Goal: Task Accomplishment & Management: Manage account settings

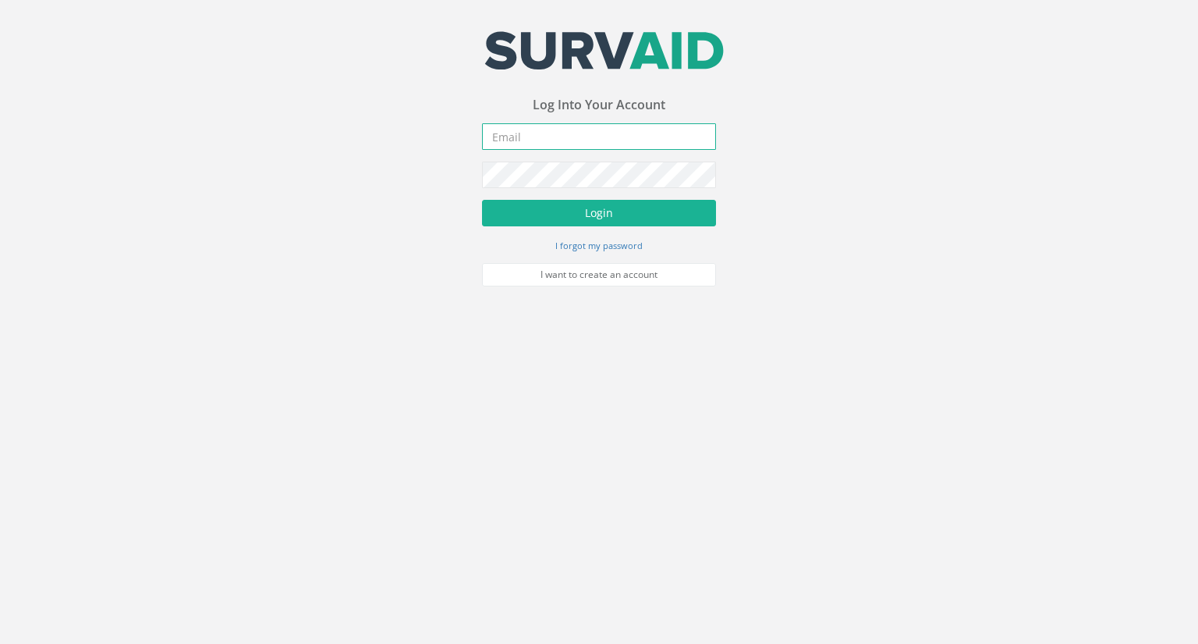
click at [538, 147] on input "email" at bounding box center [599, 136] width 234 height 27
type input "[EMAIL_ADDRESS][DOMAIN_NAME]"
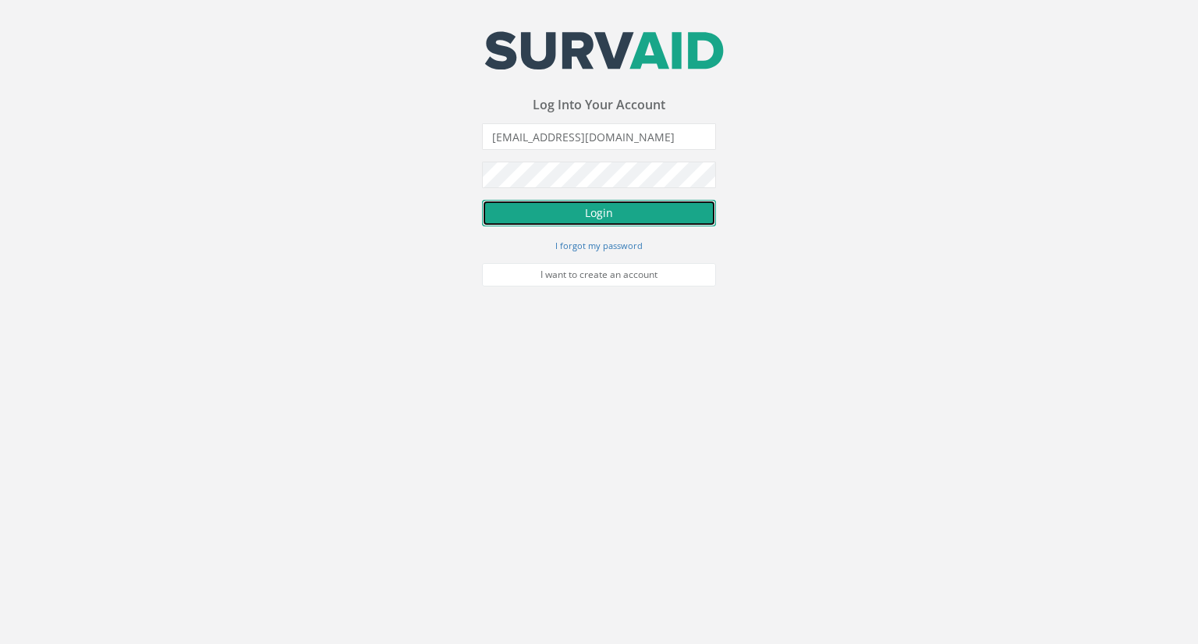
click at [572, 218] on button "Login" at bounding box center [599, 213] width 234 height 27
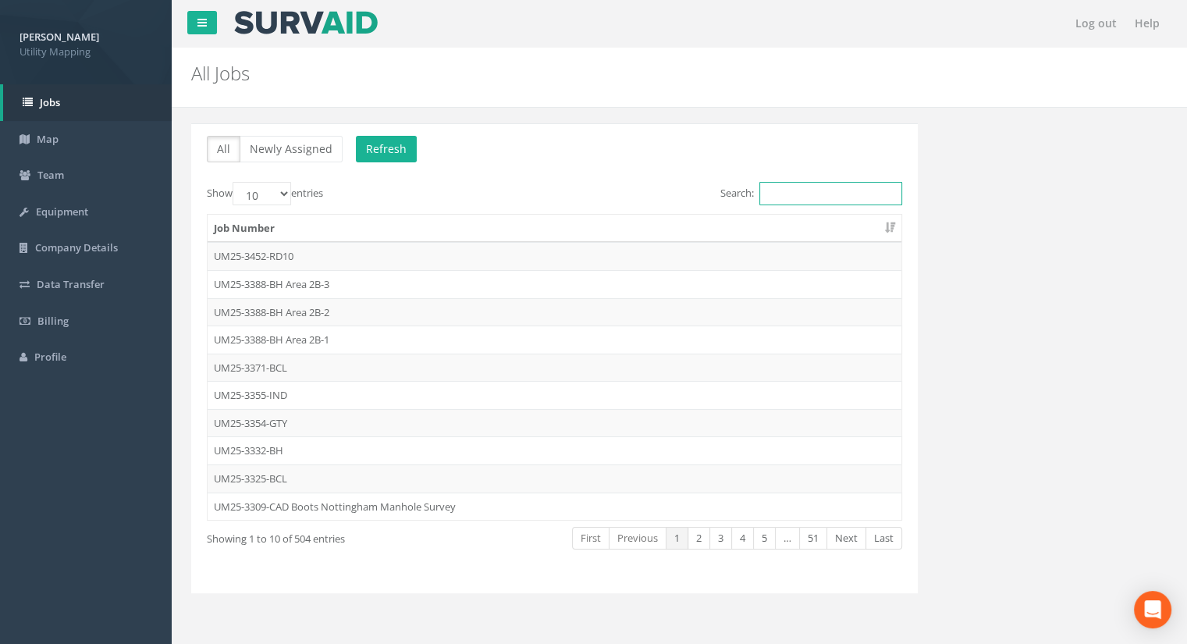
click at [788, 197] on input "Search:" at bounding box center [830, 193] width 143 height 23
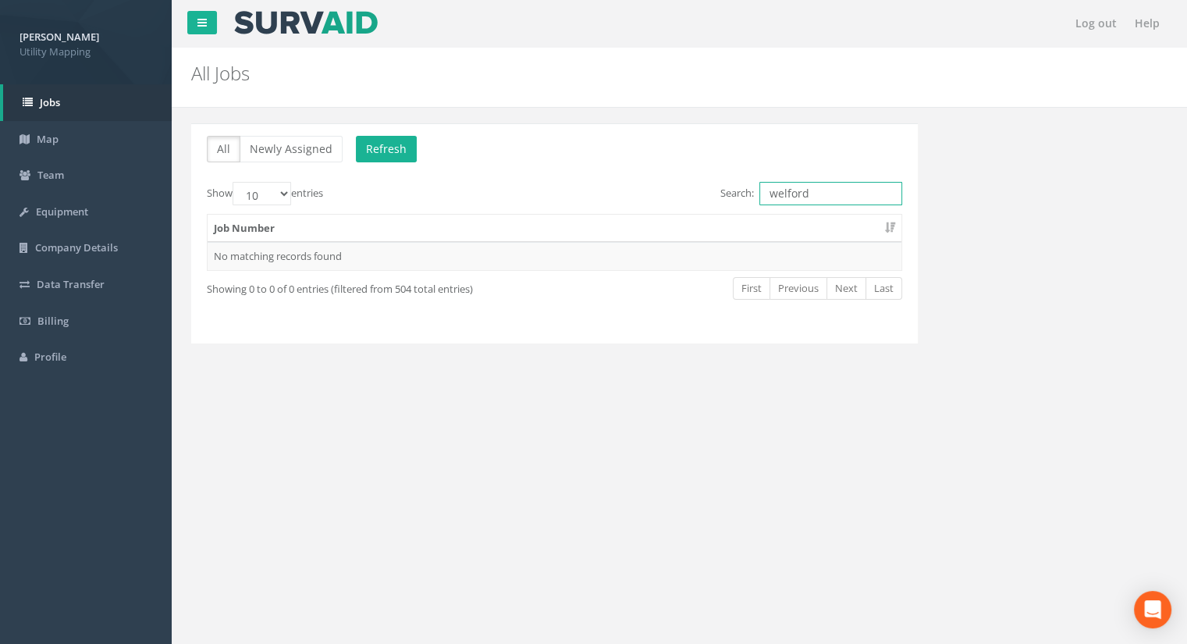
drag, startPoint x: 813, startPoint y: 191, endPoint x: 691, endPoint y: 195, distance: 121.8
click at [691, 195] on div "Search: welford" at bounding box center [734, 195] width 336 height 27
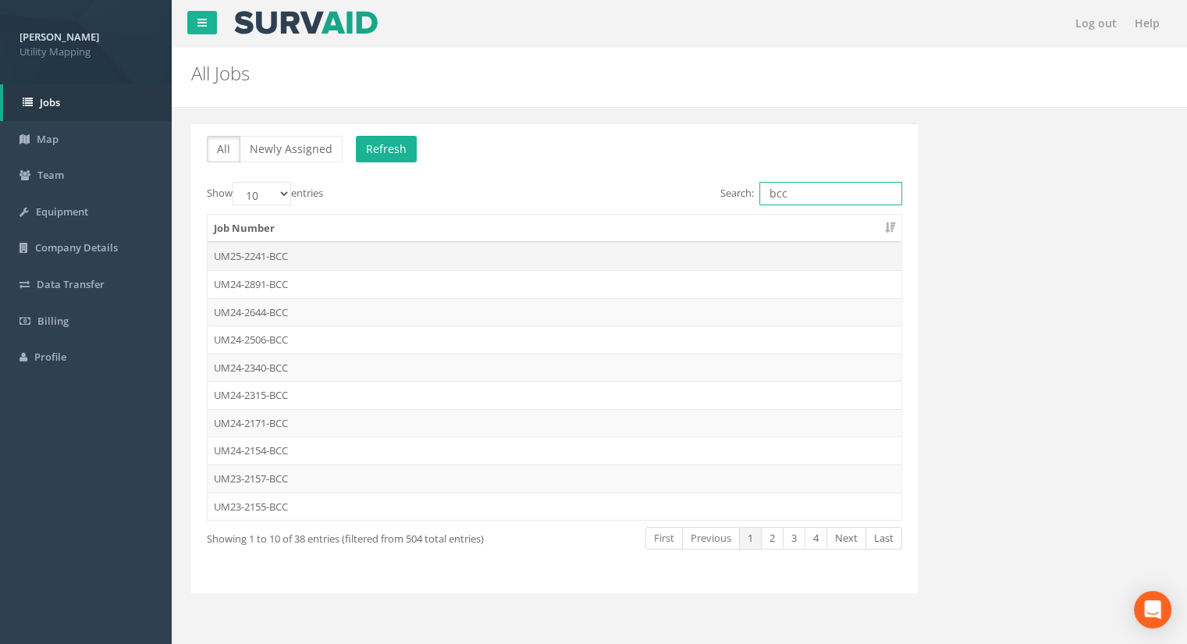
type input "bcc"
click at [242, 258] on td "UM25-2241-BCC" at bounding box center [555, 256] width 694 height 28
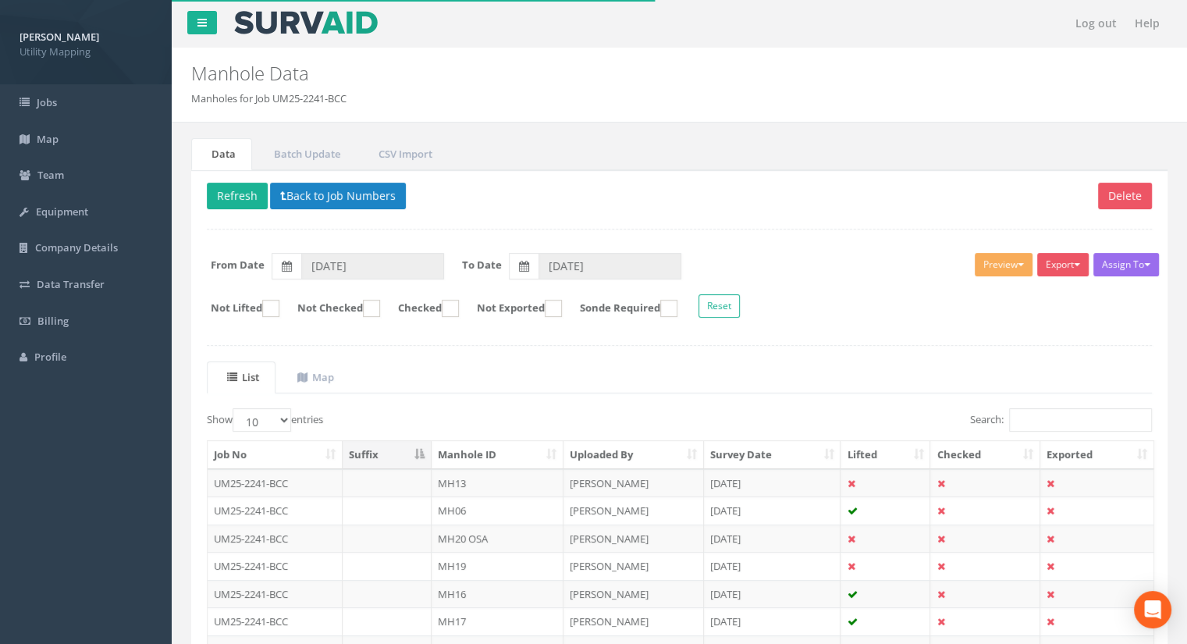
click at [473, 453] on th "Manhole ID" at bounding box center [497, 455] width 132 height 28
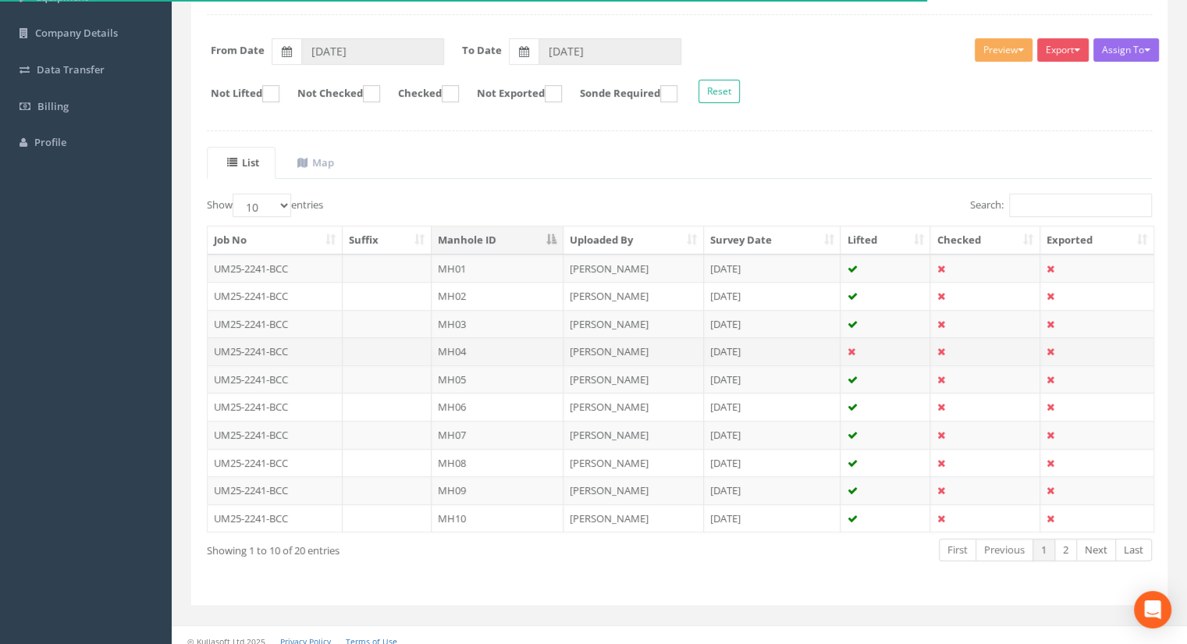
scroll to position [222, 0]
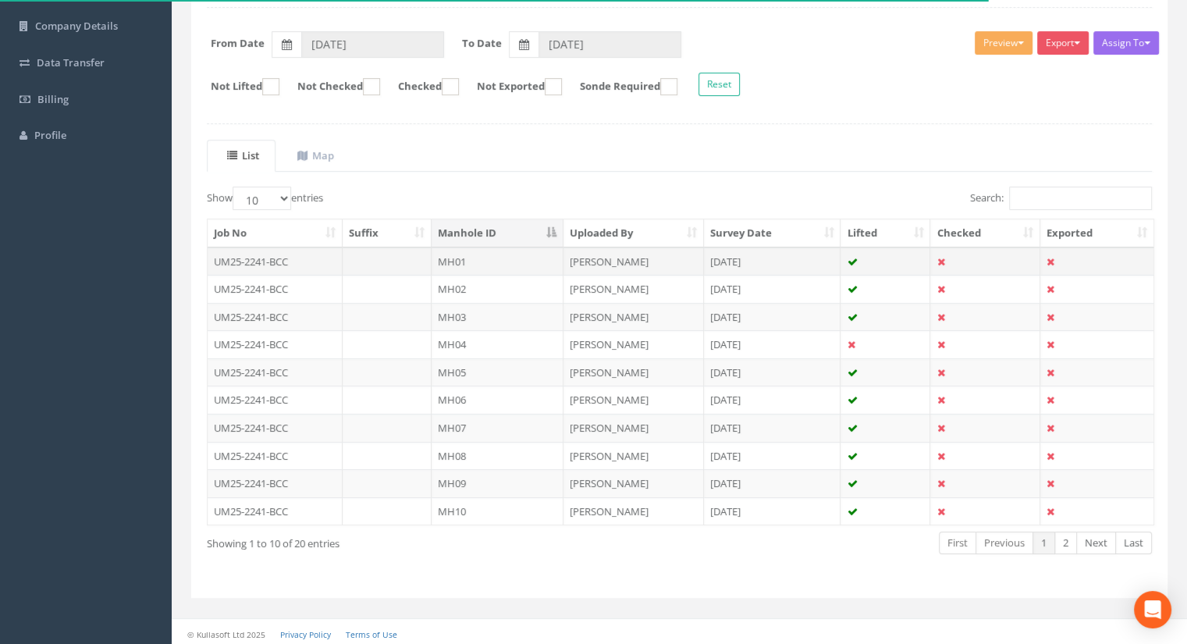
click at [283, 260] on td "UM25-2241-BCC" at bounding box center [275, 261] width 135 height 28
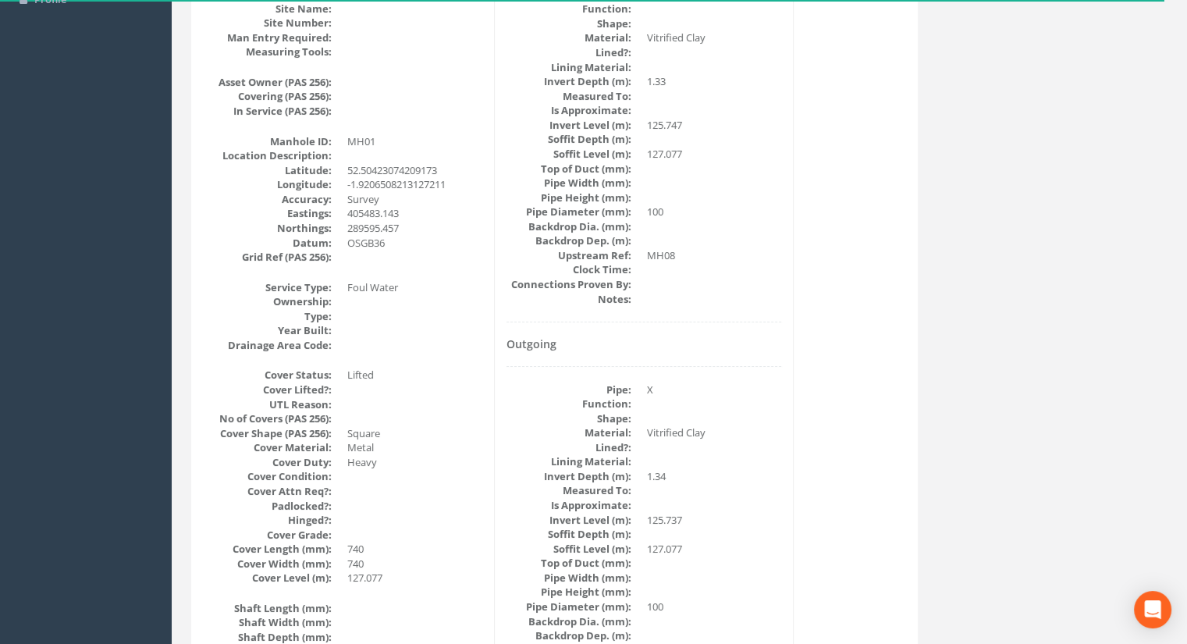
scroll to position [0, 0]
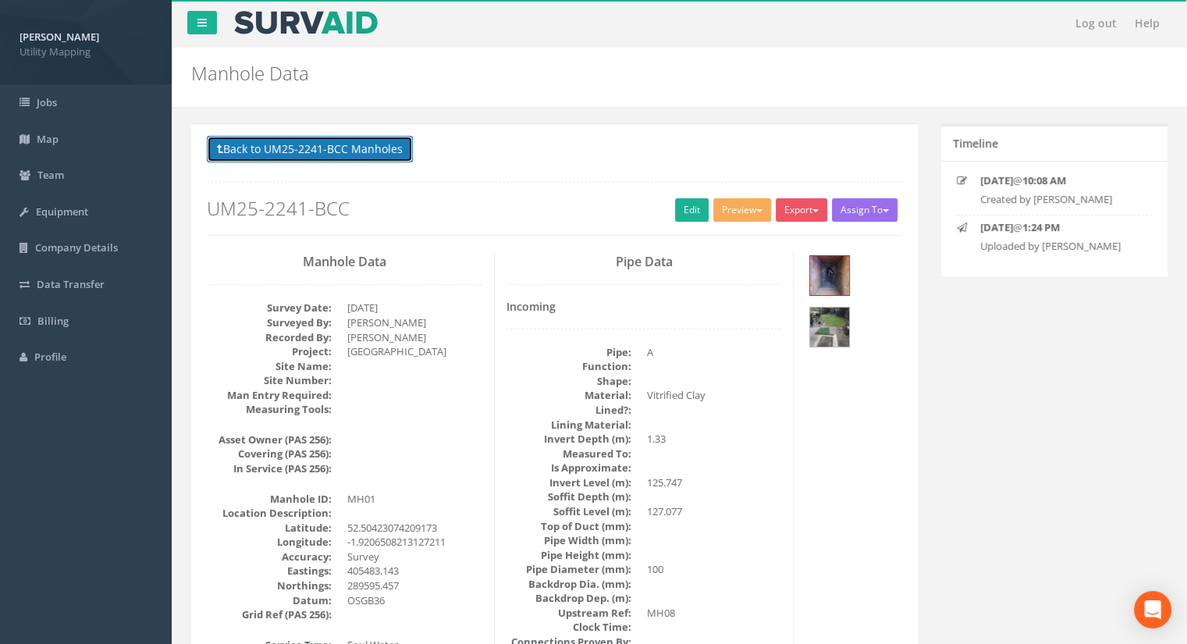
click at [257, 147] on button "Back to UM25-2241-BCC Manholes" at bounding box center [310, 149] width 206 height 27
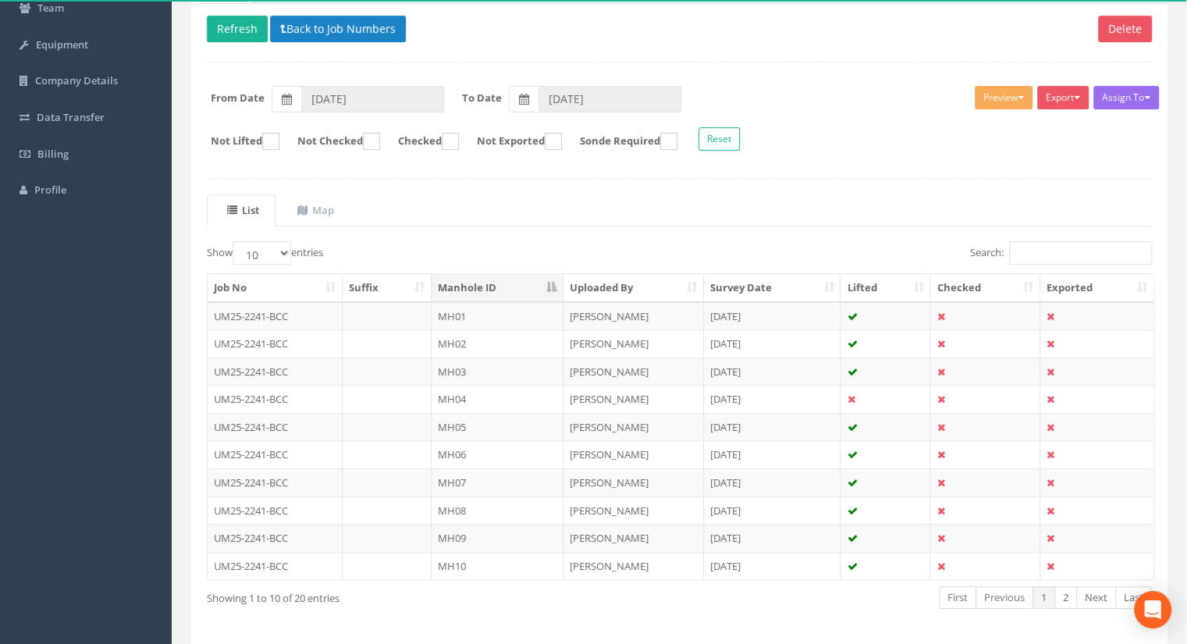
scroll to position [222, 0]
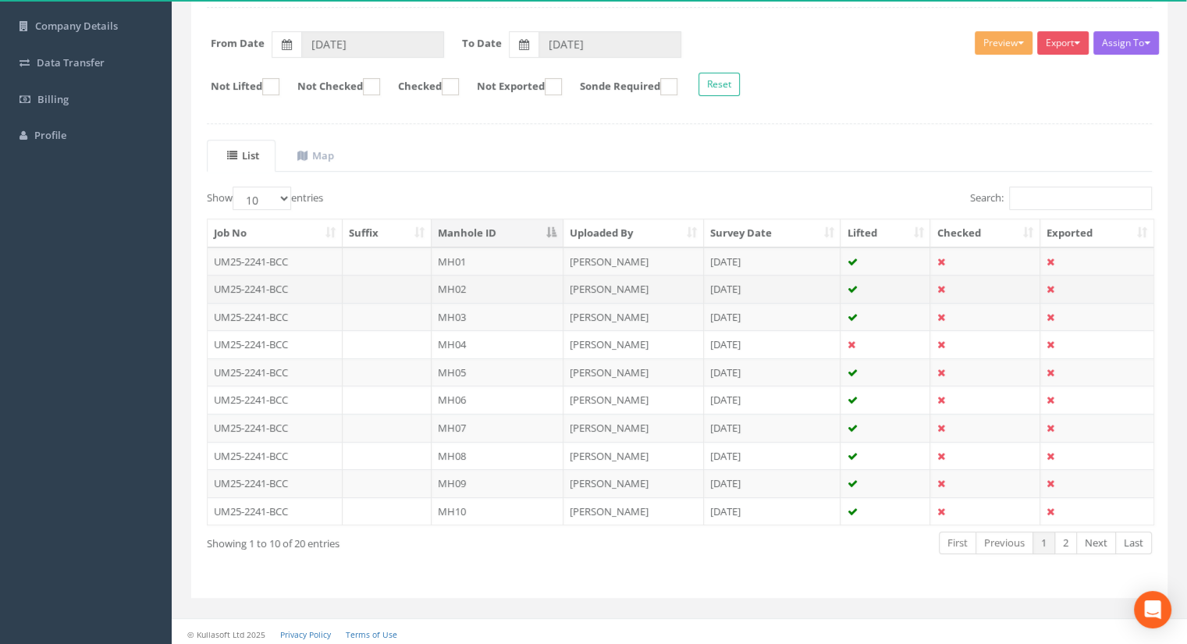
click at [463, 285] on td "MH02" at bounding box center [497, 289] width 132 height 28
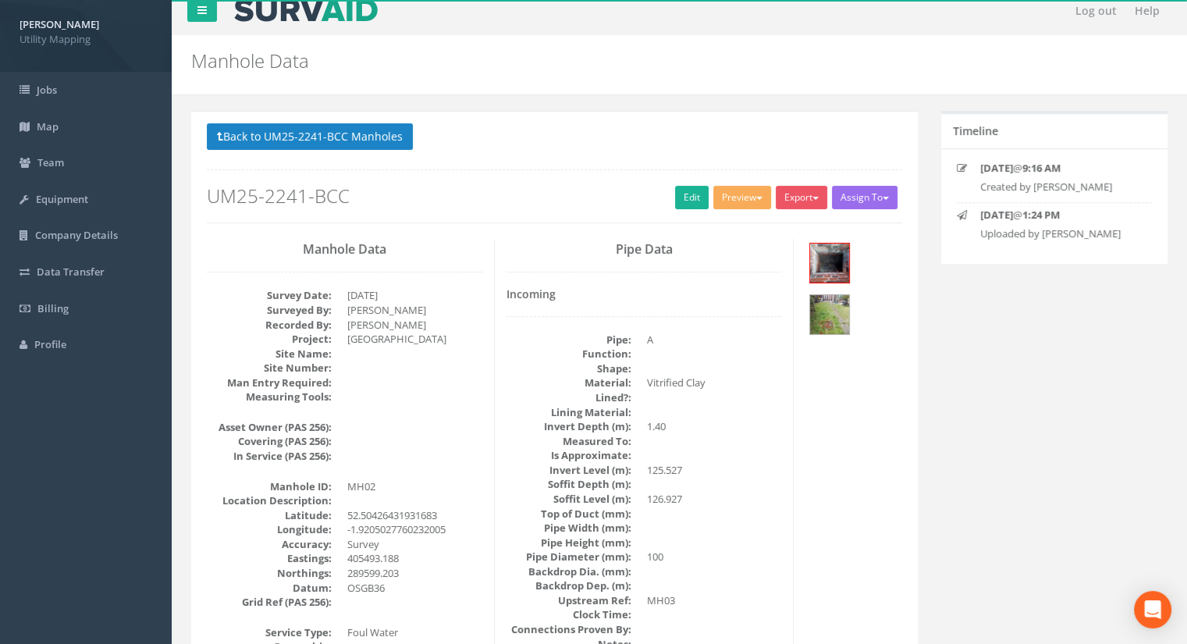
scroll to position [0, 0]
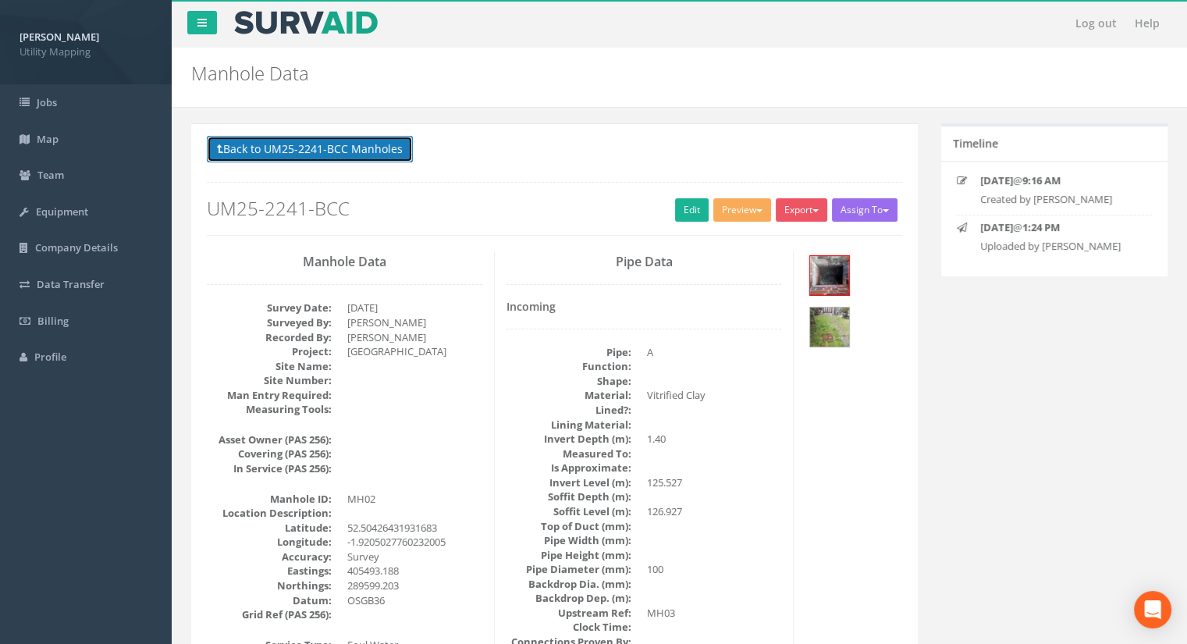
click at [251, 158] on button "Back to UM25-2241-BCC Manholes" at bounding box center [310, 149] width 206 height 27
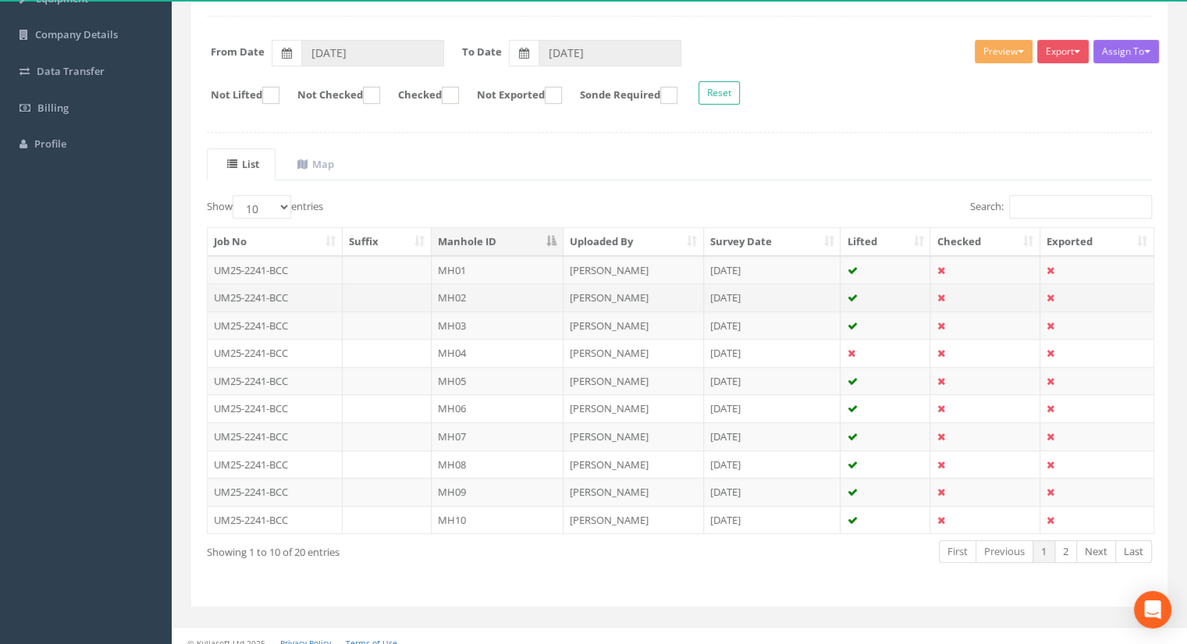
scroll to position [222, 0]
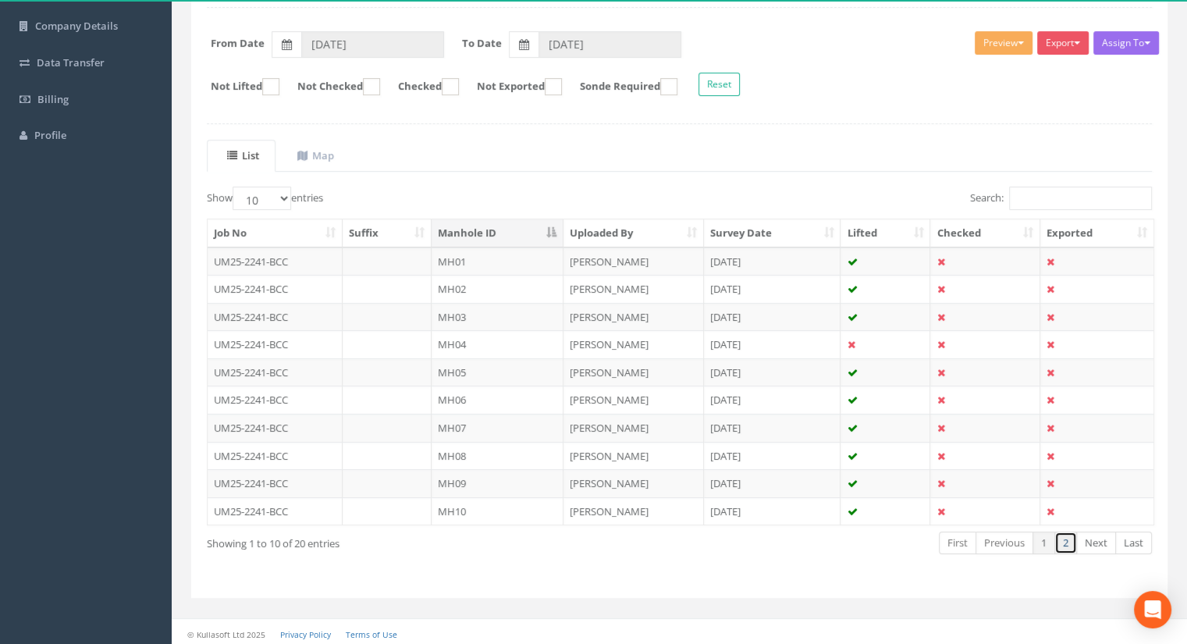
click at [1064, 539] on link "2" at bounding box center [1065, 542] width 23 height 23
click at [1096, 545] on link "Next" at bounding box center [1096, 542] width 40 height 23
click at [1046, 536] on link "1" at bounding box center [1043, 542] width 23 height 23
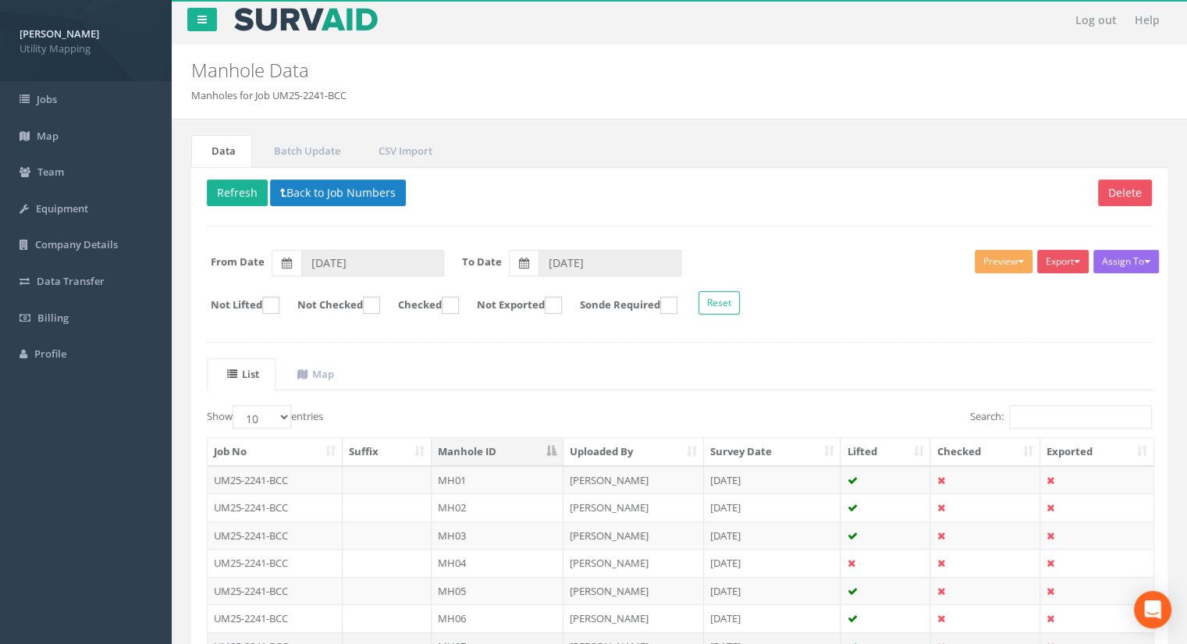
scroll to position [0, 0]
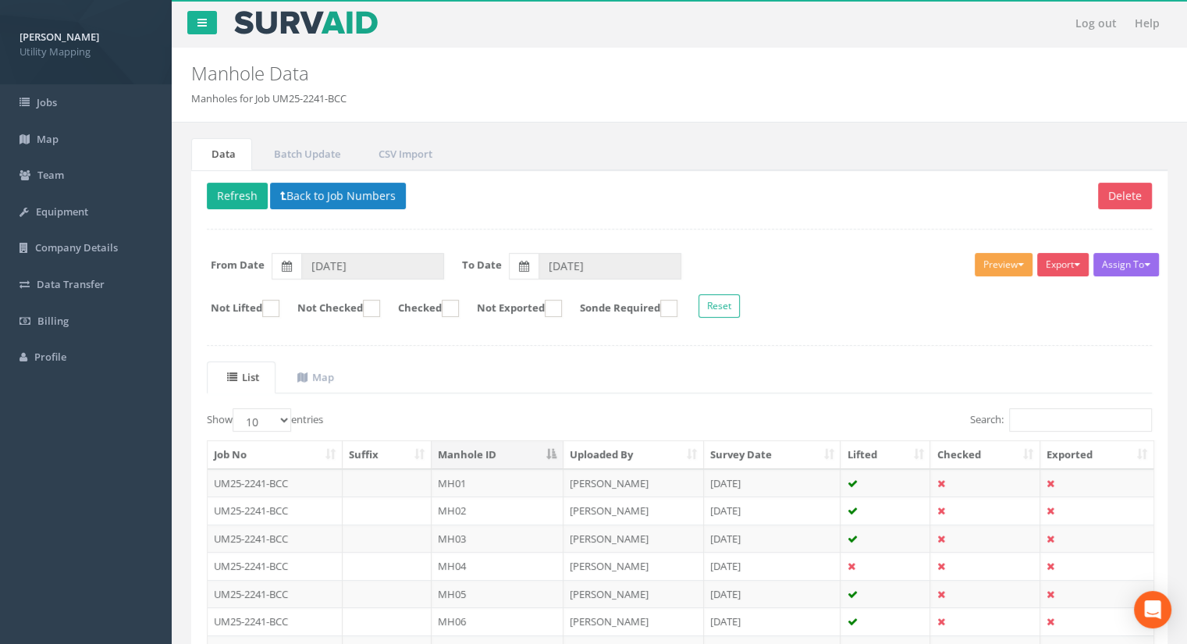
click at [1004, 264] on button "Preview" at bounding box center [1004, 264] width 58 height 23
click at [978, 330] on link "U Map Manhole" at bounding box center [974, 324] width 119 height 24
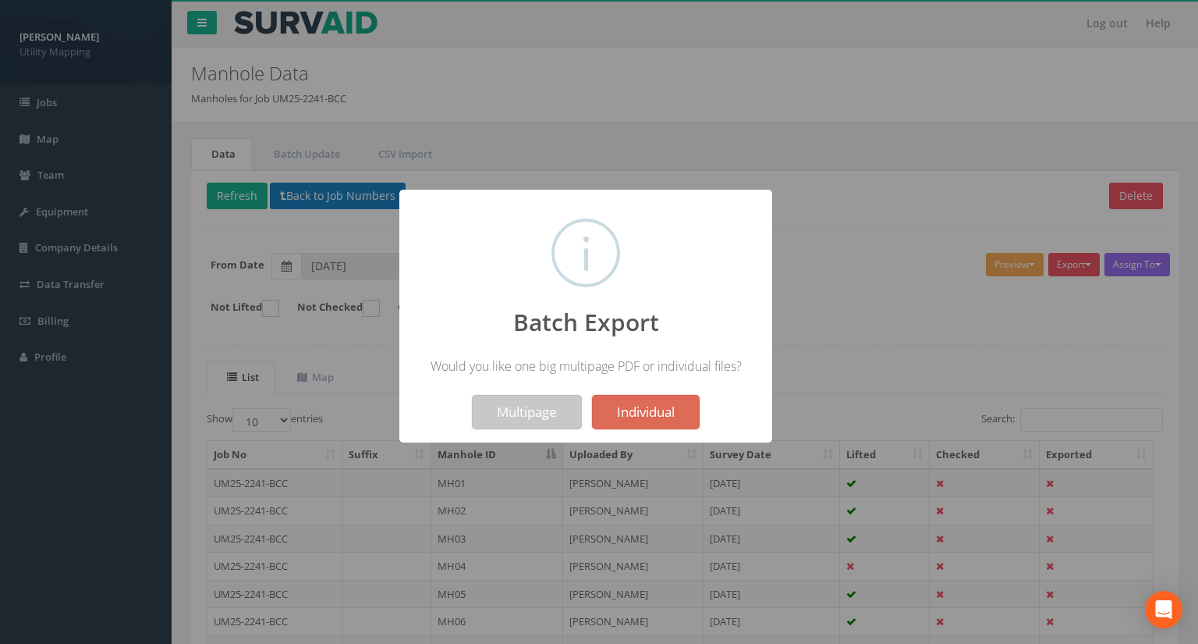
click at [534, 416] on button "Multipage" at bounding box center [527, 412] width 110 height 34
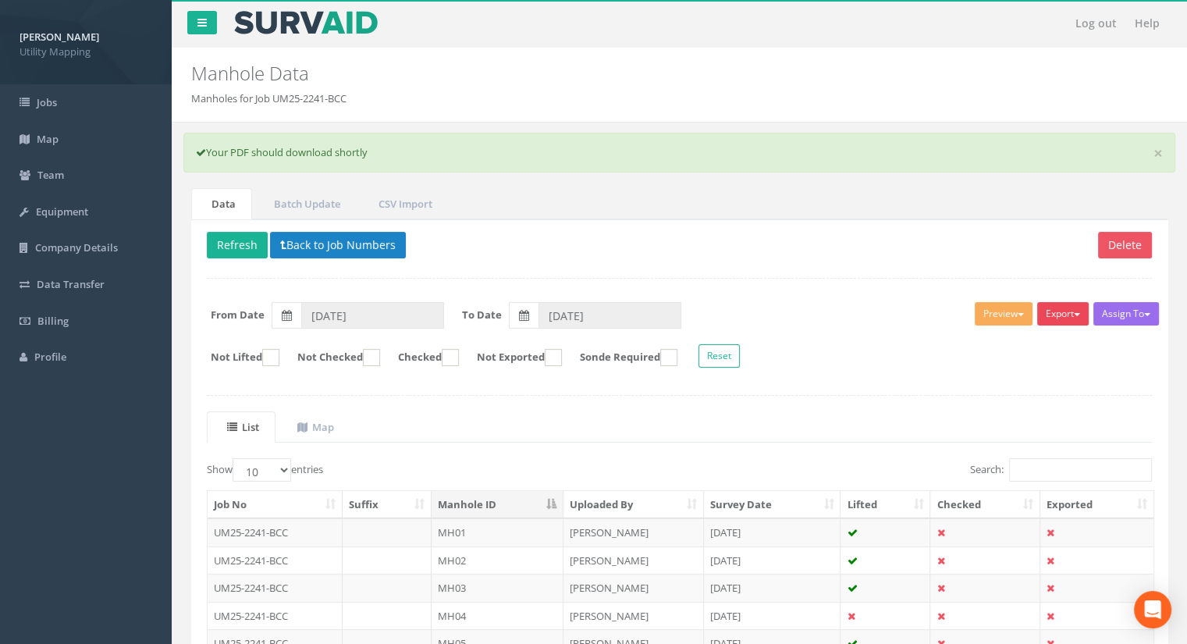
click at [1052, 304] on button "Export" at bounding box center [1062, 313] width 51 height 23
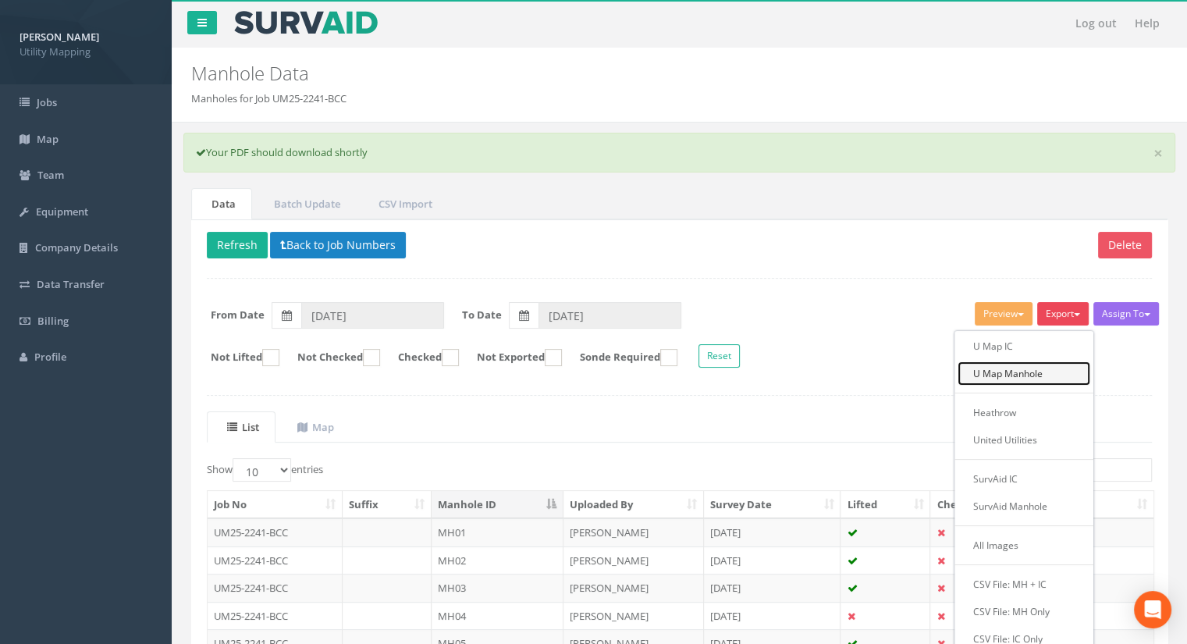
click at [1028, 372] on link "U Map Manhole" at bounding box center [1023, 373] width 133 height 24
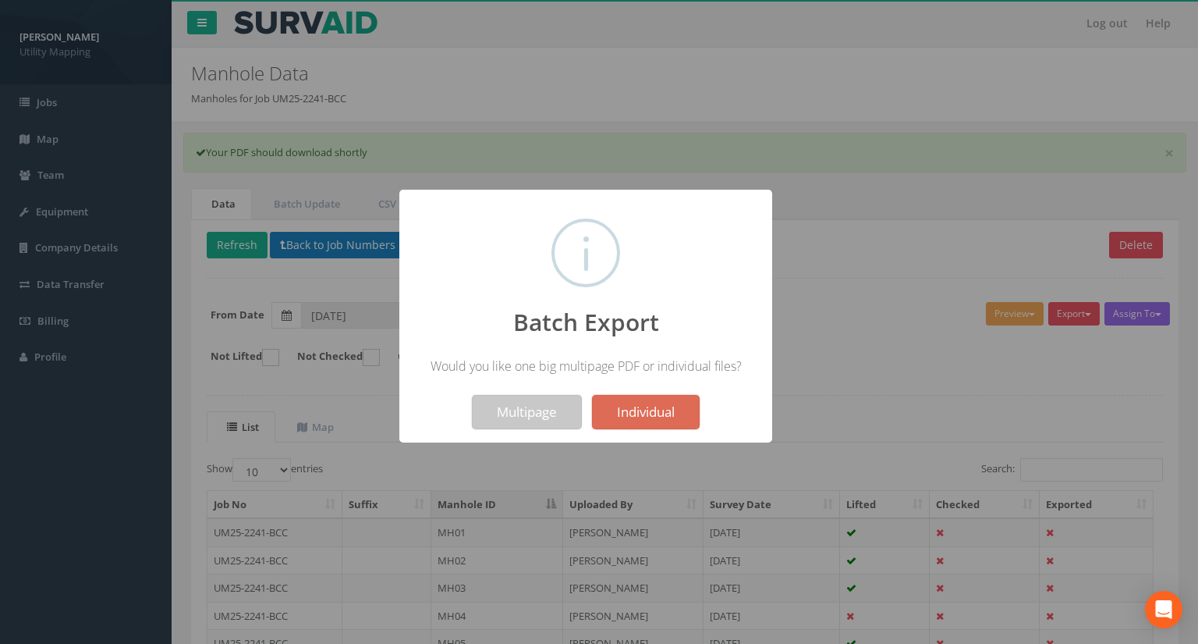
click at [501, 420] on button "Multipage" at bounding box center [527, 412] width 110 height 34
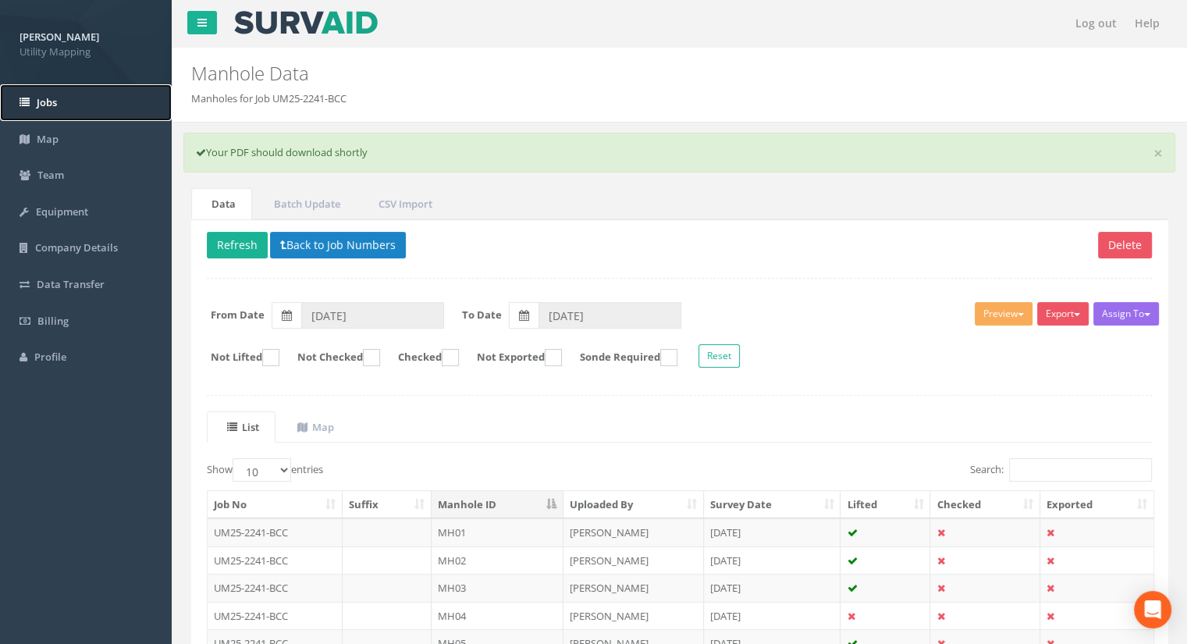
click at [69, 106] on link "Jobs" at bounding box center [86, 102] width 172 height 37
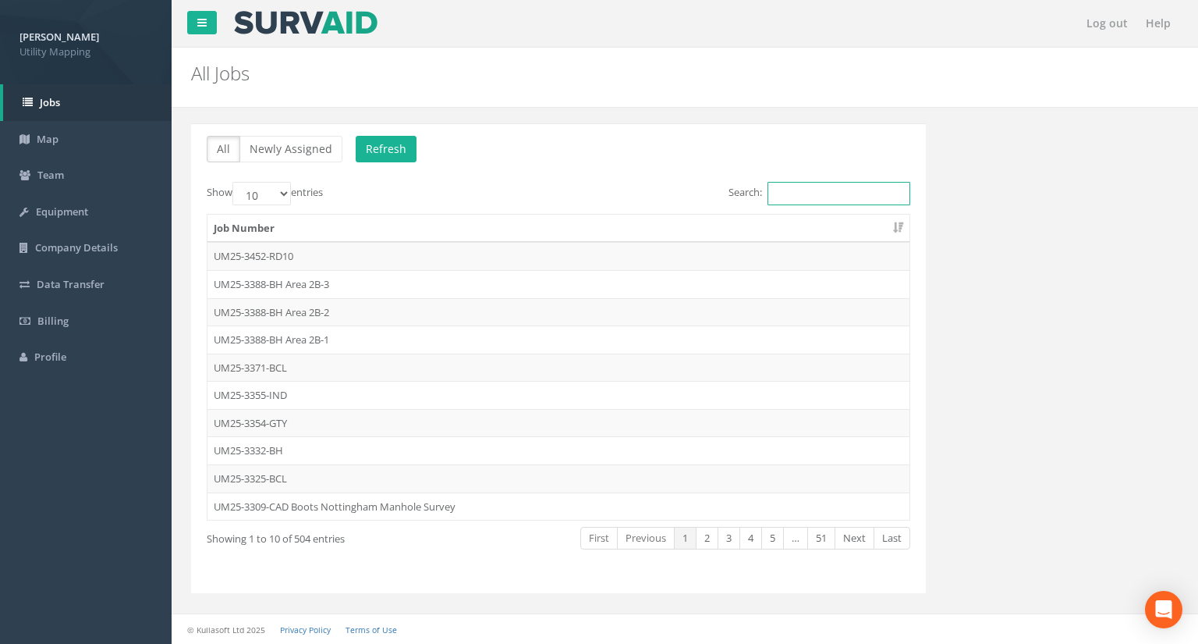
click at [779, 188] on input "Search:" at bounding box center [839, 193] width 143 height 23
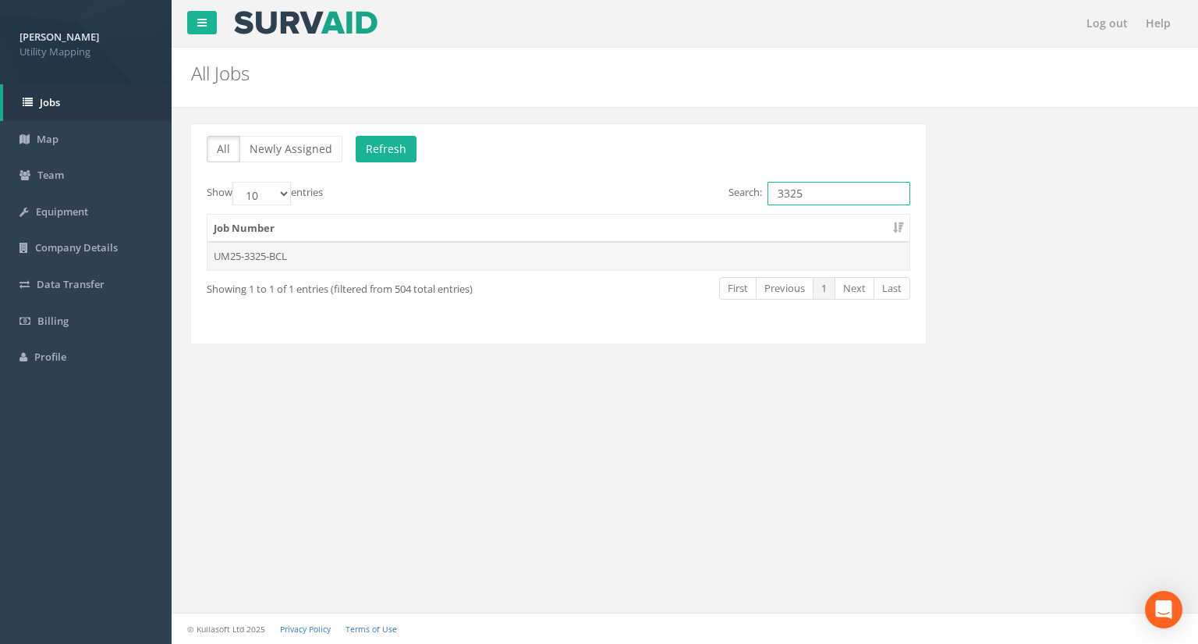
type input "3325"
click at [289, 265] on td "UM25-3325-BCL" at bounding box center [559, 256] width 702 height 28
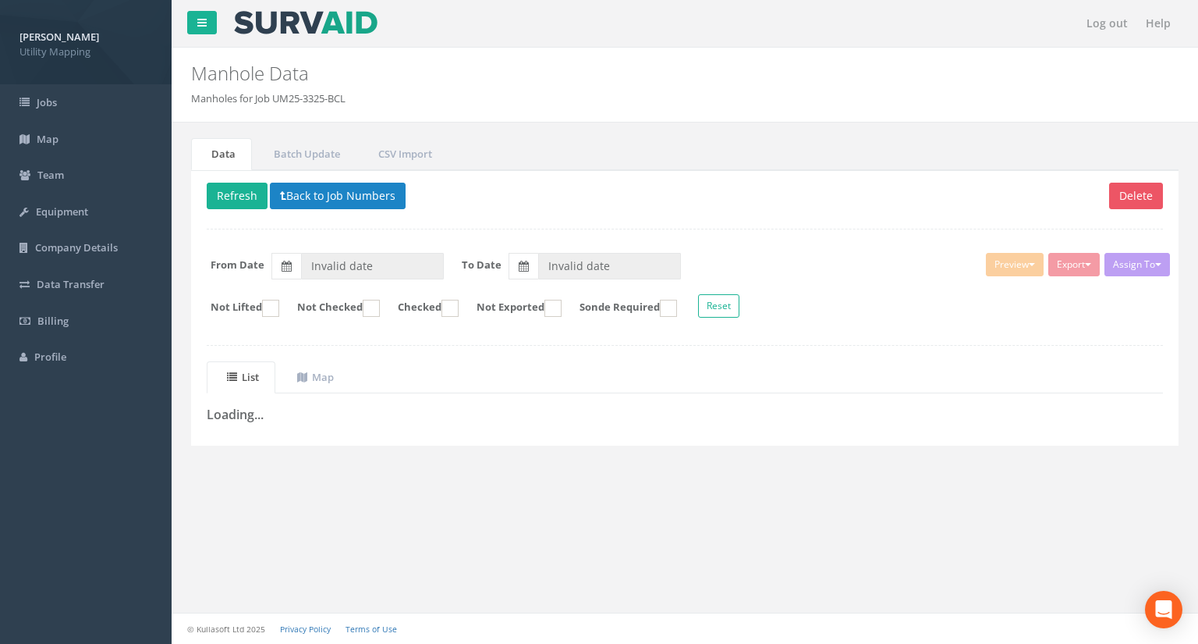
type input "[DATE]"
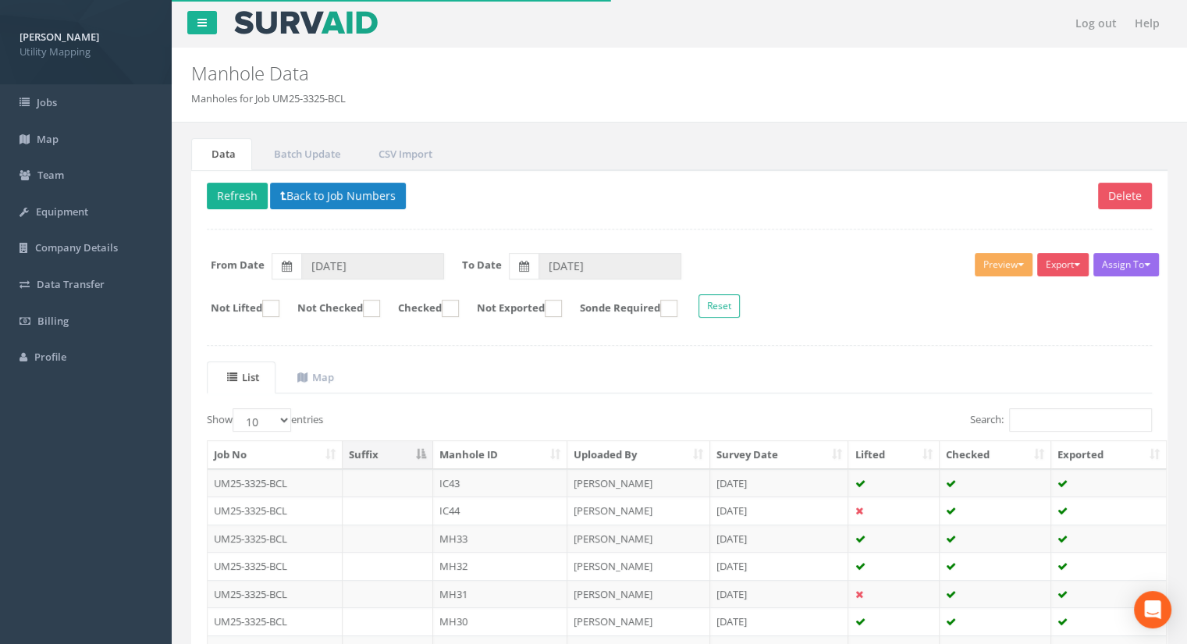
scroll to position [222, 0]
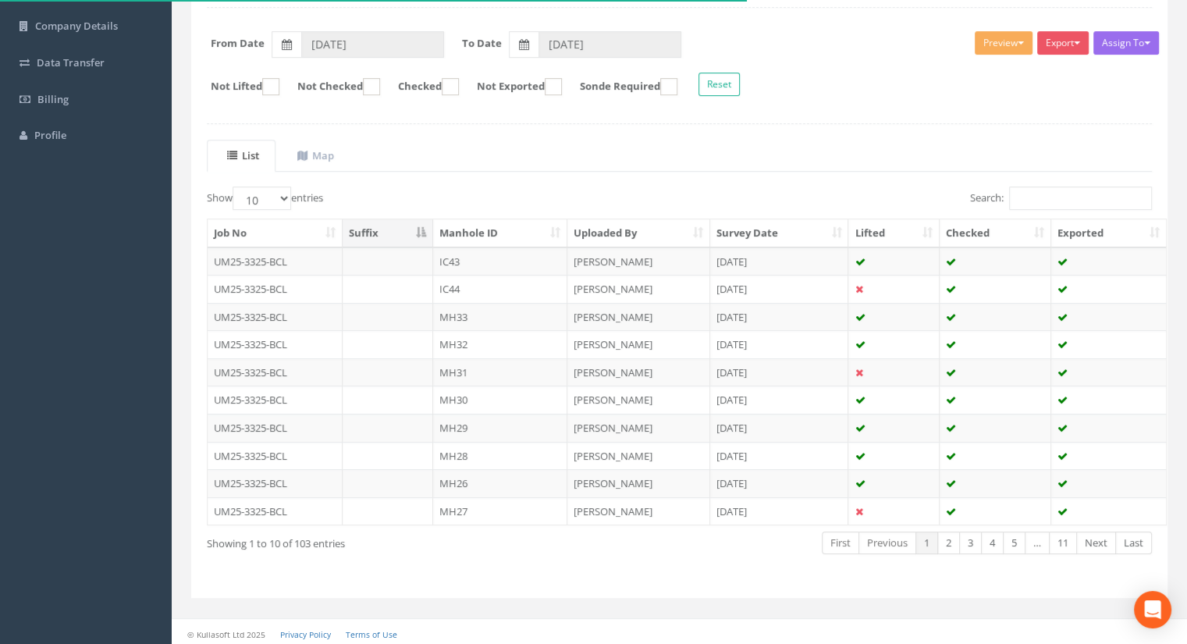
click at [468, 223] on th "Manhole ID" at bounding box center [500, 233] width 134 height 28
click at [463, 263] on td "IC01" at bounding box center [500, 261] width 134 height 28
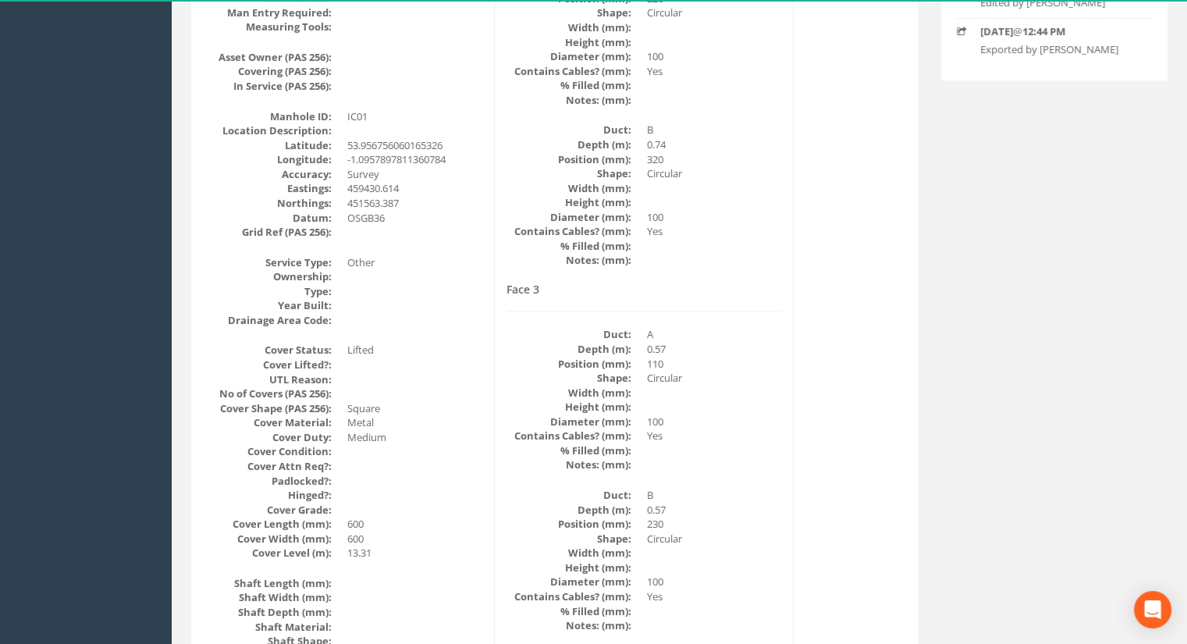
scroll to position [0, 0]
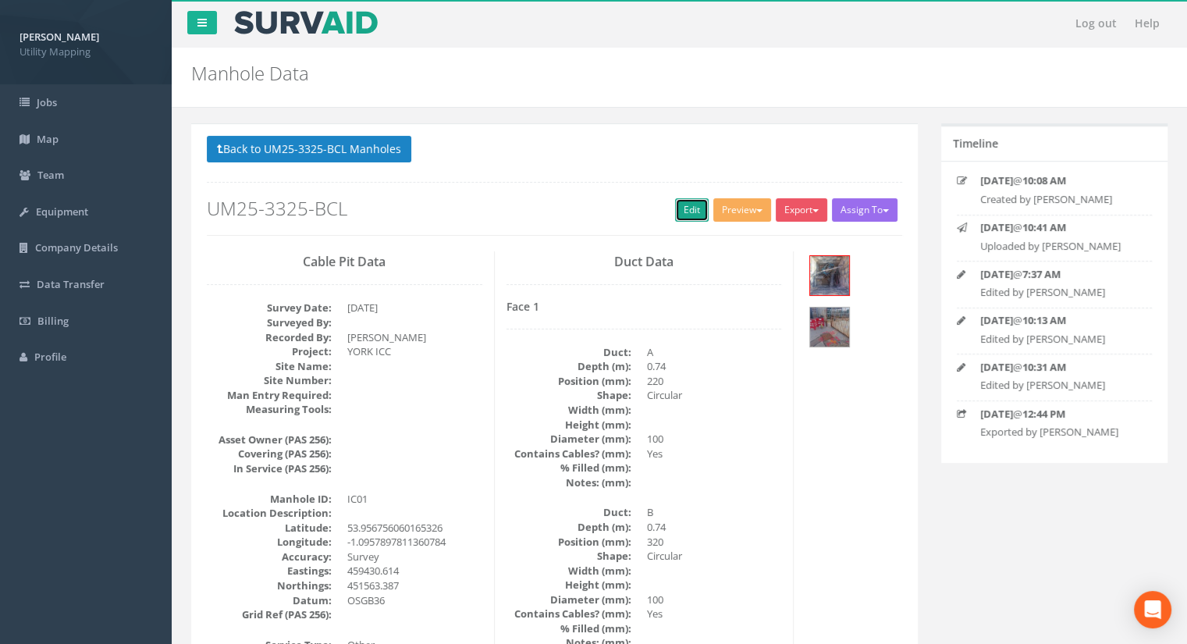
click at [682, 206] on link "Edit" at bounding box center [692, 209] width 34 height 23
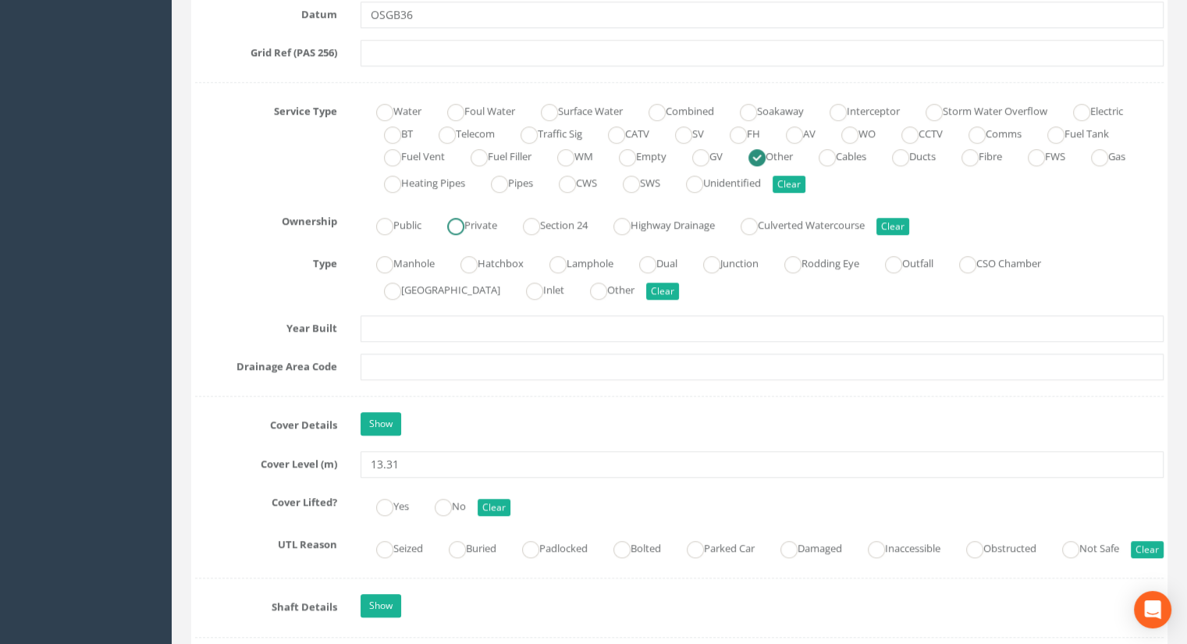
scroll to position [1170, 0]
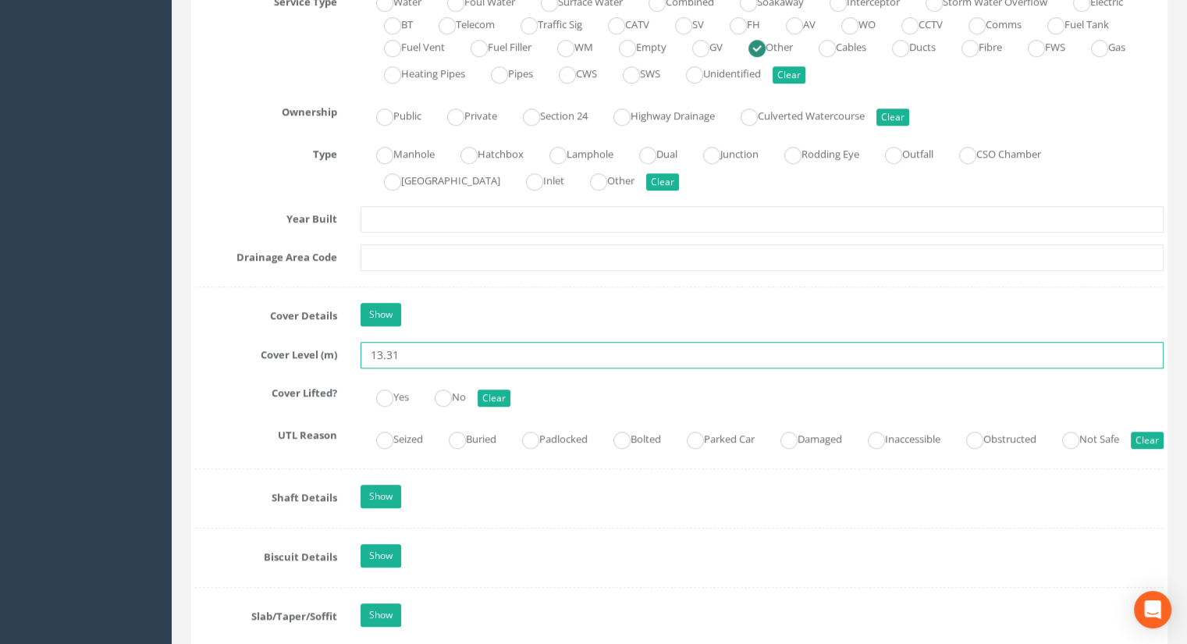
click at [423, 353] on input "13.31" at bounding box center [761, 355] width 803 height 27
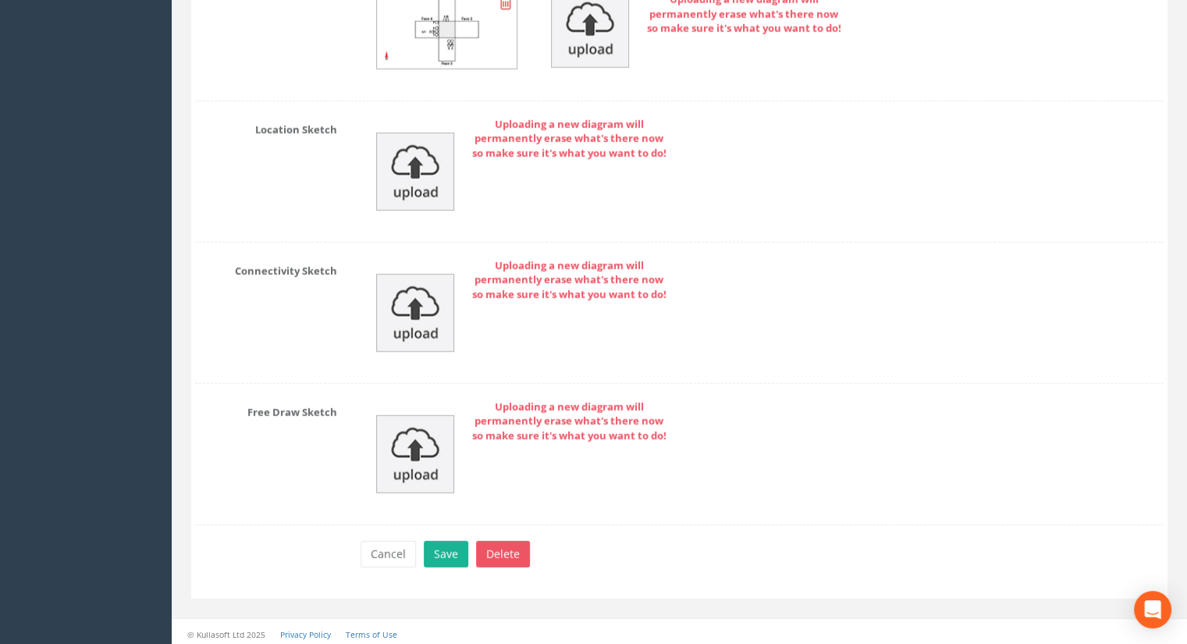
scroll to position [4169, 0]
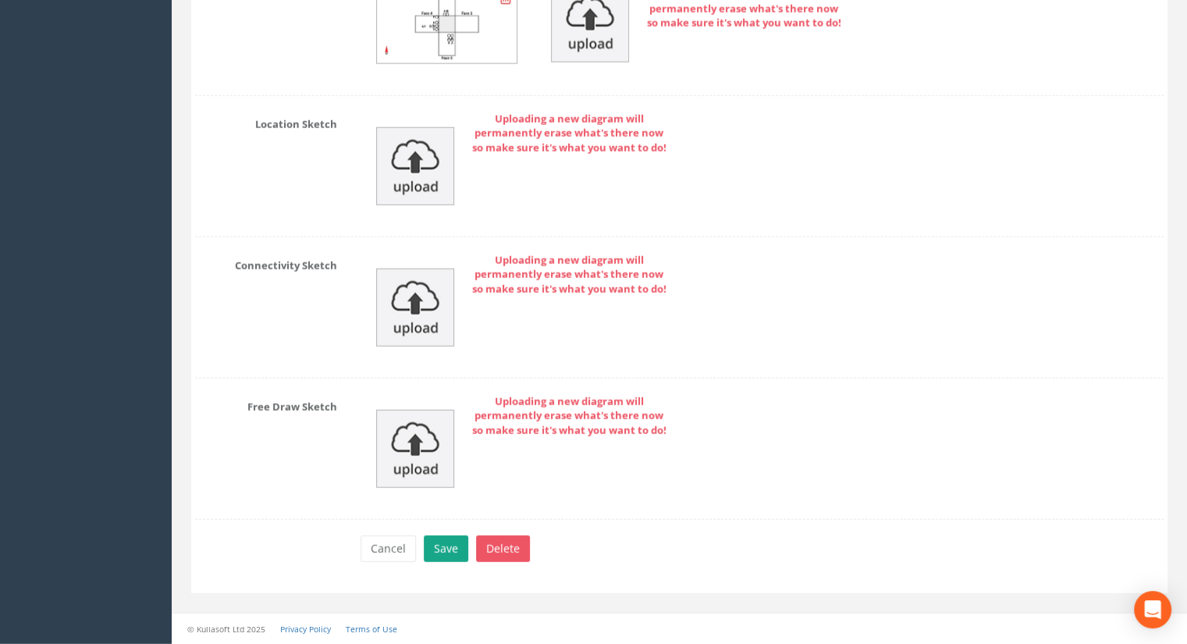
type input "13.29"
click at [440, 551] on button "Save" at bounding box center [446, 548] width 44 height 27
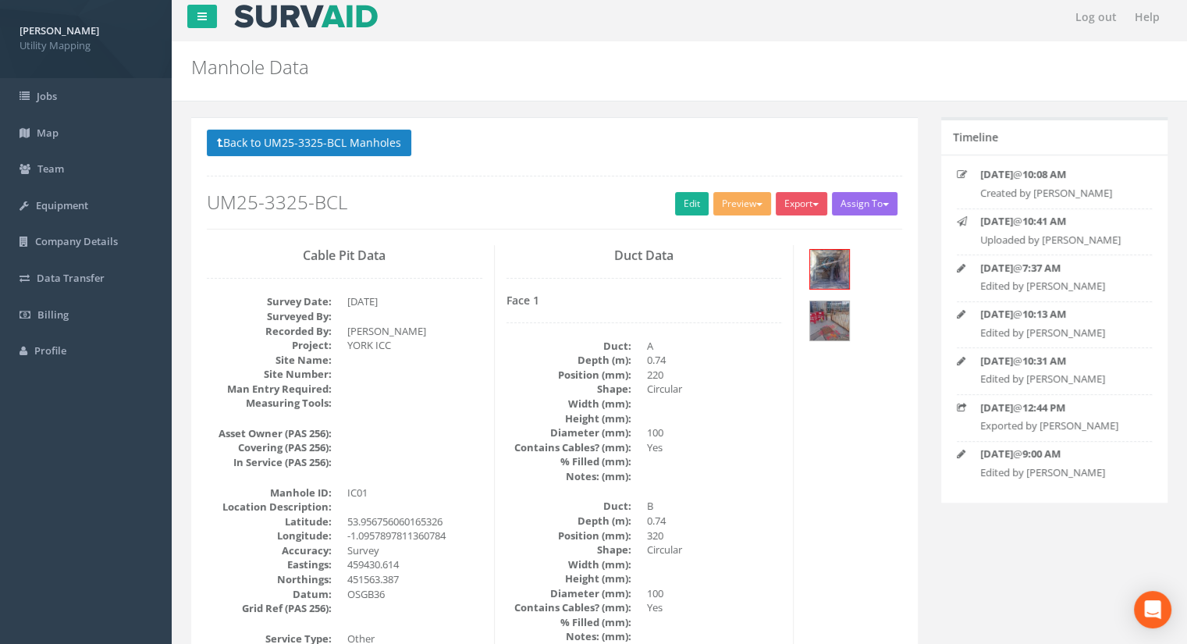
scroll to position [0, 0]
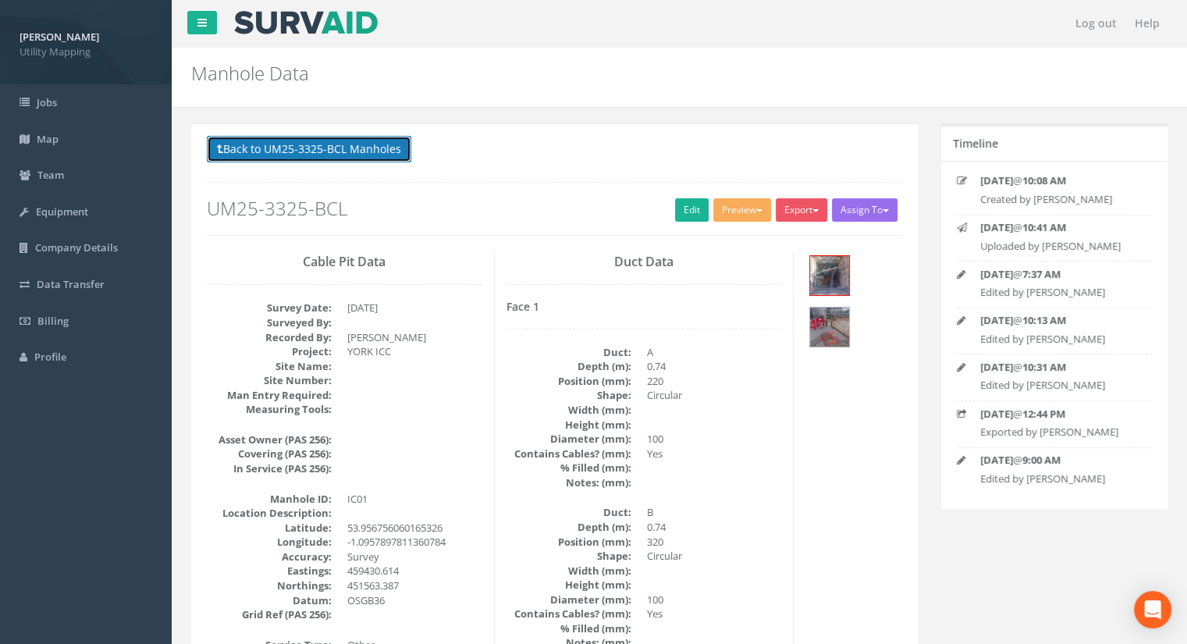
click at [315, 147] on button "Back to UM25-3325-BCL Manholes" at bounding box center [309, 149] width 204 height 27
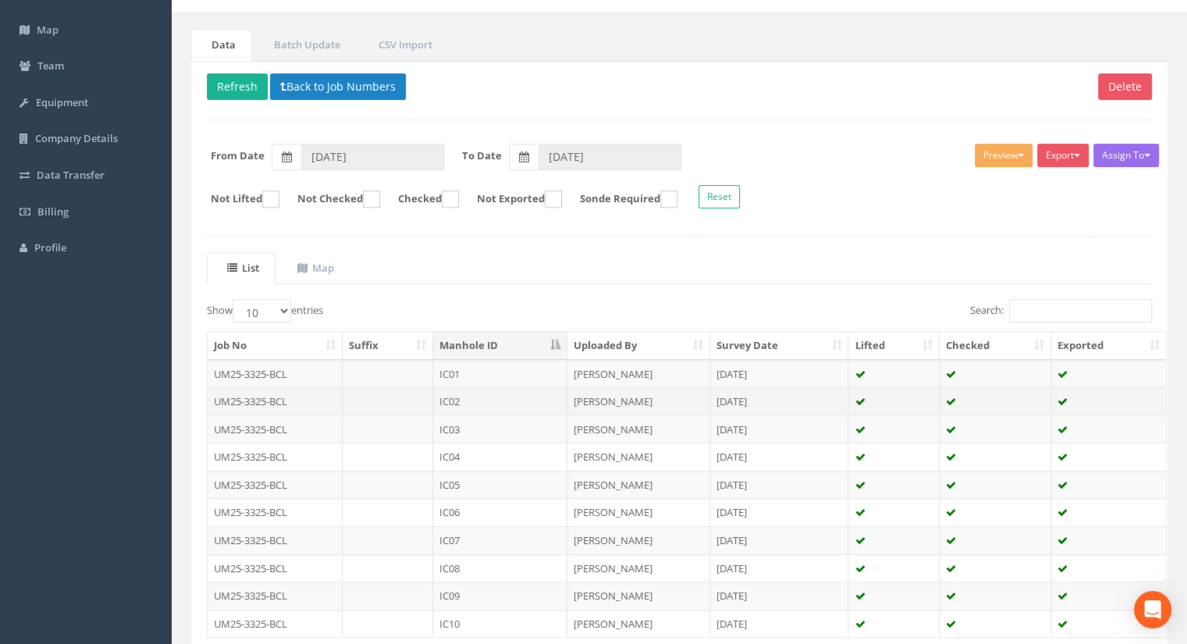
scroll to position [156, 0]
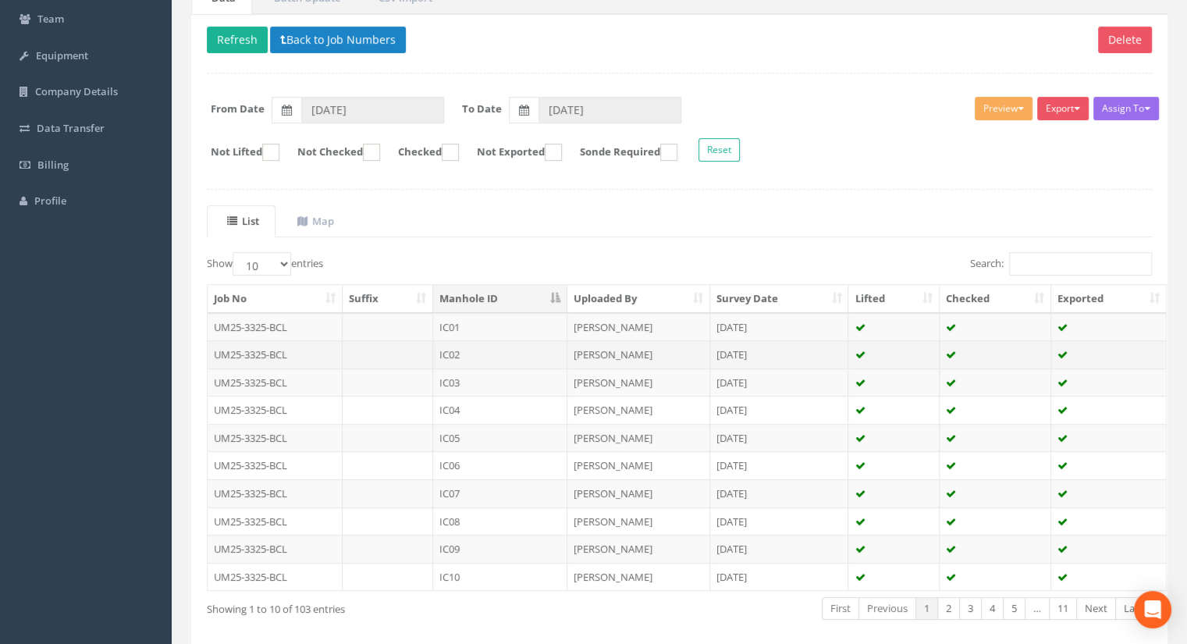
click at [493, 350] on td "IC02" at bounding box center [500, 354] width 134 height 28
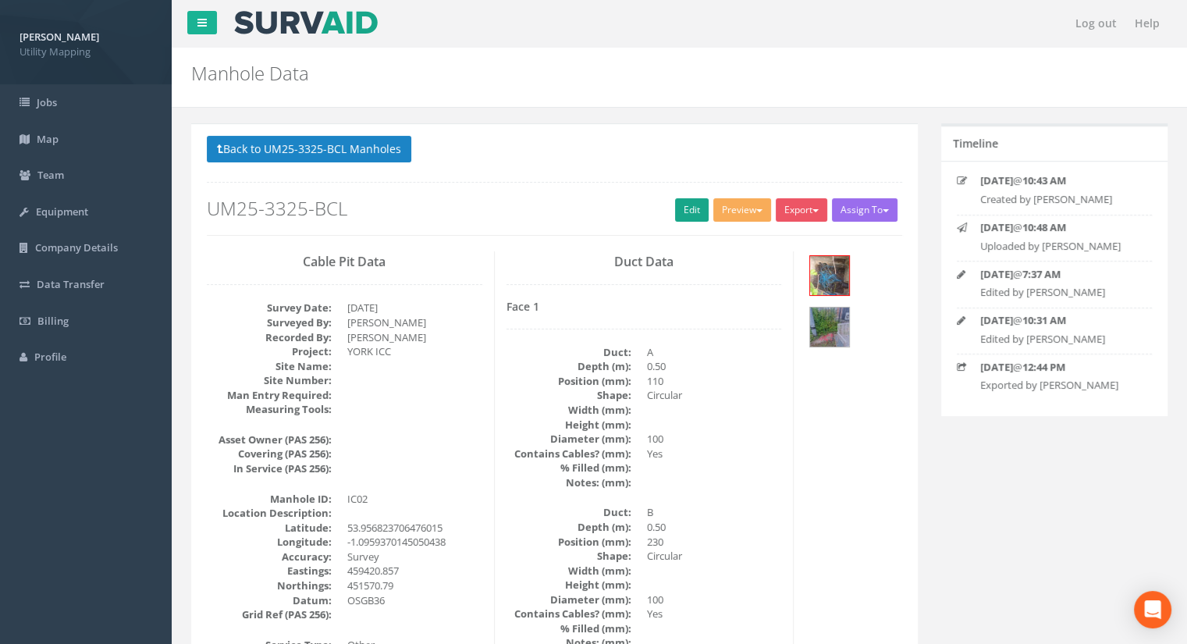
click at [669, 204] on div "Back to UM25-3325-BCL Manholes Back to Map Assign To [PERSON_NAME] Land Surveyo…" at bounding box center [554, 185] width 695 height 99
click at [682, 205] on link "Edit" at bounding box center [692, 209] width 34 height 23
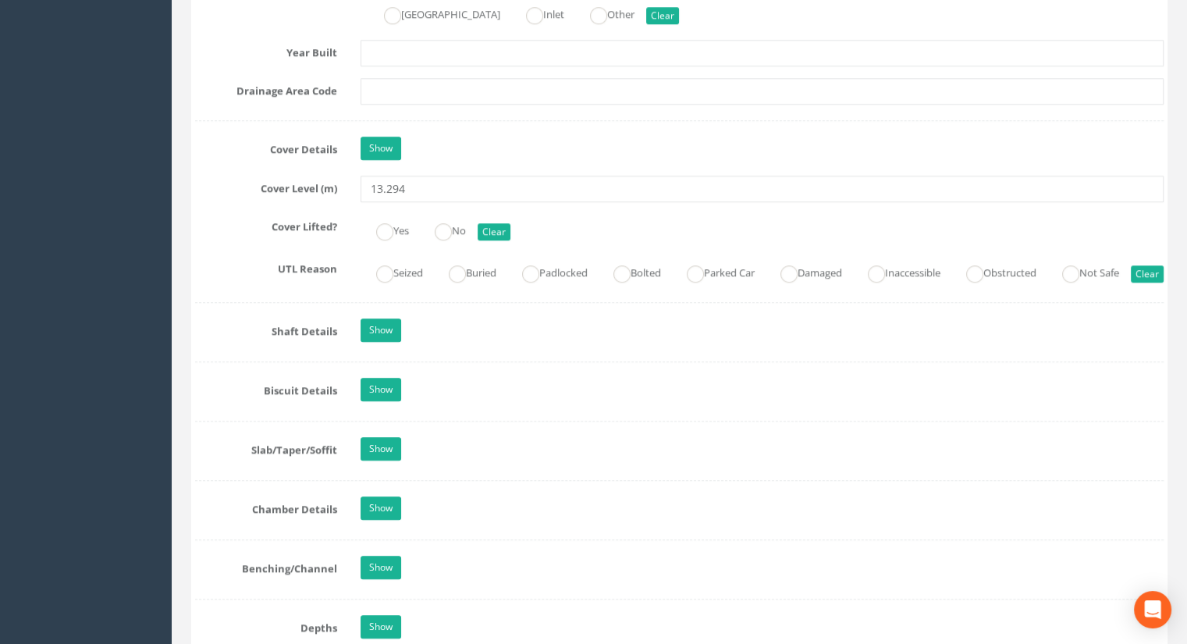
scroll to position [1174, 0]
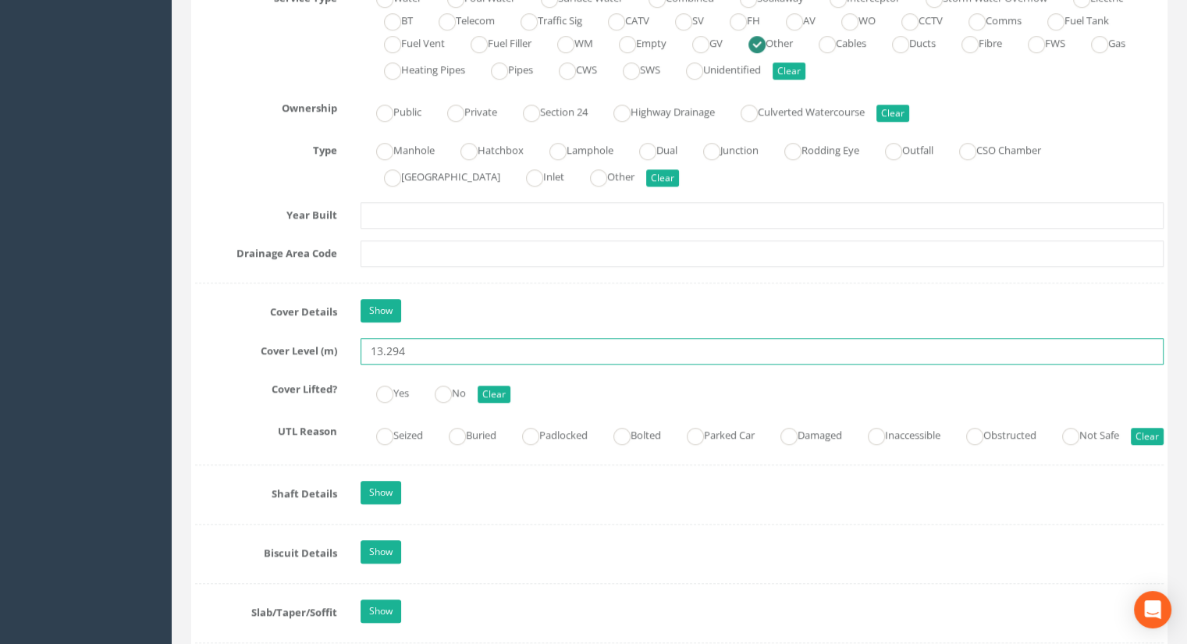
click at [417, 349] on input "13.294" at bounding box center [761, 351] width 803 height 27
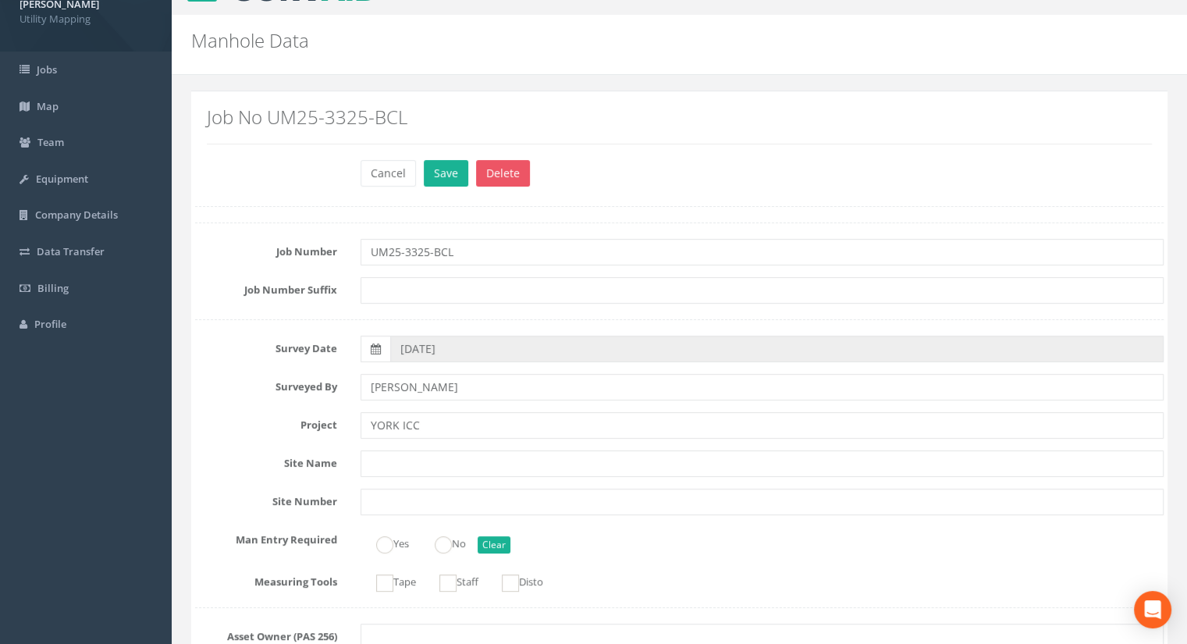
scroll to position [0, 0]
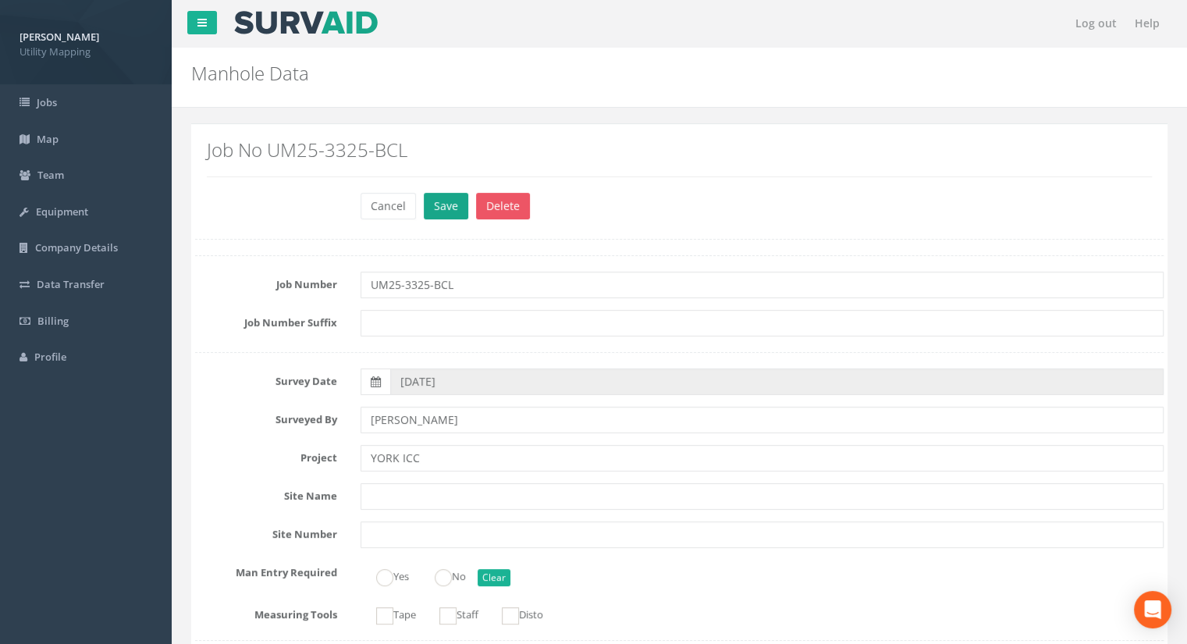
type input "13.27"
click at [424, 204] on button "Save" at bounding box center [446, 206] width 44 height 27
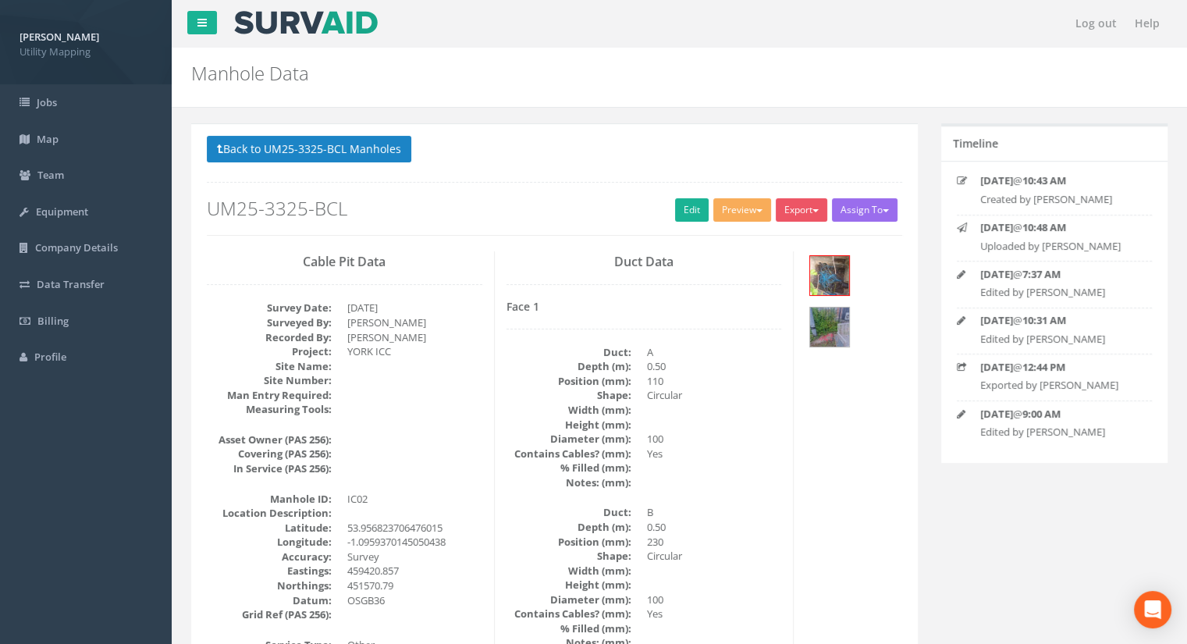
click at [293, 163] on p "Back to UM25-3325-BCL Manholes Back to Map" at bounding box center [554, 151] width 695 height 30
click at [290, 150] on button "Back to UM25-3325-BCL Manholes" at bounding box center [309, 149] width 204 height 27
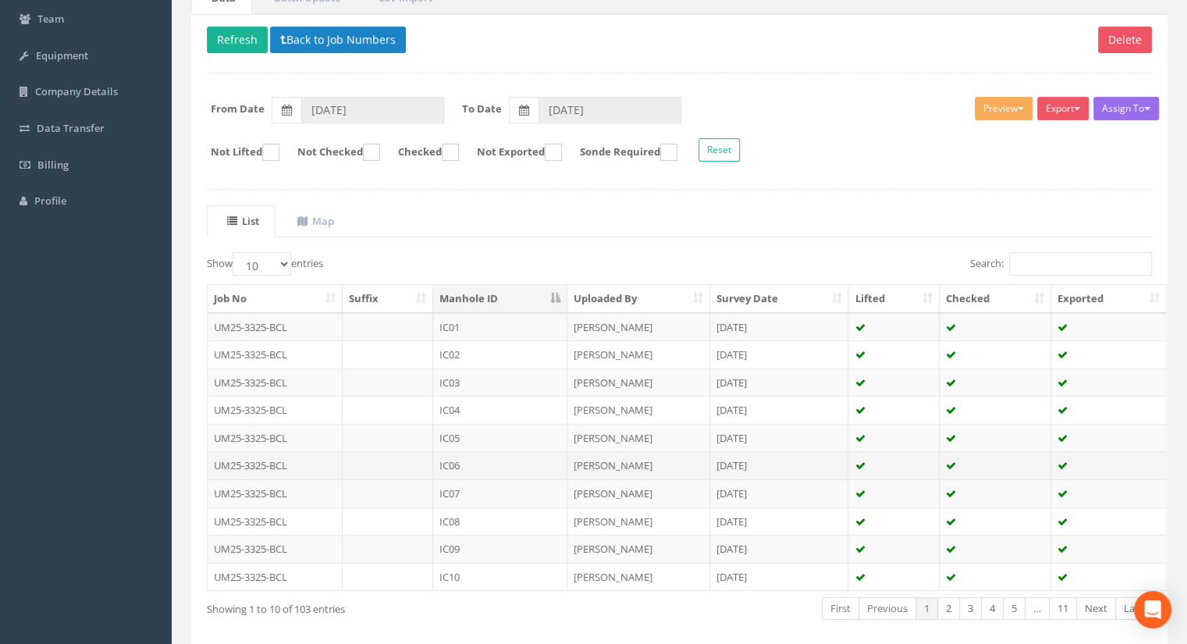
scroll to position [222, 0]
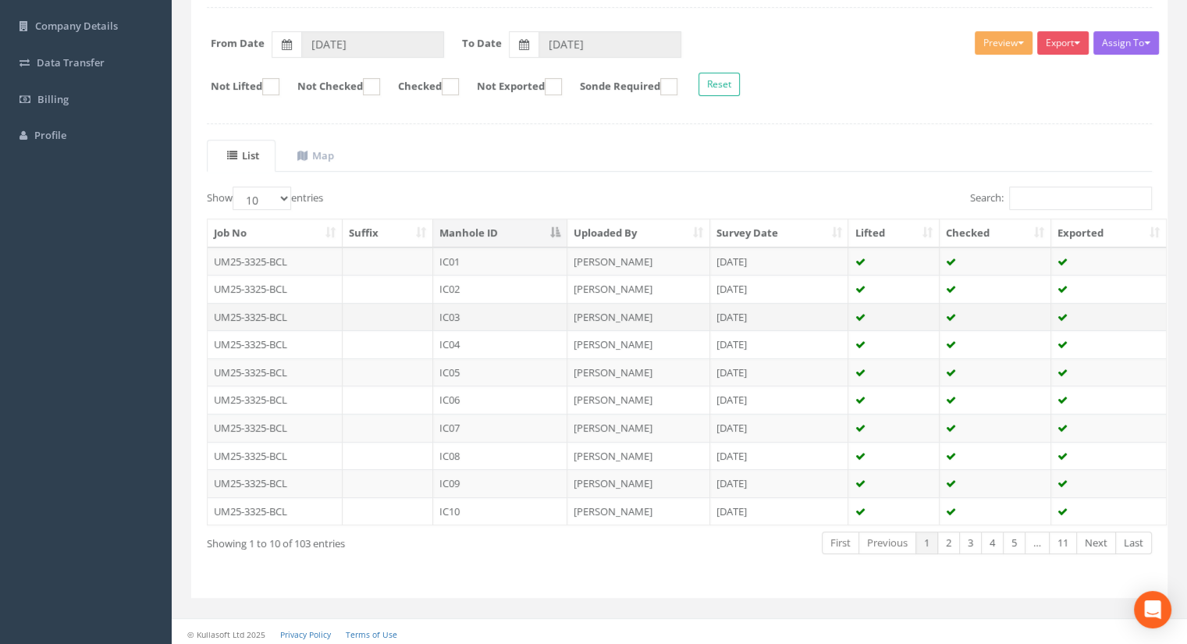
click at [470, 316] on td "IC03" at bounding box center [500, 317] width 134 height 28
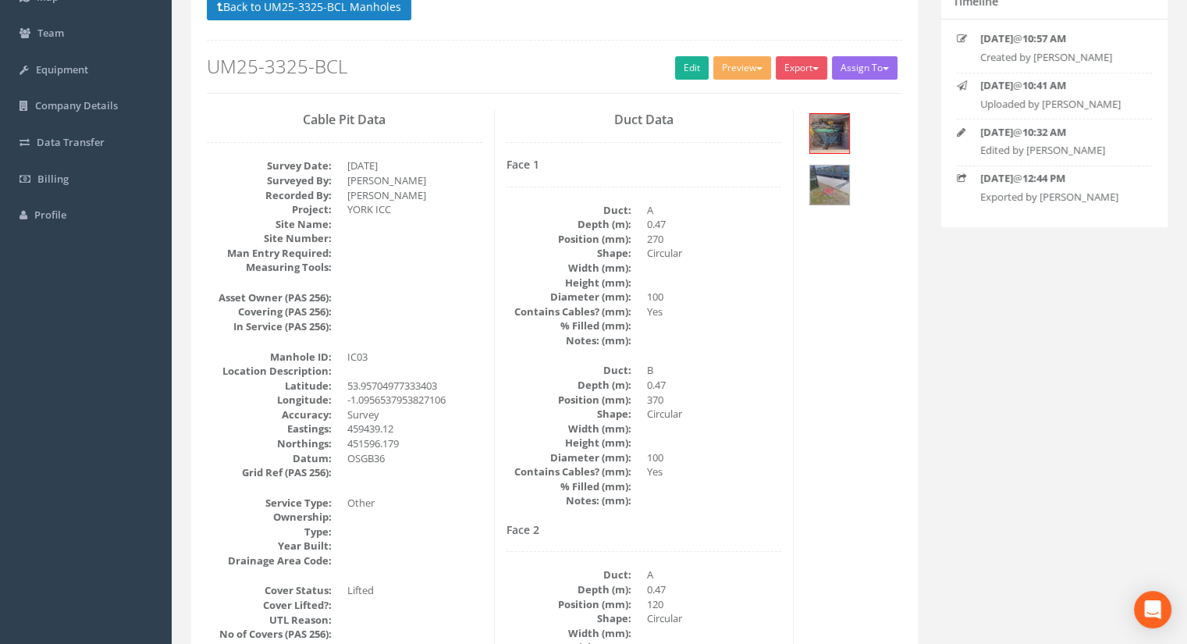
scroll to position [156, 0]
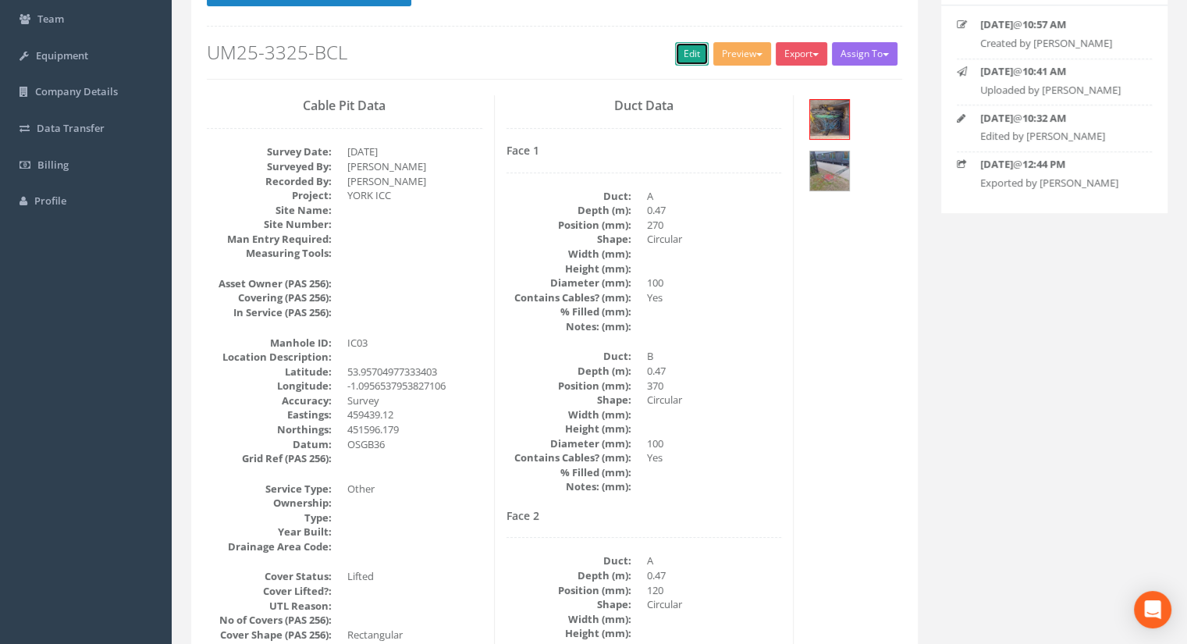
click at [680, 55] on link "Edit" at bounding box center [692, 53] width 34 height 23
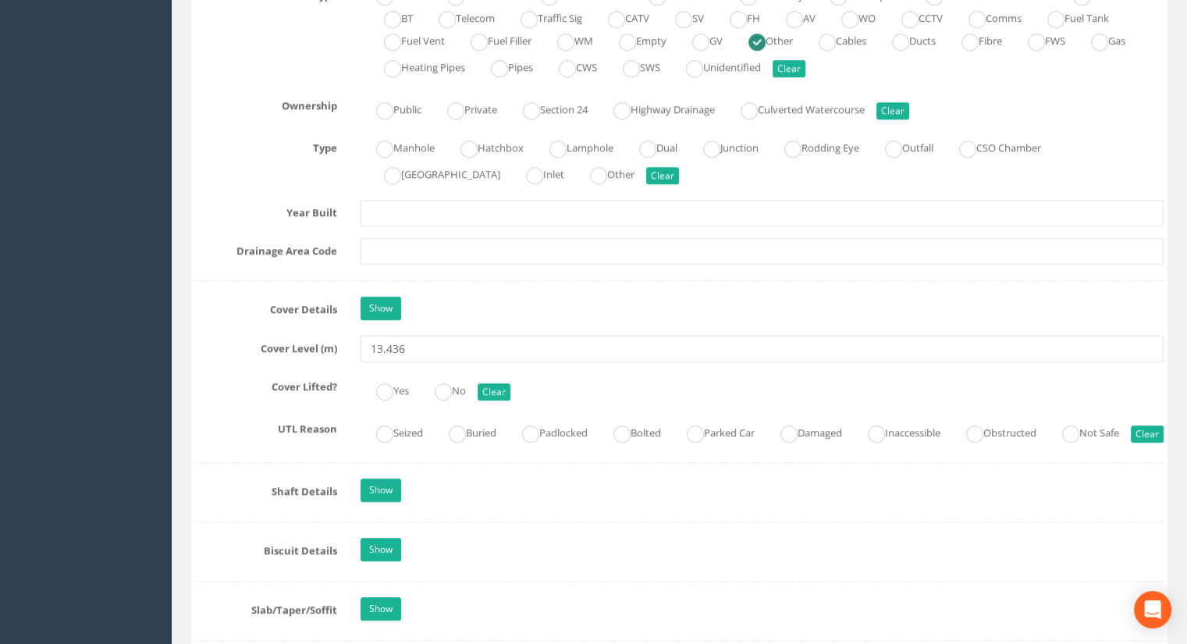
scroll to position [1248, 0]
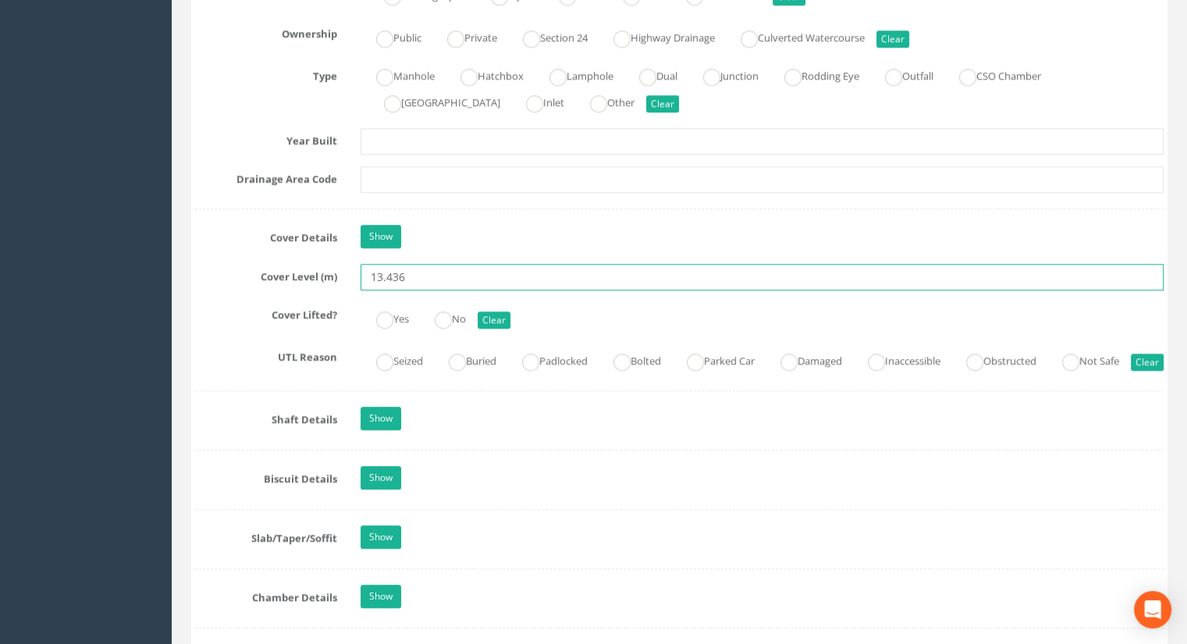
click at [421, 272] on input "13.436" at bounding box center [761, 277] width 803 height 27
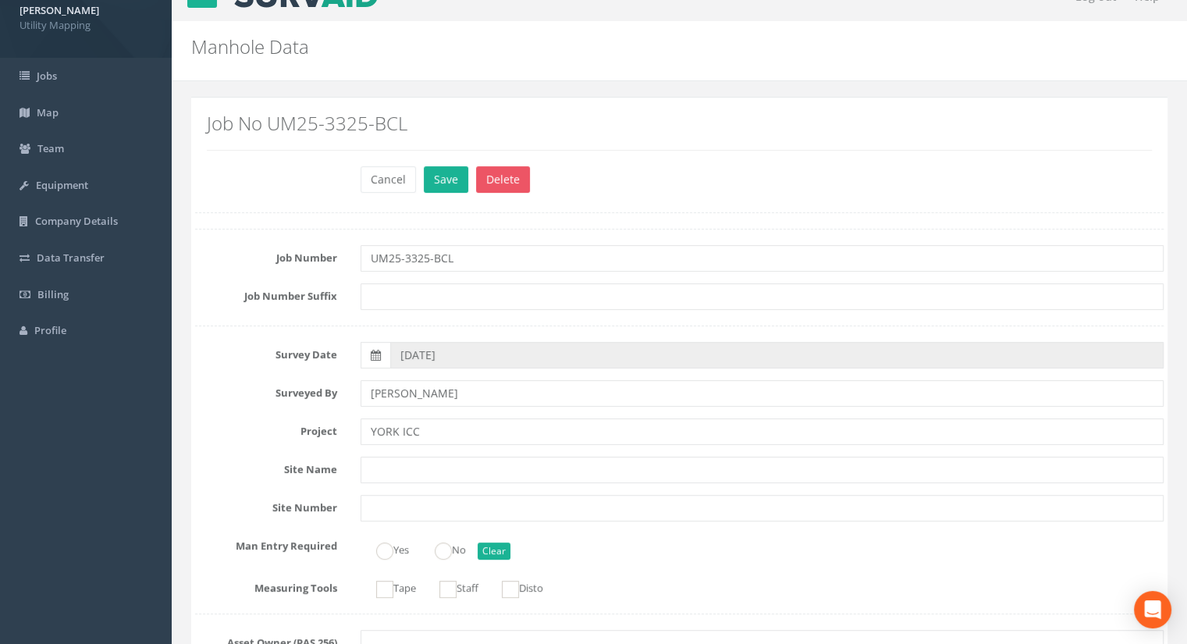
scroll to position [0, 0]
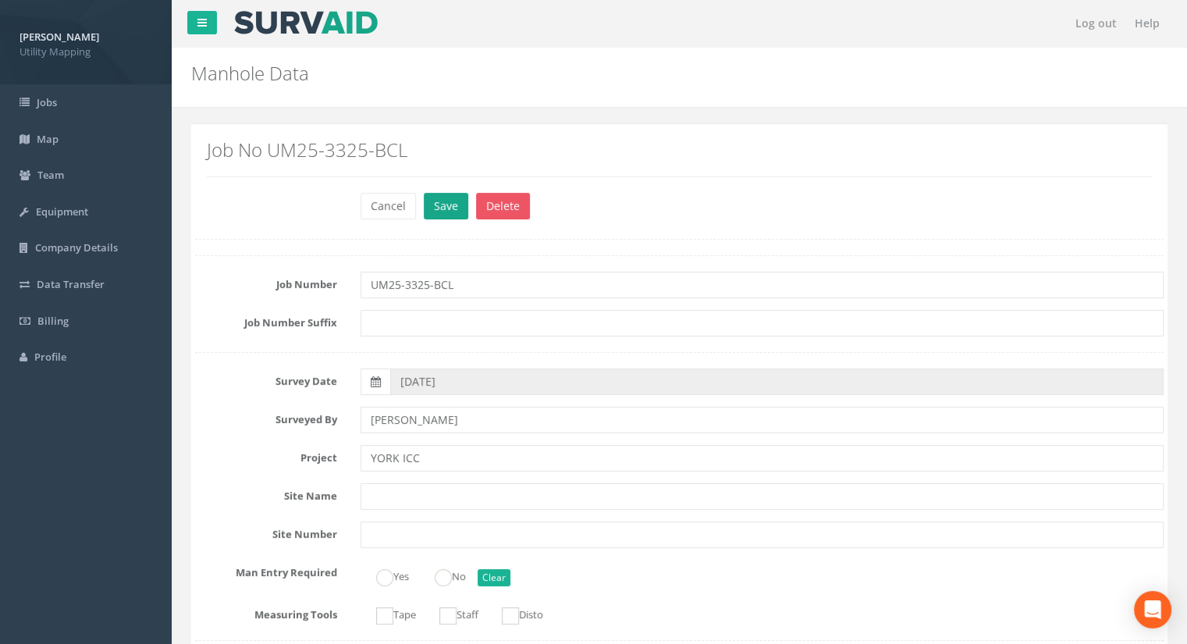
type input "13.48"
click at [446, 208] on button "Save" at bounding box center [446, 206] width 44 height 27
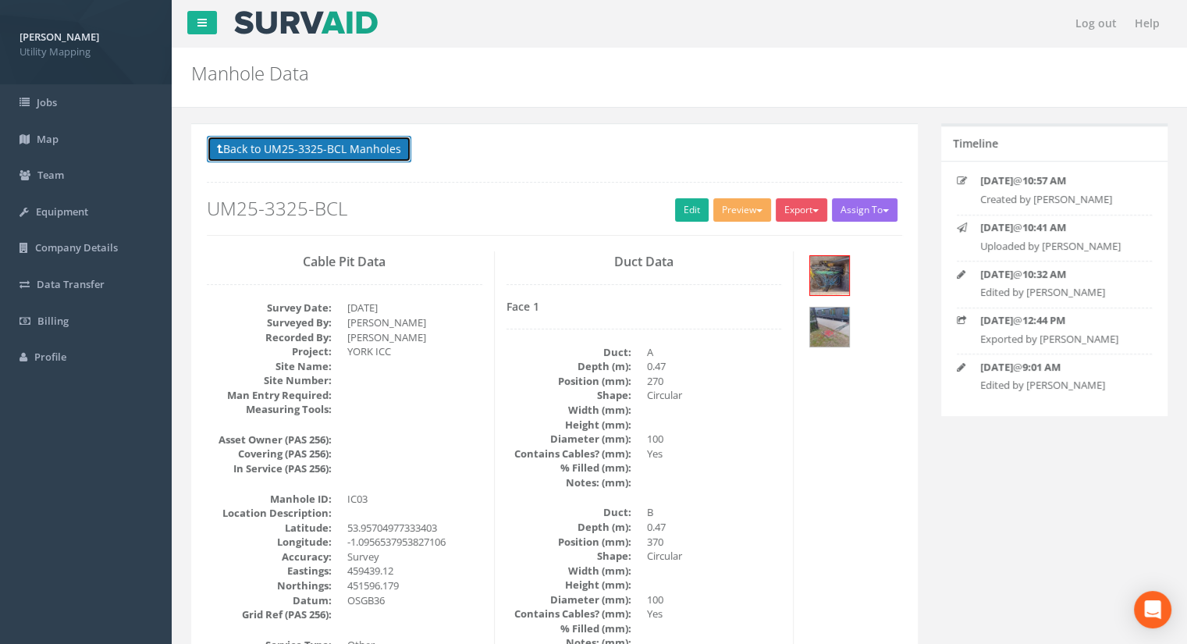
click at [319, 155] on button "Back to UM25-3325-BCL Manholes" at bounding box center [309, 149] width 204 height 27
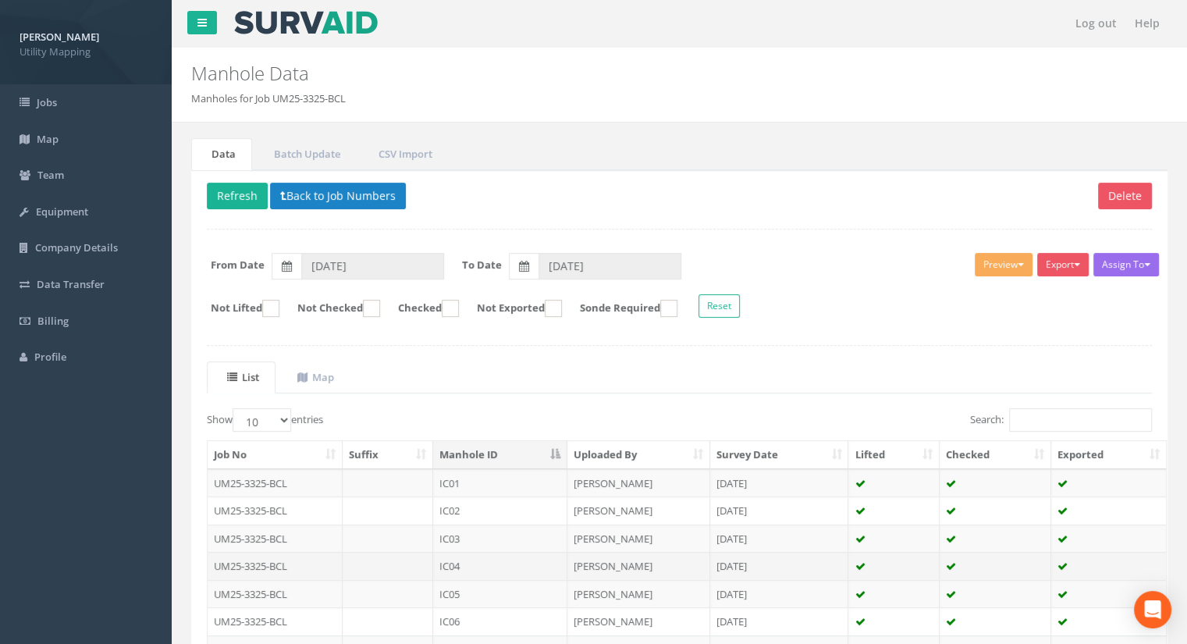
click at [468, 563] on td "IC04" at bounding box center [500, 566] width 134 height 28
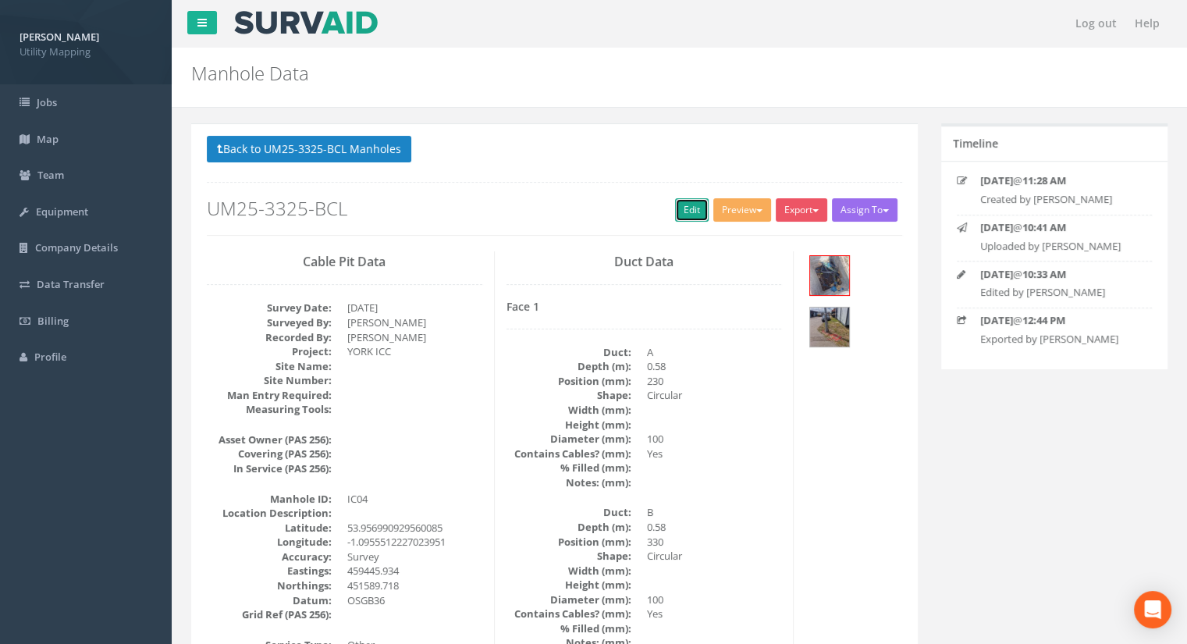
click at [675, 220] on link "Edit" at bounding box center [692, 209] width 34 height 23
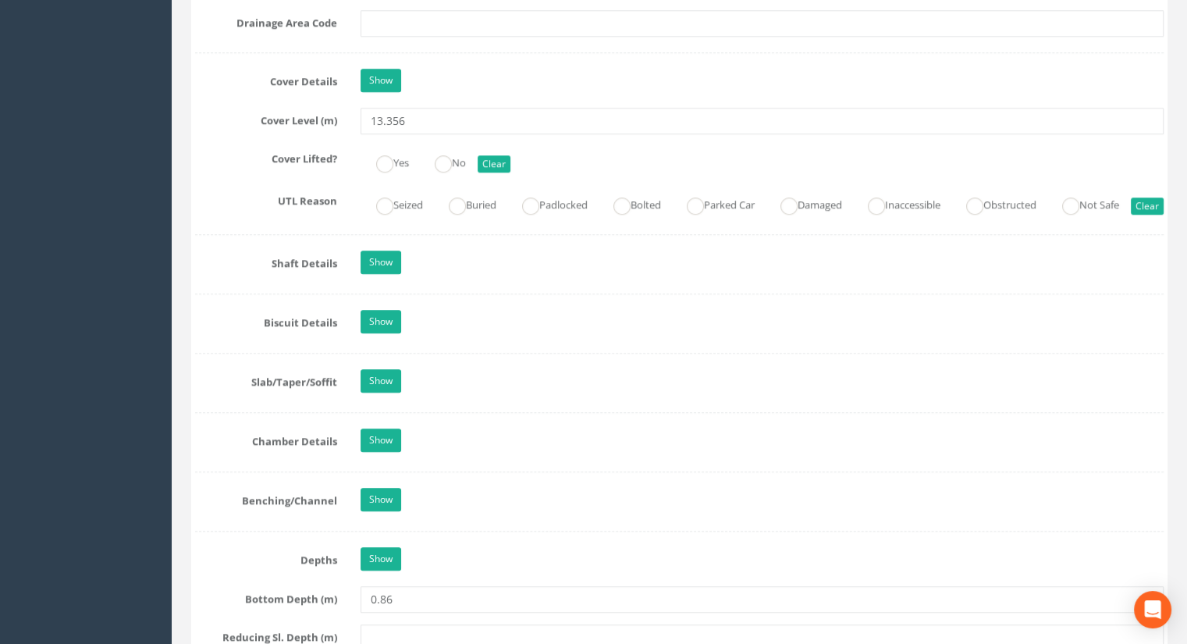
scroll to position [1248, 0]
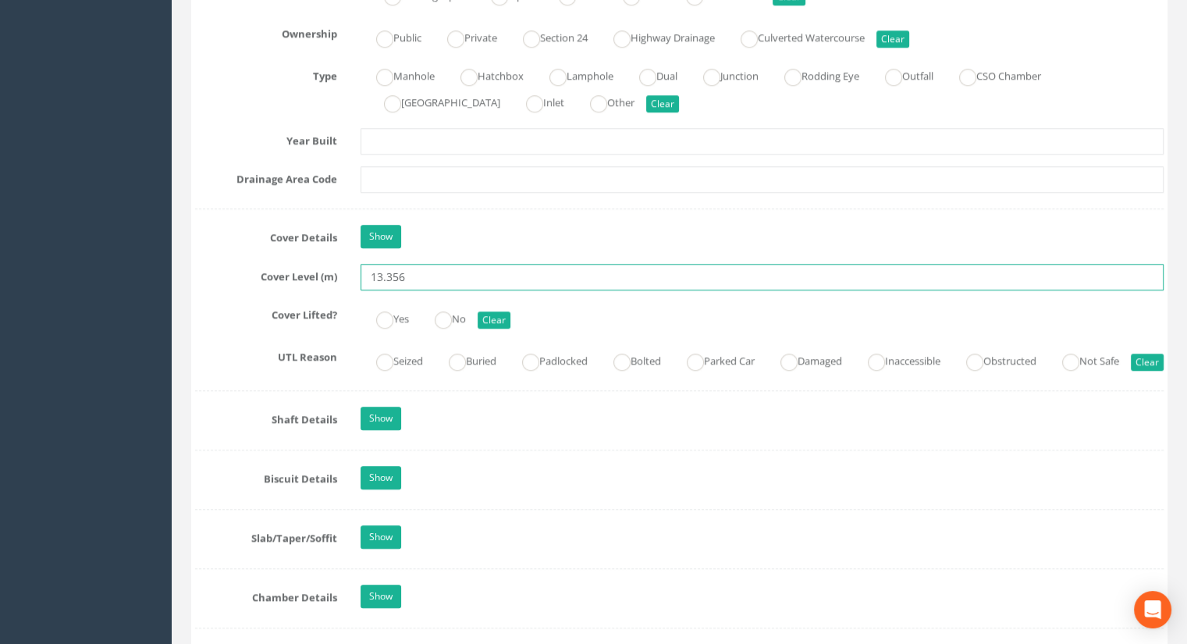
click at [420, 268] on input "13.356" at bounding box center [761, 277] width 803 height 27
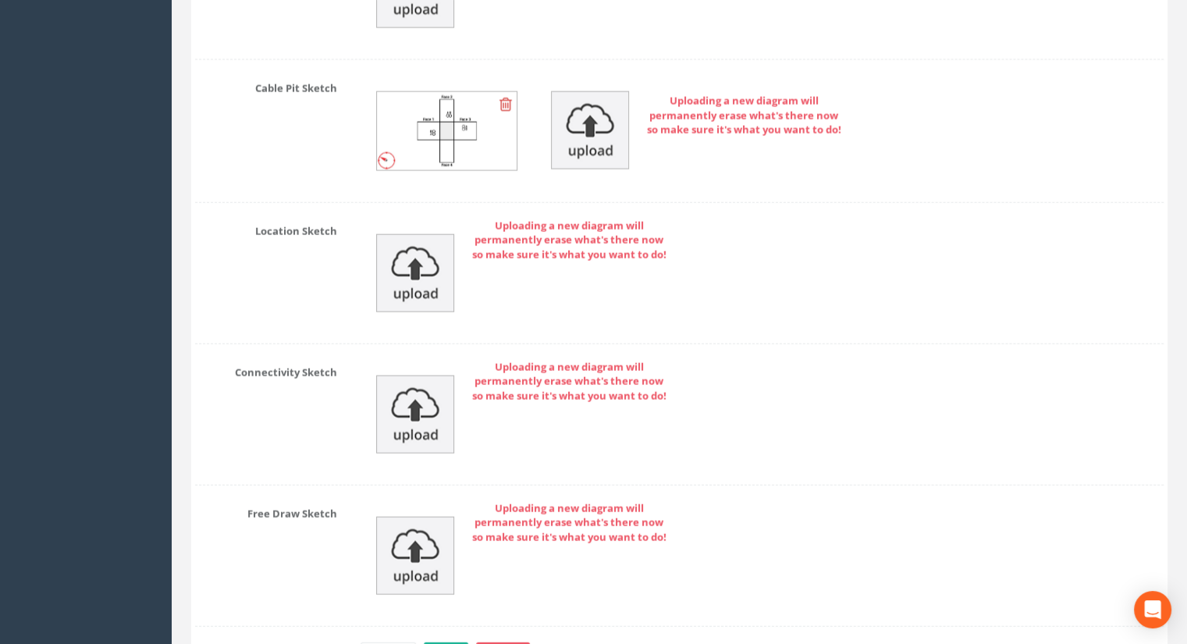
scroll to position [3811, 0]
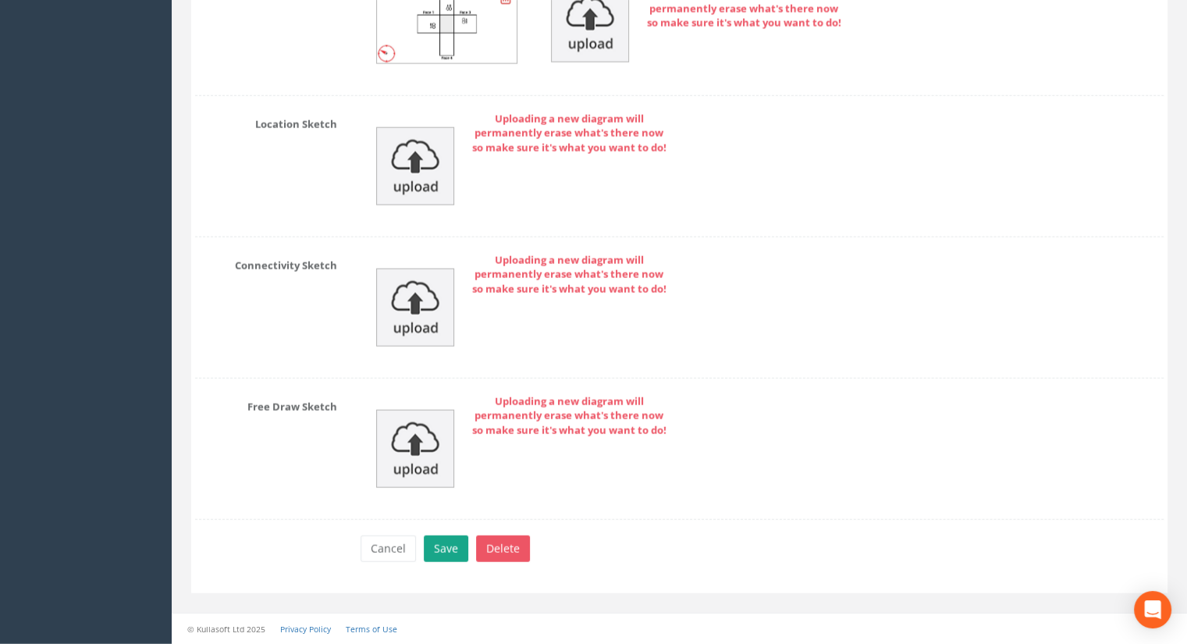
type input "13.34"
click at [440, 548] on button "Save" at bounding box center [446, 548] width 44 height 27
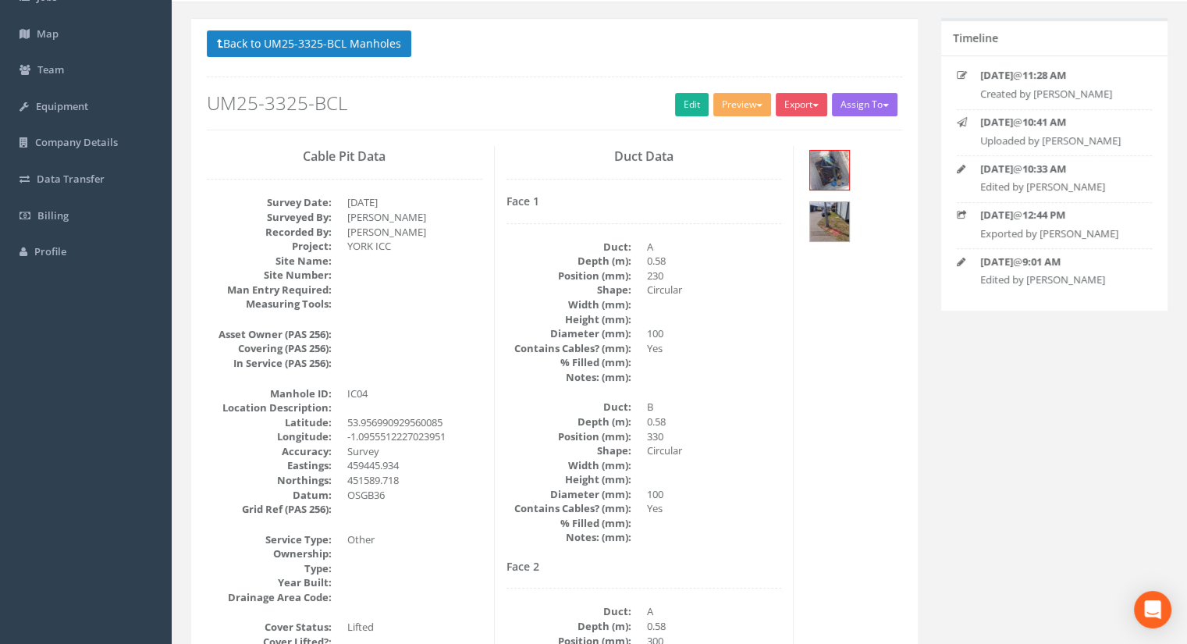
scroll to position [0, 0]
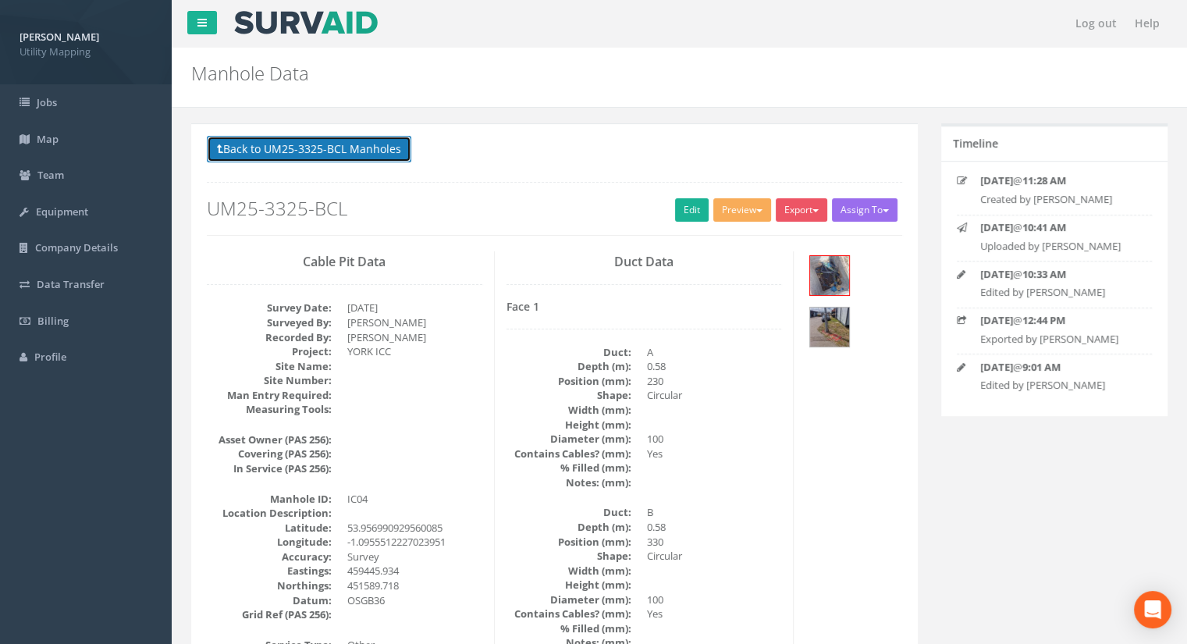
click at [350, 145] on button "Back to UM25-3325-BCL Manholes" at bounding box center [309, 149] width 204 height 27
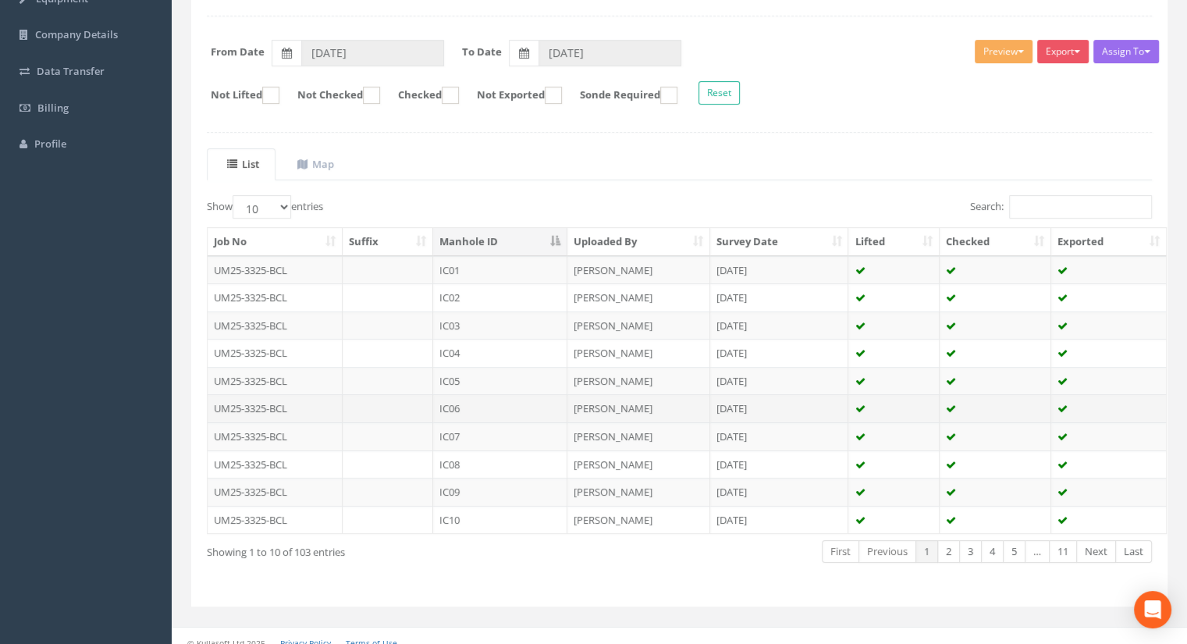
scroll to position [222, 0]
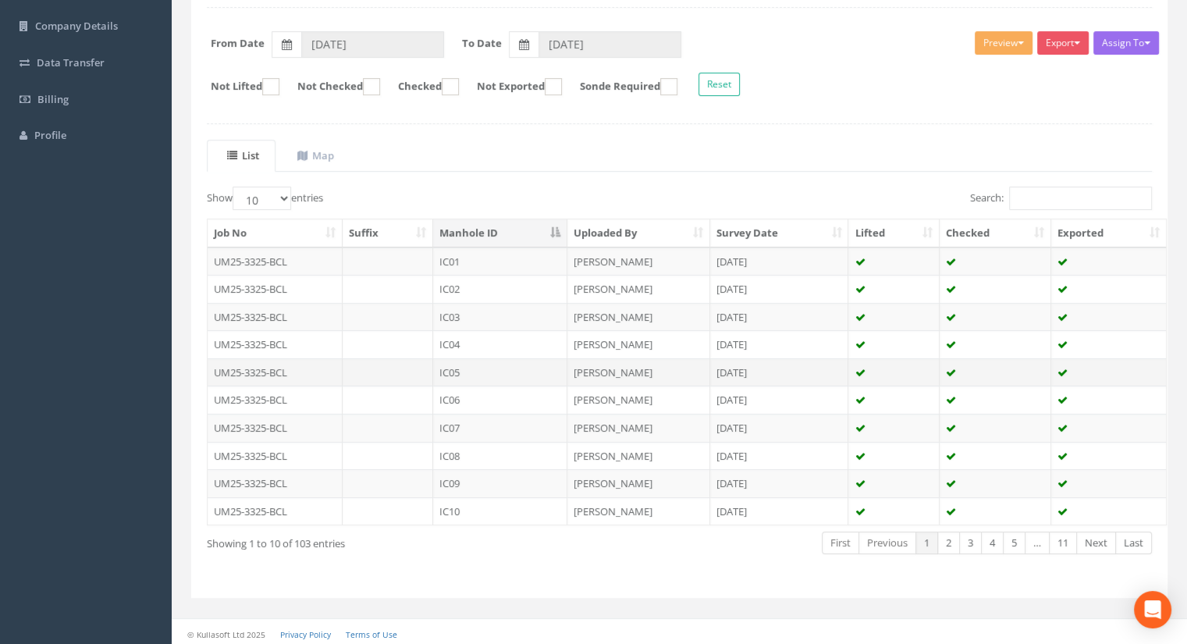
click at [467, 368] on td "IC05" at bounding box center [500, 372] width 134 height 28
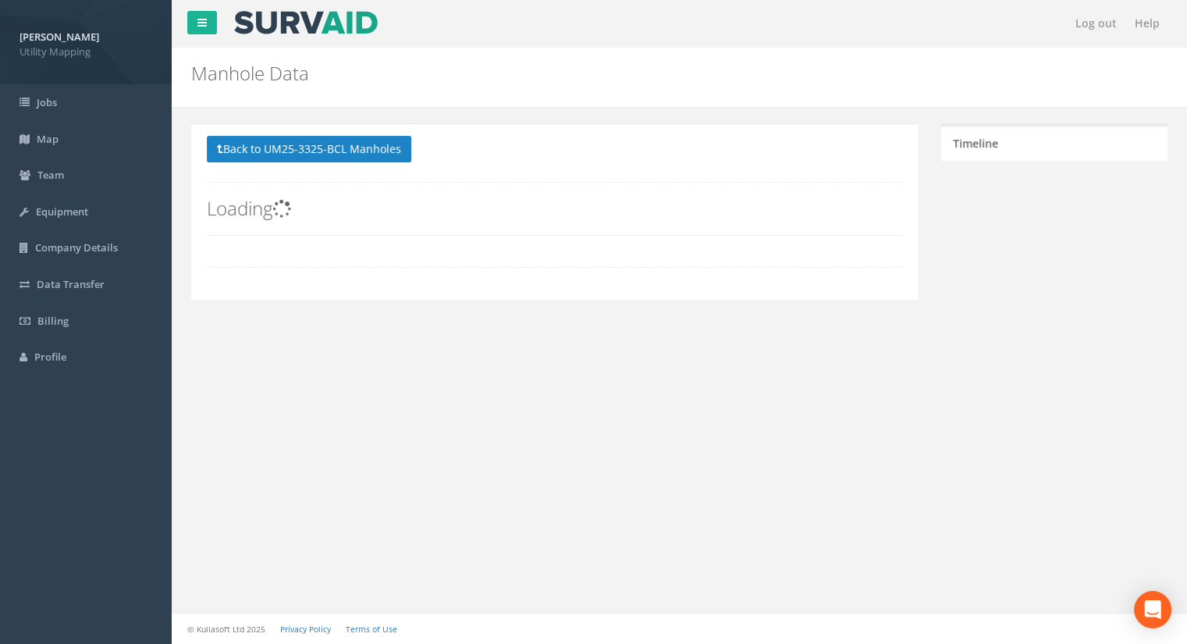
scroll to position [0, 0]
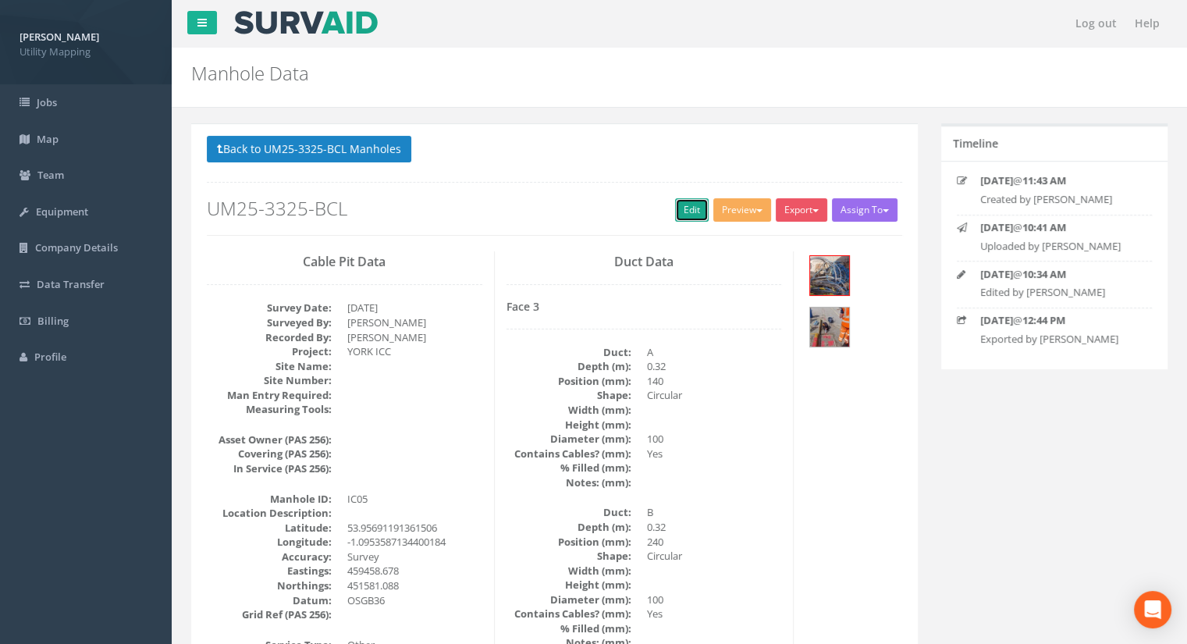
click at [675, 207] on link "Edit" at bounding box center [692, 209] width 34 height 23
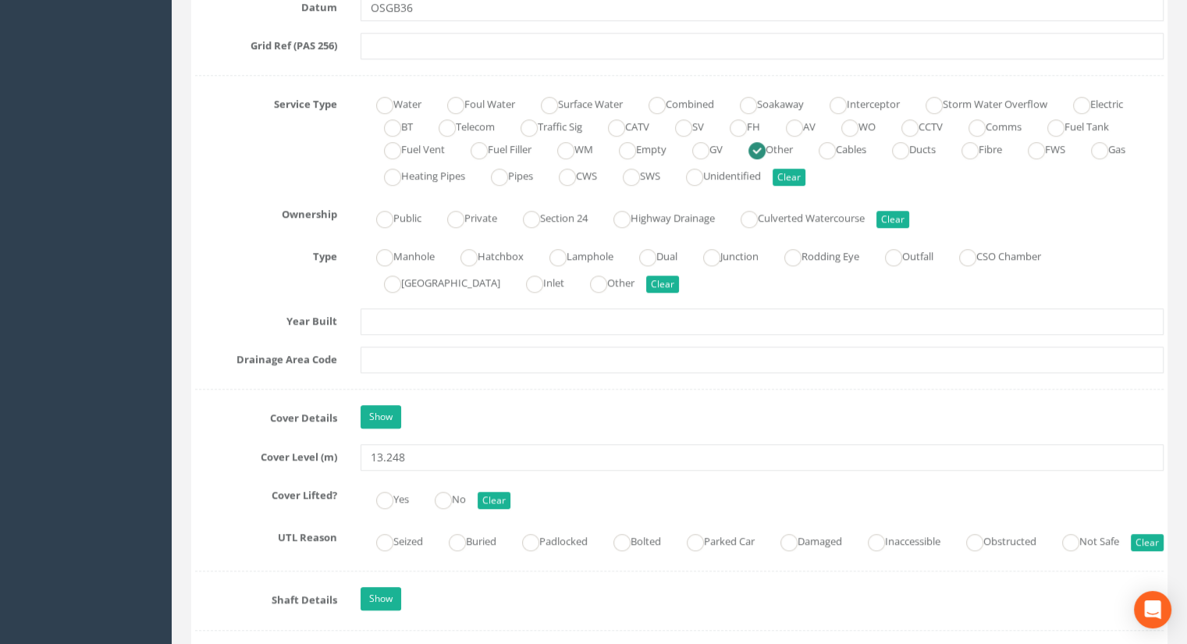
scroll to position [1092, 0]
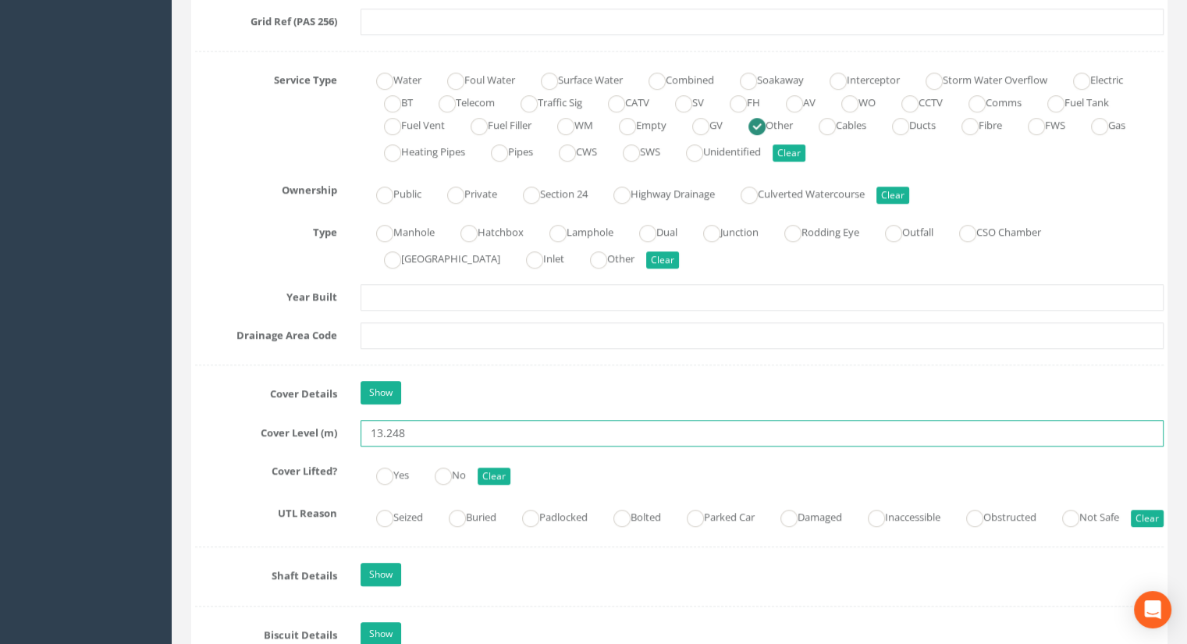
click at [481, 427] on input "13.248" at bounding box center [761, 433] width 803 height 27
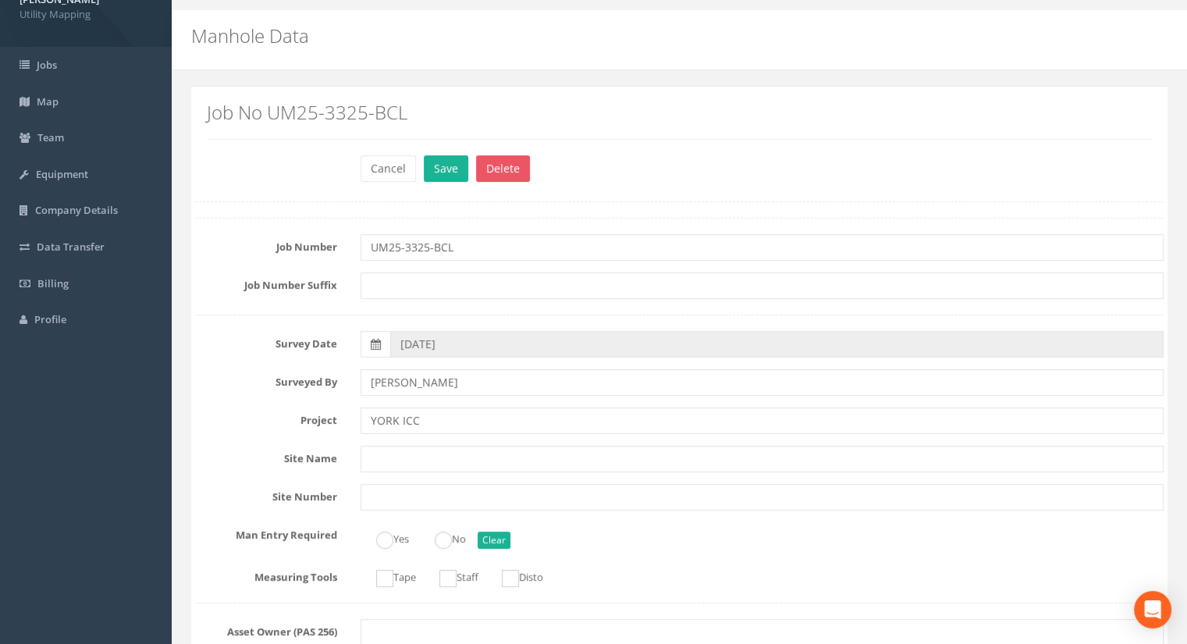
scroll to position [0, 0]
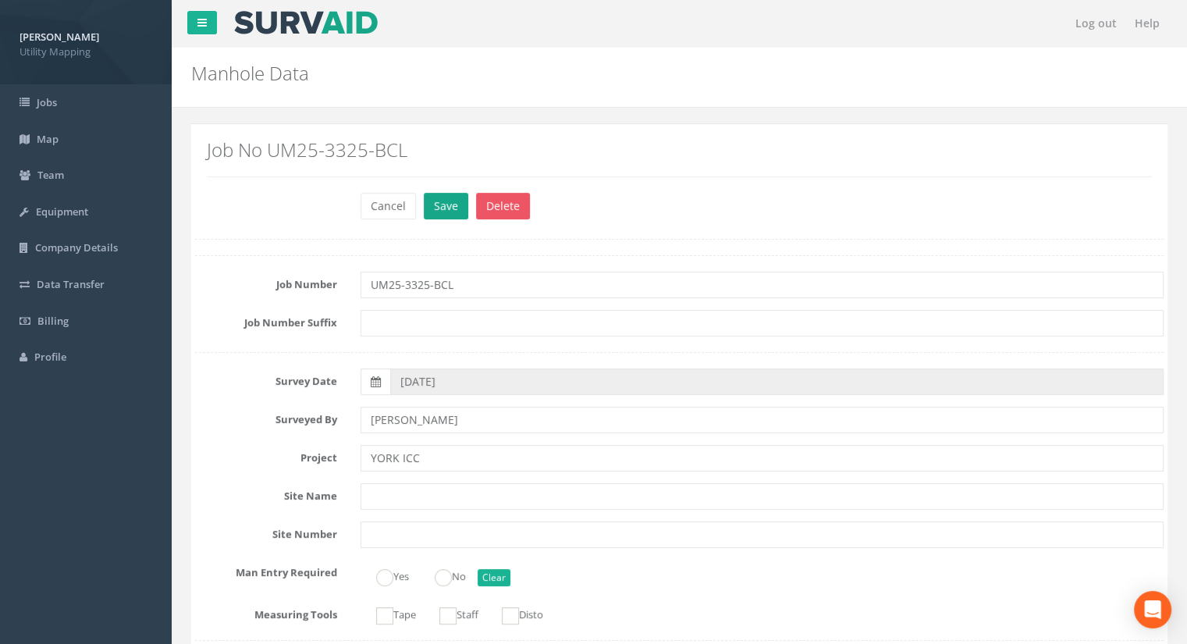
type input "13.26"
click at [442, 214] on button "Save" at bounding box center [446, 206] width 44 height 27
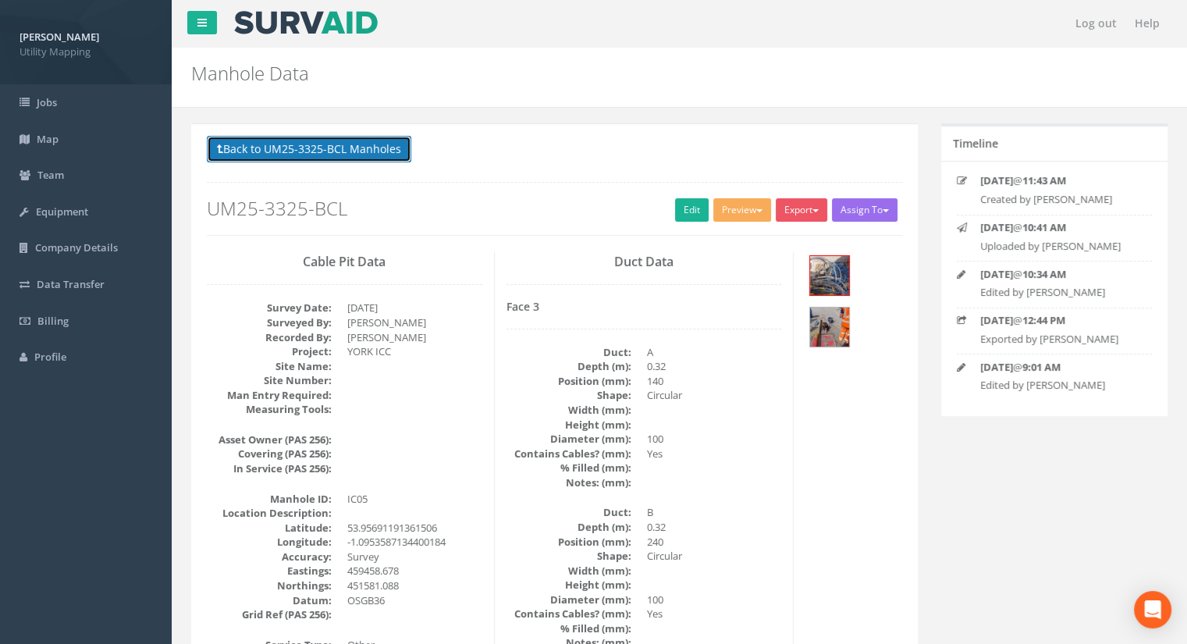
click at [341, 154] on button "Back to UM25-3325-BCL Manholes" at bounding box center [309, 149] width 204 height 27
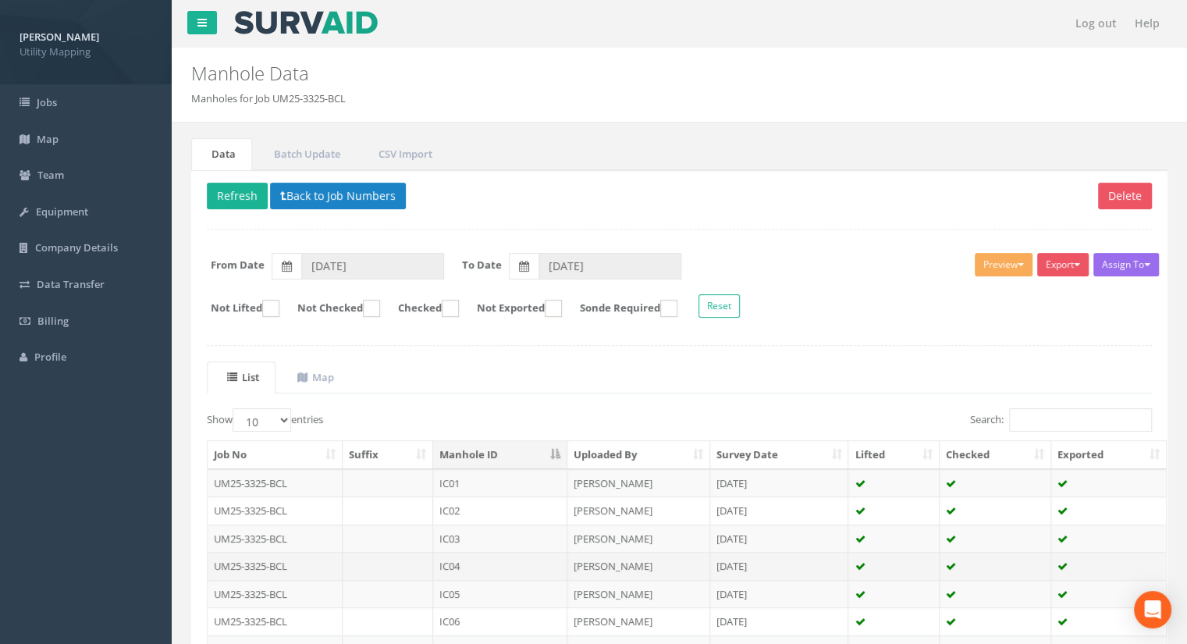
scroll to position [156, 0]
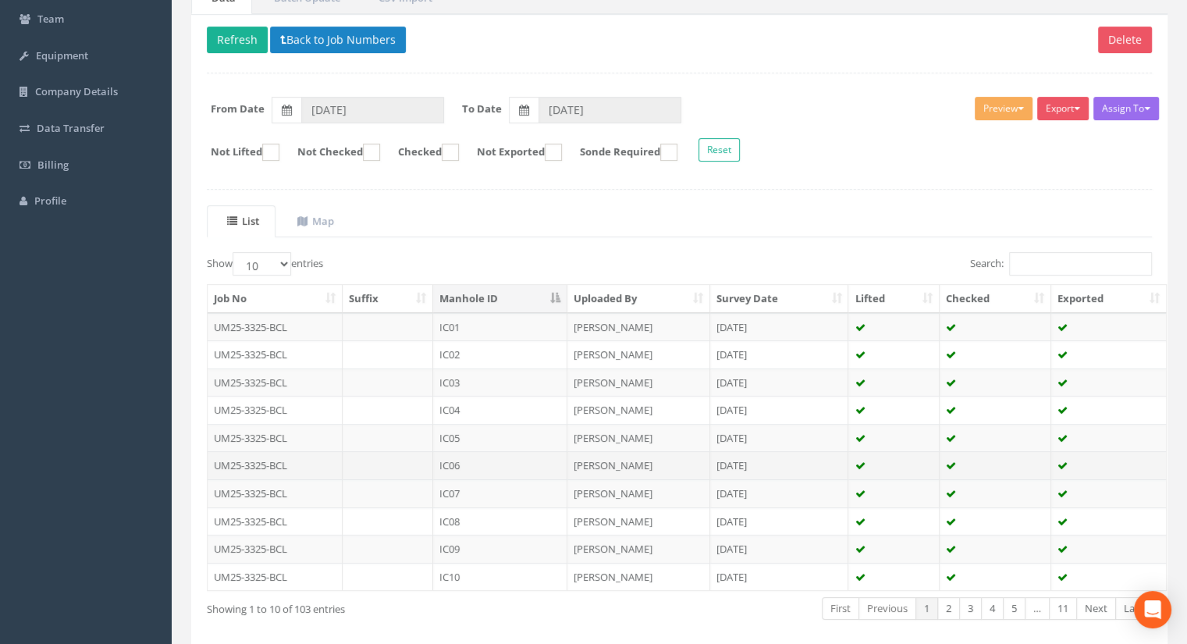
click at [491, 455] on td "IC06" at bounding box center [500, 465] width 134 height 28
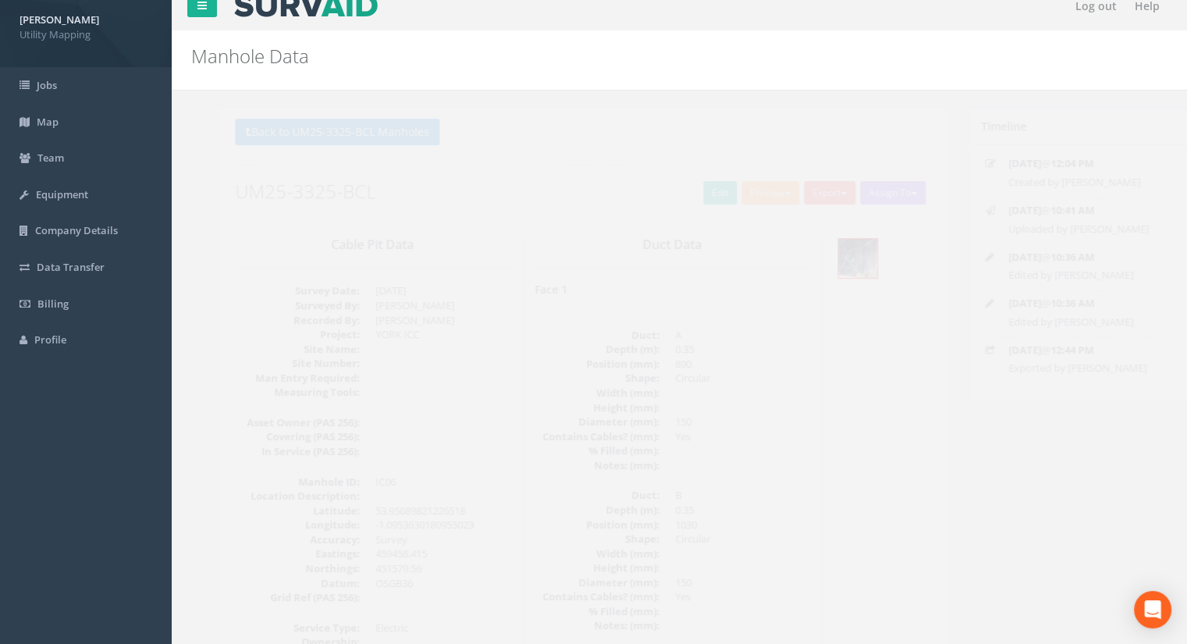
scroll to position [0, 0]
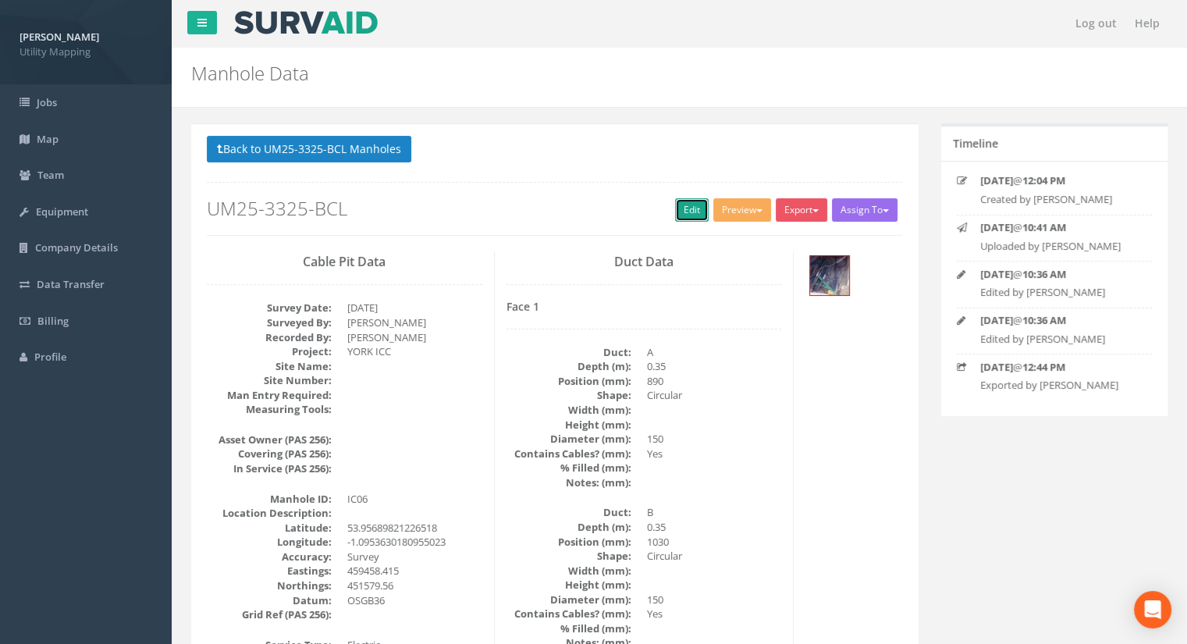
click at [676, 217] on link "Edit" at bounding box center [692, 209] width 34 height 23
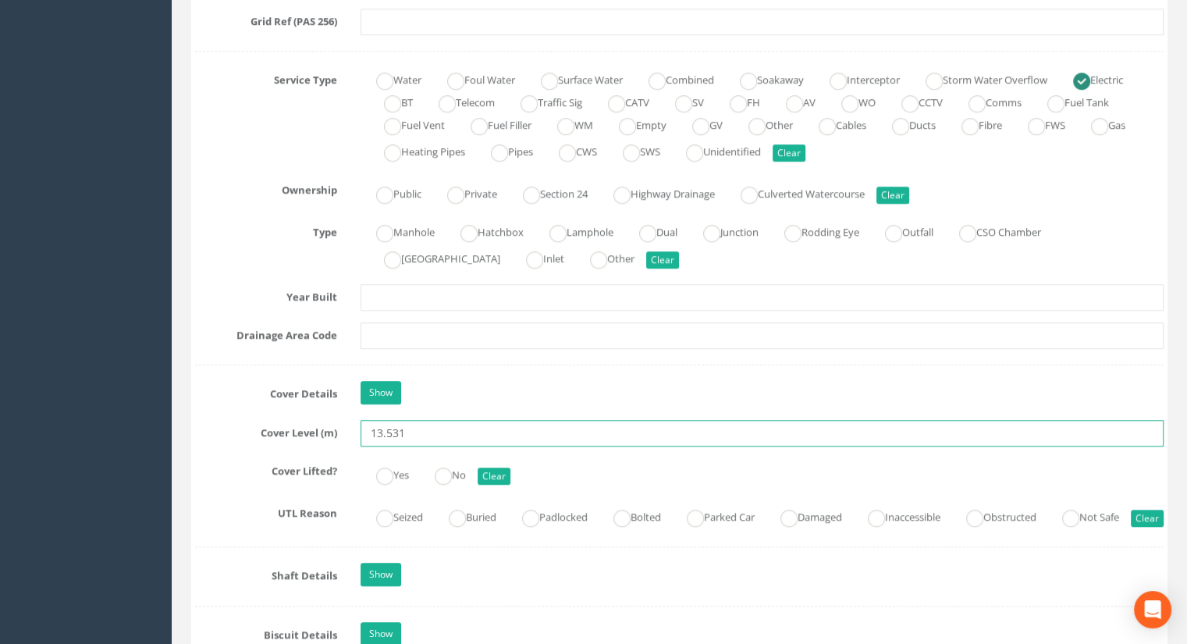
click at [424, 432] on input "13.531" at bounding box center [761, 433] width 803 height 27
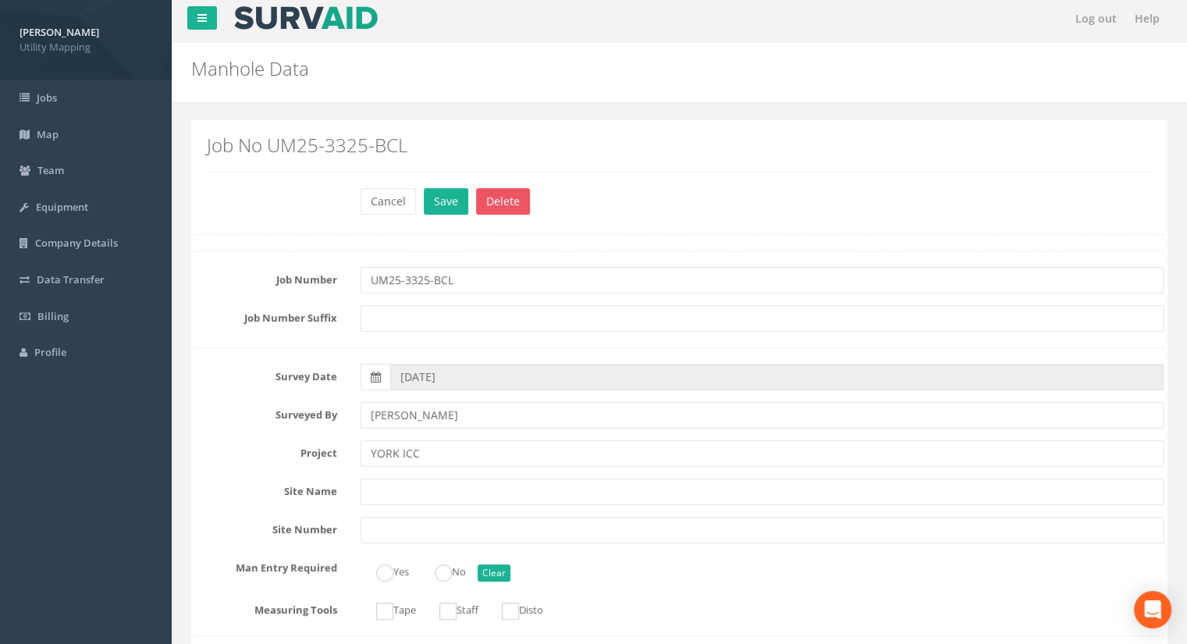
scroll to position [0, 0]
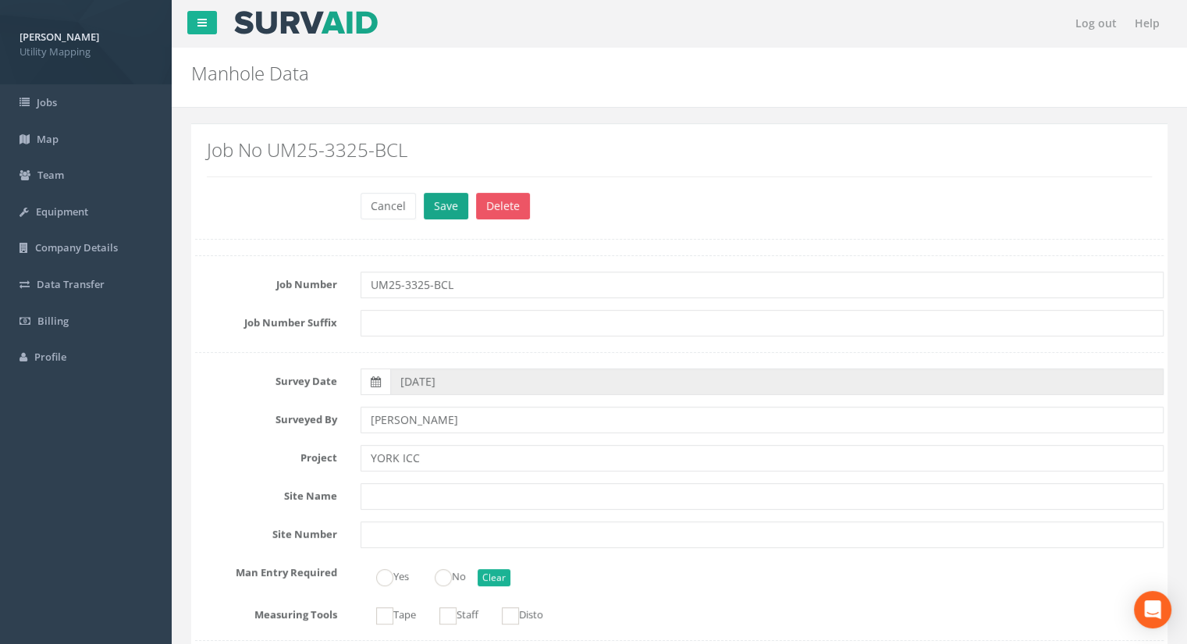
type input "13.53"
click at [446, 201] on button "Save" at bounding box center [446, 206] width 44 height 27
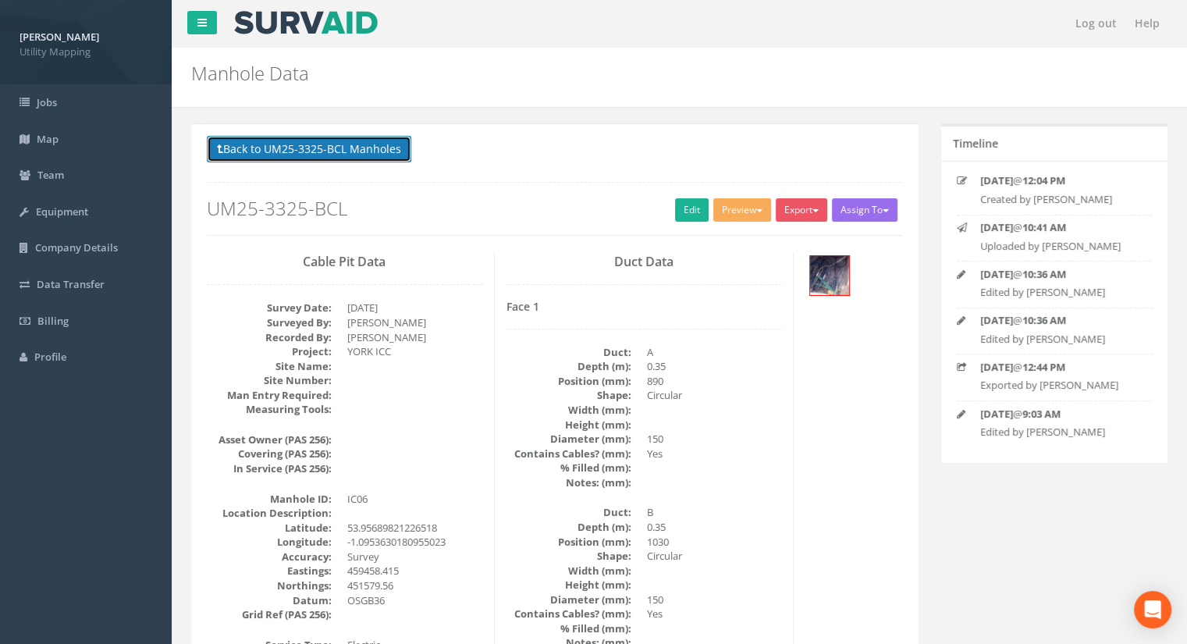
click at [313, 147] on button "Back to UM25-3325-BCL Manholes" at bounding box center [309, 149] width 204 height 27
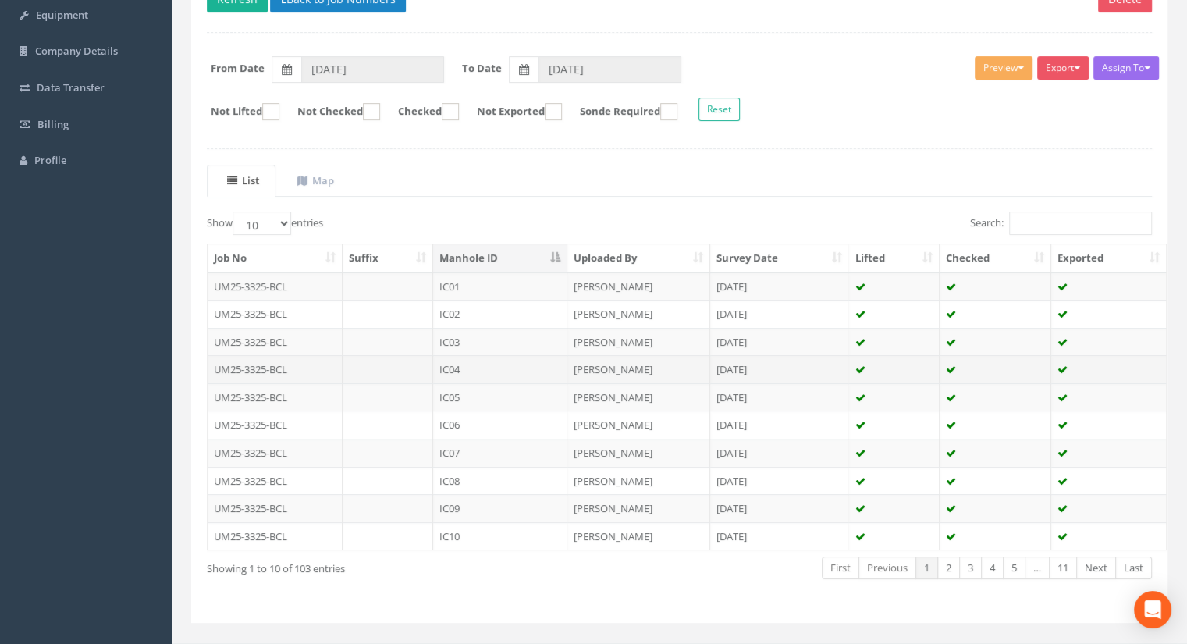
scroll to position [222, 0]
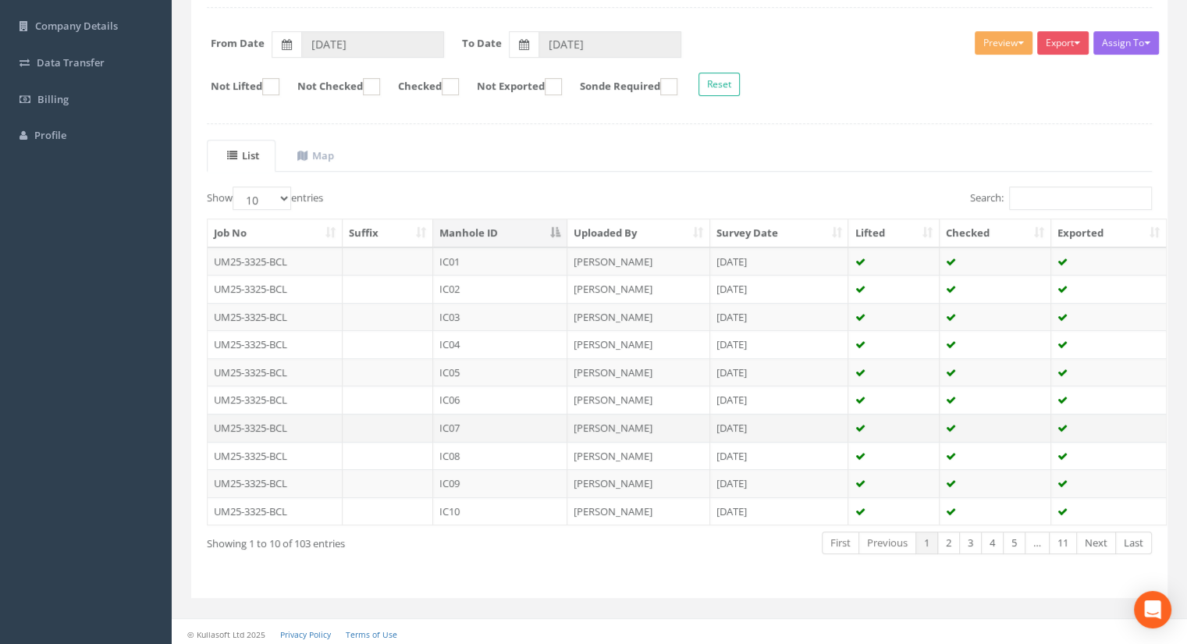
click at [490, 421] on td "IC07" at bounding box center [500, 428] width 134 height 28
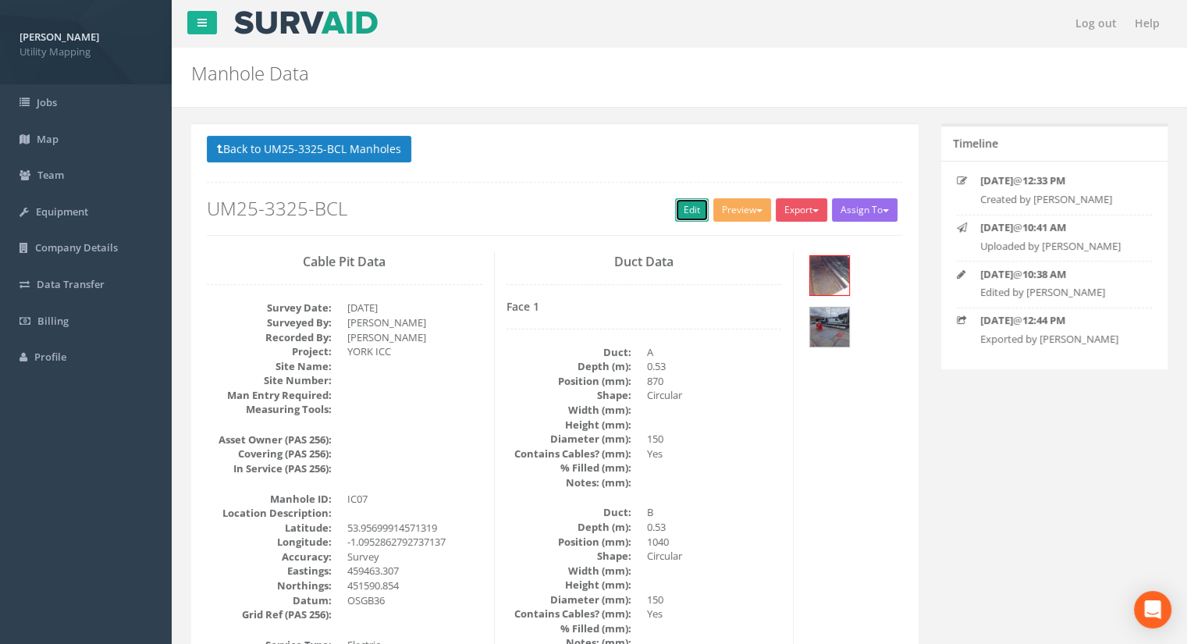
click at [691, 210] on link "Edit" at bounding box center [692, 209] width 34 height 23
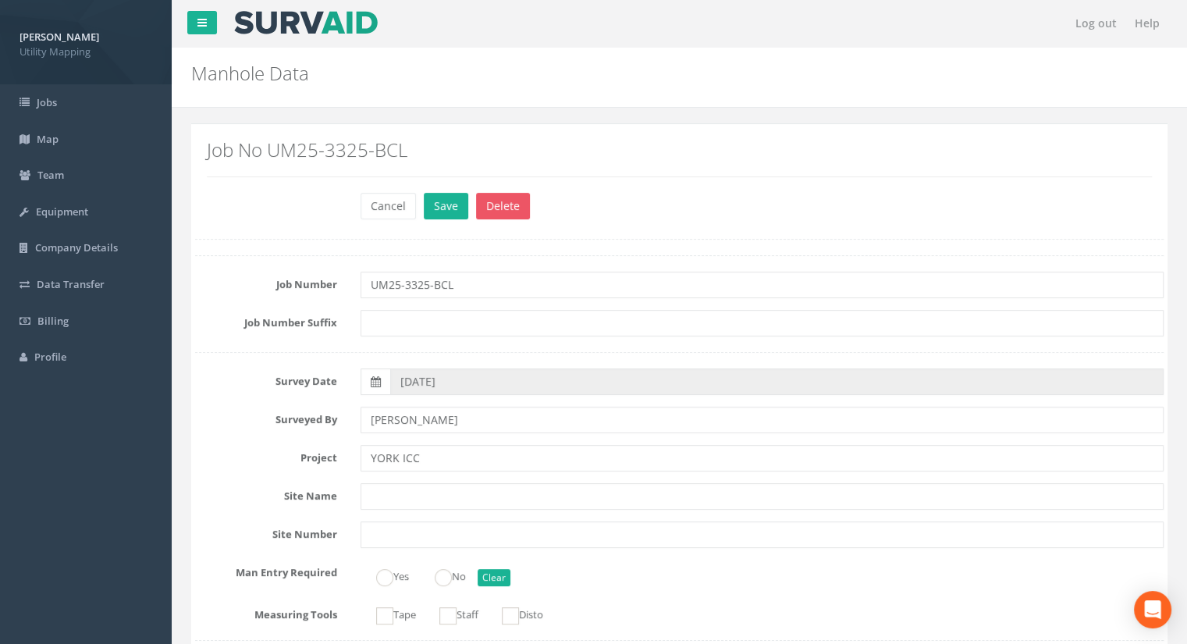
scroll to position [1092, 0]
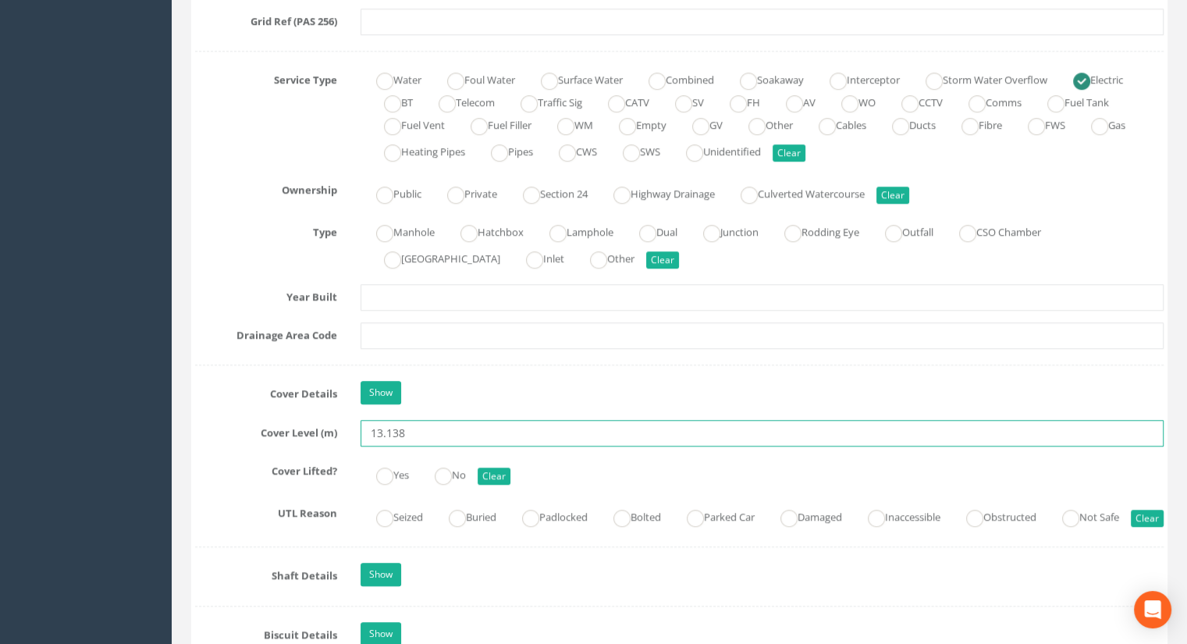
click at [418, 429] on input "13.138" at bounding box center [761, 433] width 803 height 27
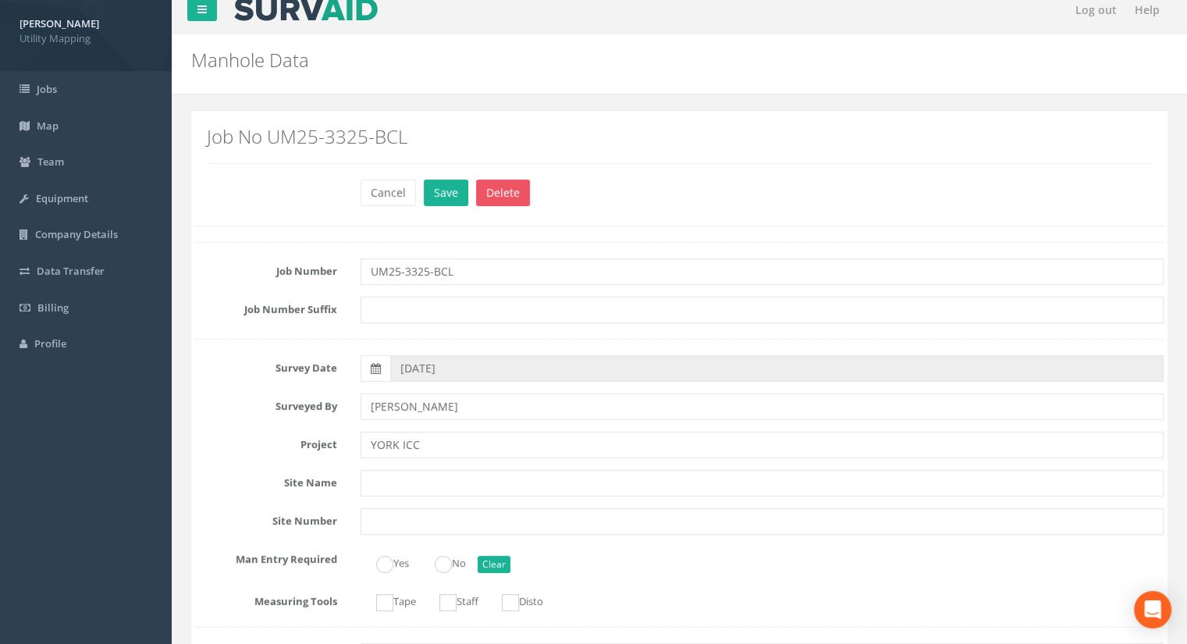
scroll to position [0, 0]
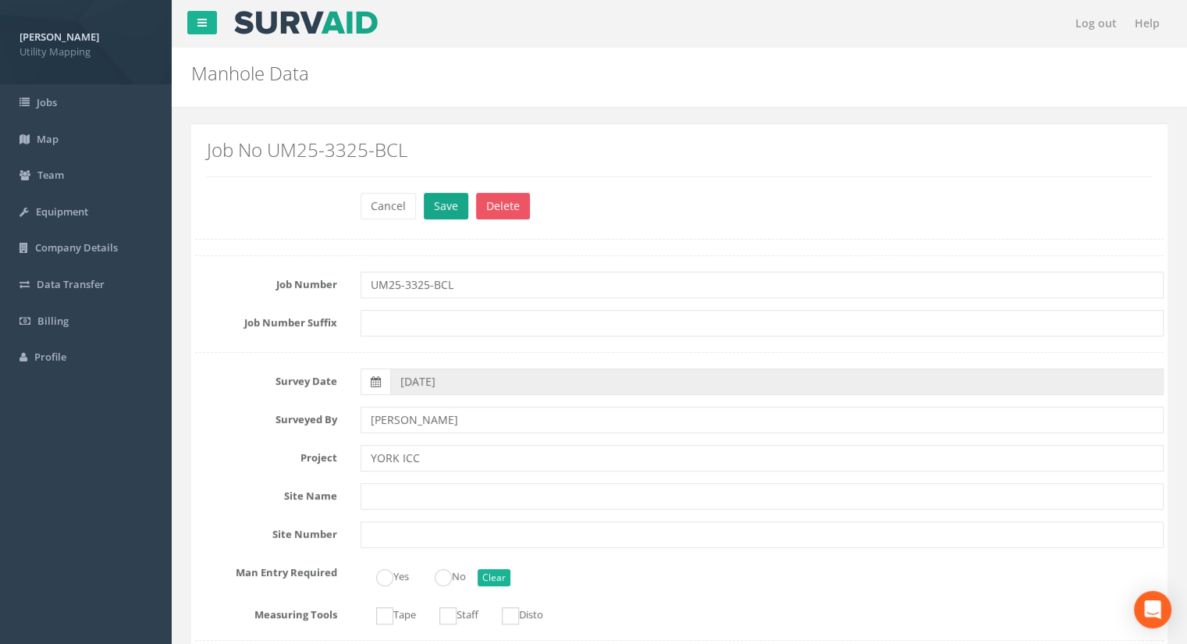
type input "13.13"
click at [448, 215] on button "Save" at bounding box center [446, 206] width 44 height 27
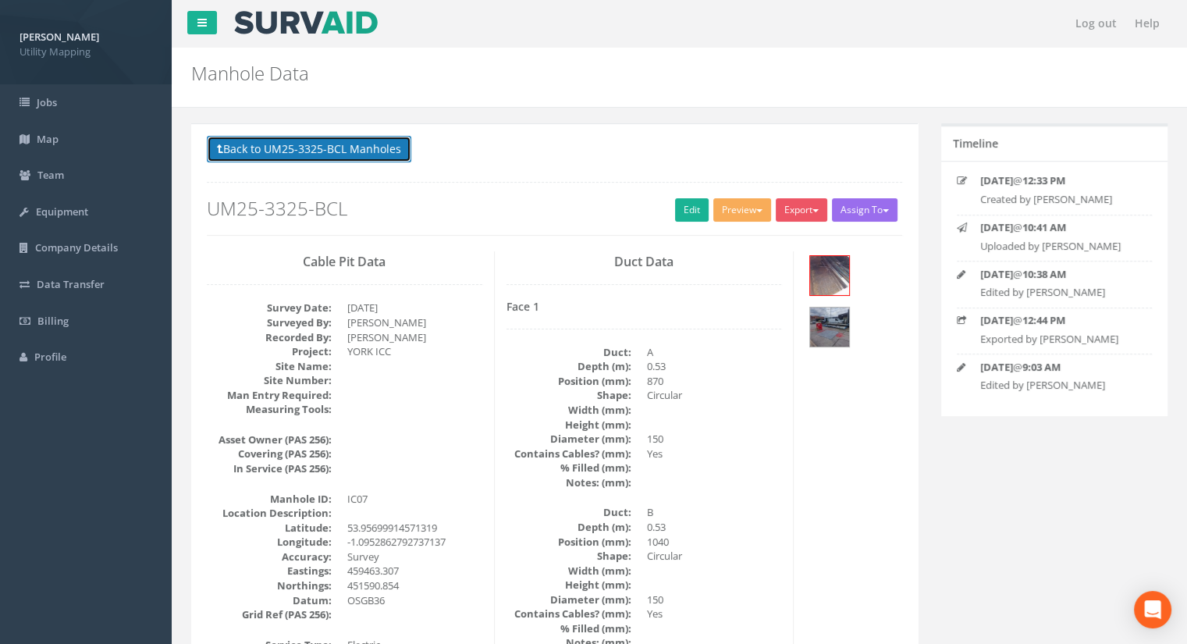
click at [343, 157] on button "Back to UM25-3325-BCL Manholes" at bounding box center [309, 149] width 204 height 27
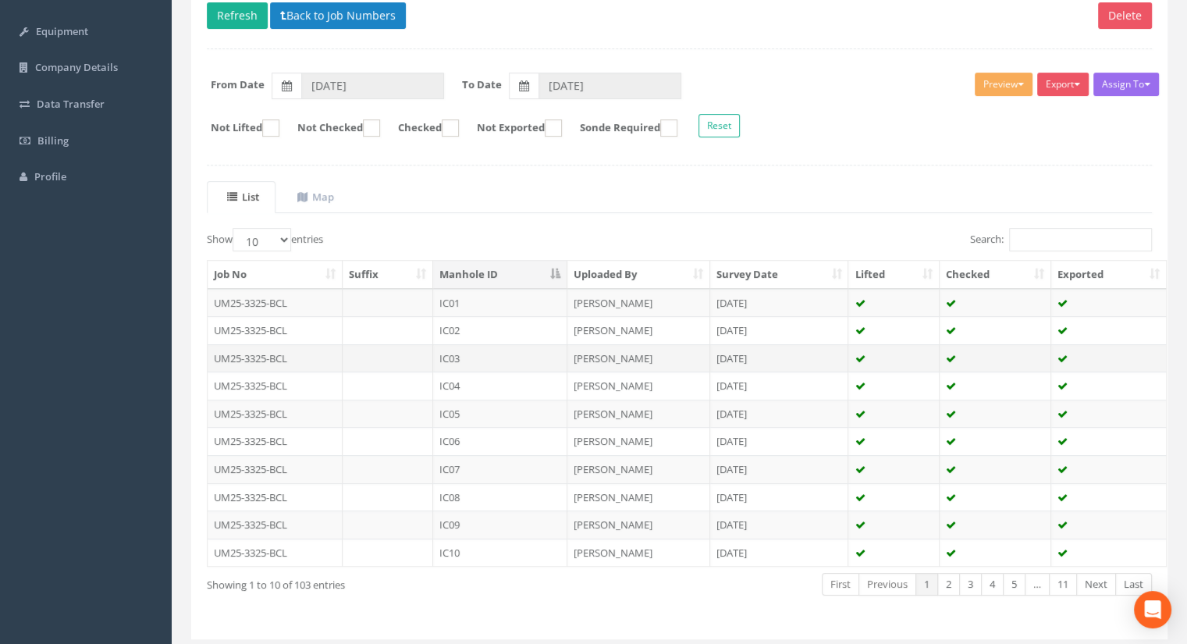
scroll to position [222, 0]
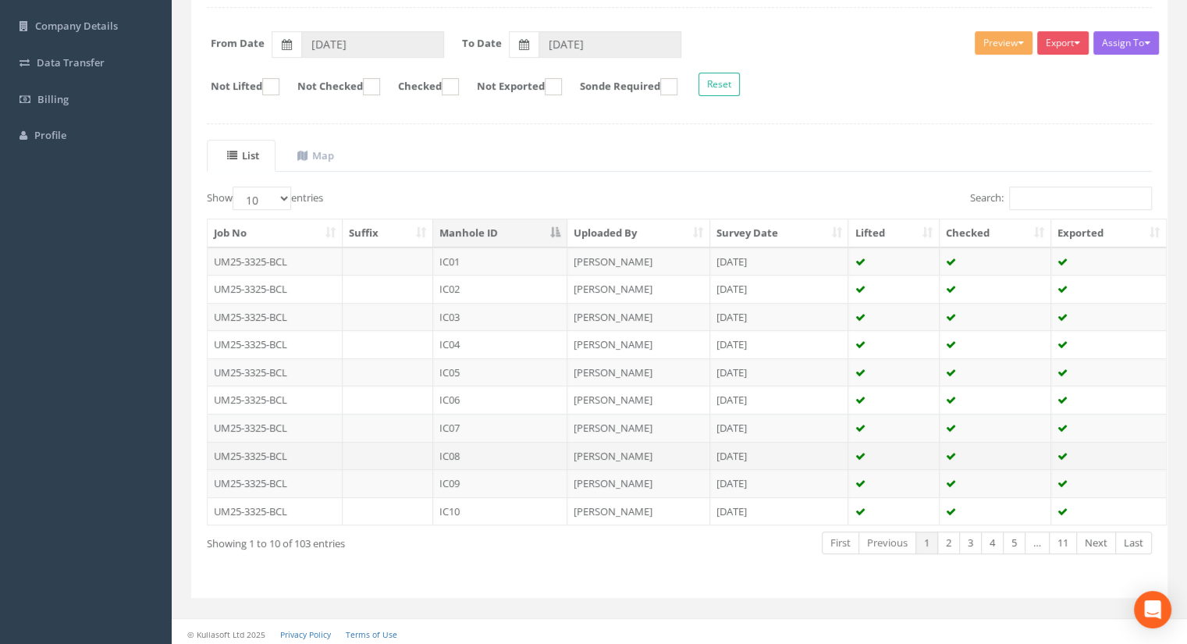
click at [464, 448] on td "IC08" at bounding box center [500, 456] width 134 height 28
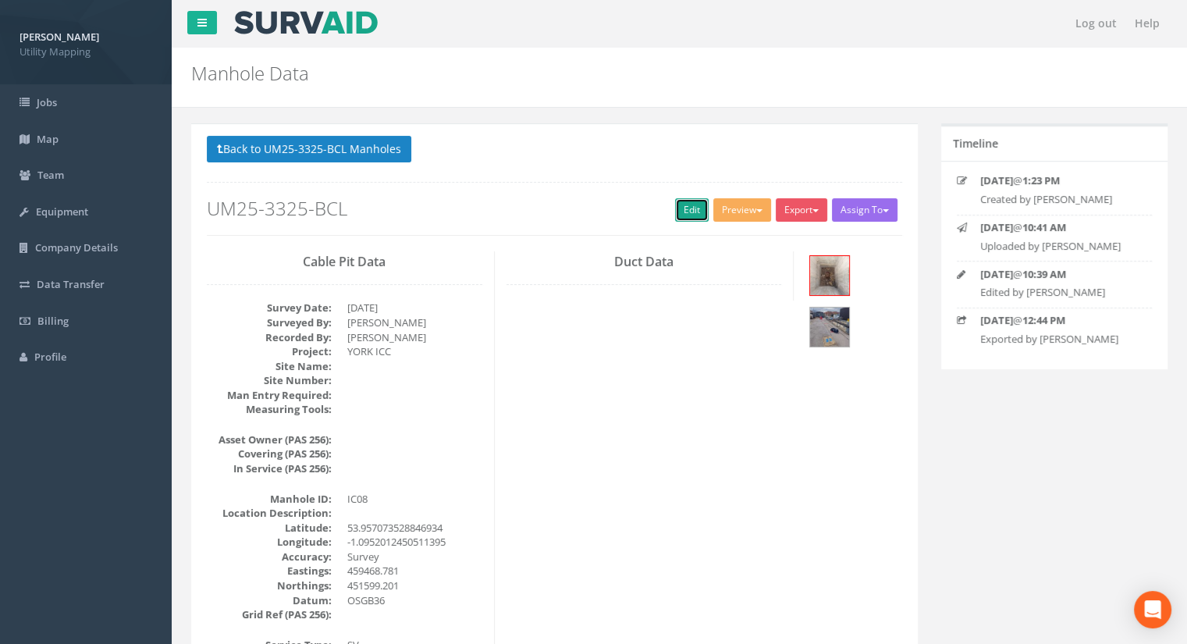
click at [693, 204] on link "Edit" at bounding box center [692, 209] width 34 height 23
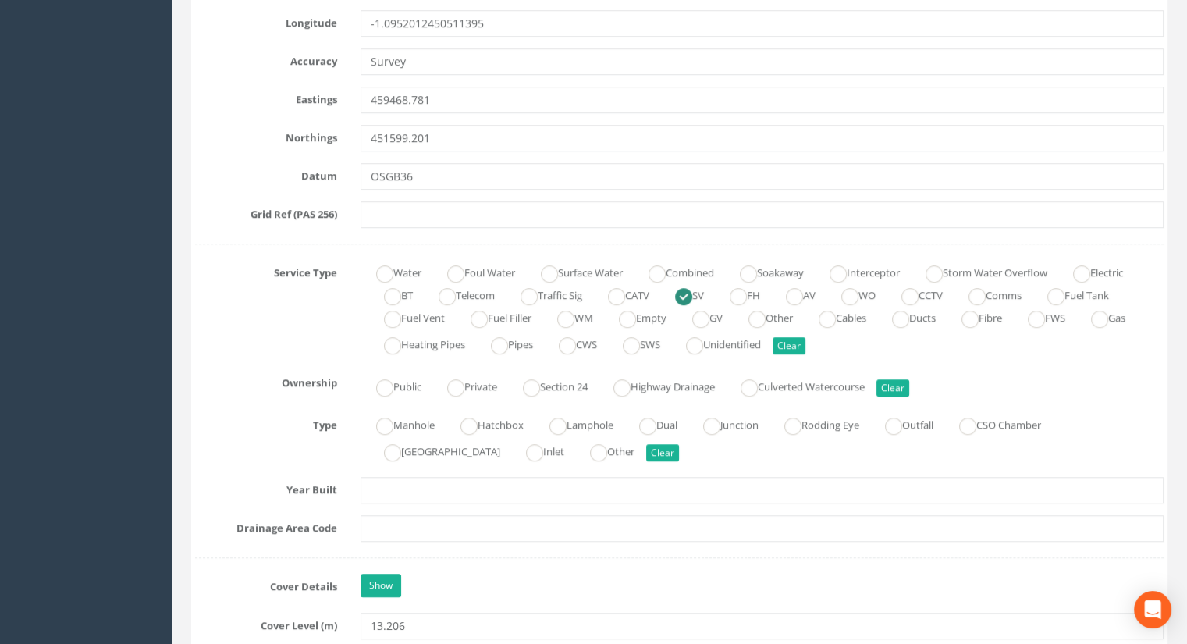
scroll to position [1014, 0]
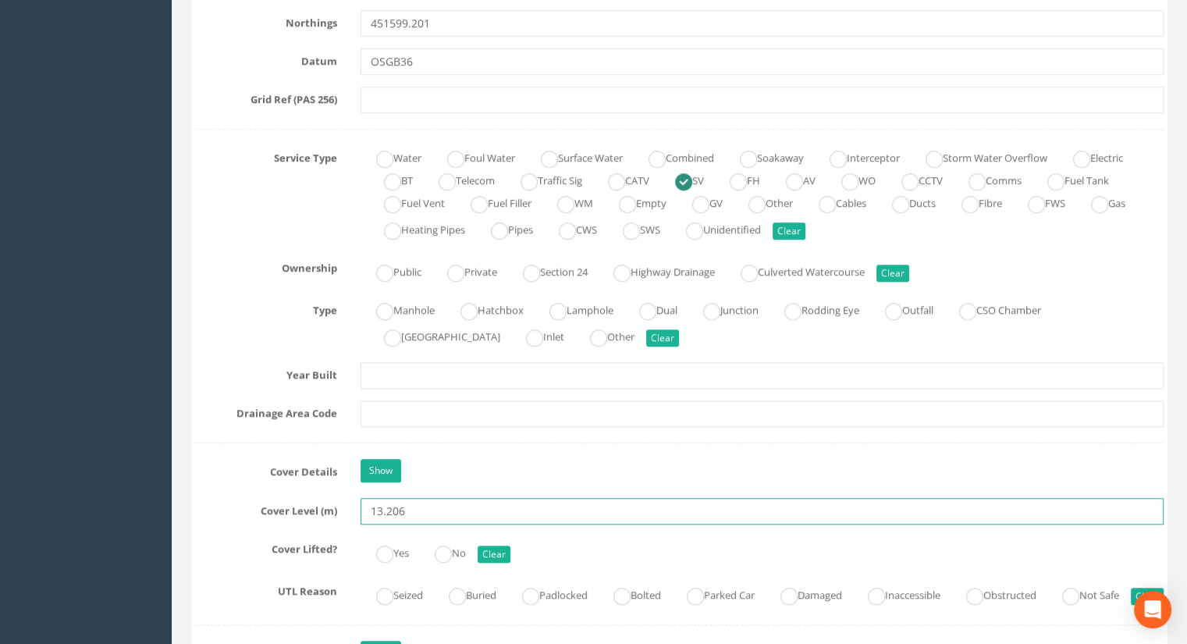
click at [435, 511] on input "13.206" at bounding box center [761, 511] width 803 height 27
click at [434, 511] on input "13.206" at bounding box center [761, 511] width 803 height 27
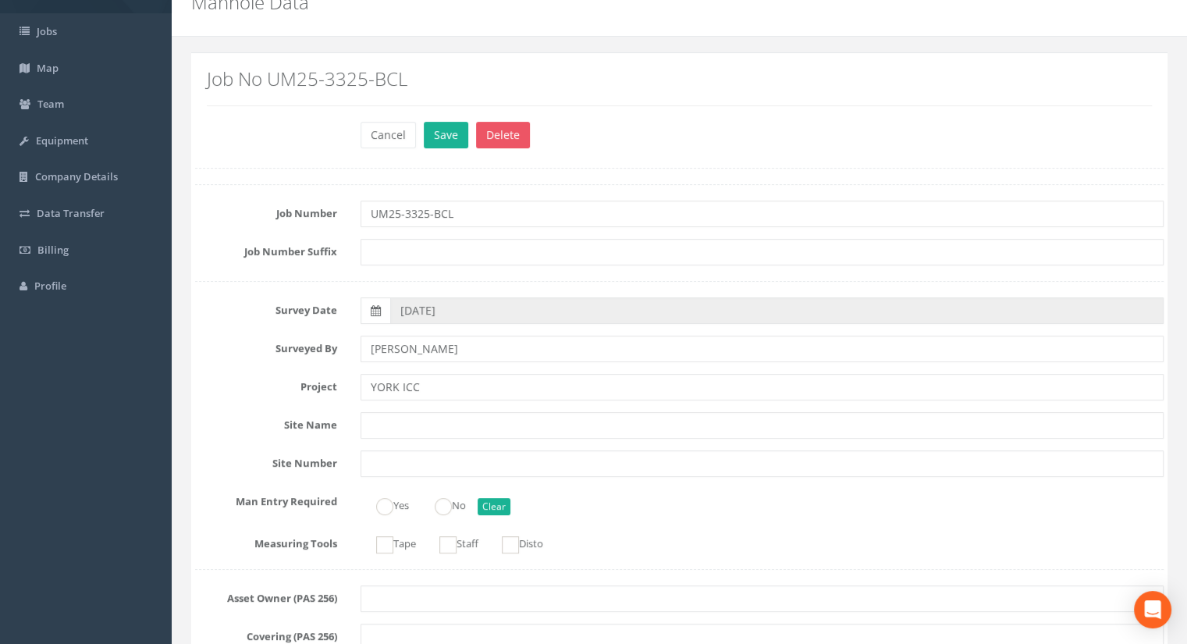
scroll to position [0, 0]
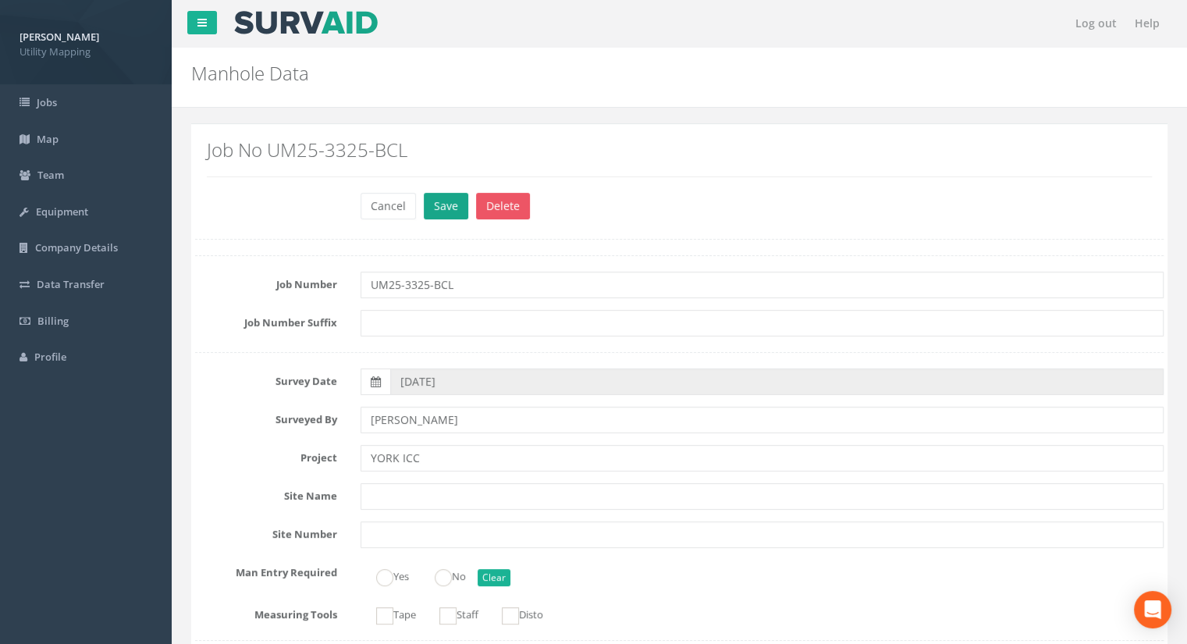
type input "13.17"
click at [447, 210] on button "Save" at bounding box center [446, 206] width 44 height 27
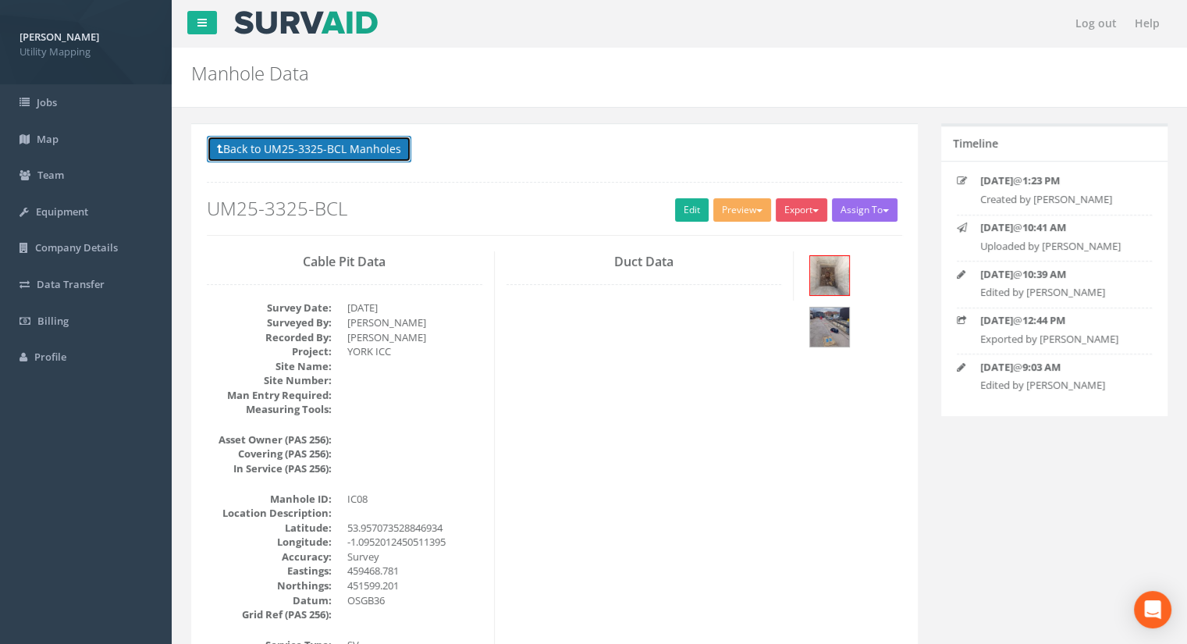
click at [335, 155] on button "Back to UM25-3325-BCL Manholes" at bounding box center [309, 149] width 204 height 27
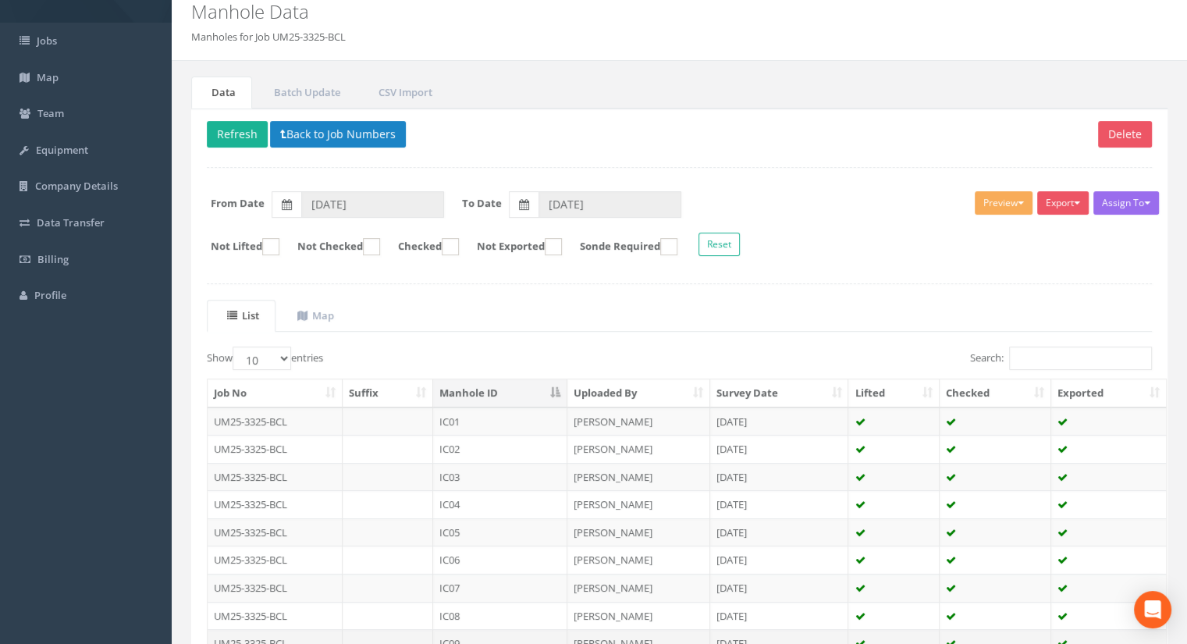
scroll to position [222, 0]
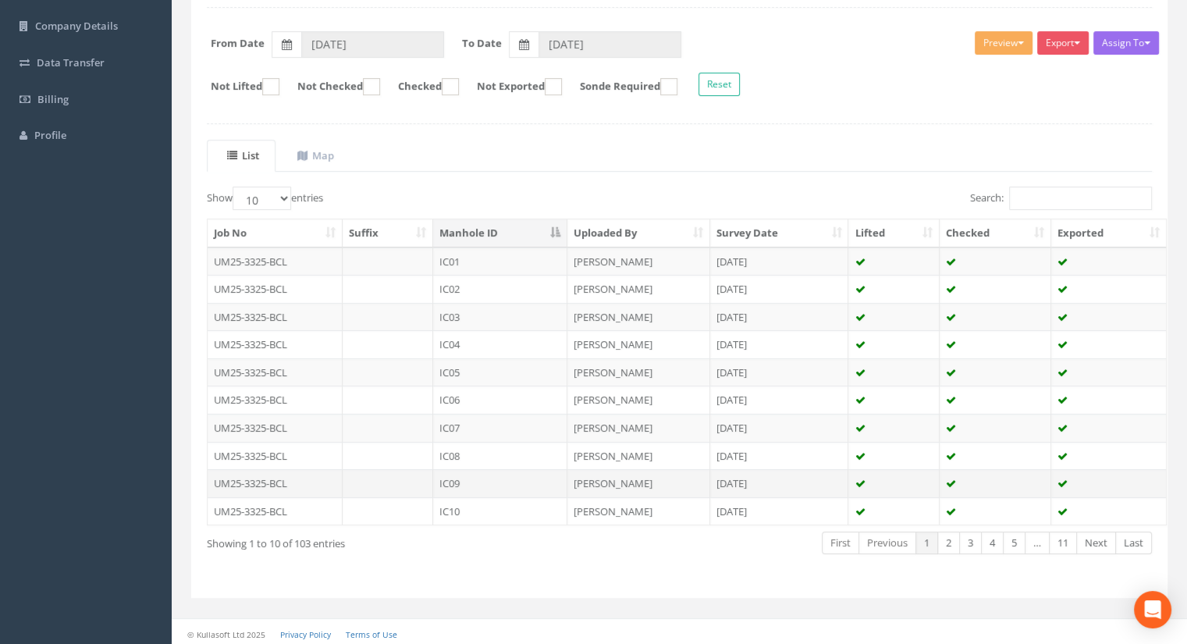
click at [490, 480] on td "IC09" at bounding box center [500, 483] width 134 height 28
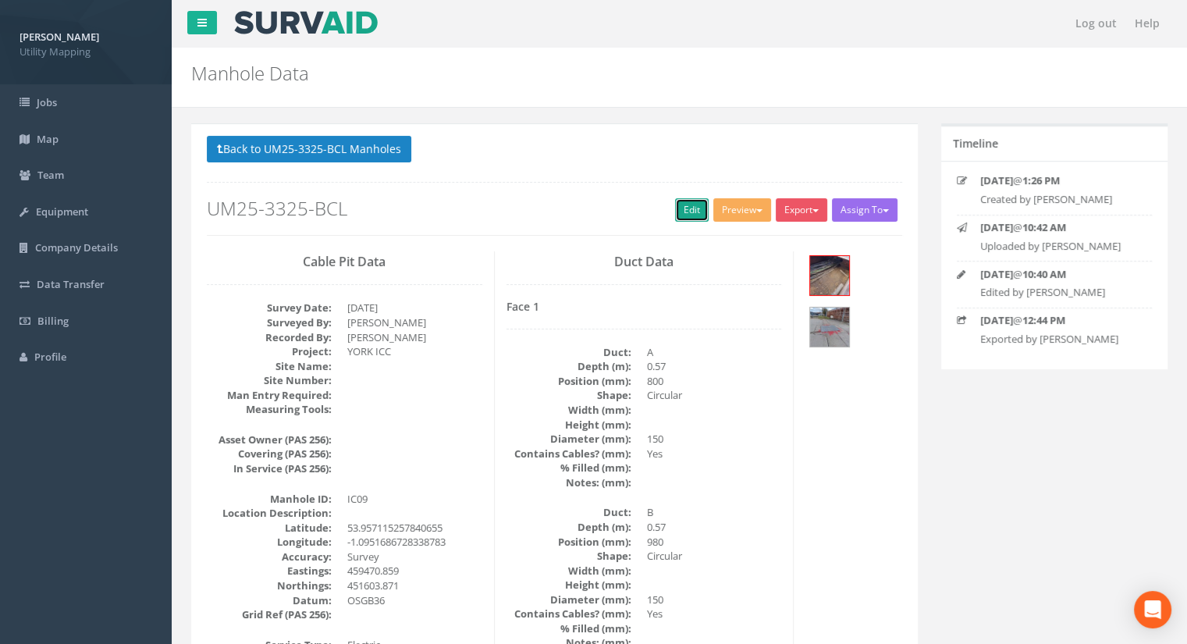
click at [689, 218] on link "Edit" at bounding box center [692, 209] width 34 height 23
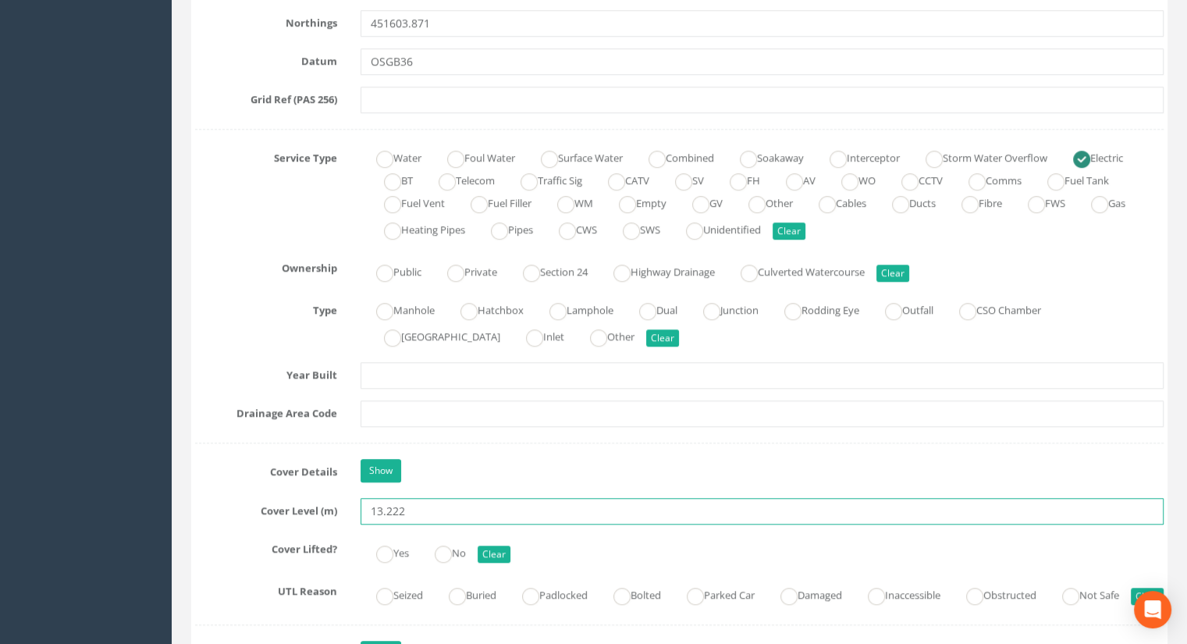
click at [428, 506] on input "13.222" at bounding box center [761, 511] width 803 height 27
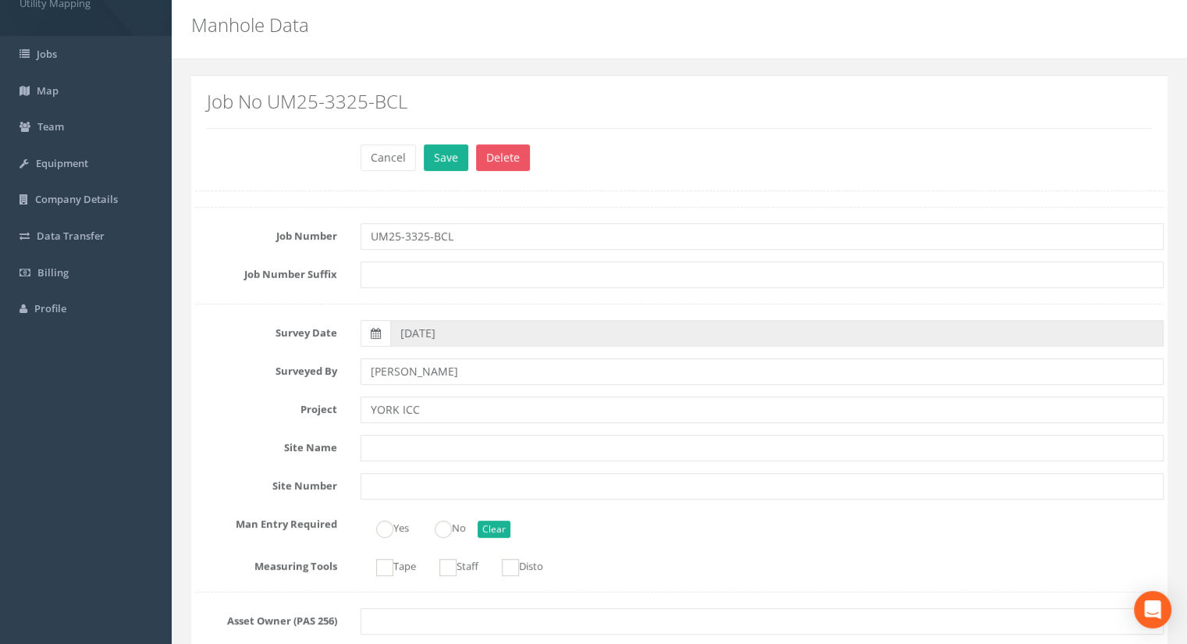
scroll to position [0, 0]
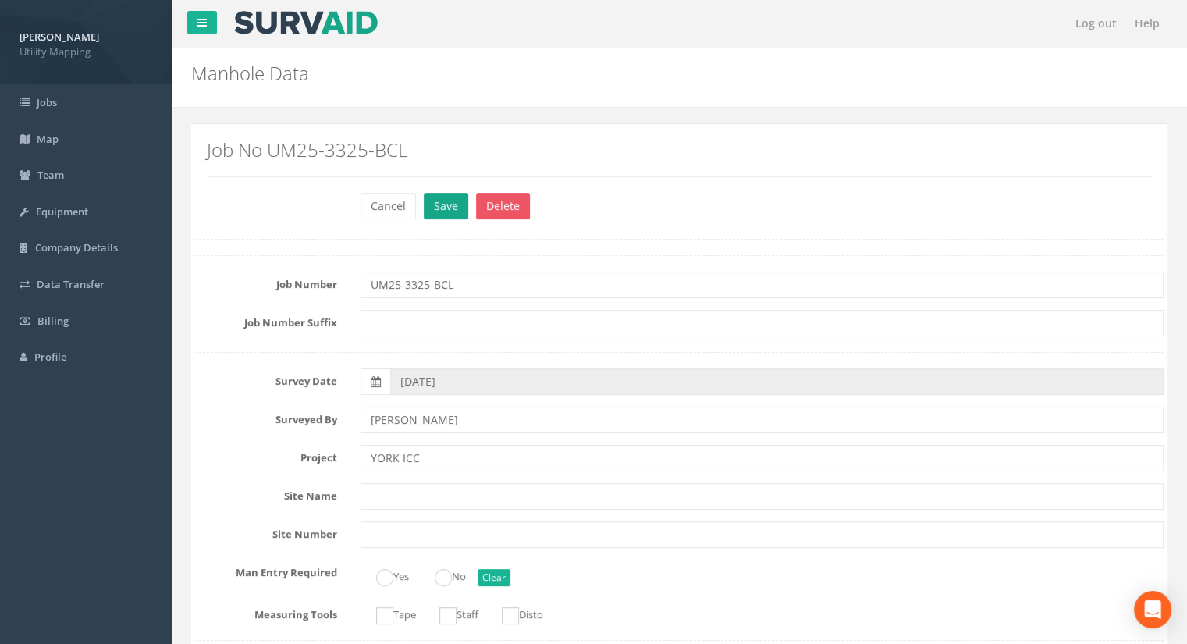
type input "13.21"
click at [431, 209] on button "Save" at bounding box center [446, 206] width 44 height 27
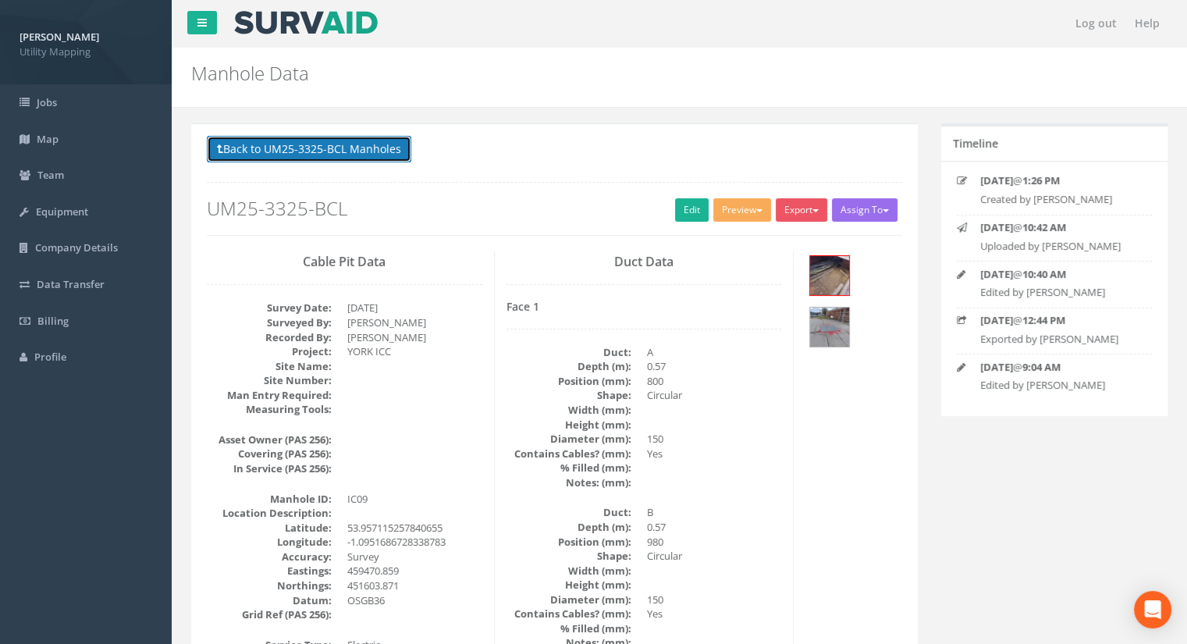
click at [364, 153] on button "Back to UM25-3325-BCL Manholes" at bounding box center [309, 149] width 204 height 27
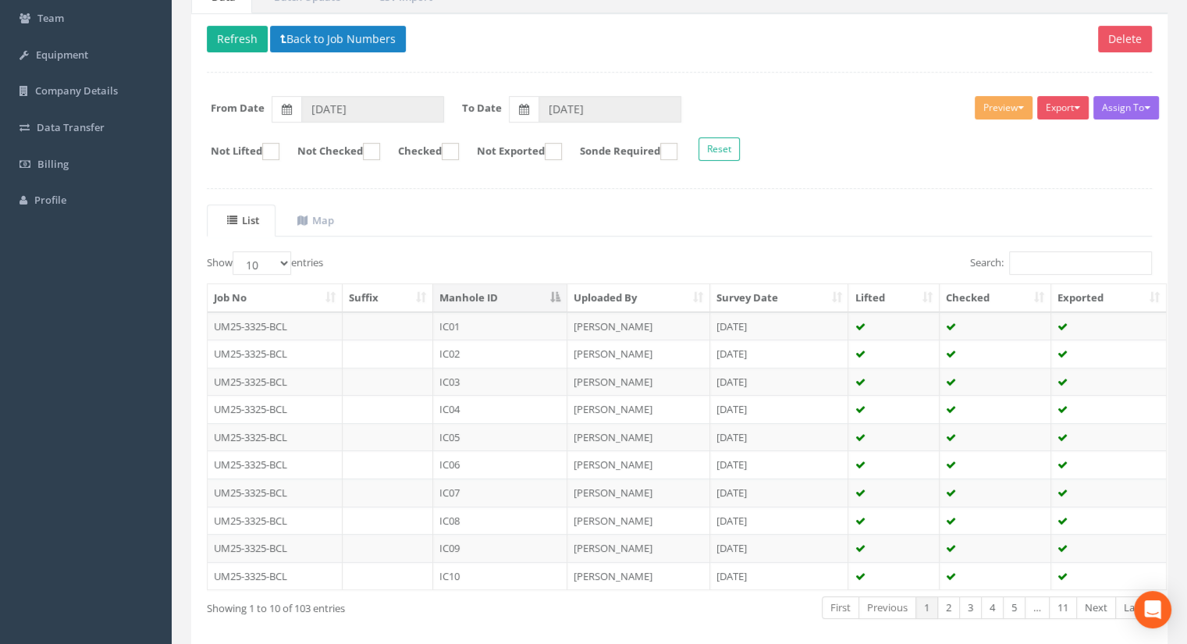
scroll to position [222, 0]
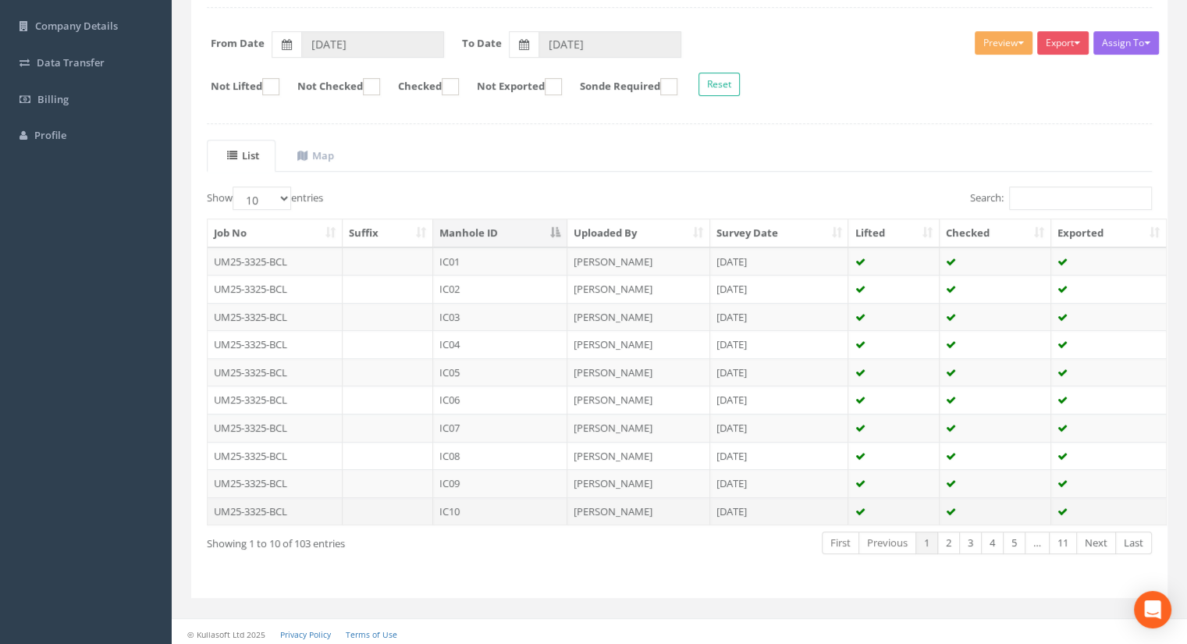
click at [477, 510] on td "IC10" at bounding box center [500, 511] width 134 height 28
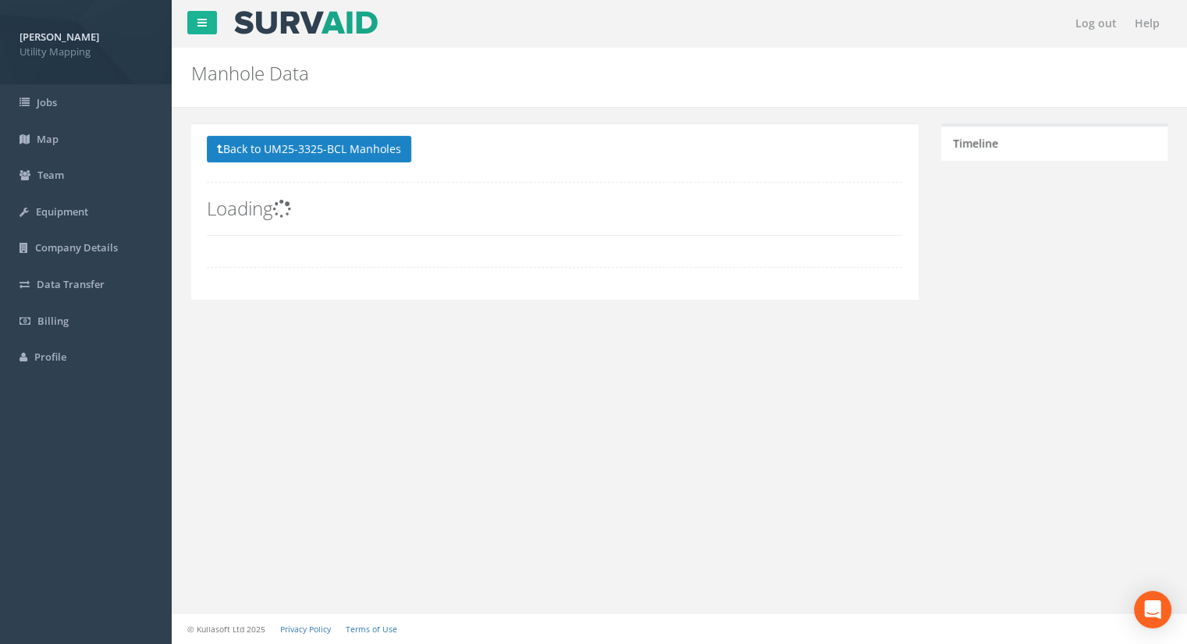
scroll to position [0, 0]
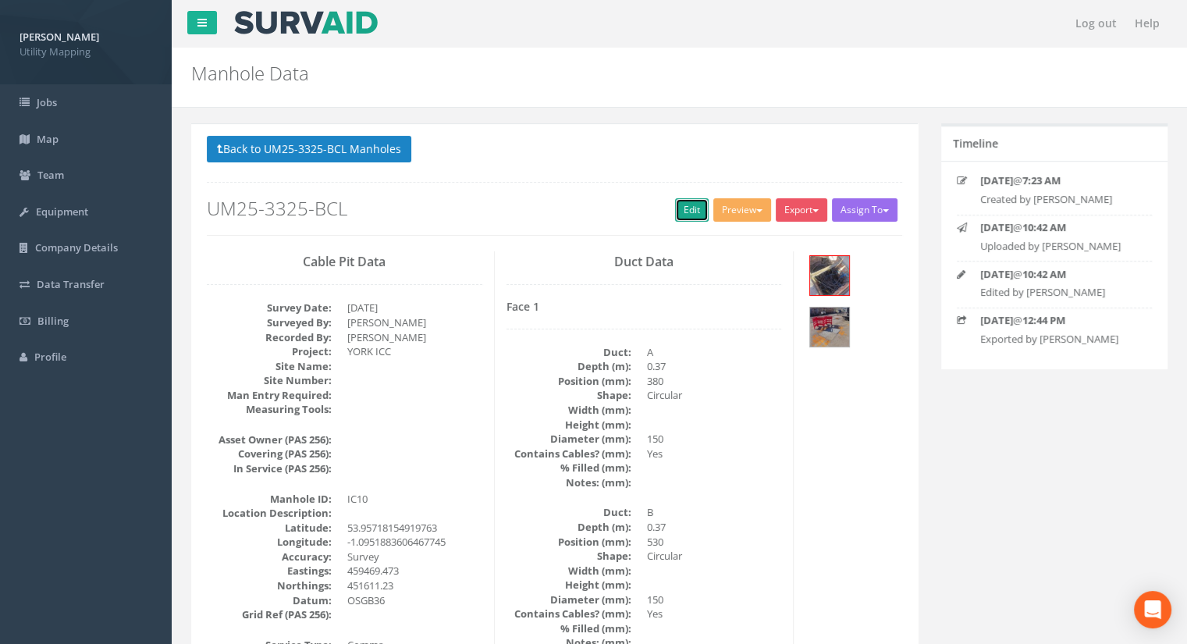
click at [675, 208] on link "Edit" at bounding box center [692, 209] width 34 height 23
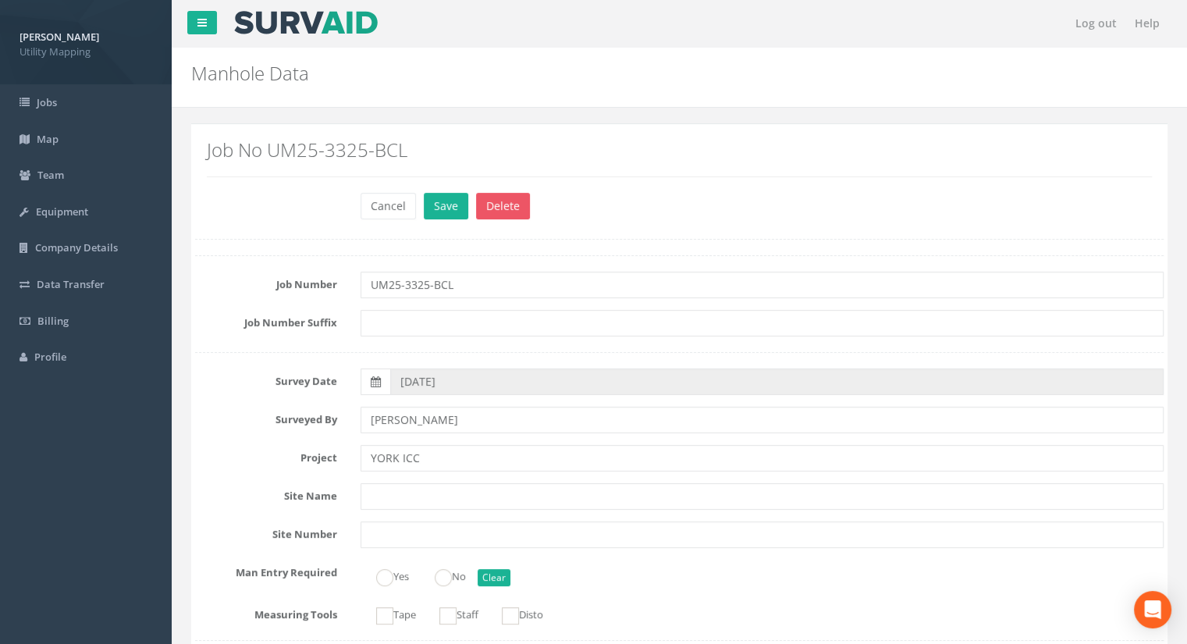
scroll to position [1092, 0]
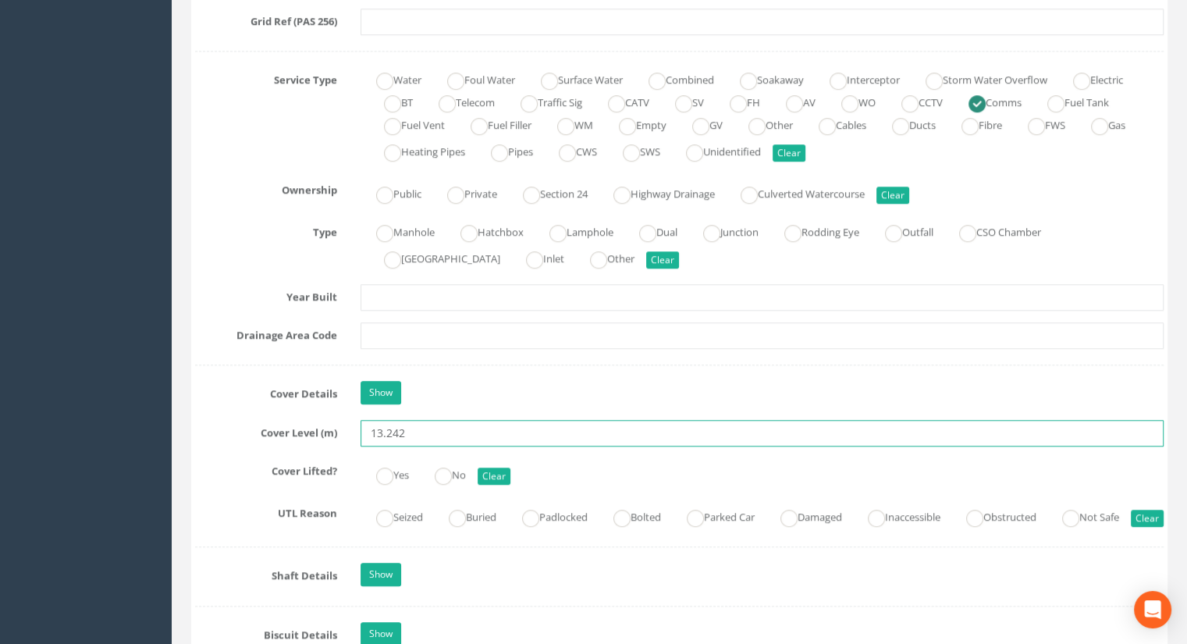
click at [413, 424] on input "13.242" at bounding box center [761, 433] width 803 height 27
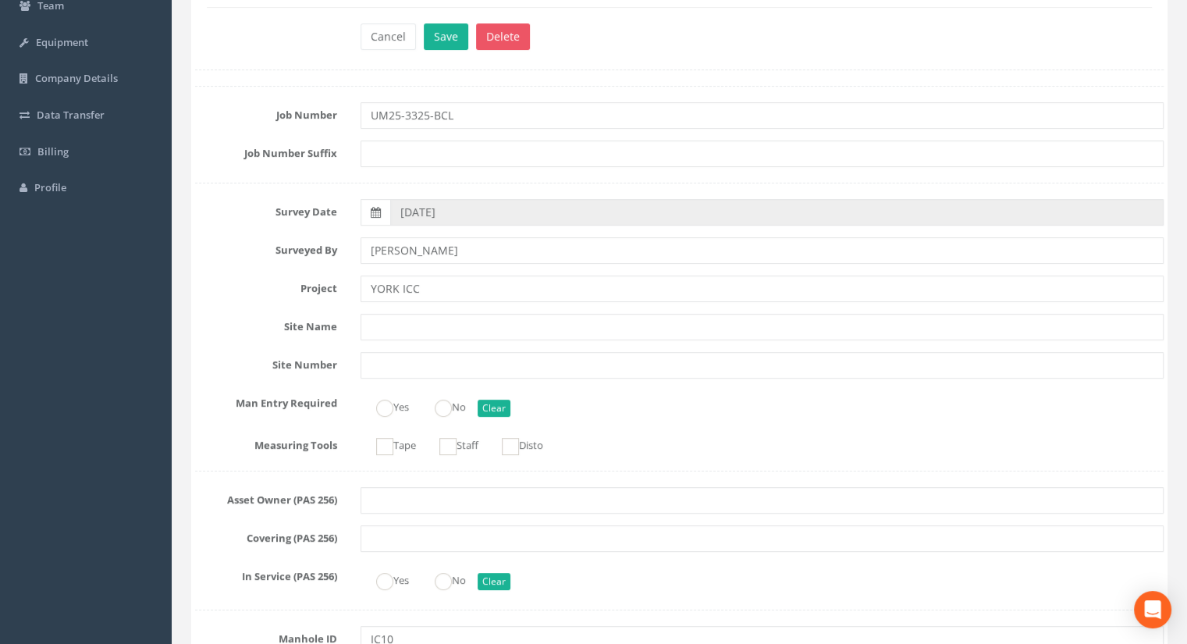
scroll to position [0, 0]
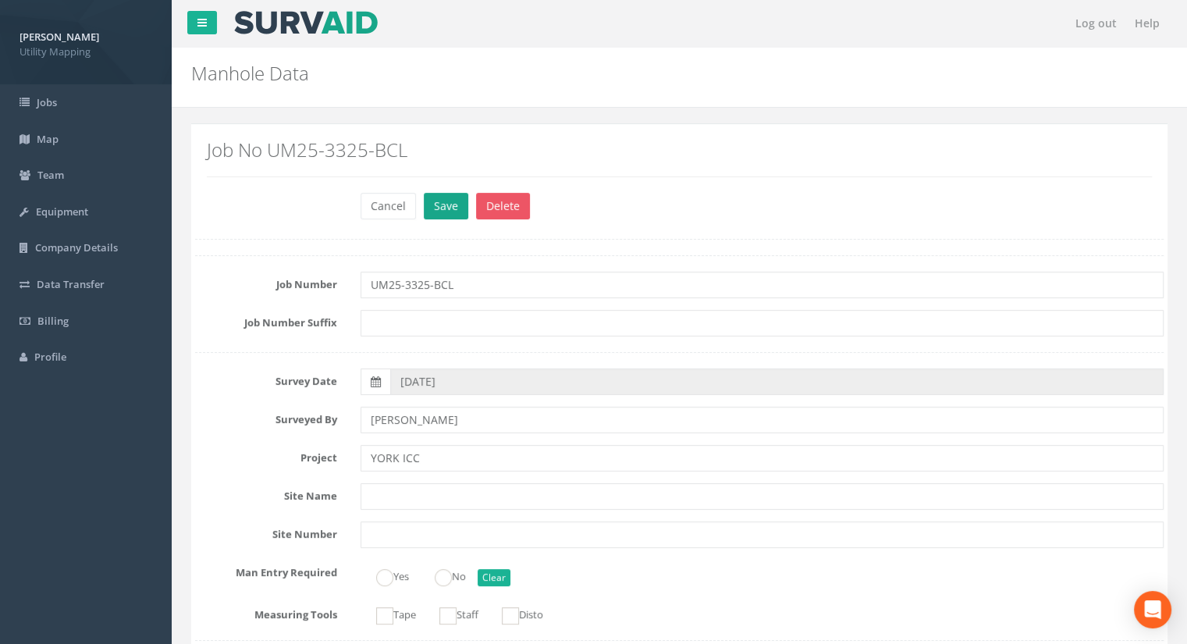
type input "13.24"
click at [440, 199] on button "Save" at bounding box center [446, 206] width 44 height 27
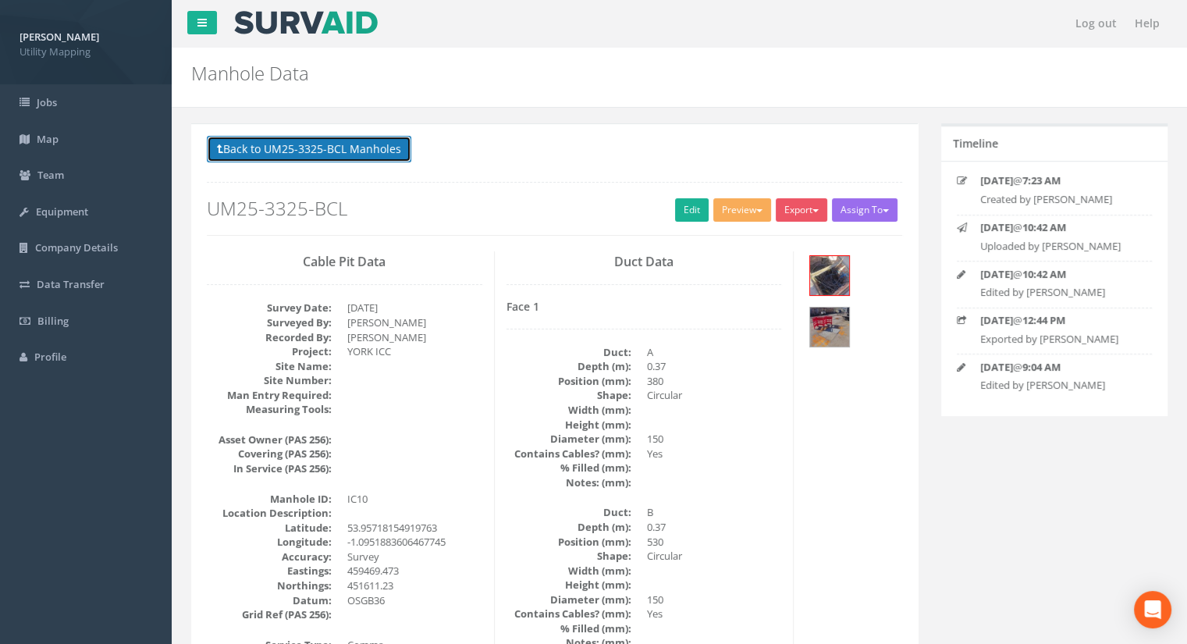
click at [290, 147] on button "Back to UM25-3325-BCL Manholes" at bounding box center [309, 149] width 204 height 27
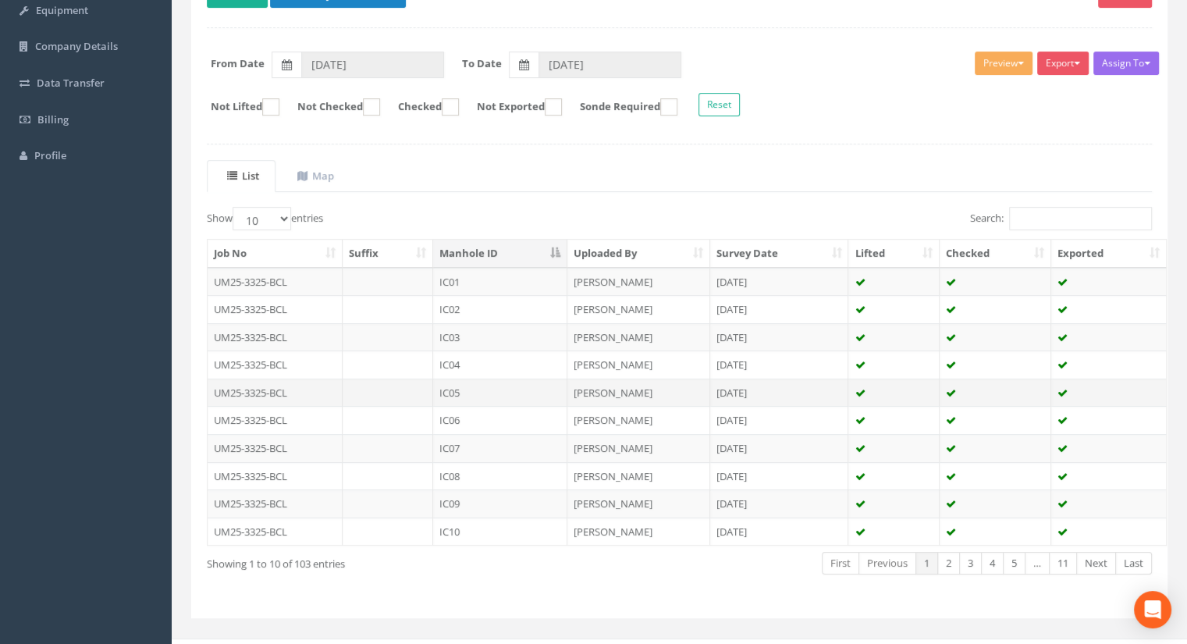
scroll to position [222, 0]
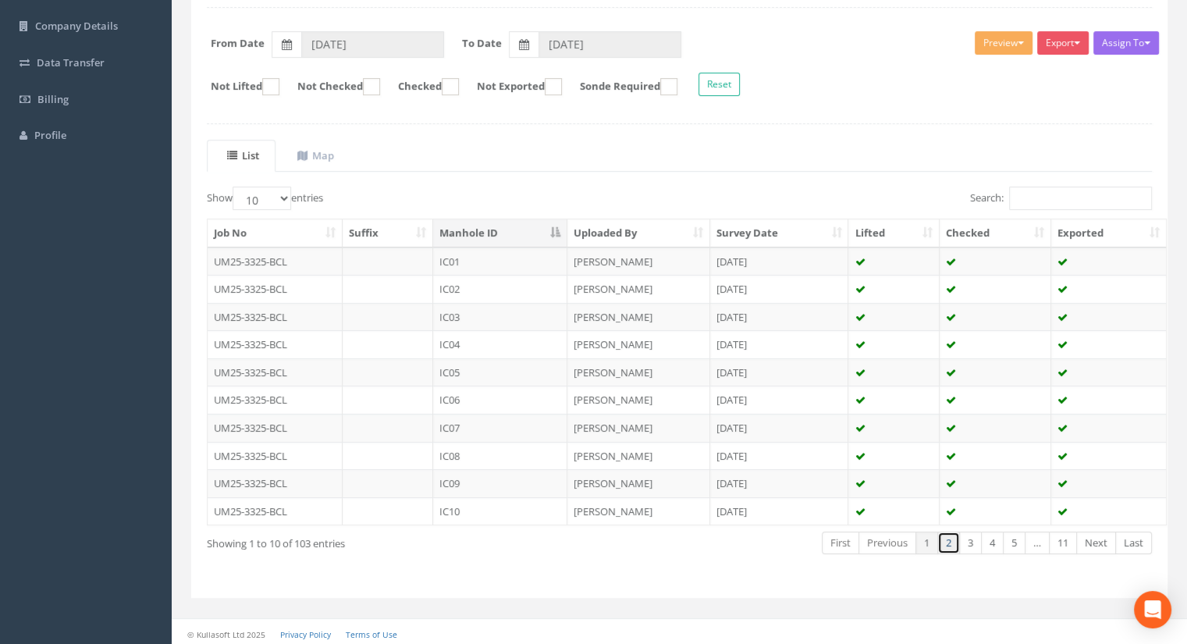
click at [954, 534] on link "2" at bounding box center [948, 542] width 23 height 23
click at [474, 263] on td "IC11" at bounding box center [500, 261] width 134 height 28
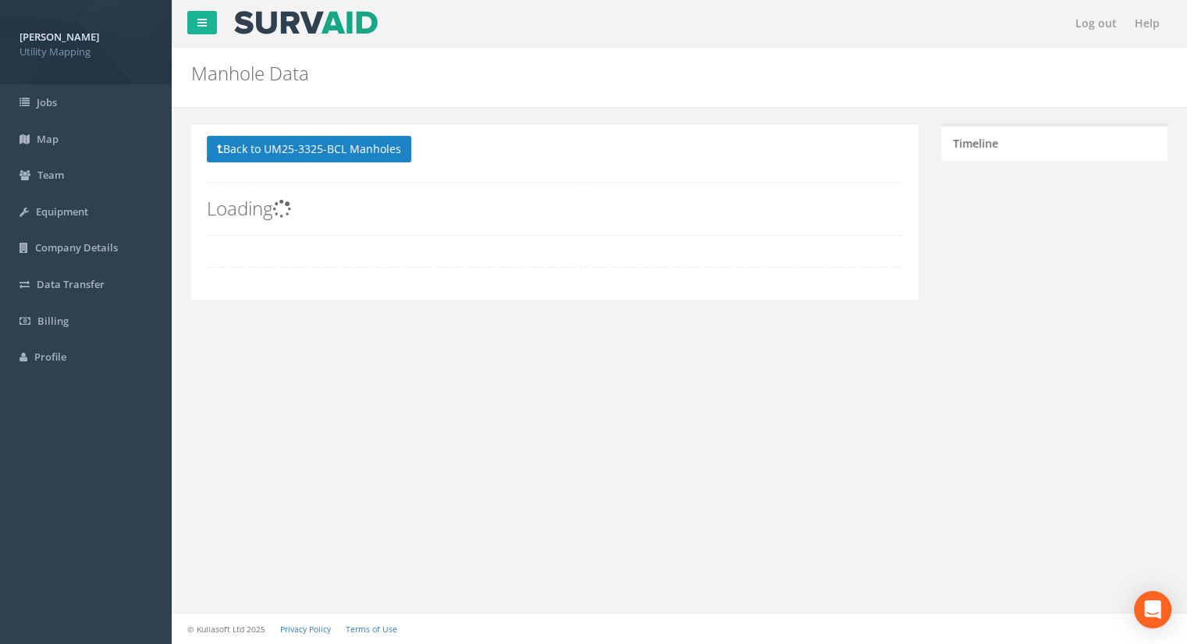
scroll to position [0, 0]
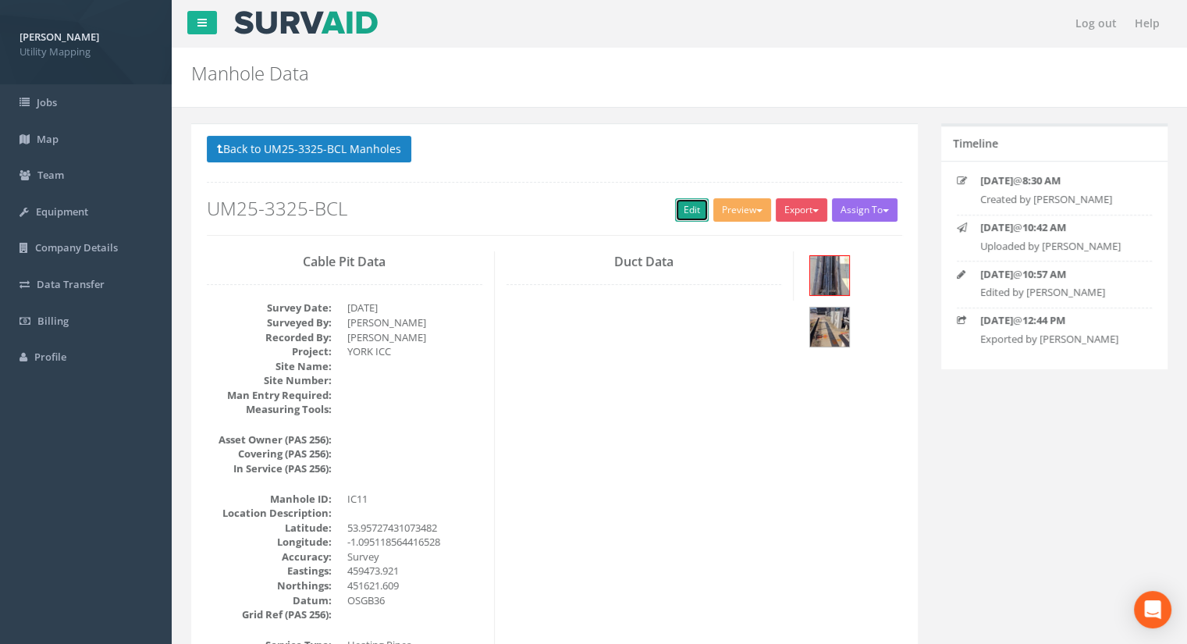
click at [675, 208] on link "Edit" at bounding box center [692, 209] width 34 height 23
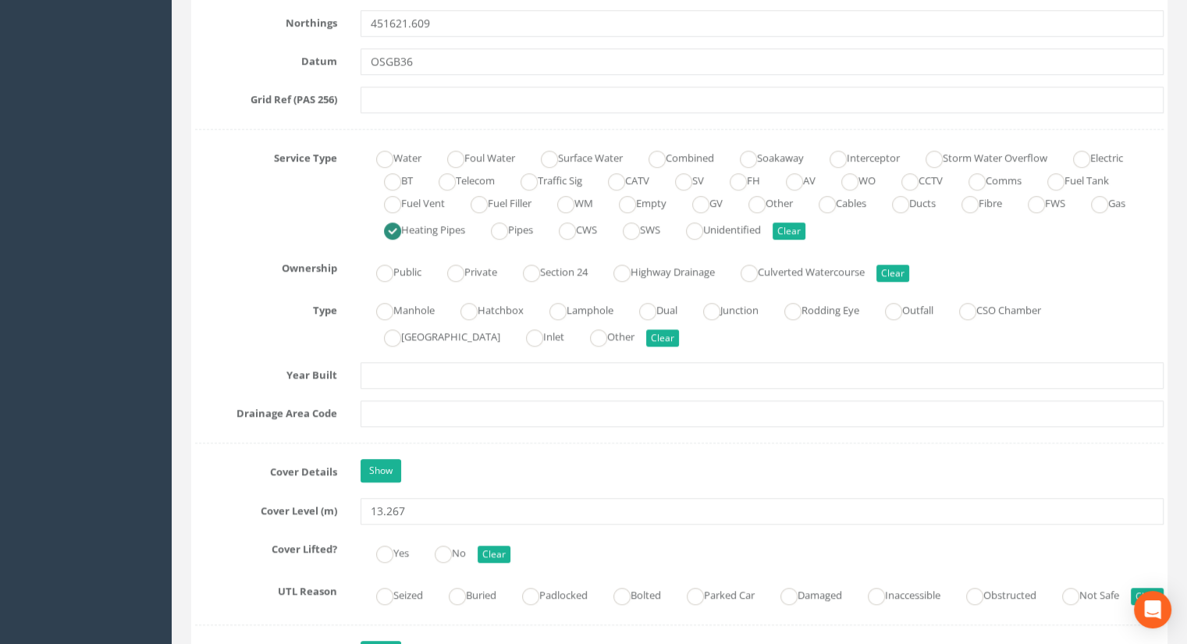
scroll to position [1170, 0]
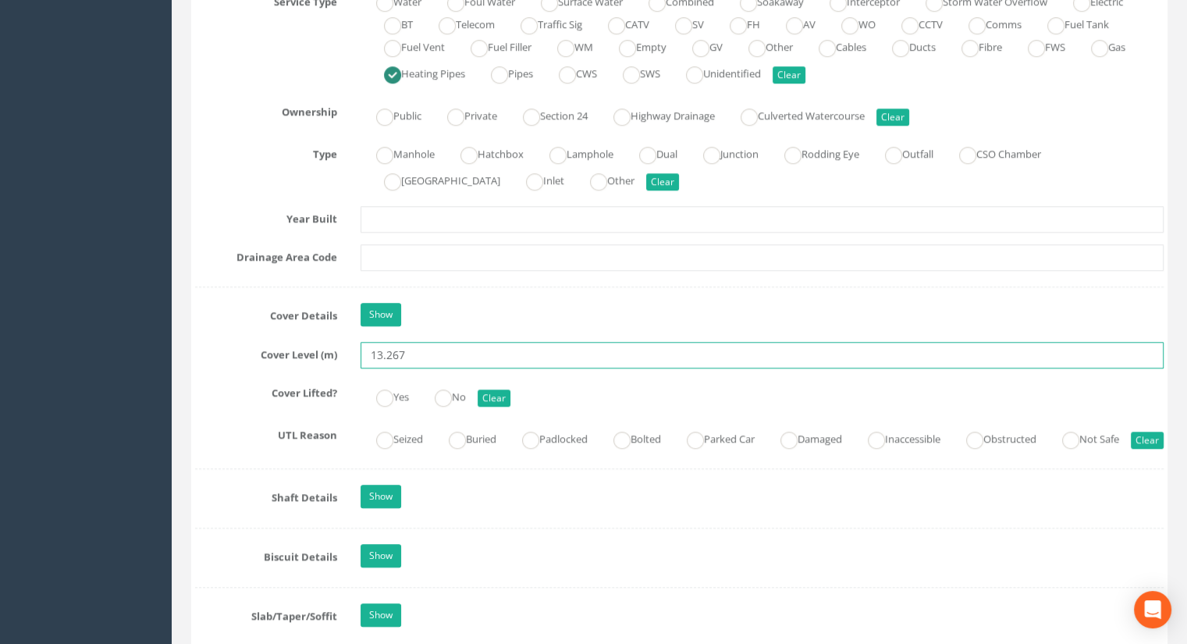
click at [462, 350] on input "13.267" at bounding box center [761, 355] width 803 height 27
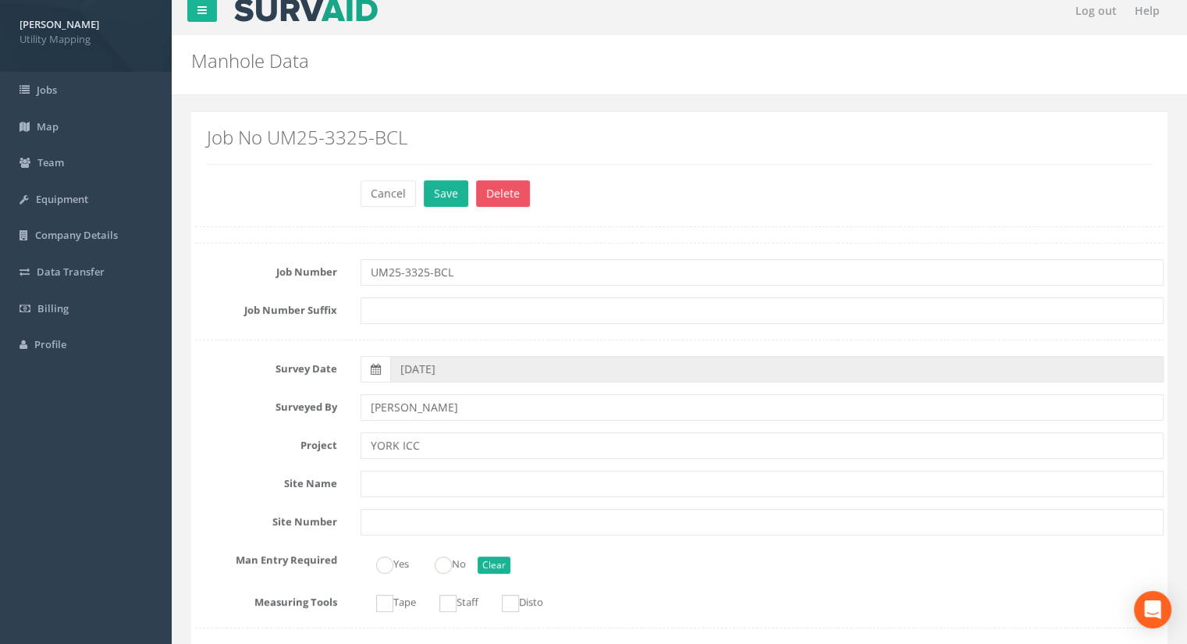
scroll to position [0, 0]
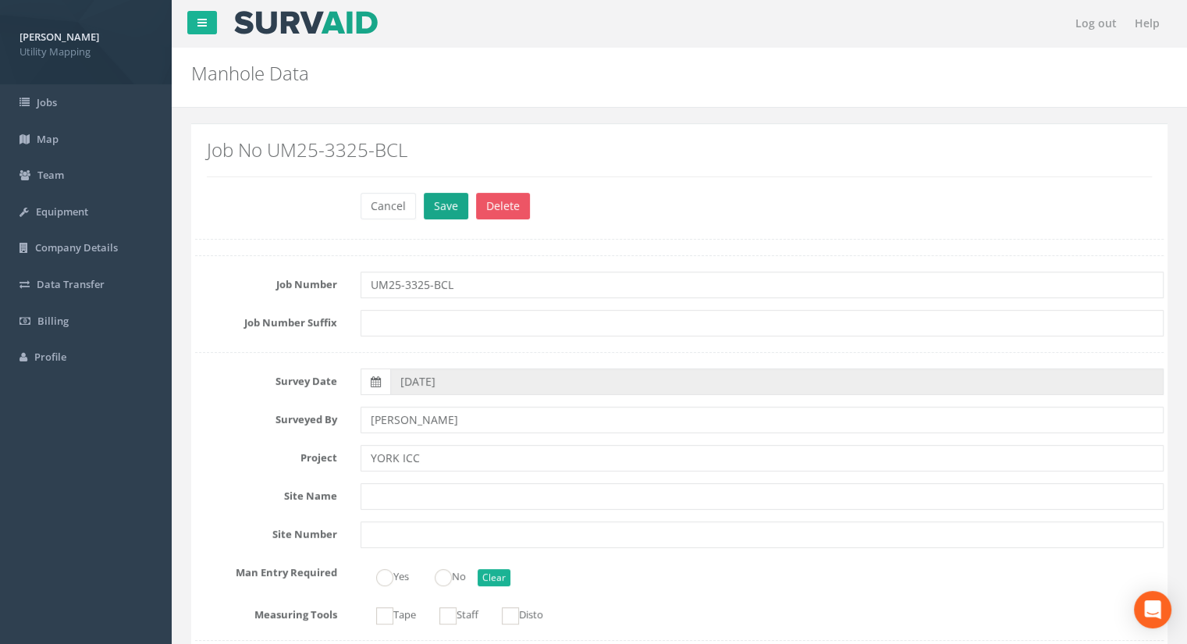
type input "13.29"
click at [456, 202] on button "Save" at bounding box center [446, 206] width 44 height 27
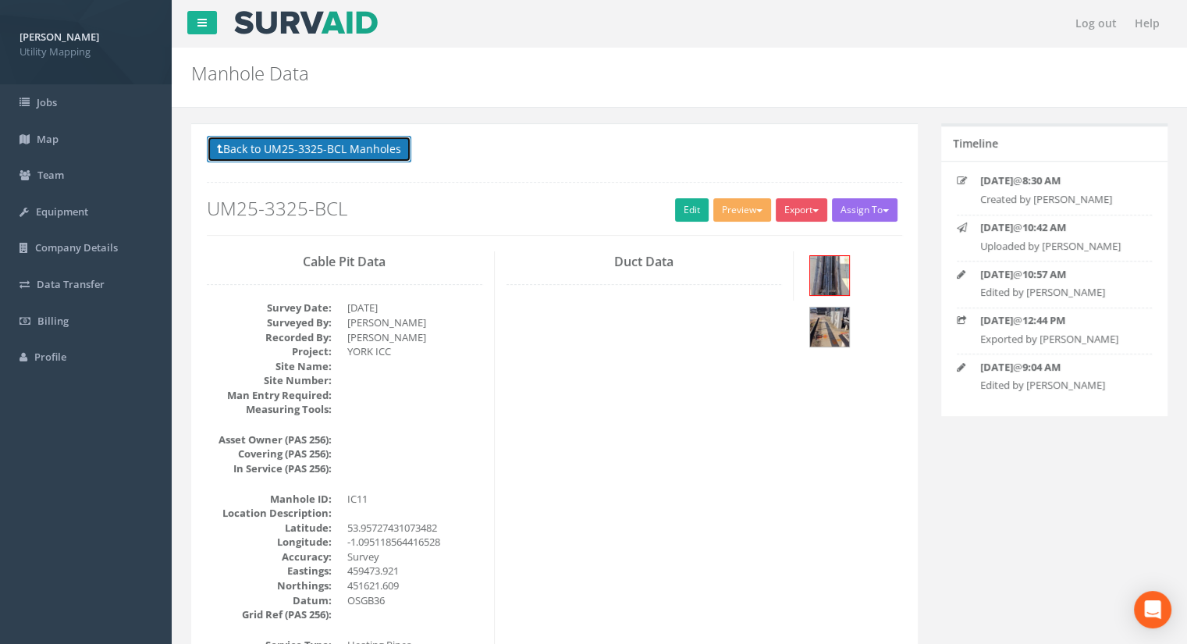
click at [396, 158] on button "Back to UM25-3325-BCL Manholes" at bounding box center [309, 149] width 204 height 27
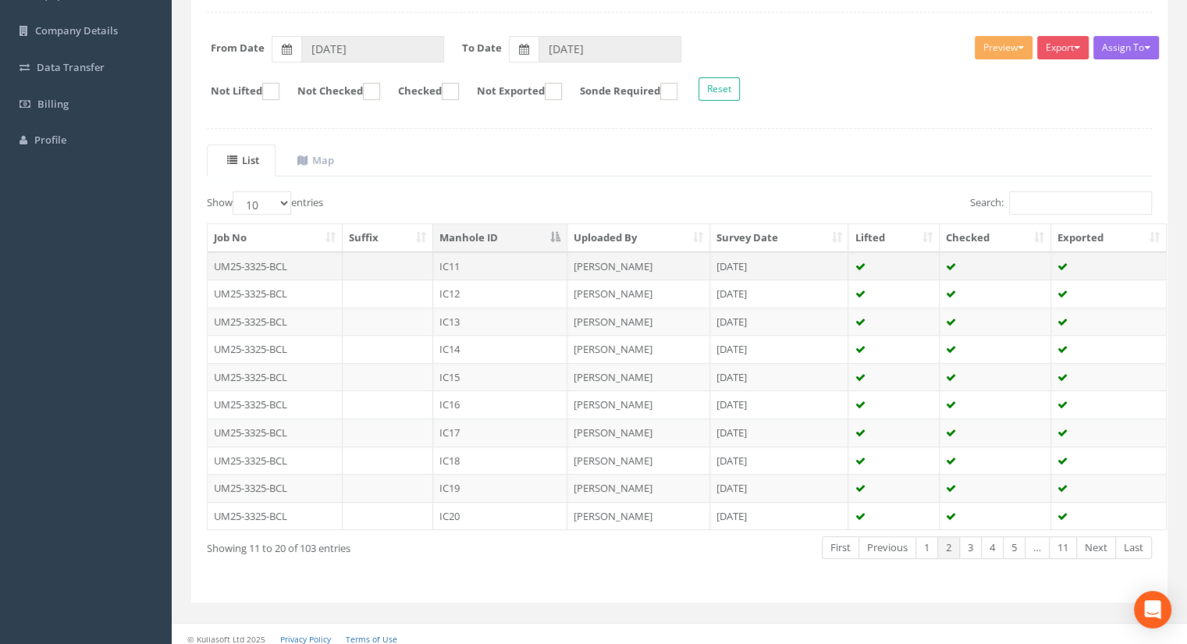
scroll to position [222, 0]
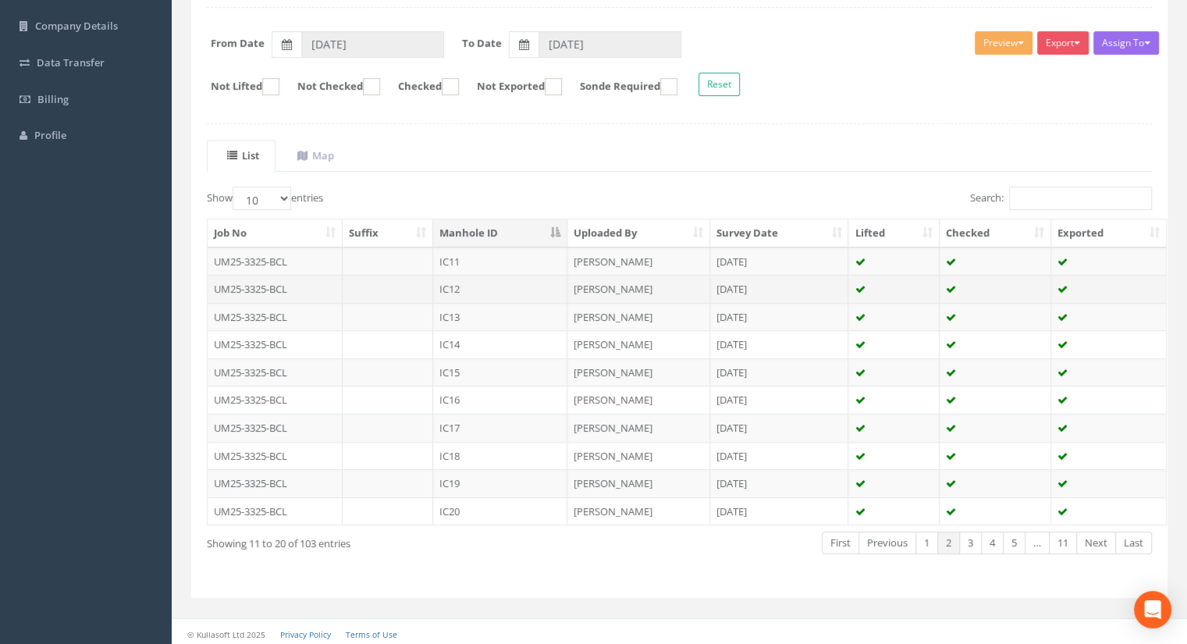
click at [474, 288] on td "IC12" at bounding box center [500, 289] width 134 height 28
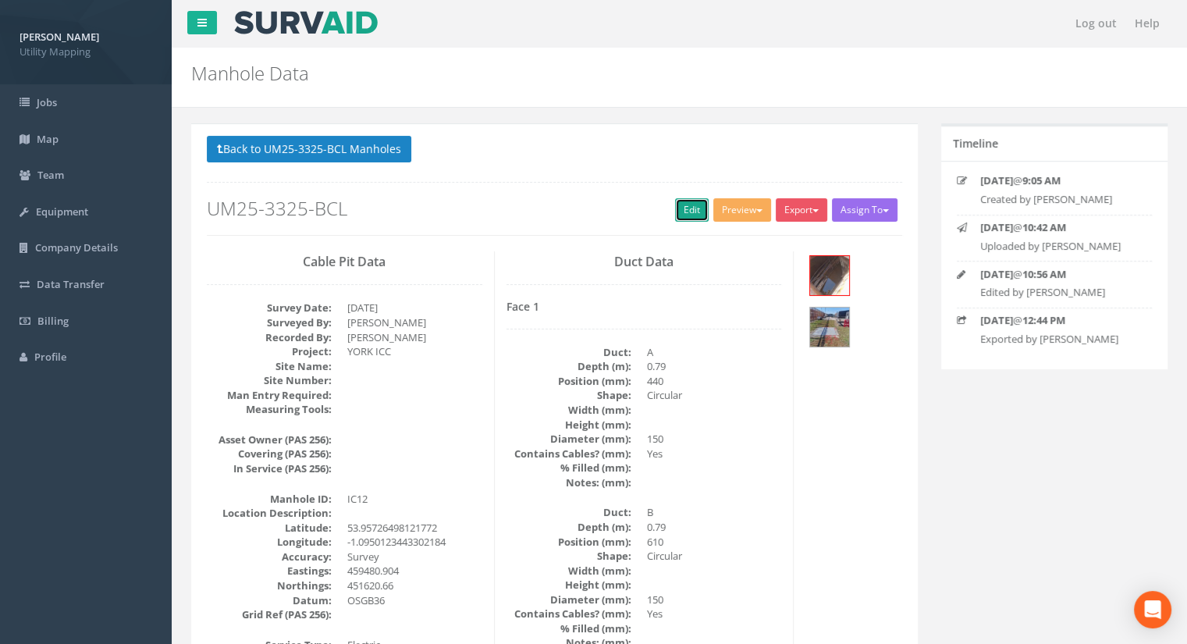
click at [682, 214] on link "Edit" at bounding box center [692, 209] width 34 height 23
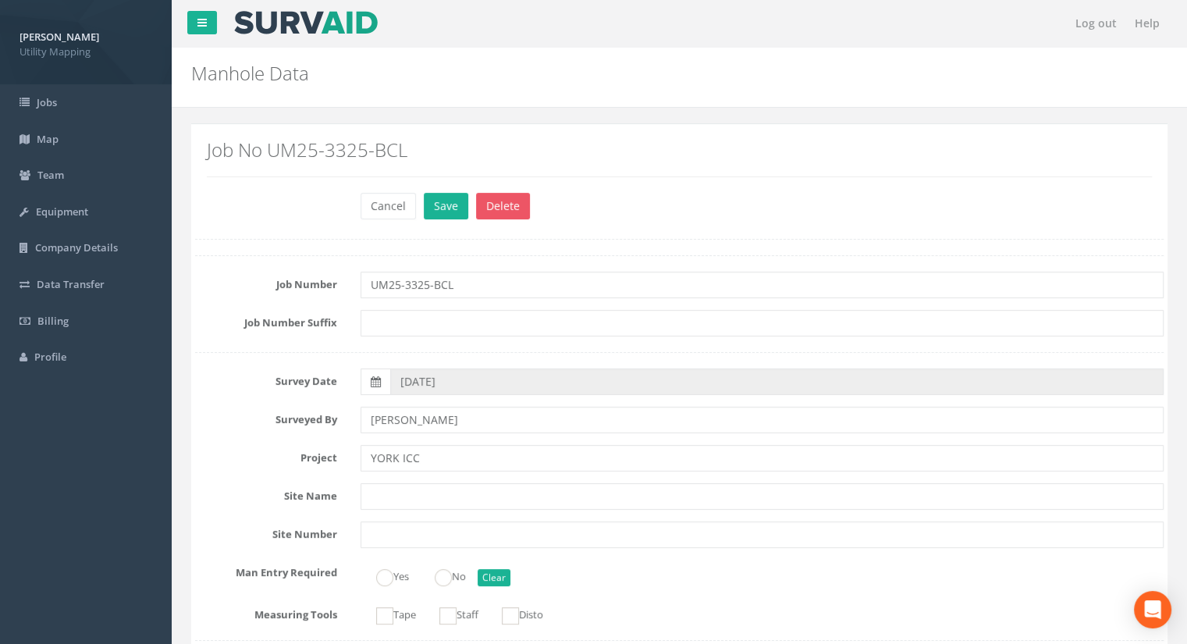
scroll to position [1170, 0]
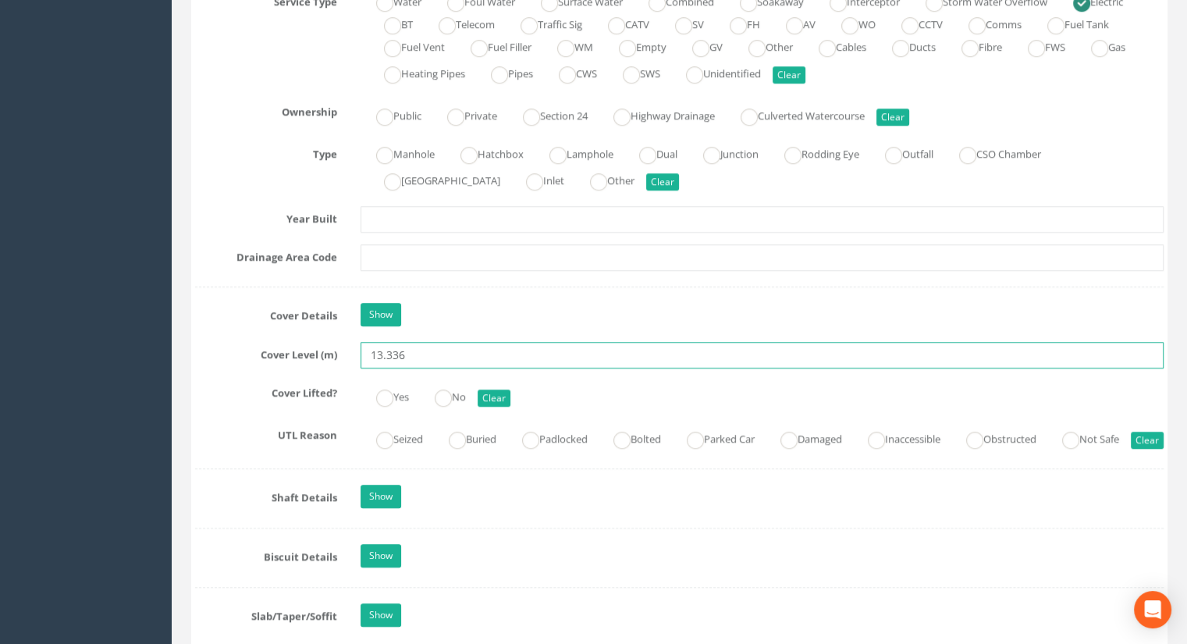
click at [449, 353] on input "13.336" at bounding box center [761, 355] width 803 height 27
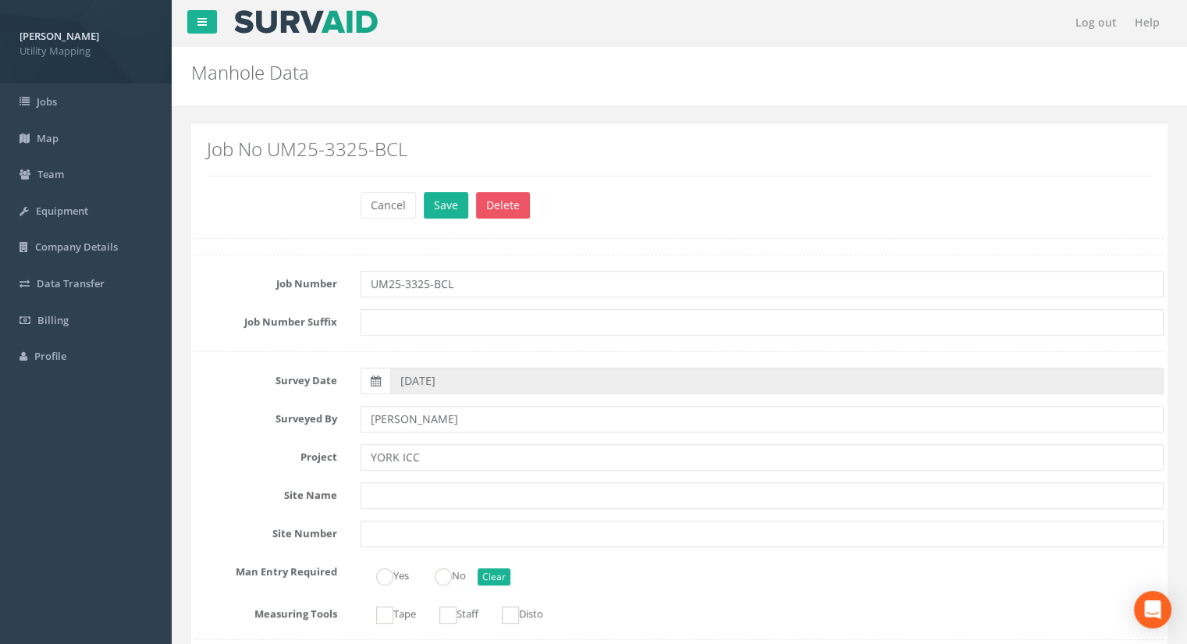
scroll to position [0, 0]
type input "13.36"
click at [444, 201] on button "Save" at bounding box center [446, 206] width 44 height 27
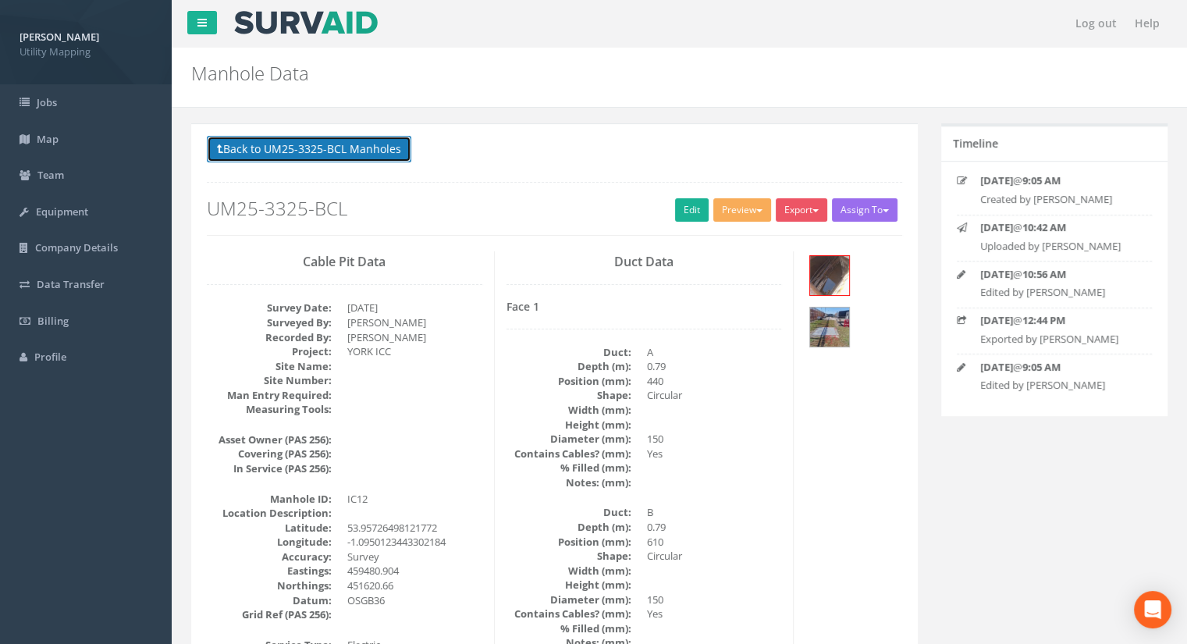
click at [350, 146] on button "Back to UM25-3325-BCL Manholes" at bounding box center [309, 149] width 204 height 27
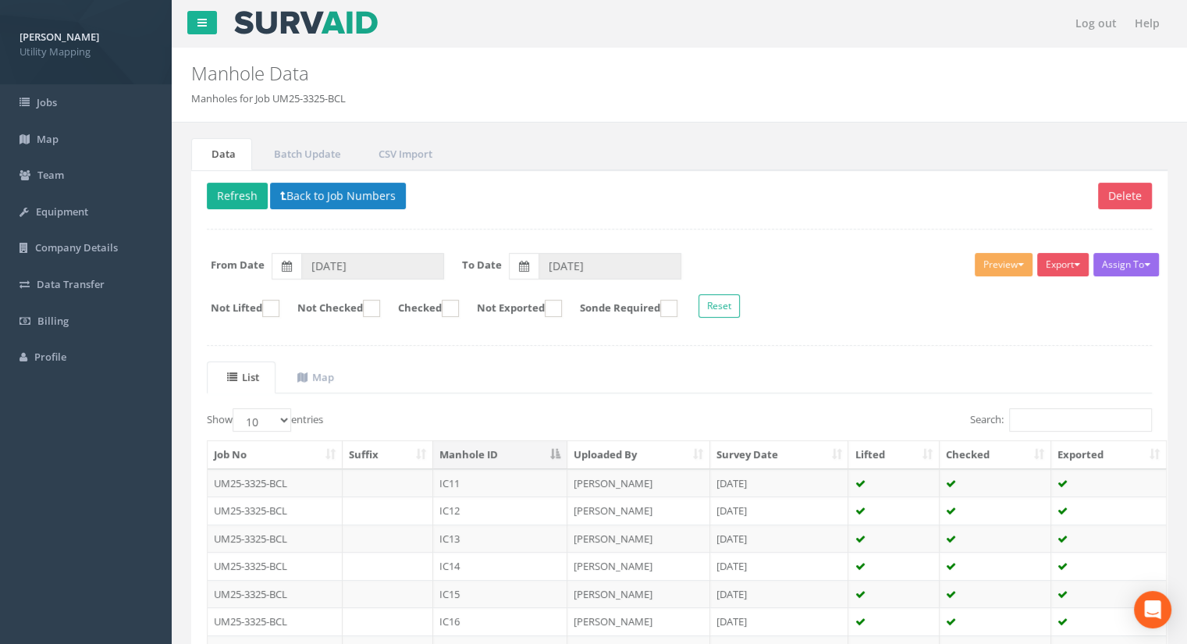
scroll to position [78, 0]
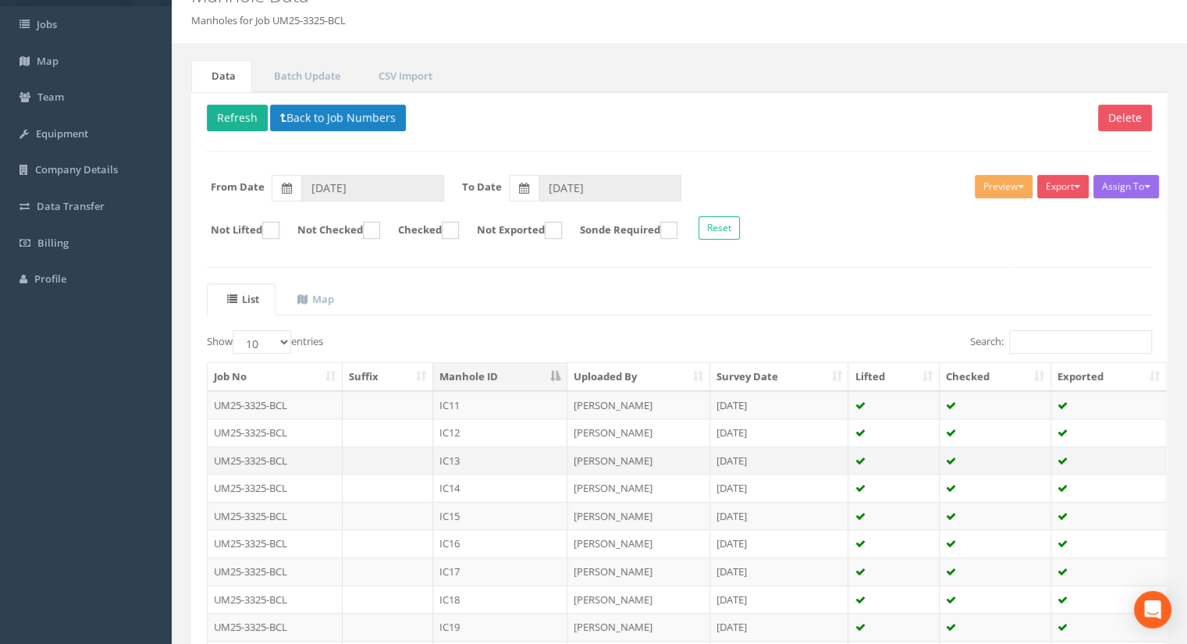
click at [478, 456] on td "IC13" at bounding box center [500, 460] width 134 height 28
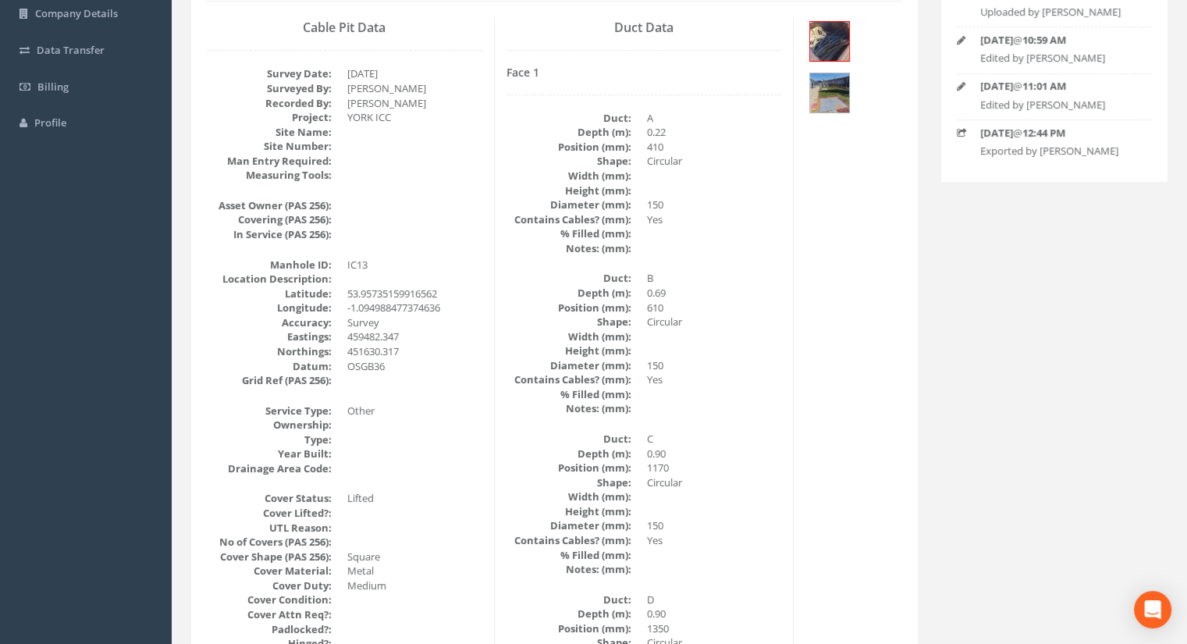
scroll to position [0, 0]
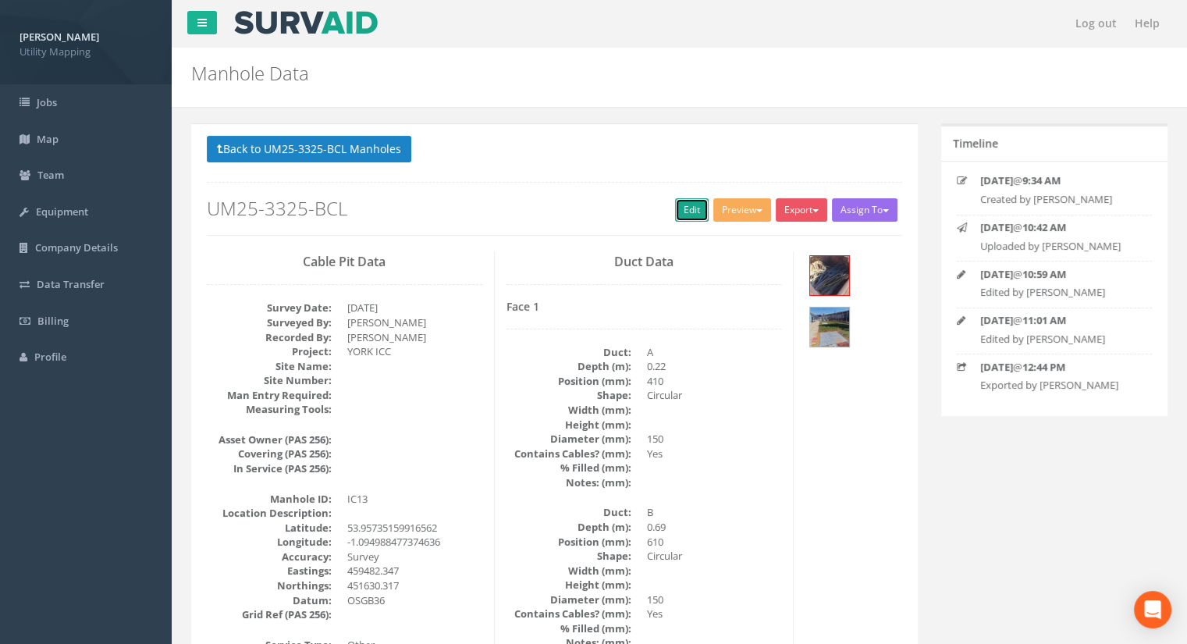
click at [676, 207] on link "Edit" at bounding box center [692, 209] width 34 height 23
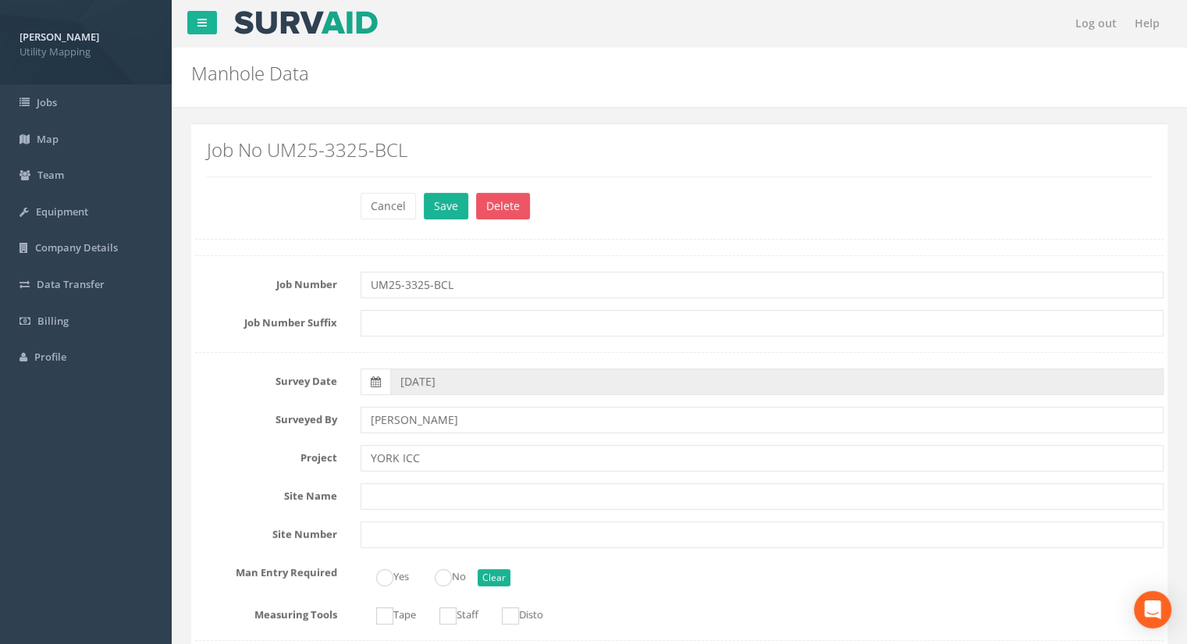
scroll to position [1248, 0]
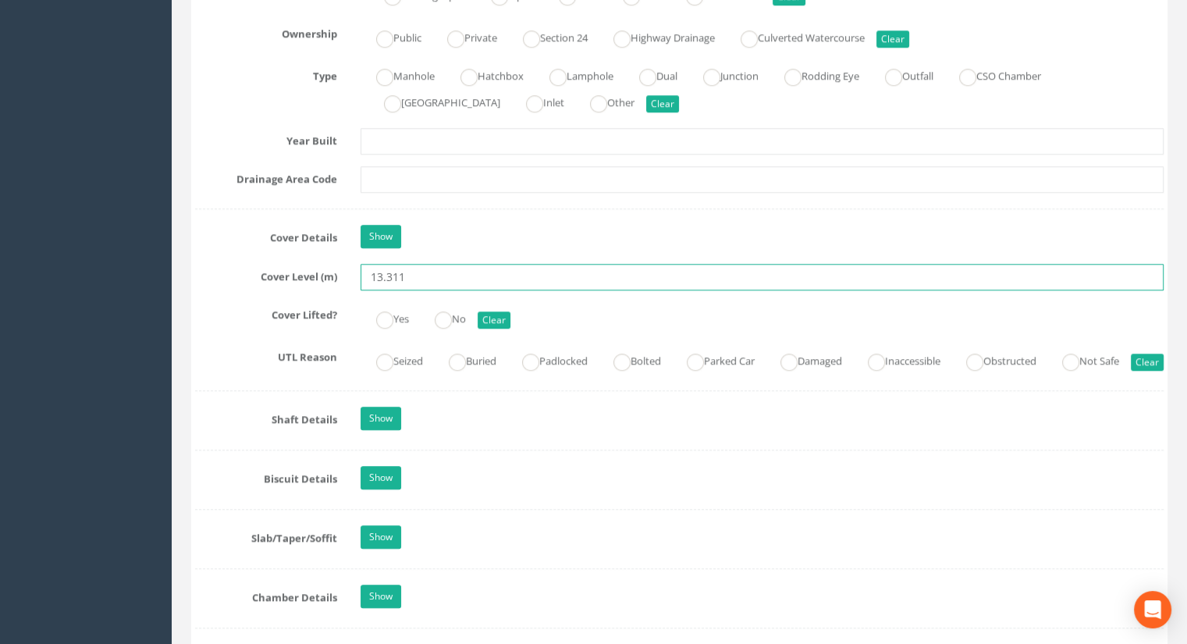
click at [473, 279] on input "13.311" at bounding box center [761, 277] width 803 height 27
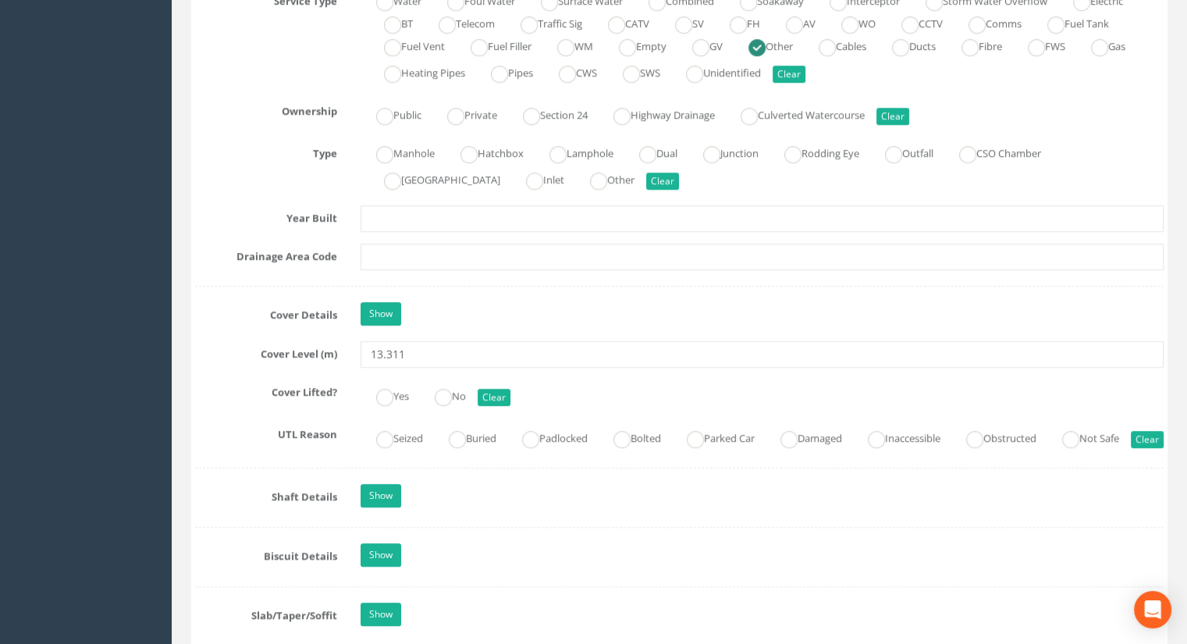
scroll to position [1170, 0]
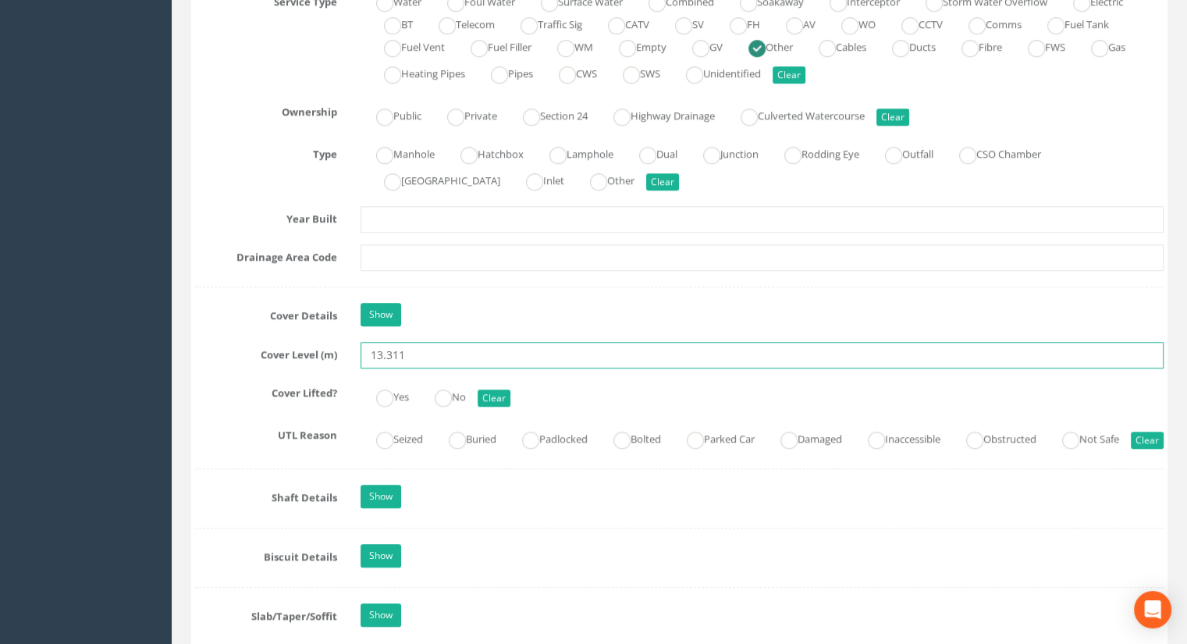
click at [447, 343] on input "13.311" at bounding box center [761, 355] width 803 height 27
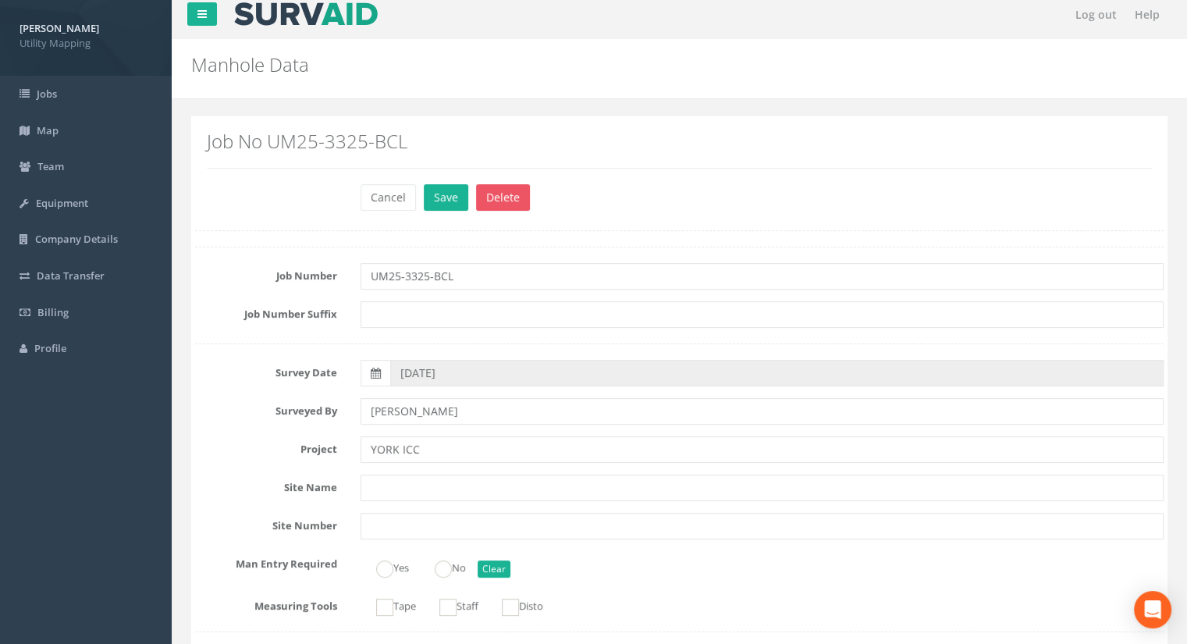
scroll to position [0, 0]
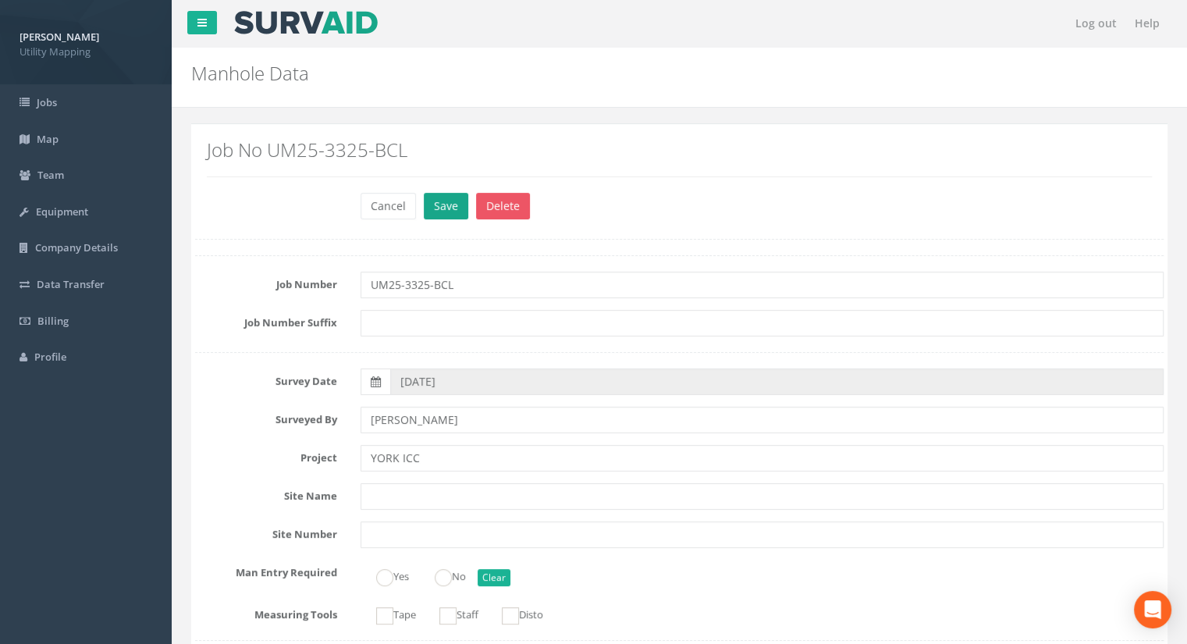
type input "13.32"
click at [449, 212] on button "Save" at bounding box center [446, 206] width 44 height 27
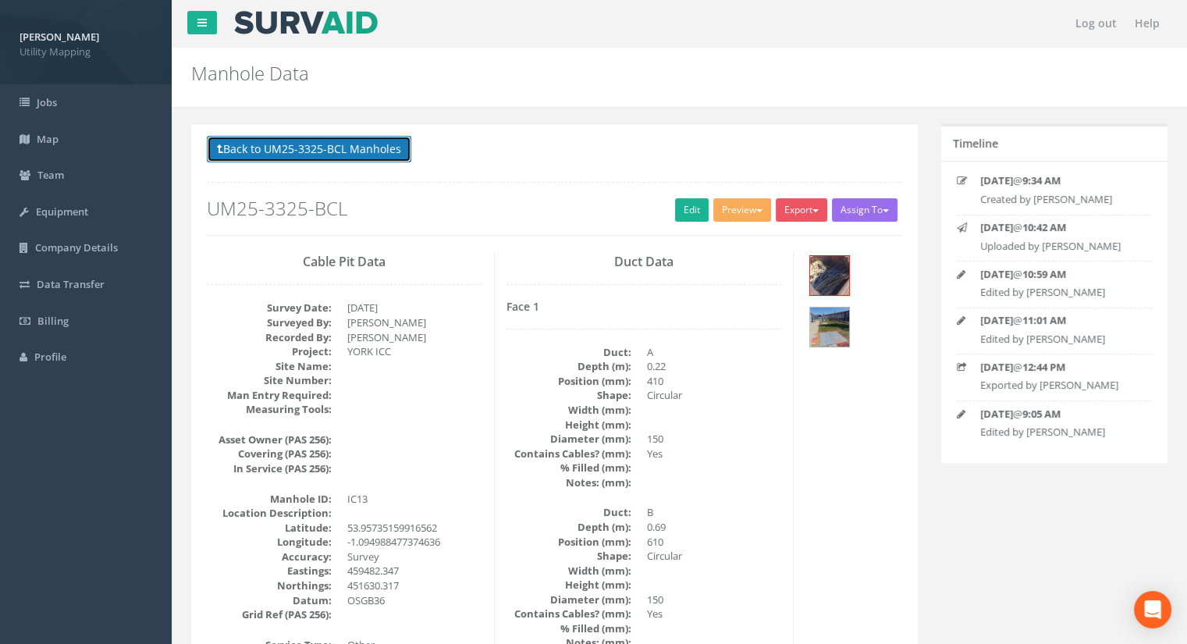
click at [331, 152] on button "Back to UM25-3325-BCL Manholes" at bounding box center [309, 149] width 204 height 27
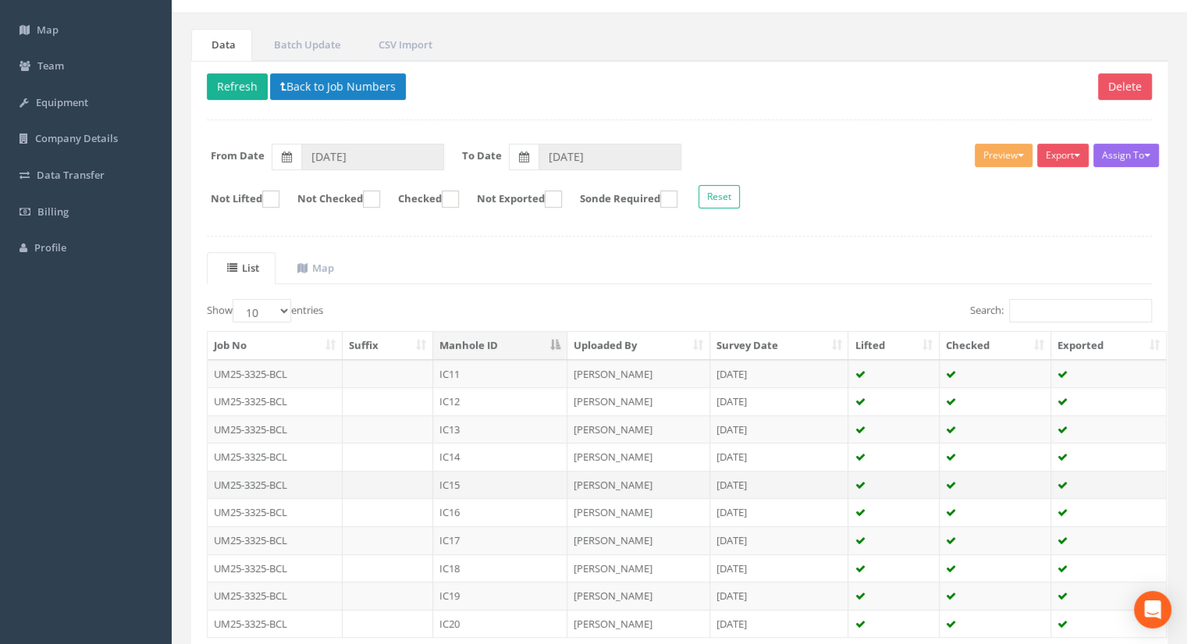
scroll to position [156, 0]
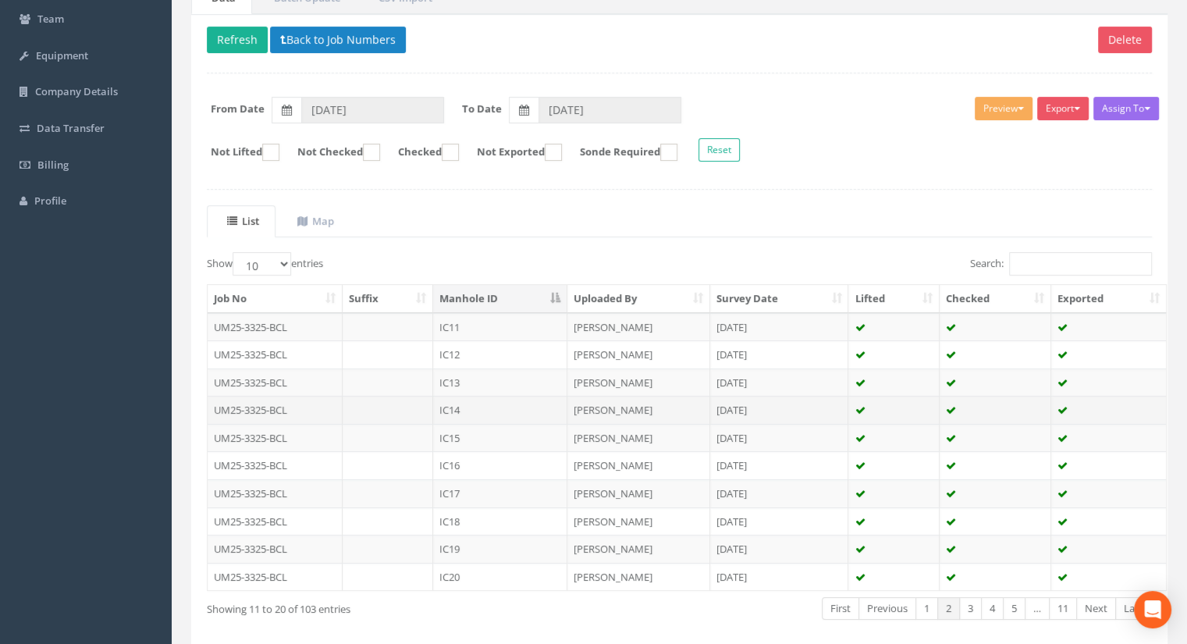
click at [473, 408] on td "IC14" at bounding box center [500, 410] width 134 height 28
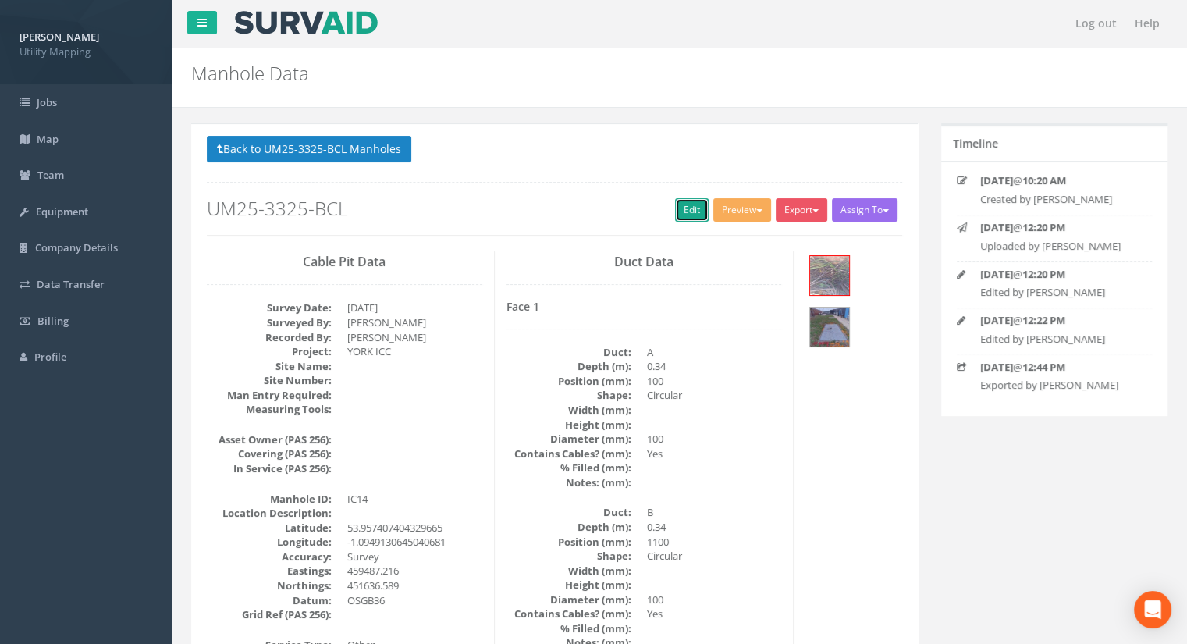
click at [696, 204] on link "Edit" at bounding box center [692, 209] width 34 height 23
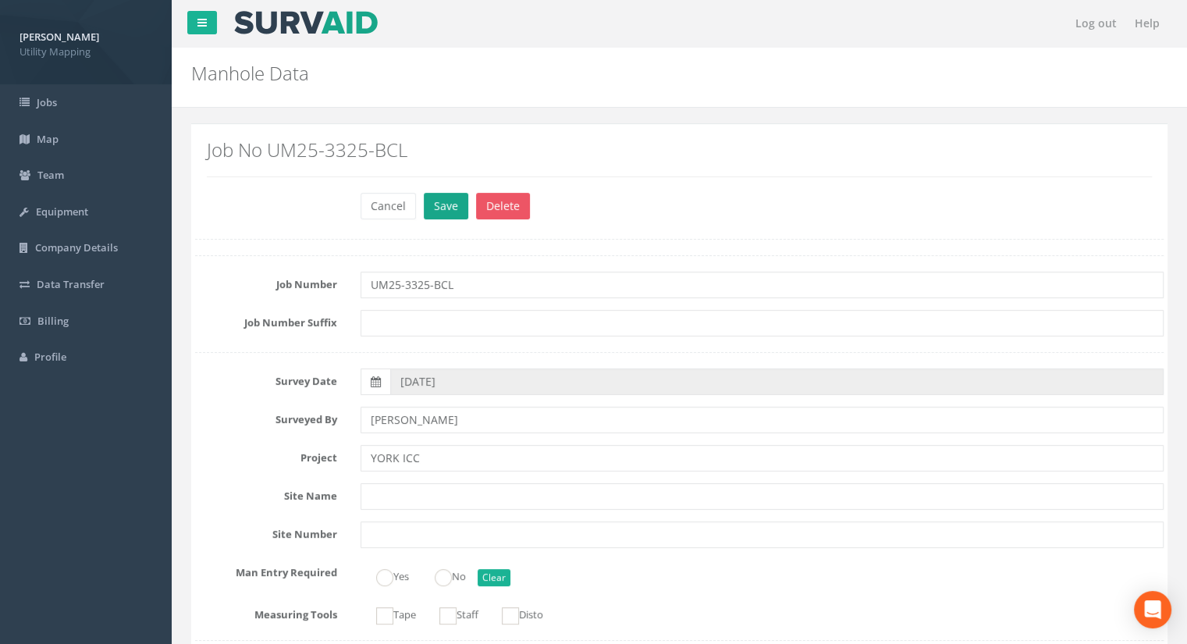
type input "13.29"
click at [435, 210] on button "Save" at bounding box center [446, 206] width 44 height 27
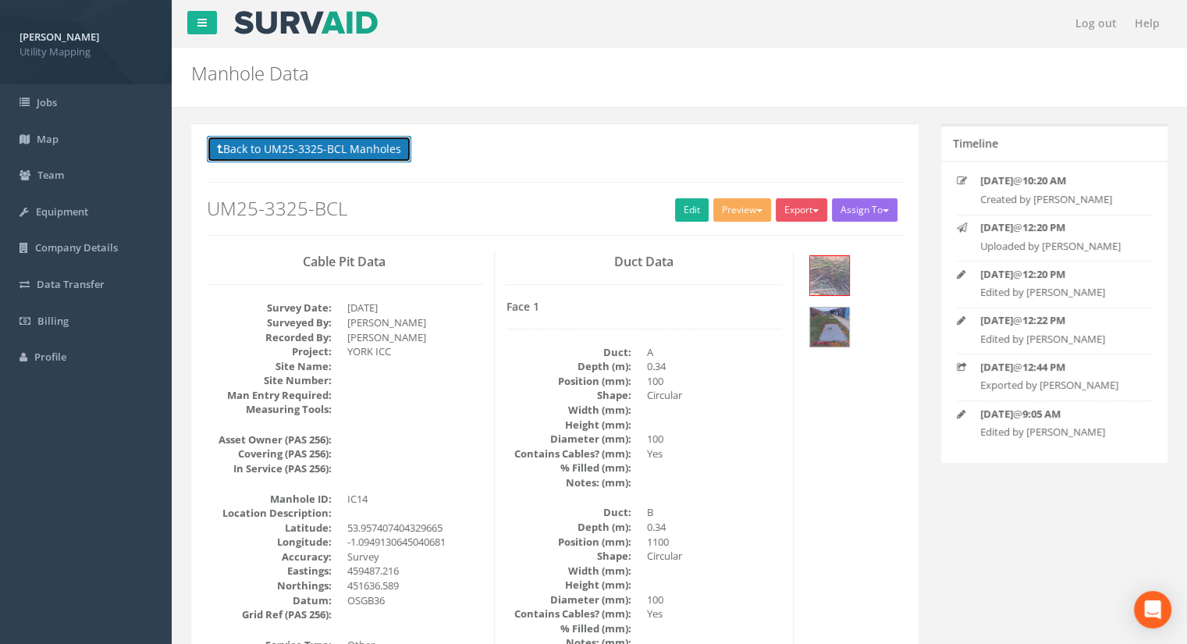
click at [384, 151] on button "Back to UM25-3325-BCL Manholes" at bounding box center [309, 149] width 204 height 27
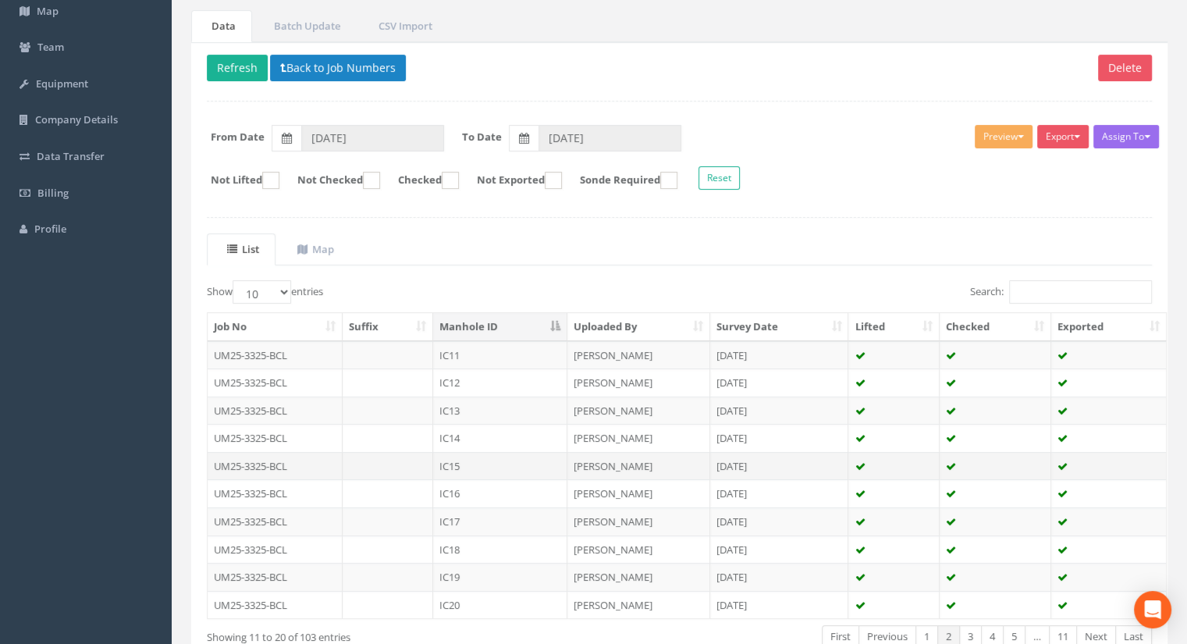
scroll to position [222, 0]
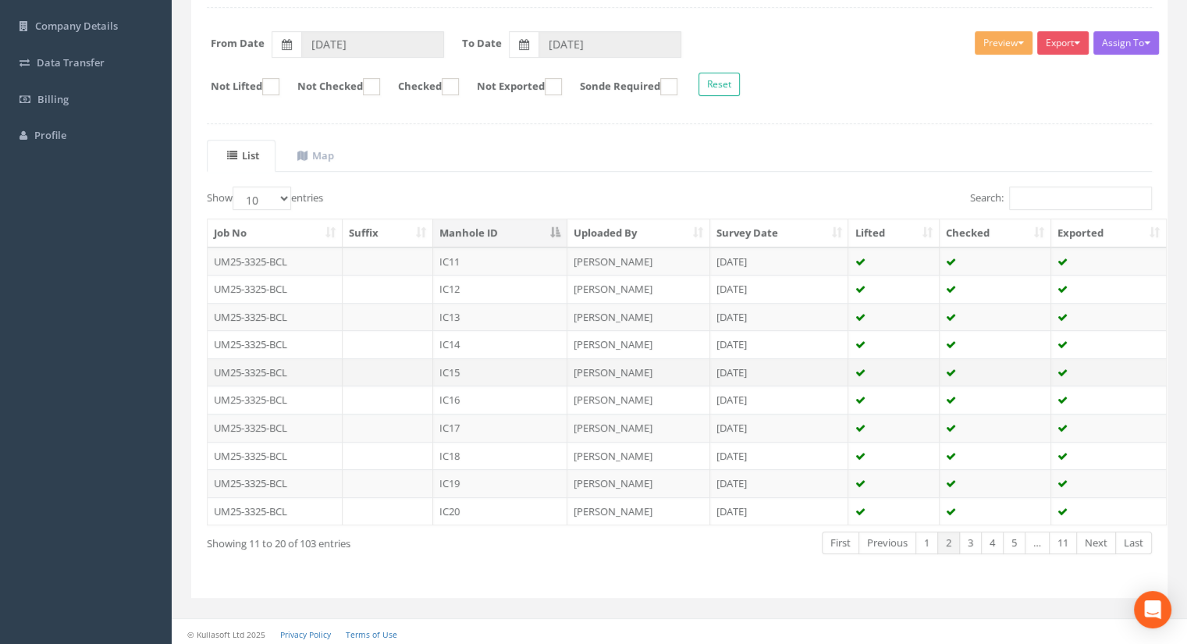
click at [472, 366] on td "IC15" at bounding box center [500, 372] width 134 height 28
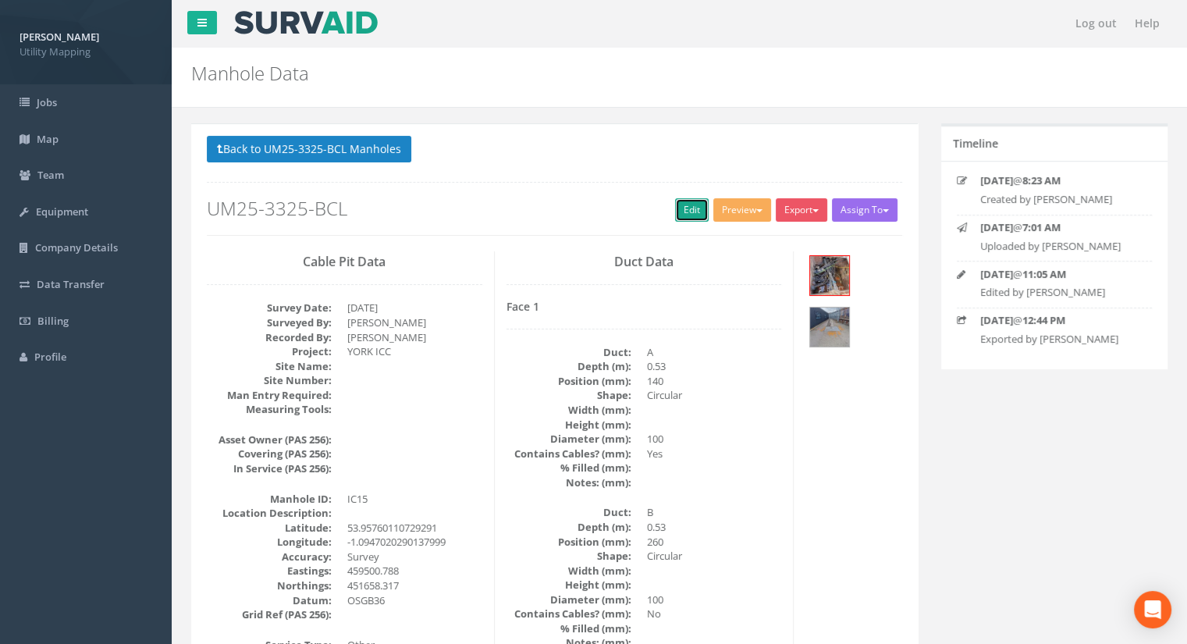
click at [682, 212] on link "Edit" at bounding box center [692, 209] width 34 height 23
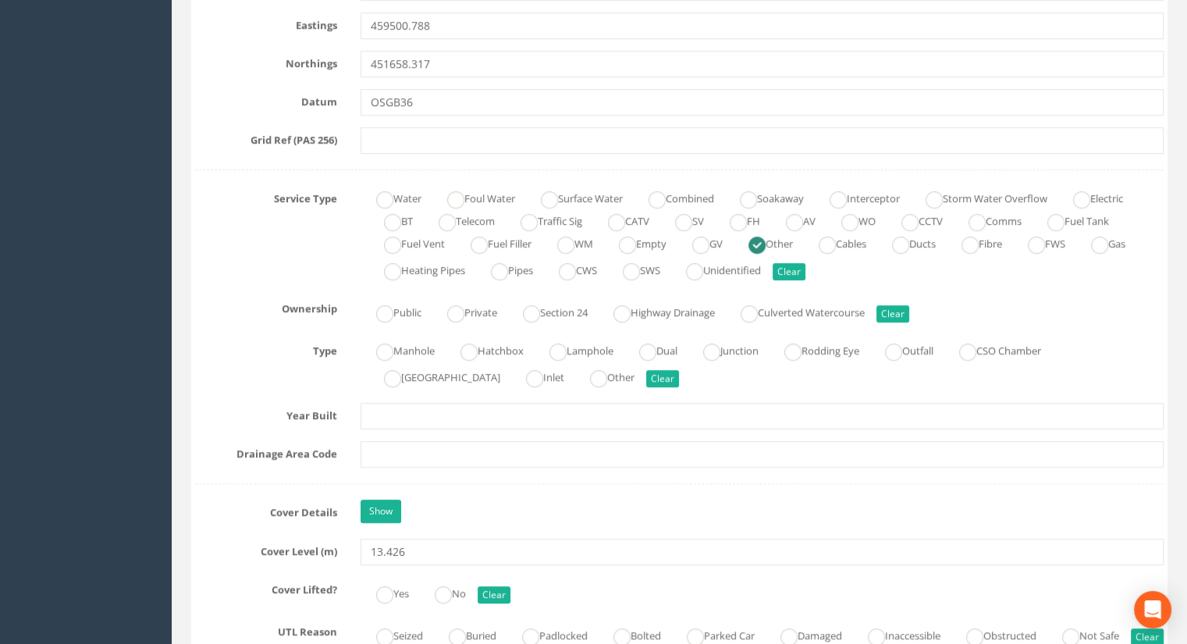
scroll to position [1170, 0]
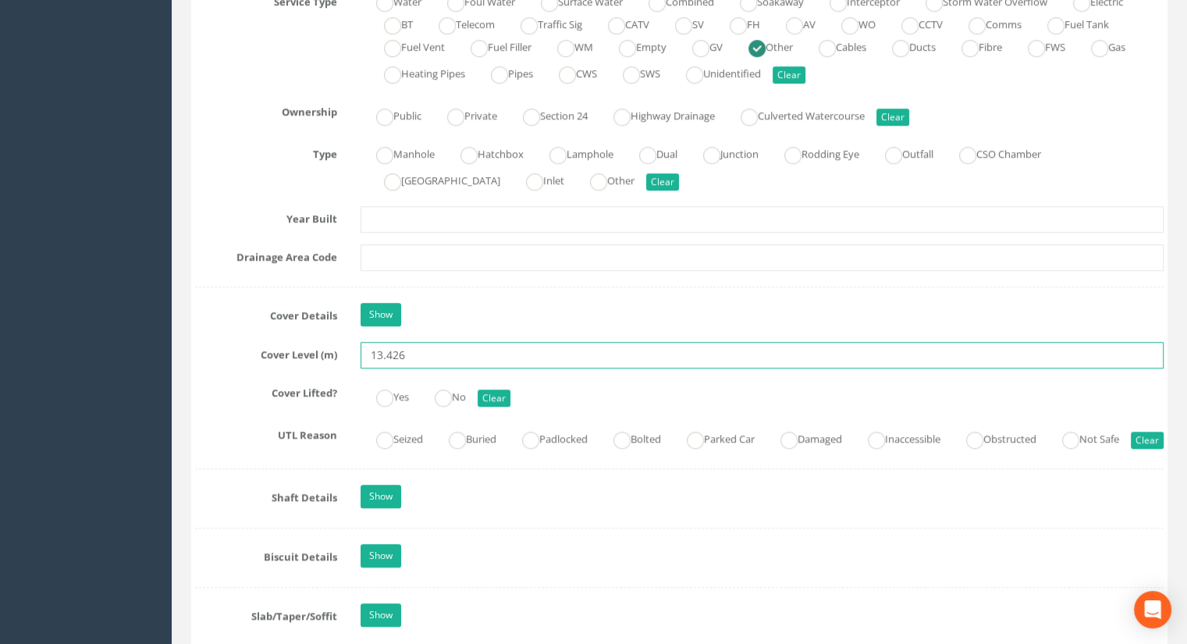
click at [435, 360] on input "13.426" at bounding box center [761, 355] width 803 height 27
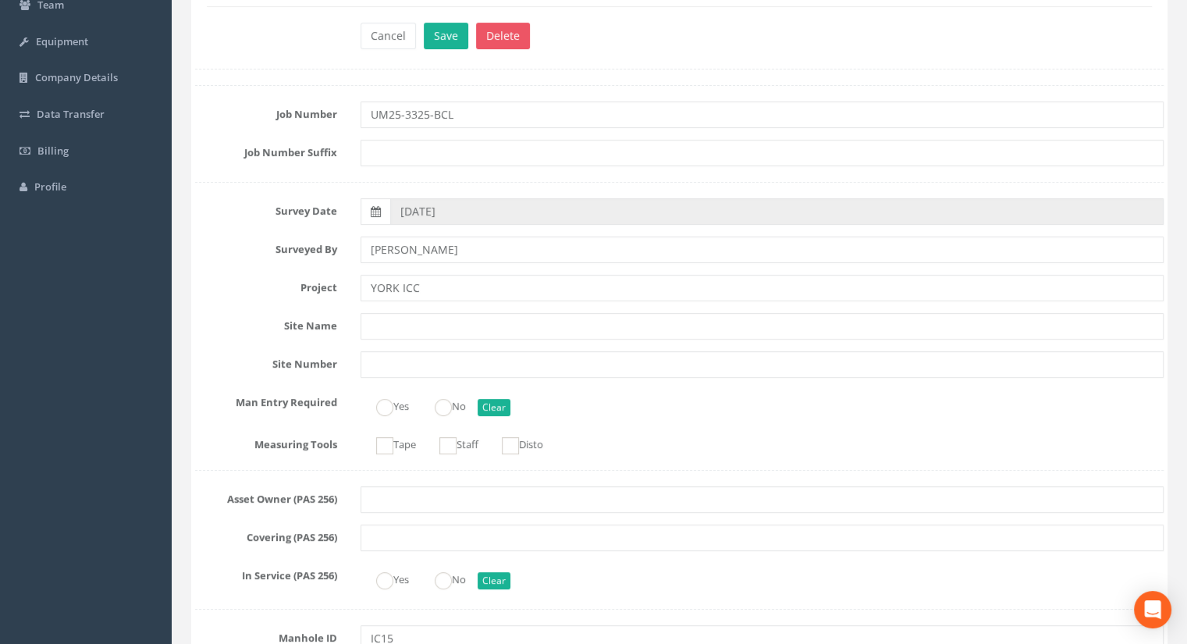
scroll to position [0, 0]
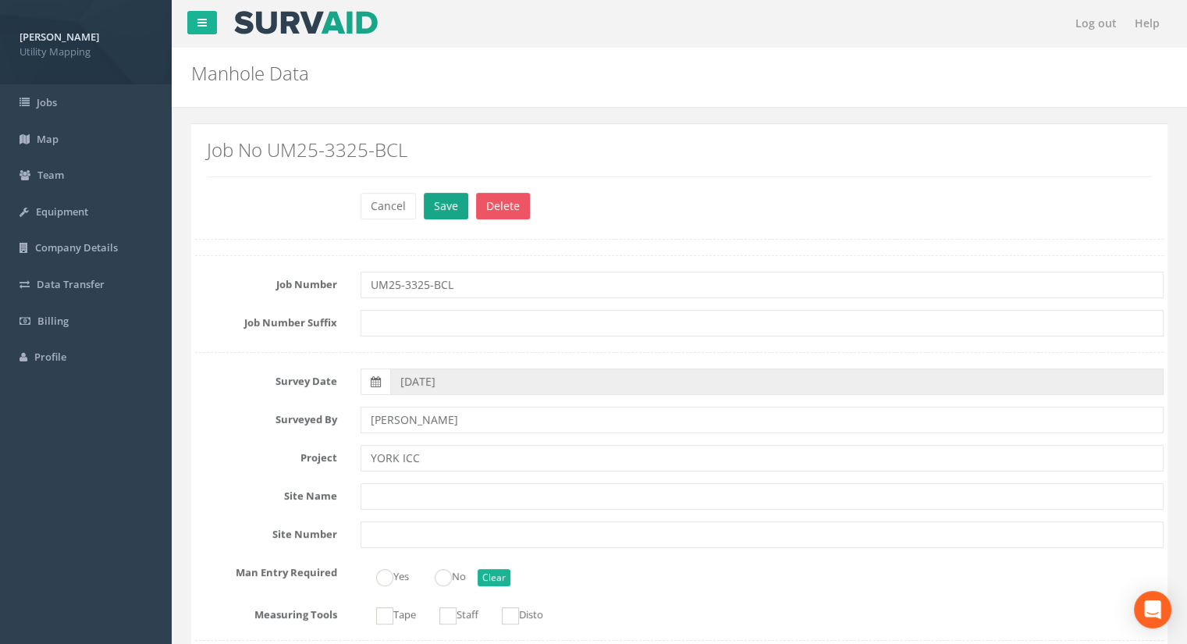
type input "13.41"
click at [456, 214] on button "Save" at bounding box center [446, 206] width 44 height 27
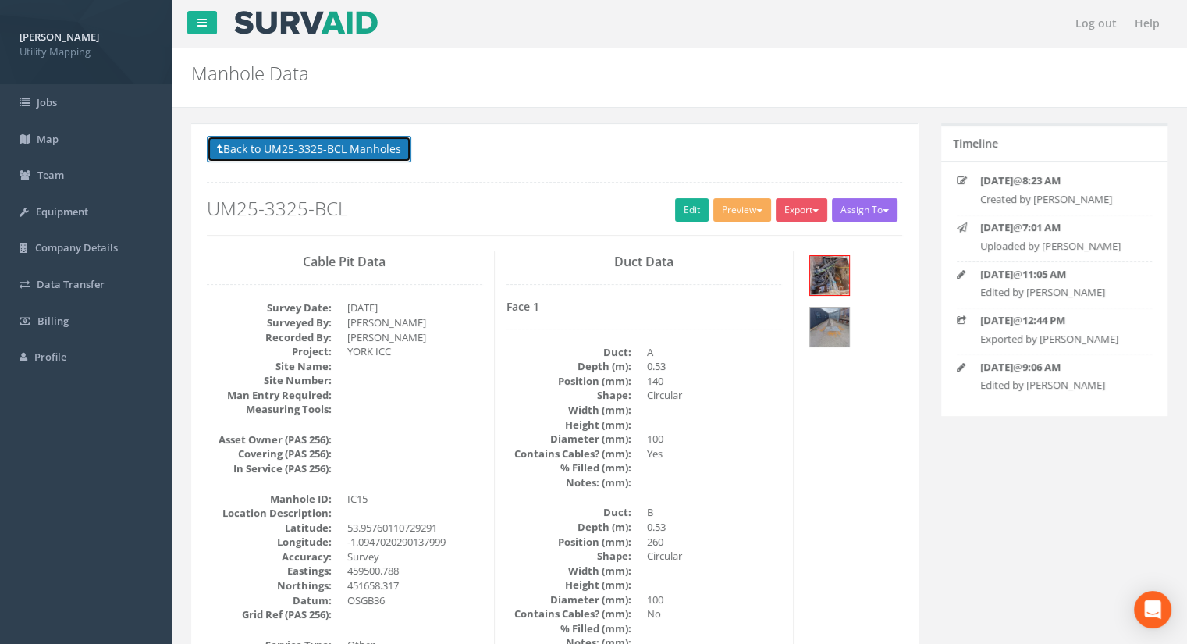
click at [269, 159] on button "Back to UM25-3325-BCL Manholes" at bounding box center [309, 149] width 204 height 27
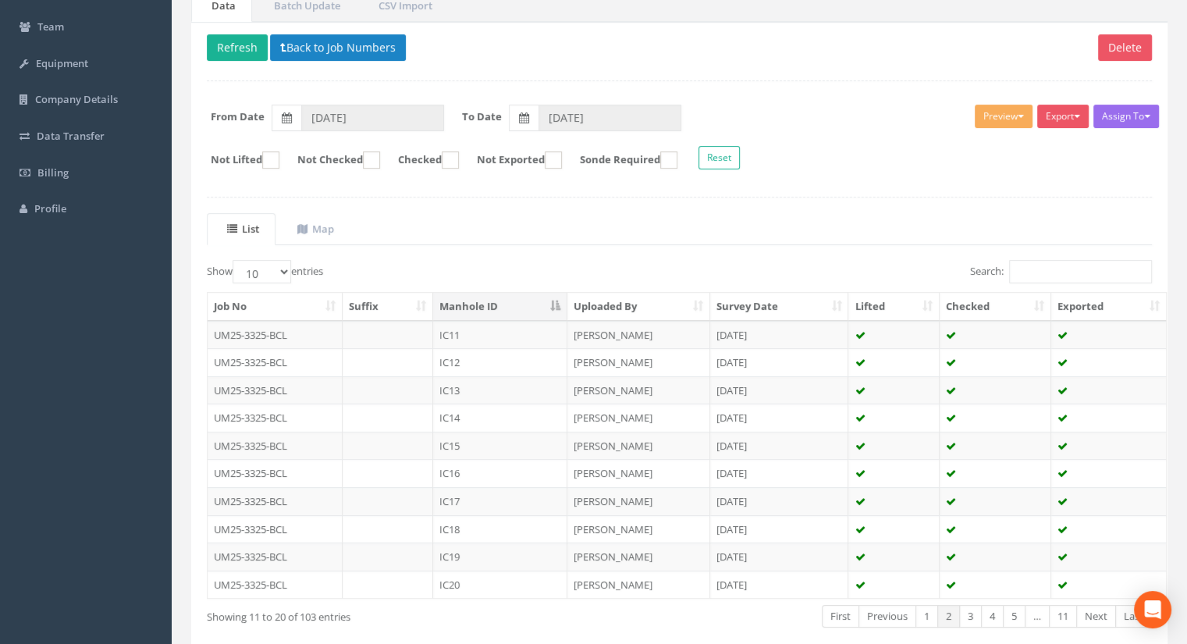
scroll to position [156, 0]
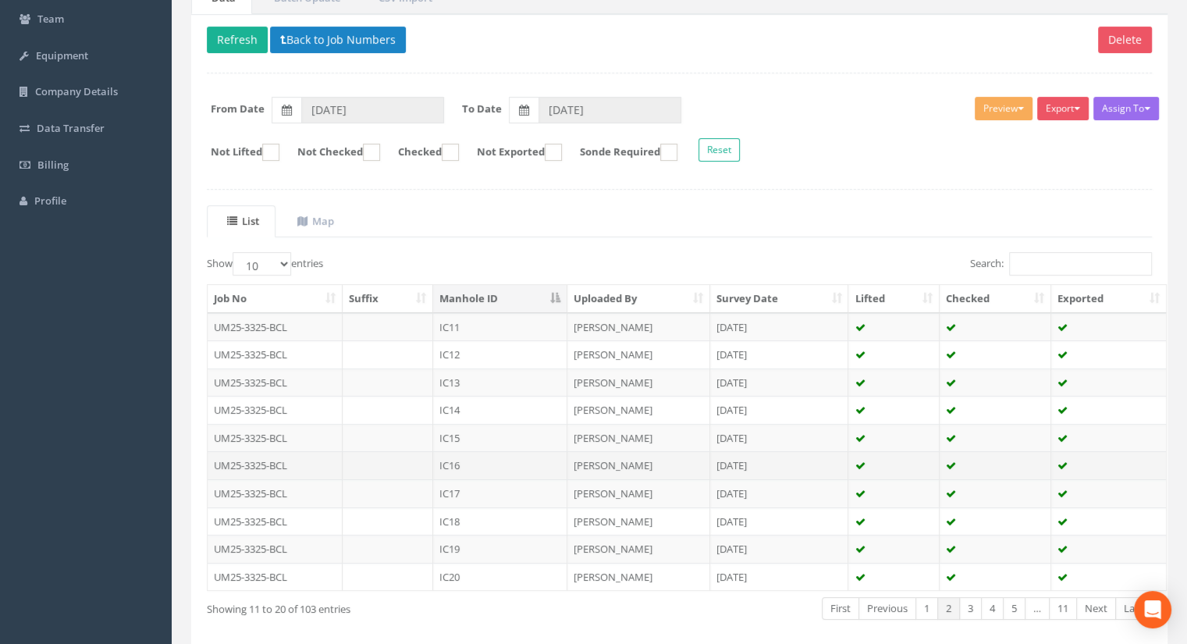
click at [487, 463] on td "IC16" at bounding box center [500, 465] width 134 height 28
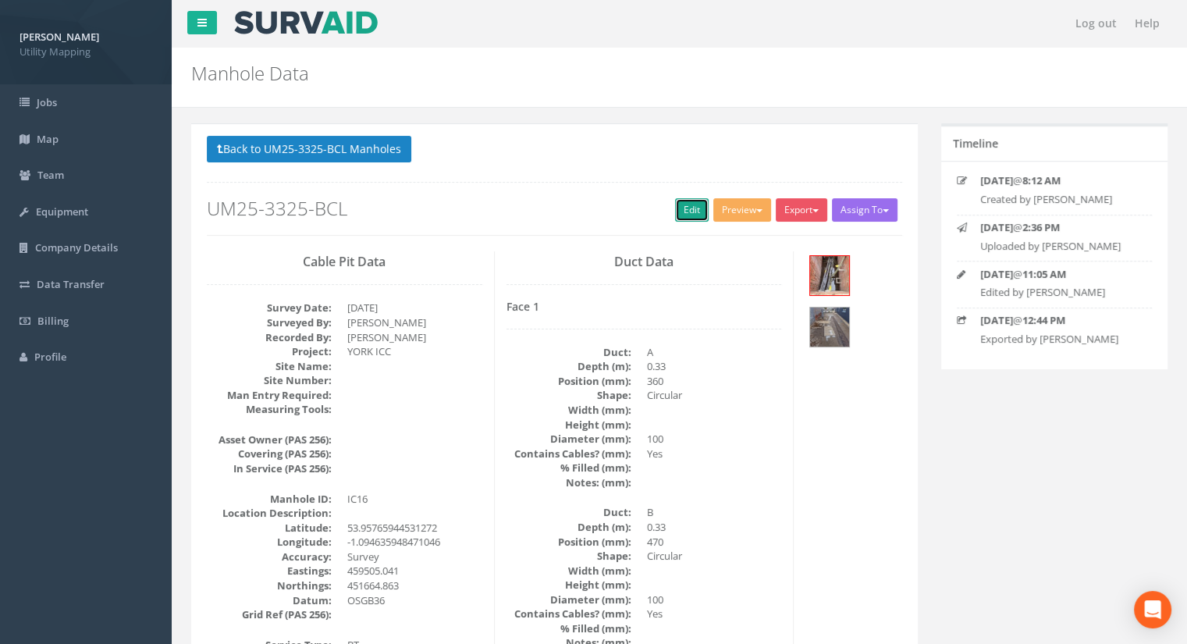
click at [698, 205] on link "Edit" at bounding box center [692, 209] width 34 height 23
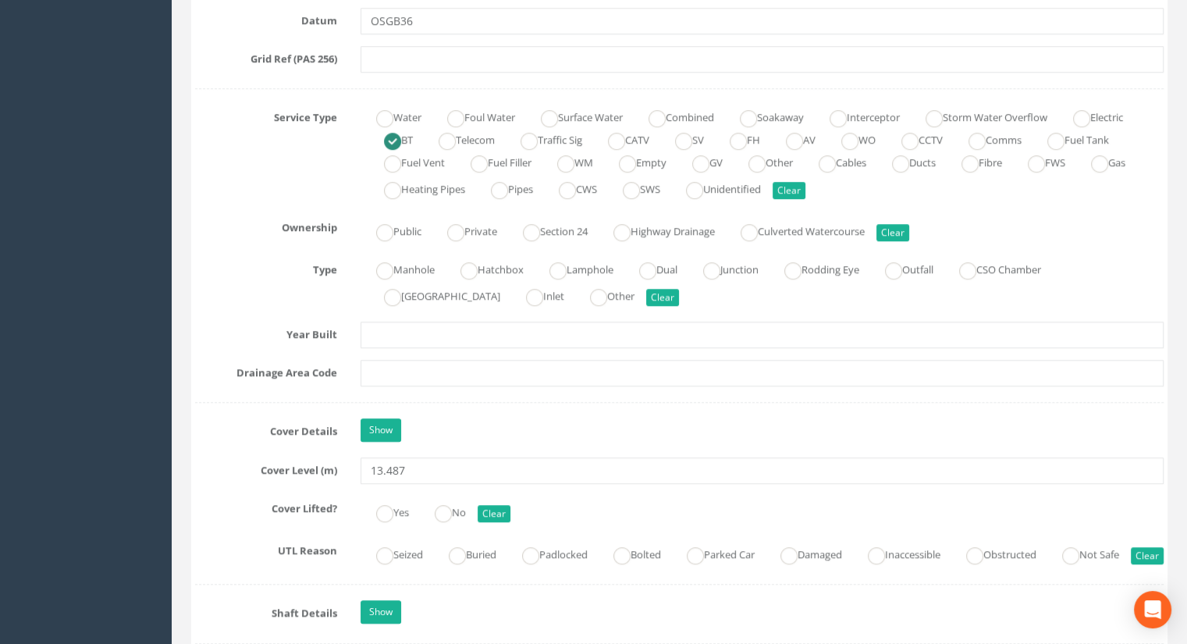
scroll to position [1092, 0]
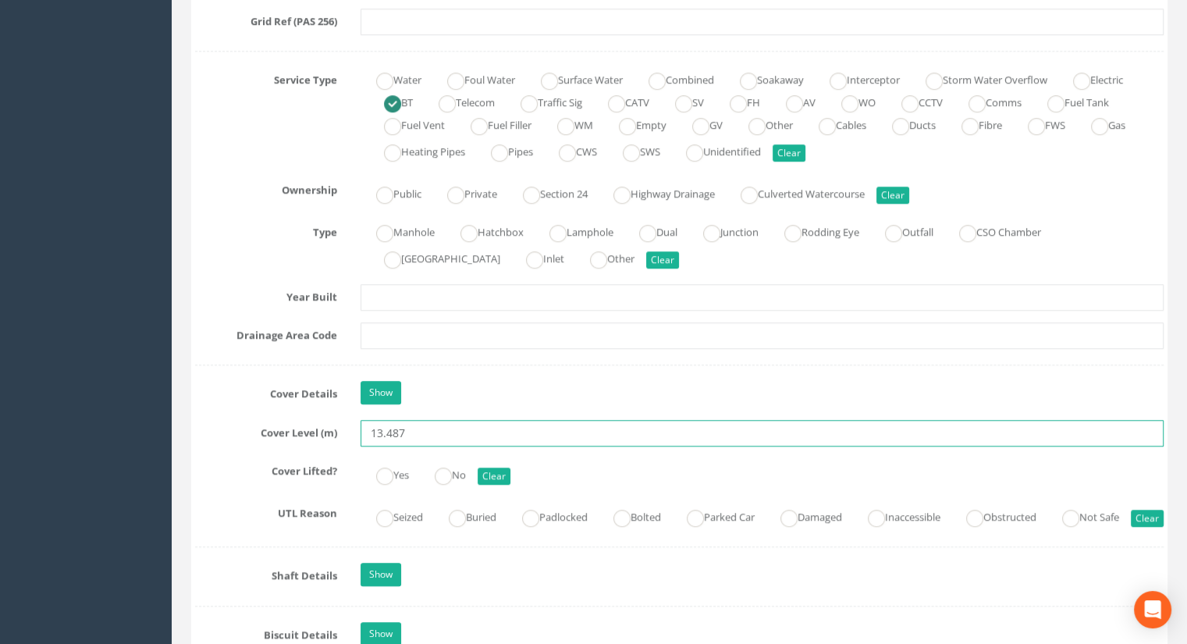
click at [428, 425] on input "13.487" at bounding box center [761, 433] width 803 height 27
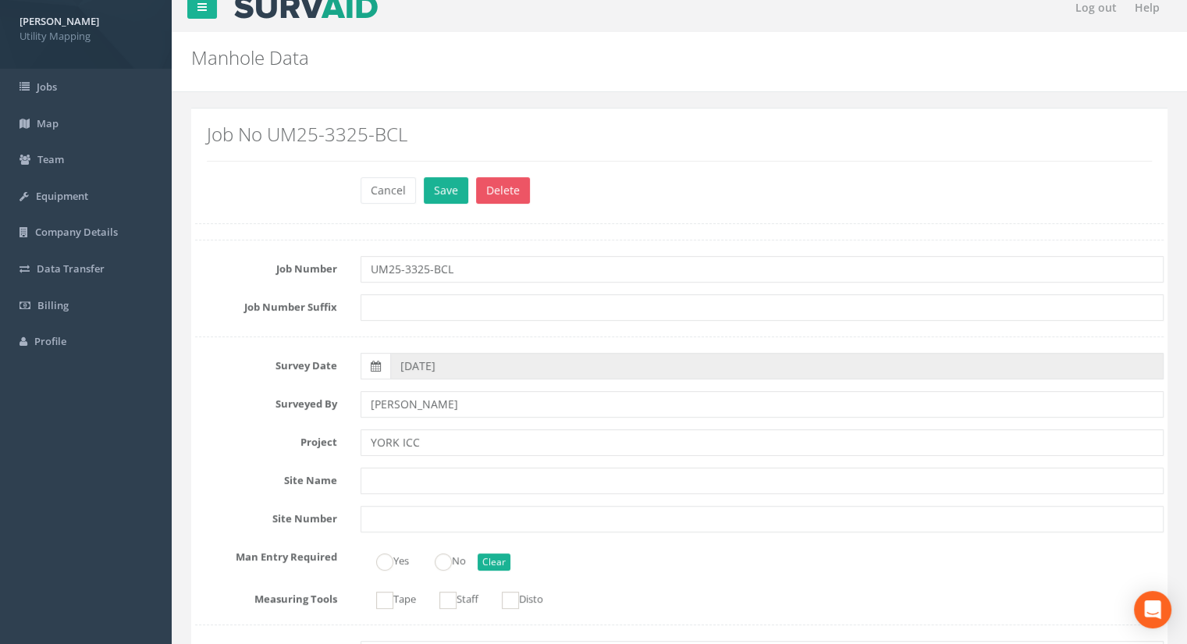
scroll to position [0, 0]
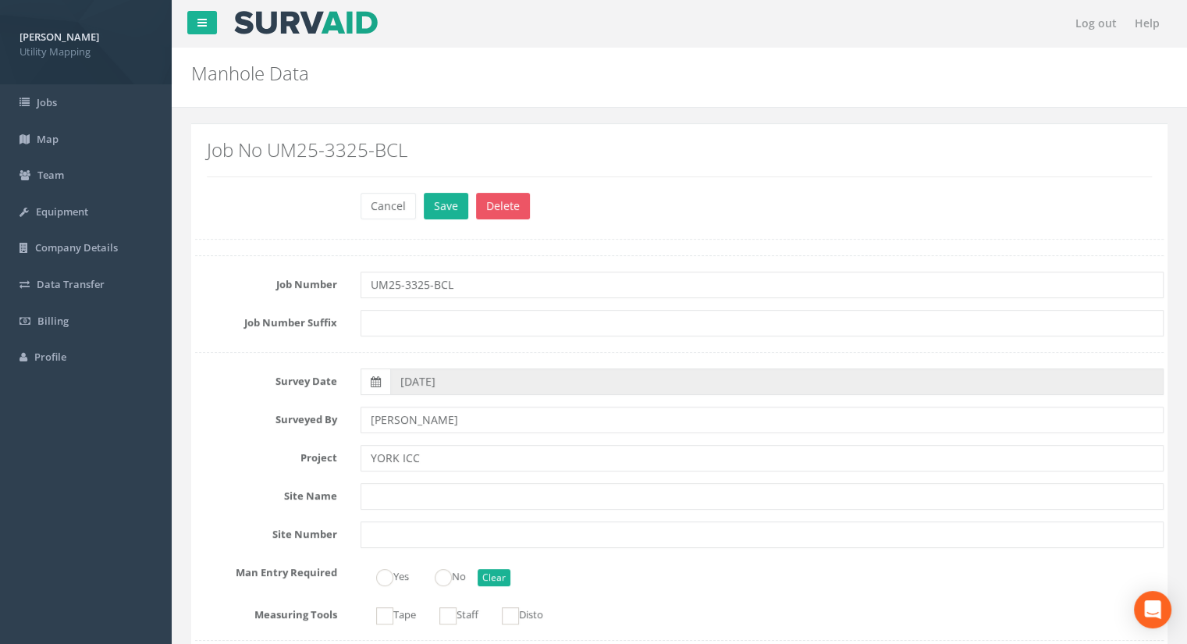
type input "13.49"
click at [439, 190] on div "Job No UM25-3325-BCL" at bounding box center [679, 164] width 968 height 56
click at [439, 206] on button "Save" at bounding box center [446, 206] width 44 height 27
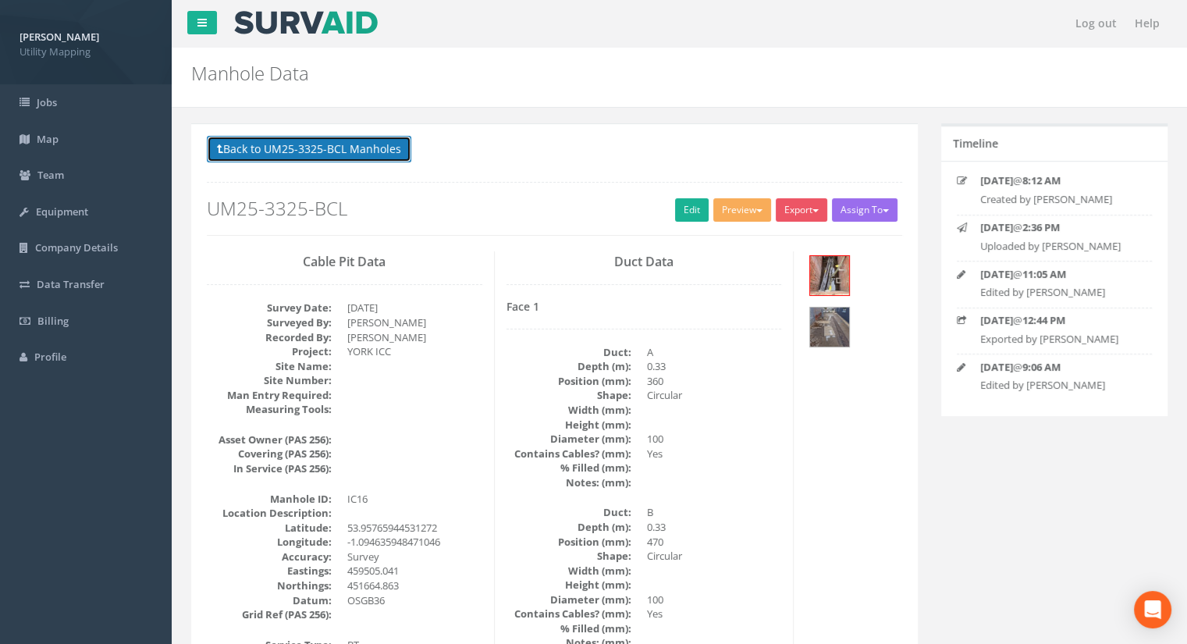
click at [379, 149] on button "Back to UM25-3325-BCL Manholes" at bounding box center [309, 149] width 204 height 27
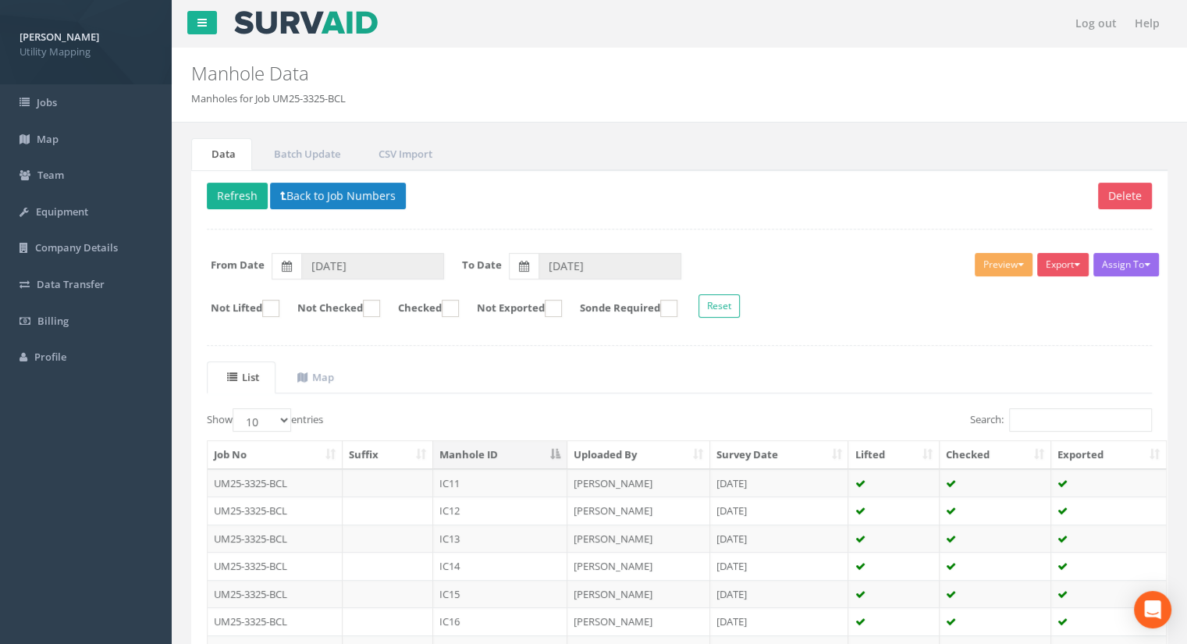
scroll to position [222, 0]
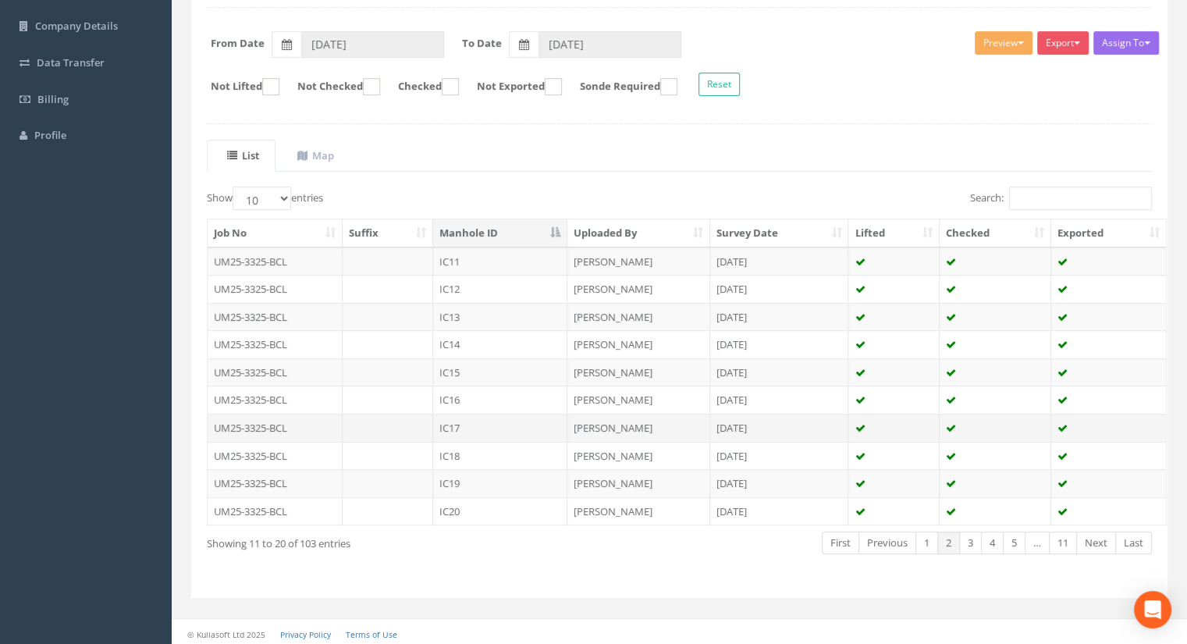
click at [492, 418] on td "IC17" at bounding box center [500, 428] width 134 height 28
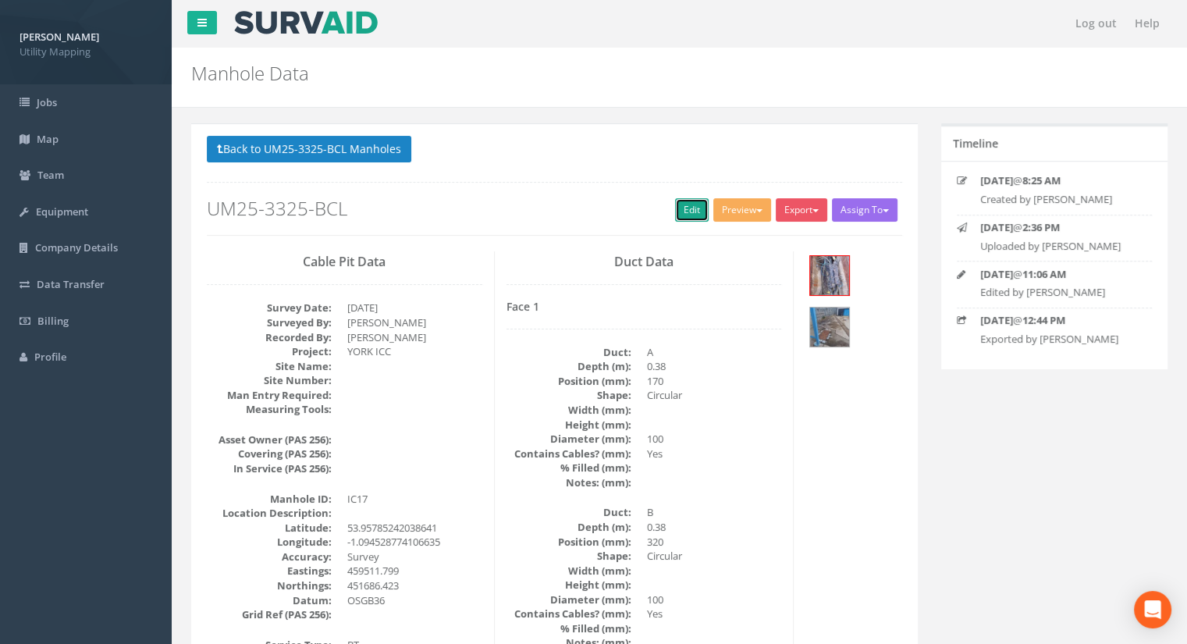
click at [675, 210] on link "Edit" at bounding box center [692, 209] width 34 height 23
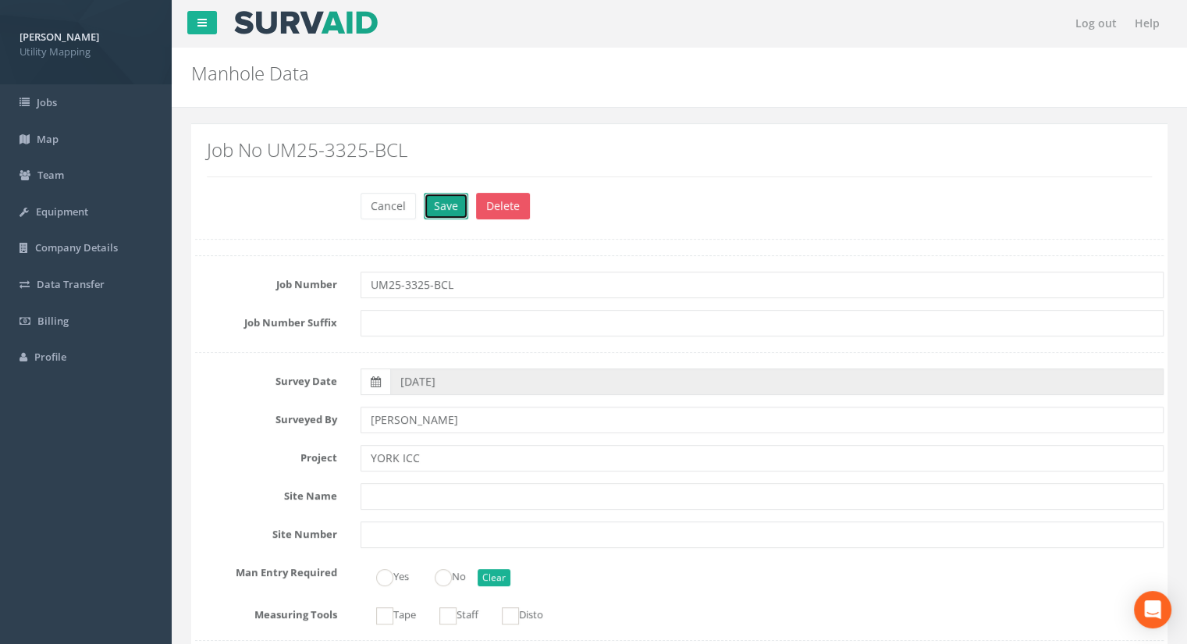
click at [449, 207] on button "Save" at bounding box center [446, 206] width 44 height 27
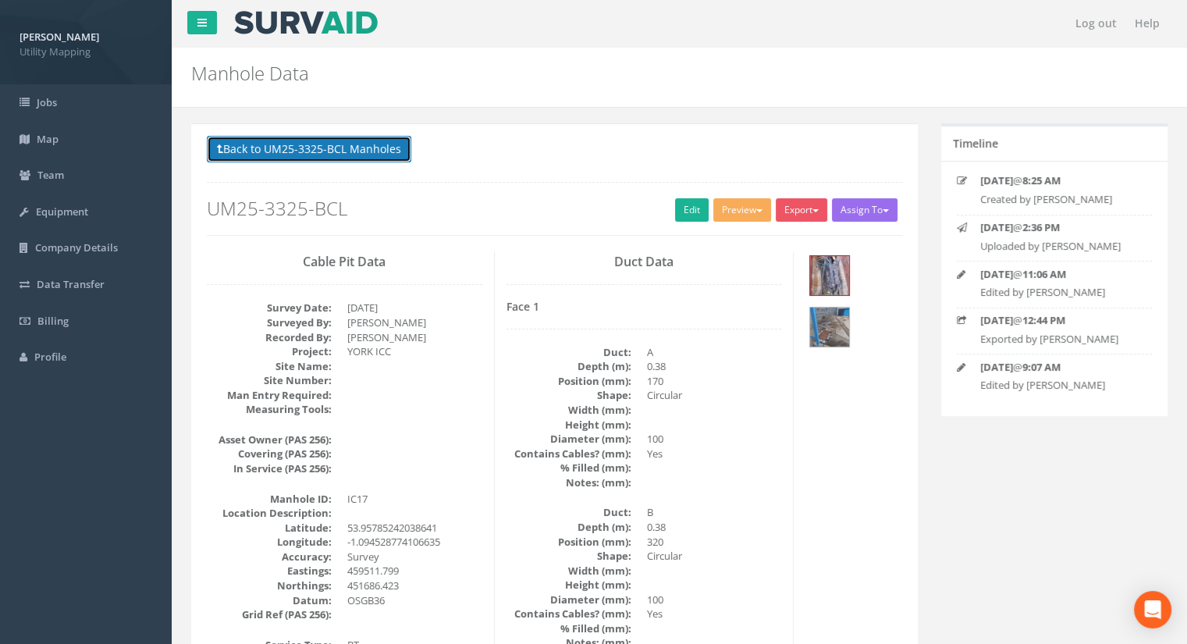
click at [375, 141] on button "Back to UM25-3325-BCL Manholes" at bounding box center [309, 149] width 204 height 27
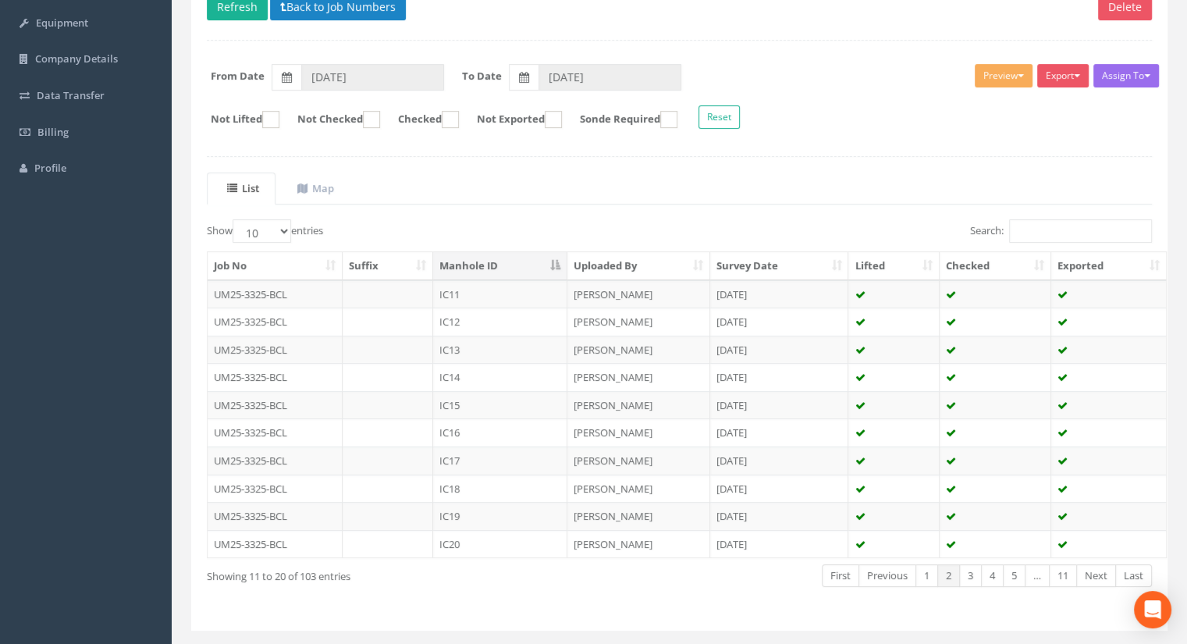
scroll to position [222, 0]
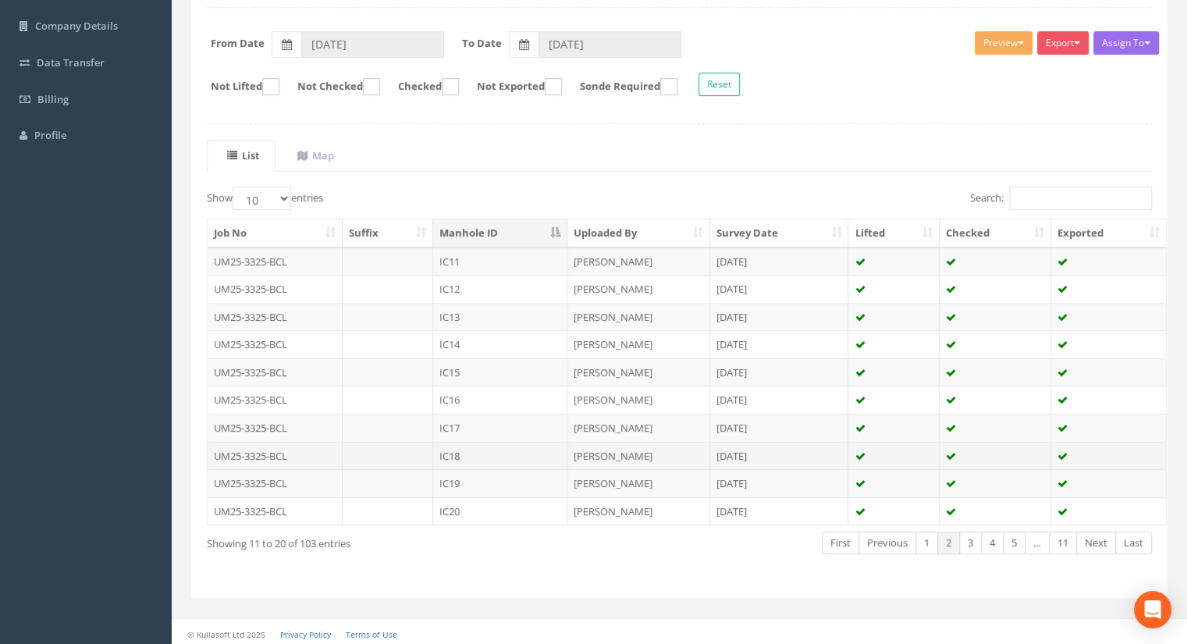
click at [499, 448] on td "IC18" at bounding box center [500, 456] width 134 height 28
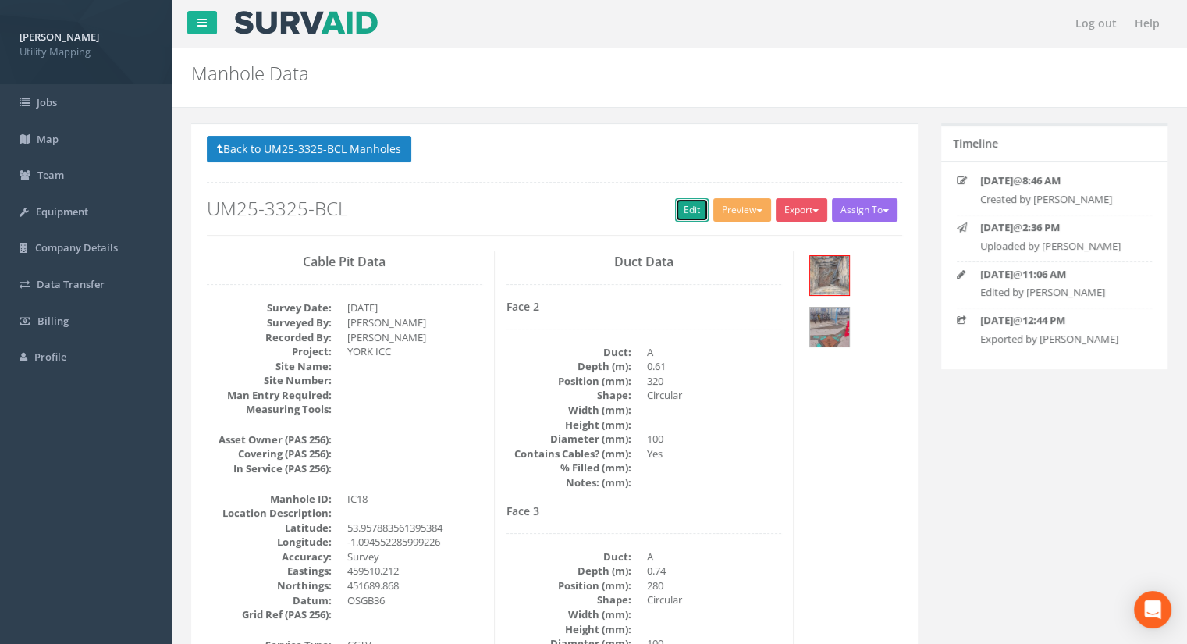
click at [687, 211] on link "Edit" at bounding box center [692, 209] width 34 height 23
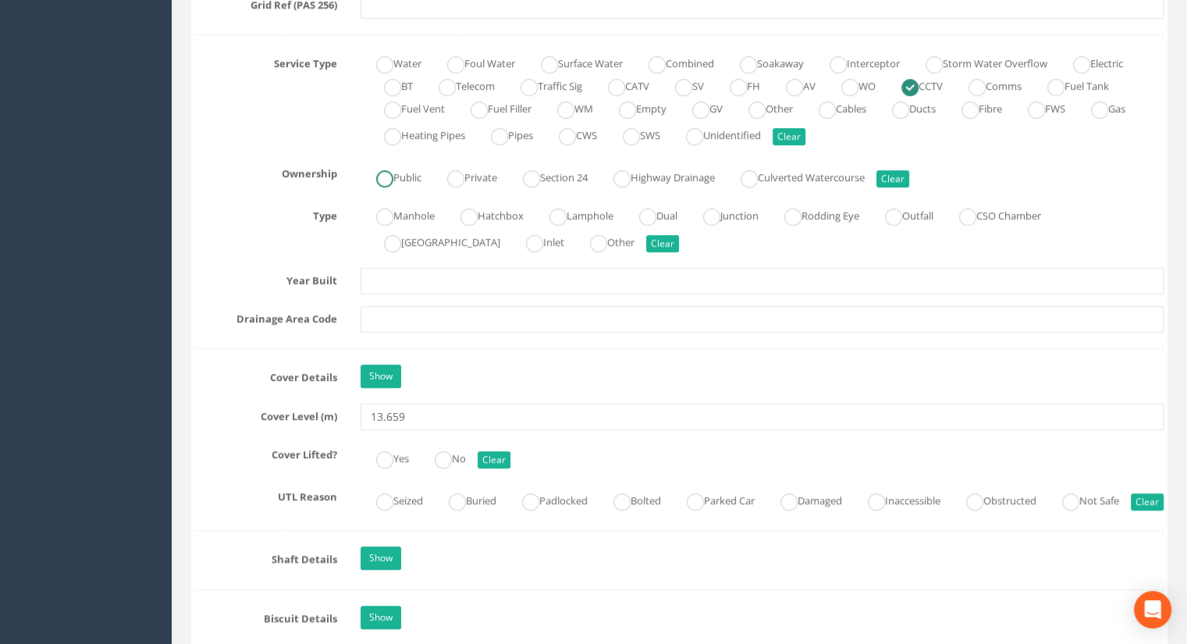
scroll to position [1170, 0]
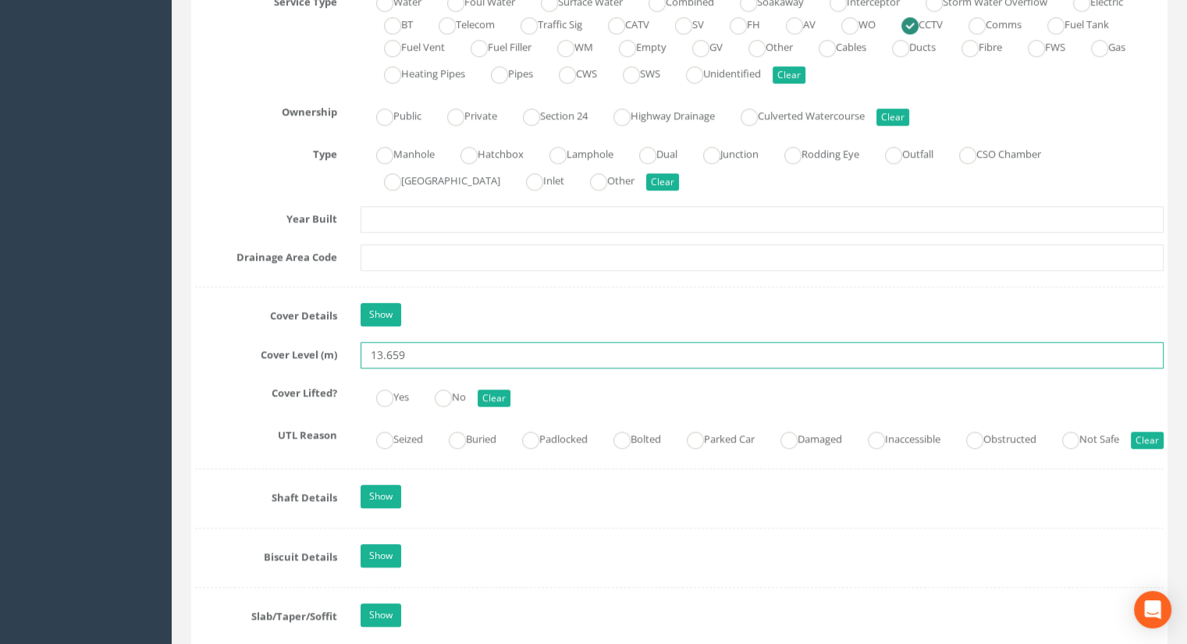
click at [417, 352] on input "13.659" at bounding box center [761, 355] width 803 height 27
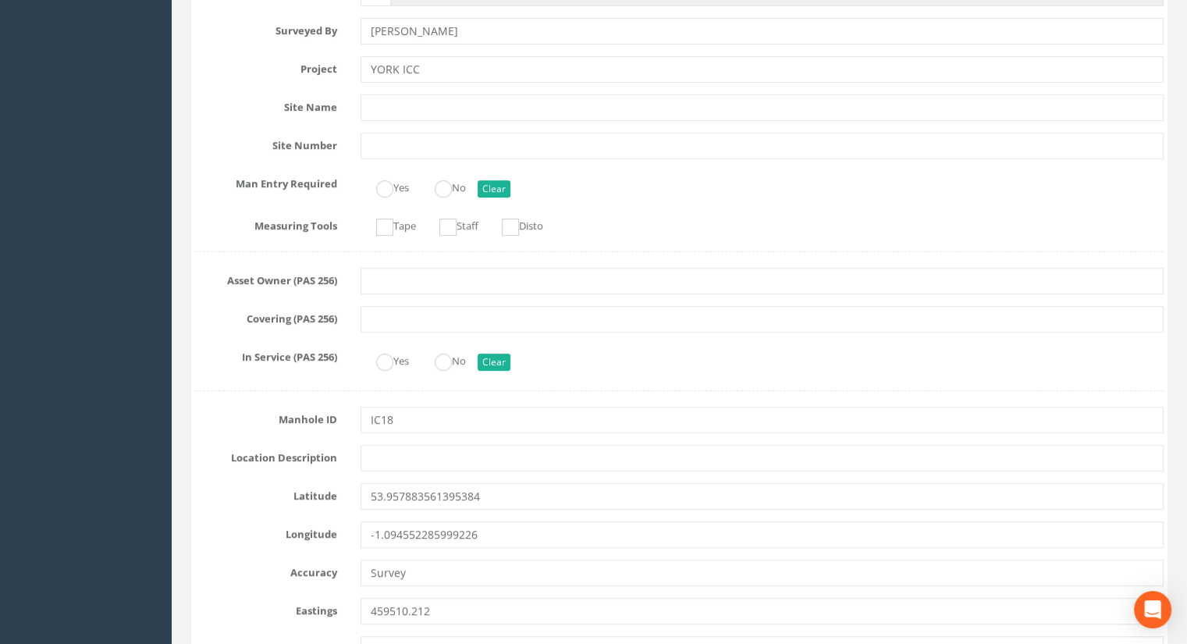
scroll to position [0, 0]
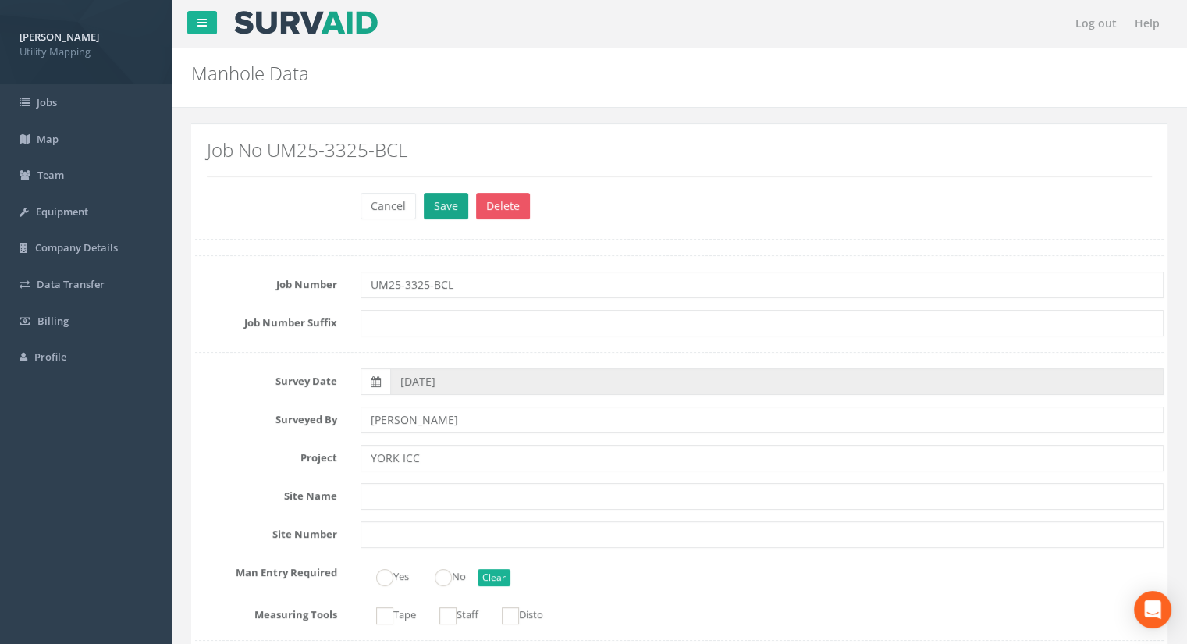
type input "13.65"
click at [427, 206] on button "Save" at bounding box center [446, 206] width 44 height 27
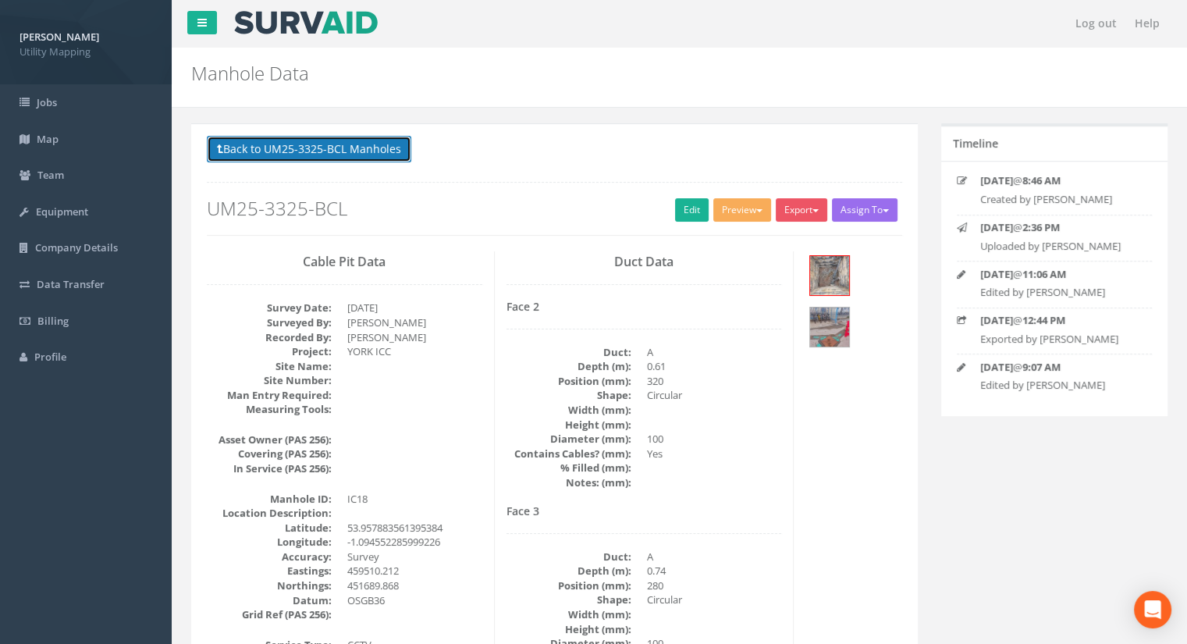
click at [331, 144] on button "Back to UM25-3325-BCL Manholes" at bounding box center [309, 149] width 204 height 27
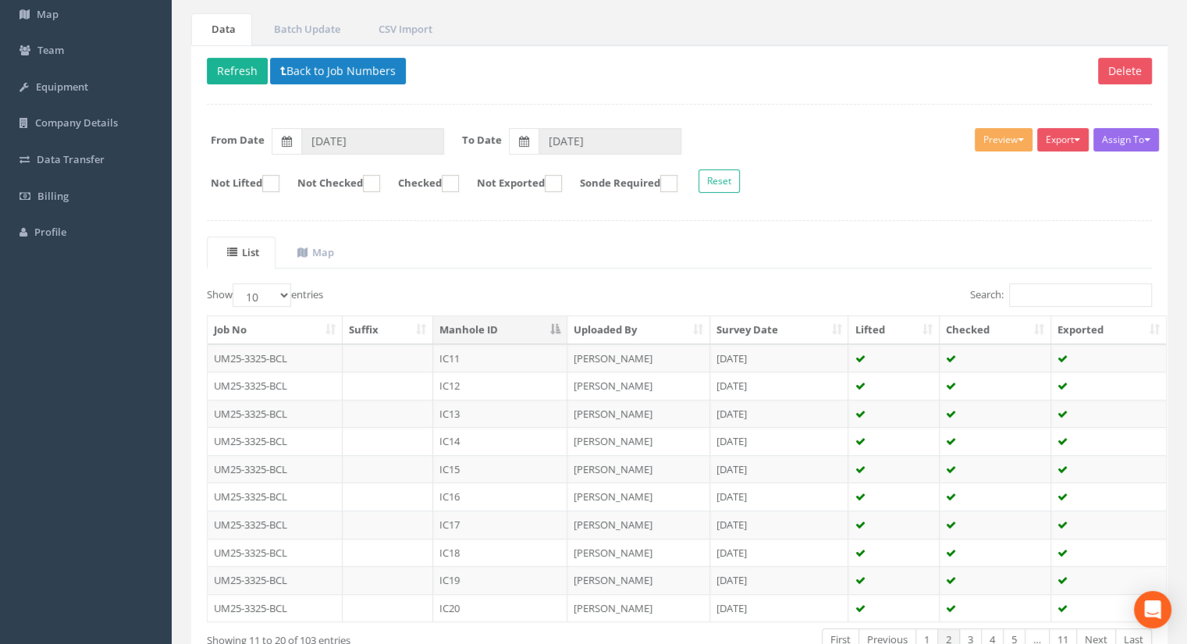
scroll to position [222, 0]
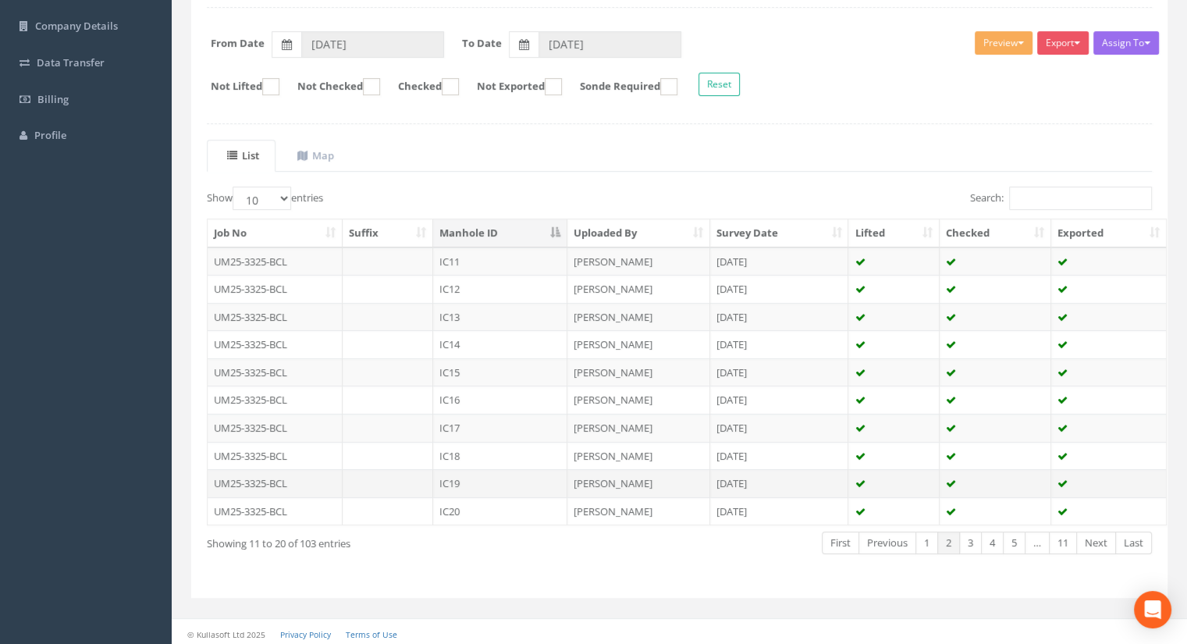
click at [479, 485] on td "IC19" at bounding box center [500, 483] width 134 height 28
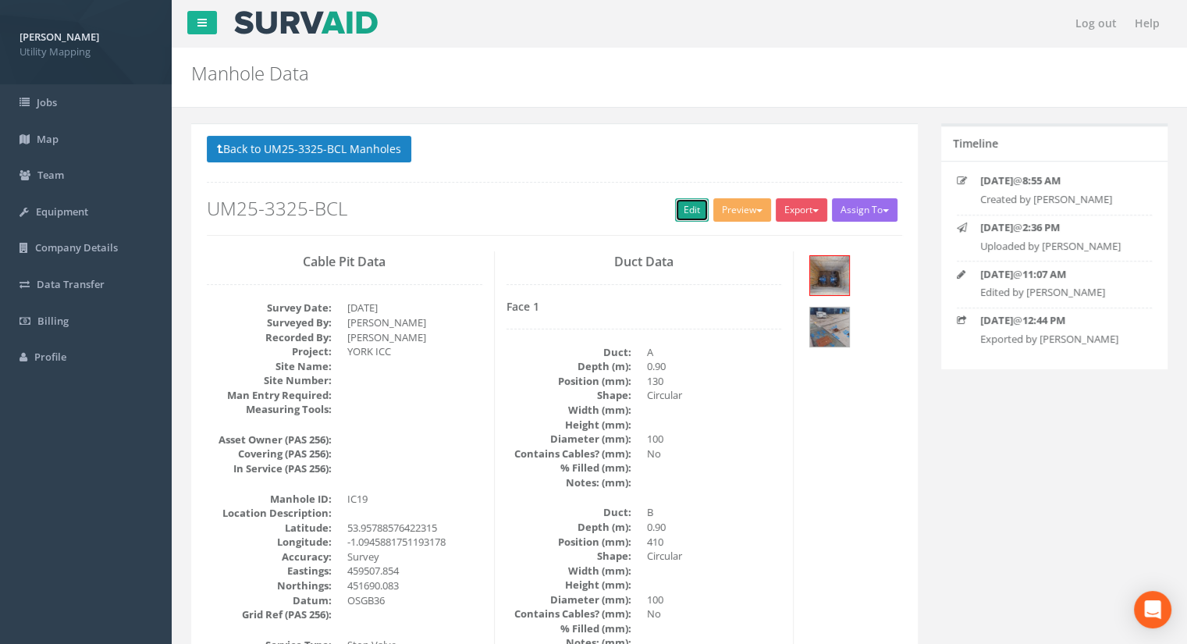
click at [685, 211] on link "Edit" at bounding box center [692, 209] width 34 height 23
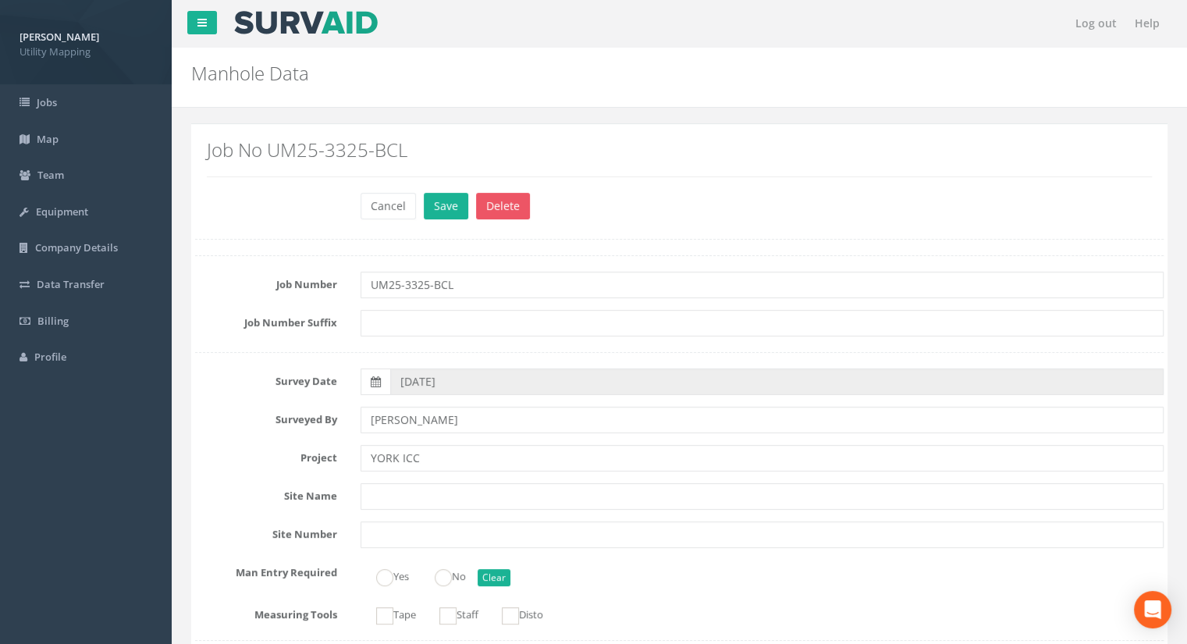
scroll to position [1092, 0]
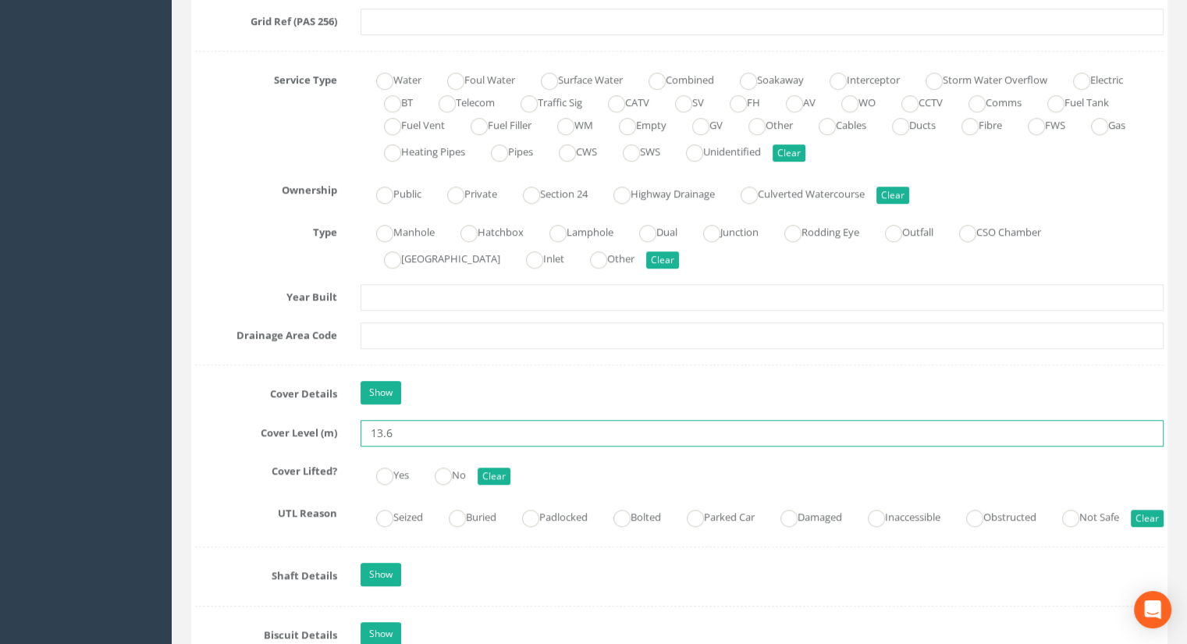
click at [410, 435] on input "13.6" at bounding box center [761, 433] width 803 height 27
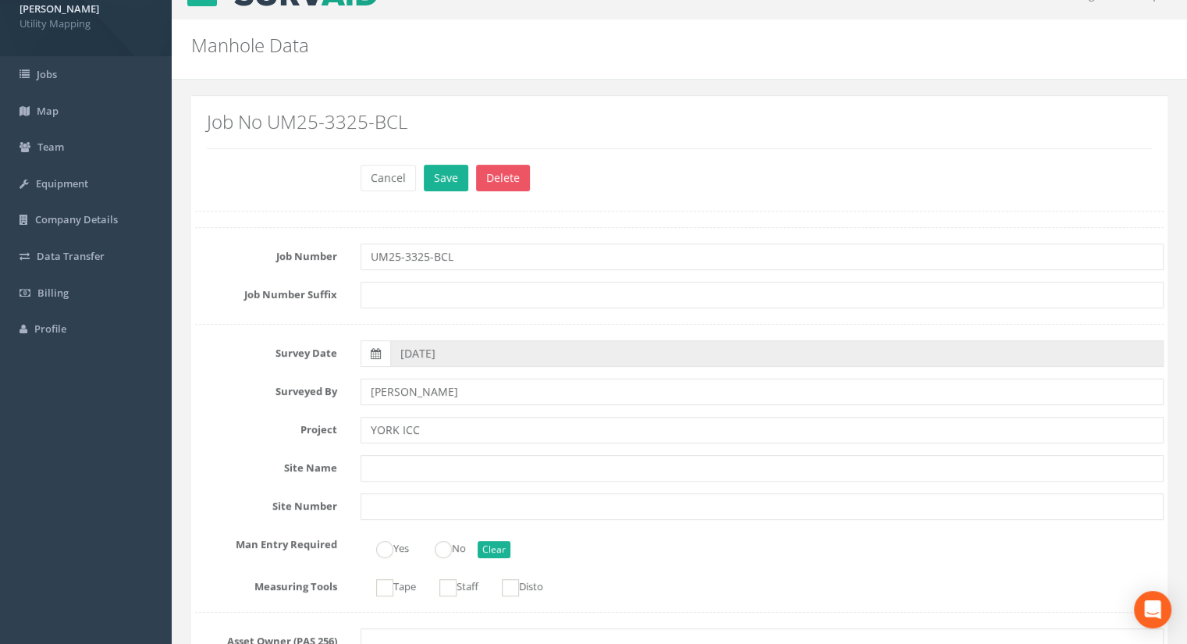
scroll to position [0, 0]
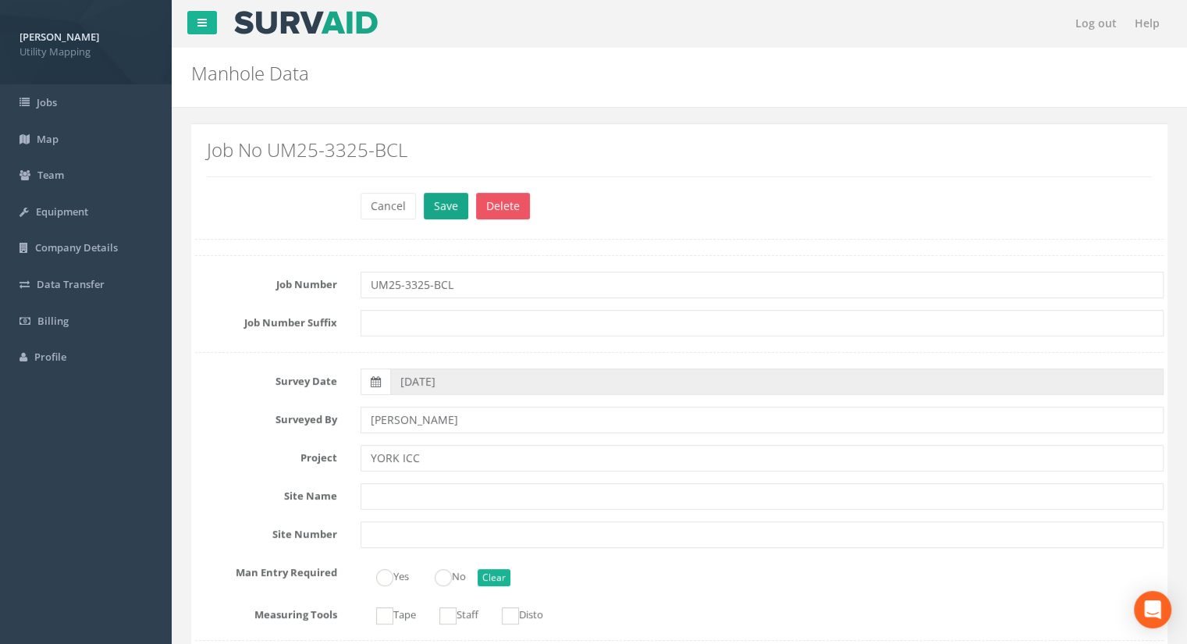
type input "13.61"
click at [437, 213] on button "Save" at bounding box center [446, 206] width 44 height 27
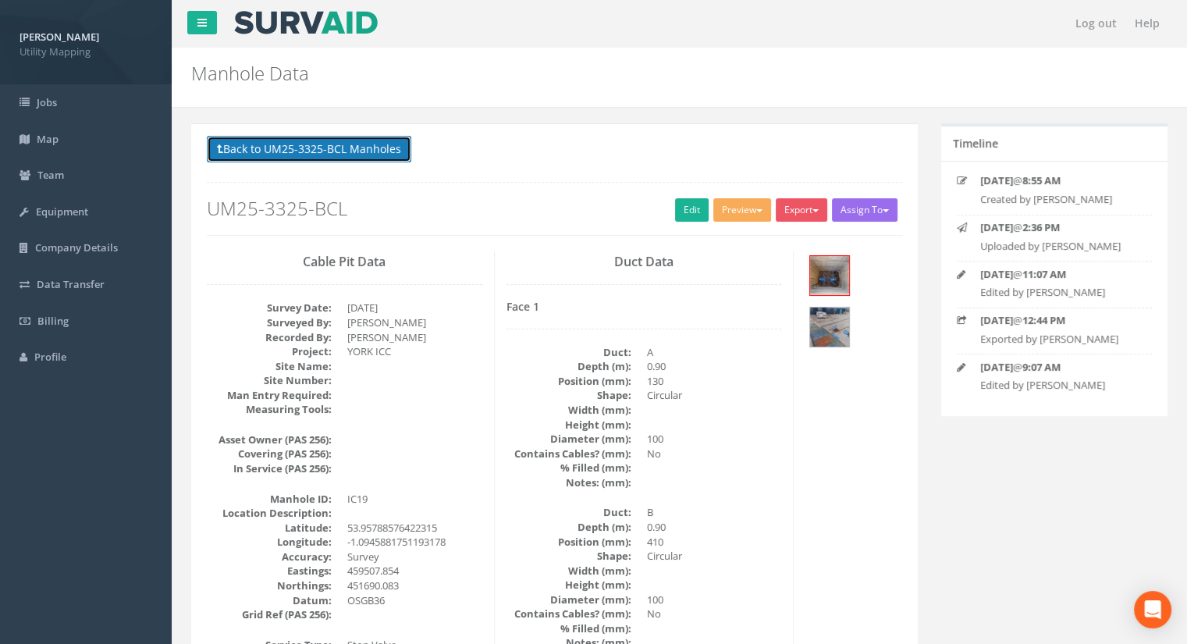
click at [342, 153] on button "Back to UM25-3325-BCL Manholes" at bounding box center [309, 149] width 204 height 27
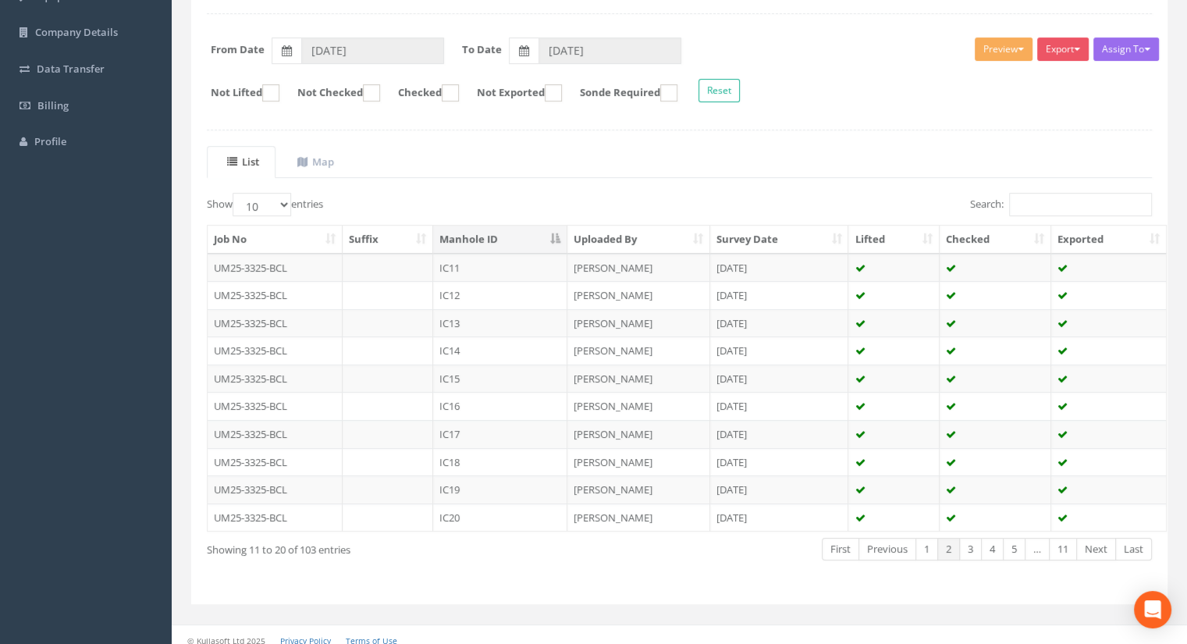
scroll to position [222, 0]
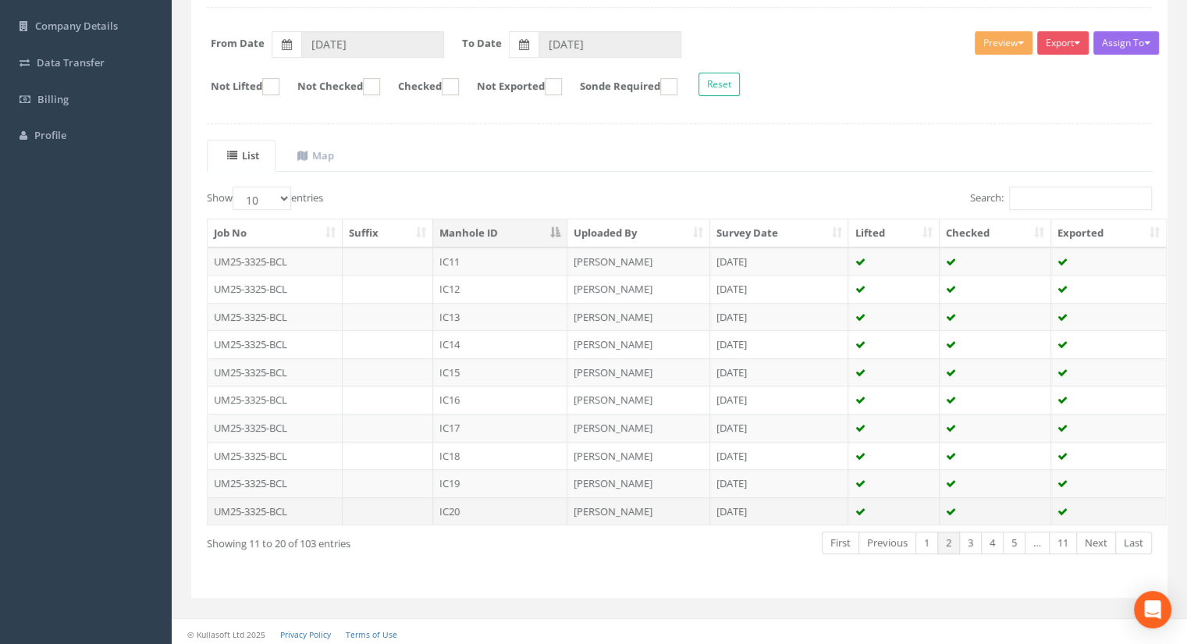
click at [478, 502] on td "IC20" at bounding box center [500, 511] width 134 height 28
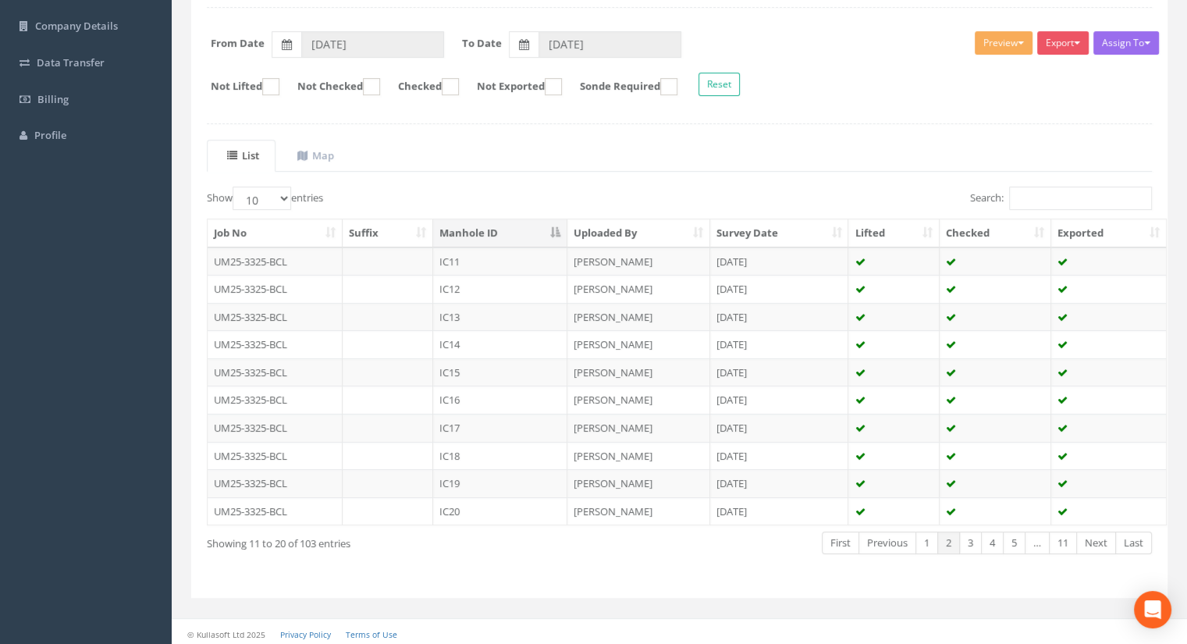
scroll to position [0, 0]
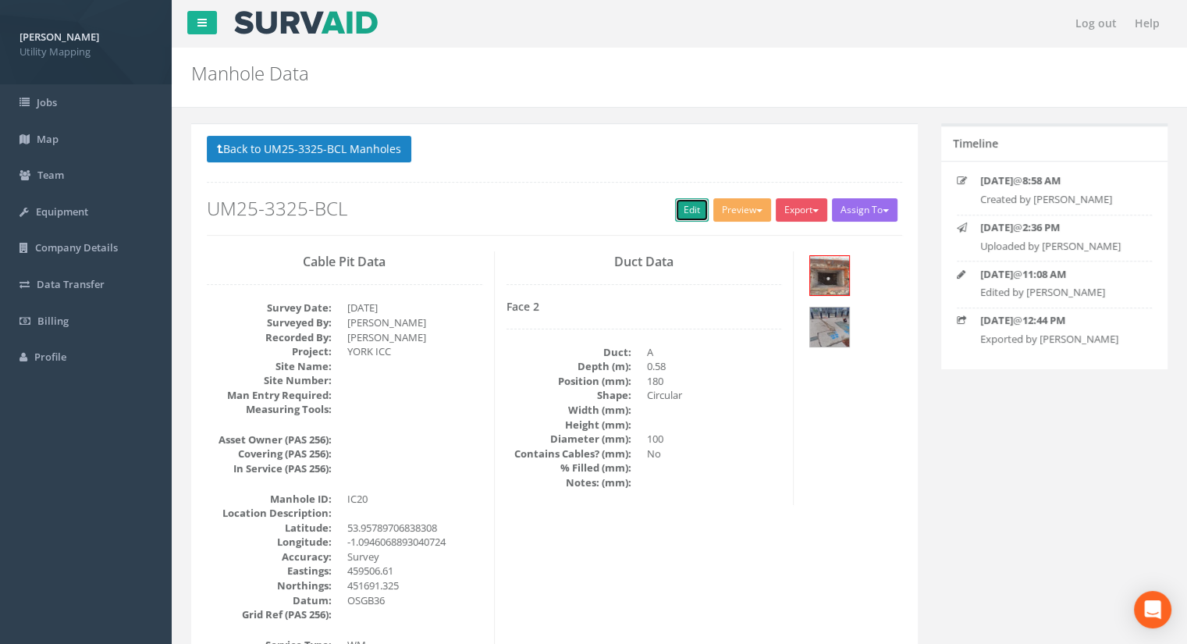
click at [687, 207] on link "Edit" at bounding box center [692, 209] width 34 height 23
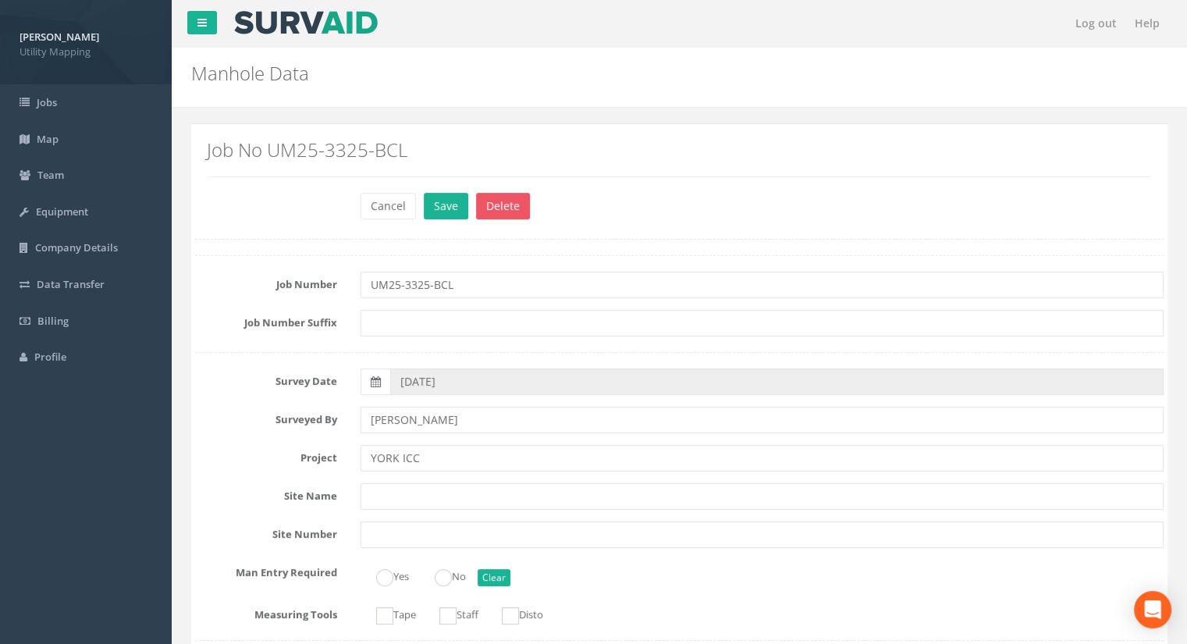
scroll to position [1092, 0]
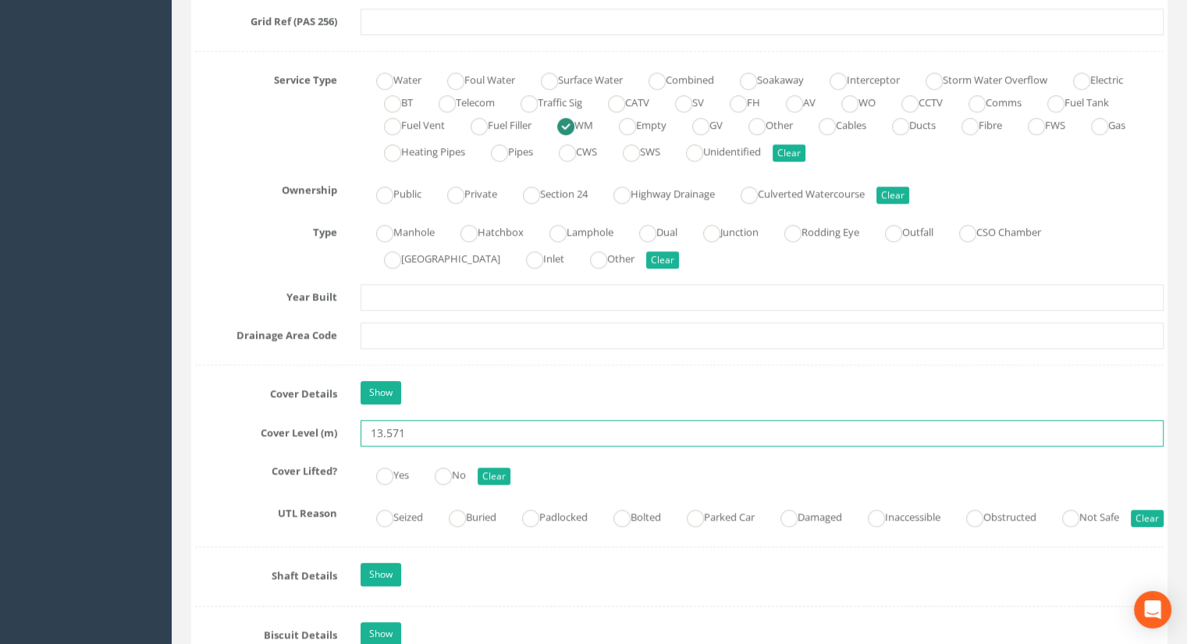
click at [421, 433] on input "13.571" at bounding box center [761, 433] width 803 height 27
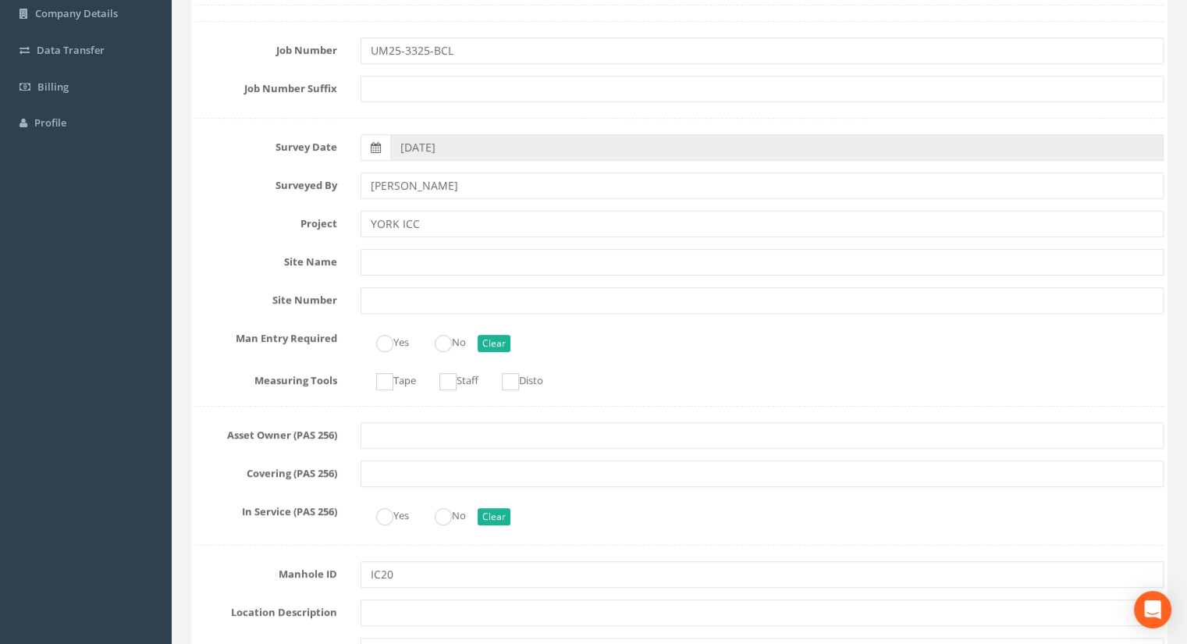
scroll to position [0, 0]
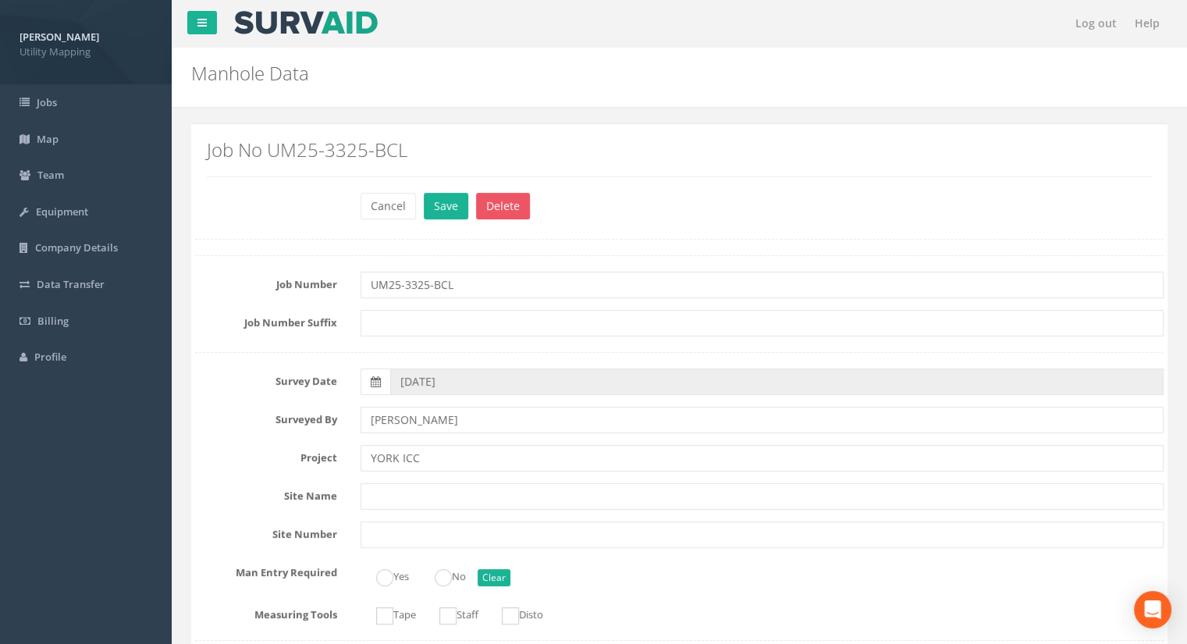
type input "13.57"
click at [435, 215] on button "Save" at bounding box center [446, 206] width 44 height 27
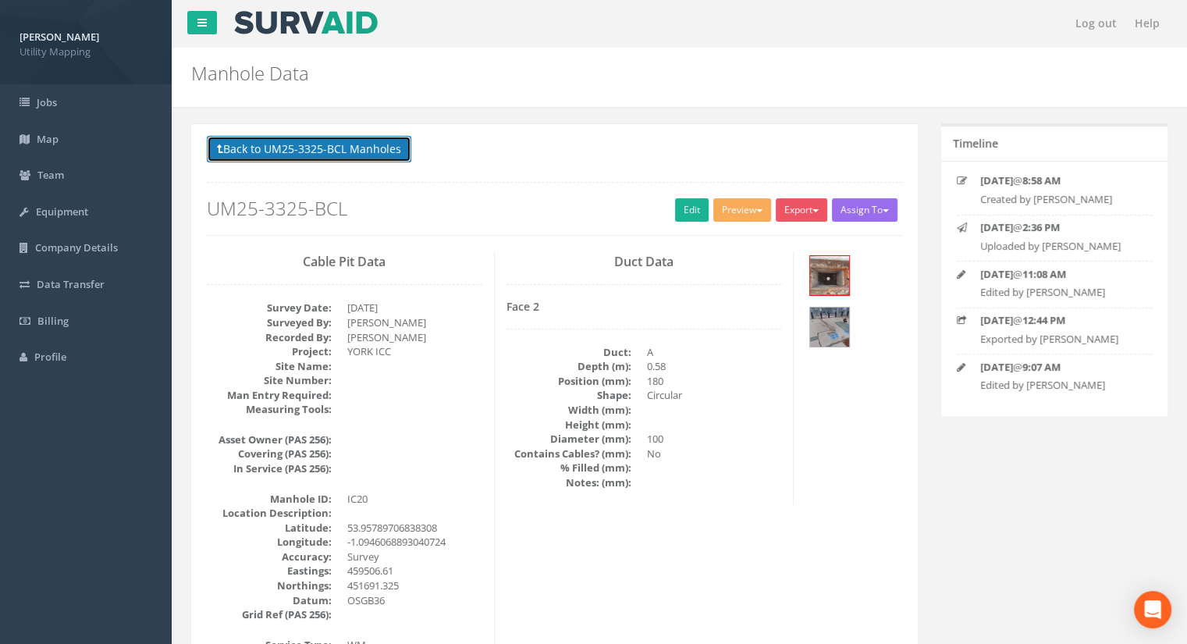
click at [323, 157] on button "Back to UM25-3325-BCL Manholes" at bounding box center [309, 149] width 204 height 27
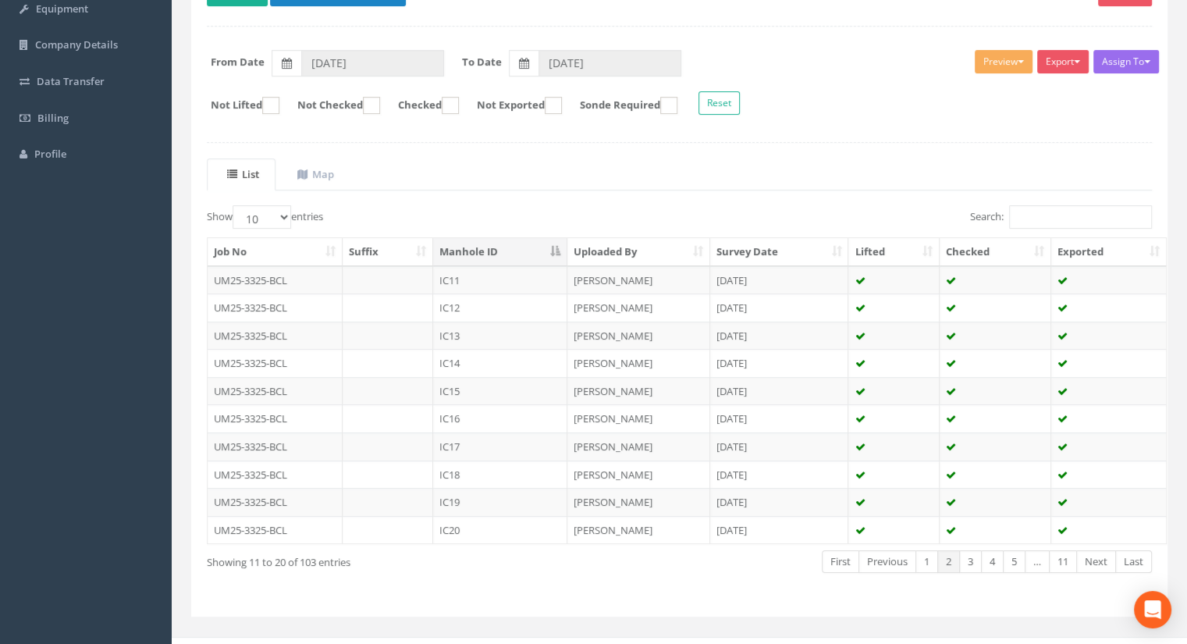
scroll to position [222, 0]
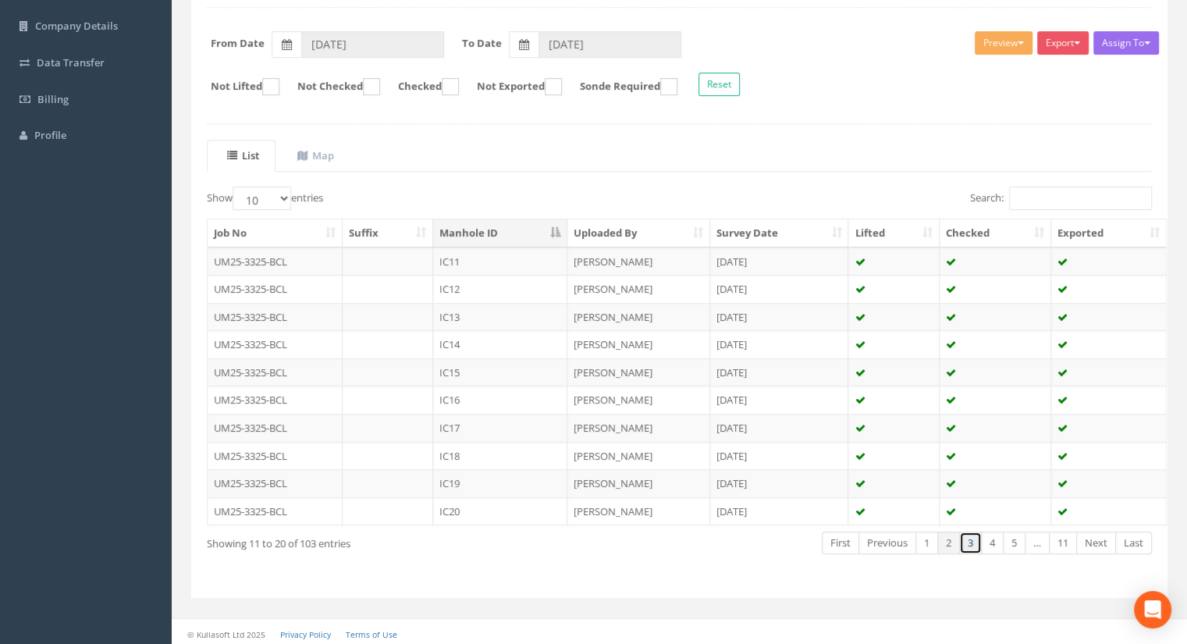
click at [968, 535] on link "3" at bounding box center [970, 542] width 23 height 23
click at [471, 271] on td "IC21" at bounding box center [500, 261] width 134 height 28
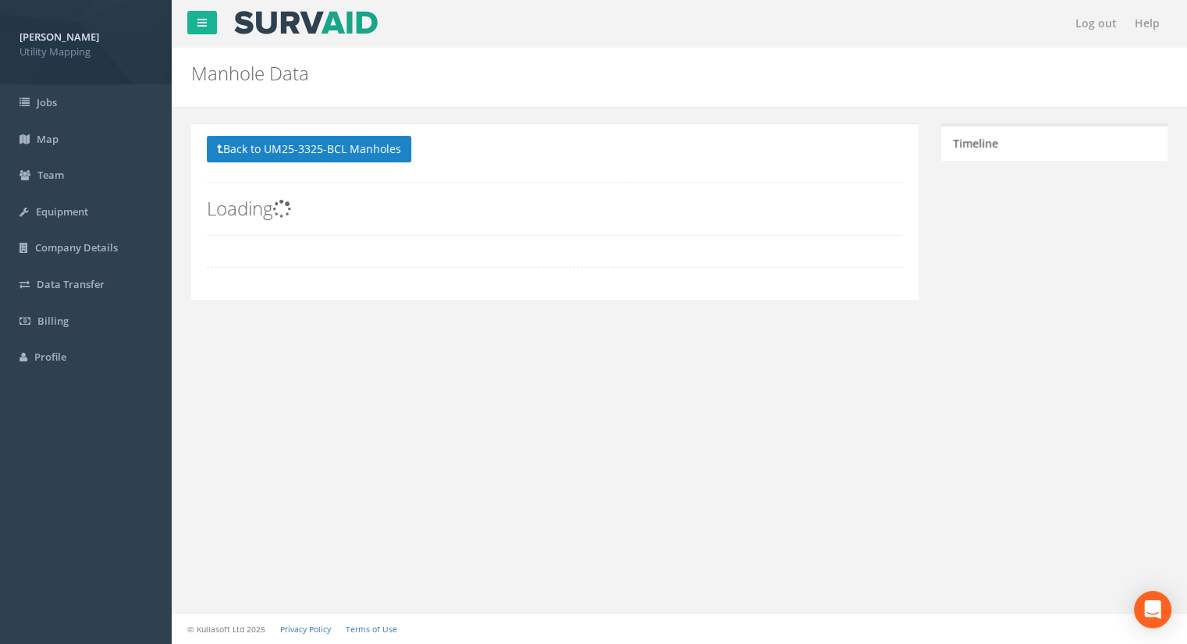
scroll to position [0, 0]
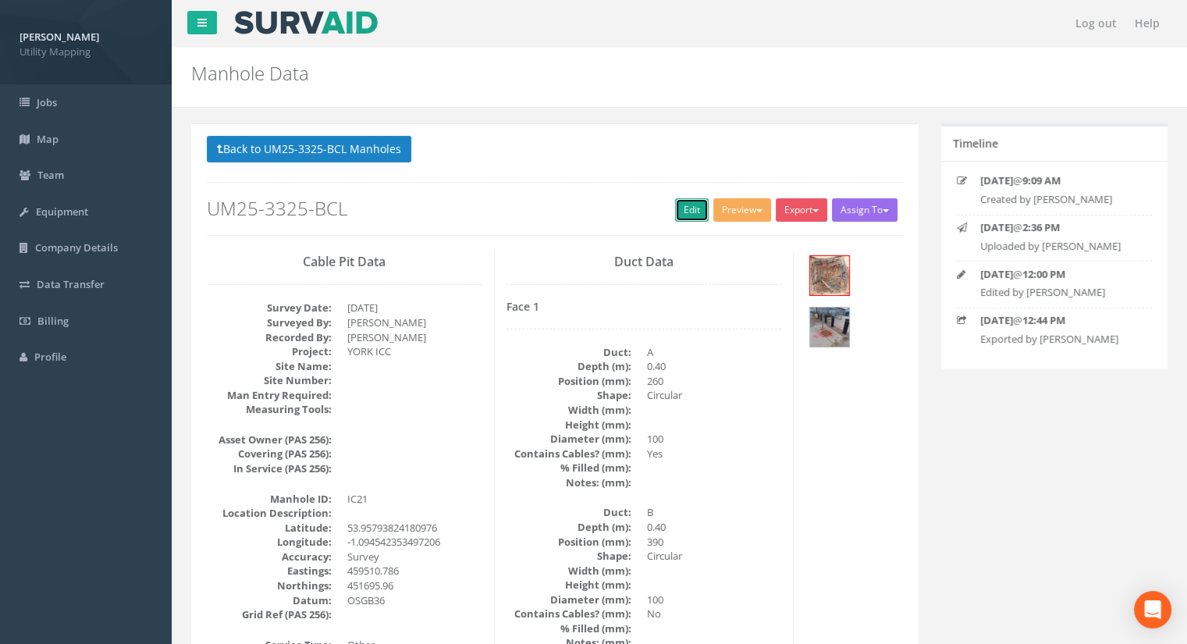
click at [679, 213] on link "Edit" at bounding box center [692, 209] width 34 height 23
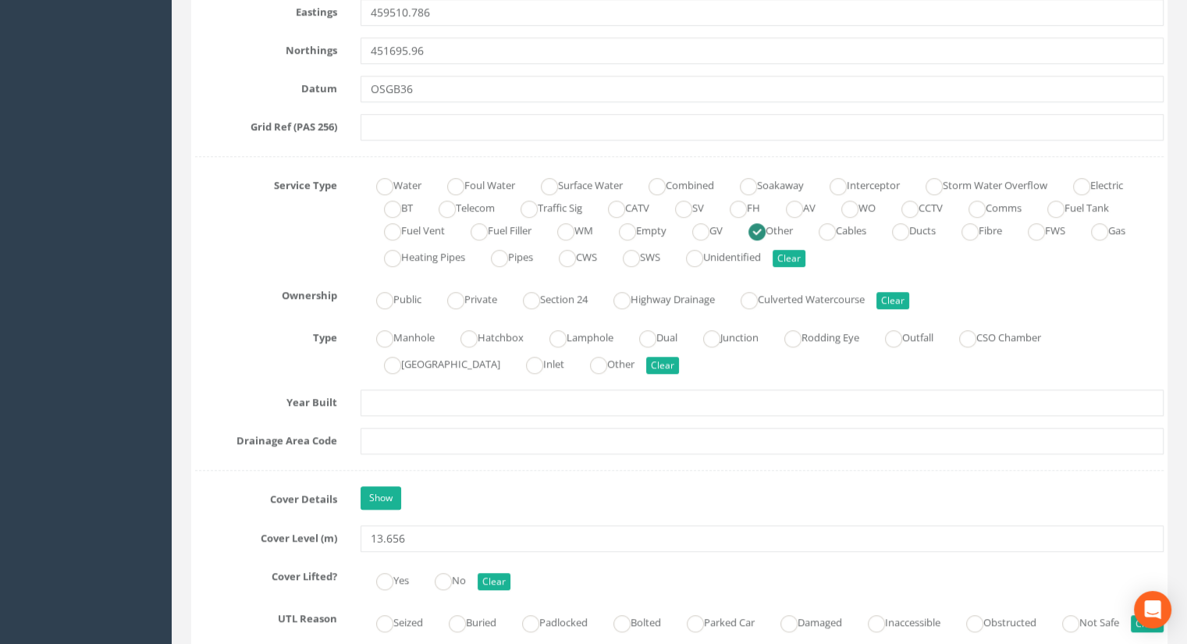
scroll to position [1092, 0]
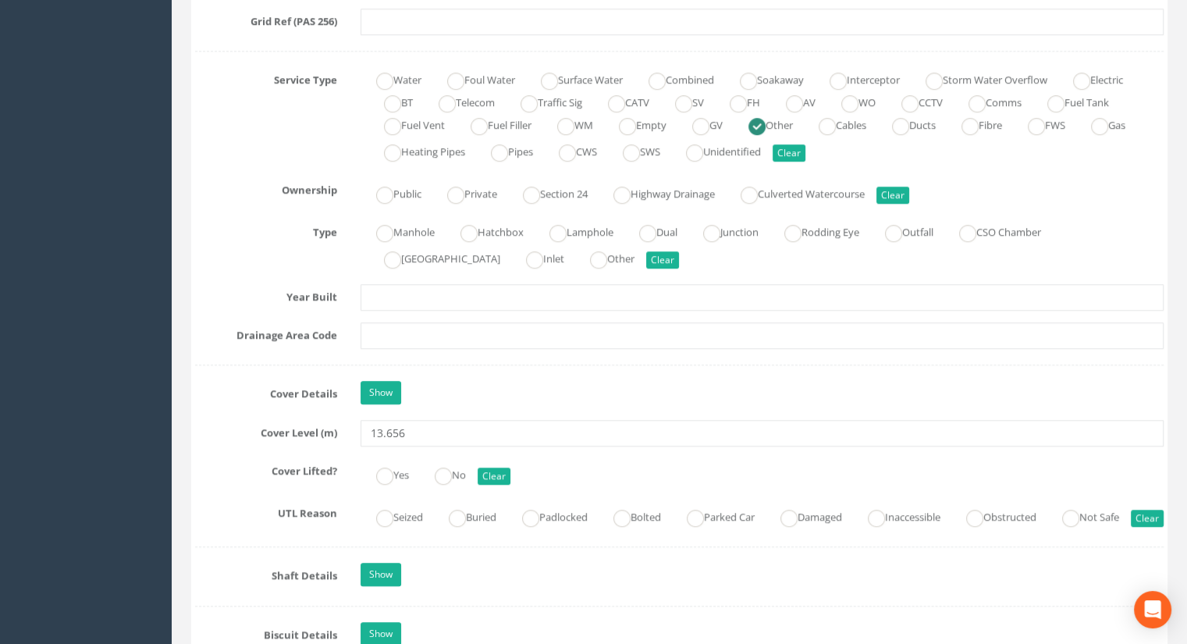
click at [417, 425] on input "13.656" at bounding box center [761, 433] width 803 height 27
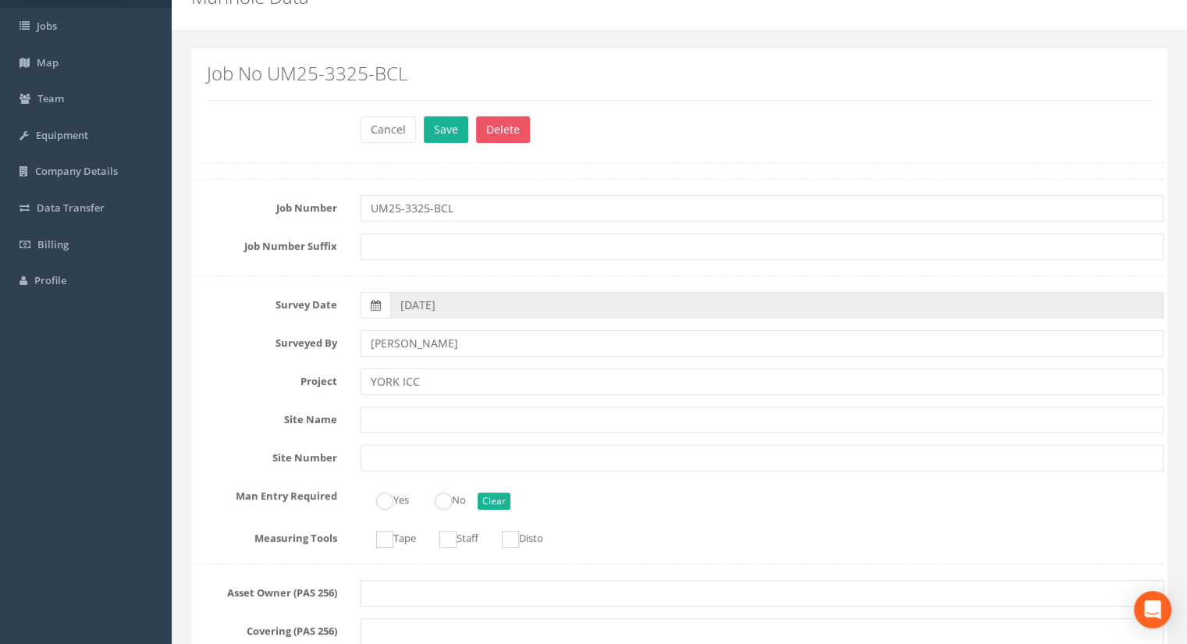
scroll to position [0, 0]
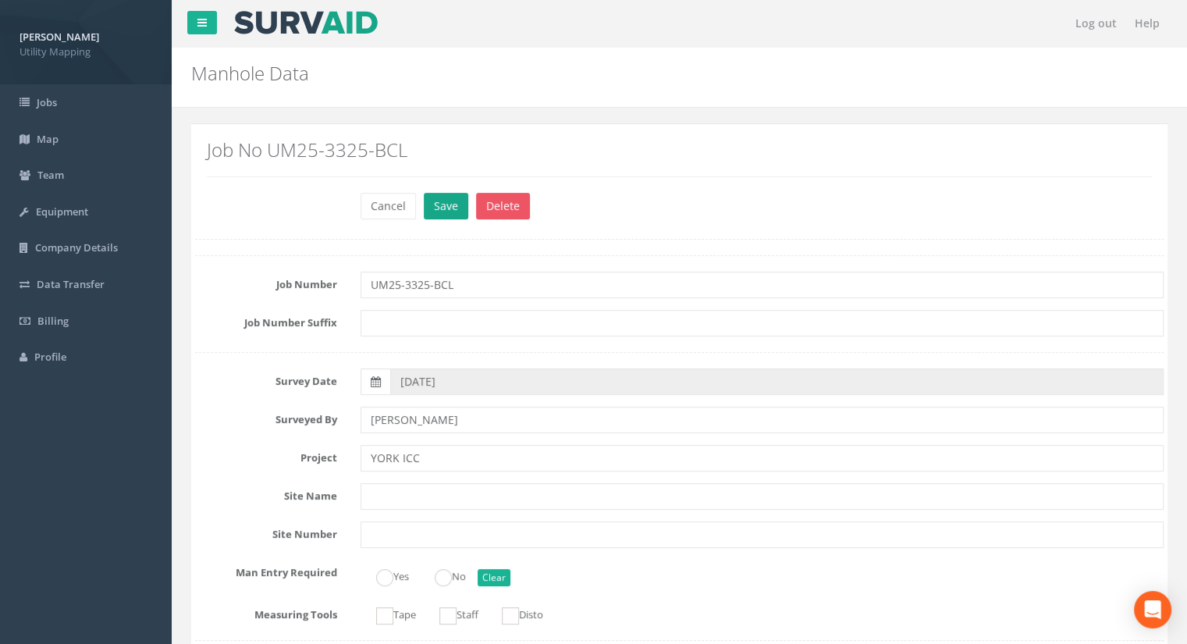
type input "13.65"
click at [446, 206] on button "Save" at bounding box center [446, 206] width 44 height 27
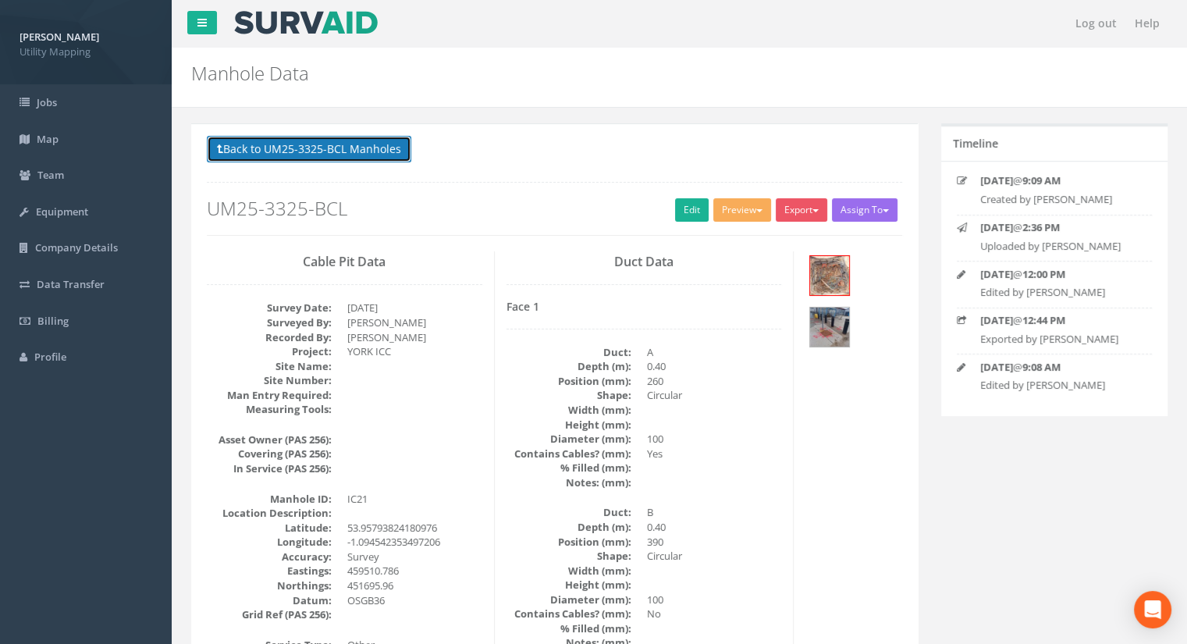
click at [395, 157] on button "Back to UM25-3325-BCL Manholes" at bounding box center [309, 149] width 204 height 27
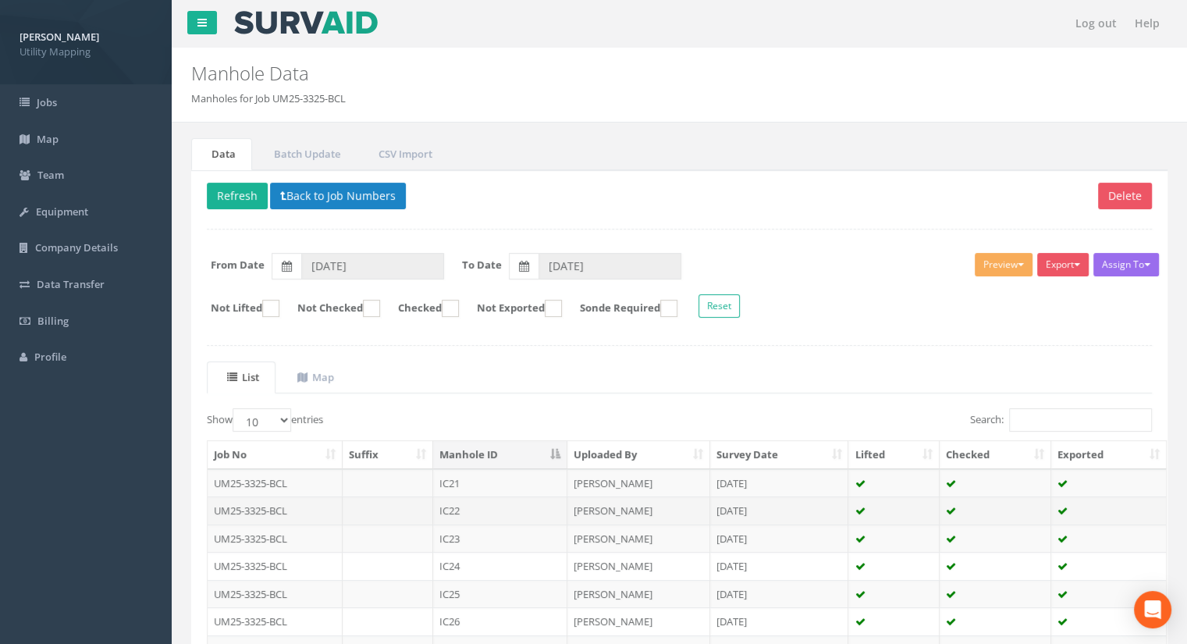
click at [447, 508] on td "IC22" at bounding box center [500, 510] width 134 height 28
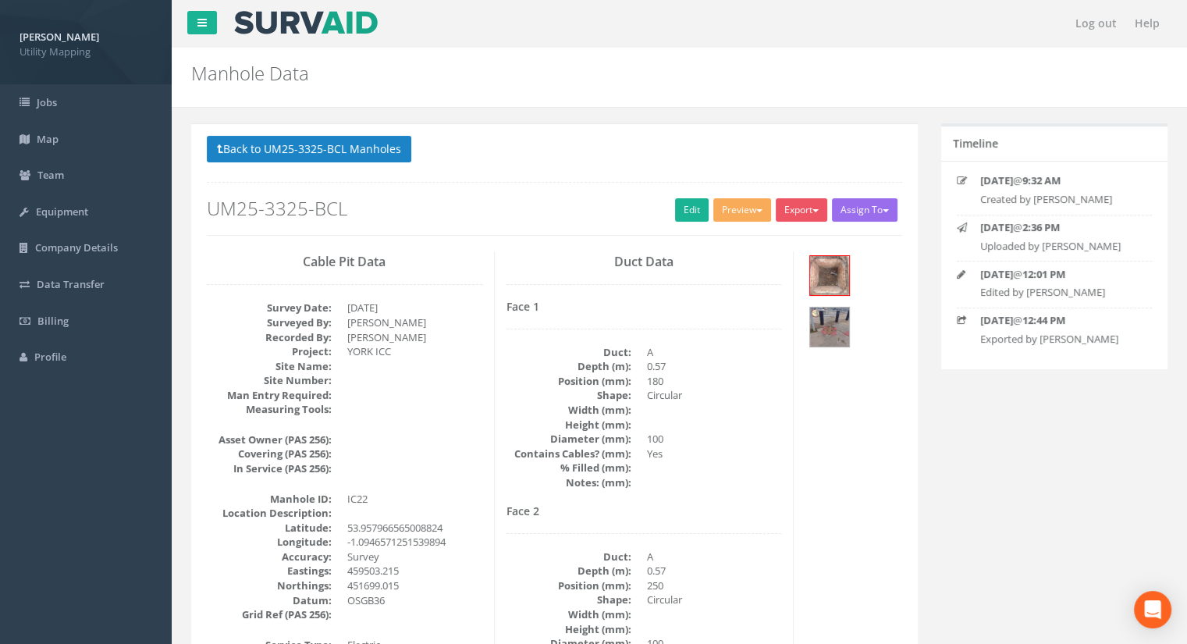
click at [705, 206] on h2 "UM25-3325-BCL" at bounding box center [554, 208] width 695 height 20
click at [693, 209] on link "Edit" at bounding box center [692, 209] width 34 height 23
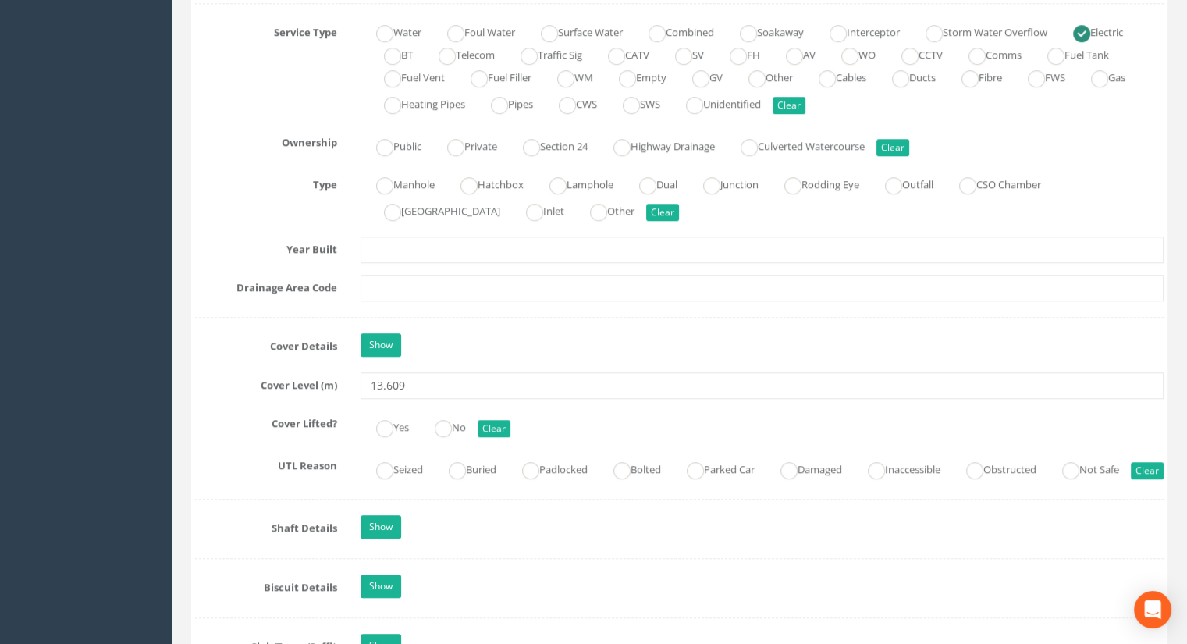
scroll to position [1170, 0]
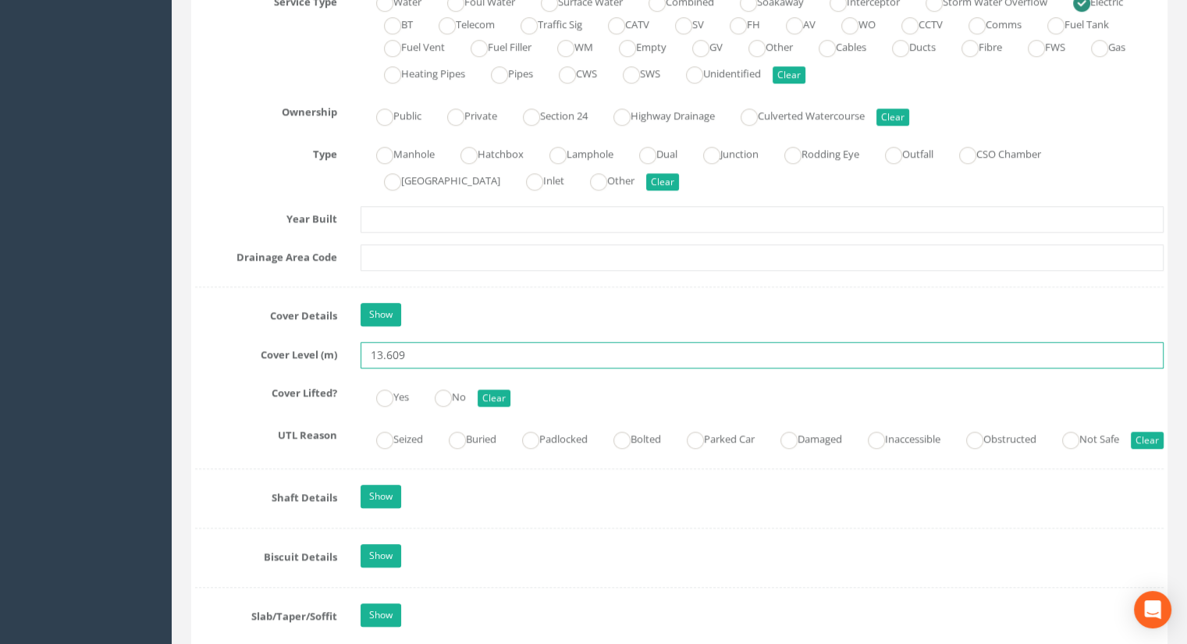
click at [415, 343] on input "13.609" at bounding box center [761, 355] width 803 height 27
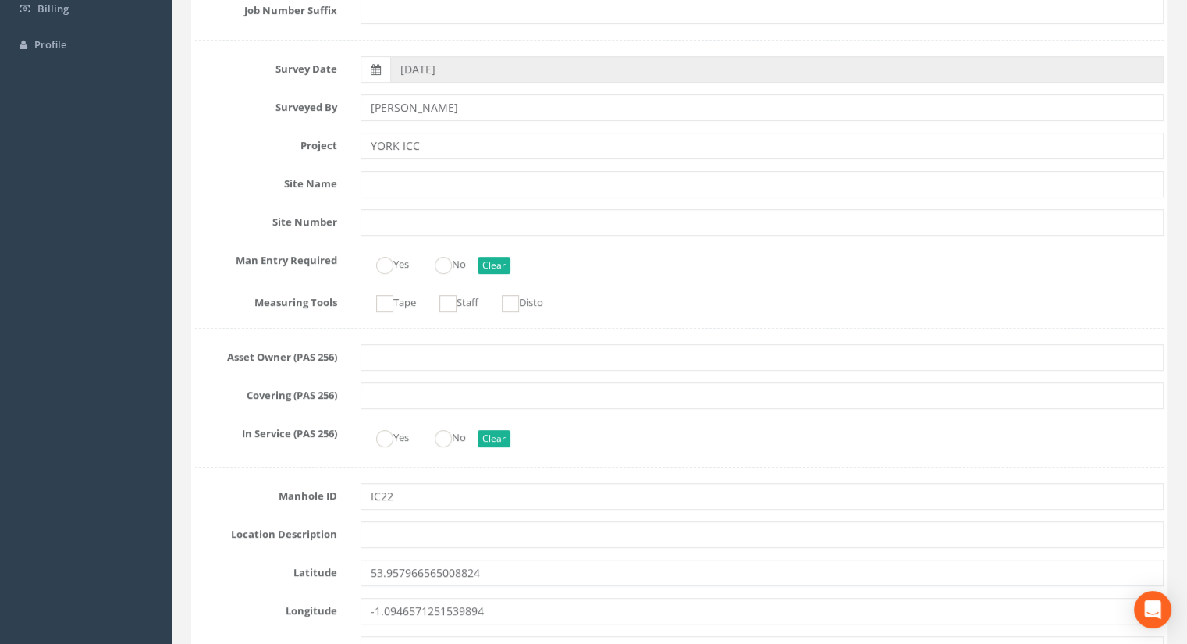
scroll to position [0, 0]
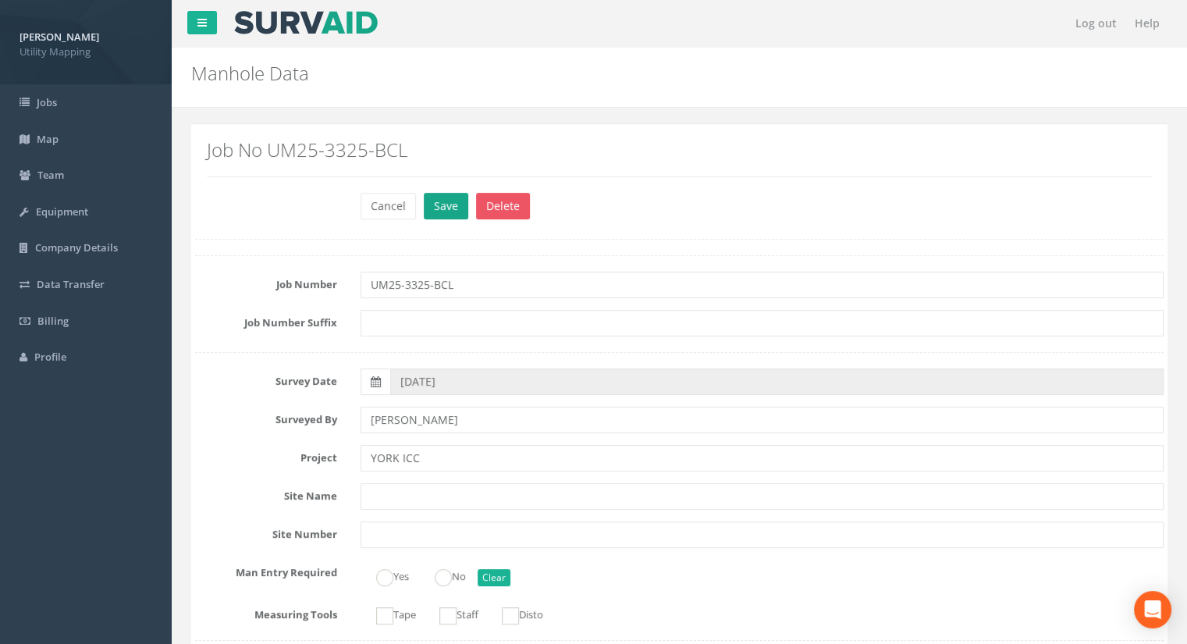
type input "13.58"
click at [438, 212] on button "Save" at bounding box center [446, 206] width 44 height 27
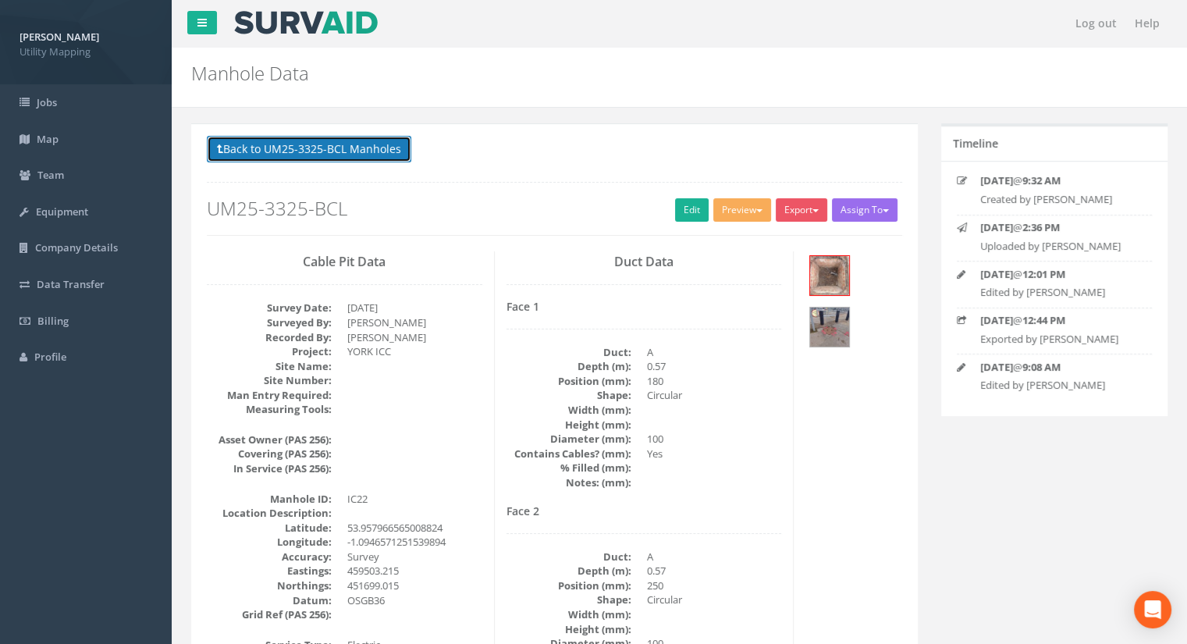
click at [340, 153] on button "Back to UM25-3325-BCL Manholes" at bounding box center [309, 149] width 204 height 27
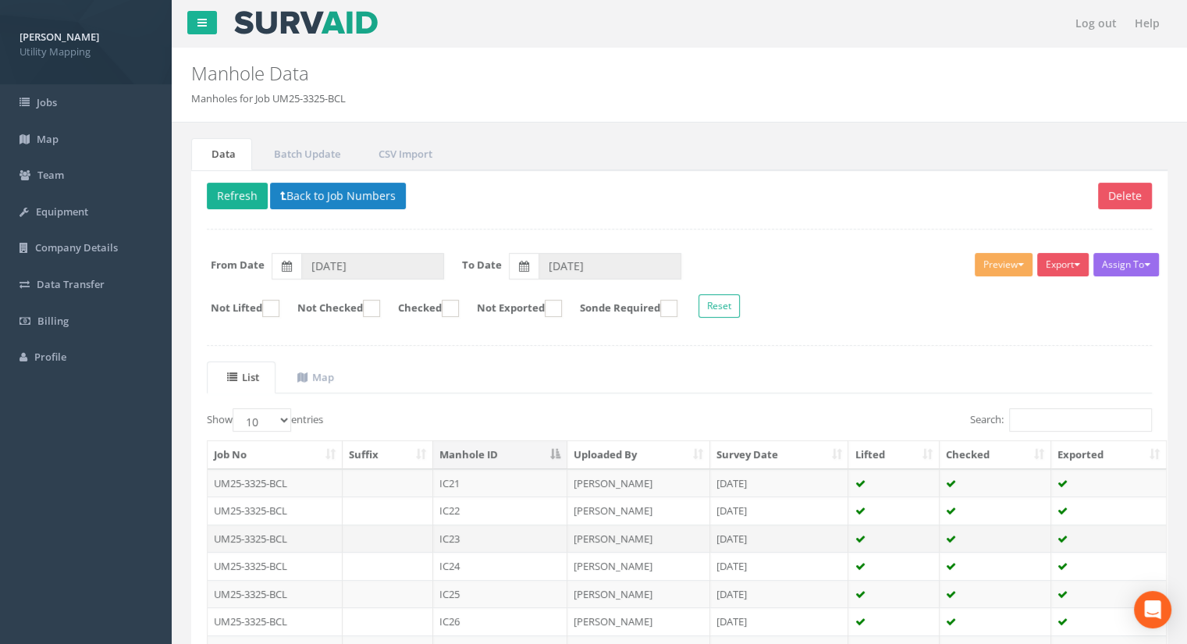
click at [486, 531] on td "IC23" at bounding box center [500, 538] width 134 height 28
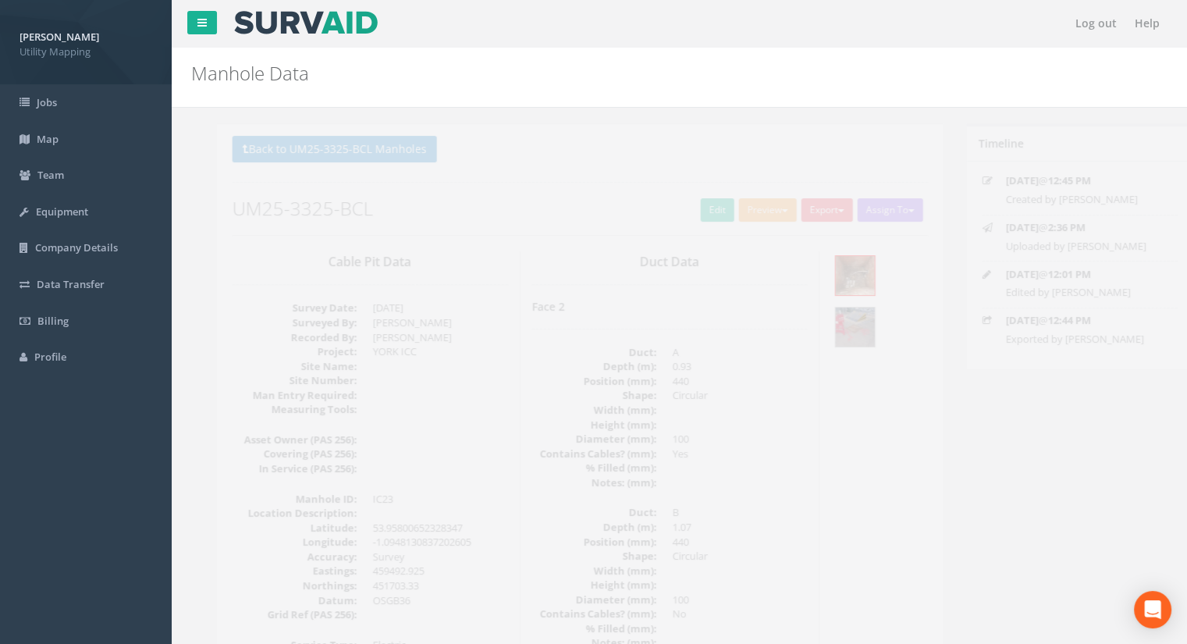
click at [661, 215] on h2 "UM25-3325-BCL" at bounding box center [554, 208] width 695 height 20
click at [675, 211] on link "Edit" at bounding box center [692, 209] width 34 height 23
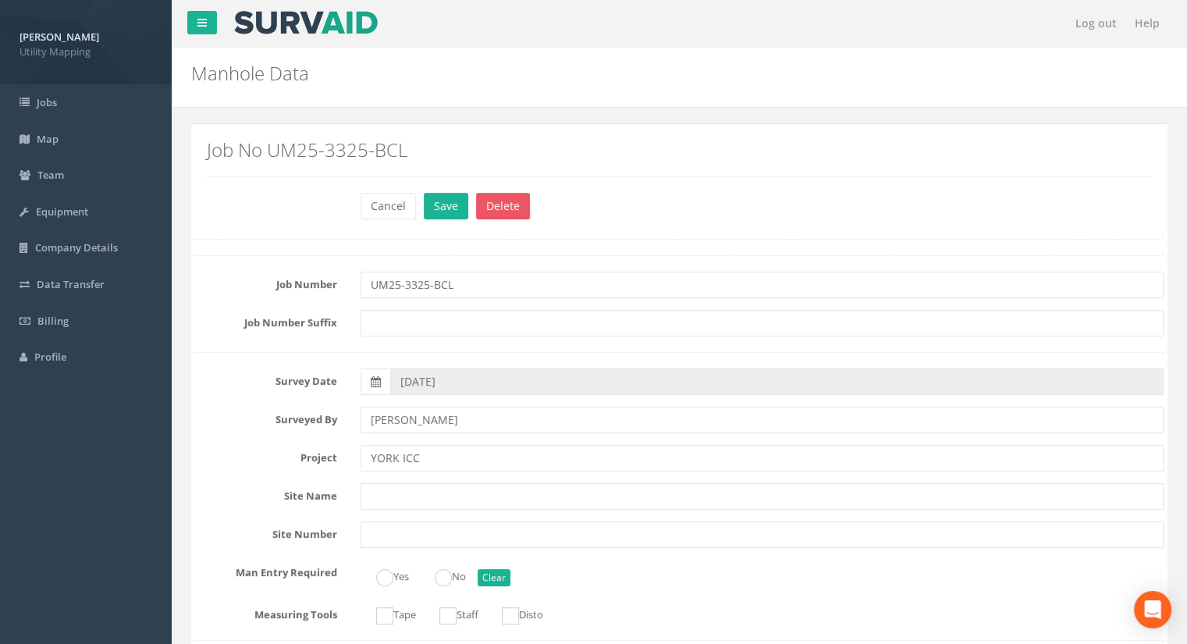
scroll to position [1248, 0]
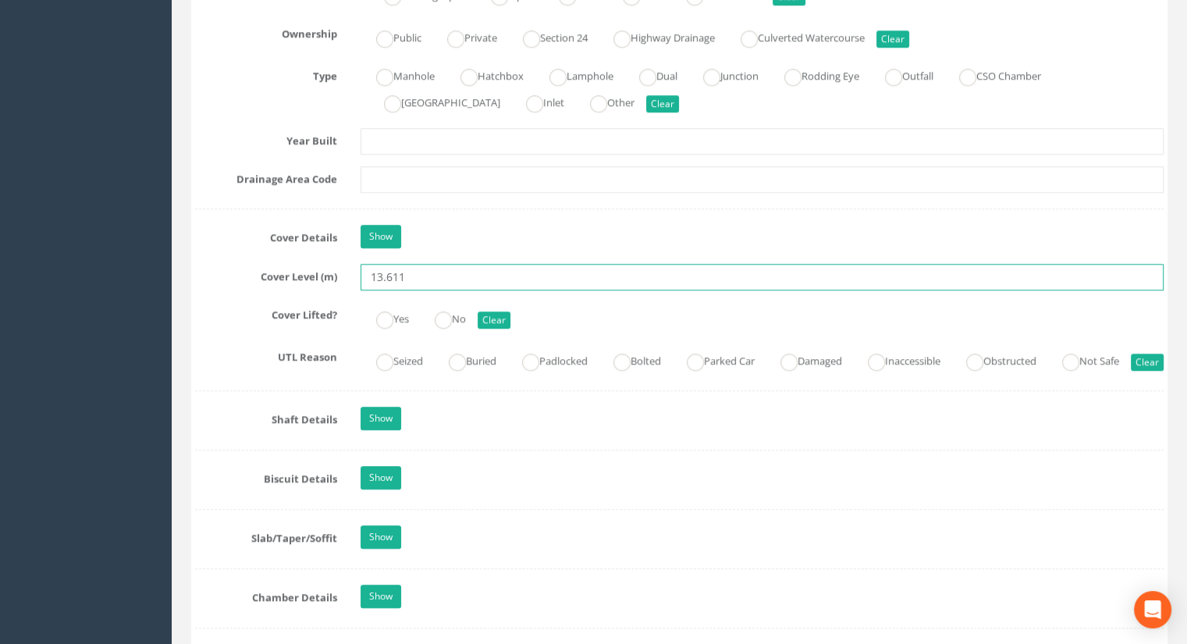
click at [415, 277] on input "13.611" at bounding box center [761, 277] width 803 height 27
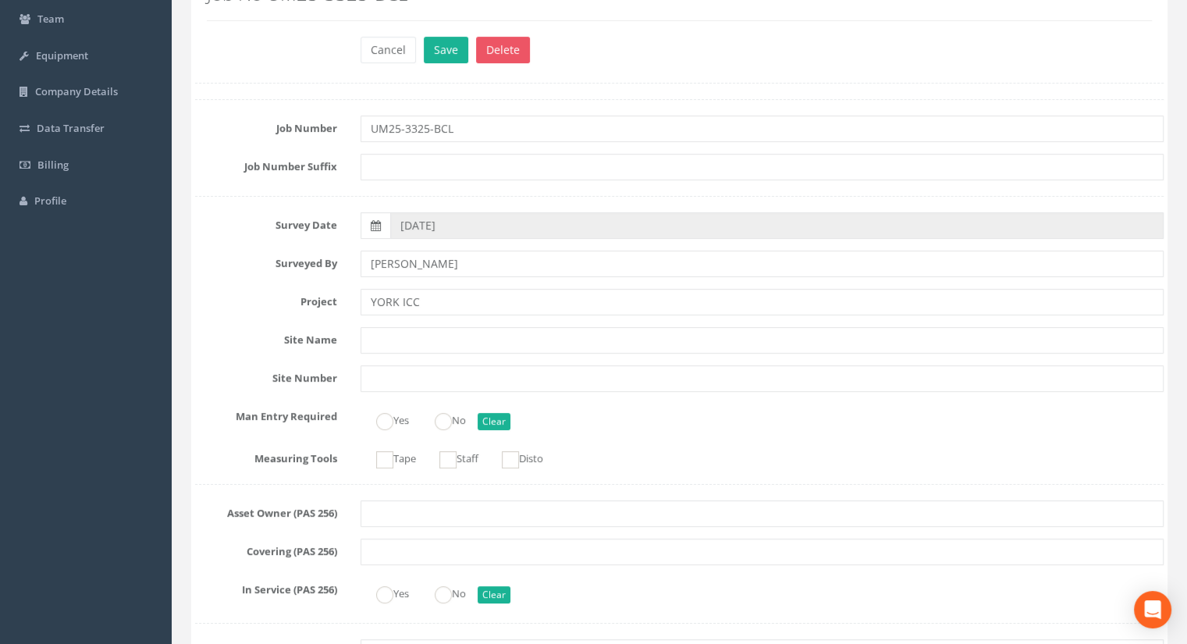
scroll to position [0, 0]
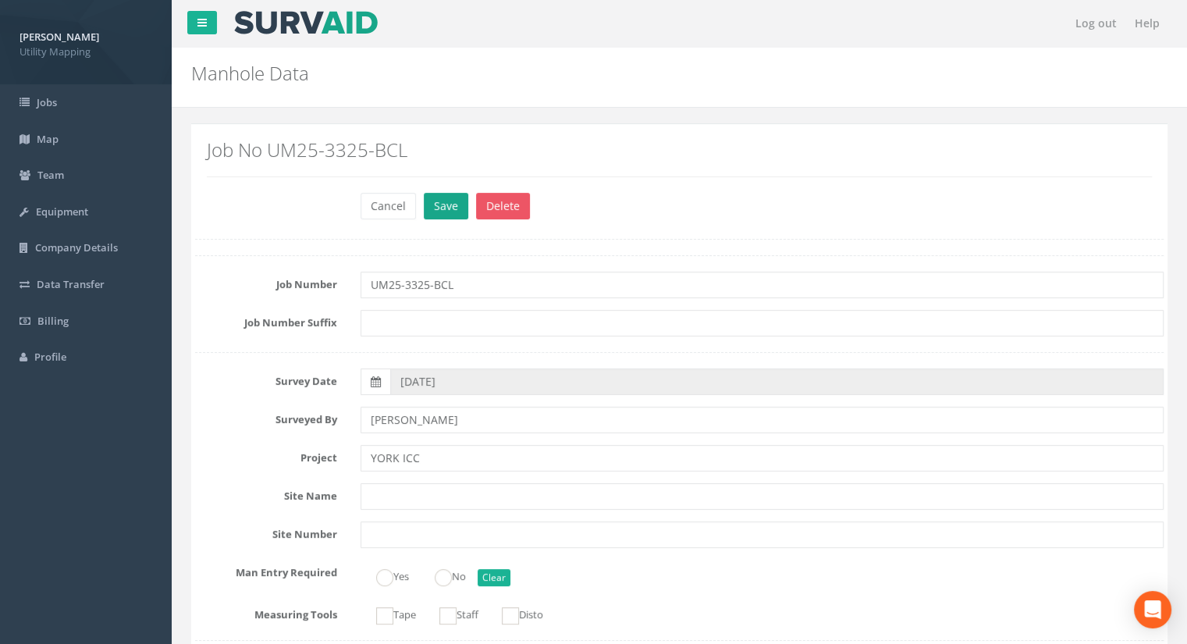
type input "13.58"
click at [463, 195] on button "Save" at bounding box center [446, 206] width 44 height 27
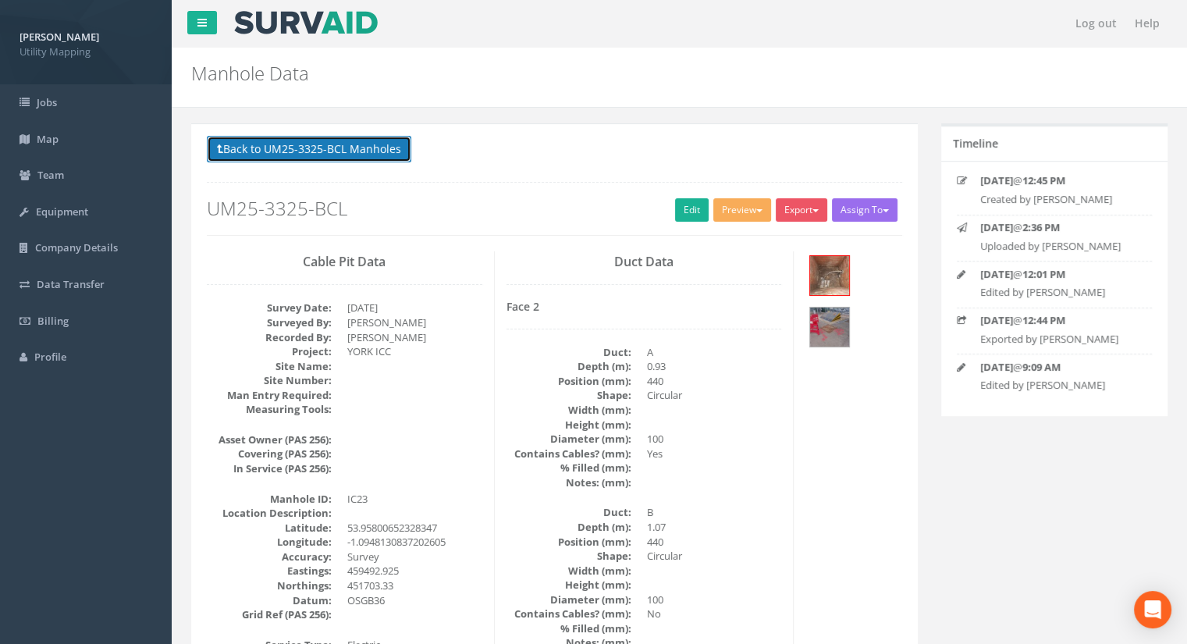
click at [327, 151] on button "Back to UM25-3325-BCL Manholes" at bounding box center [309, 149] width 204 height 27
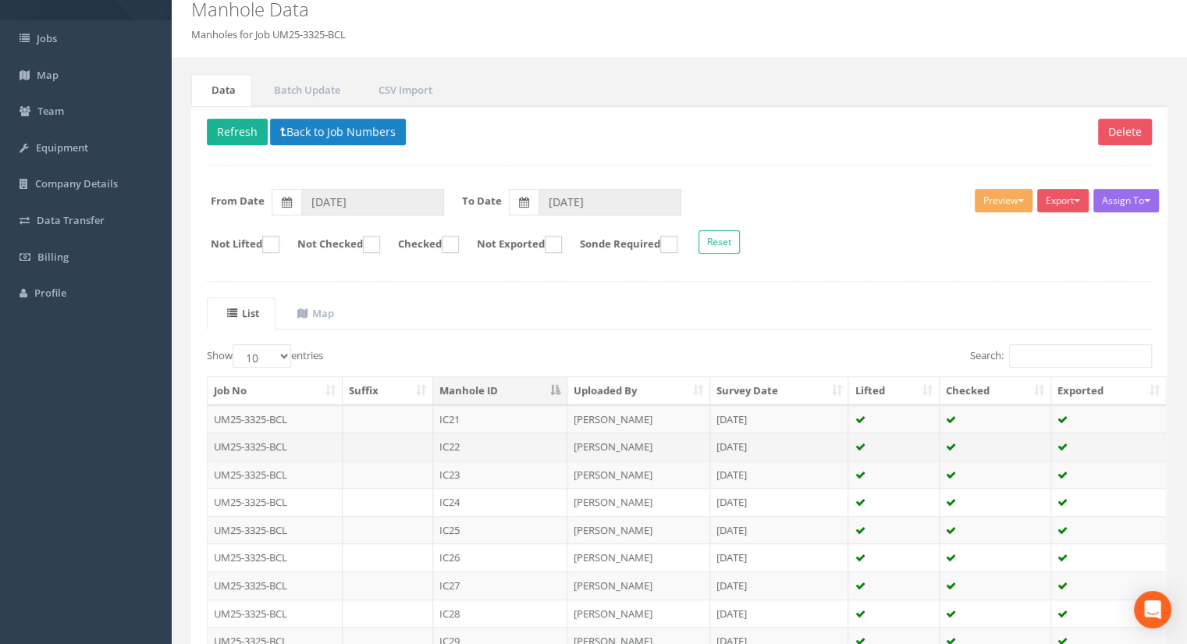
scroll to position [78, 0]
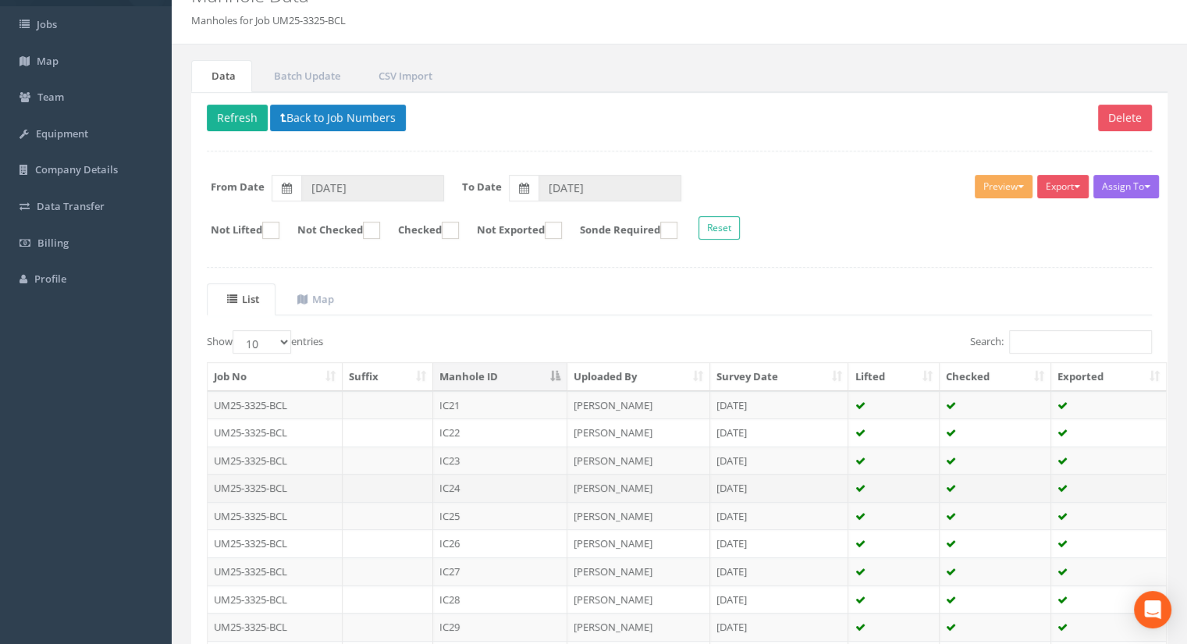
click at [464, 481] on td "IC24" at bounding box center [500, 488] width 134 height 28
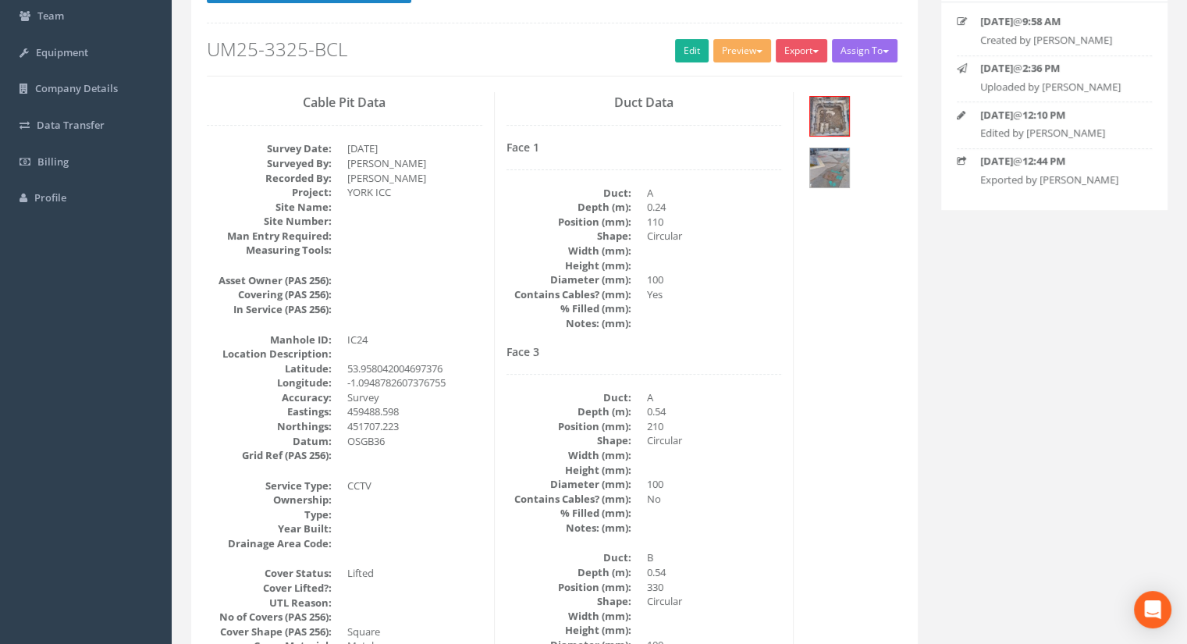
scroll to position [0, 0]
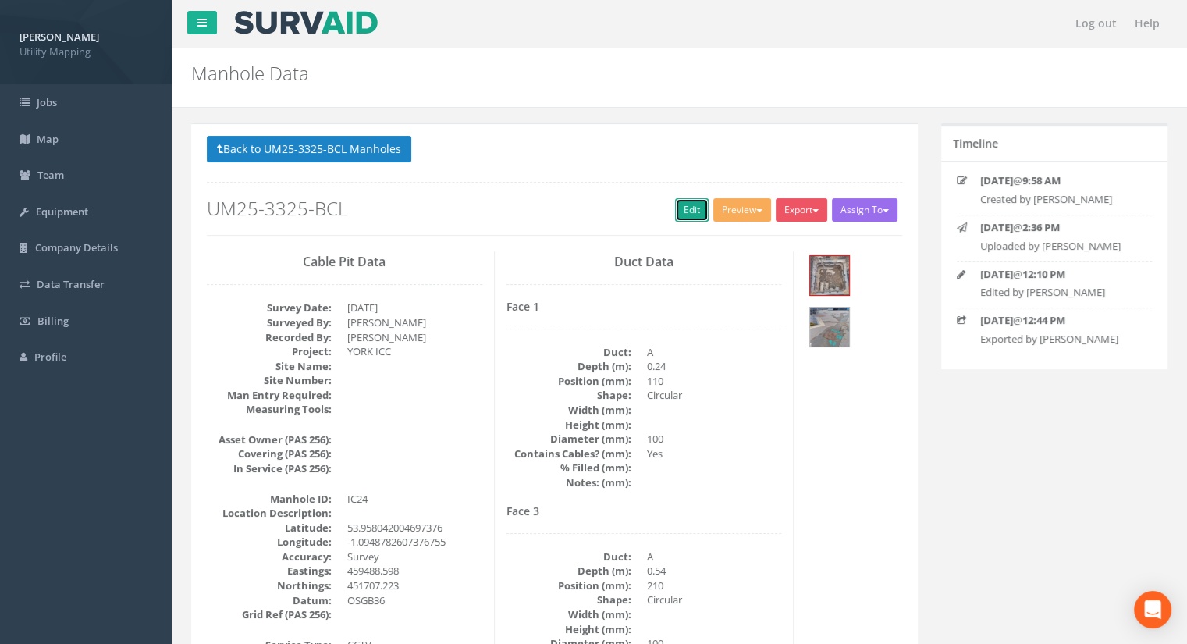
click at [684, 201] on link "Edit" at bounding box center [692, 209] width 34 height 23
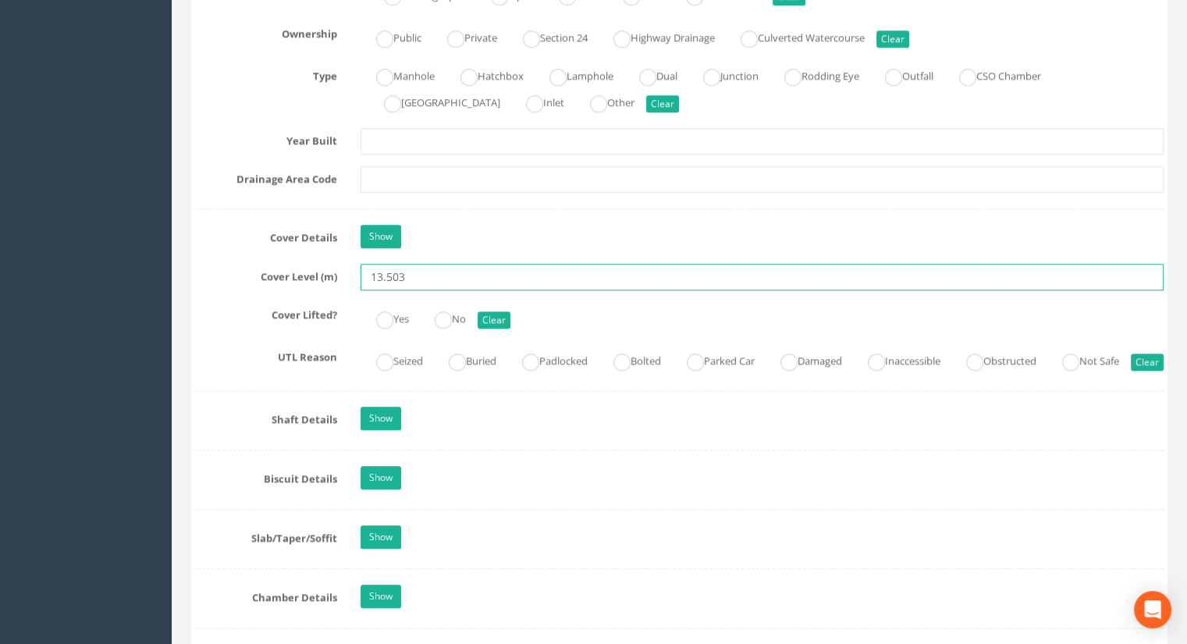
click at [439, 280] on input "13.503" at bounding box center [761, 277] width 803 height 27
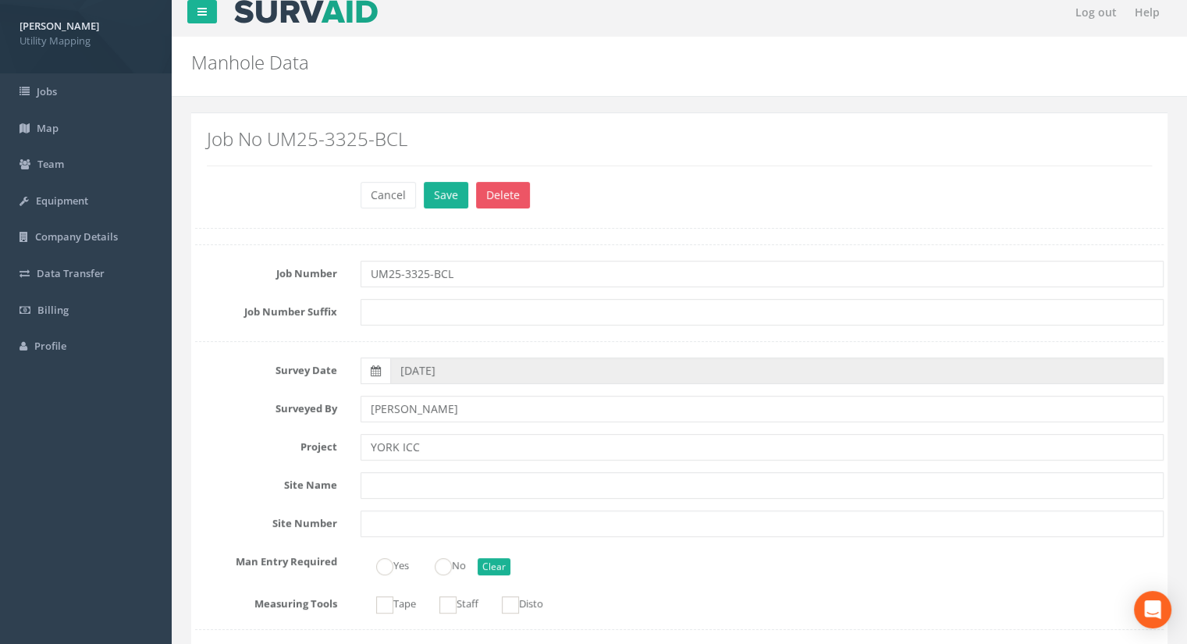
scroll to position [0, 0]
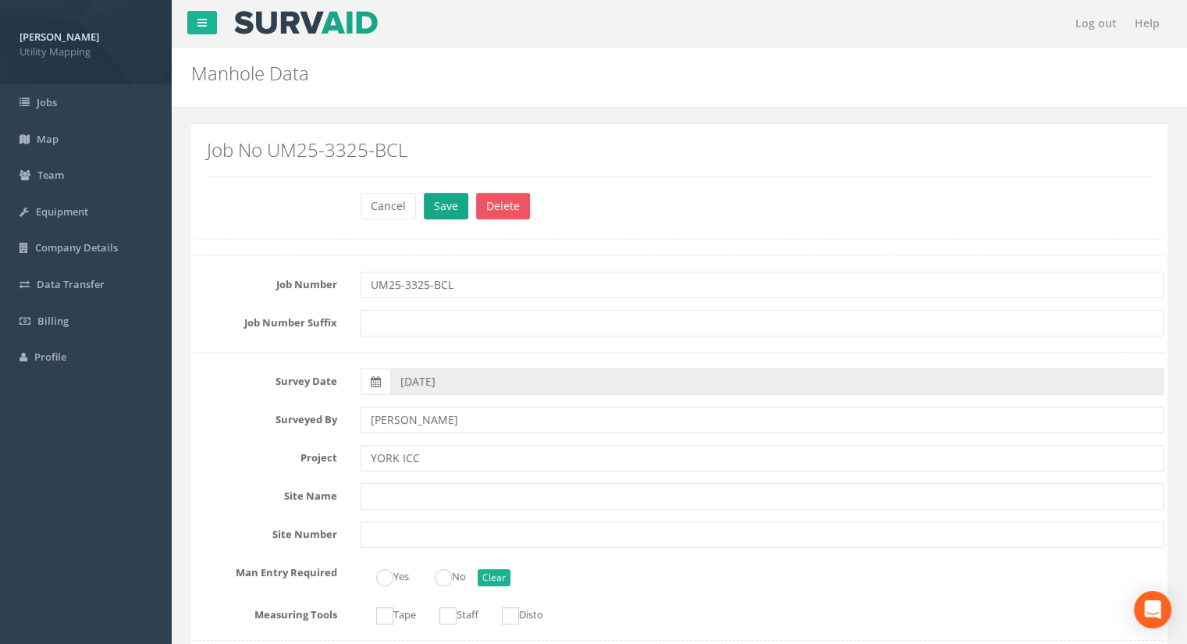
type input "13.49"
click at [440, 215] on button "Save" at bounding box center [446, 206] width 44 height 27
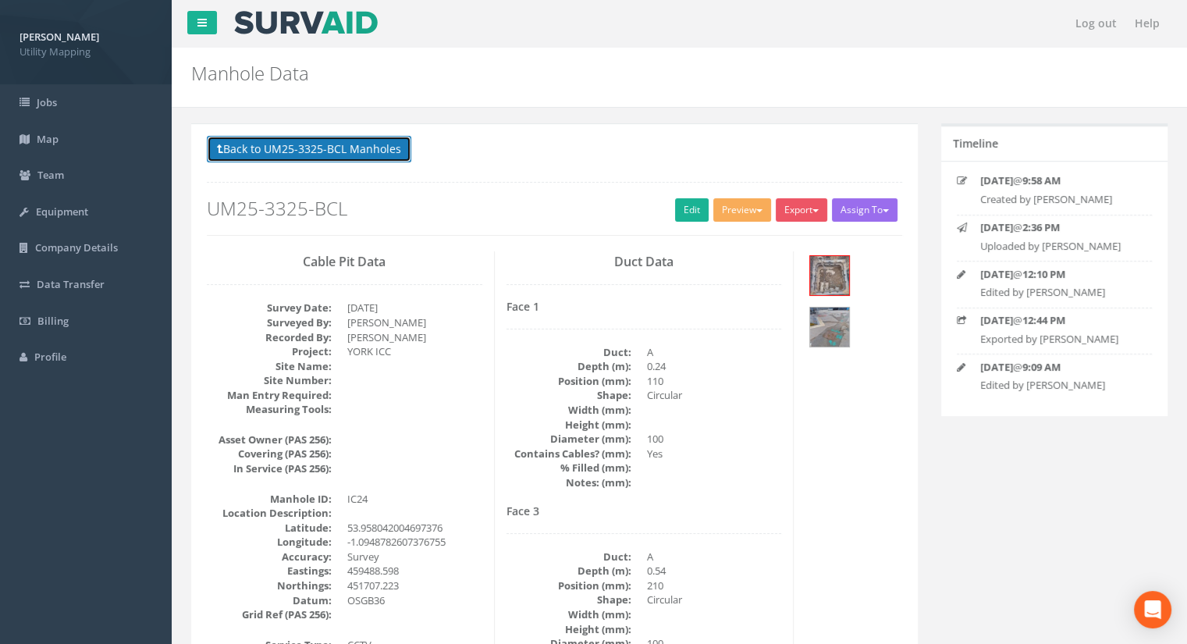
click at [332, 149] on button "Back to UM25-3325-BCL Manholes" at bounding box center [309, 149] width 204 height 27
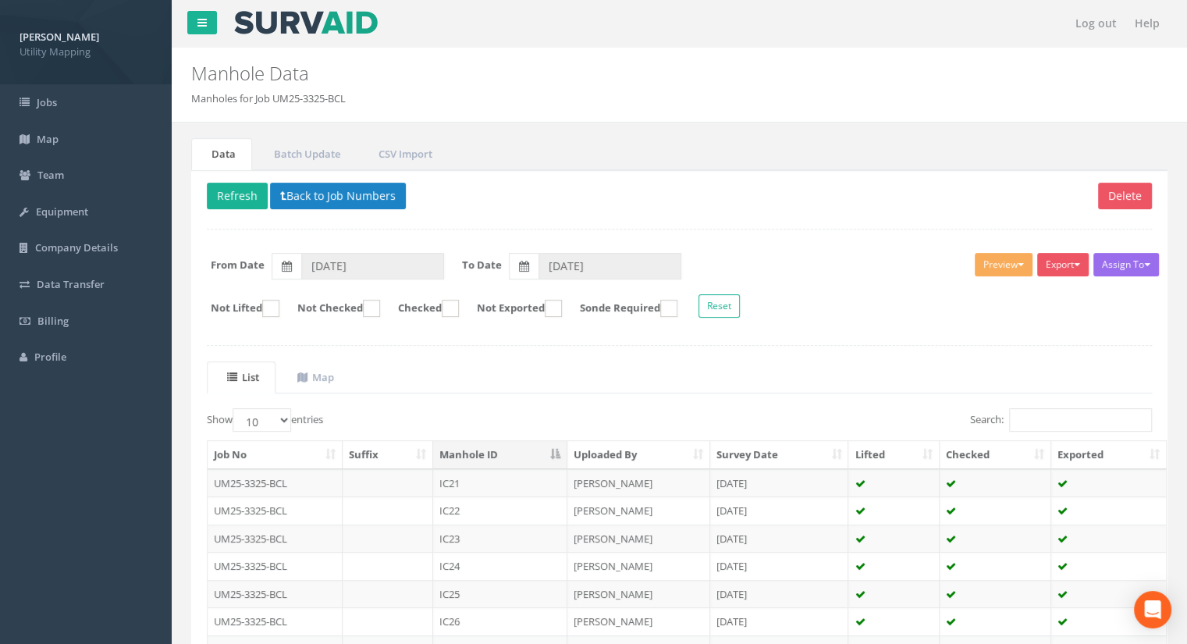
scroll to position [222, 0]
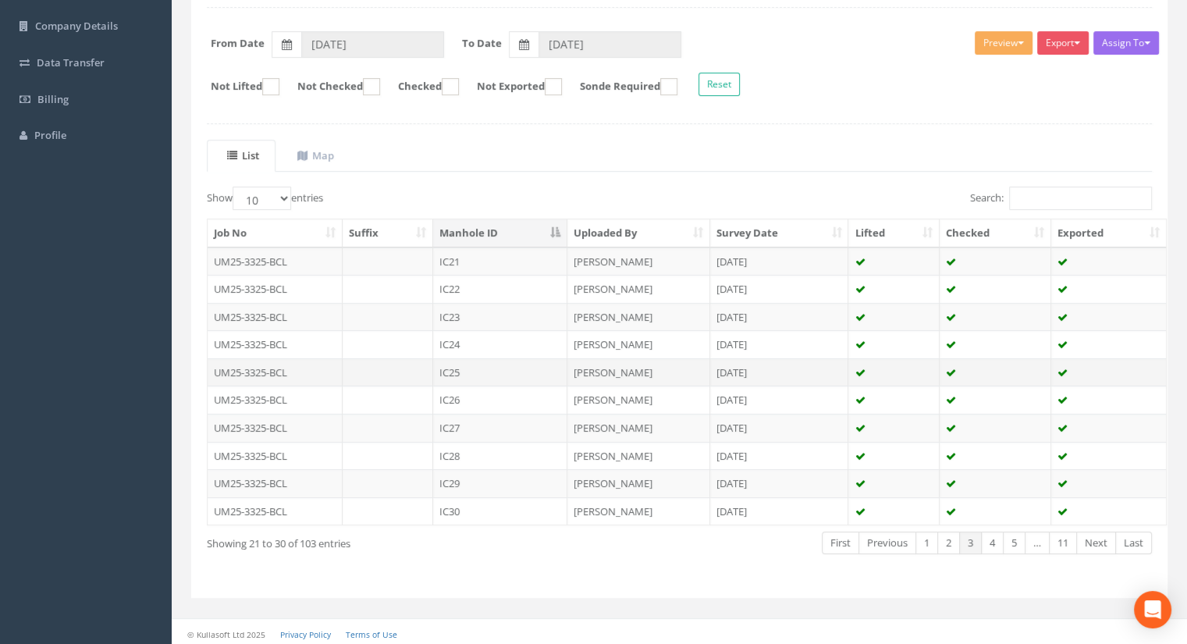
click at [465, 368] on td "IC25" at bounding box center [500, 372] width 134 height 28
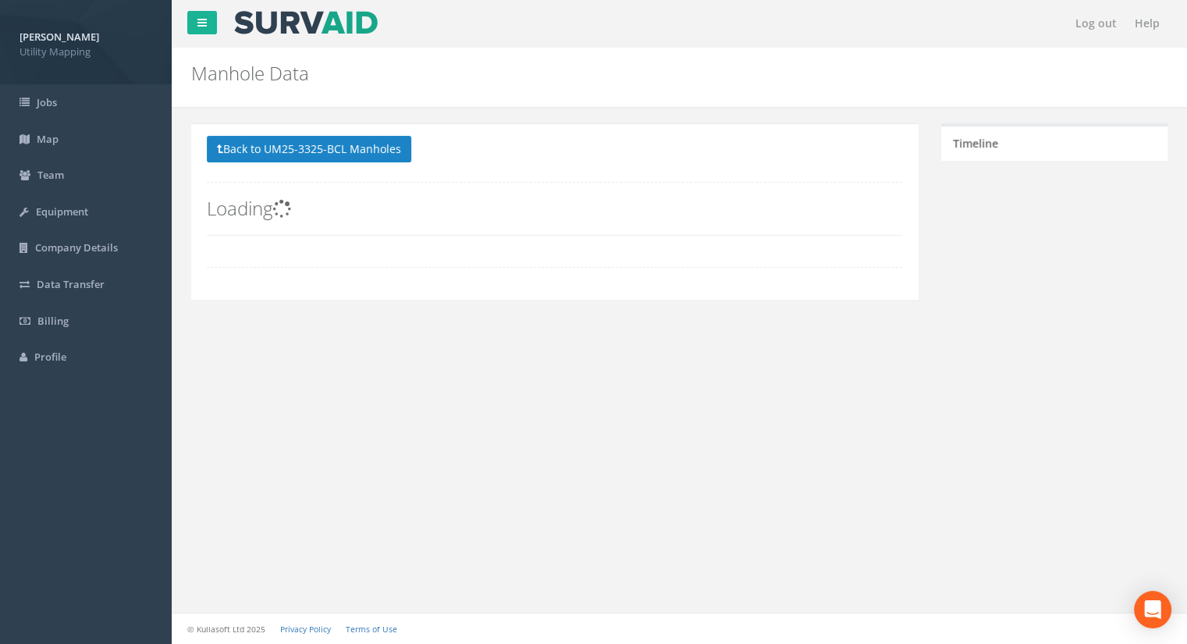
scroll to position [0, 0]
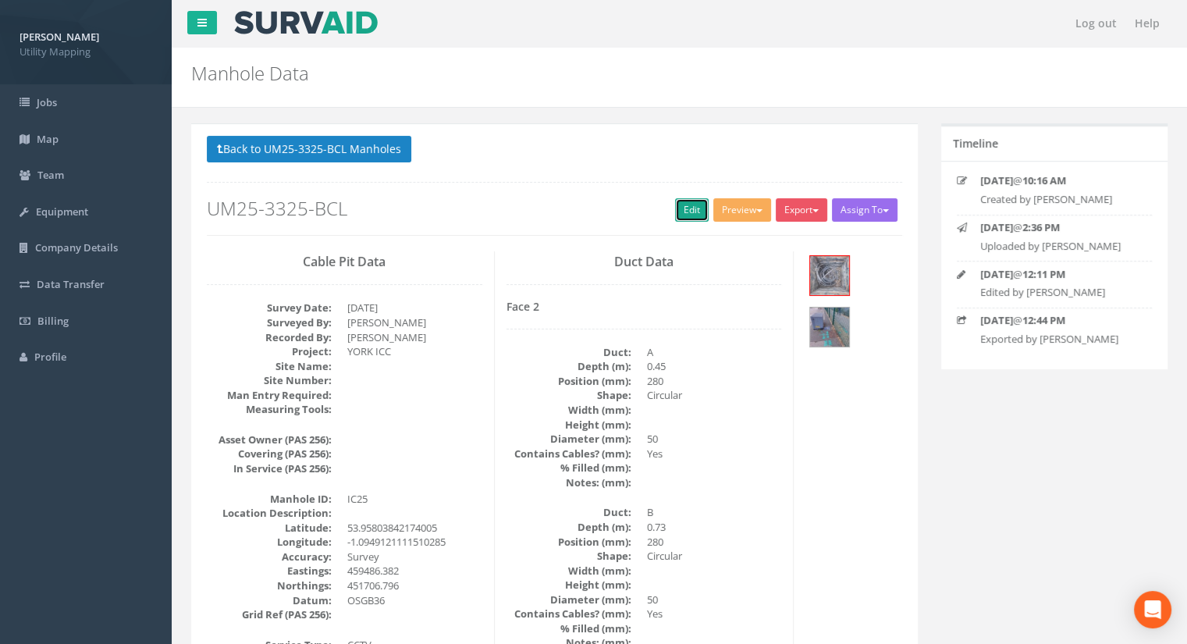
click at [687, 211] on link "Edit" at bounding box center [692, 209] width 34 height 23
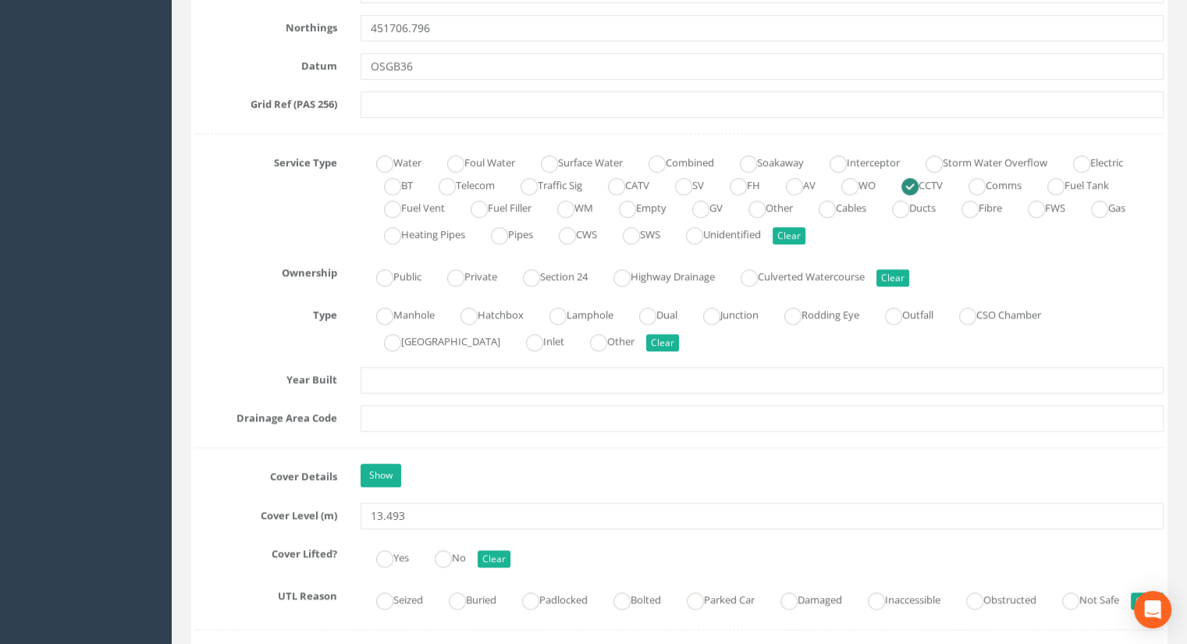
scroll to position [1170, 0]
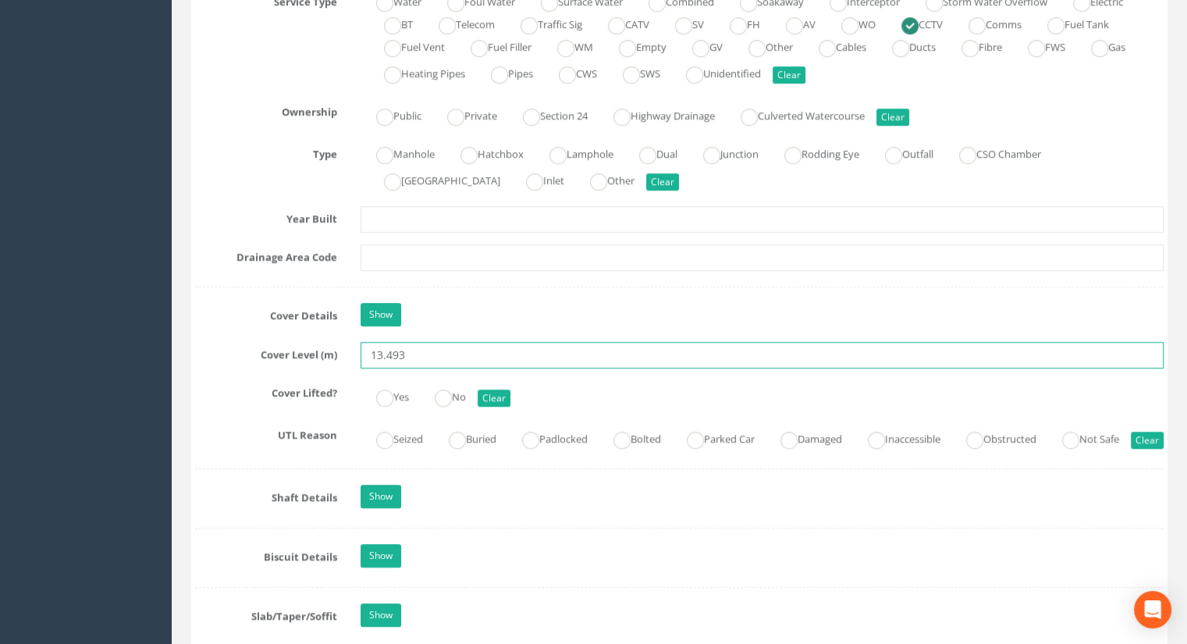
click at [421, 338] on div "Job Number UM25-3325-BCL Job Number Suffix Survey Date [DATE] Surveyed By [PERS…" at bounding box center [679, 487] width 968 height 2804
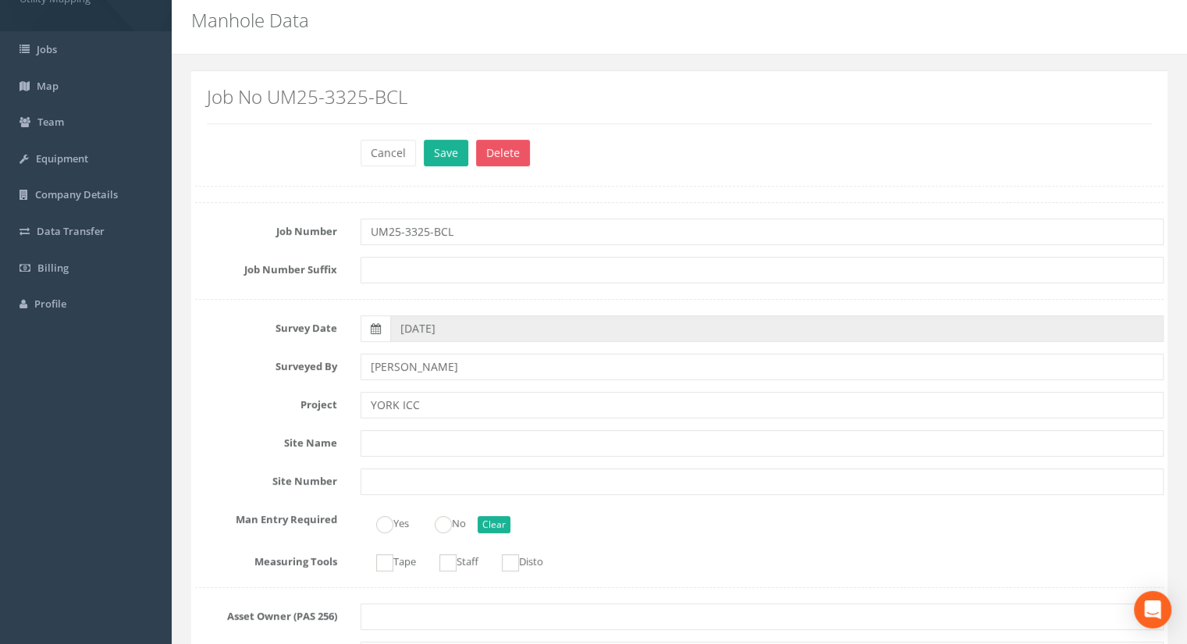
scroll to position [0, 0]
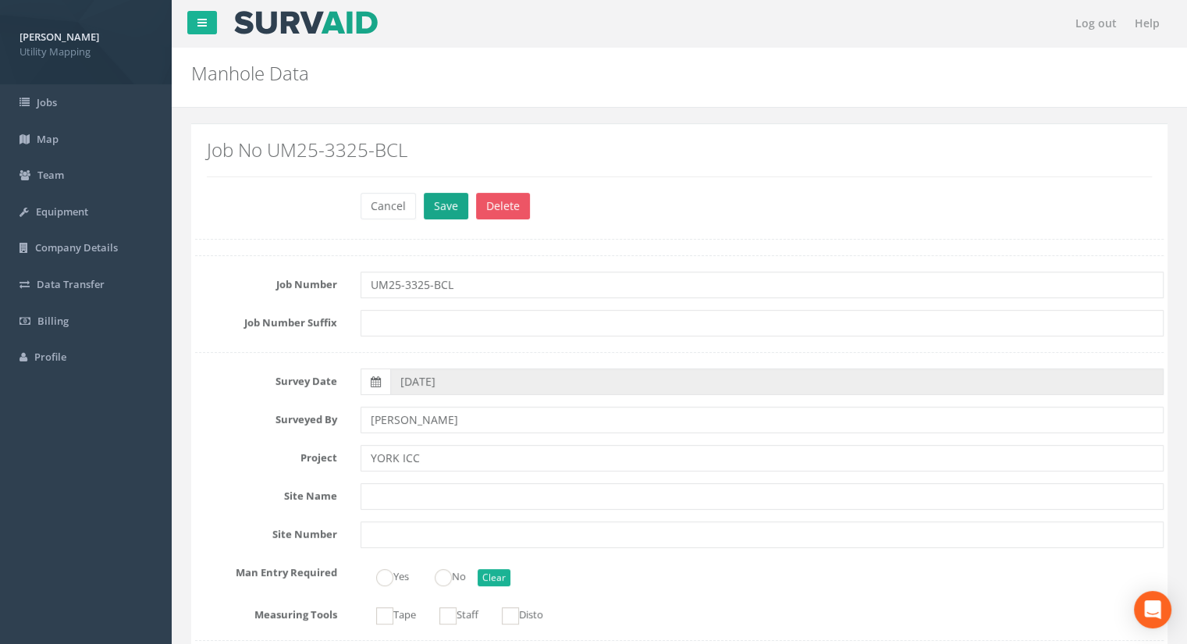
type input "13.53"
click at [442, 208] on button "Save" at bounding box center [446, 206] width 44 height 27
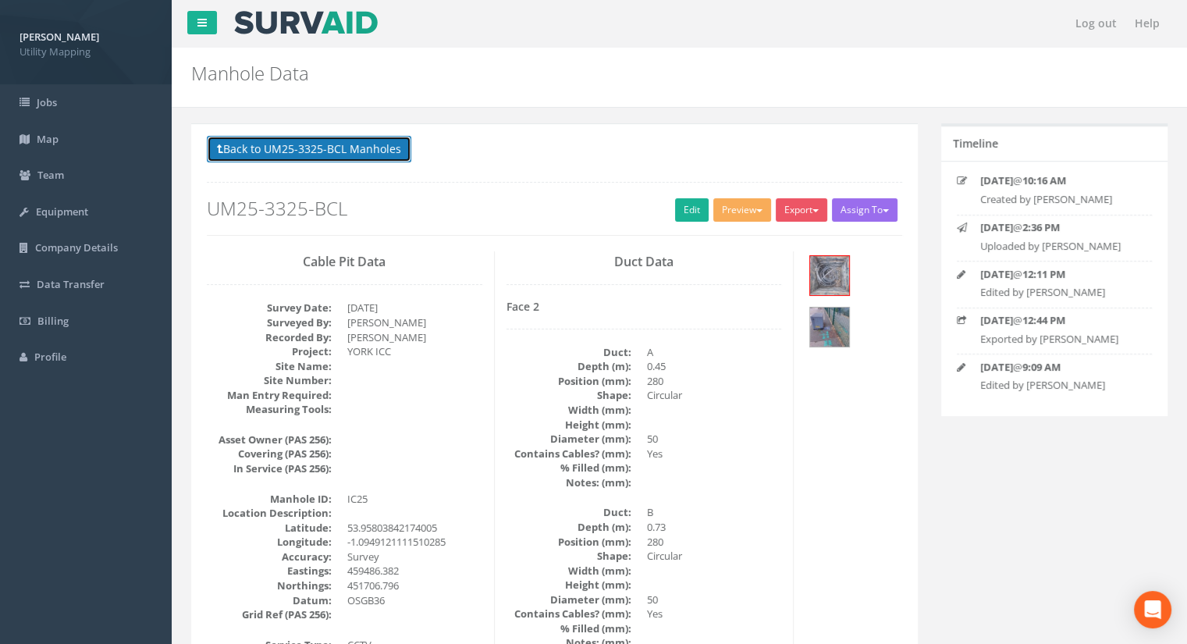
click at [358, 151] on button "Back to UM25-3325-BCL Manholes" at bounding box center [309, 149] width 204 height 27
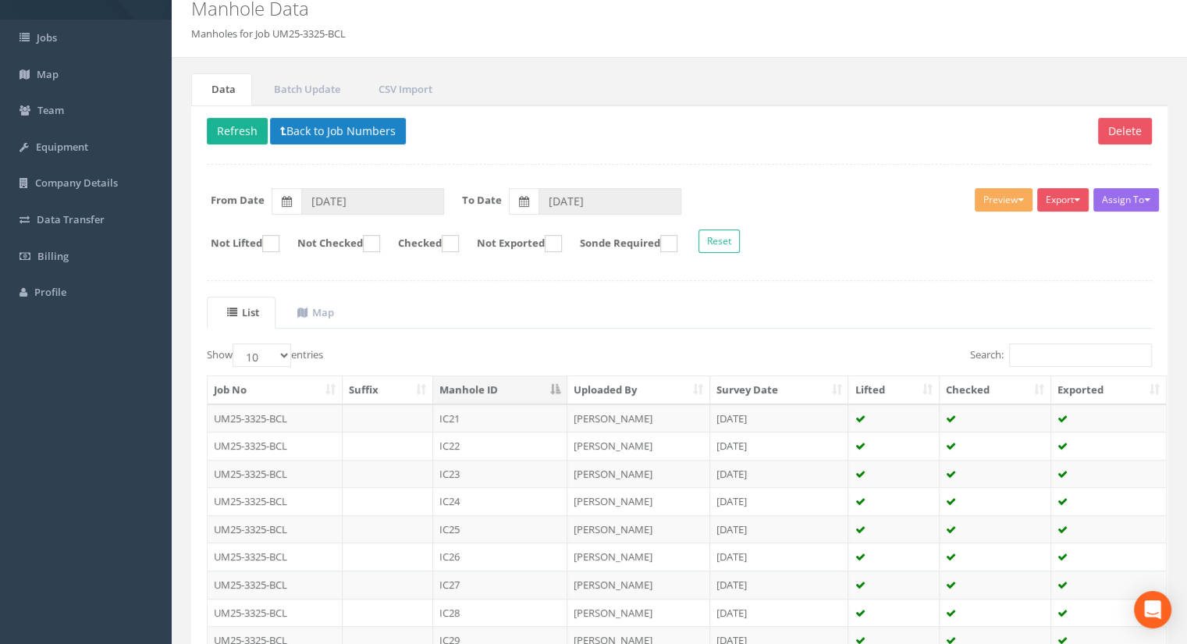
scroll to position [78, 0]
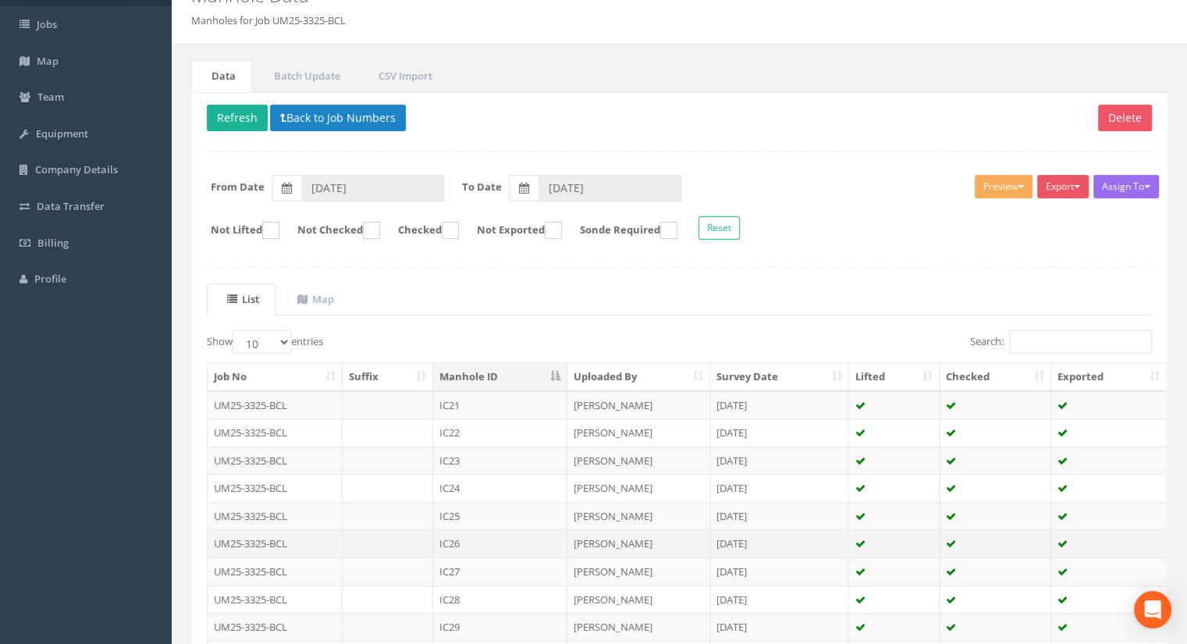
click at [478, 548] on td "IC26" at bounding box center [500, 543] width 134 height 28
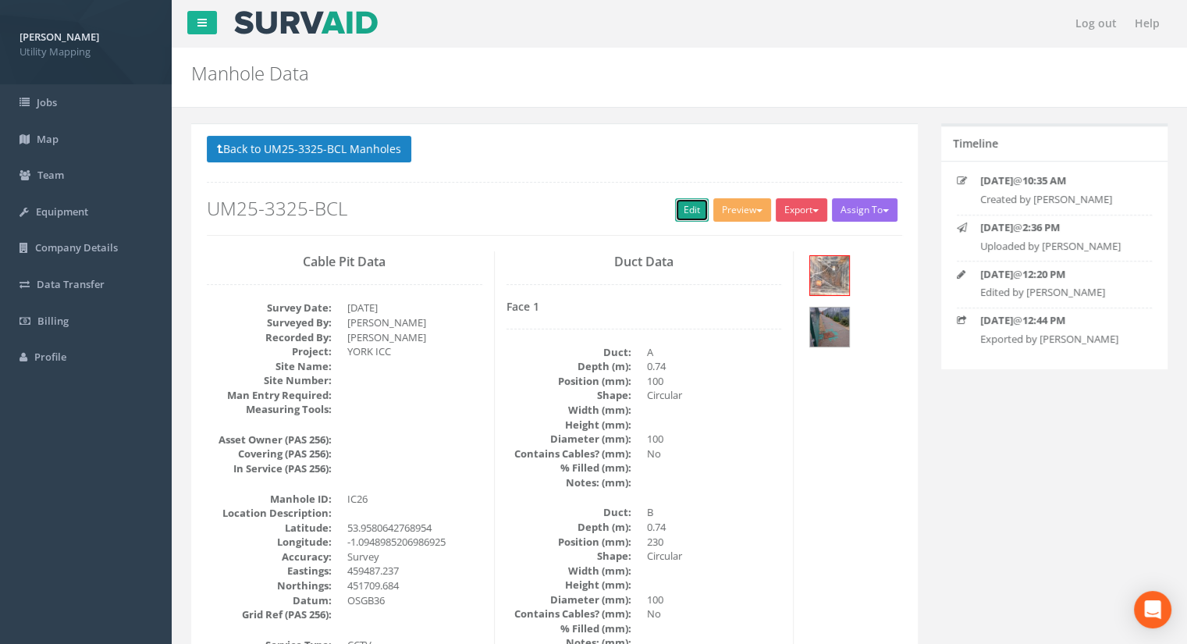
click at [687, 208] on link "Edit" at bounding box center [692, 209] width 34 height 23
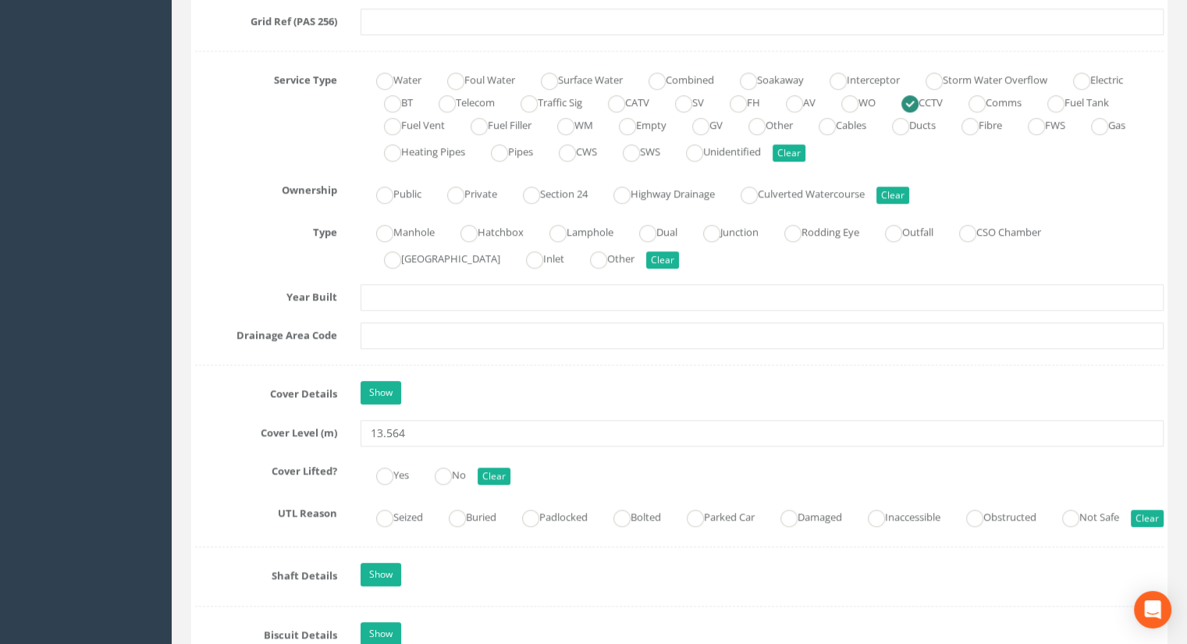
scroll to position [1170, 0]
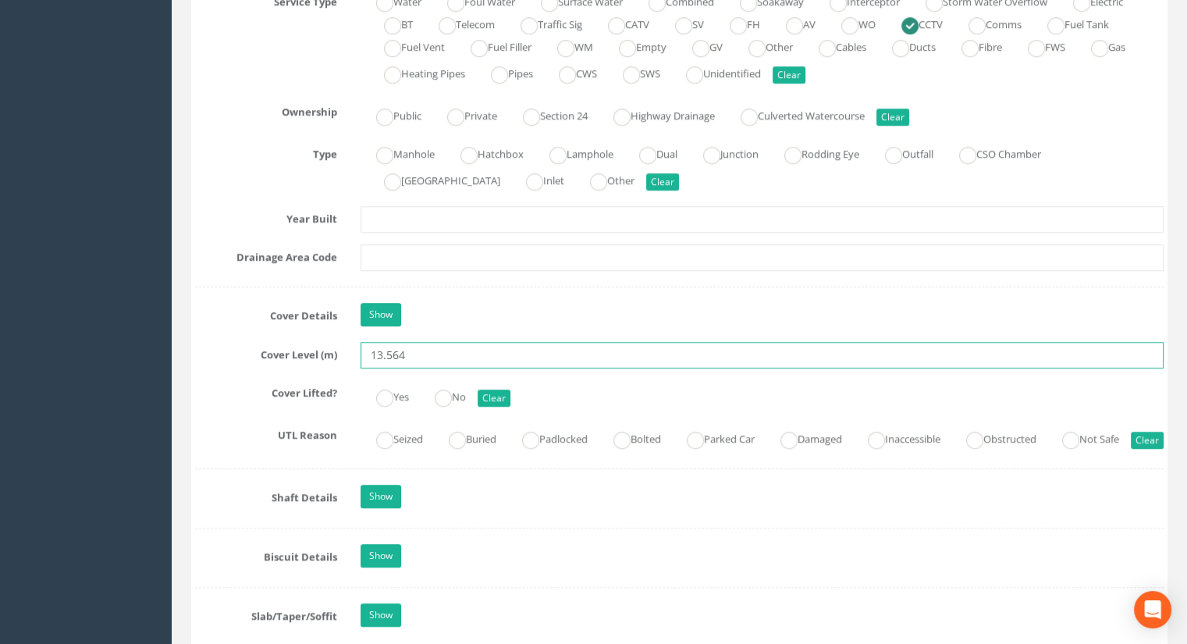
click at [453, 353] on input "13.564" at bounding box center [761, 355] width 803 height 27
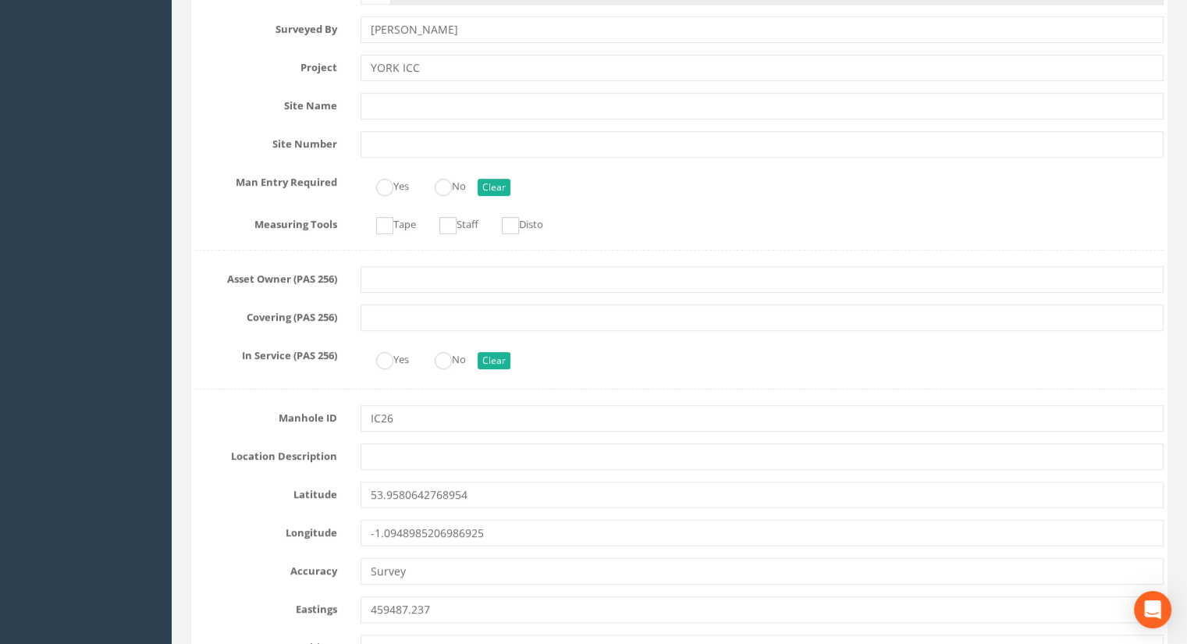
scroll to position [0, 0]
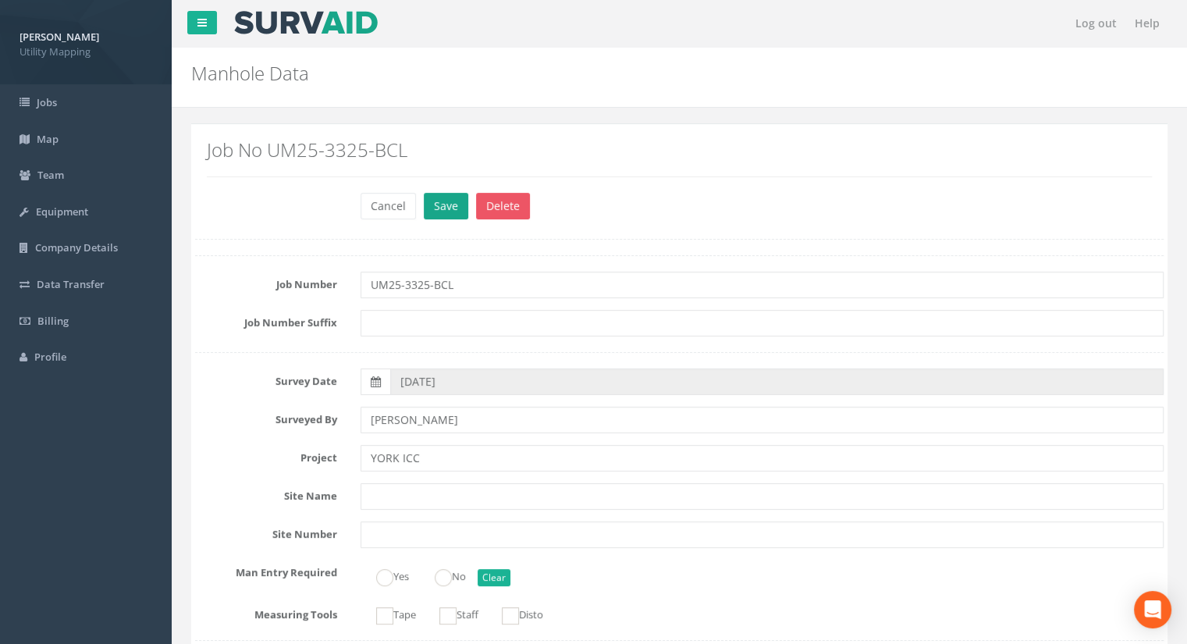
type input "13.60"
click at [445, 209] on button "Save" at bounding box center [446, 206] width 44 height 27
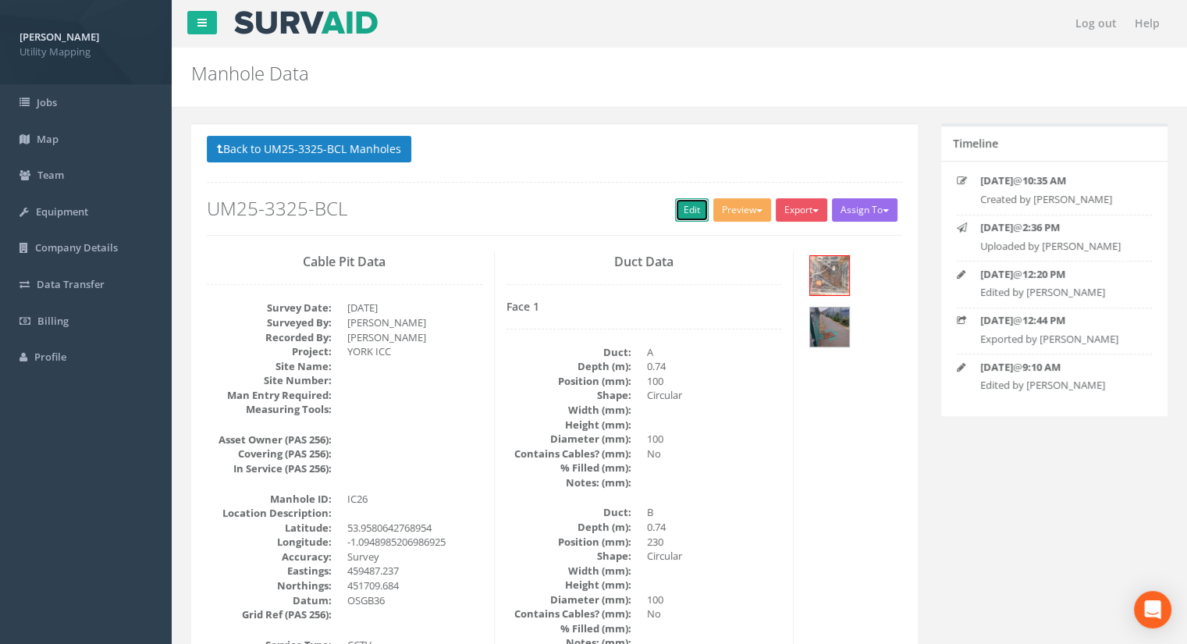
click at [675, 209] on link "Edit" at bounding box center [692, 209] width 34 height 23
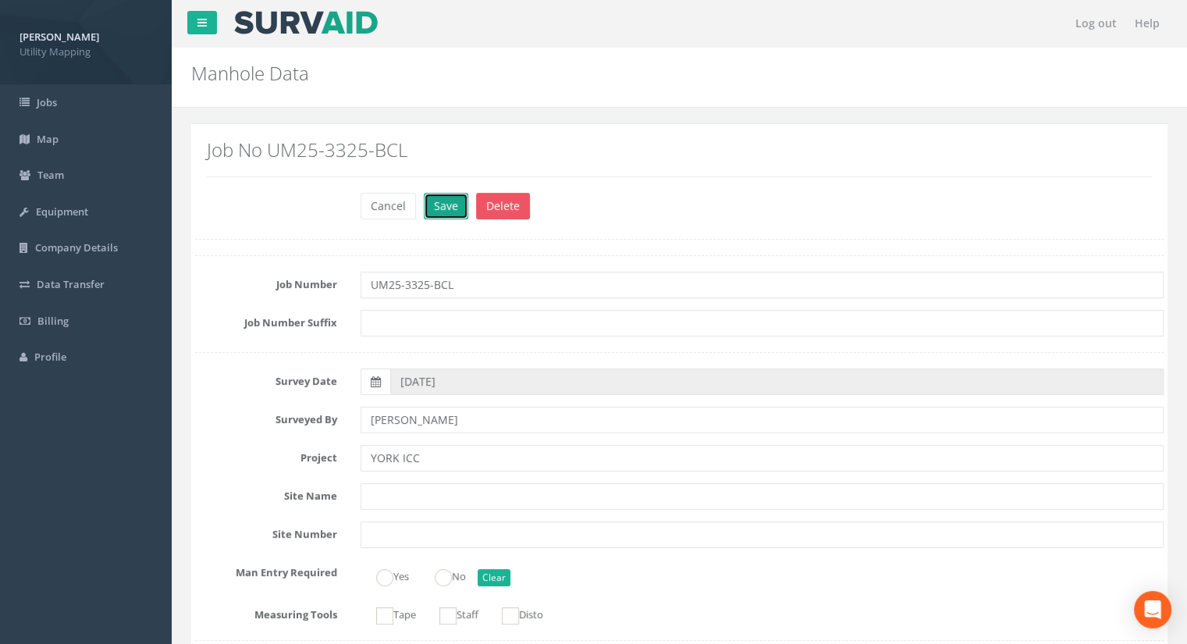
click at [459, 204] on button "Save" at bounding box center [446, 206] width 44 height 27
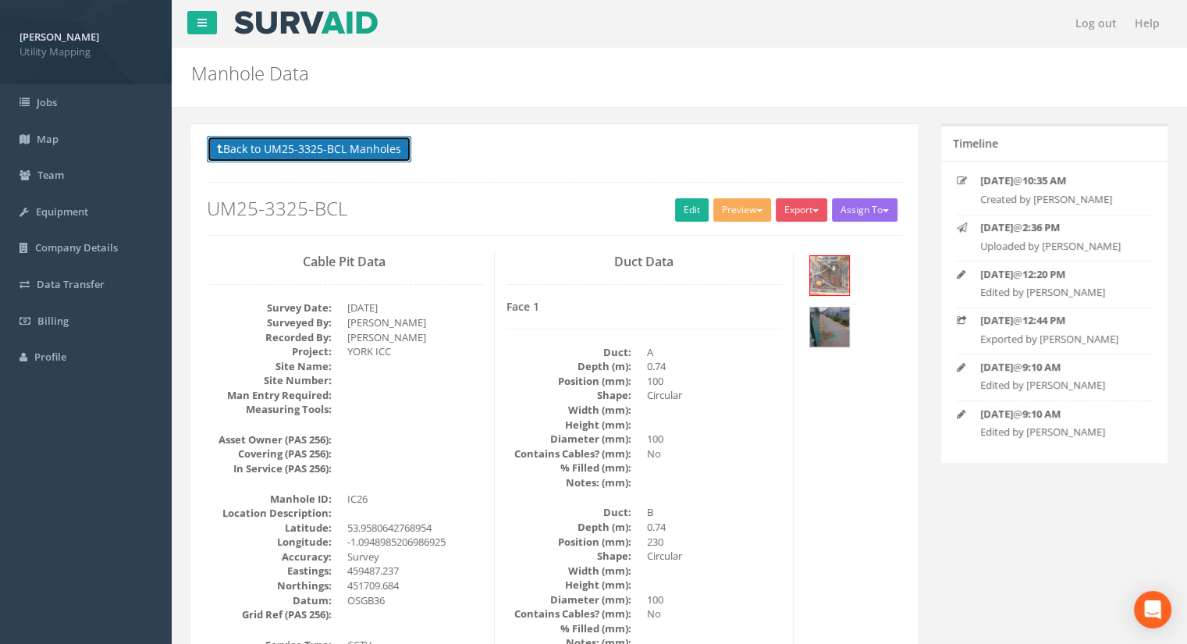
click at [367, 155] on button "Back to UM25-3325-BCL Manholes" at bounding box center [309, 149] width 204 height 27
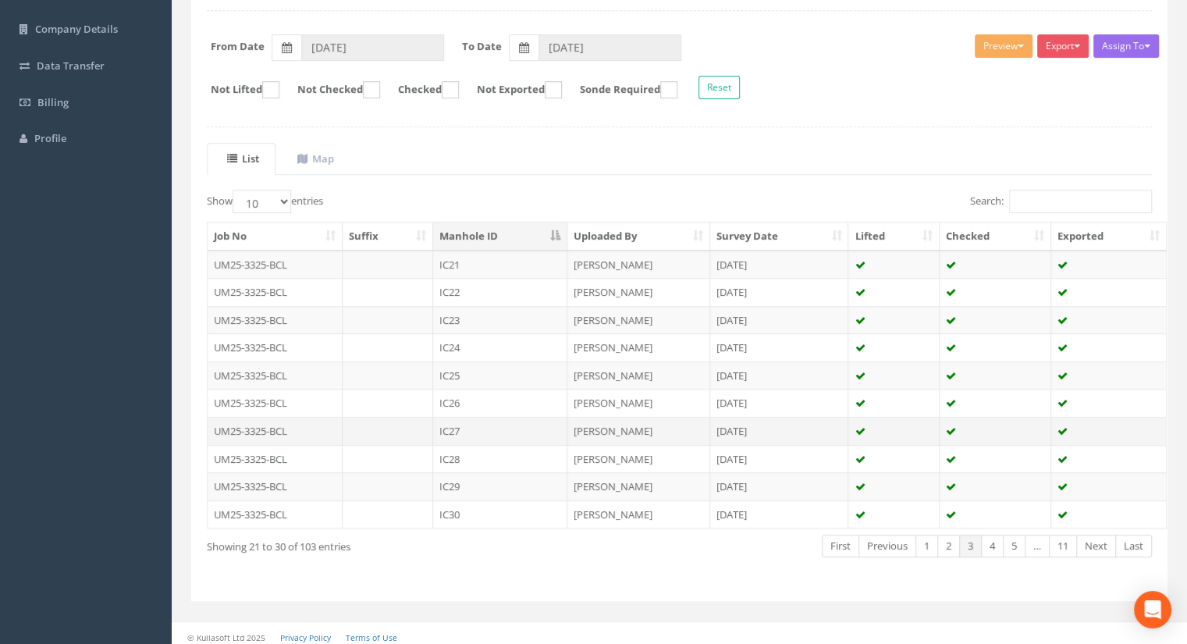
scroll to position [222, 0]
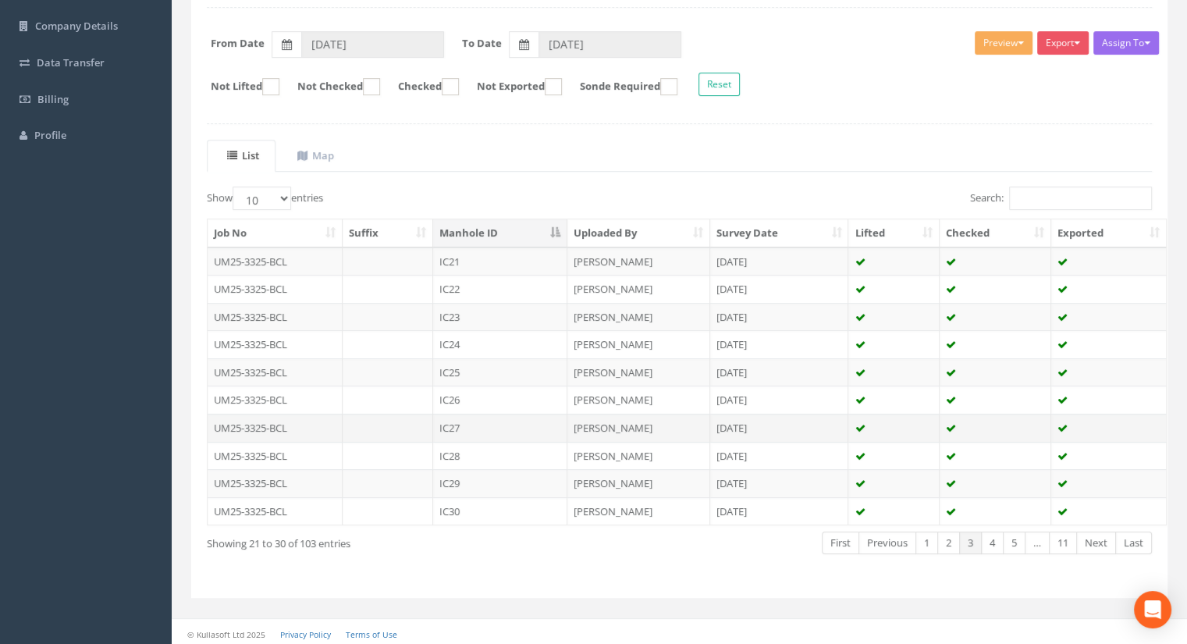
click at [466, 422] on td "IC27" at bounding box center [500, 428] width 134 height 28
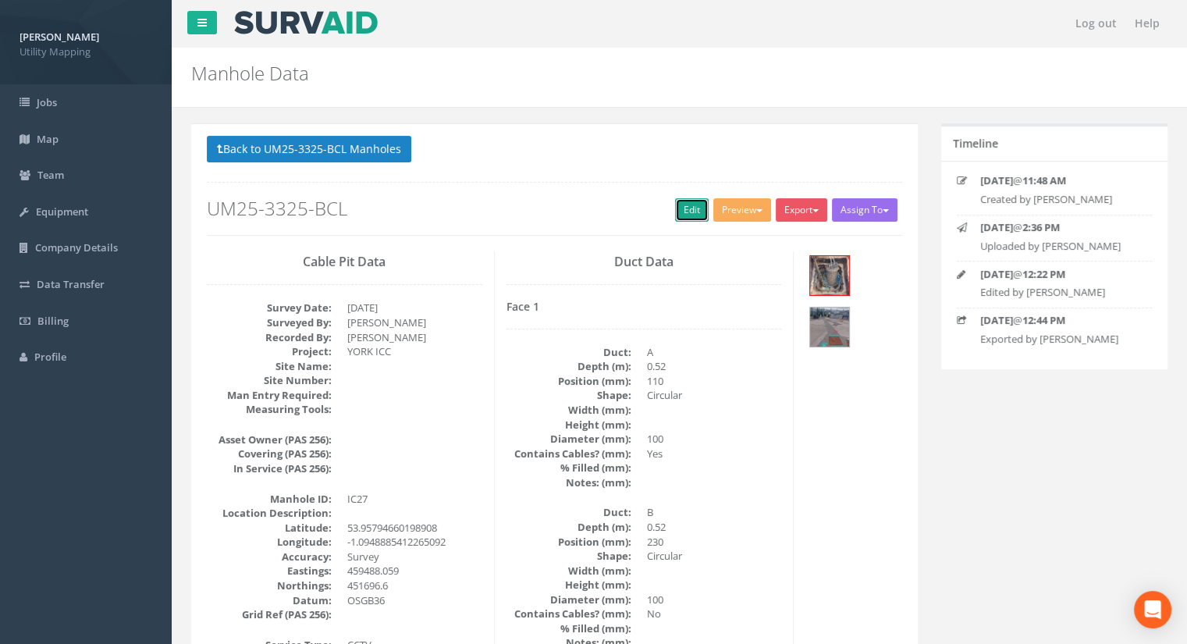
click at [685, 205] on link "Edit" at bounding box center [692, 209] width 34 height 23
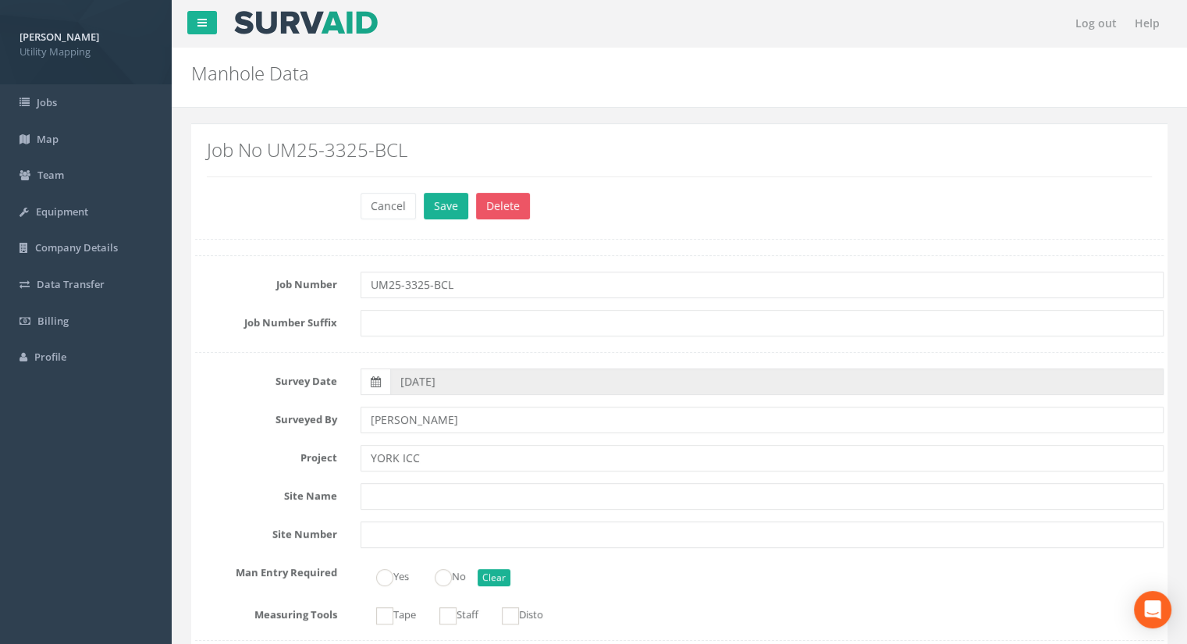
scroll to position [1092, 0]
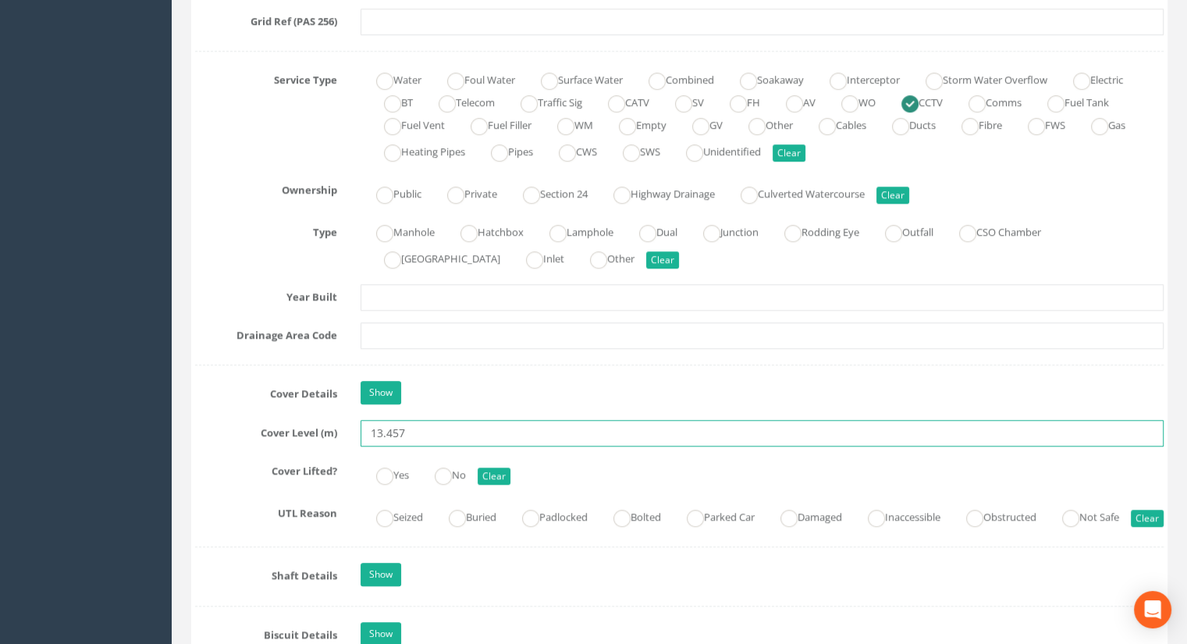
click at [437, 431] on input "13.457" at bounding box center [761, 433] width 803 height 27
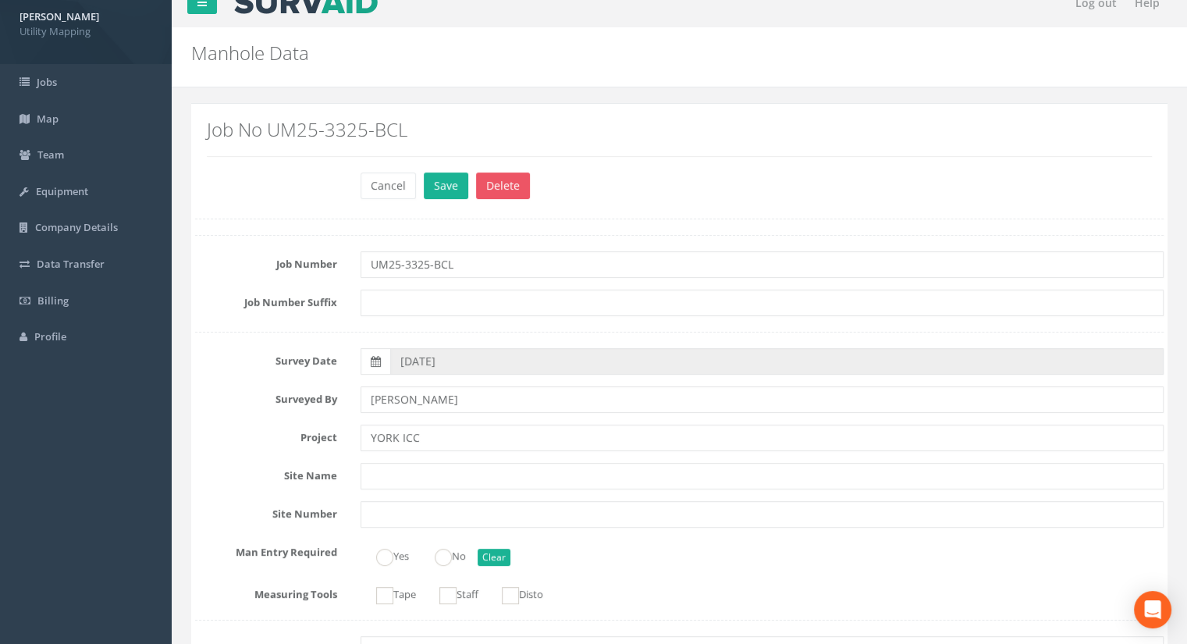
scroll to position [0, 0]
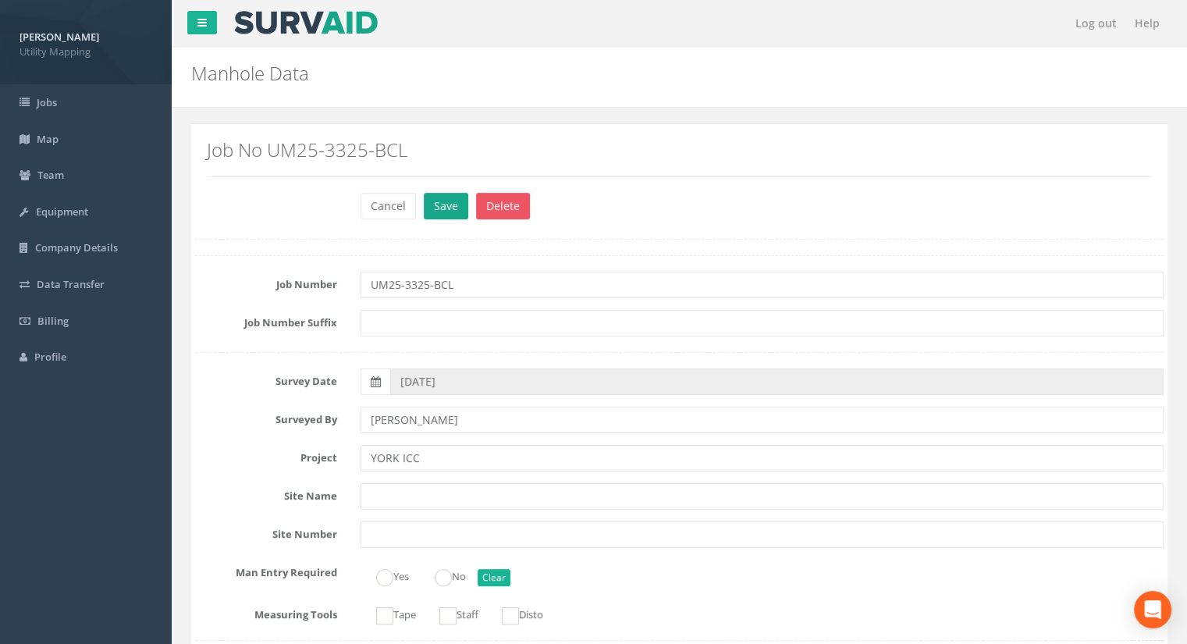
type input "13.44"
click at [435, 214] on button "Save" at bounding box center [446, 206] width 44 height 27
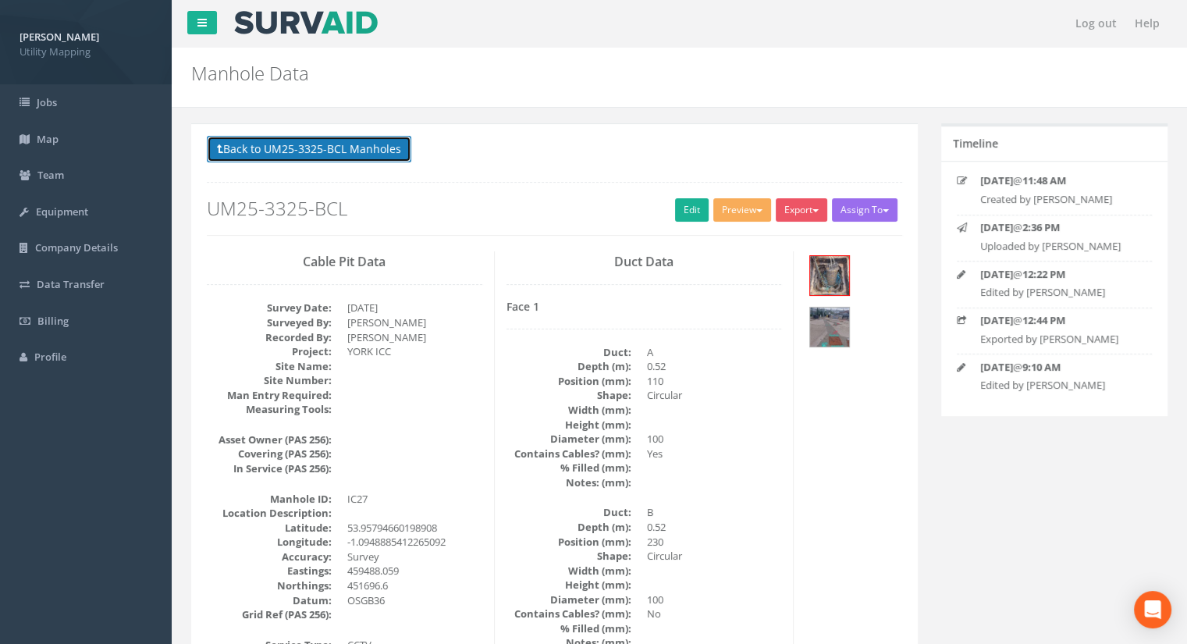
click at [311, 143] on button "Back to UM25-3325-BCL Manholes" at bounding box center [309, 149] width 204 height 27
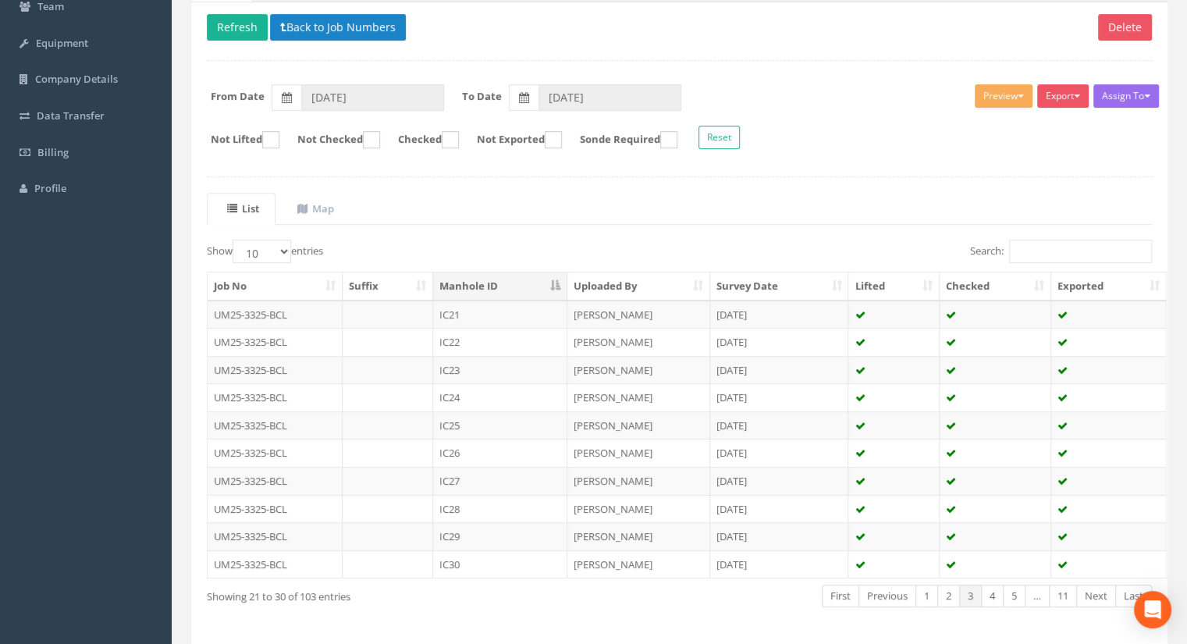
scroll to position [222, 0]
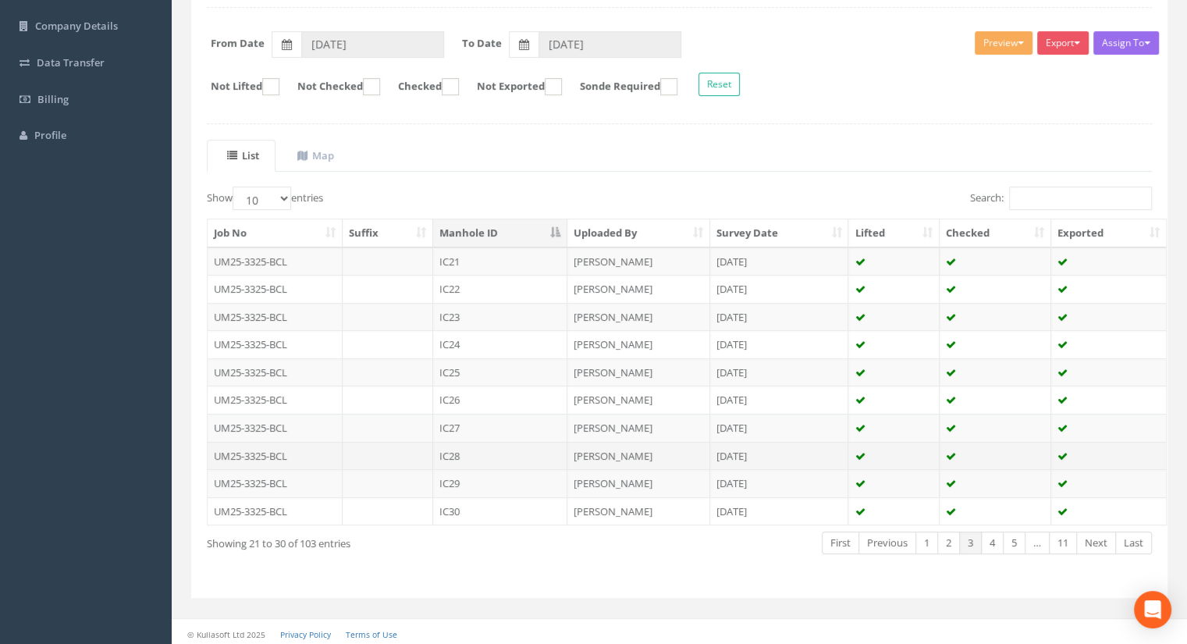
click at [480, 453] on td "IC28" at bounding box center [500, 456] width 134 height 28
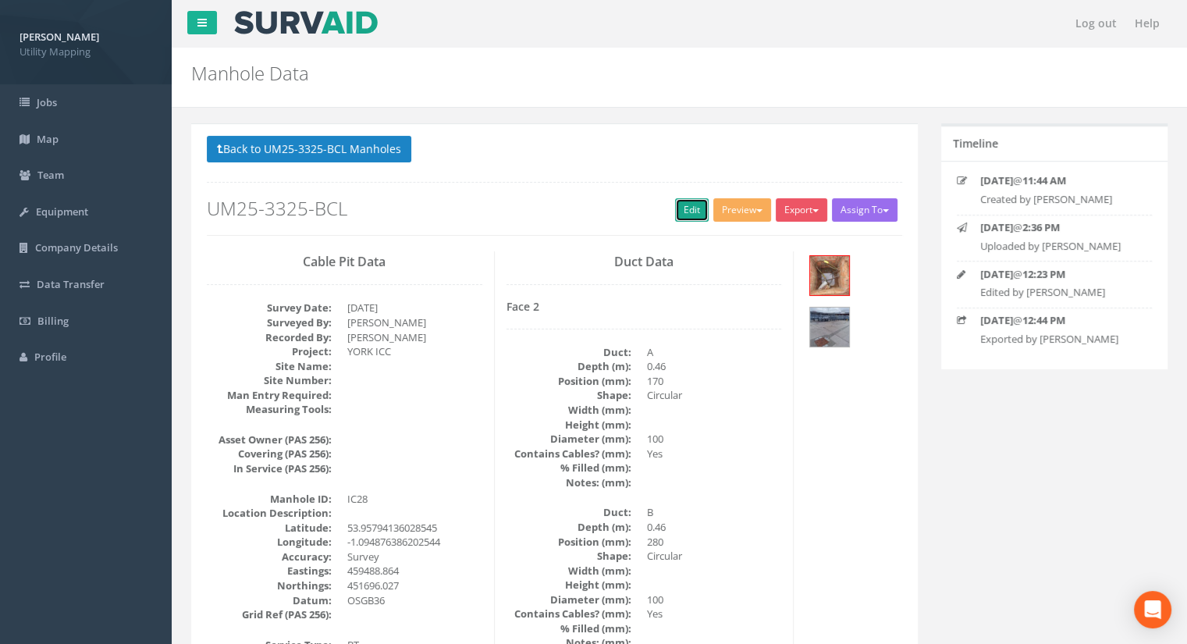
click at [680, 210] on link "Edit" at bounding box center [692, 209] width 34 height 23
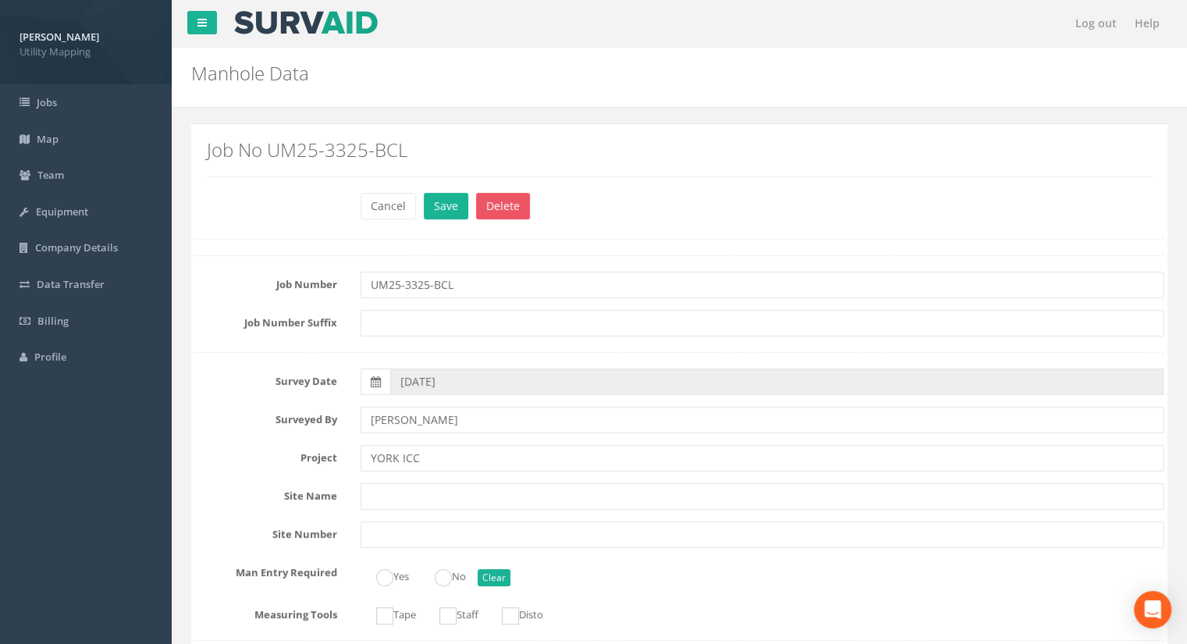
scroll to position [1170, 0]
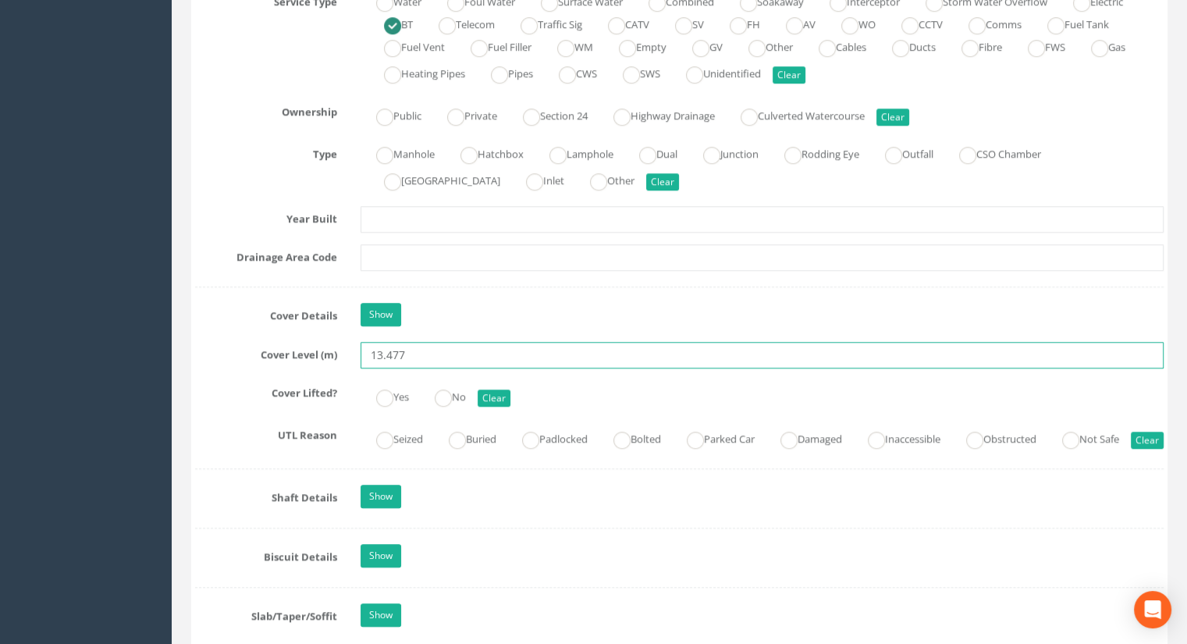
click at [421, 357] on input "13.477" at bounding box center [761, 355] width 803 height 27
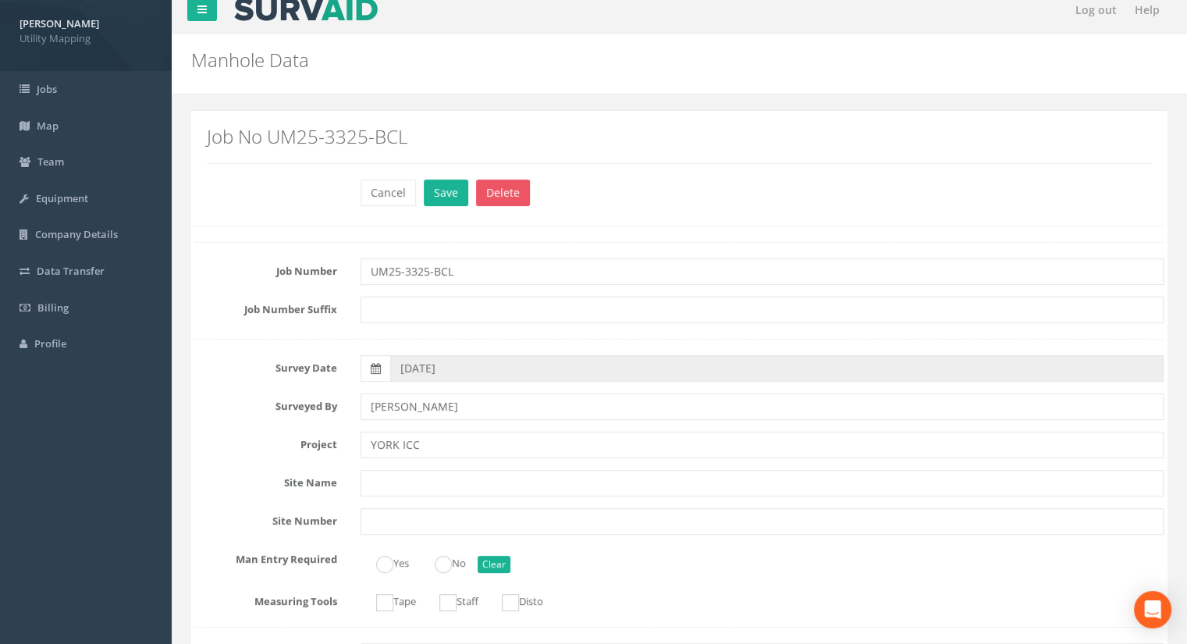
scroll to position [0, 0]
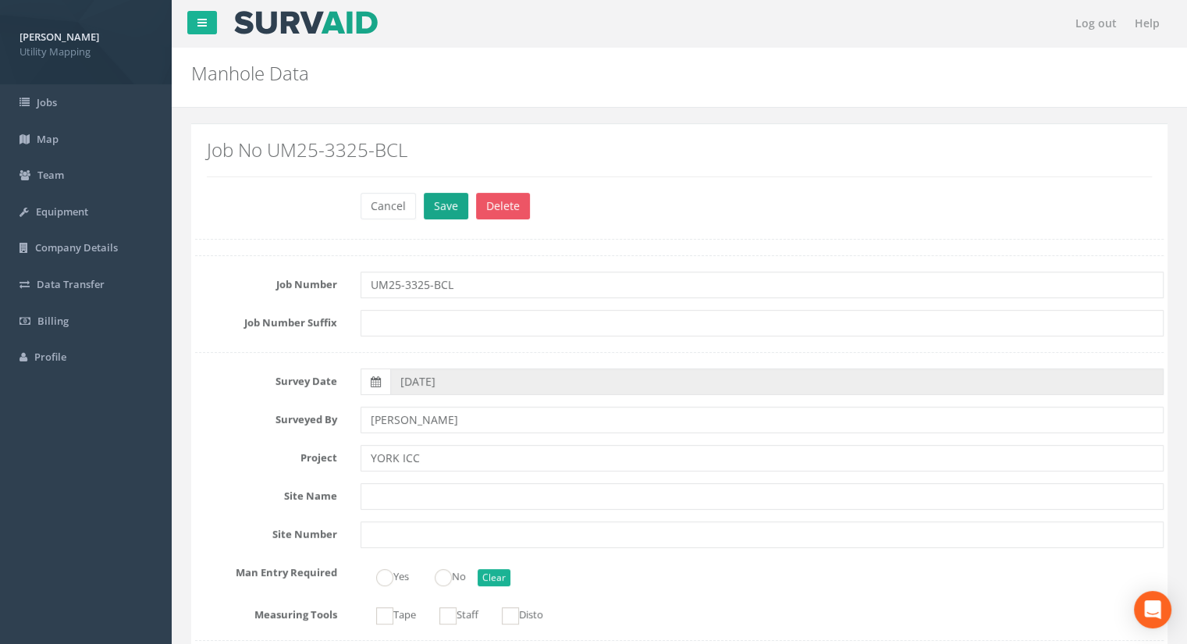
type input "13.46"
click at [445, 204] on button "Save" at bounding box center [446, 206] width 44 height 27
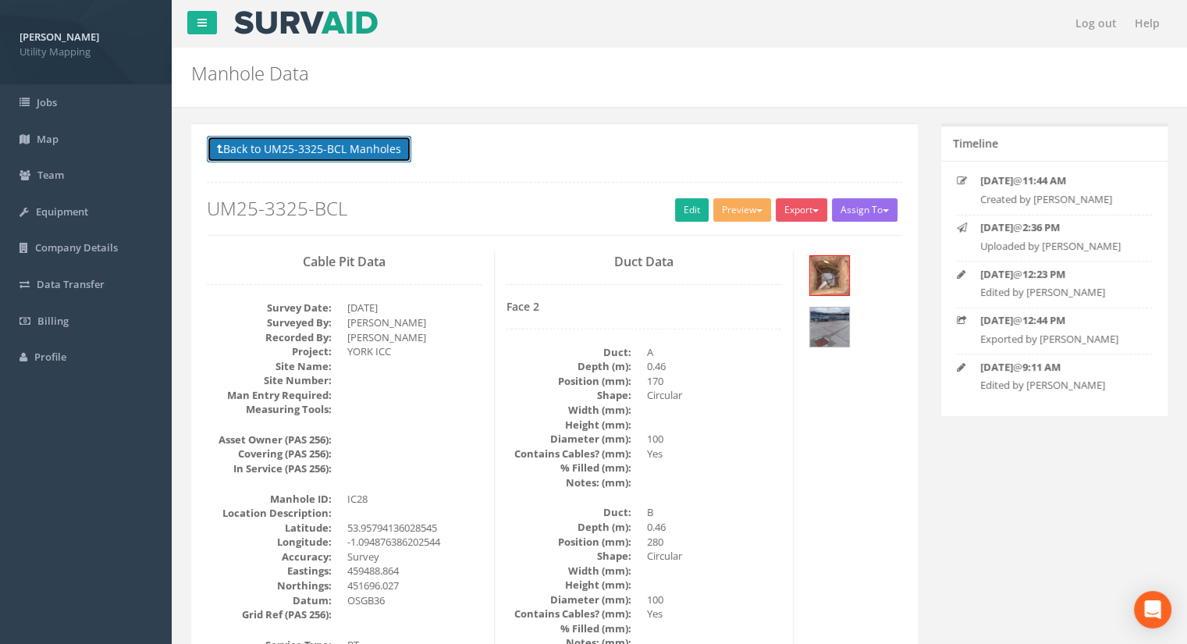
click at [337, 148] on button "Back to UM25-3325-BCL Manholes" at bounding box center [309, 149] width 204 height 27
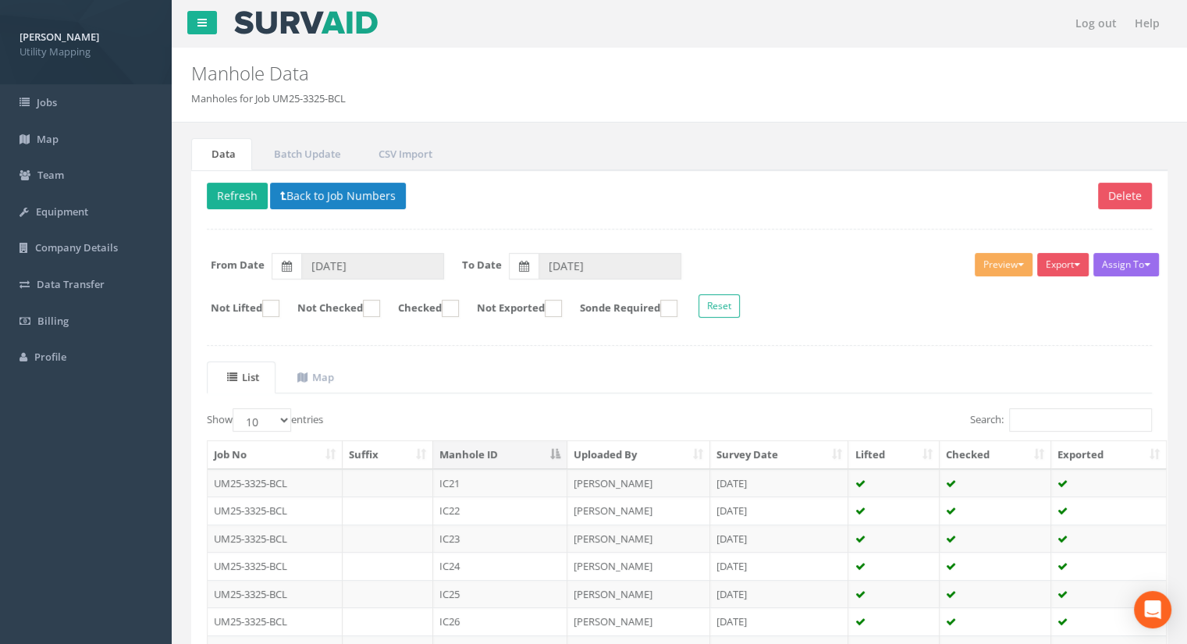
scroll to position [222, 0]
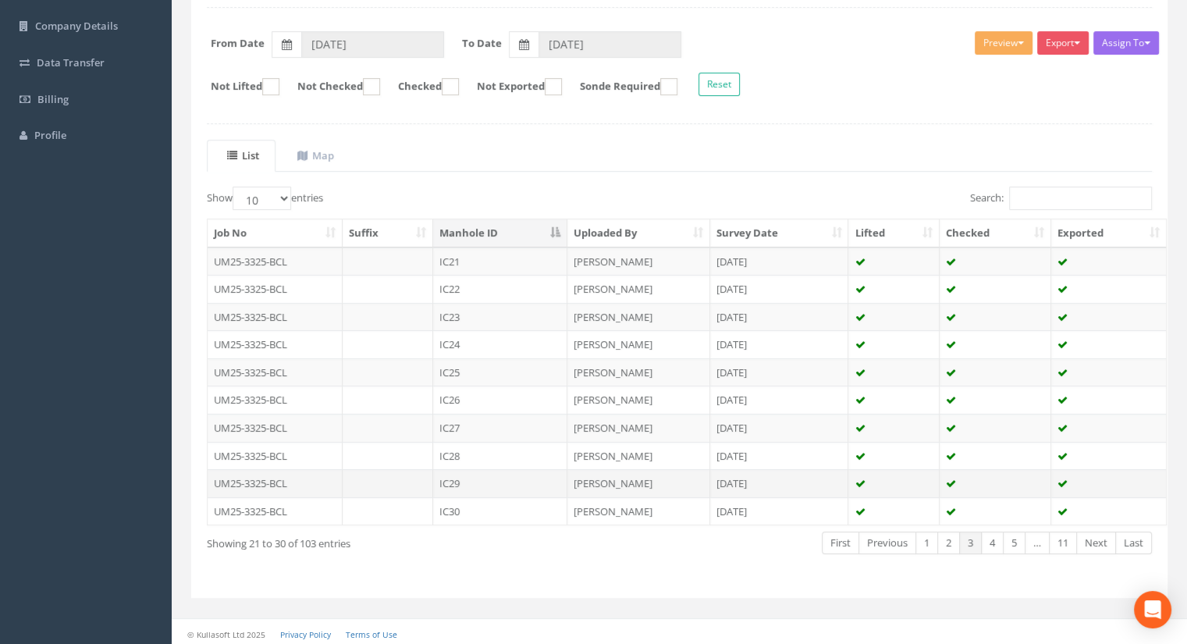
click at [467, 470] on td "IC29" at bounding box center [500, 483] width 134 height 28
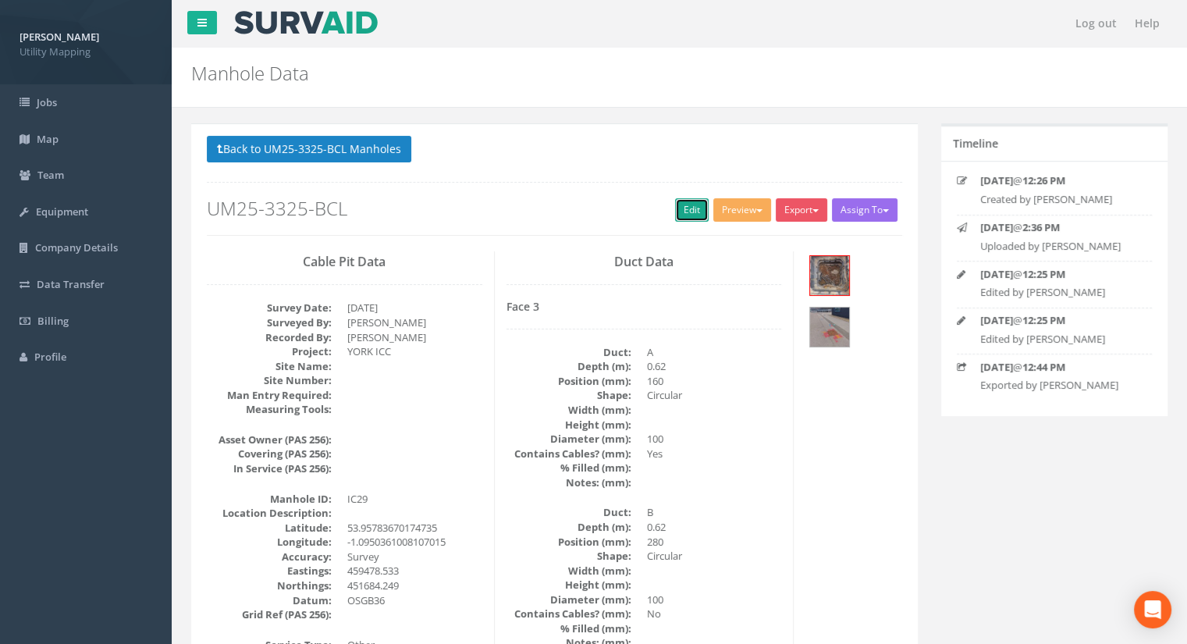
click at [690, 216] on link "Edit" at bounding box center [692, 209] width 34 height 23
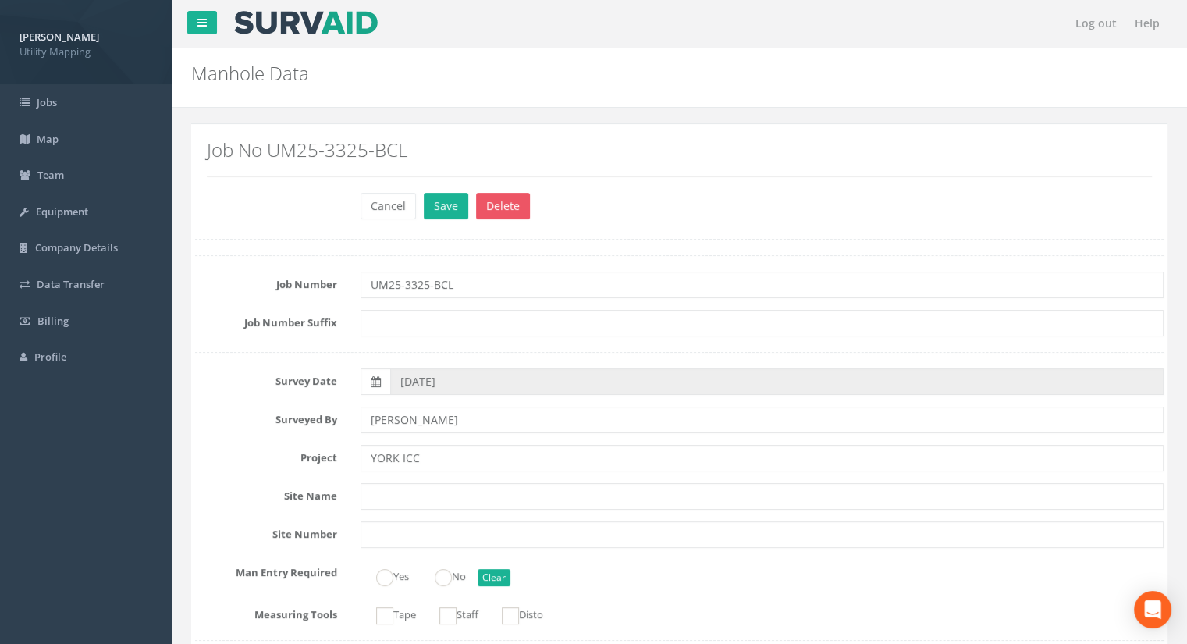
scroll to position [936, 0]
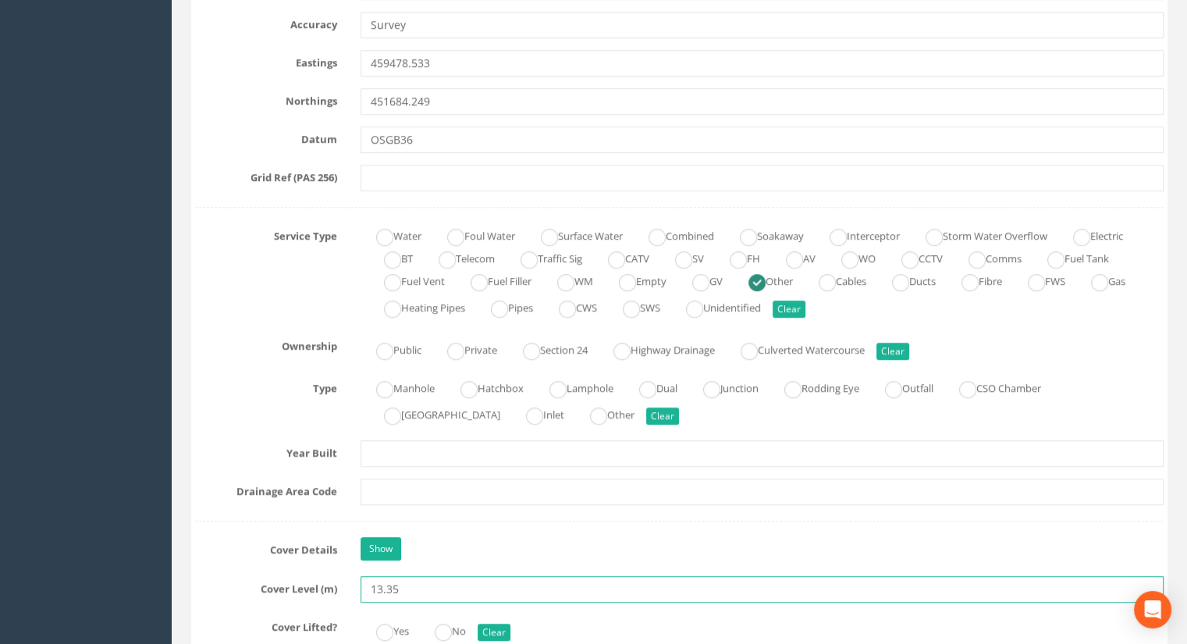
click at [414, 581] on input "13.35" at bounding box center [761, 589] width 803 height 27
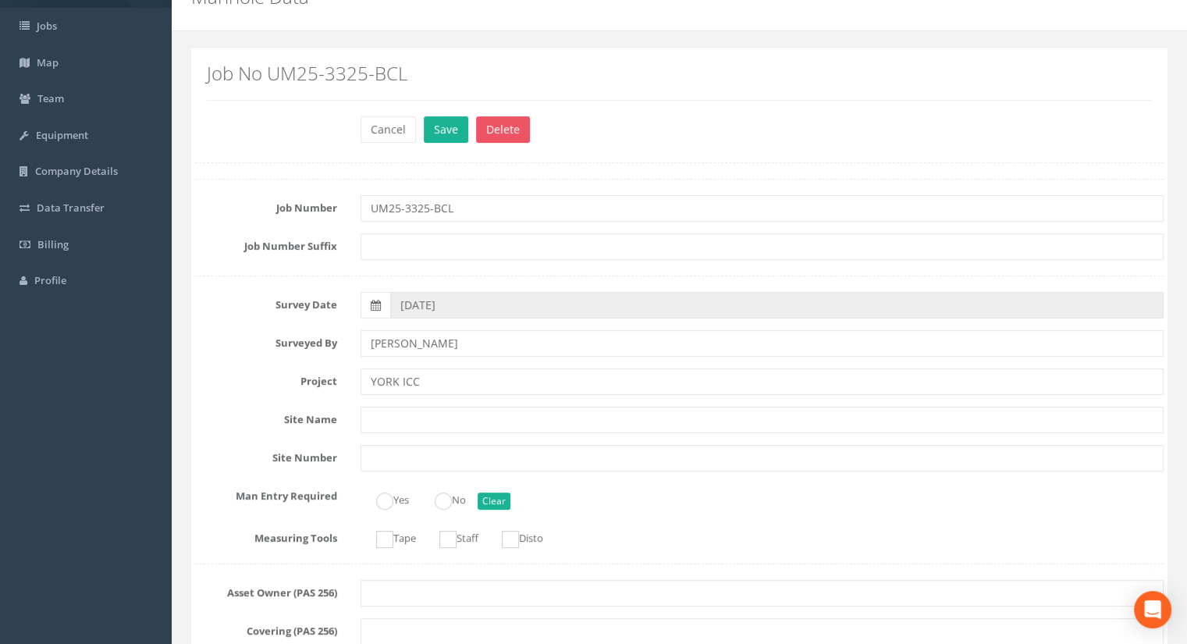
scroll to position [0, 0]
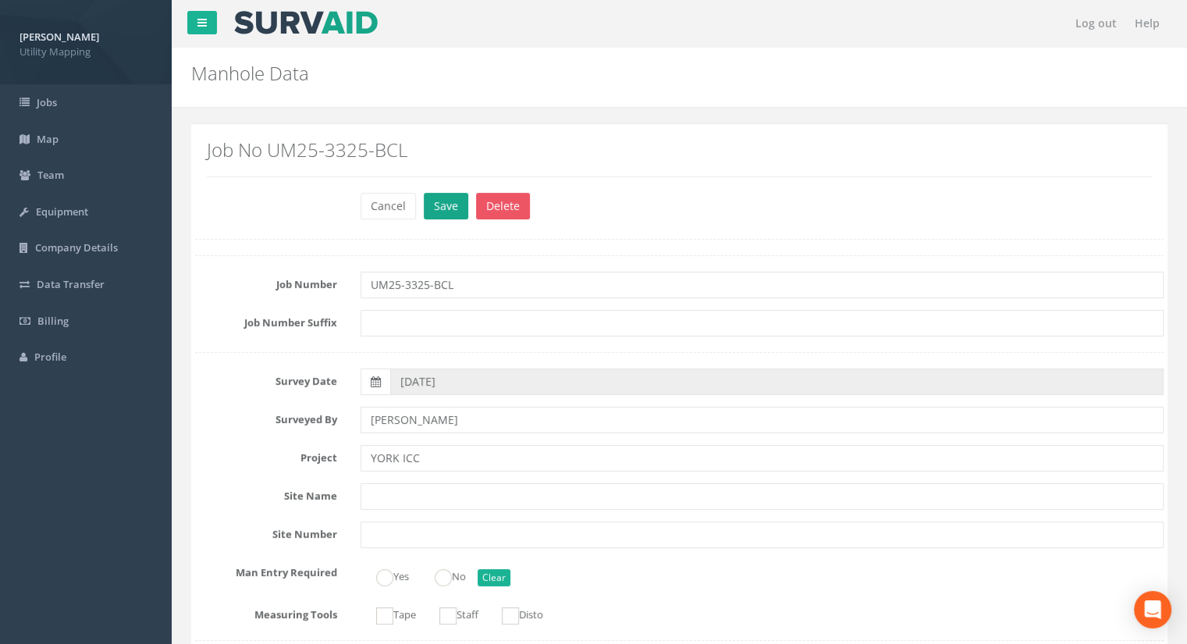
type input "13.31"
click at [449, 210] on button "Save" at bounding box center [446, 206] width 44 height 27
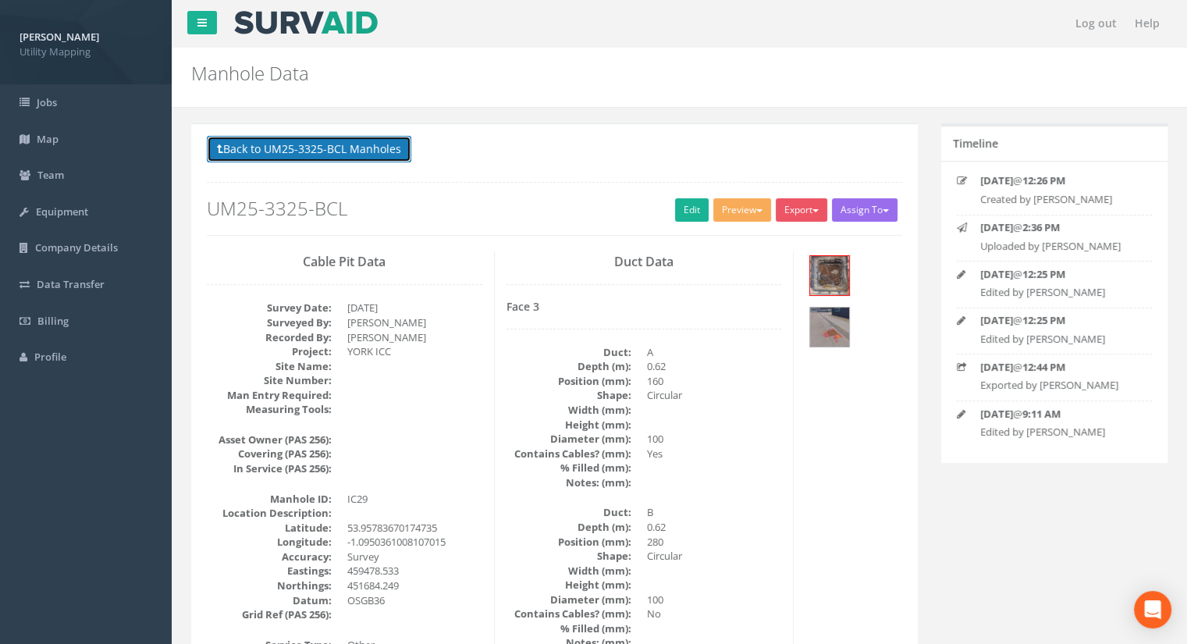
click at [336, 156] on button "Back to UM25-3325-BCL Manholes" at bounding box center [309, 149] width 204 height 27
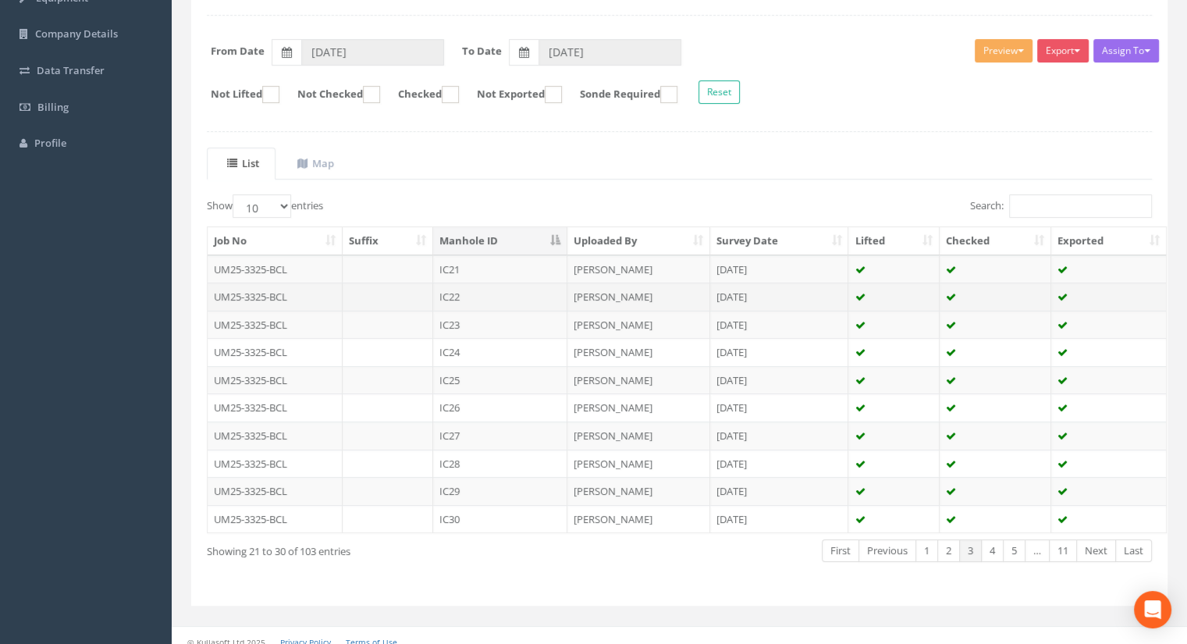
scroll to position [222, 0]
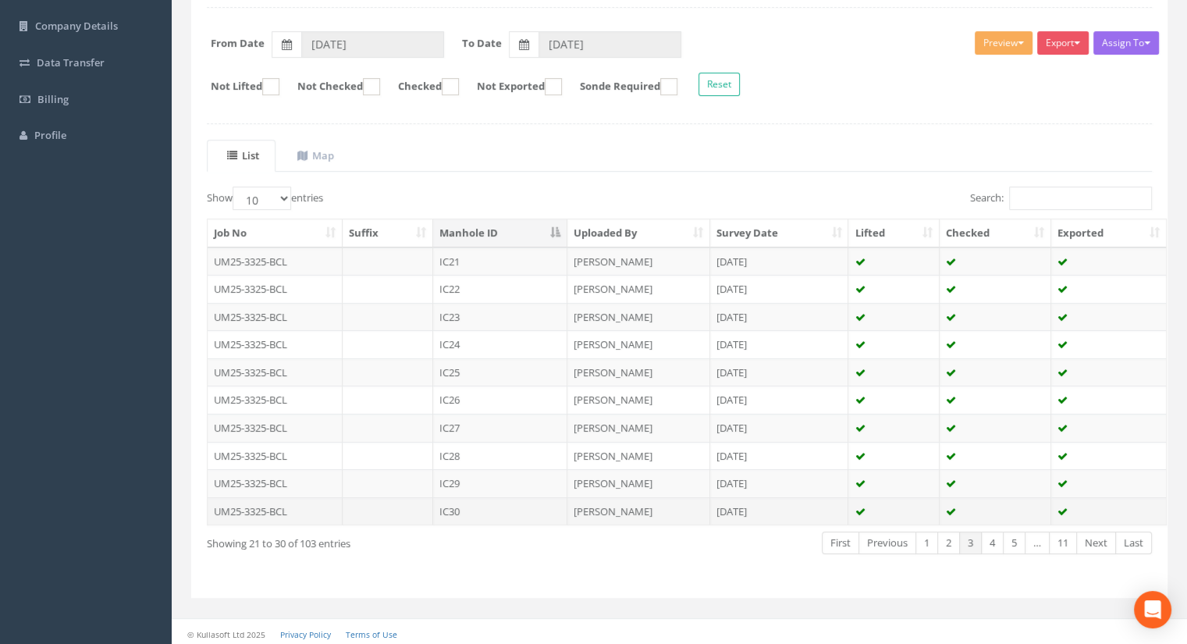
click at [463, 506] on td "IC30" at bounding box center [500, 511] width 134 height 28
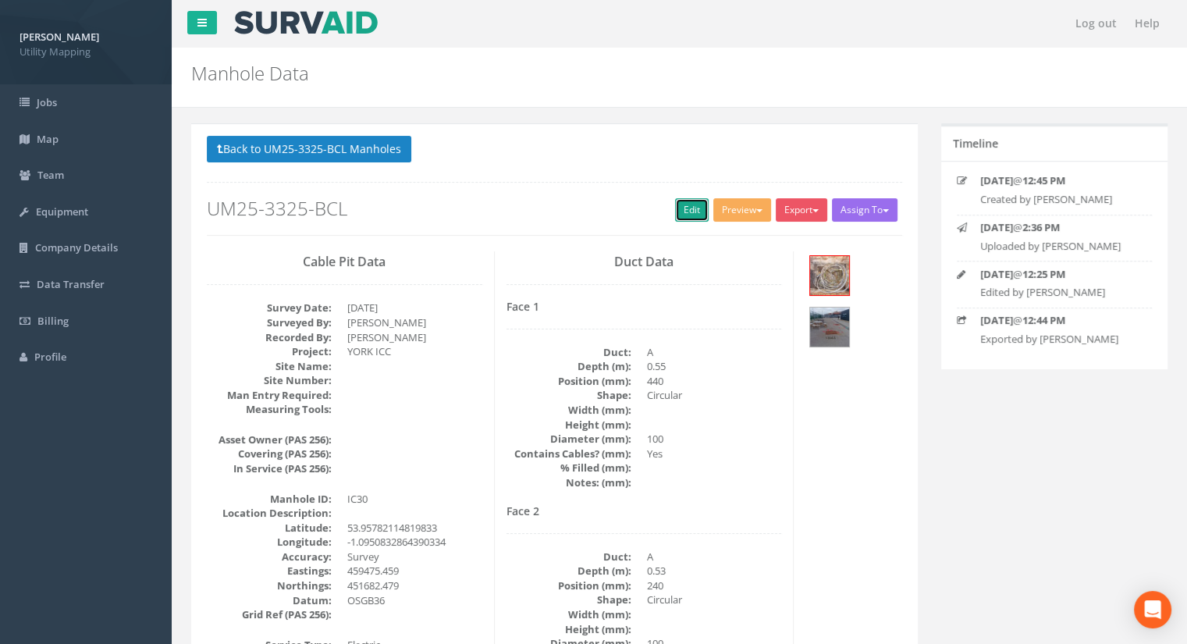
click at [681, 208] on link "Edit" at bounding box center [692, 209] width 34 height 23
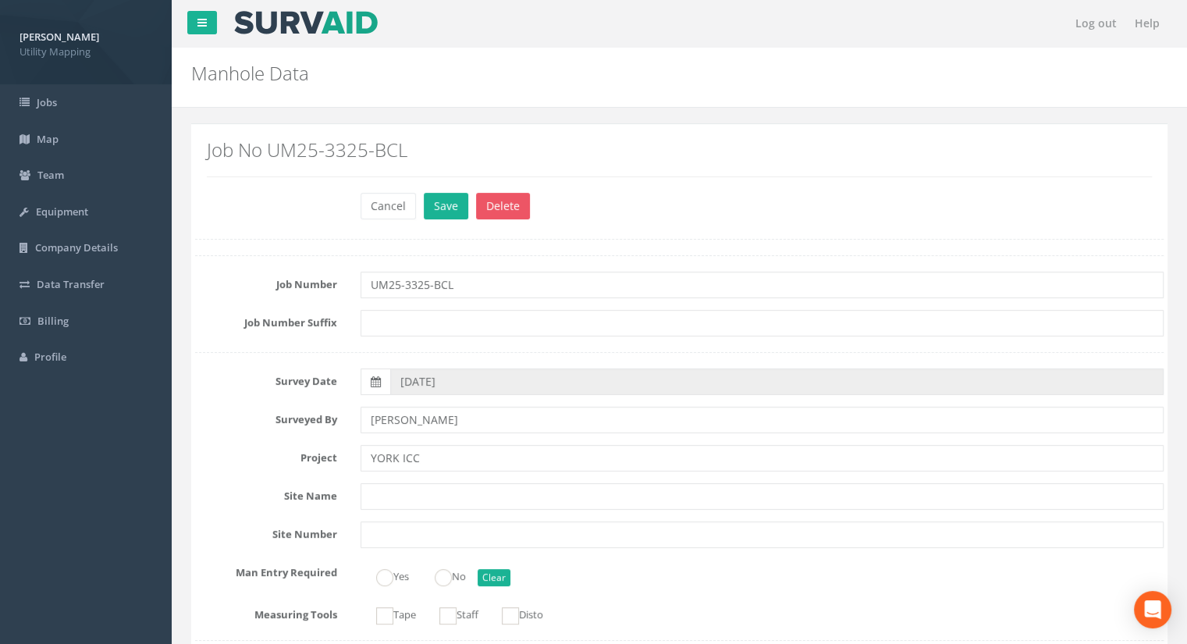
scroll to position [936, 0]
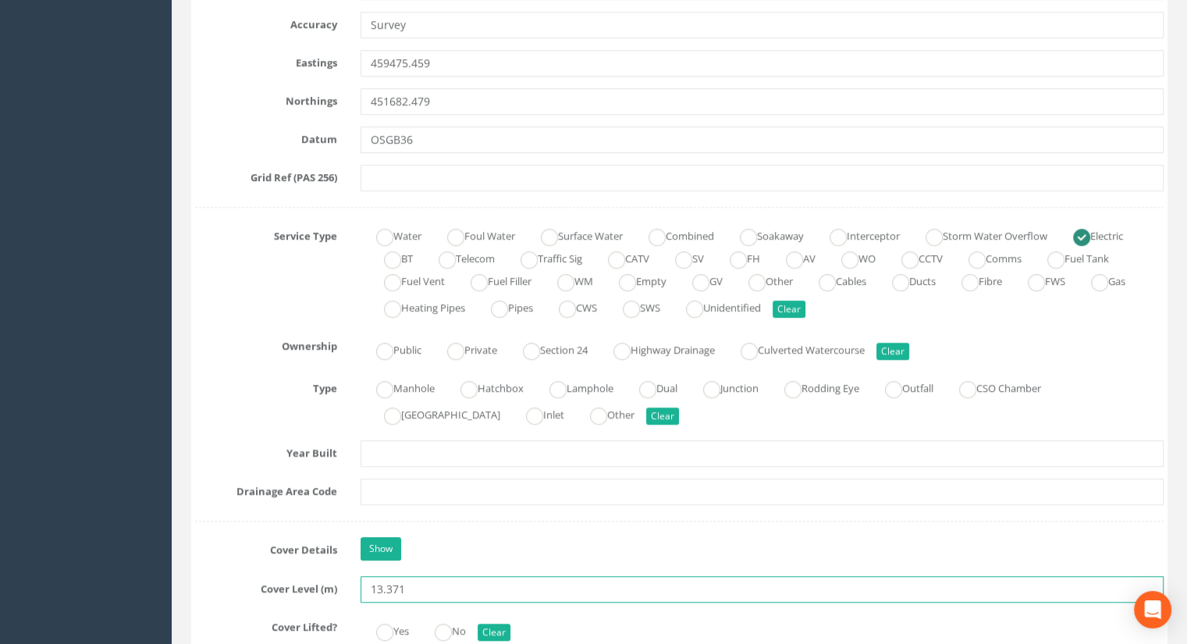
click at [438, 582] on input "13.371" at bounding box center [761, 589] width 803 height 27
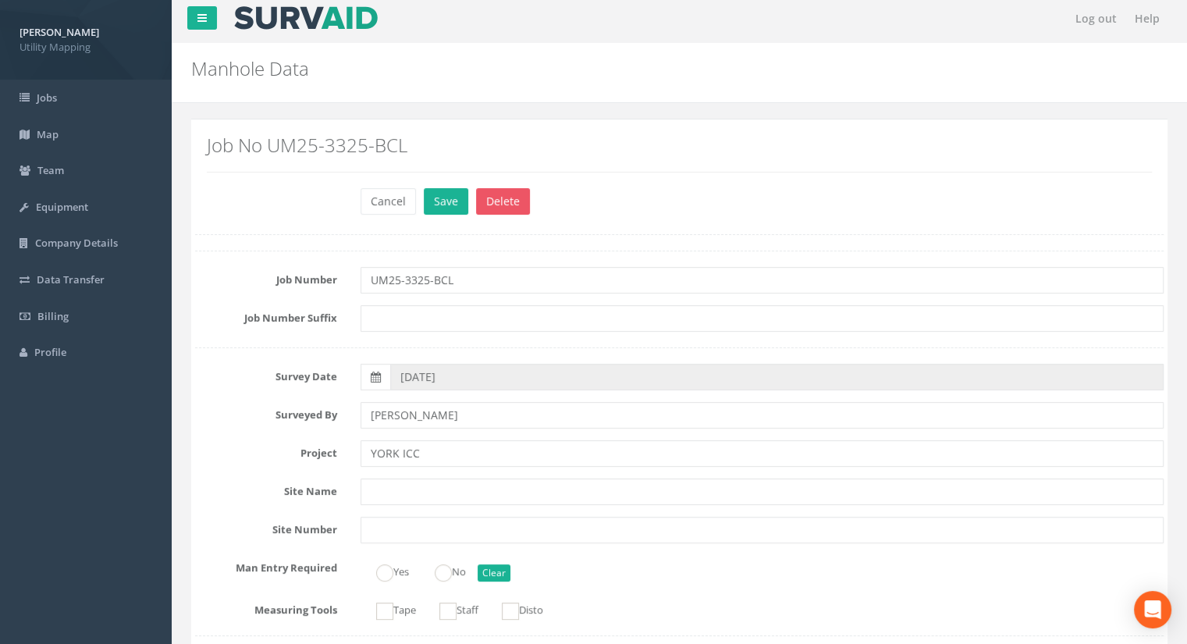
scroll to position [0, 0]
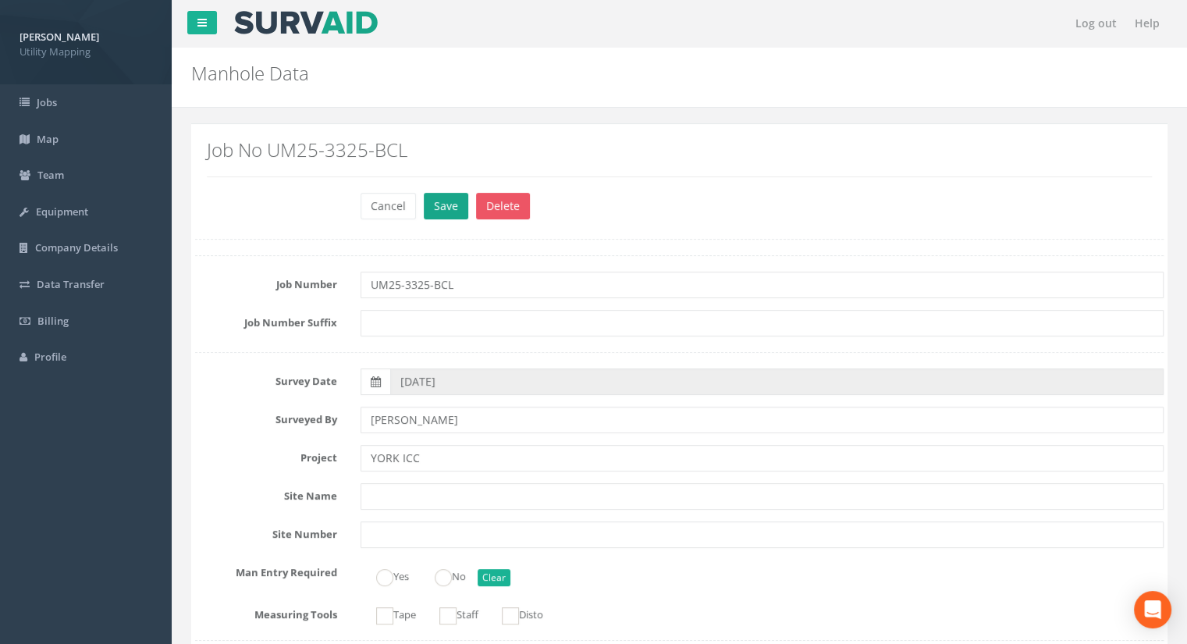
type input "13.37"
click at [435, 208] on button "Save" at bounding box center [446, 206] width 44 height 27
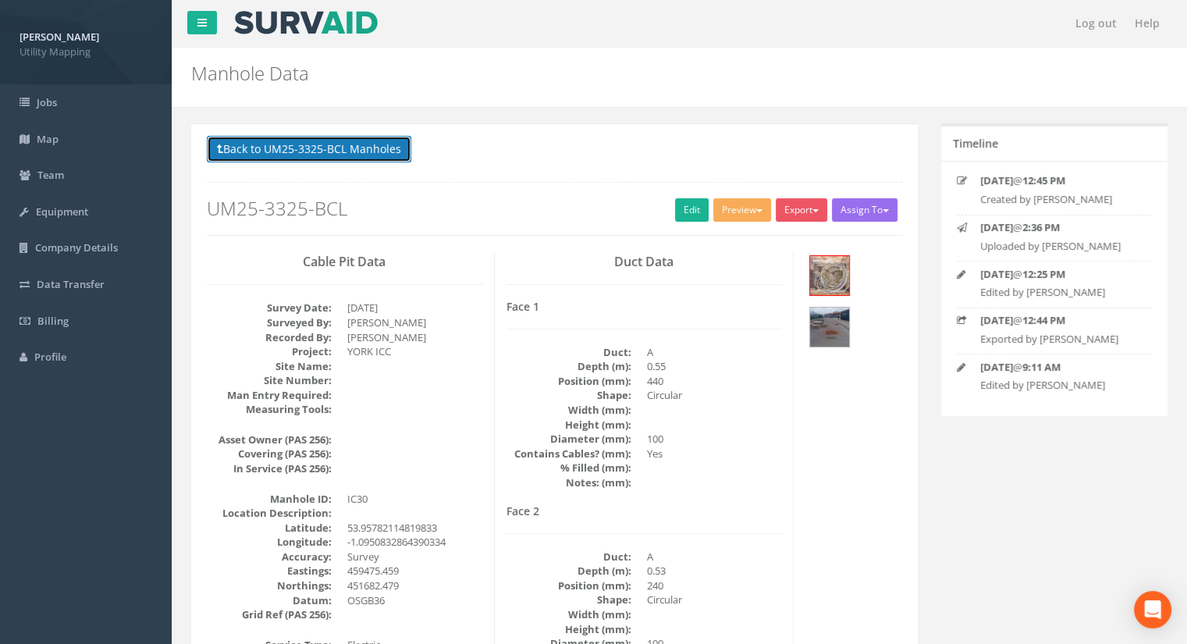
click at [290, 157] on button "Back to UM25-3325-BCL Manholes" at bounding box center [309, 149] width 204 height 27
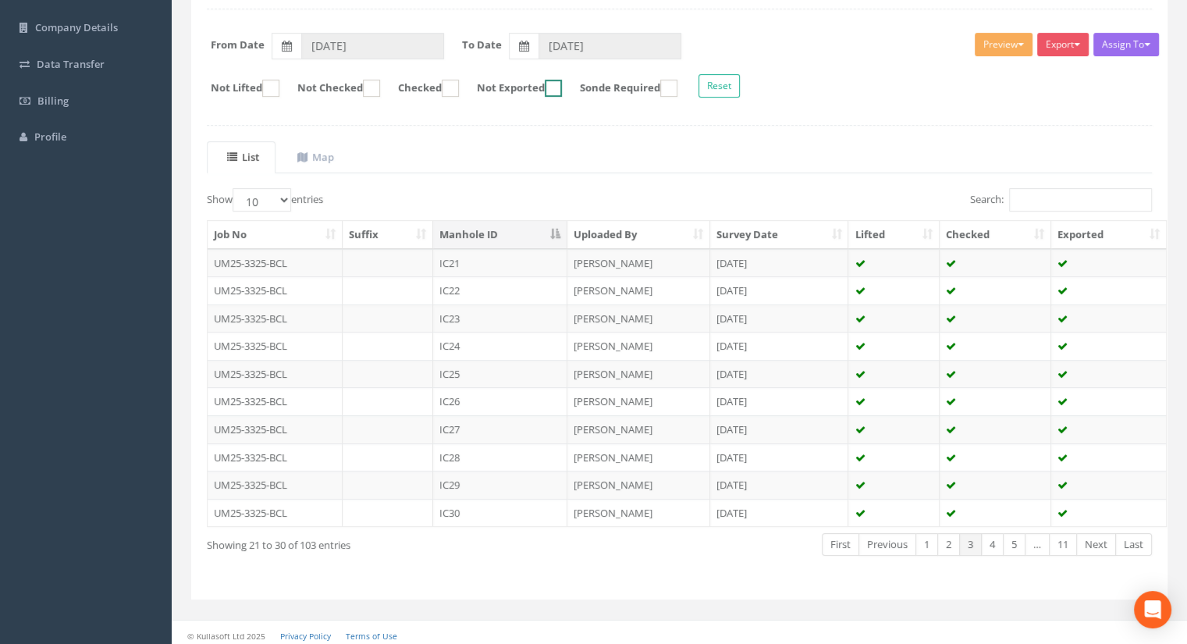
scroll to position [222, 0]
click at [984, 538] on link "4" at bounding box center [992, 542] width 23 height 23
click at [471, 257] on td "IC31" at bounding box center [500, 261] width 134 height 28
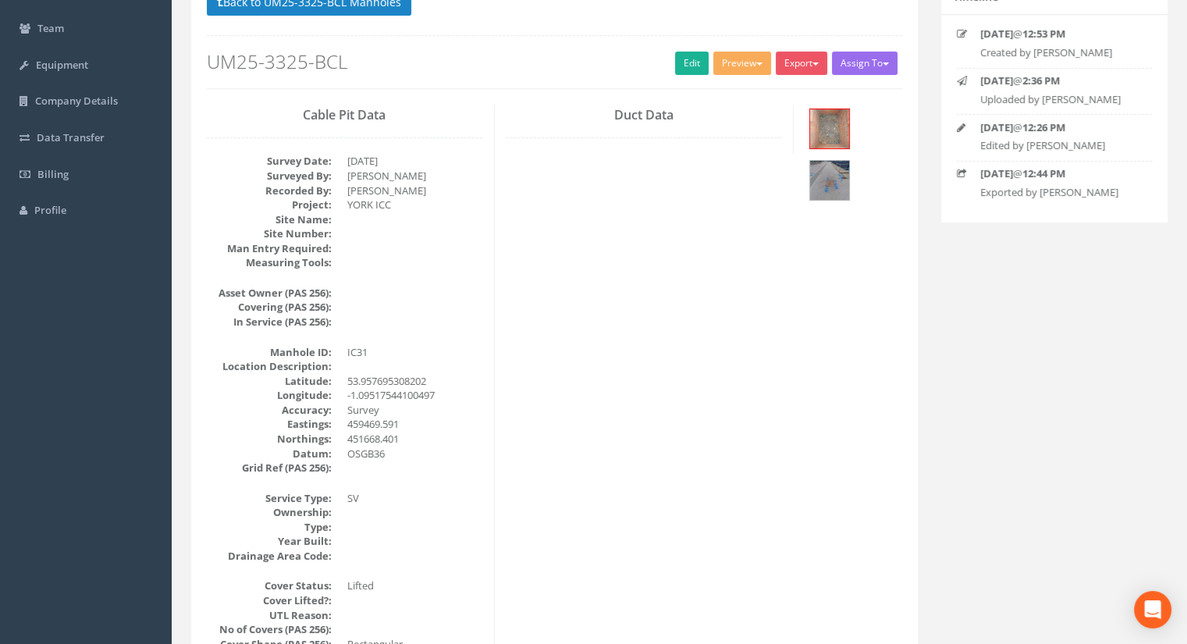
scroll to position [156, 0]
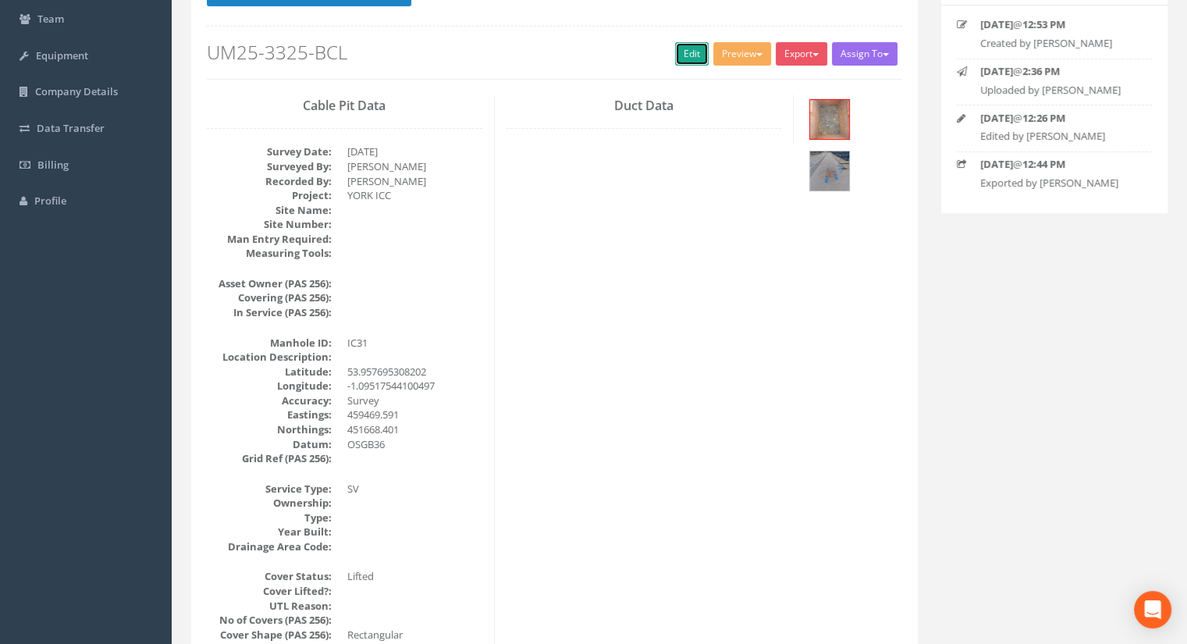
click at [687, 55] on link "Edit" at bounding box center [692, 53] width 34 height 23
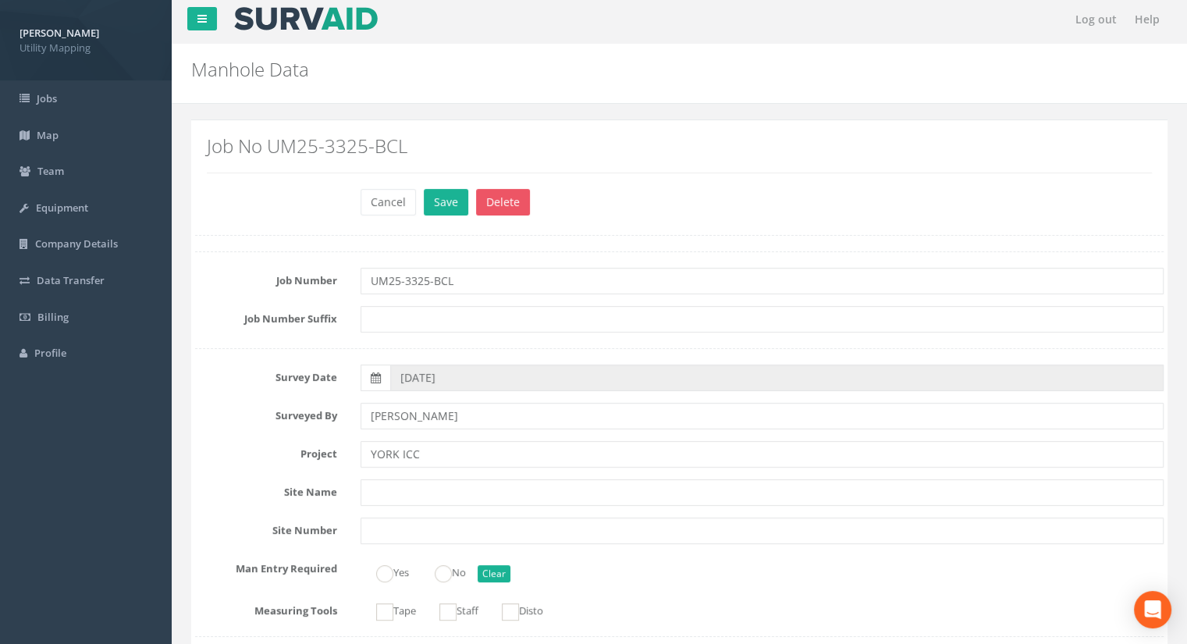
scroll to position [0, 0]
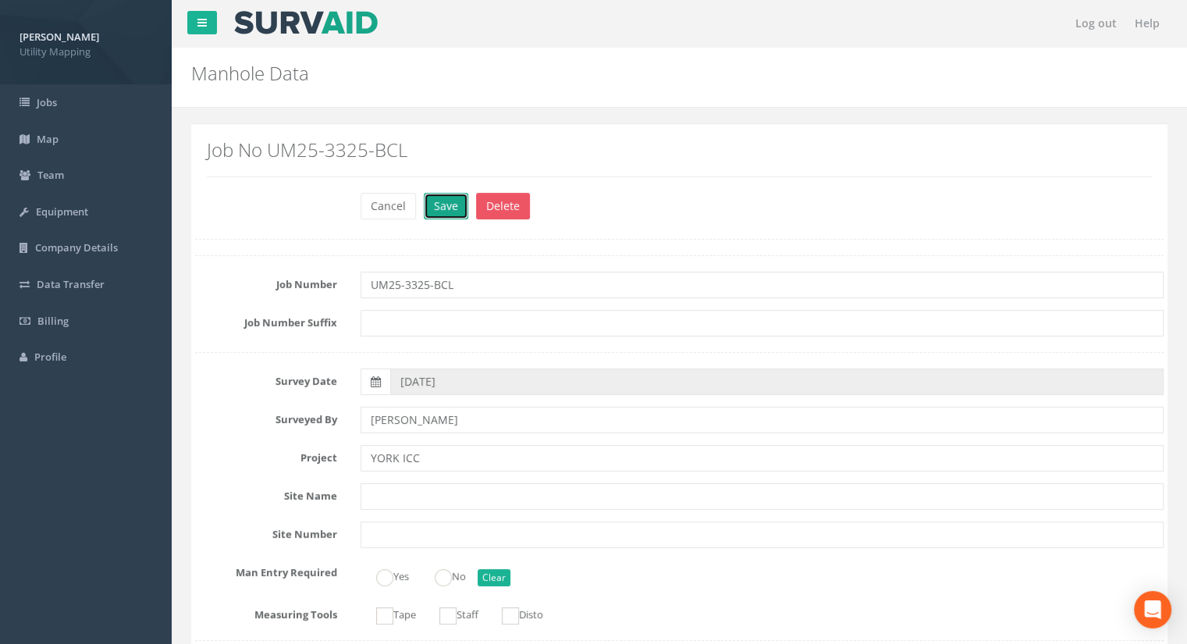
click at [439, 212] on button "Save" at bounding box center [446, 206] width 44 height 27
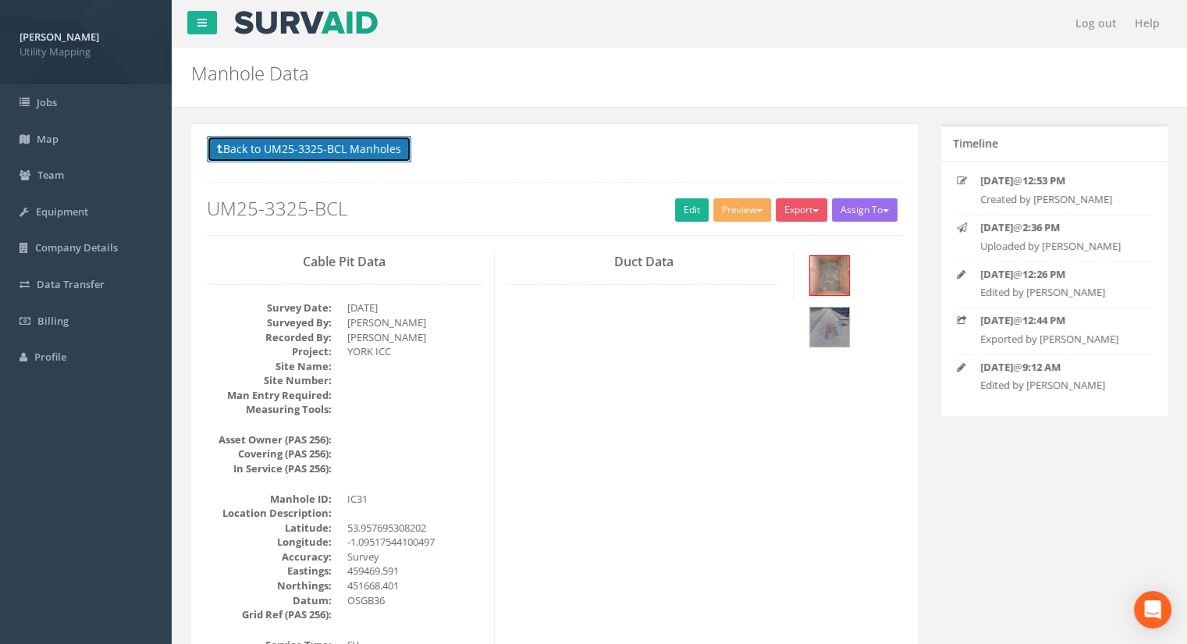
click at [317, 149] on button "Back to UM25-3325-BCL Manholes" at bounding box center [309, 149] width 204 height 27
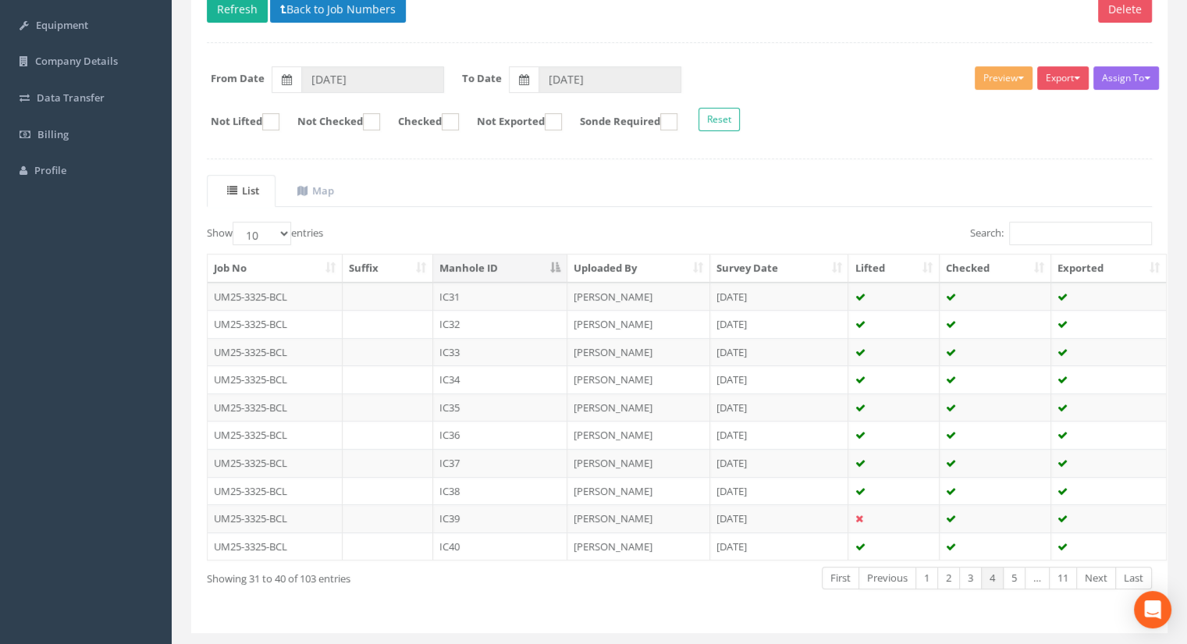
scroll to position [222, 0]
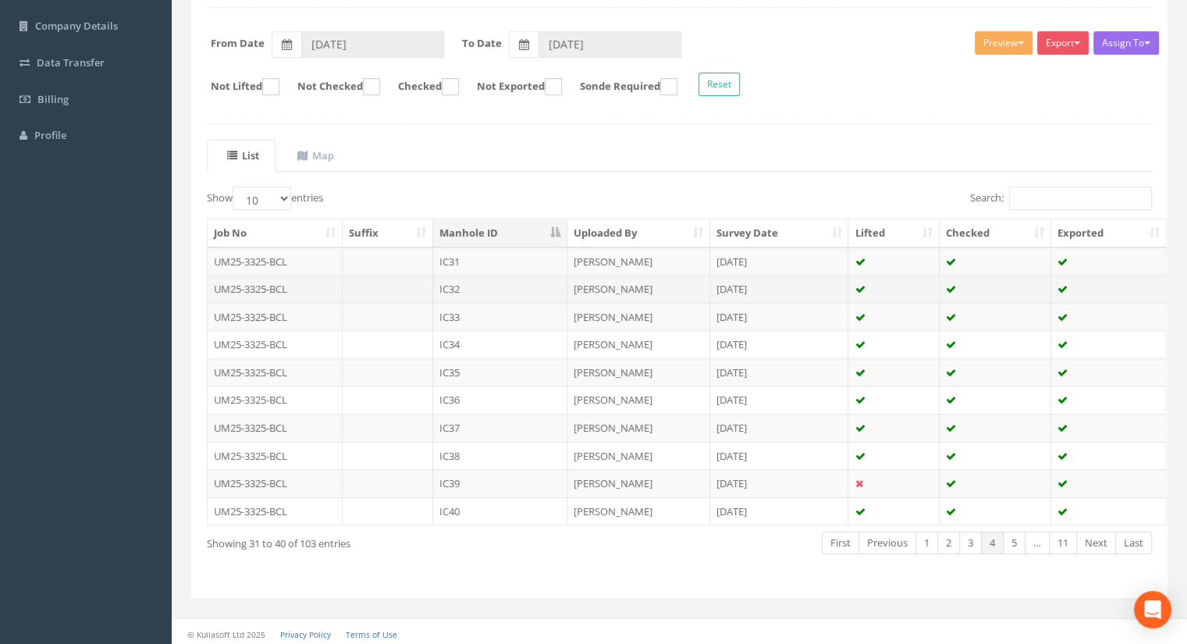
click at [467, 278] on td "IC32" at bounding box center [500, 289] width 134 height 28
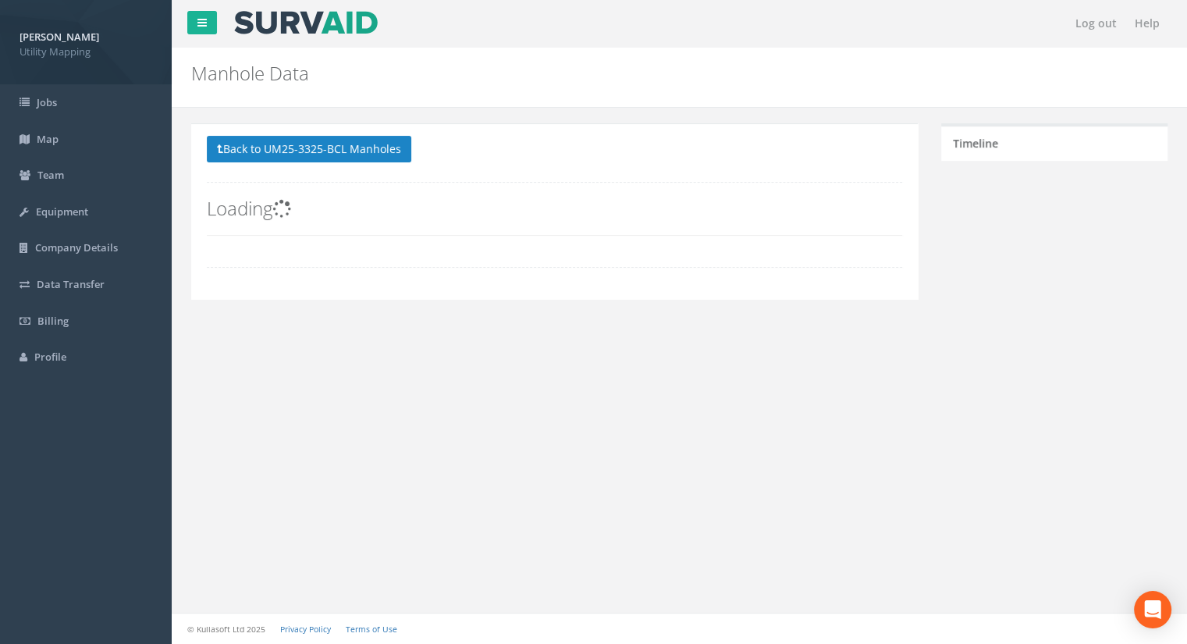
scroll to position [0, 0]
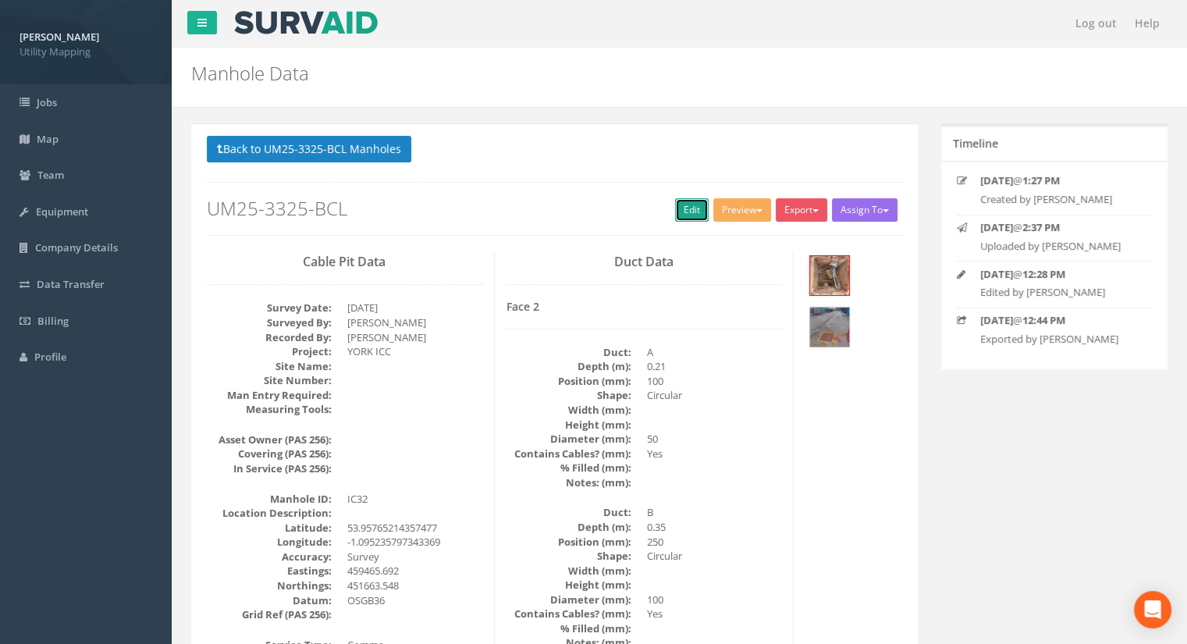
click at [679, 205] on link "Edit" at bounding box center [692, 209] width 34 height 23
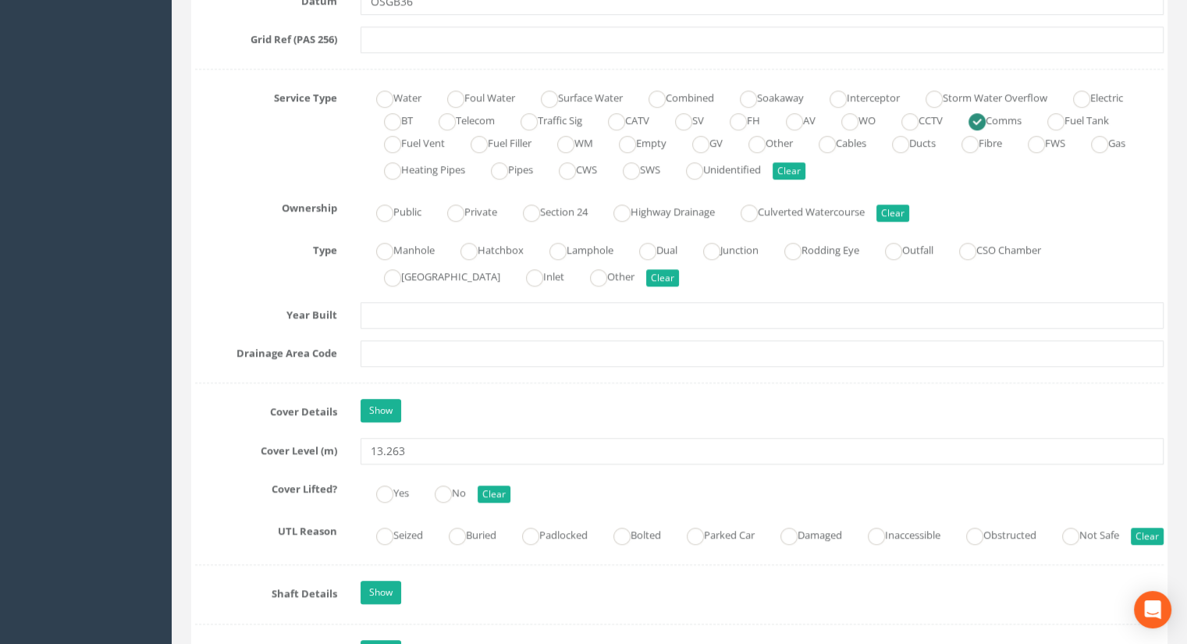
scroll to position [1248, 0]
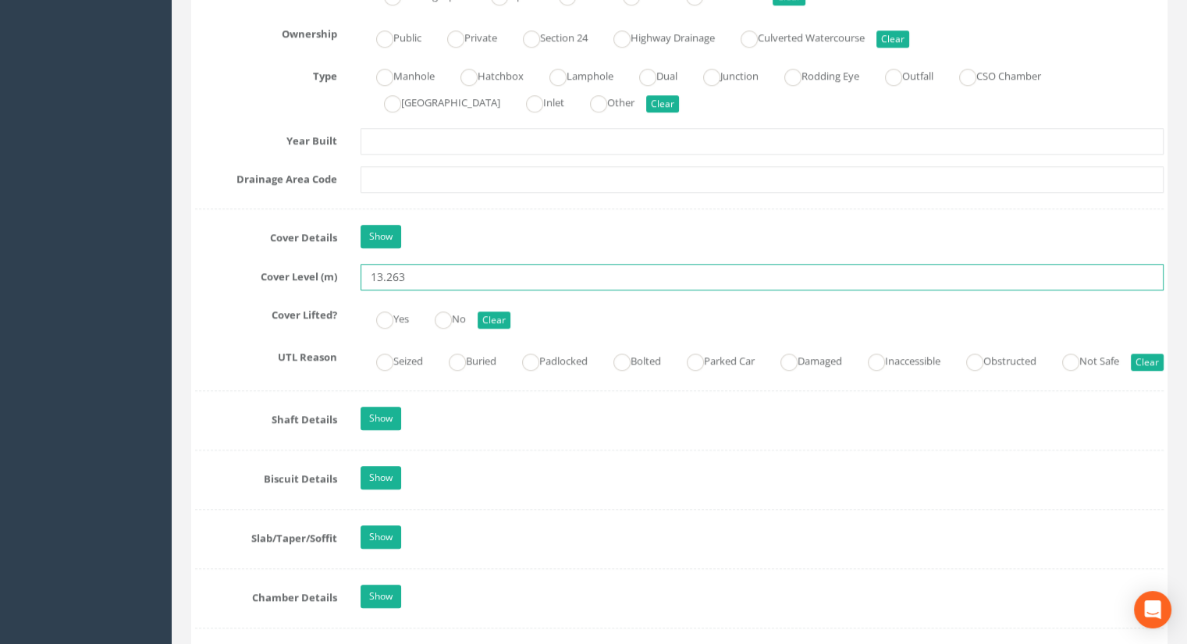
click at [412, 274] on input "13.263" at bounding box center [761, 277] width 803 height 27
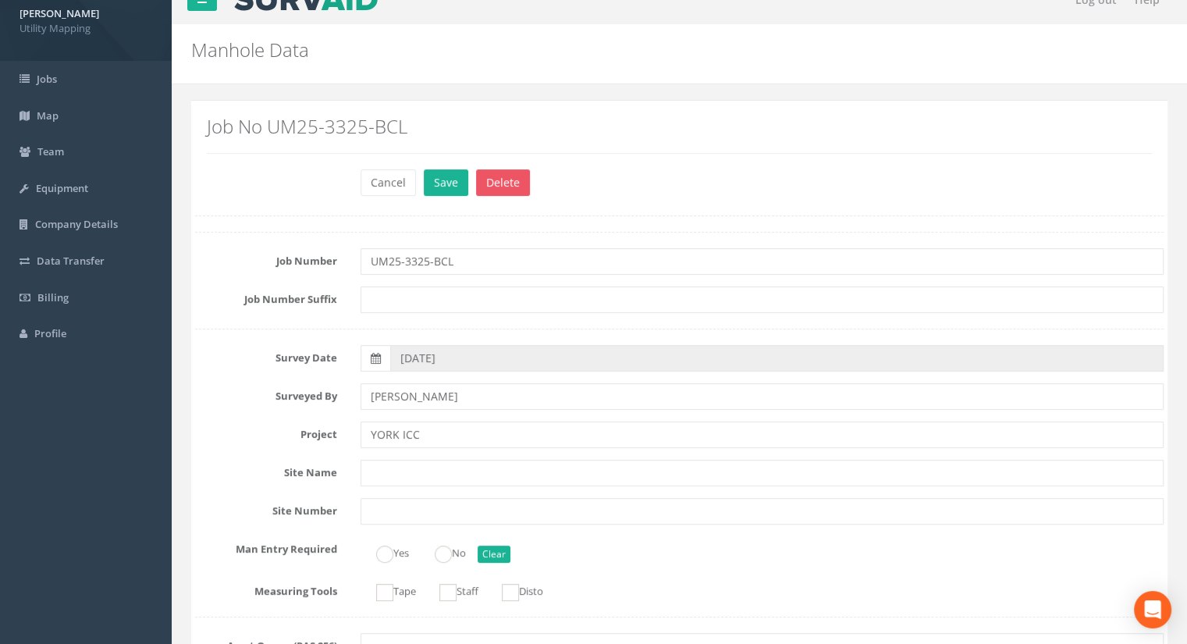
scroll to position [0, 0]
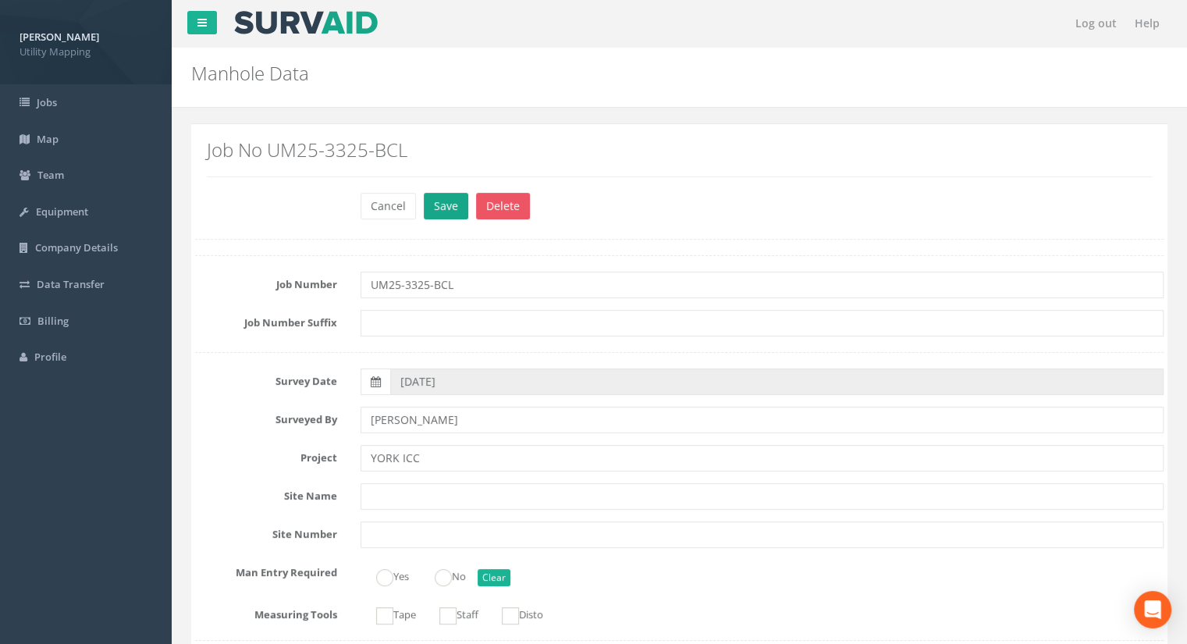
type input "13.25"
click at [438, 207] on button "Save" at bounding box center [446, 206] width 44 height 27
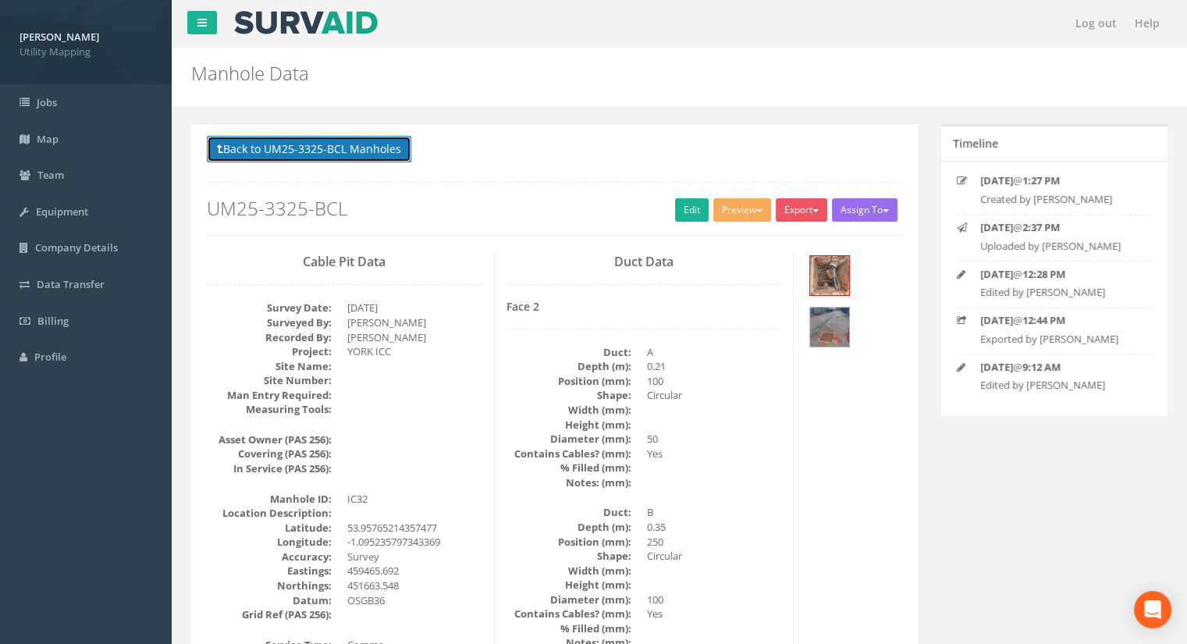
click at [368, 152] on button "Back to UM25-3325-BCL Manholes" at bounding box center [309, 149] width 204 height 27
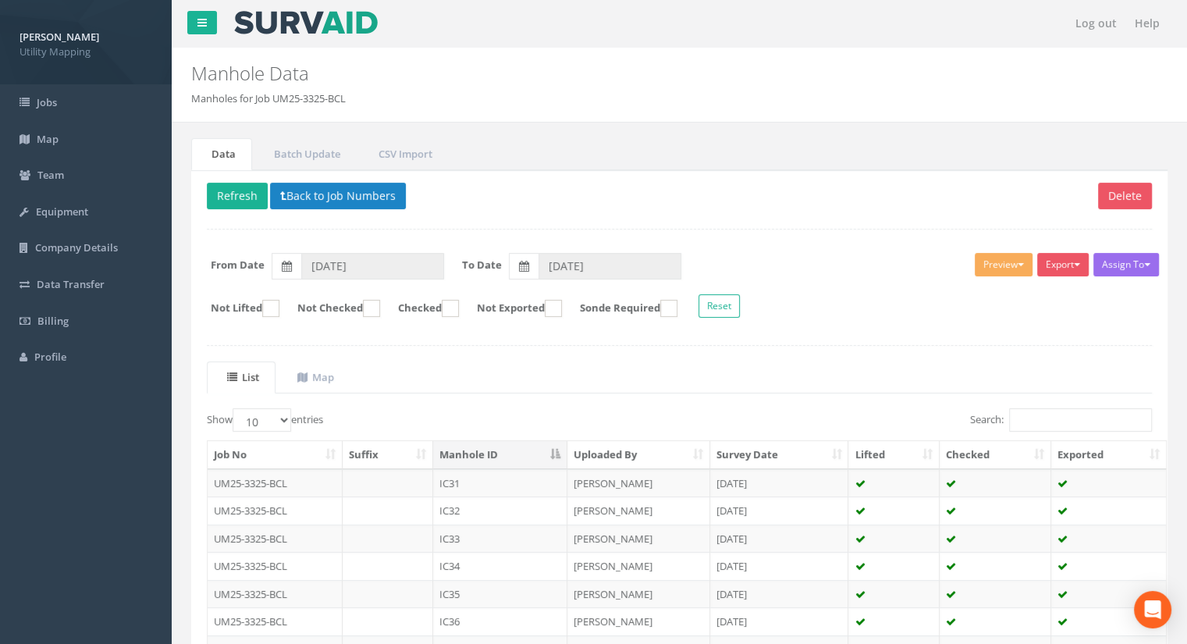
scroll to position [156, 0]
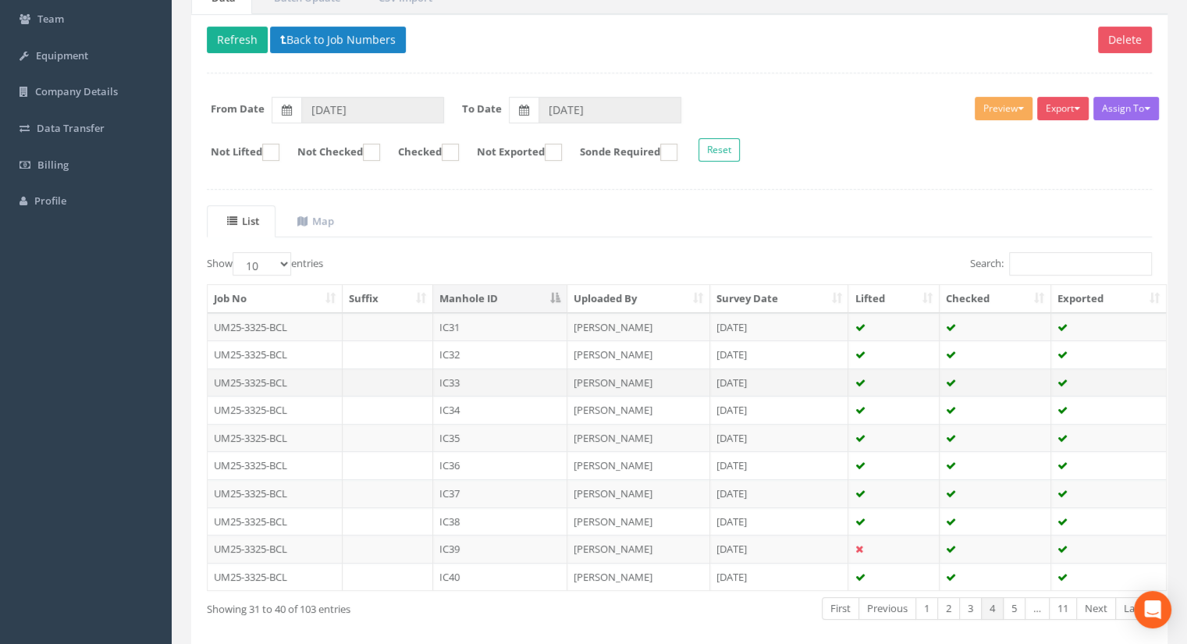
click at [459, 382] on td "IC33" at bounding box center [500, 382] width 134 height 28
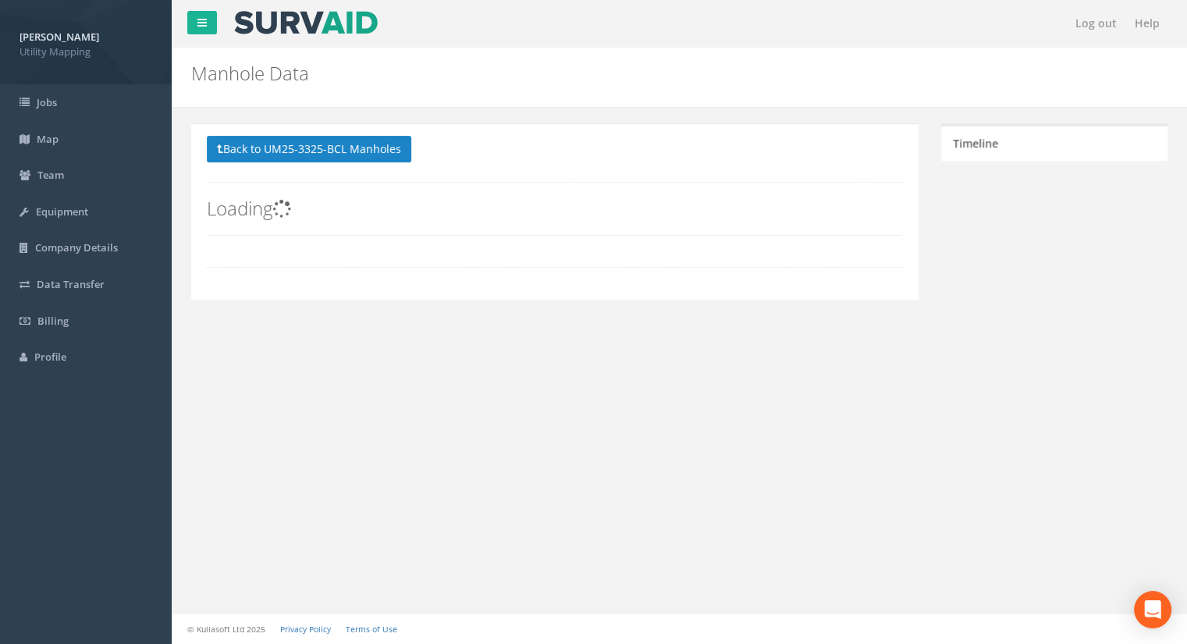
scroll to position [0, 0]
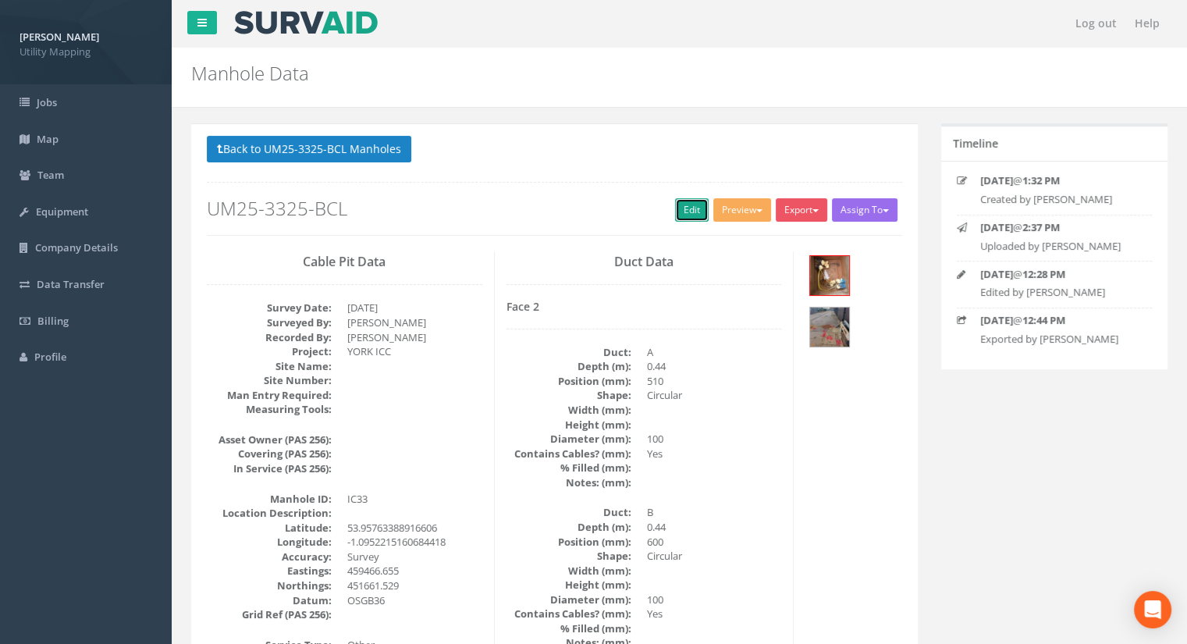
click at [676, 215] on link "Edit" at bounding box center [692, 209] width 34 height 23
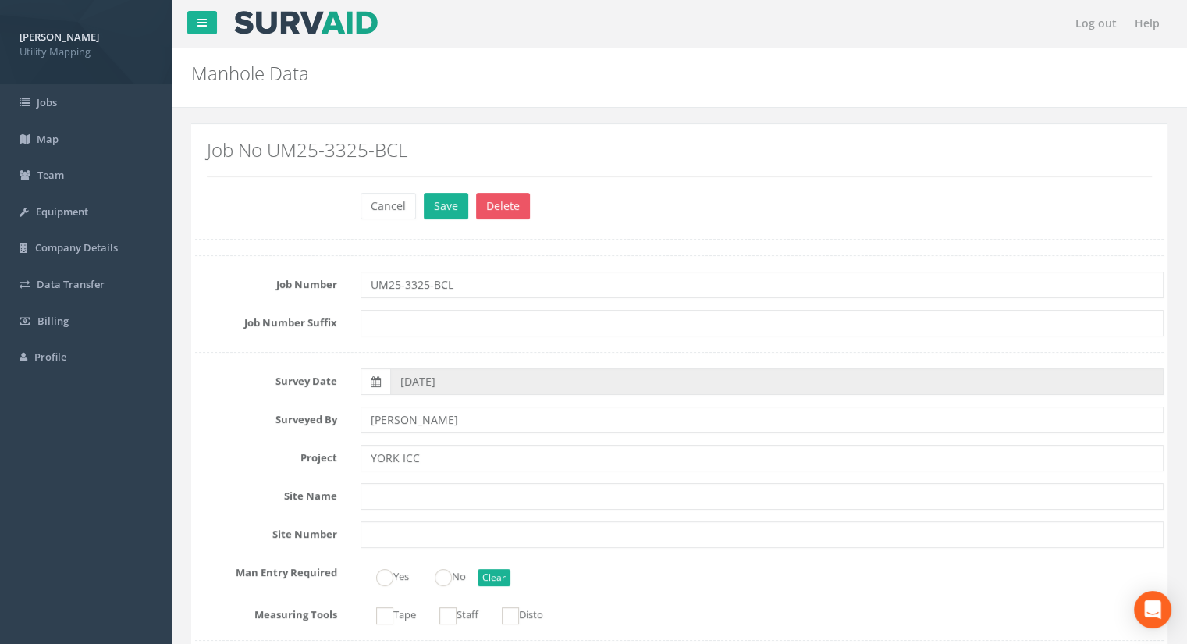
scroll to position [1170, 0]
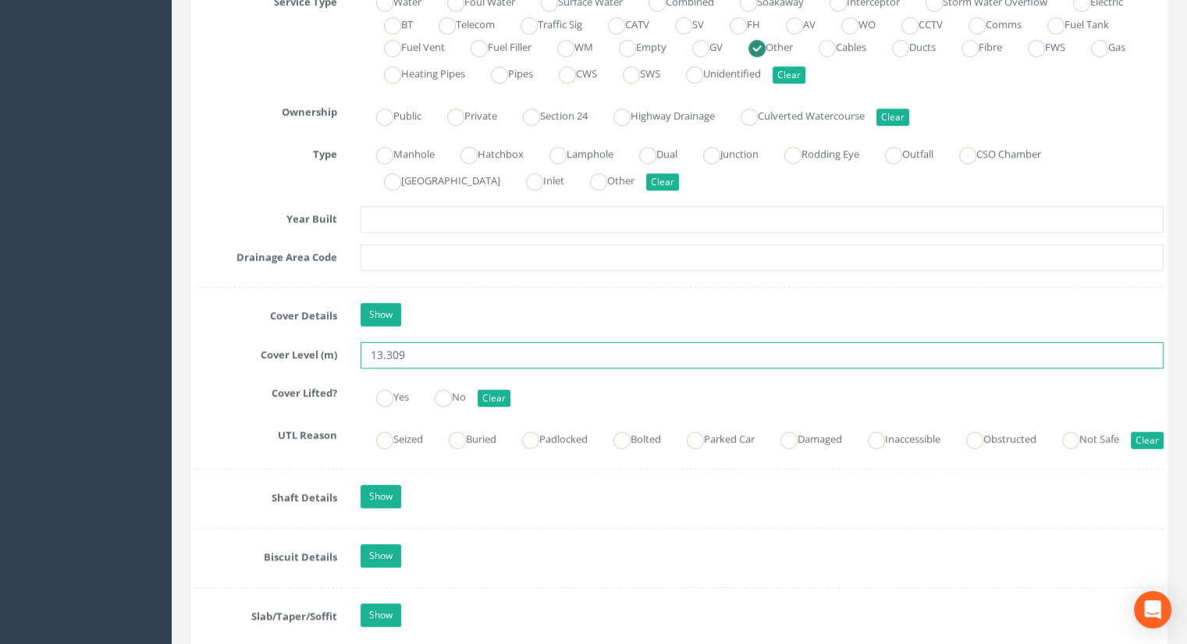
click at [427, 364] on input "13.309" at bounding box center [761, 355] width 803 height 27
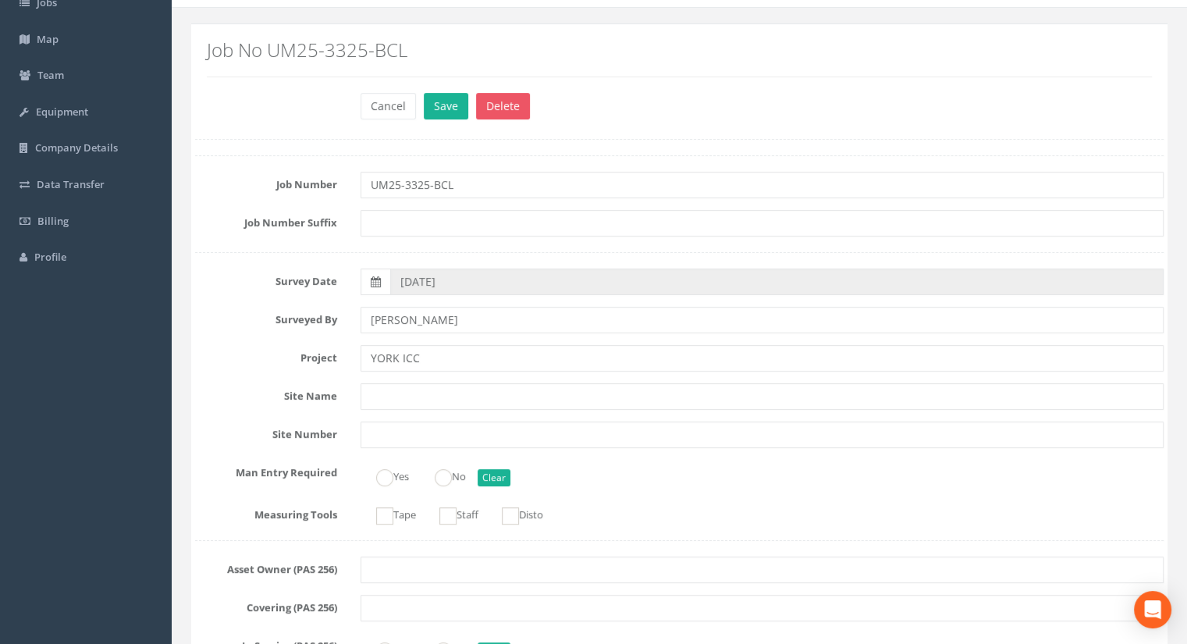
scroll to position [0, 0]
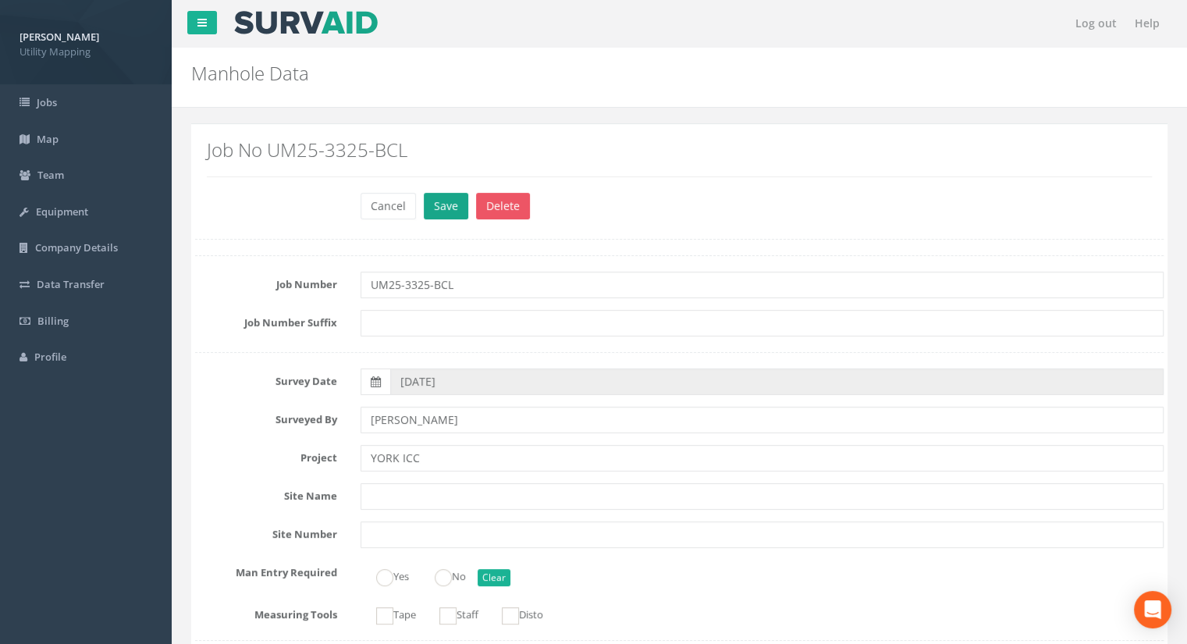
type input "13.28"
click at [451, 204] on button "Save" at bounding box center [446, 206] width 44 height 27
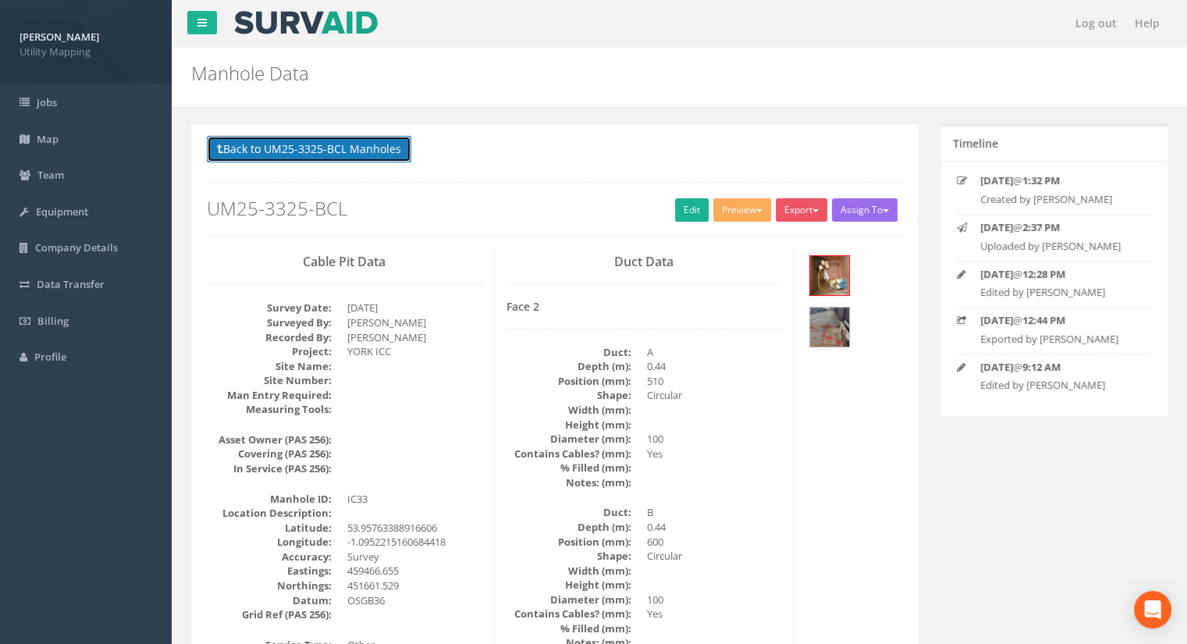
click at [356, 148] on button "Back to UM25-3325-BCL Manholes" at bounding box center [309, 149] width 204 height 27
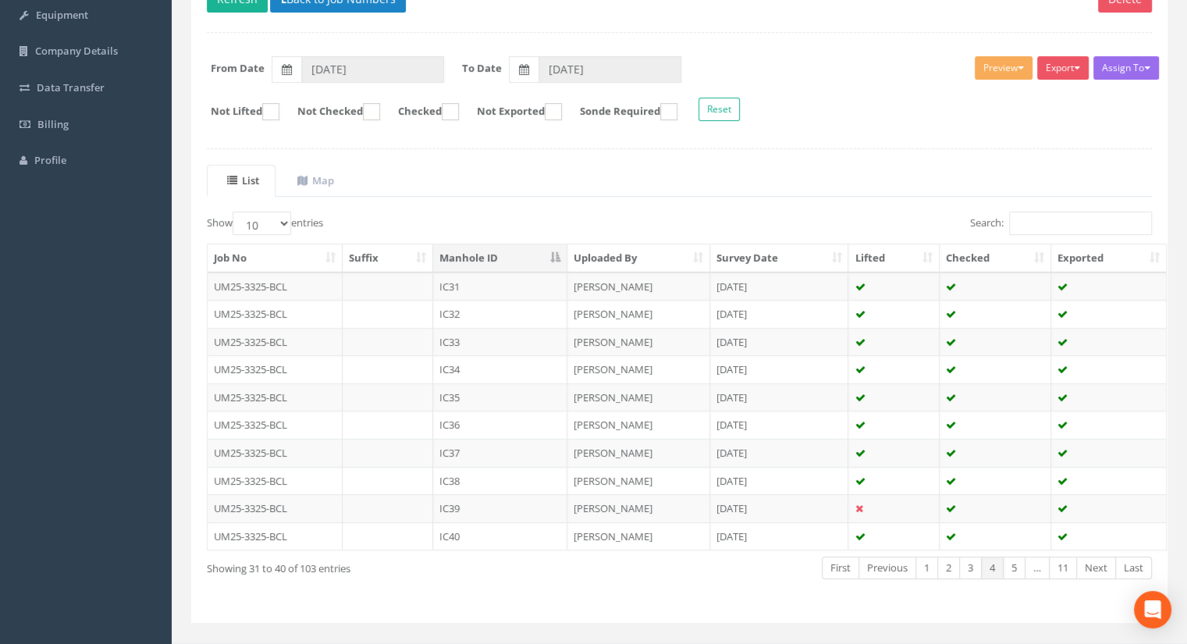
scroll to position [222, 0]
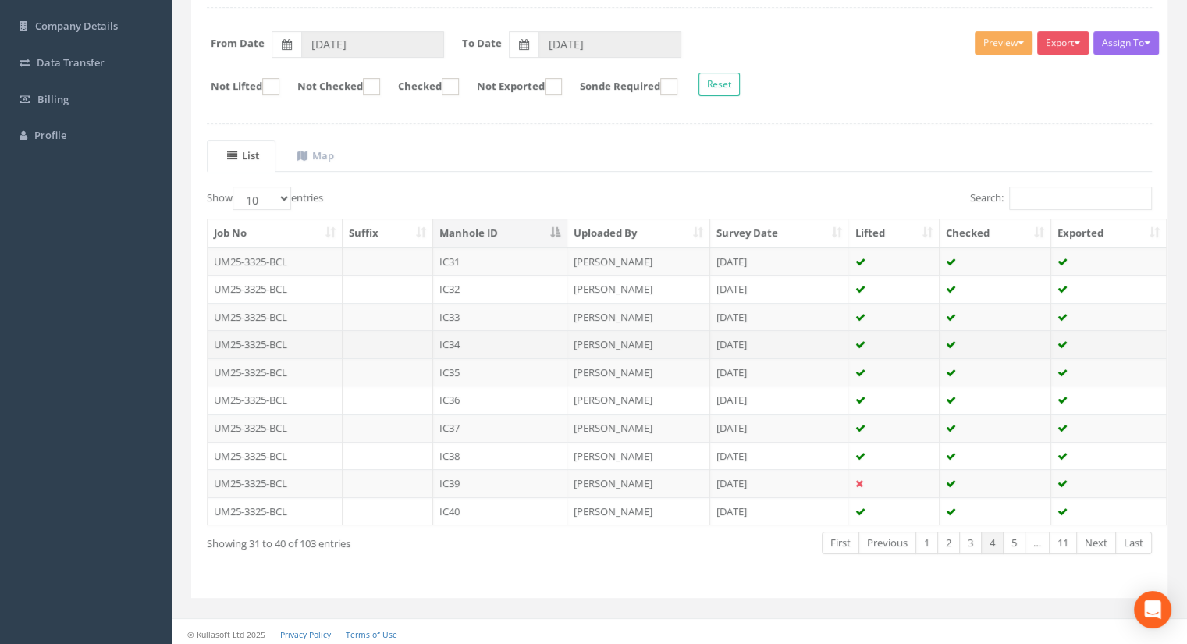
click at [488, 345] on td "IC34" at bounding box center [500, 344] width 134 height 28
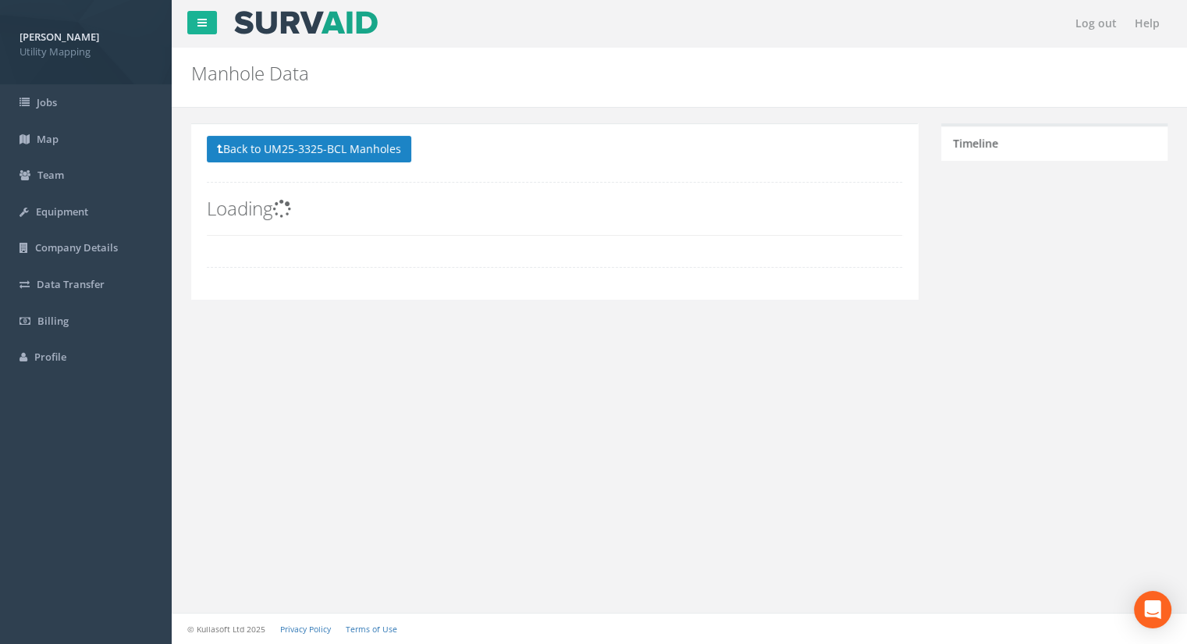
scroll to position [0, 0]
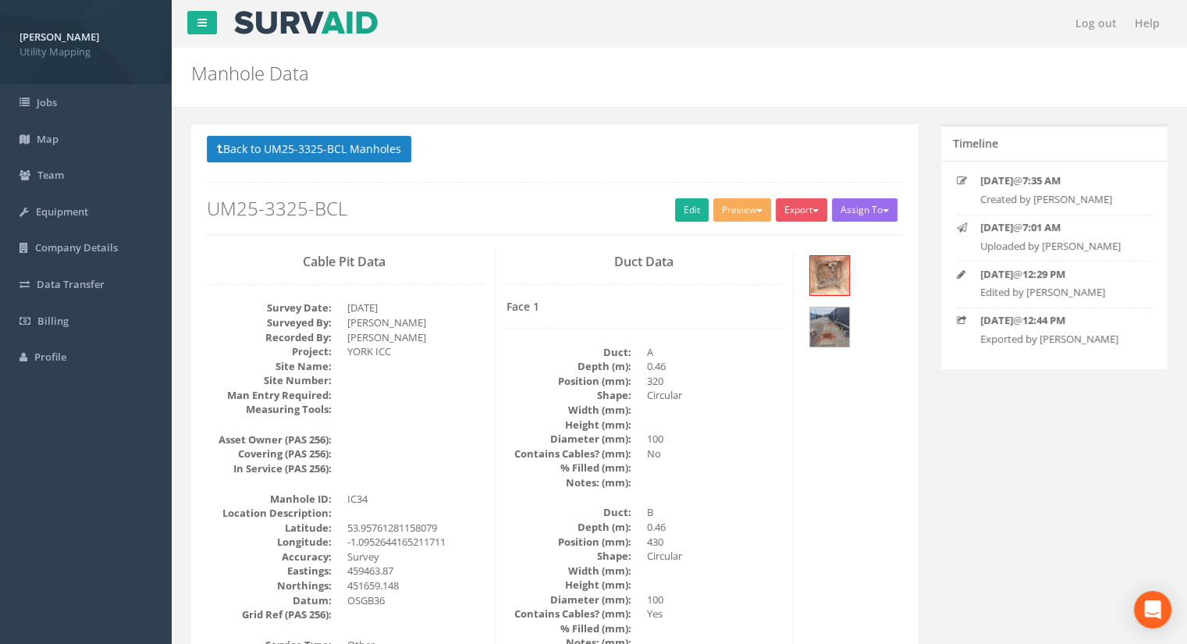
click at [666, 213] on h2 "UM25-3325-BCL" at bounding box center [554, 208] width 695 height 20
click at [676, 211] on link "Edit" at bounding box center [692, 209] width 34 height 23
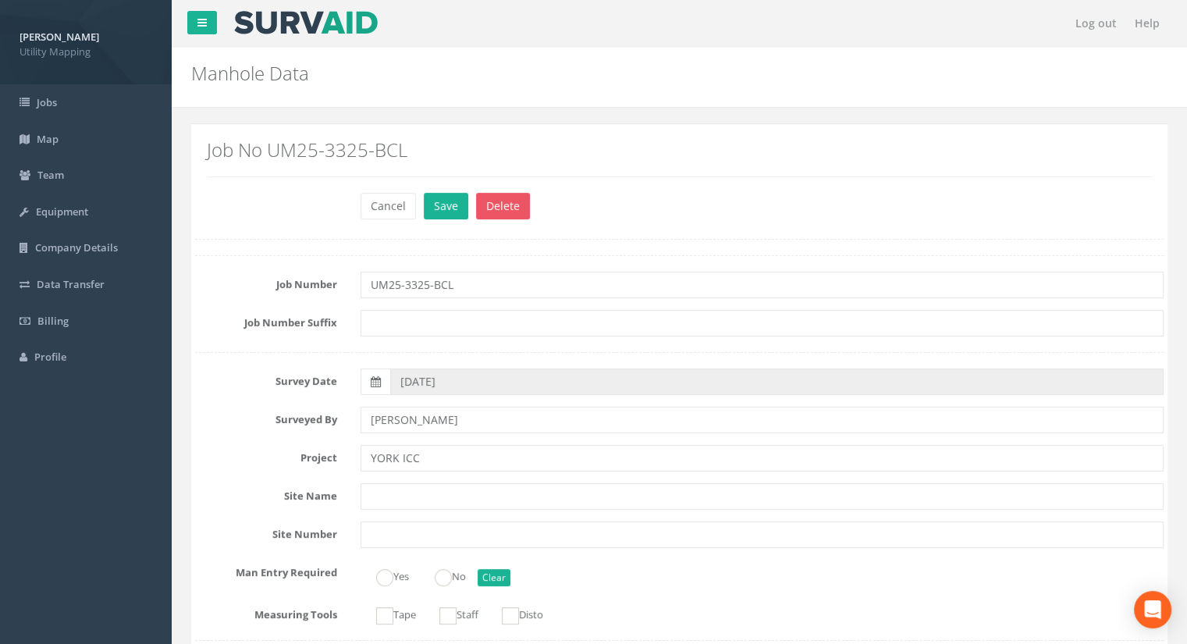
type input "13.30"
click at [452, 219] on div "Cancel Save Delete" at bounding box center [762, 208] width 826 height 30
click at [451, 211] on button "Save" at bounding box center [446, 206] width 44 height 27
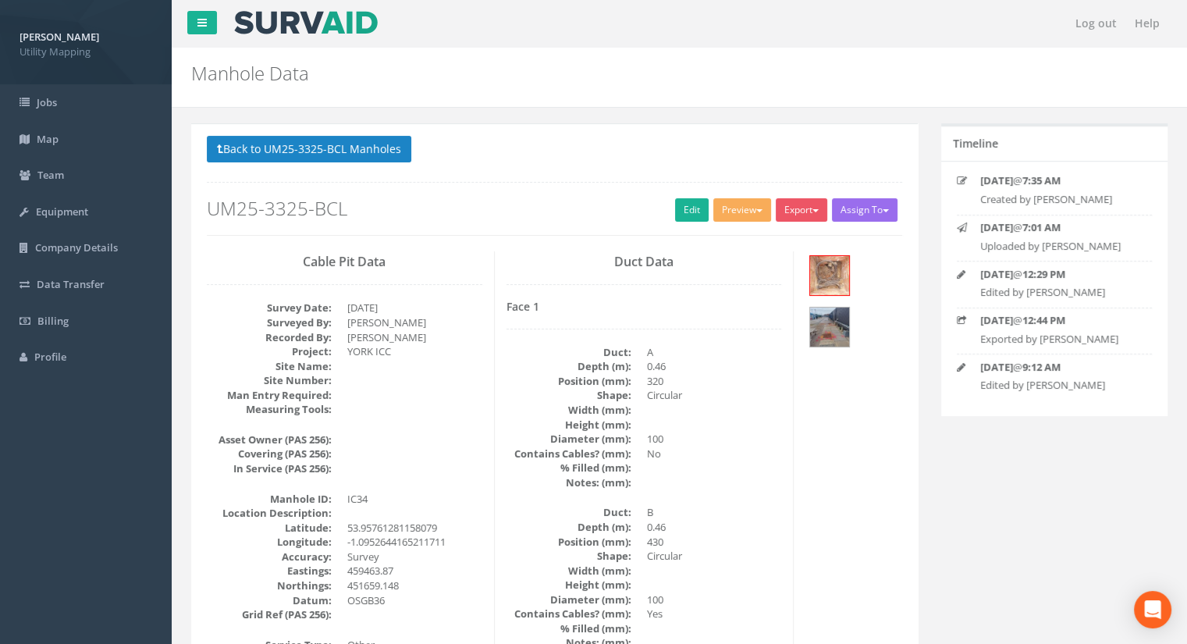
click at [246, 152] on button "Back to UM25-3325-BCL Manholes" at bounding box center [309, 149] width 204 height 27
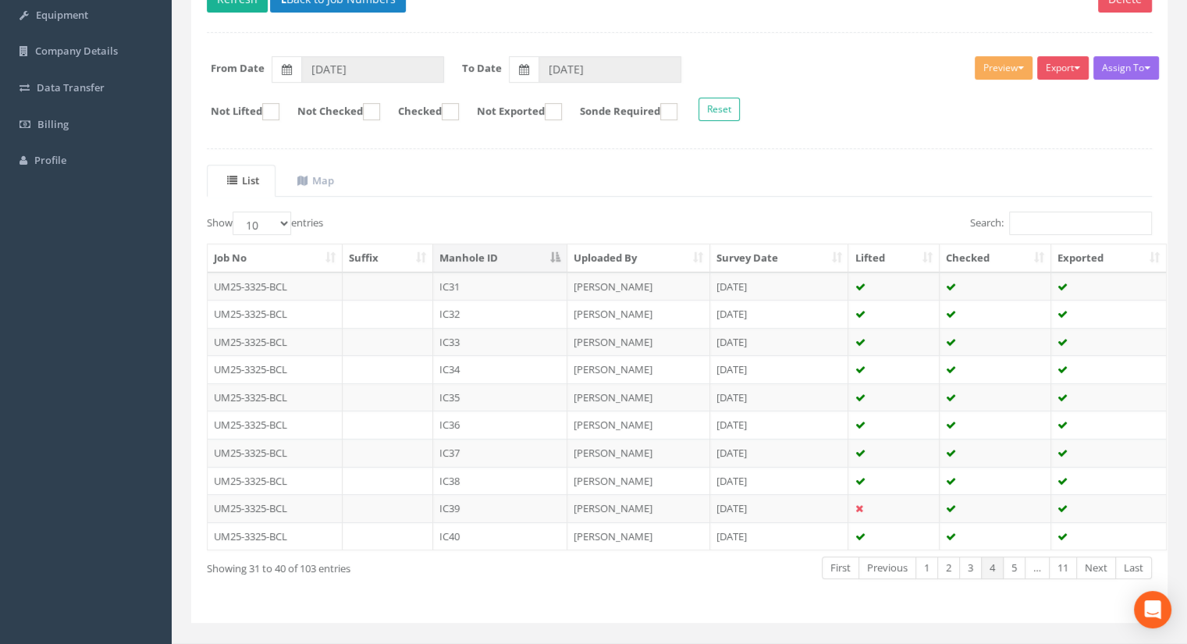
scroll to position [222, 0]
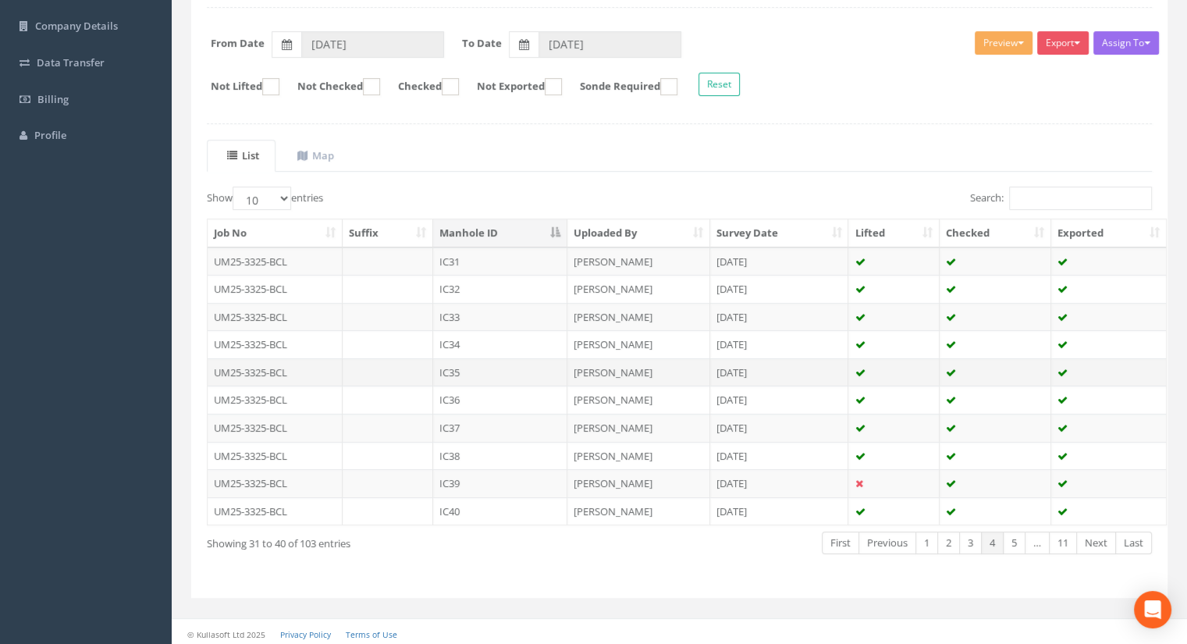
click at [448, 364] on td "IC35" at bounding box center [500, 372] width 134 height 28
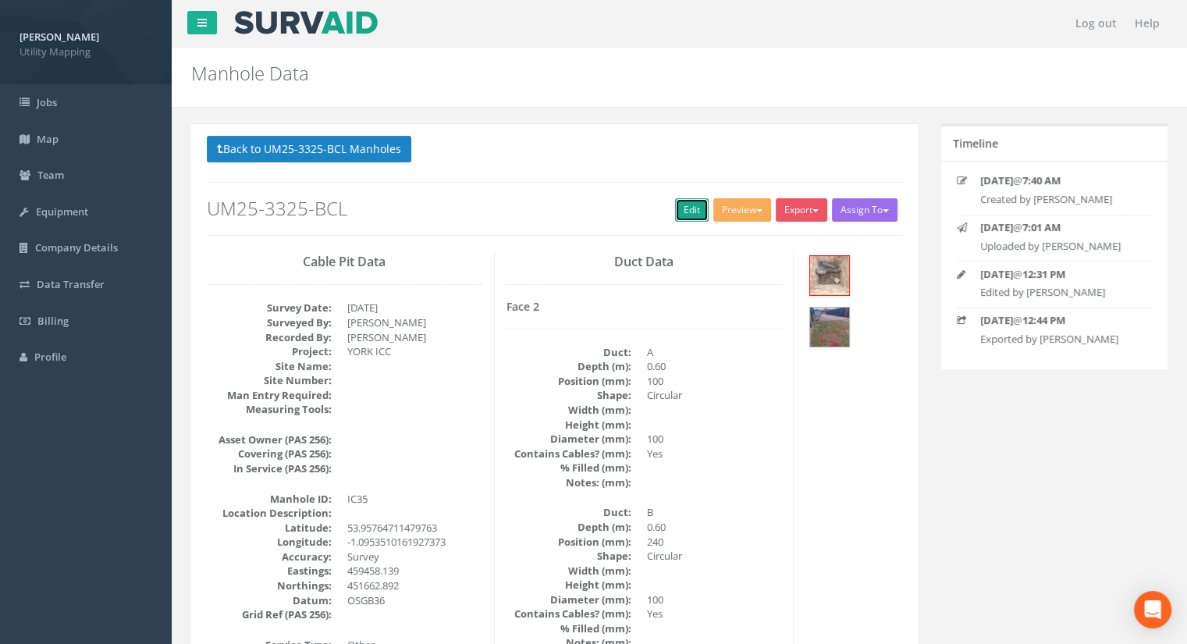
click at [680, 207] on link "Edit" at bounding box center [692, 209] width 34 height 23
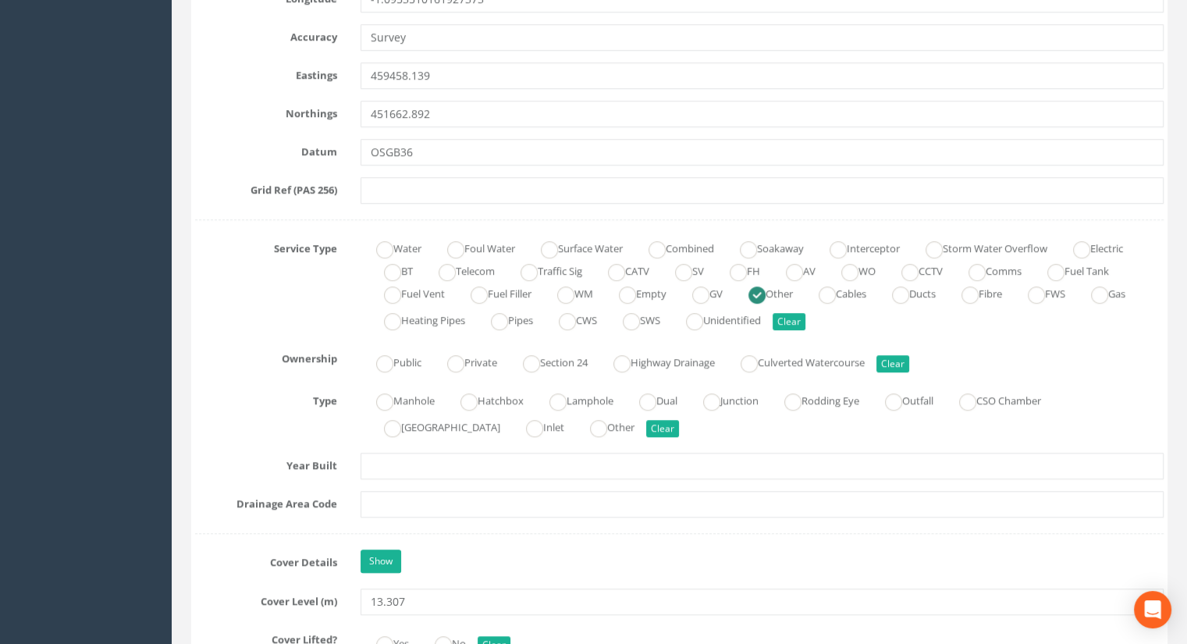
scroll to position [1092, 0]
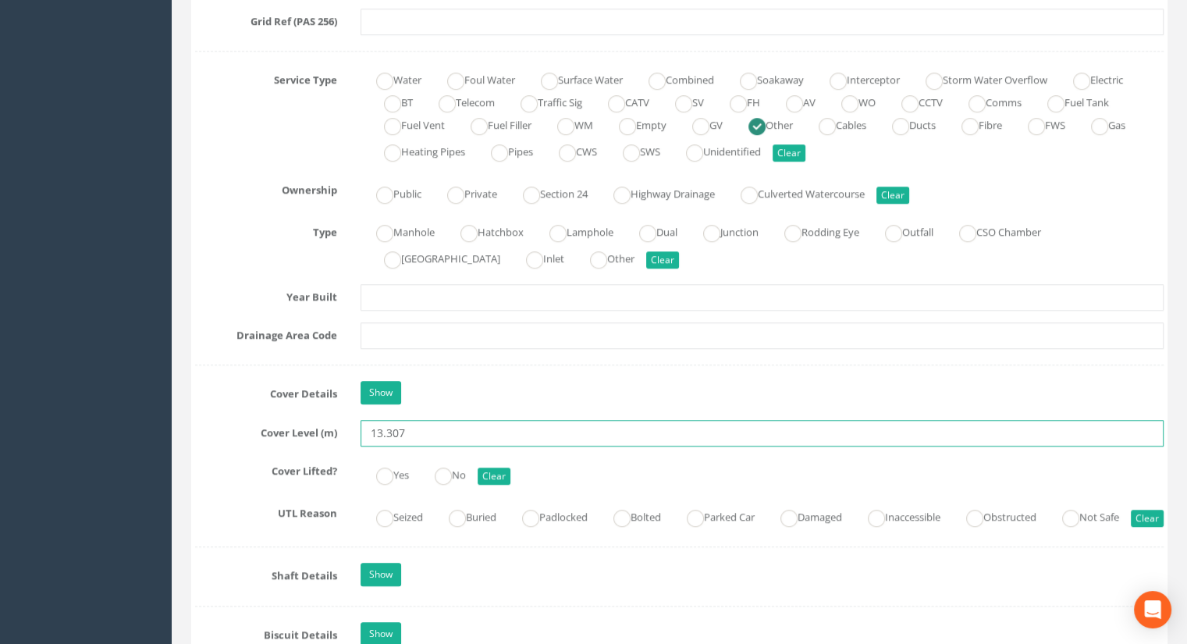
click at [428, 439] on input "13.307" at bounding box center [761, 433] width 803 height 27
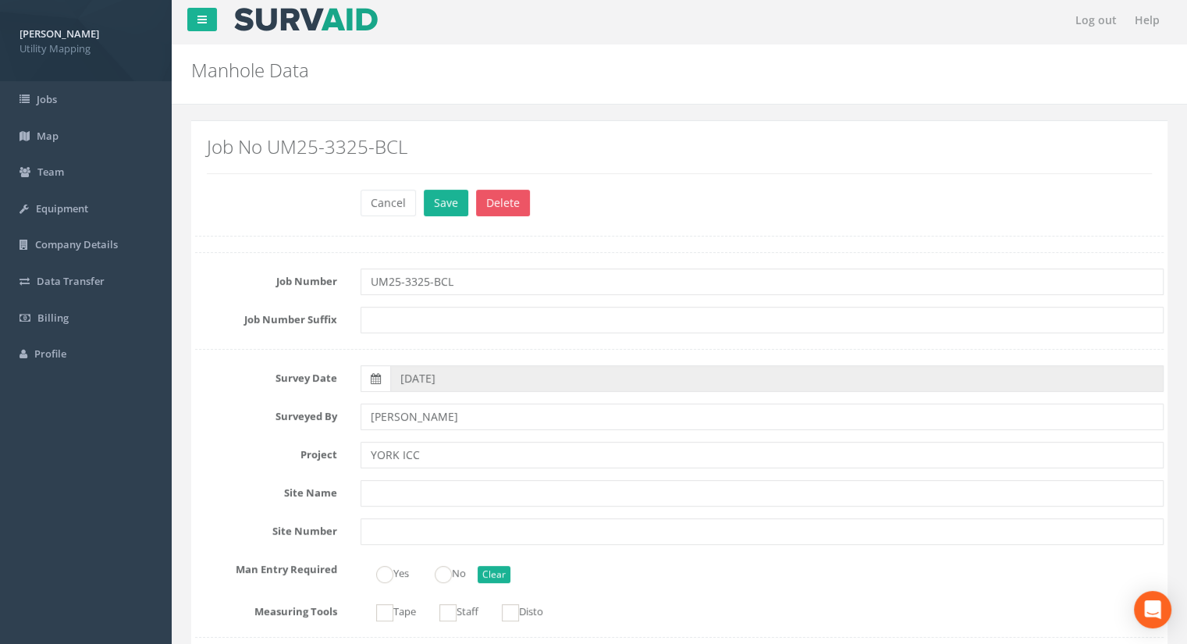
scroll to position [0, 0]
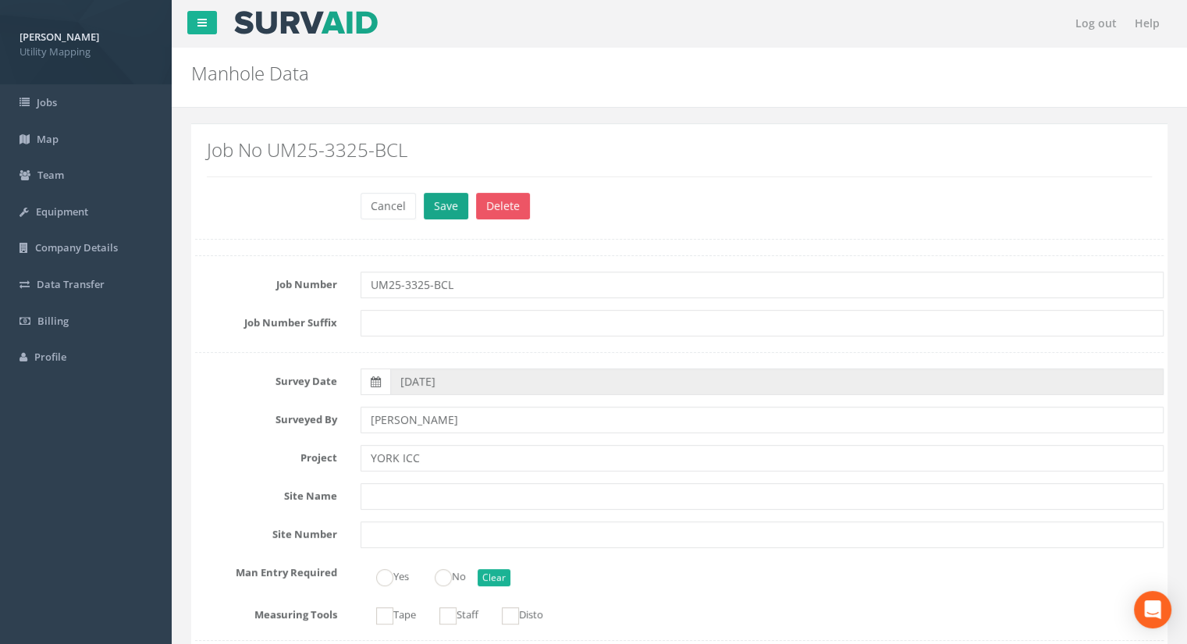
type input "13.28"
click at [443, 208] on button "Save" at bounding box center [446, 206] width 44 height 27
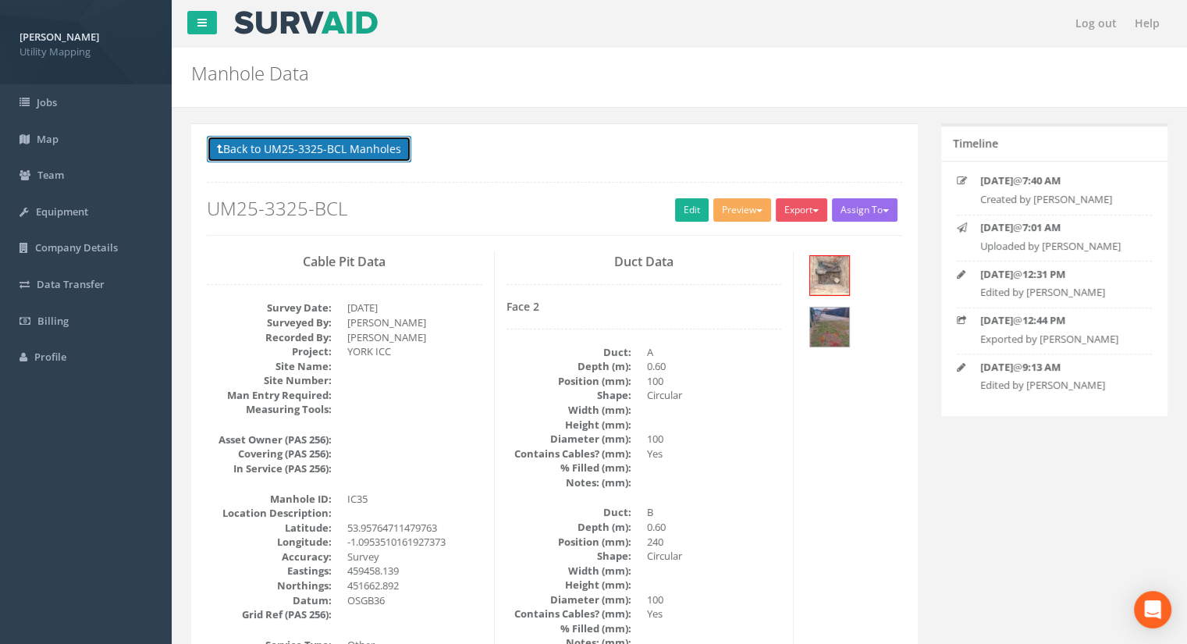
click at [358, 158] on button "Back to UM25-3325-BCL Manholes" at bounding box center [309, 149] width 204 height 27
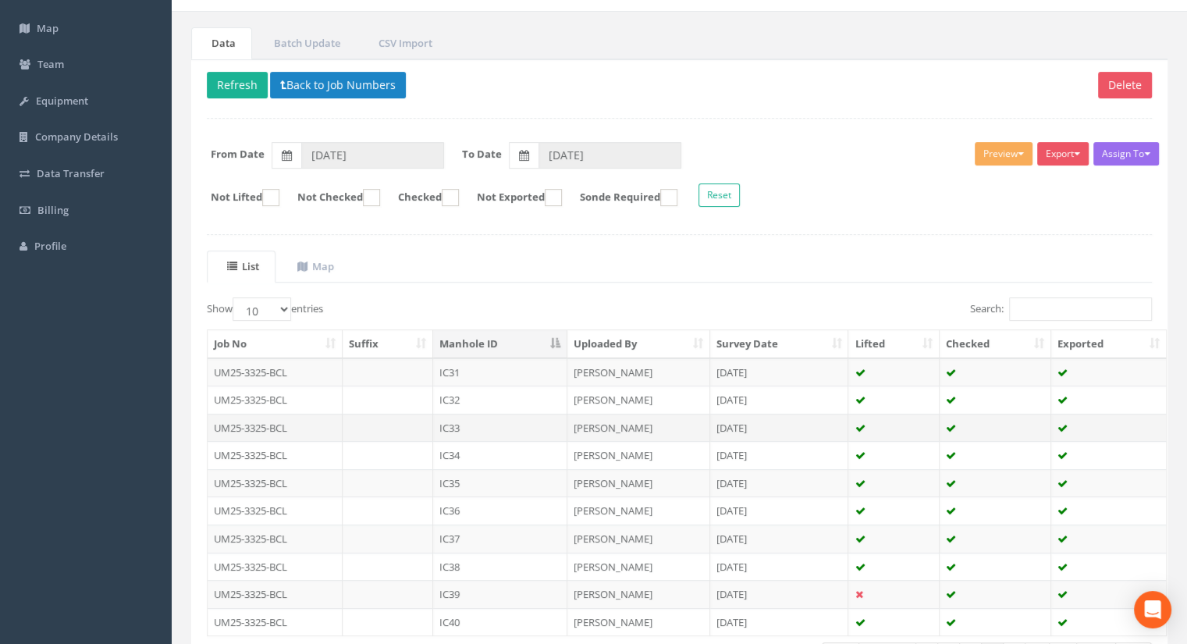
scroll to position [156, 0]
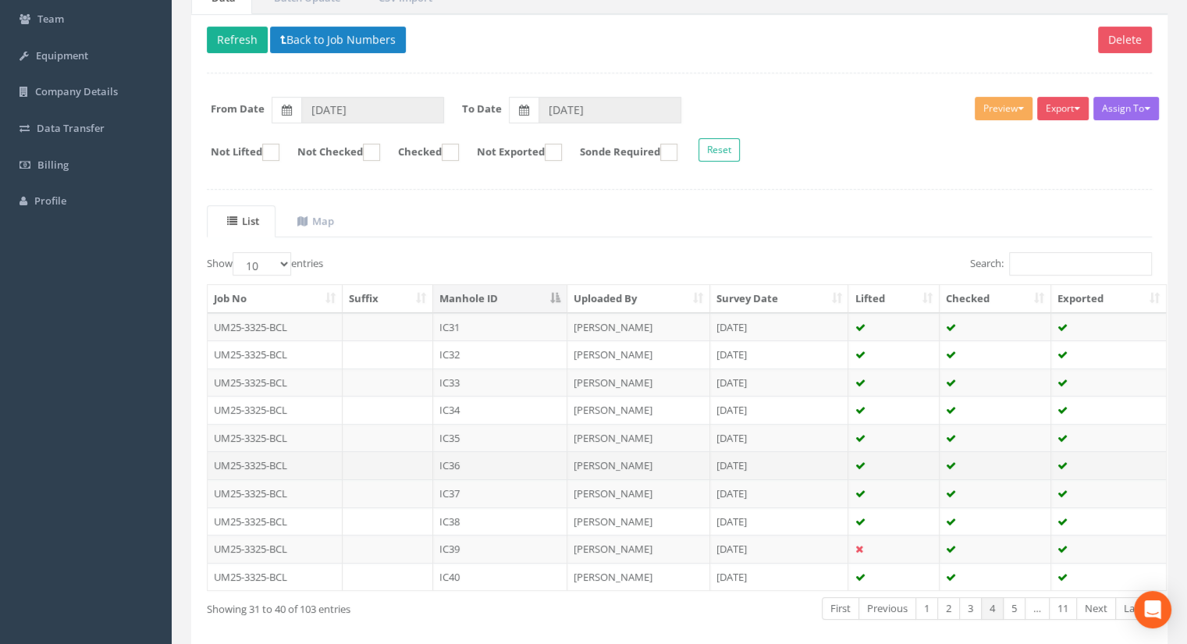
click at [478, 463] on td "IC36" at bounding box center [500, 465] width 134 height 28
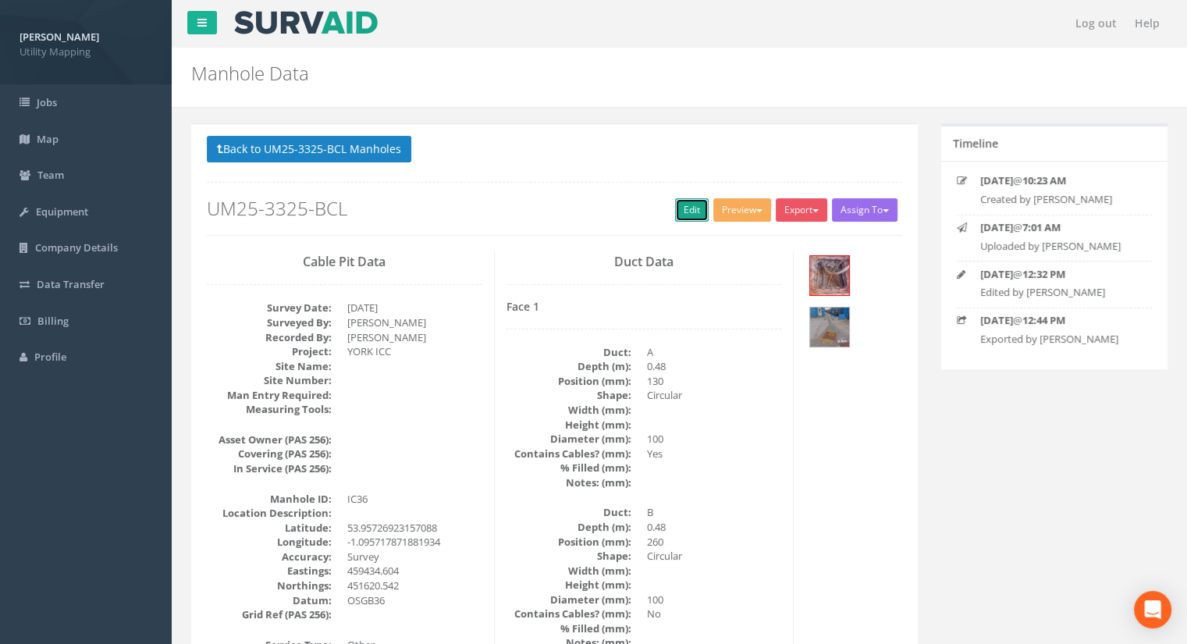
click at [697, 208] on link "Edit" at bounding box center [692, 209] width 34 height 23
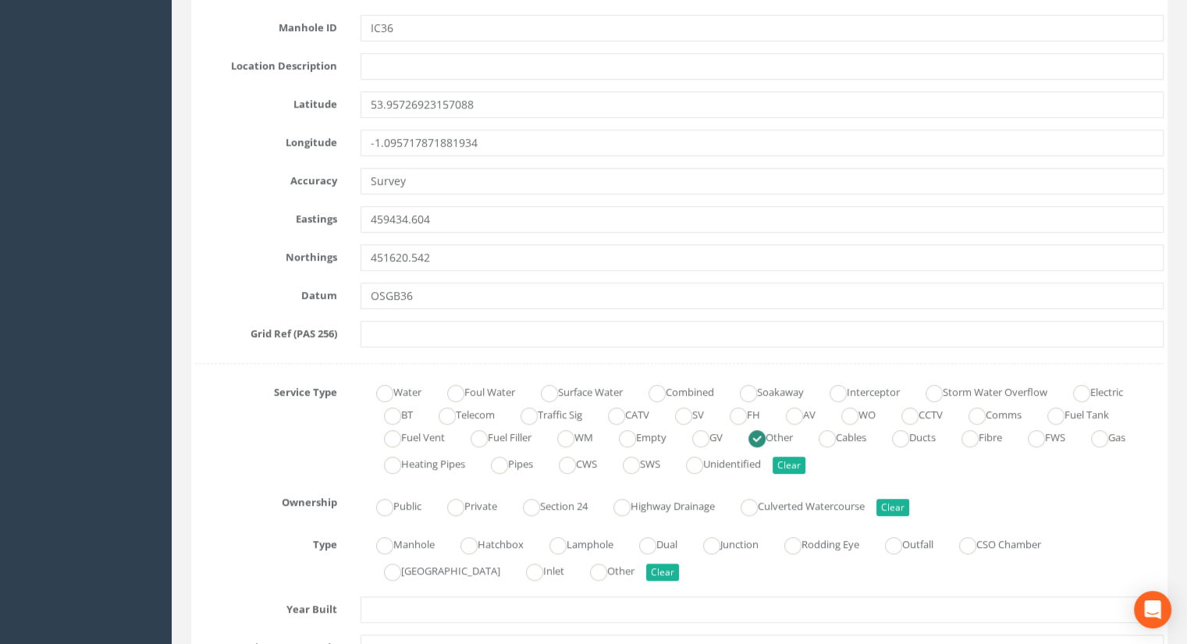
scroll to position [1170, 0]
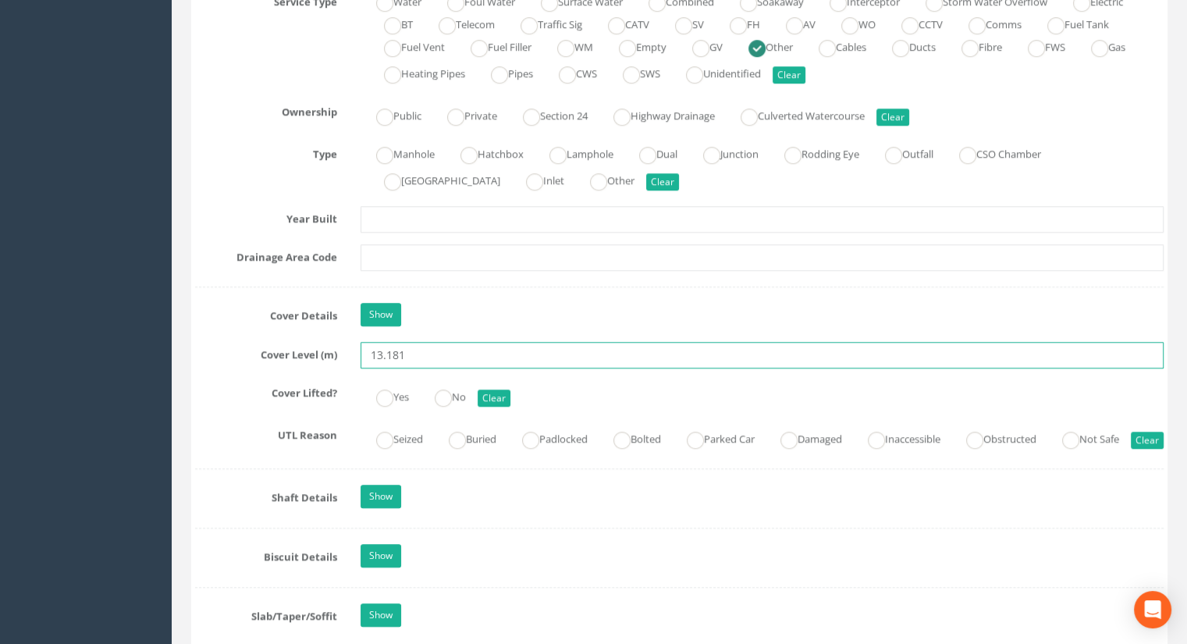
click at [460, 349] on input "13.181" at bounding box center [761, 355] width 803 height 27
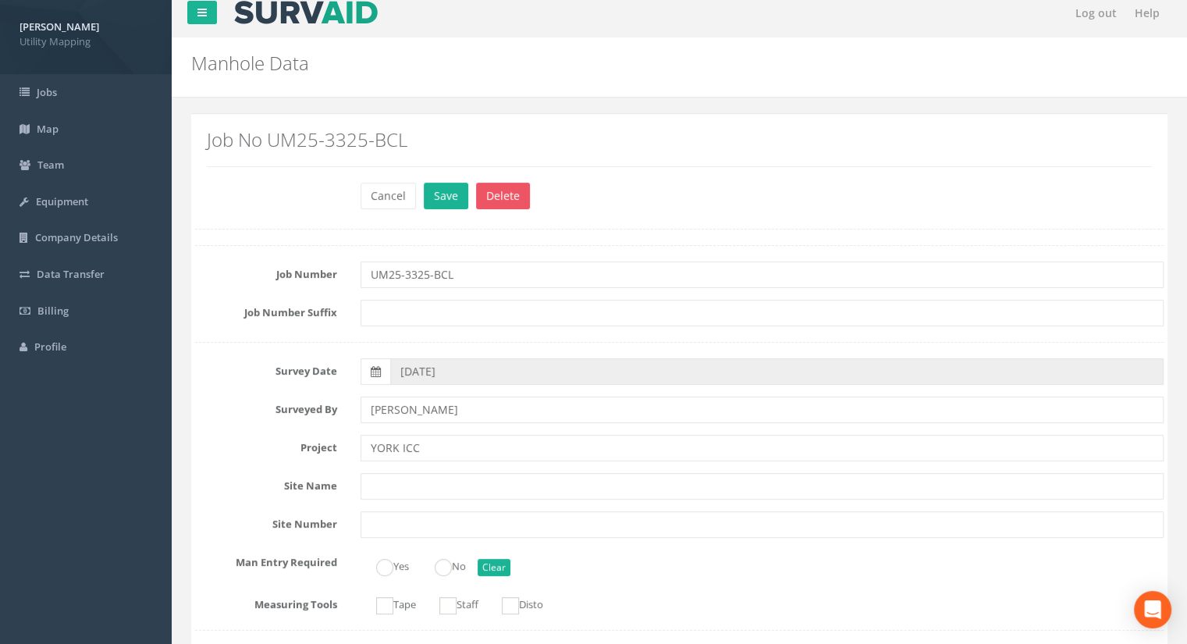
scroll to position [0, 0]
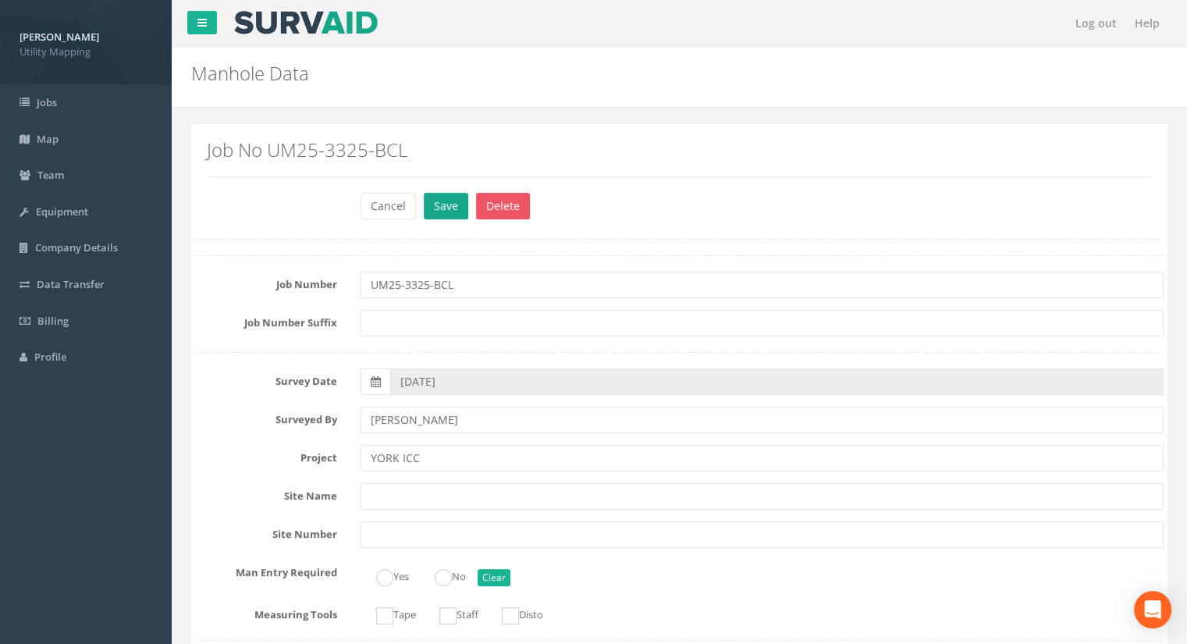
type input "13.19"
click at [441, 206] on button "Save" at bounding box center [446, 206] width 44 height 27
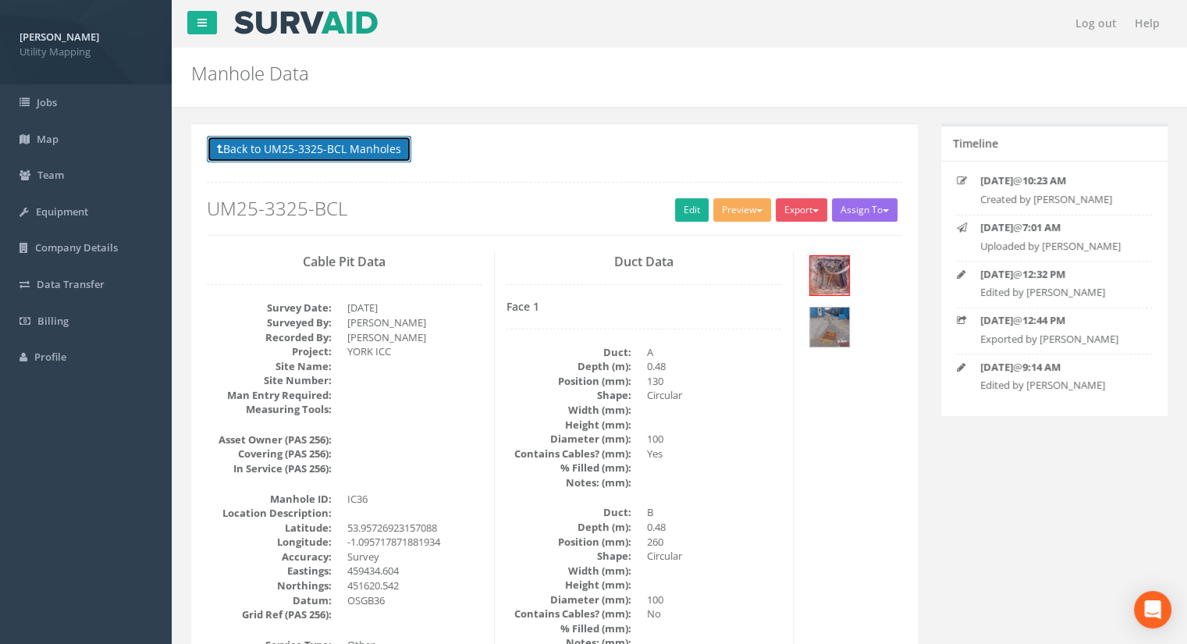
click at [325, 138] on button "Back to UM25-3325-BCL Manholes" at bounding box center [309, 149] width 204 height 27
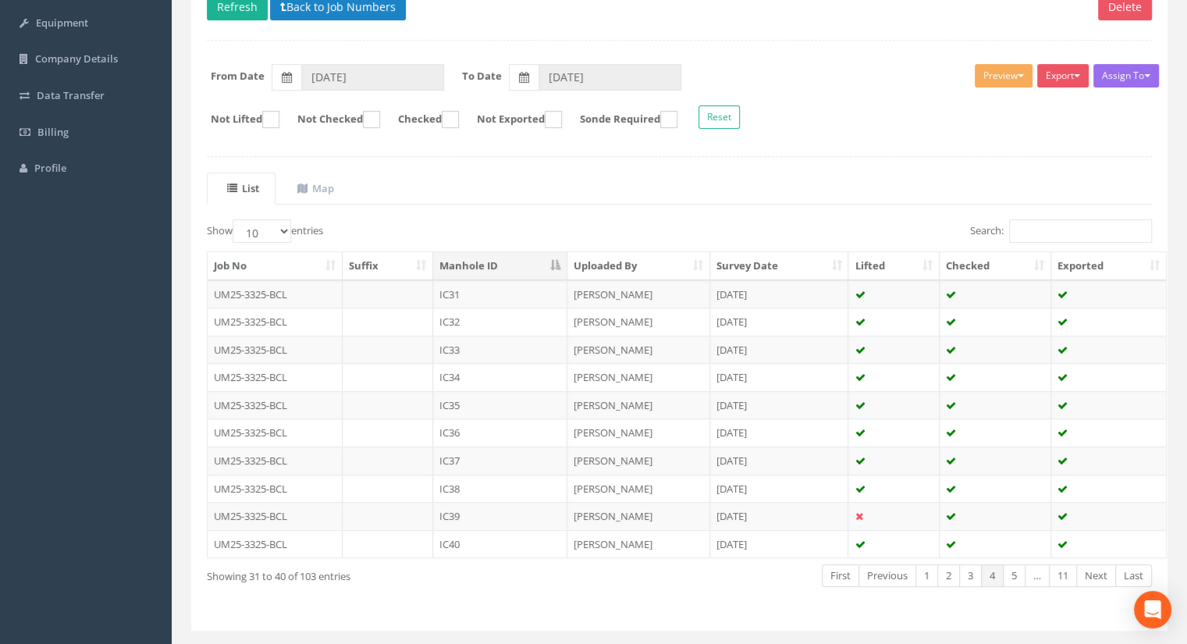
scroll to position [222, 0]
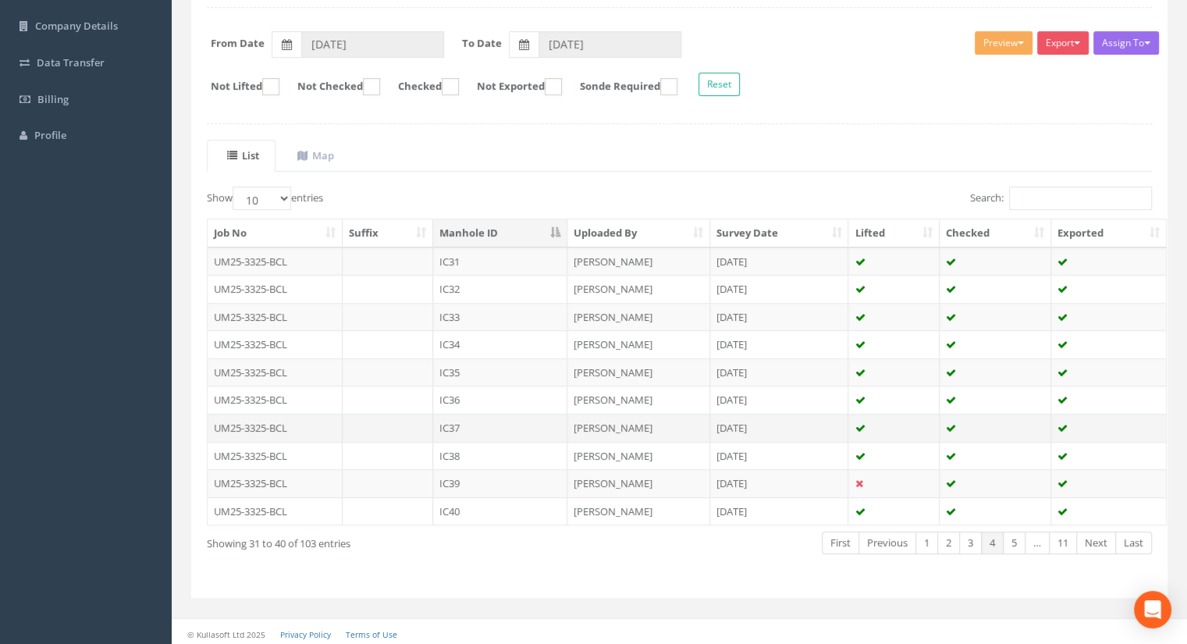
click at [482, 414] on td "IC37" at bounding box center [500, 428] width 134 height 28
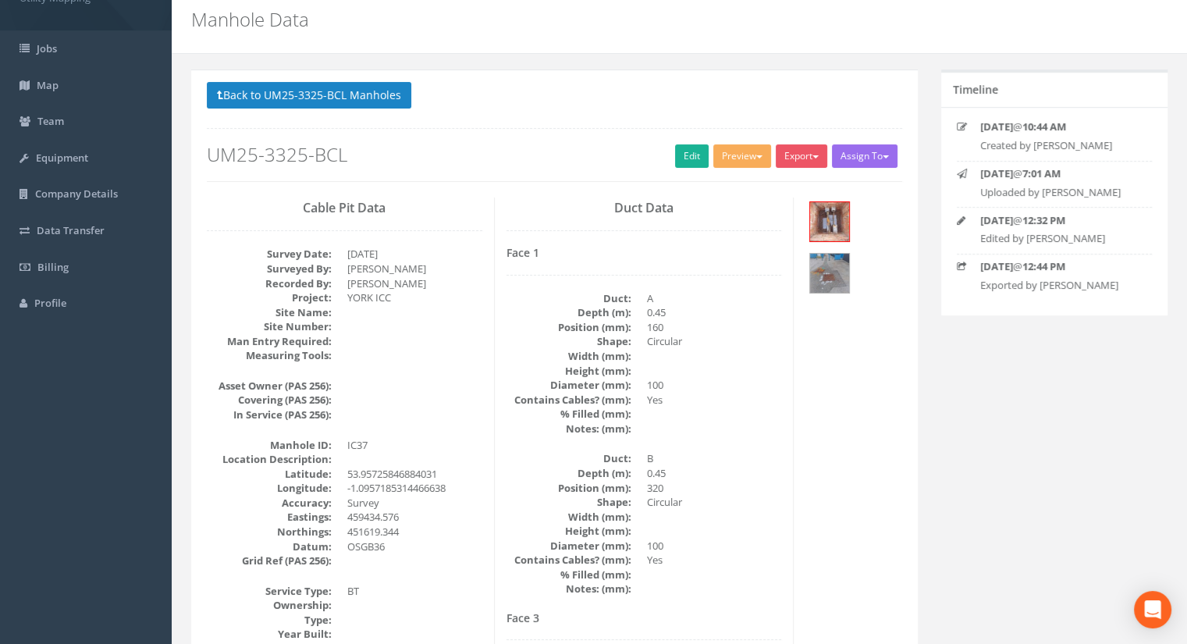
scroll to position [78, 0]
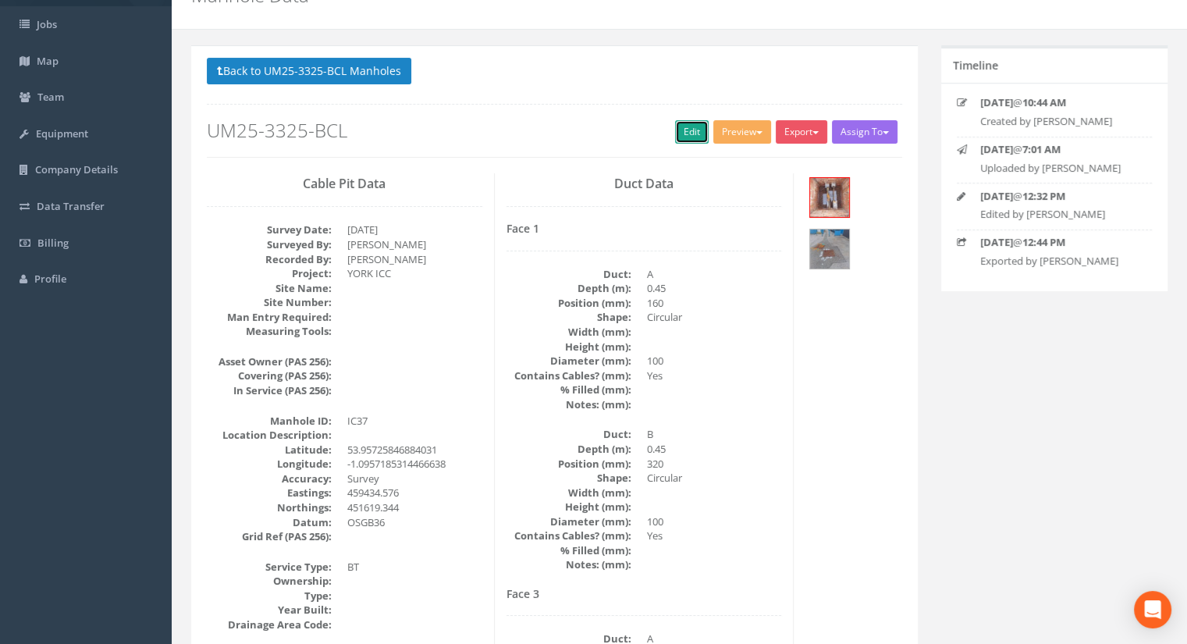
click at [684, 129] on link "Edit" at bounding box center [692, 131] width 34 height 23
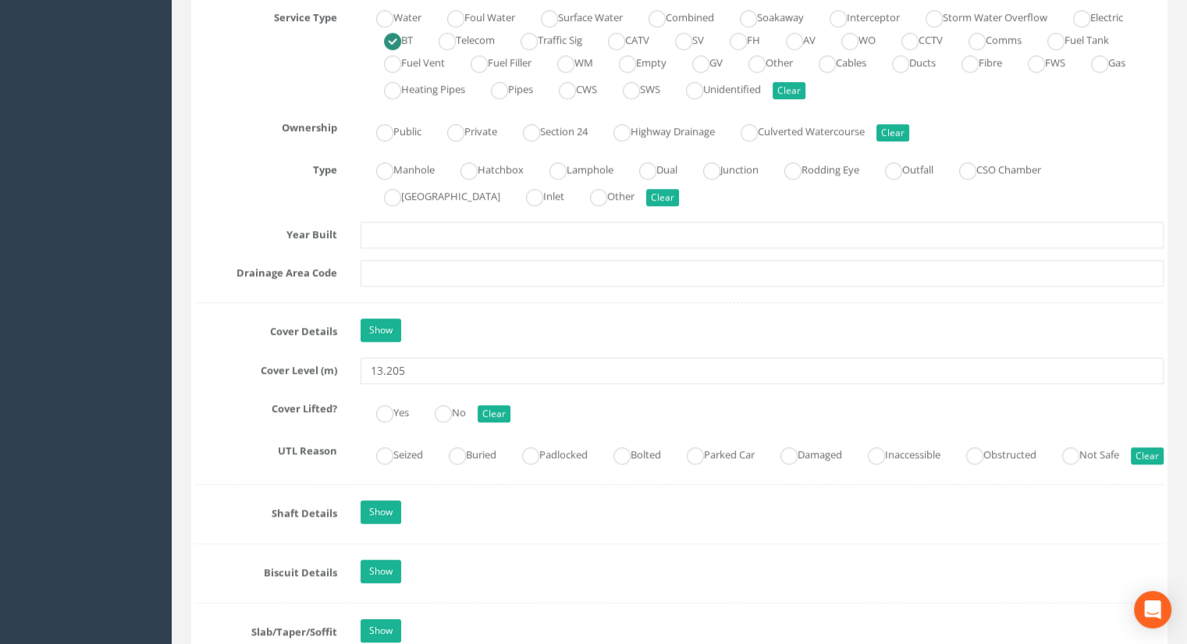
scroll to position [1170, 0]
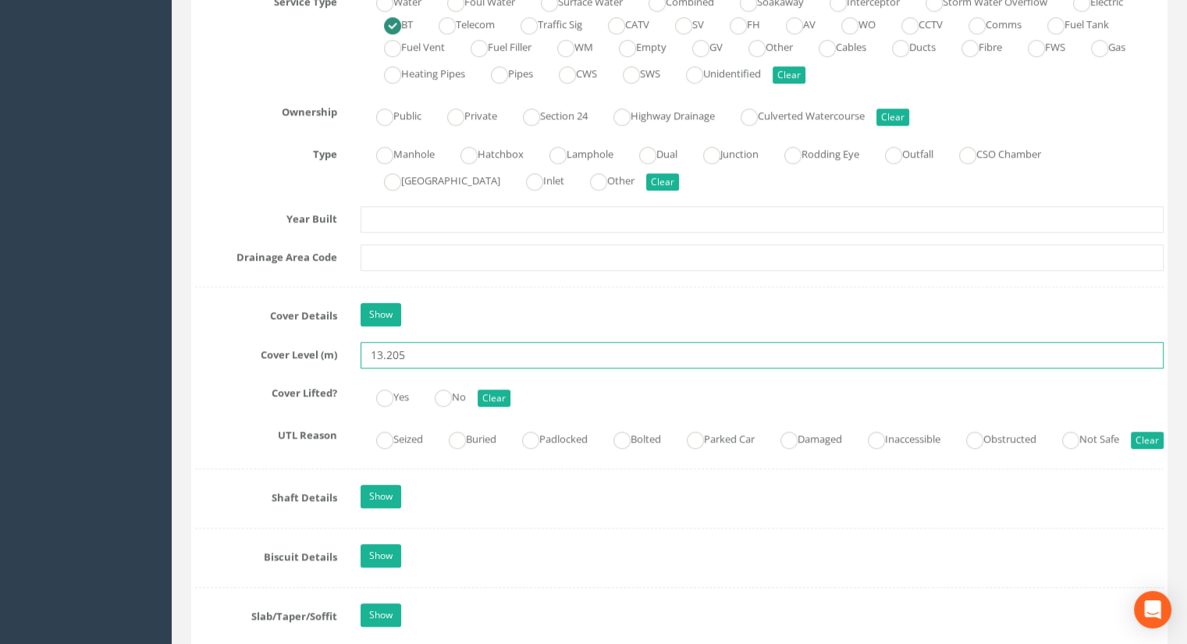
click at [425, 352] on input "13.205" at bounding box center [761, 355] width 803 height 27
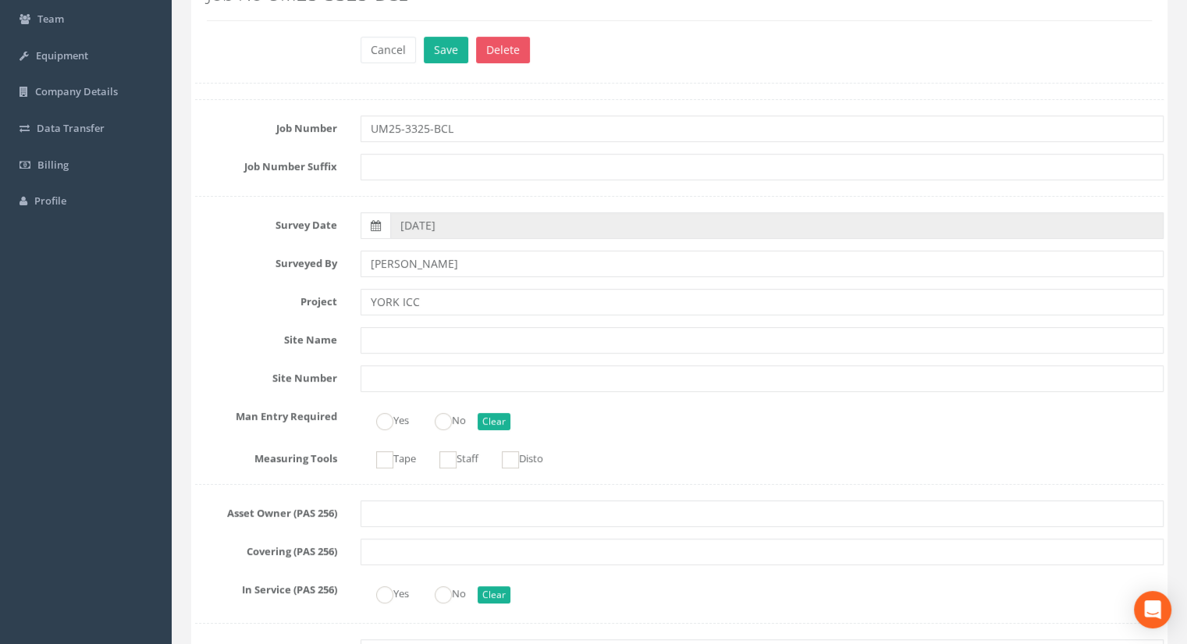
scroll to position [0, 0]
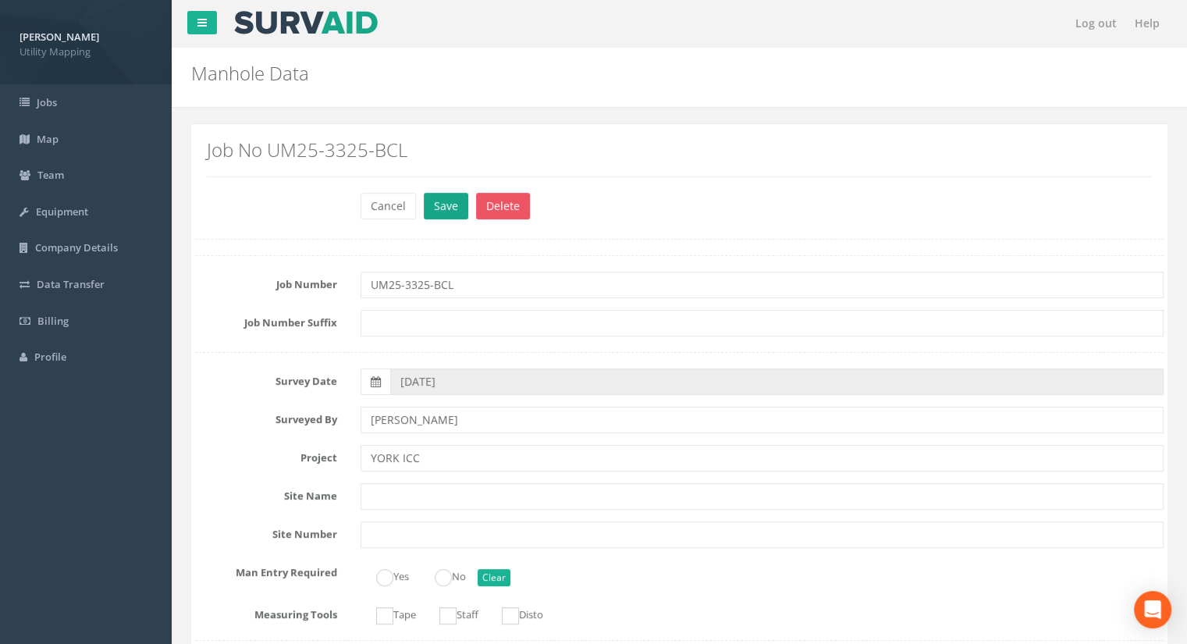
type input "13.20"
click at [425, 204] on button "Save" at bounding box center [446, 206] width 44 height 27
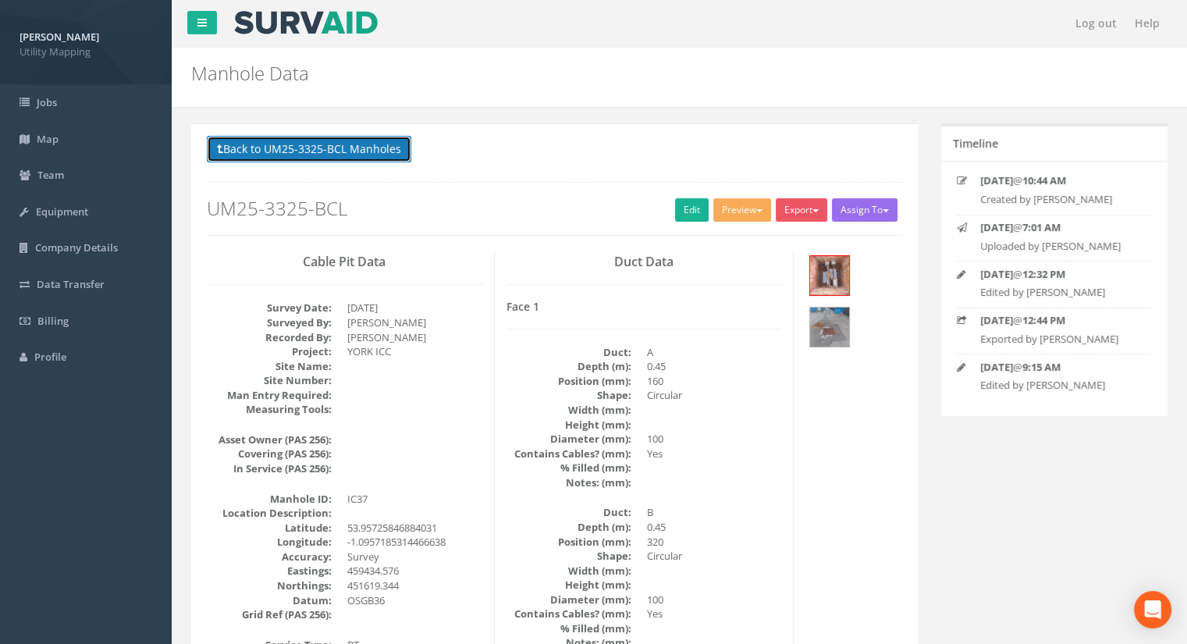
click at [290, 140] on button "Back to UM25-3325-BCL Manholes" at bounding box center [309, 149] width 204 height 27
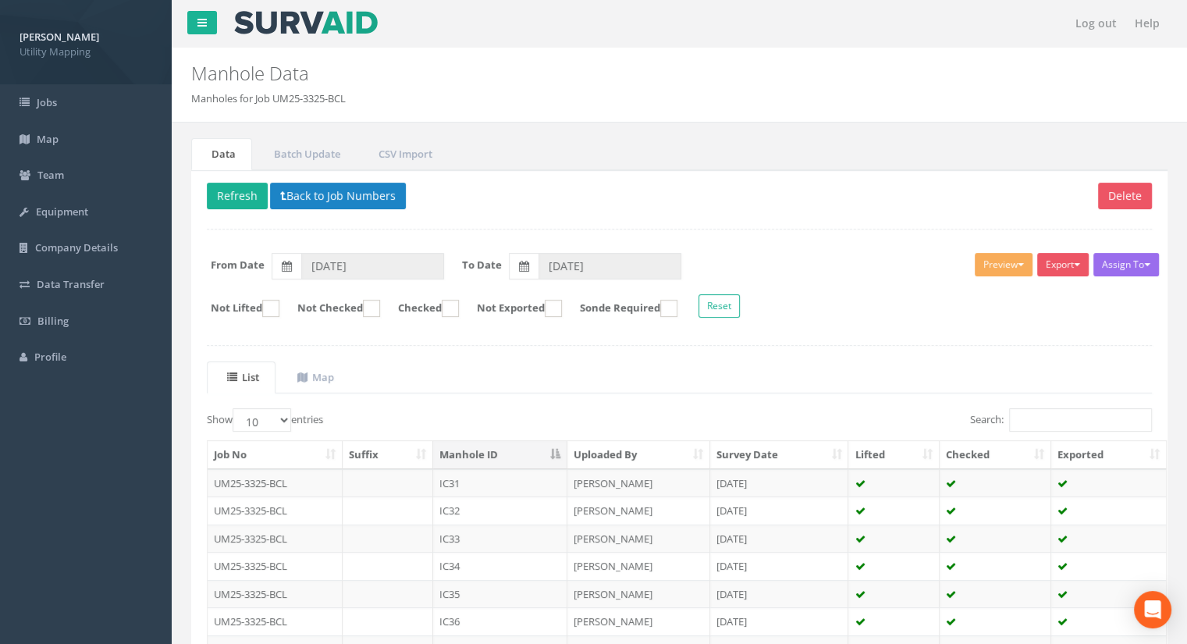
scroll to position [156, 0]
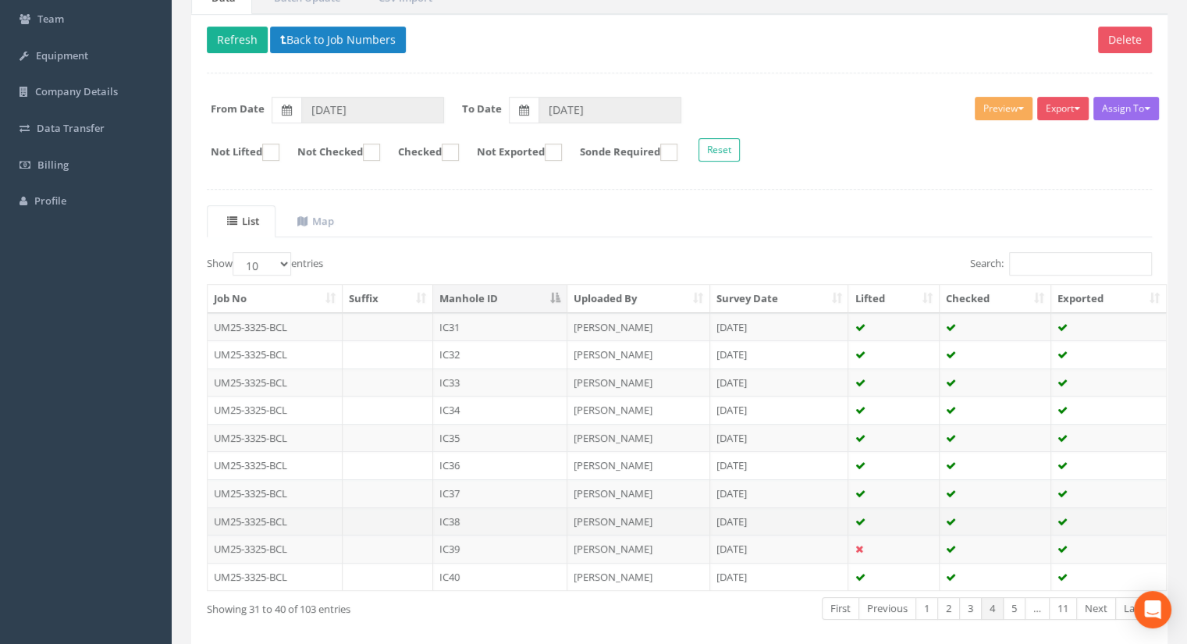
click at [477, 513] on td "IC38" at bounding box center [500, 521] width 134 height 28
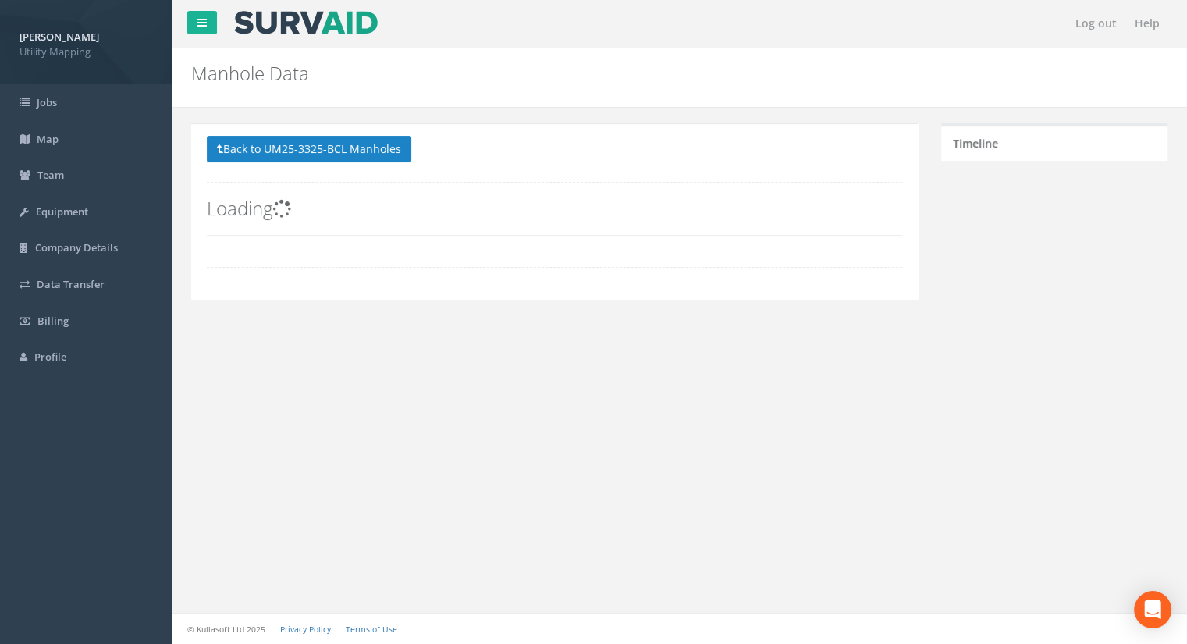
scroll to position [0, 0]
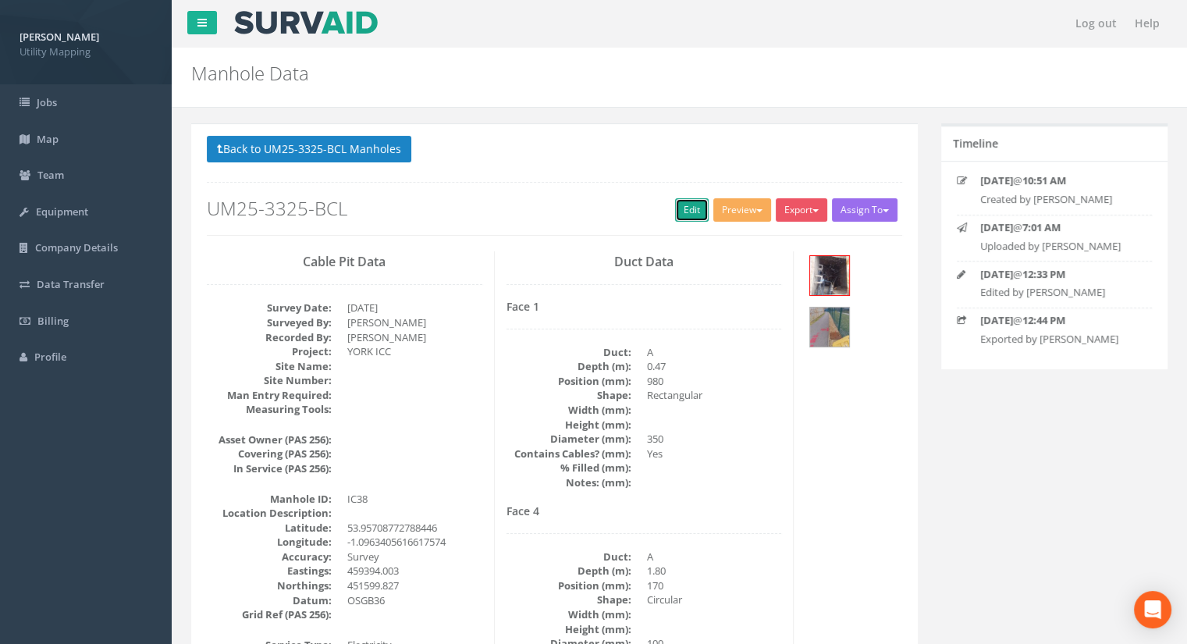
click at [682, 209] on link "Edit" at bounding box center [692, 209] width 34 height 23
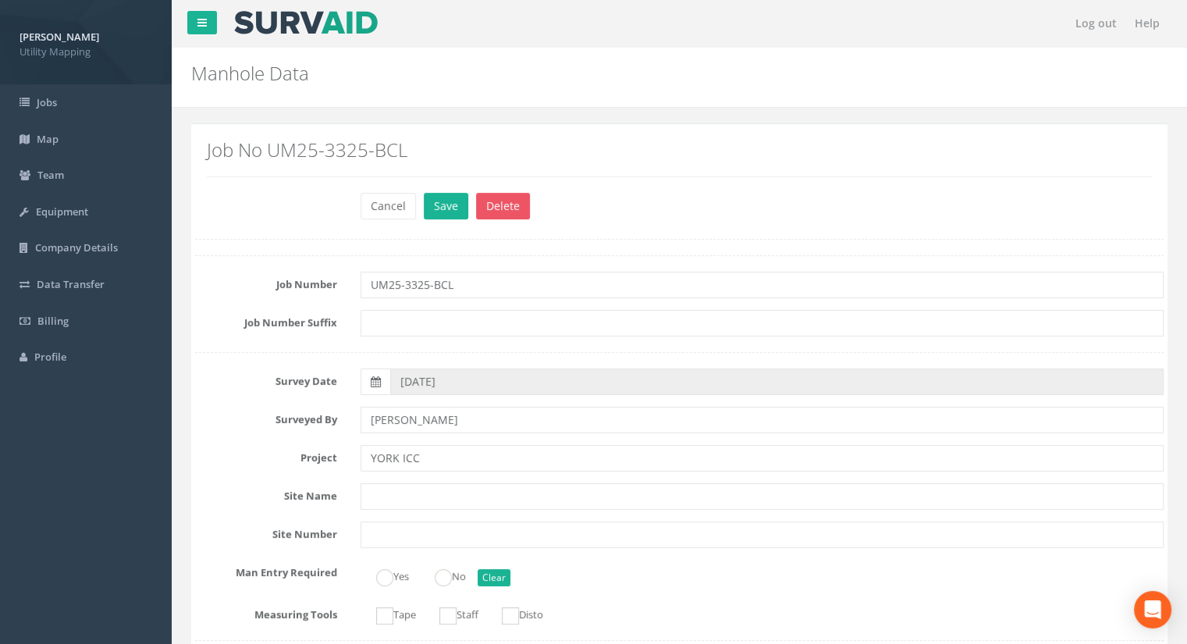
scroll to position [1170, 0]
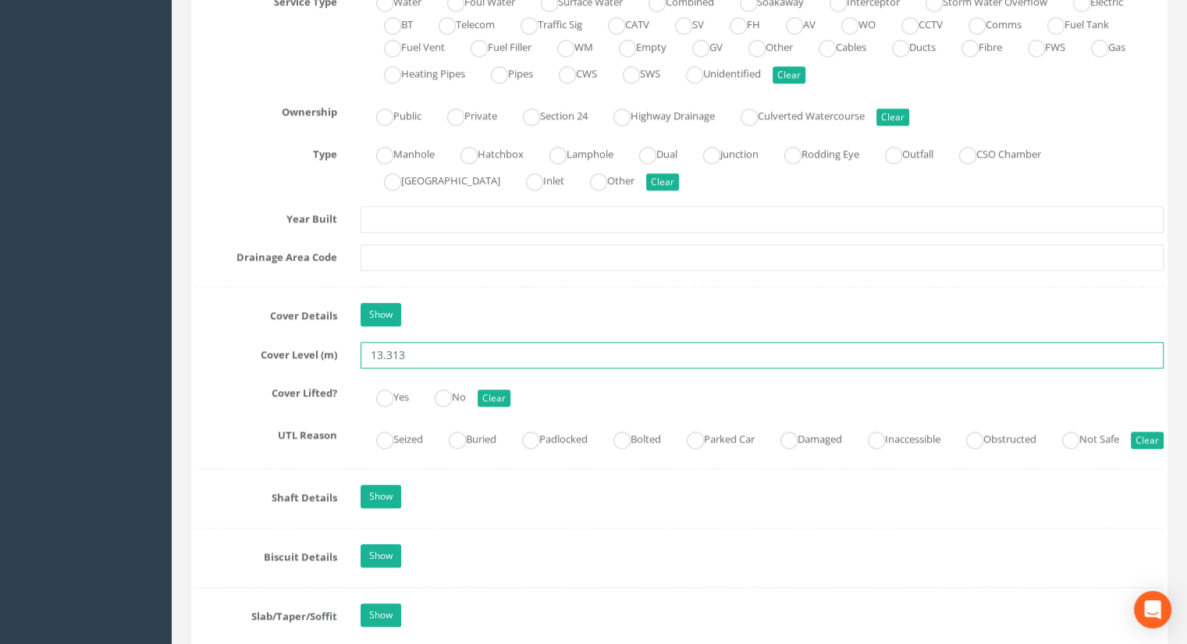
click at [474, 349] on input "13.313" at bounding box center [761, 355] width 803 height 27
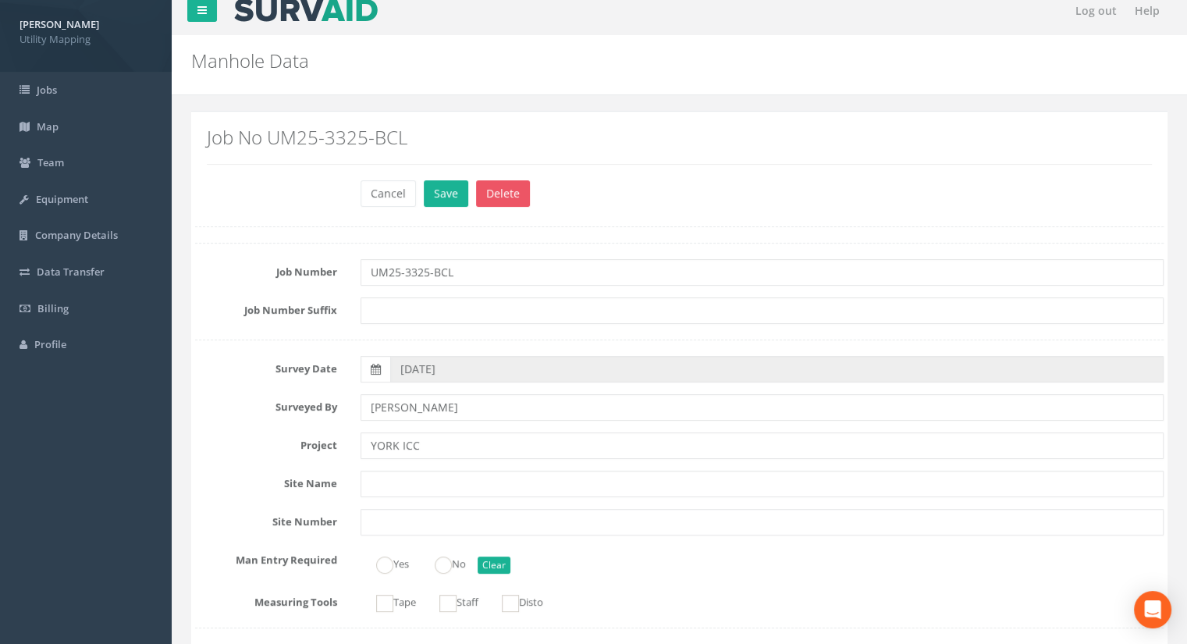
scroll to position [0, 0]
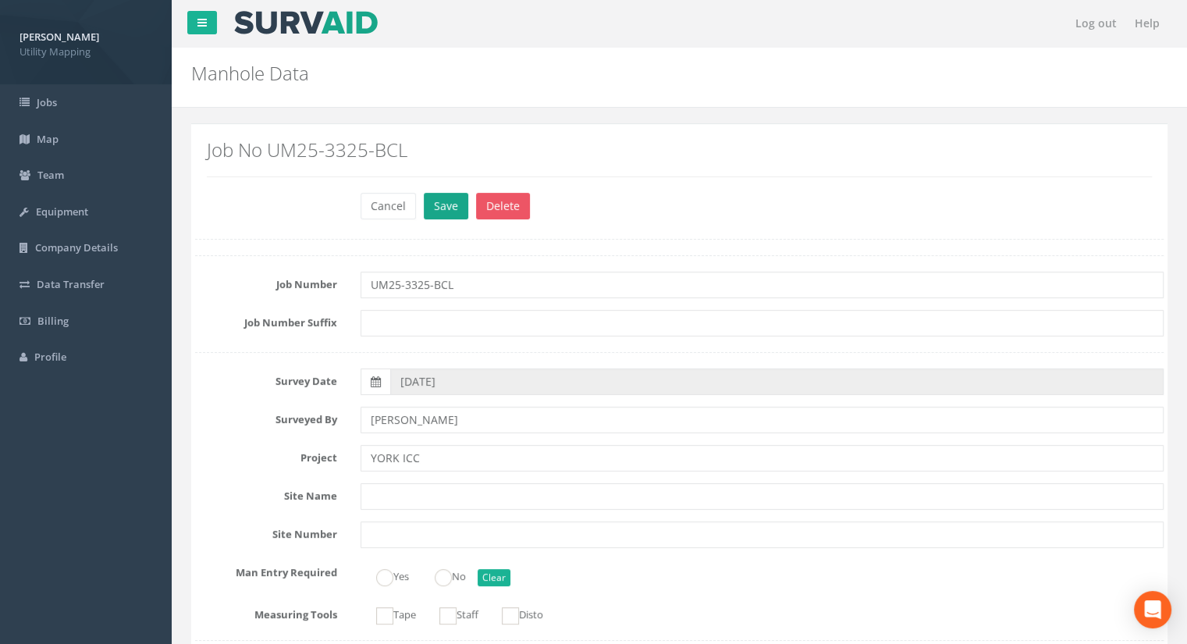
type input "13.28"
click at [438, 199] on button "Save" at bounding box center [446, 206] width 44 height 27
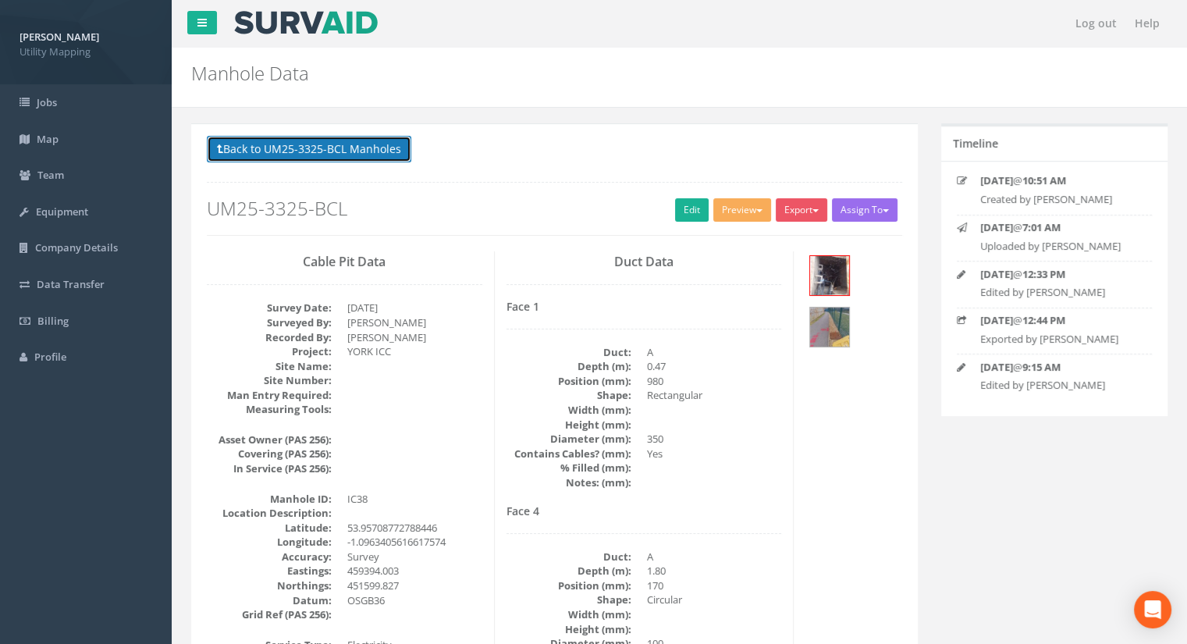
click at [339, 147] on button "Back to UM25-3325-BCL Manholes" at bounding box center [309, 149] width 204 height 27
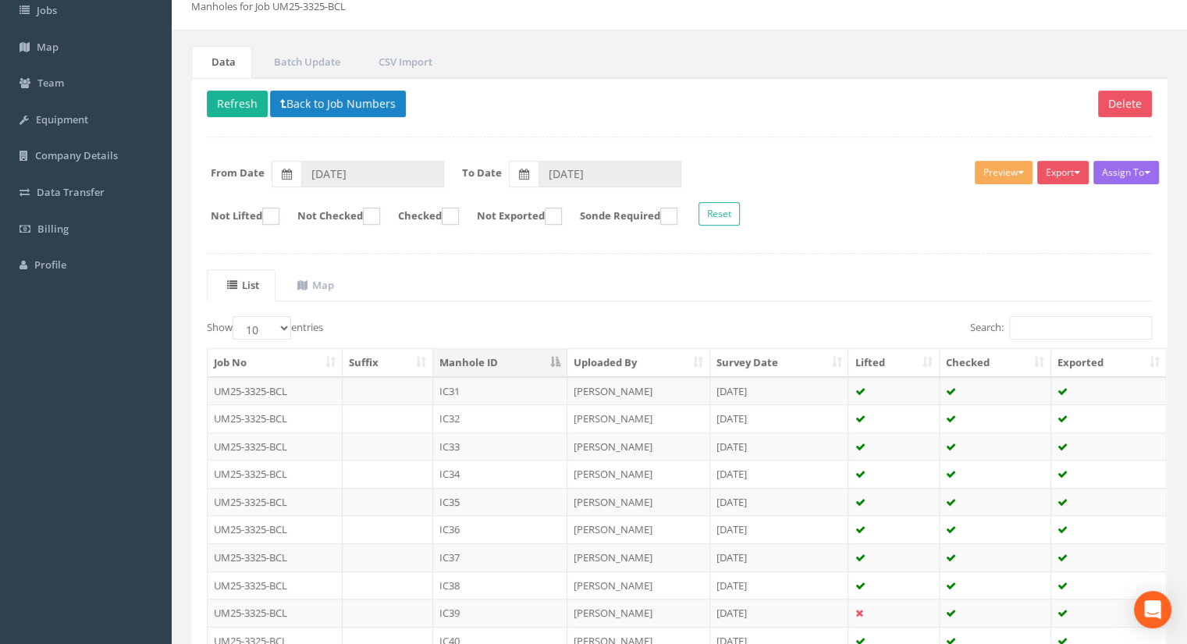
scroll to position [156, 0]
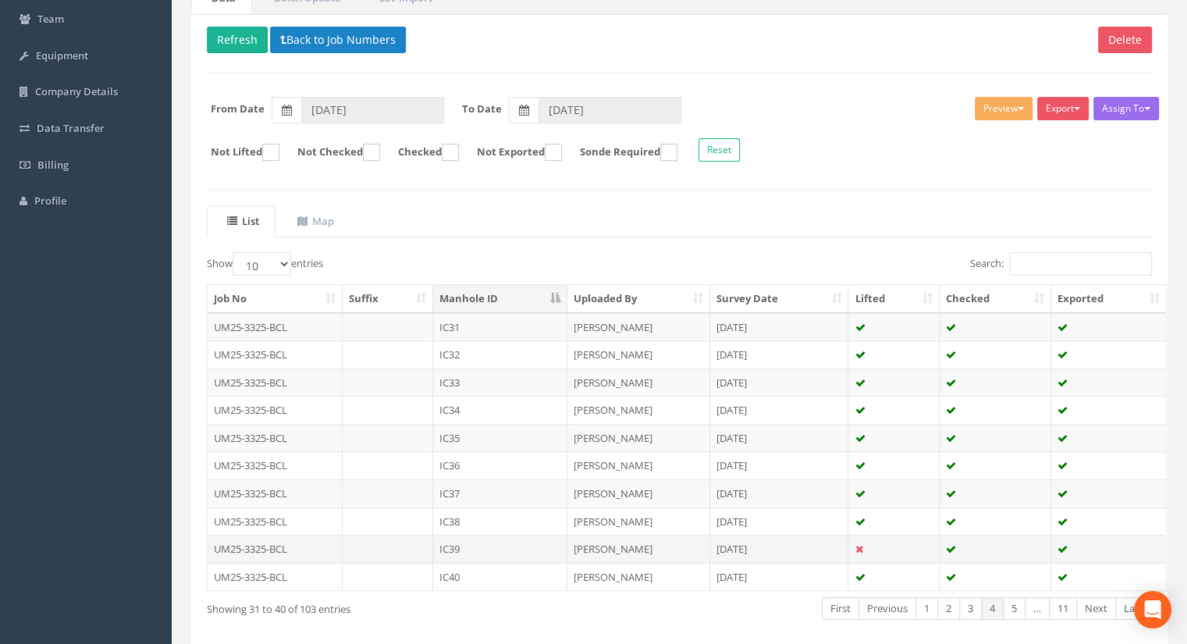
click at [474, 539] on td "IC39" at bounding box center [500, 548] width 134 height 28
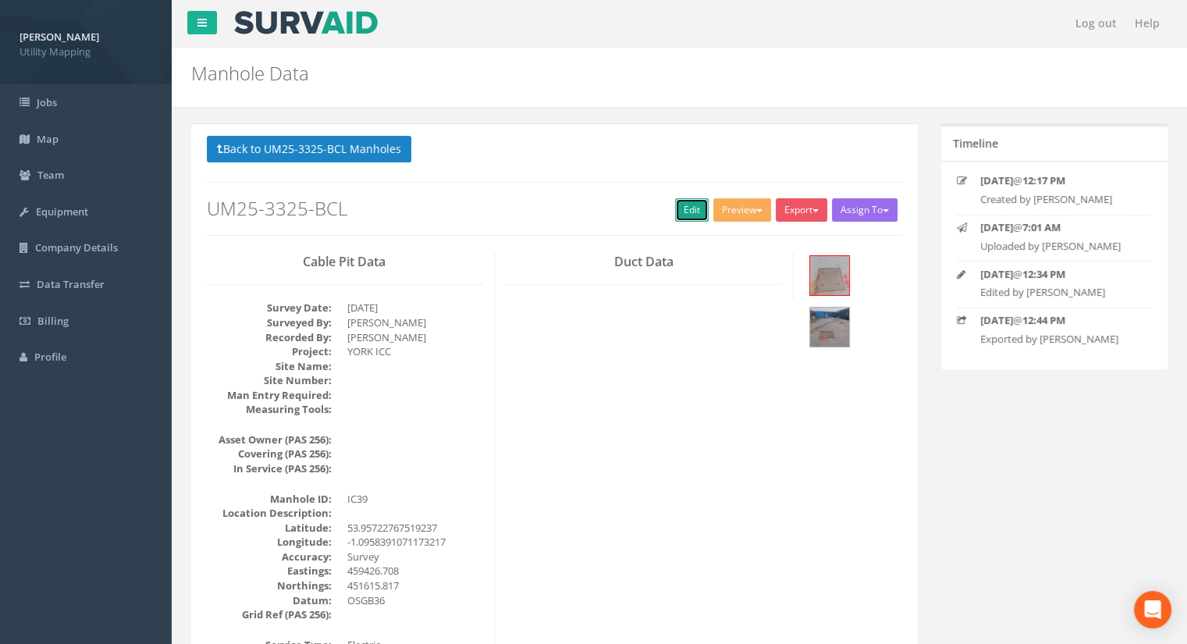
click at [680, 208] on link "Edit" at bounding box center [692, 209] width 34 height 23
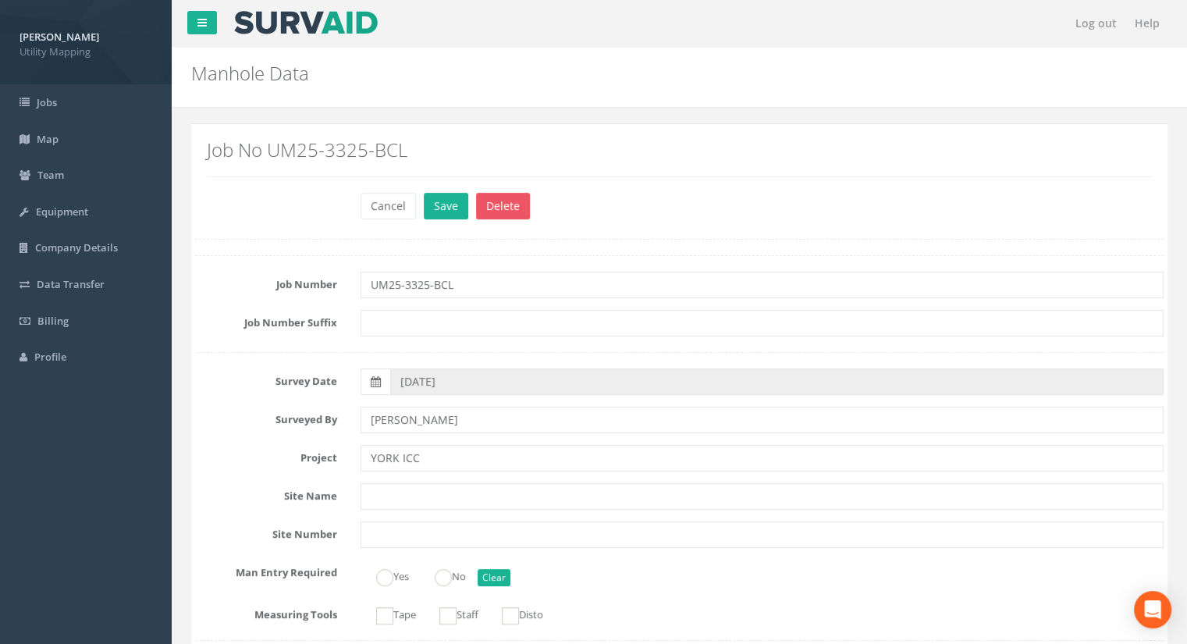
scroll to position [1170, 0]
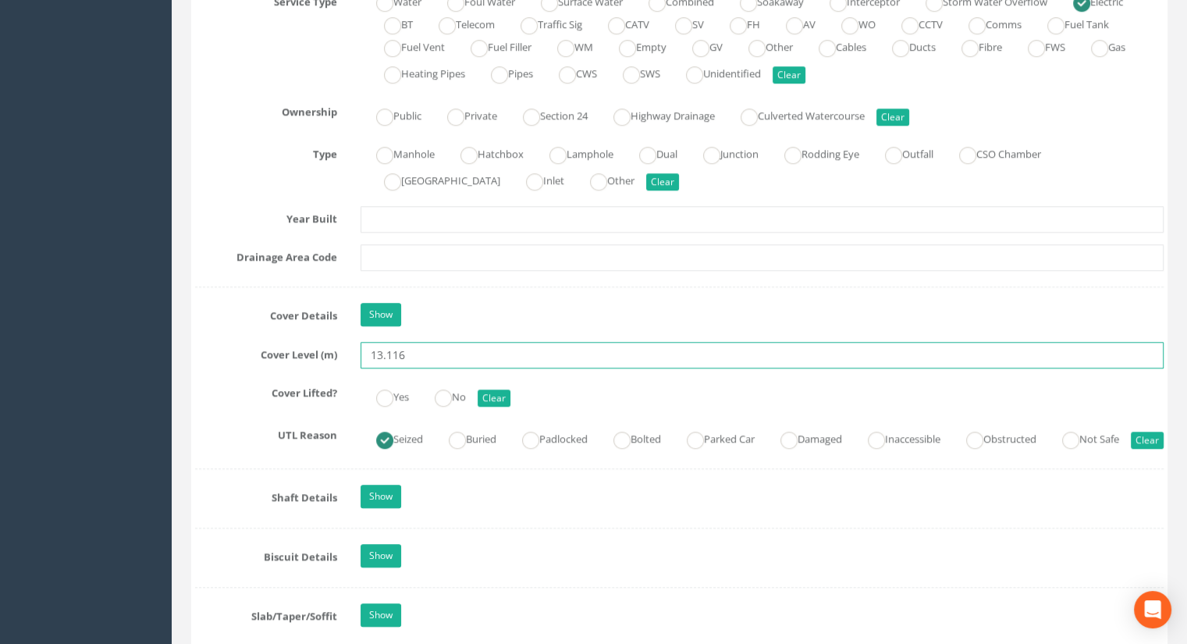
click at [450, 350] on input "13.116" at bounding box center [761, 355] width 803 height 27
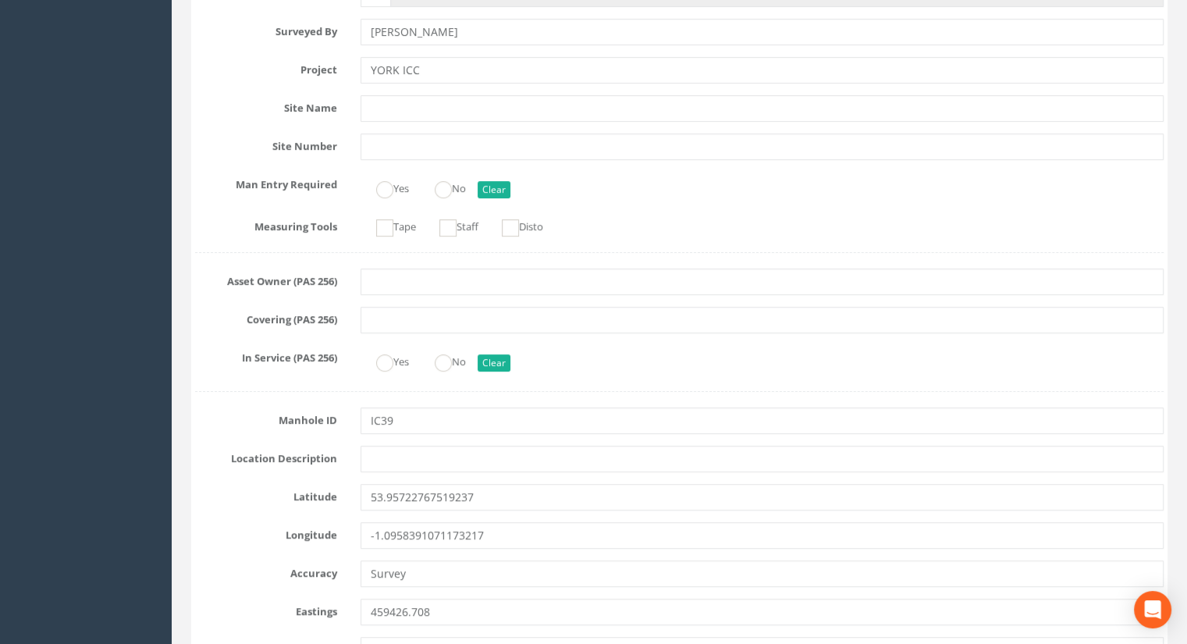
scroll to position [0, 0]
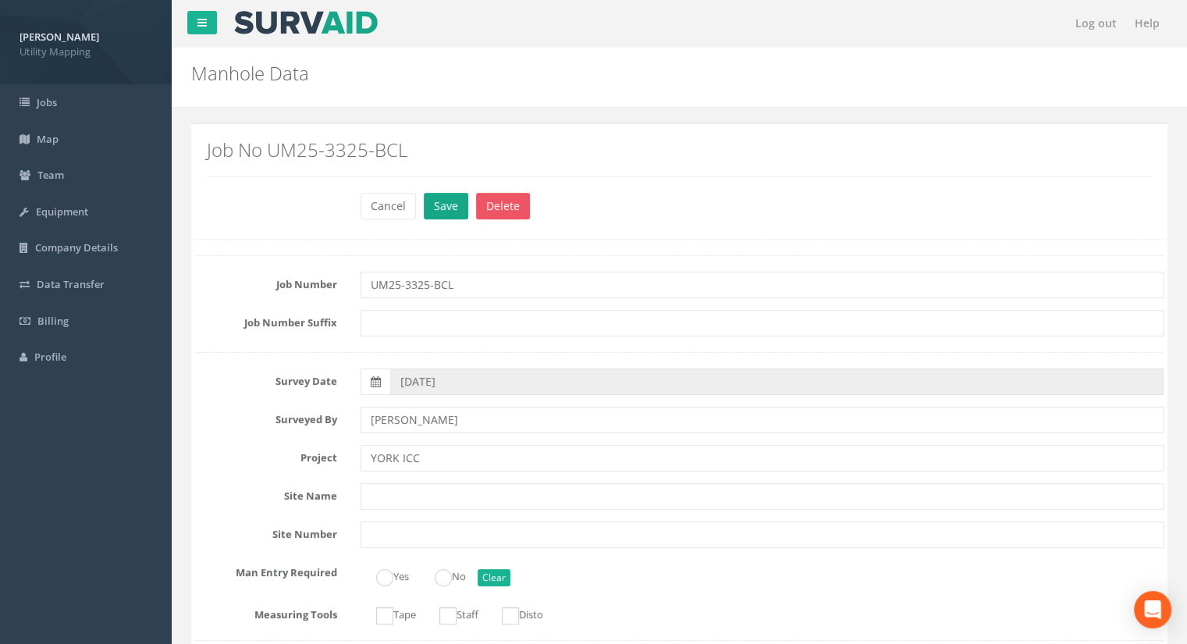
type input "13.12"
click at [446, 203] on button "Save" at bounding box center [446, 206] width 44 height 27
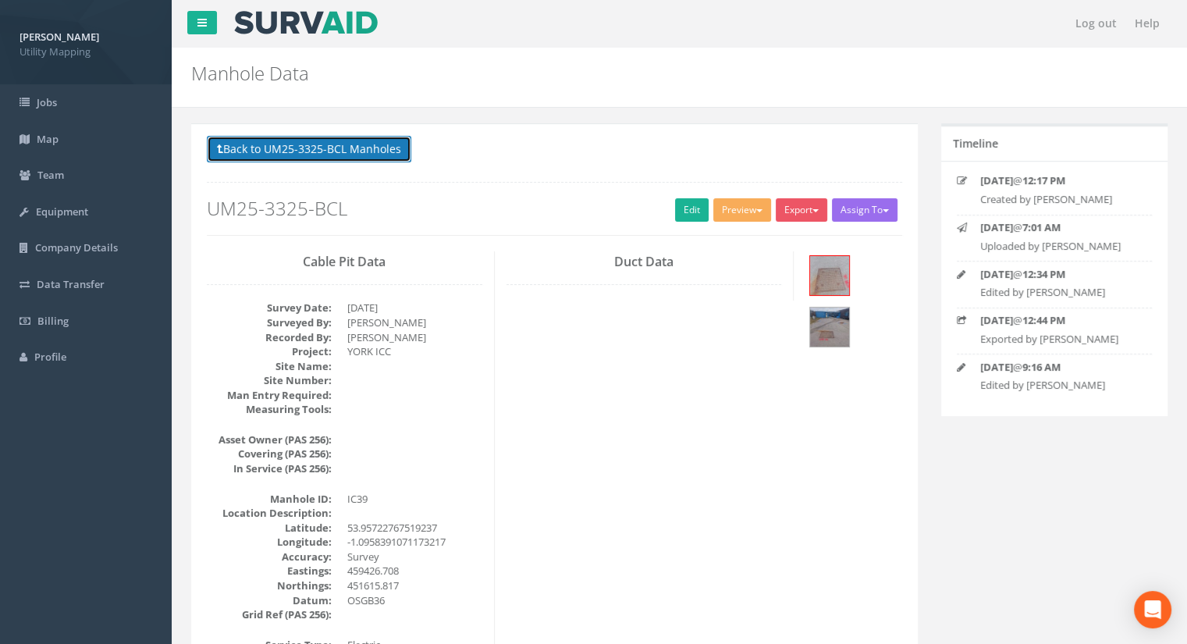
click at [349, 156] on button "Back to UM25-3325-BCL Manholes" at bounding box center [309, 149] width 204 height 27
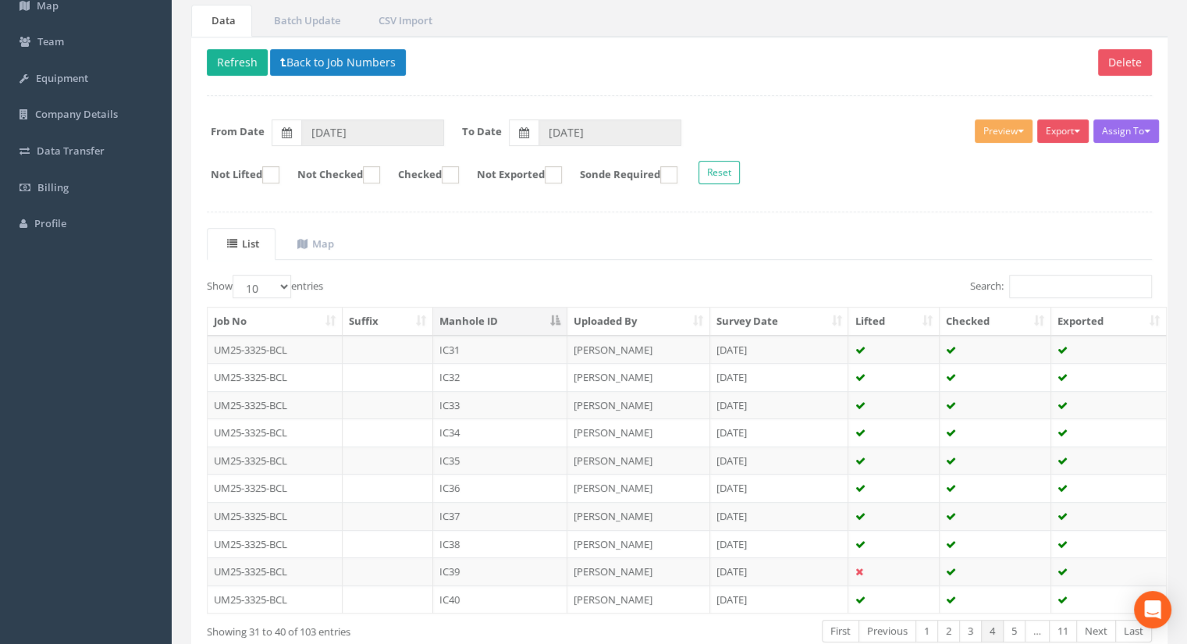
scroll to position [156, 0]
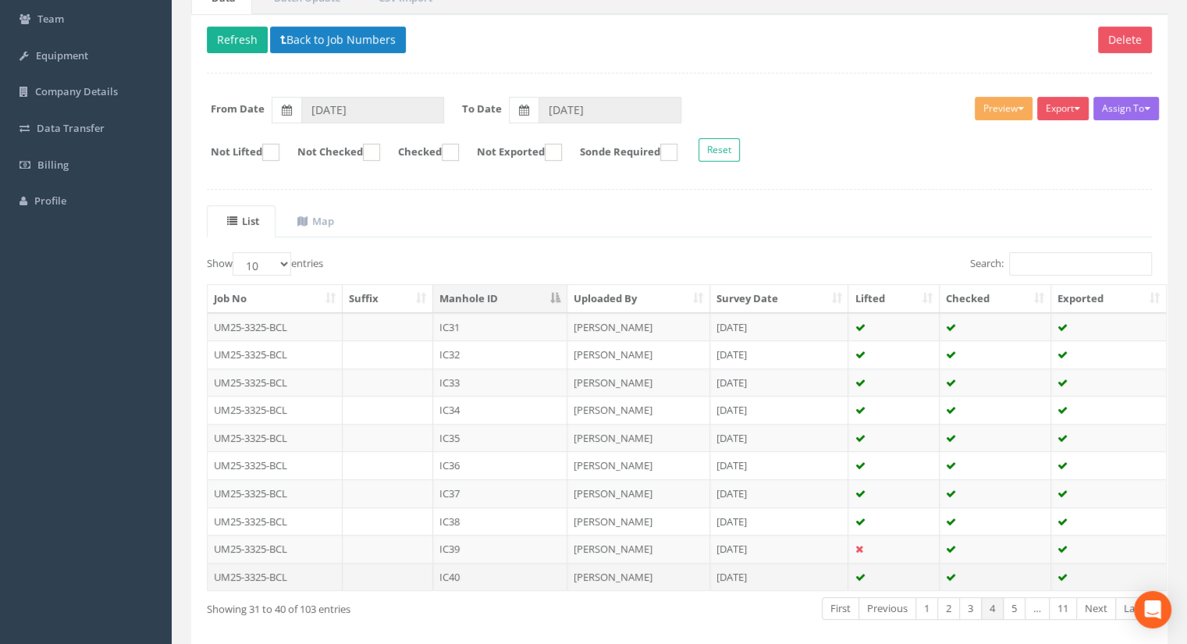
click at [464, 573] on td "IC40" at bounding box center [500, 577] width 134 height 28
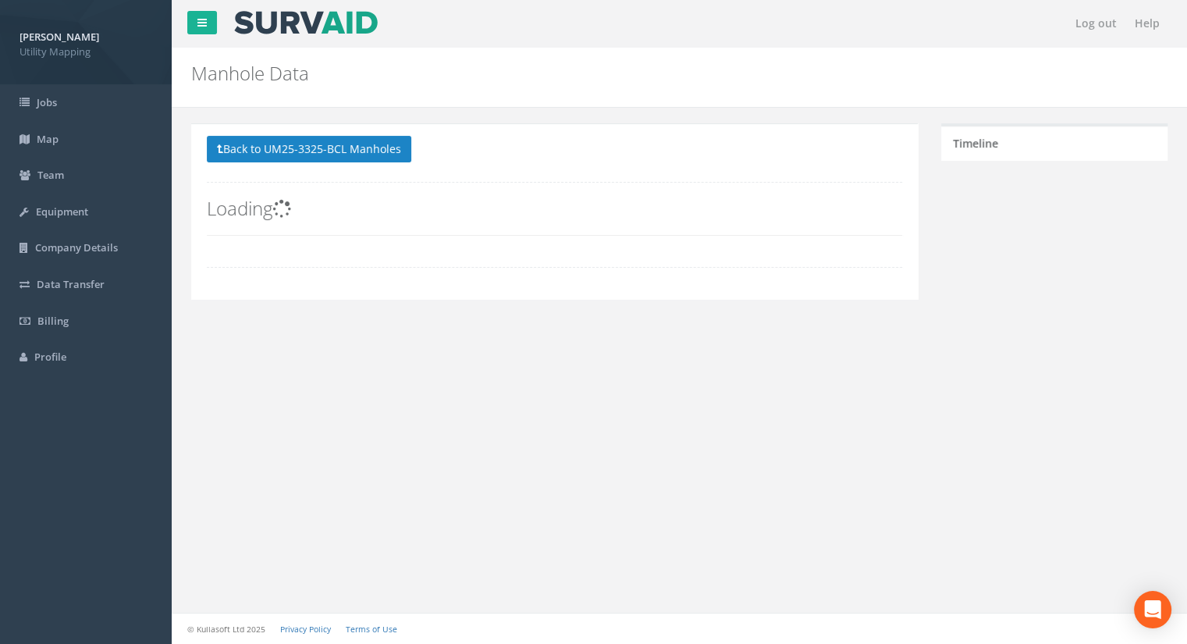
scroll to position [0, 0]
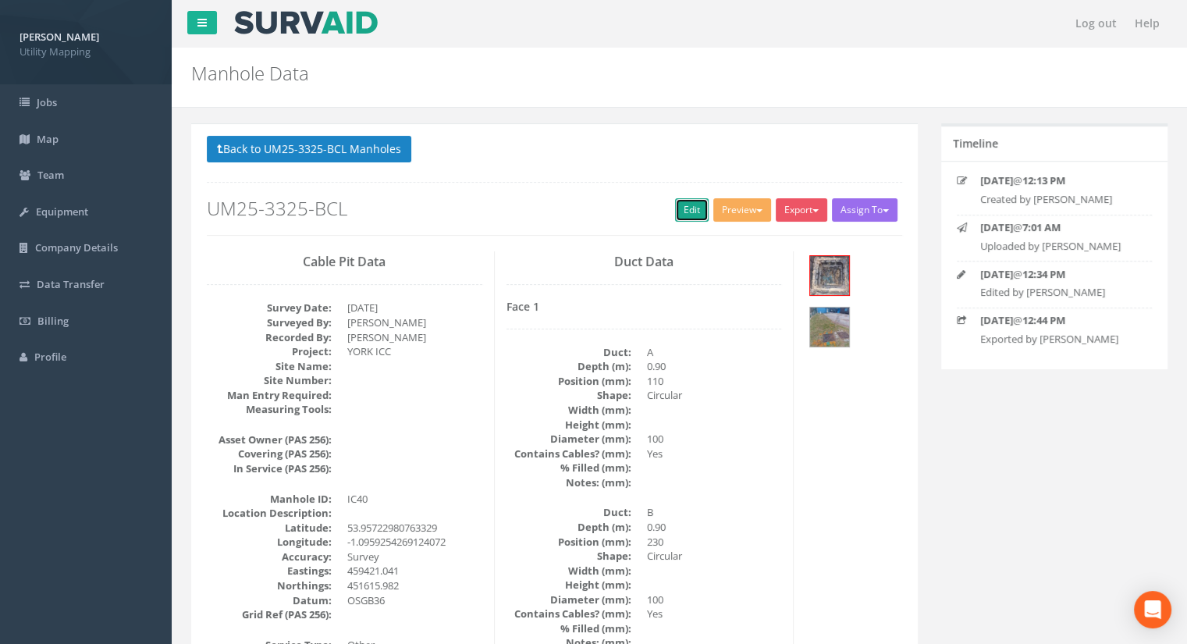
click at [676, 204] on link "Edit" at bounding box center [692, 209] width 34 height 23
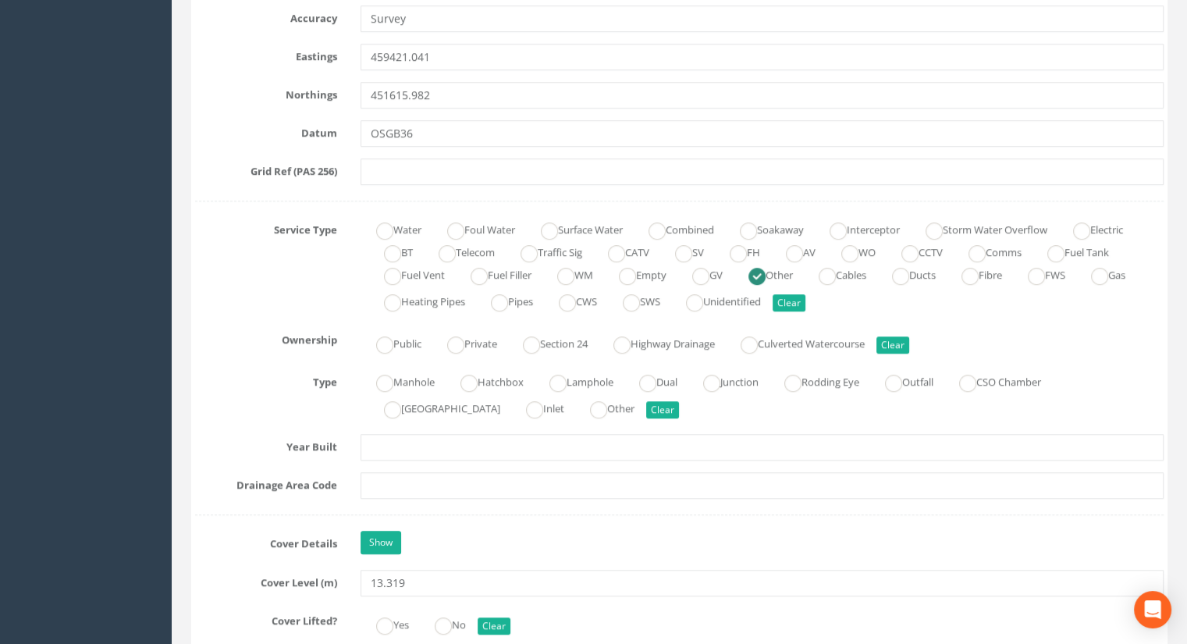
scroll to position [1170, 0]
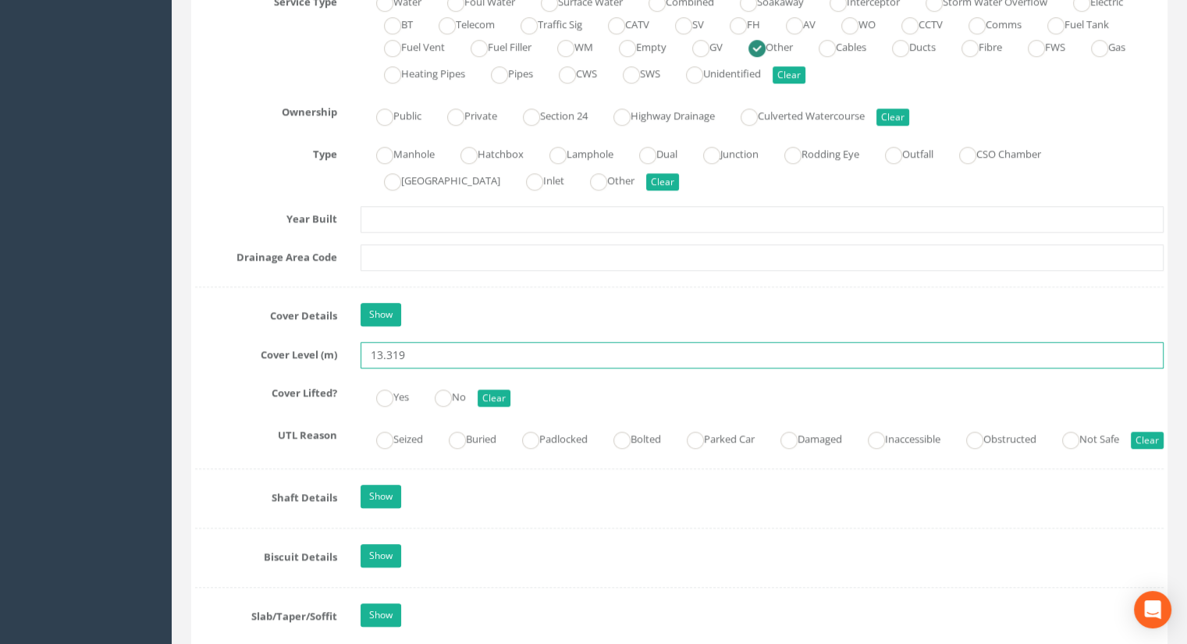
click at [421, 353] on input "13.319" at bounding box center [761, 355] width 803 height 27
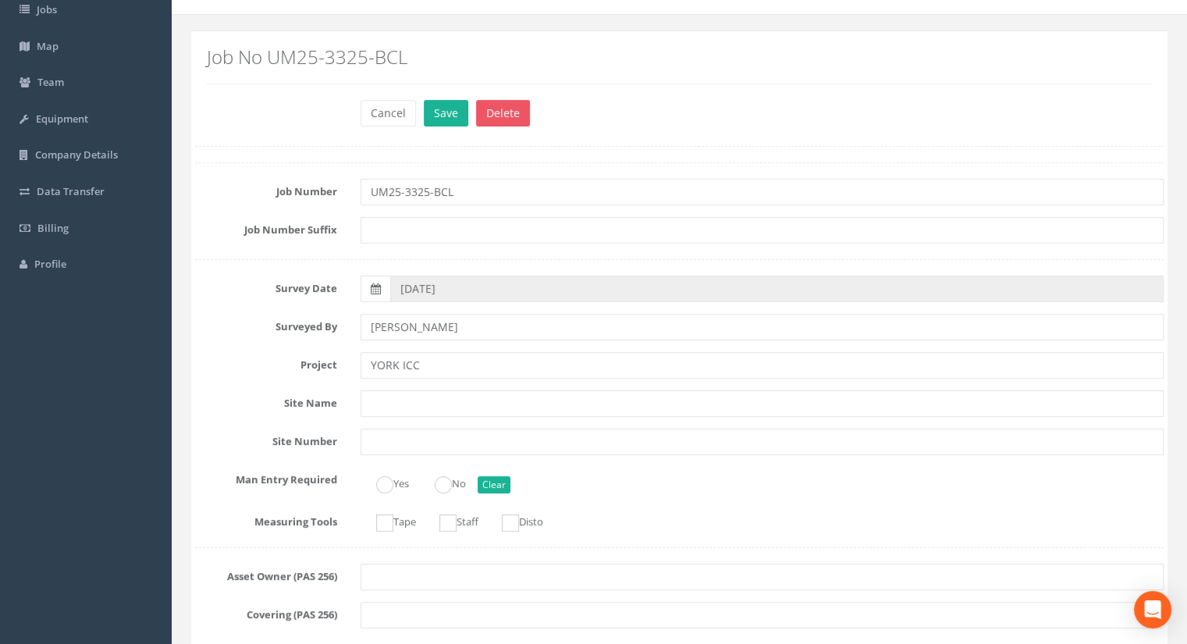
scroll to position [0, 0]
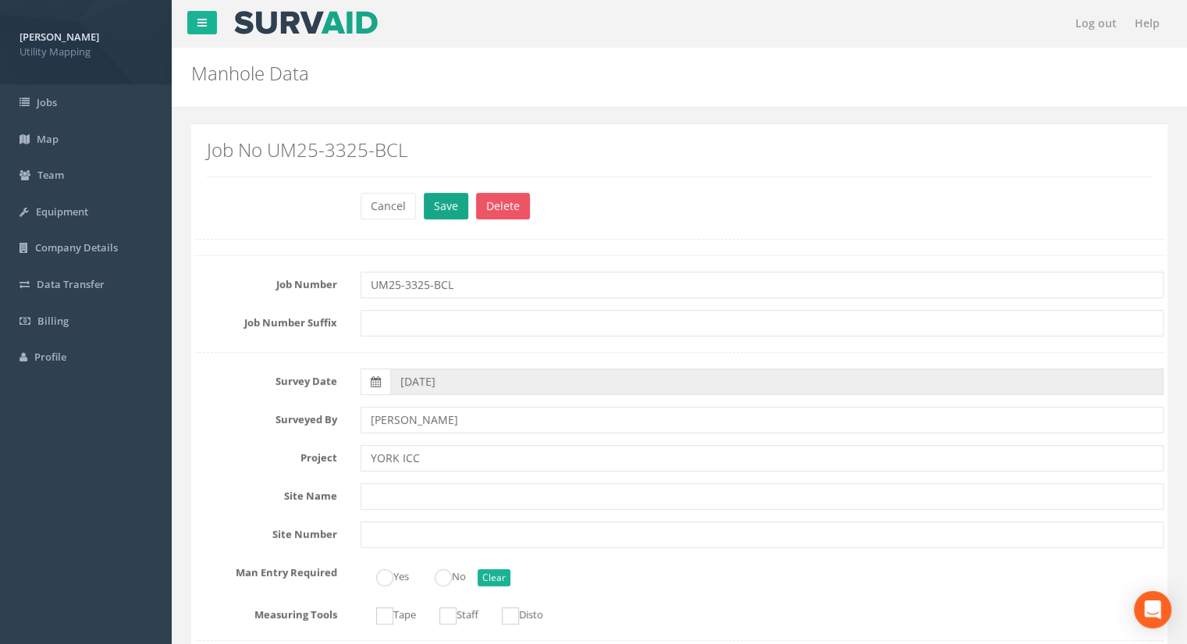
type input "13.31"
click at [457, 197] on button "Save" at bounding box center [446, 206] width 44 height 27
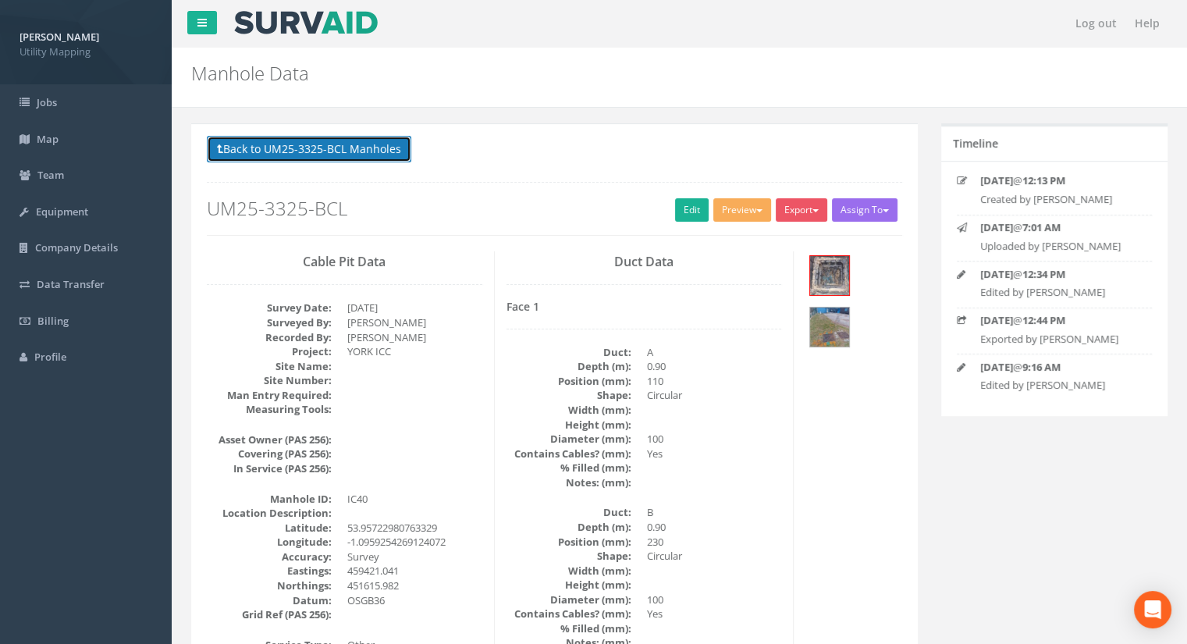
click at [367, 155] on button "Back to UM25-3325-BCL Manholes" at bounding box center [309, 149] width 204 height 27
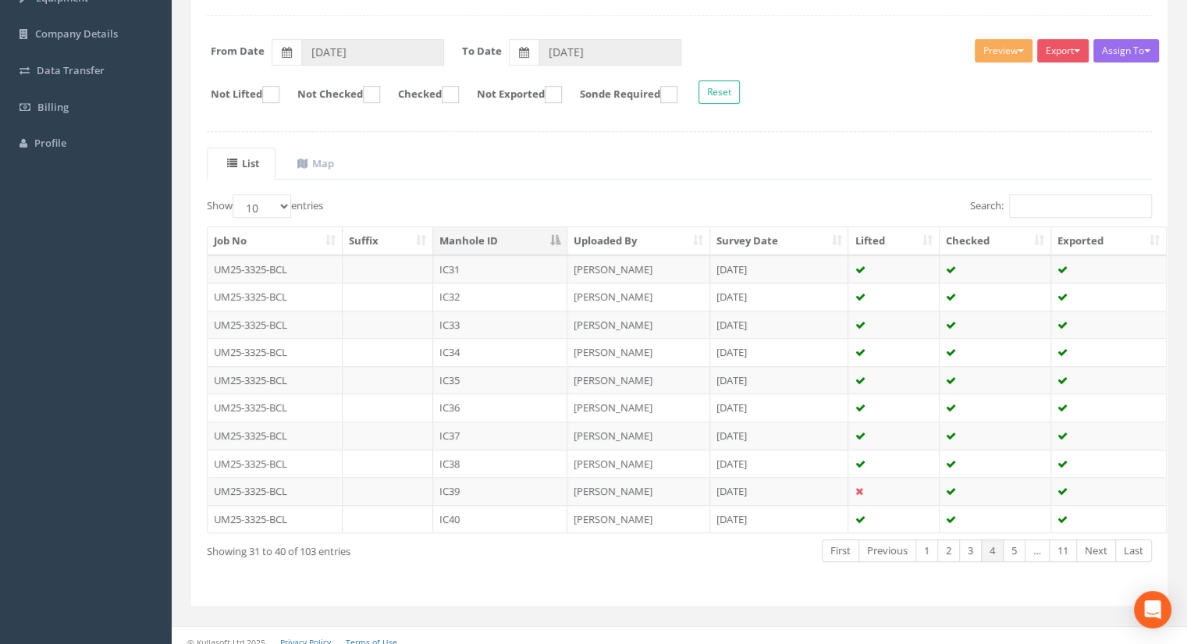
scroll to position [222, 0]
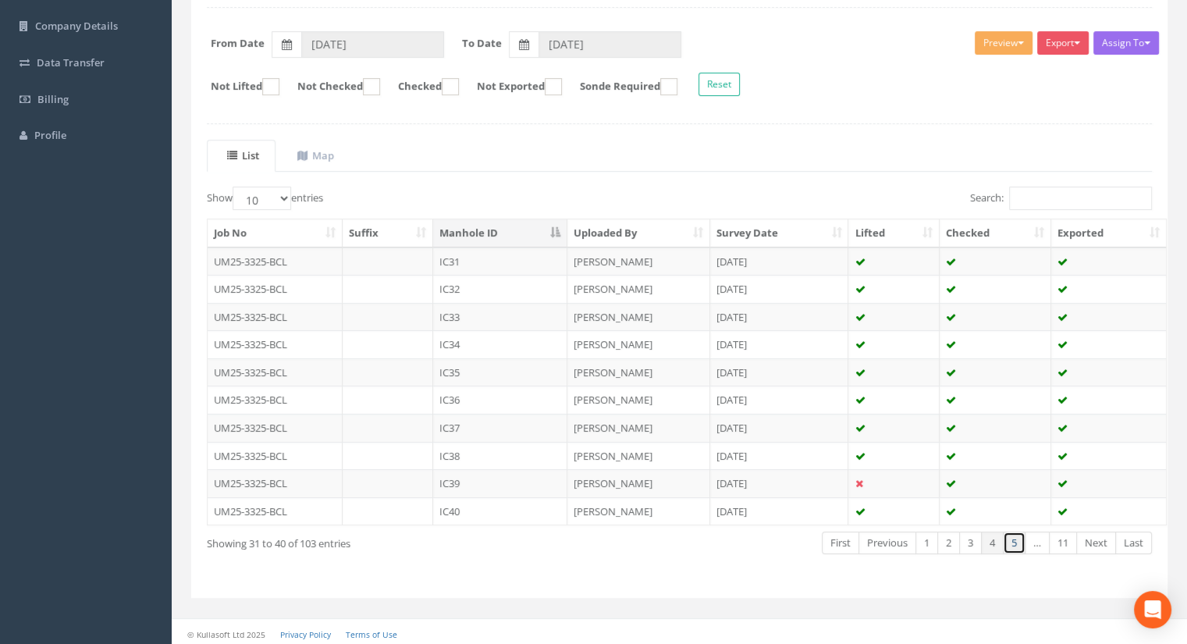
click at [1011, 539] on link "5" at bounding box center [1014, 542] width 23 height 23
click at [493, 260] on td "IC41" at bounding box center [500, 261] width 134 height 28
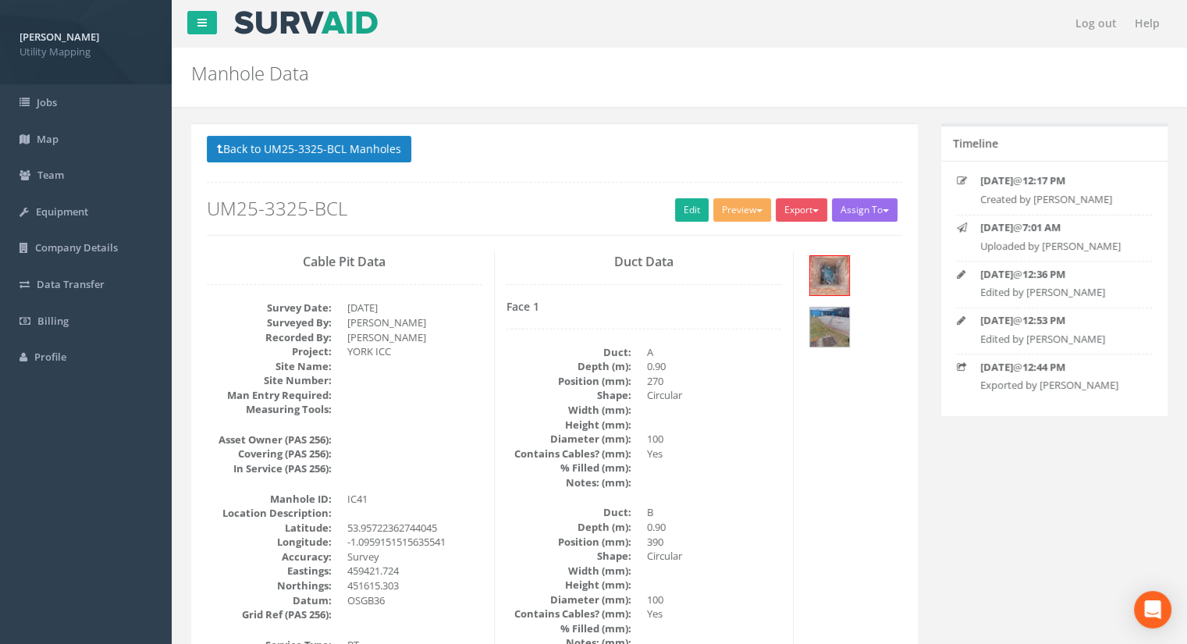
click at [666, 218] on h2 "UM25-3325-BCL" at bounding box center [554, 208] width 695 height 20
click at [676, 214] on link "Edit" at bounding box center [692, 209] width 34 height 23
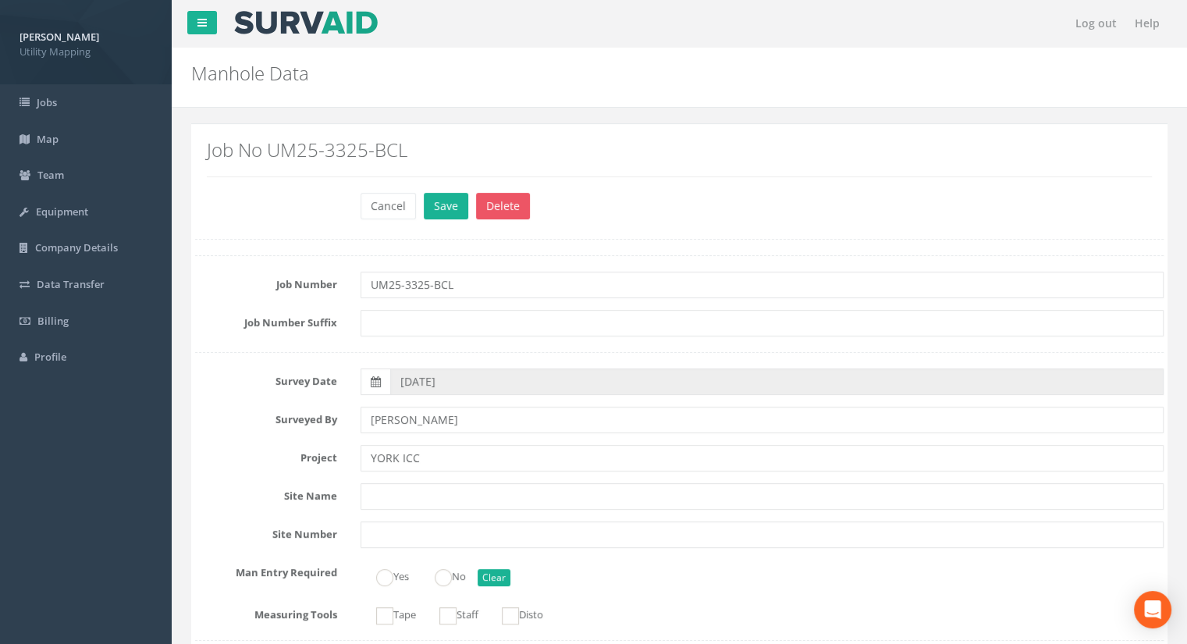
scroll to position [1326, 0]
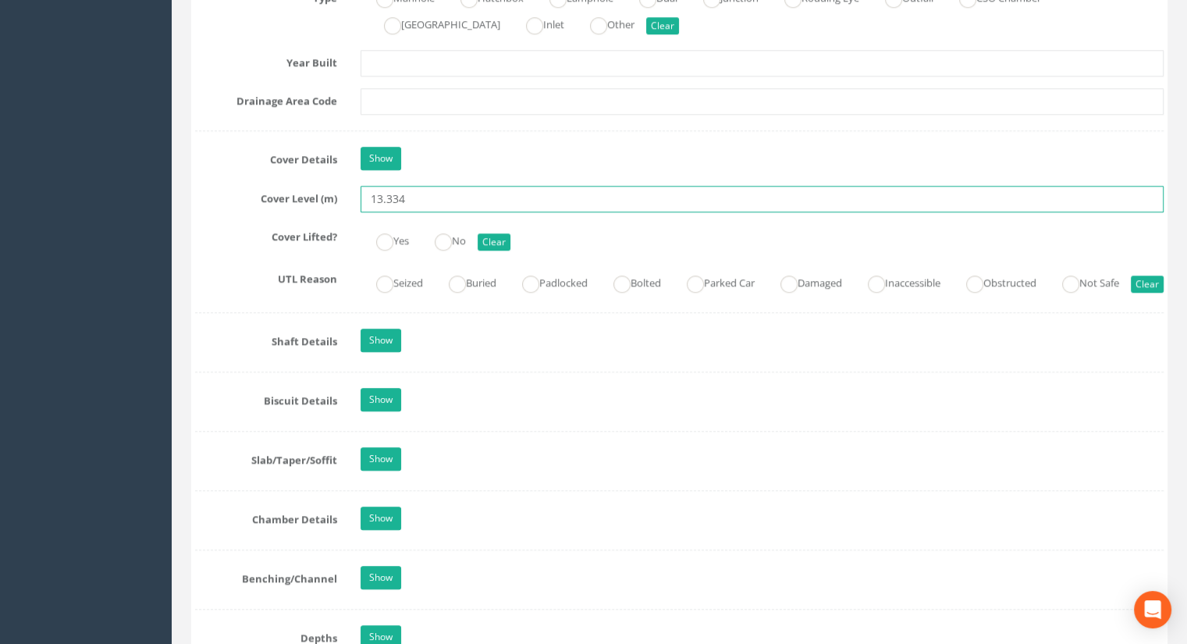
click at [424, 203] on input "13.334" at bounding box center [761, 199] width 803 height 27
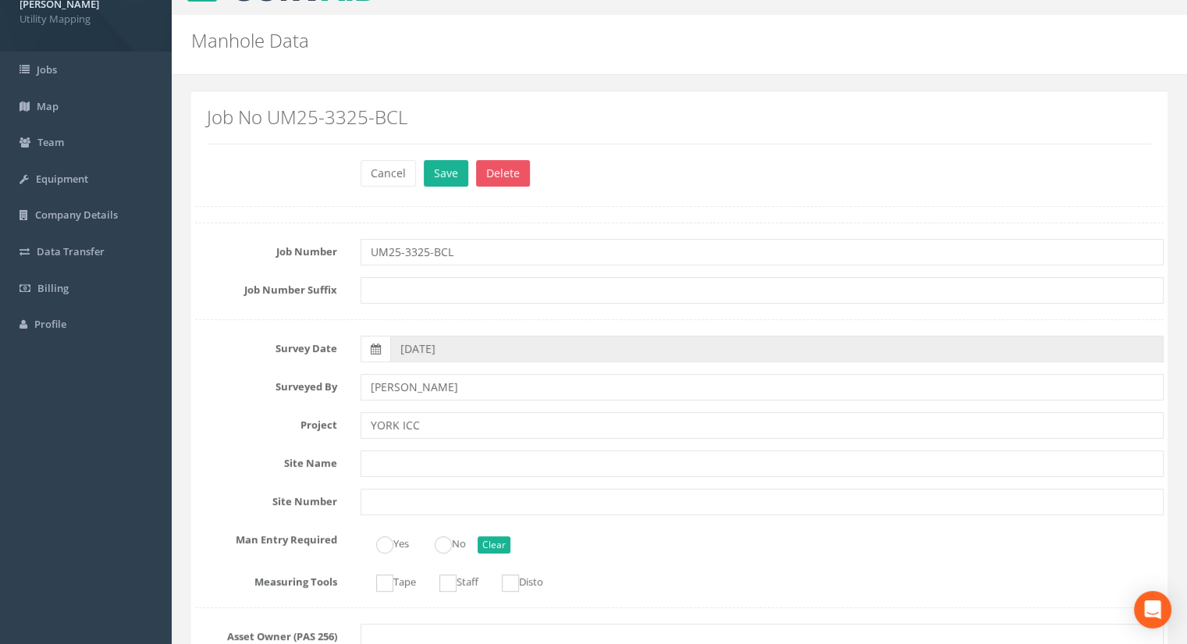
scroll to position [0, 0]
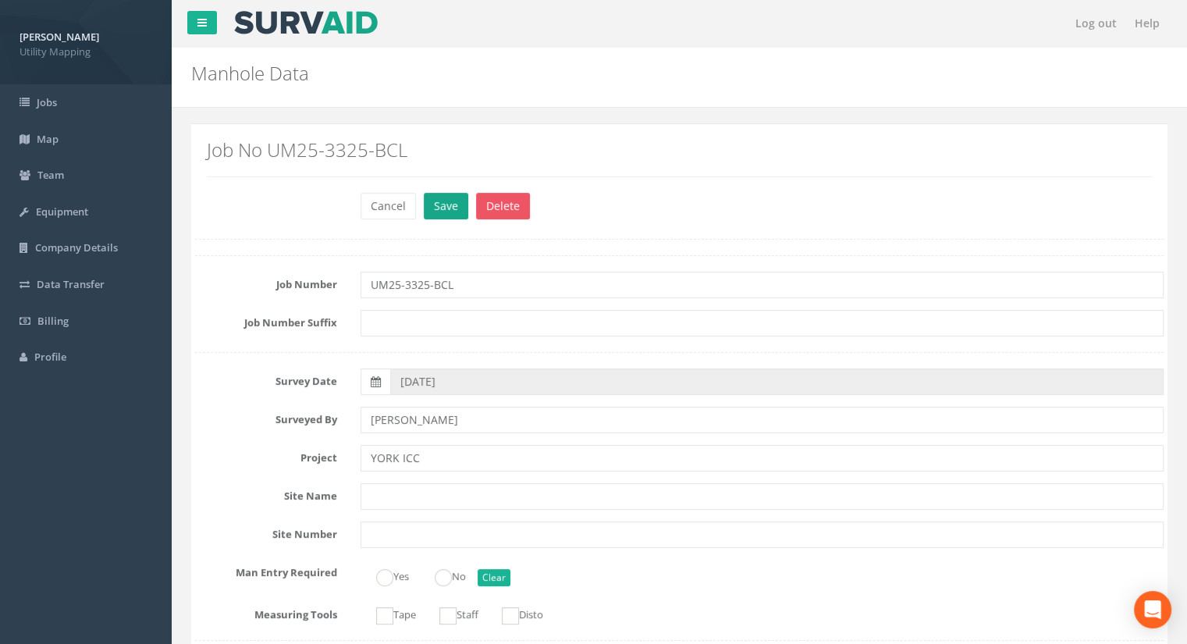
type input "13.33"
click at [439, 218] on button "Save" at bounding box center [446, 206] width 44 height 27
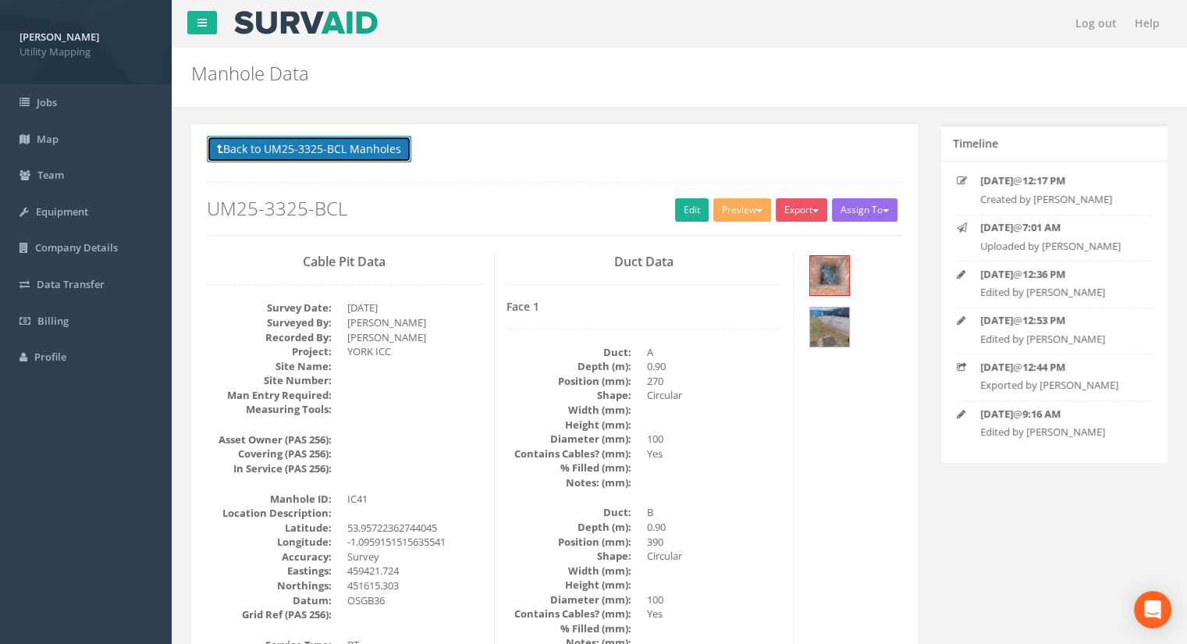
click at [371, 154] on button "Back to UM25-3325-BCL Manholes" at bounding box center [309, 149] width 204 height 27
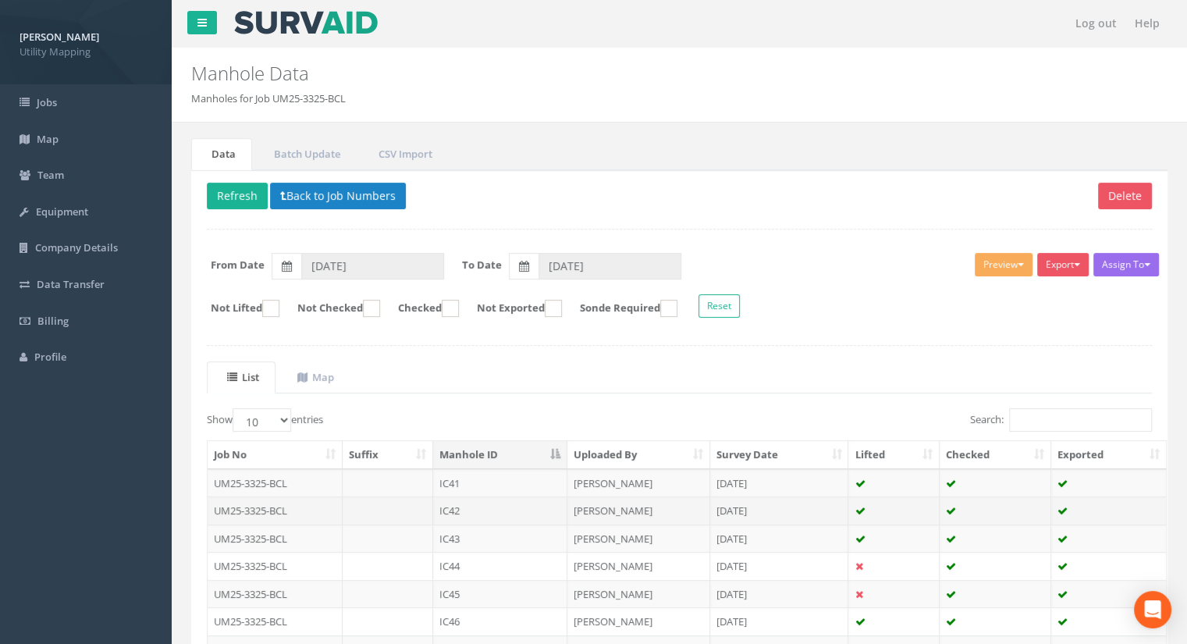
click at [479, 506] on td "IC42" at bounding box center [500, 510] width 134 height 28
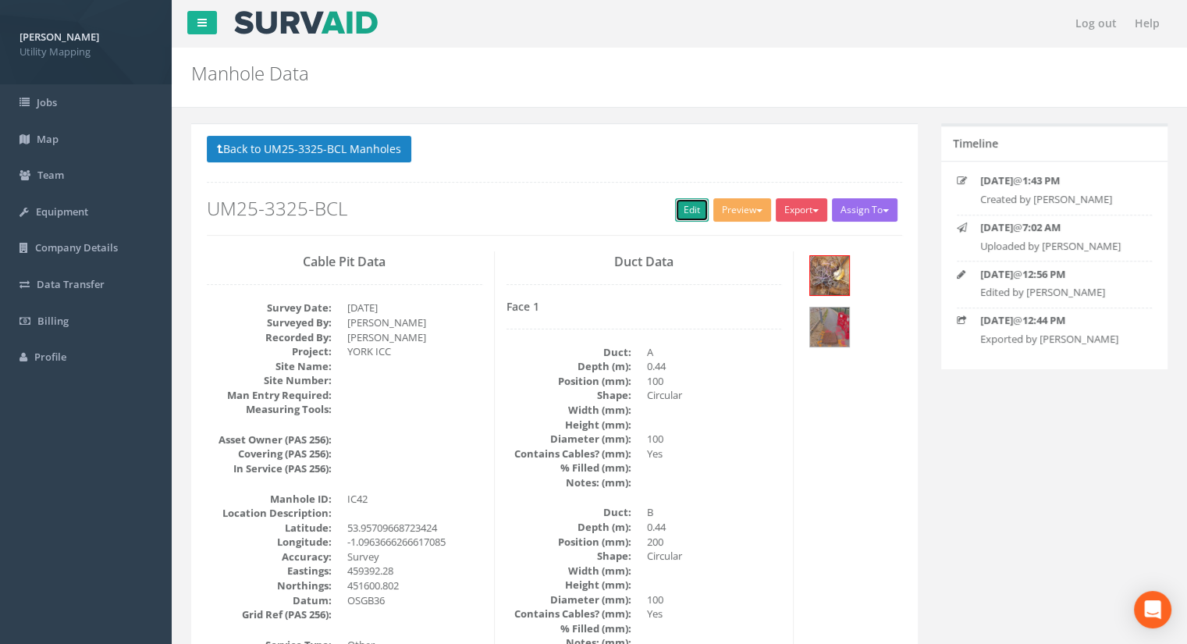
click at [677, 216] on link "Edit" at bounding box center [692, 209] width 34 height 23
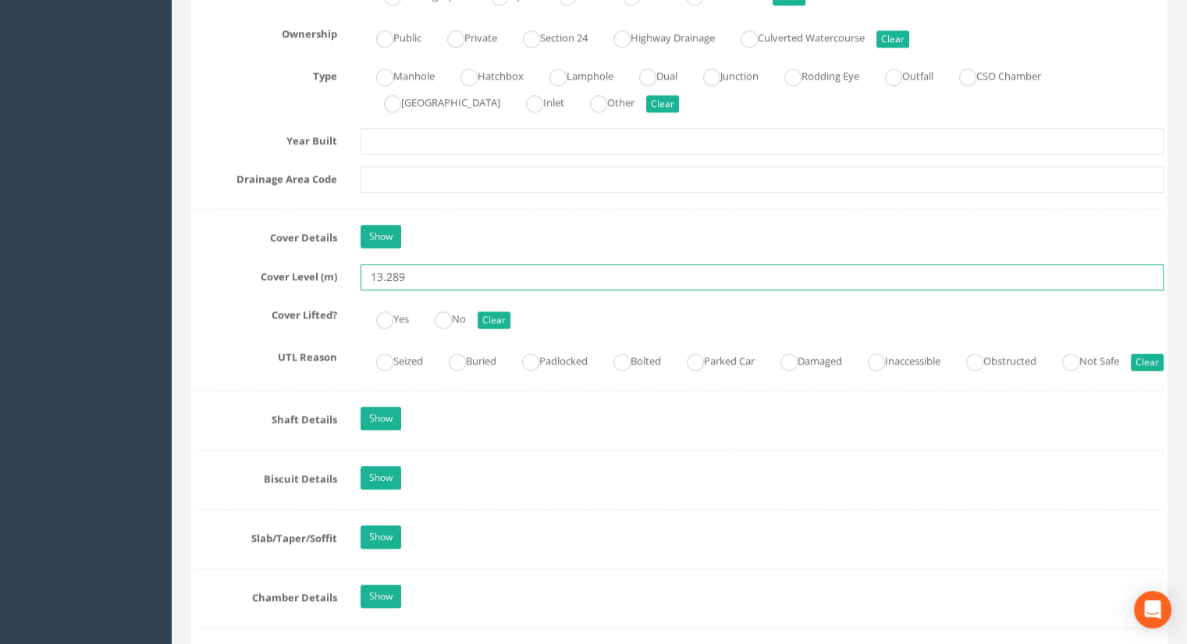
click at [407, 279] on input "13.289" at bounding box center [761, 277] width 803 height 27
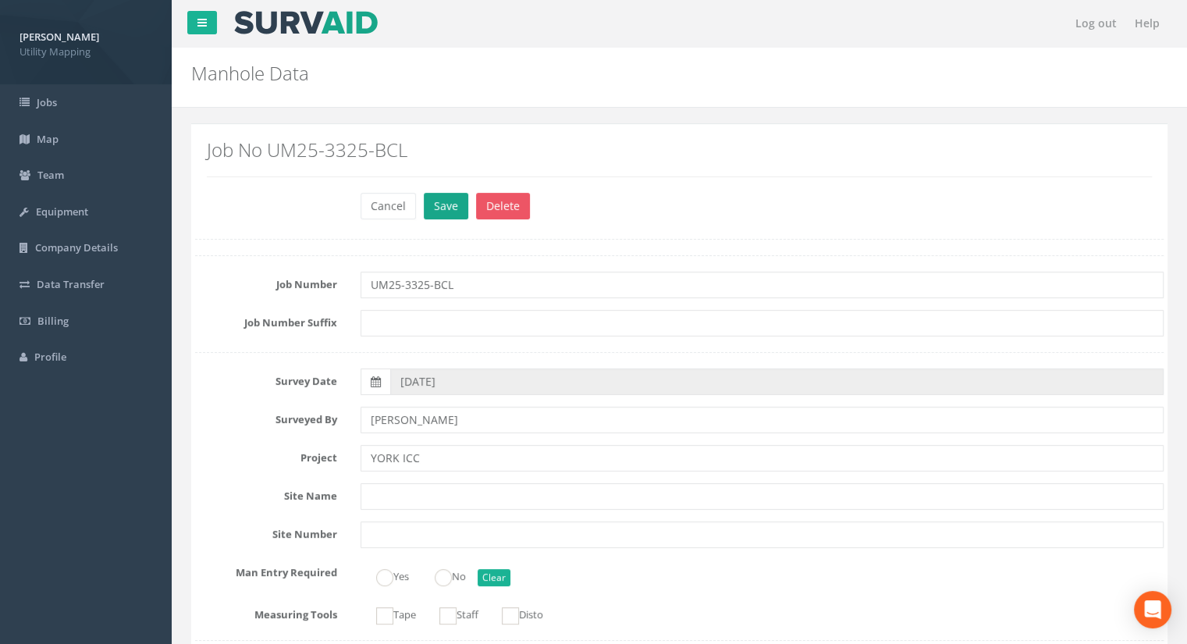
type input "13.28"
click at [444, 201] on button "Save" at bounding box center [446, 206] width 44 height 27
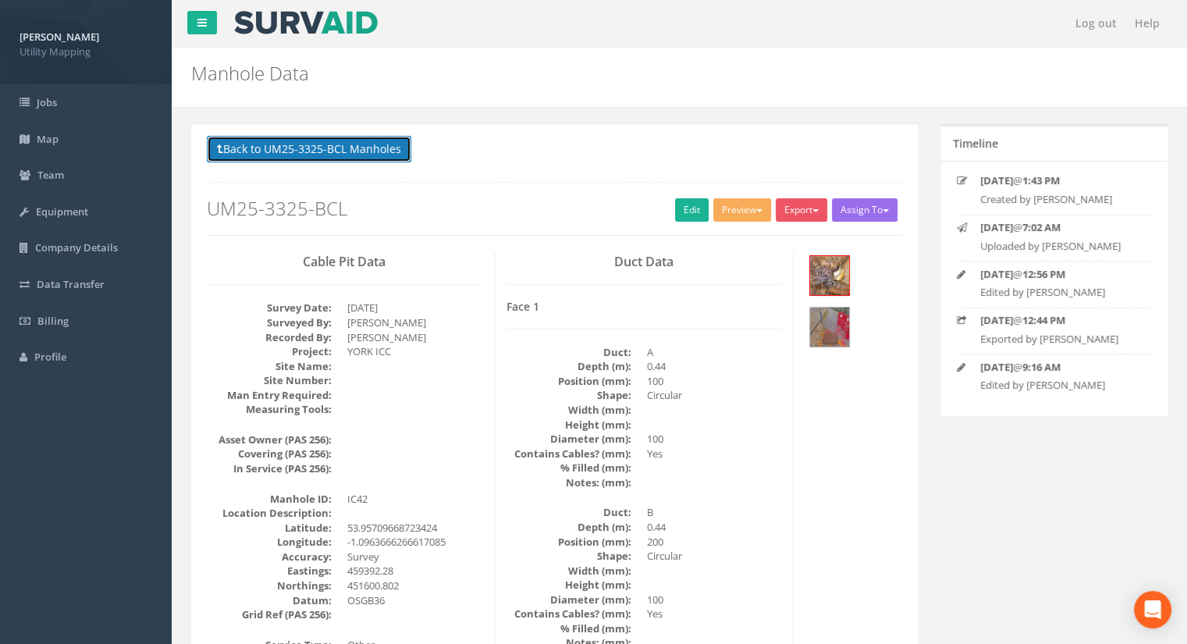
click at [340, 151] on button "Back to UM25-3325-BCL Manholes" at bounding box center [309, 149] width 204 height 27
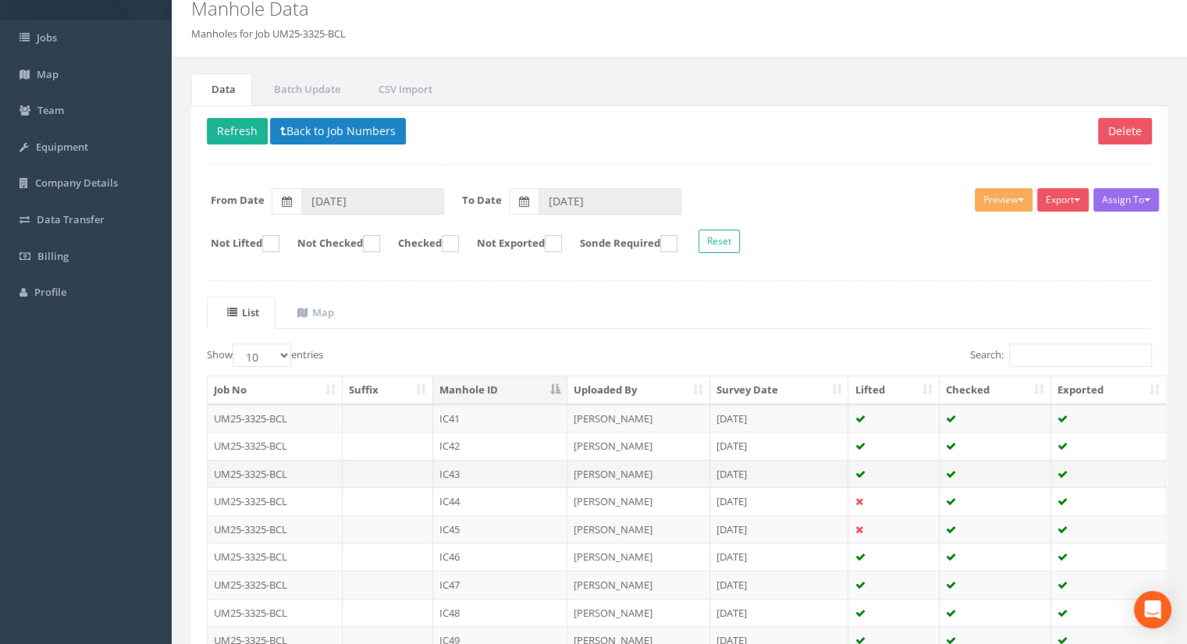
scroll to position [78, 0]
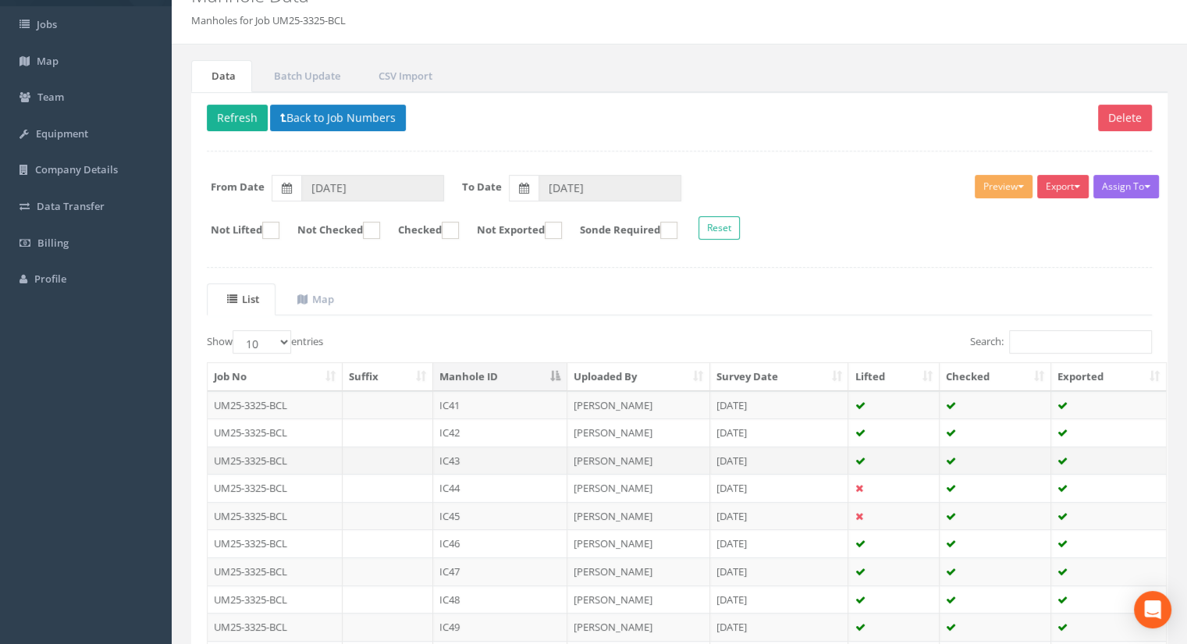
click at [471, 450] on td "IC43" at bounding box center [500, 460] width 134 height 28
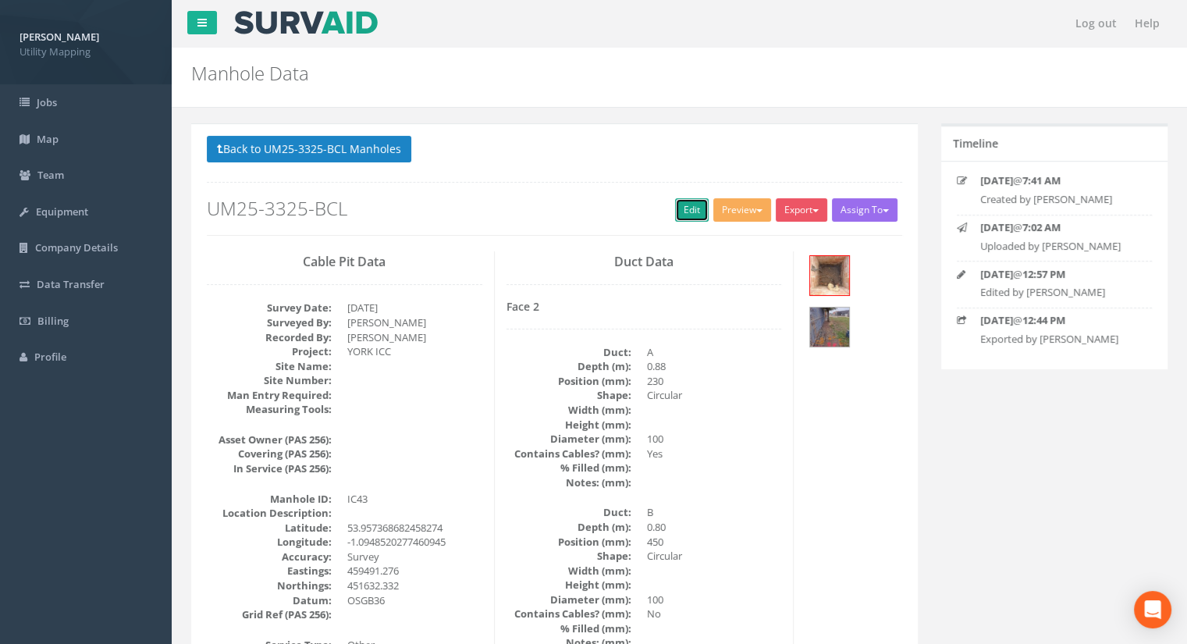
click at [691, 205] on link "Edit" at bounding box center [692, 209] width 34 height 23
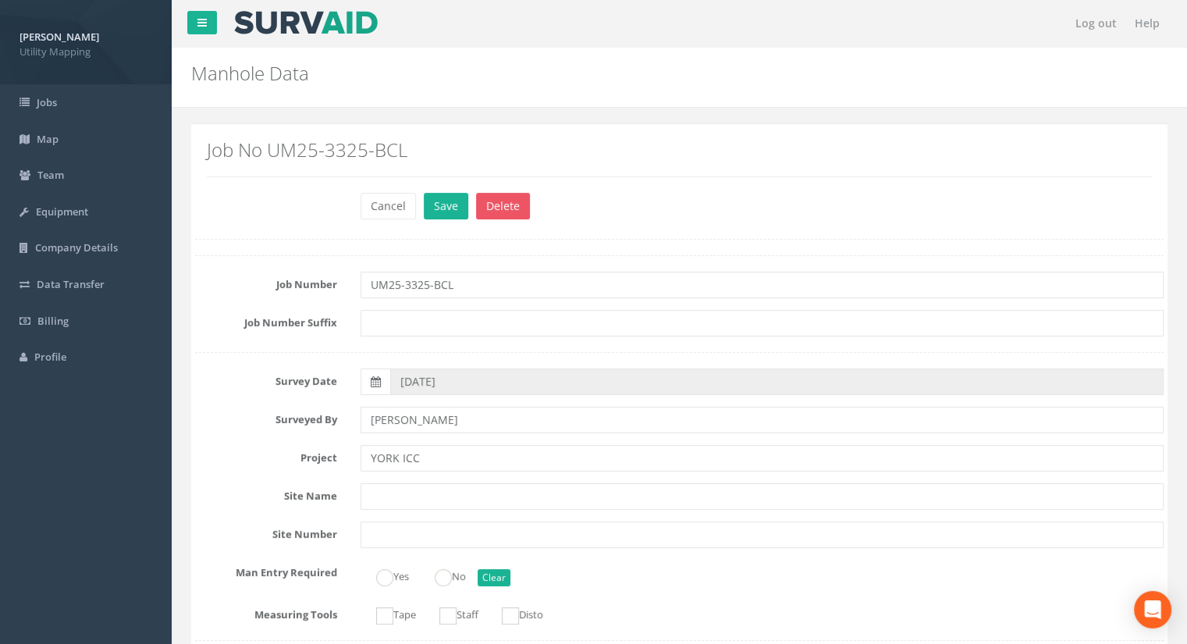
scroll to position [1326, 0]
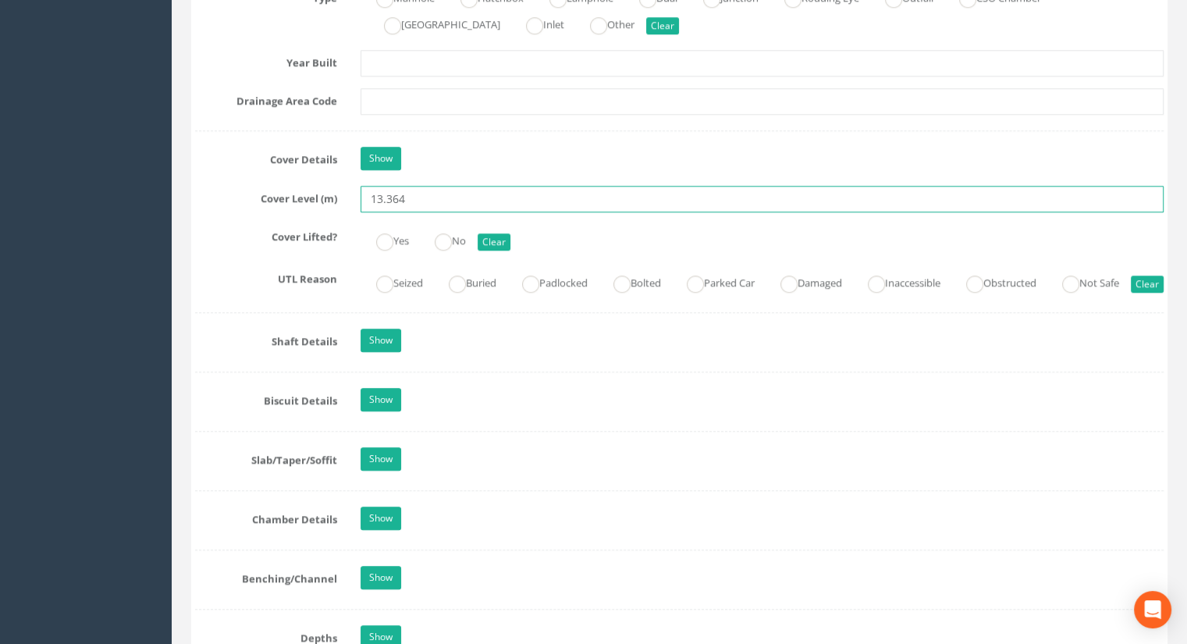
click at [404, 191] on input "13.364" at bounding box center [761, 199] width 803 height 27
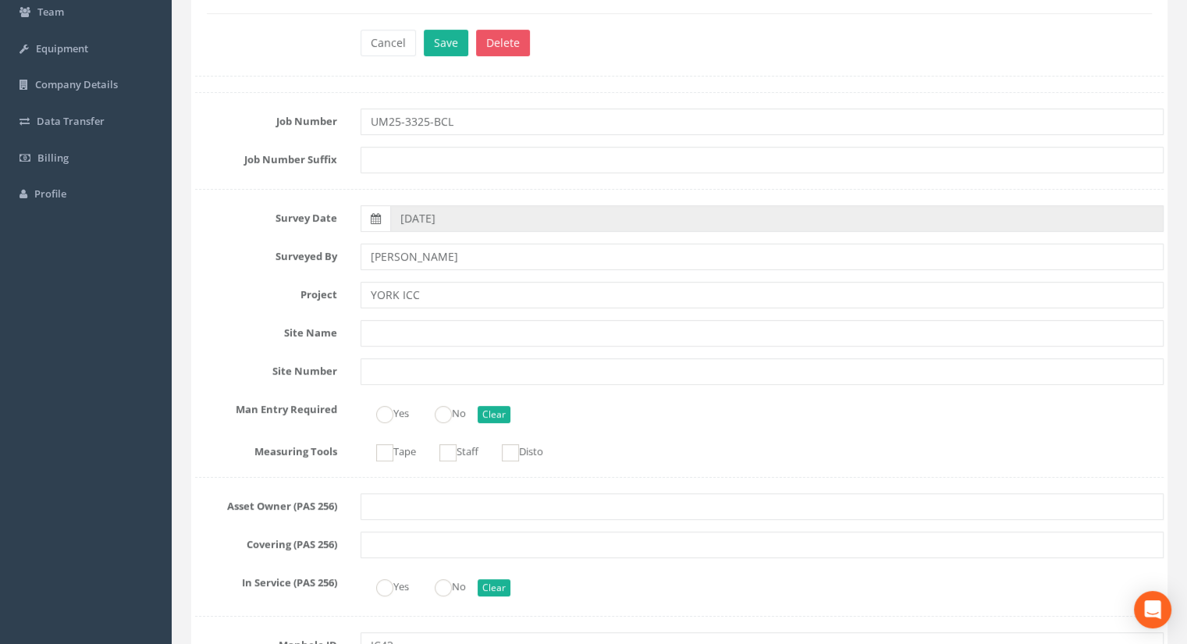
scroll to position [0, 0]
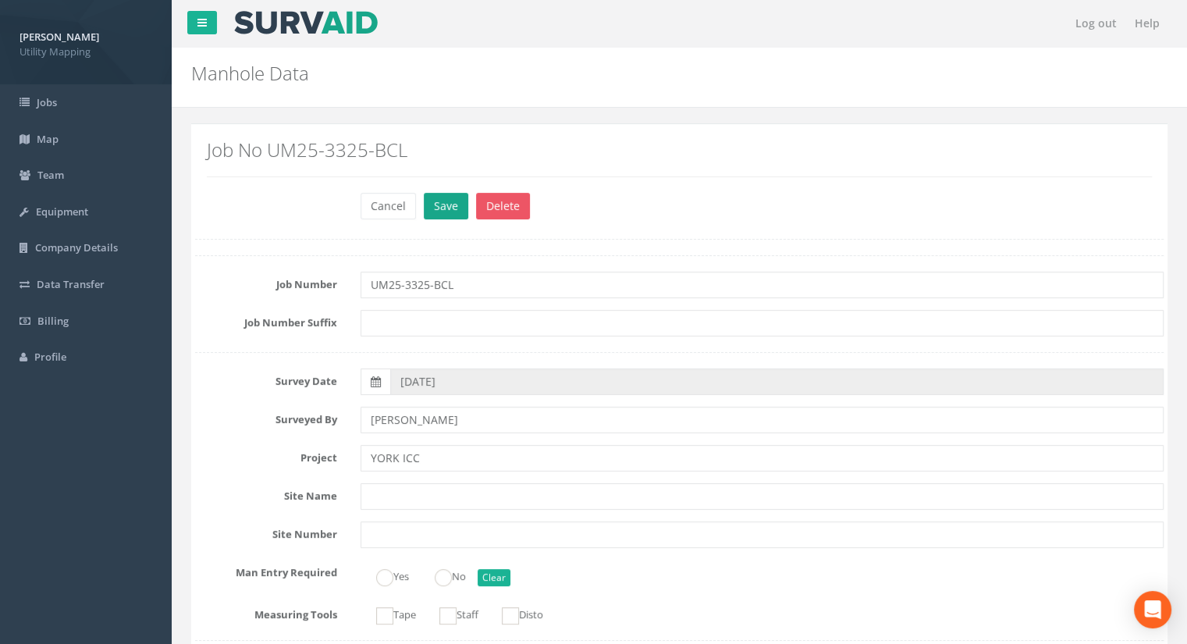
type input "13.30"
click at [446, 198] on button "Save" at bounding box center [446, 206] width 44 height 27
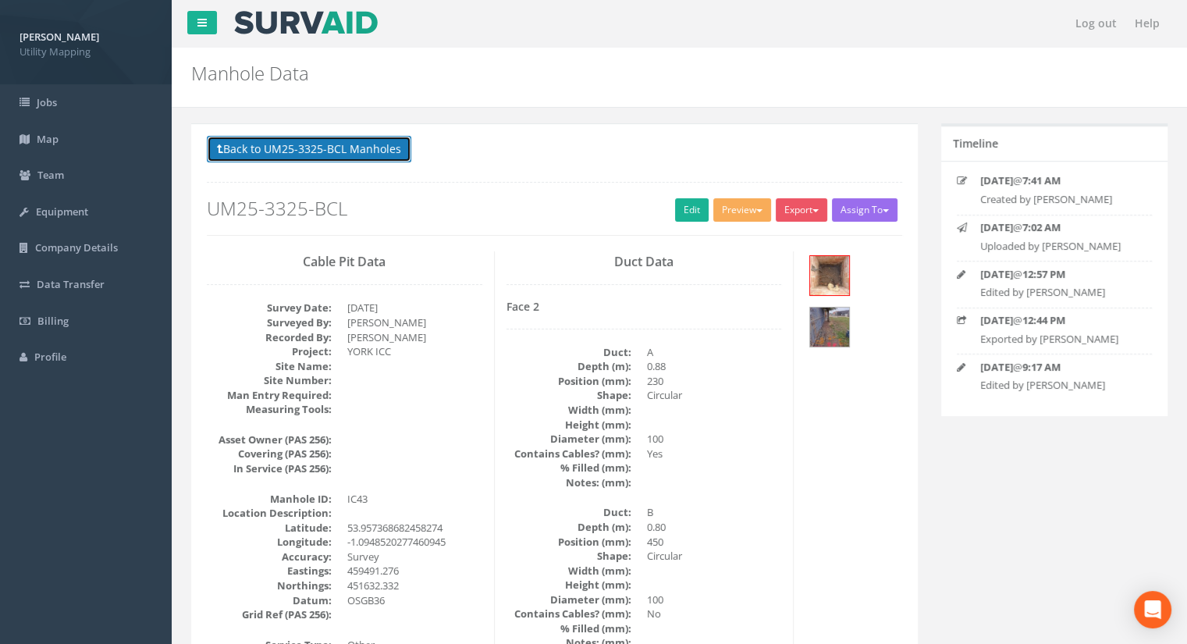
click at [331, 158] on button "Back to UM25-3325-BCL Manholes" at bounding box center [309, 149] width 204 height 27
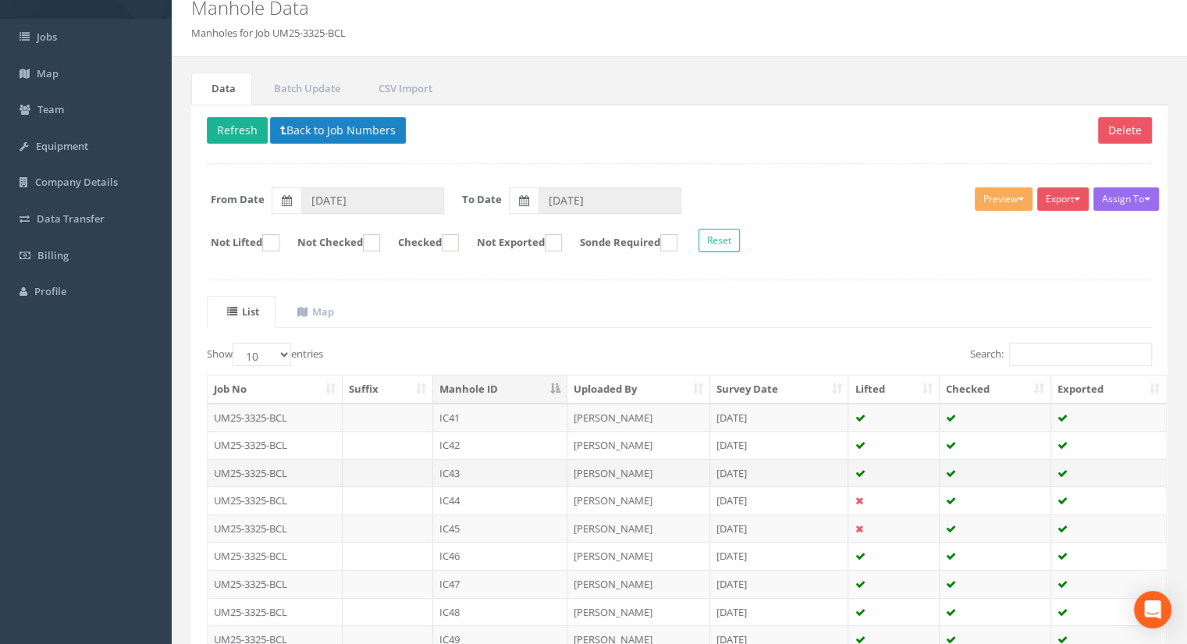
scroll to position [78, 0]
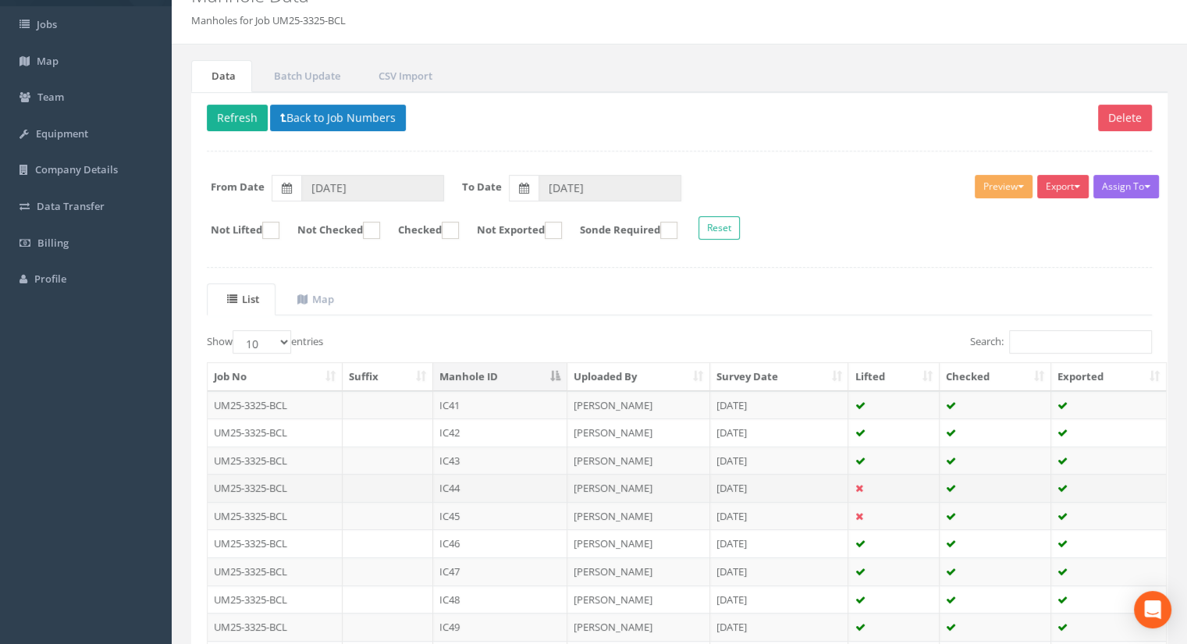
click at [463, 485] on td "IC44" at bounding box center [500, 488] width 134 height 28
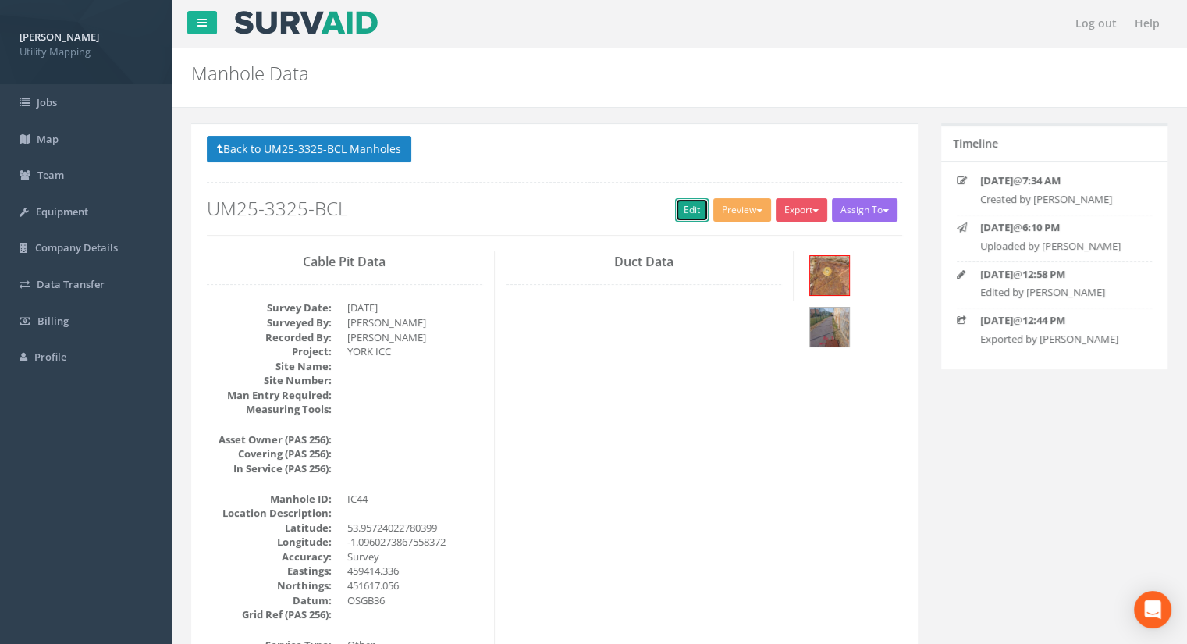
click at [675, 206] on link "Edit" at bounding box center [692, 209] width 34 height 23
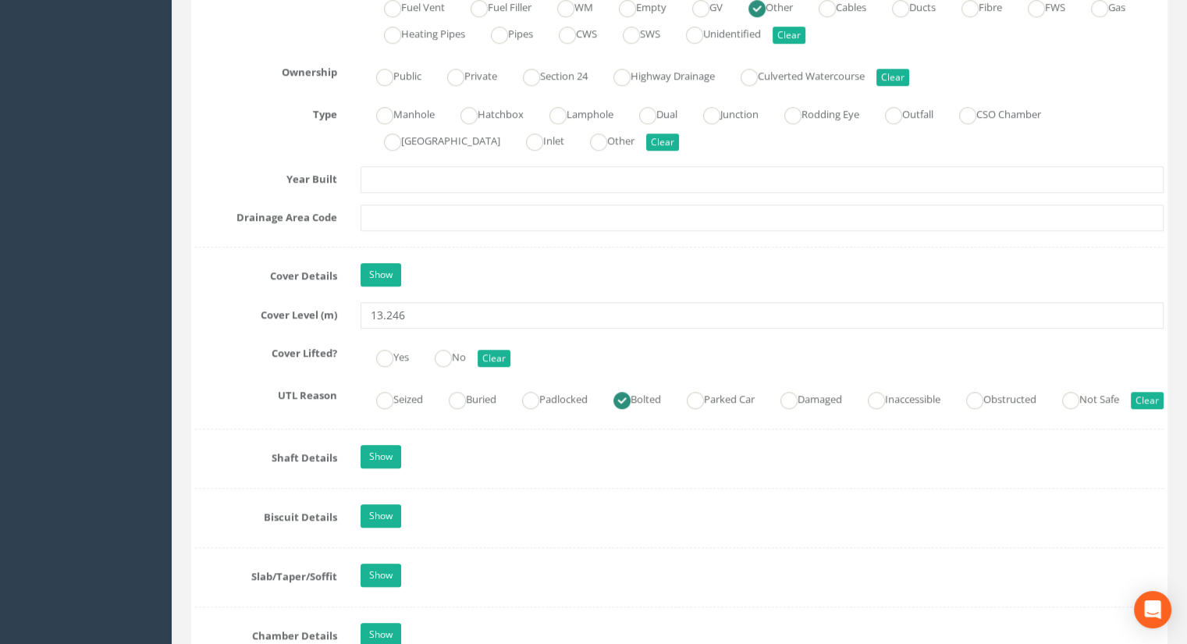
scroll to position [1248, 0]
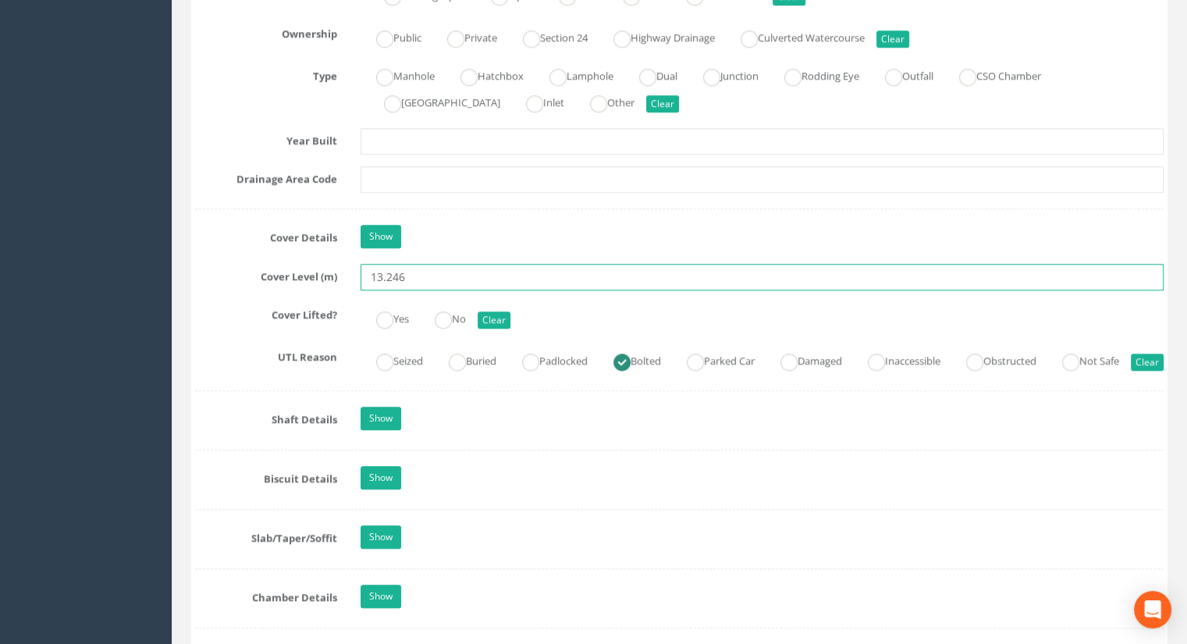
click at [437, 274] on input "13.246" at bounding box center [761, 277] width 803 height 27
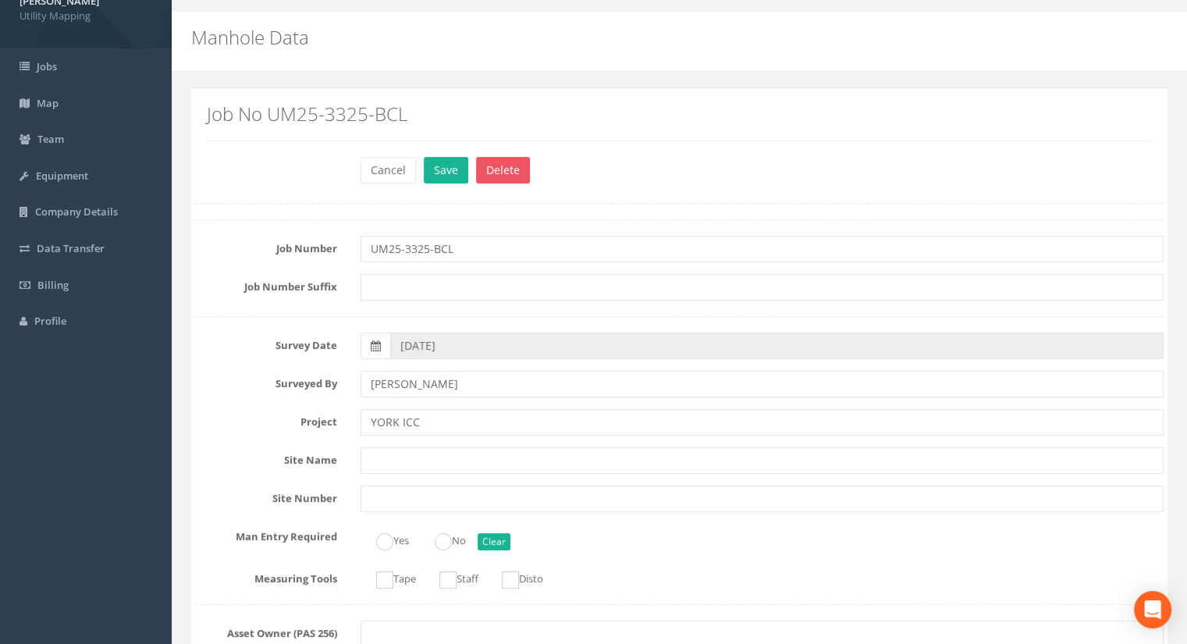
scroll to position [0, 0]
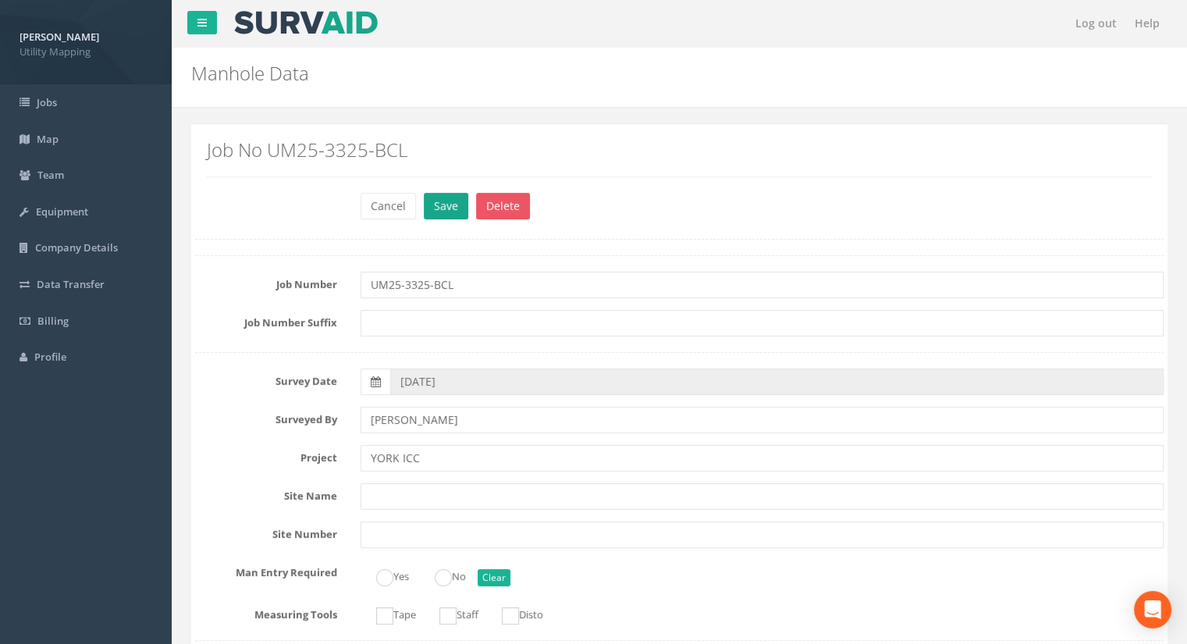
type input "13.25"
click at [449, 206] on button "Save" at bounding box center [446, 206] width 44 height 27
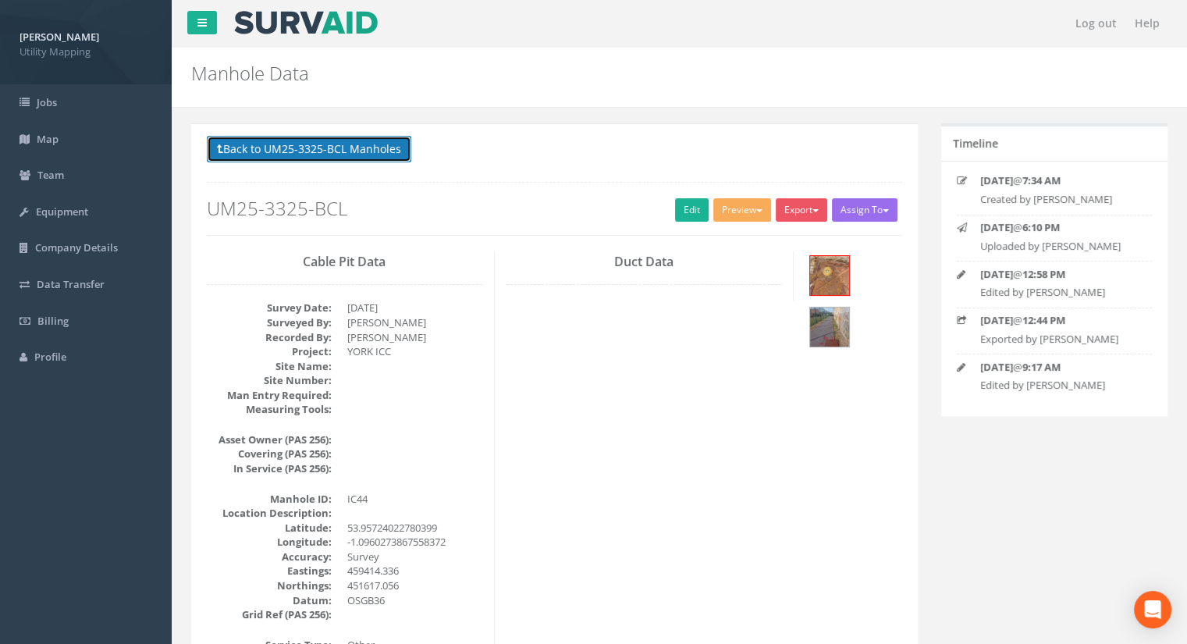
click at [311, 152] on button "Back to UM25-3325-BCL Manholes" at bounding box center [309, 149] width 204 height 27
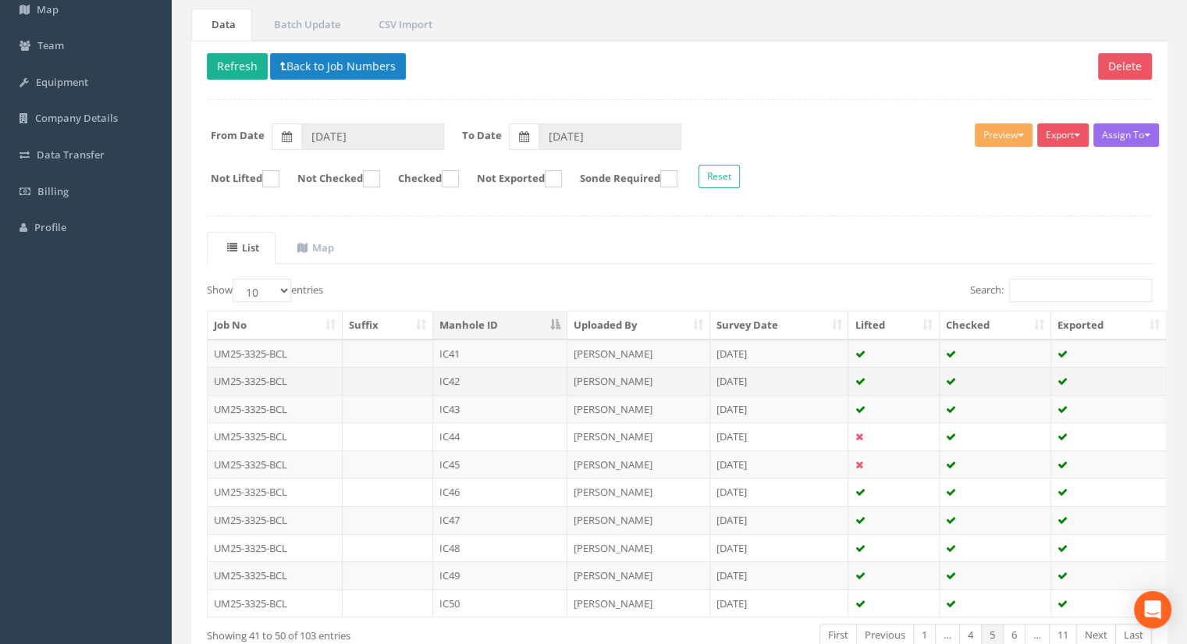
scroll to position [156, 0]
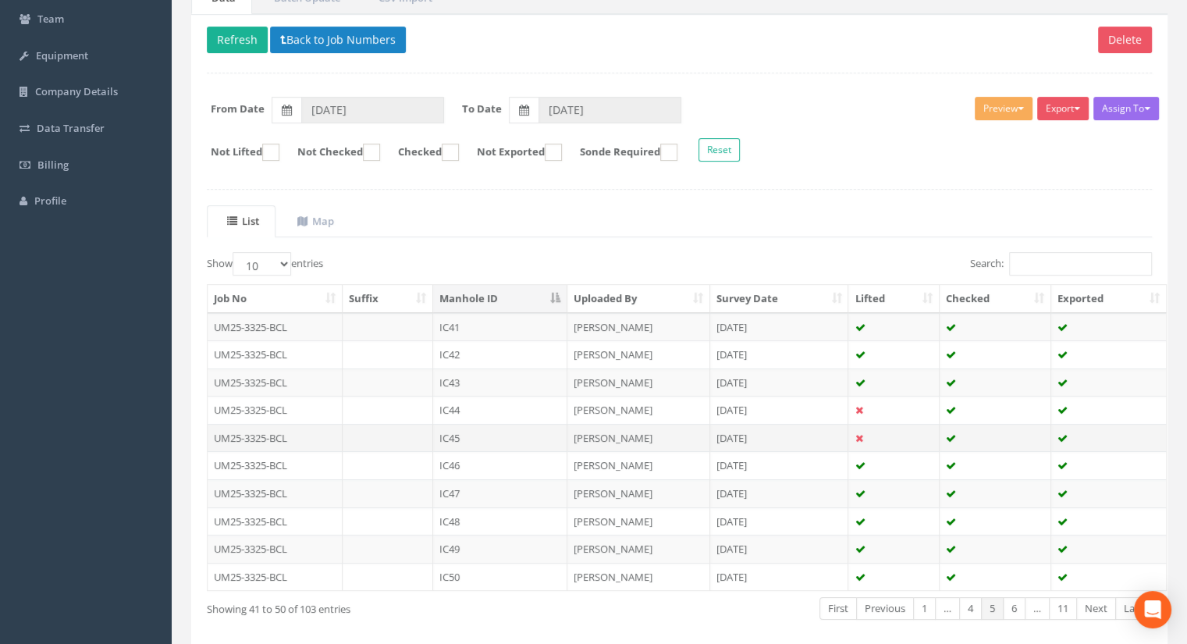
click at [460, 437] on td "IC45" at bounding box center [500, 438] width 134 height 28
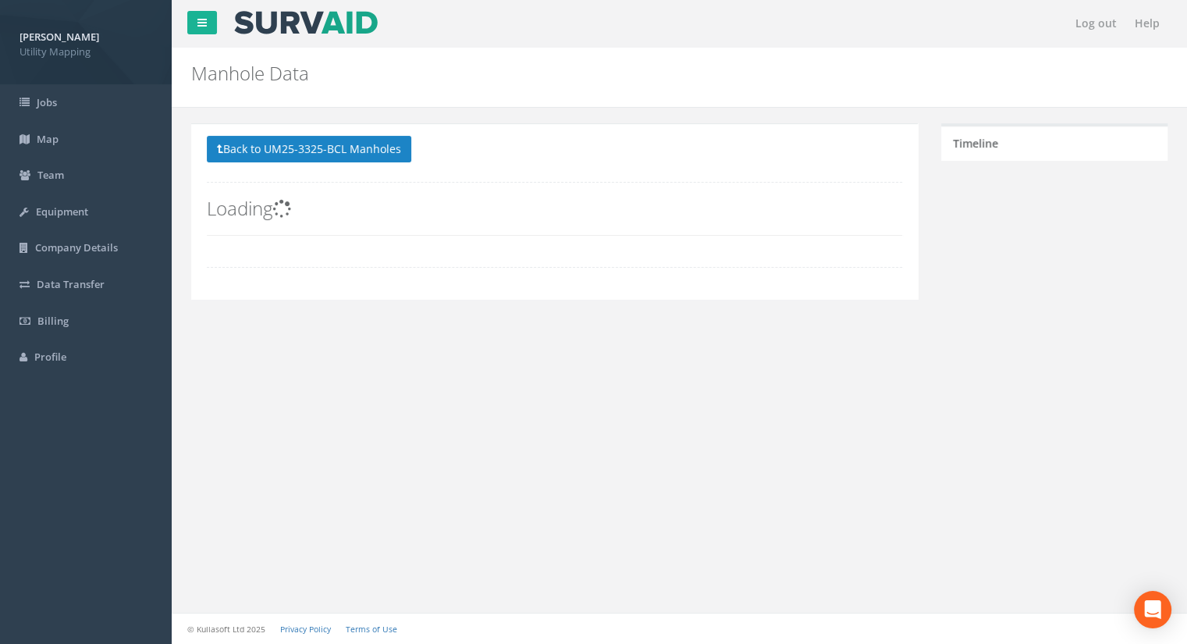
scroll to position [0, 0]
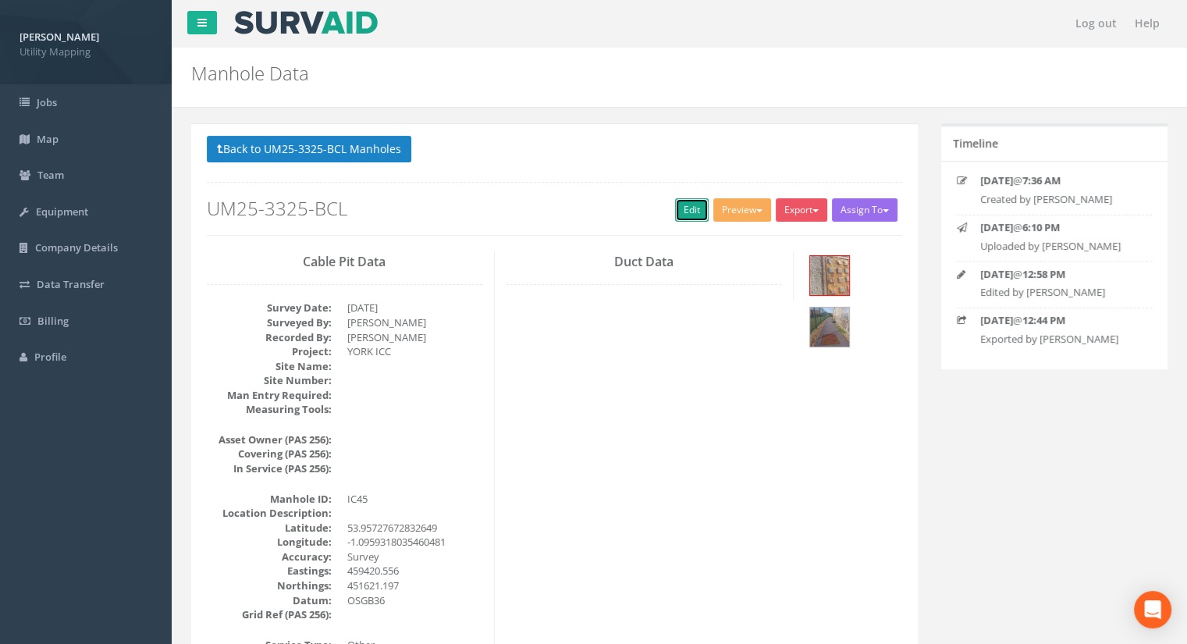
click at [676, 202] on link "Edit" at bounding box center [692, 209] width 34 height 23
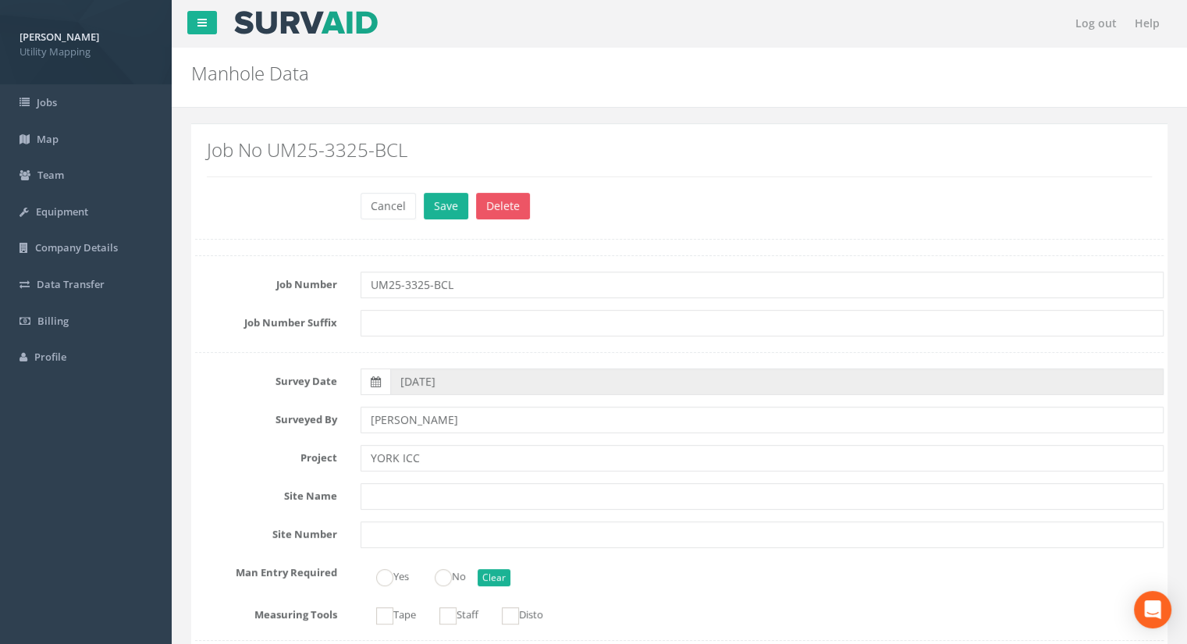
scroll to position [1170, 0]
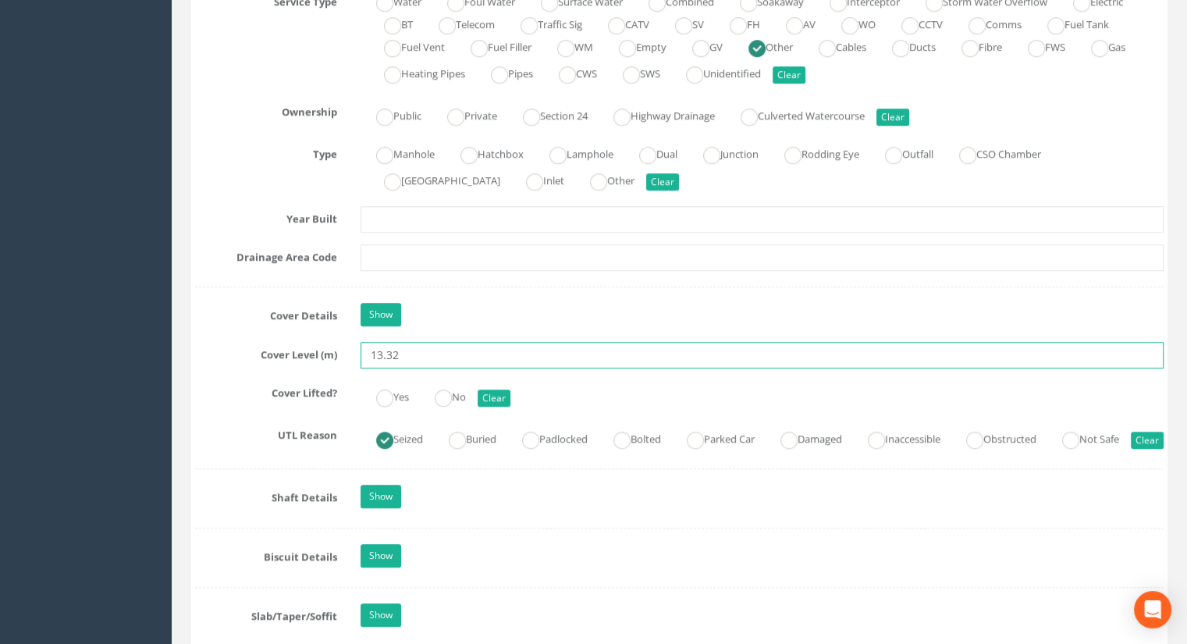
click at [446, 345] on input "13.32" at bounding box center [761, 355] width 803 height 27
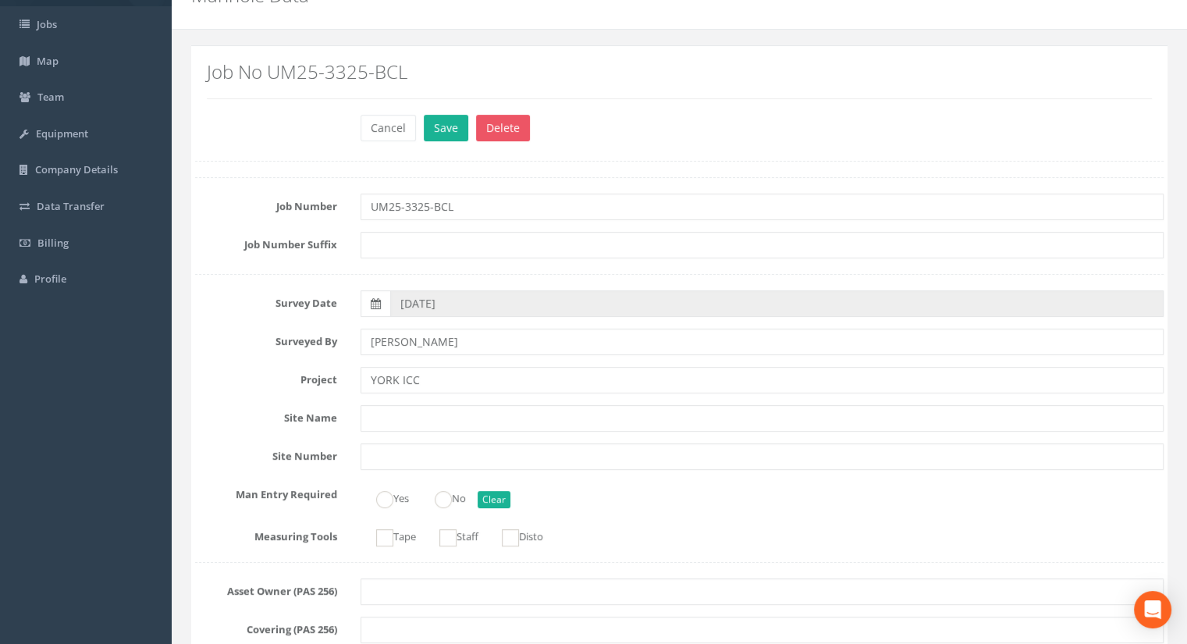
scroll to position [0, 0]
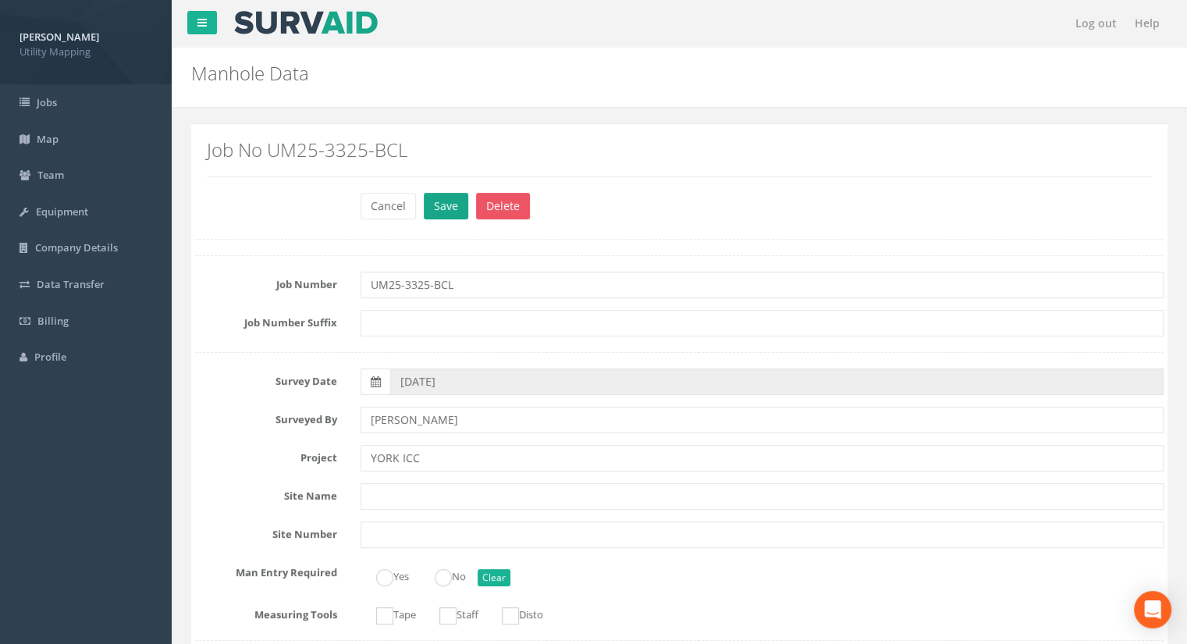
type input "13.33"
click at [435, 207] on button "Save" at bounding box center [446, 206] width 44 height 27
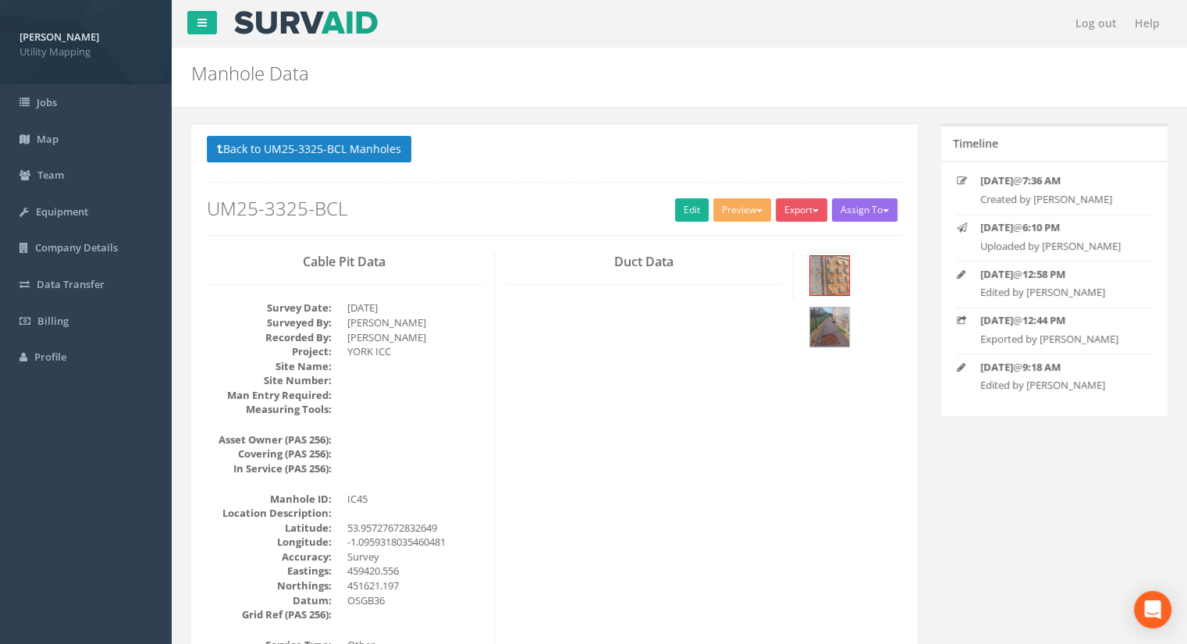
click at [297, 165] on p "Back to UM25-3325-BCL Manholes Back to Map" at bounding box center [554, 151] width 695 height 30
click at [293, 149] on button "Back to UM25-3325-BCL Manholes" at bounding box center [309, 149] width 204 height 27
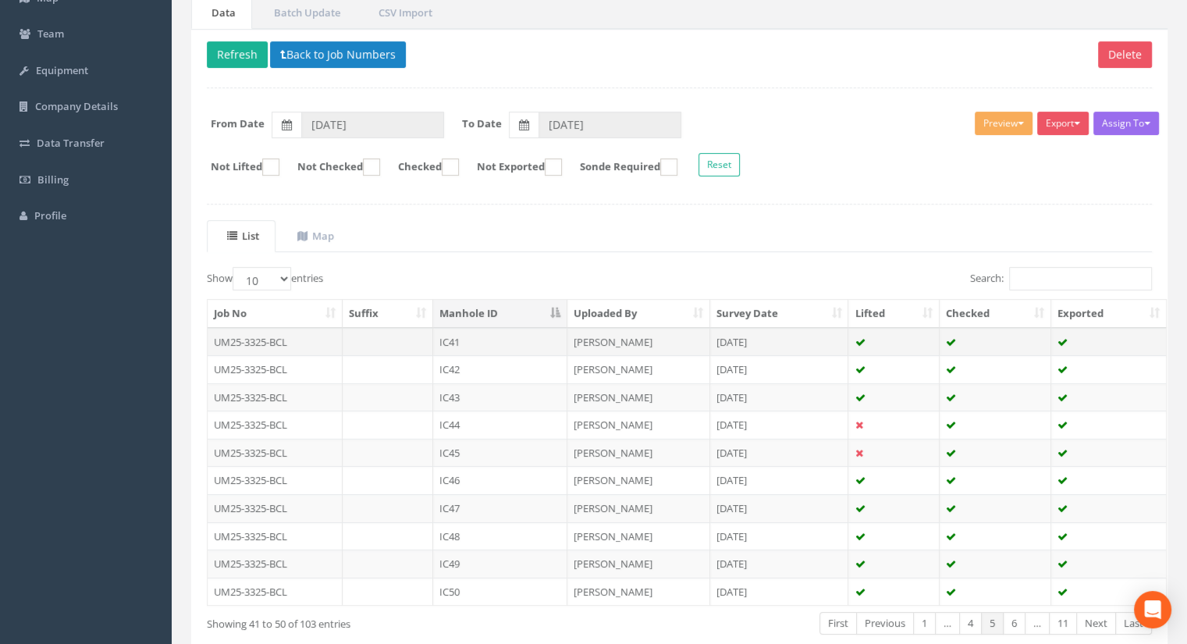
scroll to position [156, 0]
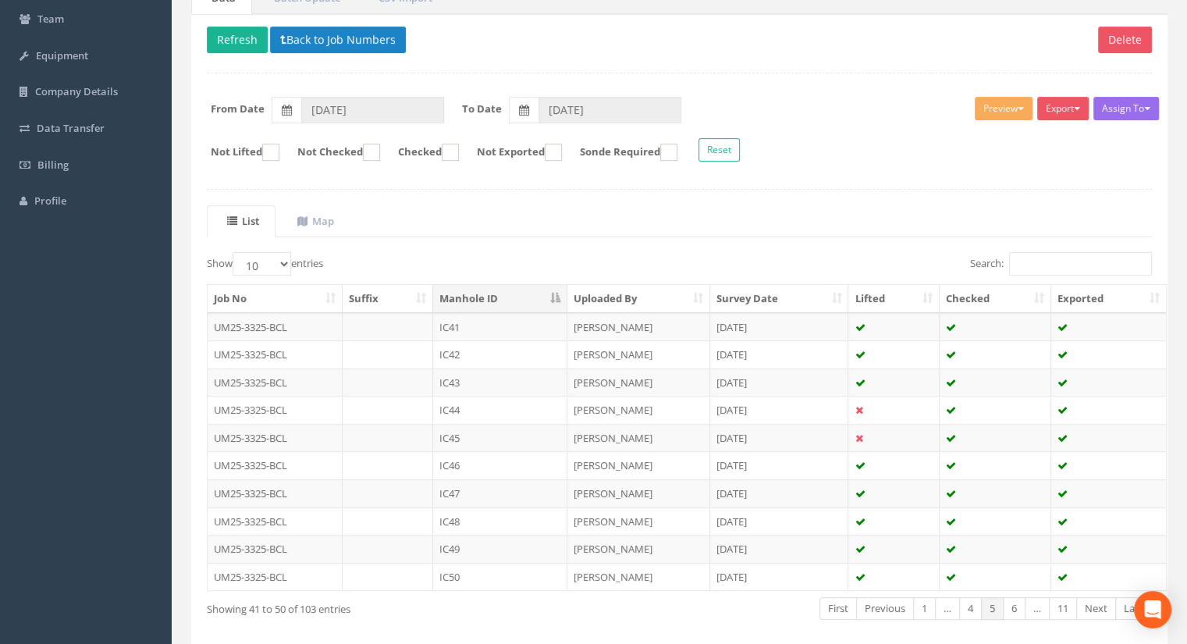
click at [479, 458] on td "IC46" at bounding box center [500, 465] width 134 height 28
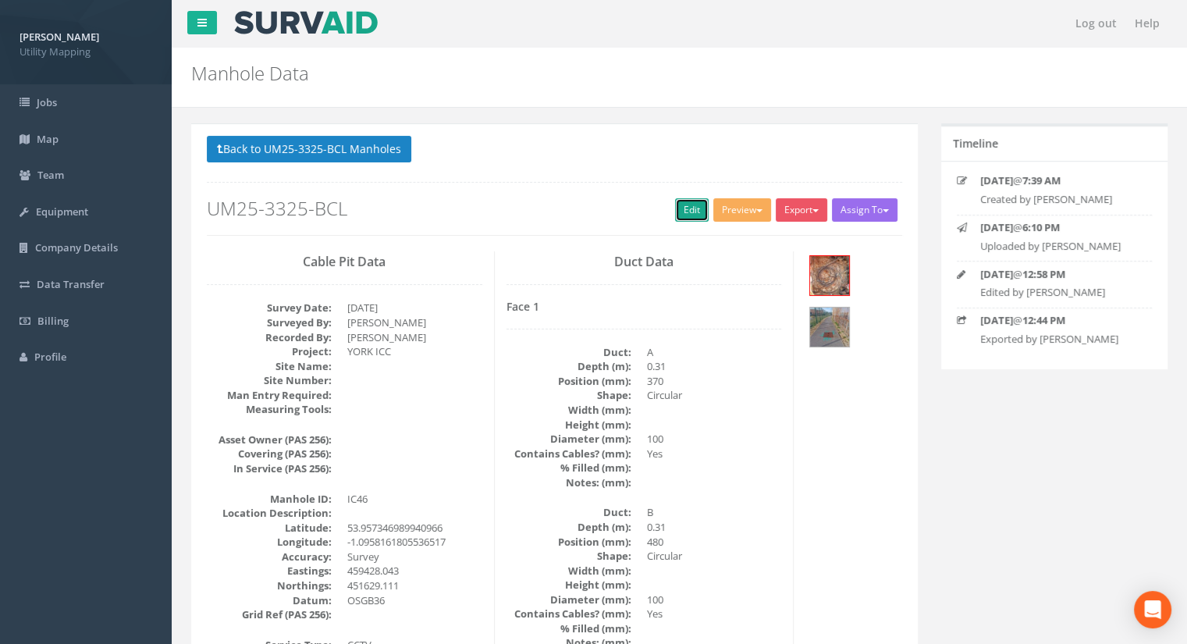
click at [680, 218] on link "Edit" at bounding box center [692, 209] width 34 height 23
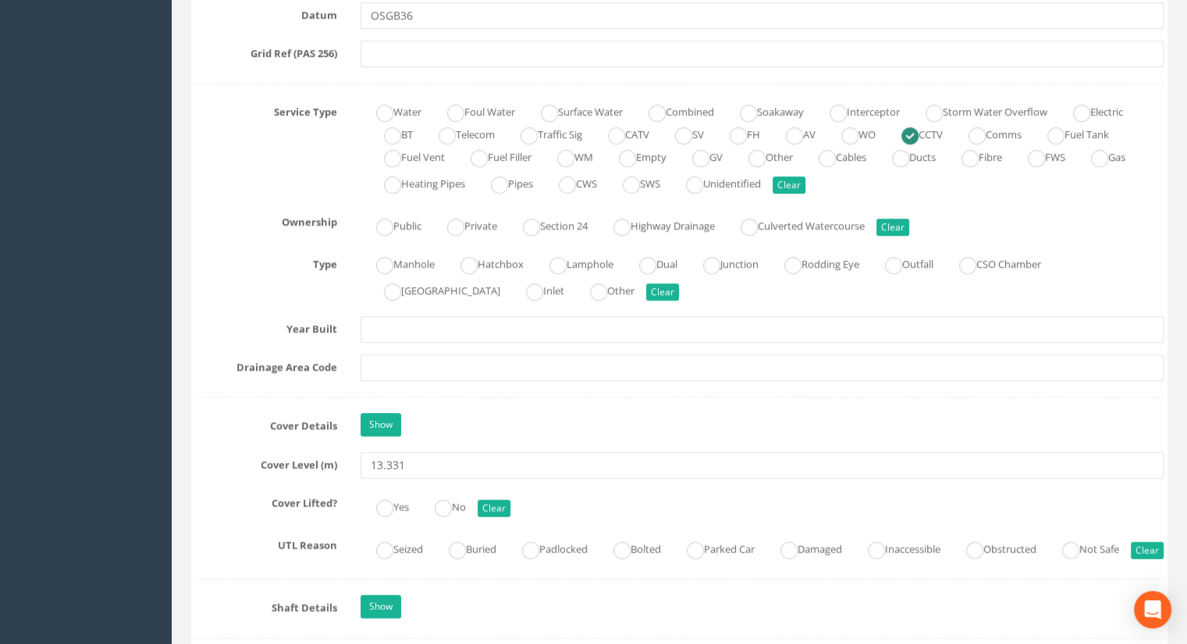
scroll to position [1092, 0]
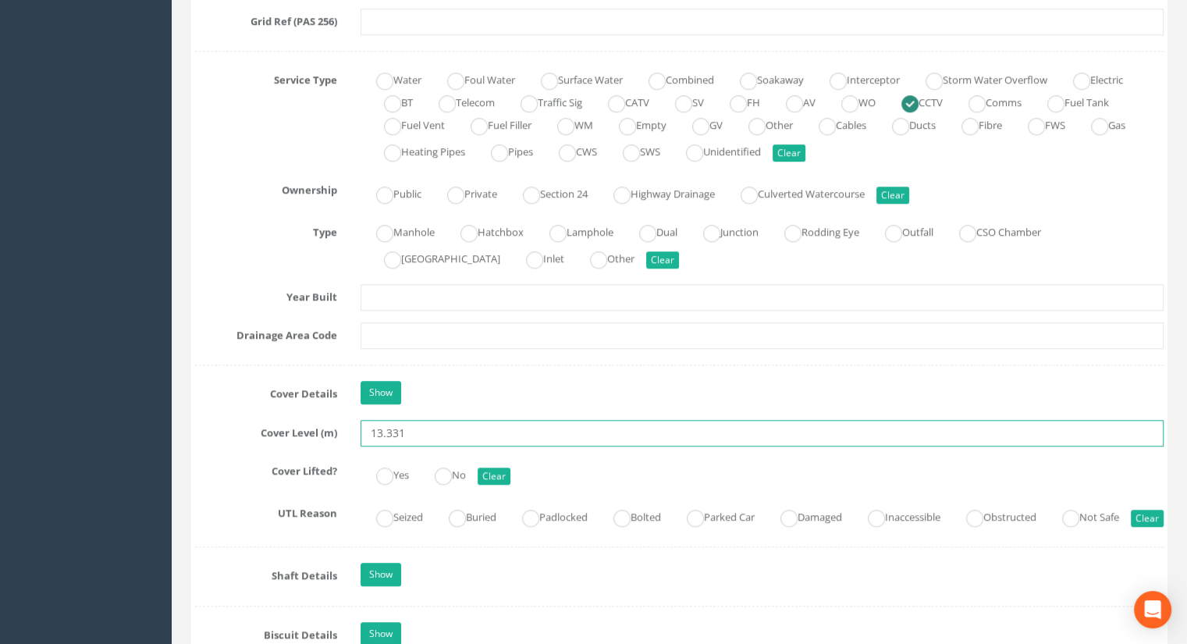
click at [420, 433] on input "13.331" at bounding box center [761, 433] width 803 height 27
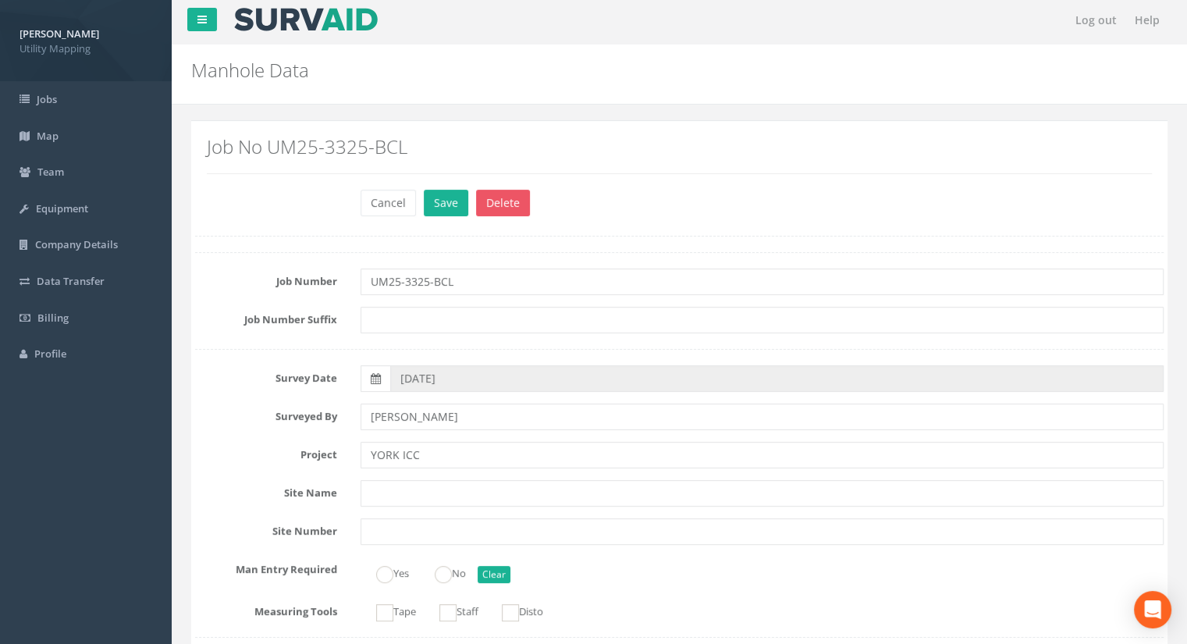
scroll to position [0, 0]
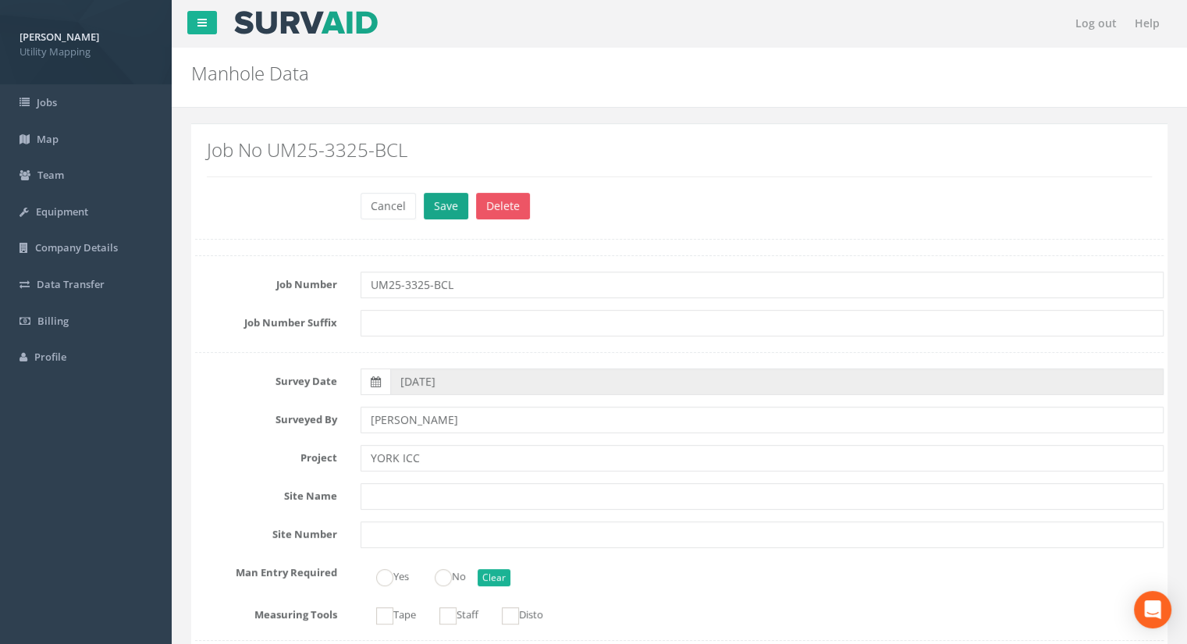
type input "13.35"
click at [451, 205] on button "Save" at bounding box center [446, 206] width 44 height 27
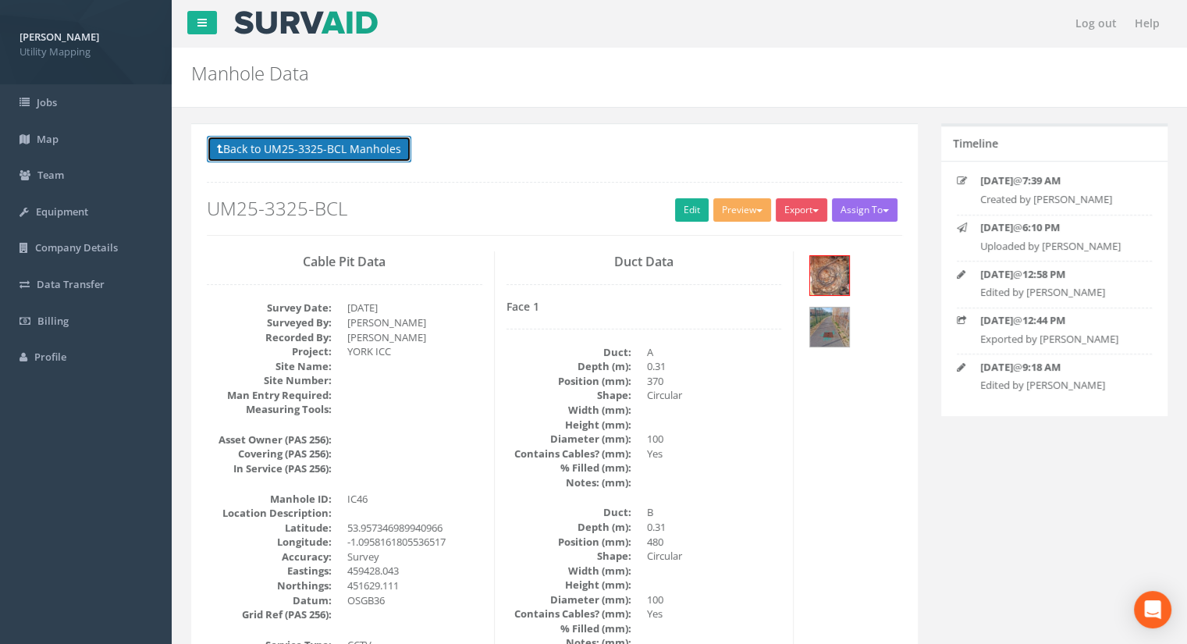
click at [344, 147] on button "Back to UM25-3325-BCL Manholes" at bounding box center [309, 149] width 204 height 27
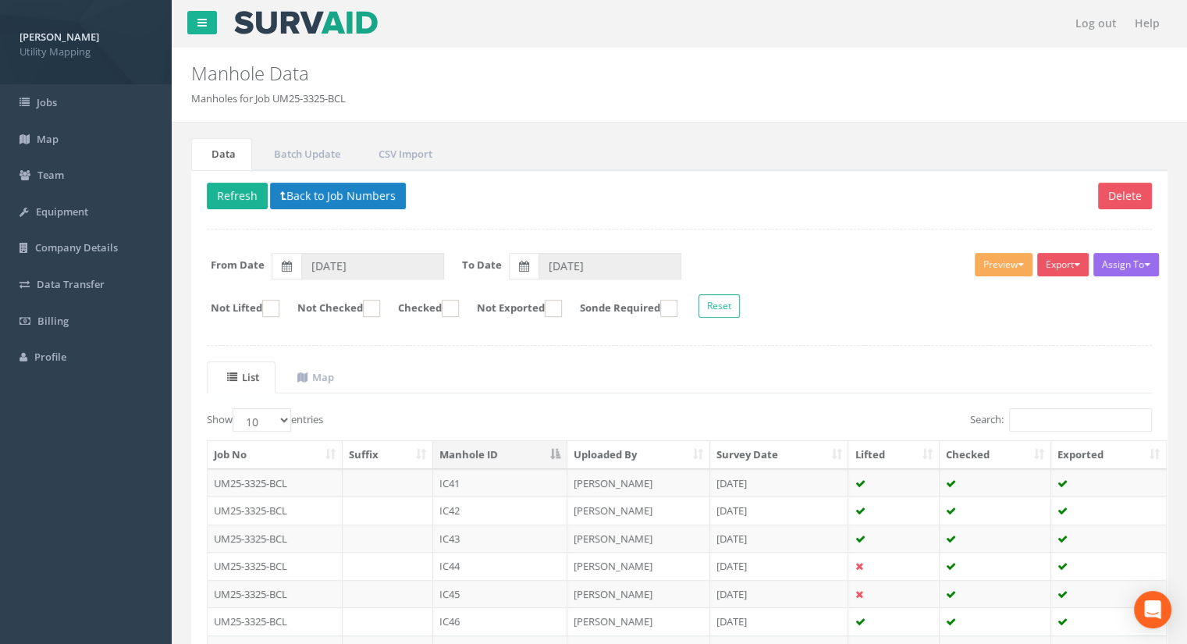
scroll to position [222, 0]
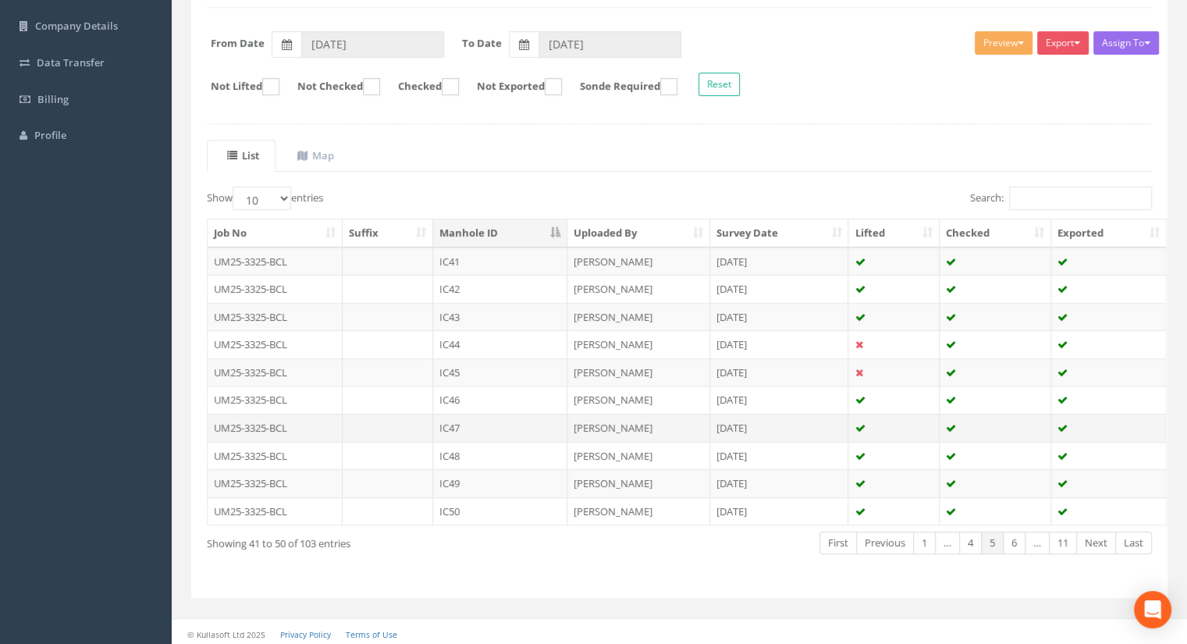
click at [481, 418] on td "IC47" at bounding box center [500, 428] width 134 height 28
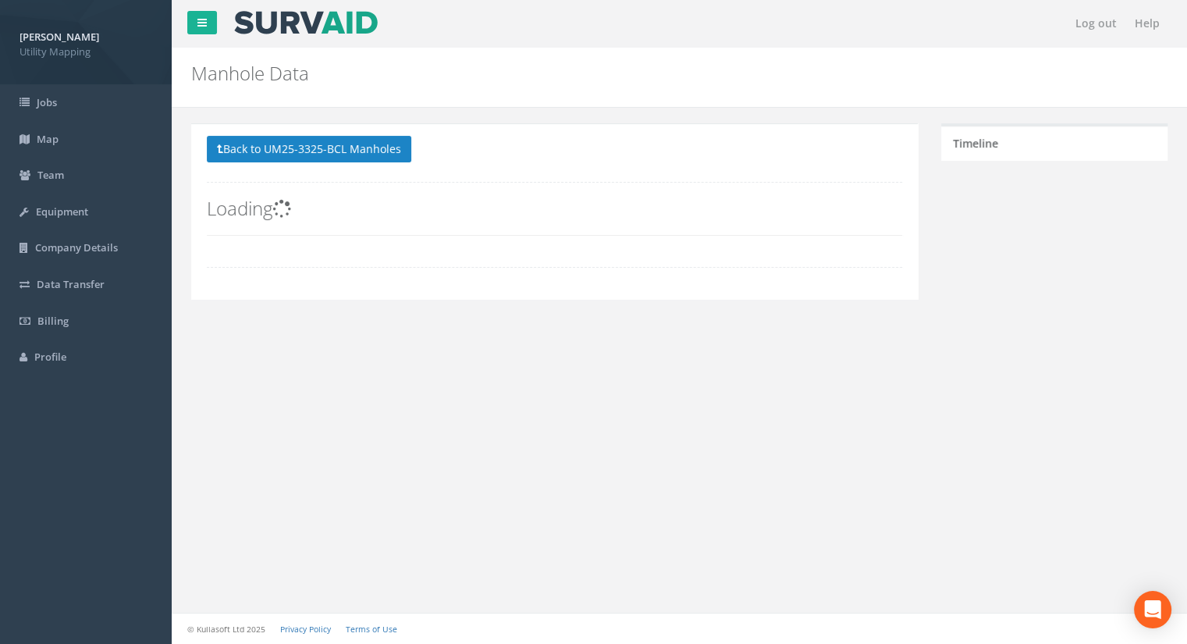
scroll to position [0, 0]
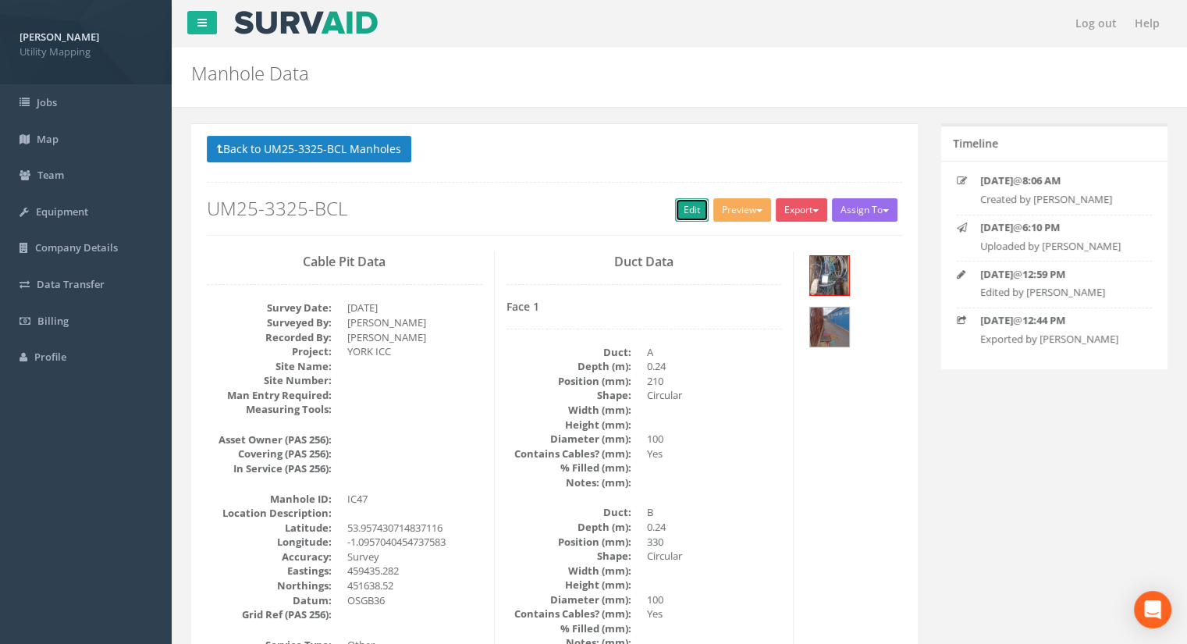
click at [691, 209] on link "Edit" at bounding box center [692, 209] width 34 height 23
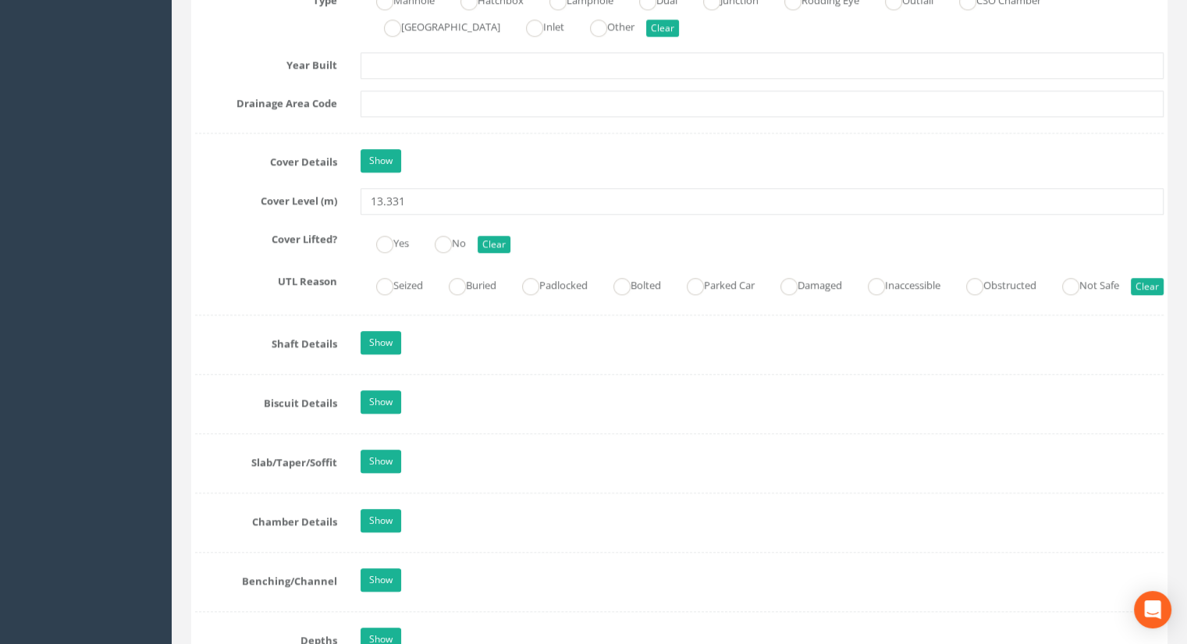
scroll to position [1326, 0]
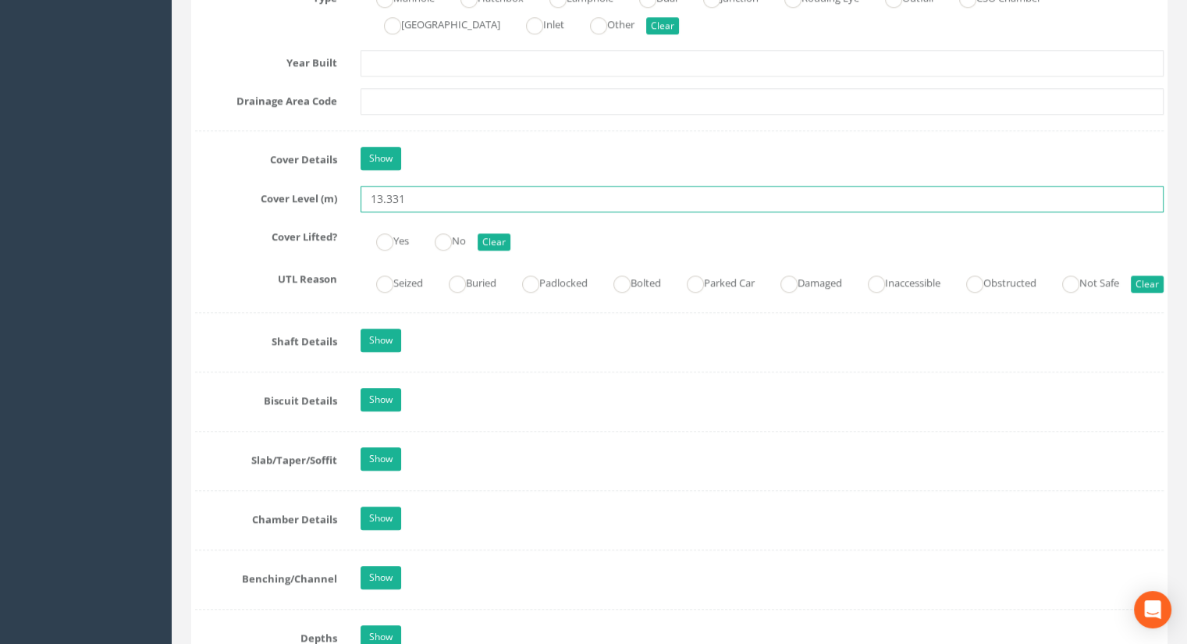
click at [412, 197] on input "13.331" at bounding box center [761, 199] width 803 height 27
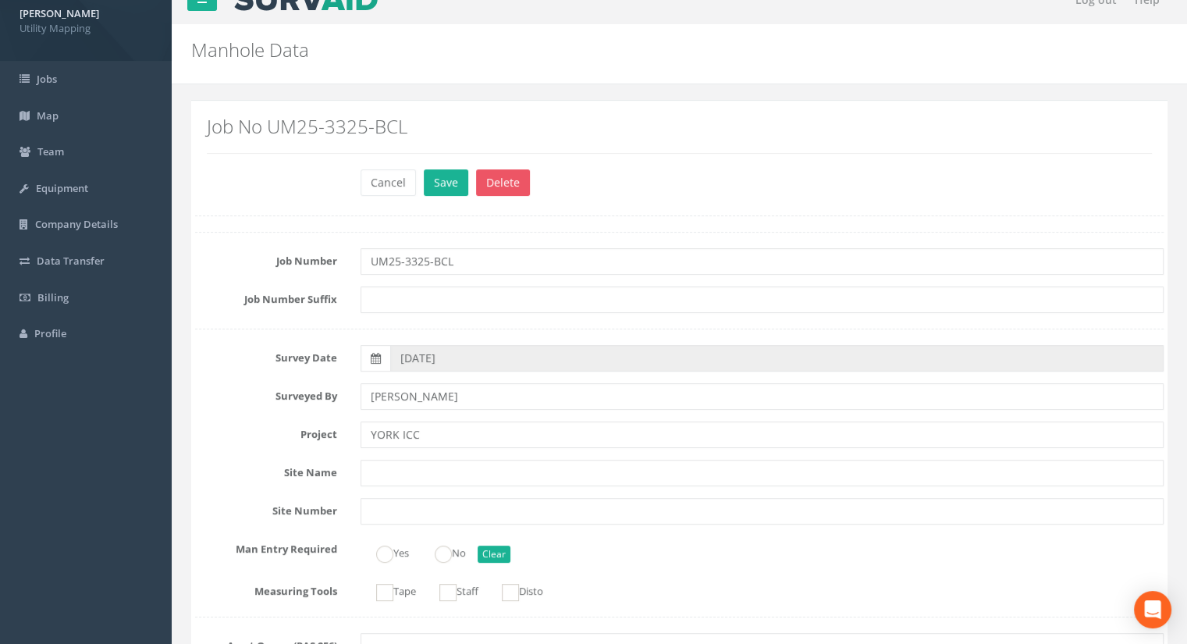
scroll to position [0, 0]
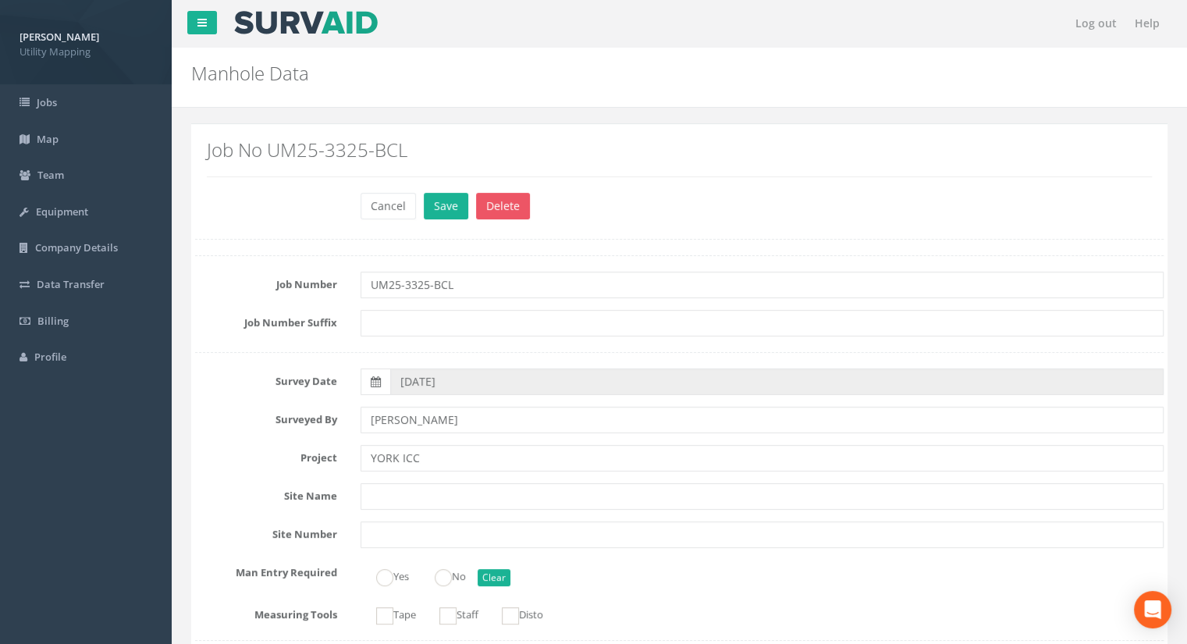
type input "13.32"
click at [453, 187] on div "Job No UM25-3325-BCL" at bounding box center [679, 164] width 968 height 56
click at [449, 198] on button "Save" at bounding box center [446, 206] width 44 height 27
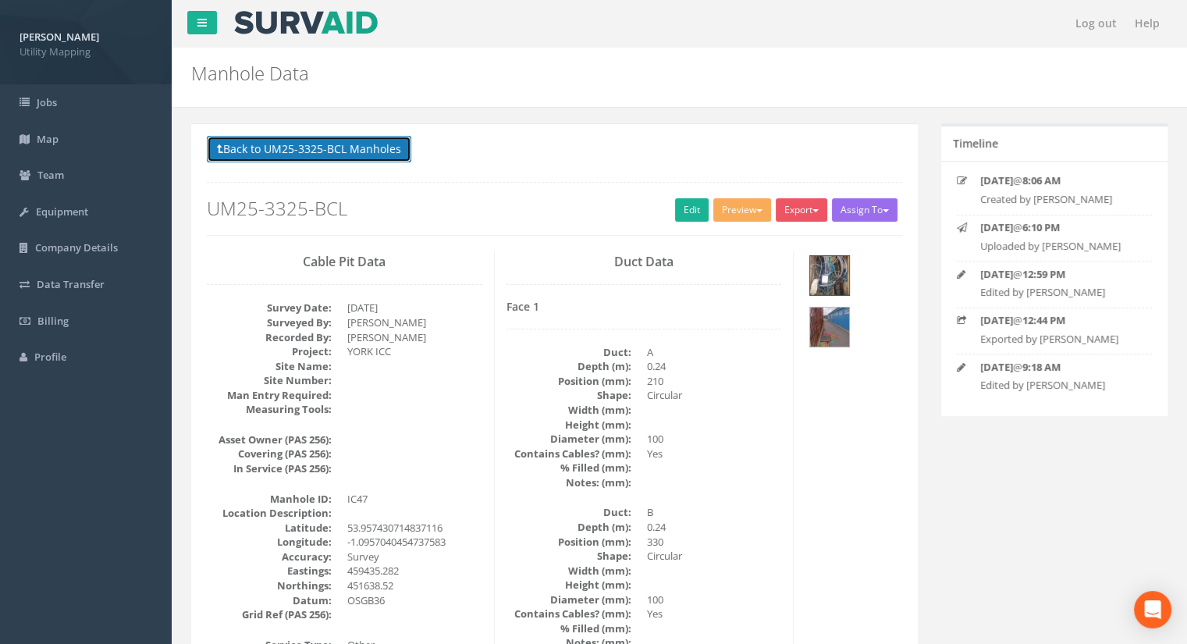
click at [371, 146] on button "Back to UM25-3325-BCL Manholes" at bounding box center [309, 149] width 204 height 27
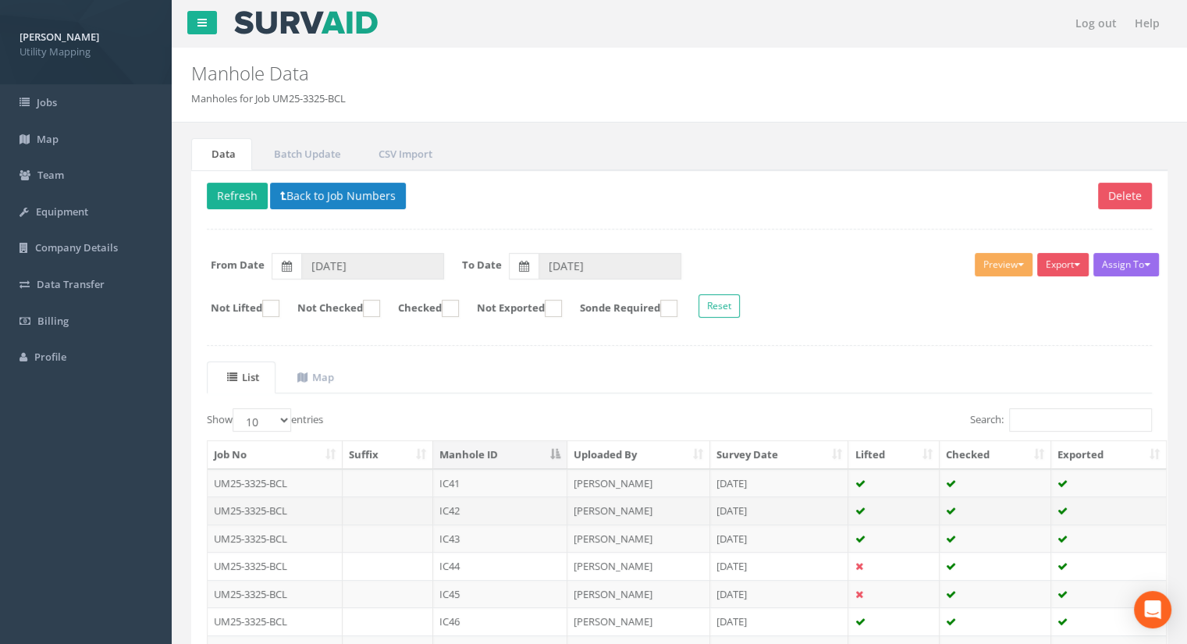
scroll to position [222, 0]
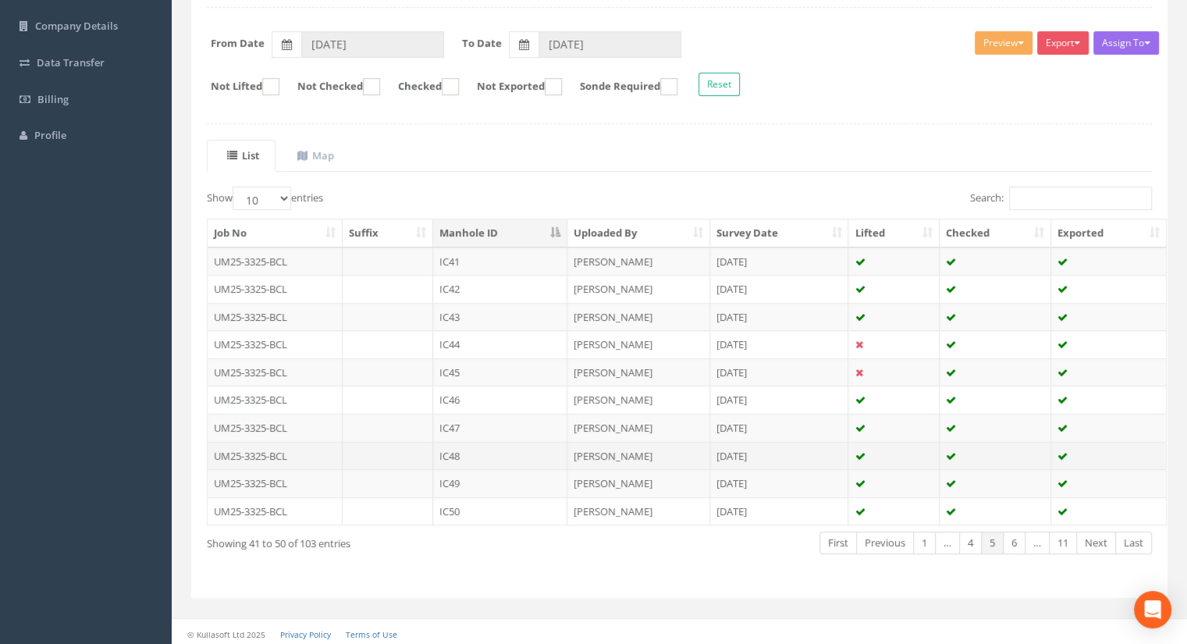
click at [477, 453] on td "IC48" at bounding box center [500, 456] width 134 height 28
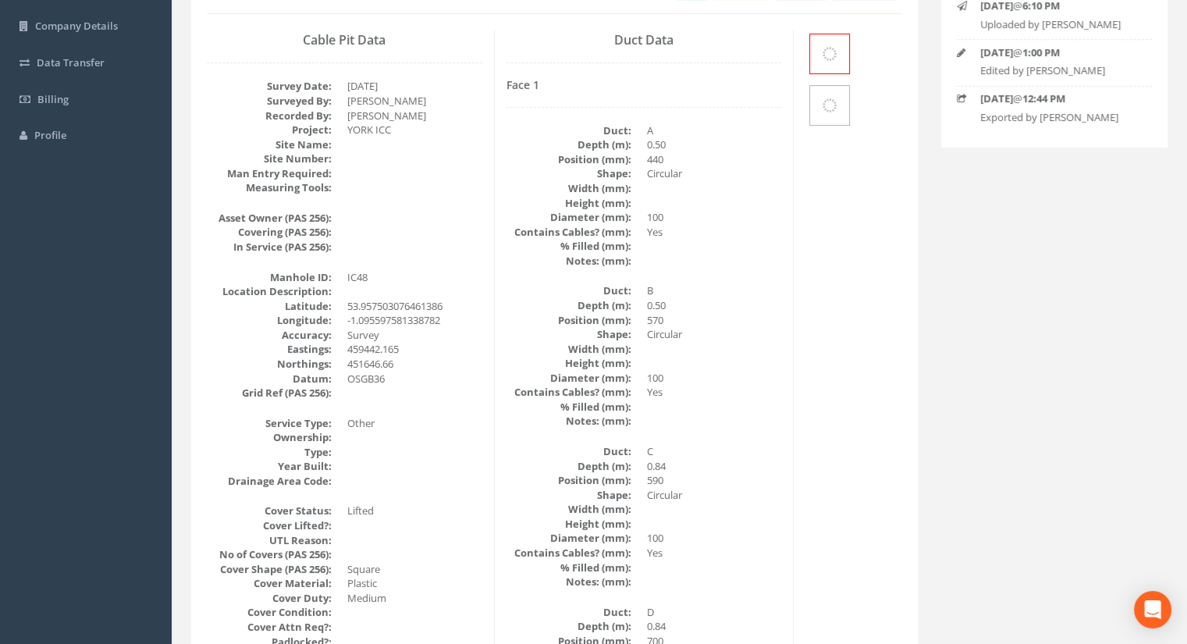
scroll to position [0, 0]
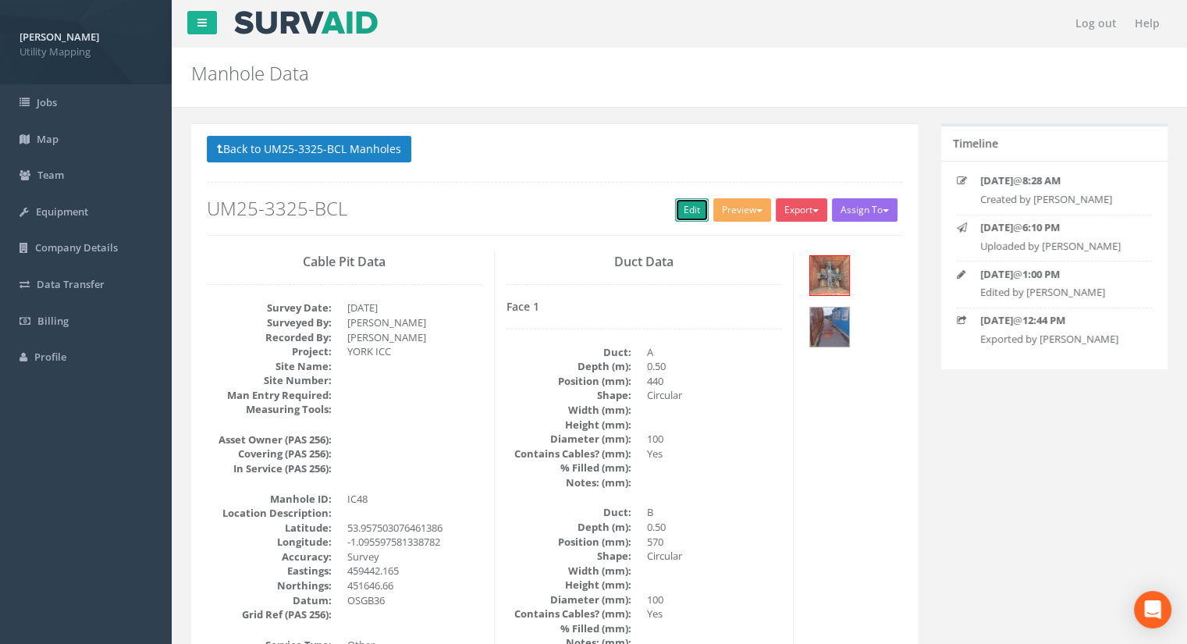
click at [696, 211] on link "Edit" at bounding box center [692, 209] width 34 height 23
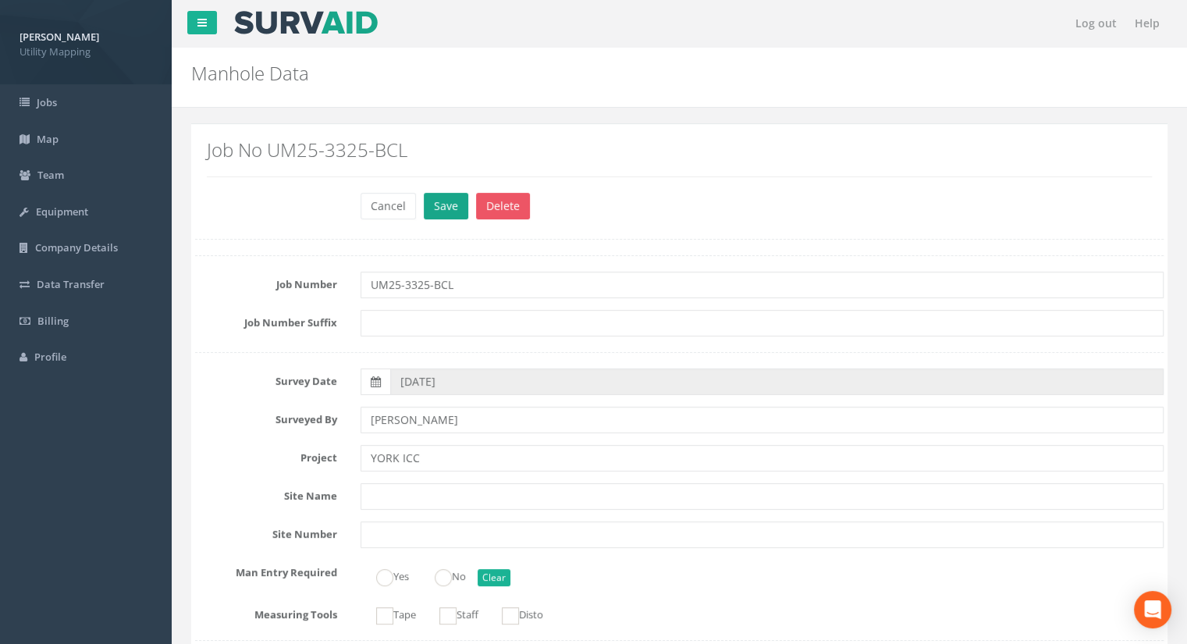
type input "13.26"
click at [437, 206] on button "Save" at bounding box center [446, 206] width 44 height 27
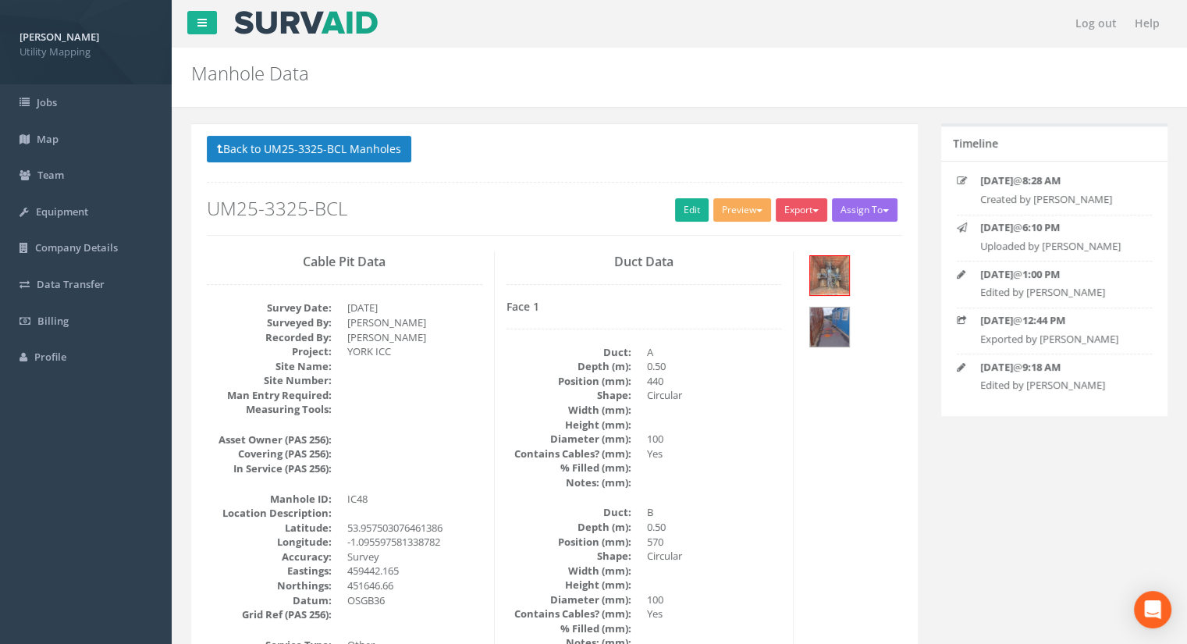
click at [343, 172] on div "Back to UM25-3325-BCL Manholes Back to Map Assign To [PERSON_NAME] Land Surveyo…" at bounding box center [554, 185] width 695 height 99
click at [340, 160] on button "Back to UM25-3325-BCL Manholes" at bounding box center [309, 149] width 204 height 27
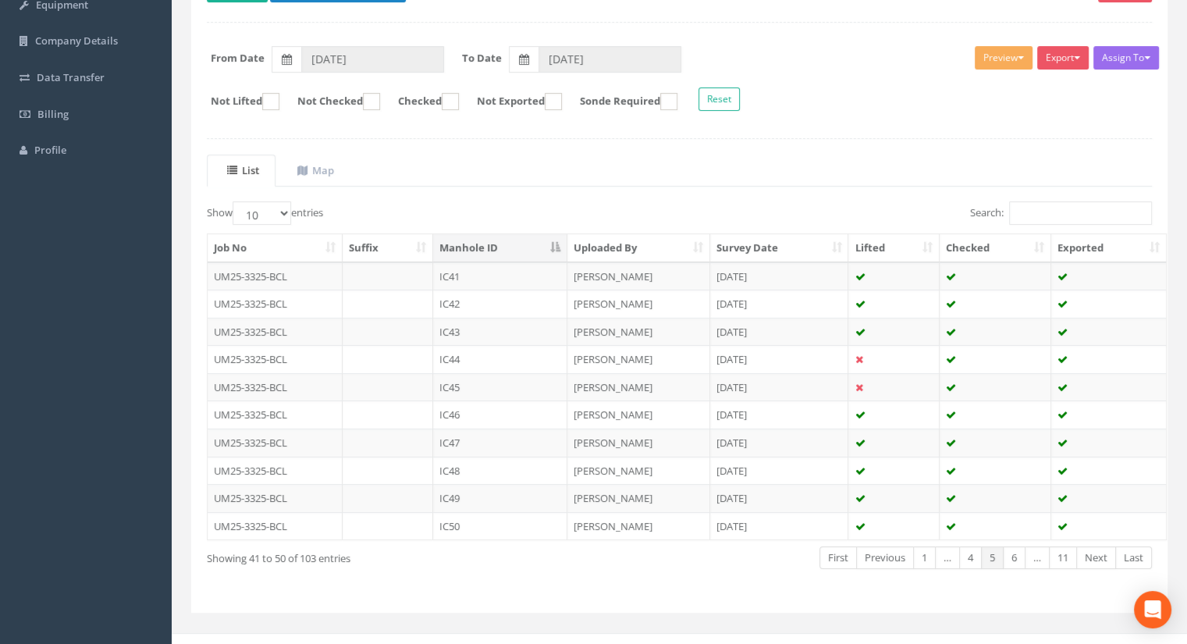
scroll to position [222, 0]
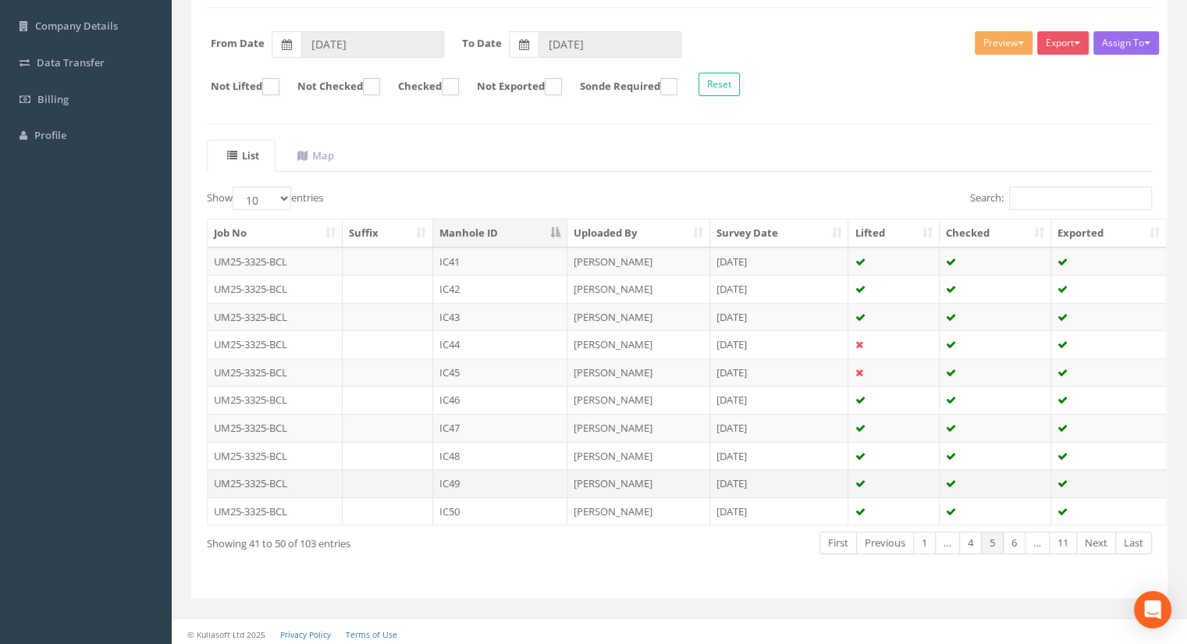
click at [465, 482] on td "IC49" at bounding box center [500, 483] width 134 height 28
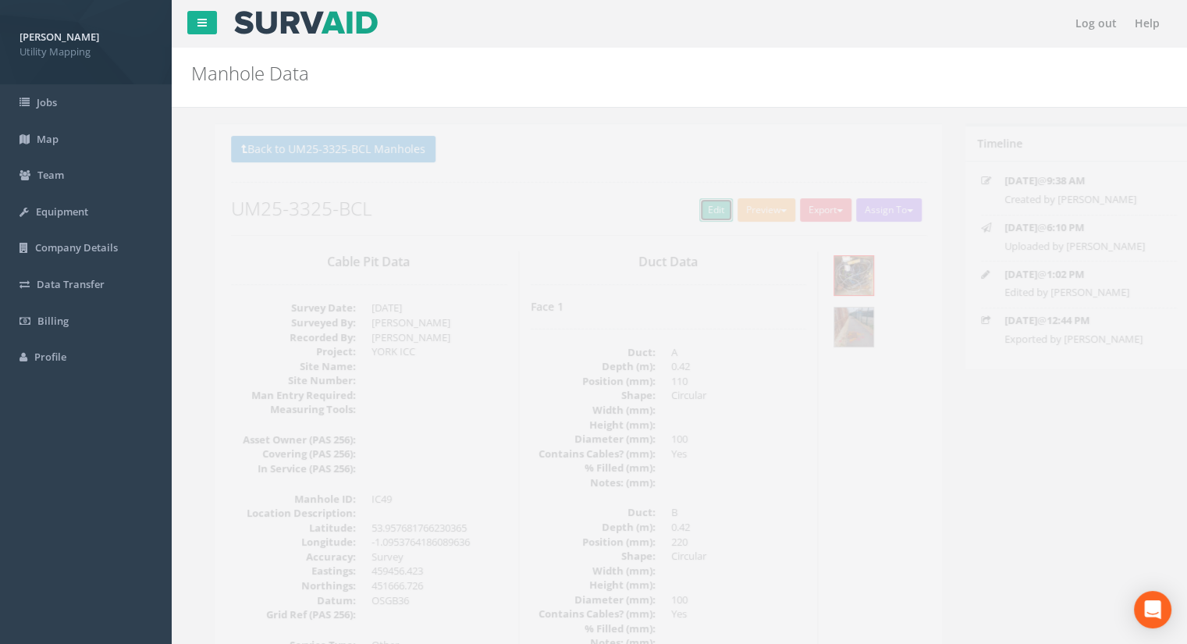
click at [694, 208] on link "Edit" at bounding box center [692, 209] width 34 height 23
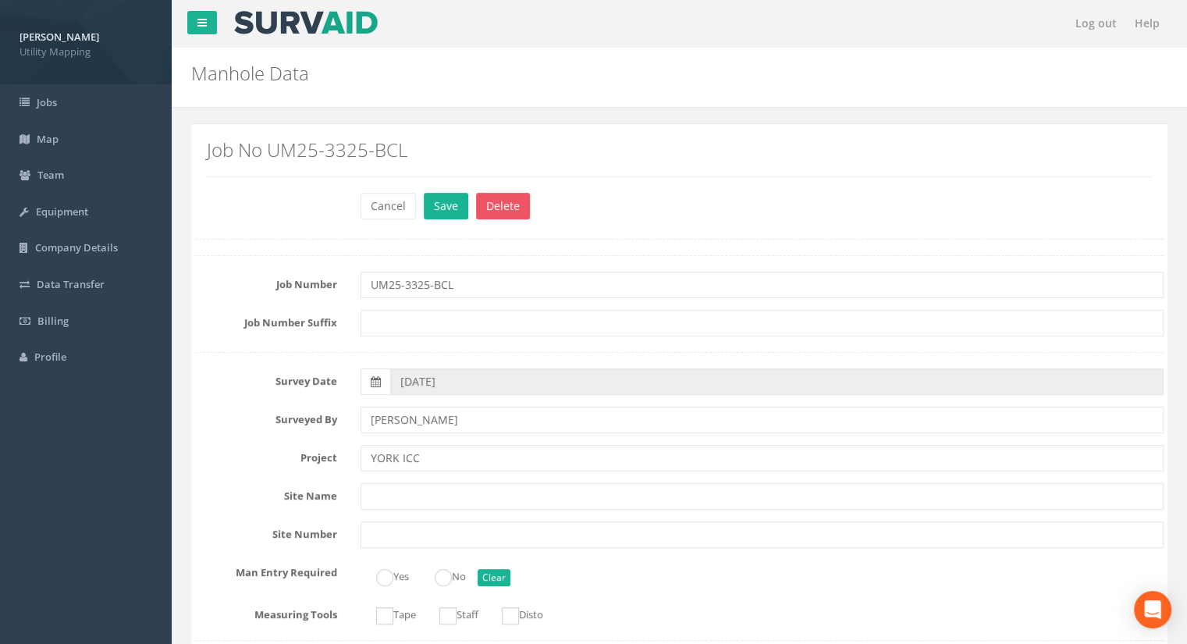
scroll to position [1170, 0]
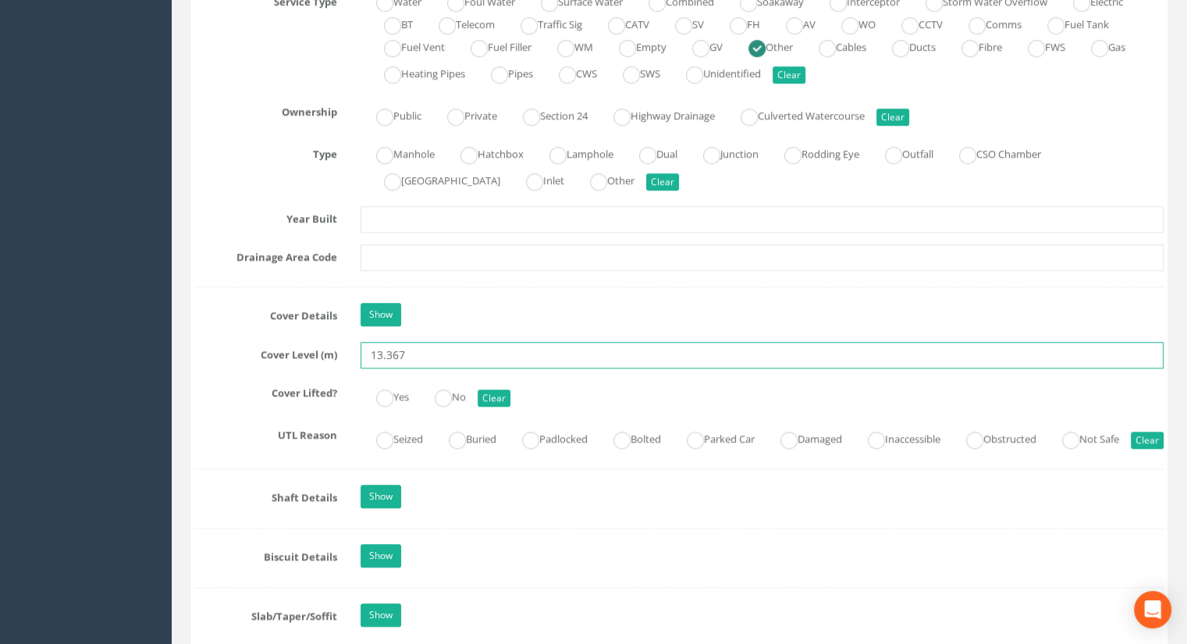
click at [435, 354] on input "13.367" at bounding box center [761, 355] width 803 height 27
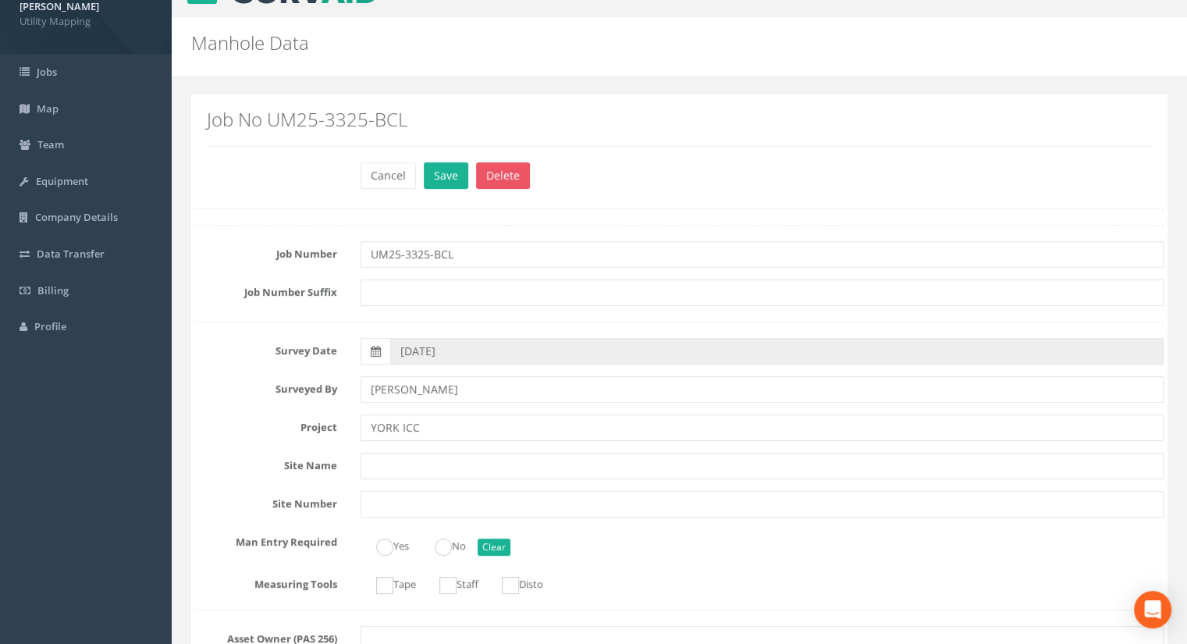
scroll to position [0, 0]
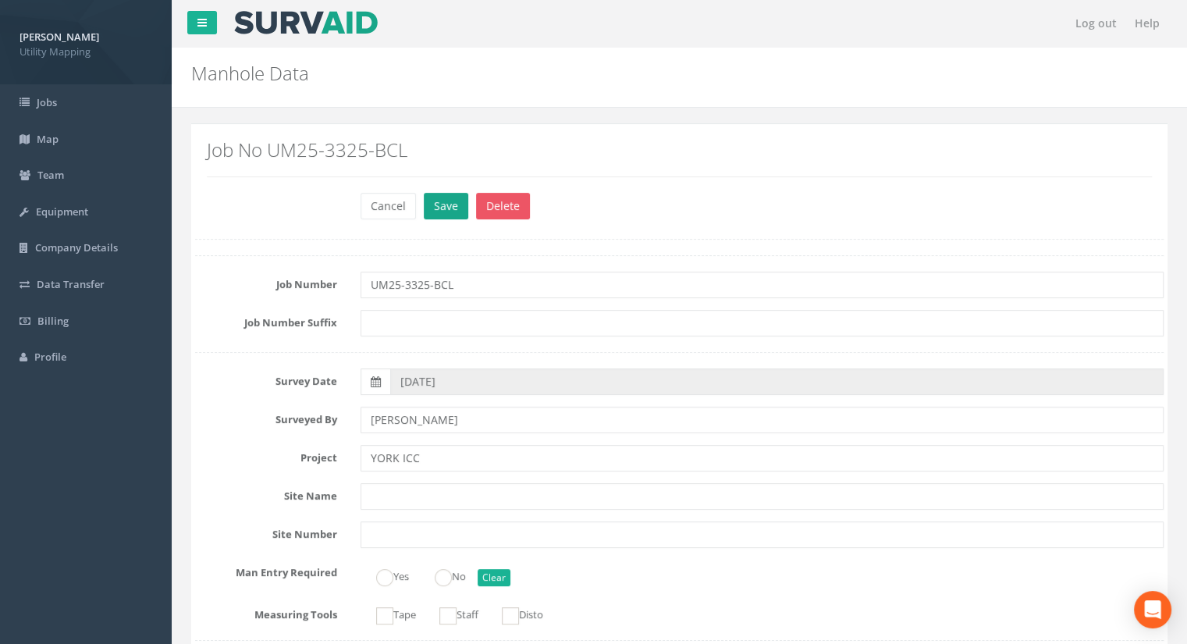
type input "13.35"
click at [444, 216] on button "Save" at bounding box center [446, 206] width 44 height 27
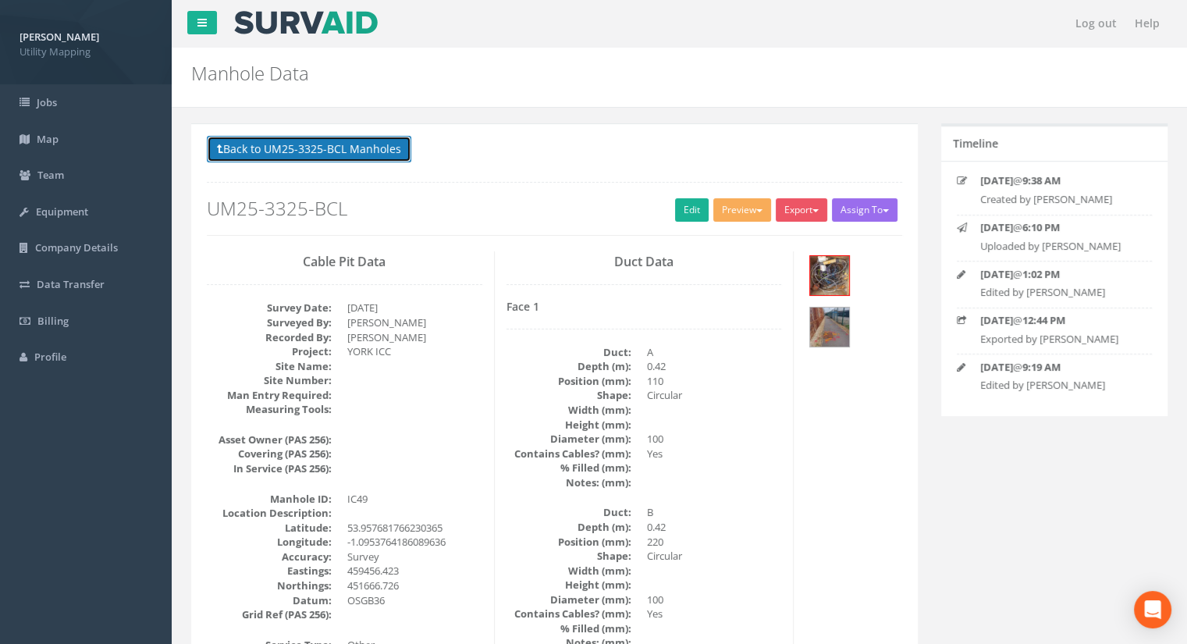
click at [362, 151] on button "Back to UM25-3325-BCL Manholes" at bounding box center [309, 149] width 204 height 27
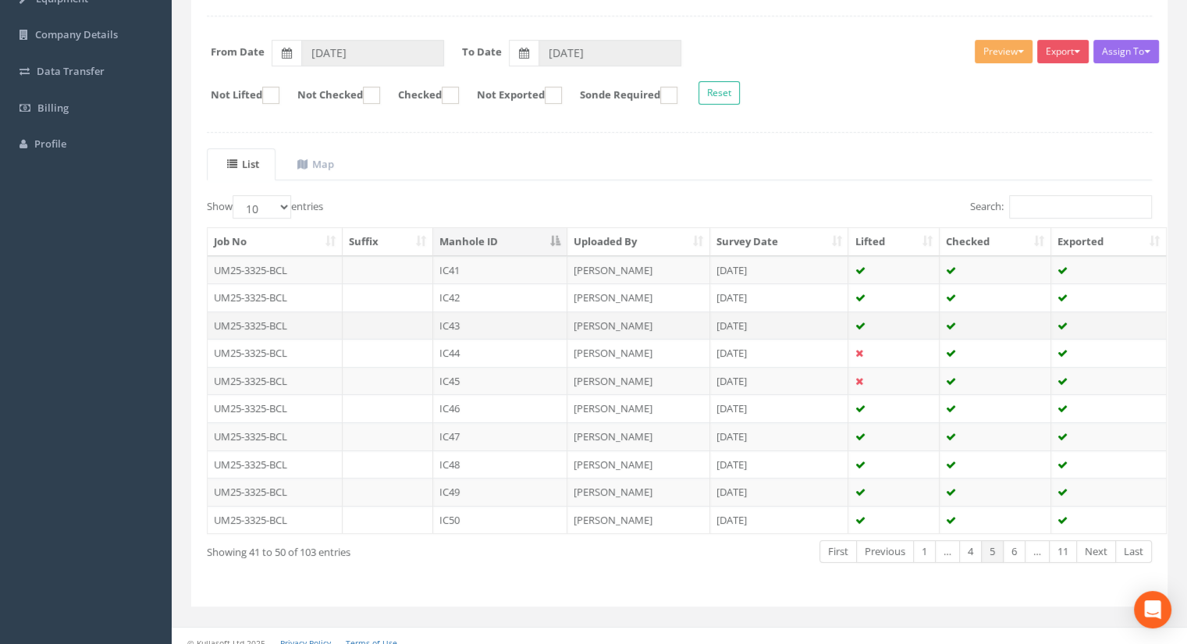
scroll to position [222, 0]
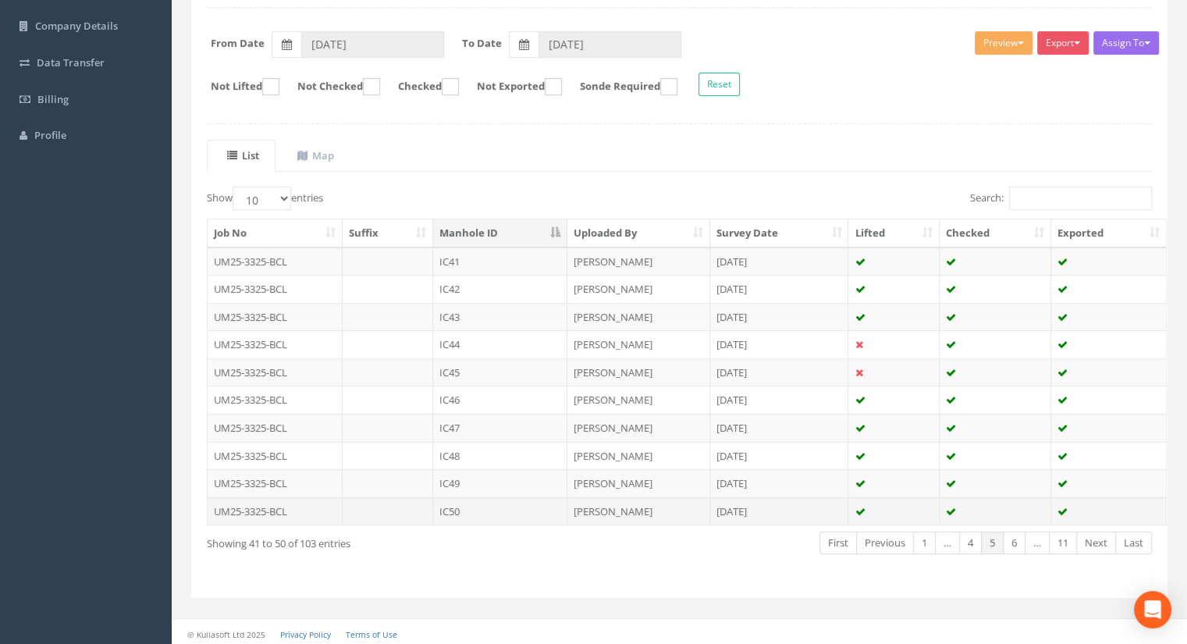
click at [474, 510] on td "IC50" at bounding box center [500, 511] width 134 height 28
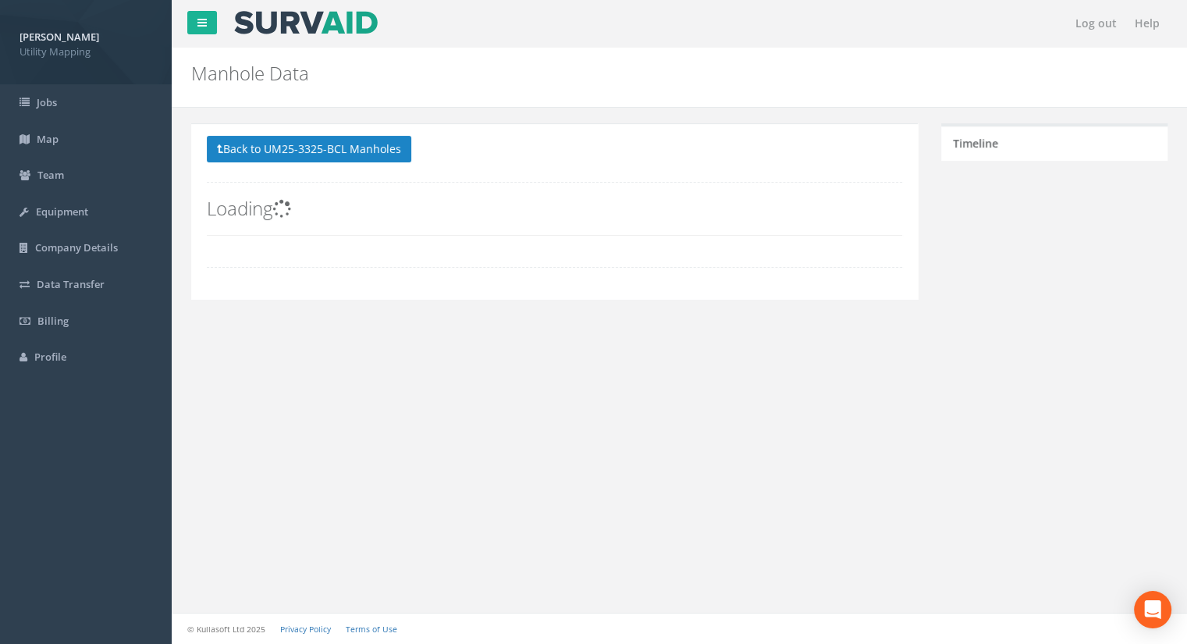
scroll to position [0, 0]
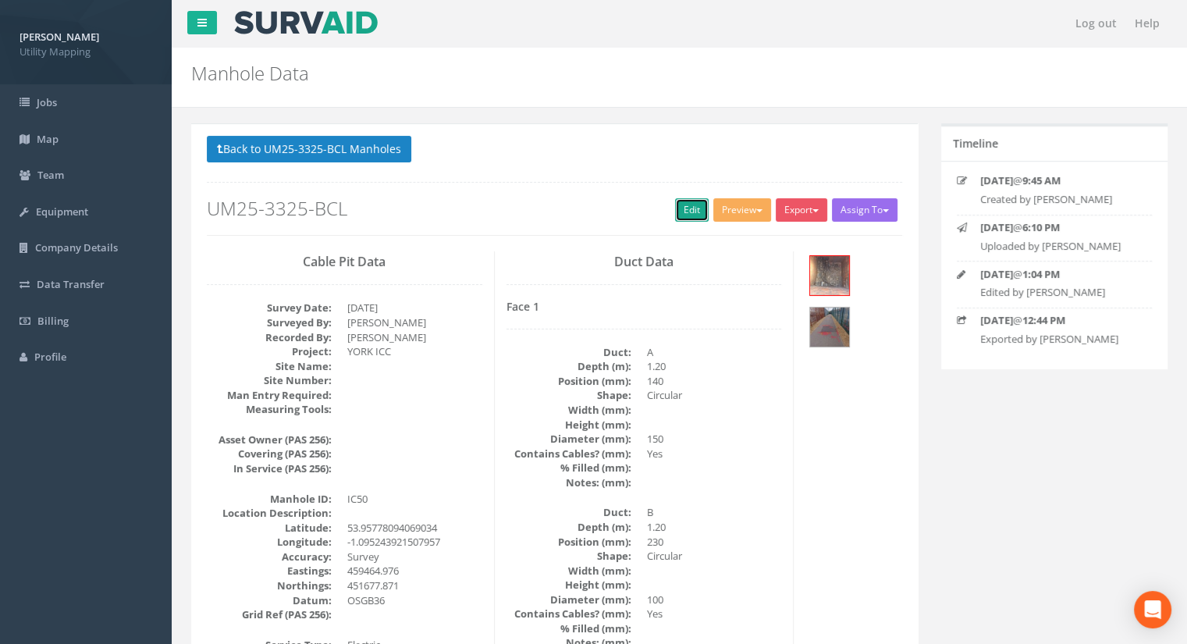
click at [694, 208] on link "Edit" at bounding box center [692, 209] width 34 height 23
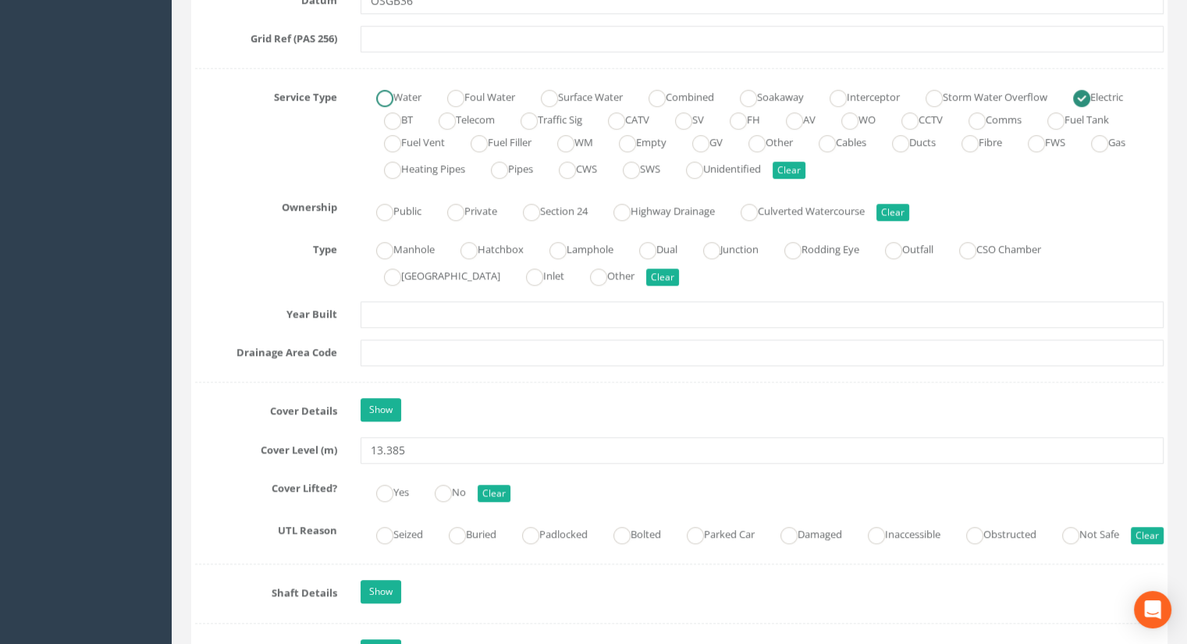
scroll to position [1170, 0]
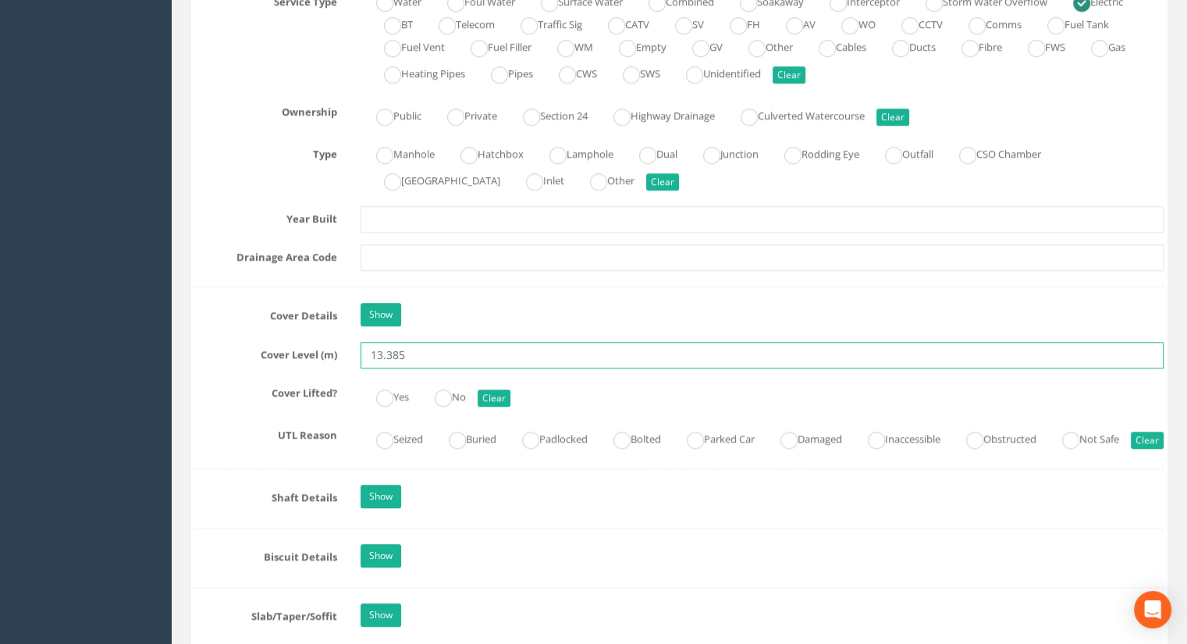
click at [419, 347] on input "13.385" at bounding box center [761, 355] width 803 height 27
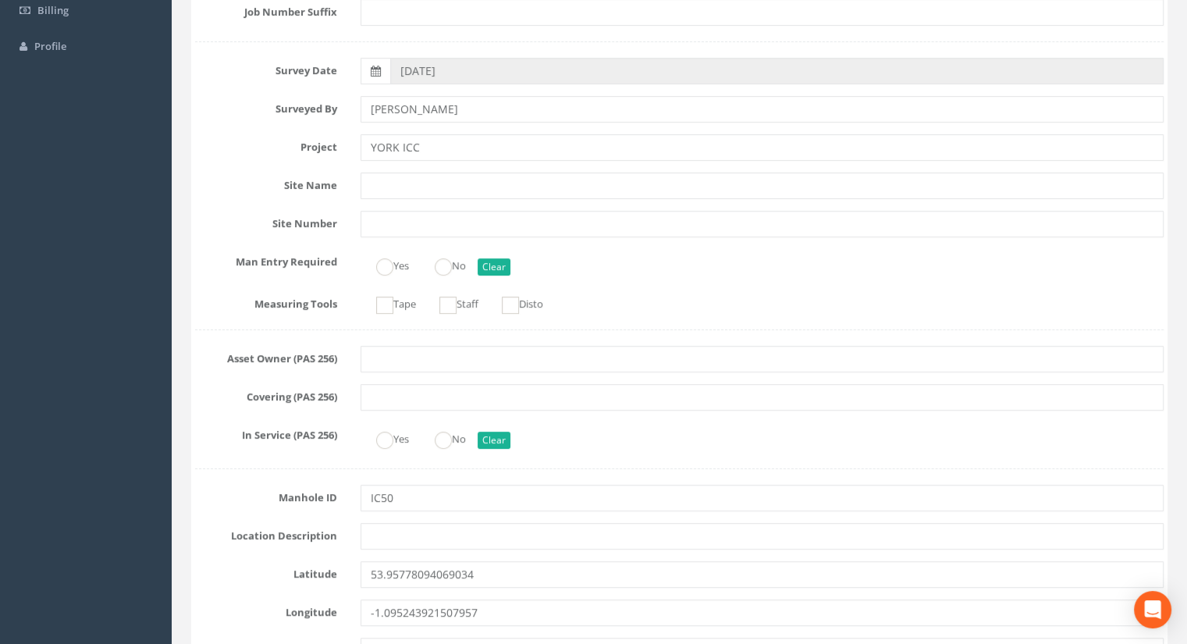
scroll to position [0, 0]
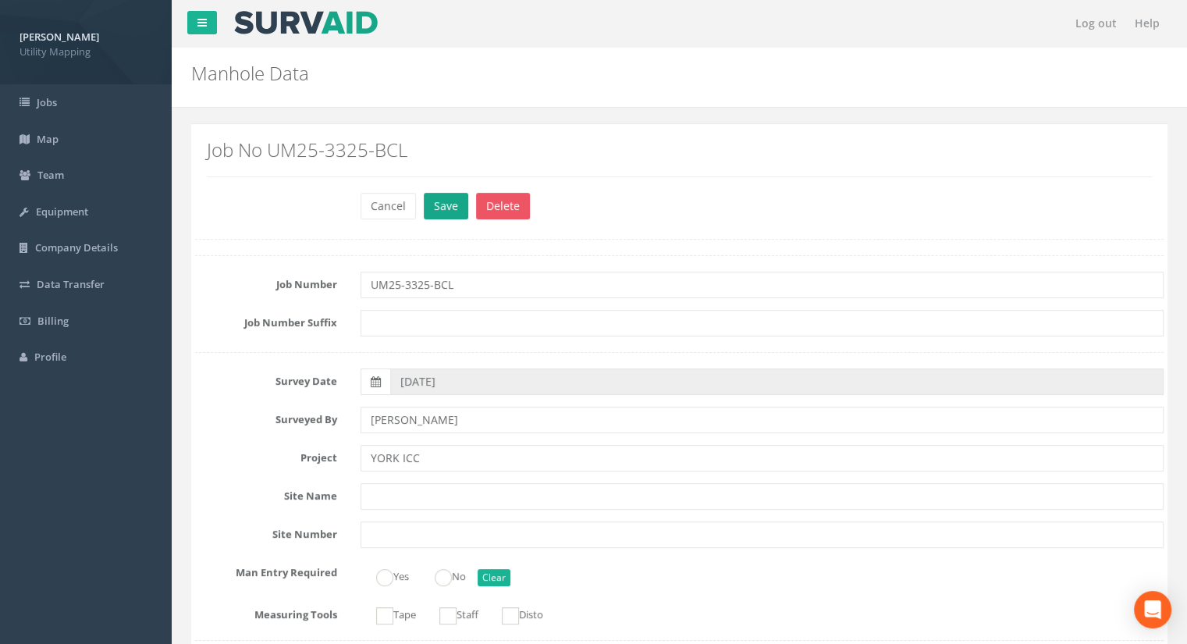
type input "13.39"
click at [431, 207] on button "Save" at bounding box center [446, 206] width 44 height 27
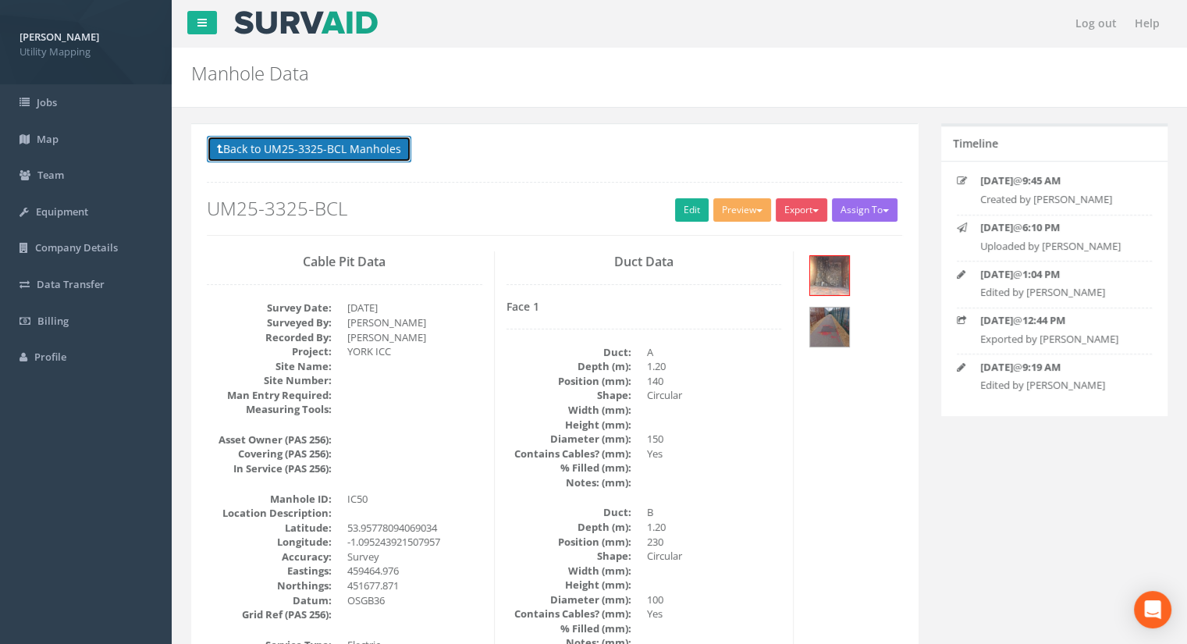
click at [311, 158] on button "Back to UM25-3325-BCL Manholes" at bounding box center [309, 149] width 204 height 27
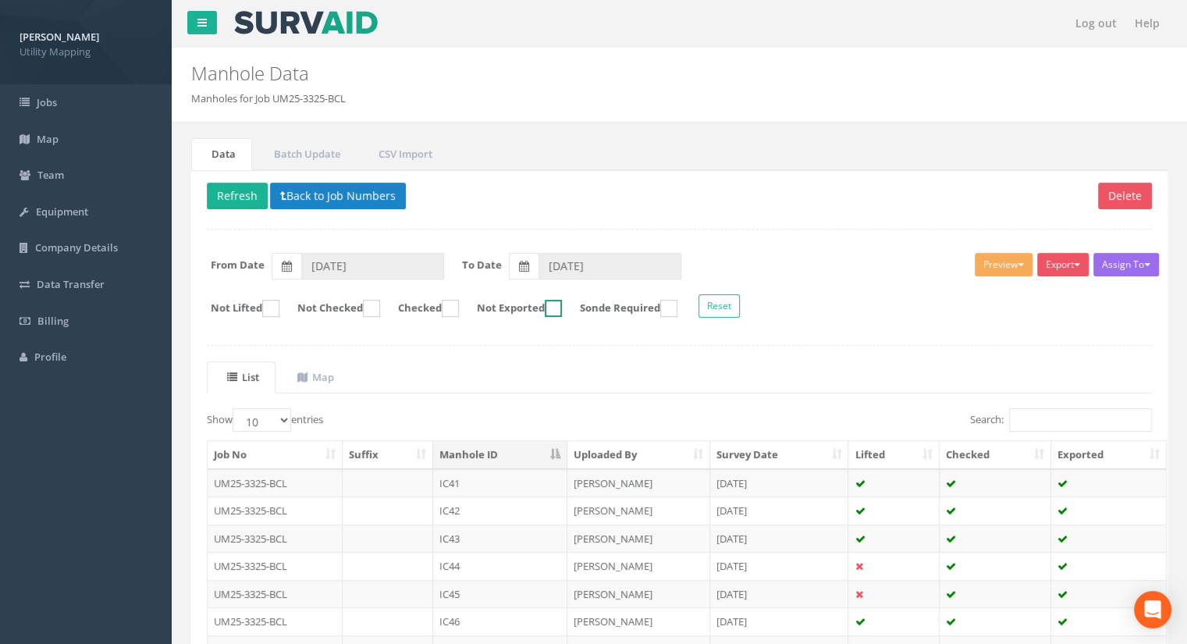
scroll to position [222, 0]
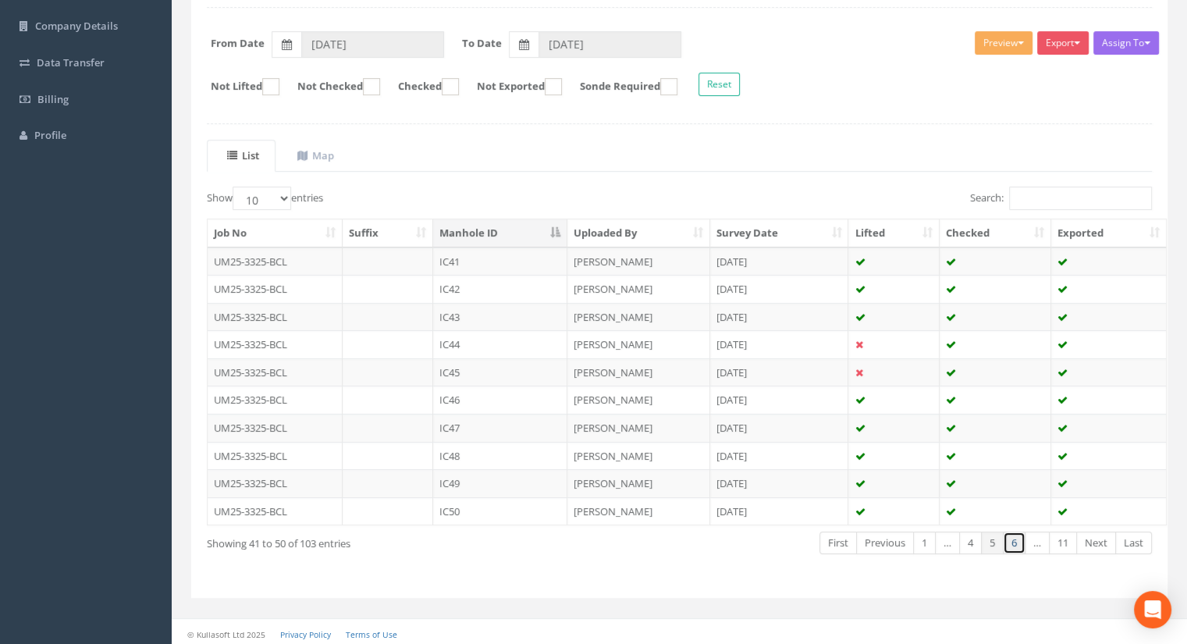
click at [1014, 538] on link "6" at bounding box center [1014, 542] width 23 height 23
click at [491, 256] on td "IC51" at bounding box center [500, 261] width 134 height 28
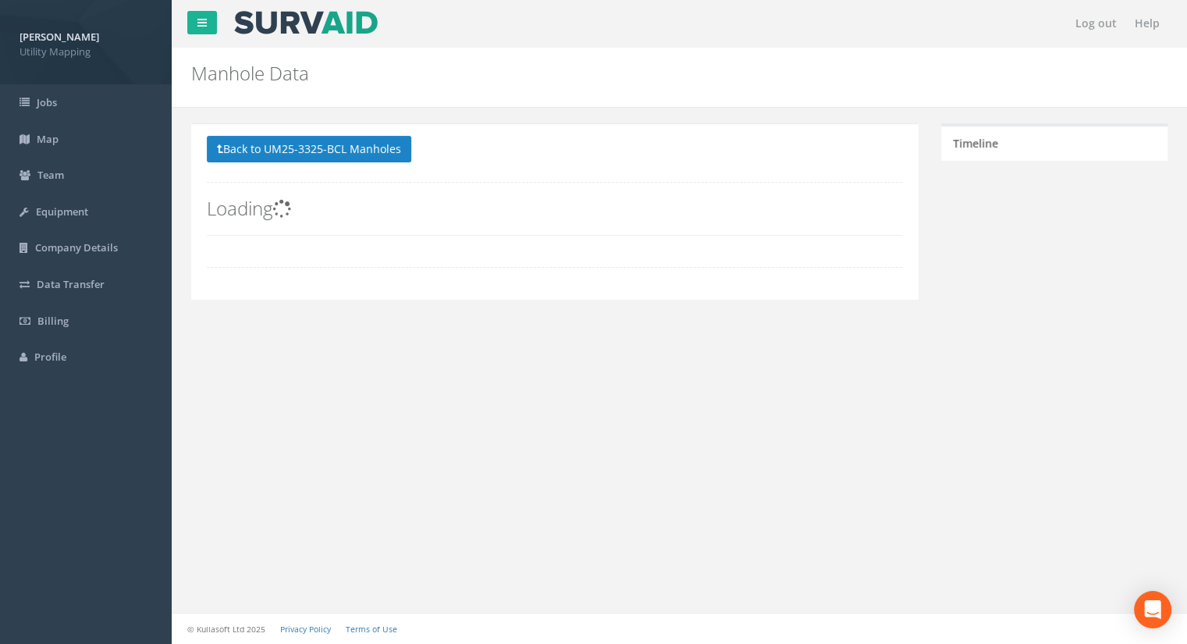
scroll to position [0, 0]
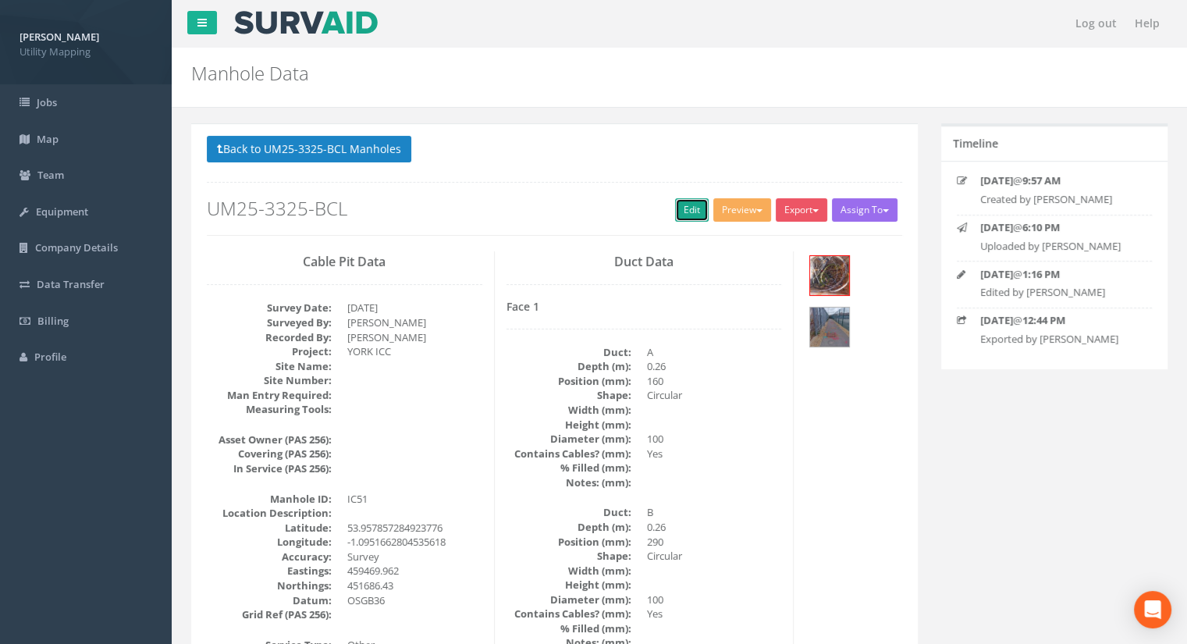
click at [686, 215] on link "Edit" at bounding box center [692, 209] width 34 height 23
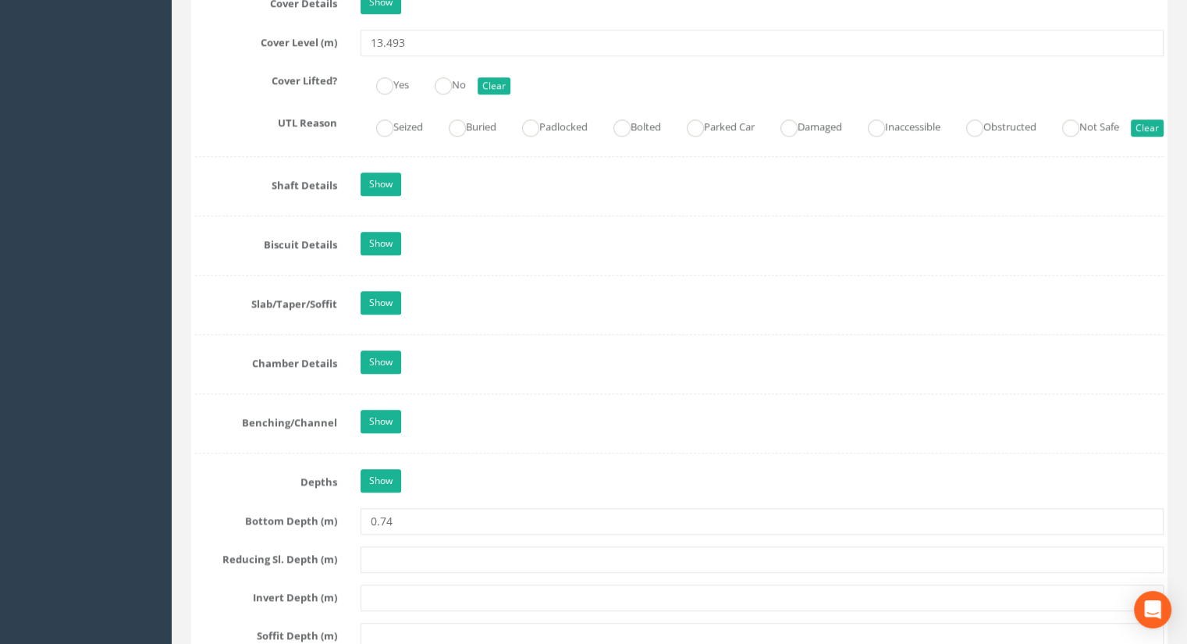
scroll to position [1248, 0]
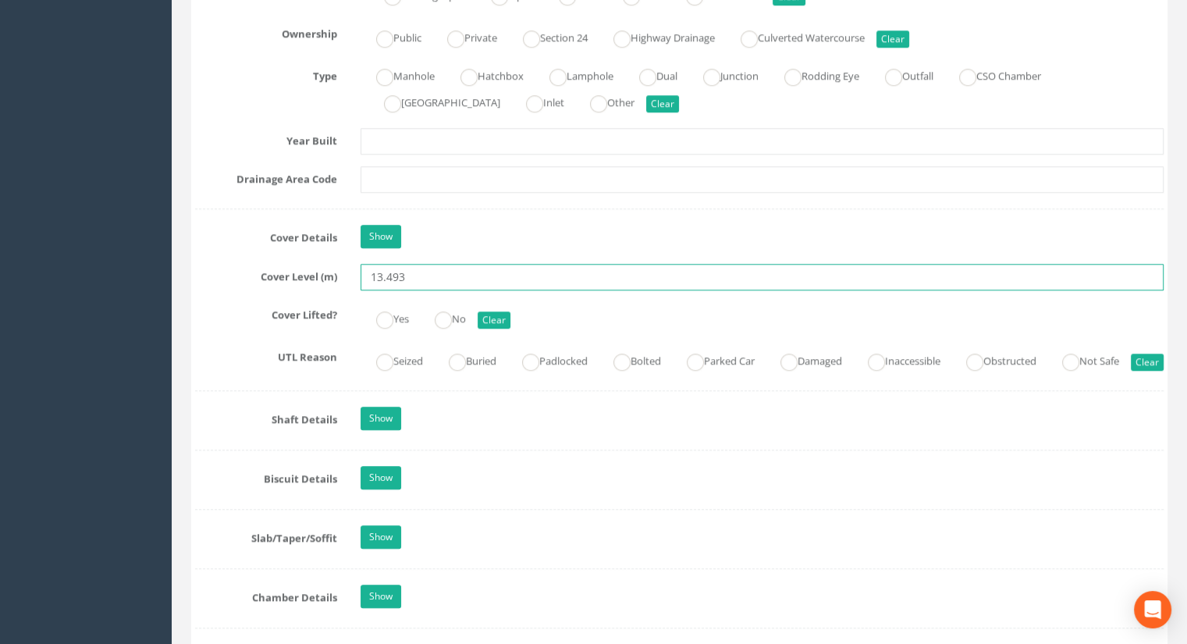
click at [421, 273] on input "13.493" at bounding box center [761, 277] width 803 height 27
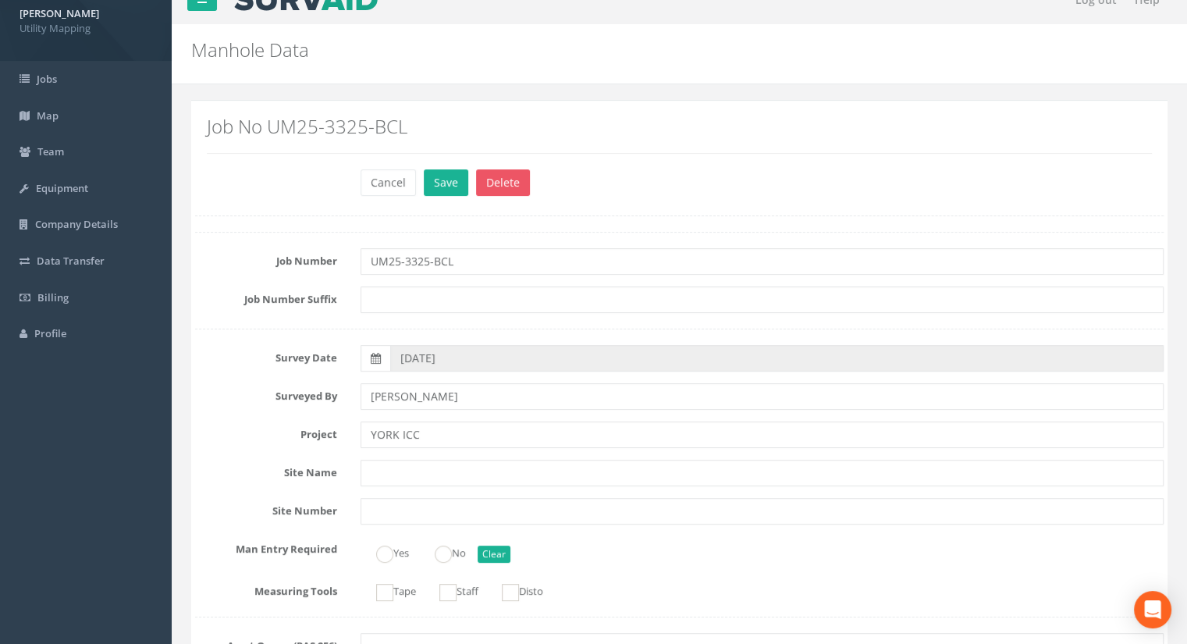
scroll to position [0, 0]
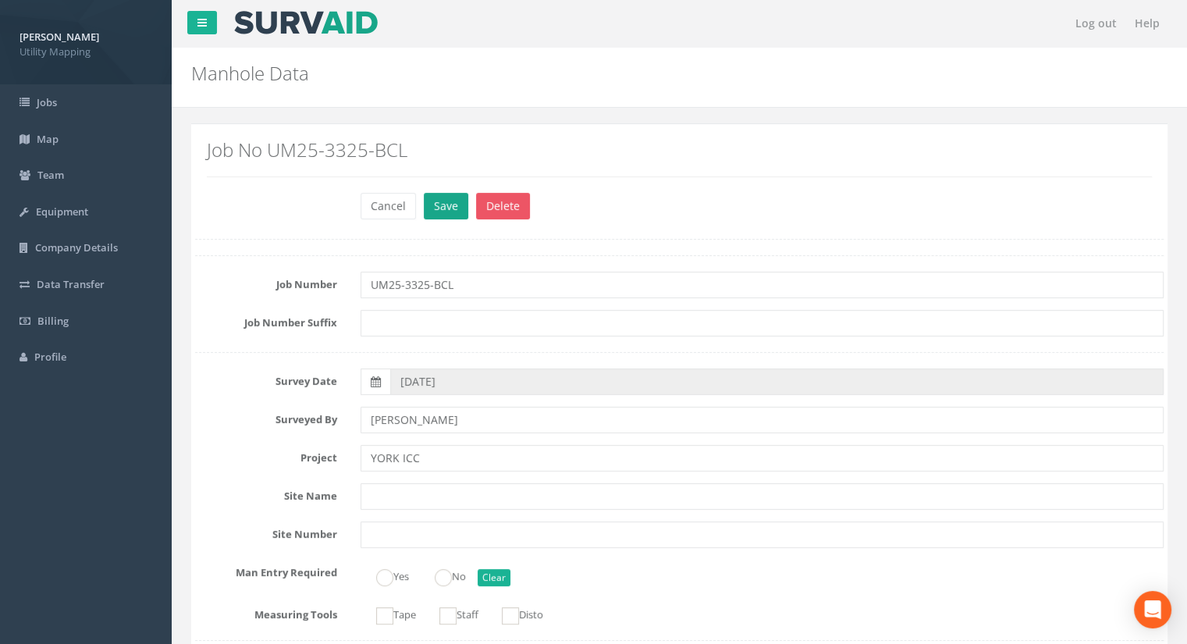
type input "13.49"
click at [443, 213] on button "Save" at bounding box center [446, 206] width 44 height 27
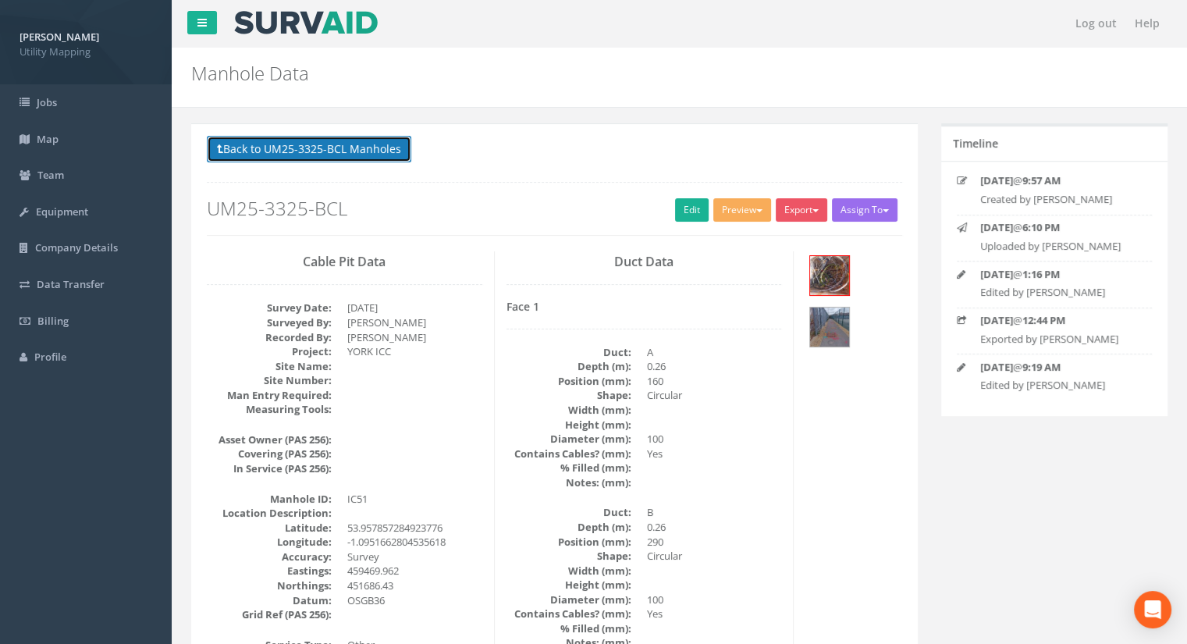
click at [334, 149] on button "Back to UM25-3325-BCL Manholes" at bounding box center [309, 149] width 204 height 27
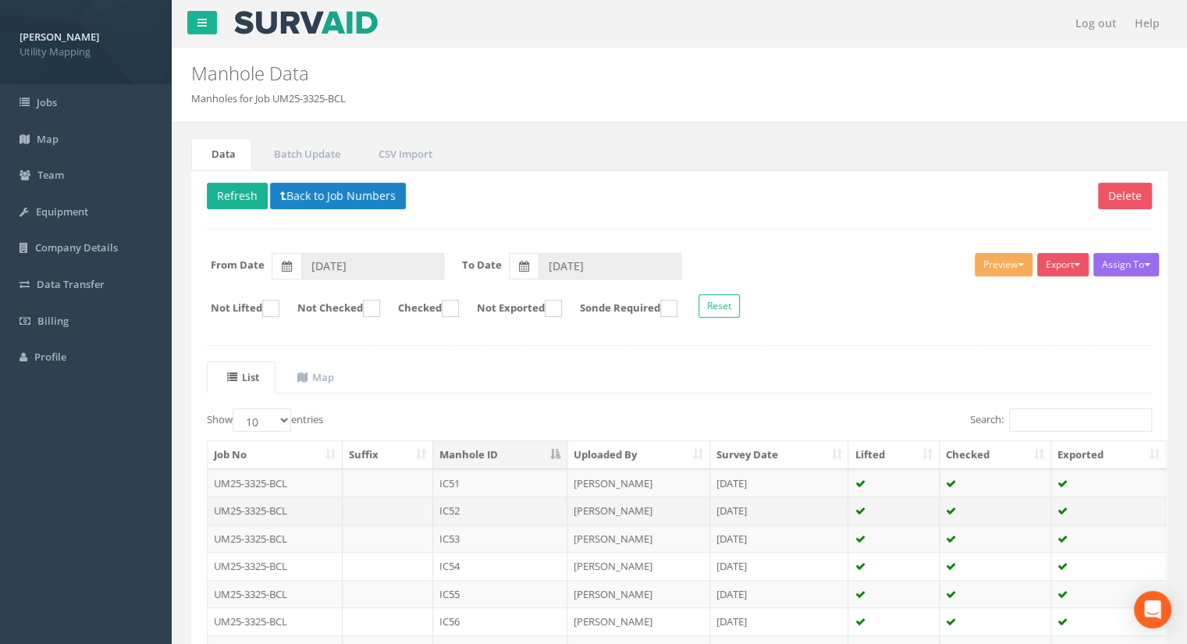
click at [457, 504] on td "IC52" at bounding box center [500, 510] width 134 height 28
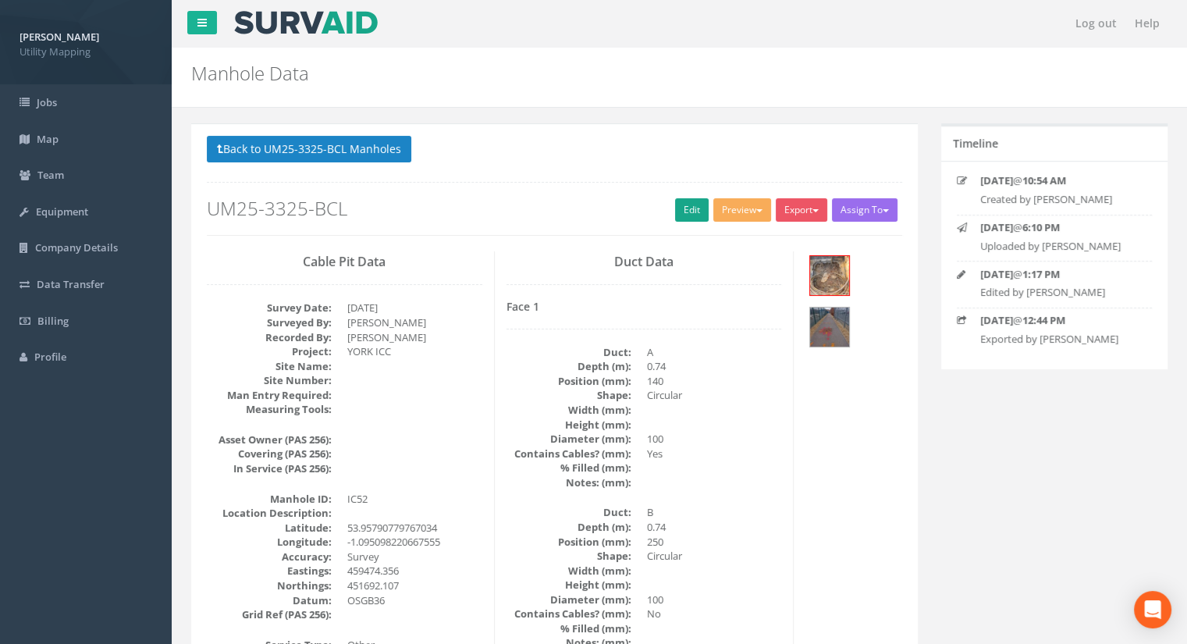
click at [670, 211] on div "Back to UM25-3325-BCL Manholes Back to Map Assign To [PERSON_NAME] Land Surveyo…" at bounding box center [554, 185] width 695 height 99
click at [678, 207] on link "Edit" at bounding box center [692, 209] width 34 height 23
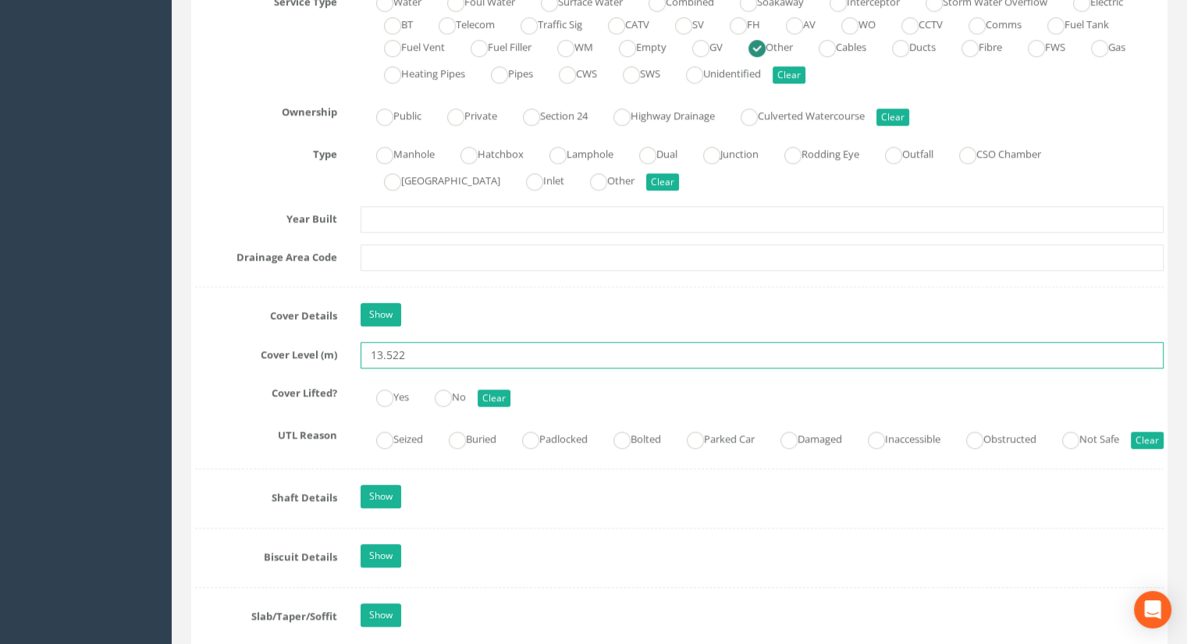
click at [448, 353] on input "13.522" at bounding box center [761, 355] width 803 height 27
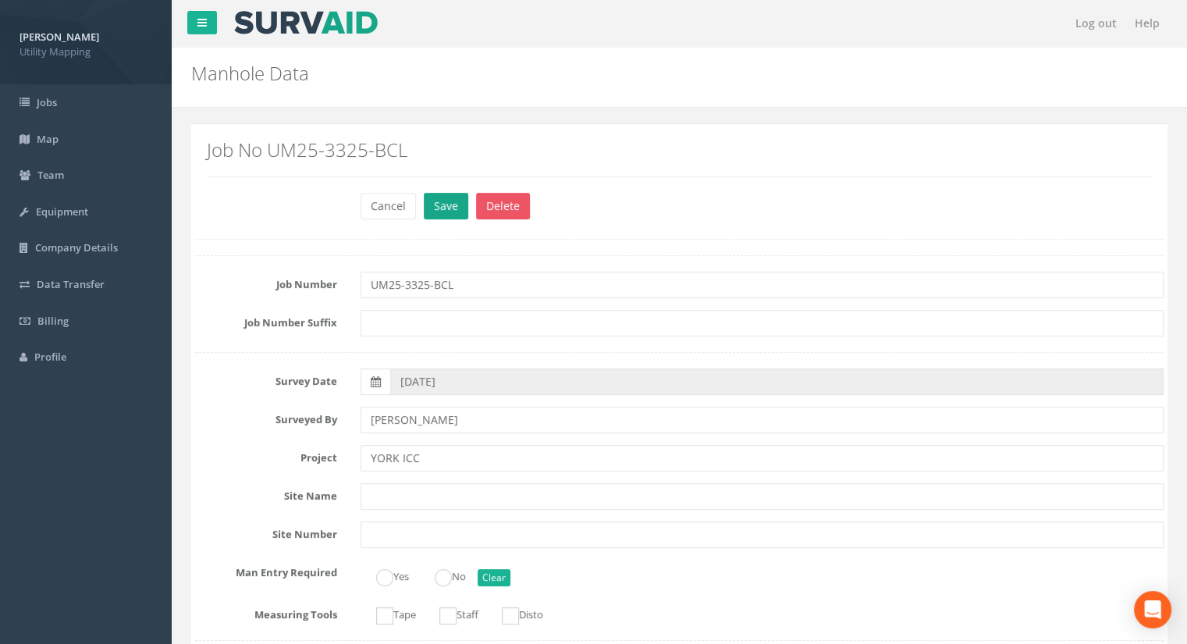
type input "13.52"
click at [439, 197] on button "Save" at bounding box center [446, 206] width 44 height 27
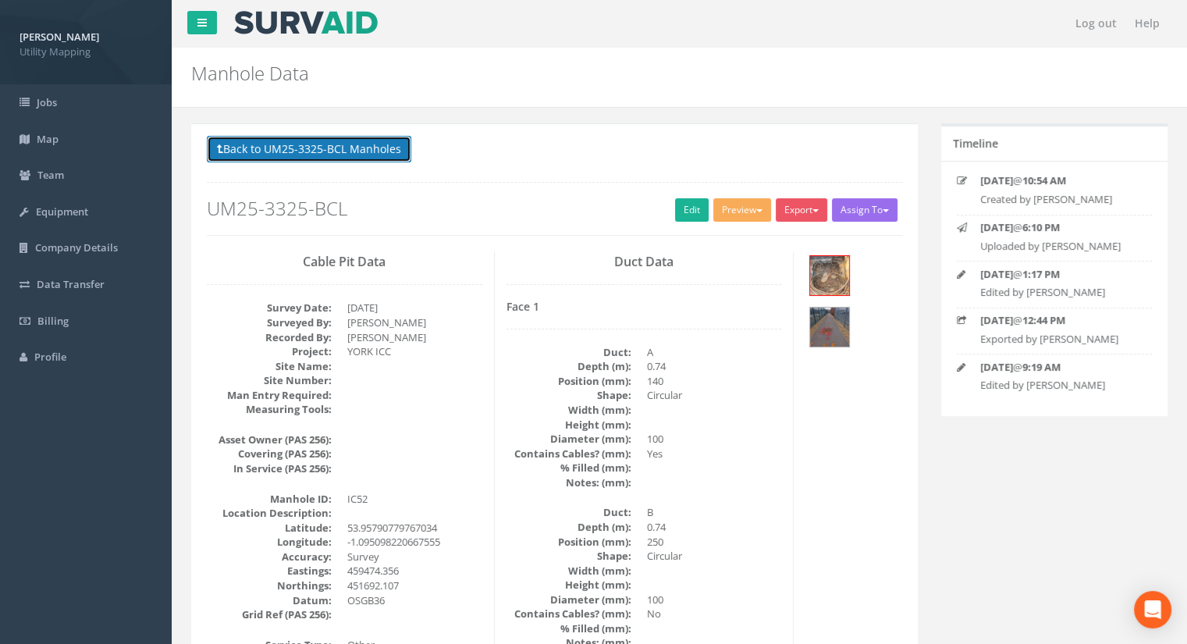
click at [407, 154] on button "Back to UM25-3325-BCL Manholes" at bounding box center [309, 149] width 204 height 27
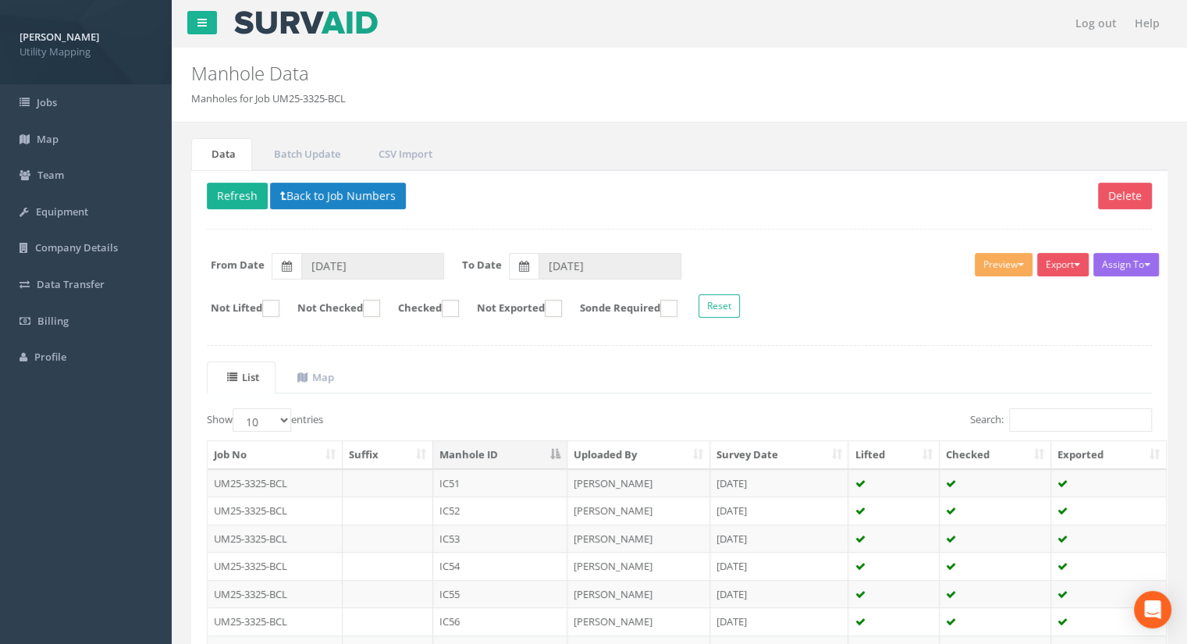
click at [471, 545] on td "IC53" at bounding box center [500, 538] width 134 height 28
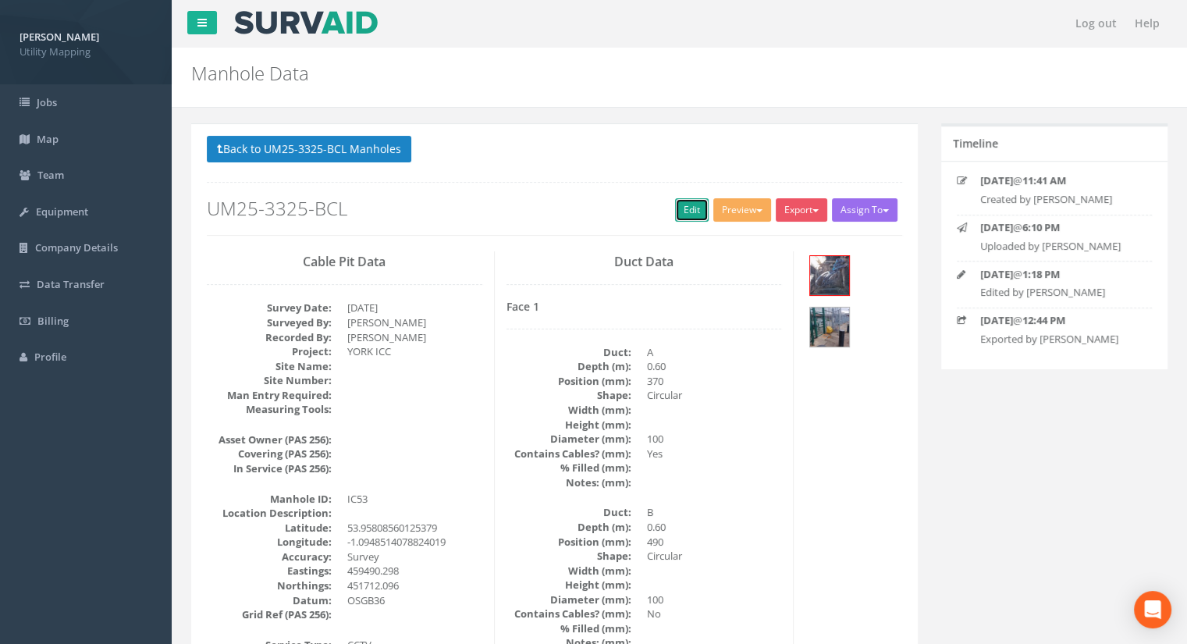
click at [687, 204] on link "Edit" at bounding box center [692, 209] width 34 height 23
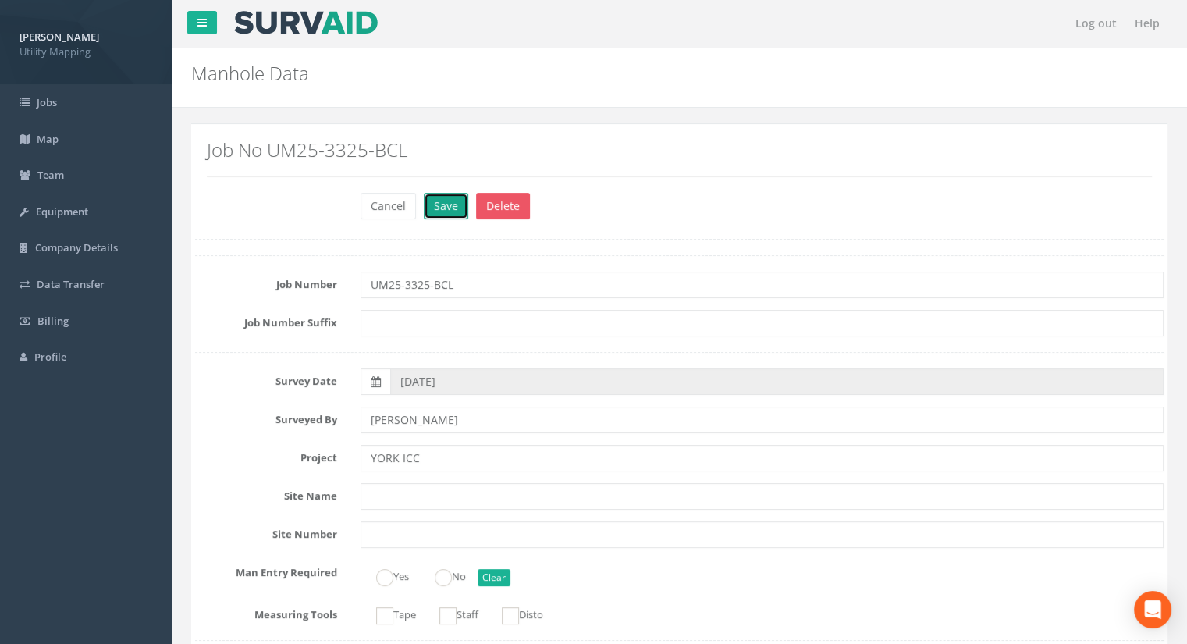
click at [442, 218] on button "Save" at bounding box center [446, 206] width 44 height 27
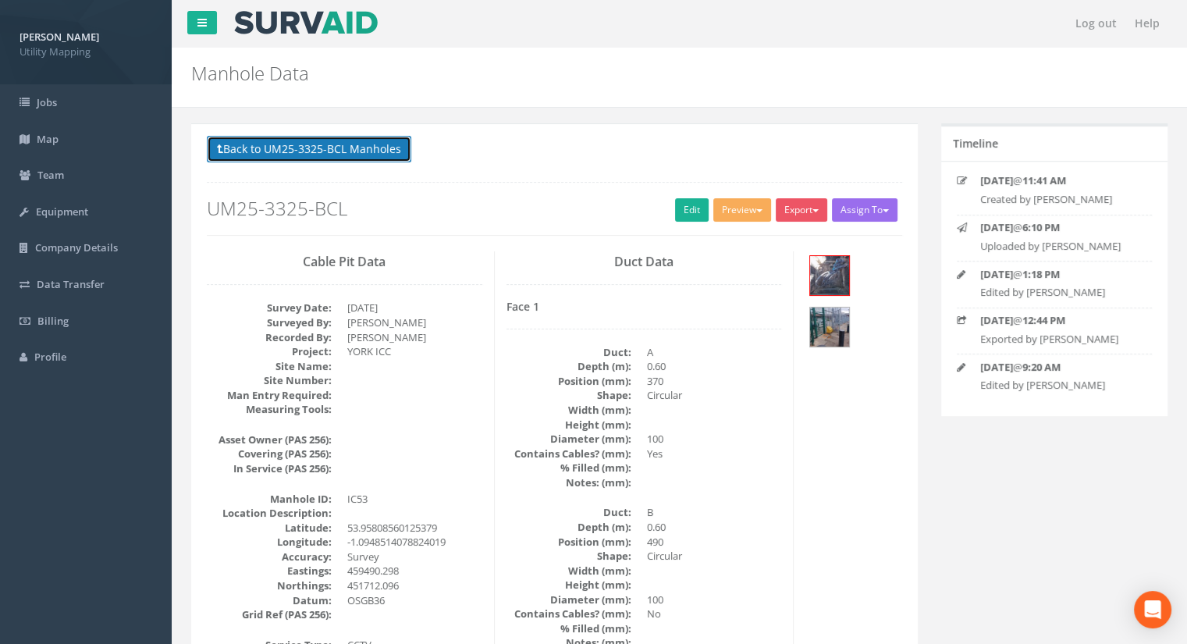
click at [288, 160] on button "Back to UM25-3325-BCL Manholes" at bounding box center [309, 149] width 204 height 27
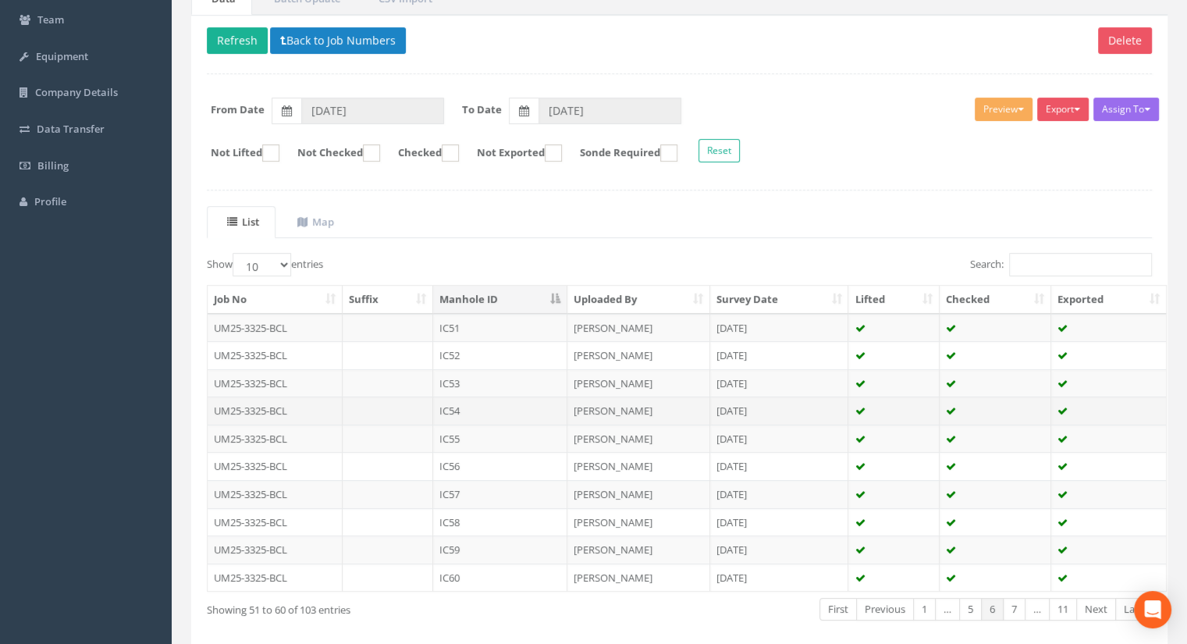
scroll to position [222, 0]
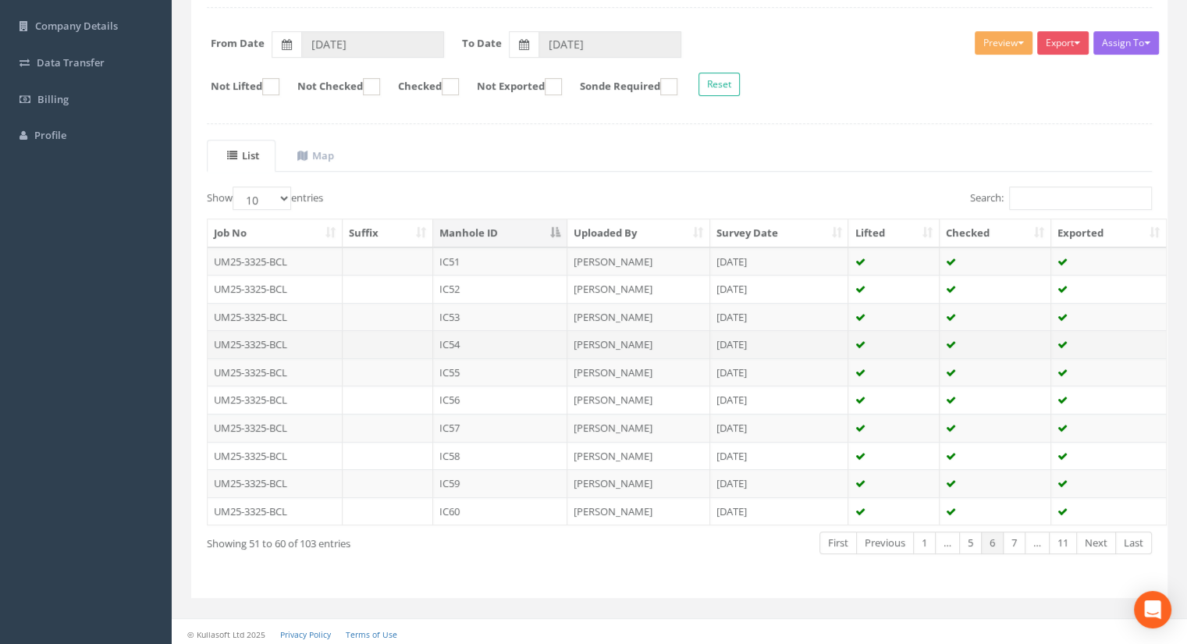
click at [473, 339] on td "IC54" at bounding box center [500, 344] width 134 height 28
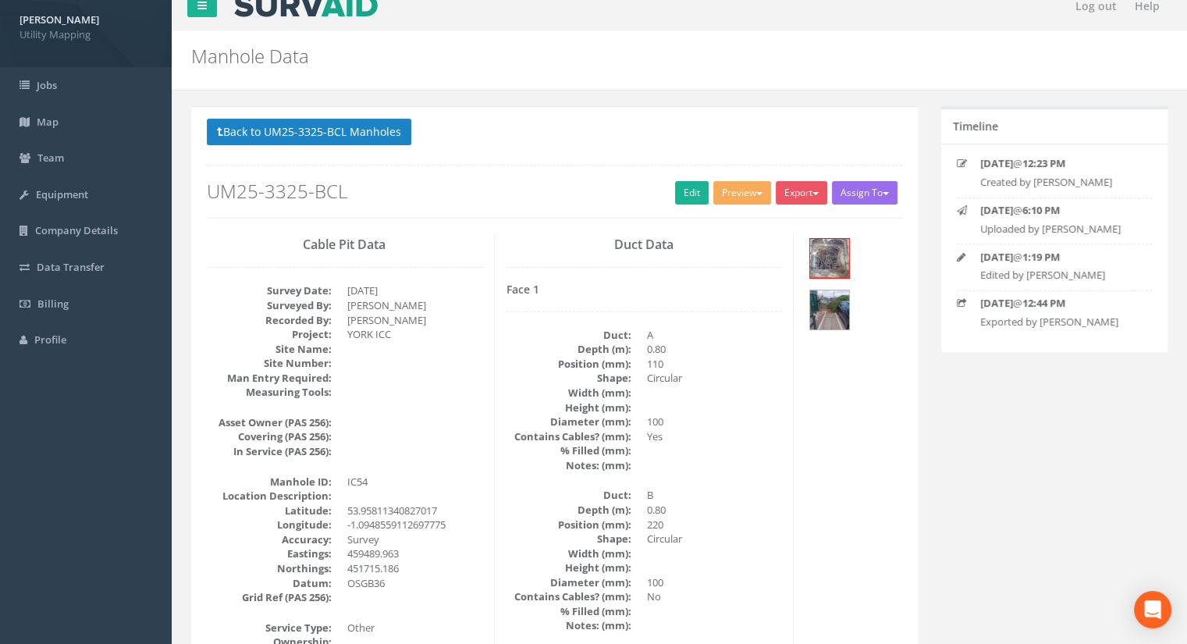
scroll to position [0, 0]
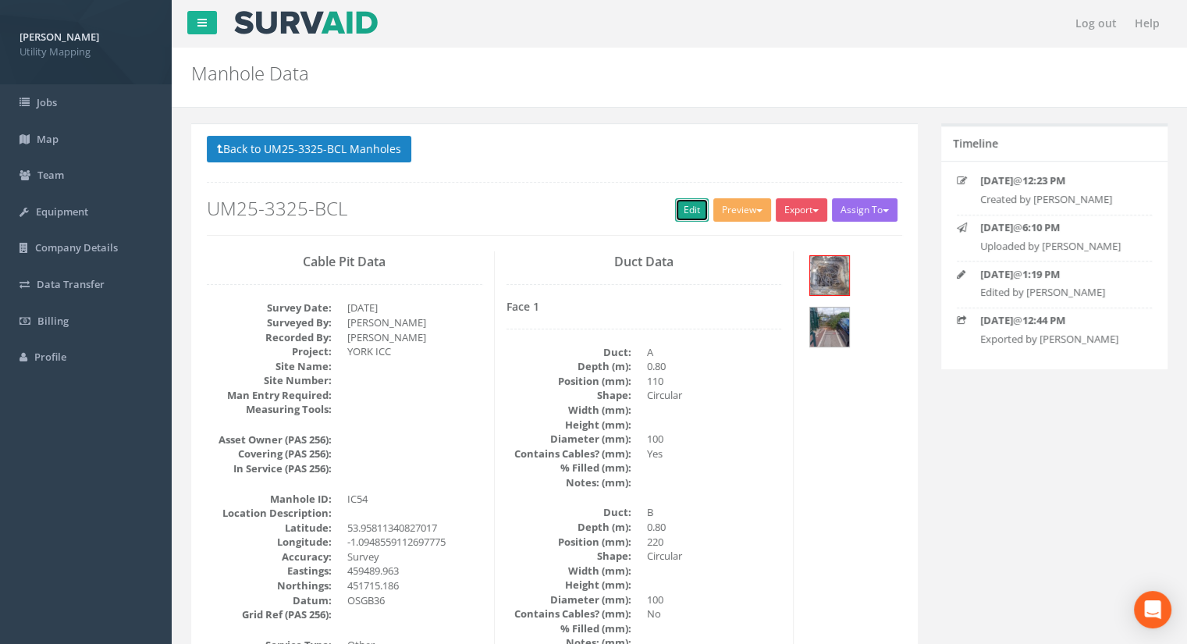
click at [680, 213] on link "Edit" at bounding box center [692, 209] width 34 height 23
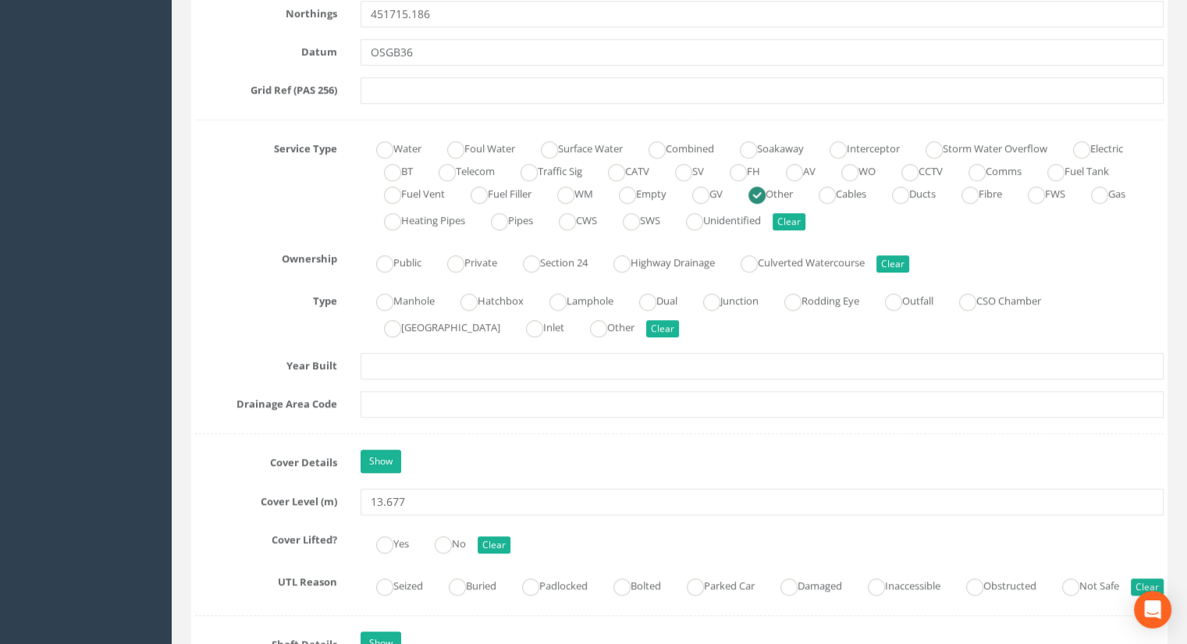
scroll to position [1092, 0]
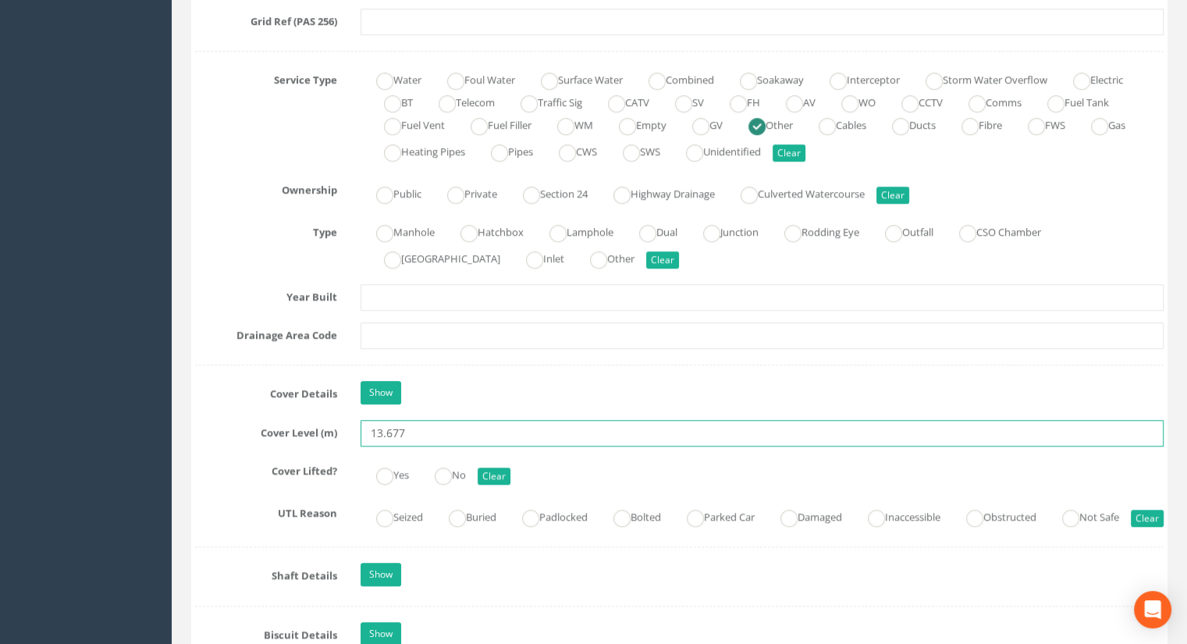
click at [418, 430] on input "13.677" at bounding box center [761, 433] width 803 height 27
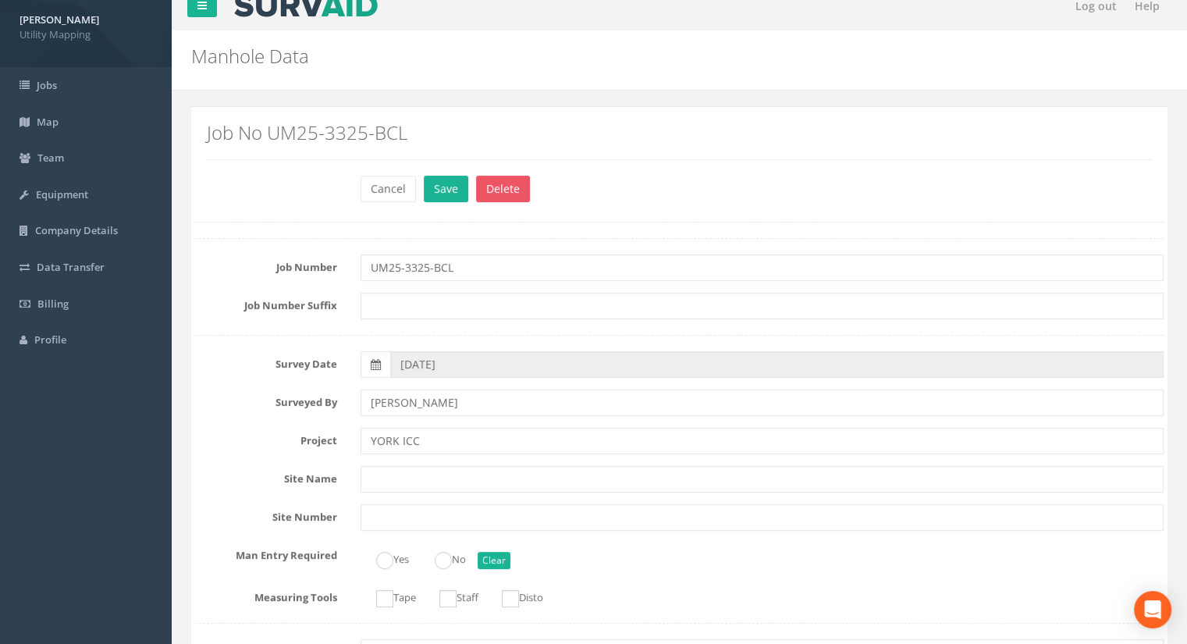
scroll to position [0, 0]
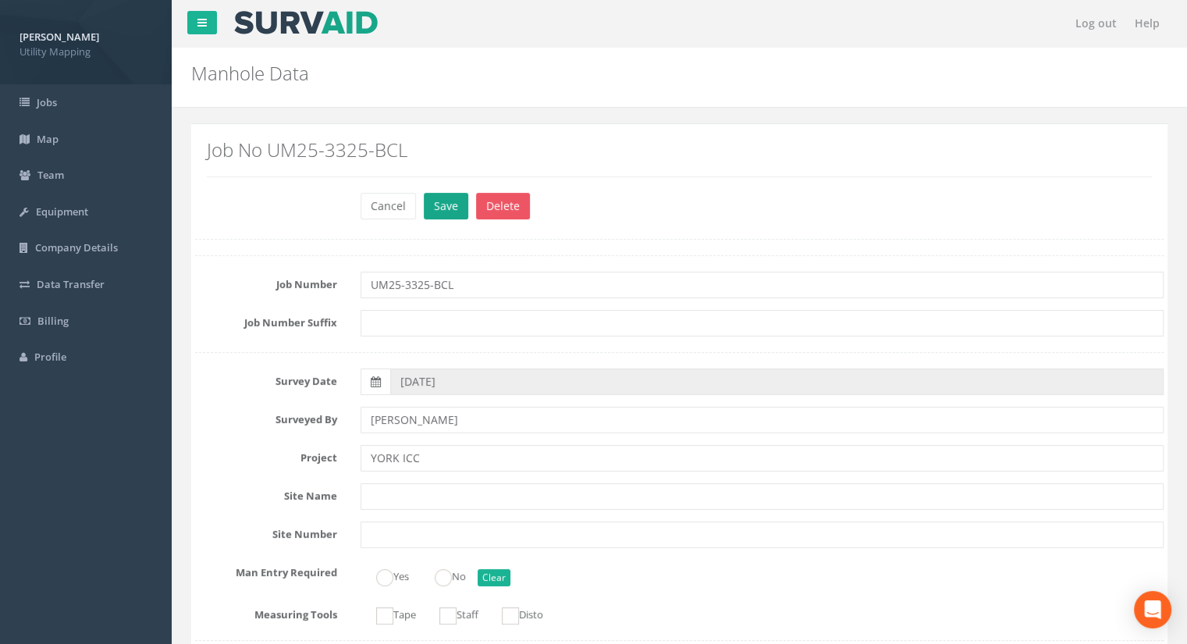
type input "13.66"
click at [424, 204] on button "Save" at bounding box center [446, 206] width 44 height 27
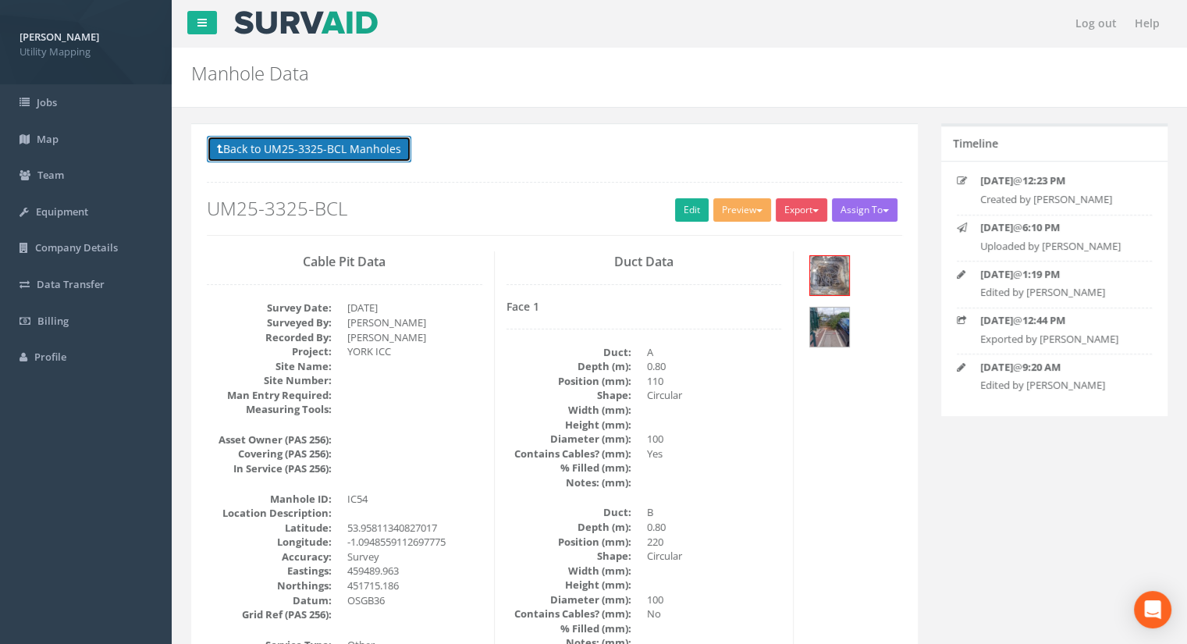
click at [363, 145] on button "Back to UM25-3325-BCL Manholes" at bounding box center [309, 149] width 204 height 27
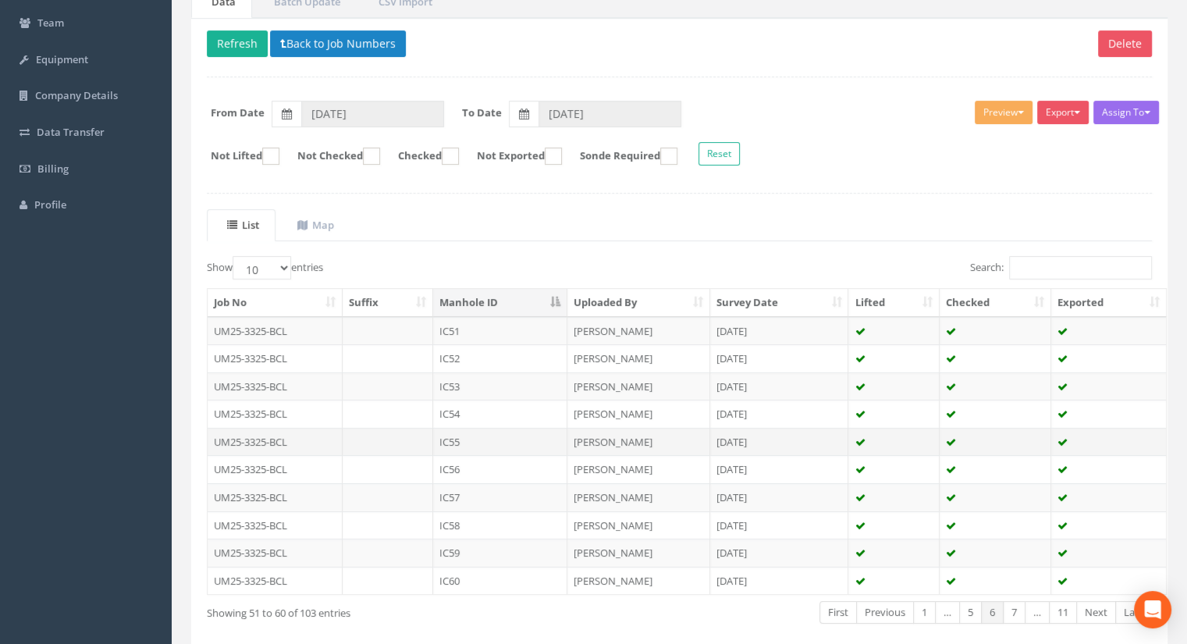
scroll to position [156, 0]
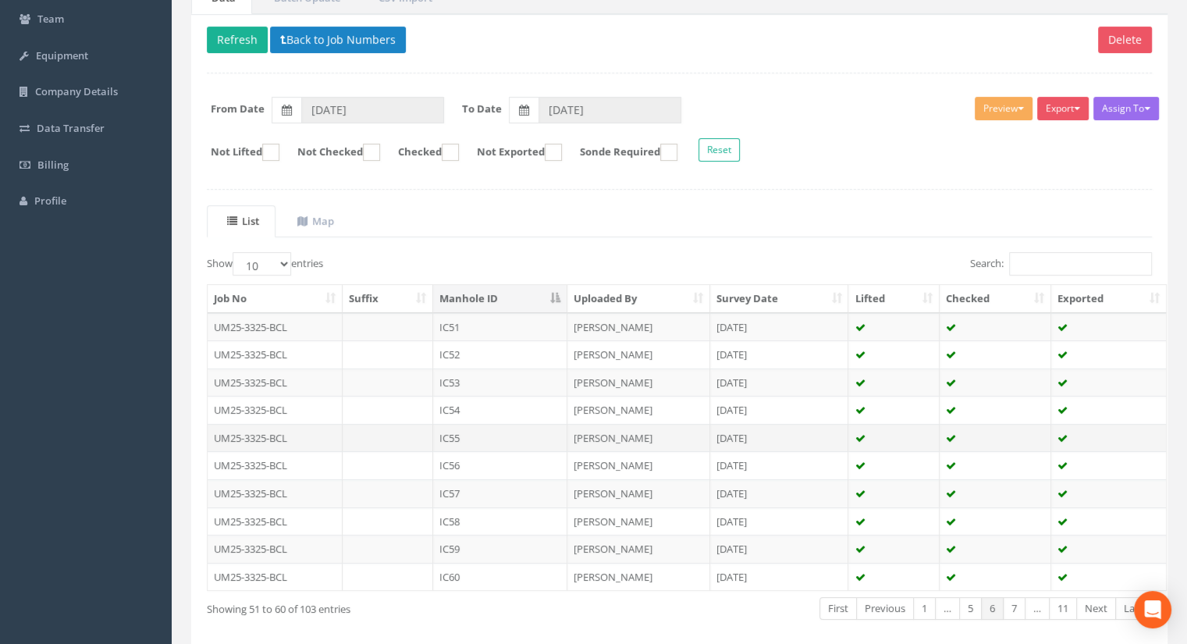
click at [474, 431] on td "IC55" at bounding box center [500, 438] width 134 height 28
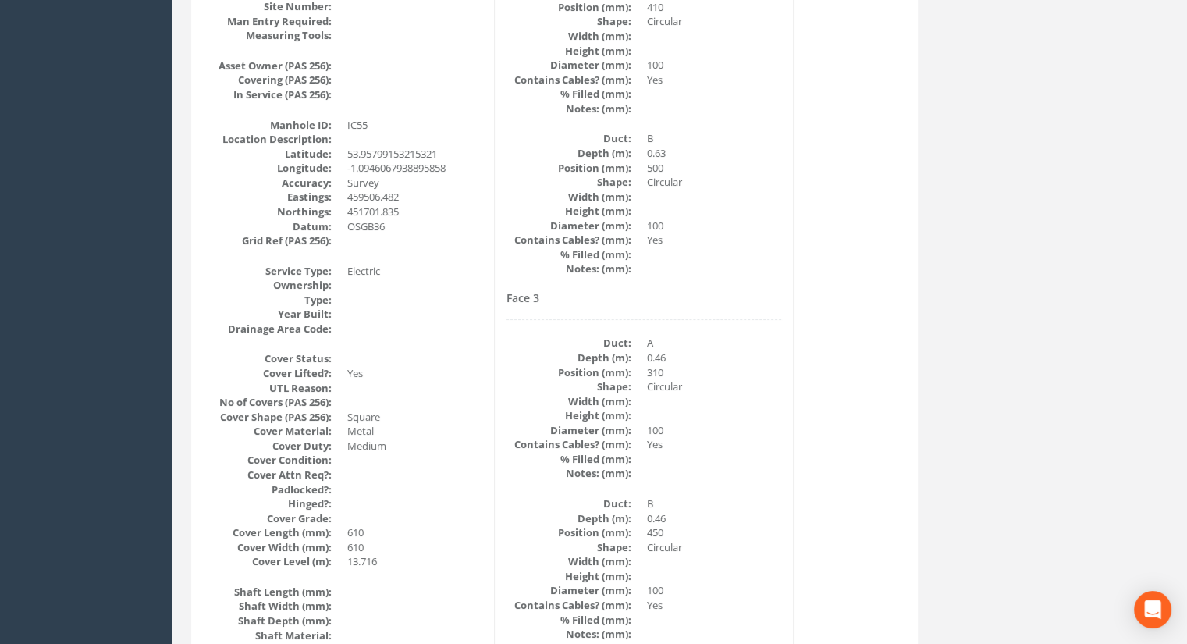
scroll to position [390, 0]
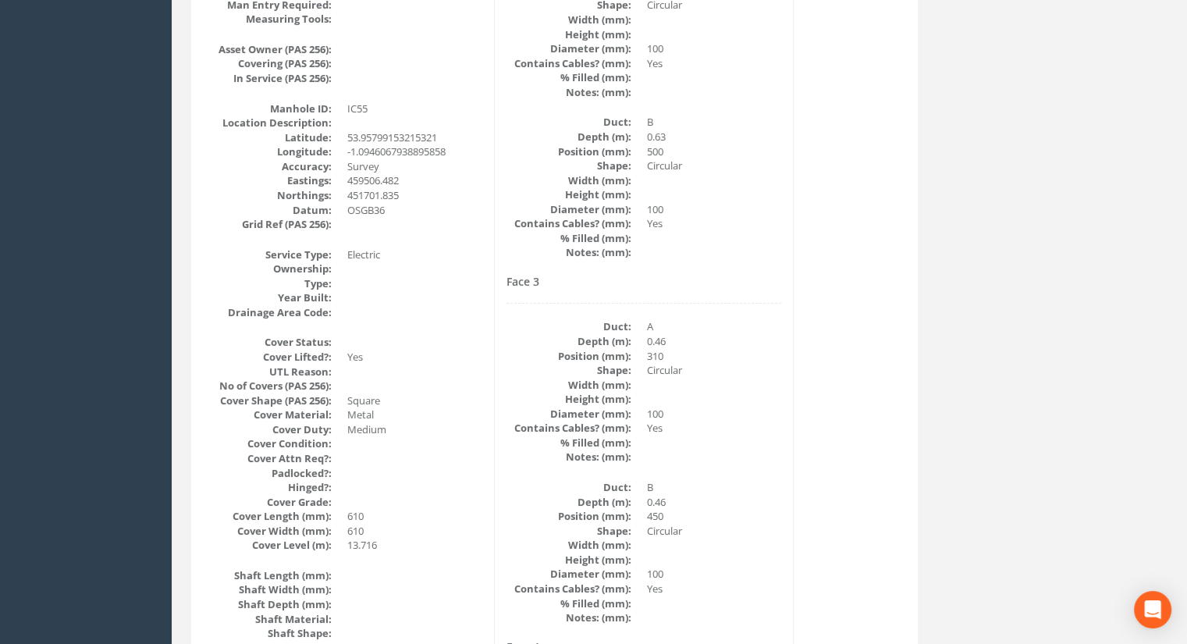
click at [582, 163] on dt "Shape:" at bounding box center [568, 165] width 125 height 15
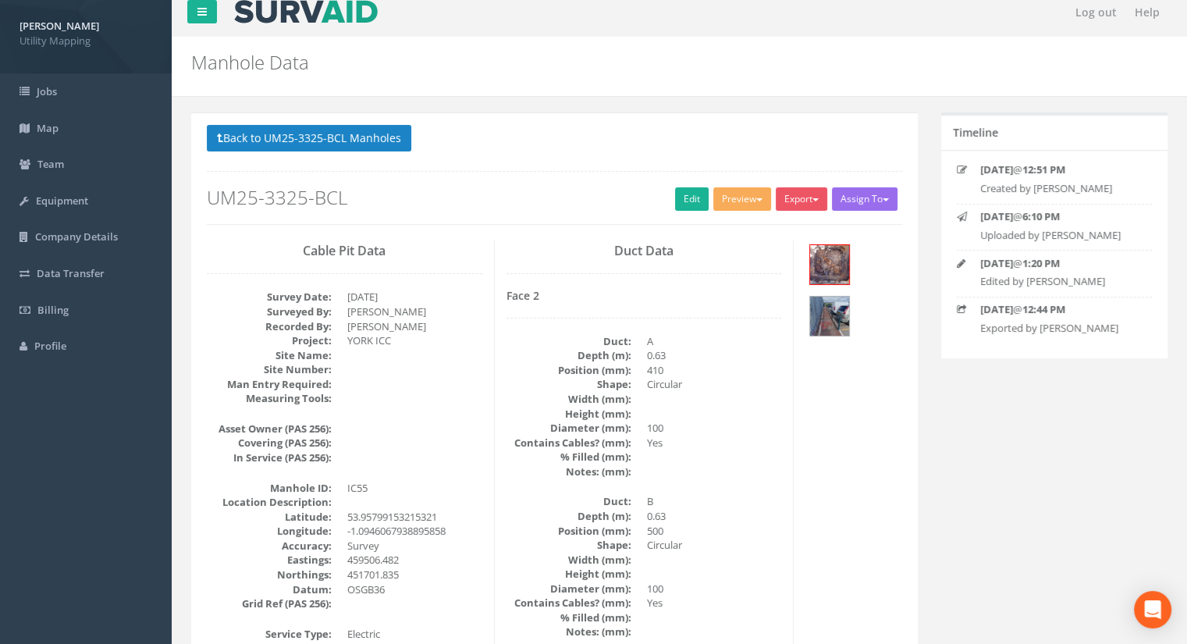
scroll to position [0, 0]
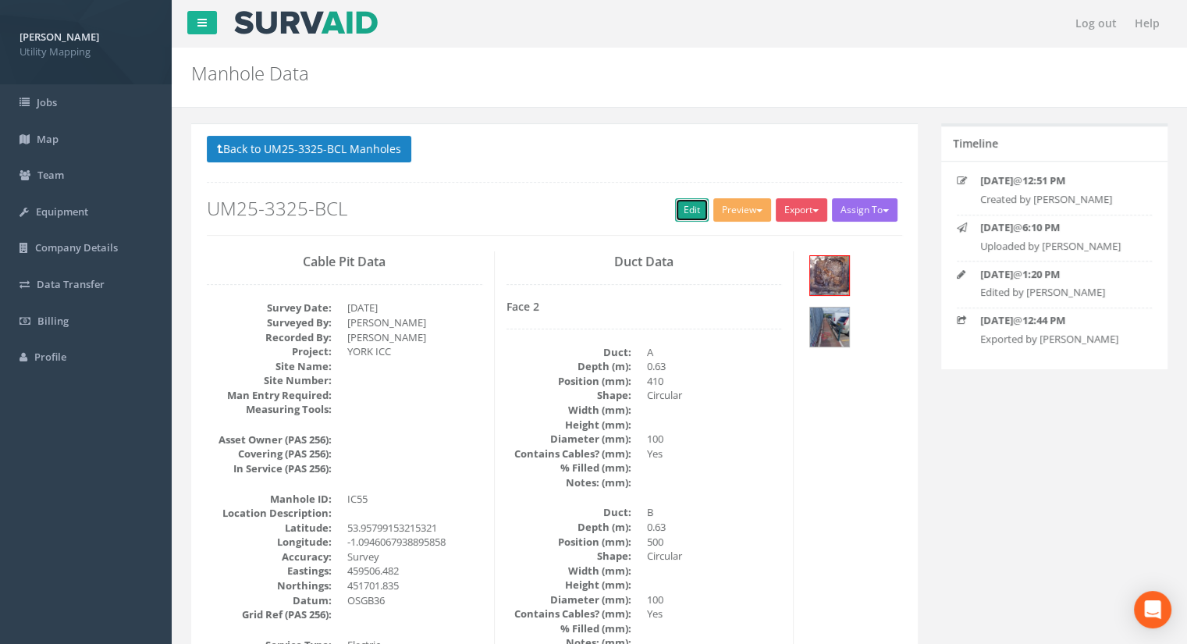
click at [682, 208] on link "Edit" at bounding box center [692, 209] width 34 height 23
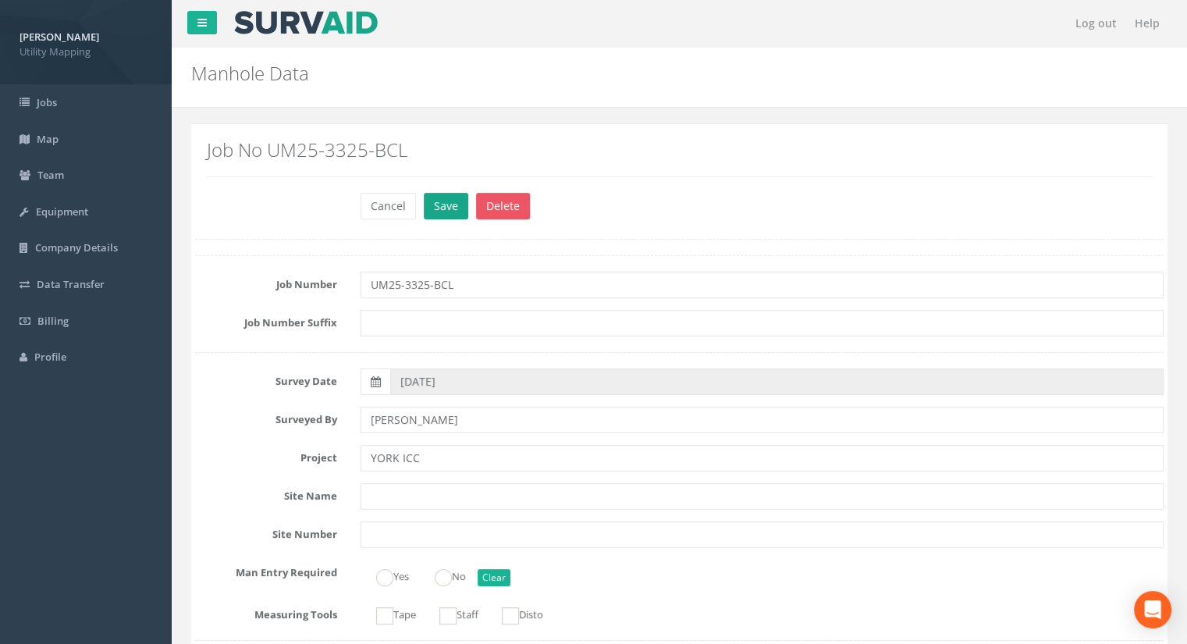
type input "13.70"
click at [443, 213] on button "Save" at bounding box center [446, 206] width 44 height 27
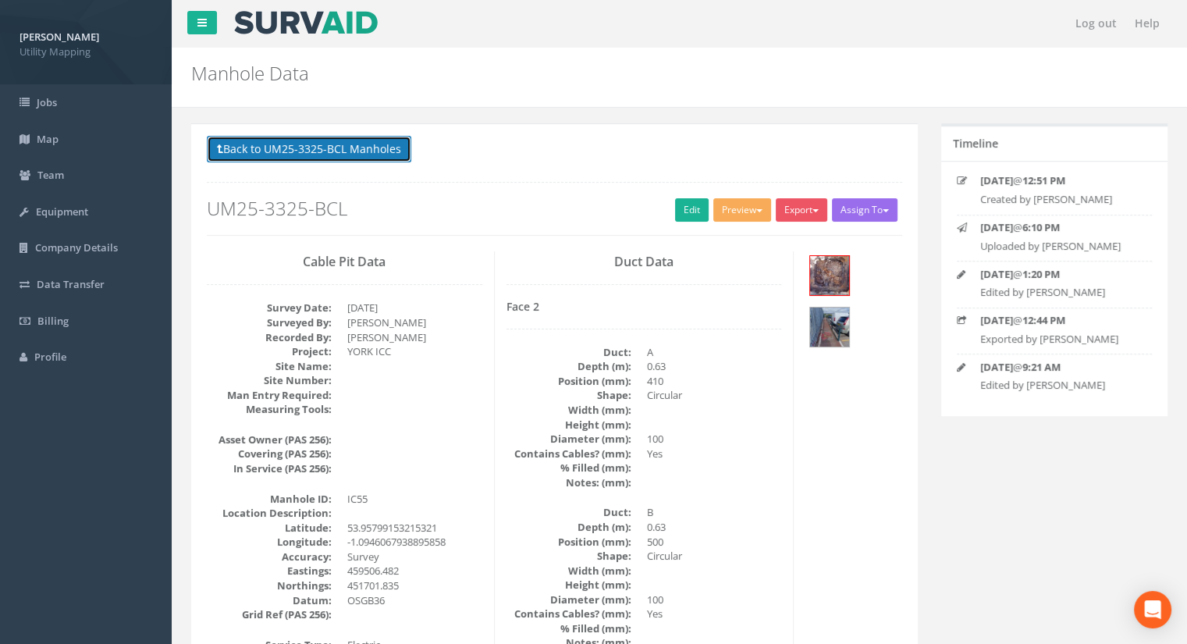
click at [350, 157] on button "Back to UM25-3325-BCL Manholes" at bounding box center [309, 149] width 204 height 27
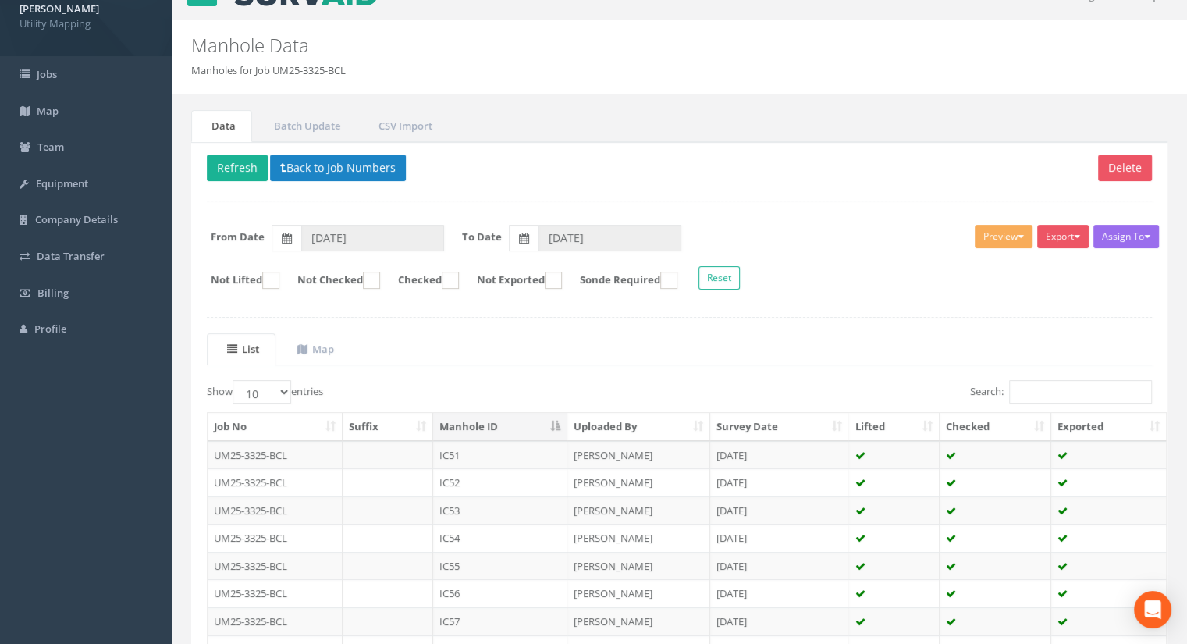
scroll to position [156, 0]
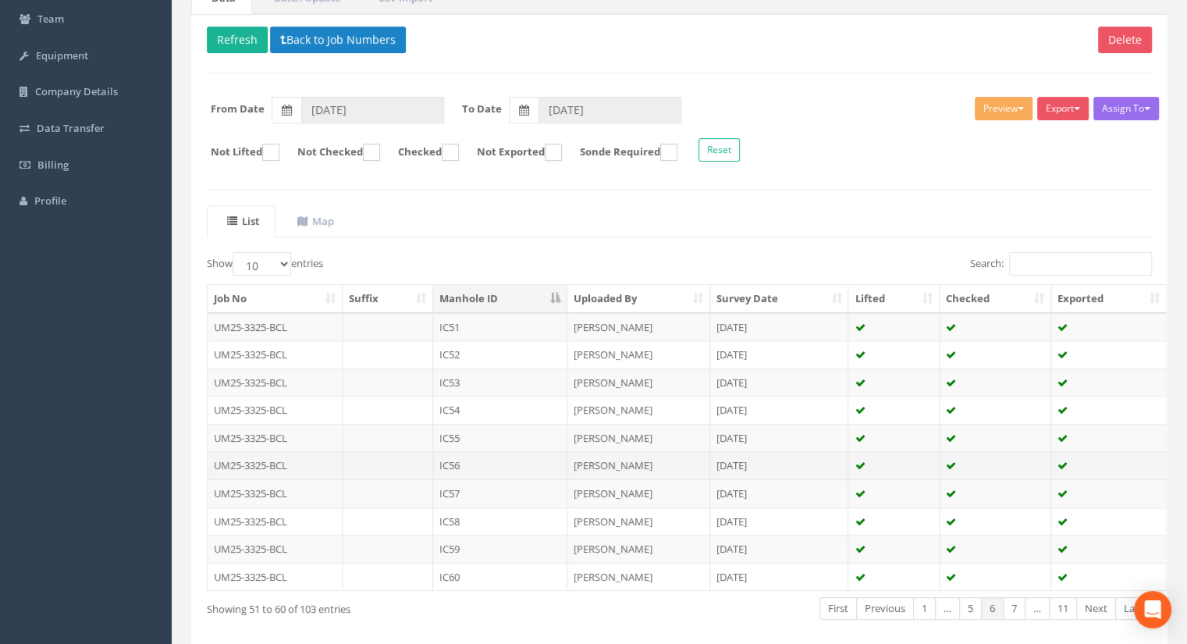
click at [456, 467] on td "IC56" at bounding box center [500, 465] width 134 height 28
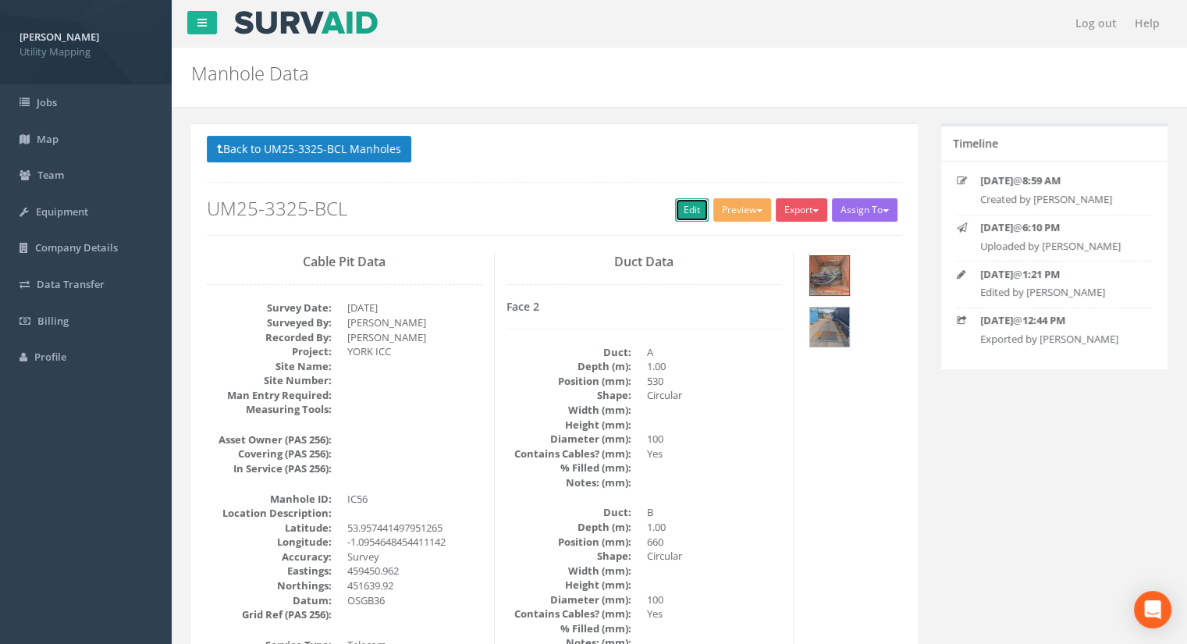
click at [675, 211] on link "Edit" at bounding box center [692, 209] width 34 height 23
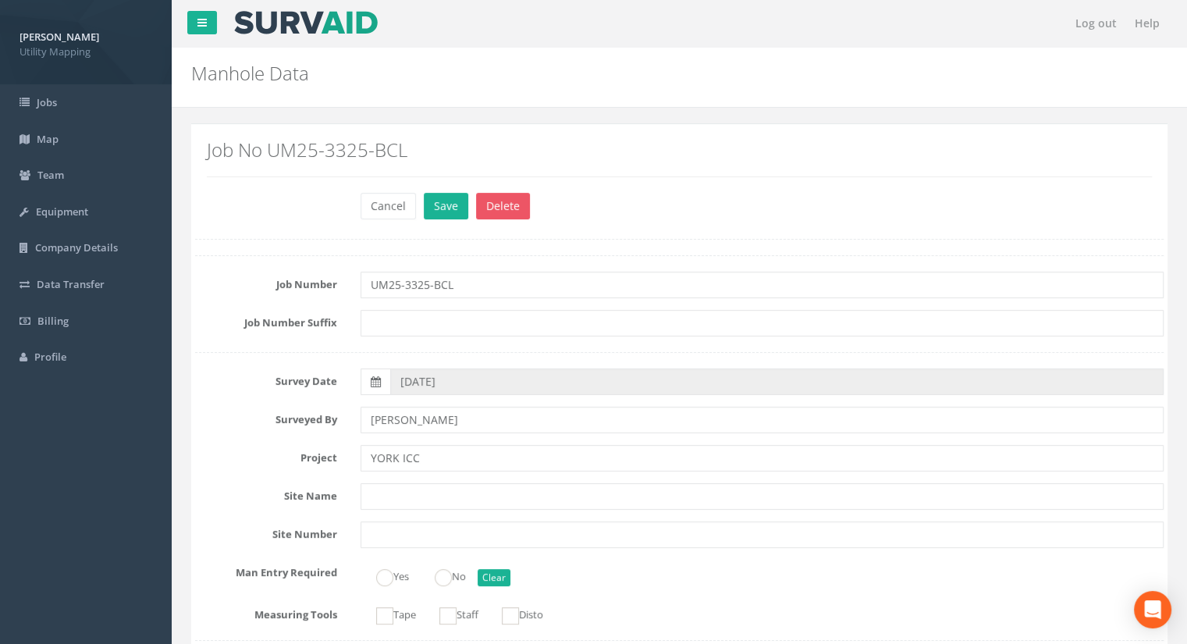
scroll to position [1170, 0]
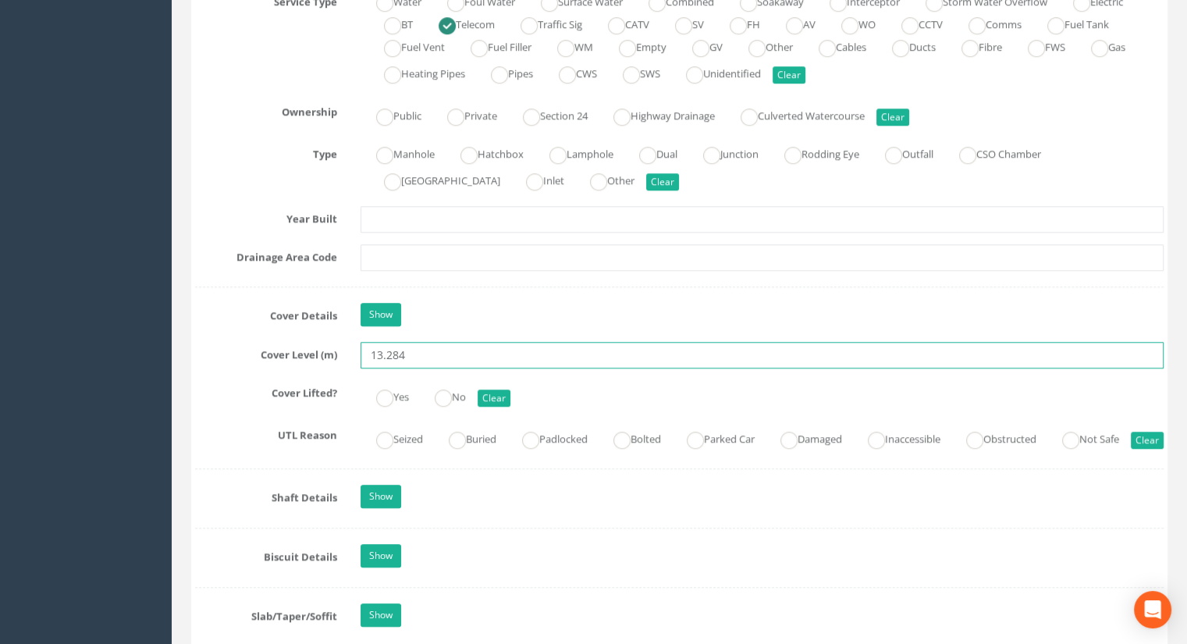
click at [422, 355] on input "13.284" at bounding box center [761, 355] width 803 height 27
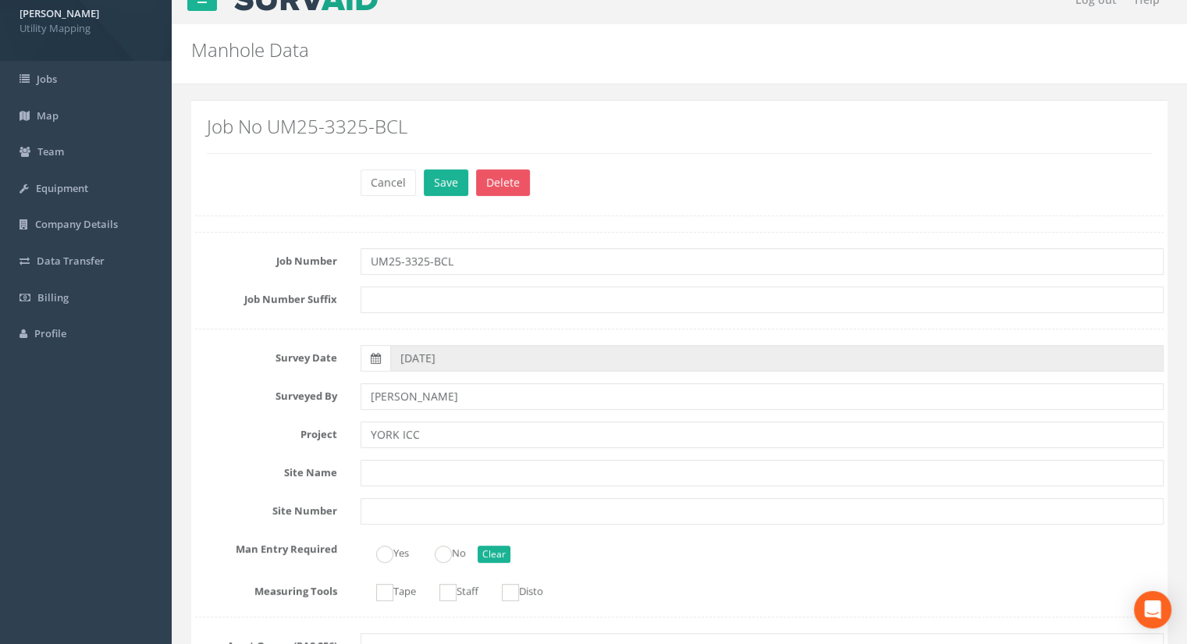
scroll to position [0, 0]
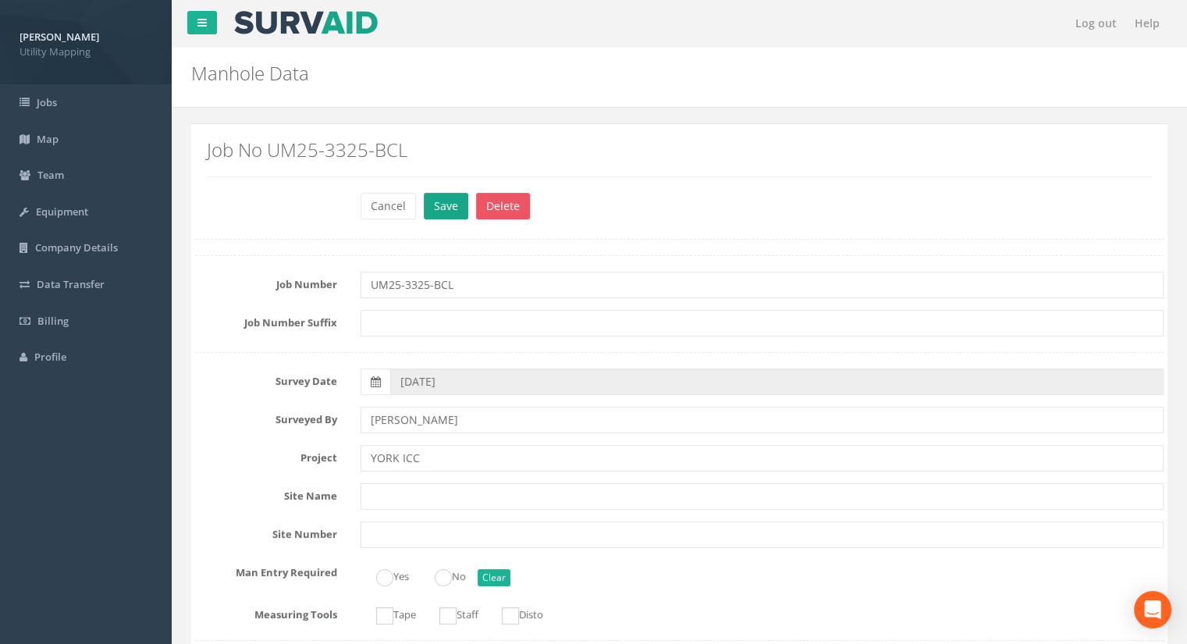
type input "13.26"
click at [454, 205] on button "Save" at bounding box center [446, 206] width 44 height 27
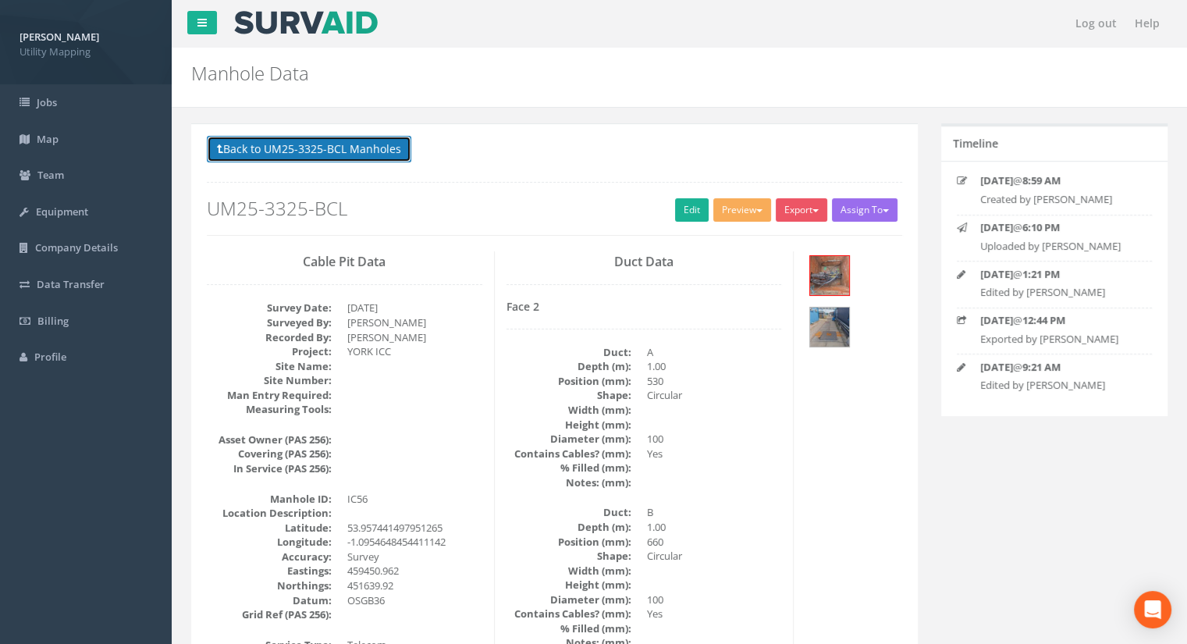
click at [311, 151] on button "Back to UM25-3325-BCL Manholes" at bounding box center [309, 149] width 204 height 27
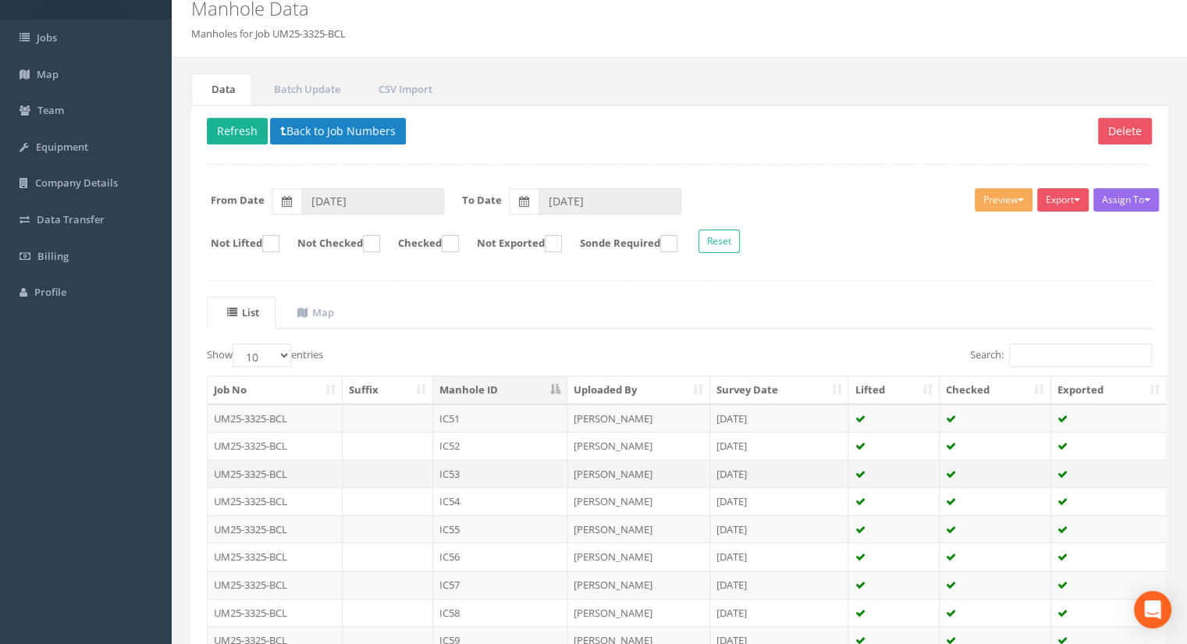
scroll to position [78, 0]
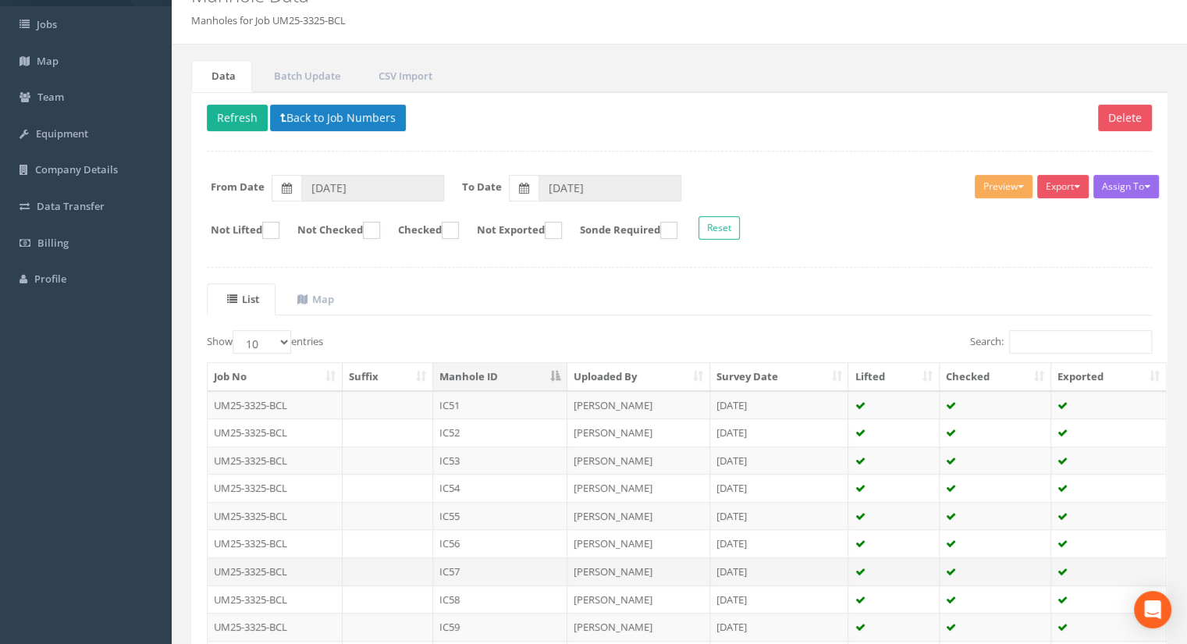
click at [476, 571] on td "IC57" at bounding box center [500, 571] width 134 height 28
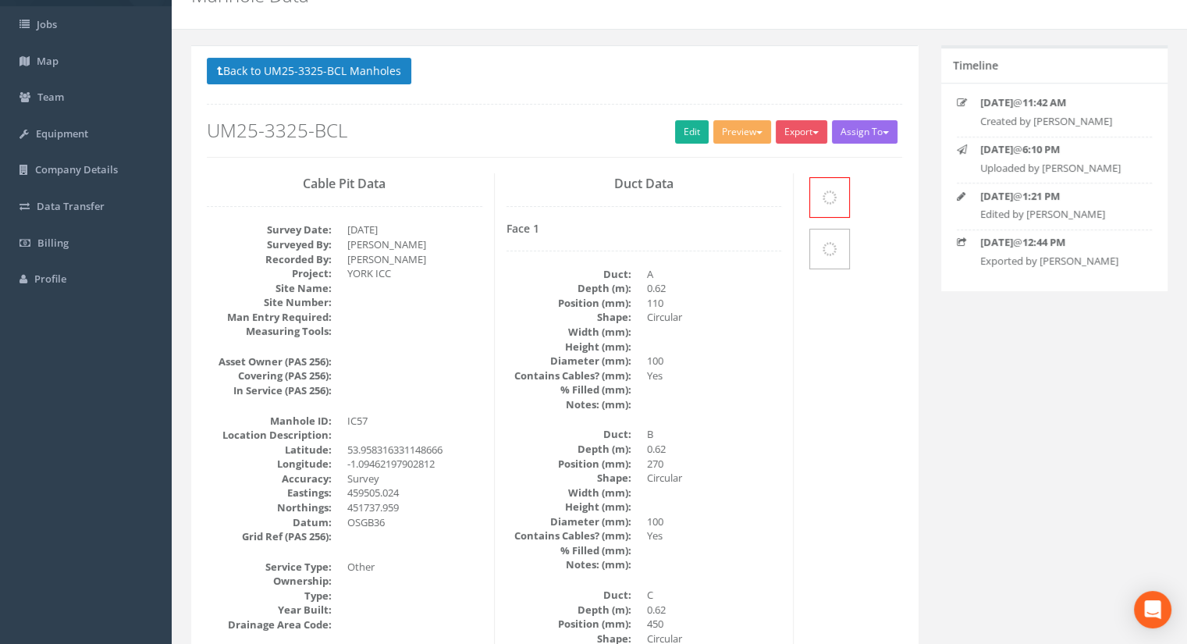
scroll to position [0, 0]
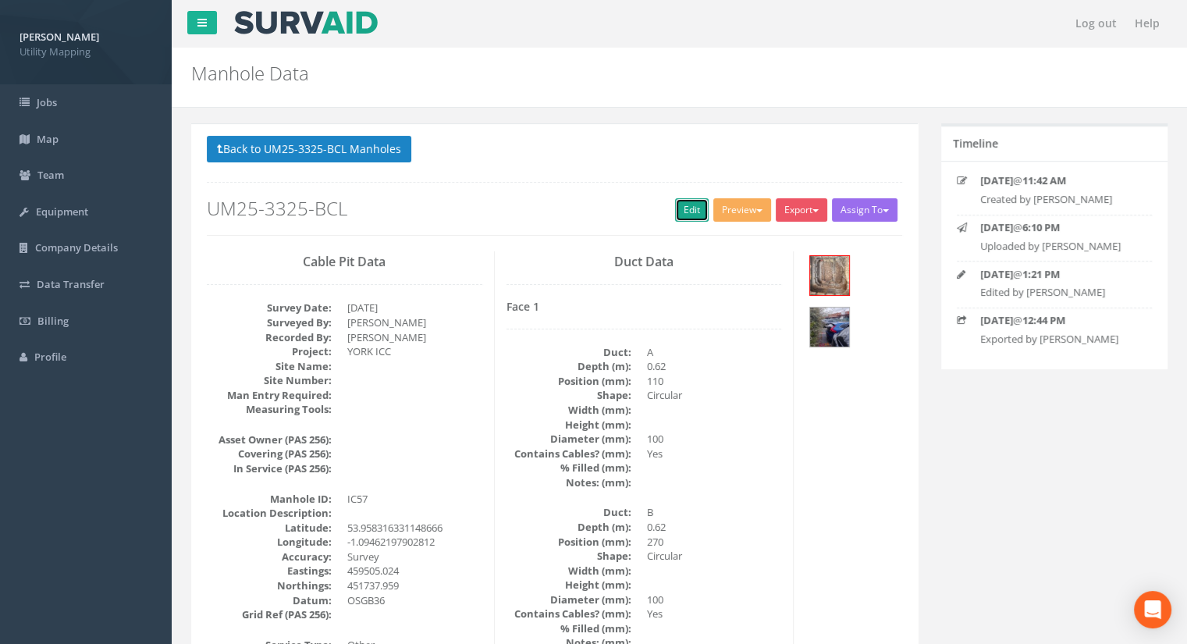
click at [687, 202] on link "Edit" at bounding box center [692, 209] width 34 height 23
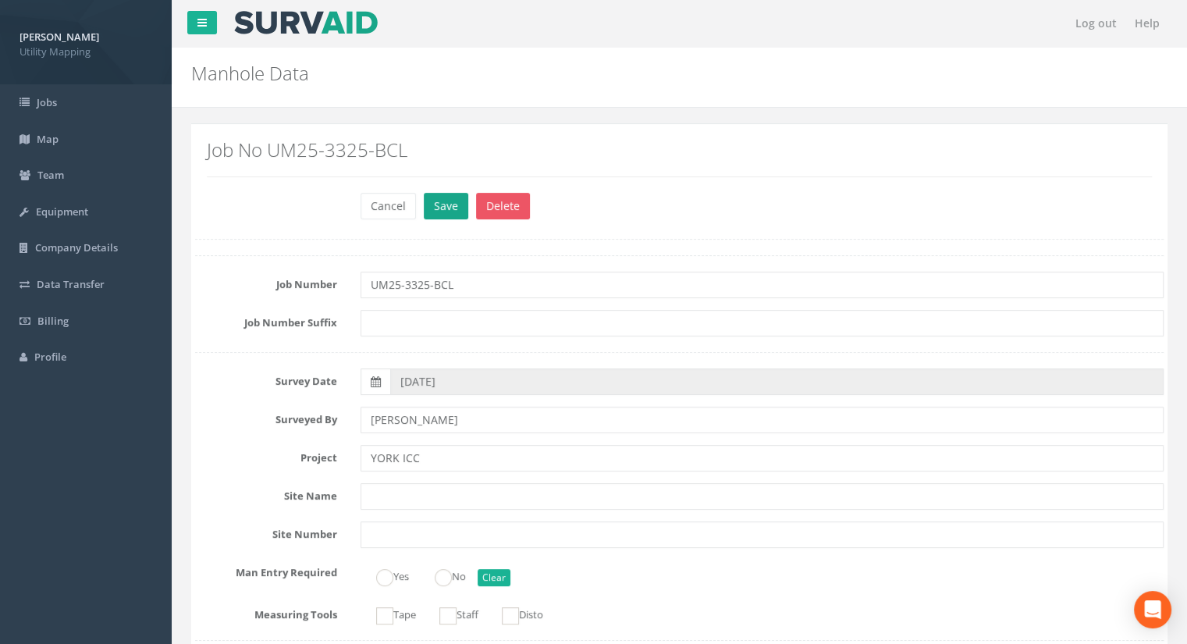
type input "13.81"
click at [436, 211] on button "Save" at bounding box center [446, 206] width 44 height 27
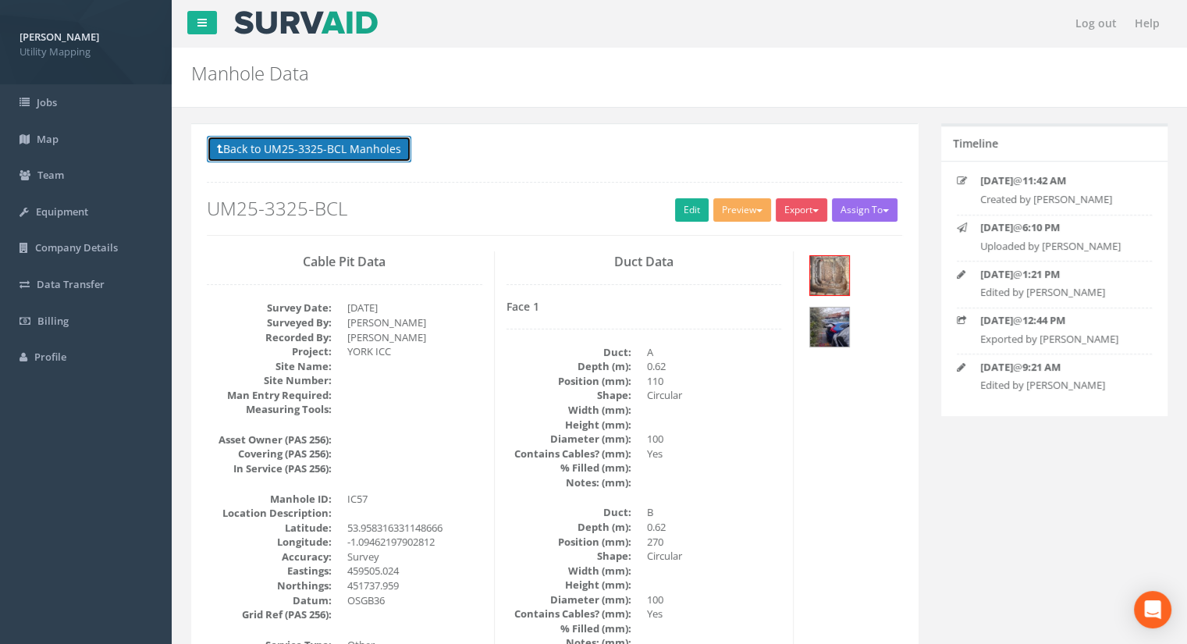
click at [339, 147] on button "Back to UM25-3325-BCL Manholes" at bounding box center [309, 149] width 204 height 27
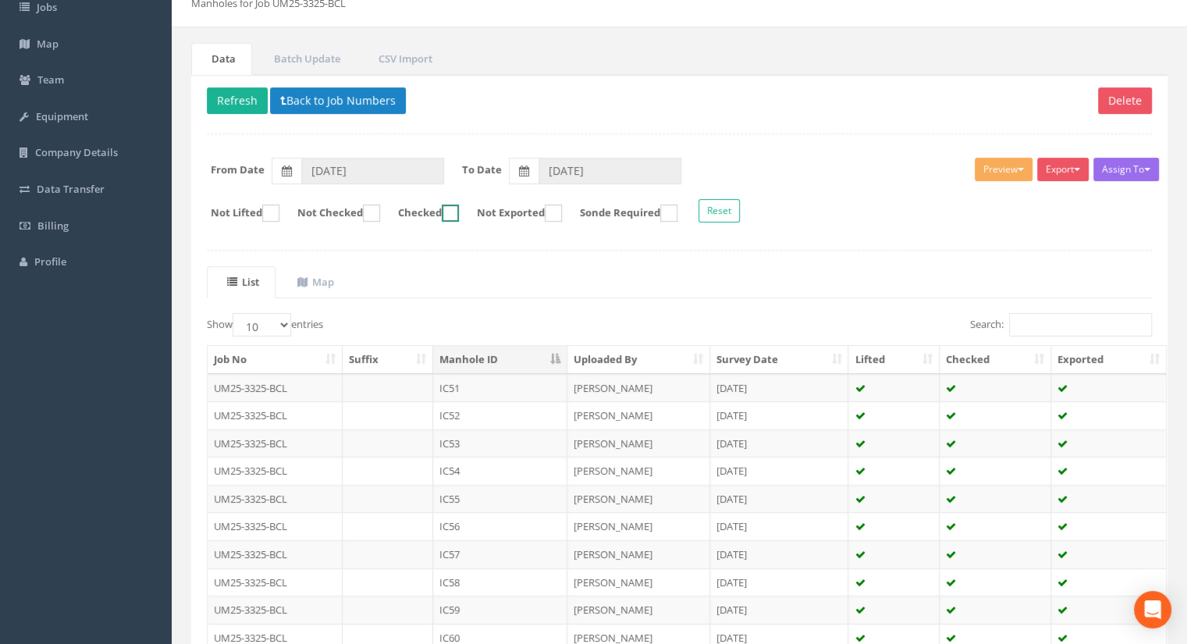
scroll to position [222, 0]
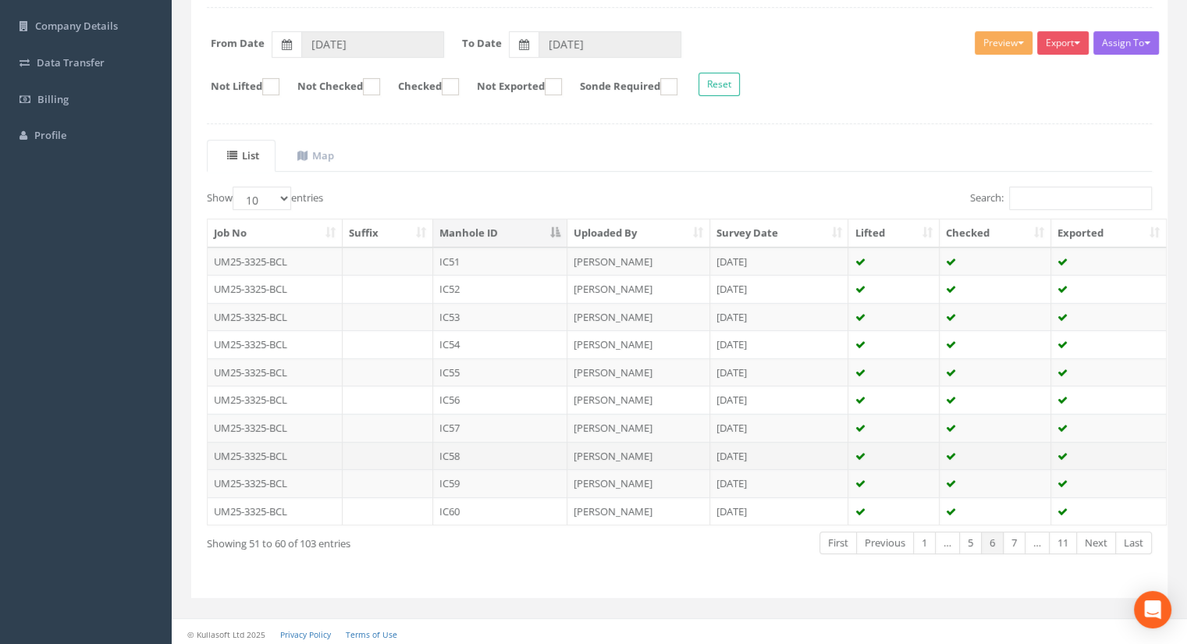
click at [471, 452] on td "IC58" at bounding box center [500, 456] width 134 height 28
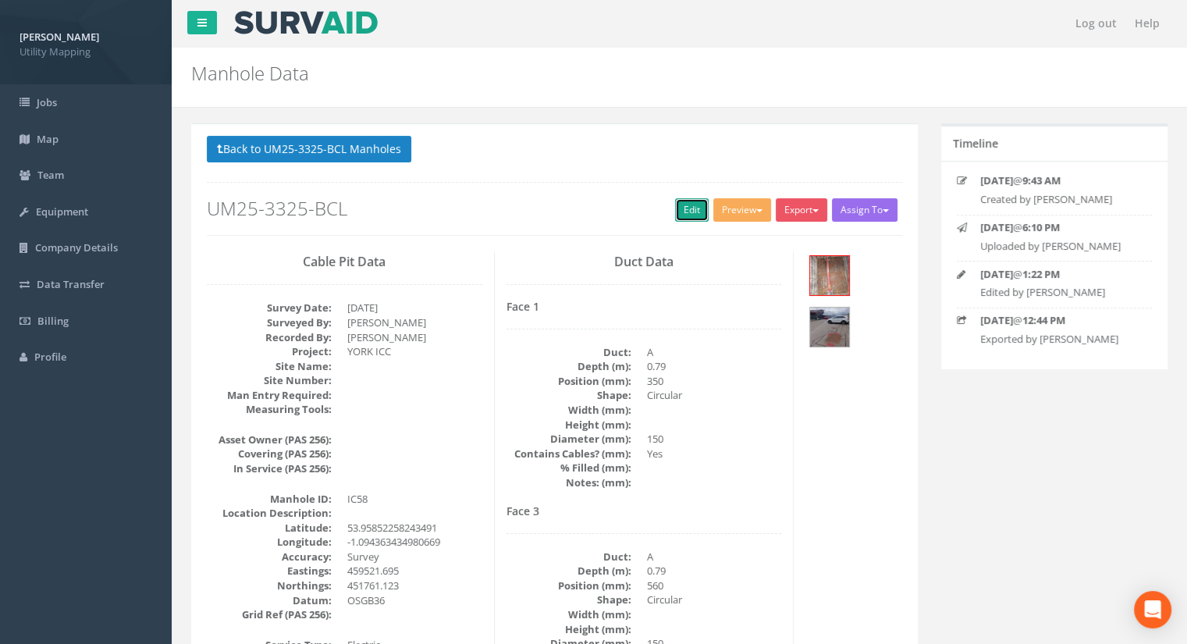
click at [691, 208] on link "Edit" at bounding box center [692, 209] width 34 height 23
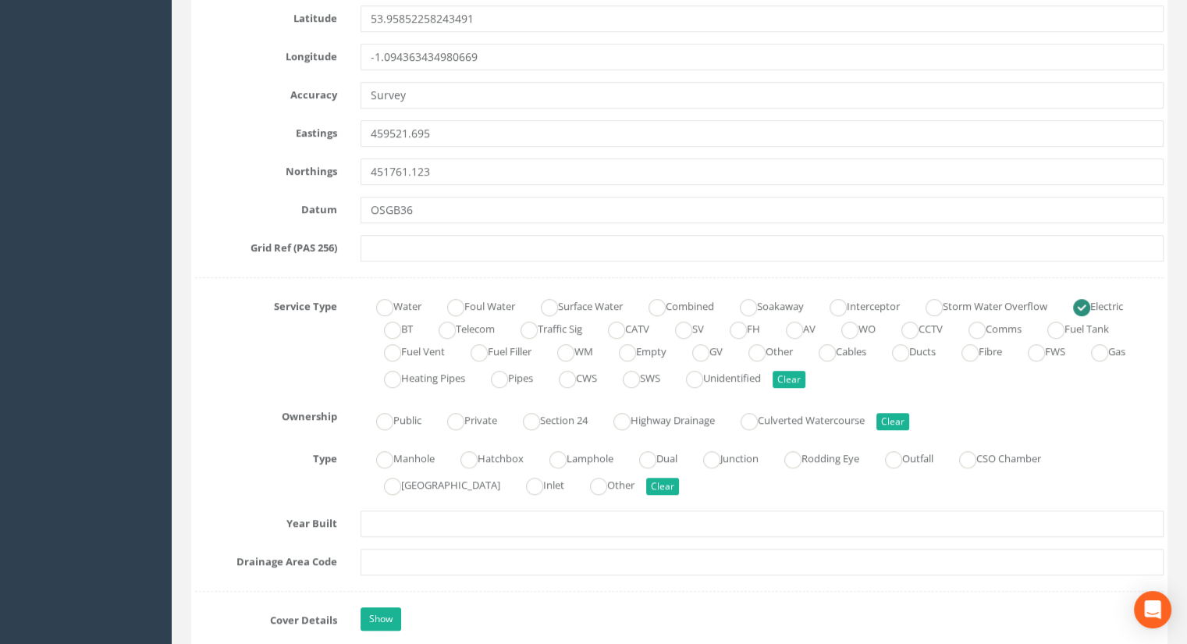
scroll to position [1014, 0]
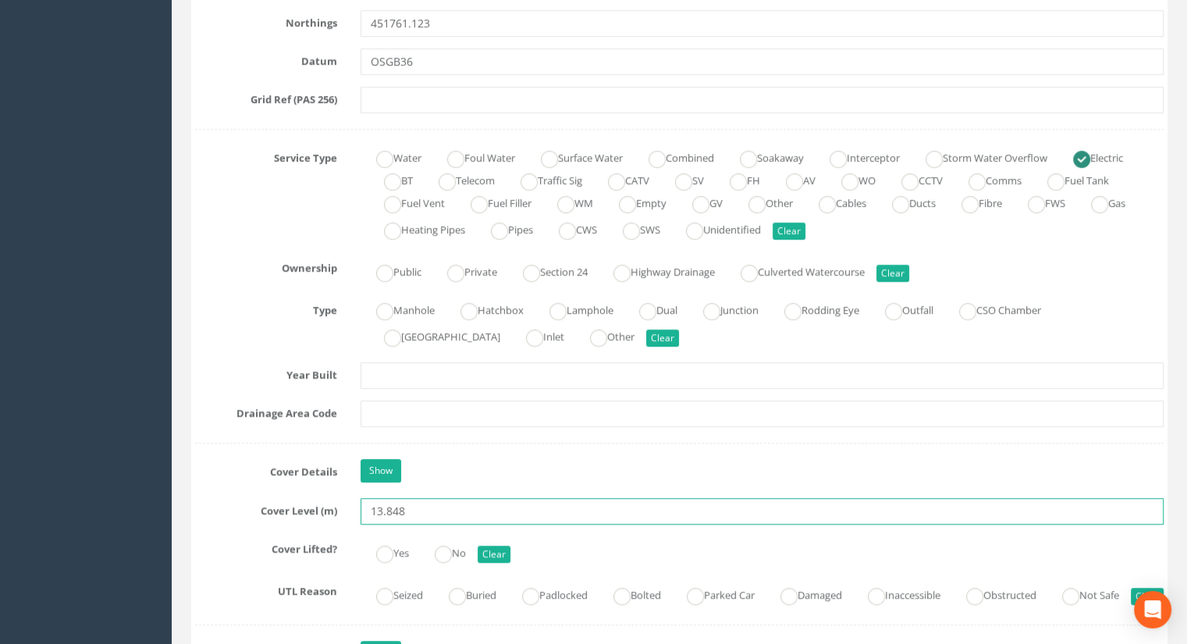
click at [424, 502] on input "13.848" at bounding box center [761, 511] width 803 height 27
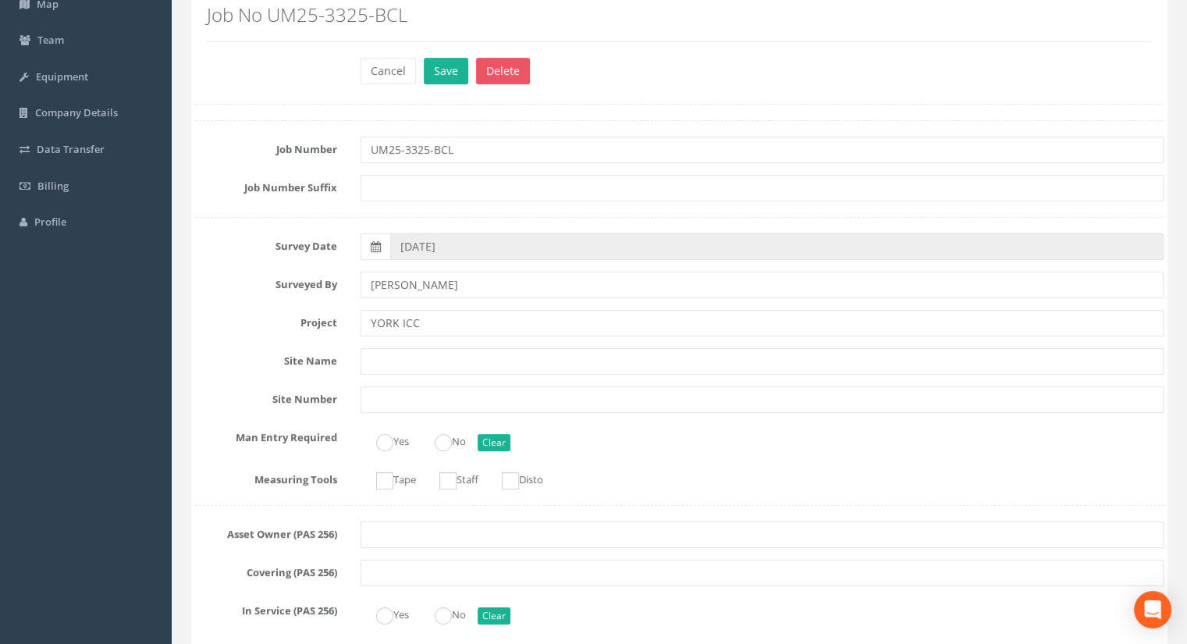
scroll to position [0, 0]
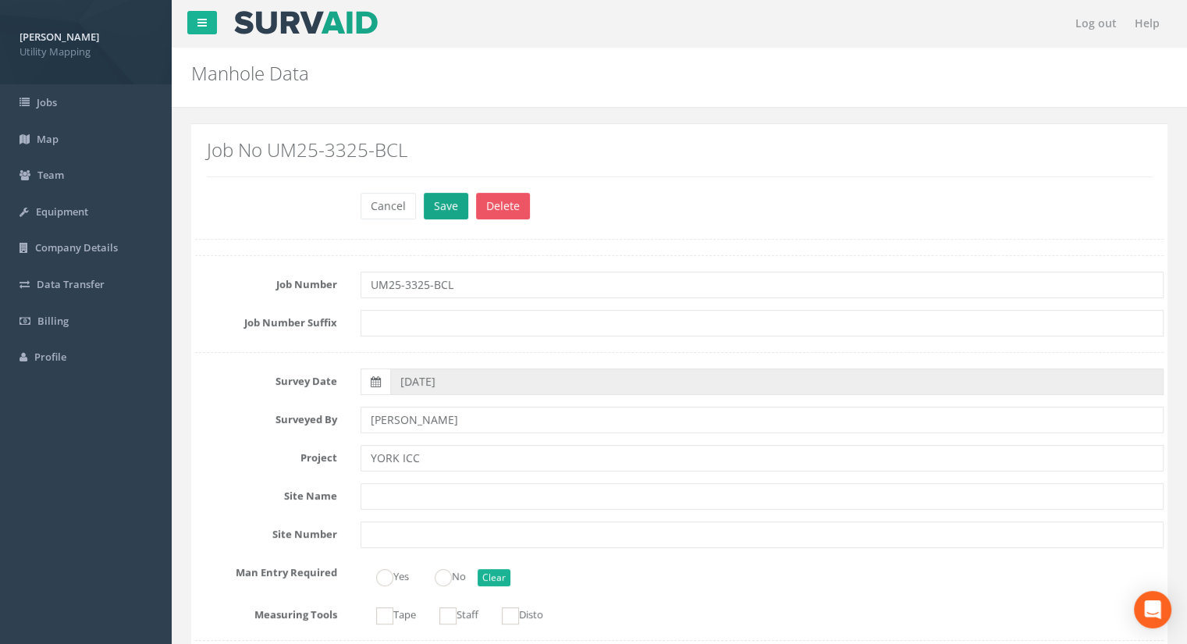
type input "13.58"
click at [451, 208] on button "Save" at bounding box center [446, 206] width 44 height 27
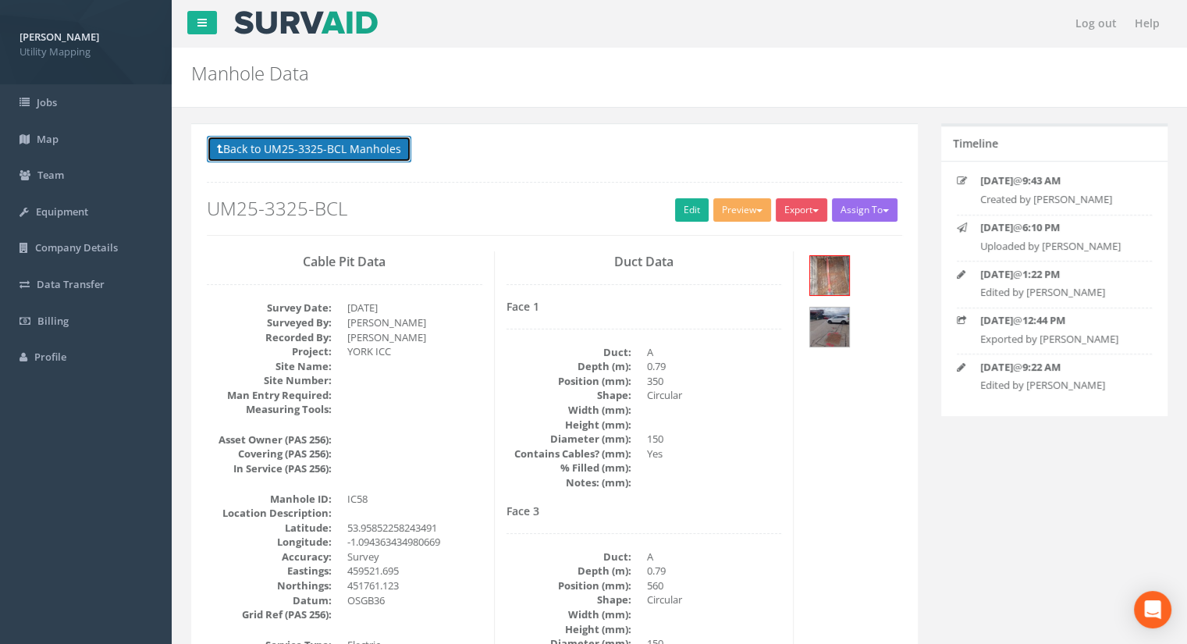
click at [272, 147] on button "Back to UM25-3325-BCL Manholes" at bounding box center [309, 149] width 204 height 27
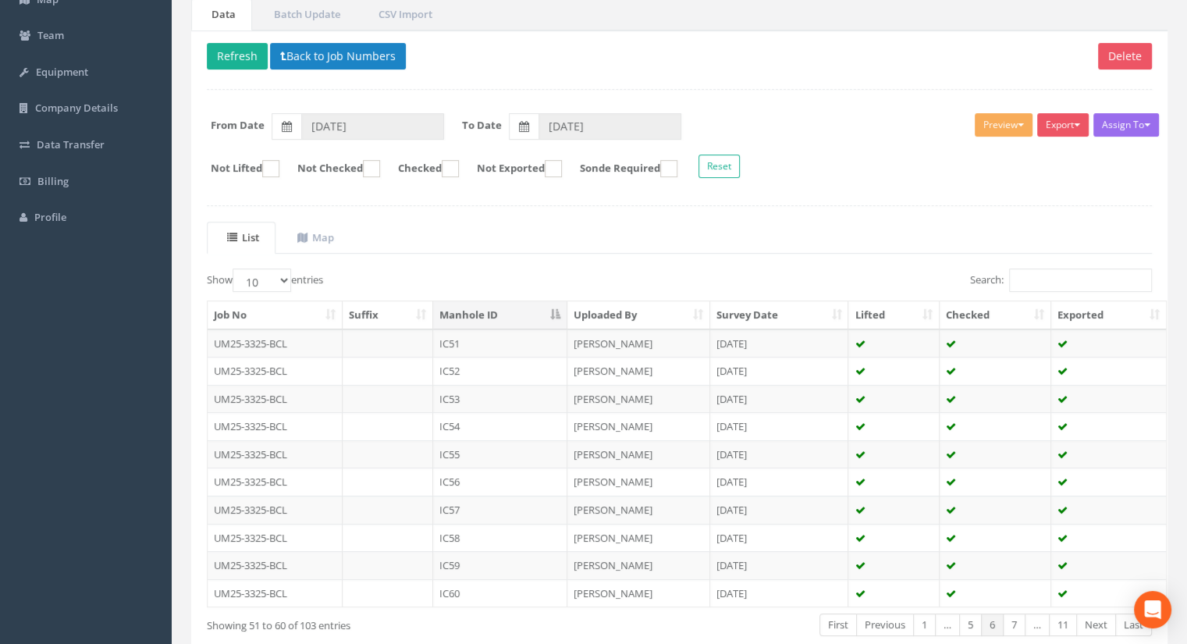
scroll to position [156, 0]
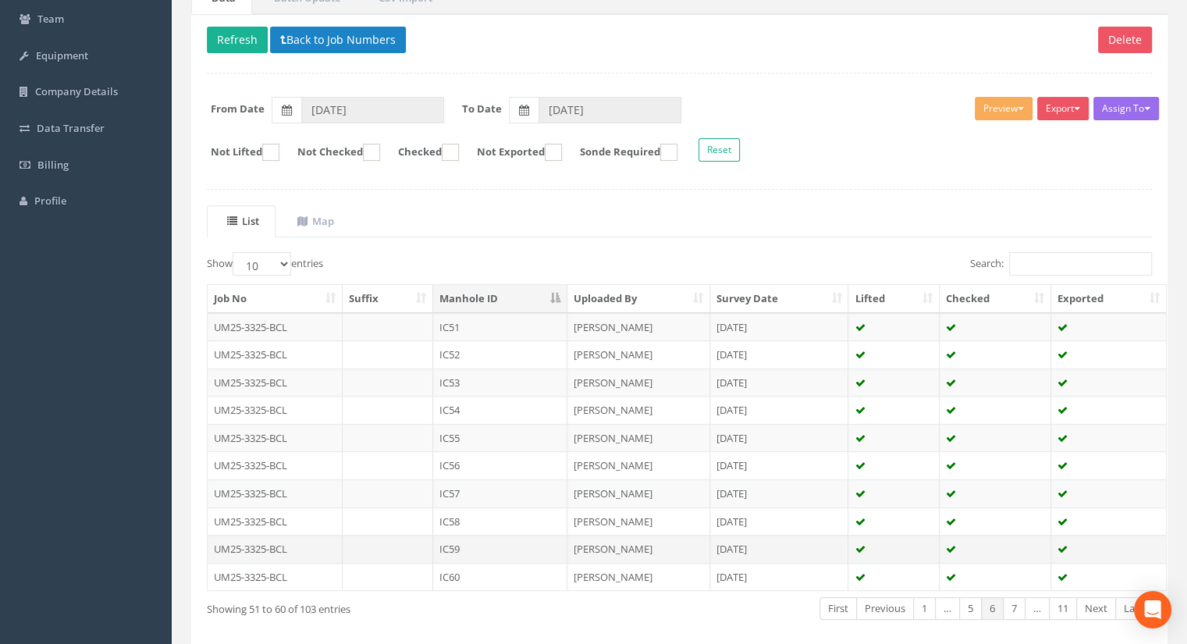
click at [457, 548] on td "IC59" at bounding box center [500, 548] width 134 height 28
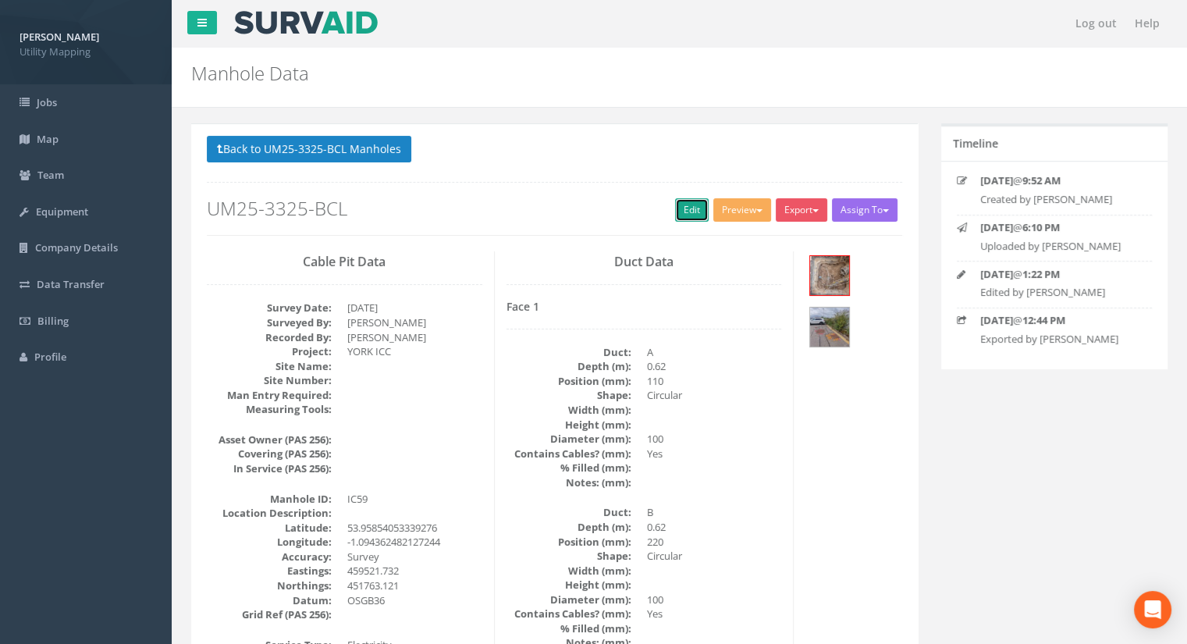
click at [684, 205] on link "Edit" at bounding box center [692, 209] width 34 height 23
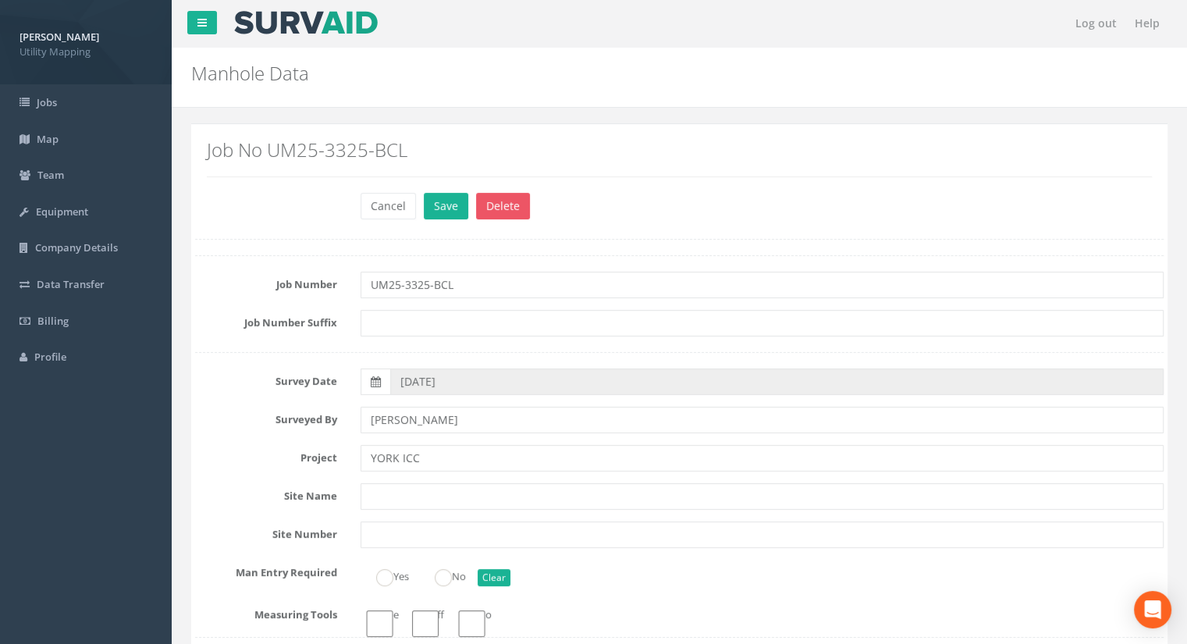
type input "13.83"
click at [446, 204] on button "Save" at bounding box center [446, 206] width 44 height 27
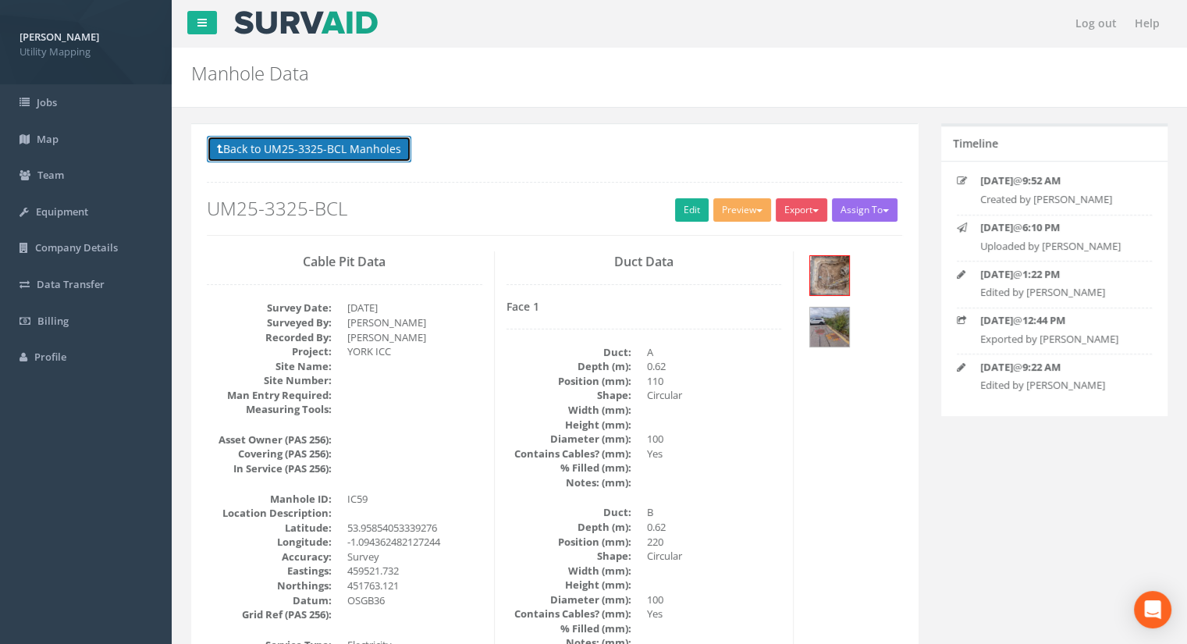
click at [374, 154] on button "Back to UM25-3325-BCL Manholes" at bounding box center [309, 149] width 204 height 27
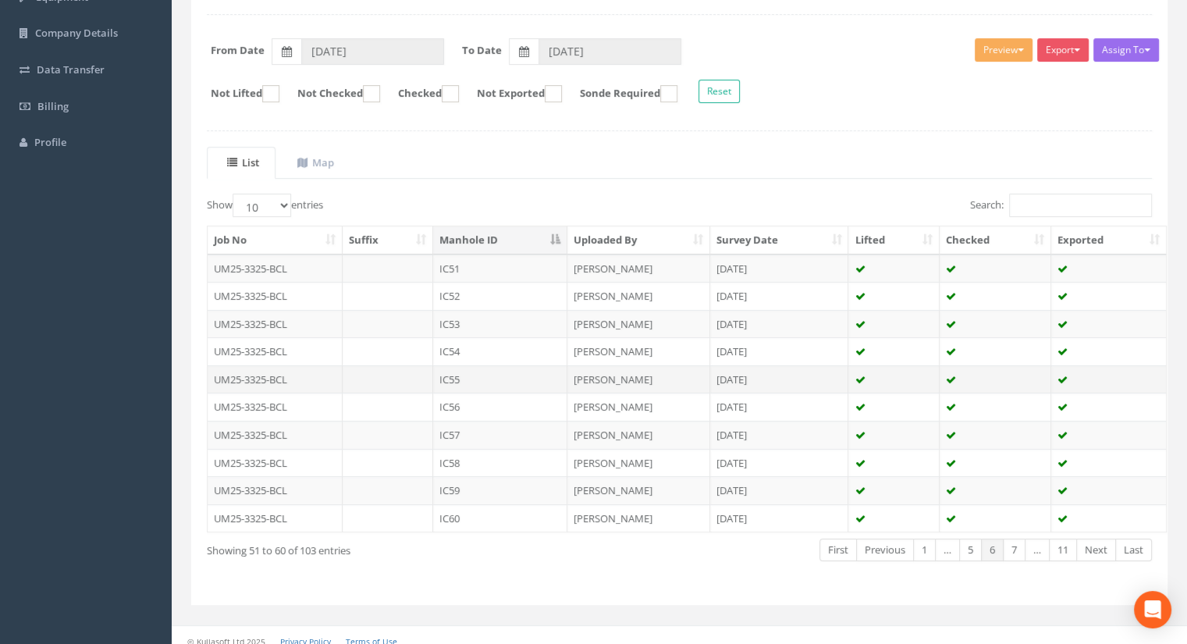
scroll to position [222, 0]
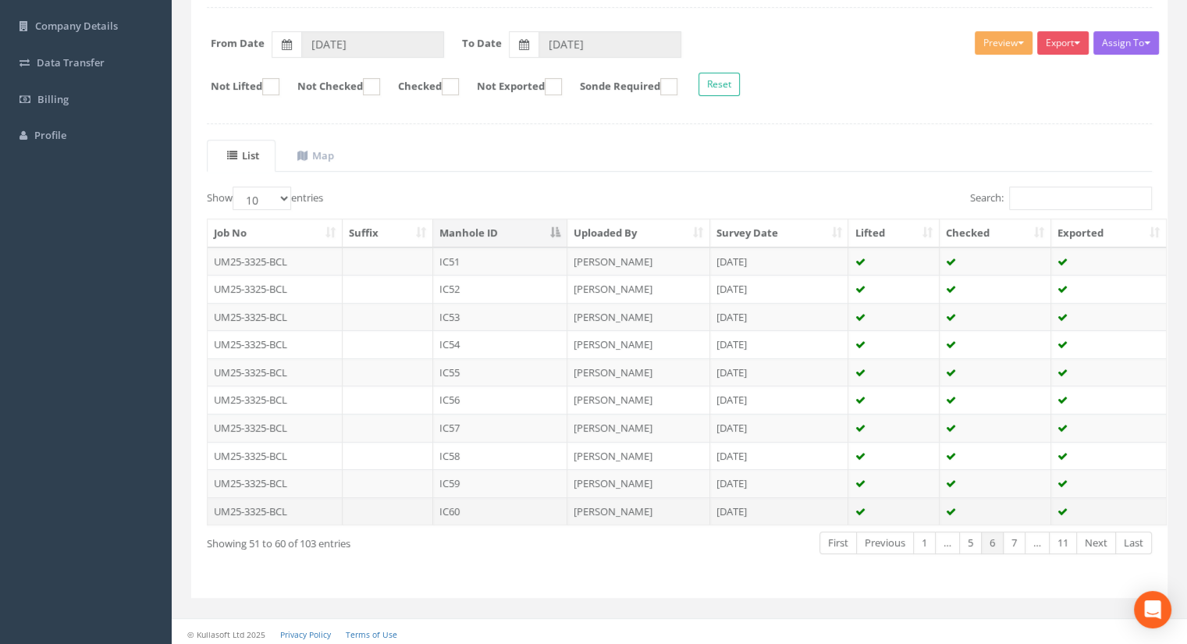
click at [495, 499] on td "IC60" at bounding box center [500, 511] width 134 height 28
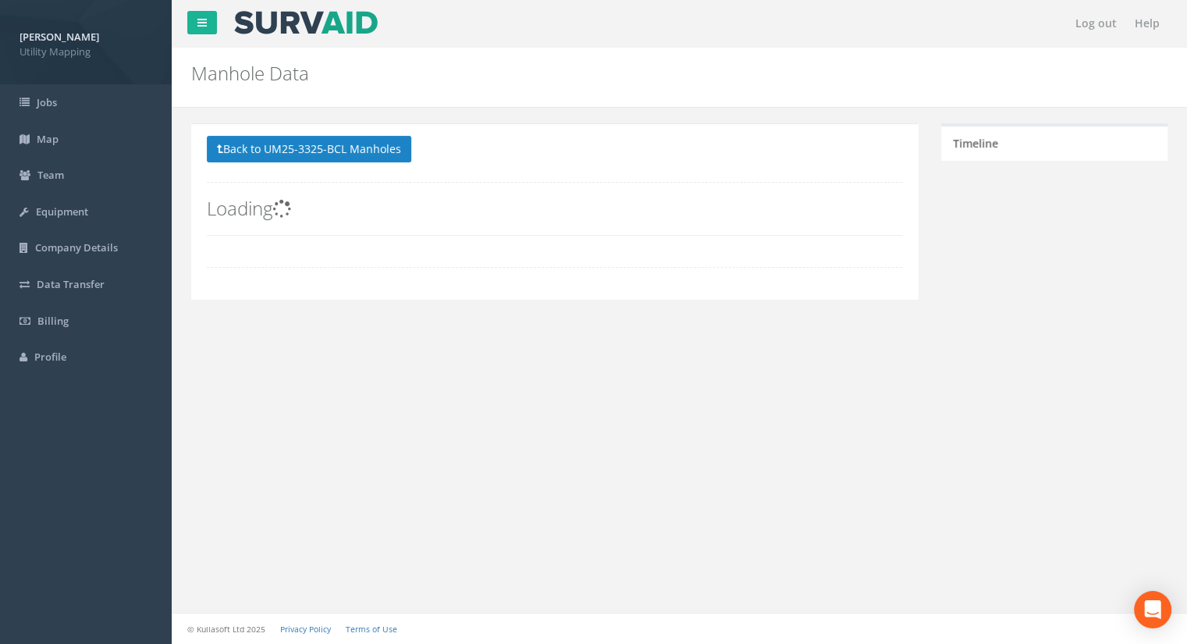
scroll to position [0, 0]
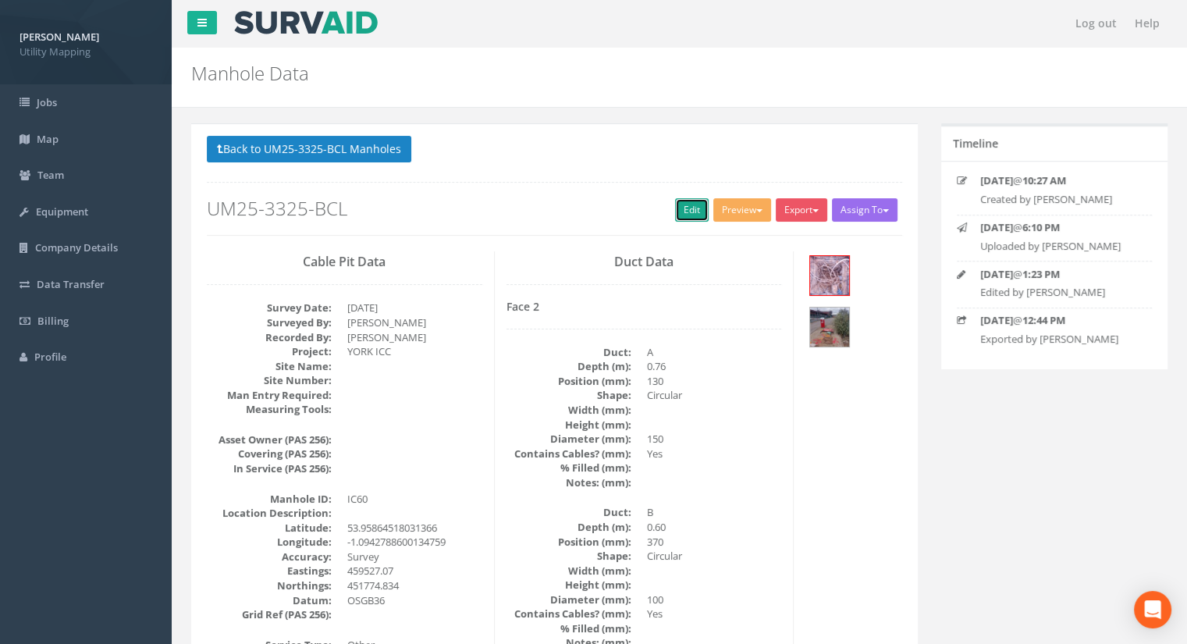
click at [675, 211] on link "Edit" at bounding box center [692, 209] width 34 height 23
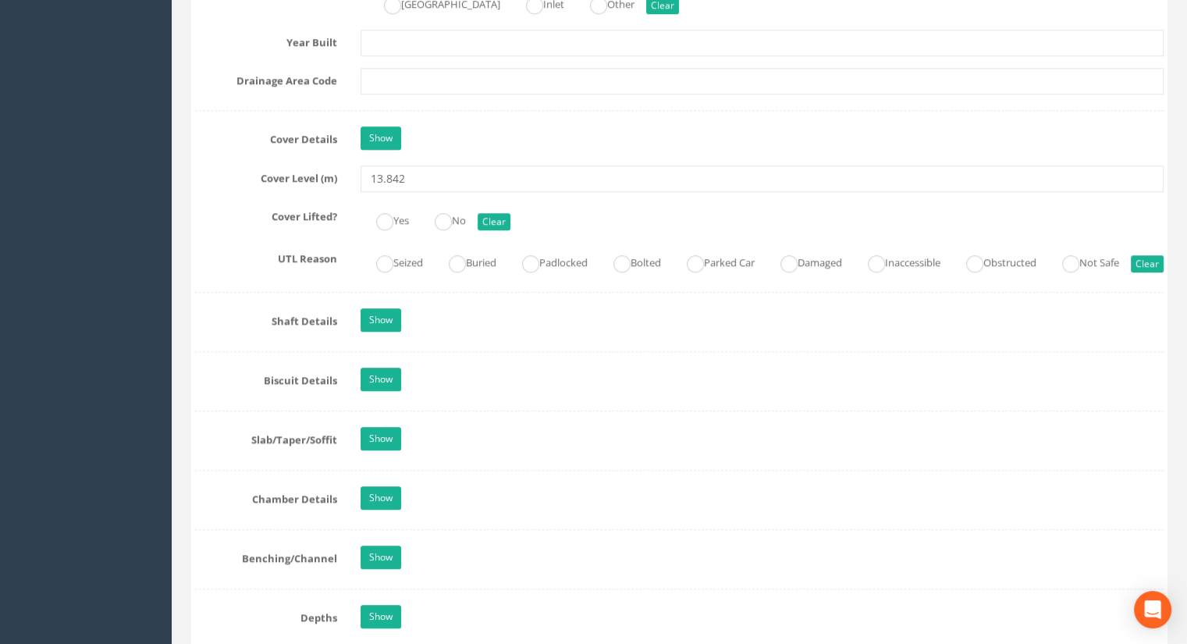
scroll to position [1248, 0]
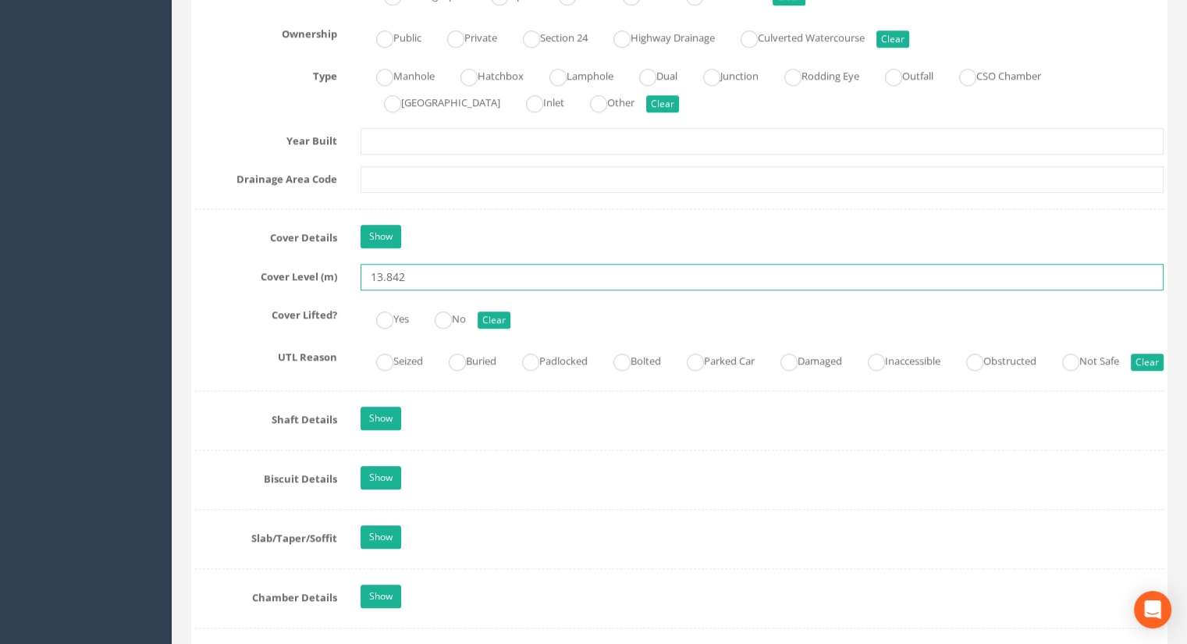
click at [410, 276] on input "13.842" at bounding box center [761, 277] width 803 height 27
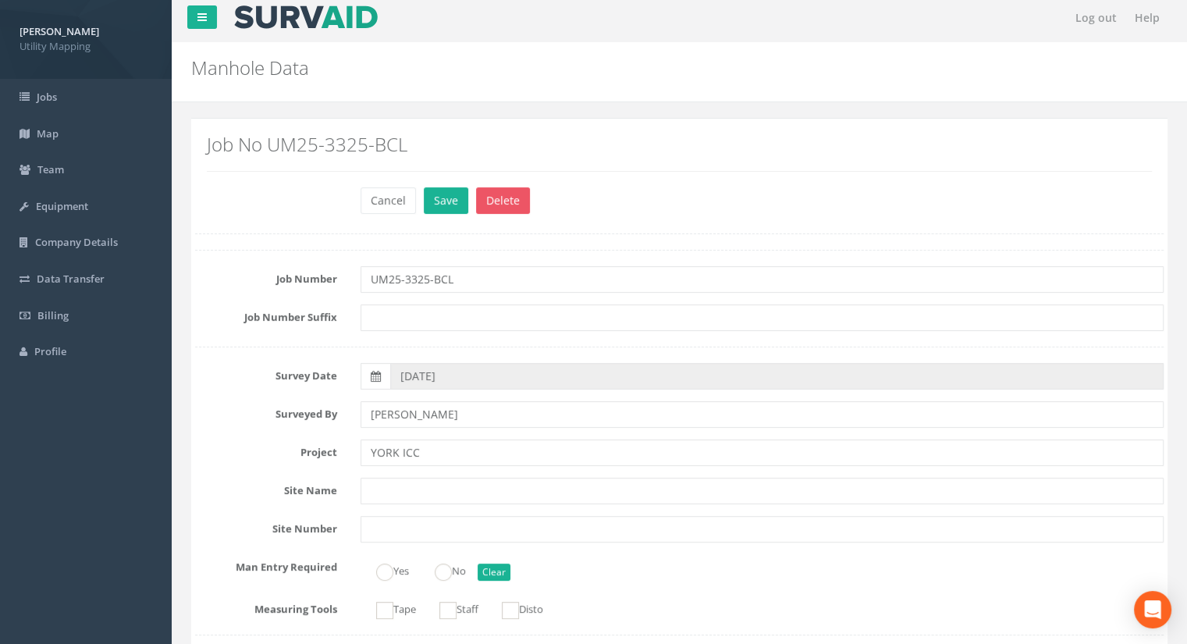
scroll to position [0, 0]
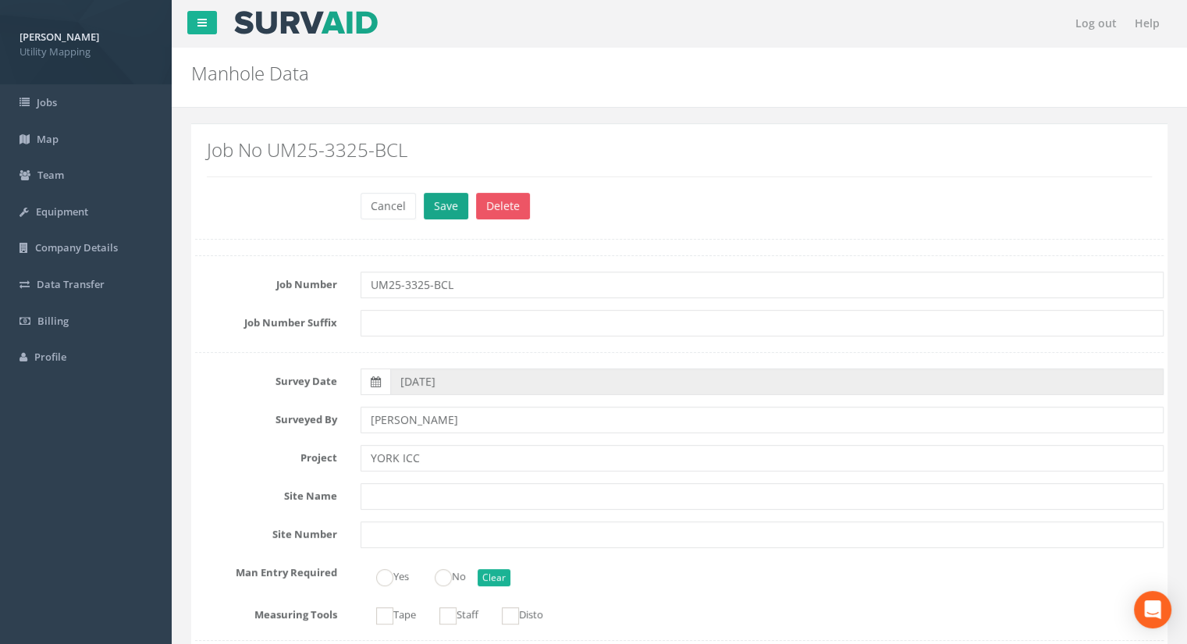
type input "13.81"
click at [442, 204] on button "Save" at bounding box center [446, 206] width 44 height 27
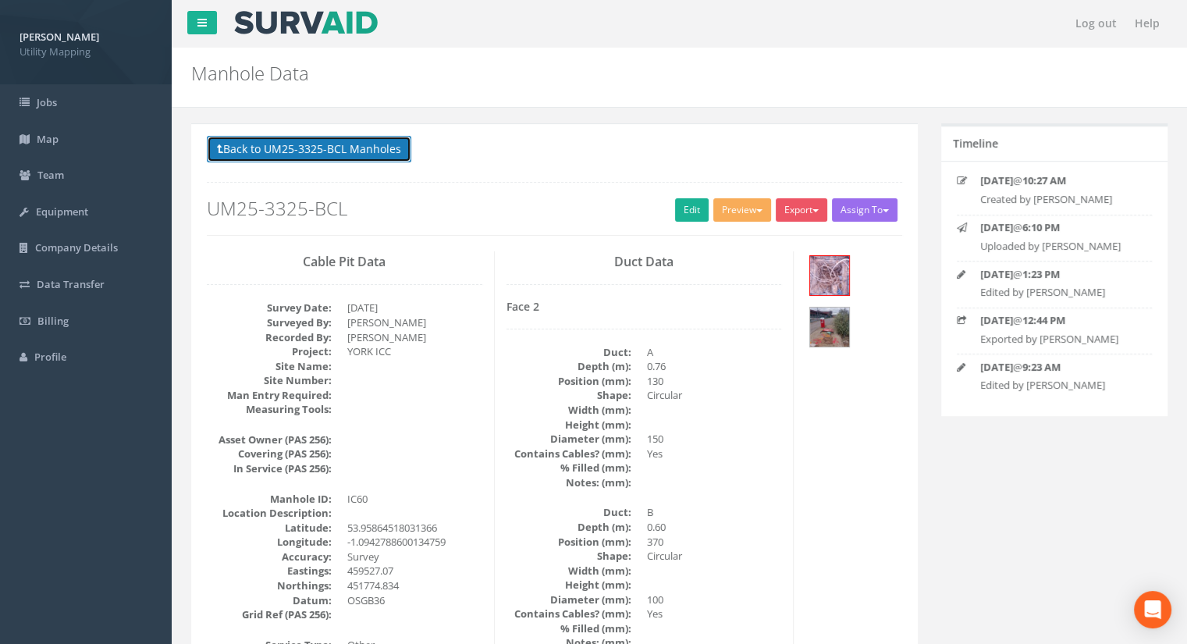
click at [350, 148] on button "Back to UM25-3325-BCL Manholes" at bounding box center [309, 149] width 204 height 27
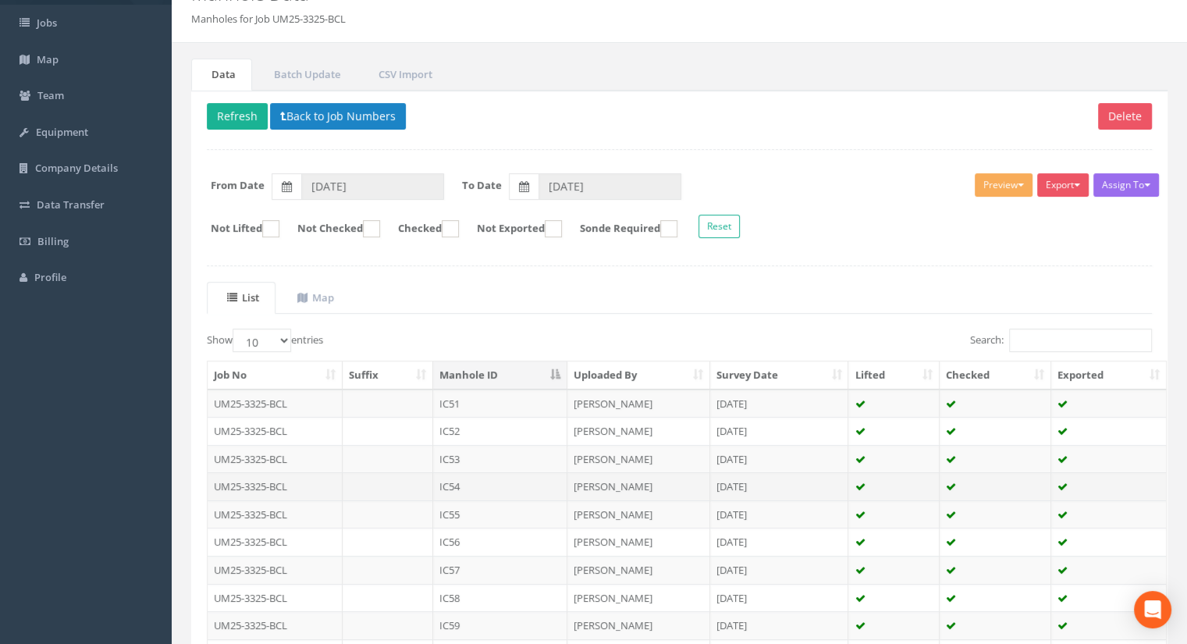
scroll to position [222, 0]
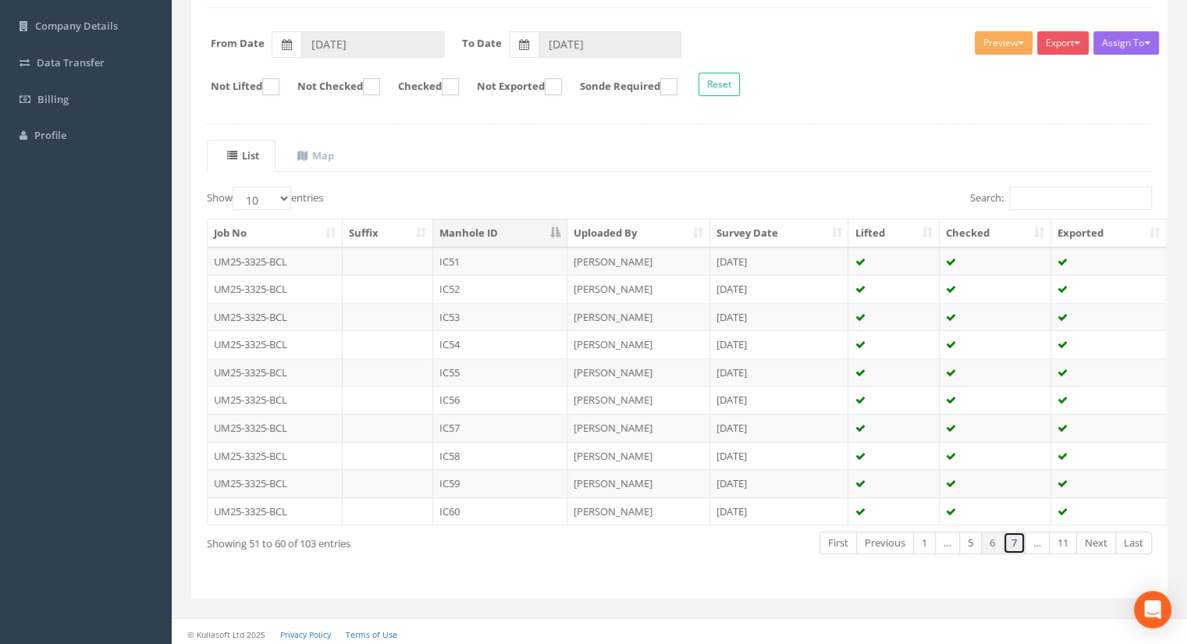
click at [1022, 534] on link "7" at bounding box center [1014, 542] width 23 height 23
click at [474, 259] on td "IC61" at bounding box center [500, 261] width 134 height 28
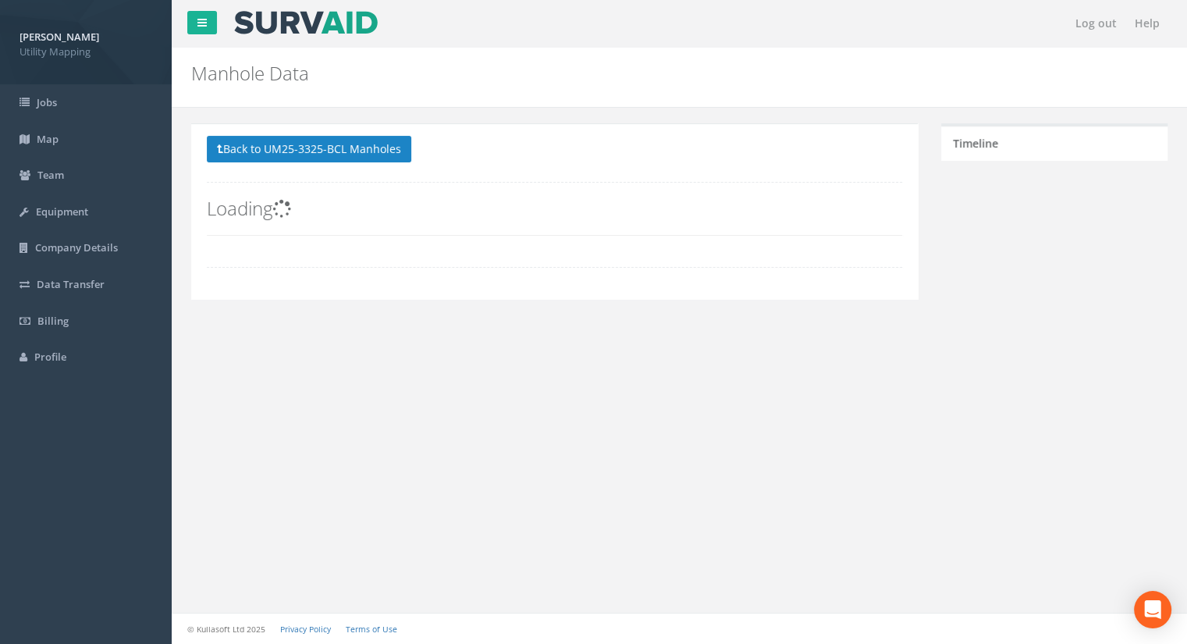
scroll to position [0, 0]
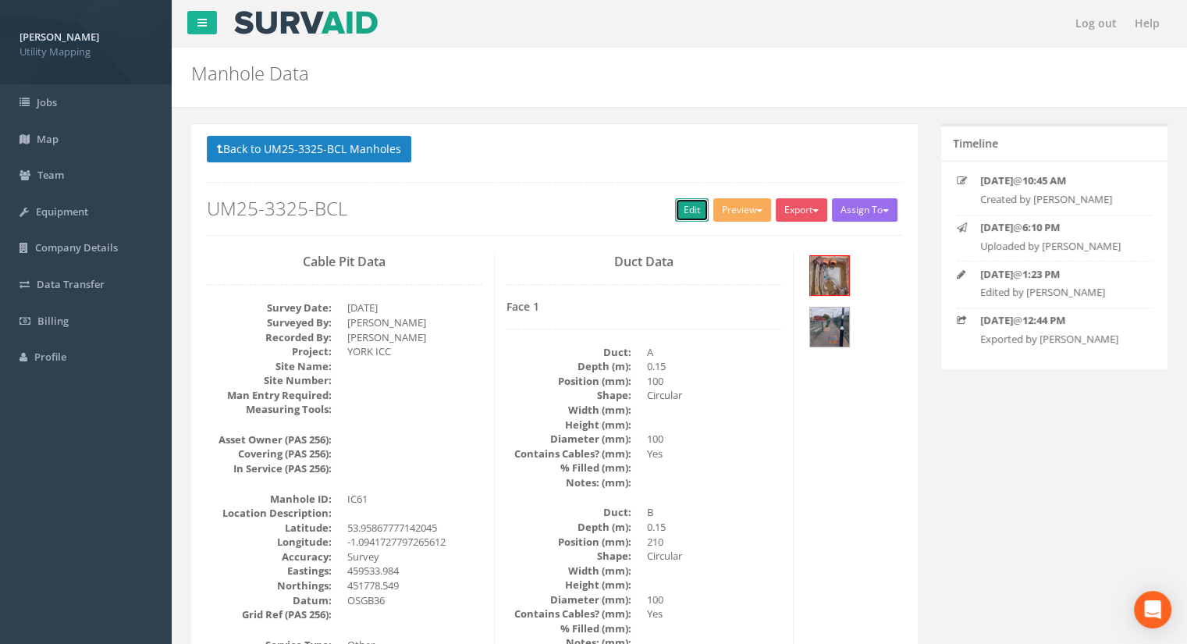
click at [684, 215] on link "Edit" at bounding box center [692, 209] width 34 height 23
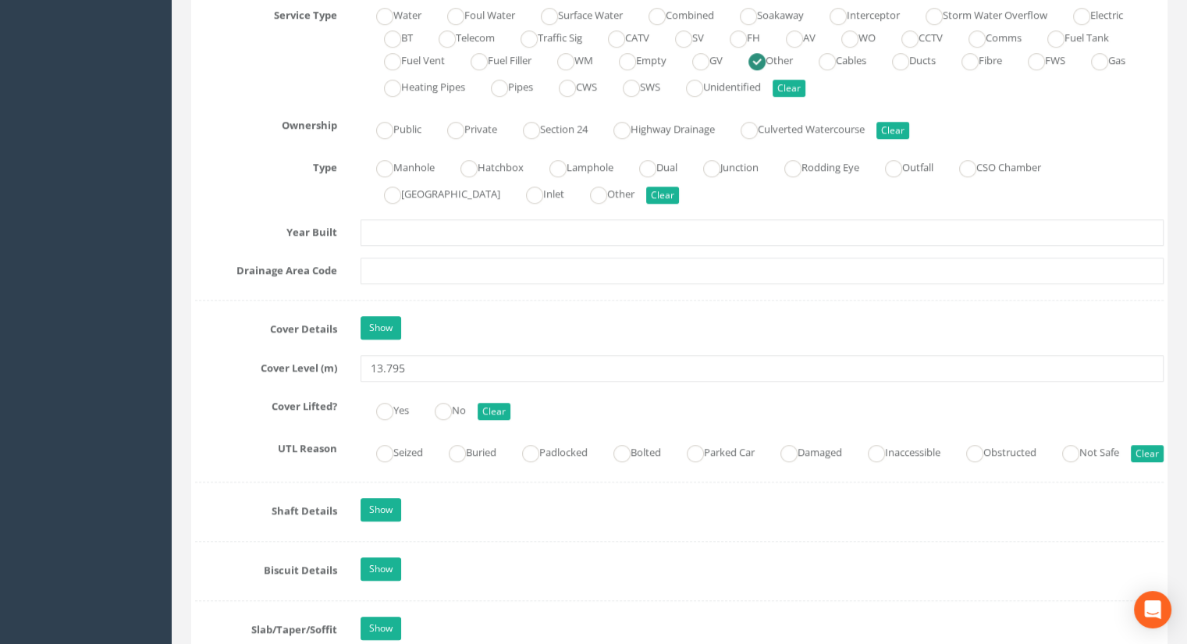
scroll to position [1170, 0]
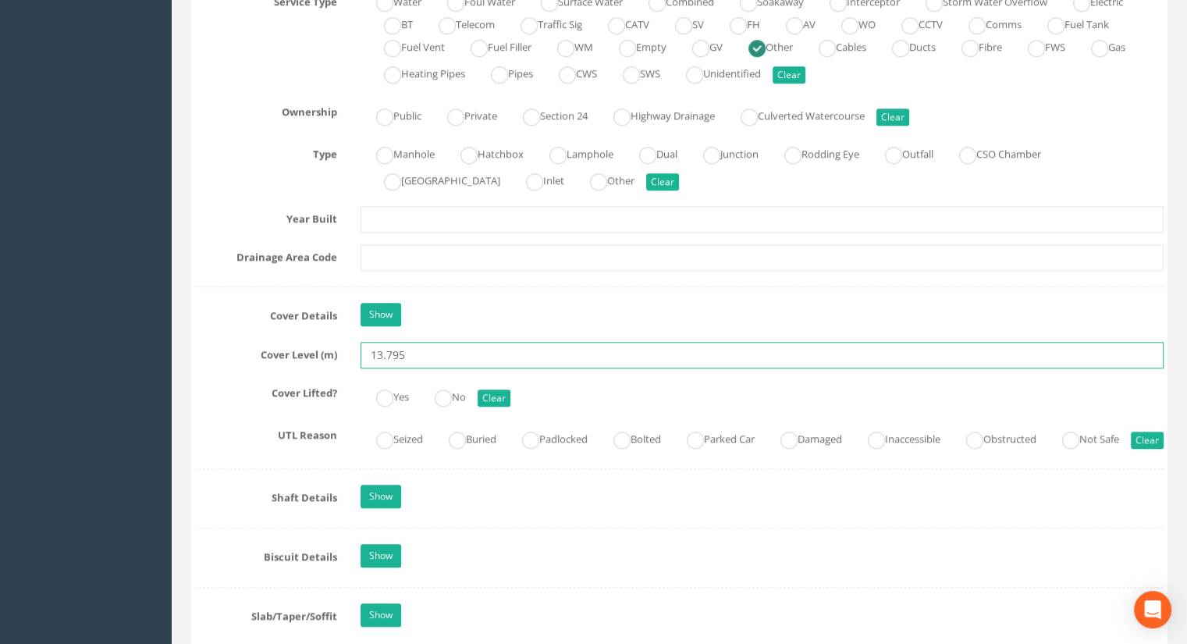
click at [463, 342] on input "13.795" at bounding box center [761, 355] width 803 height 27
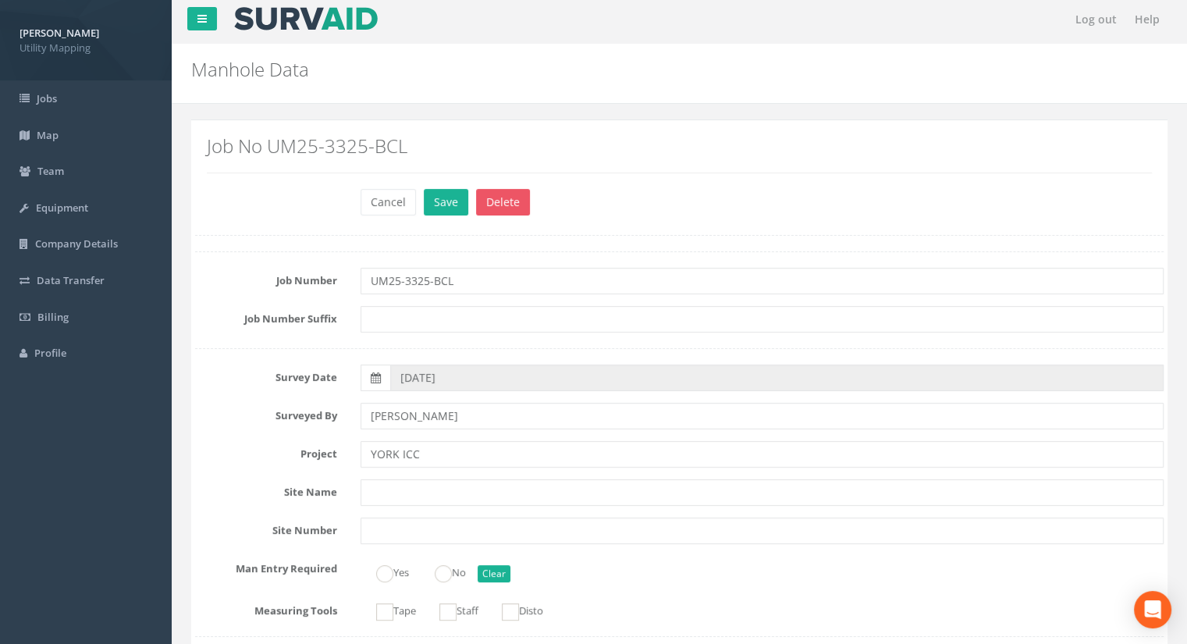
scroll to position [0, 0]
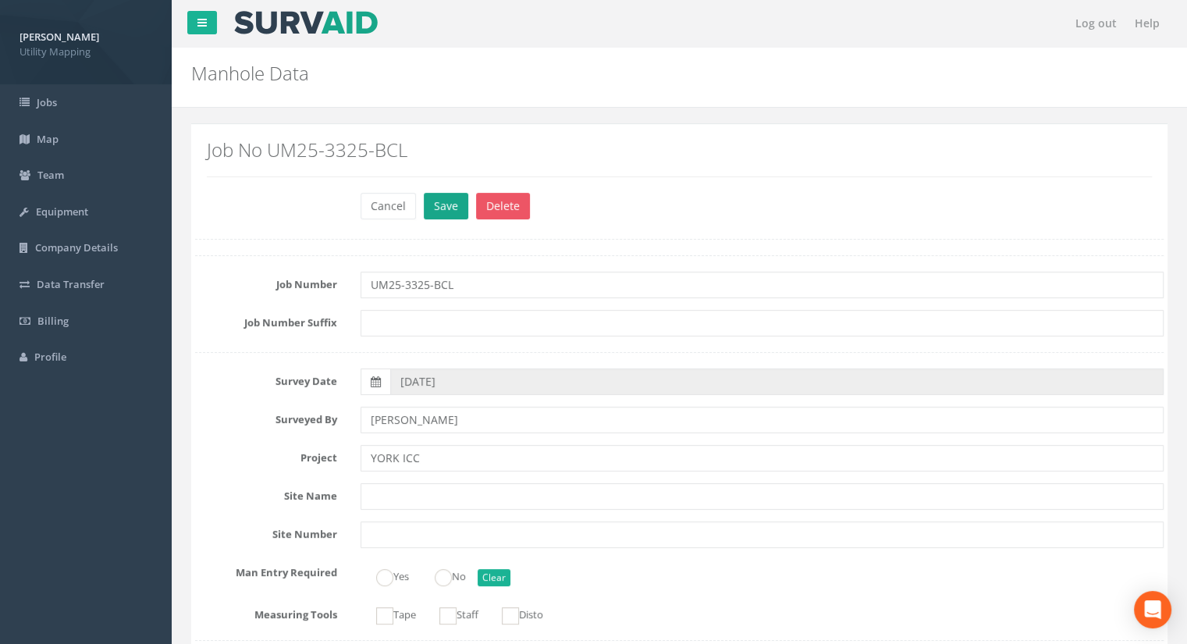
type input "13.79"
click at [435, 204] on button "Save" at bounding box center [446, 206] width 44 height 27
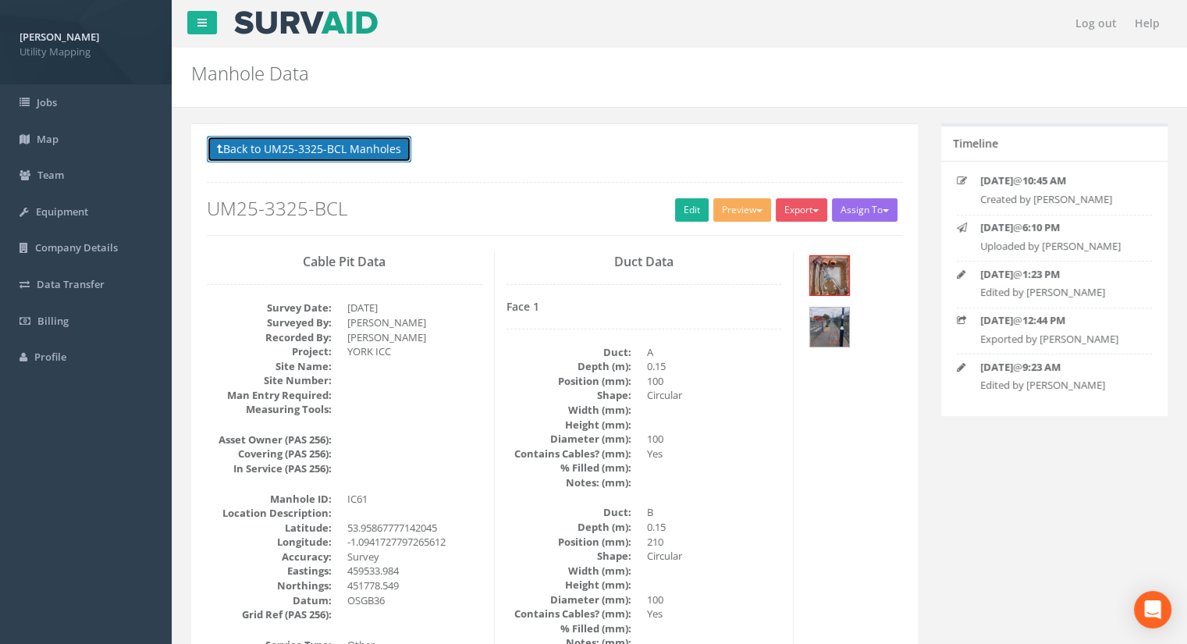
click at [387, 147] on button "Back to UM25-3325-BCL Manholes" at bounding box center [309, 149] width 204 height 27
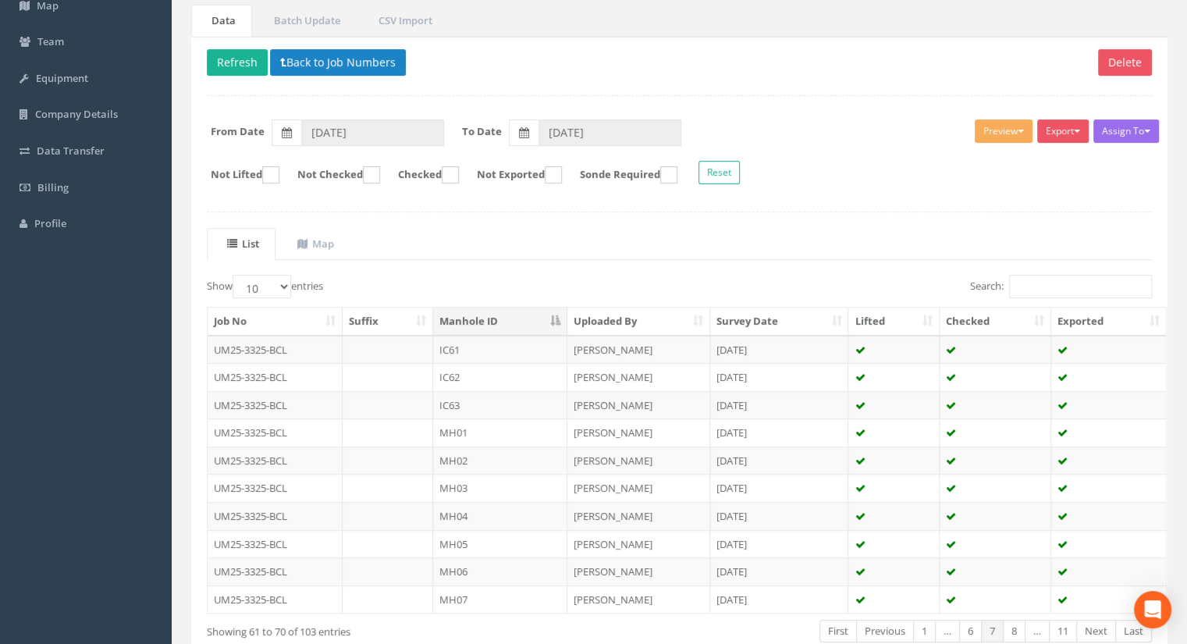
scroll to position [156, 0]
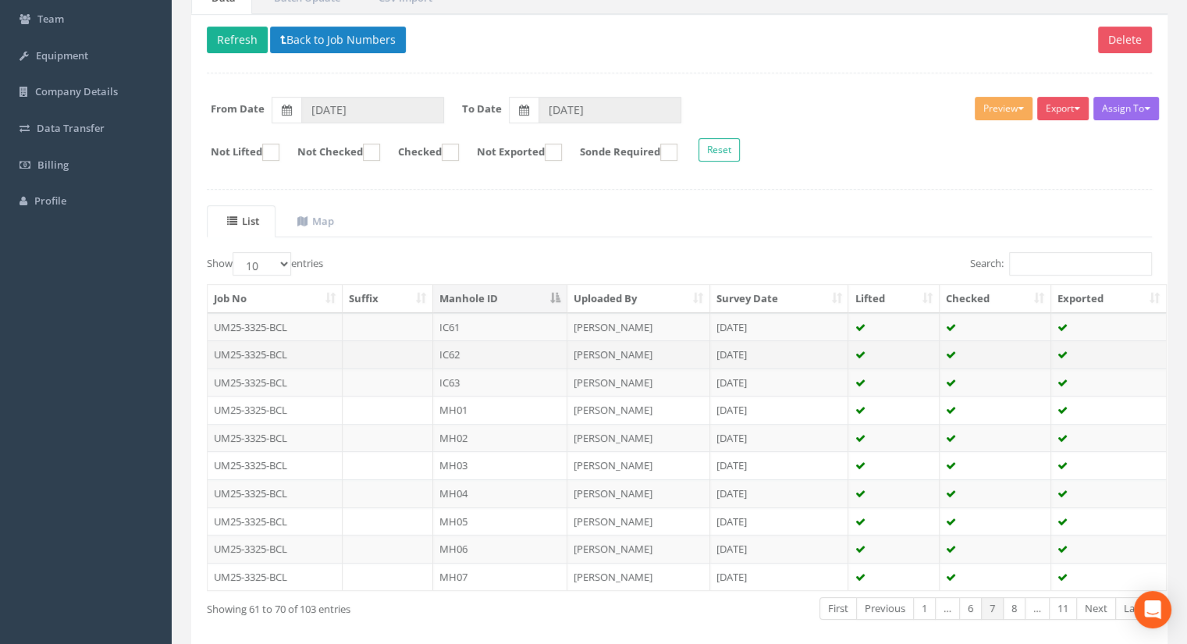
click at [460, 345] on td "IC62" at bounding box center [500, 354] width 134 height 28
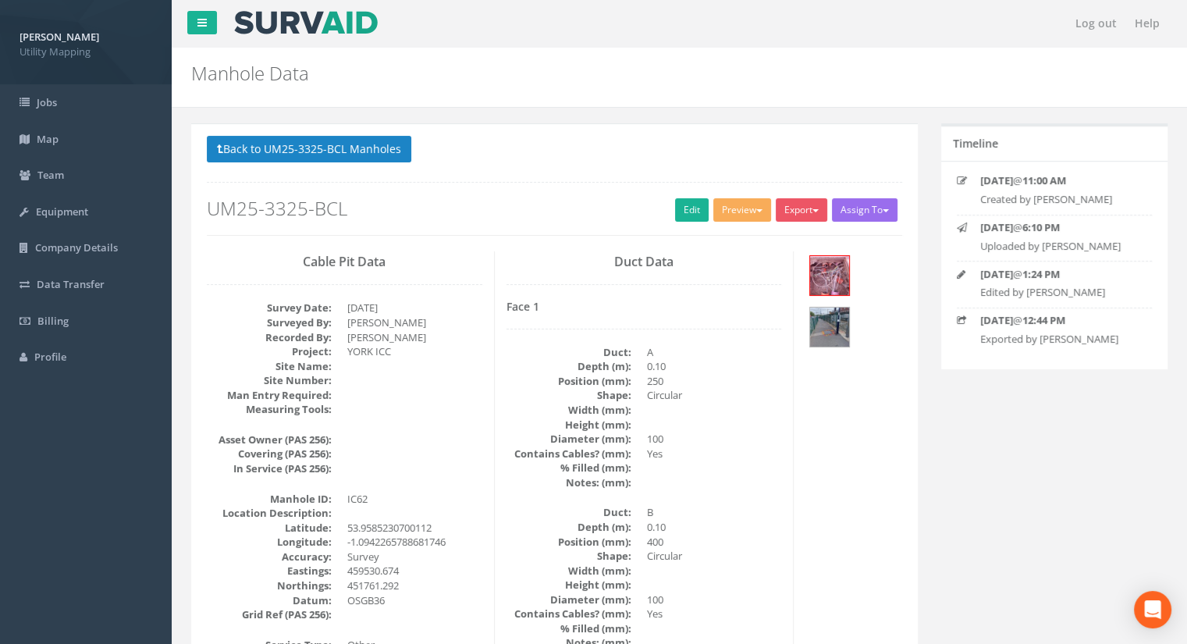
click at [702, 200] on h2 "UM25-3325-BCL" at bounding box center [554, 208] width 695 height 20
click at [687, 204] on link "Edit" at bounding box center [692, 209] width 34 height 23
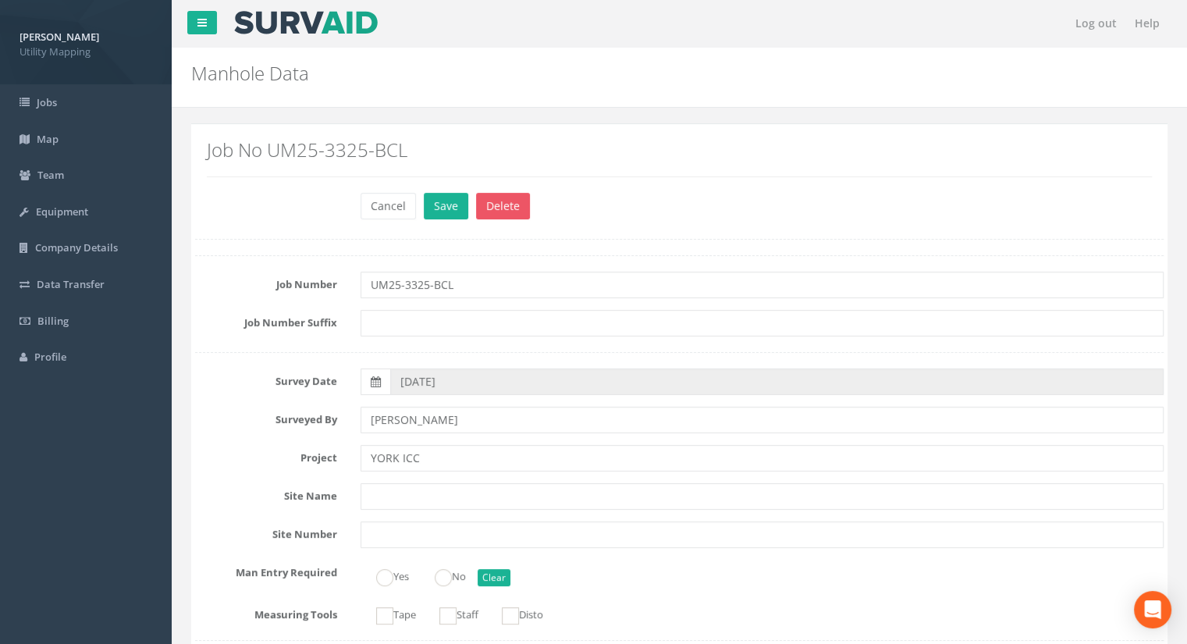
scroll to position [936, 0]
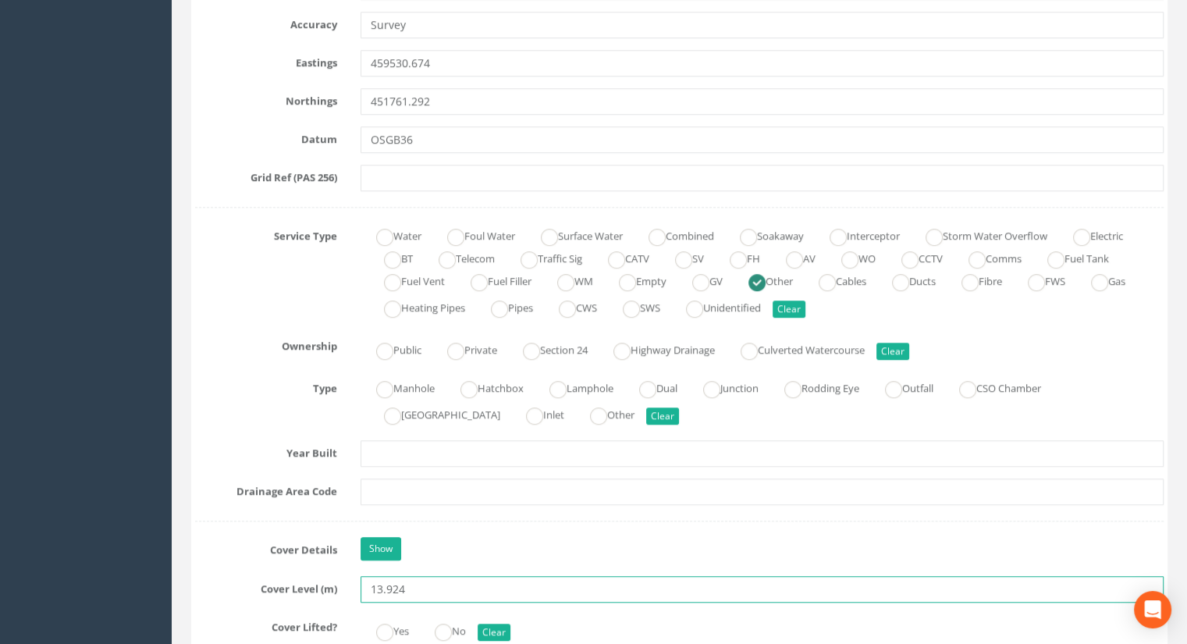
click at [420, 592] on input "13.924" at bounding box center [761, 589] width 803 height 27
type input "13.92"
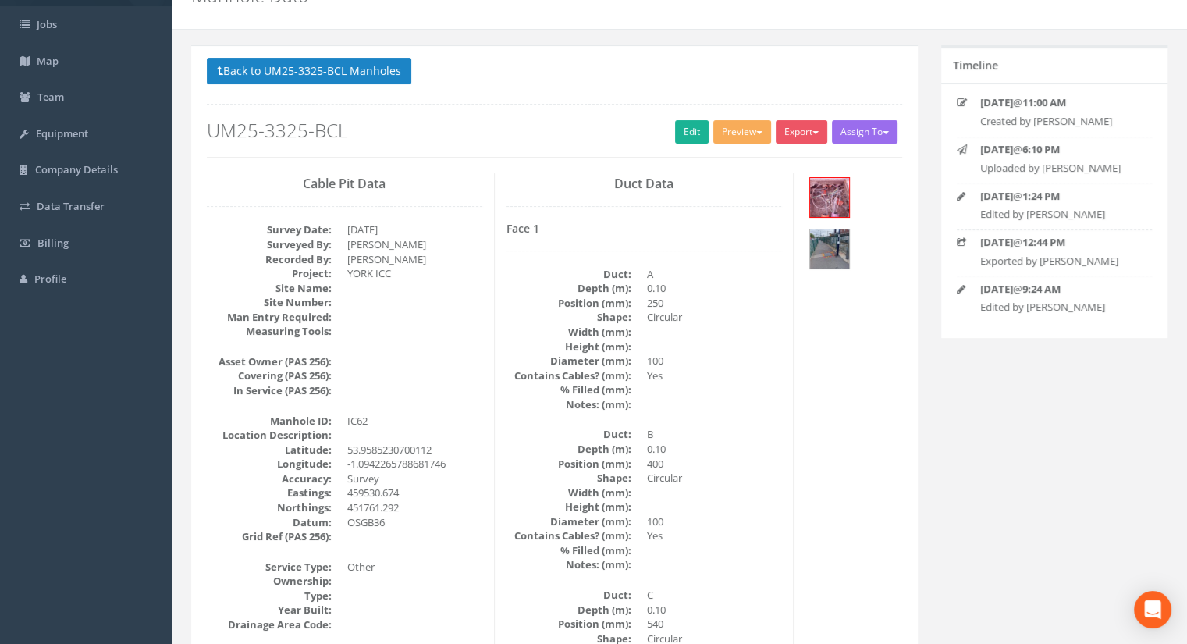
scroll to position [0, 0]
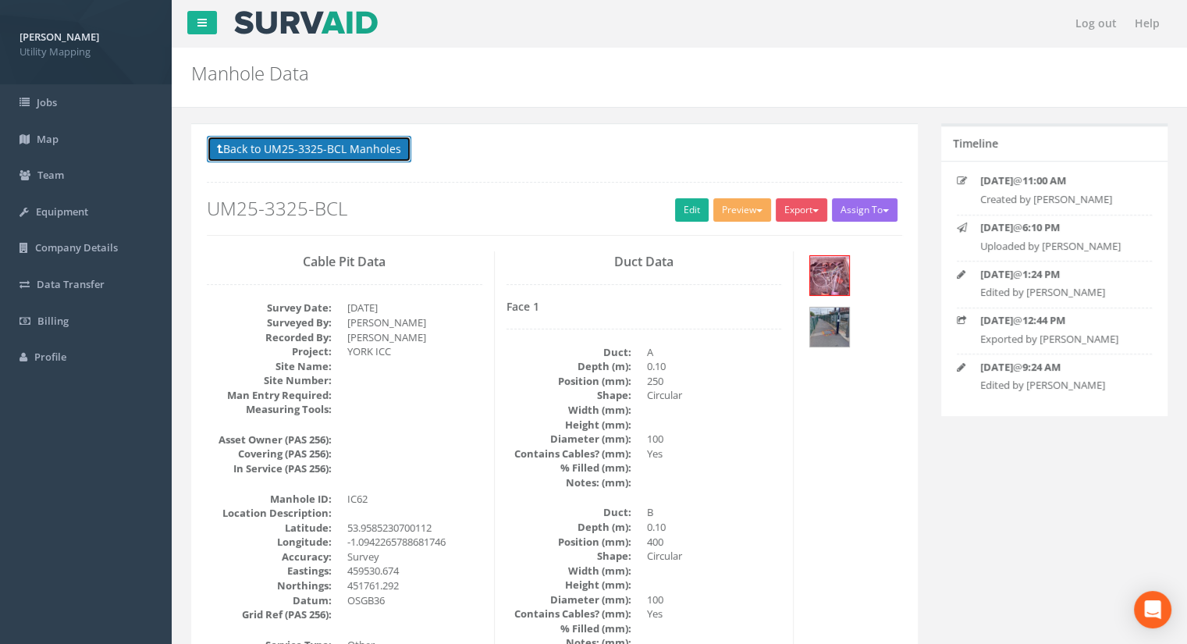
click at [388, 148] on button "Back to UM25-3325-BCL Manholes" at bounding box center [309, 149] width 204 height 27
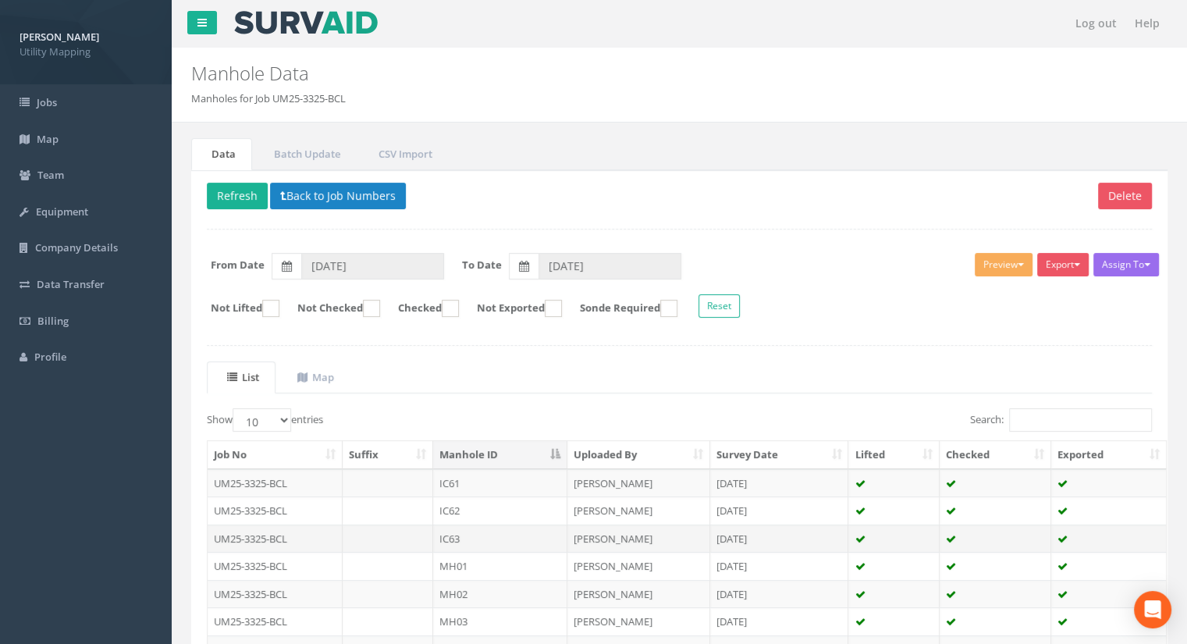
click at [462, 542] on td "IC63" at bounding box center [500, 538] width 134 height 28
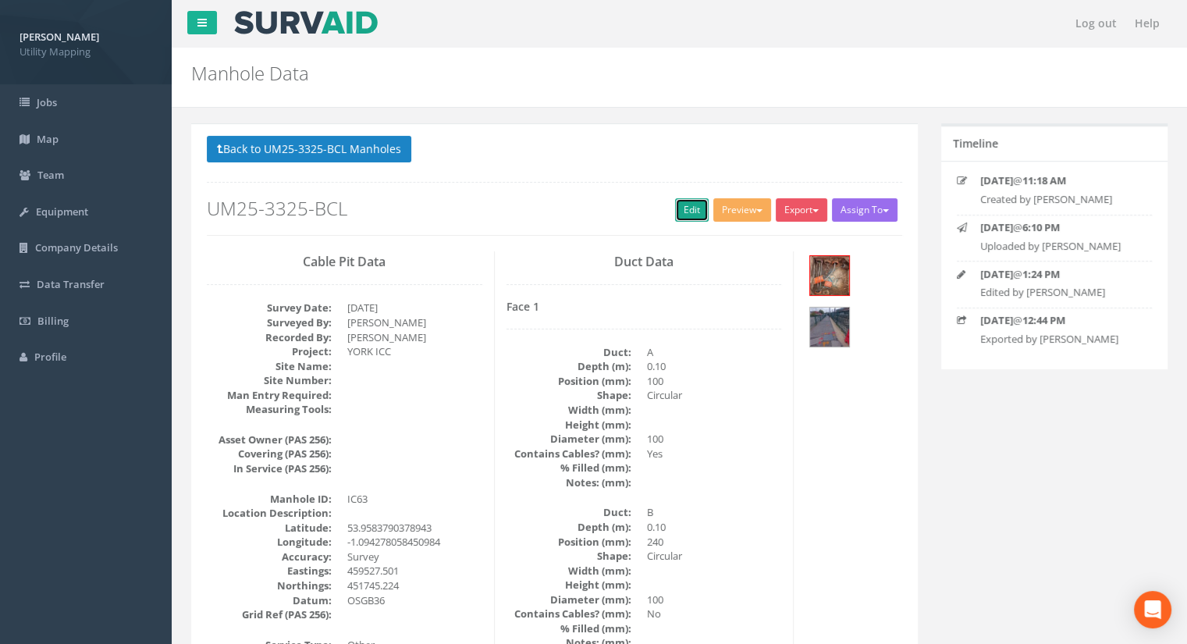
click at [675, 211] on link "Edit" at bounding box center [692, 209] width 34 height 23
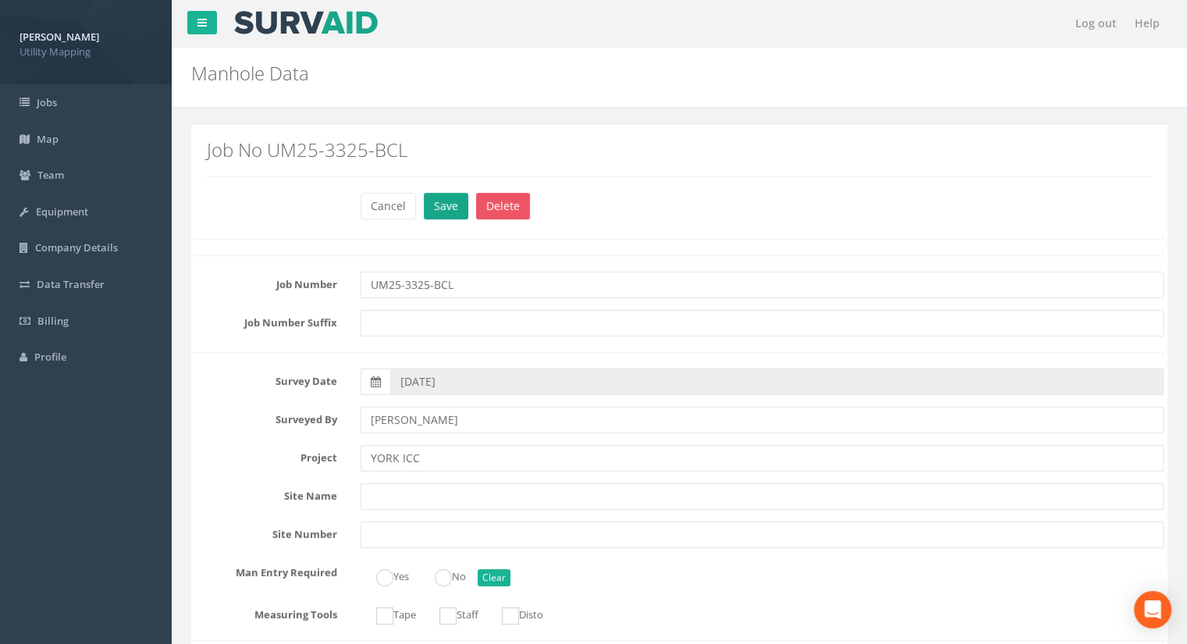
type input "14.06"
click at [448, 208] on button "Save" at bounding box center [446, 206] width 44 height 27
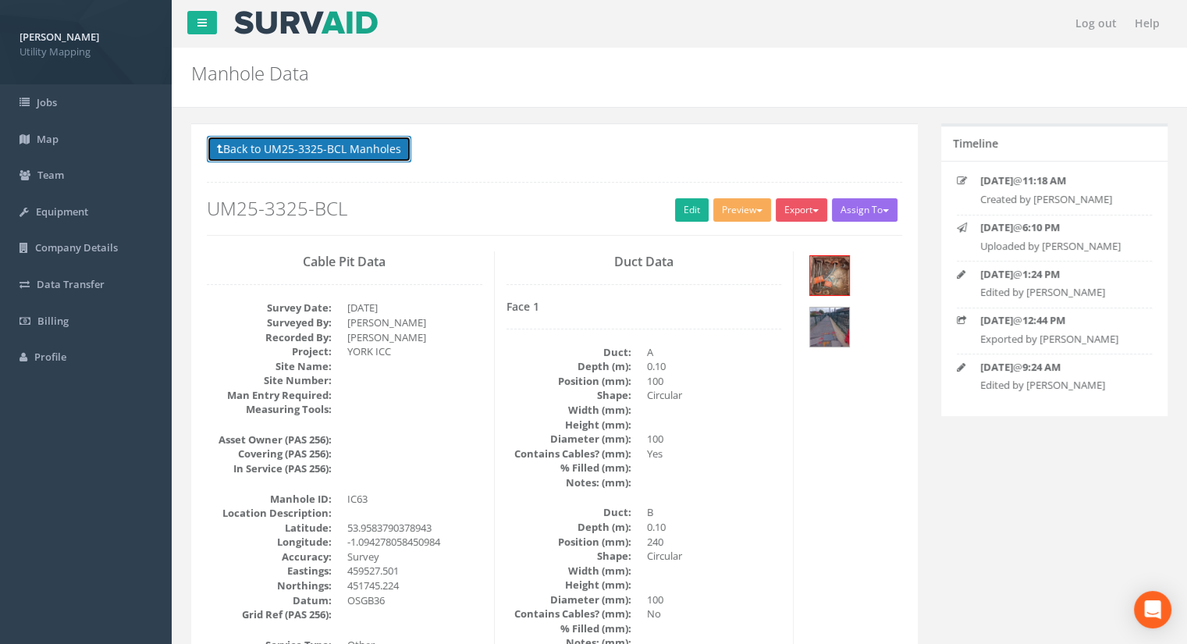
click at [363, 150] on button "Back to UM25-3325-BCL Manholes" at bounding box center [309, 149] width 204 height 27
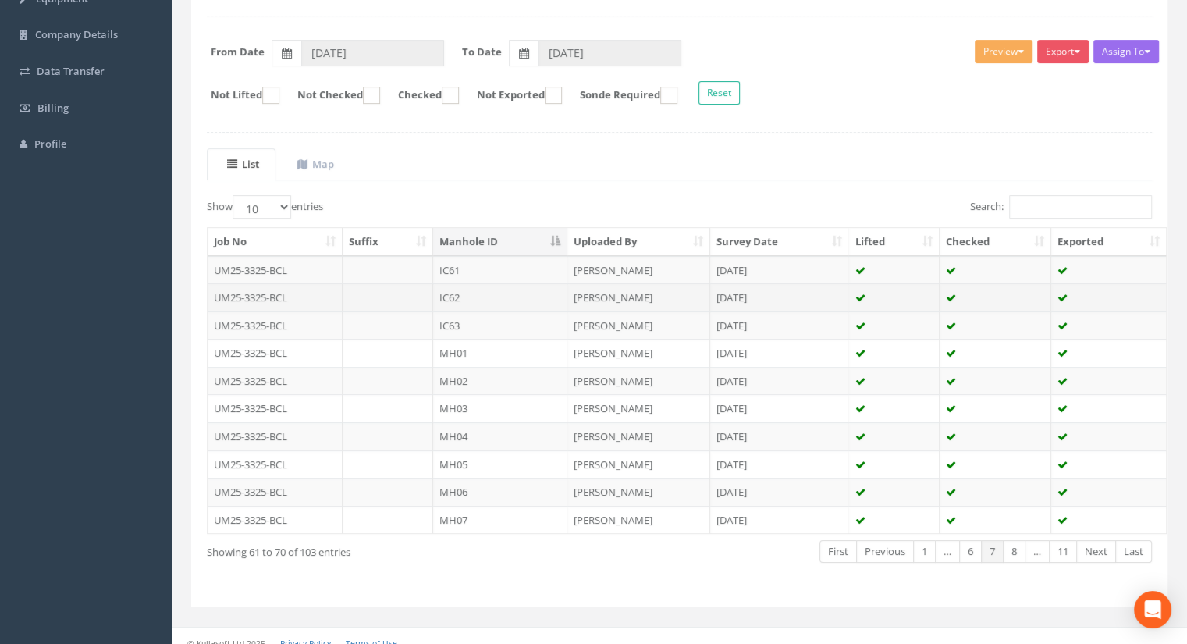
scroll to position [222, 0]
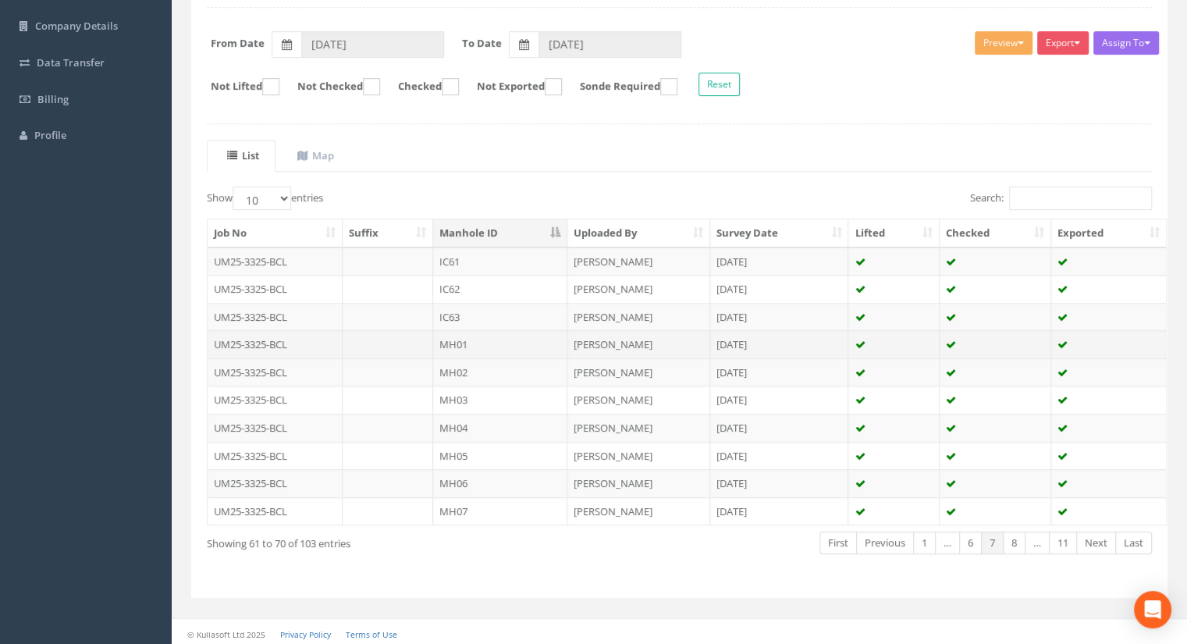
click at [502, 343] on td "MH01" at bounding box center [500, 344] width 134 height 28
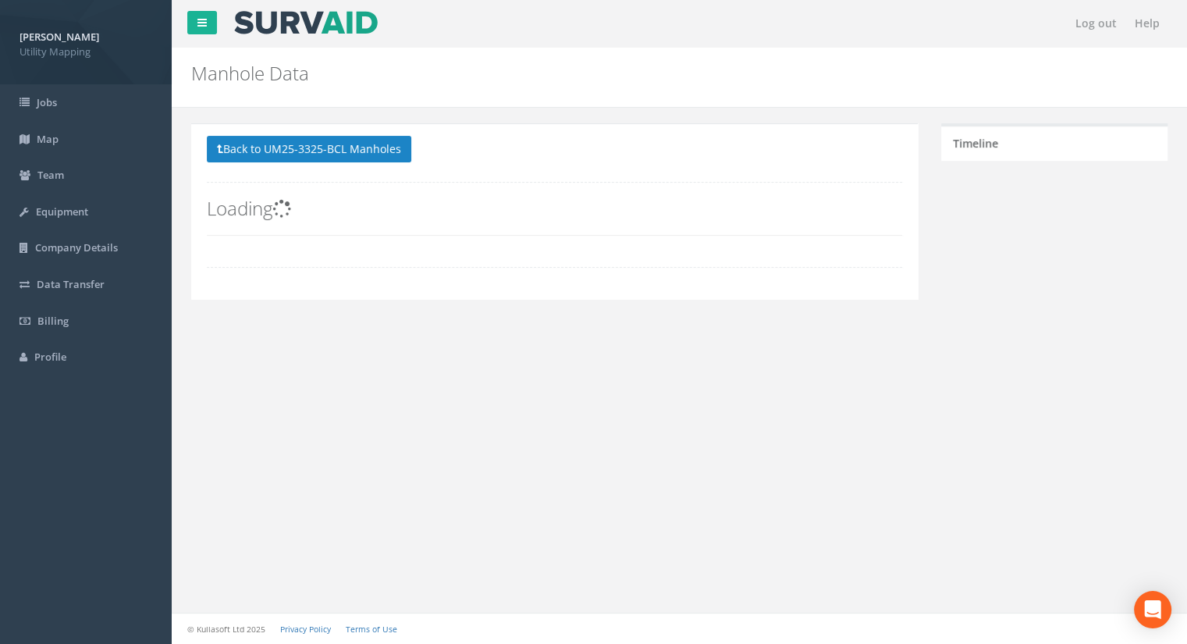
scroll to position [0, 0]
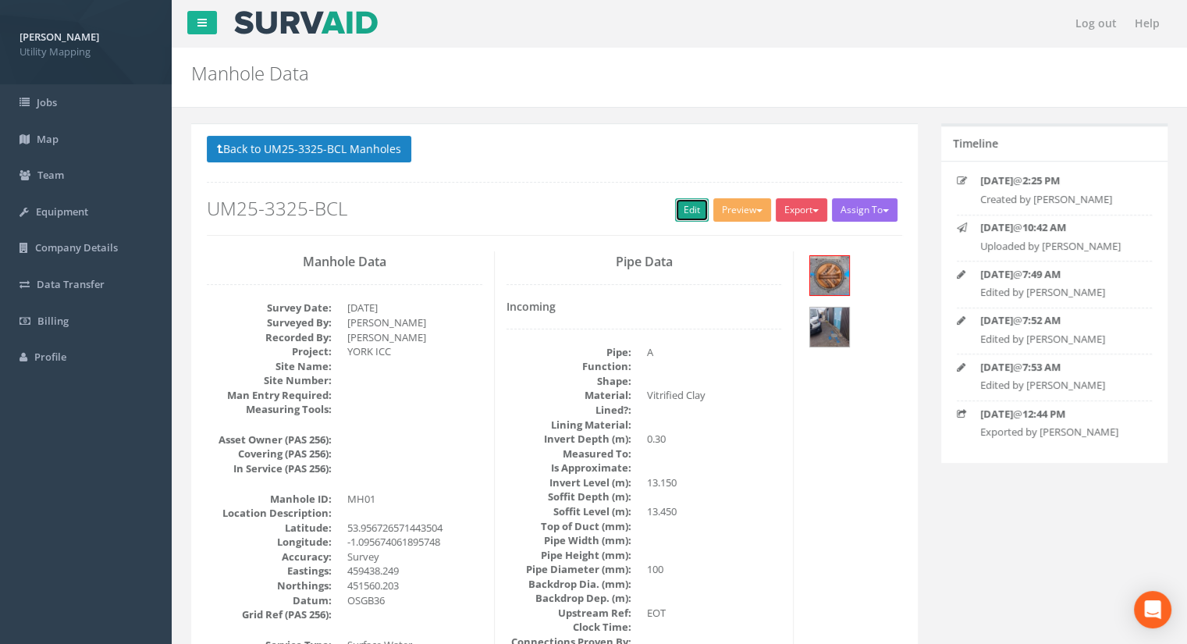
click at [675, 209] on link "Edit" at bounding box center [692, 209] width 34 height 23
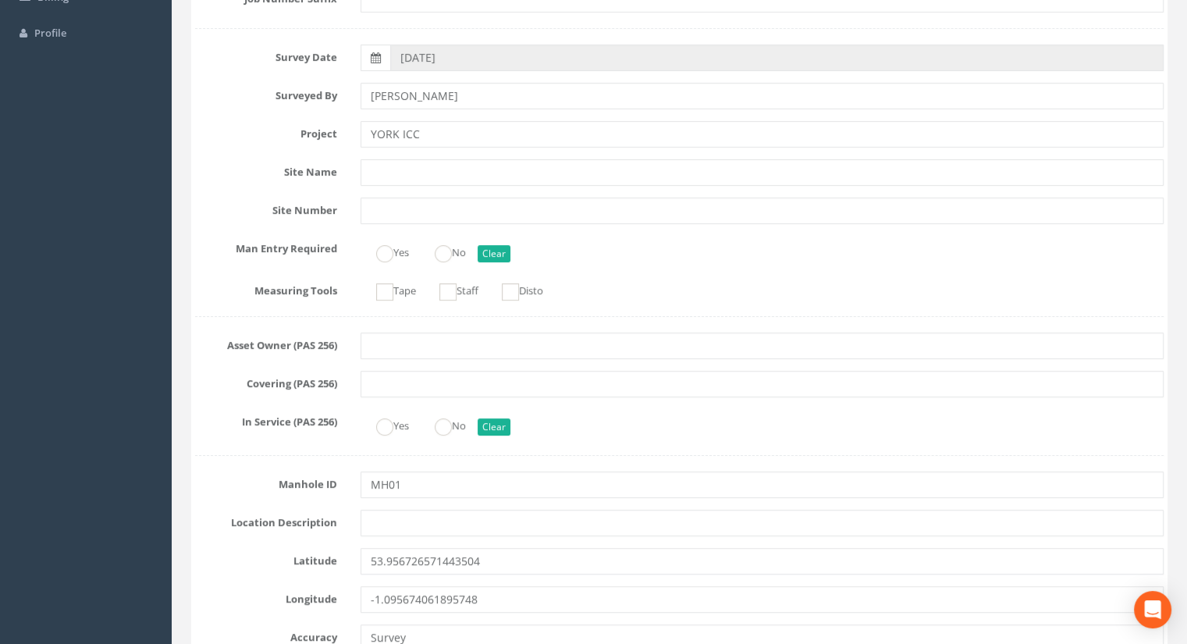
scroll to position [468, 0]
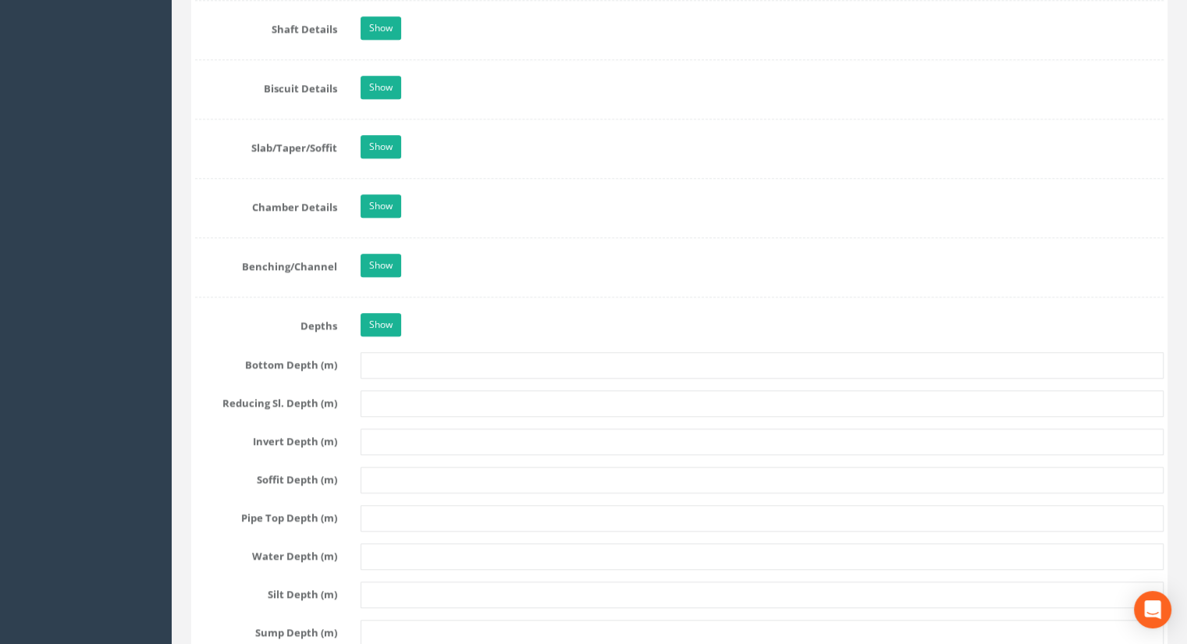
type input "13.43"
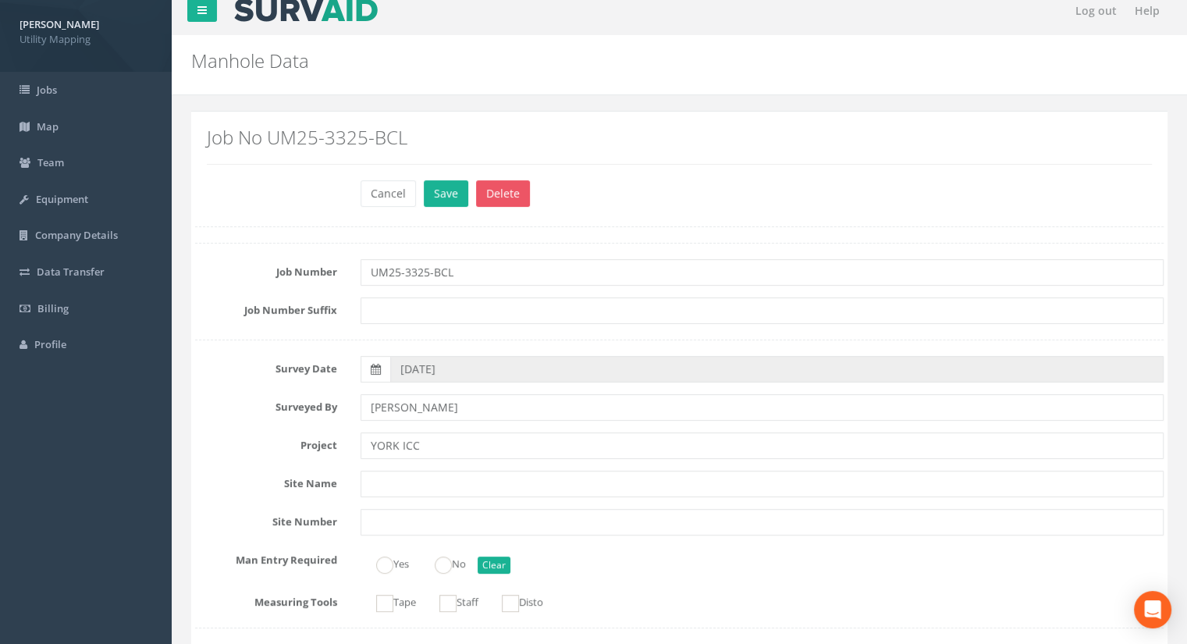
scroll to position [0, 0]
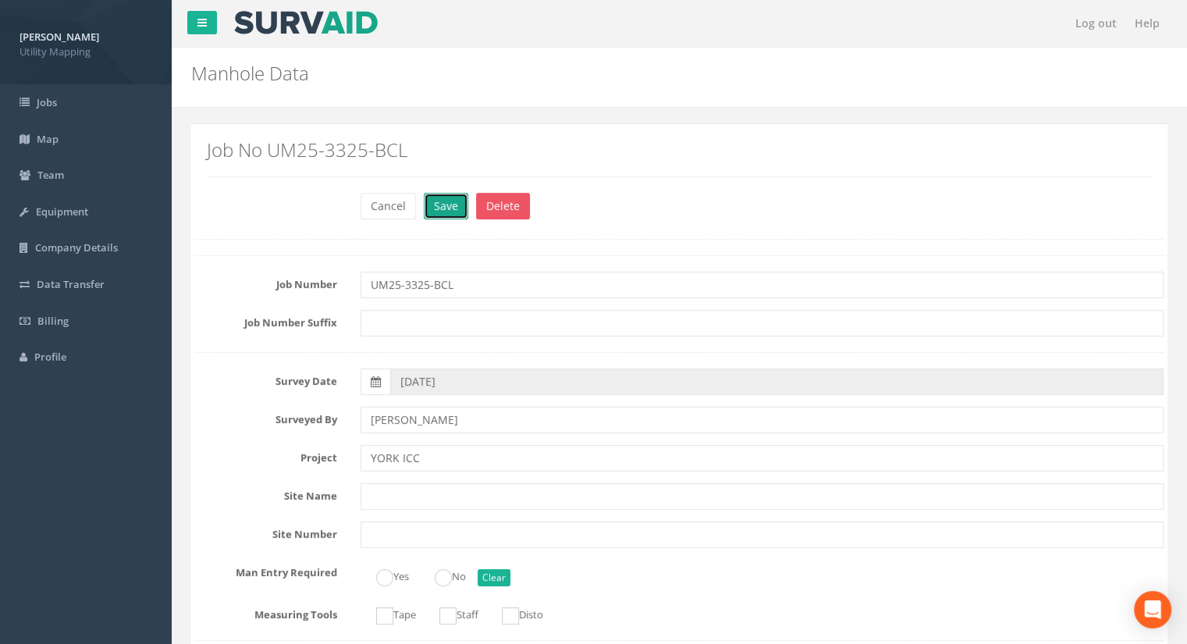
click at [439, 201] on button "Save" at bounding box center [446, 206] width 44 height 27
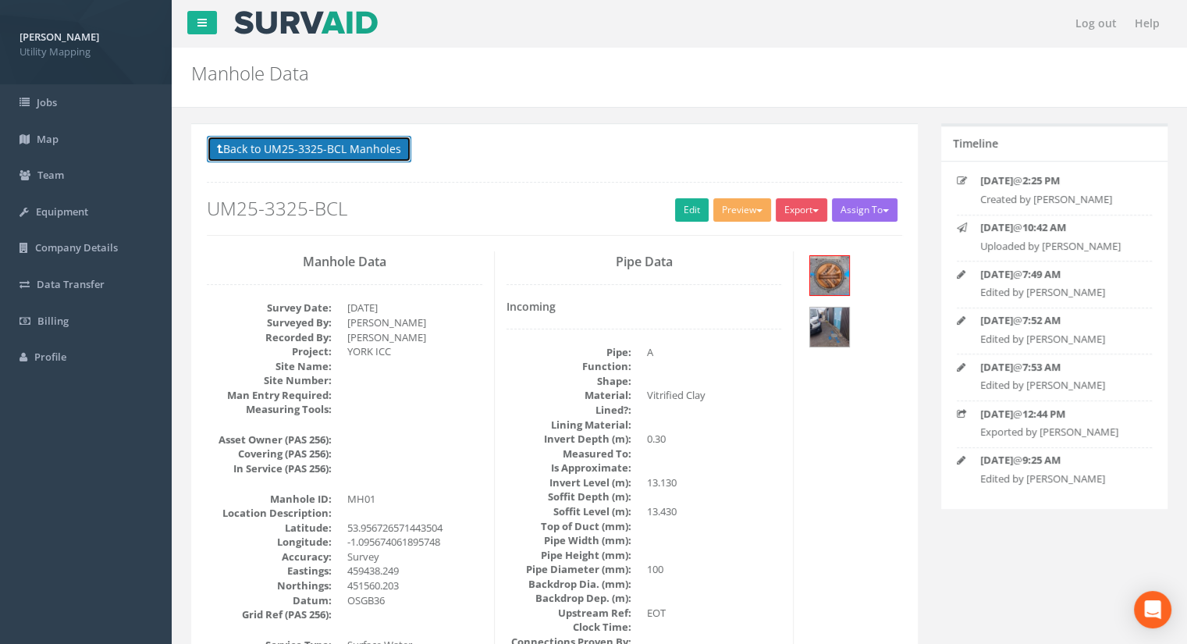
click at [359, 154] on button "Back to UM25-3325-BCL Manholes" at bounding box center [309, 149] width 204 height 27
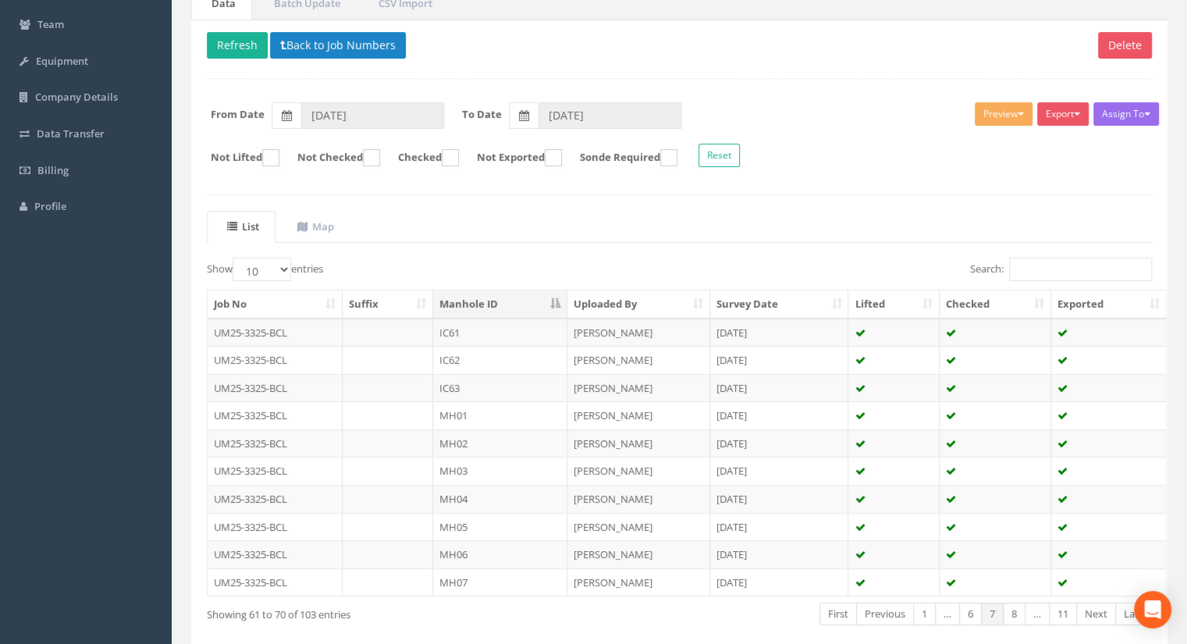
scroll to position [156, 0]
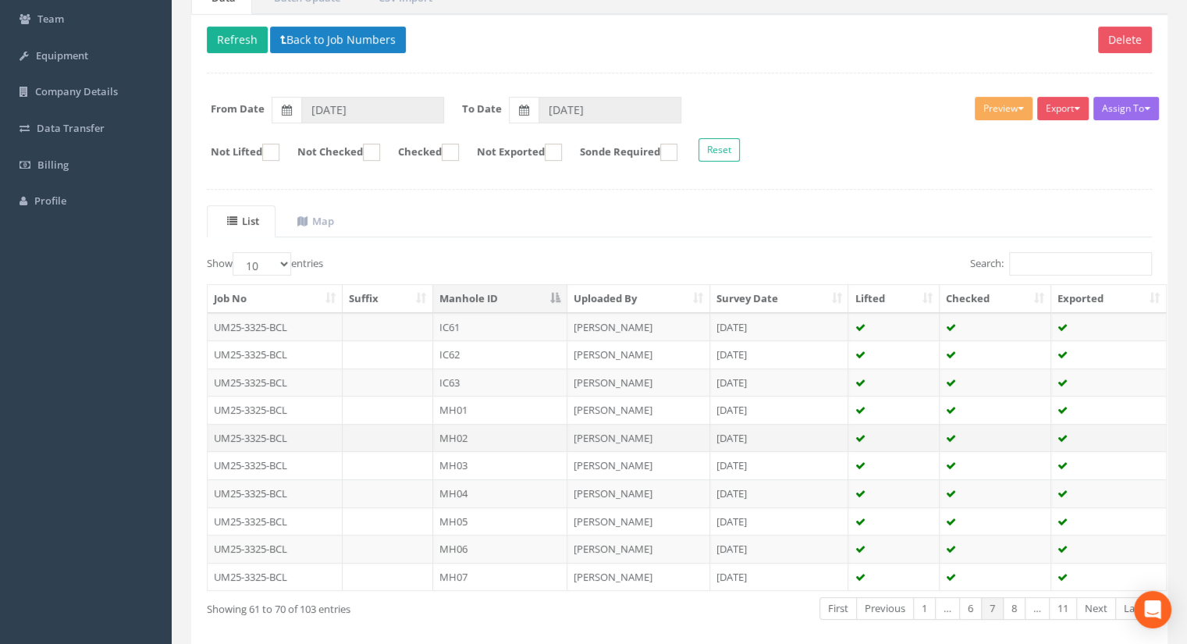
click at [471, 441] on td "MH02" at bounding box center [500, 438] width 134 height 28
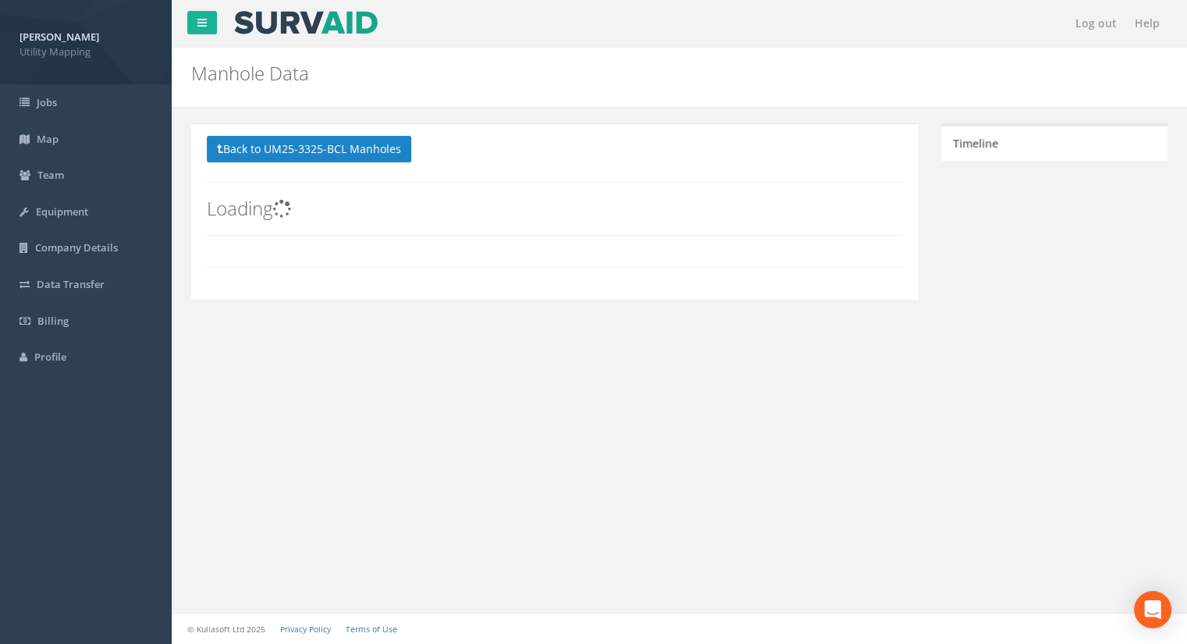
scroll to position [0, 0]
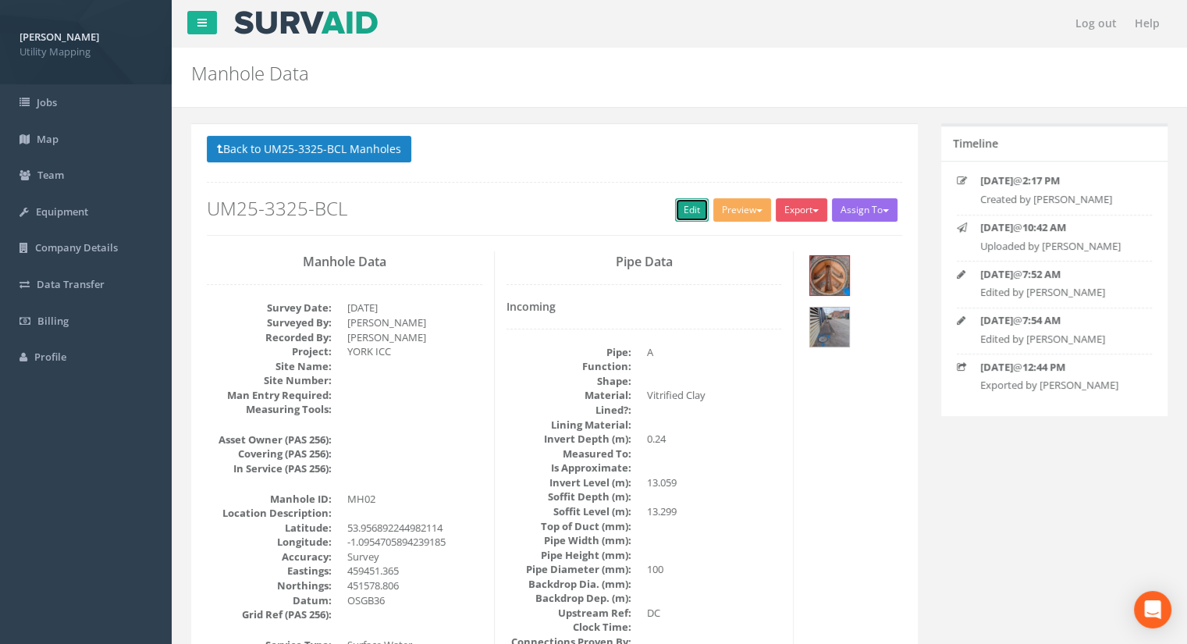
click at [688, 216] on link "Edit" at bounding box center [692, 209] width 34 height 23
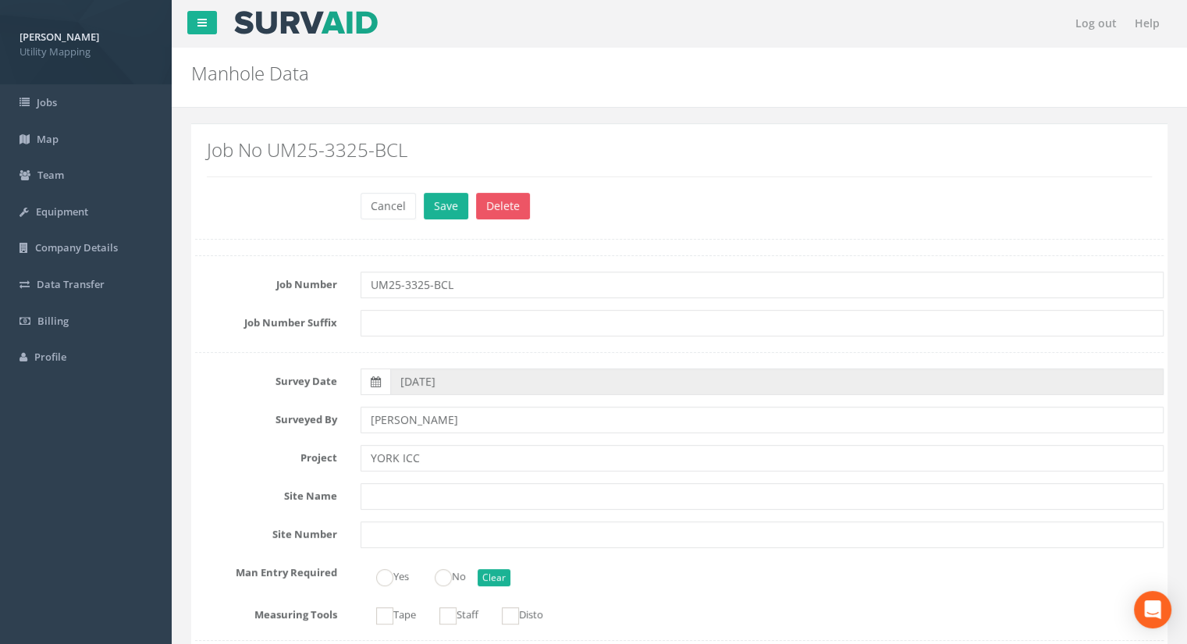
type input "13.30"
click at [443, 212] on button "Save" at bounding box center [446, 206] width 44 height 27
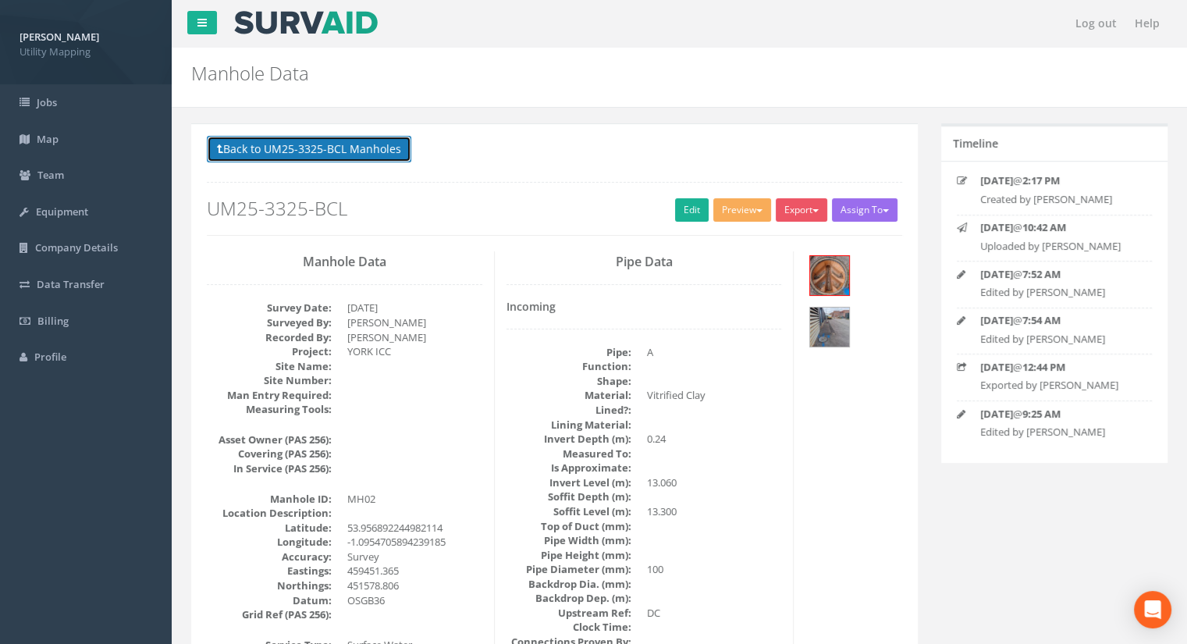
click at [327, 143] on button "Back to UM25-3325-BCL Manholes" at bounding box center [309, 149] width 204 height 27
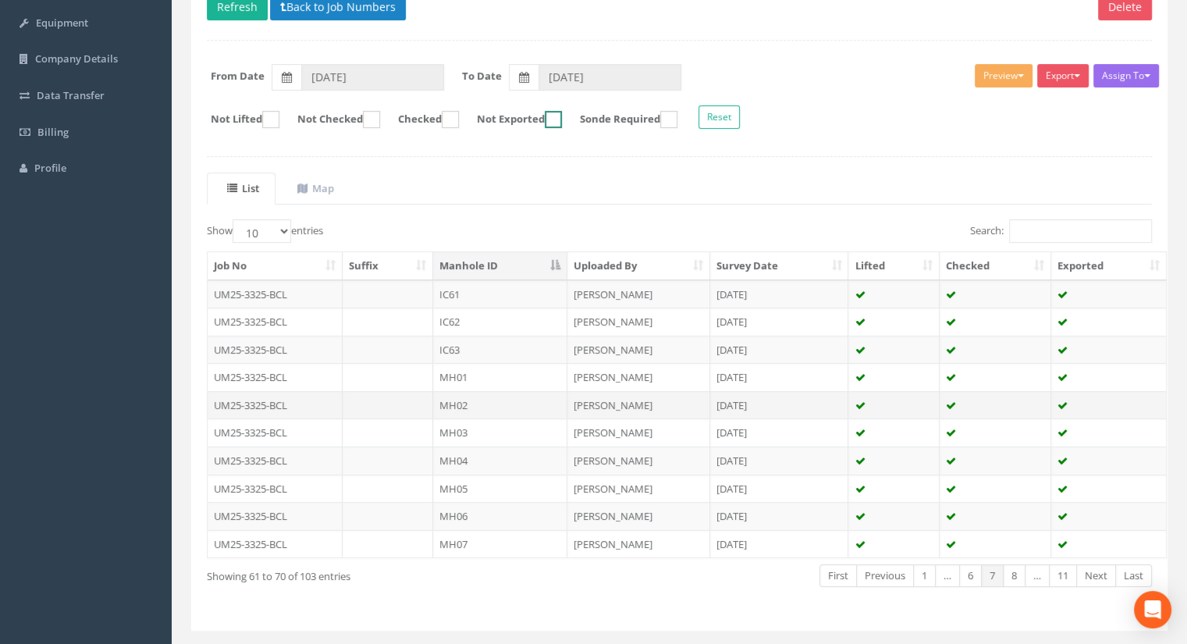
scroll to position [222, 0]
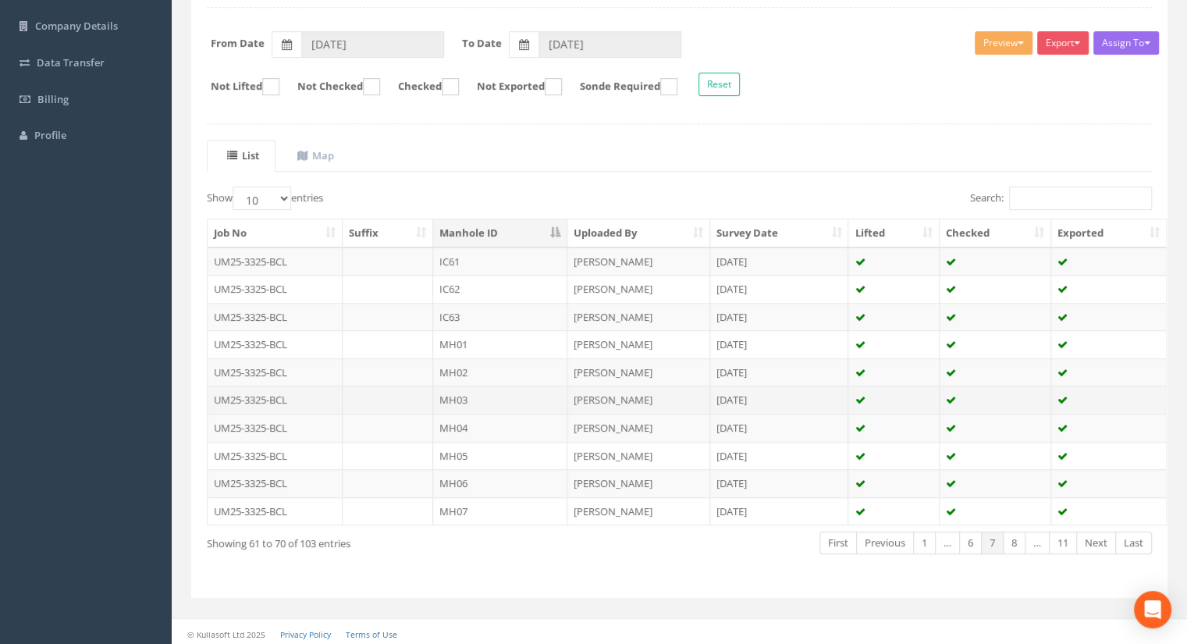
click at [490, 391] on td "MH03" at bounding box center [500, 399] width 134 height 28
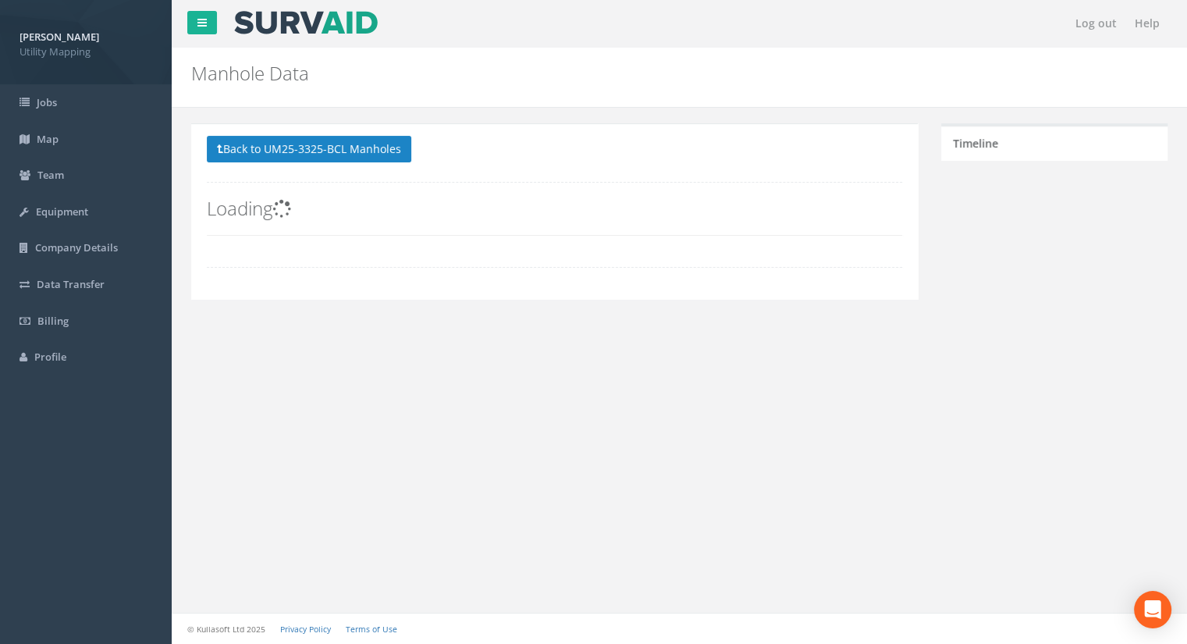
scroll to position [0, 0]
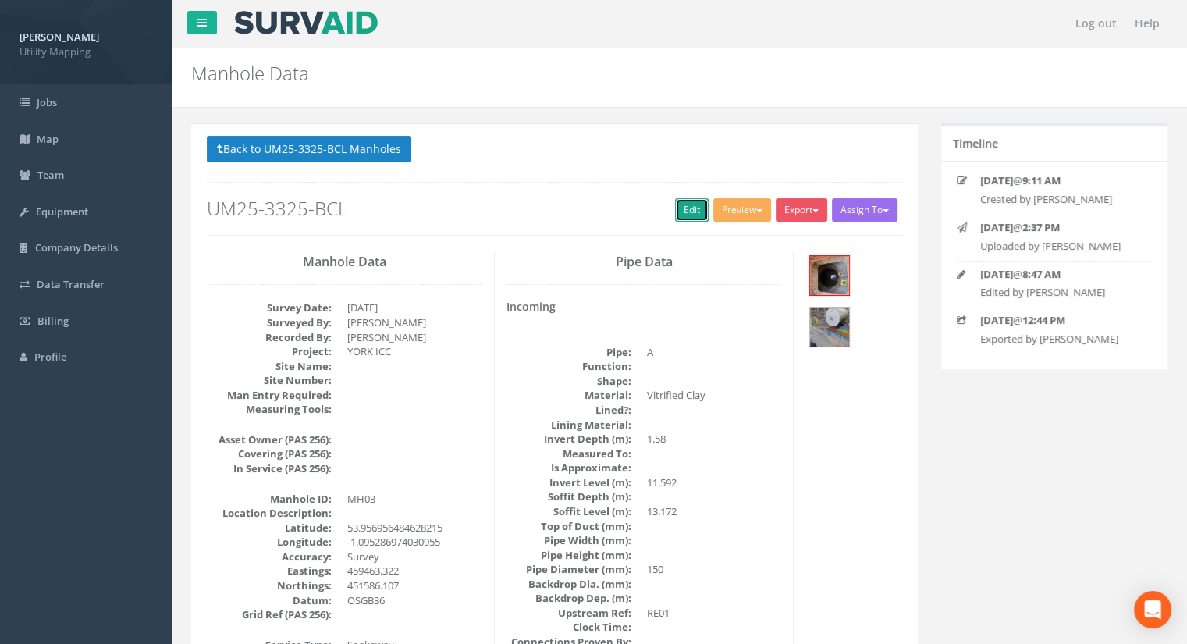
click at [684, 210] on link "Edit" at bounding box center [692, 209] width 34 height 23
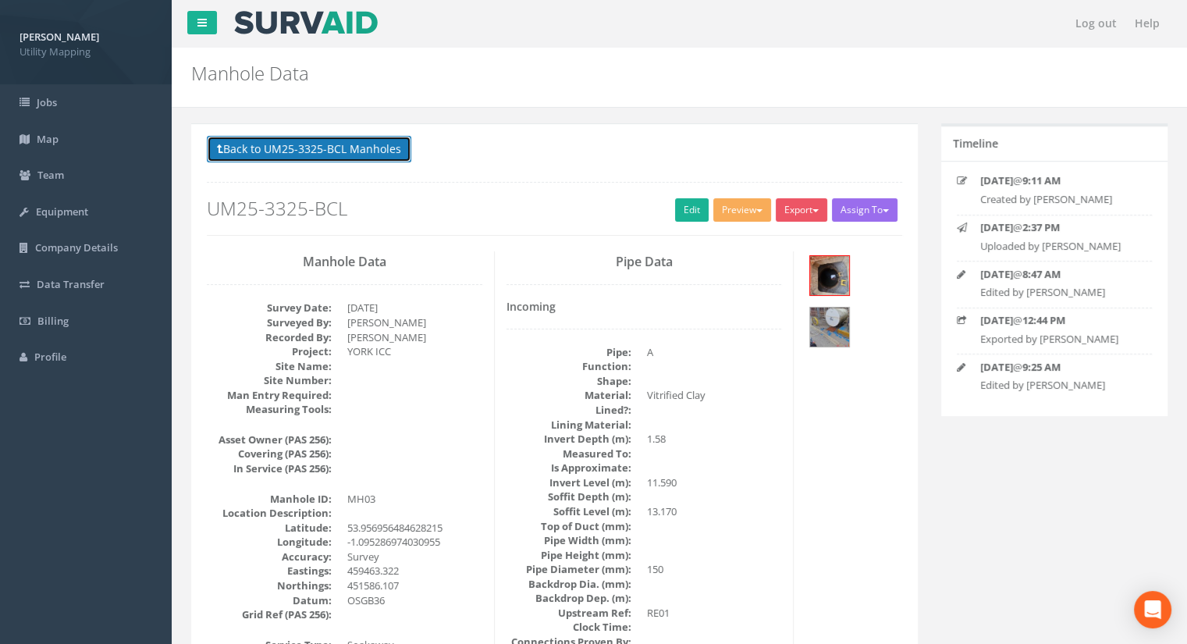
click at [325, 152] on button "Back to UM25-3325-BCL Manholes" at bounding box center [309, 149] width 204 height 27
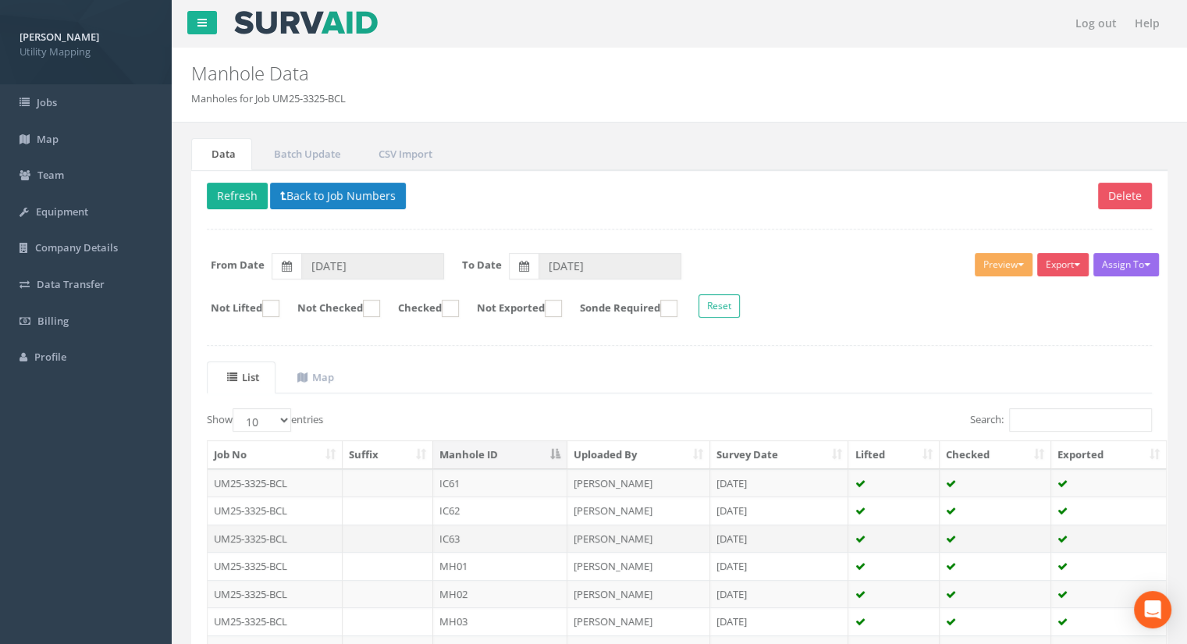
scroll to position [222, 0]
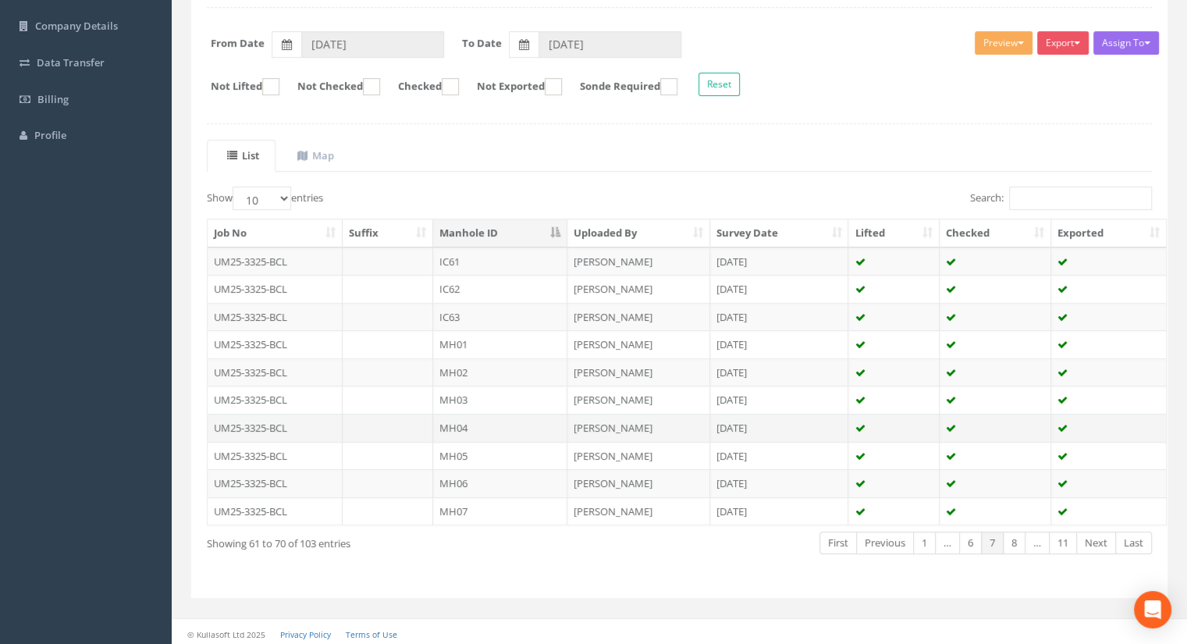
click at [484, 421] on td "MH04" at bounding box center [500, 428] width 134 height 28
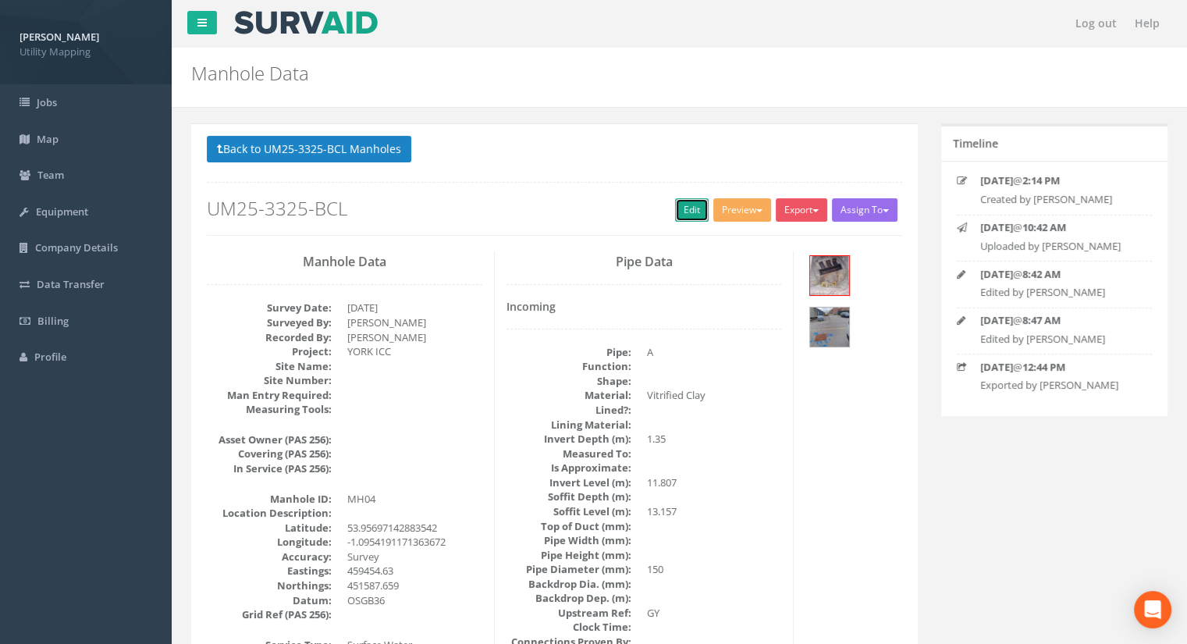
click at [683, 206] on link "Edit" at bounding box center [692, 209] width 34 height 23
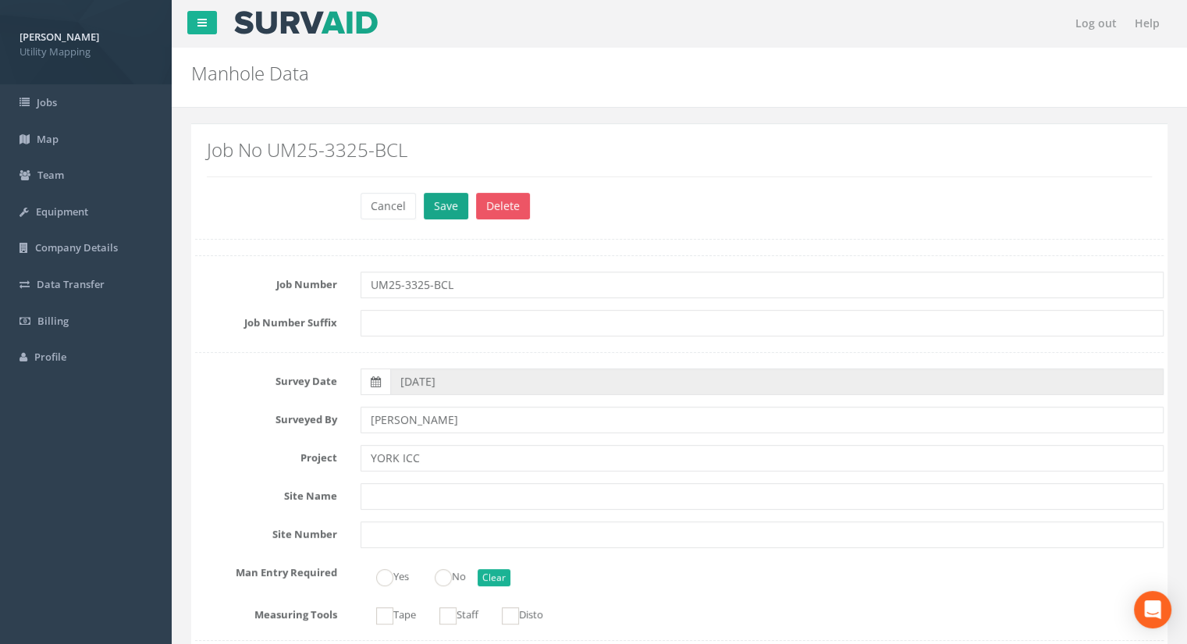
type input "13.15"
click at [431, 211] on button "Save" at bounding box center [446, 206] width 44 height 27
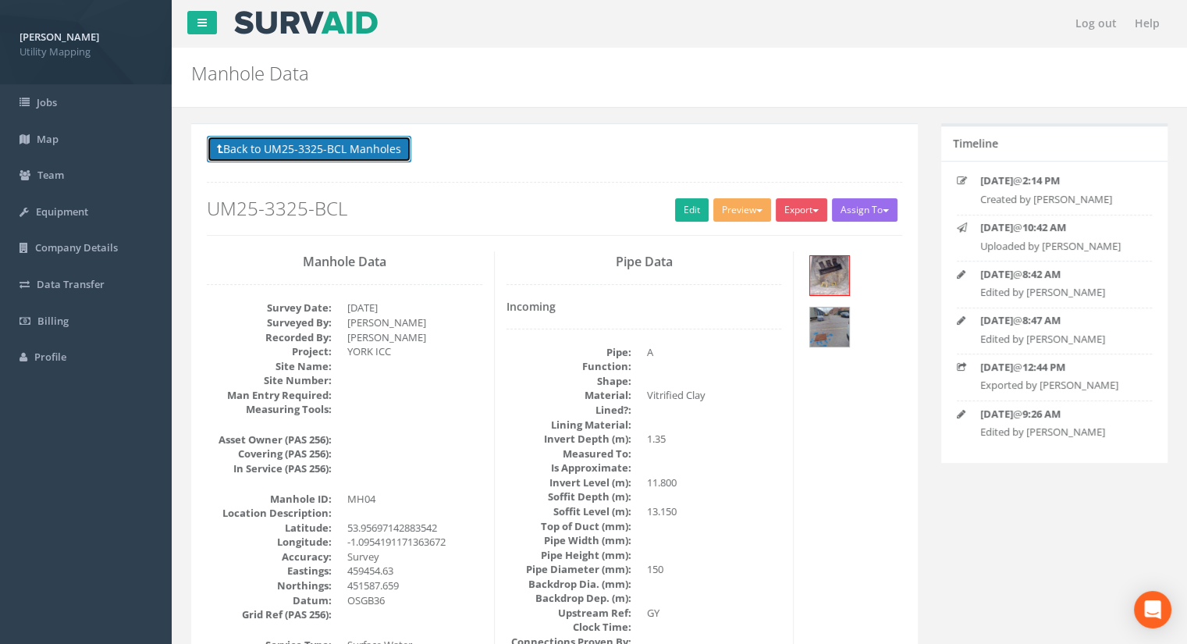
click at [353, 155] on button "Back to UM25-3325-BCL Manholes" at bounding box center [309, 149] width 204 height 27
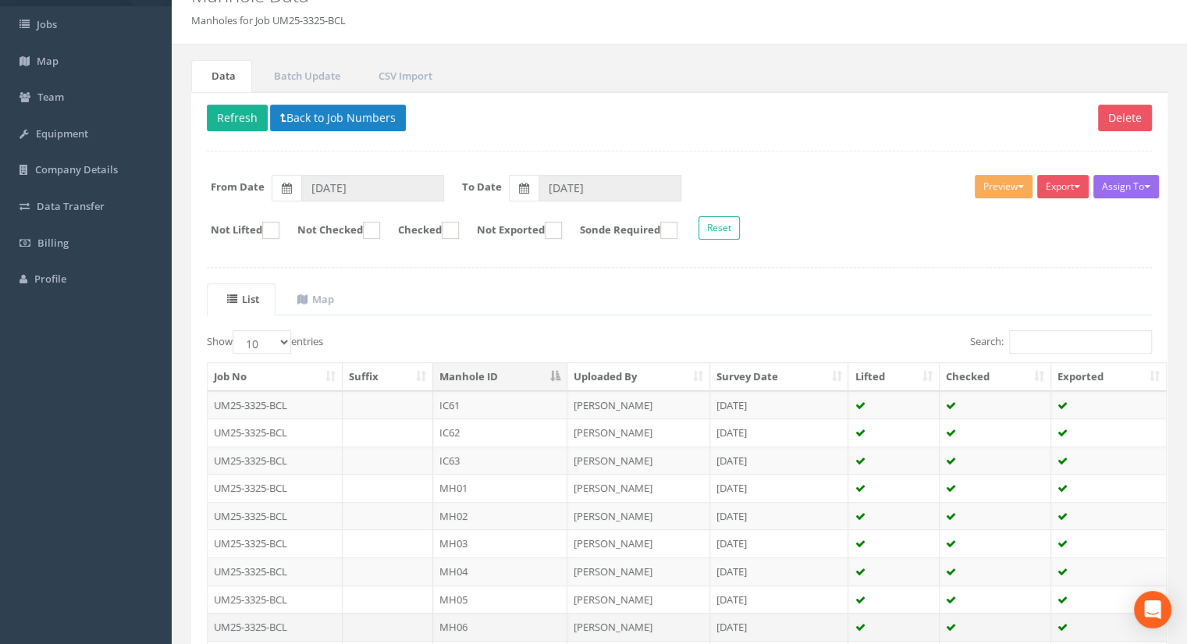
scroll to position [156, 0]
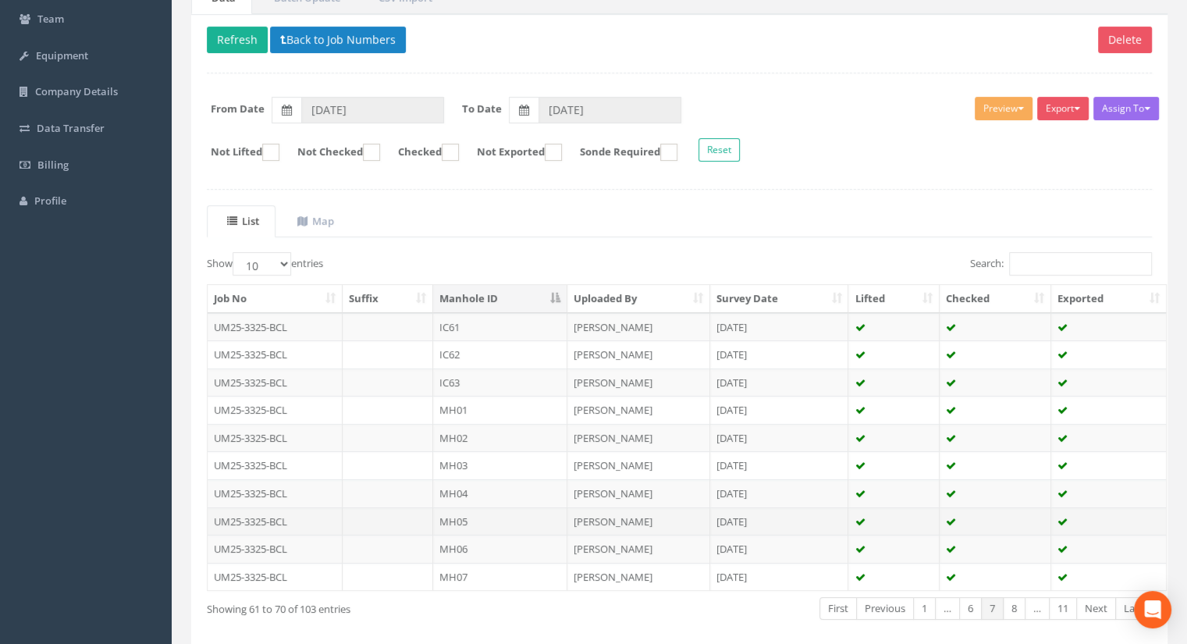
click at [468, 514] on td "MH05" at bounding box center [500, 521] width 134 height 28
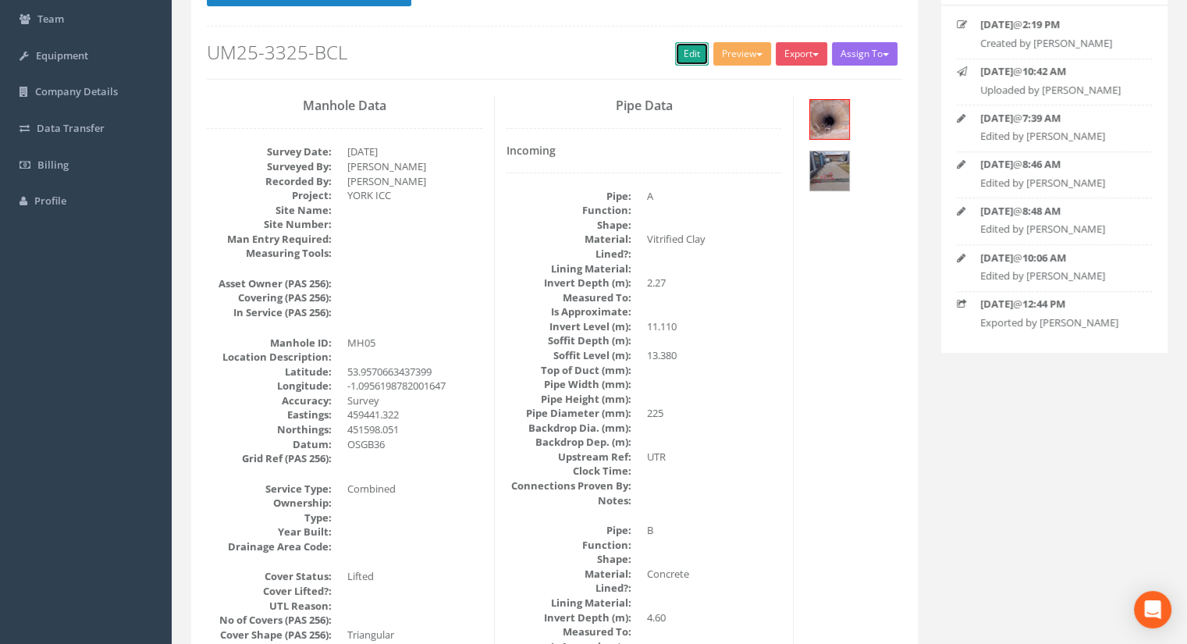
click at [675, 64] on link "Edit" at bounding box center [692, 53] width 34 height 23
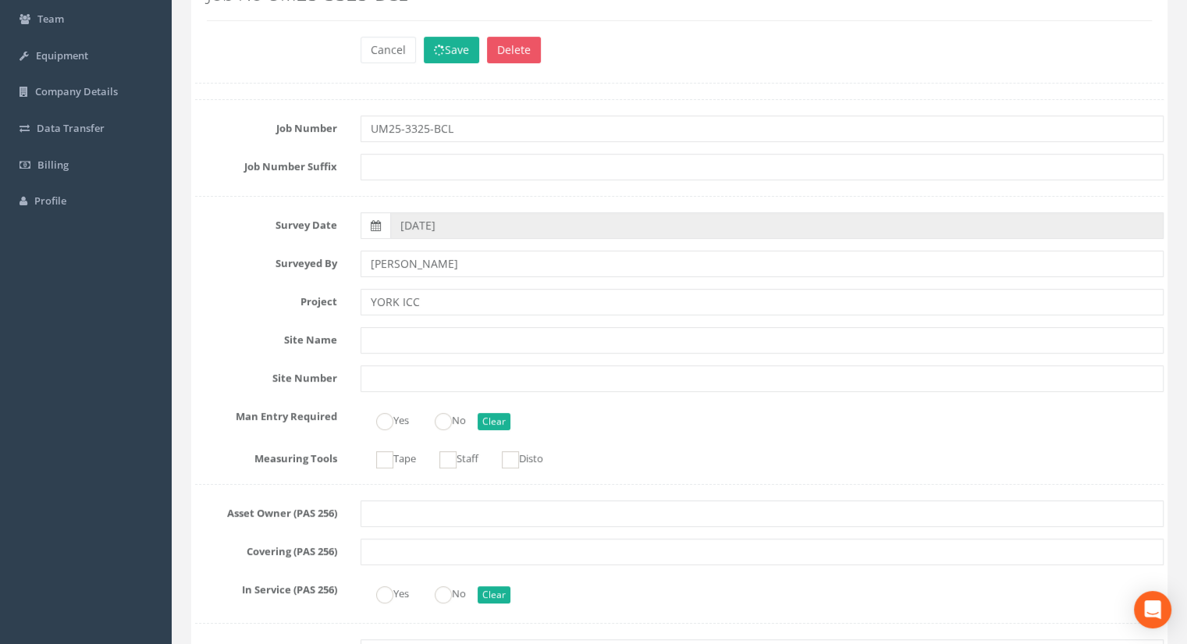
scroll to position [0, 0]
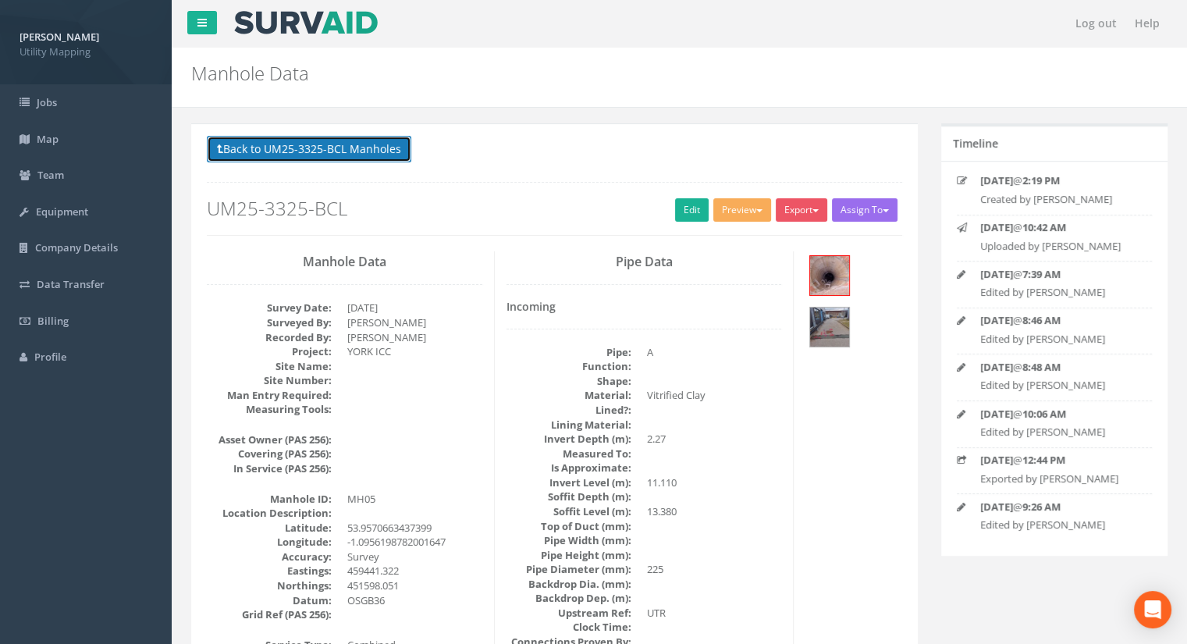
click at [365, 157] on button "Back to UM25-3325-BCL Manholes" at bounding box center [309, 149] width 204 height 27
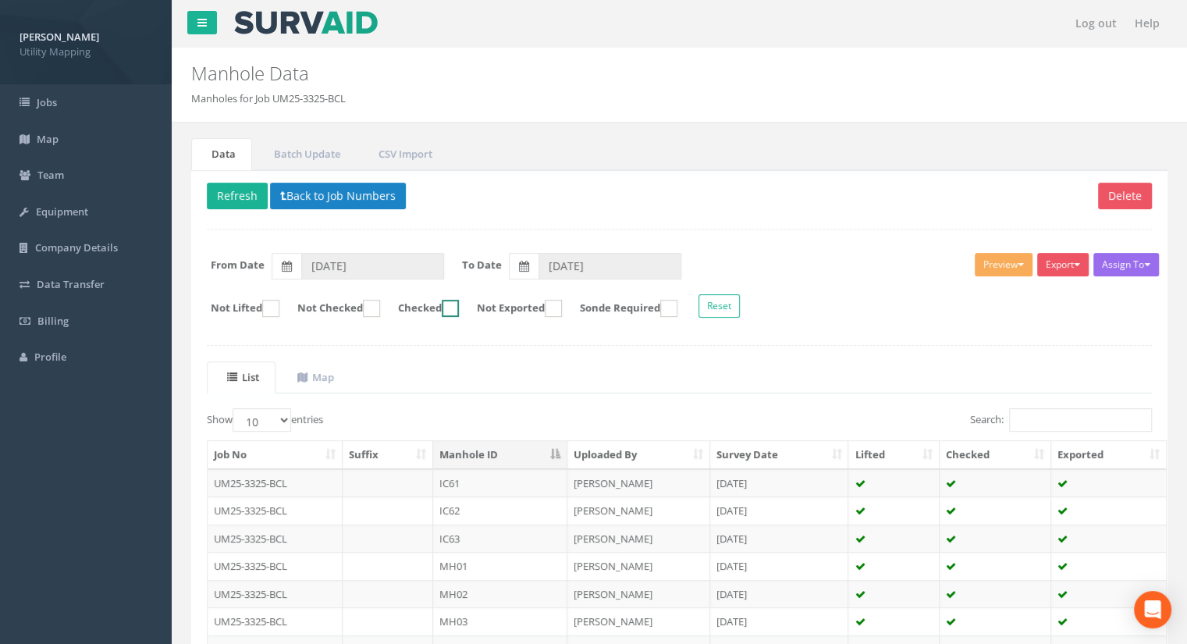
scroll to position [222, 0]
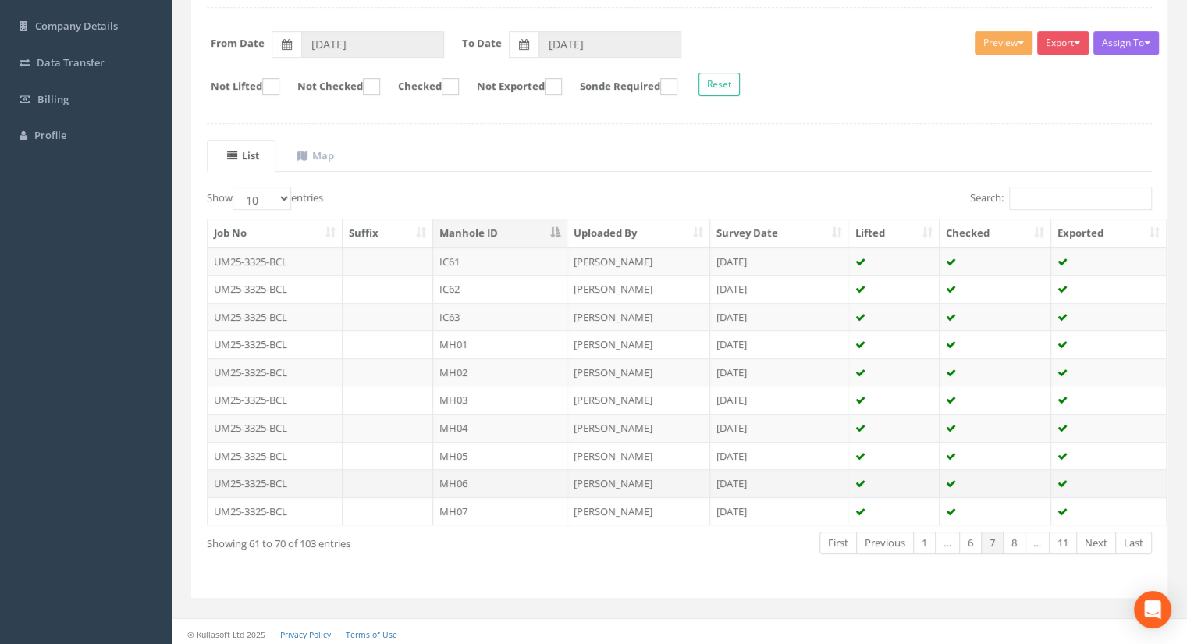
click at [479, 472] on td "MH06" at bounding box center [500, 483] width 134 height 28
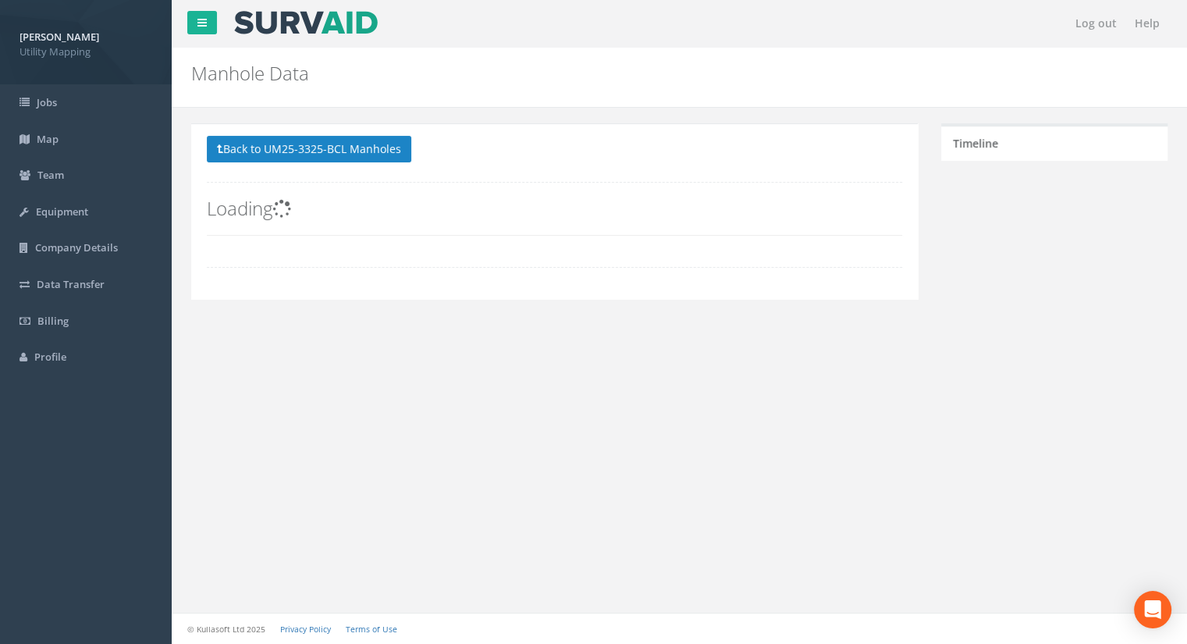
scroll to position [0, 0]
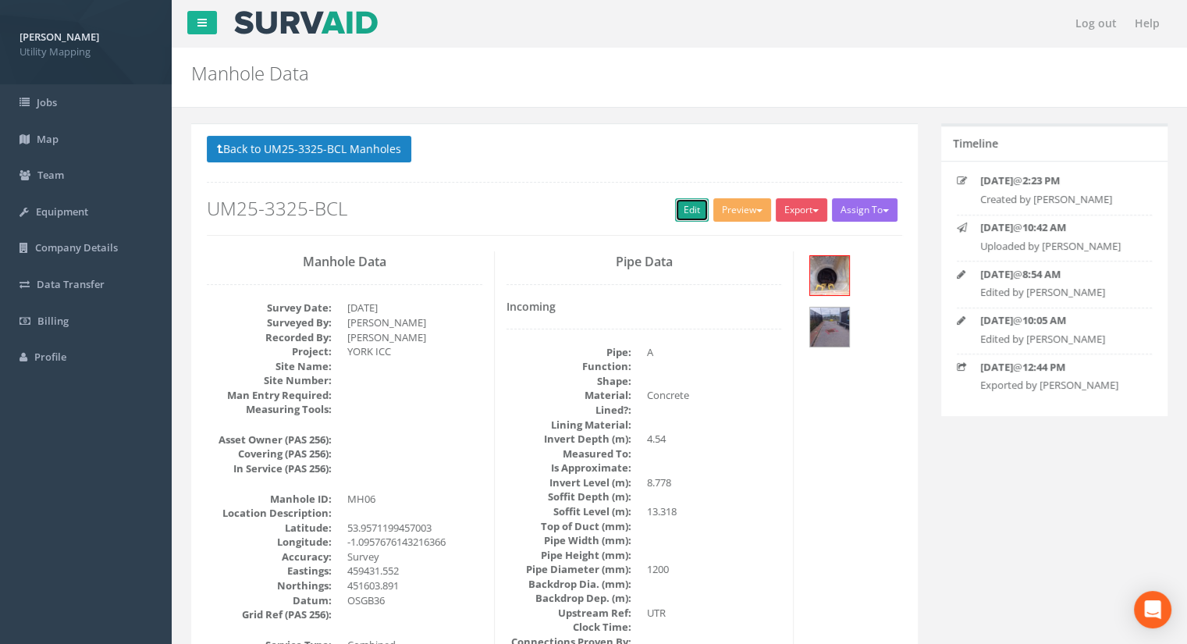
click at [691, 211] on link "Edit" at bounding box center [692, 209] width 34 height 23
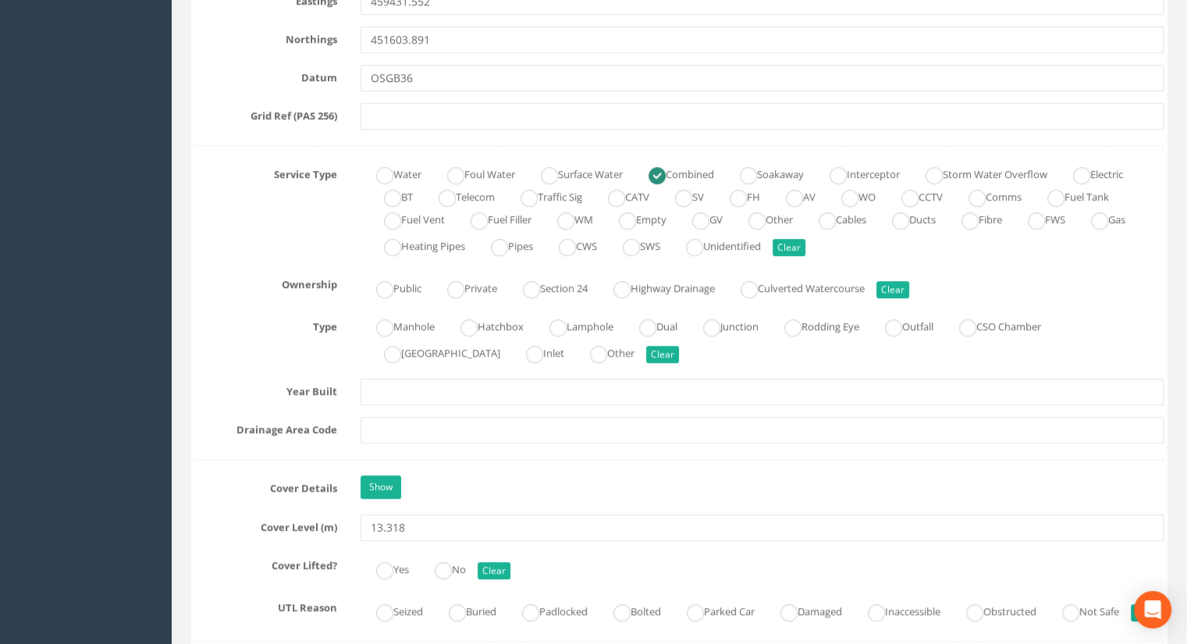
scroll to position [1092, 0]
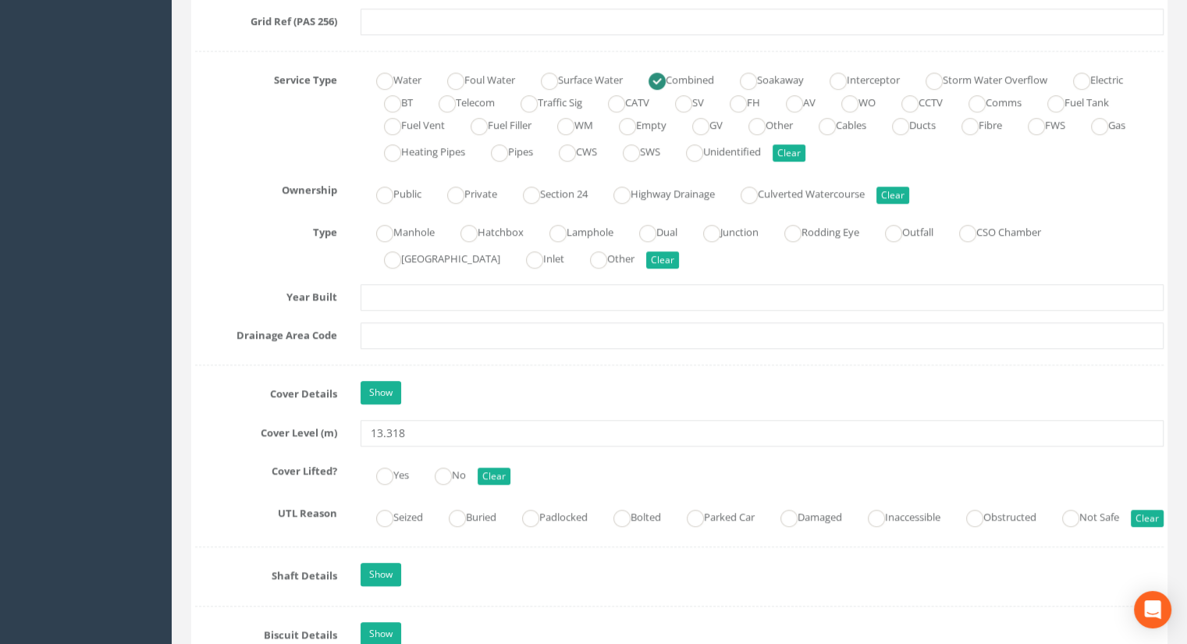
click at [401, 444] on div "Job Number UM25-3325-BCL Job Number Suffix Survey Date 14/08/2025 Surveyed By J…" at bounding box center [679, 505] width 968 height 2685
click at [417, 431] on input "13.318" at bounding box center [761, 433] width 803 height 27
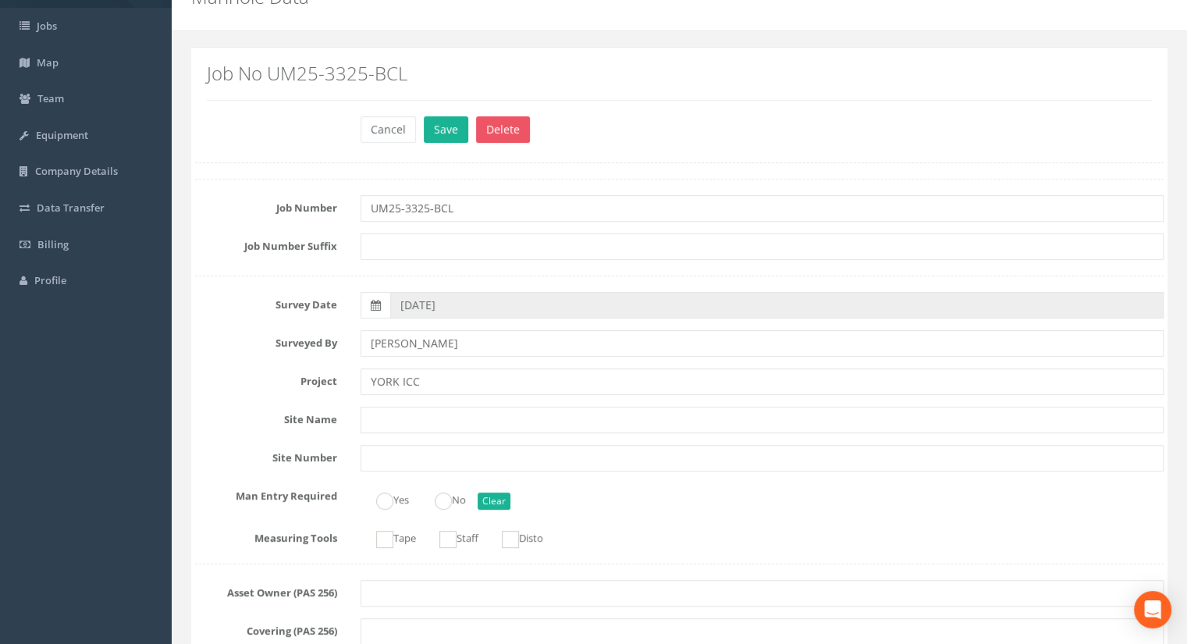
scroll to position [0, 0]
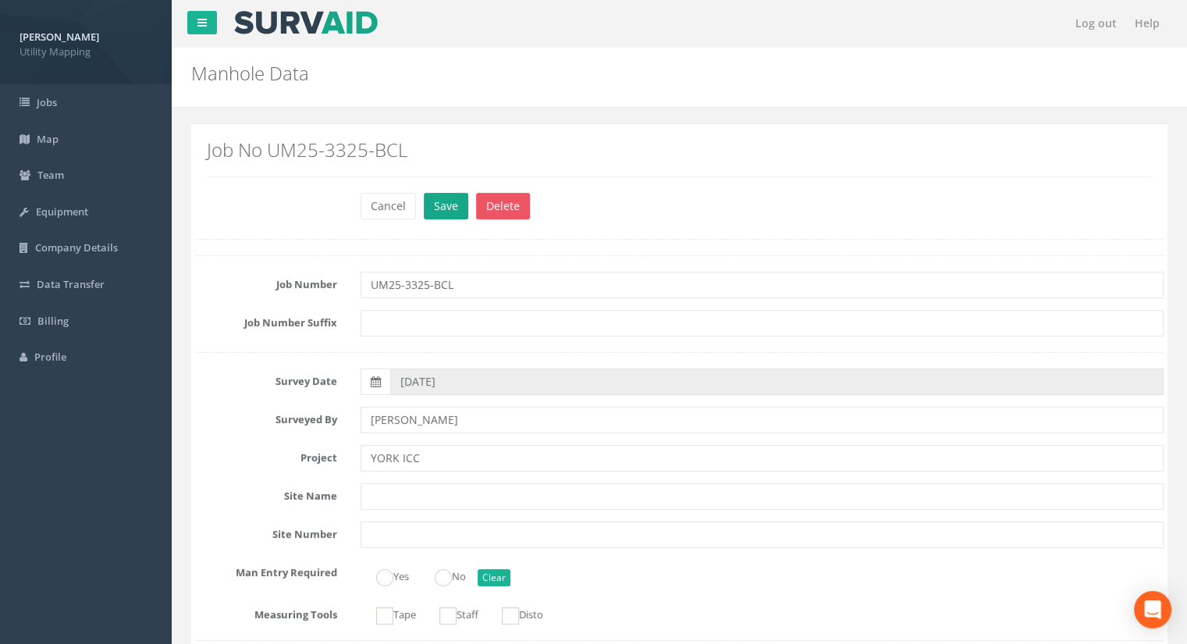
type input "13.30"
click at [453, 194] on button "Save" at bounding box center [446, 206] width 44 height 27
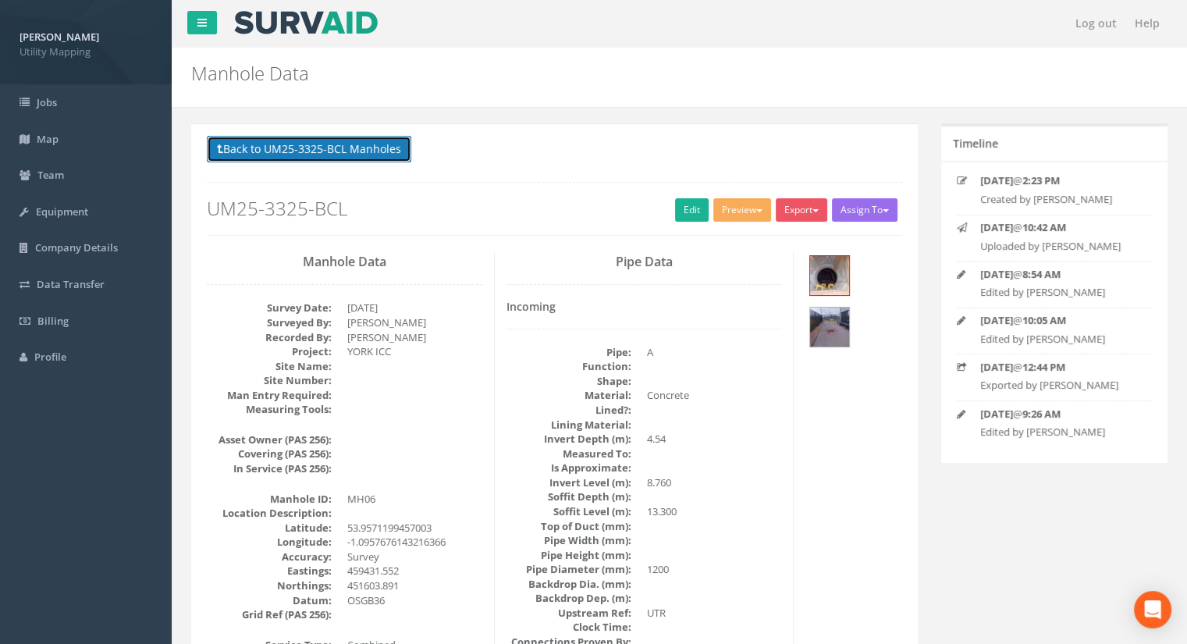
click at [342, 158] on button "Back to UM25-3325-BCL Manholes" at bounding box center [309, 149] width 204 height 27
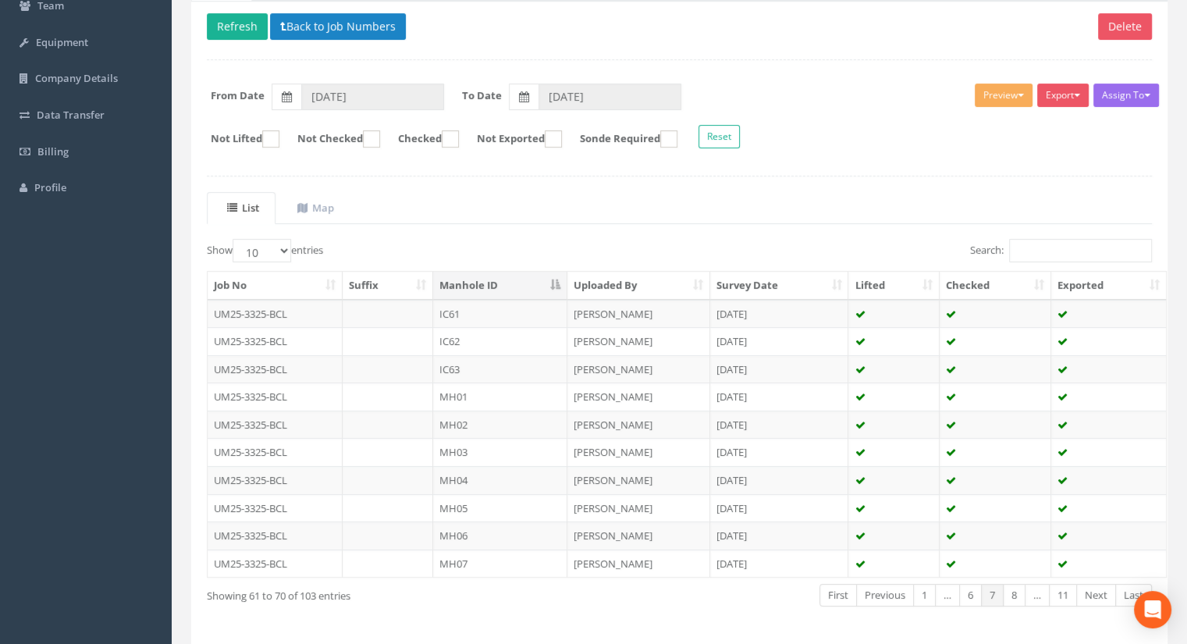
scroll to position [222, 0]
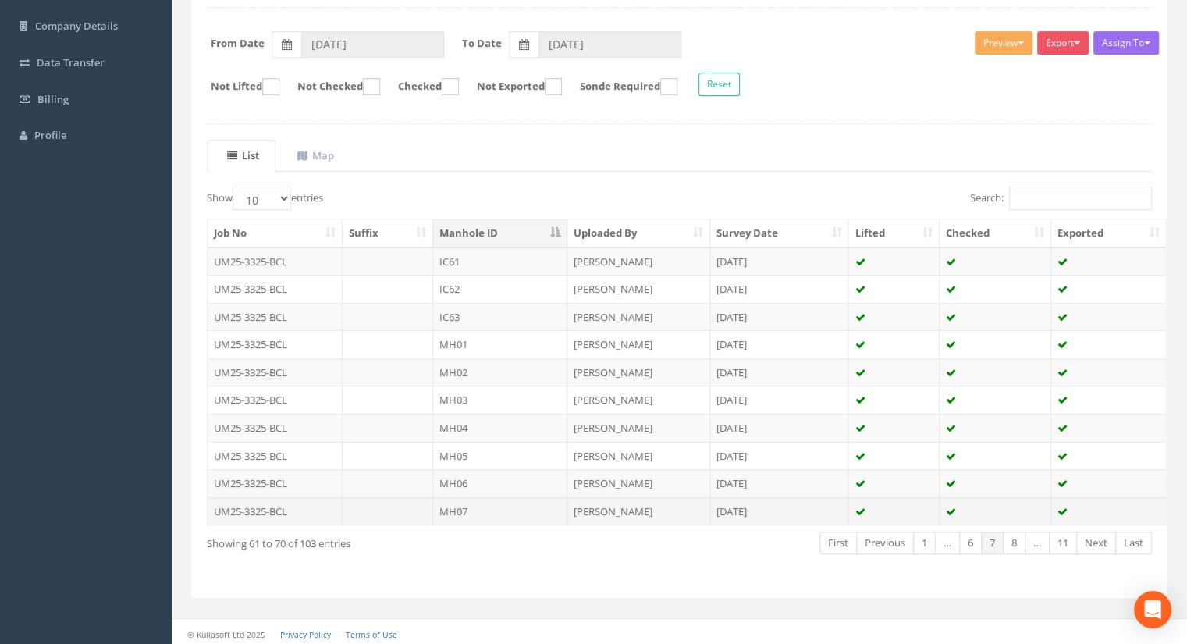
click at [470, 502] on td "MH07" at bounding box center [500, 511] width 134 height 28
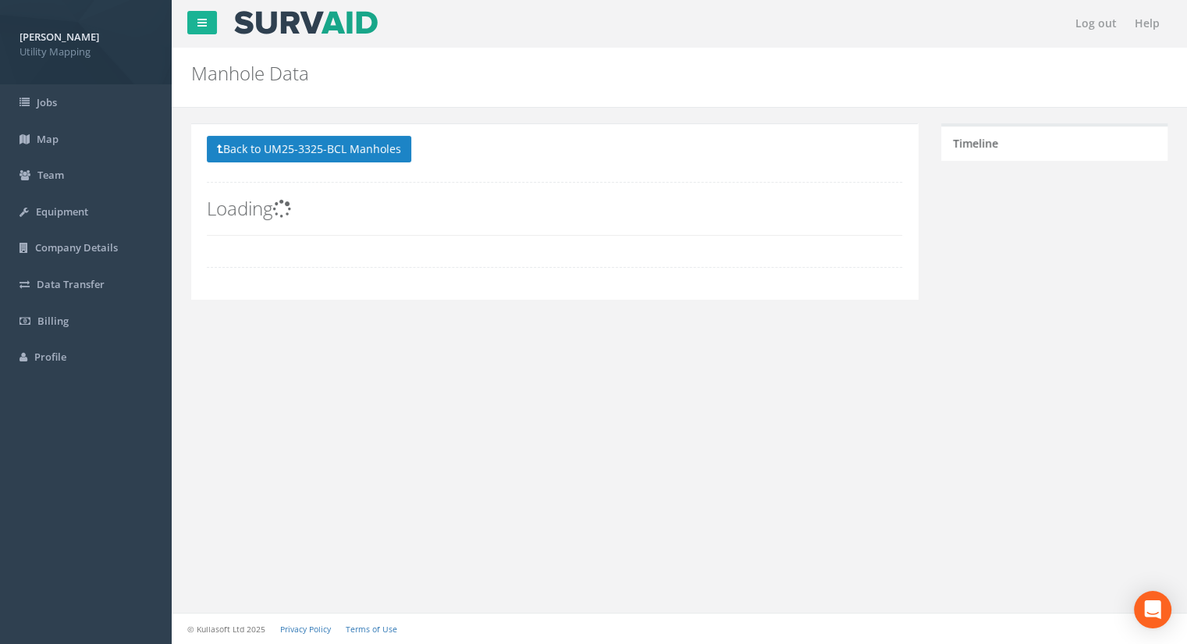
scroll to position [0, 0]
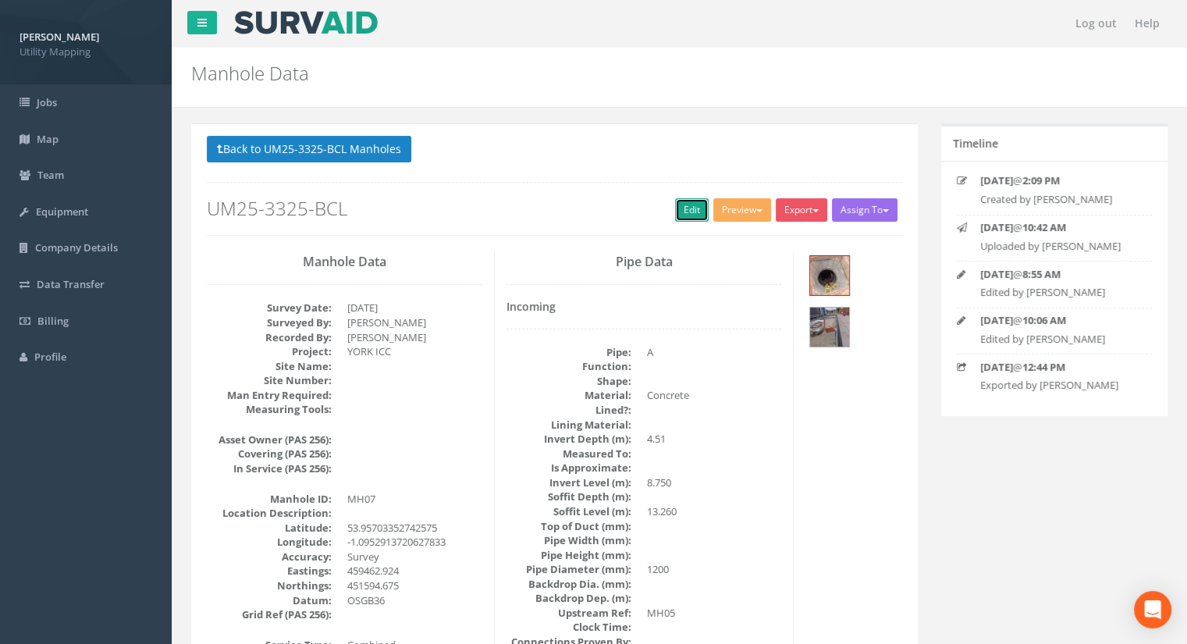
click at [675, 215] on link "Edit" at bounding box center [692, 209] width 34 height 23
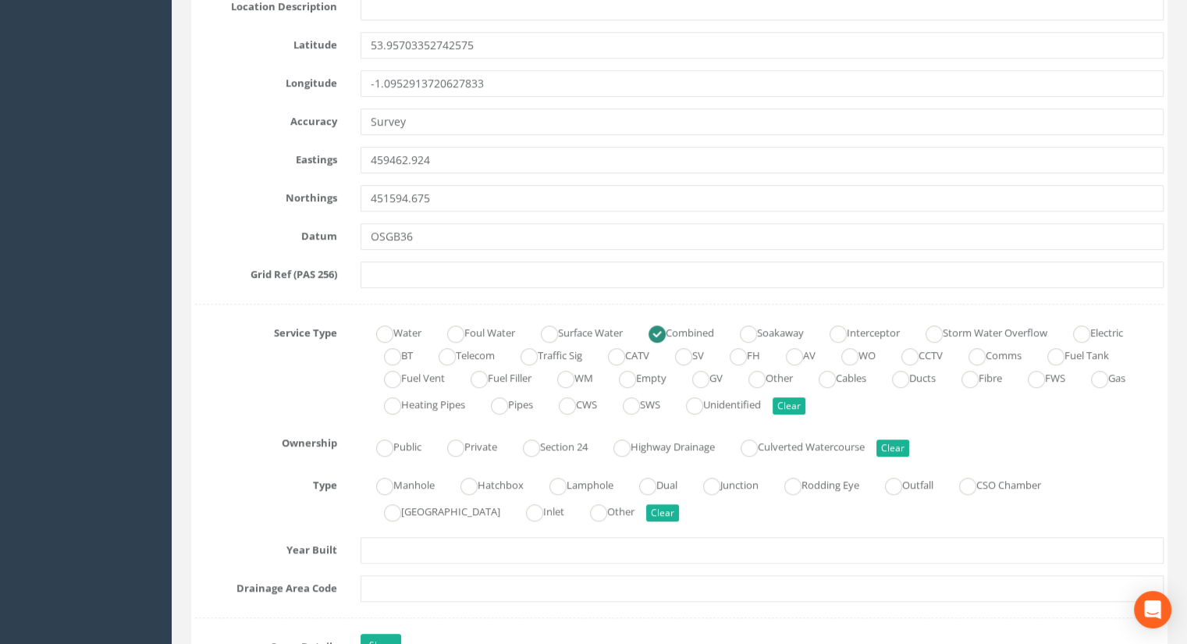
scroll to position [936, 0]
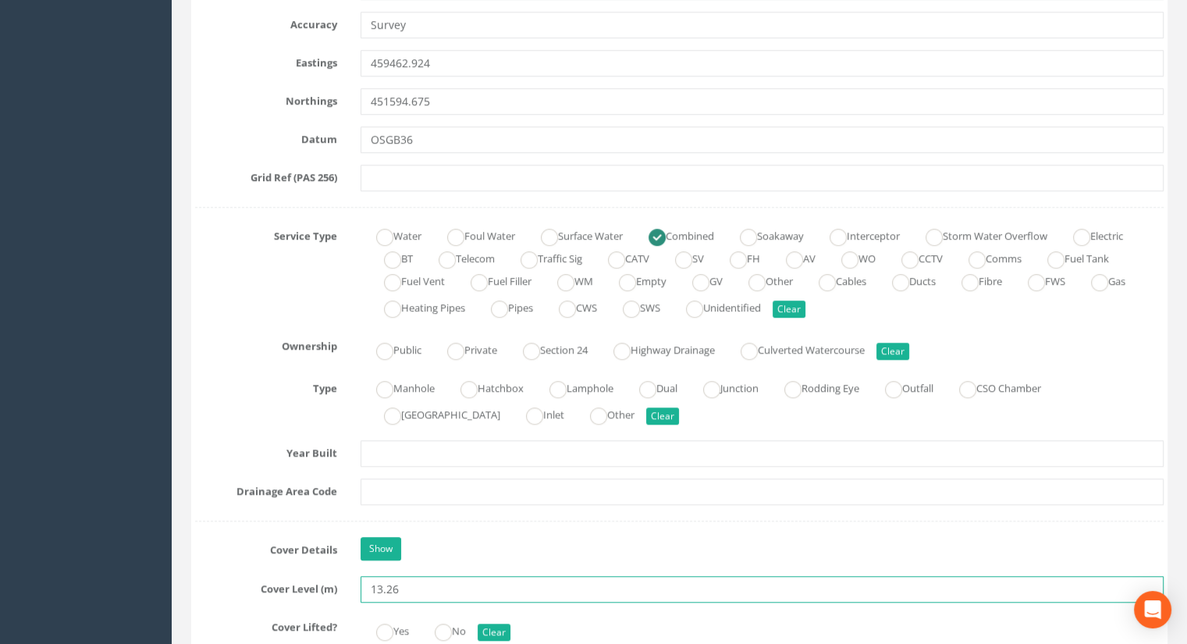
click at [410, 590] on input "13.26" at bounding box center [761, 589] width 803 height 27
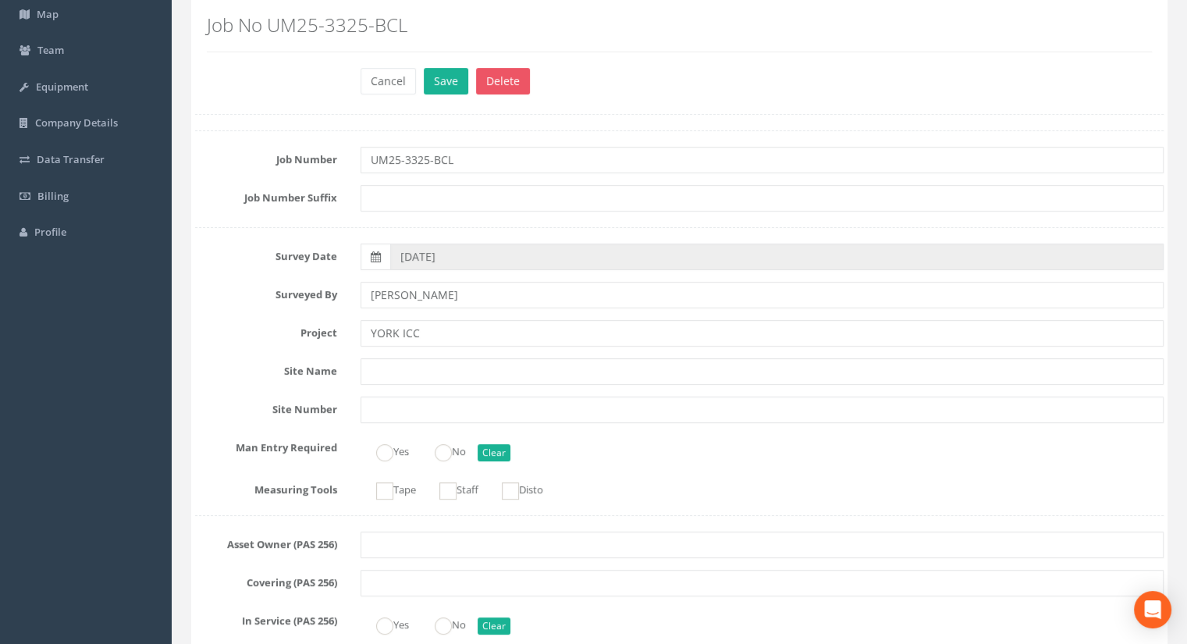
scroll to position [0, 0]
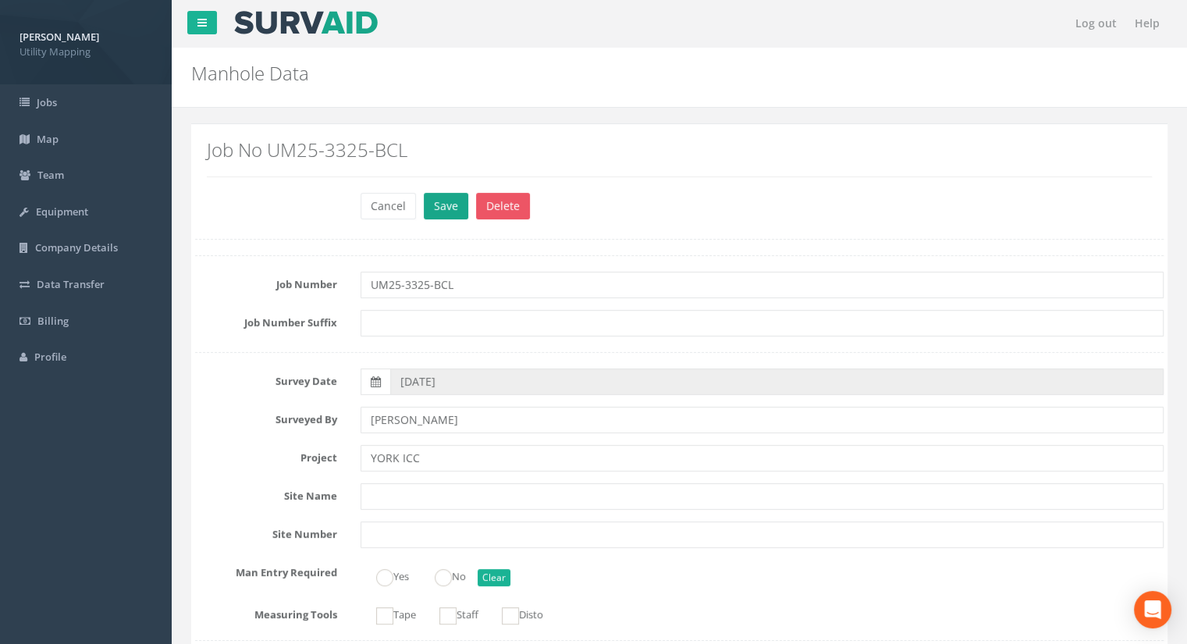
type input "13.25"
click at [459, 201] on button "Save" at bounding box center [446, 206] width 44 height 27
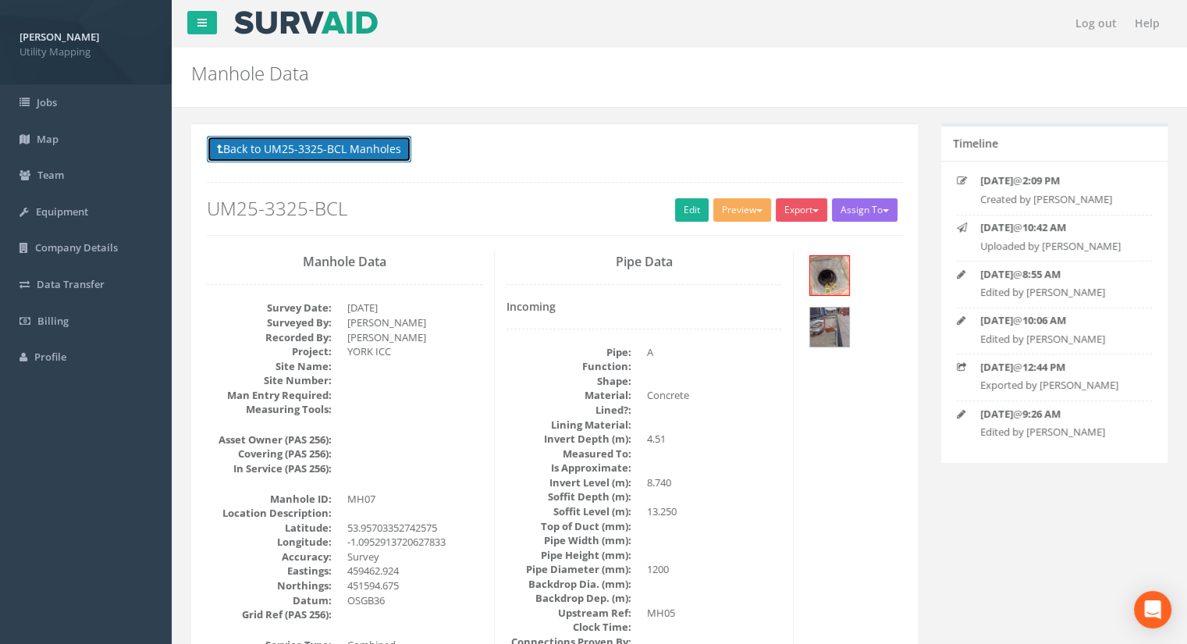
click at [317, 150] on button "Back to UM25-3325-BCL Manholes" at bounding box center [309, 149] width 204 height 27
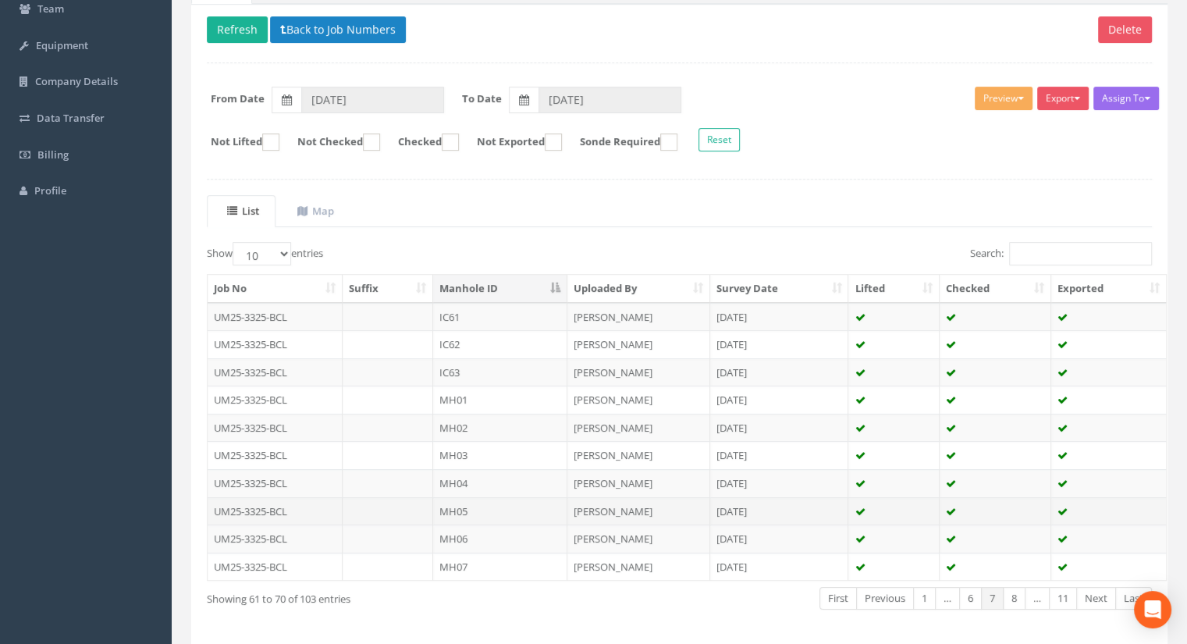
scroll to position [222, 0]
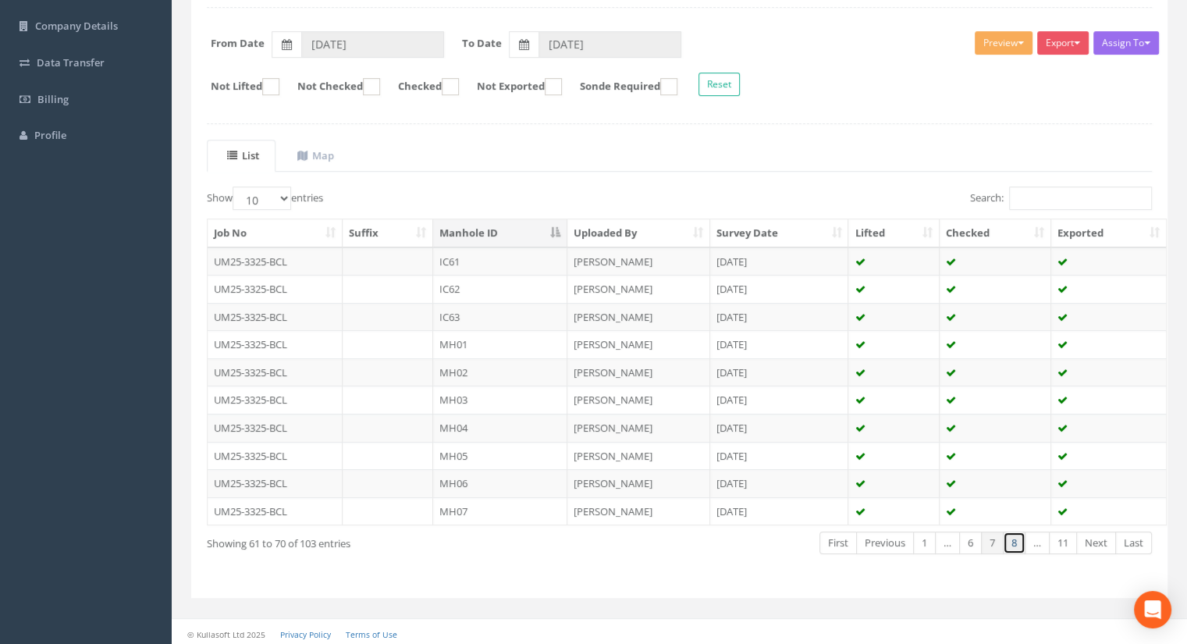
click at [1010, 541] on link "8" at bounding box center [1014, 542] width 23 height 23
click at [470, 260] on td "MH08" at bounding box center [500, 261] width 134 height 28
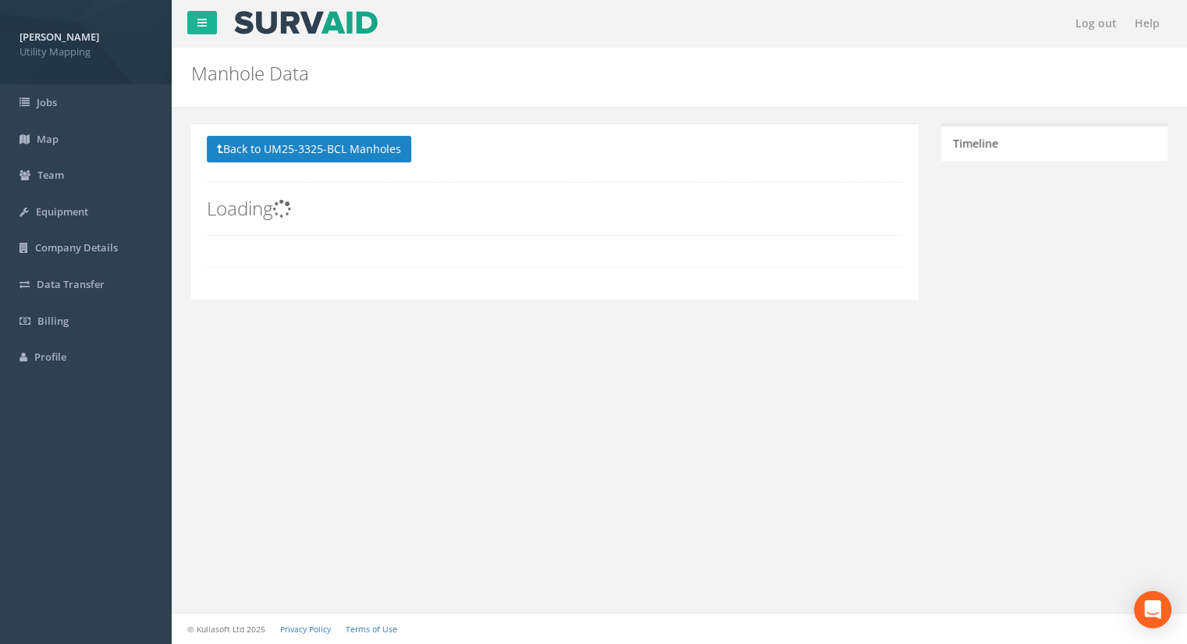
scroll to position [0, 0]
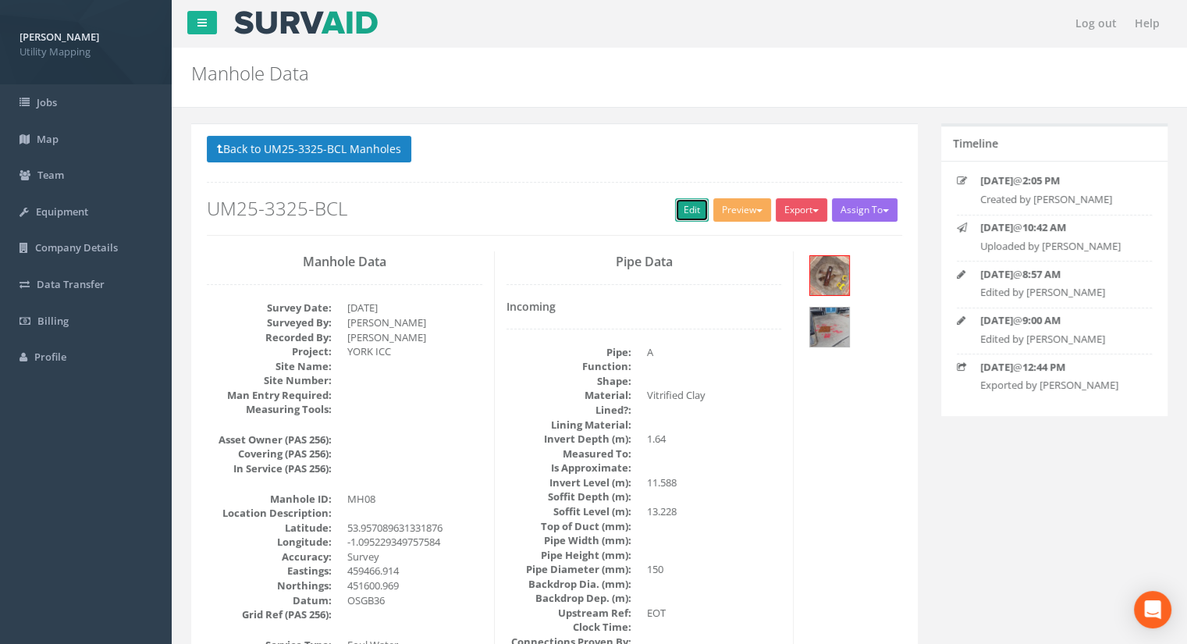
click at [675, 211] on link "Edit" at bounding box center [692, 209] width 34 height 23
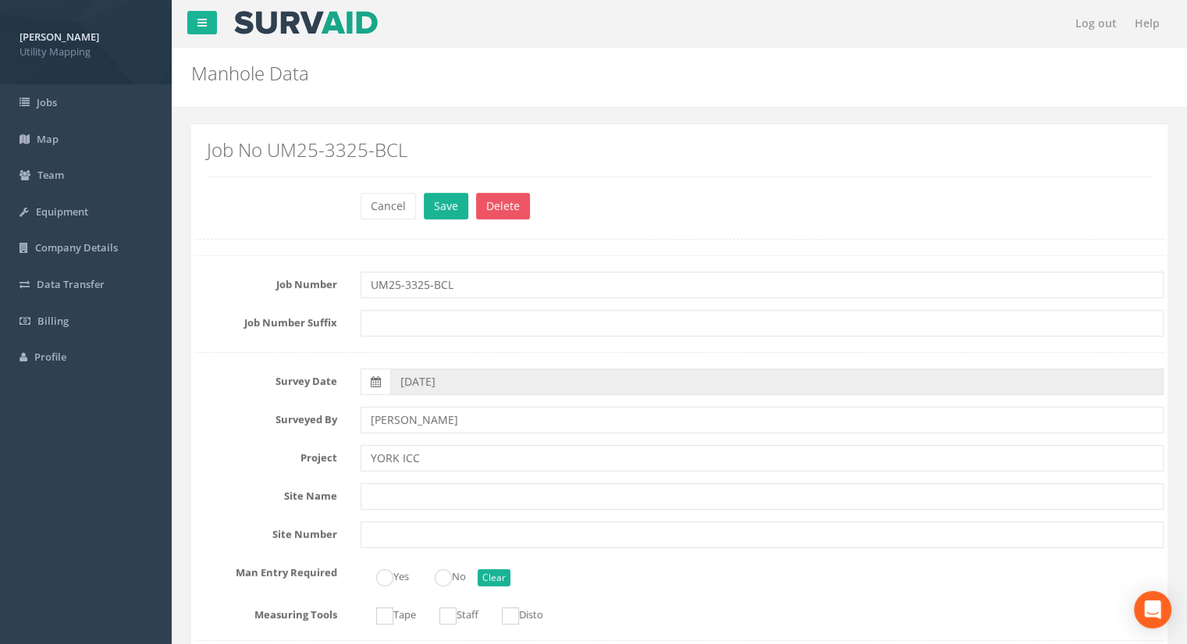
type input "13.23"
click at [442, 185] on div "Job No UM25-3325-BCL" at bounding box center [679, 164] width 968 height 56
click at [443, 201] on button "Save" at bounding box center [446, 206] width 44 height 27
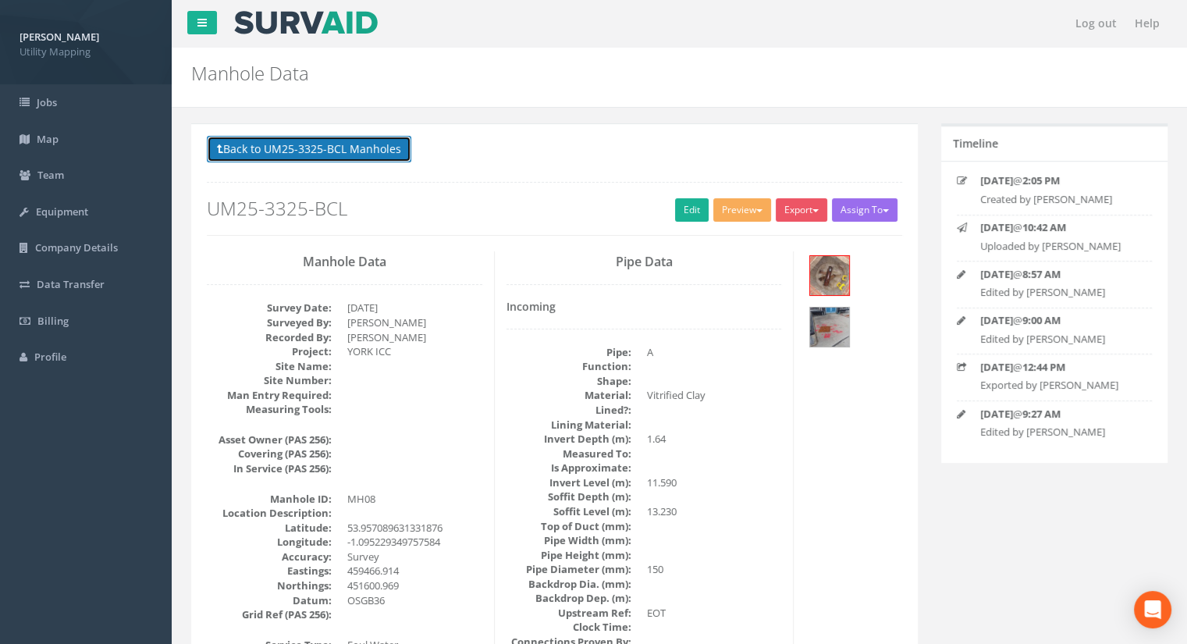
click at [319, 154] on button "Back to UM25-3325-BCL Manholes" at bounding box center [309, 149] width 204 height 27
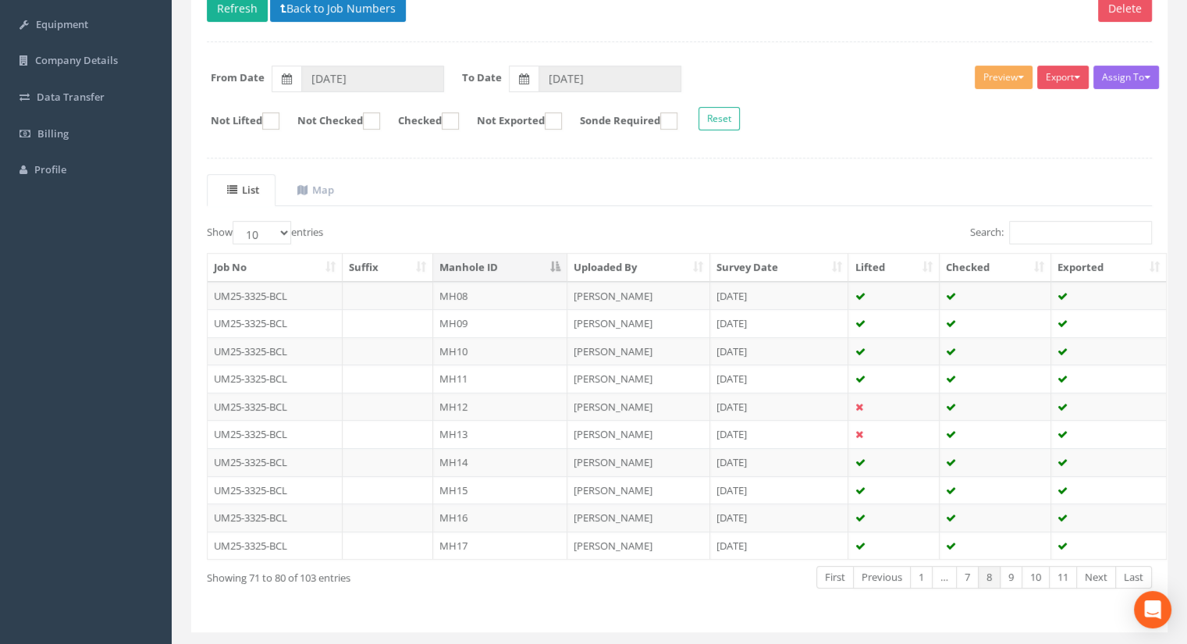
scroll to position [222, 0]
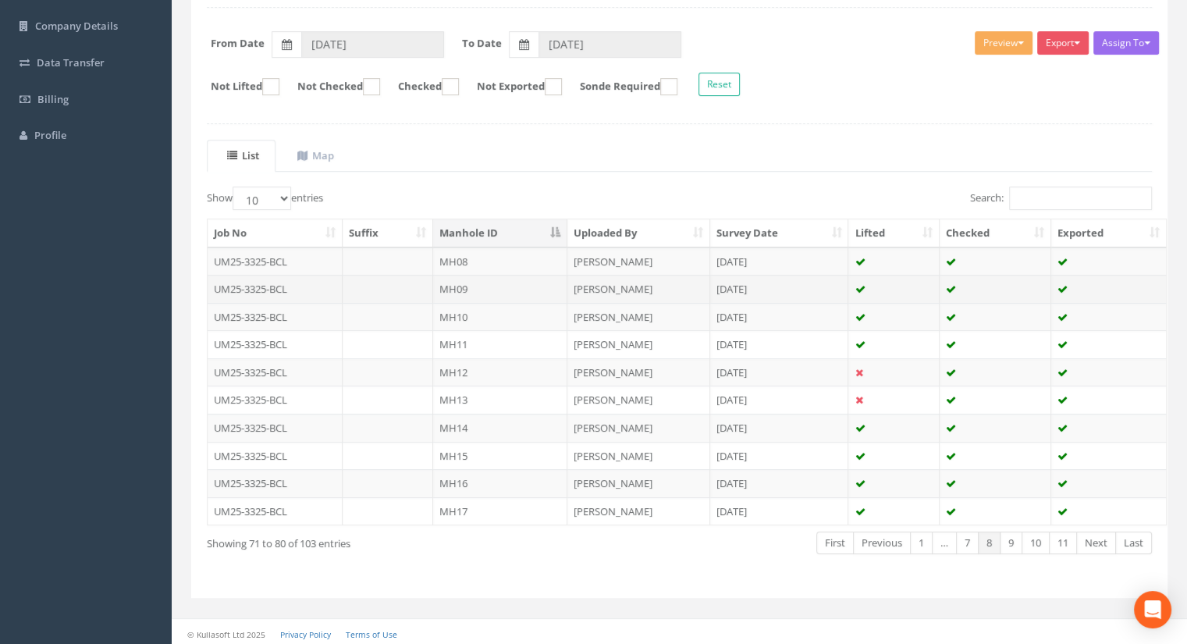
click at [470, 278] on td "MH09" at bounding box center [500, 289] width 134 height 28
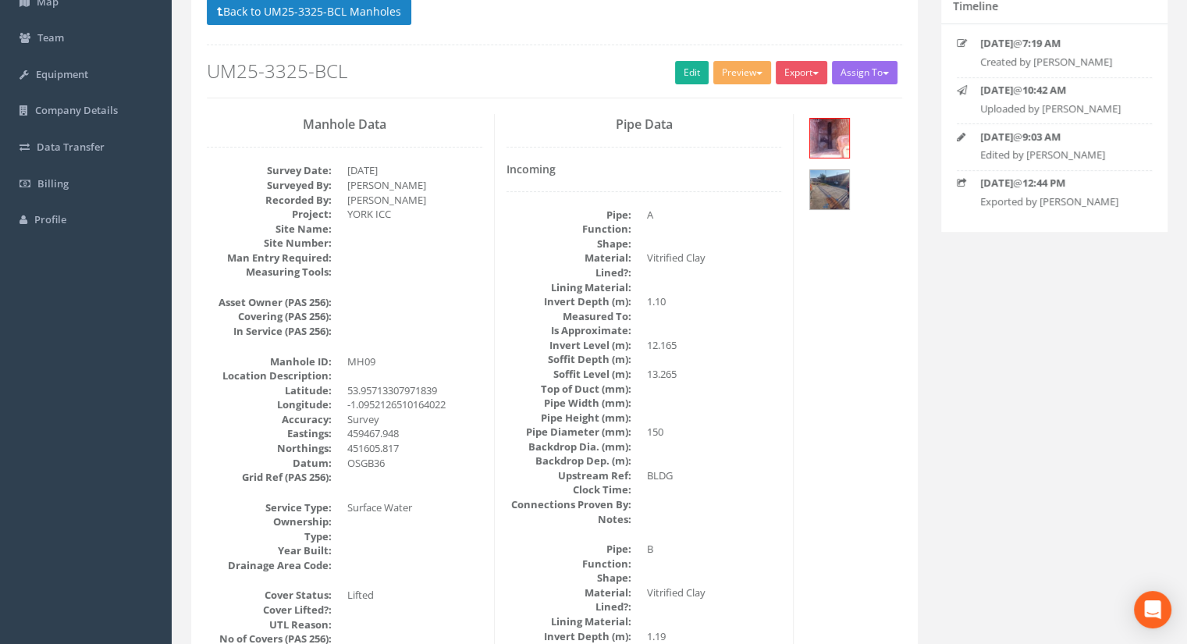
scroll to position [78, 0]
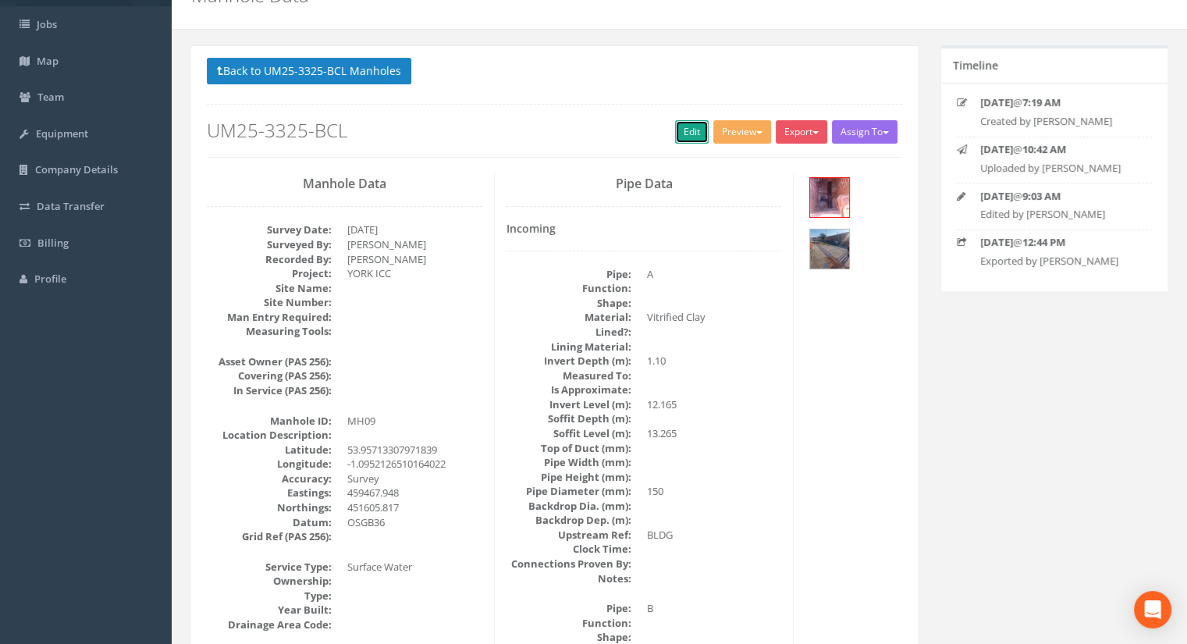
click at [698, 131] on link "Edit" at bounding box center [692, 131] width 34 height 23
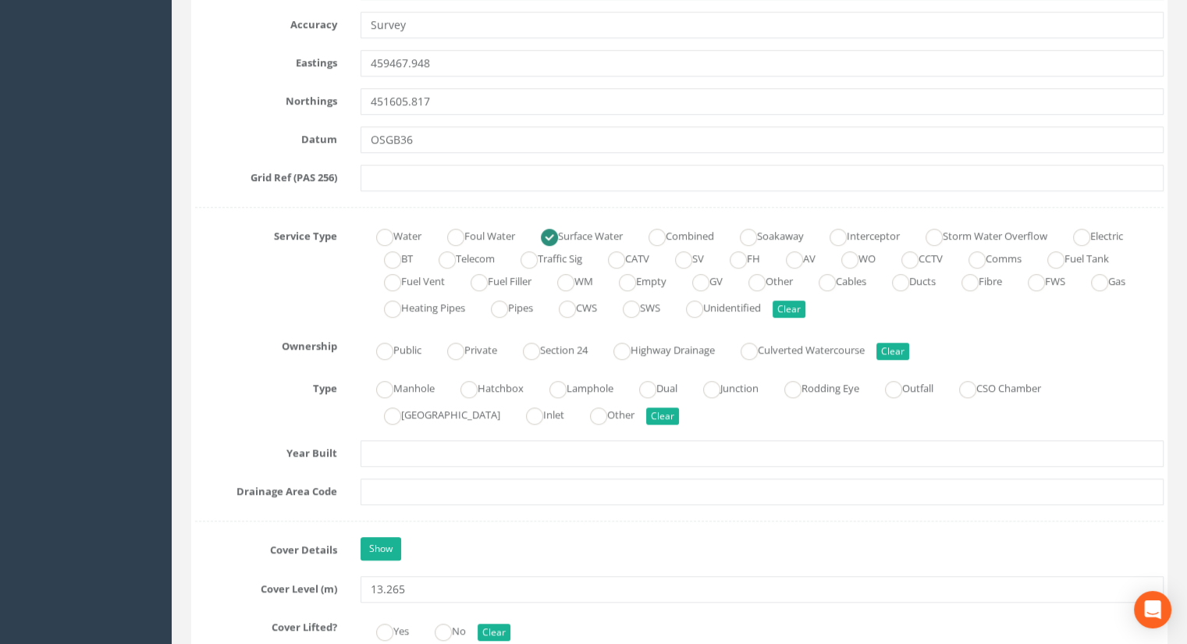
scroll to position [1326, 0]
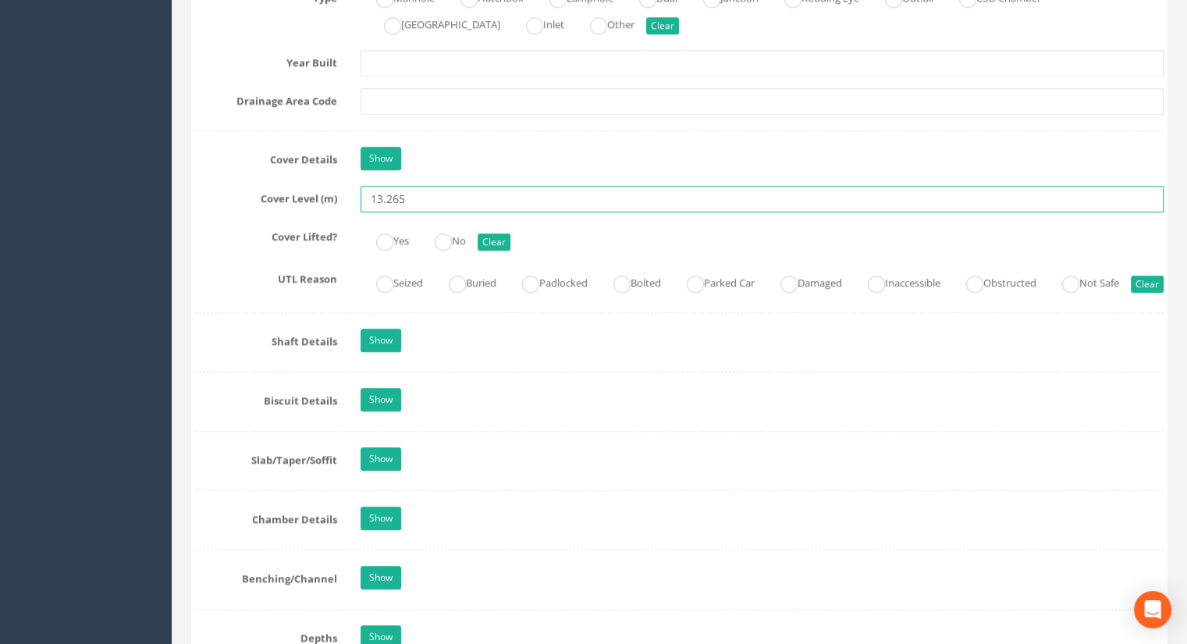
click at [426, 201] on input "13.265" at bounding box center [761, 199] width 803 height 27
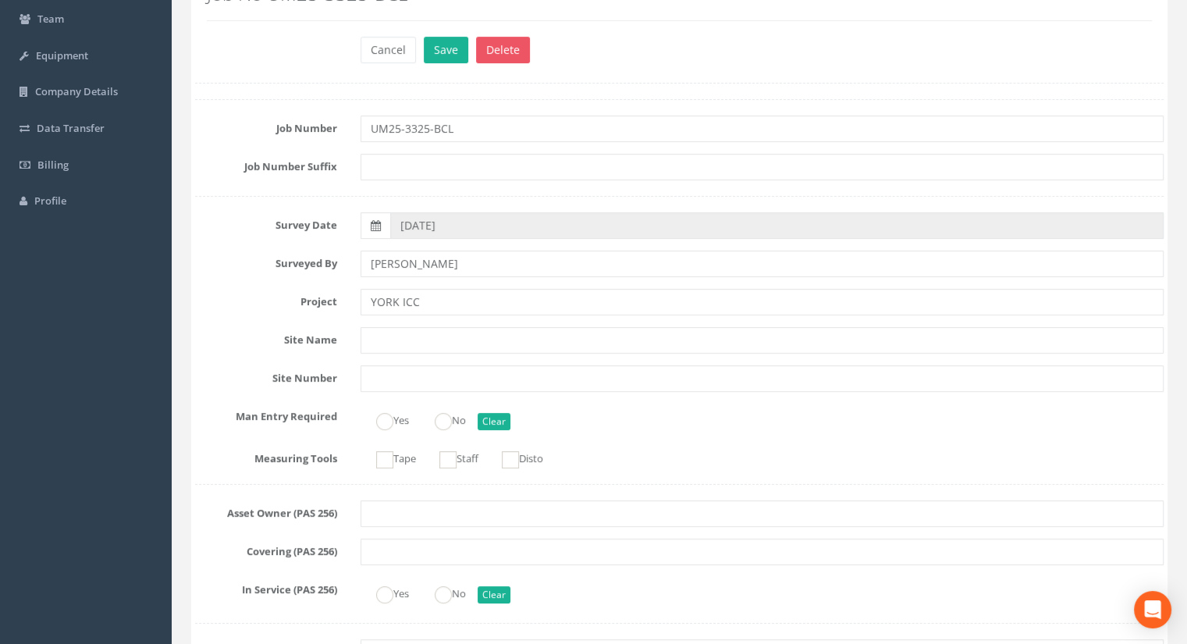
scroll to position [0, 0]
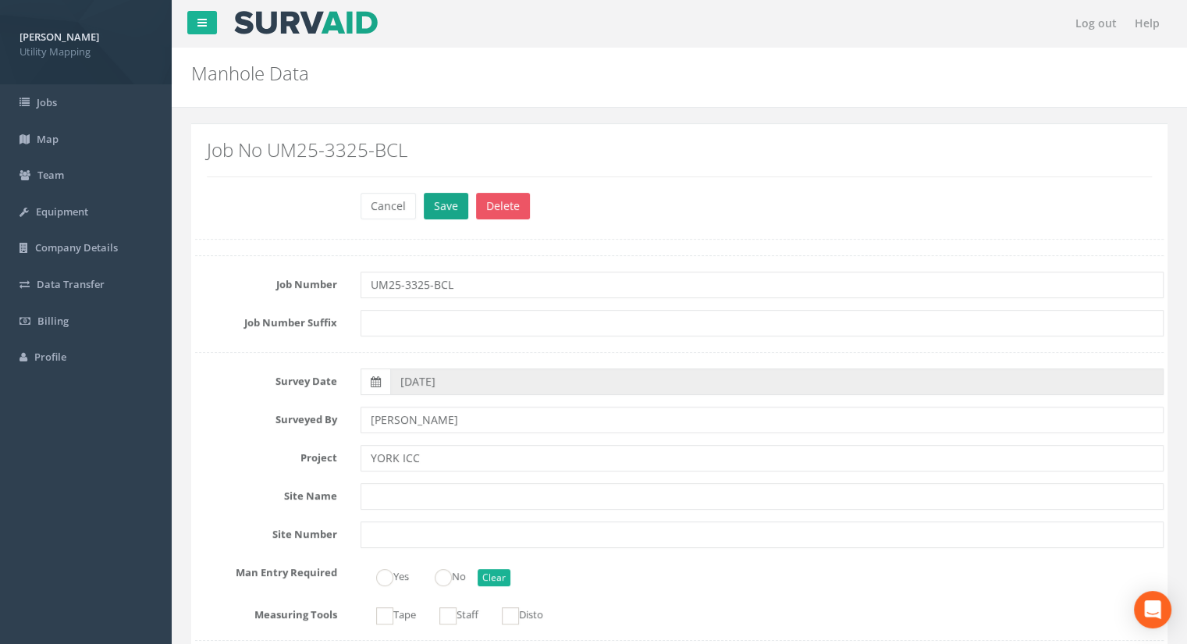
type input "13.24"
click at [441, 211] on button "Save" at bounding box center [446, 206] width 44 height 27
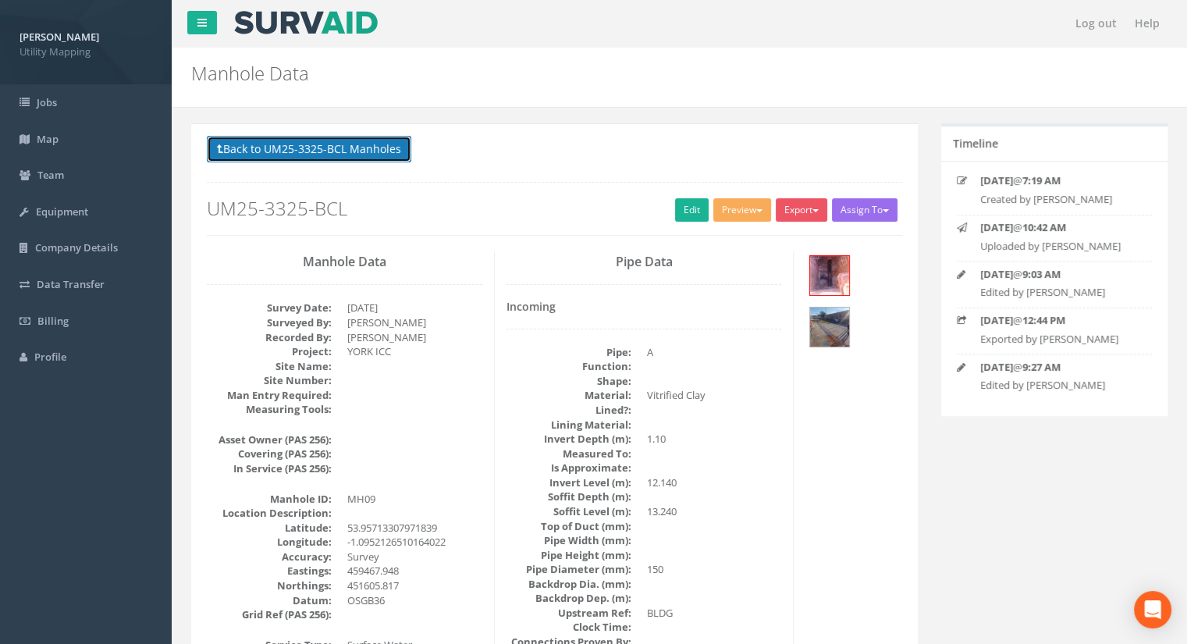
click at [362, 153] on button "Back to UM25-3325-BCL Manholes" at bounding box center [309, 149] width 204 height 27
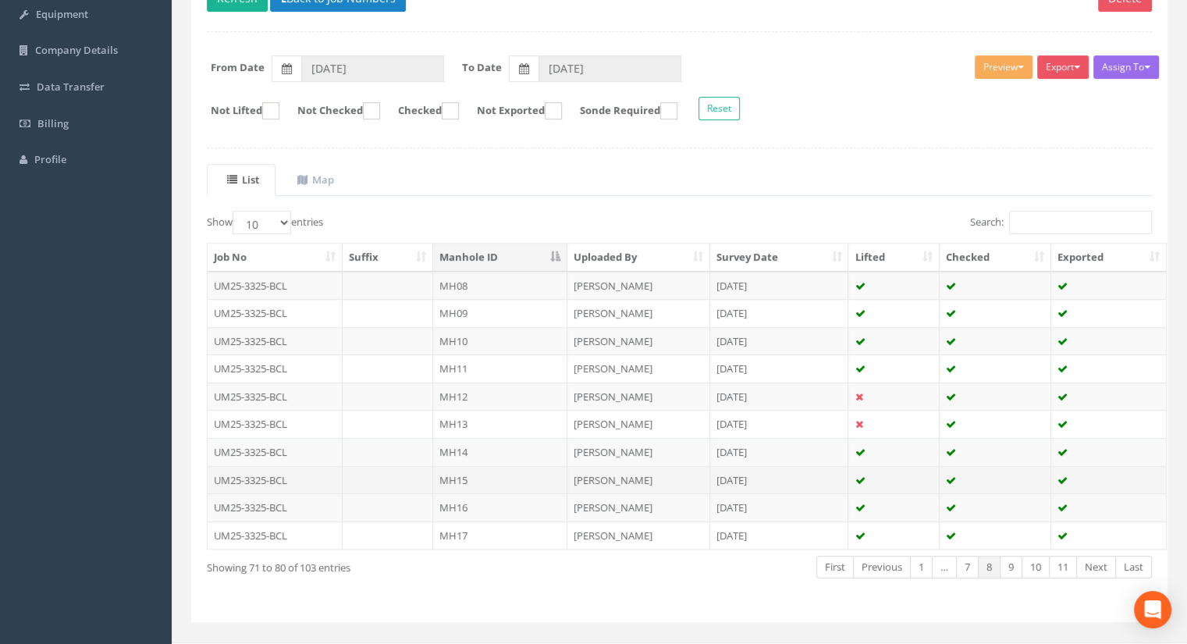
scroll to position [222, 0]
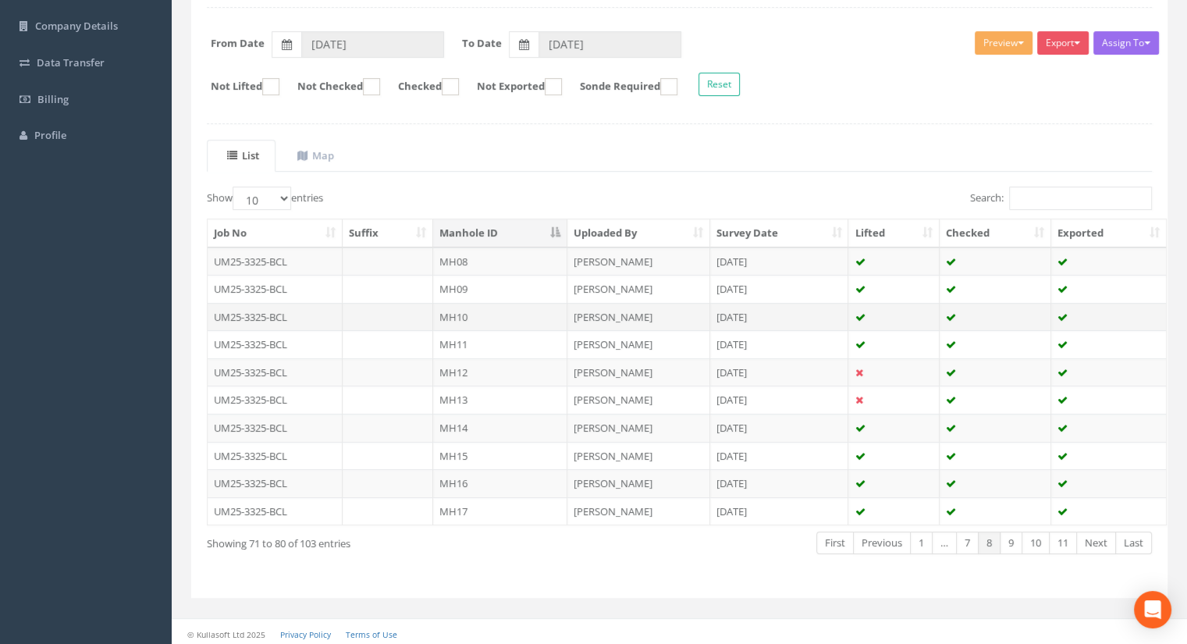
click at [481, 309] on td "MH10" at bounding box center [500, 317] width 134 height 28
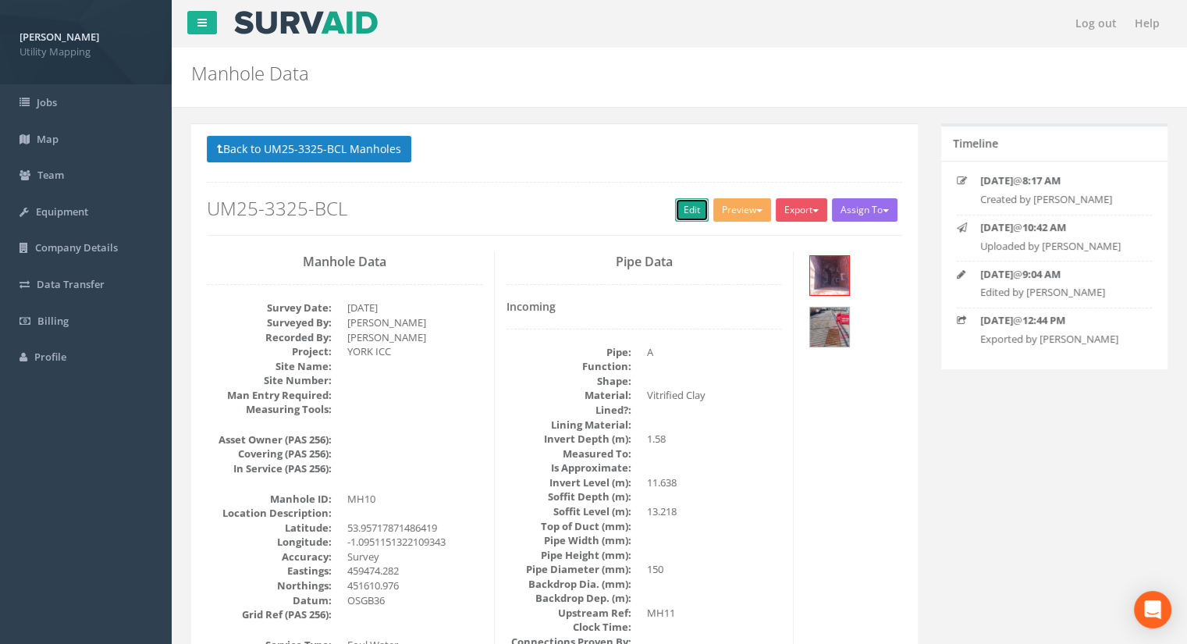
click at [677, 205] on link "Edit" at bounding box center [692, 209] width 34 height 23
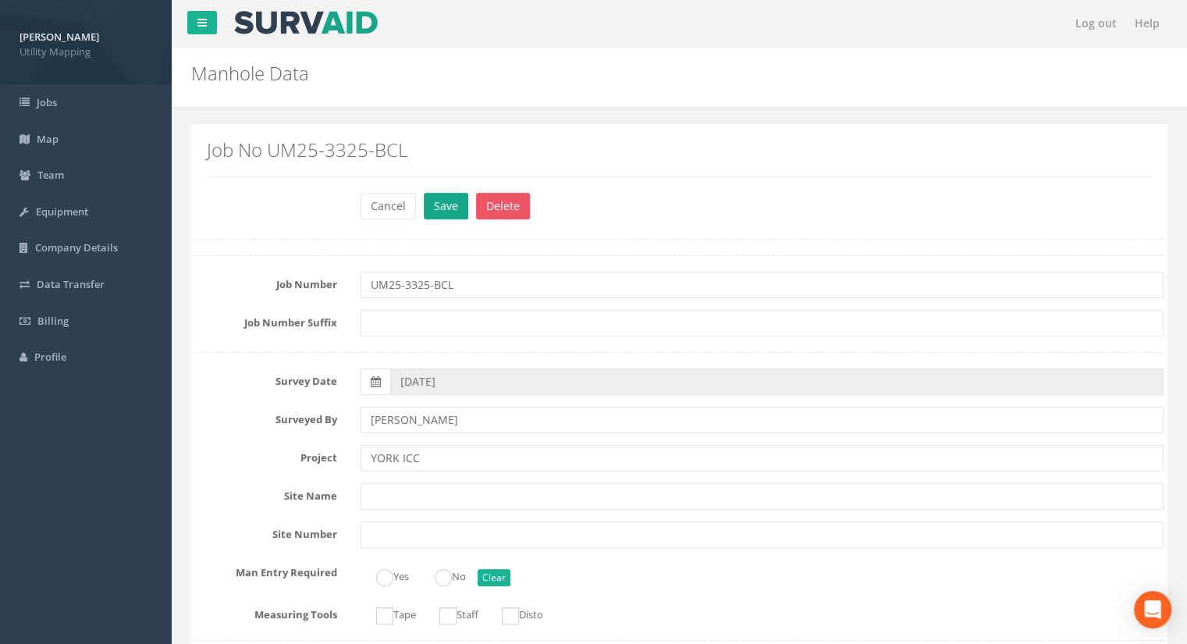
type input "13.23"
click at [431, 199] on button "Save" at bounding box center [446, 206] width 44 height 27
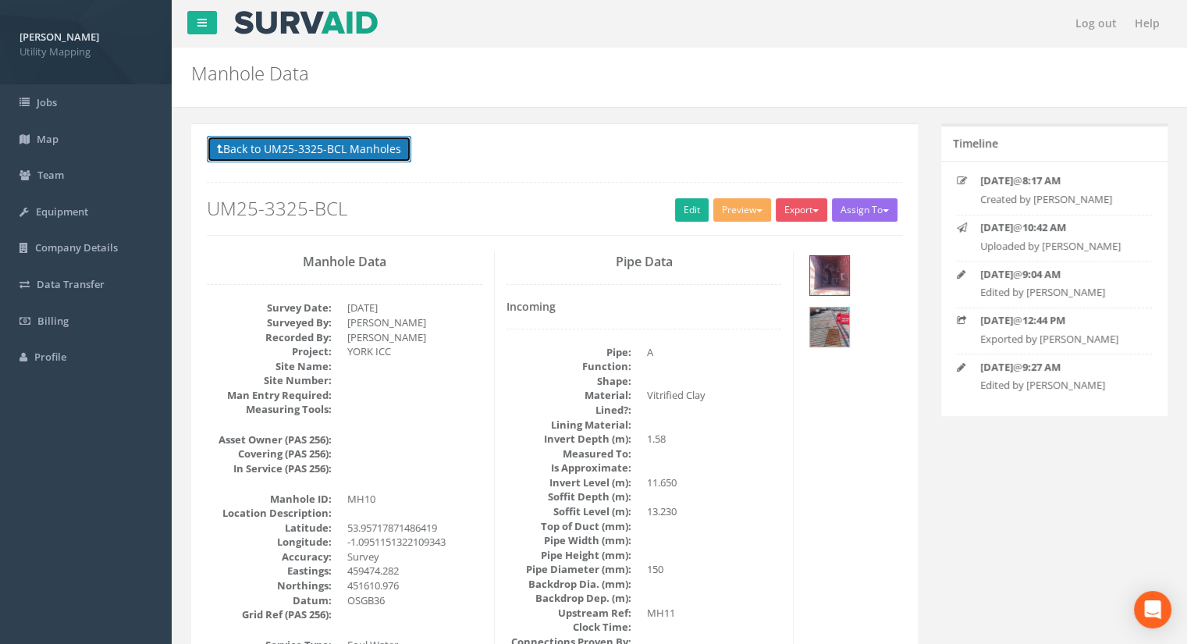
click at [302, 158] on button "Back to UM25-3325-BCL Manholes" at bounding box center [309, 149] width 204 height 27
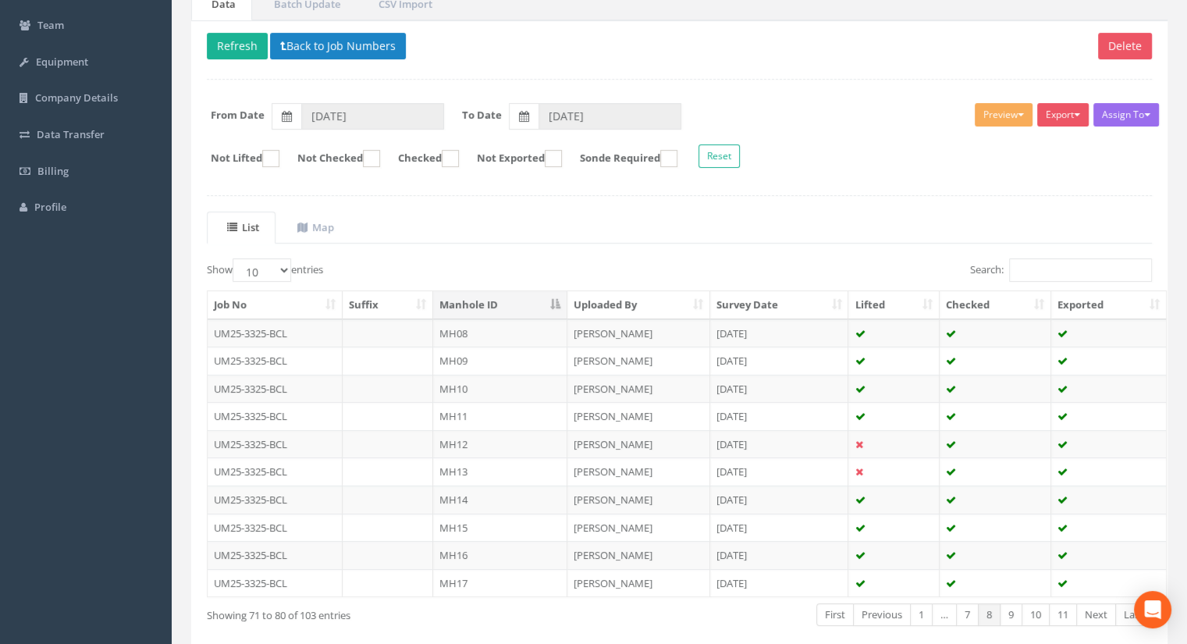
scroll to position [222, 0]
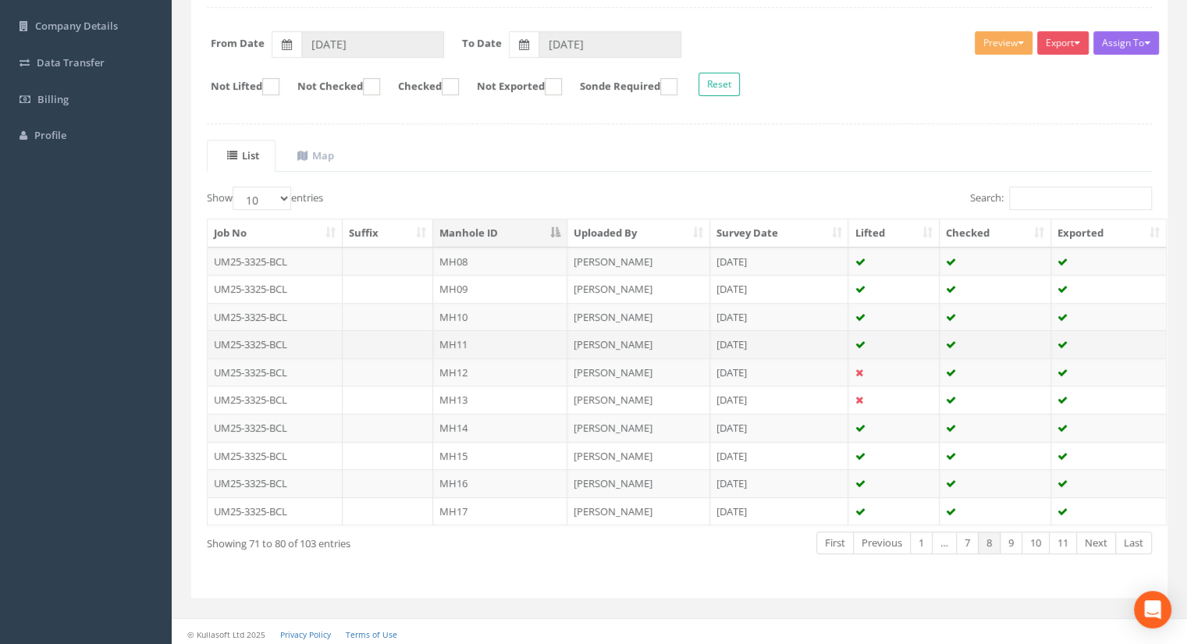
click at [490, 335] on td "MH11" at bounding box center [500, 344] width 134 height 28
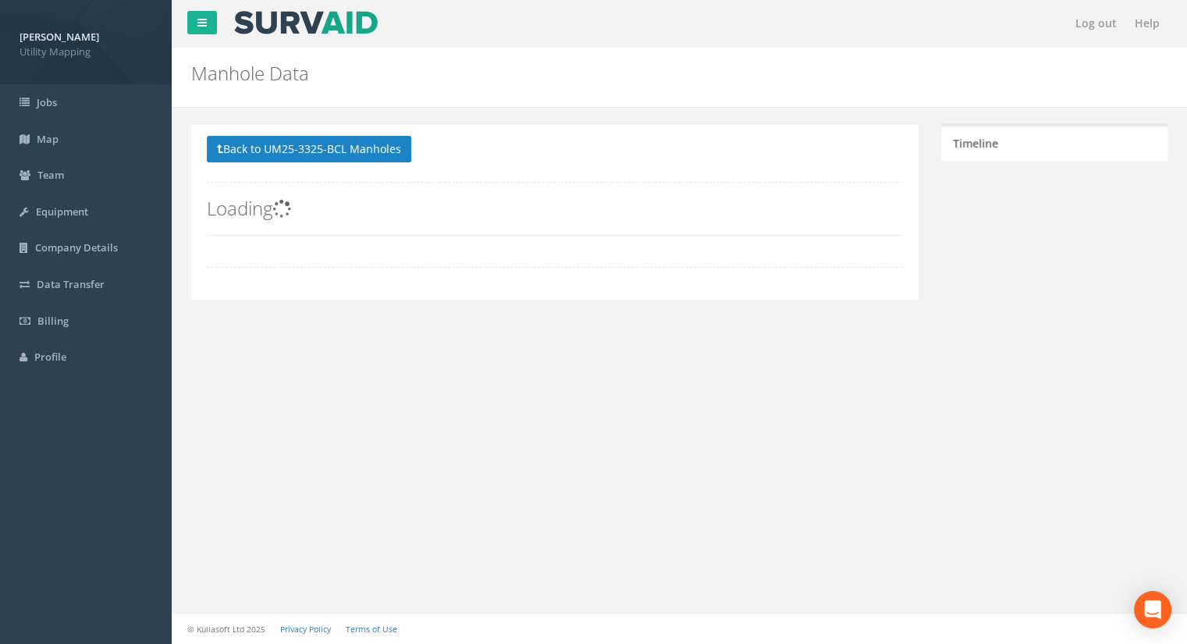
scroll to position [0, 0]
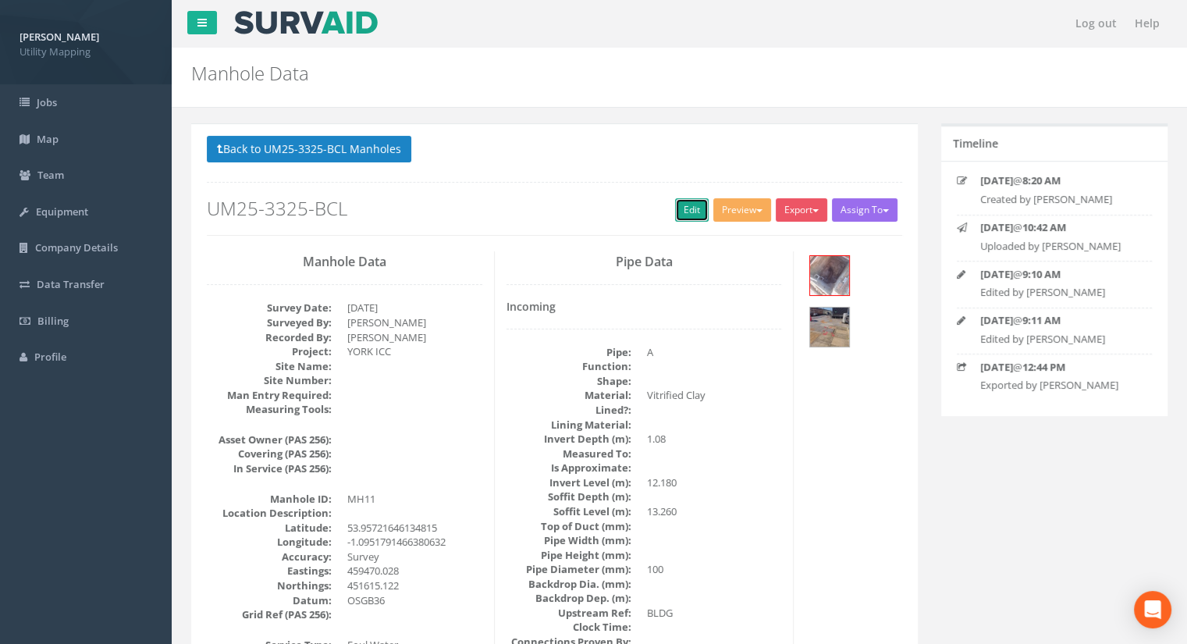
click at [678, 207] on link "Edit" at bounding box center [692, 209] width 34 height 23
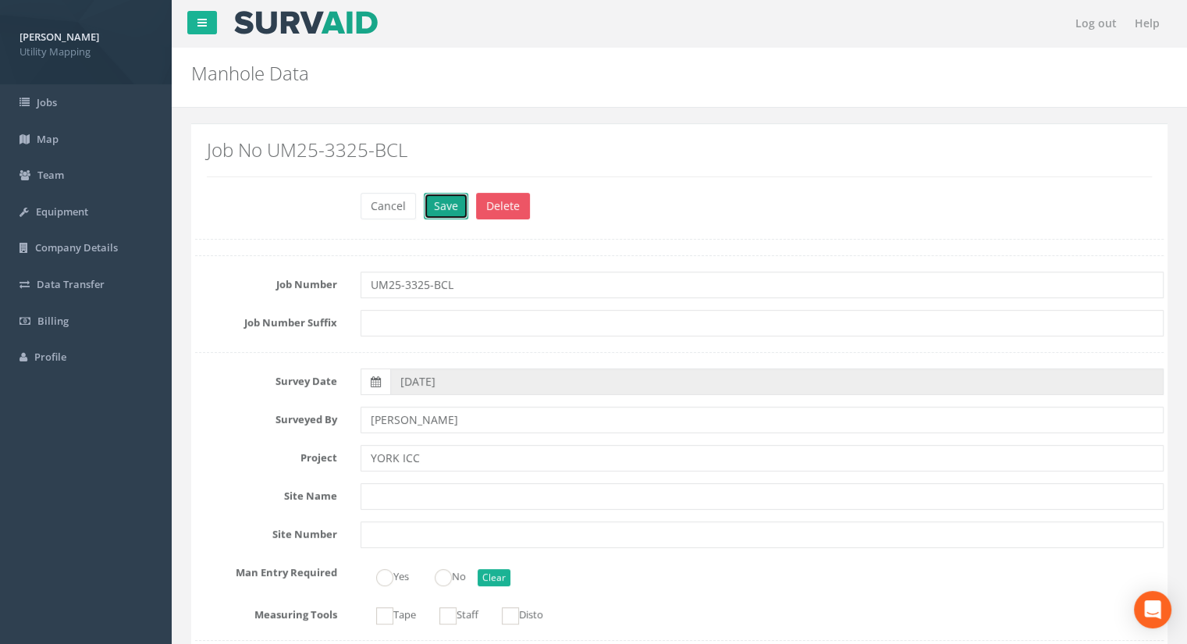
click at [424, 211] on button "Save" at bounding box center [446, 206] width 44 height 27
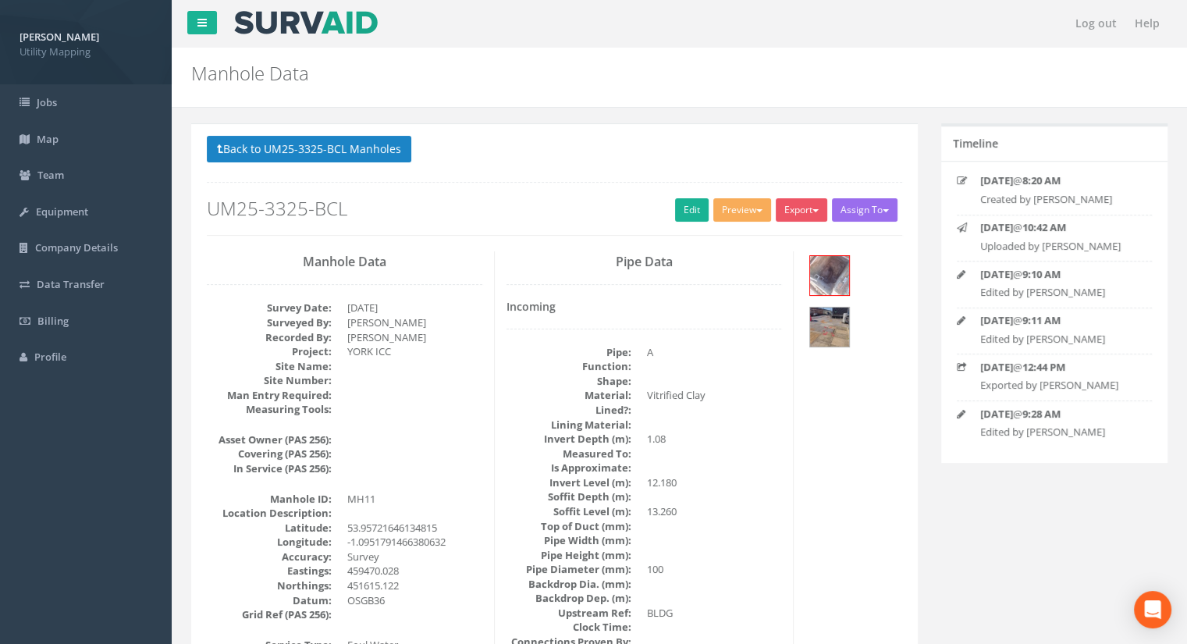
click at [403, 165] on div "Back to UM25-3325-BCL Manholes Back to Map Assign To [PERSON_NAME] Land Surveyo…" at bounding box center [554, 185] width 695 height 99
click at [398, 151] on button "Back to UM25-3325-BCL Manholes" at bounding box center [309, 149] width 204 height 27
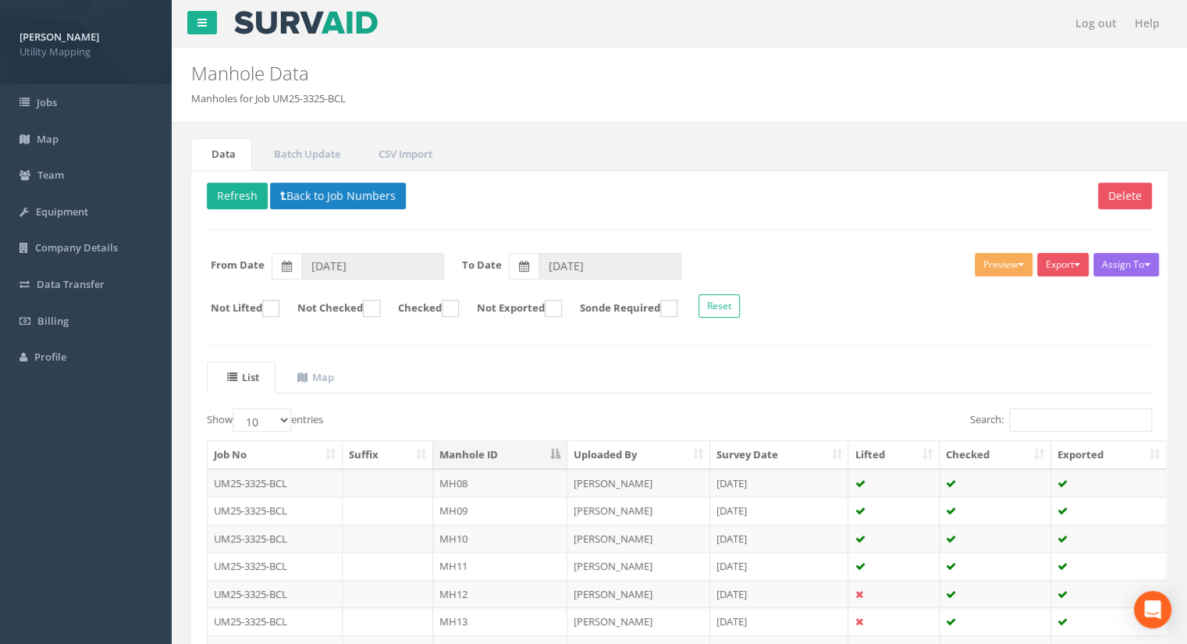
scroll to position [156, 0]
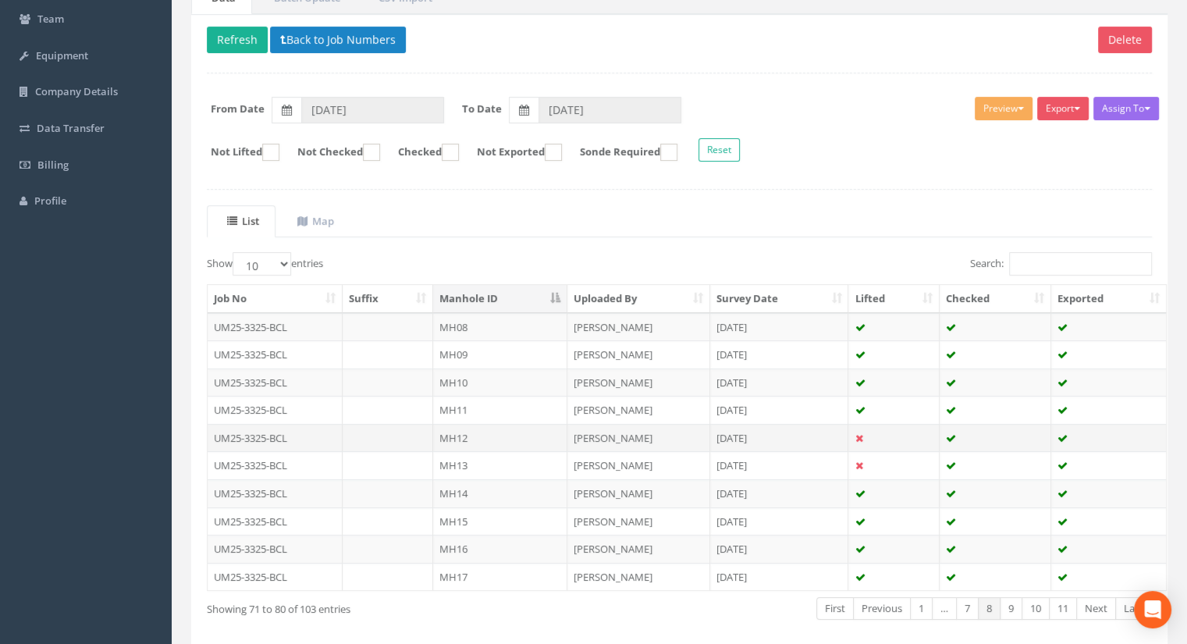
click at [471, 432] on td "MH12" at bounding box center [500, 438] width 134 height 28
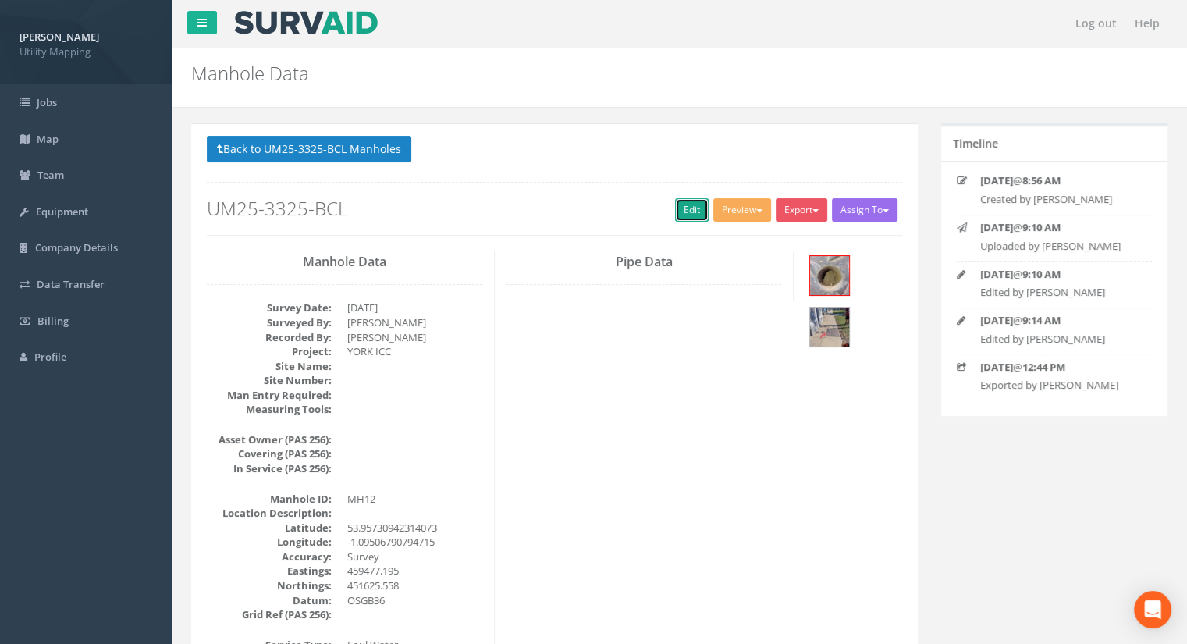
click at [675, 210] on link "Edit" at bounding box center [692, 209] width 34 height 23
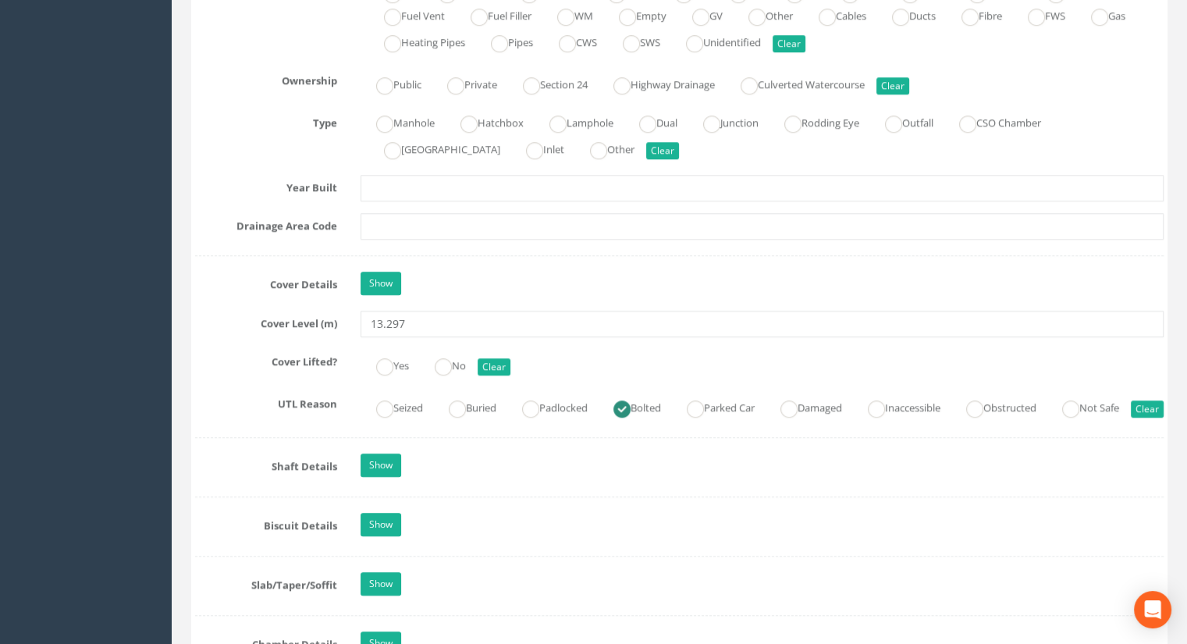
scroll to position [1248, 0]
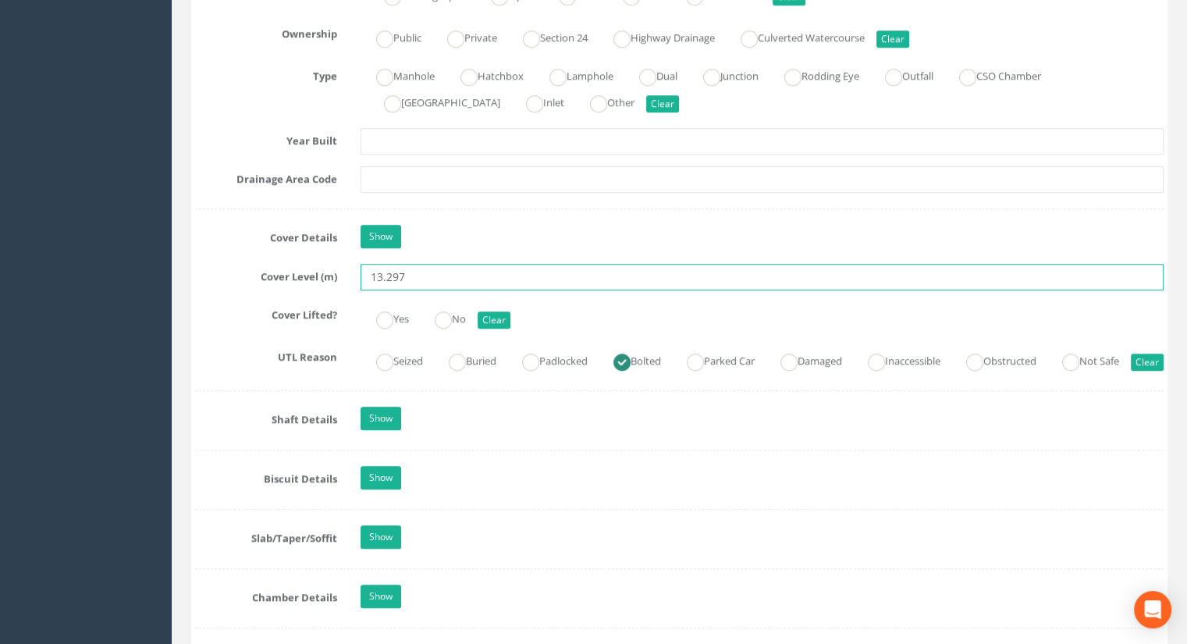
click at [426, 276] on input "13.297" at bounding box center [761, 277] width 803 height 27
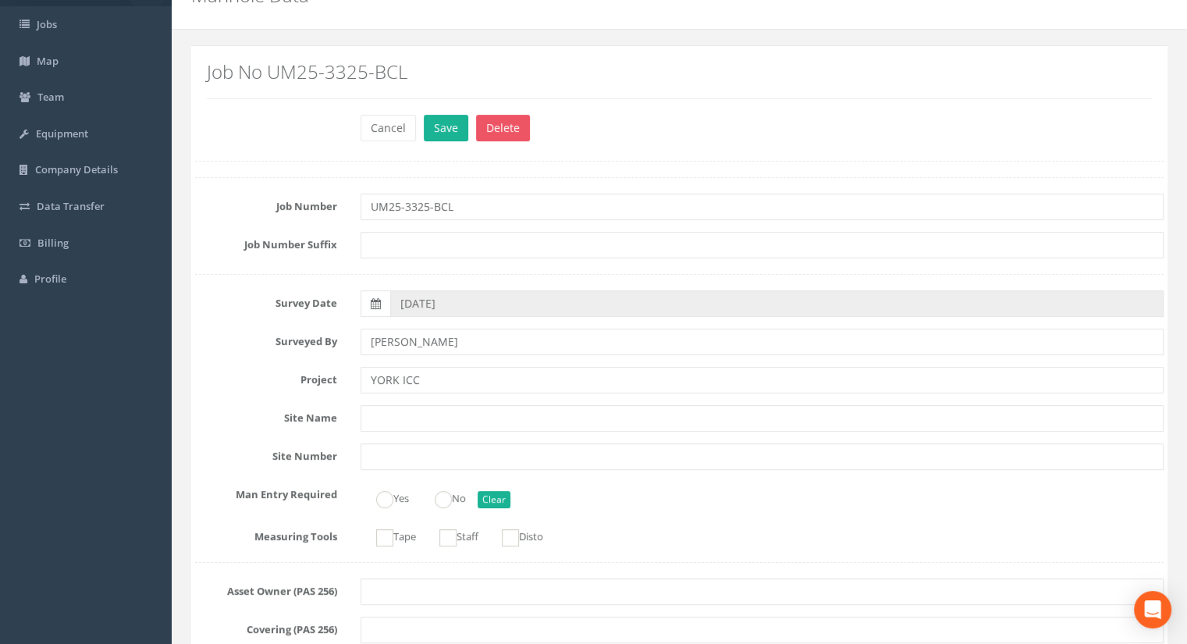
scroll to position [0, 0]
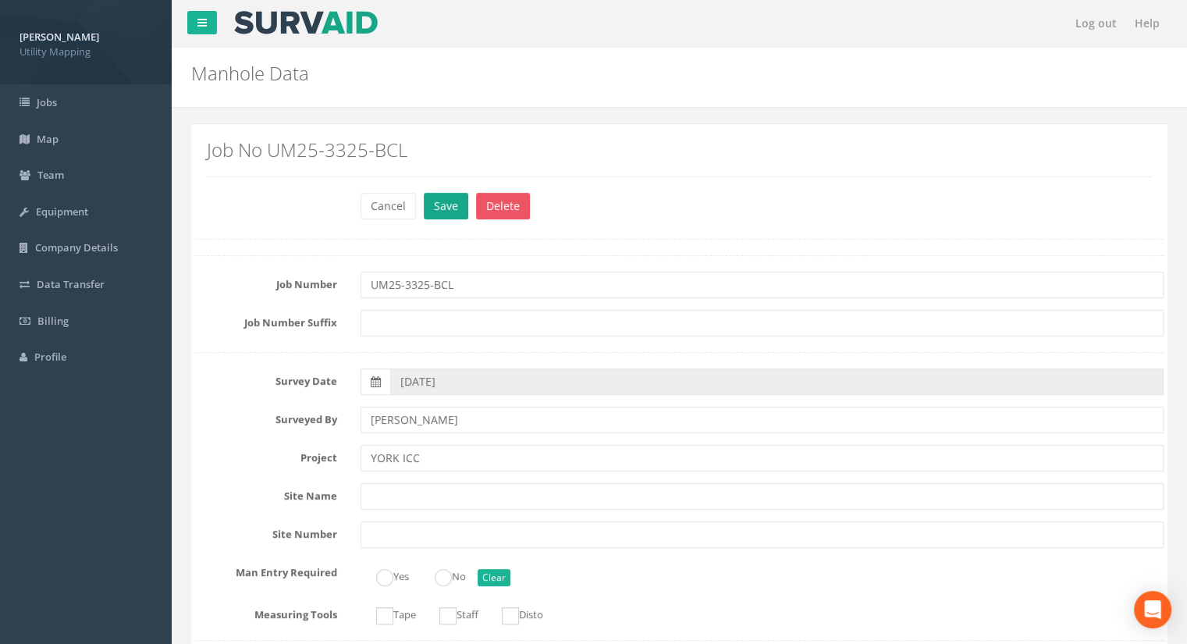
type input "13.28"
click at [435, 208] on button "Save" at bounding box center [446, 206] width 44 height 27
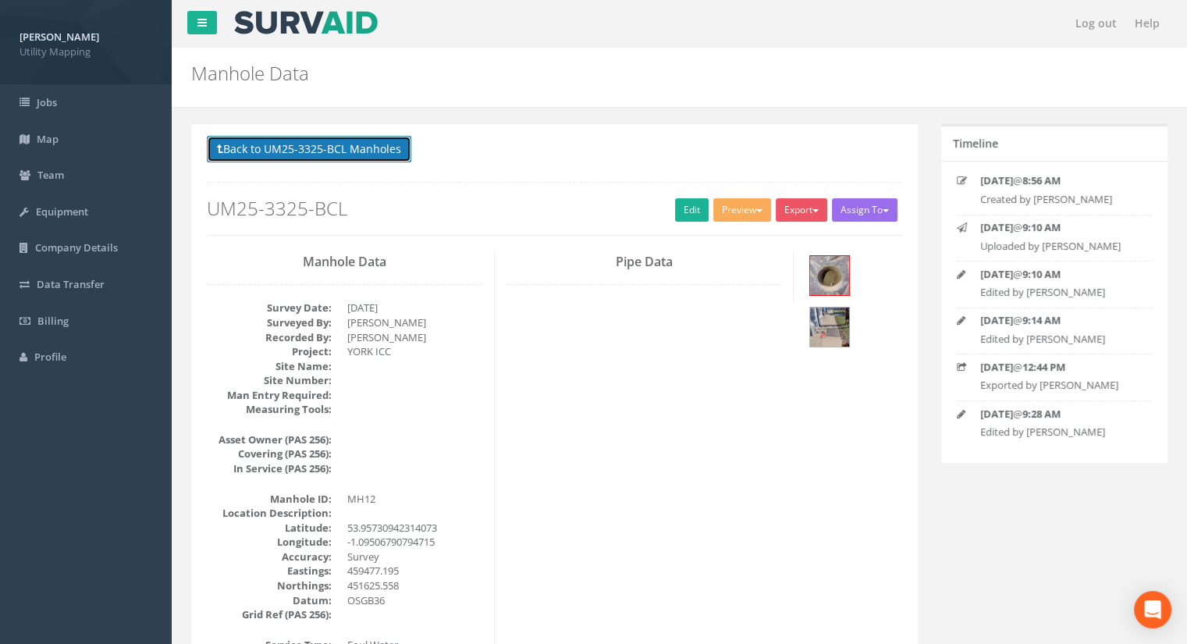
click at [318, 150] on button "Back to UM25-3325-BCL Manholes" at bounding box center [309, 149] width 204 height 27
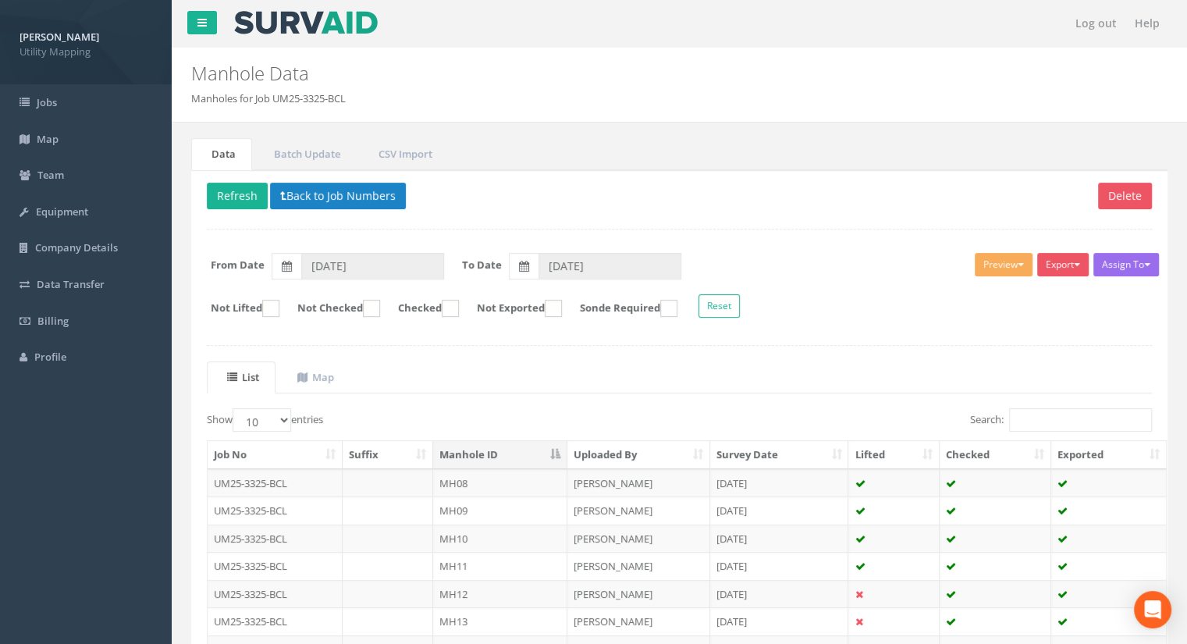
scroll to position [222, 0]
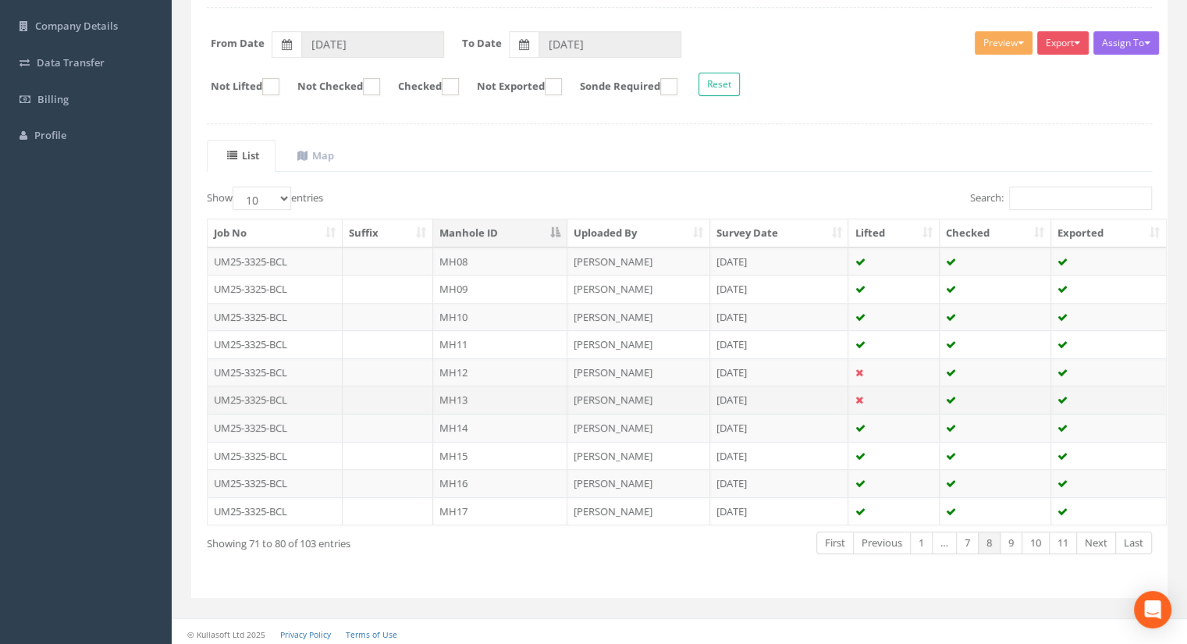
click at [467, 396] on td "MH13" at bounding box center [500, 399] width 134 height 28
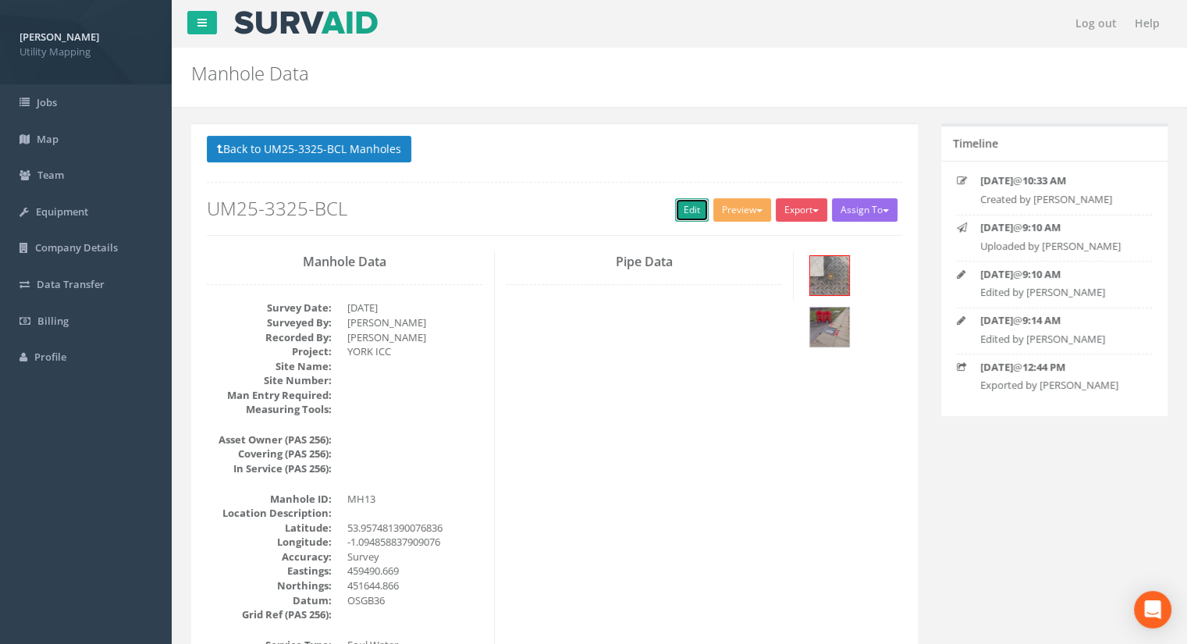
click at [691, 207] on link "Edit" at bounding box center [692, 209] width 34 height 23
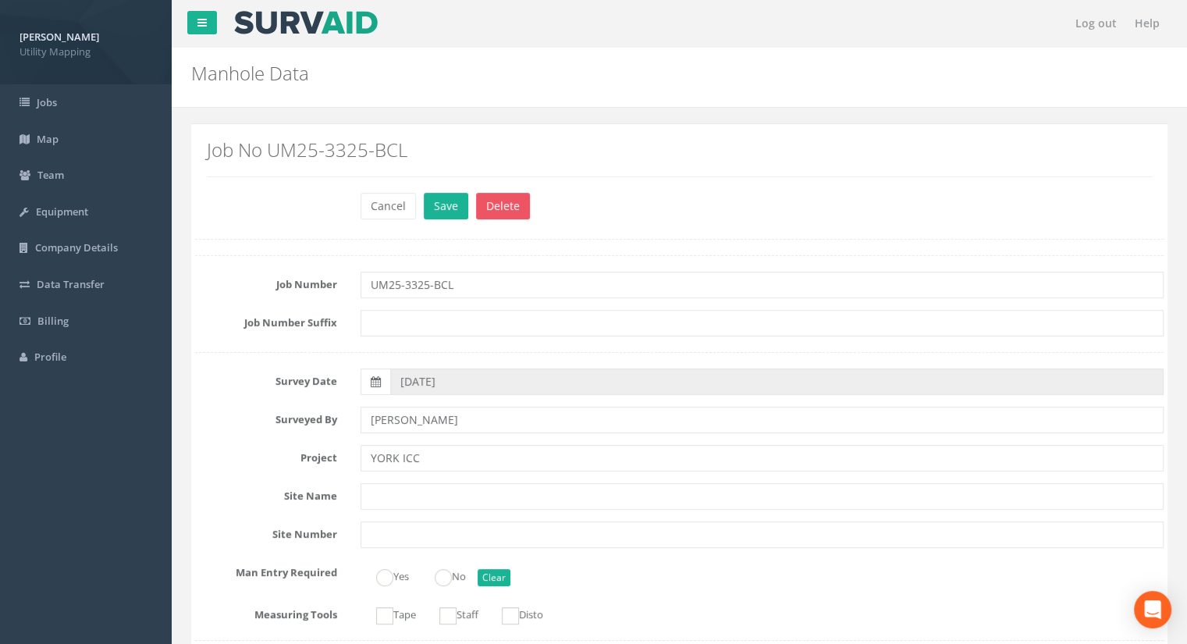
scroll to position [1092, 0]
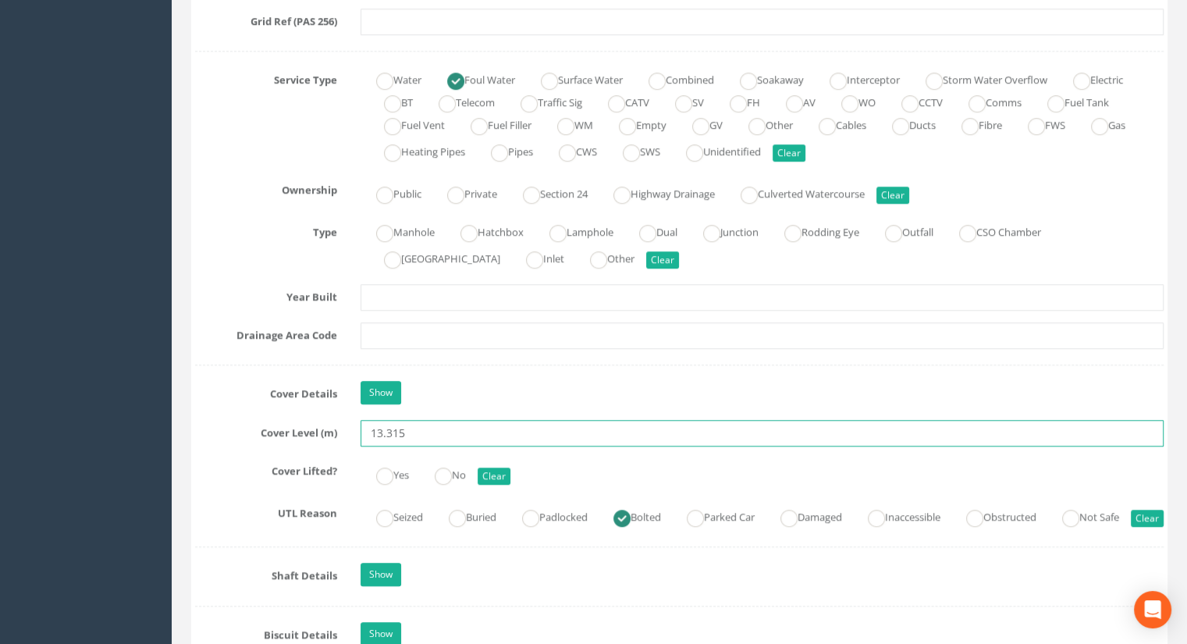
click at [420, 429] on input "13.315" at bounding box center [761, 433] width 803 height 27
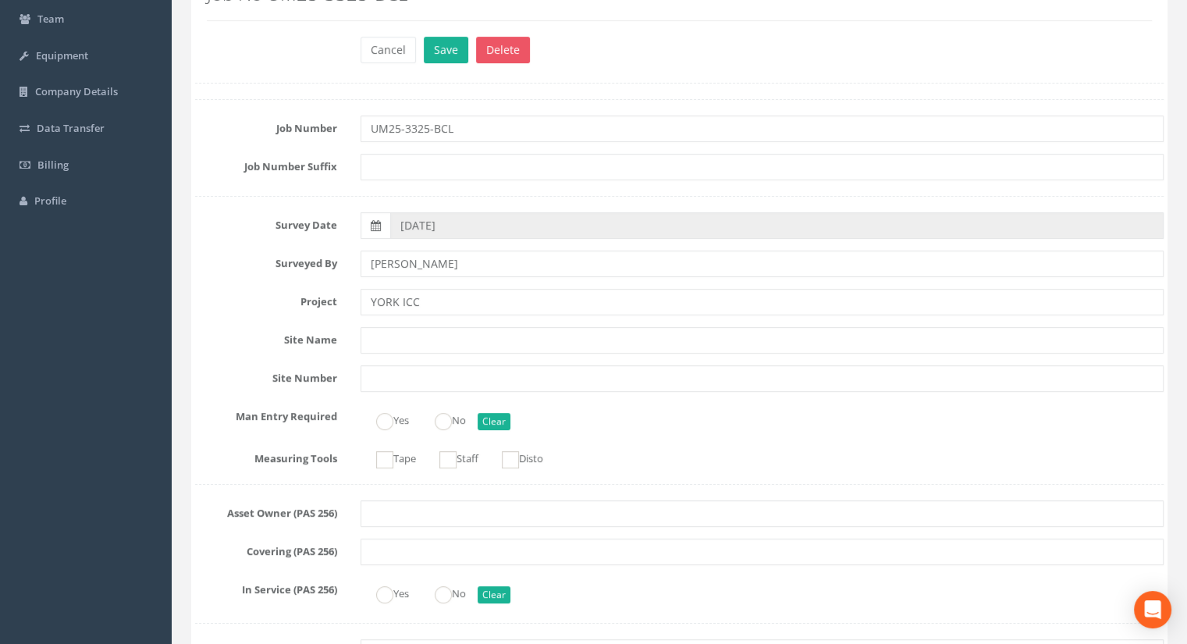
scroll to position [0, 0]
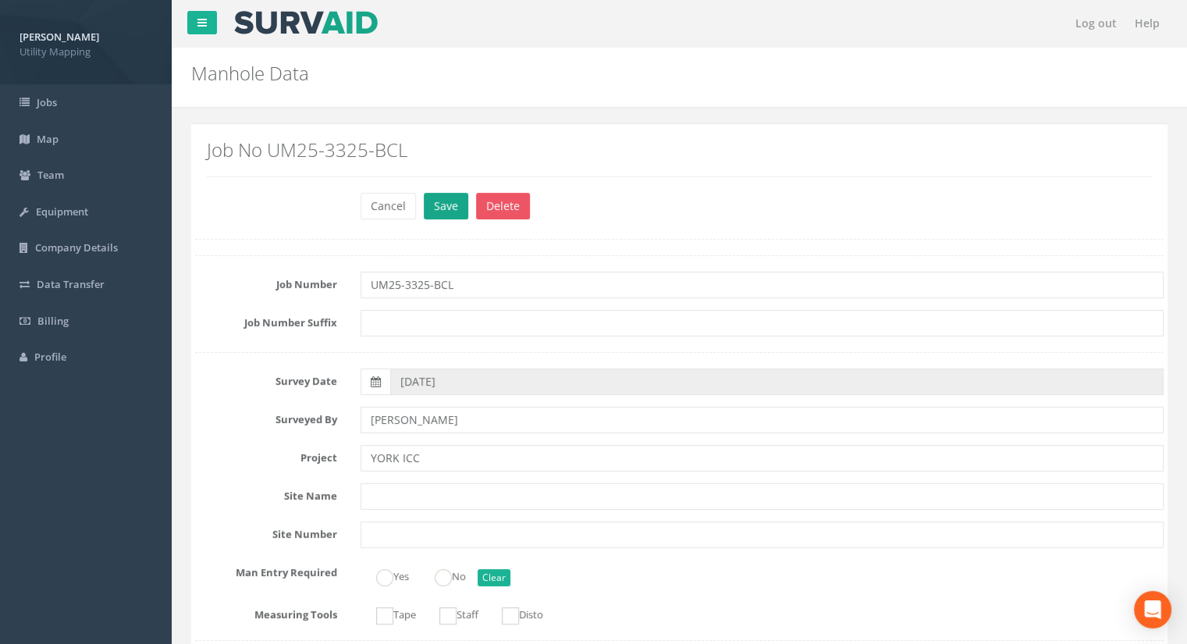
type input "13.30"
click at [435, 214] on button "Save" at bounding box center [446, 206] width 44 height 27
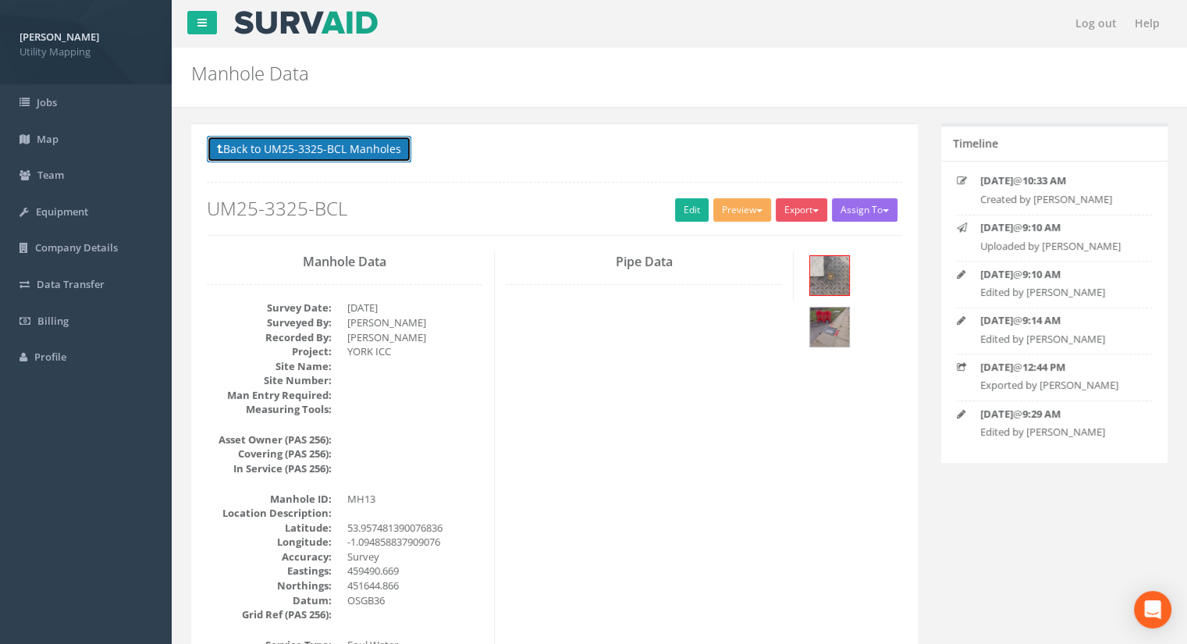
click at [293, 157] on button "Back to UM25-3325-BCL Manholes" at bounding box center [309, 149] width 204 height 27
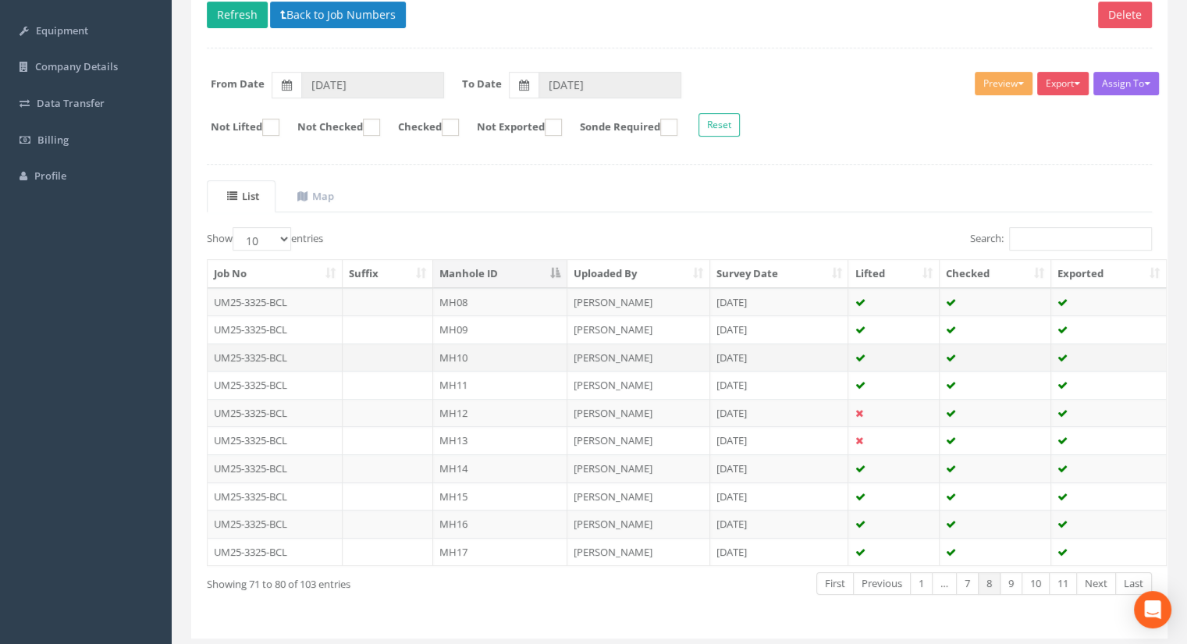
scroll to position [222, 0]
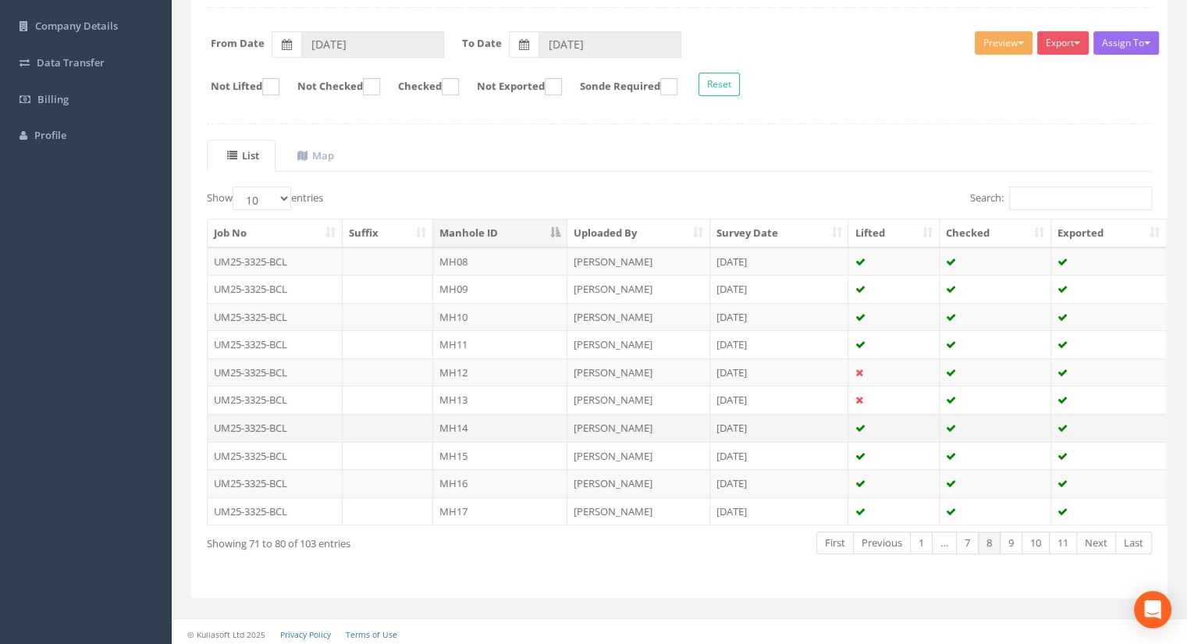
click at [495, 431] on td "MH14" at bounding box center [500, 428] width 134 height 28
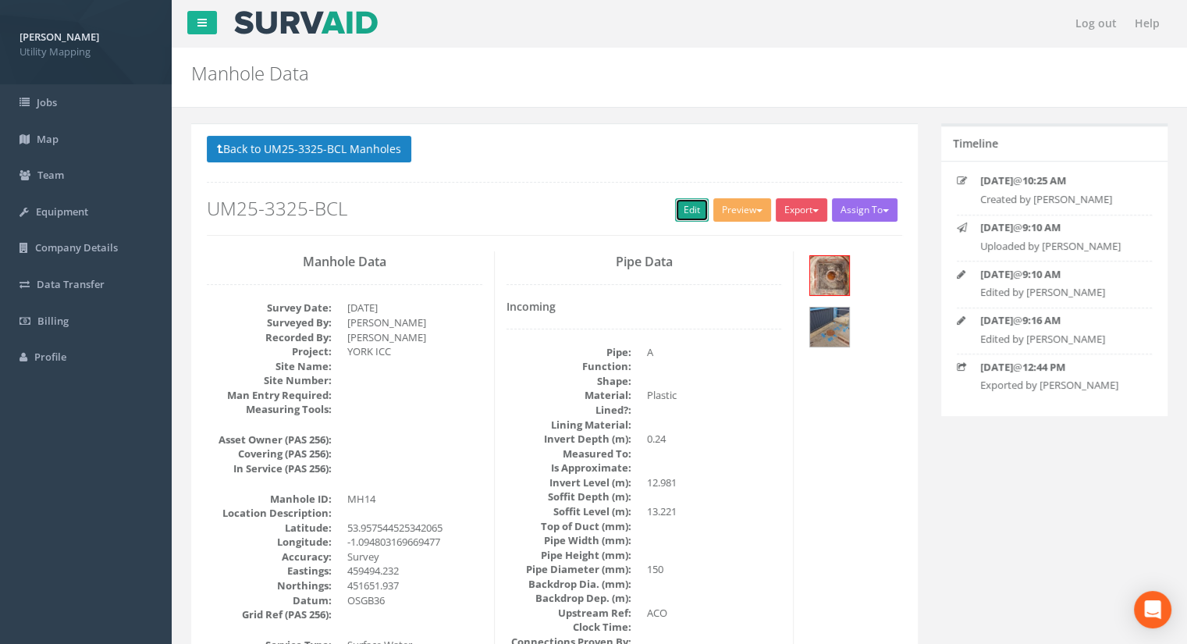
click at [697, 203] on link "Edit" at bounding box center [692, 209] width 34 height 23
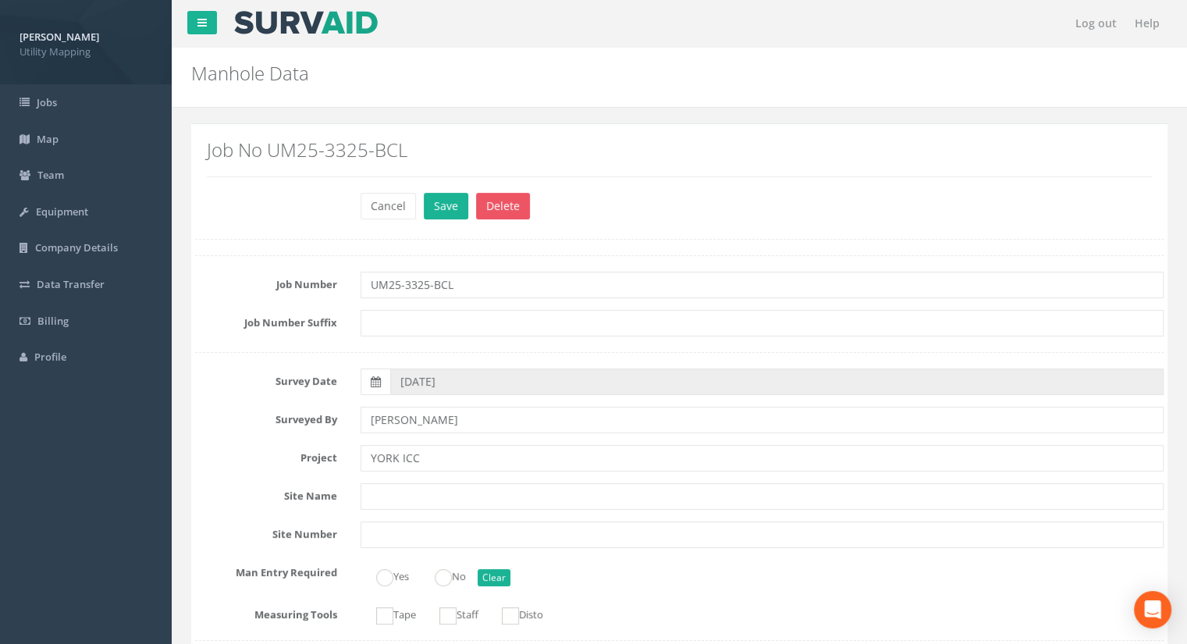
type input "13.28"
click at [446, 218] on div "Cancel Save Delete" at bounding box center [762, 208] width 826 height 30
click at [445, 211] on button "Save" at bounding box center [446, 206] width 44 height 27
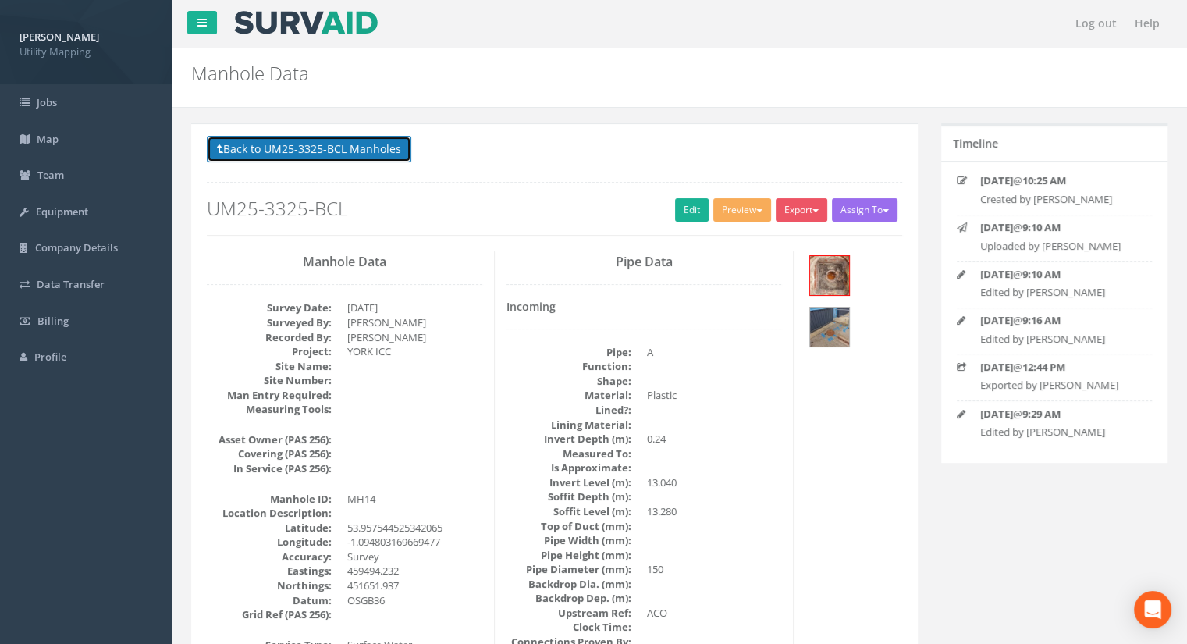
click at [309, 149] on button "Back to UM25-3325-BCL Manholes" at bounding box center [309, 149] width 204 height 27
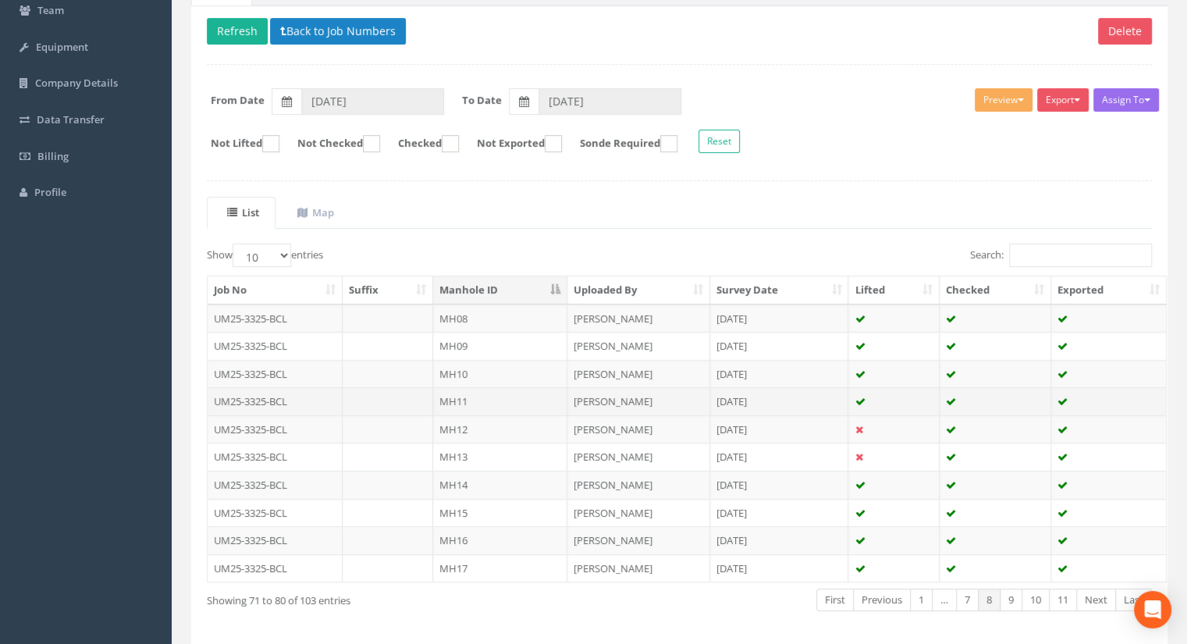
scroll to position [222, 0]
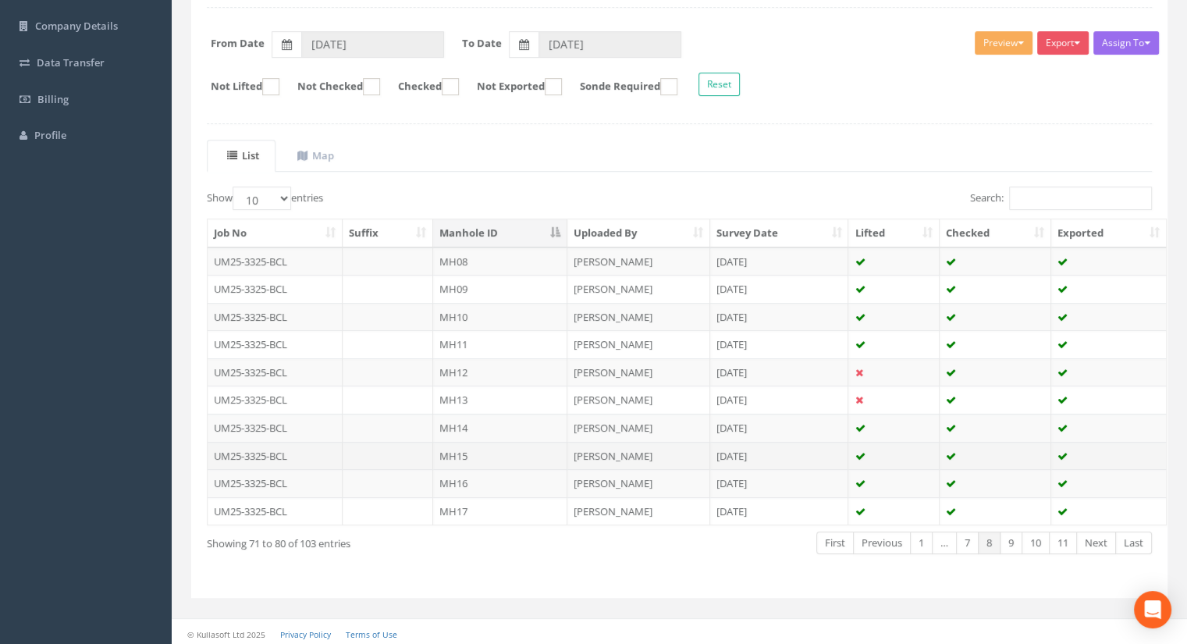
click at [467, 446] on td "MH15" at bounding box center [500, 456] width 134 height 28
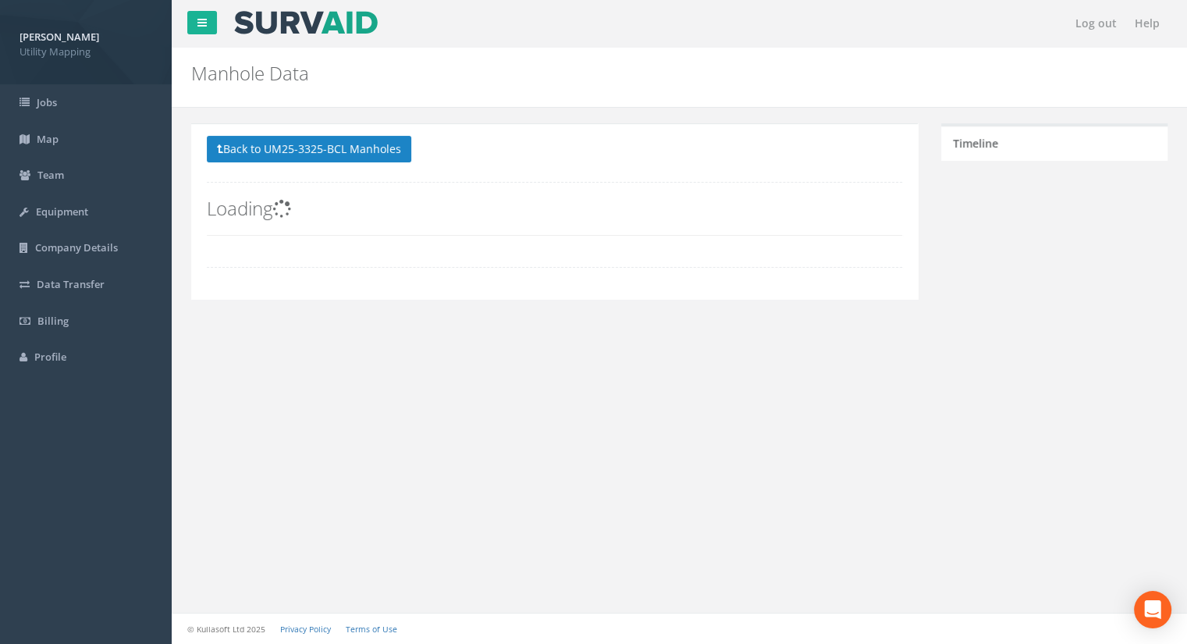
scroll to position [0, 0]
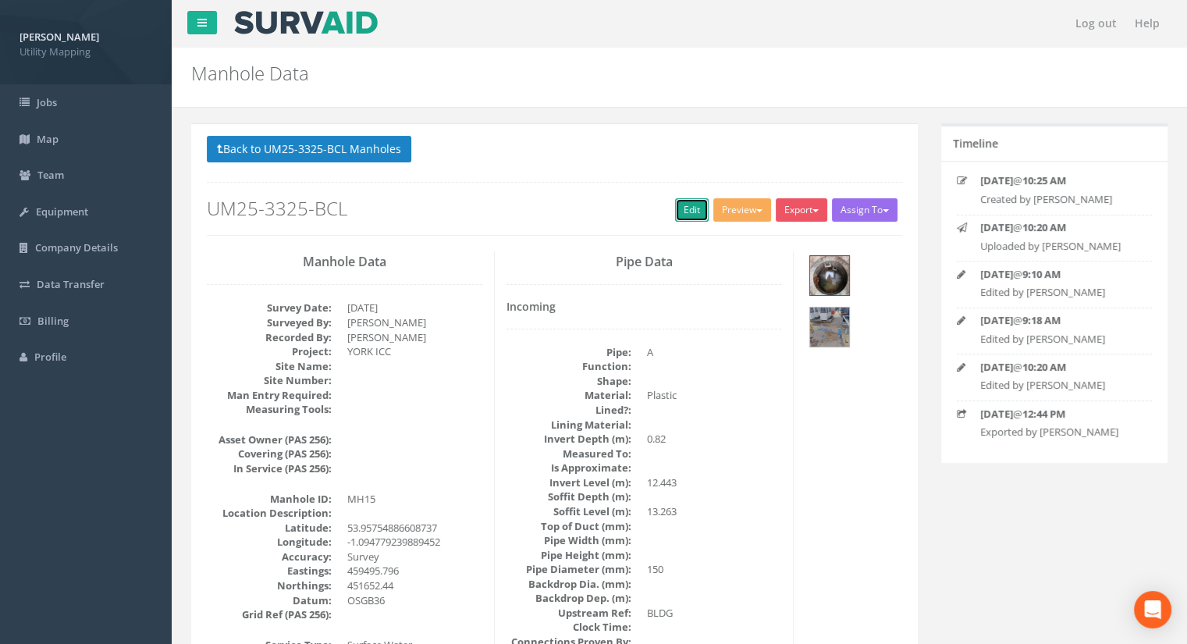
click at [696, 199] on link "Edit" at bounding box center [692, 209] width 34 height 23
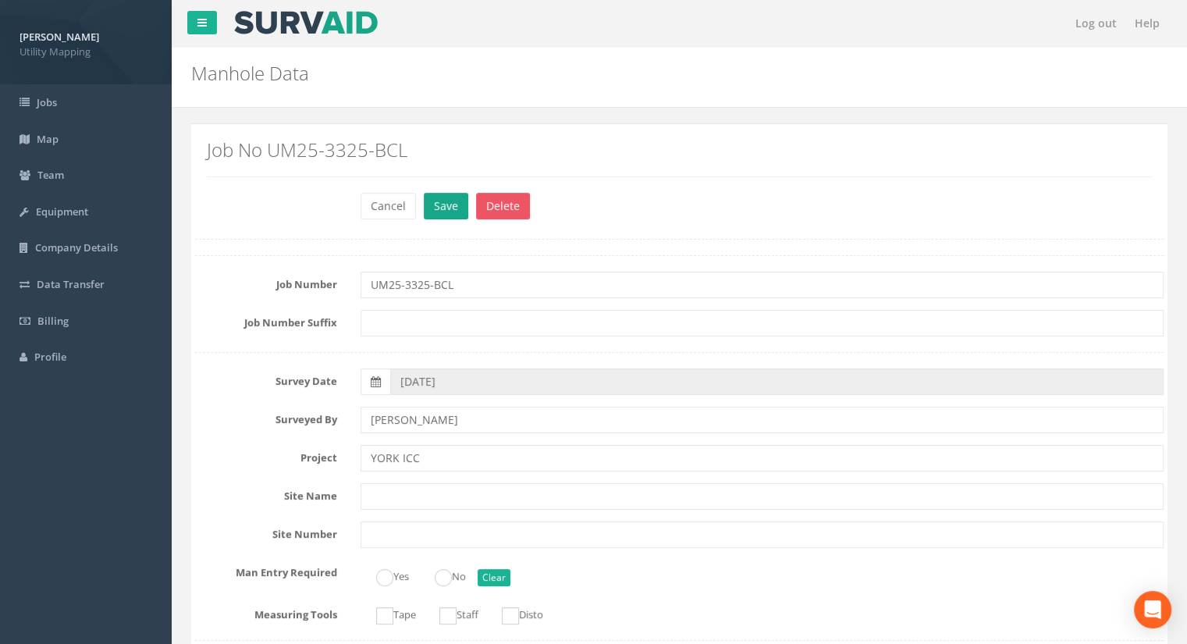
type input "13.23"
click at [453, 206] on button "Save" at bounding box center [446, 206] width 44 height 27
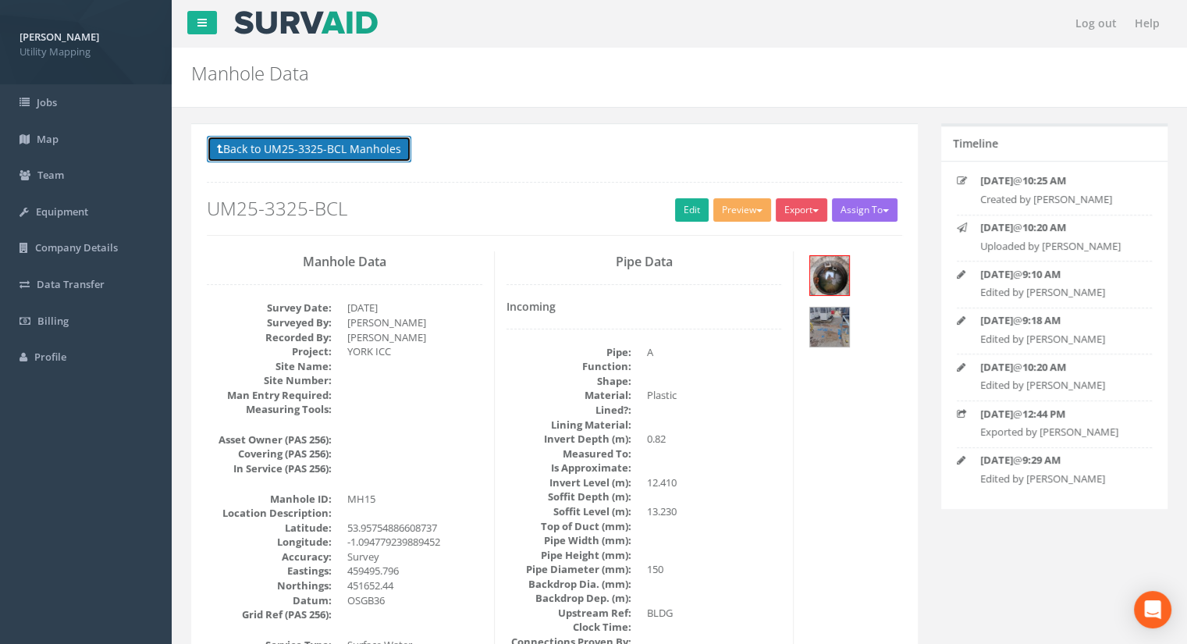
click at [379, 154] on button "Back to UM25-3325-BCL Manholes" at bounding box center [309, 149] width 204 height 27
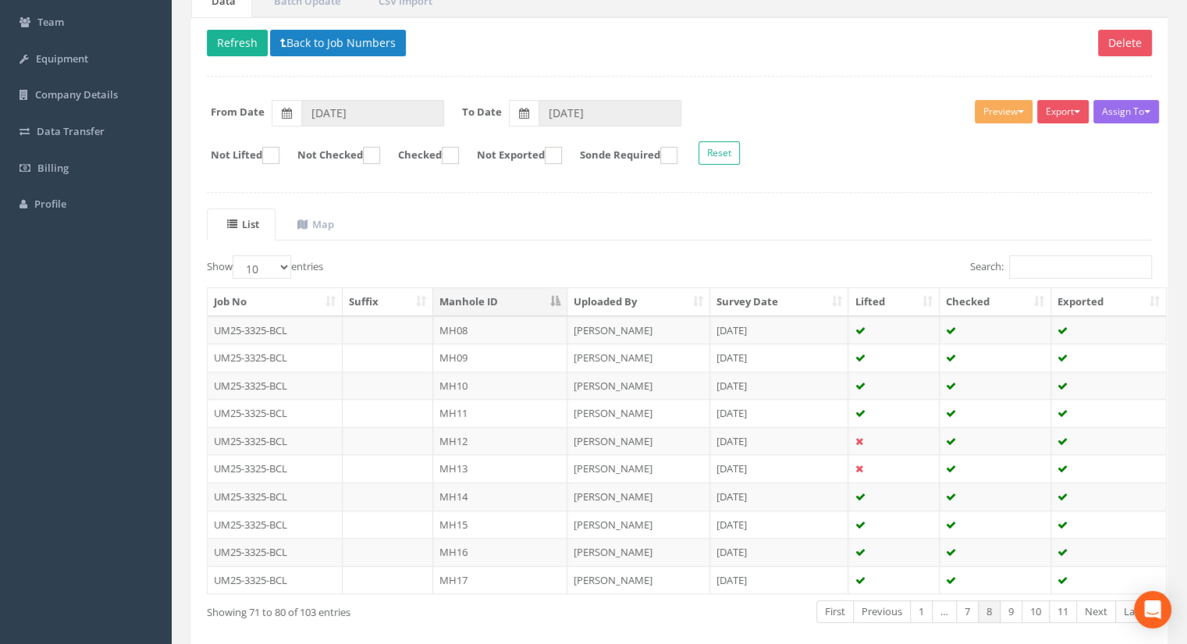
scroll to position [222, 0]
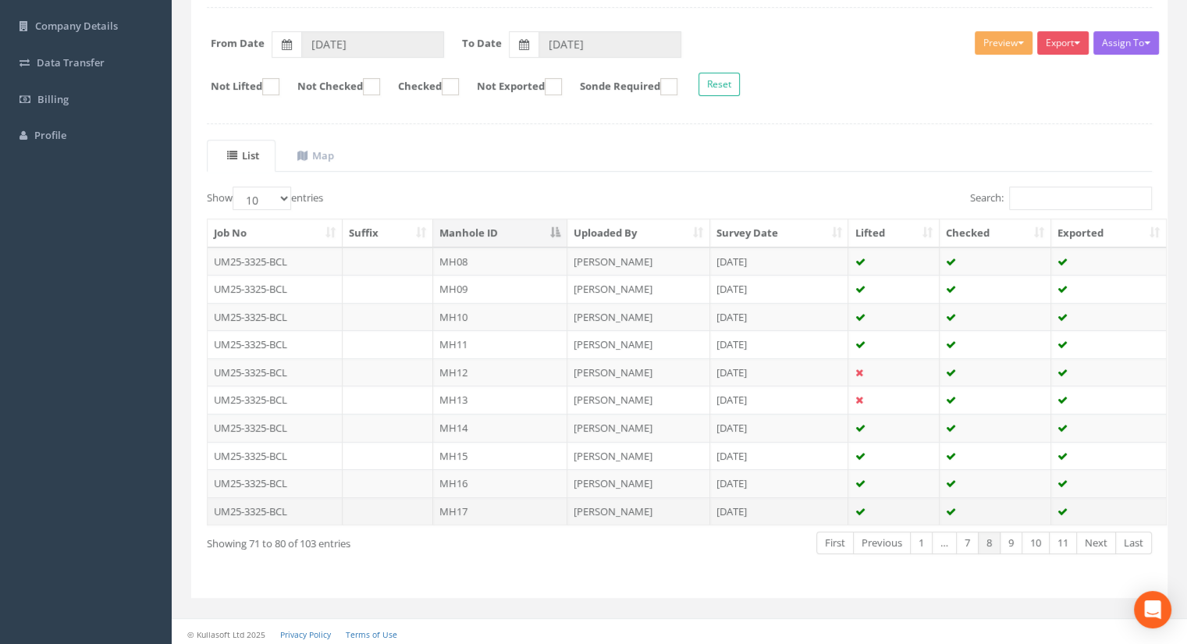
click at [484, 497] on td "MH17" at bounding box center [500, 511] width 134 height 28
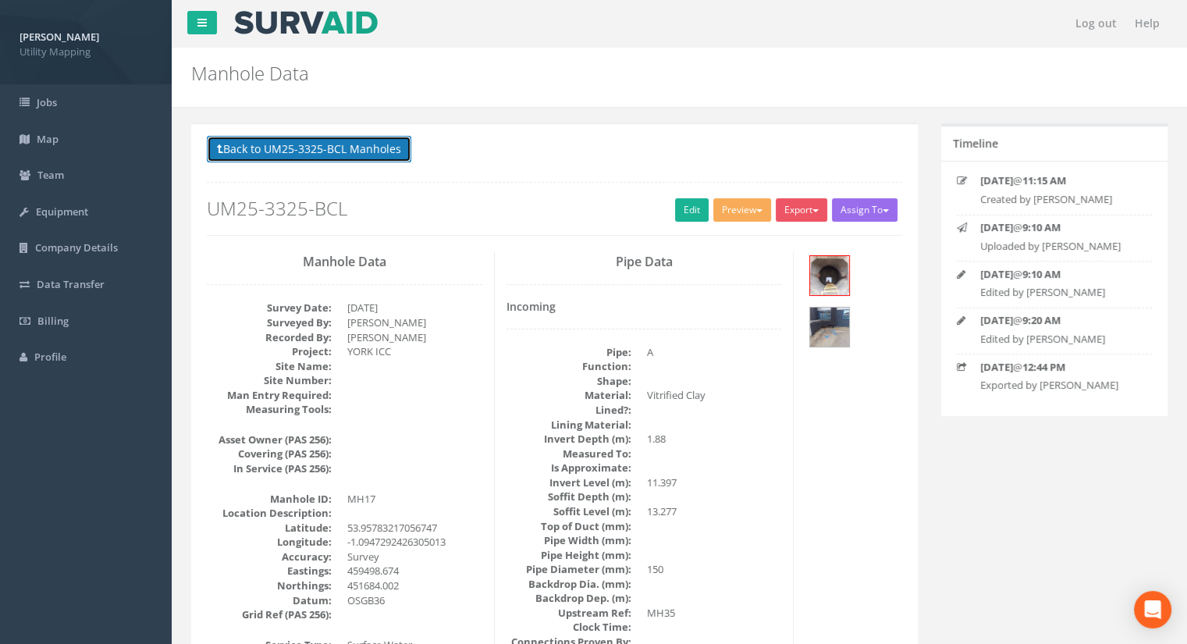
click at [337, 151] on button "Back to UM25-3325-BCL Manholes" at bounding box center [309, 149] width 204 height 27
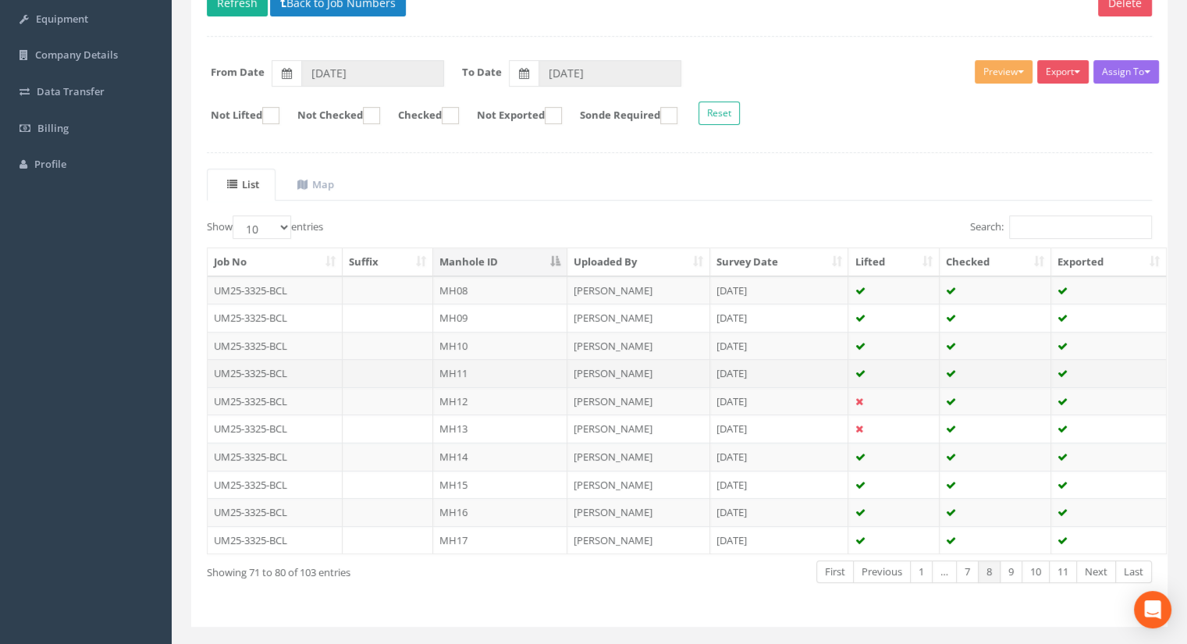
scroll to position [222, 0]
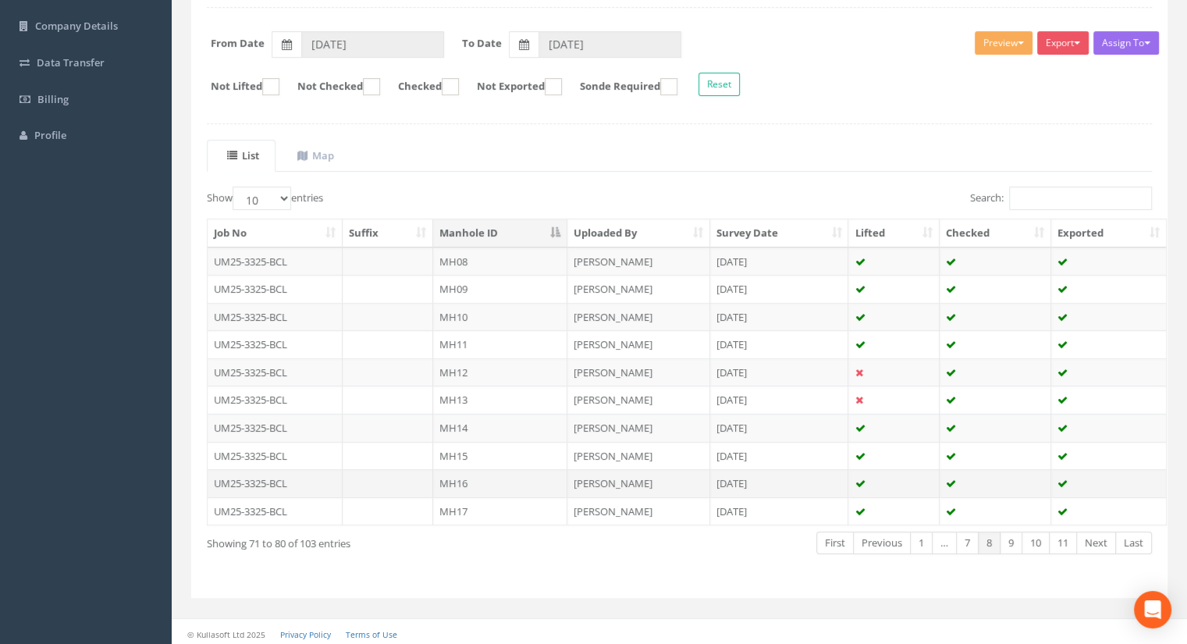
click at [464, 477] on td "MH16" at bounding box center [500, 483] width 134 height 28
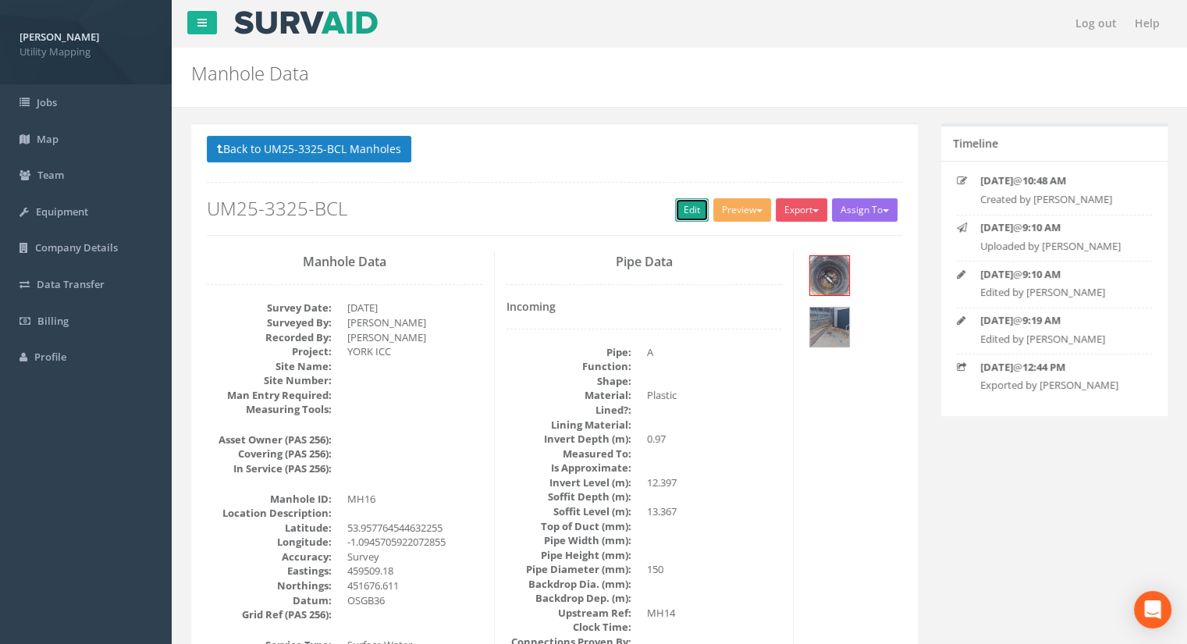
click at [675, 203] on link "Edit" at bounding box center [692, 209] width 34 height 23
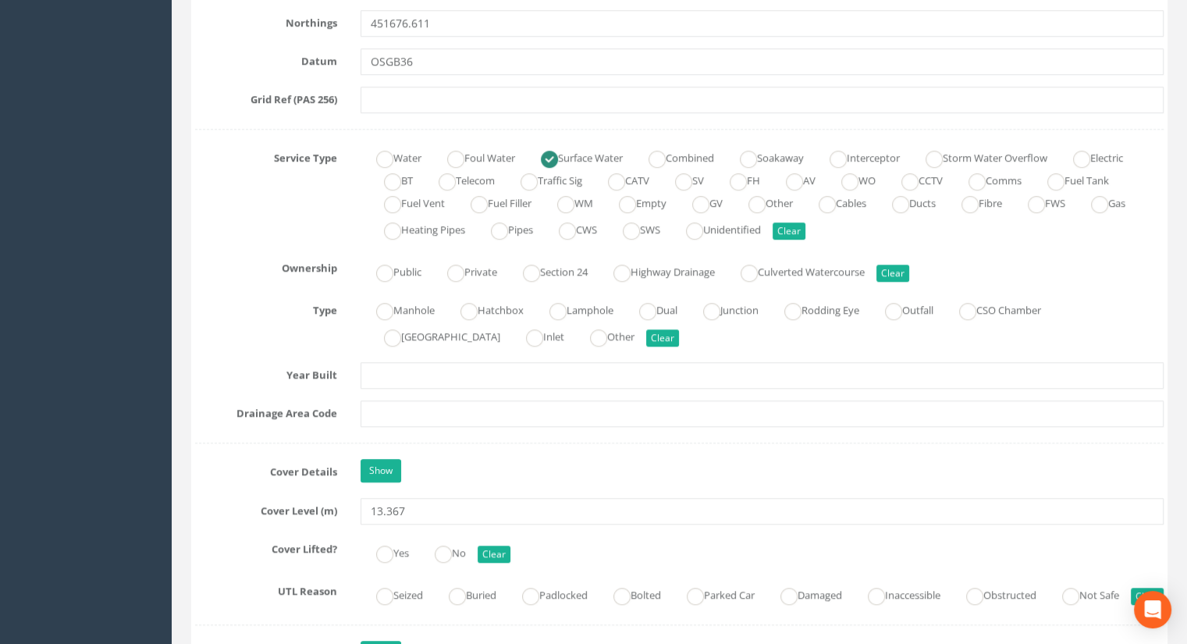
scroll to position [1170, 0]
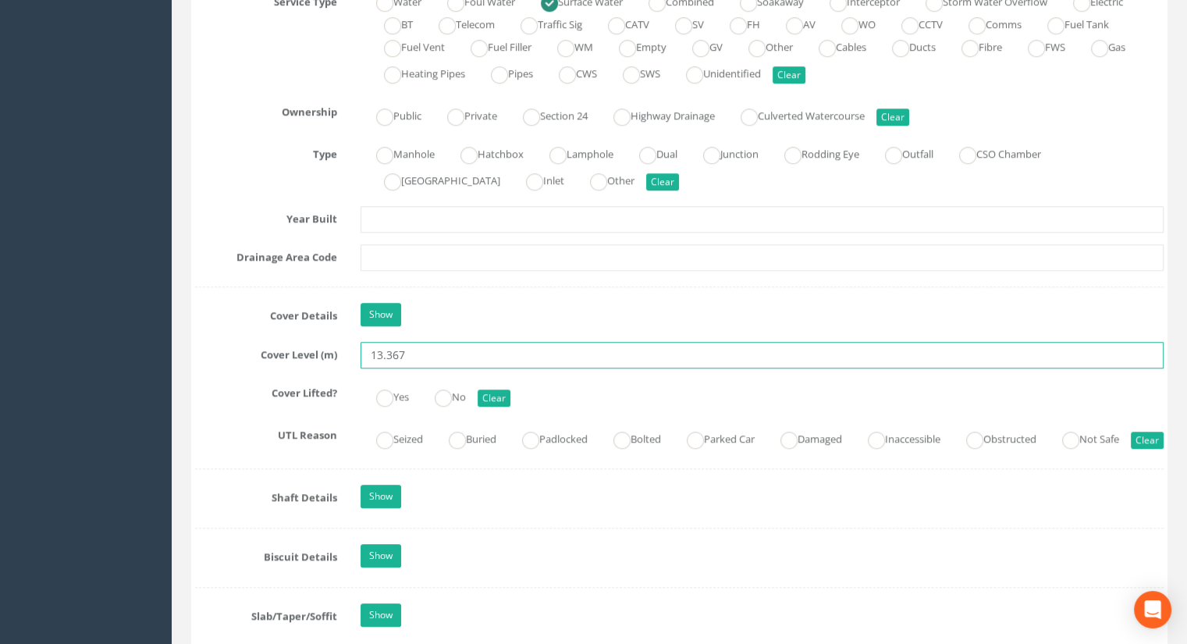
click at [422, 348] on input "13.367" at bounding box center [761, 355] width 803 height 27
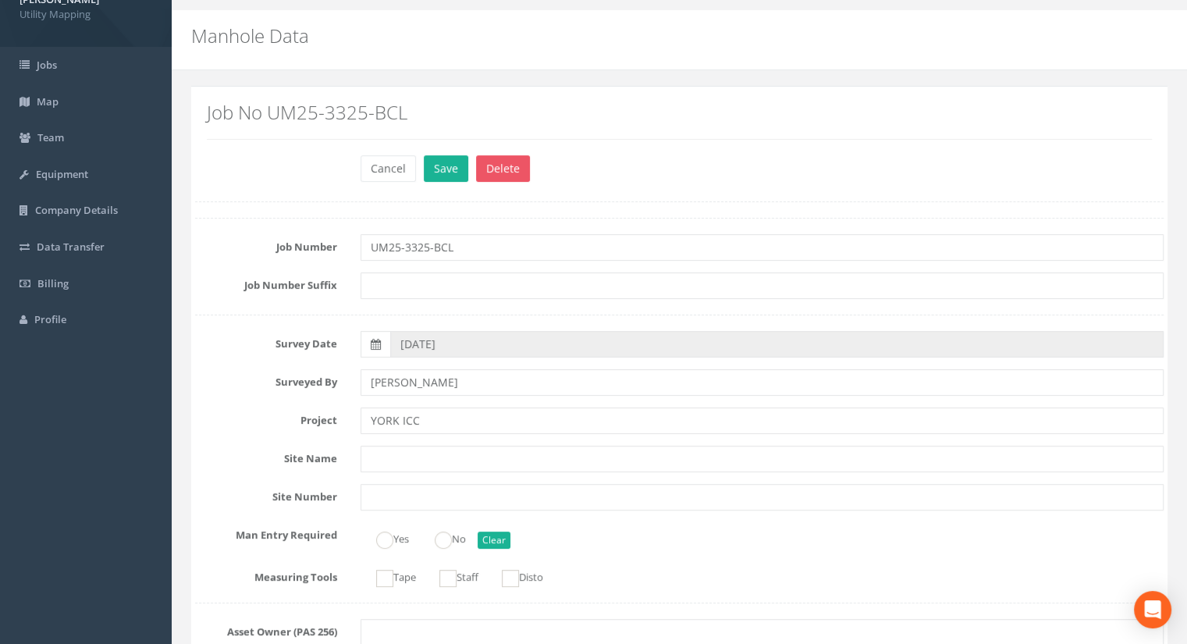
scroll to position [0, 0]
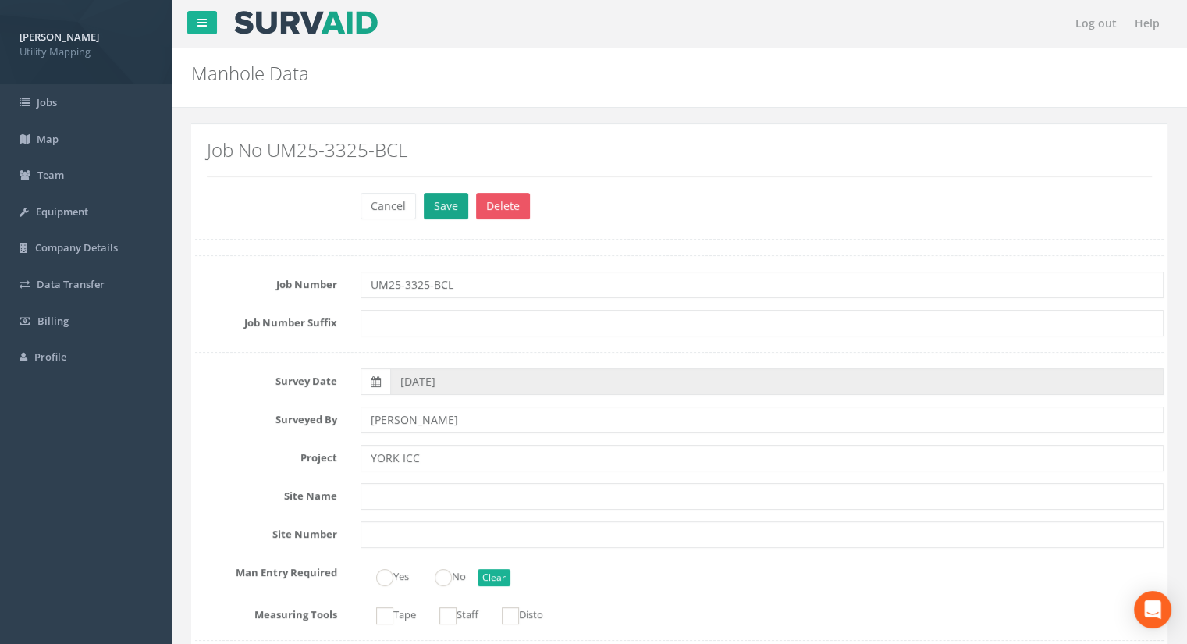
type input "13.39"
click at [433, 208] on button "Save" at bounding box center [446, 206] width 44 height 27
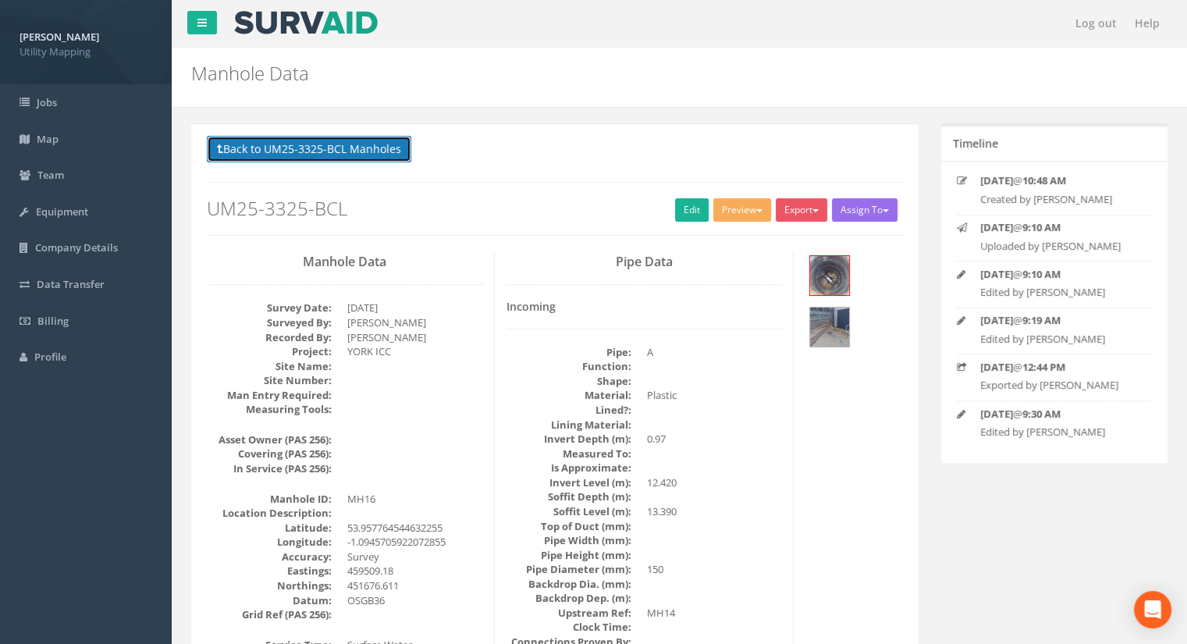
click at [358, 152] on button "Back to UM25-3325-BCL Manholes" at bounding box center [309, 149] width 204 height 27
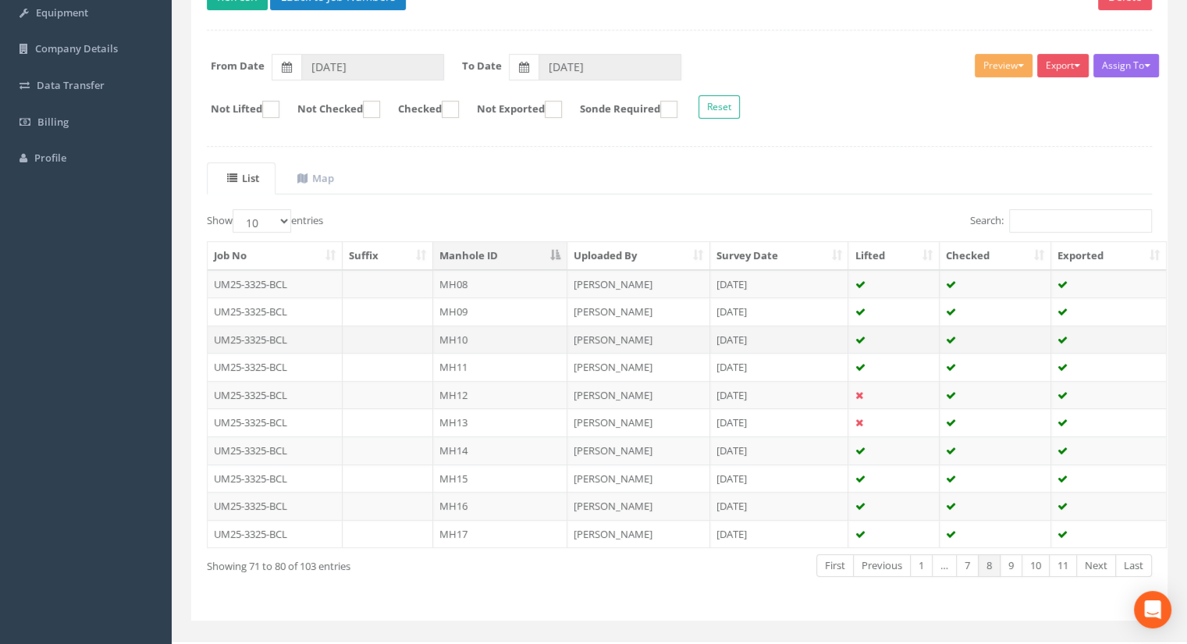
scroll to position [222, 0]
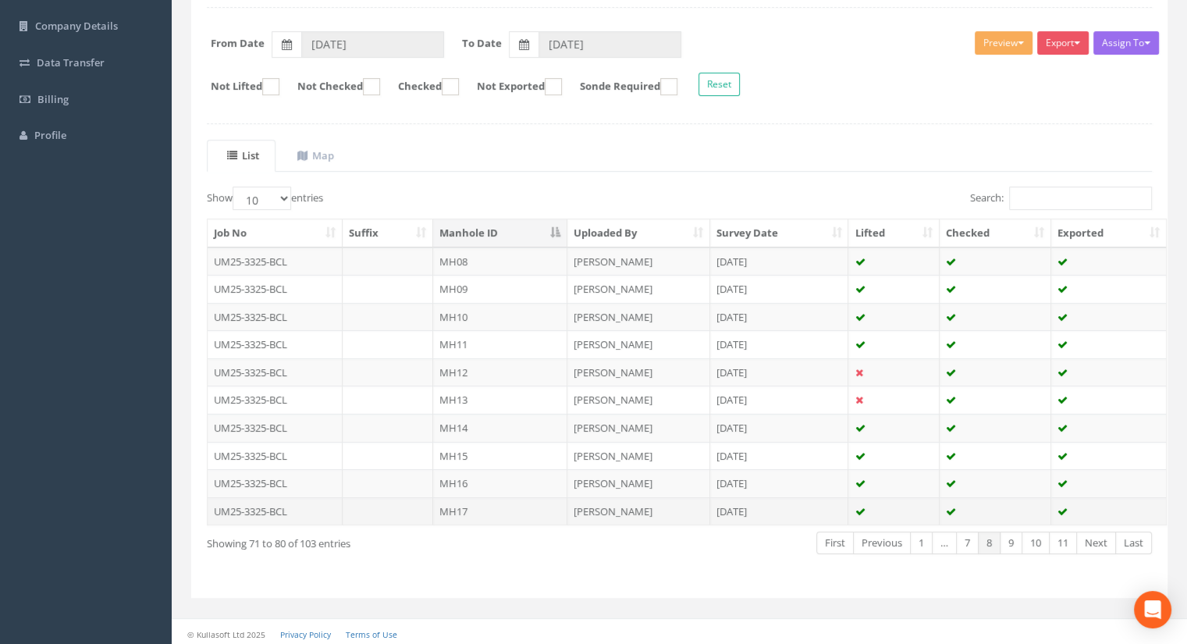
click at [484, 506] on td "MH17" at bounding box center [500, 511] width 134 height 28
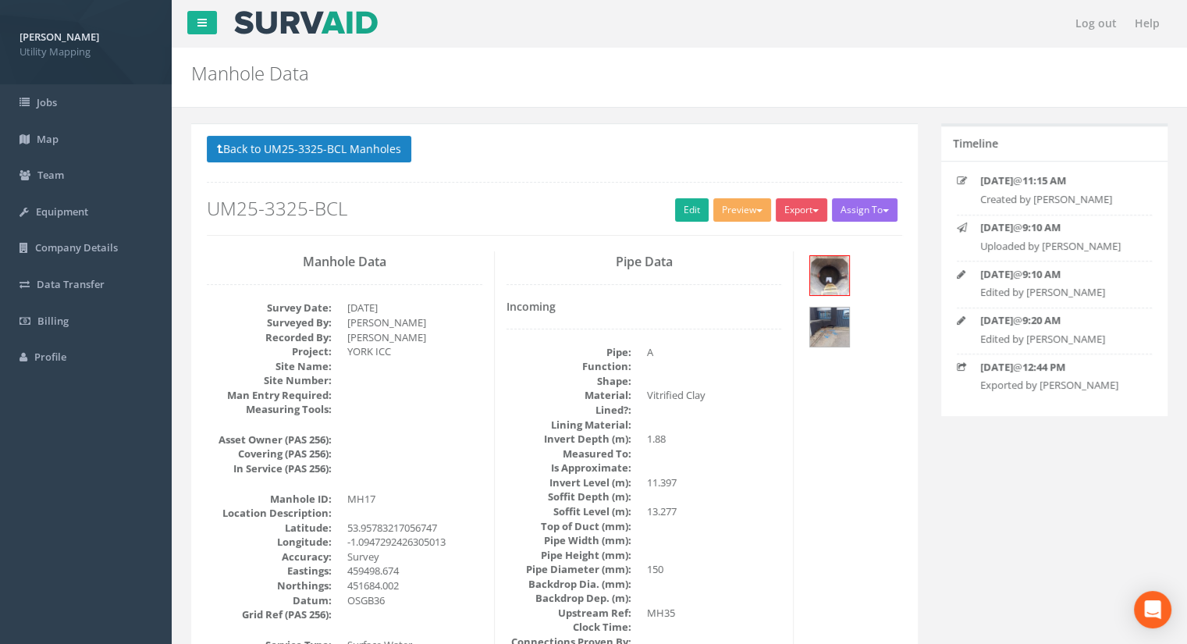
click at [667, 209] on h2 "UM25-3325-BCL" at bounding box center [554, 208] width 695 height 20
click at [675, 213] on link "Edit" at bounding box center [692, 209] width 34 height 23
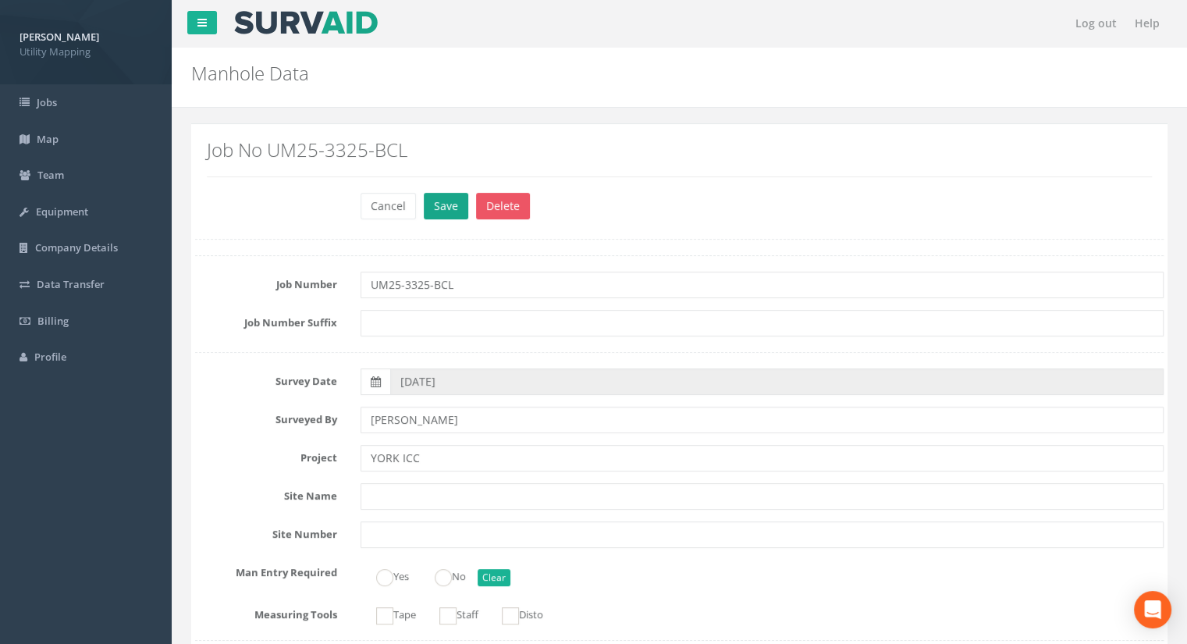
type input "13.26"
click at [441, 217] on button "Save" at bounding box center [446, 206] width 44 height 27
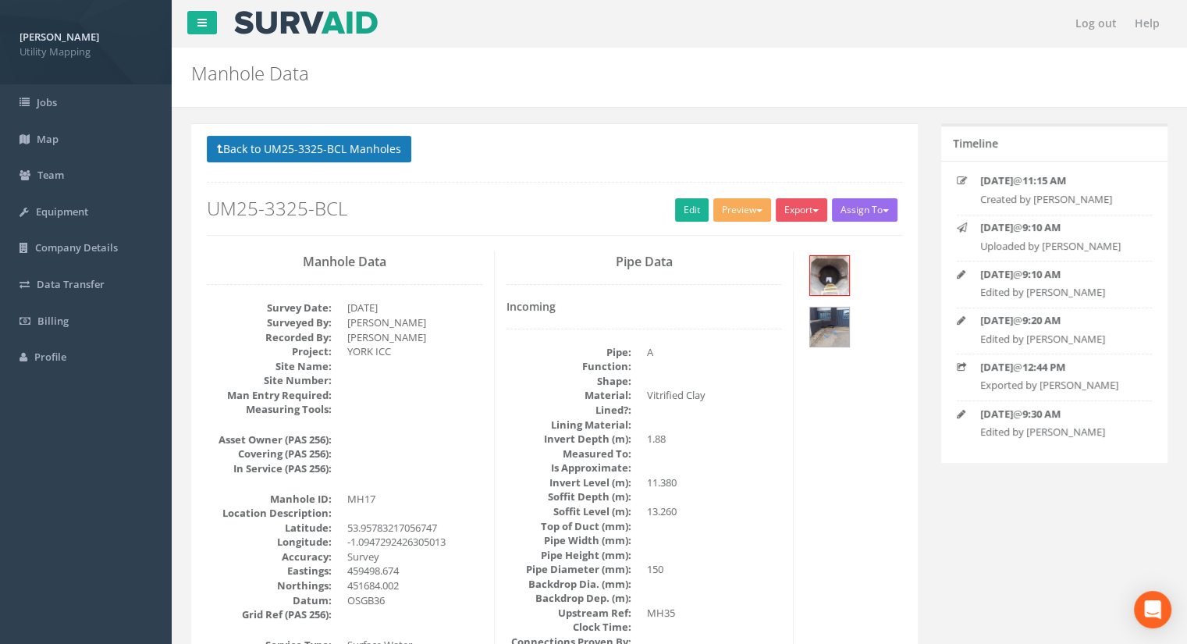
drag, startPoint x: 340, startPoint y: 176, endPoint x: 344, endPoint y: 148, distance: 28.4
click at [342, 176] on div "Back to UM25-3325-BCL Manholes Back to Map Assign To [PERSON_NAME] Land Surveyo…" at bounding box center [554, 185] width 695 height 99
click at [344, 148] on button "Back to UM25-3325-BCL Manholes" at bounding box center [309, 149] width 204 height 27
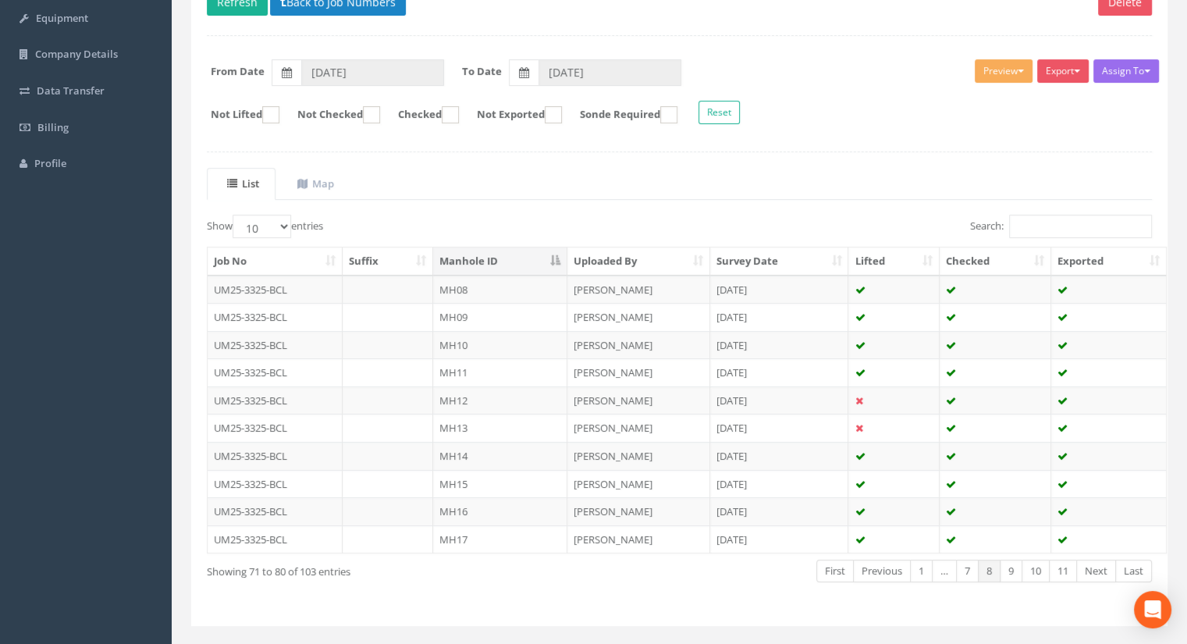
scroll to position [222, 0]
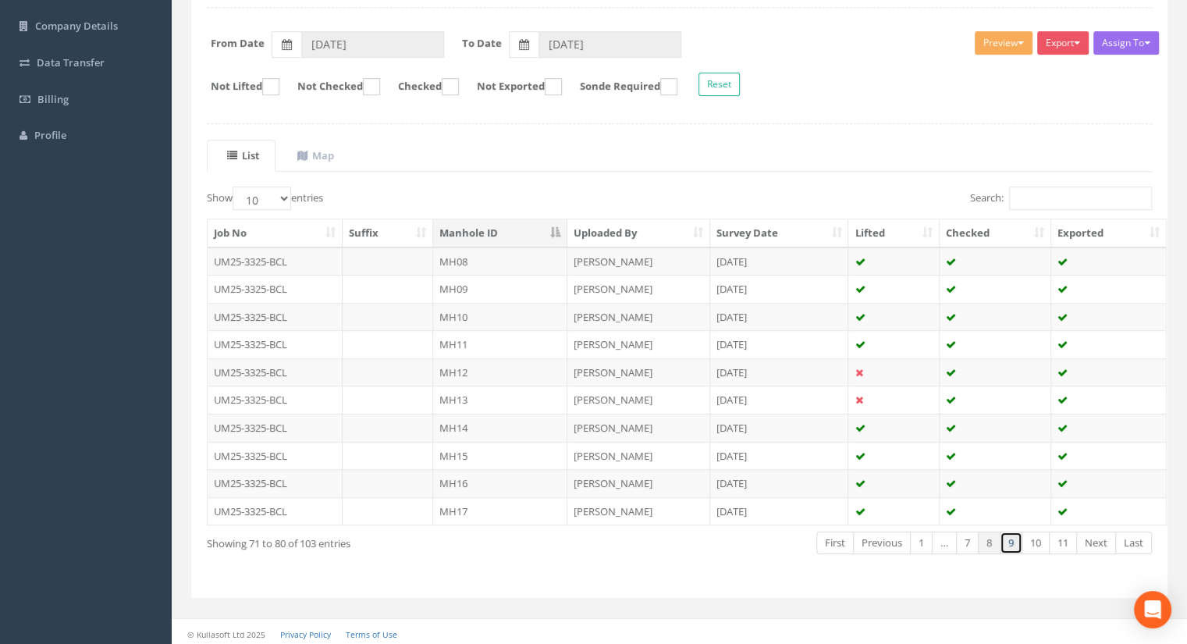
click at [1010, 538] on link "9" at bounding box center [1011, 542] width 23 height 23
click at [473, 257] on td "MH18" at bounding box center [500, 261] width 134 height 28
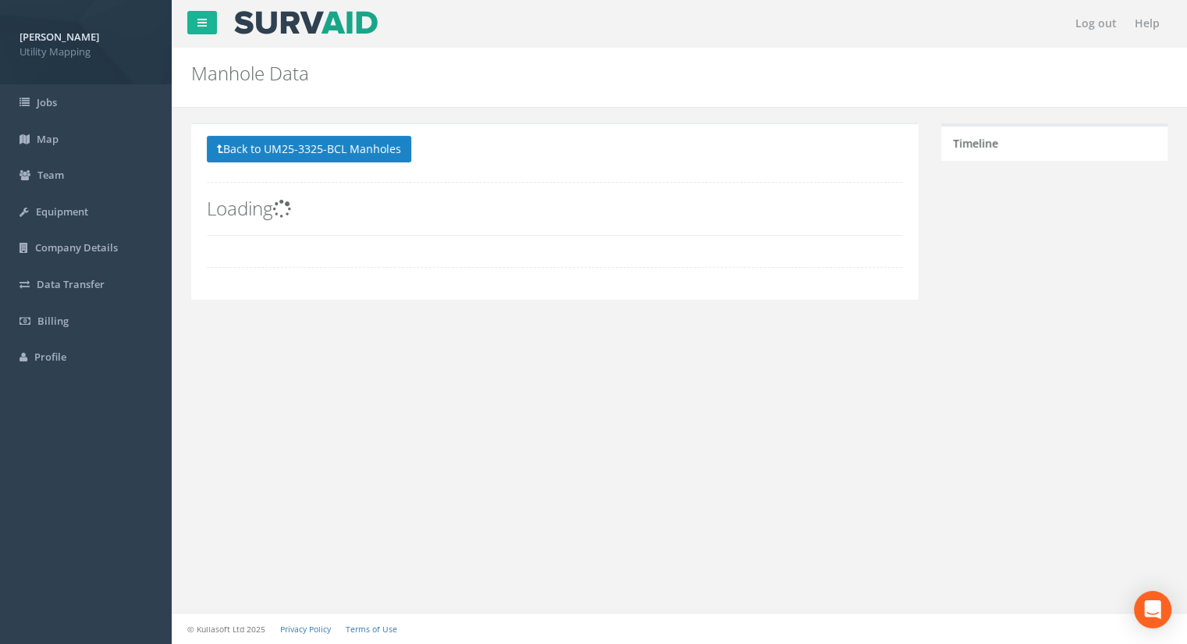
scroll to position [0, 0]
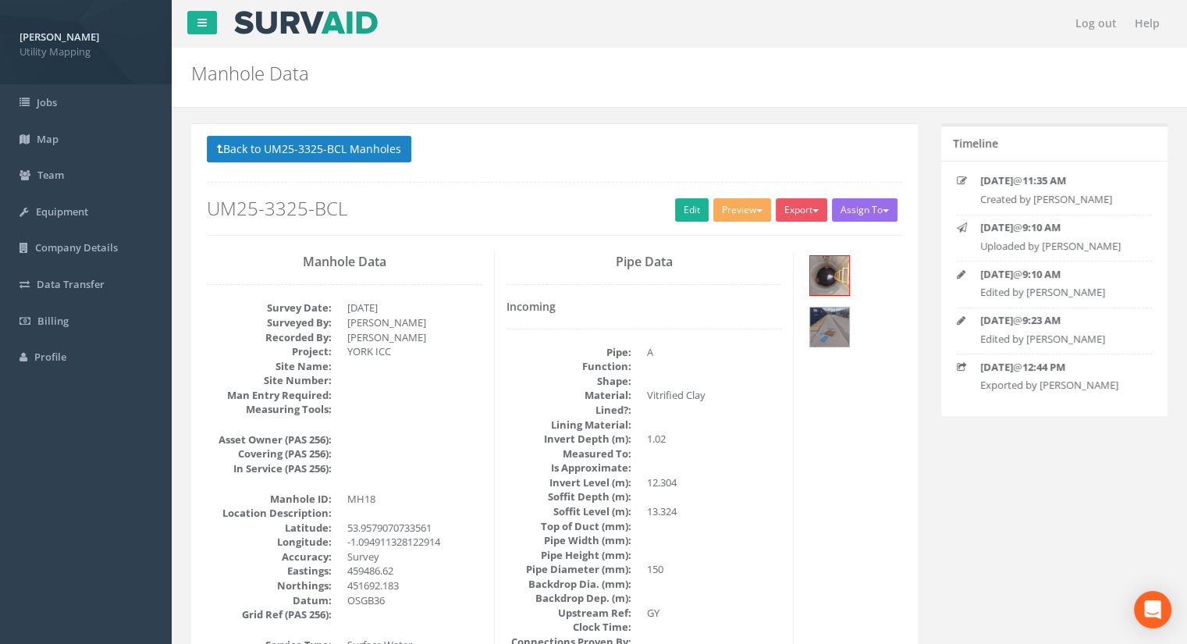
click at [691, 195] on div "Back to UM25-3325-BCL Manholes Back to Map Assign To [PERSON_NAME] Land Surveyo…" at bounding box center [554, 185] width 695 height 99
click at [687, 210] on link "Edit" at bounding box center [692, 209] width 34 height 23
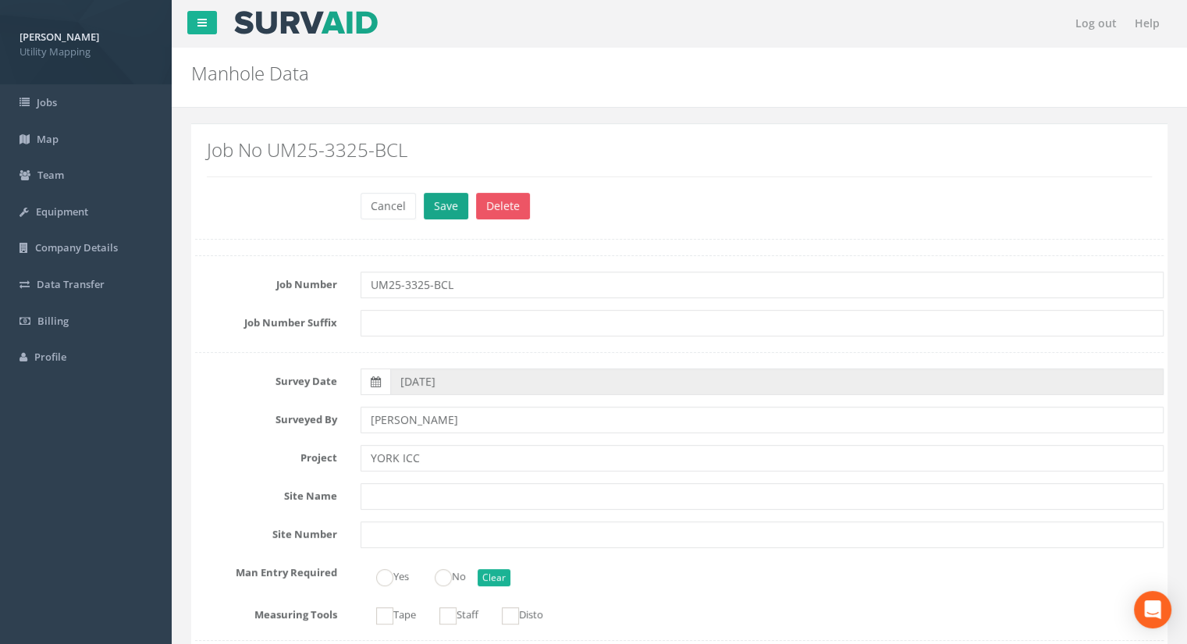
type input "13.32"
click at [433, 205] on button "Save" at bounding box center [446, 206] width 44 height 27
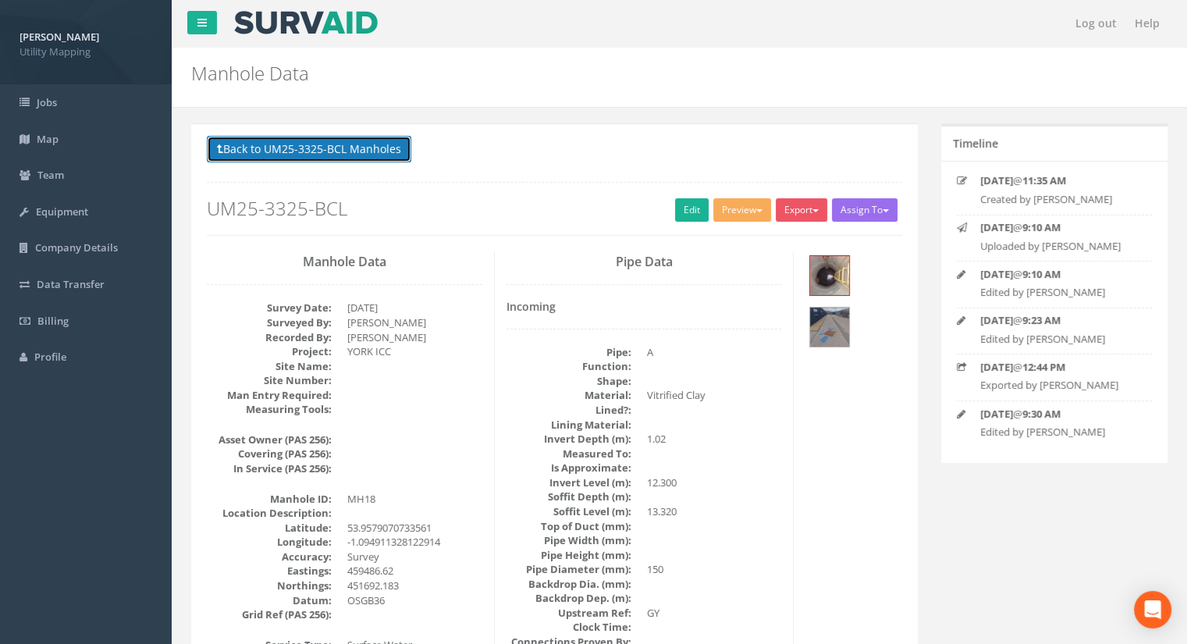
click at [341, 144] on button "Back to UM25-3325-BCL Manholes" at bounding box center [309, 149] width 204 height 27
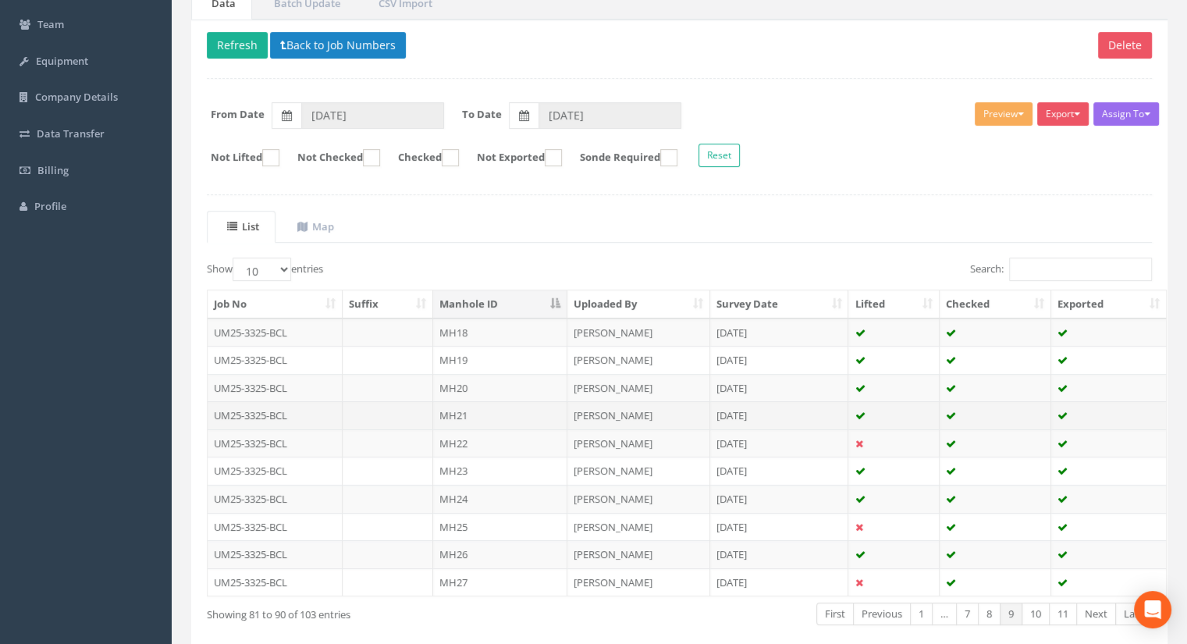
scroll to position [156, 0]
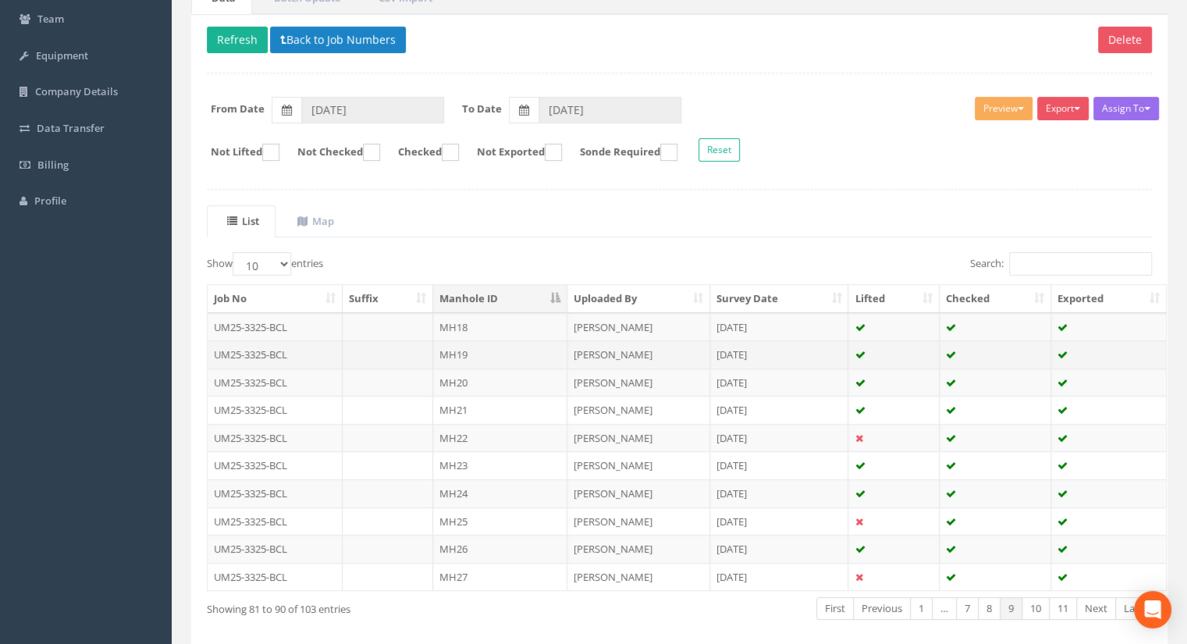
click at [498, 345] on td "MH19" at bounding box center [500, 354] width 134 height 28
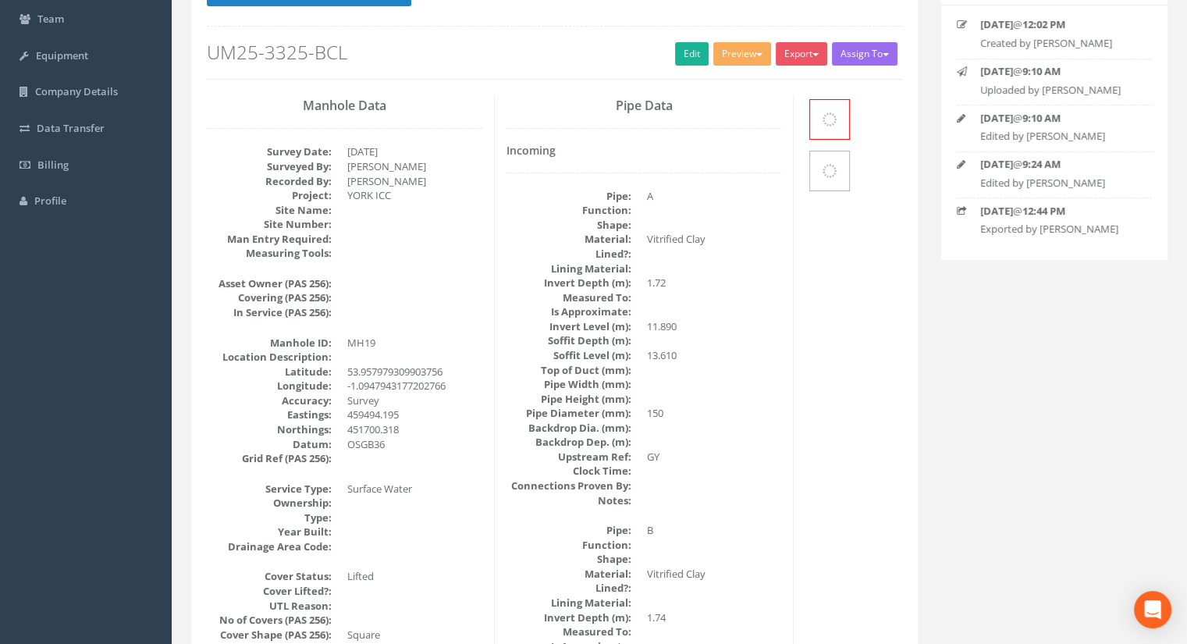
scroll to position [0, 0]
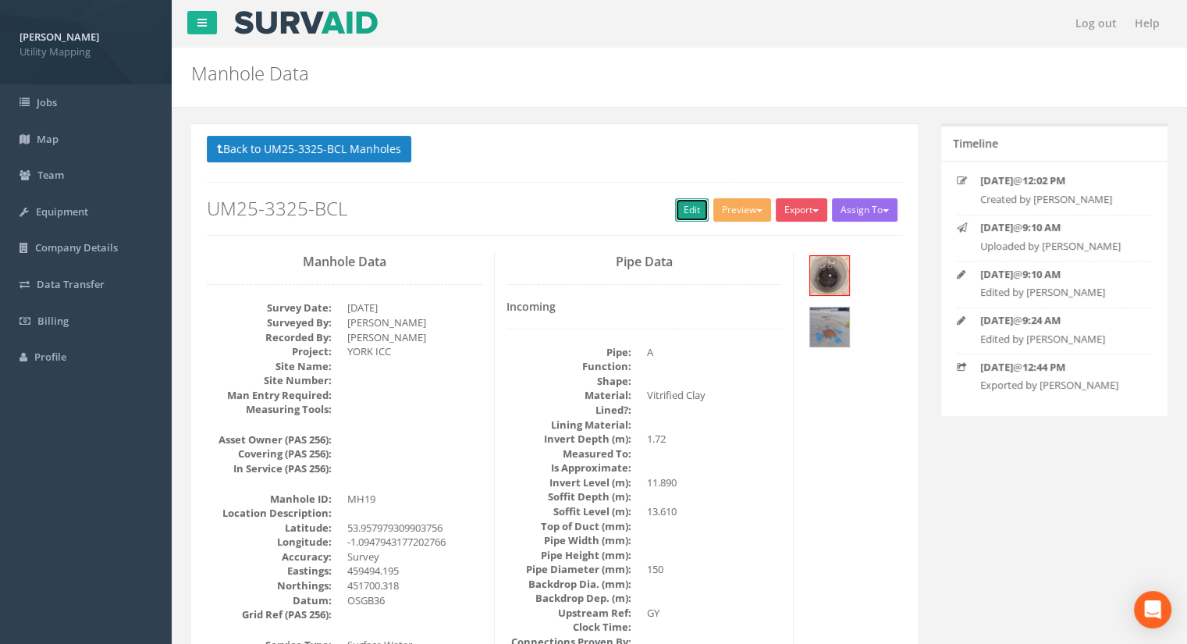
click at [682, 215] on link "Edit" at bounding box center [692, 209] width 34 height 23
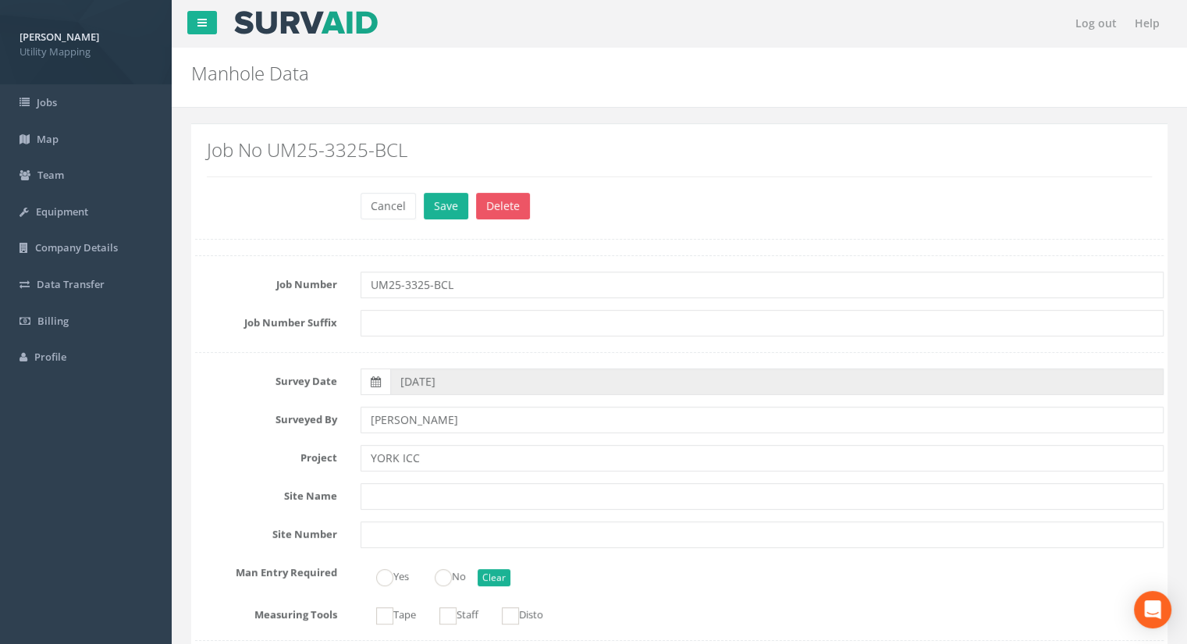
click at [445, 182] on div "Job No UM25-3325-BCL" at bounding box center [679, 164] width 968 height 56
click at [445, 187] on div "Job No UM25-3325-BCL" at bounding box center [679, 164] width 968 height 56
click at [443, 199] on button "Save" at bounding box center [446, 206] width 44 height 27
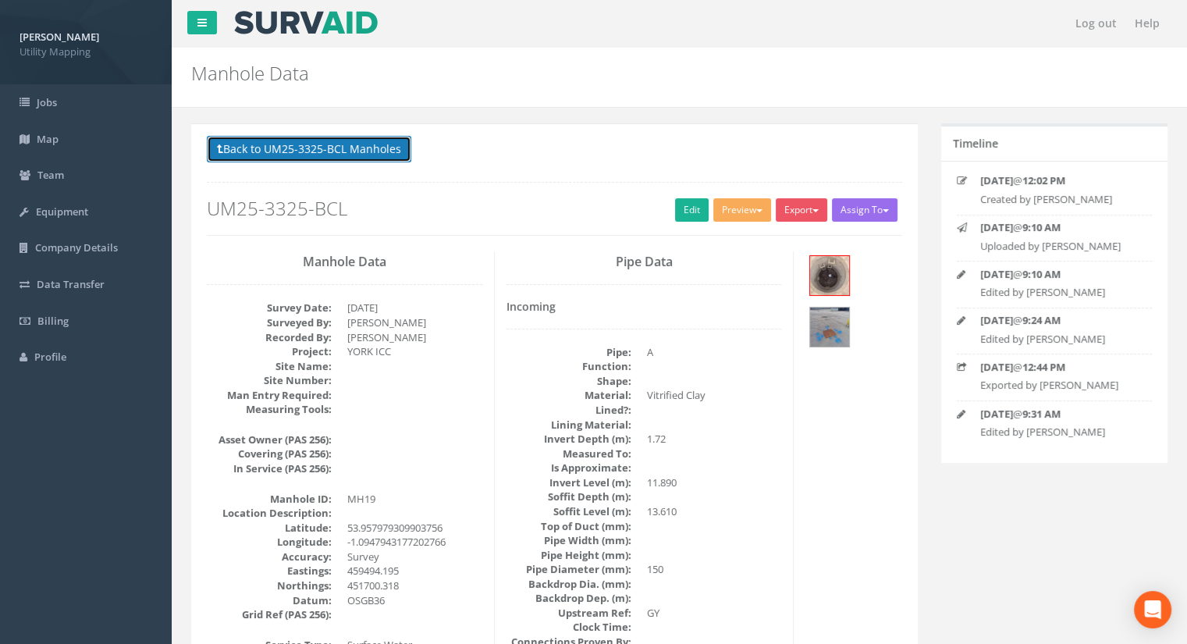
click at [360, 149] on button "Back to UM25-3325-BCL Manholes" at bounding box center [309, 149] width 204 height 27
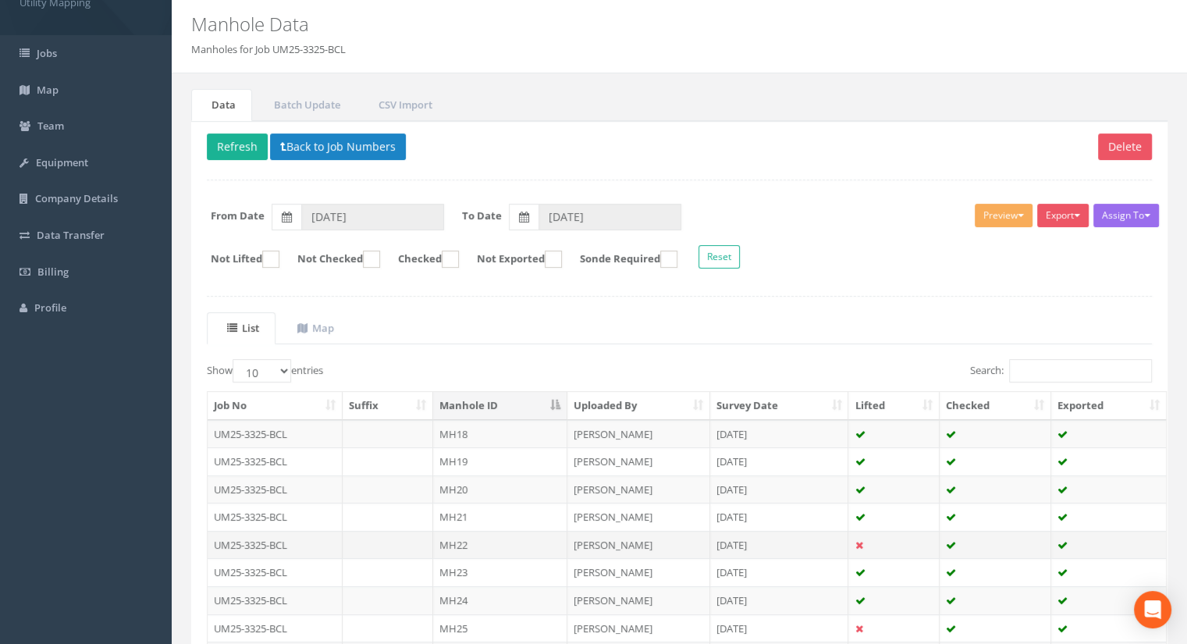
scroll to position [222, 0]
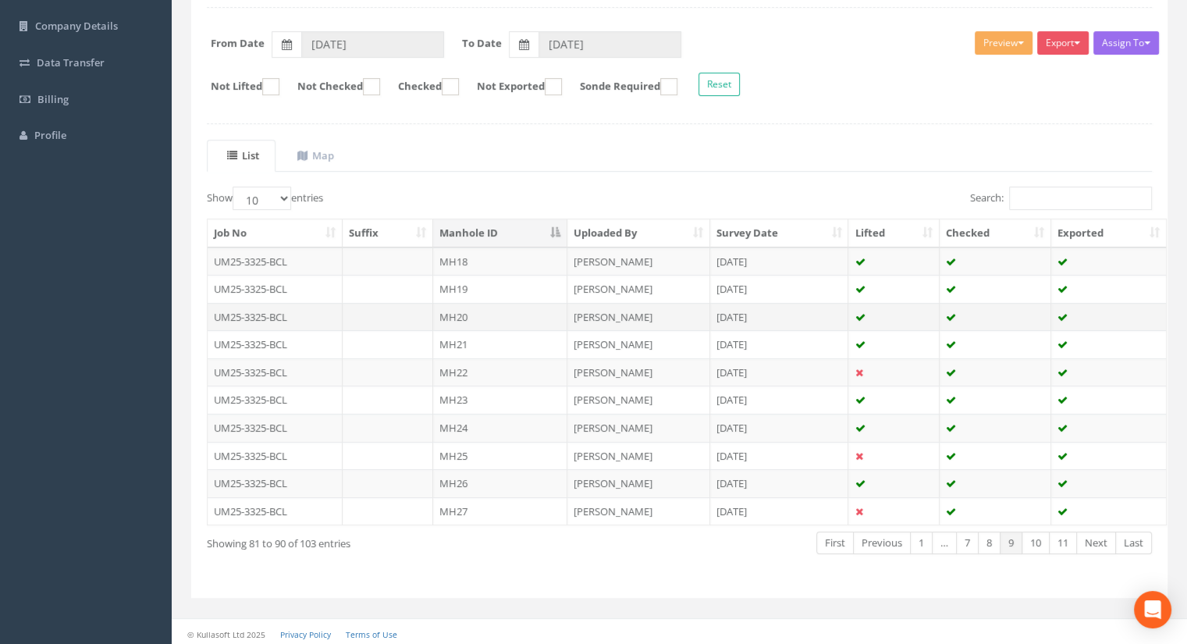
click at [495, 308] on td "MH20" at bounding box center [500, 317] width 134 height 28
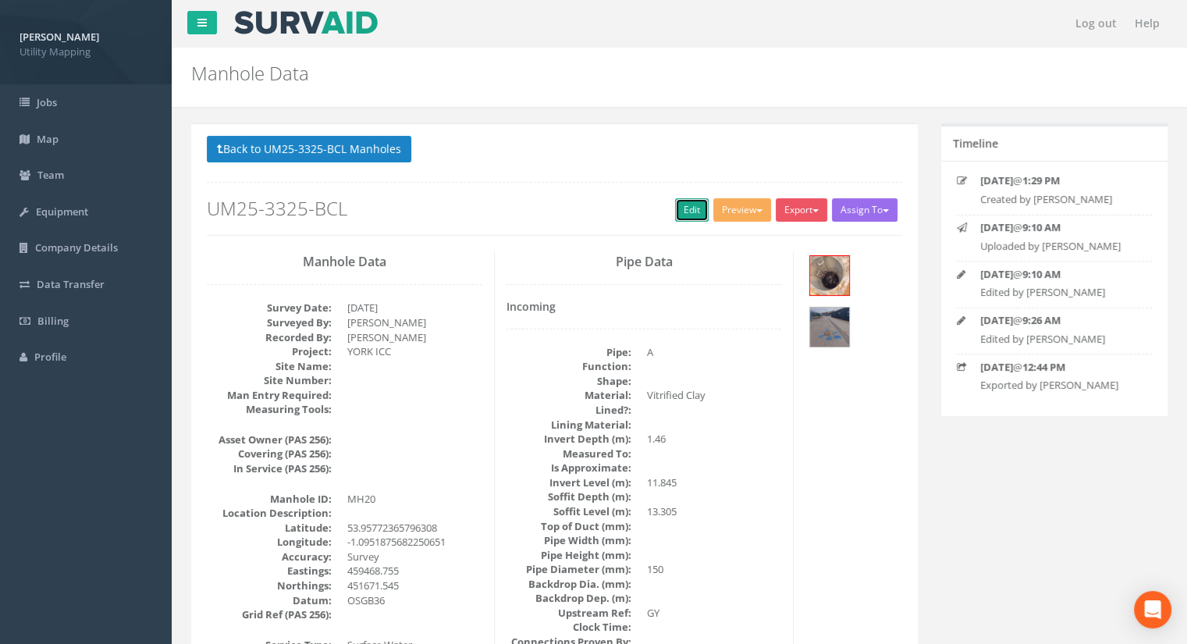
click at [679, 213] on link "Edit" at bounding box center [692, 209] width 34 height 23
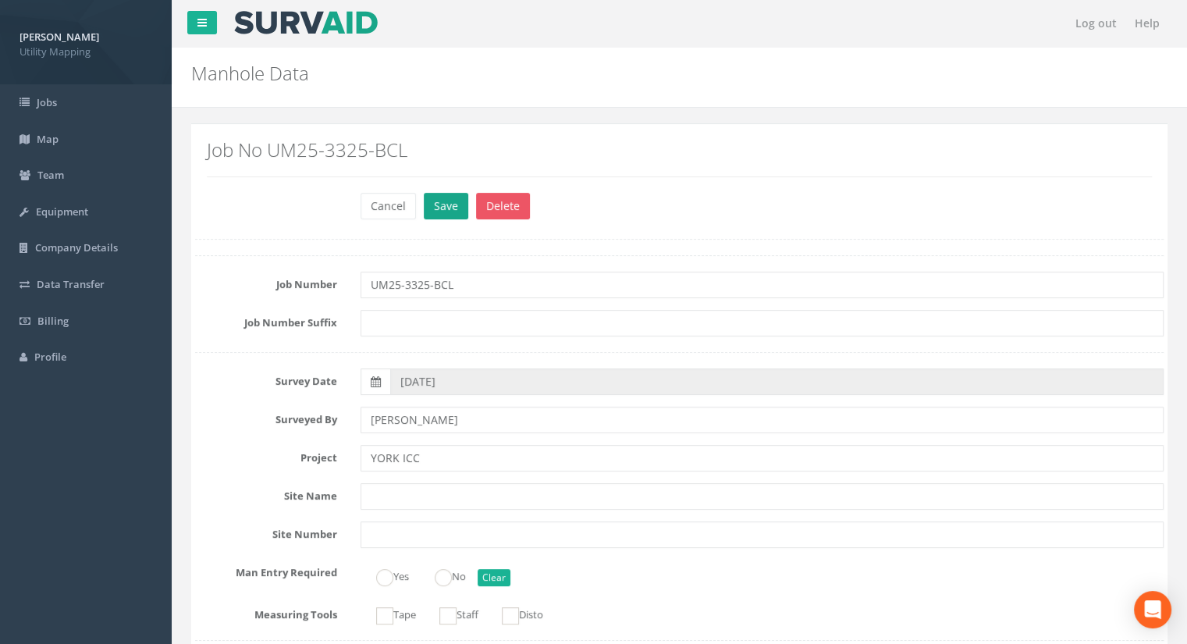
type input "13.31"
click at [438, 210] on button "Save" at bounding box center [446, 206] width 44 height 27
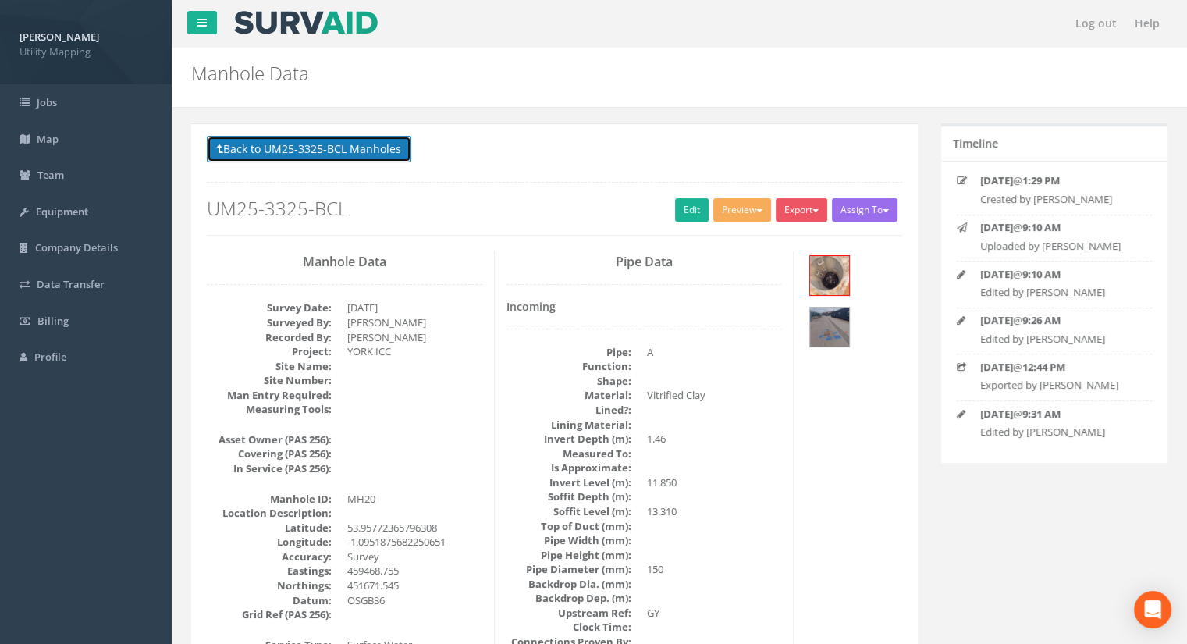
click at [347, 139] on button "Back to UM25-3325-BCL Manholes" at bounding box center [309, 149] width 204 height 27
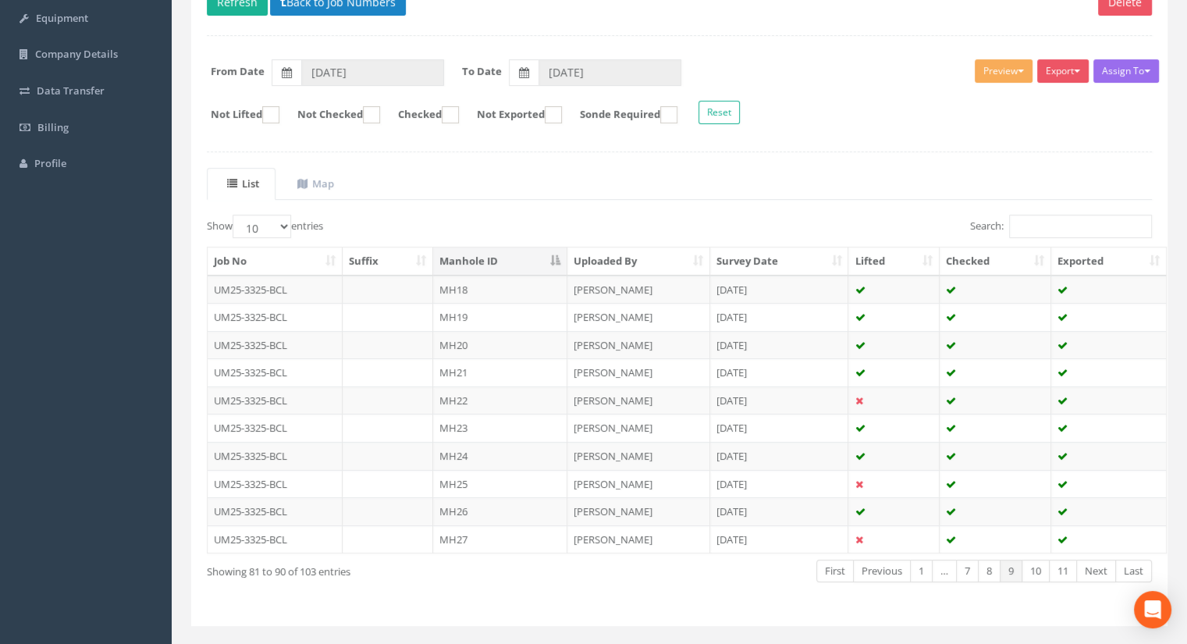
scroll to position [222, 0]
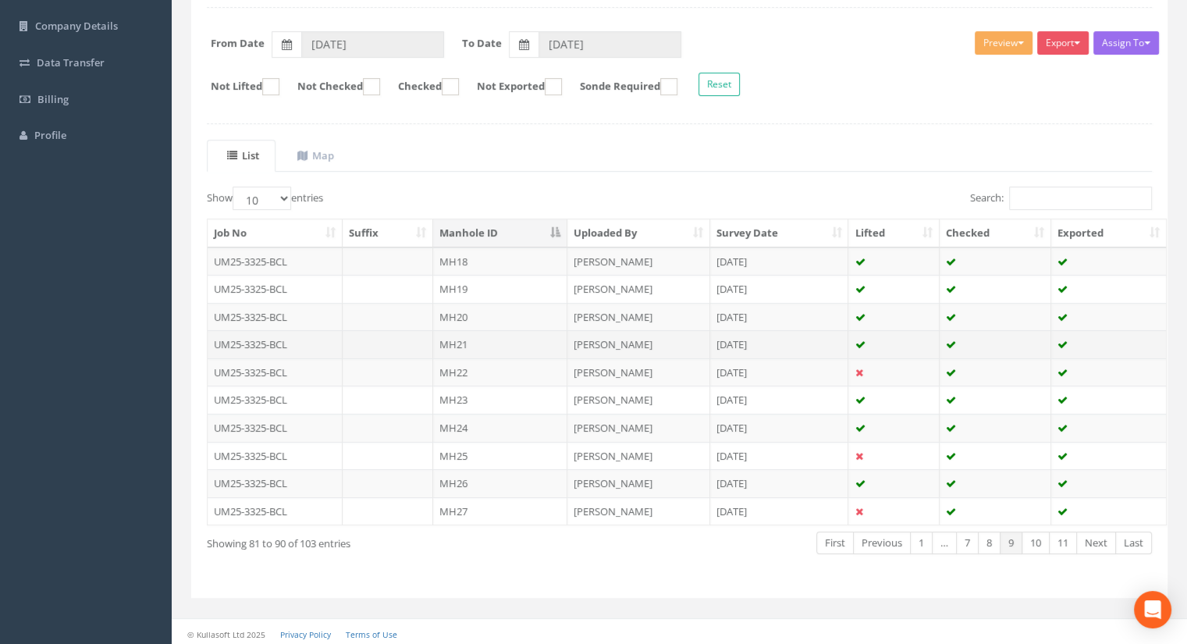
click at [463, 340] on td "MH21" at bounding box center [500, 344] width 134 height 28
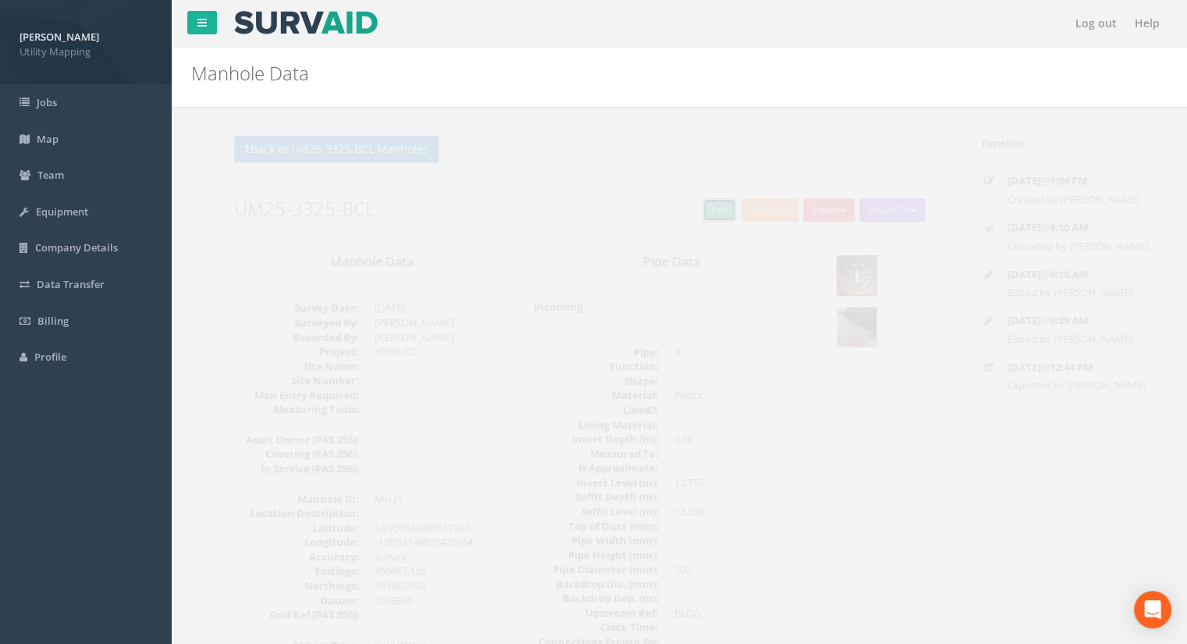
click at [676, 206] on link "Edit" at bounding box center [692, 209] width 34 height 23
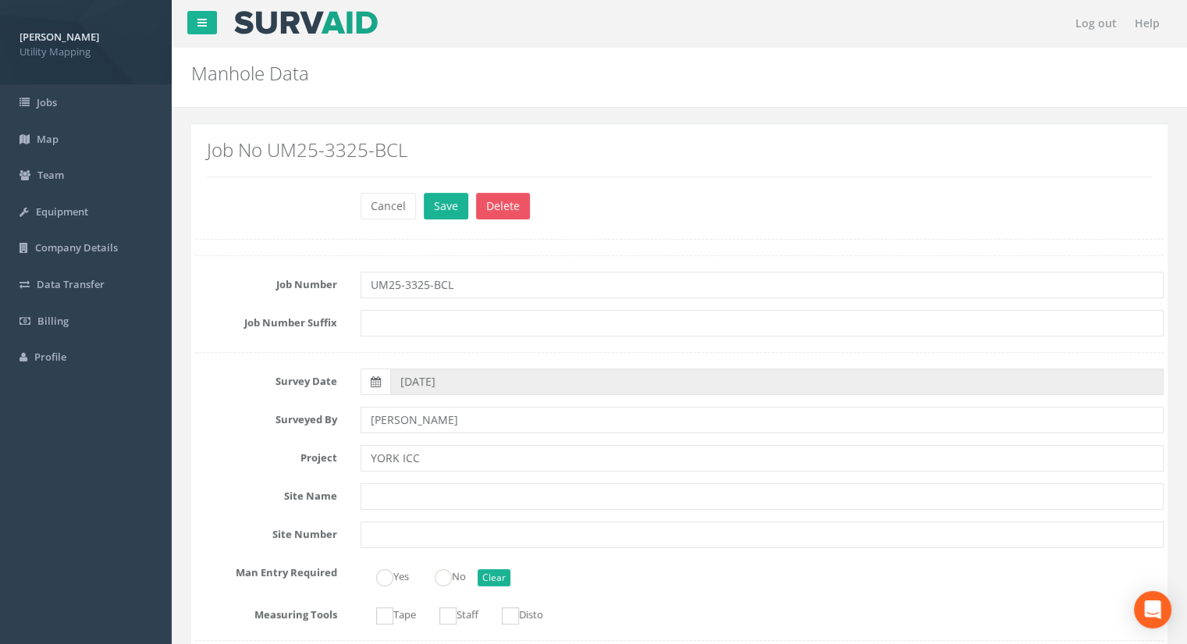
scroll to position [1170, 0]
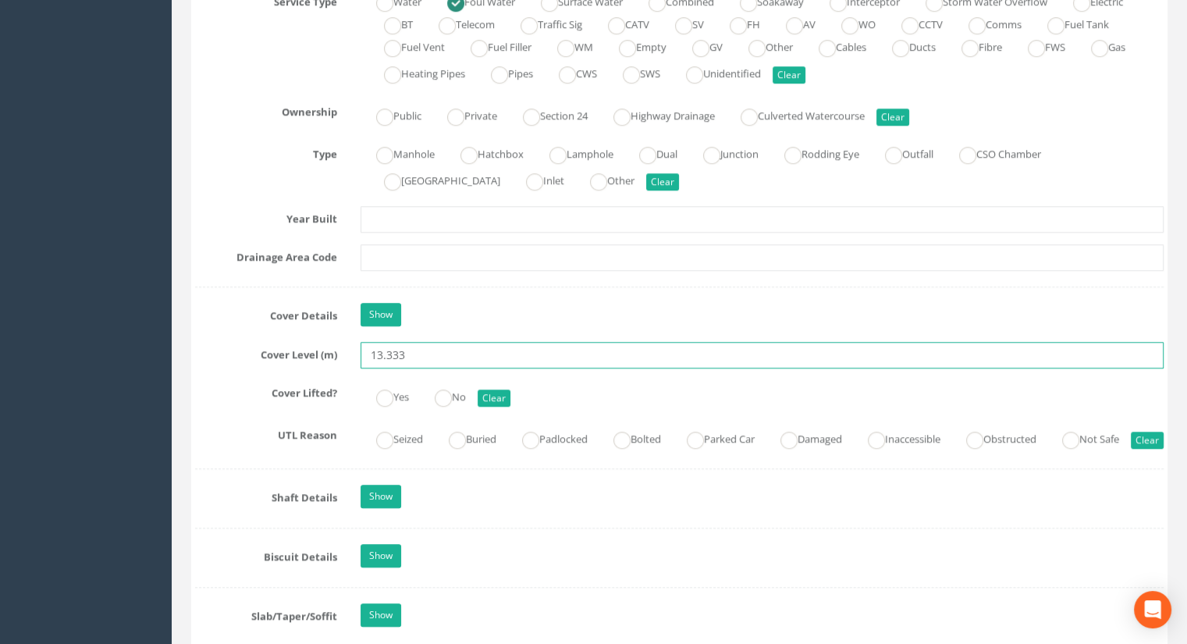
click at [448, 352] on input "13.333" at bounding box center [761, 355] width 803 height 27
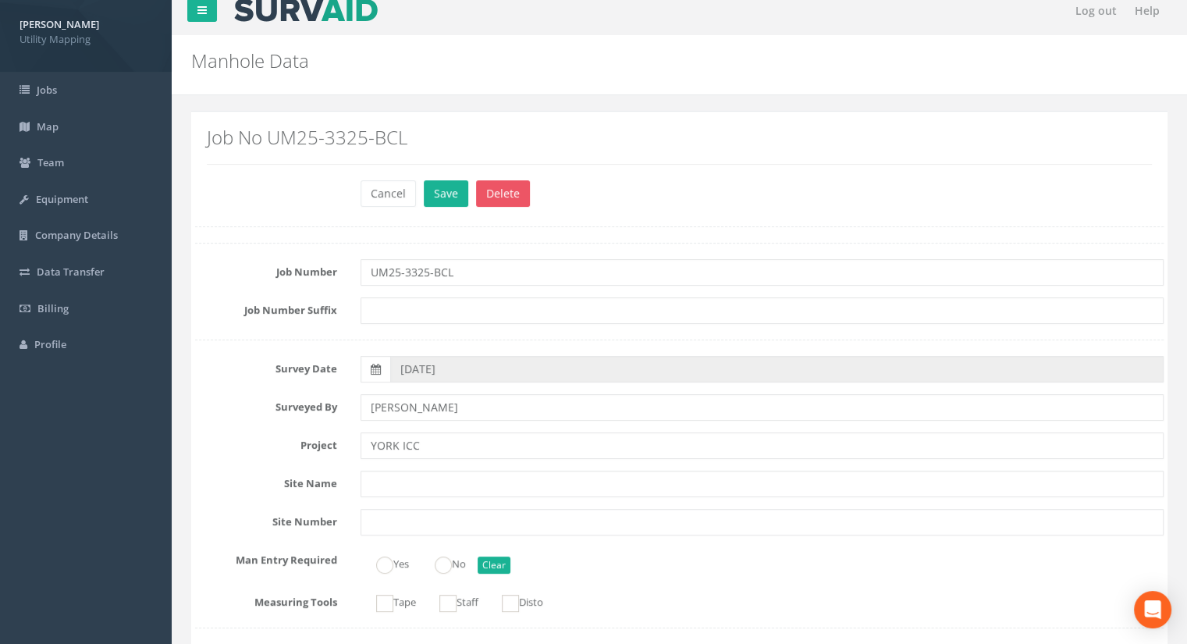
scroll to position [0, 0]
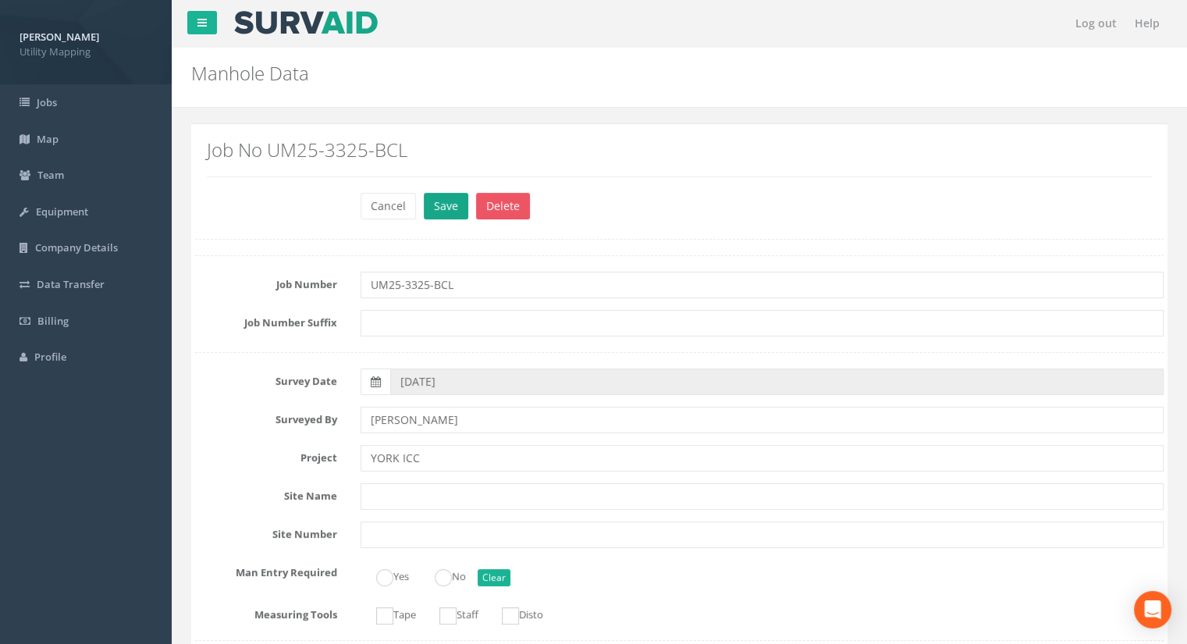
type input "13.33"
click at [440, 207] on button "Save" at bounding box center [446, 206] width 44 height 27
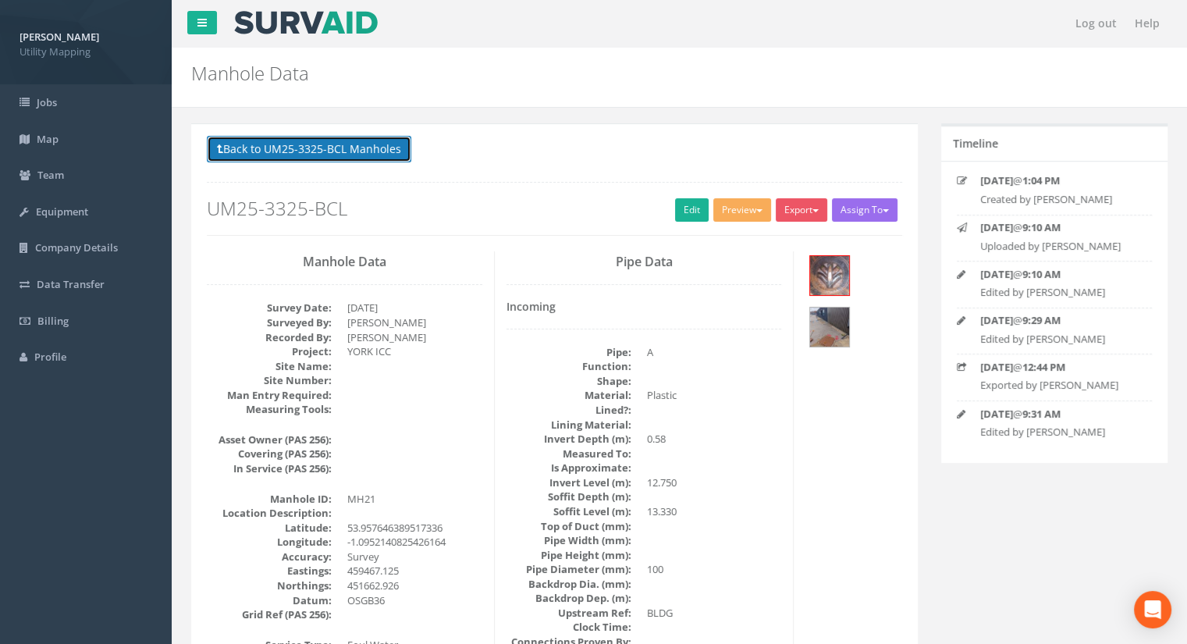
click at [371, 160] on button "Back to UM25-3325-BCL Manholes" at bounding box center [309, 149] width 204 height 27
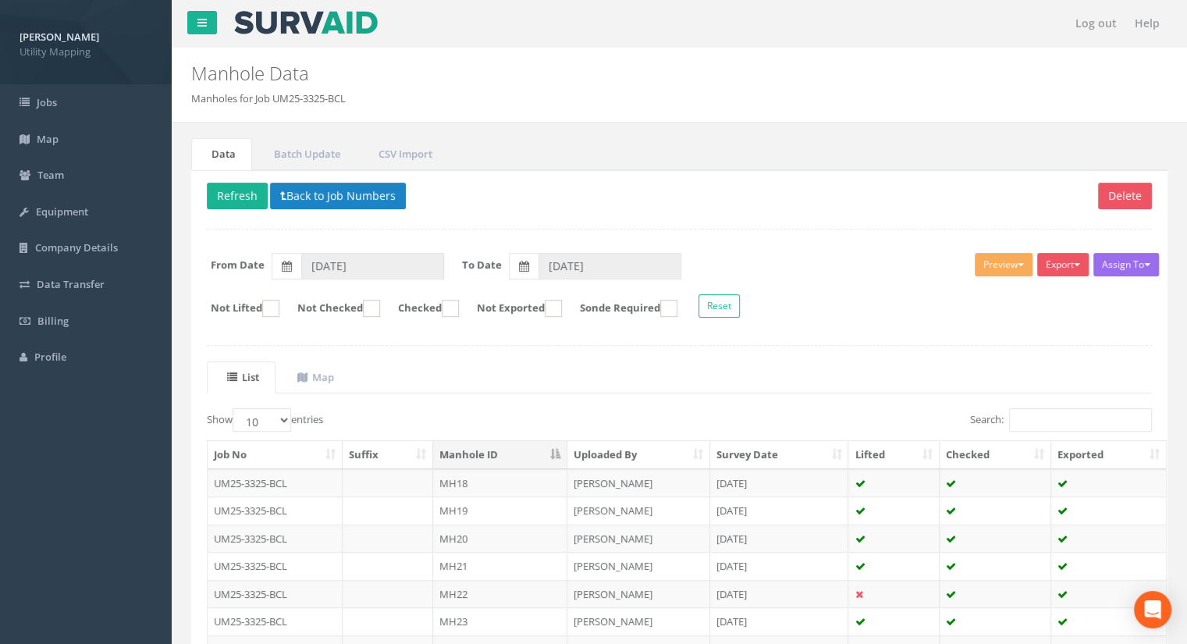
scroll to position [156, 0]
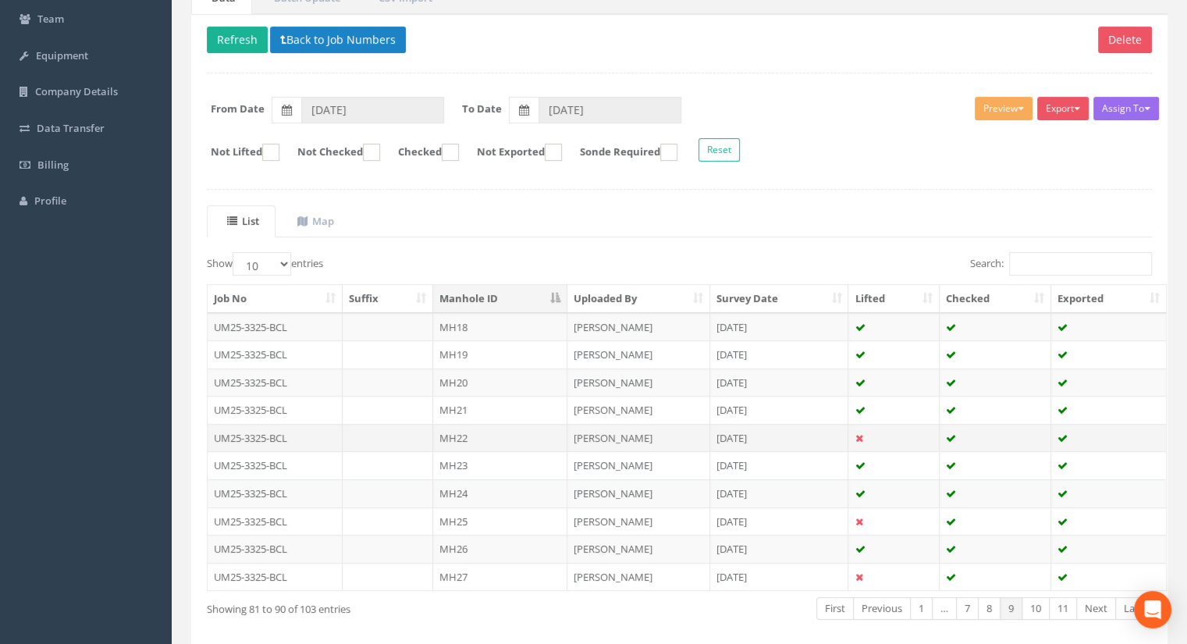
click at [460, 437] on td "MH22" at bounding box center [500, 438] width 134 height 28
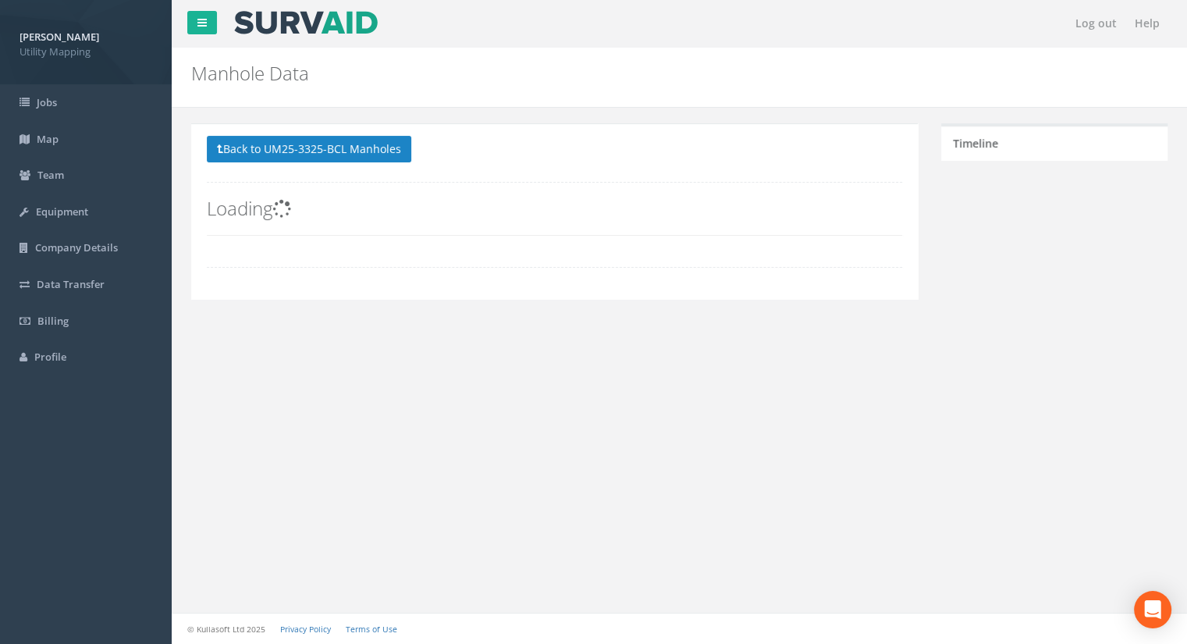
scroll to position [0, 0]
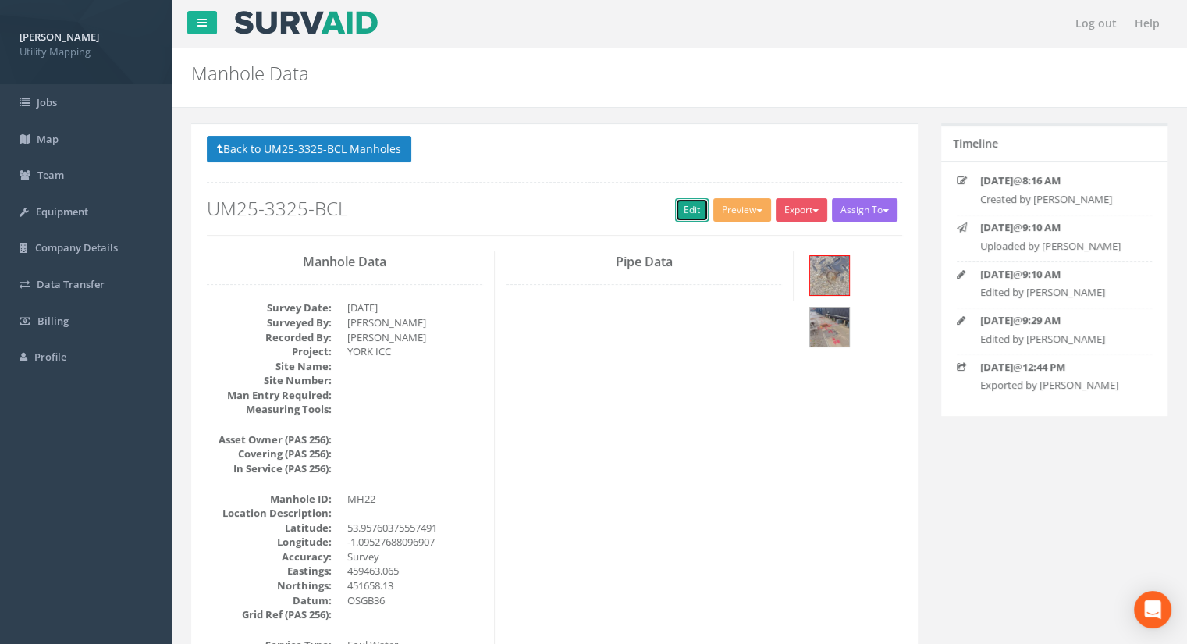
click at [690, 205] on link "Edit" at bounding box center [692, 209] width 34 height 23
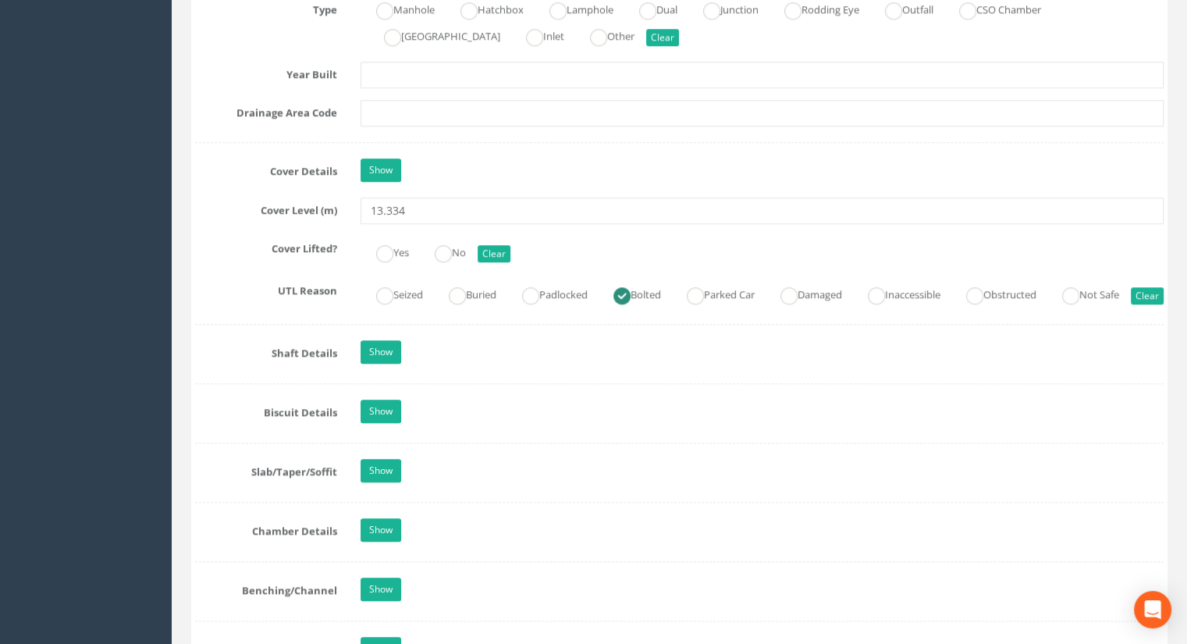
scroll to position [1248, 0]
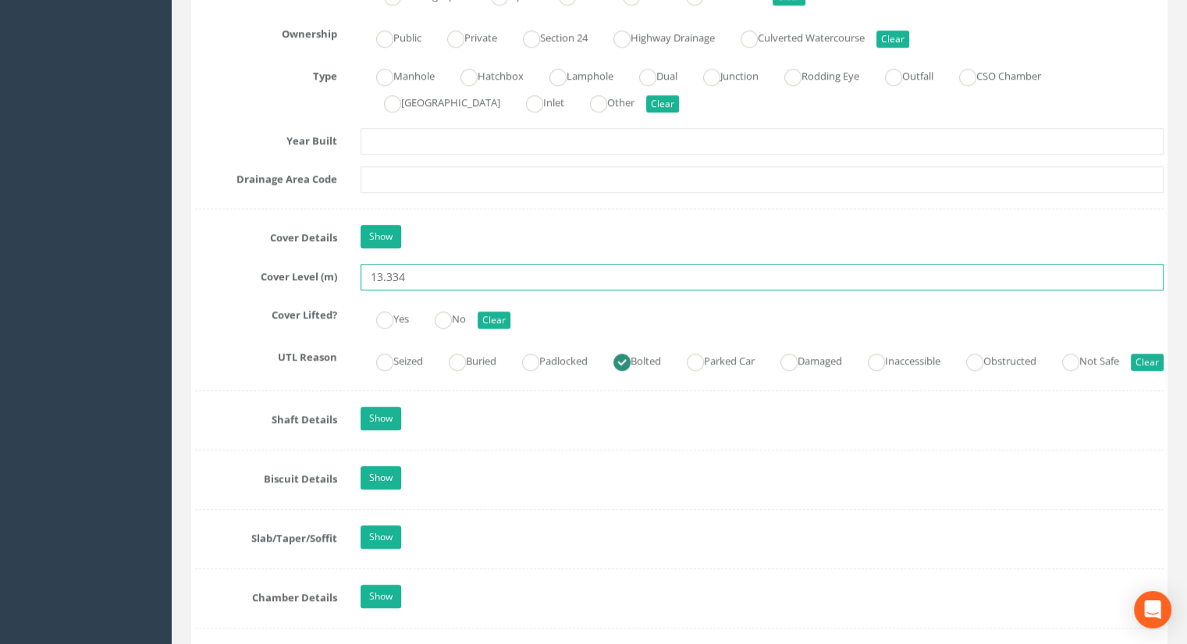
click at [436, 270] on input "13.334" at bounding box center [761, 277] width 803 height 27
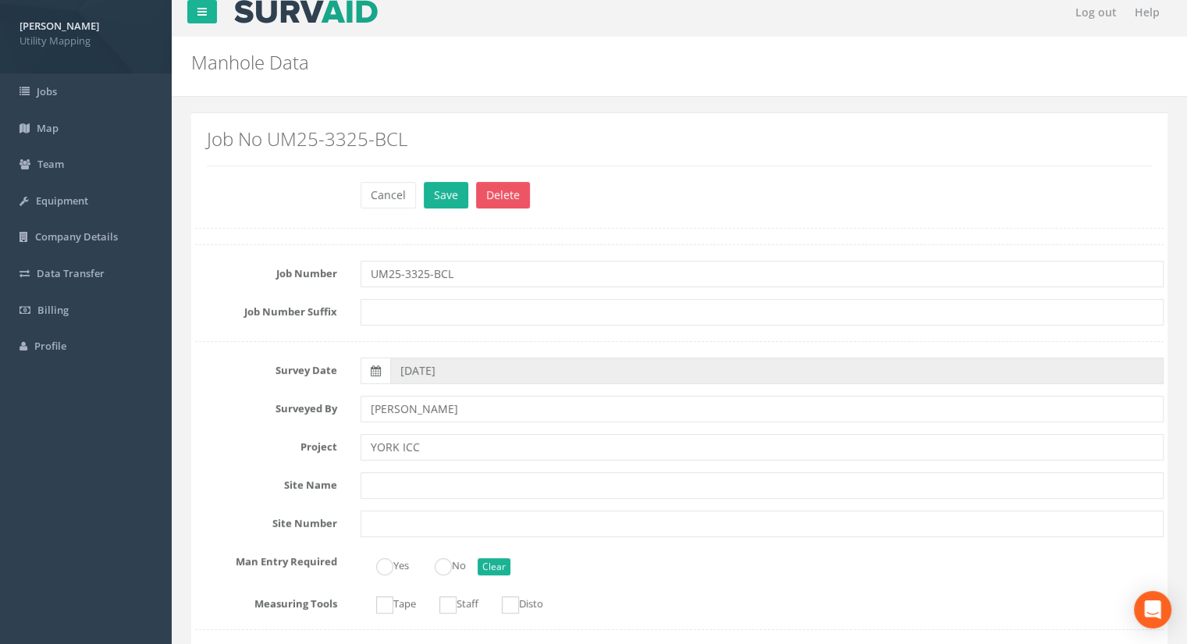
scroll to position [0, 0]
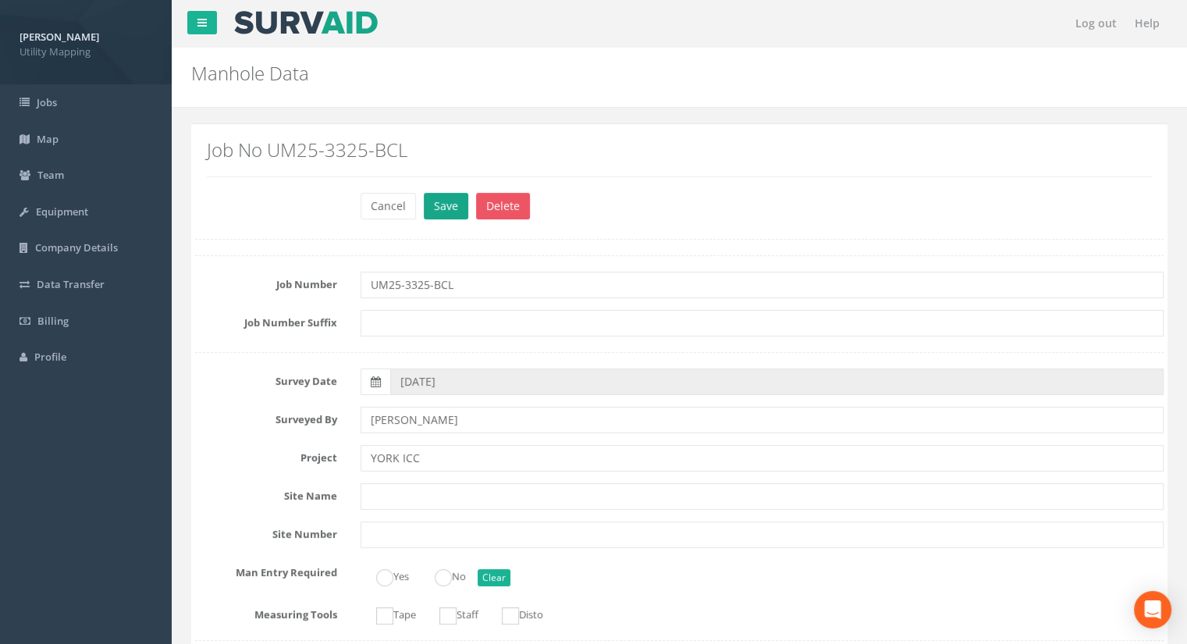
type input "13.31"
click at [455, 201] on button "Save" at bounding box center [446, 206] width 44 height 27
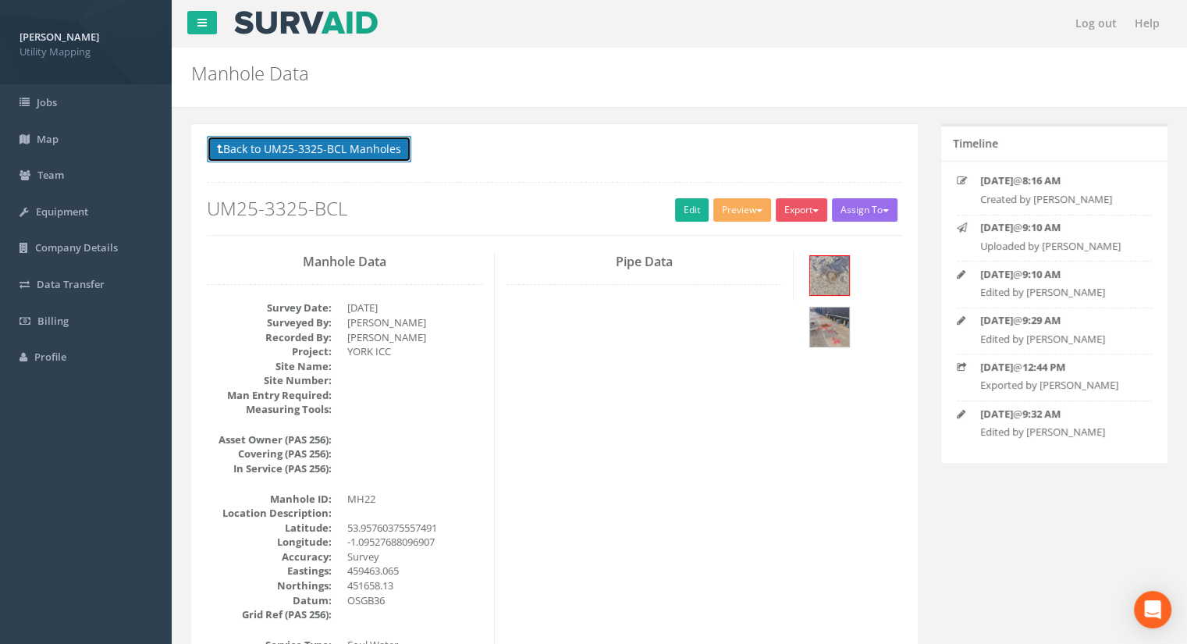
click at [320, 149] on button "Back to UM25-3325-BCL Manholes" at bounding box center [309, 149] width 204 height 27
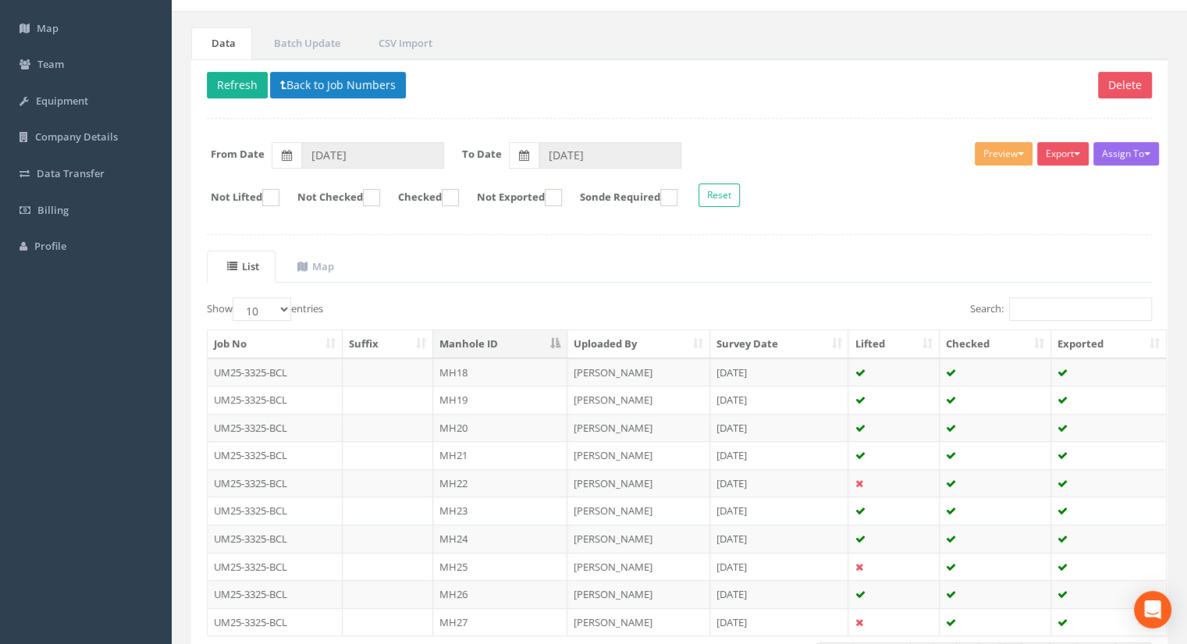
scroll to position [156, 0]
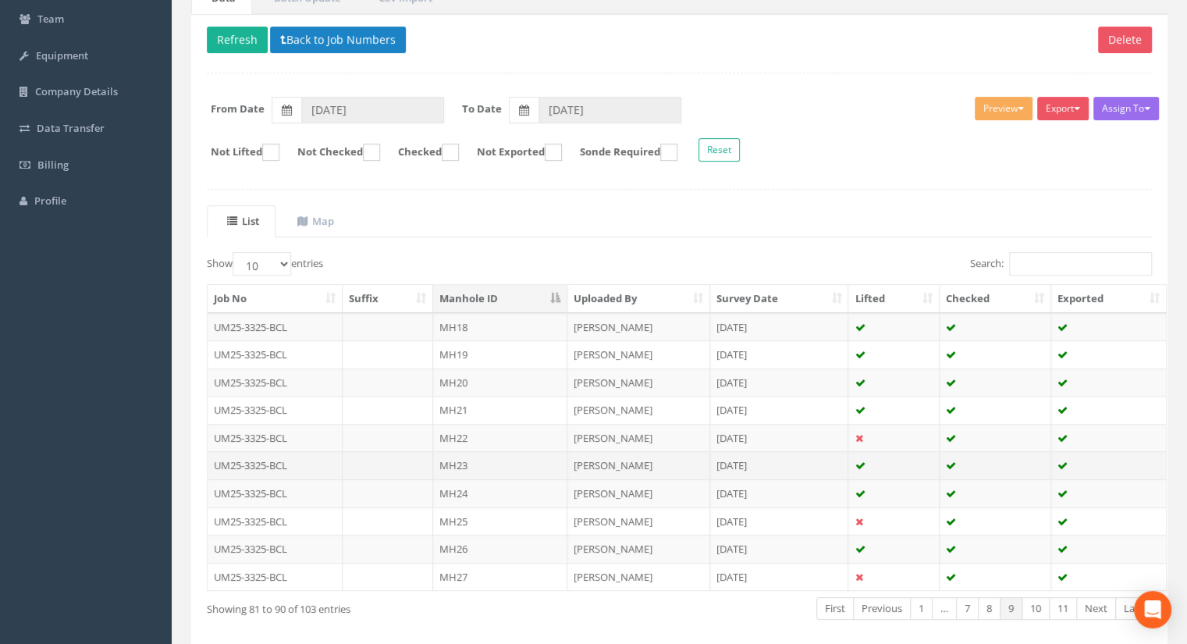
click at [467, 459] on td "MH23" at bounding box center [500, 465] width 134 height 28
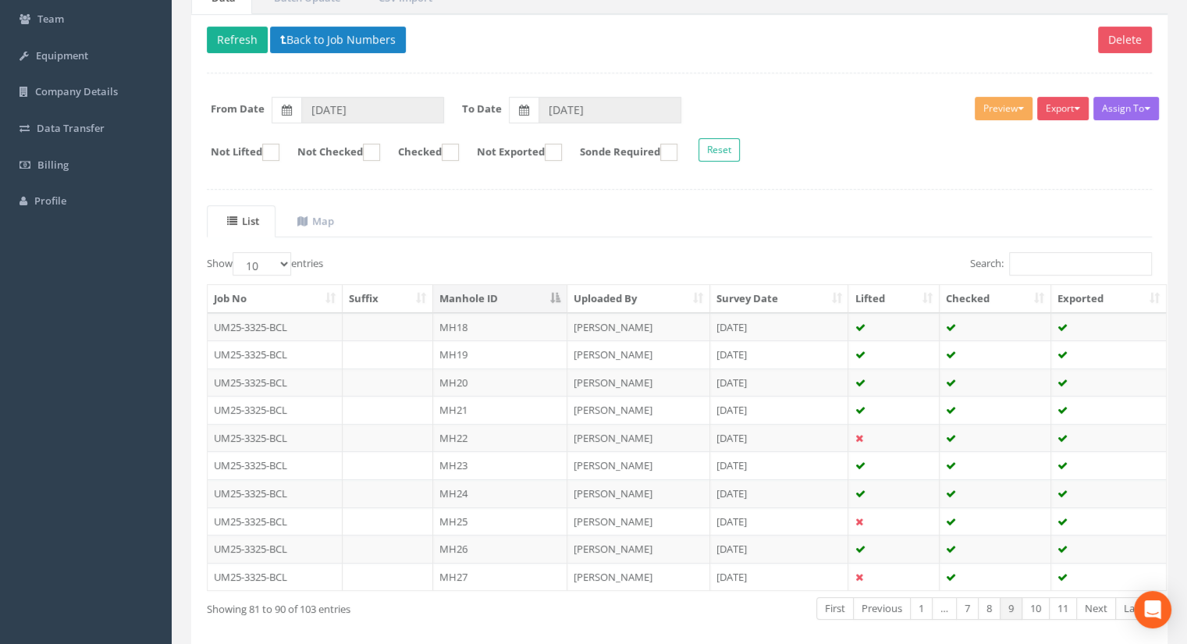
scroll to position [0, 0]
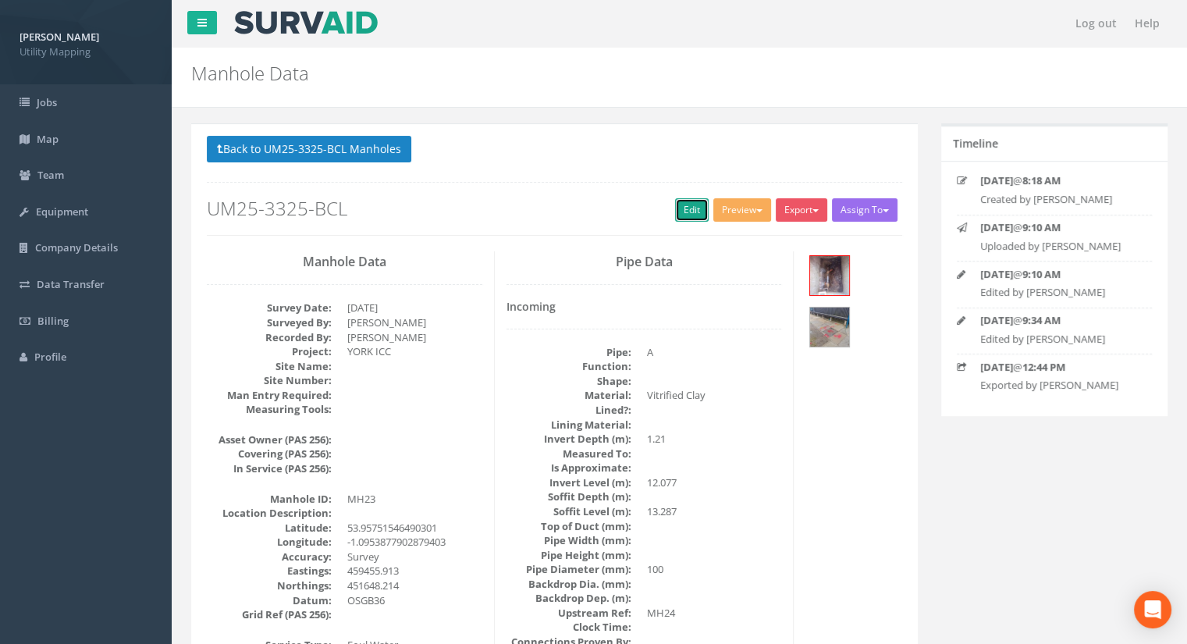
click at [684, 204] on link "Edit" at bounding box center [692, 209] width 34 height 23
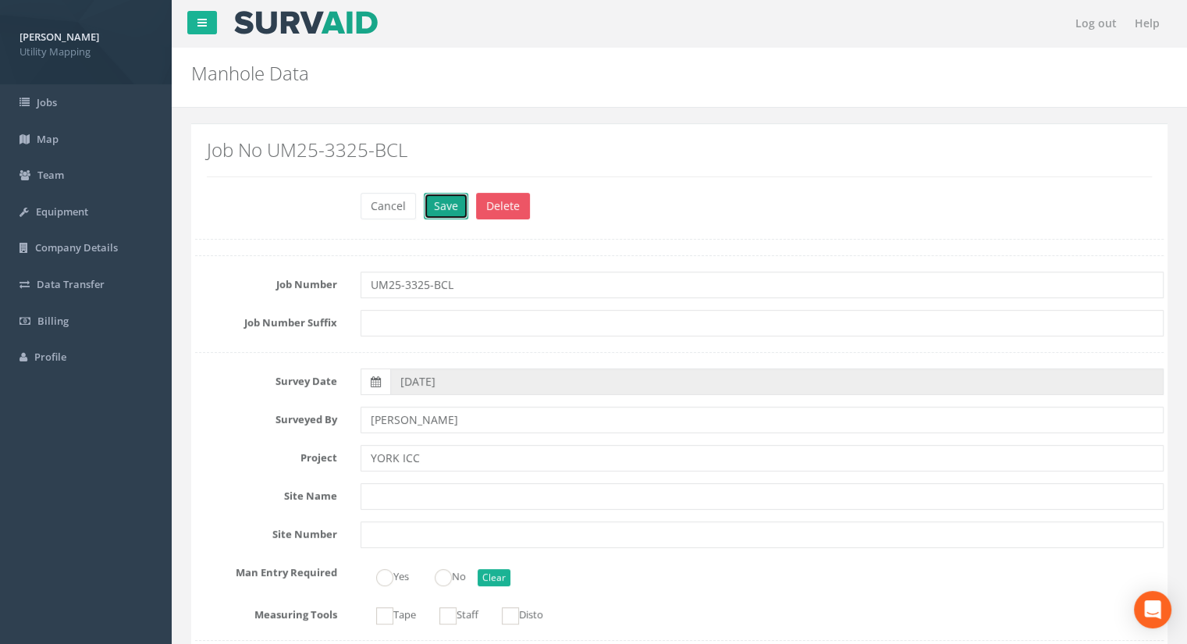
click at [440, 214] on button "Save" at bounding box center [446, 206] width 44 height 27
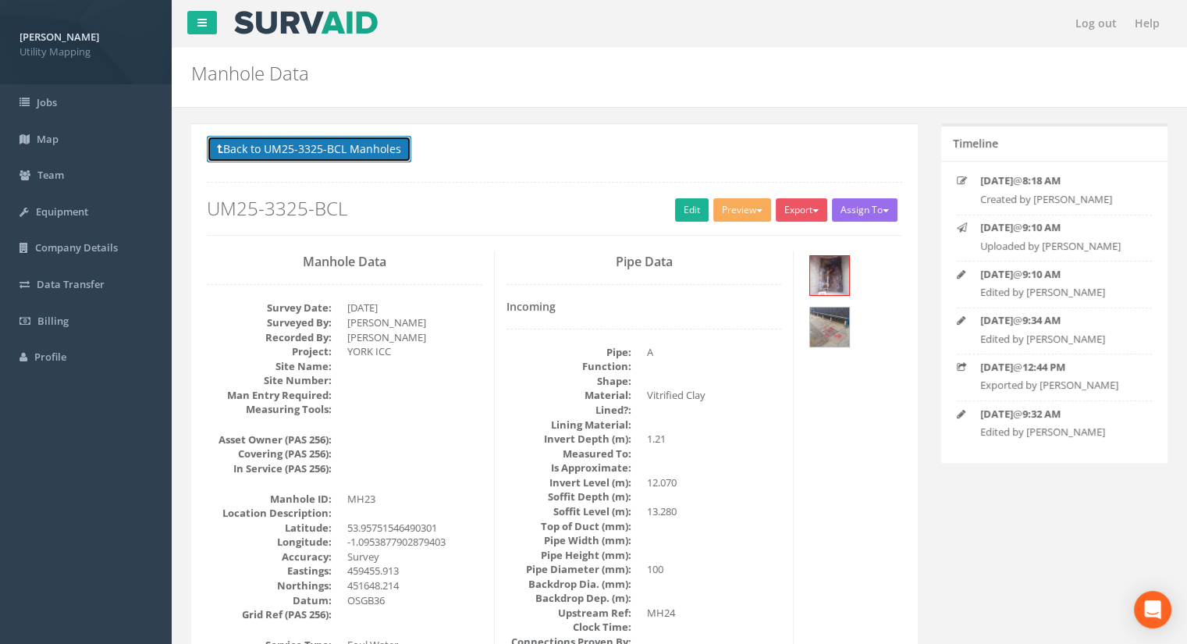
click at [313, 150] on button "Back to UM25-3325-BCL Manholes" at bounding box center [309, 149] width 204 height 27
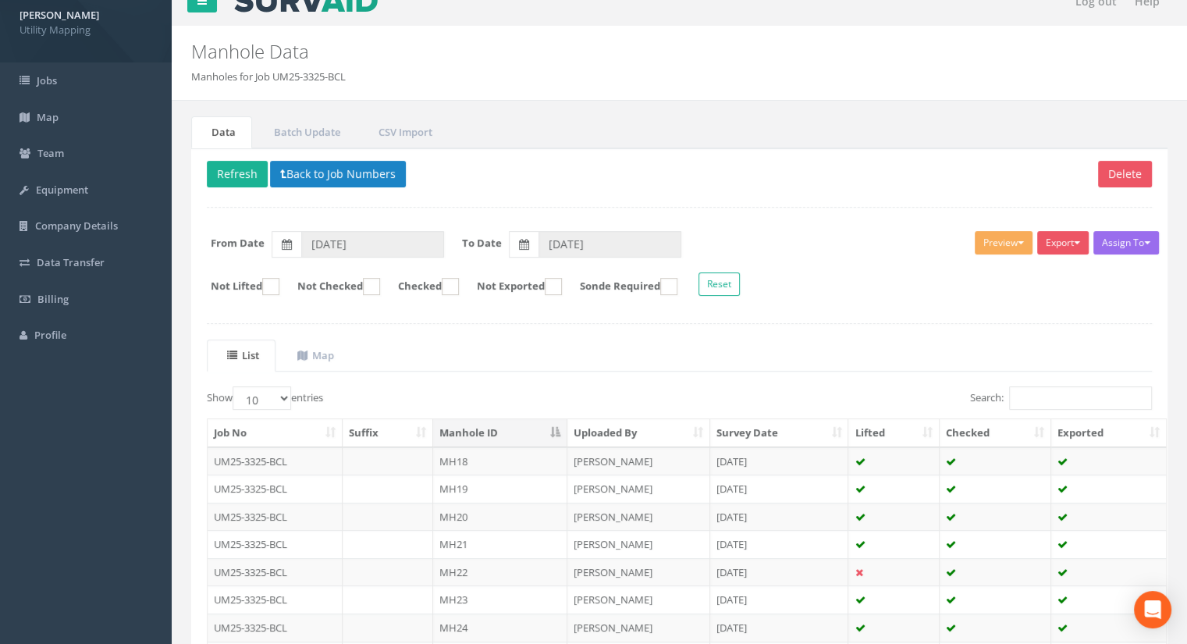
scroll to position [222, 0]
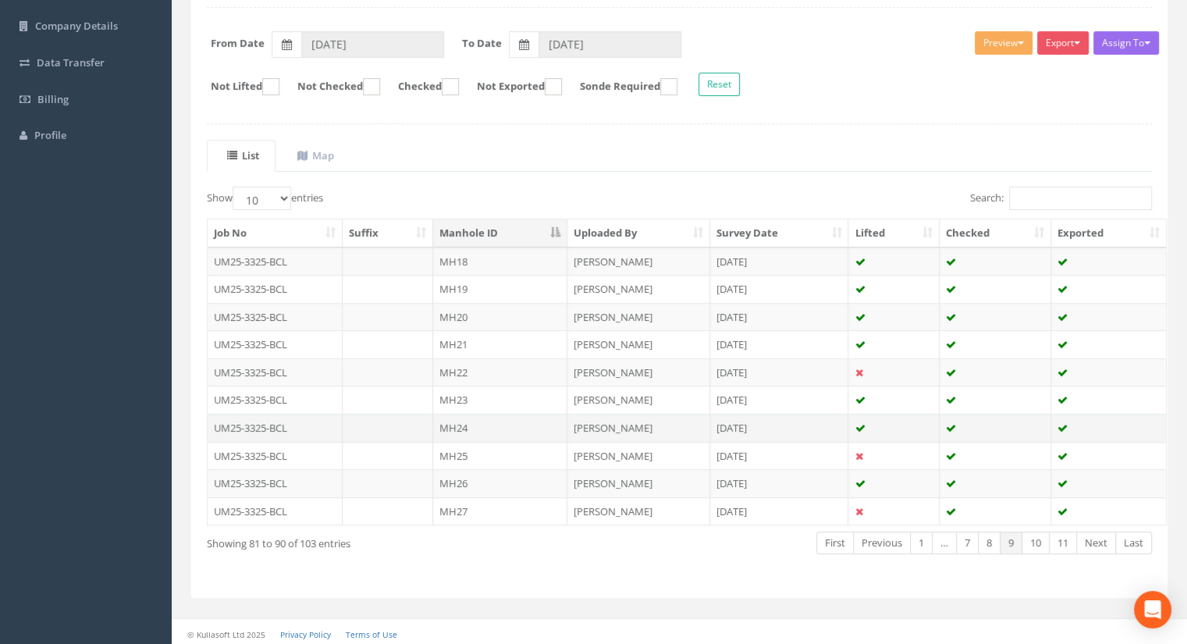
click at [476, 417] on td "MH24" at bounding box center [500, 428] width 134 height 28
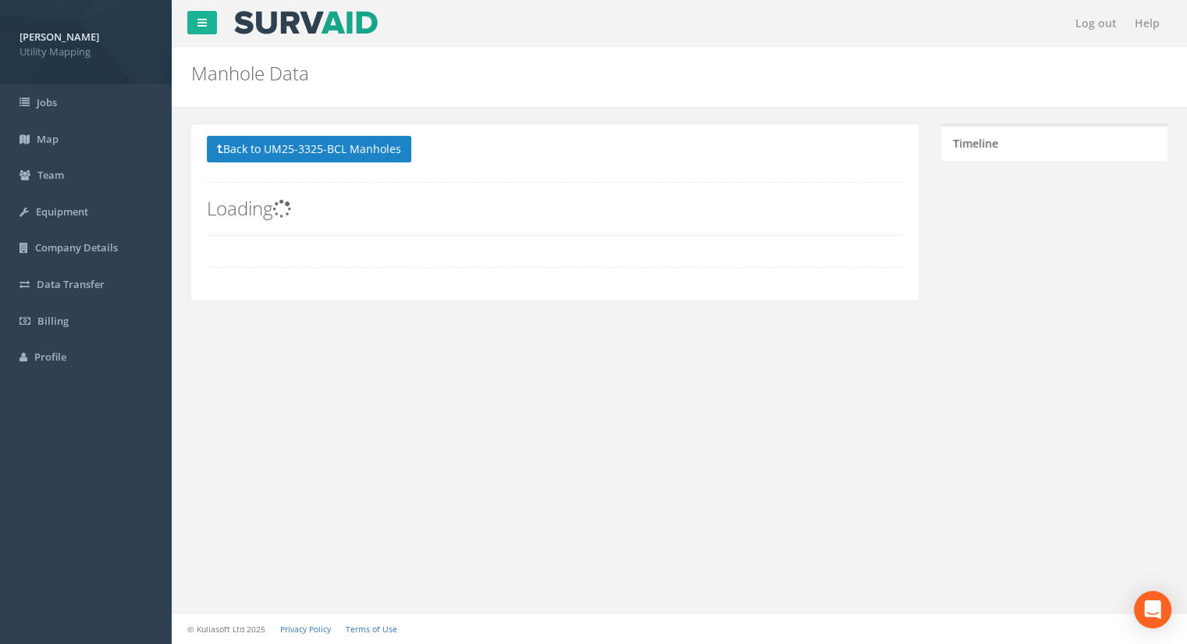
scroll to position [0, 0]
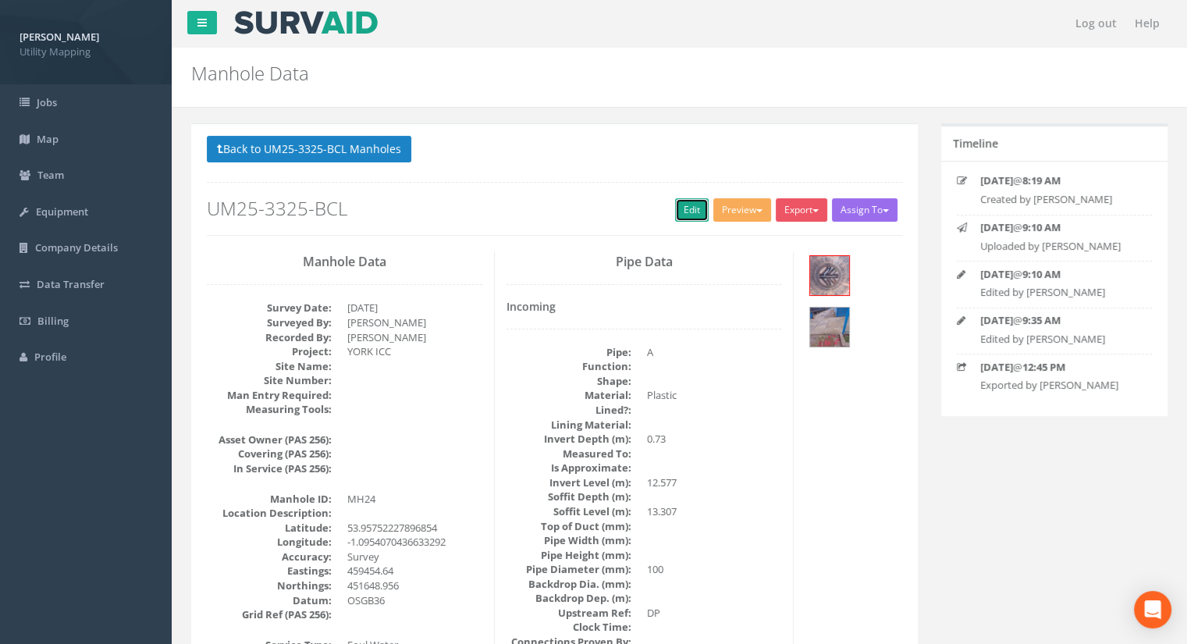
click at [694, 204] on link "Edit" at bounding box center [692, 209] width 34 height 23
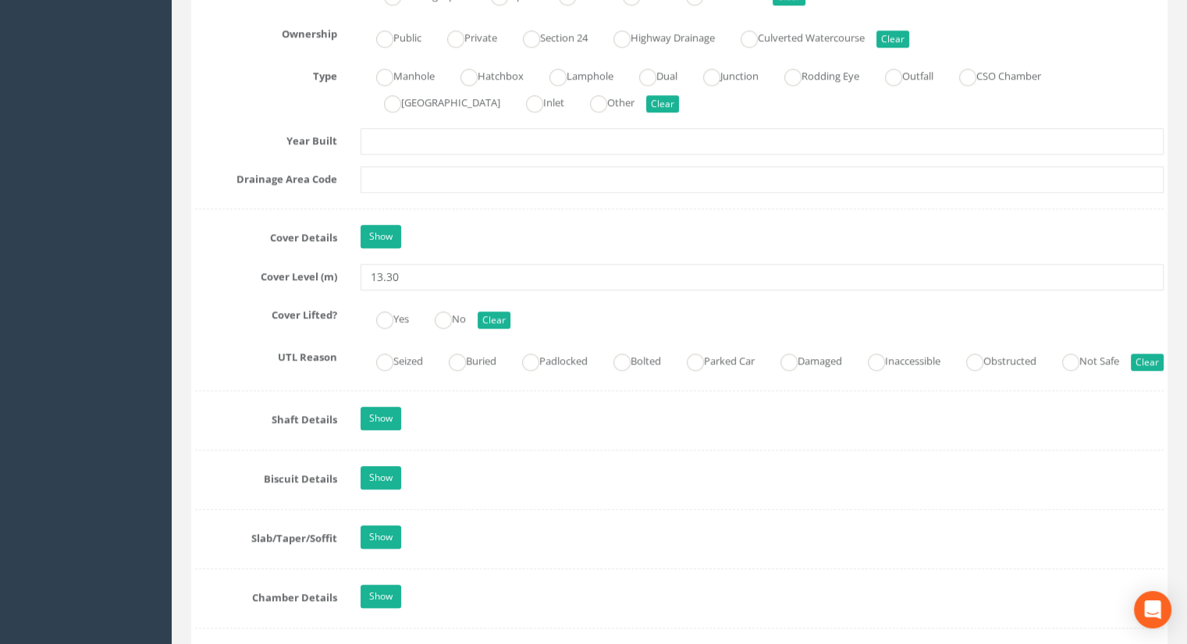
type input "13.30"
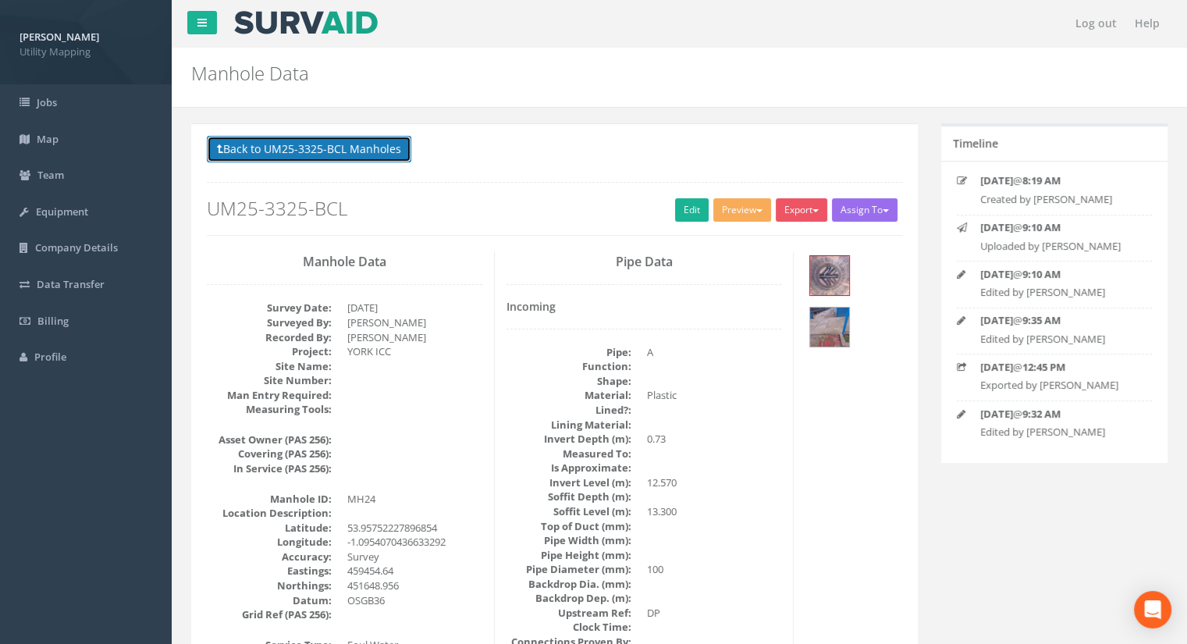
click at [353, 146] on button "Back to UM25-3325-BCL Manholes" at bounding box center [309, 149] width 204 height 27
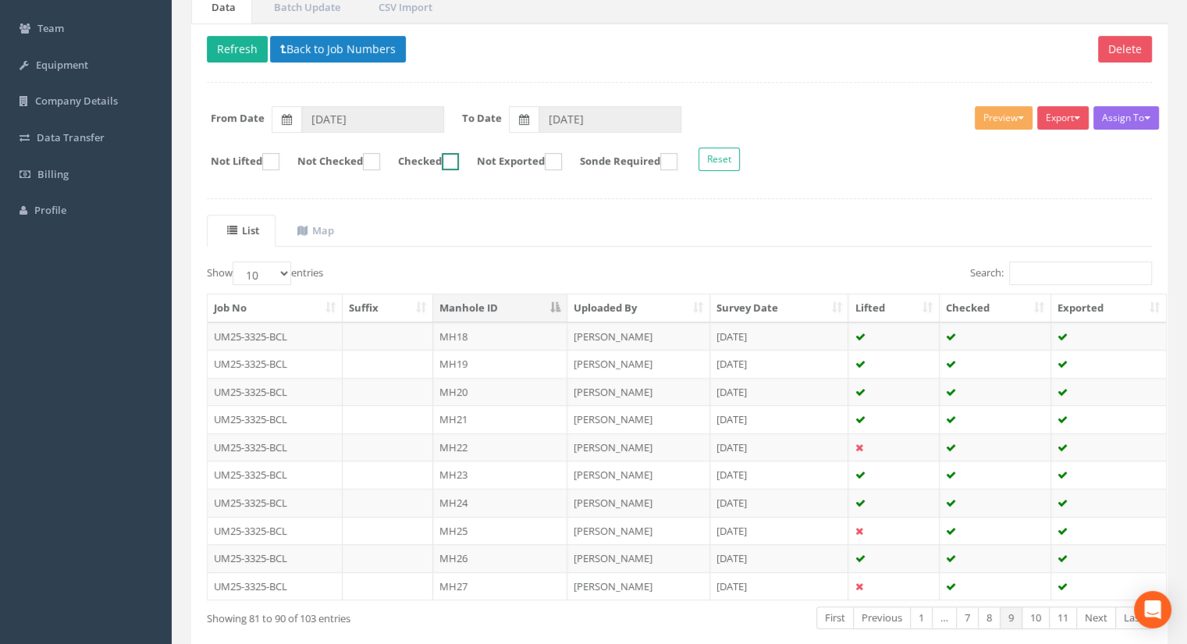
scroll to position [222, 0]
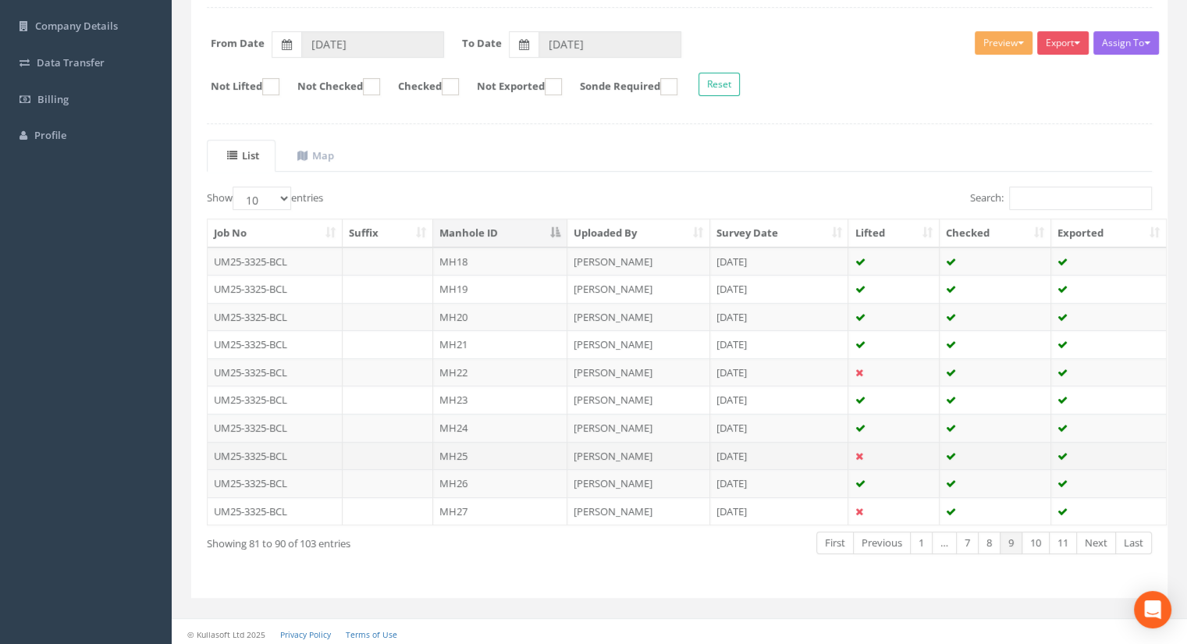
click at [467, 453] on td "MH25" at bounding box center [500, 456] width 134 height 28
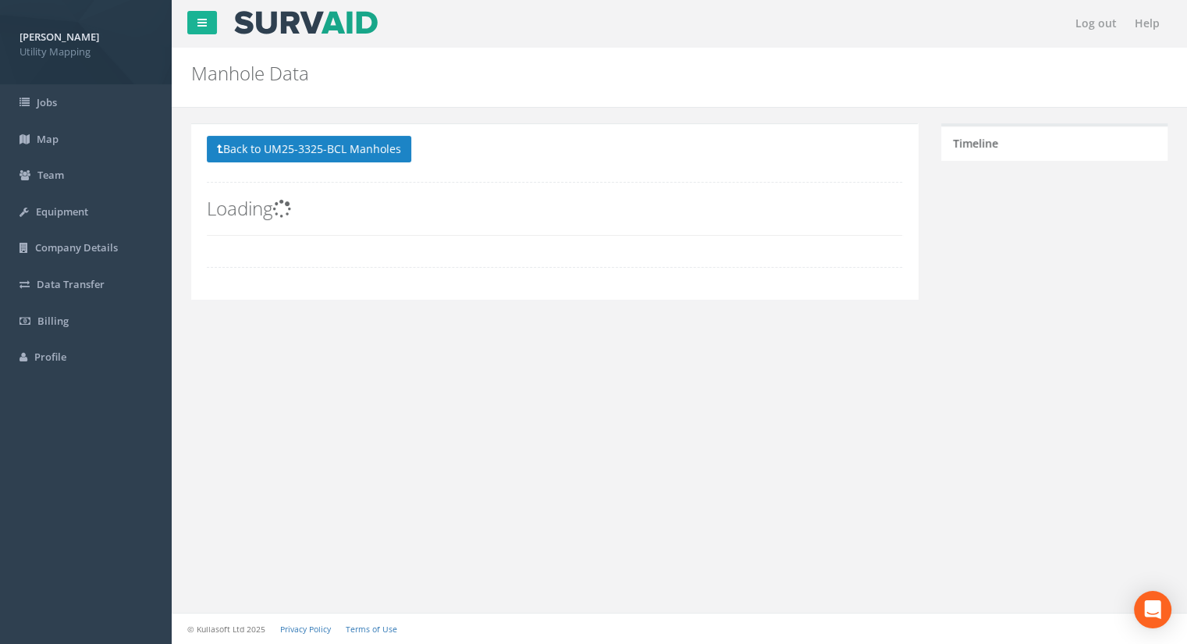
scroll to position [0, 0]
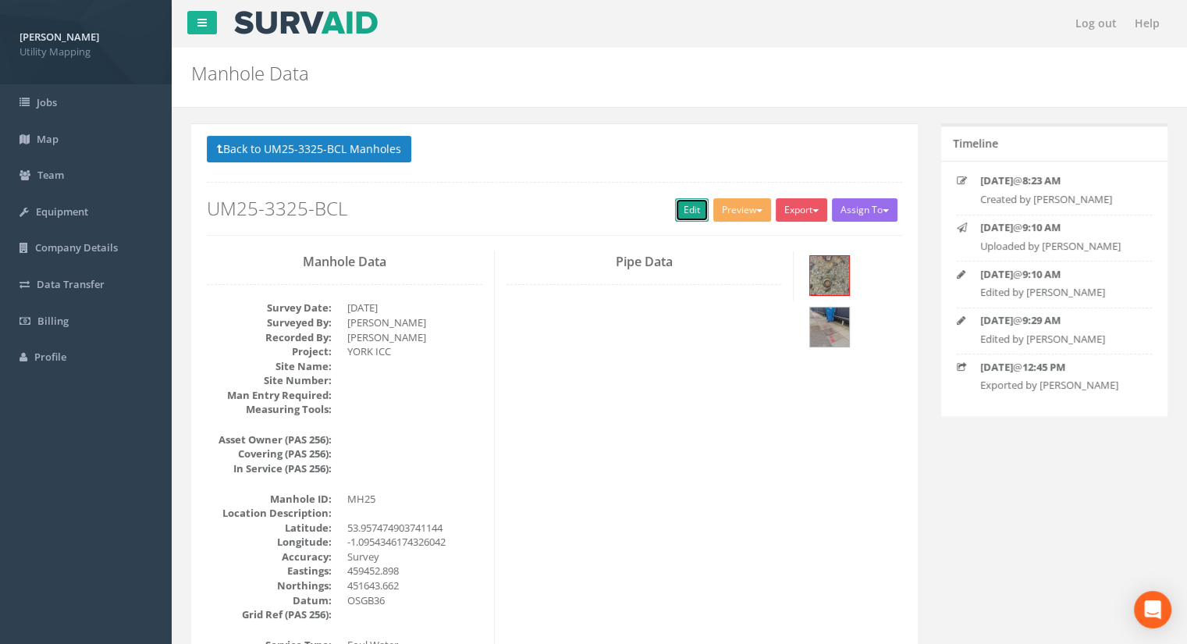
click at [675, 204] on link "Edit" at bounding box center [692, 209] width 34 height 23
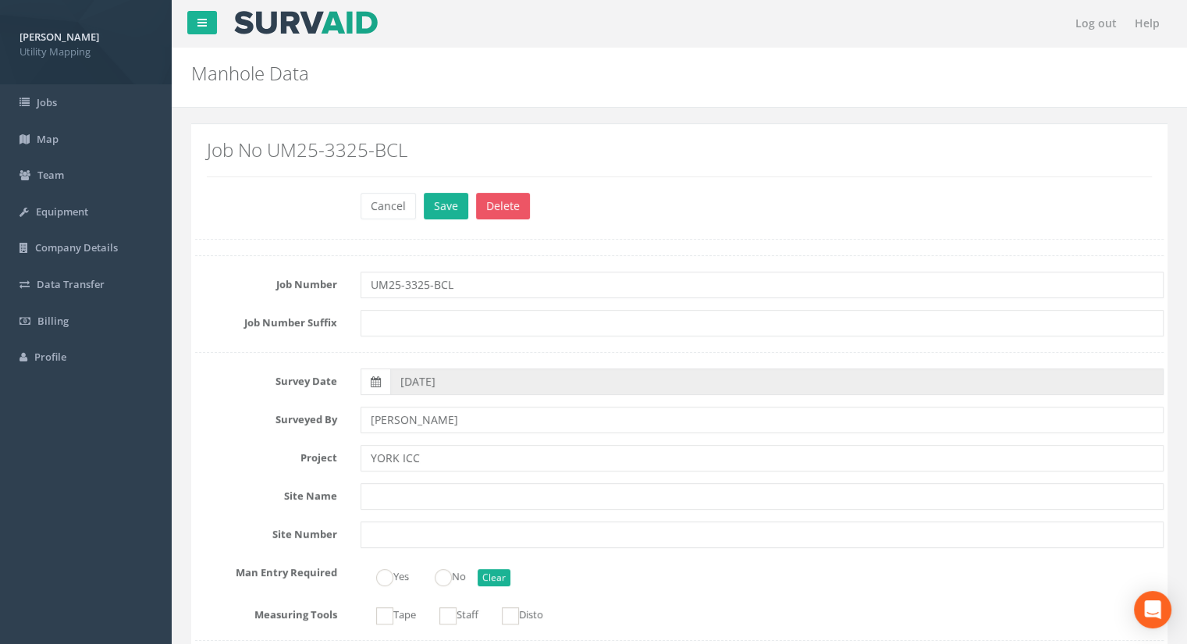
scroll to position [1092, 0]
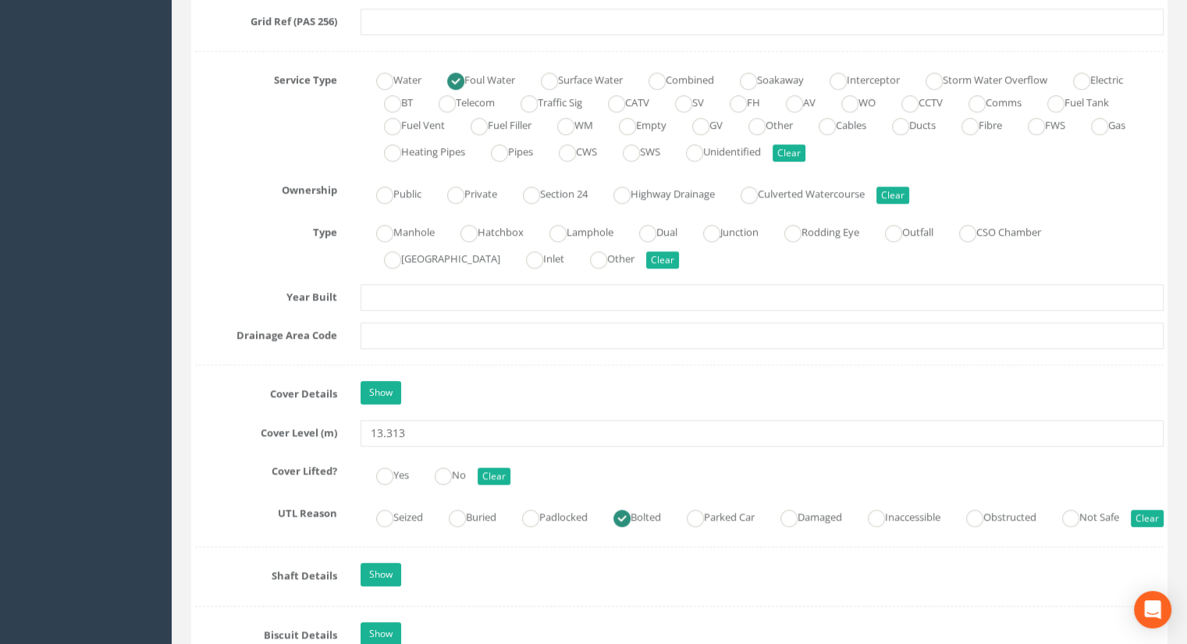
click at [407, 428] on input "13.313" at bounding box center [761, 433] width 803 height 27
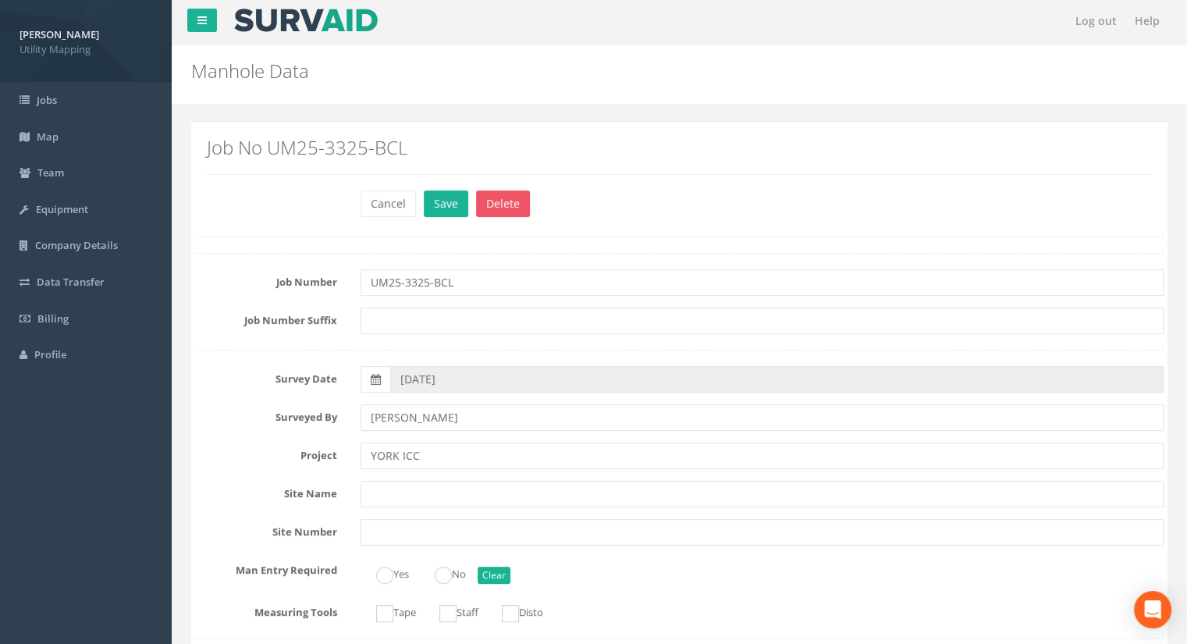
scroll to position [0, 0]
type input "13.28"
click at [442, 202] on button "Save" at bounding box center [446, 206] width 44 height 27
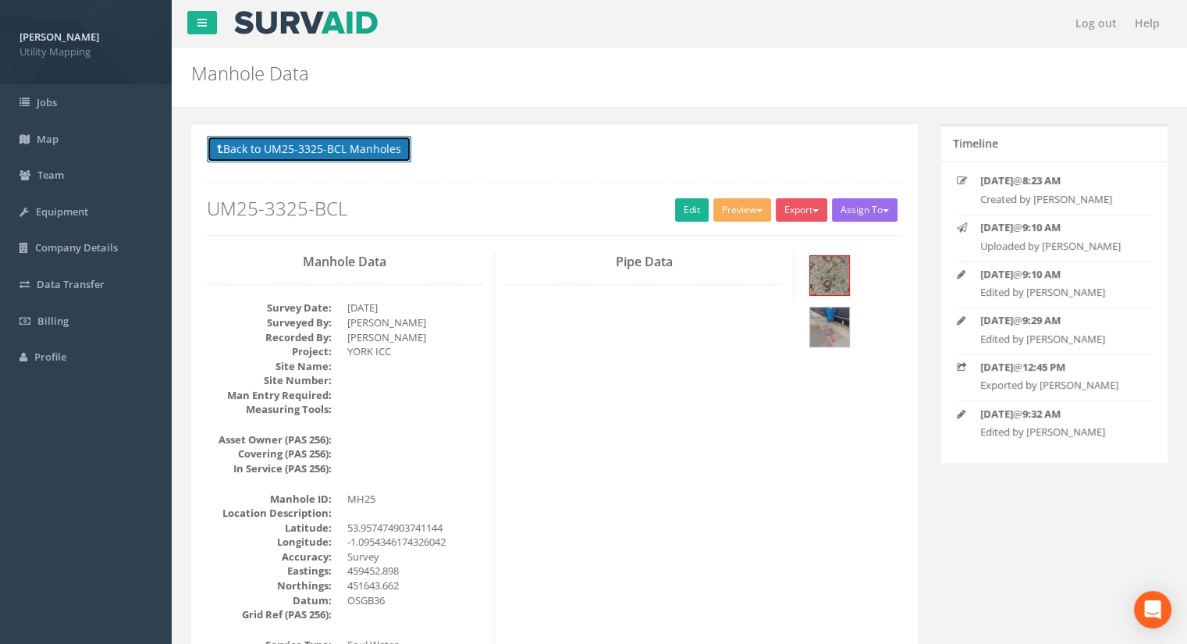
click at [365, 158] on button "Back to UM25-3325-BCL Manholes" at bounding box center [309, 149] width 204 height 27
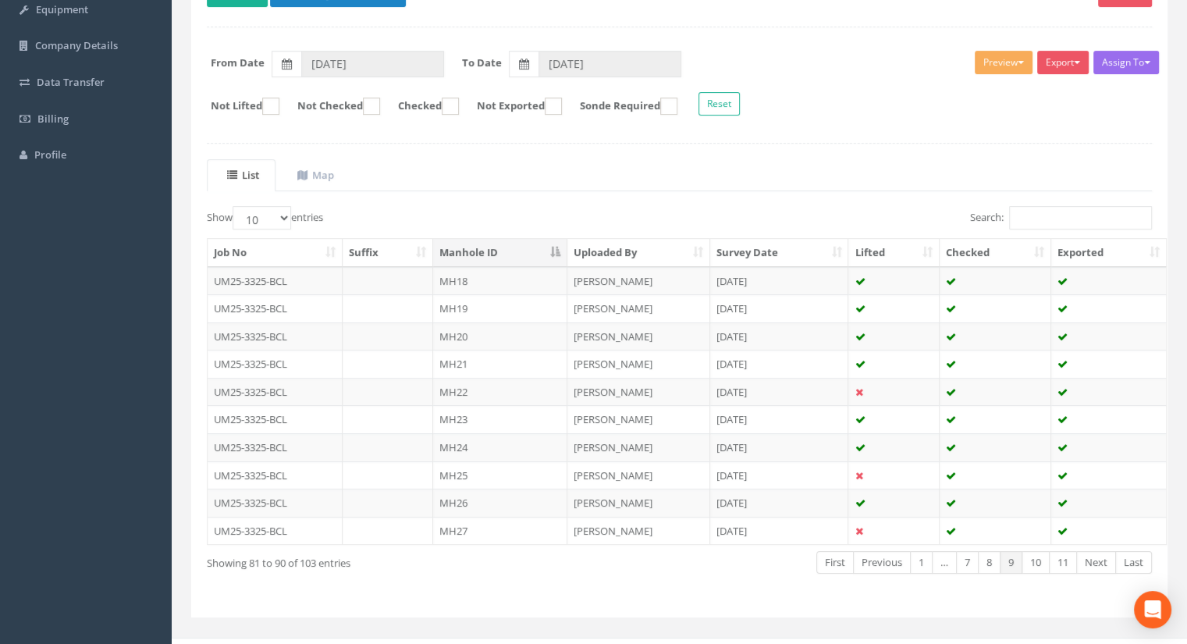
scroll to position [222, 0]
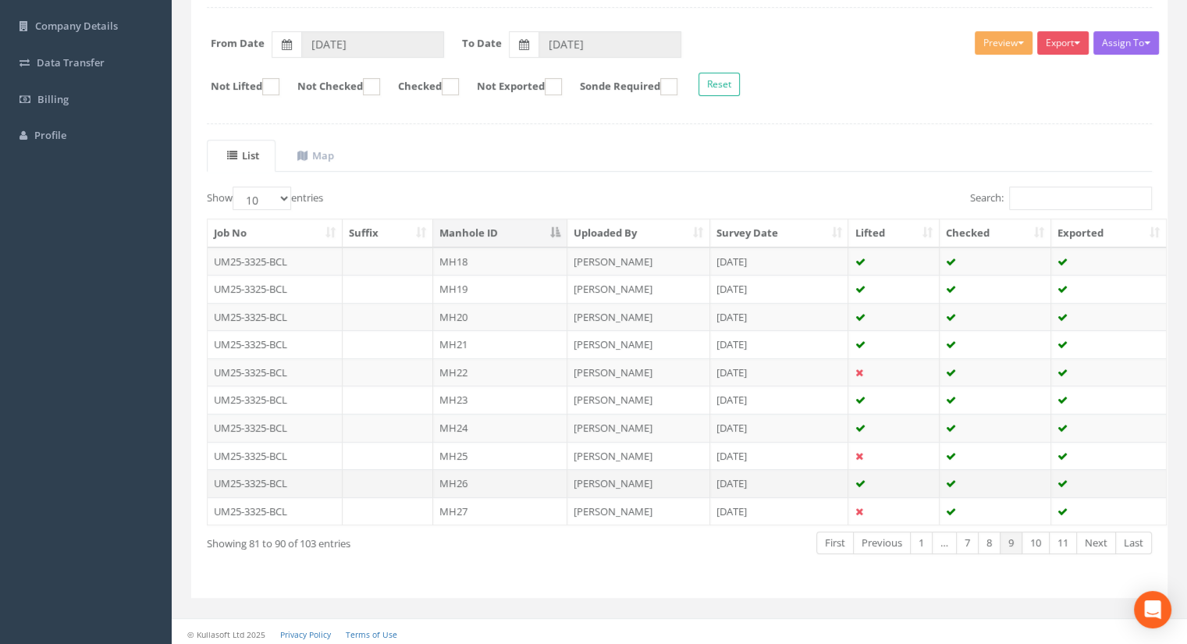
click at [467, 469] on td "MH26" at bounding box center [500, 483] width 134 height 28
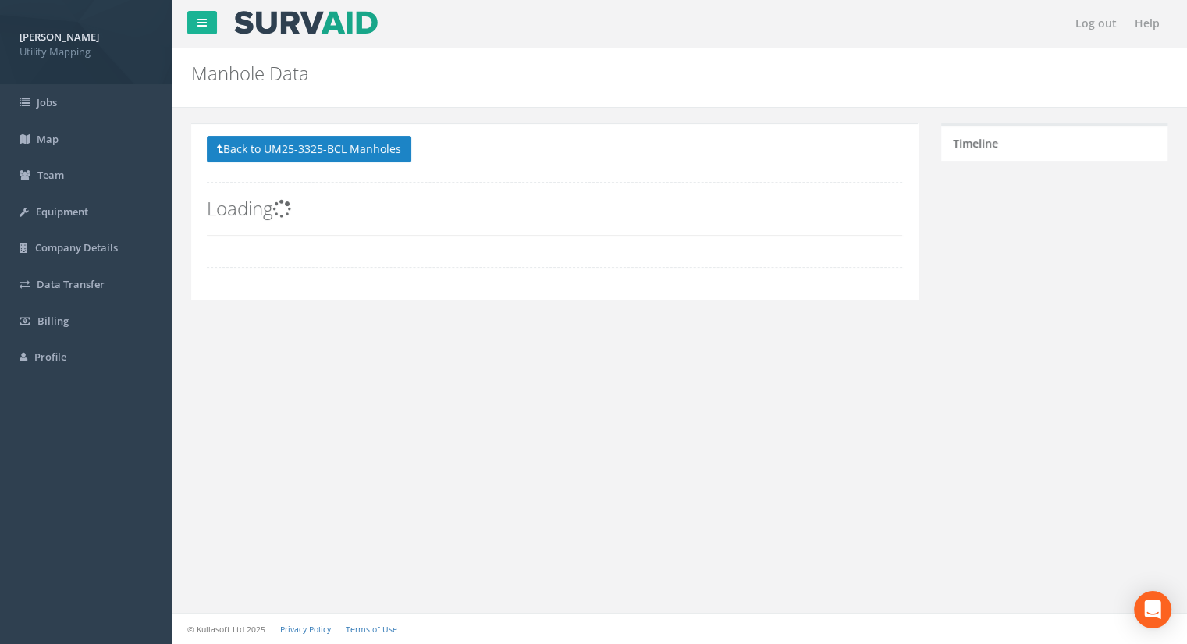
scroll to position [0, 0]
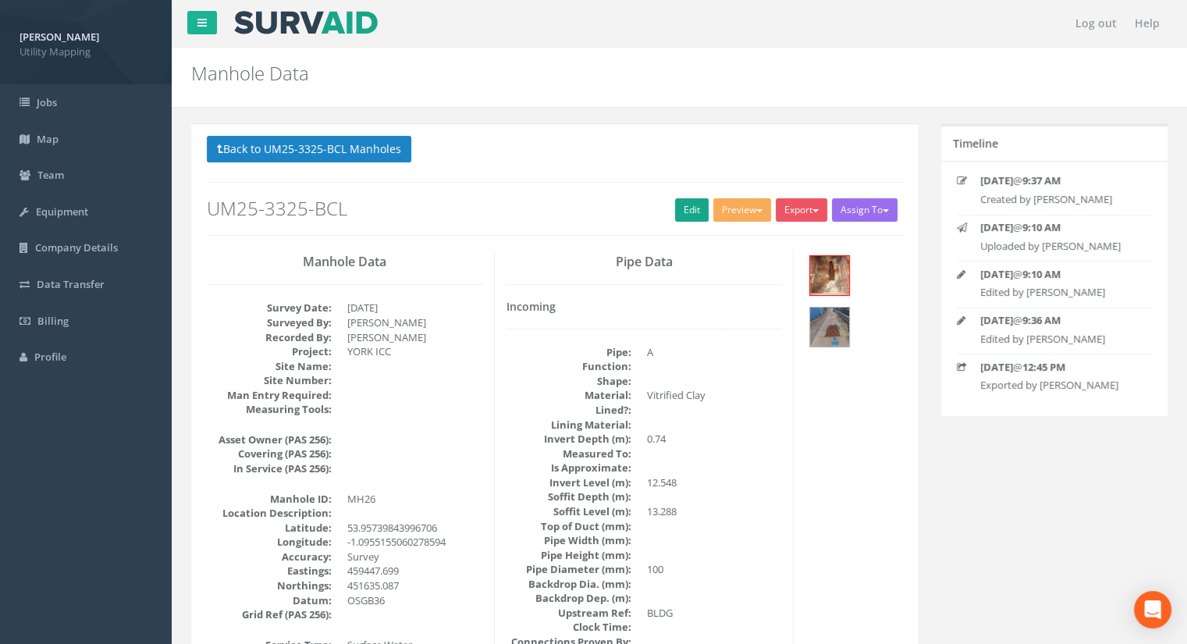
click at [669, 214] on div "Back to UM25-3325-BCL Manholes Back to Map Assign To [PERSON_NAME] Land Surveyo…" at bounding box center [554, 185] width 695 height 99
click at [675, 214] on link "Edit" at bounding box center [692, 209] width 34 height 23
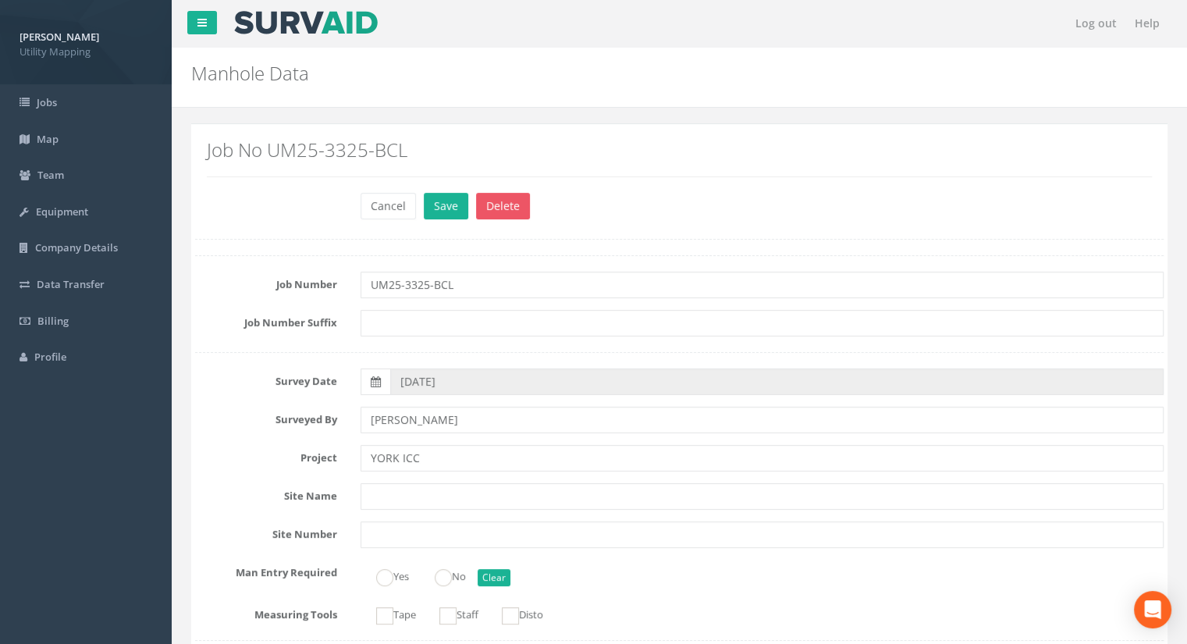
type input "13.27"
click at [448, 201] on button "Save" at bounding box center [446, 206] width 44 height 27
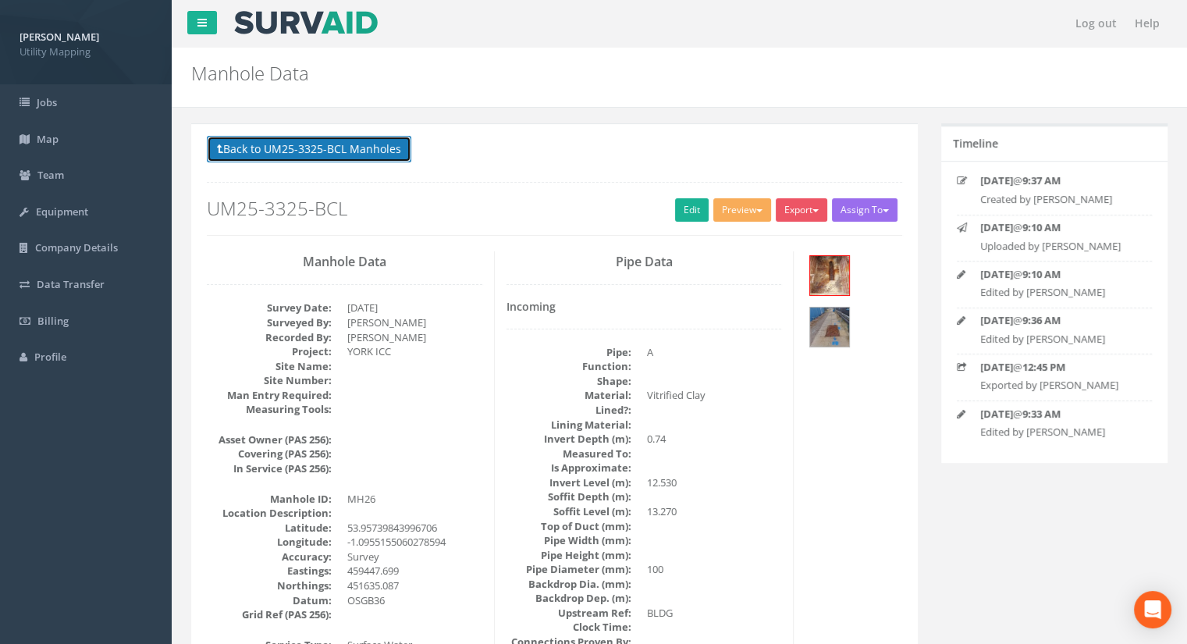
click at [342, 156] on button "Back to UM25-3325-BCL Manholes" at bounding box center [309, 149] width 204 height 27
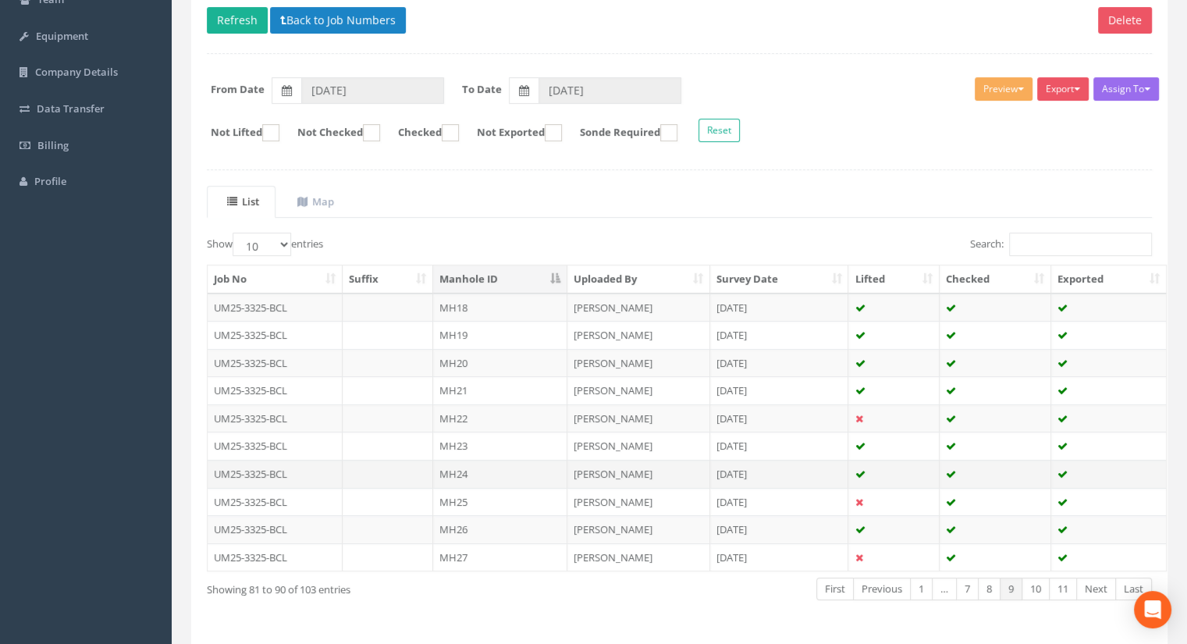
scroll to position [222, 0]
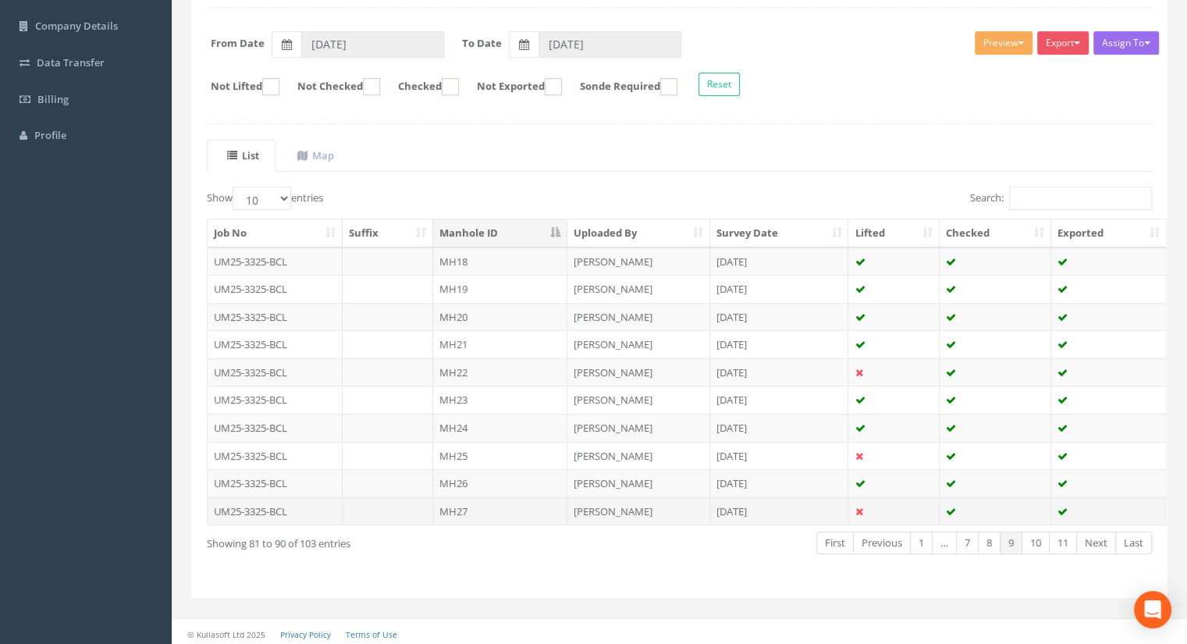
click at [472, 505] on td "MH27" at bounding box center [500, 511] width 134 height 28
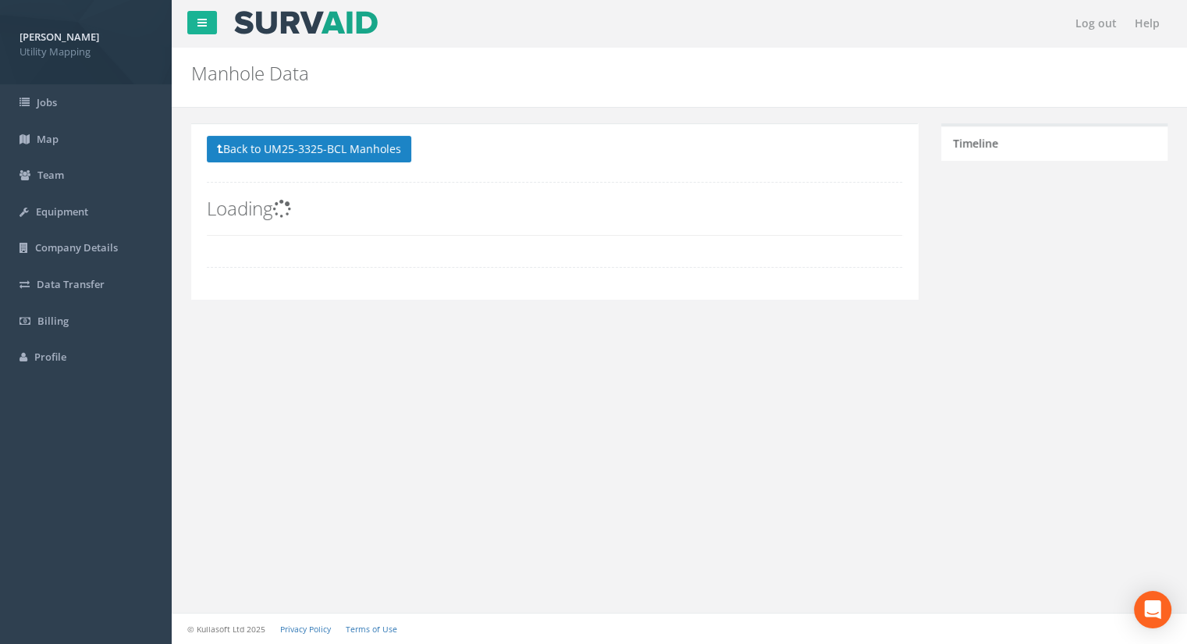
scroll to position [0, 0]
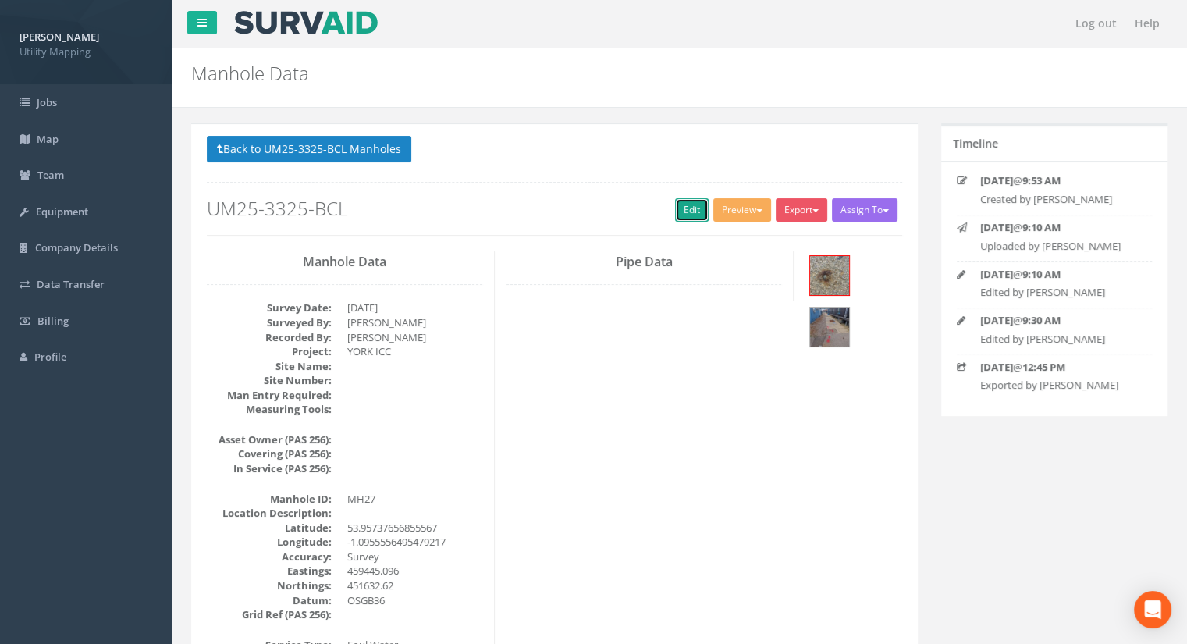
click at [692, 212] on link "Edit" at bounding box center [692, 209] width 34 height 23
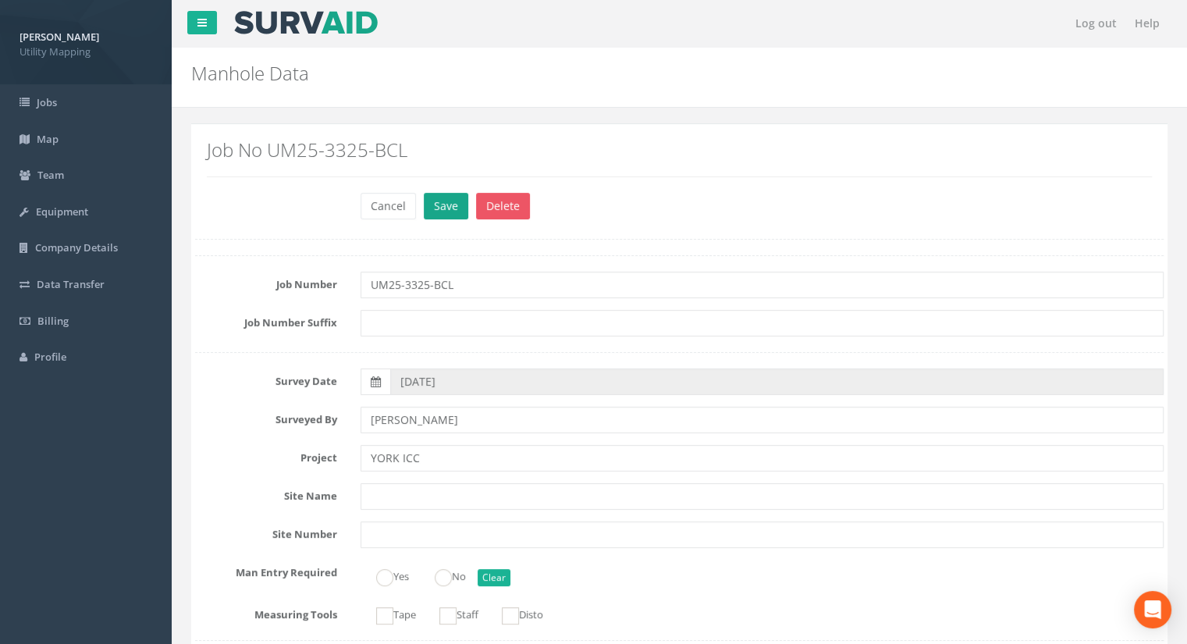
type input "13.26"
click at [439, 210] on button "Save" at bounding box center [446, 206] width 44 height 27
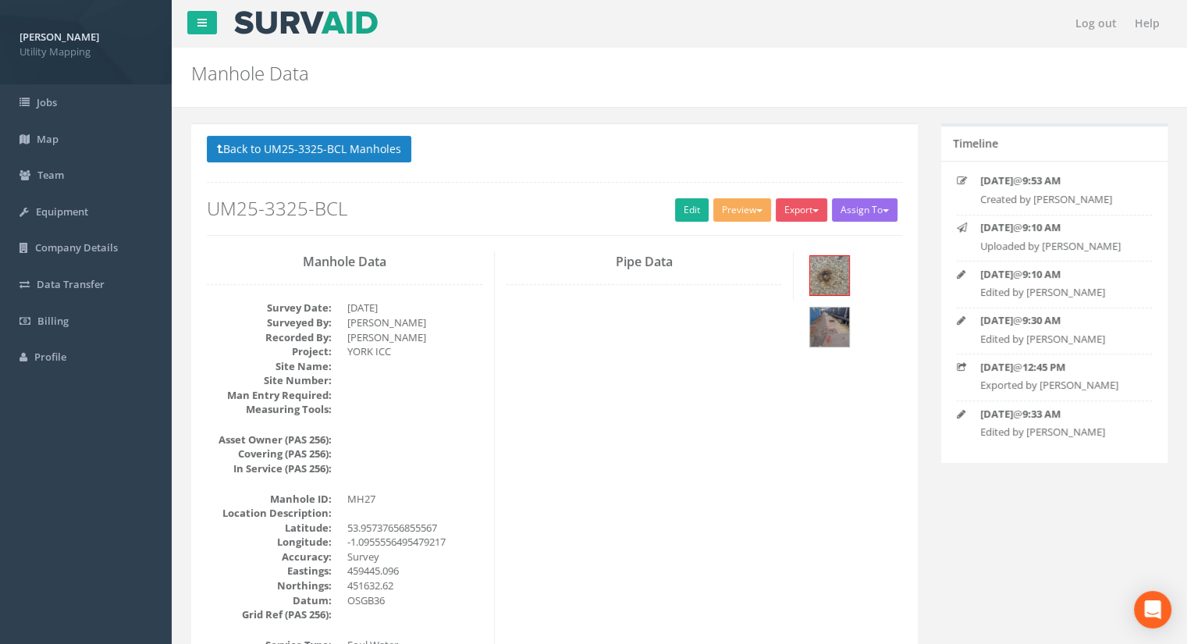
click at [337, 153] on button "Back to UM25-3325-BCL Manholes" at bounding box center [309, 149] width 204 height 27
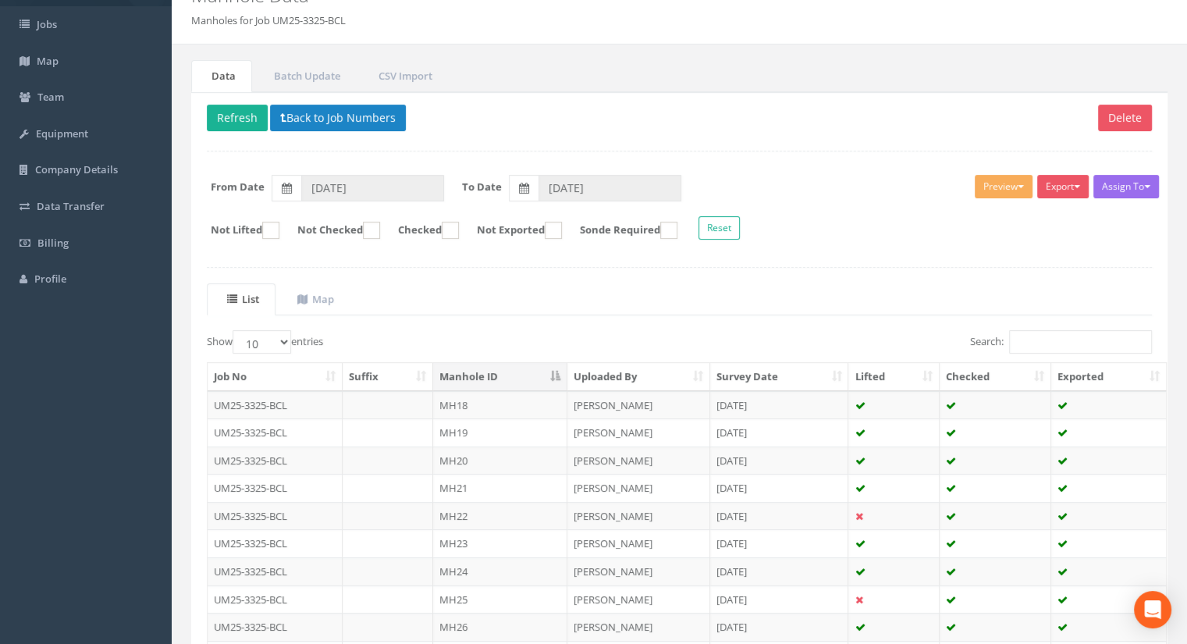
scroll to position [222, 0]
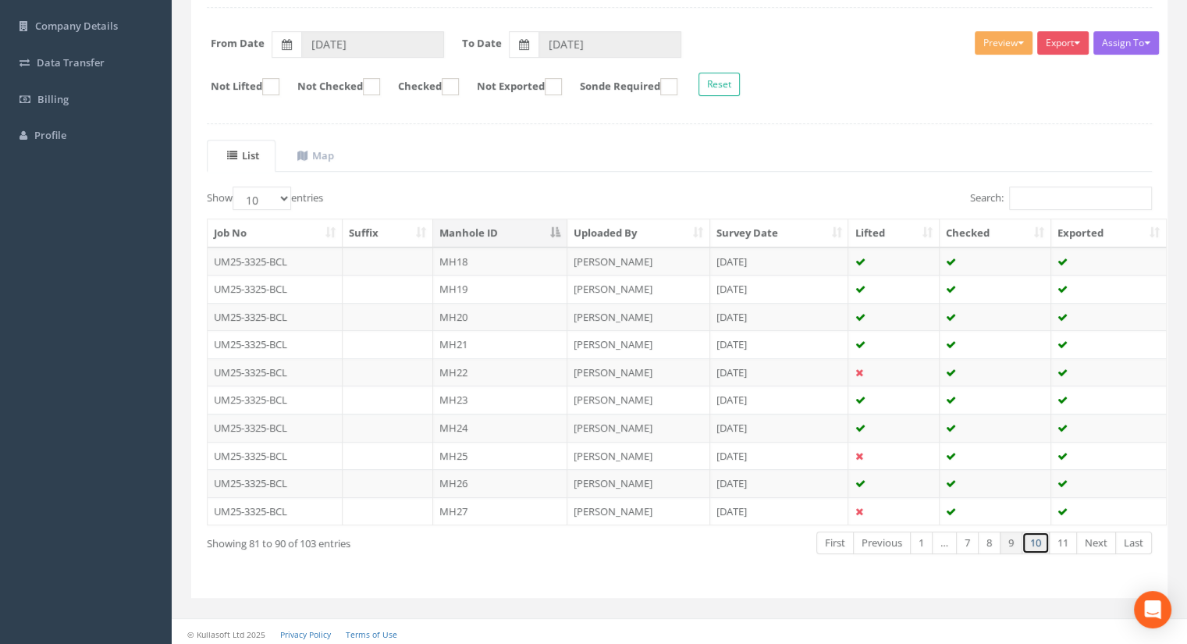
click at [1029, 539] on link "10" at bounding box center [1035, 542] width 28 height 23
click at [445, 269] on td "MH28" at bounding box center [500, 261] width 134 height 28
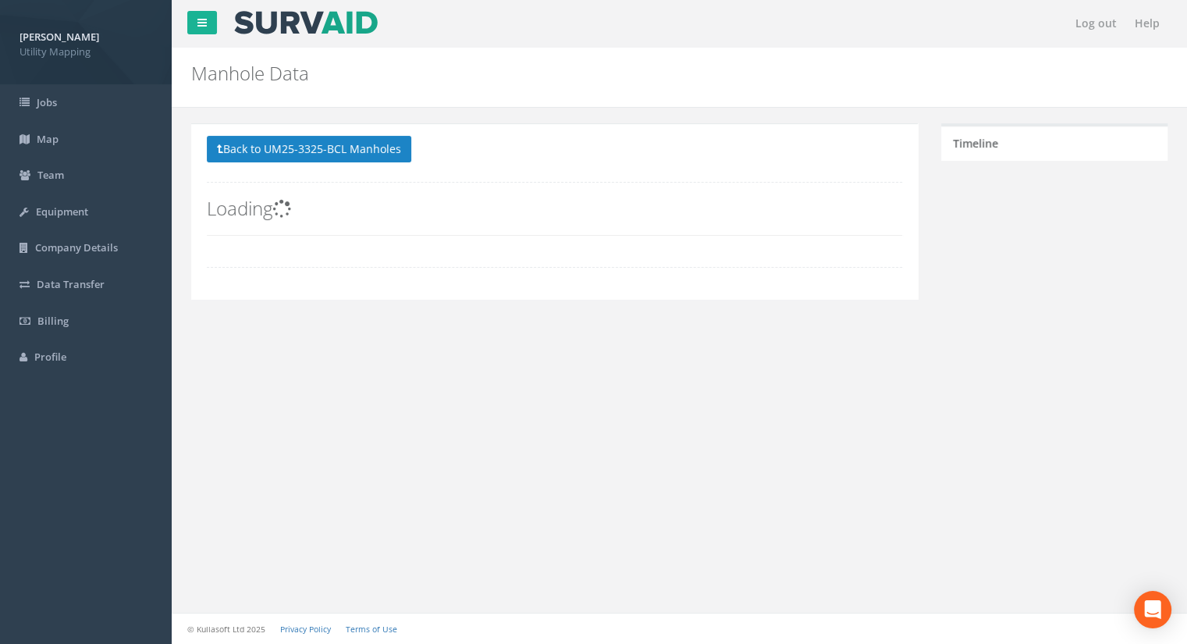
scroll to position [0, 0]
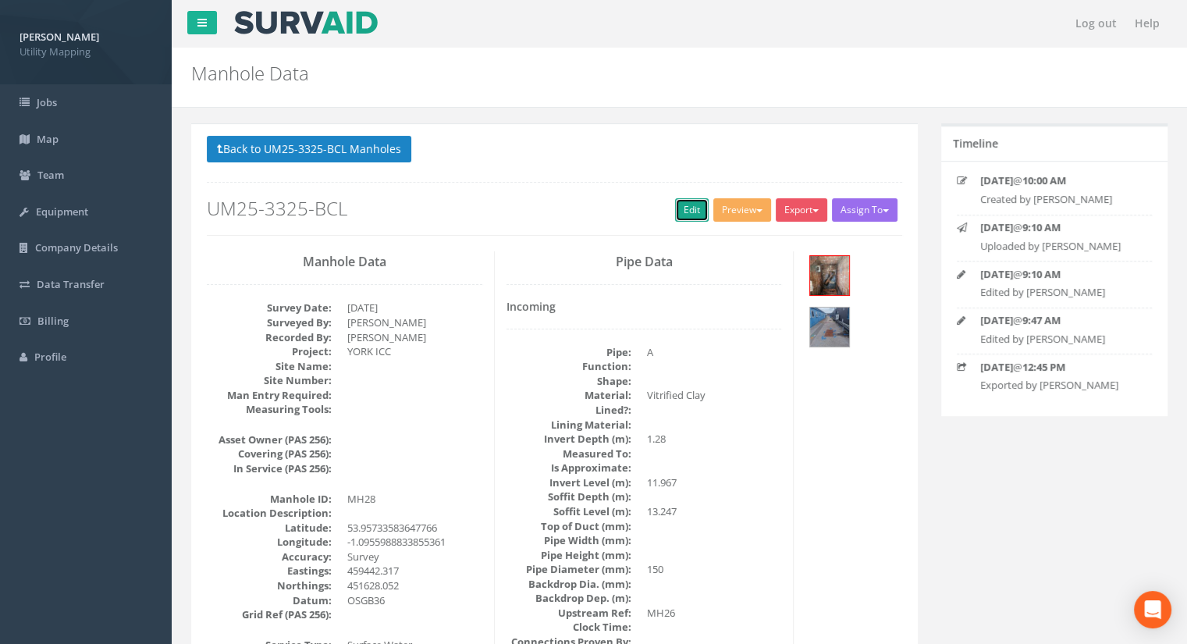
click at [675, 208] on link "Edit" at bounding box center [692, 209] width 34 height 23
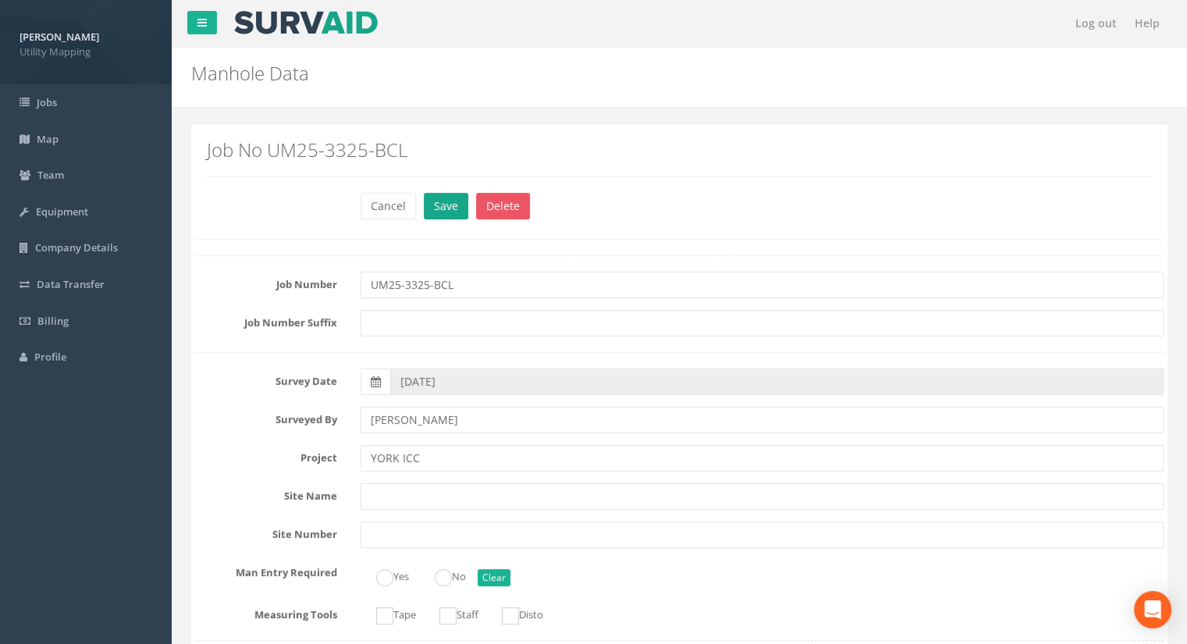
type input "13.24"
click at [448, 200] on button "Save" at bounding box center [446, 206] width 44 height 27
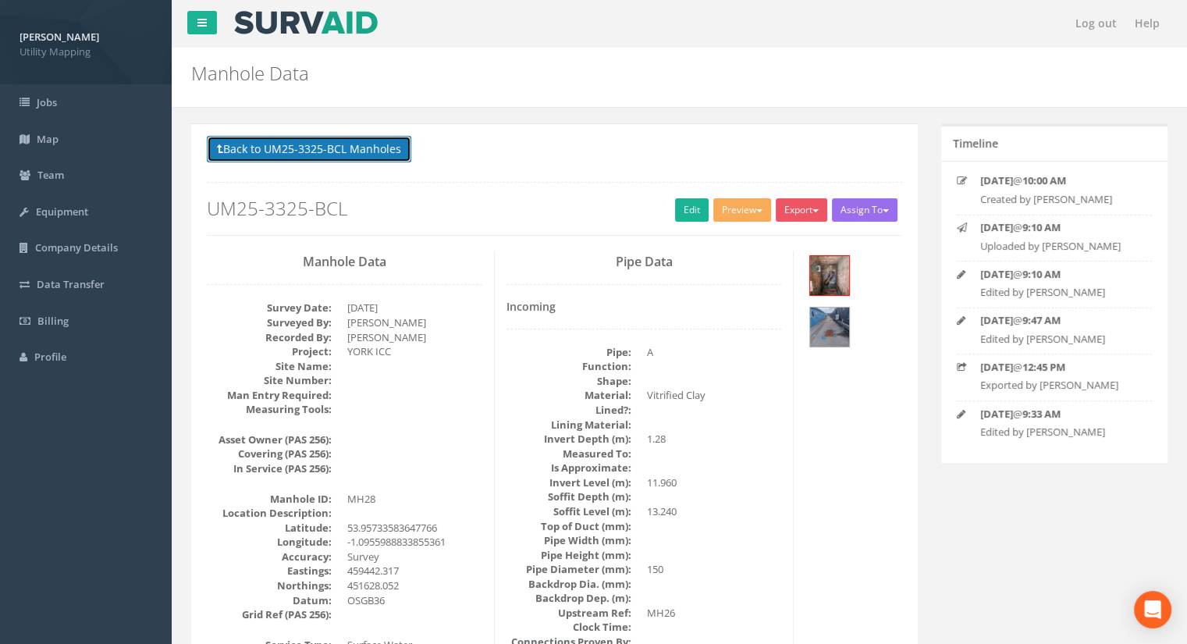
click at [344, 151] on button "Back to UM25-3325-BCL Manholes" at bounding box center [309, 149] width 204 height 27
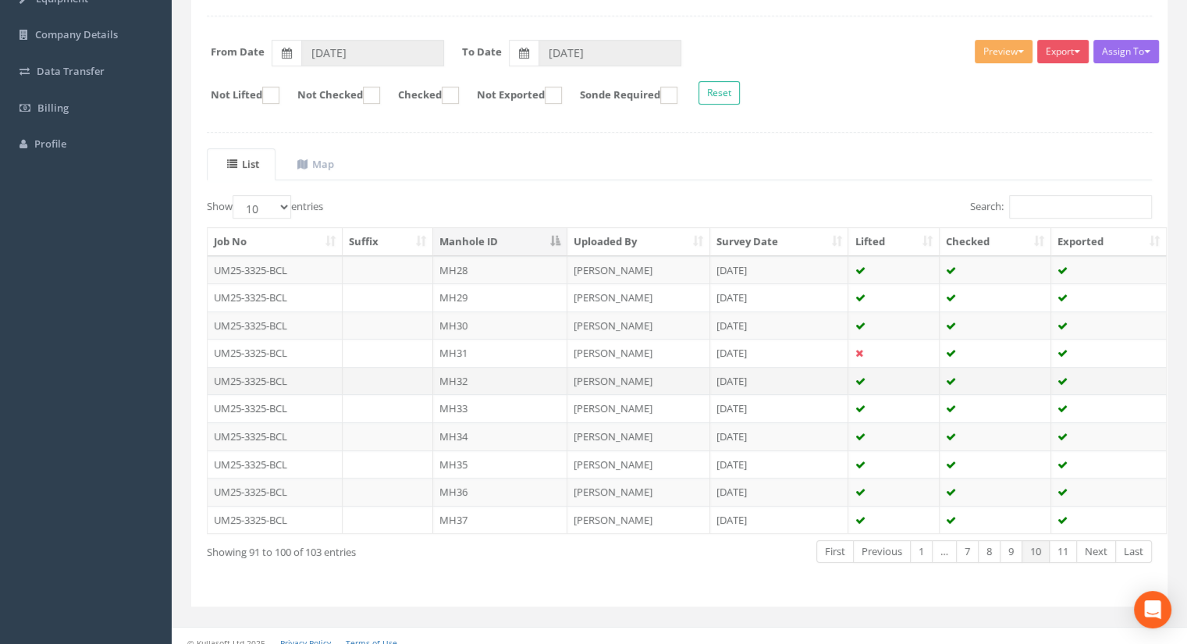
scroll to position [222, 0]
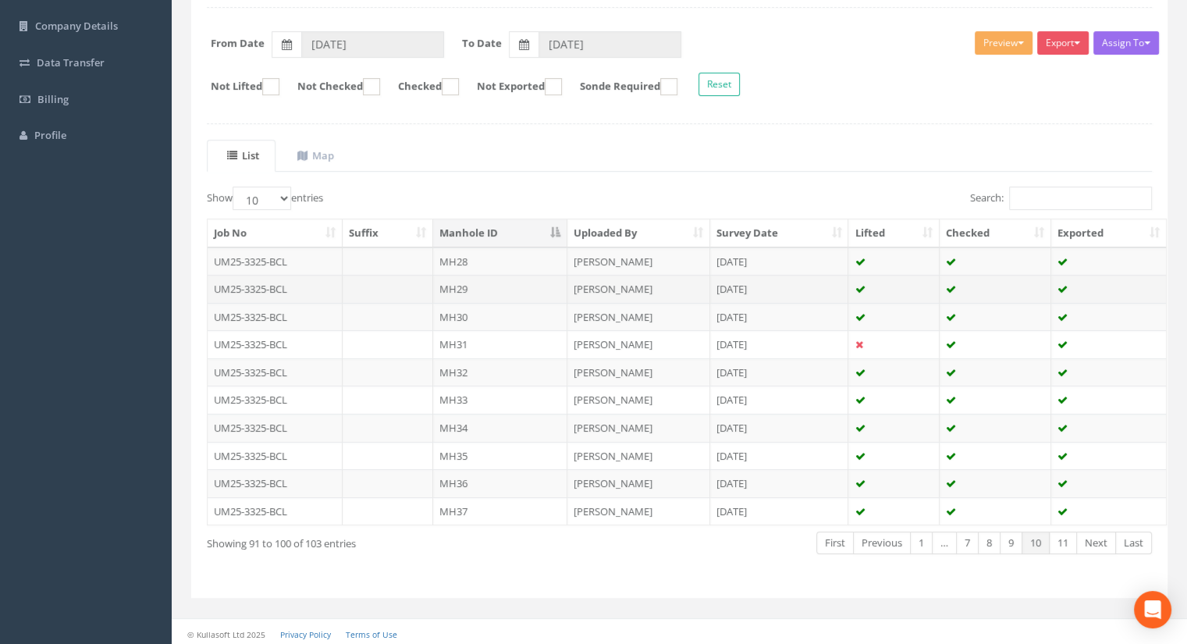
click at [475, 286] on td "MH29" at bounding box center [500, 289] width 134 height 28
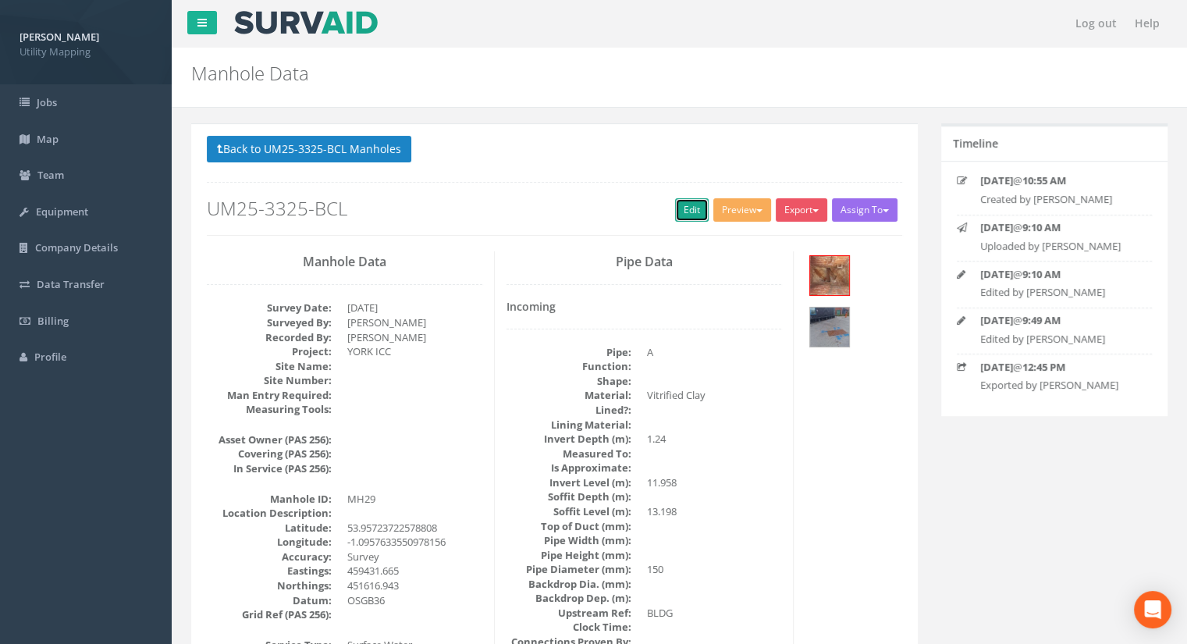
click at [678, 211] on link "Edit" at bounding box center [692, 209] width 34 height 23
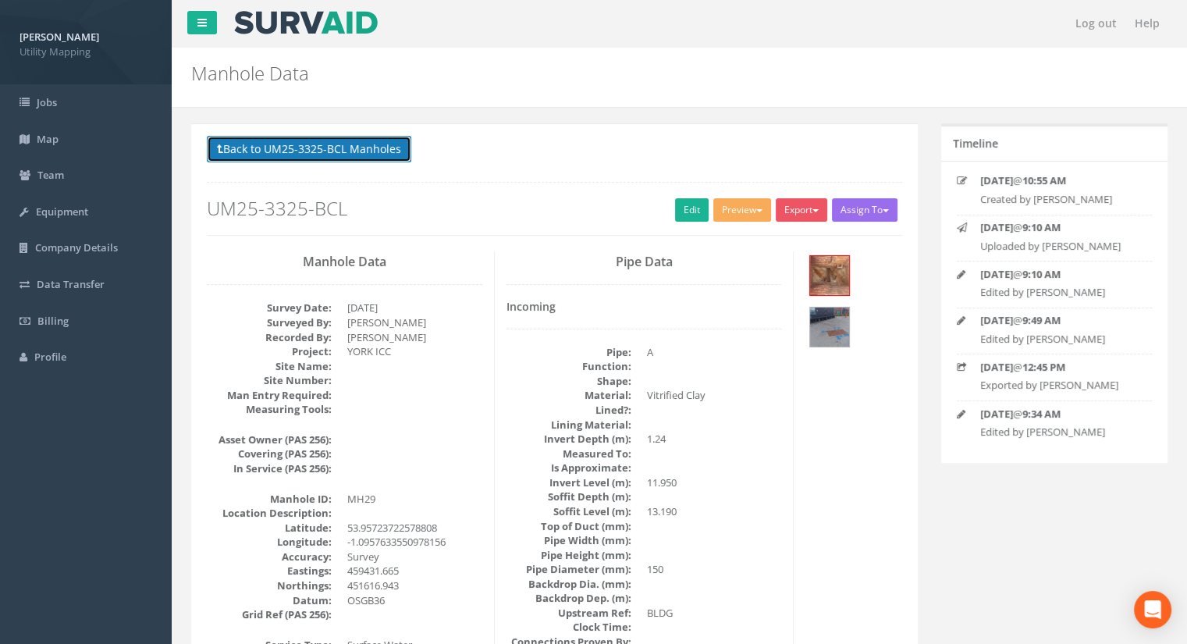
click at [305, 149] on button "Back to UM25-3325-BCL Manholes" at bounding box center [309, 149] width 204 height 27
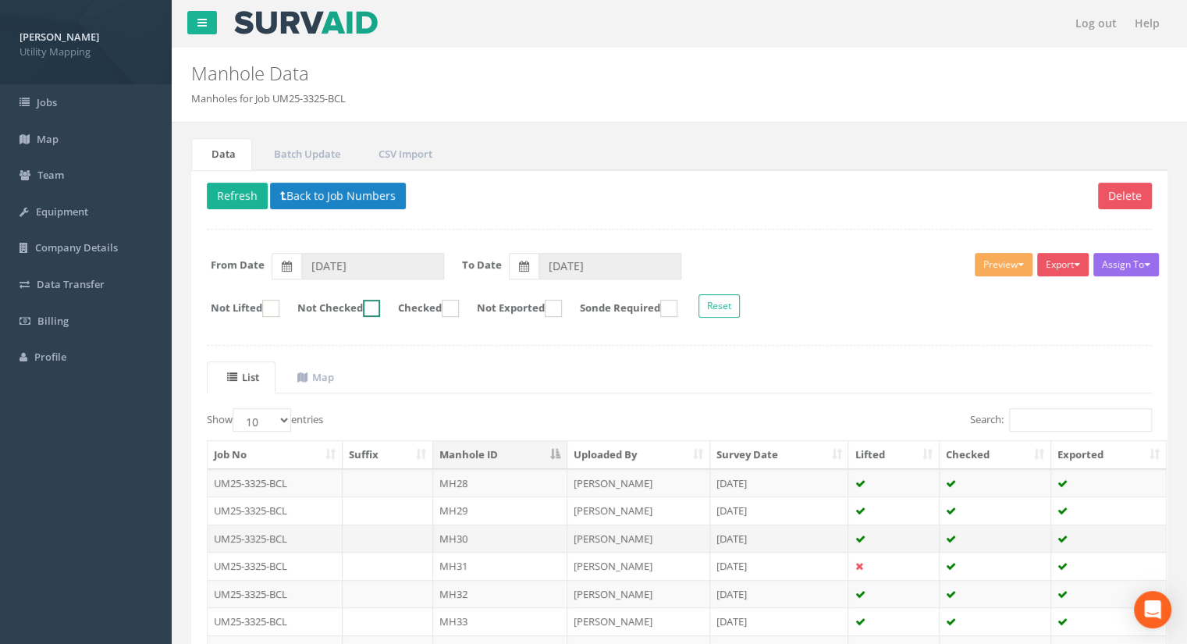
scroll to position [222, 0]
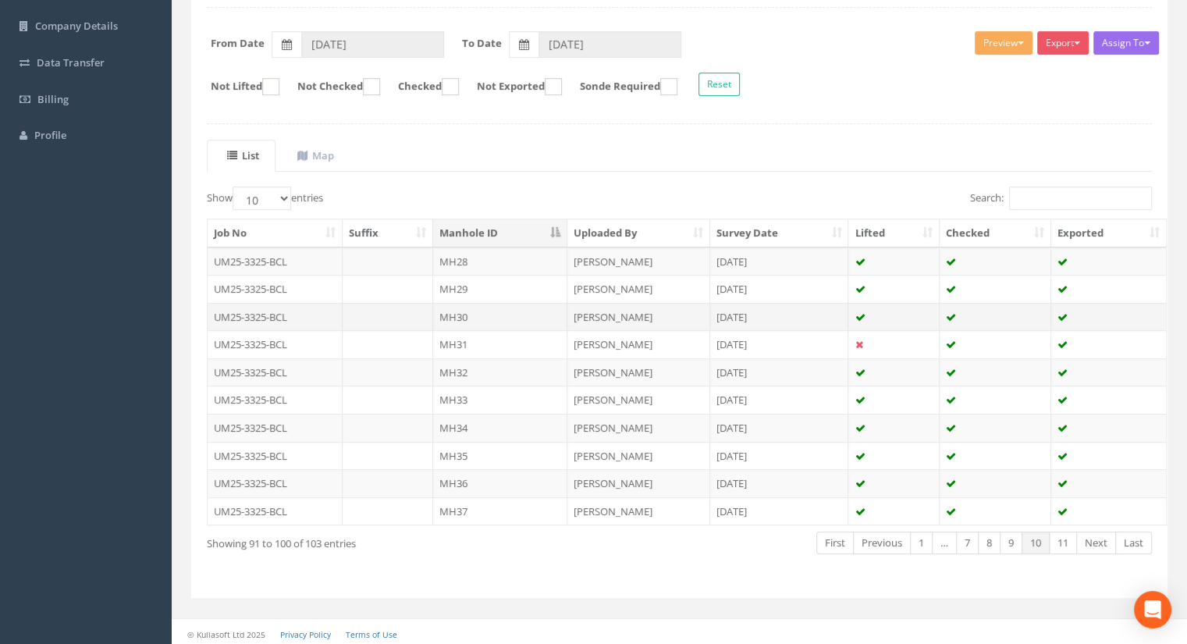
click at [460, 315] on td "MH30" at bounding box center [500, 317] width 134 height 28
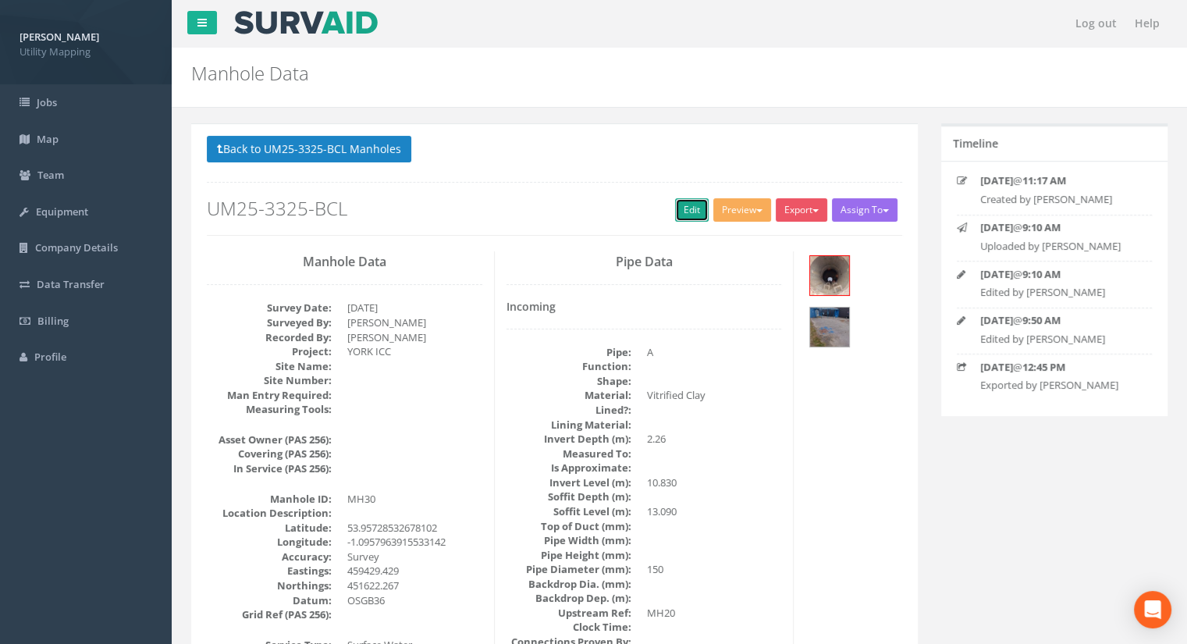
click at [691, 207] on link "Edit" at bounding box center [692, 209] width 34 height 23
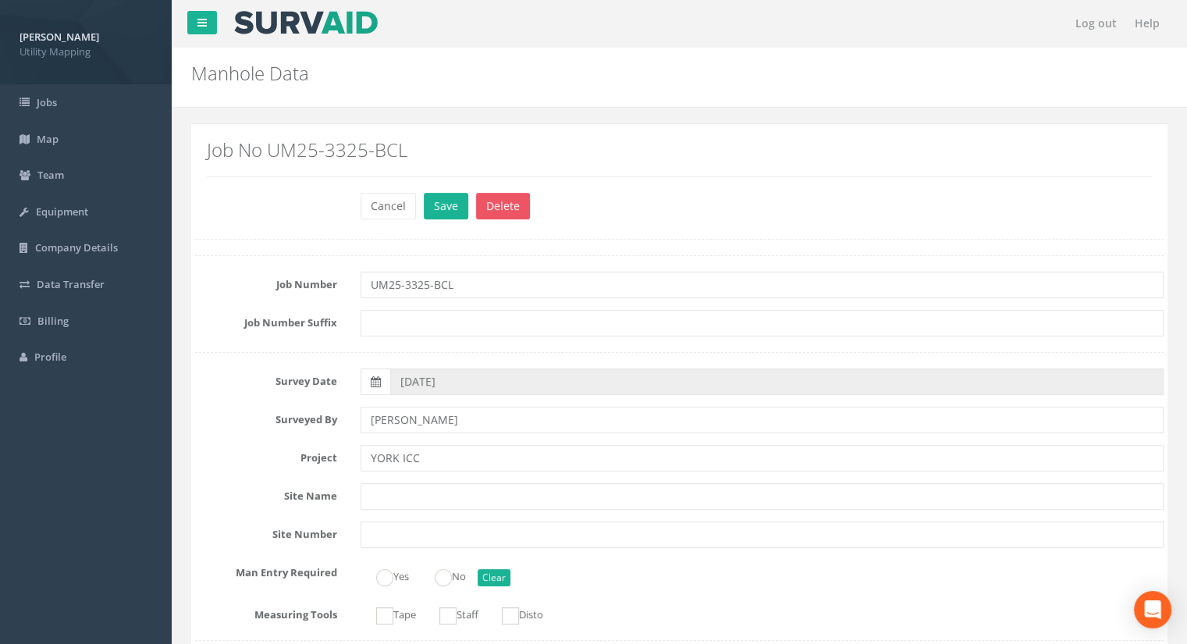
scroll to position [1248, 0]
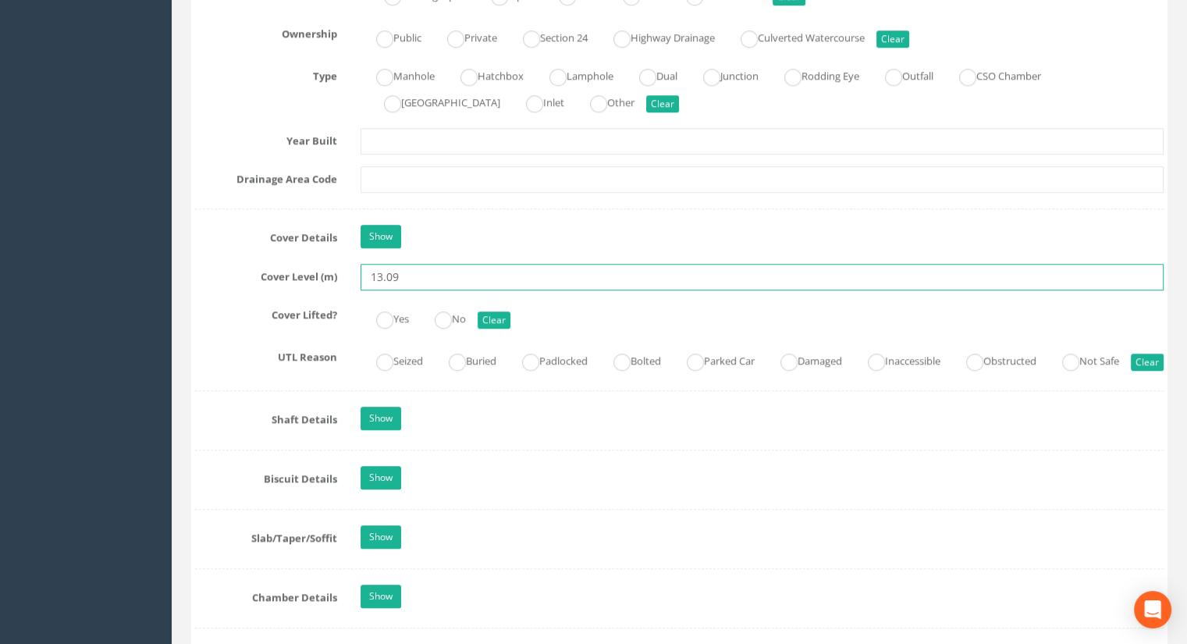
click at [447, 275] on input "13.09" at bounding box center [761, 277] width 803 height 27
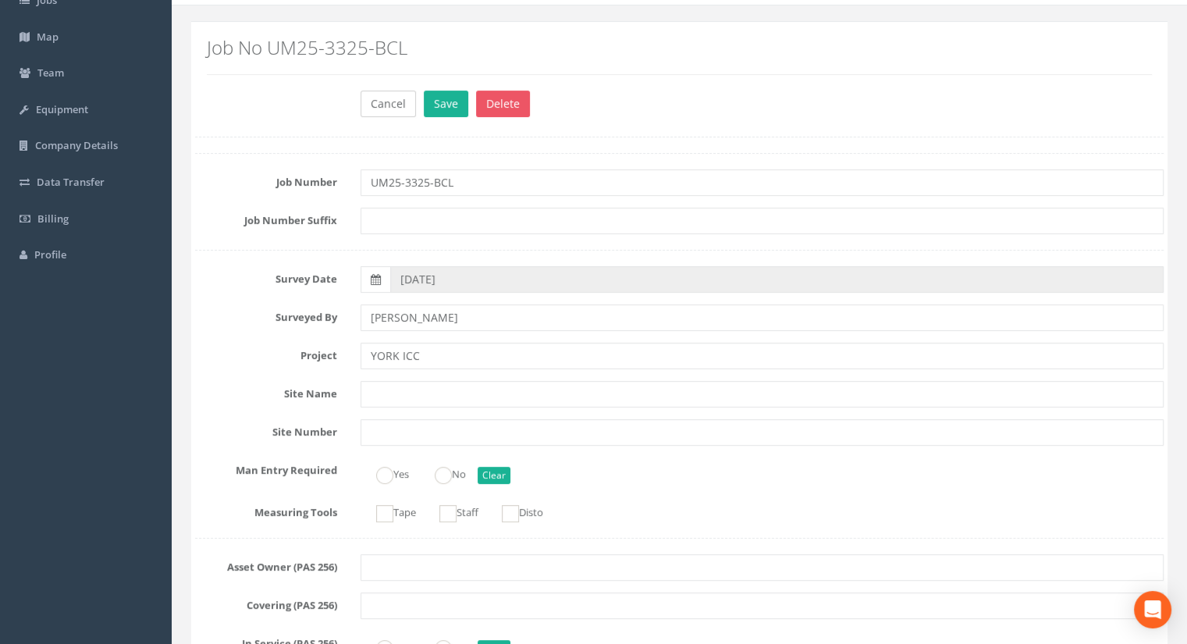
scroll to position [78, 0]
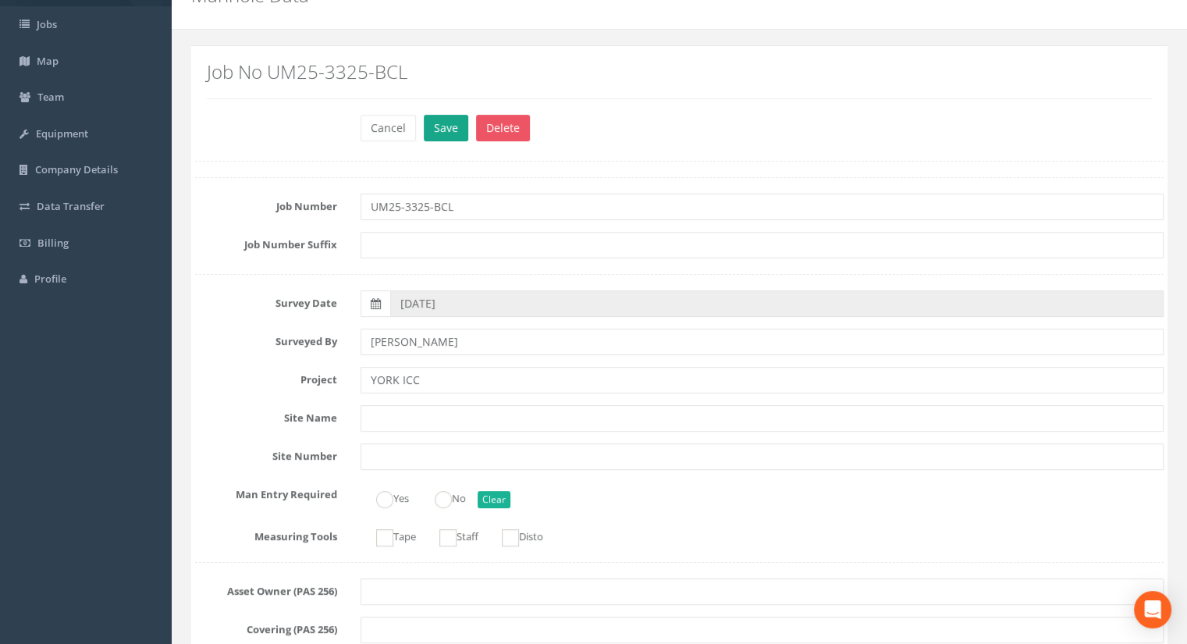
type input "13.07"
click at [430, 123] on button "Save" at bounding box center [446, 128] width 44 height 27
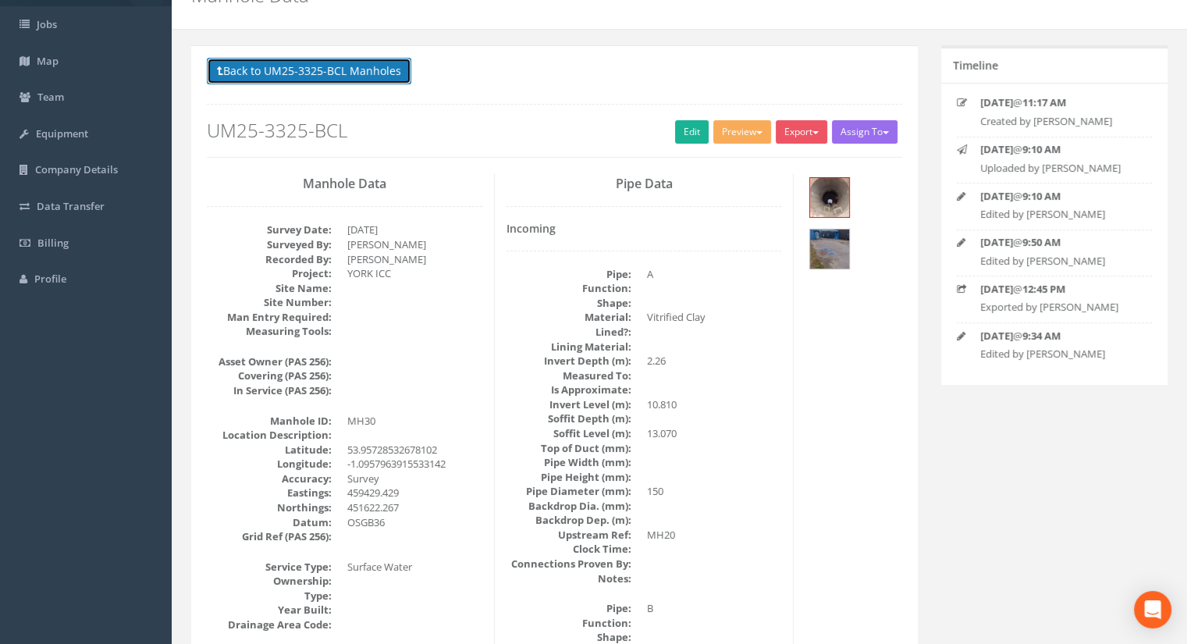
click at [374, 77] on button "Back to UM25-3325-BCL Manholes" at bounding box center [309, 71] width 204 height 27
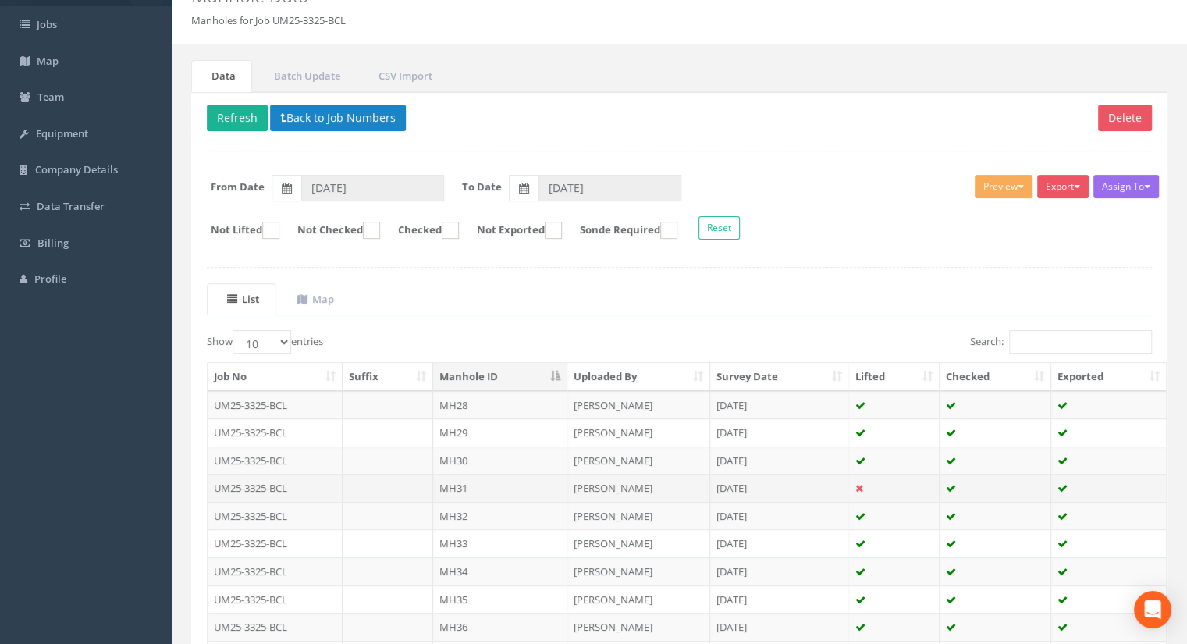
click at [485, 481] on td "MH31" at bounding box center [500, 488] width 134 height 28
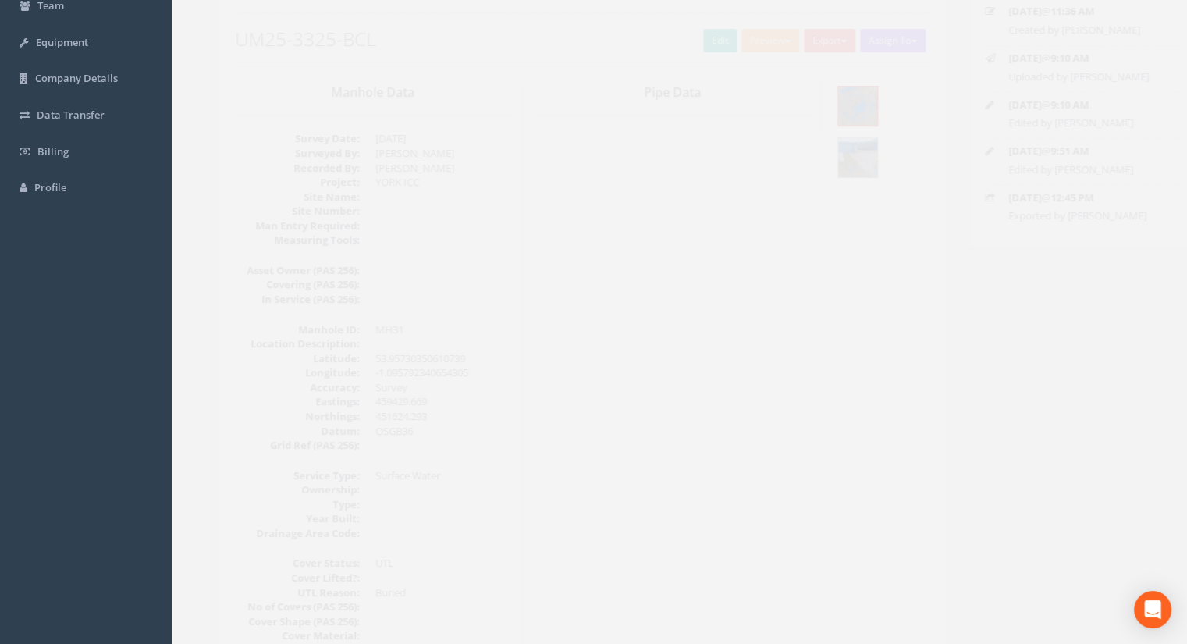
scroll to position [156, 0]
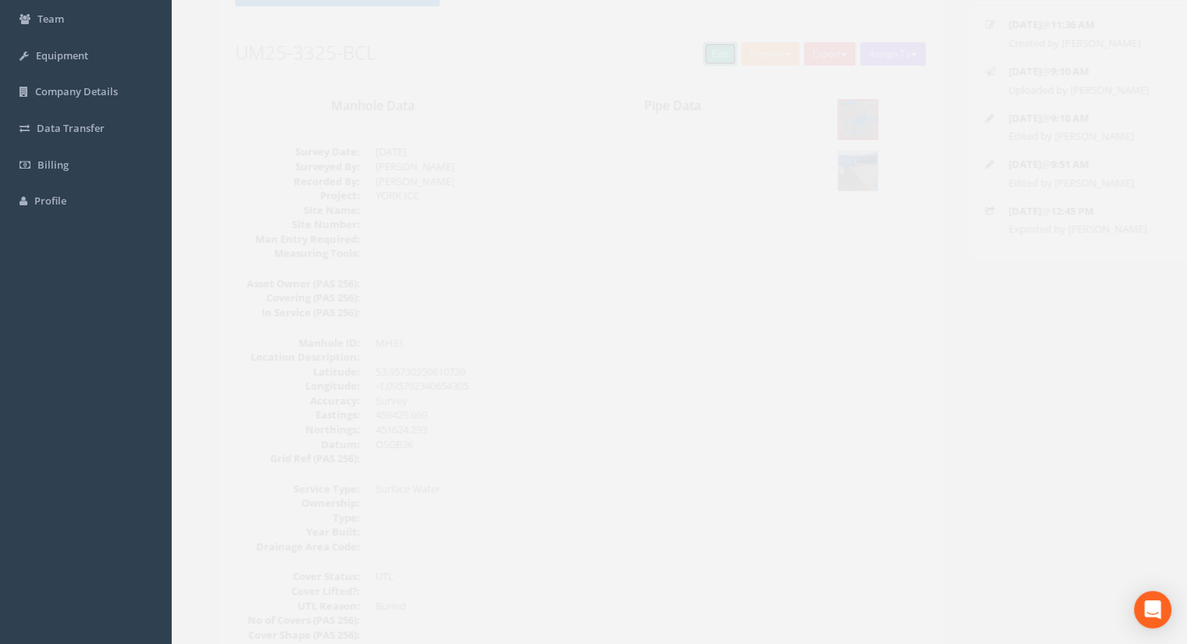
click at [675, 50] on link "Edit" at bounding box center [692, 53] width 34 height 23
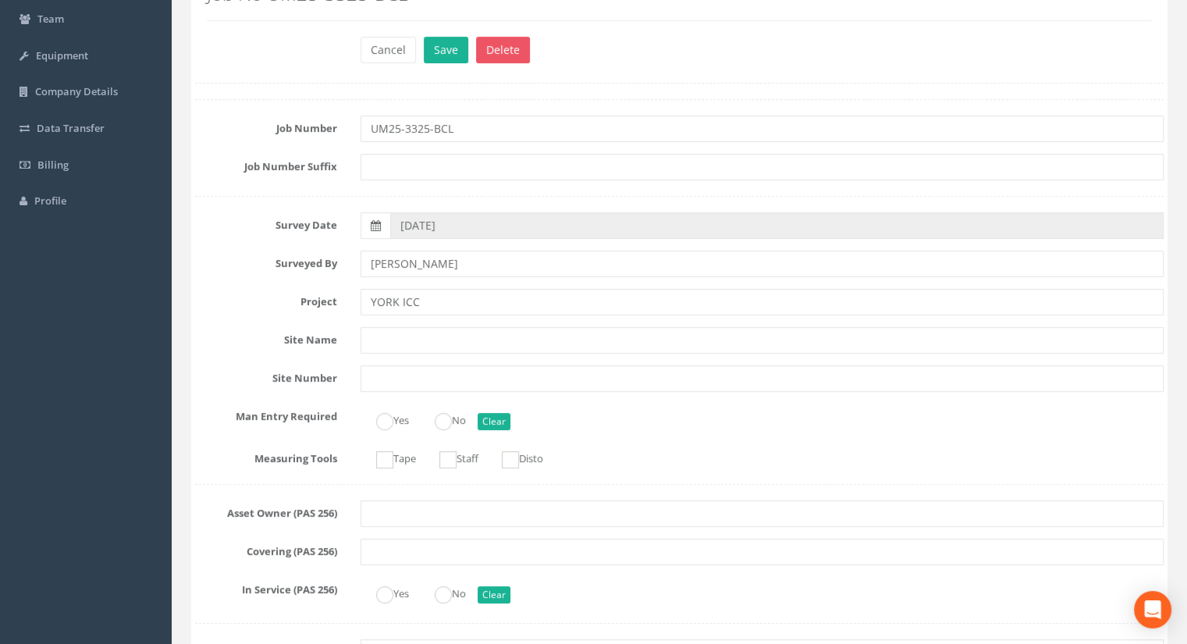
scroll to position [1092, 0]
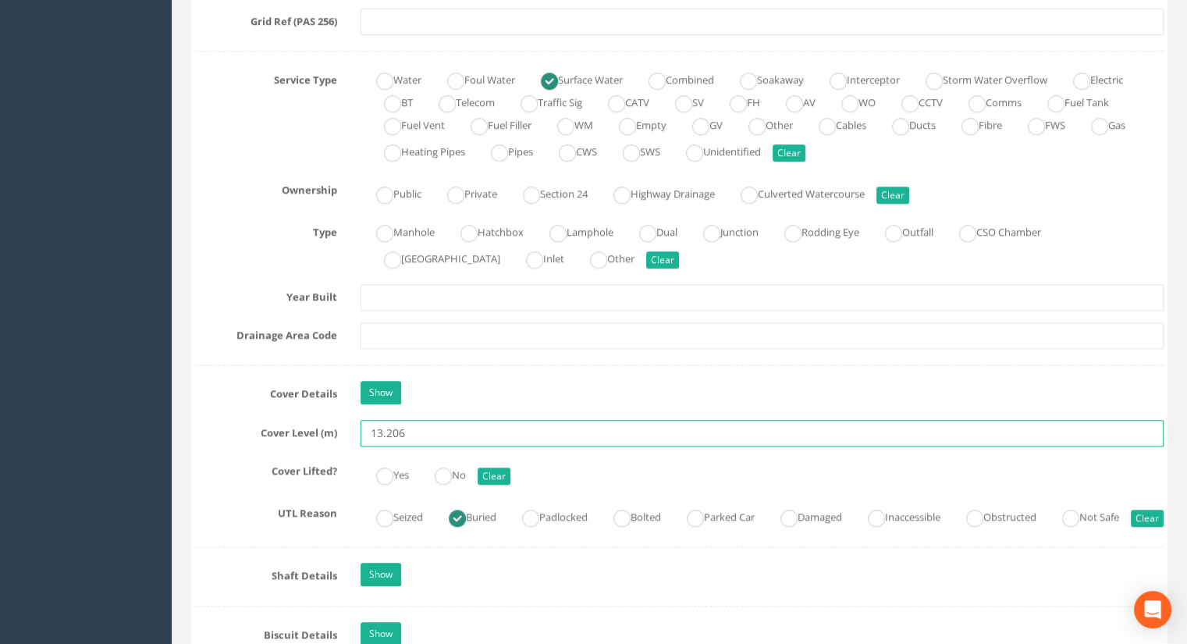
drag, startPoint x: 456, startPoint y: 417, endPoint x: 359, endPoint y: 432, distance: 98.8
click at [359, 432] on div "13.206" at bounding box center [762, 433] width 826 height 27
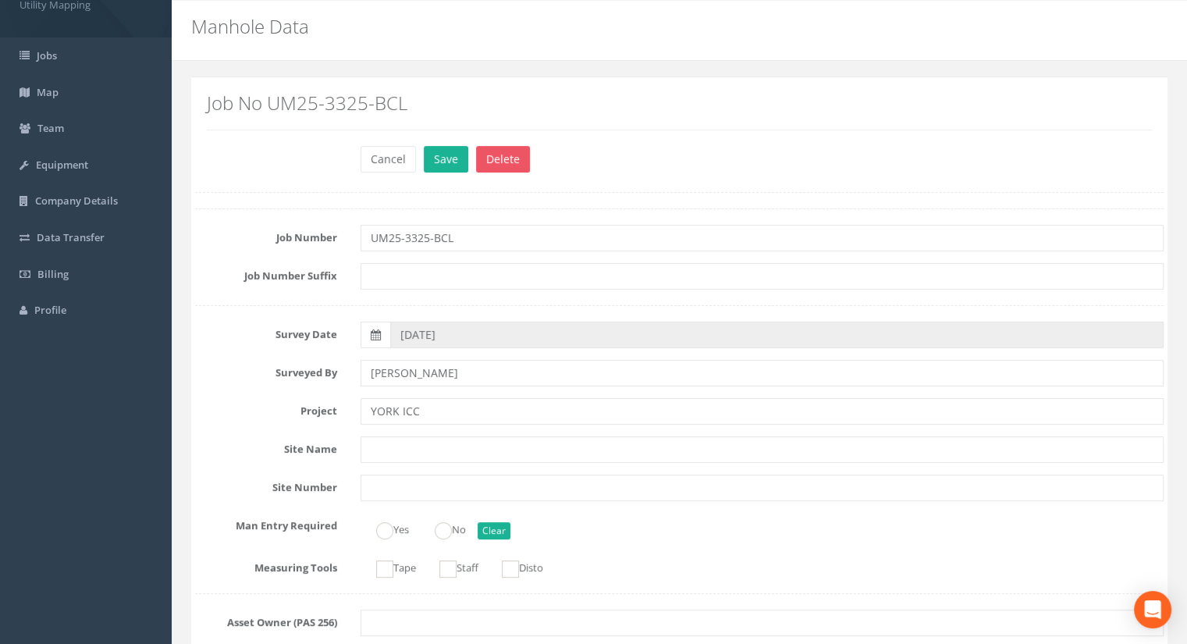
scroll to position [0, 0]
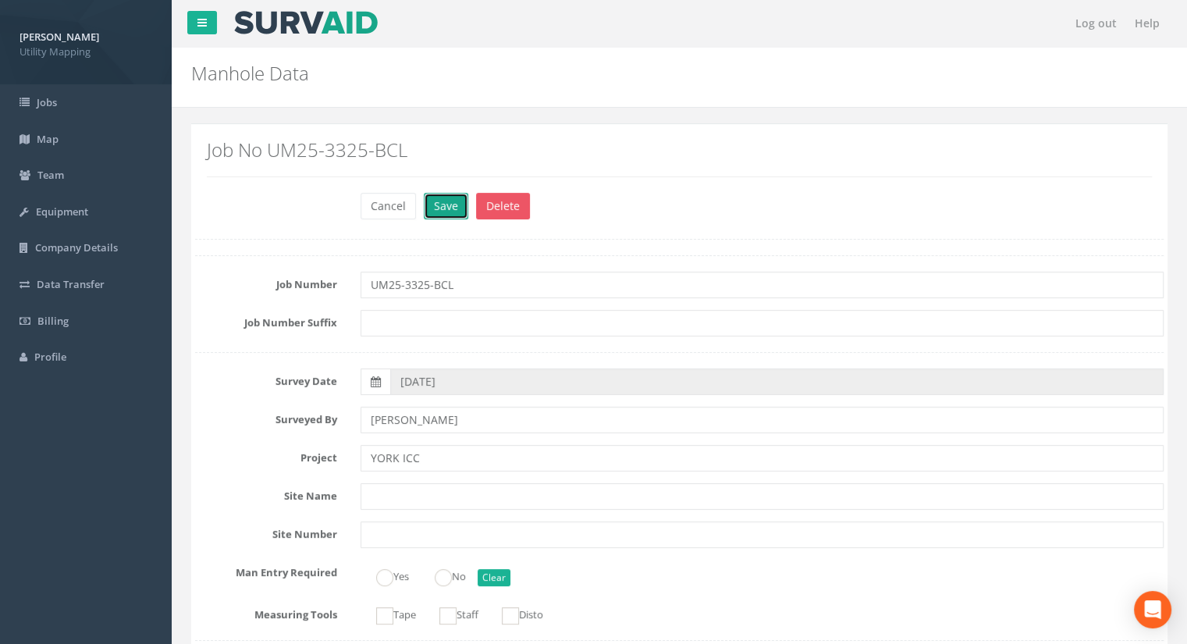
click at [446, 214] on button "Save" at bounding box center [446, 206] width 44 height 27
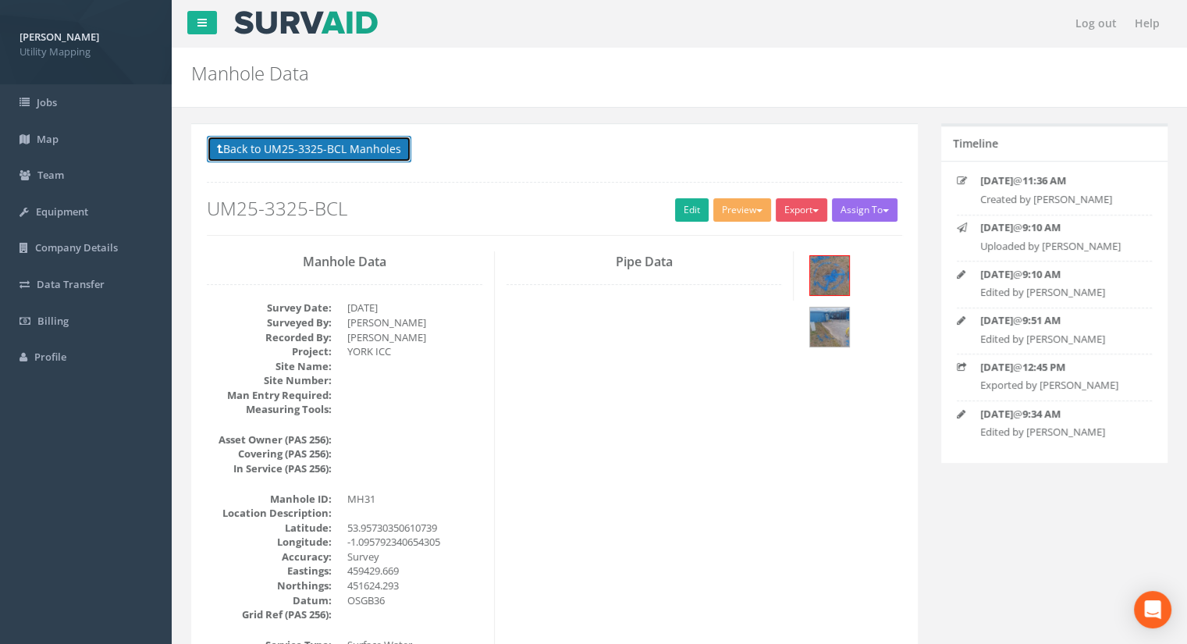
click at [300, 157] on button "Back to UM25-3325-BCL Manholes" at bounding box center [309, 149] width 204 height 27
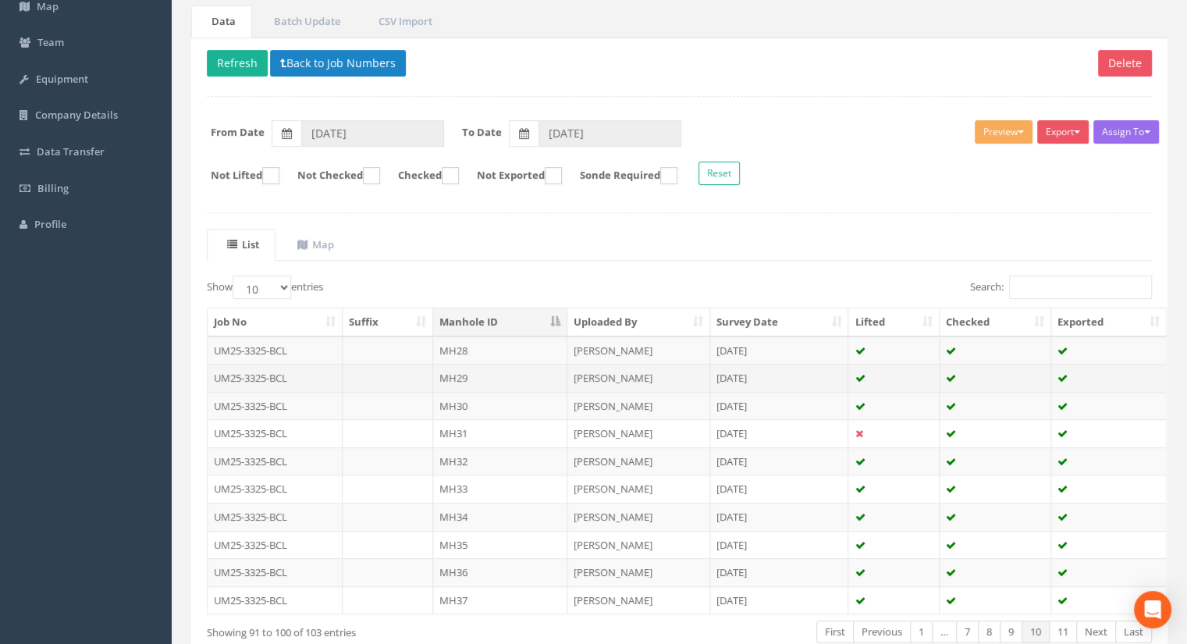
scroll to position [156, 0]
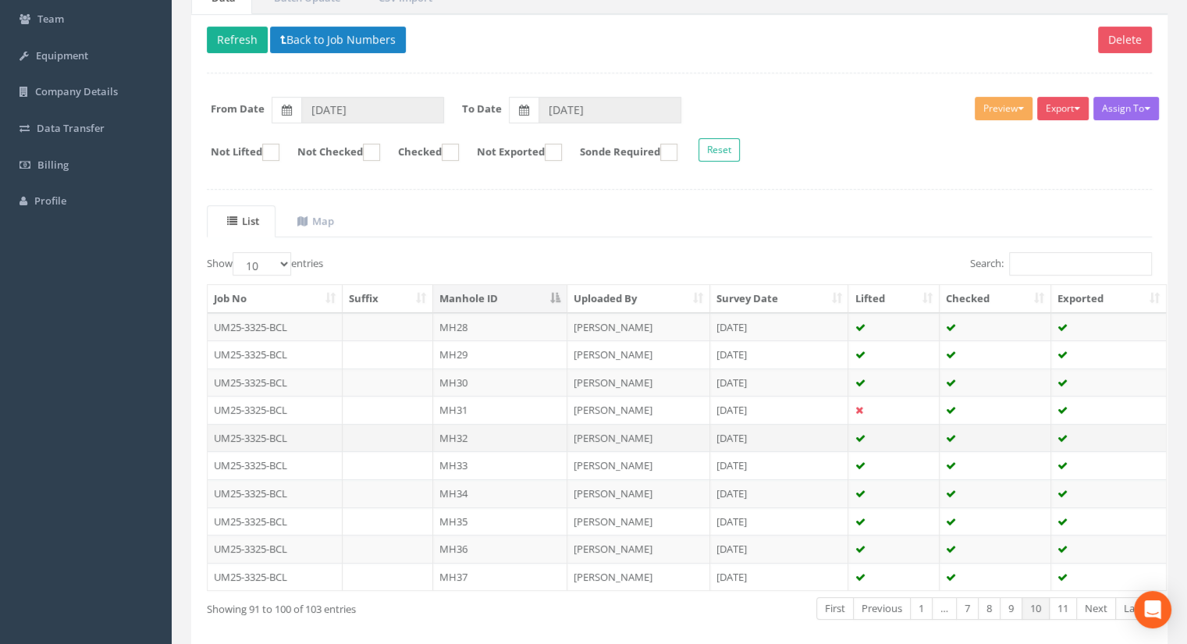
click at [474, 439] on td "MH32" at bounding box center [500, 438] width 134 height 28
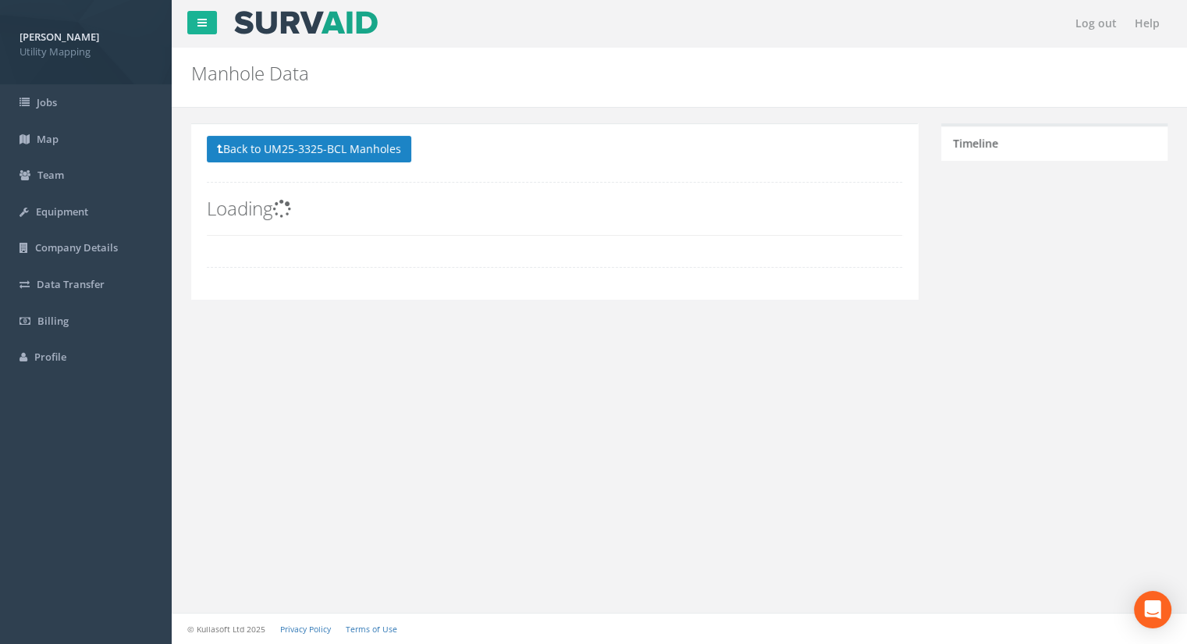
scroll to position [0, 0]
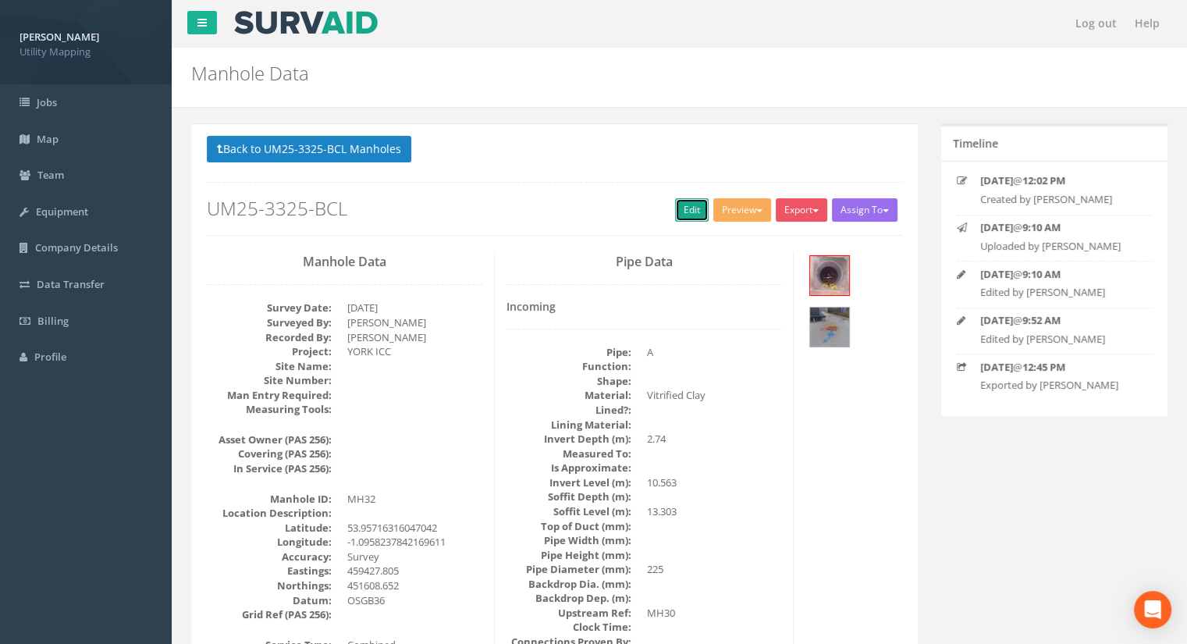
click at [680, 205] on link "Edit" at bounding box center [692, 209] width 34 height 23
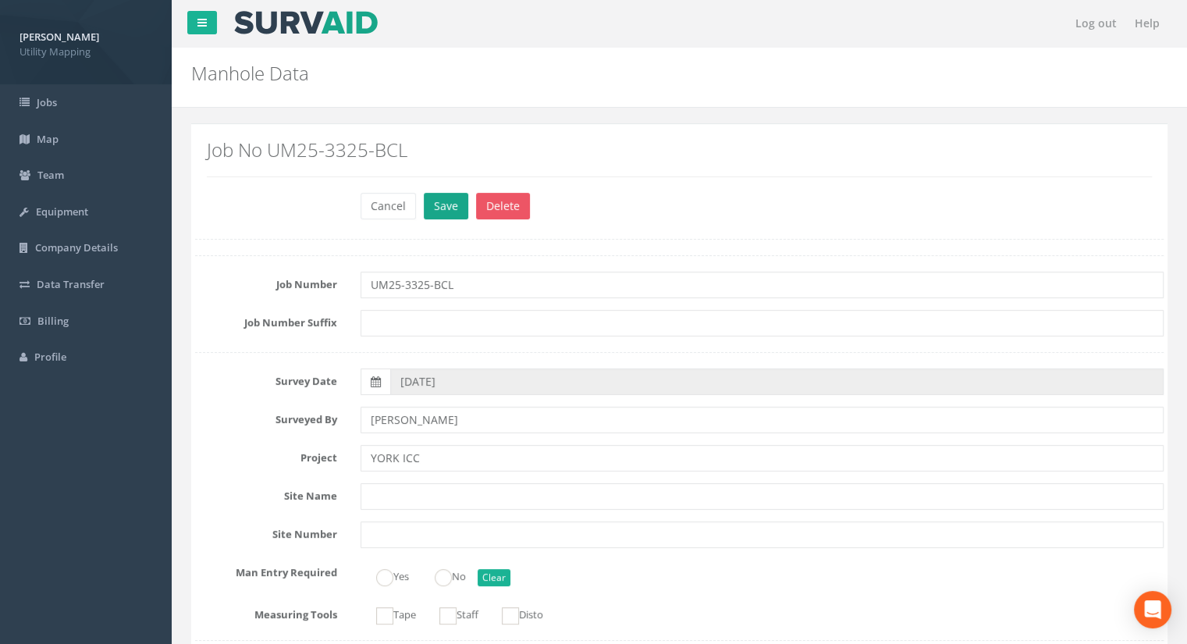
type input "13.31"
click at [437, 202] on button "Save" at bounding box center [446, 206] width 44 height 27
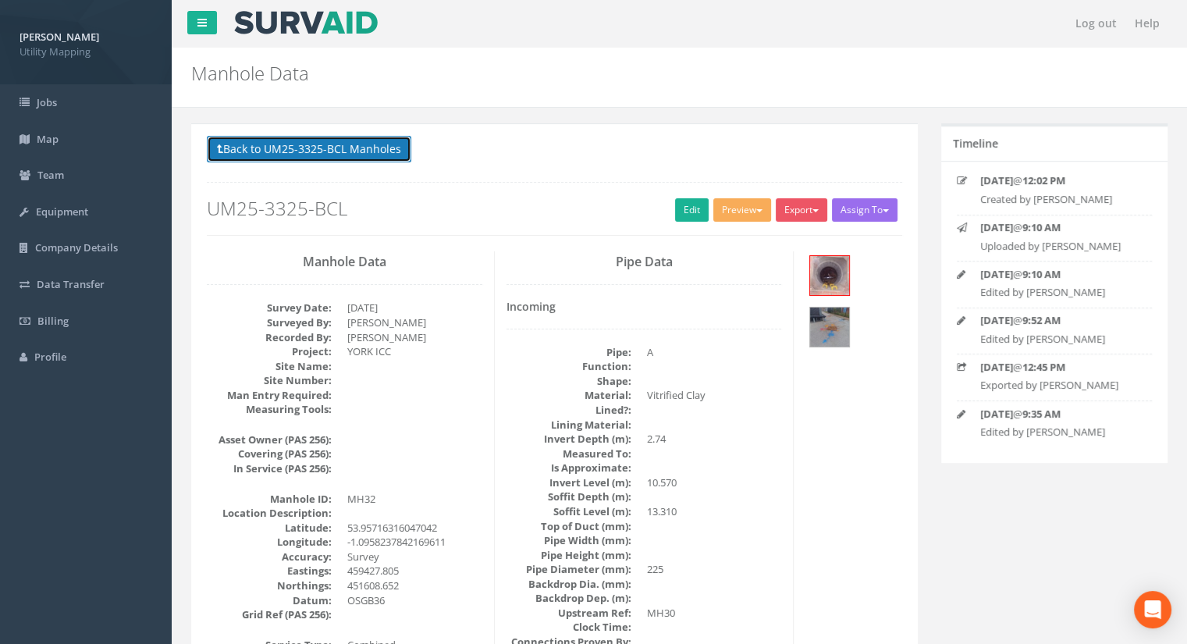
click at [350, 145] on button "Back to UM25-3325-BCL Manholes" at bounding box center [309, 149] width 204 height 27
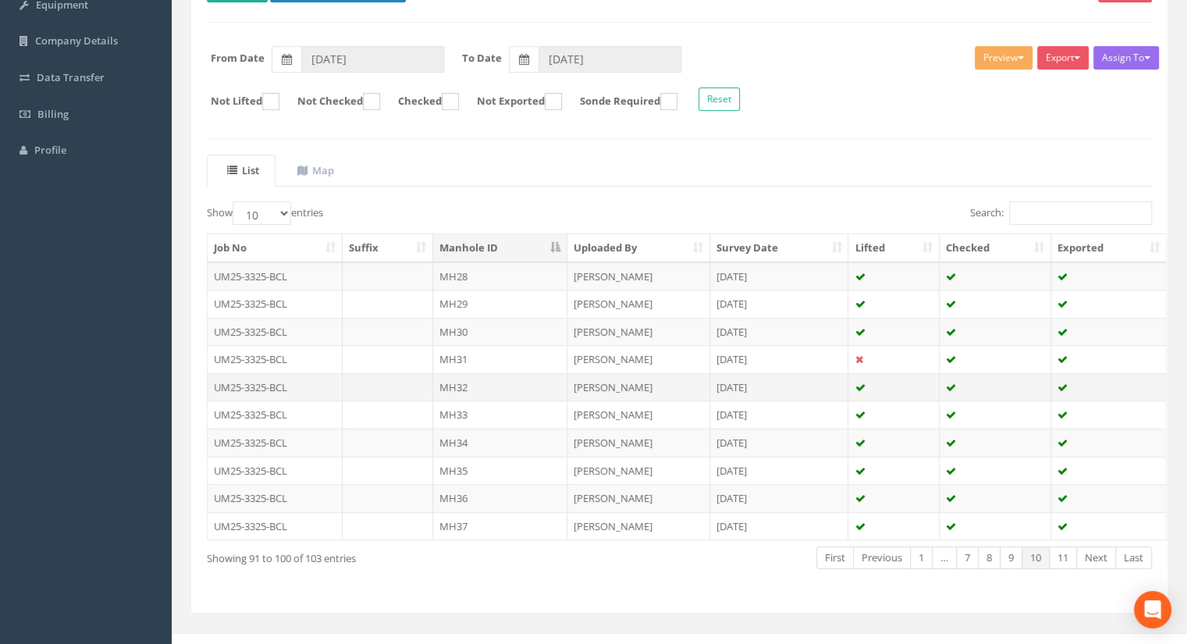
scroll to position [222, 0]
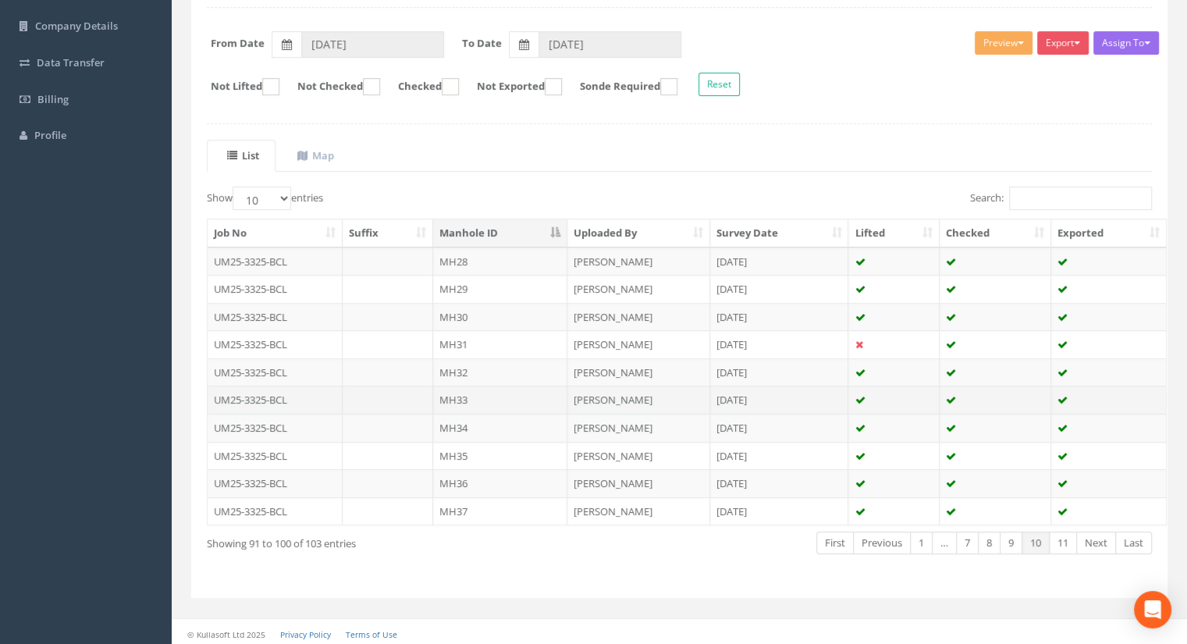
click at [482, 394] on td "MH33" at bounding box center [500, 399] width 134 height 28
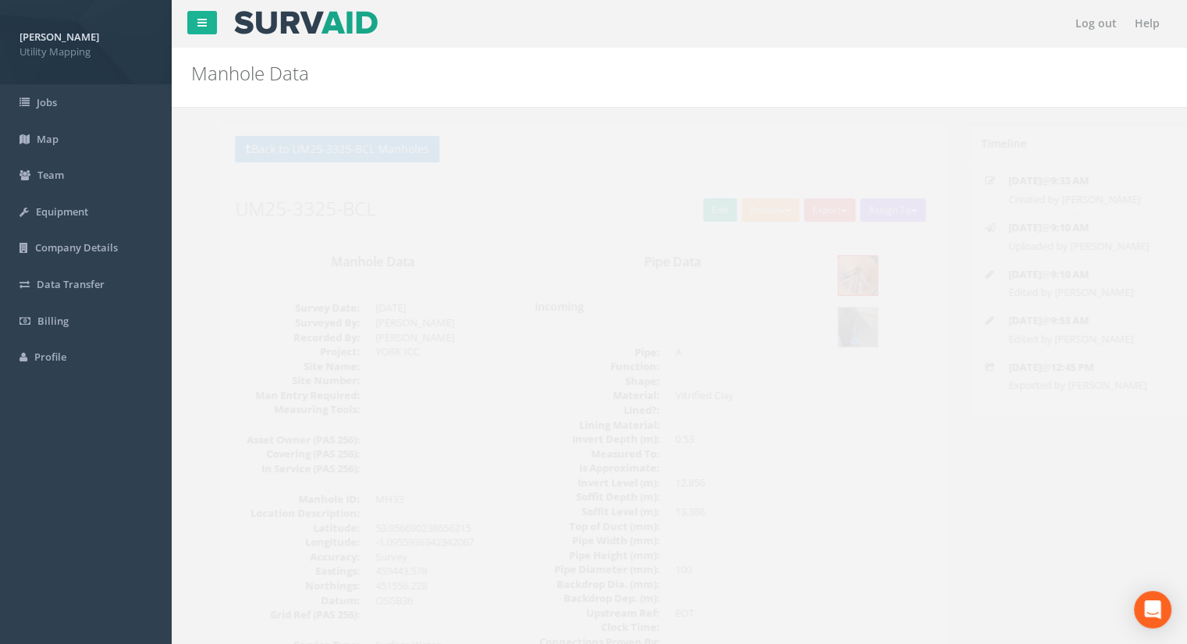
click at [668, 201] on div "Back to UM25-3325-BCL Manholes Back to Map Assign To [PERSON_NAME] Land Surveyo…" at bounding box center [554, 185] width 695 height 99
click at [677, 207] on link "Edit" at bounding box center [692, 209] width 34 height 23
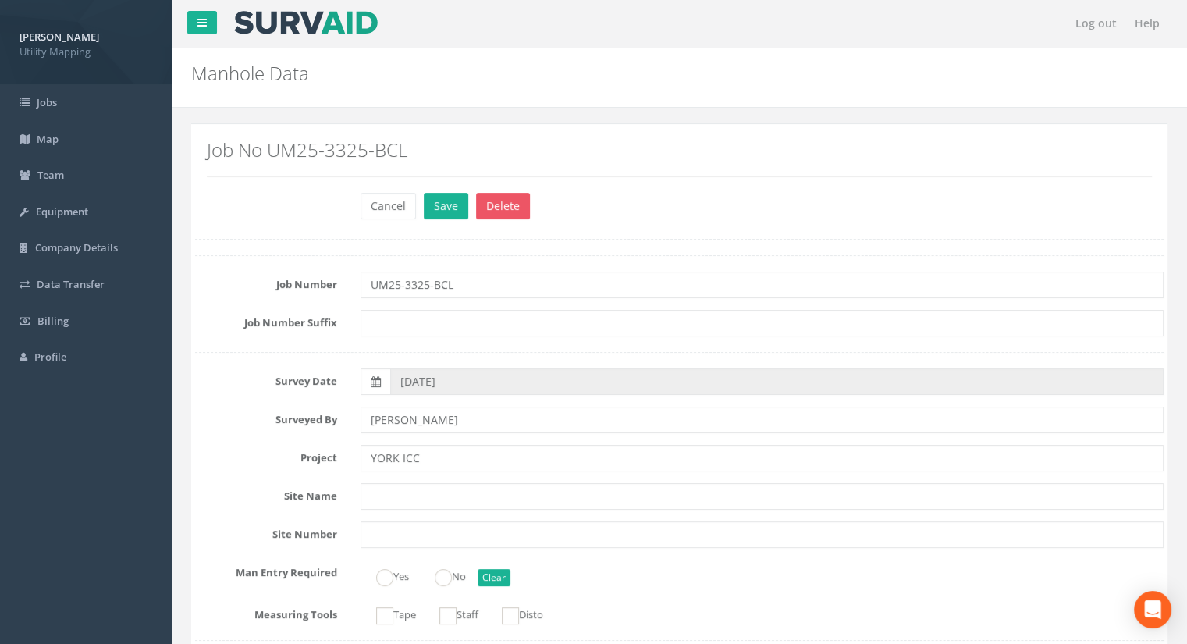
type input "13.39"
click at [439, 183] on div "Job No UM25-3325-BCL" at bounding box center [679, 164] width 968 height 56
click at [441, 203] on button "Save" at bounding box center [446, 206] width 44 height 27
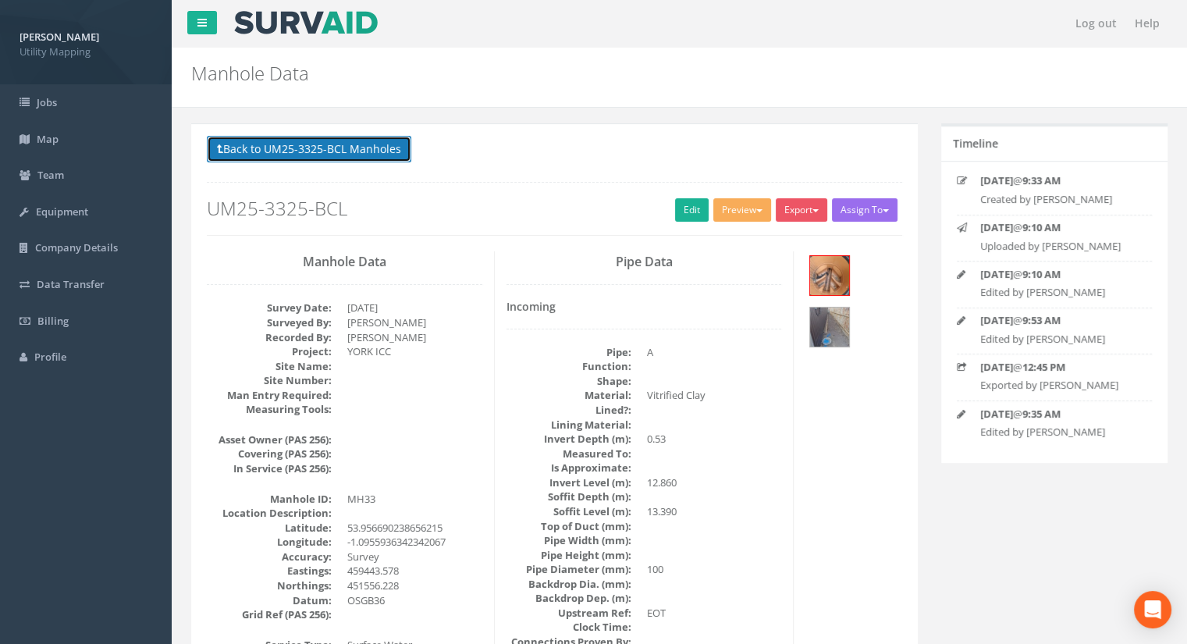
click at [339, 147] on button "Back to UM25-3325-BCL Manholes" at bounding box center [309, 149] width 204 height 27
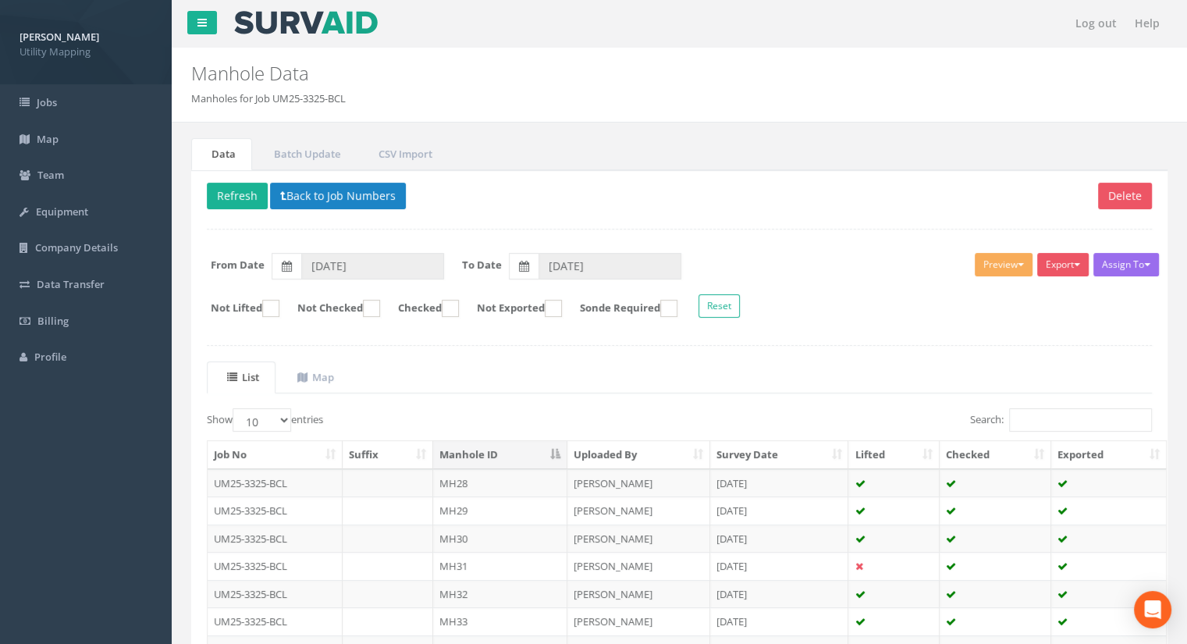
scroll to position [222, 0]
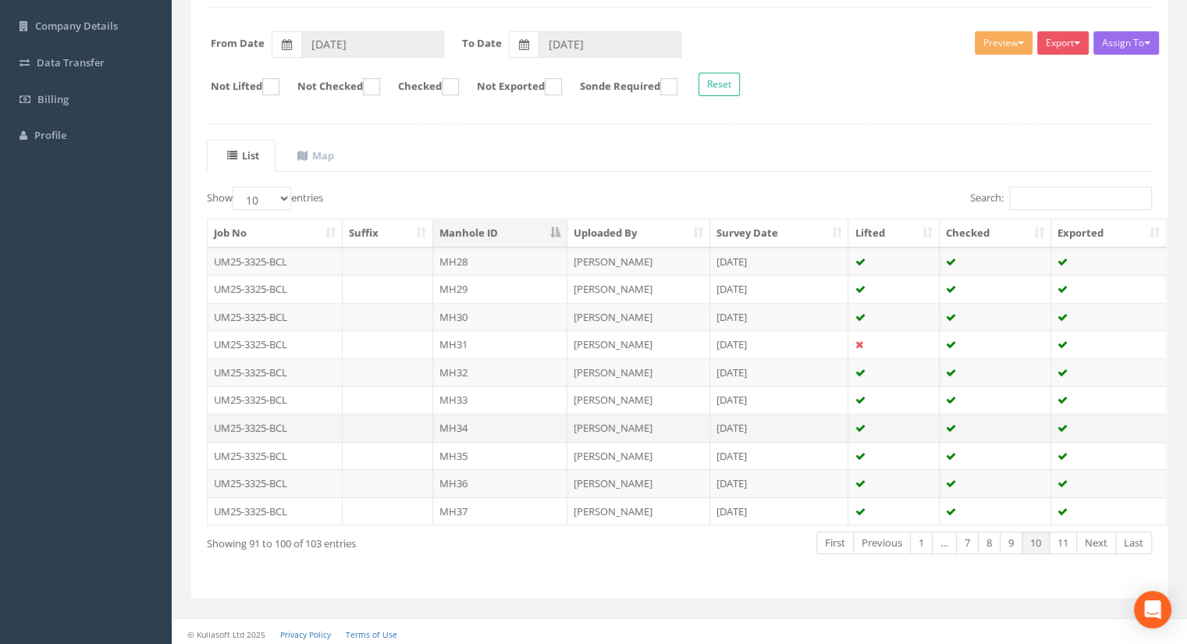
click at [448, 421] on td "MH34" at bounding box center [500, 428] width 134 height 28
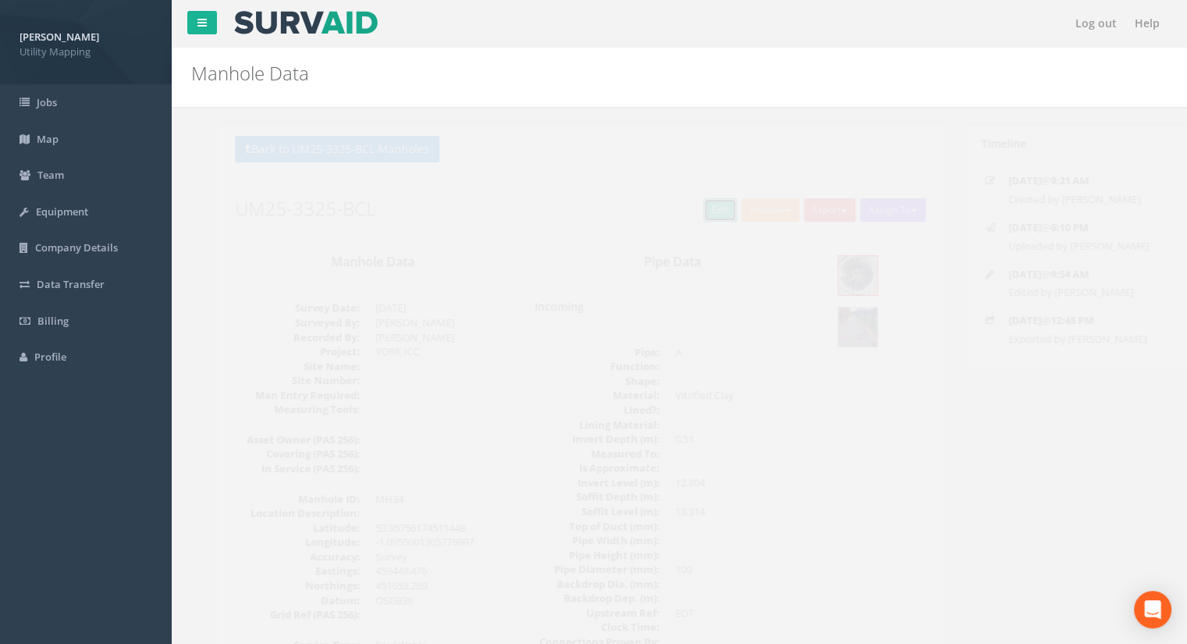
click at [680, 202] on link "Edit" at bounding box center [692, 209] width 34 height 23
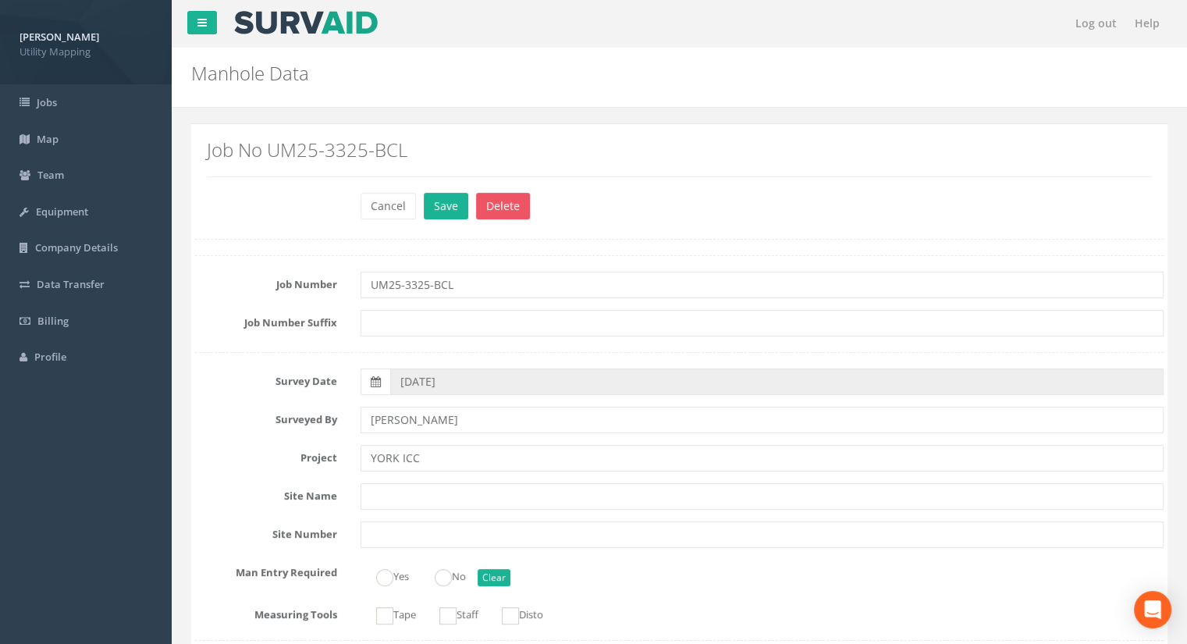
scroll to position [1092, 0]
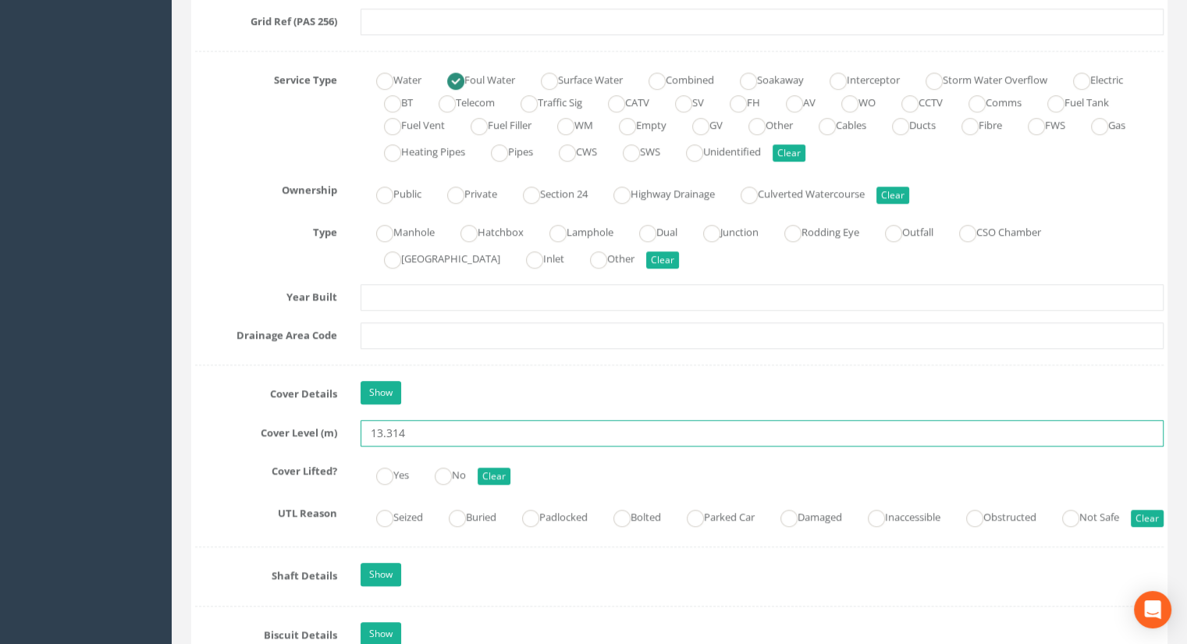
click at [431, 427] on input "13.314" at bounding box center [761, 433] width 803 height 27
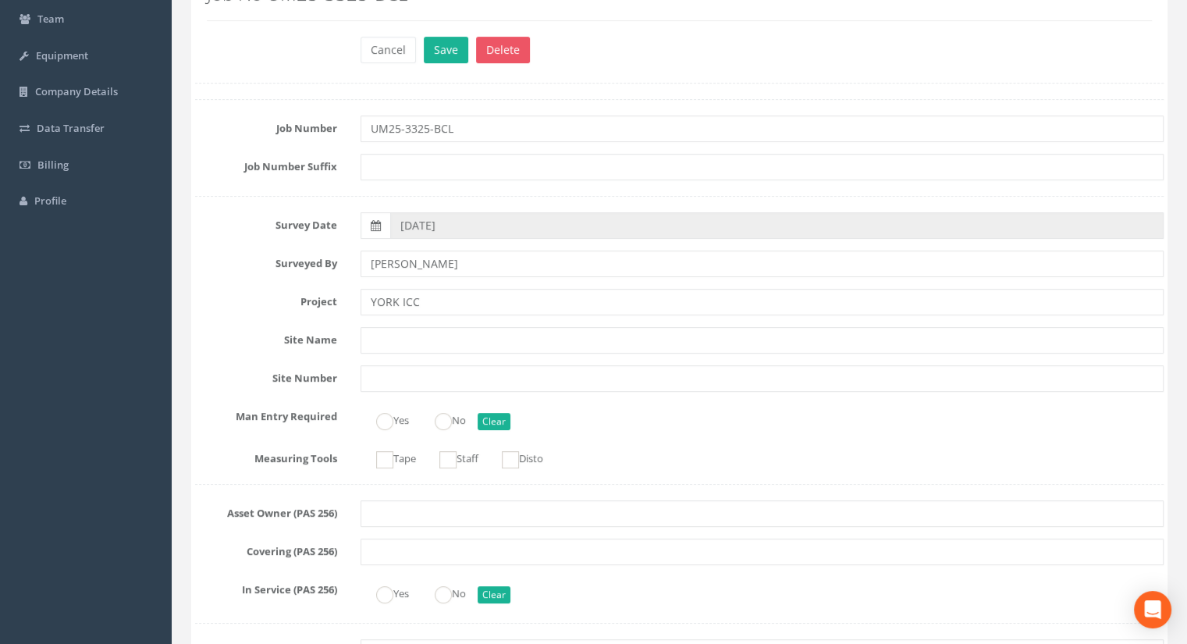
scroll to position [0, 0]
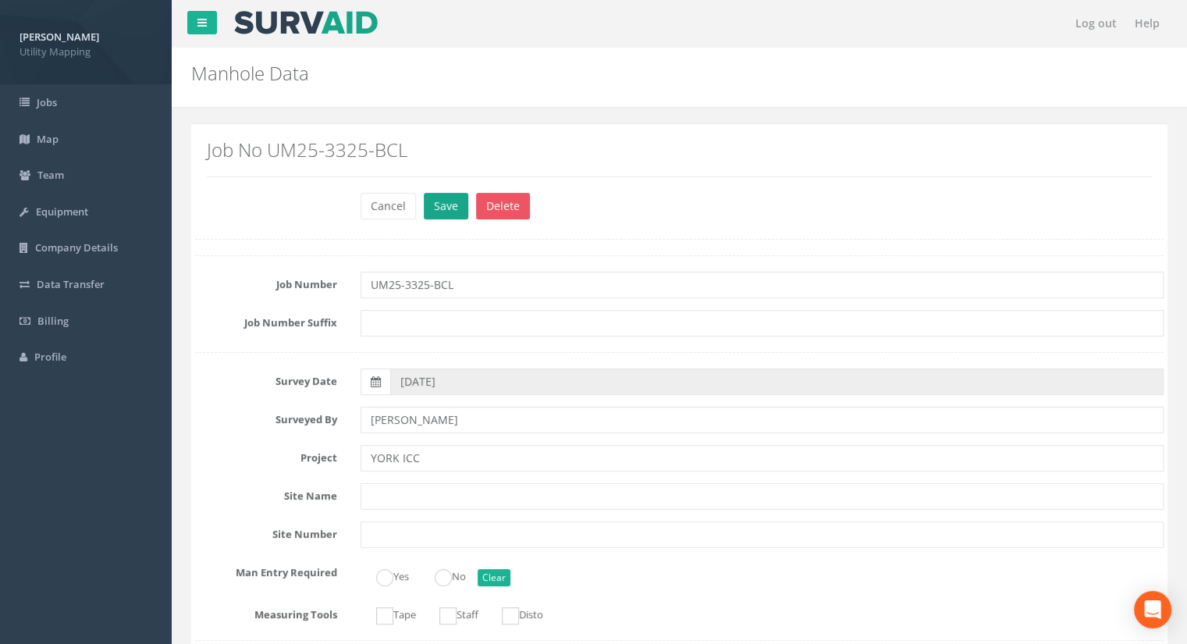
type input "13.28"
click at [425, 208] on button "Save" at bounding box center [446, 206] width 44 height 27
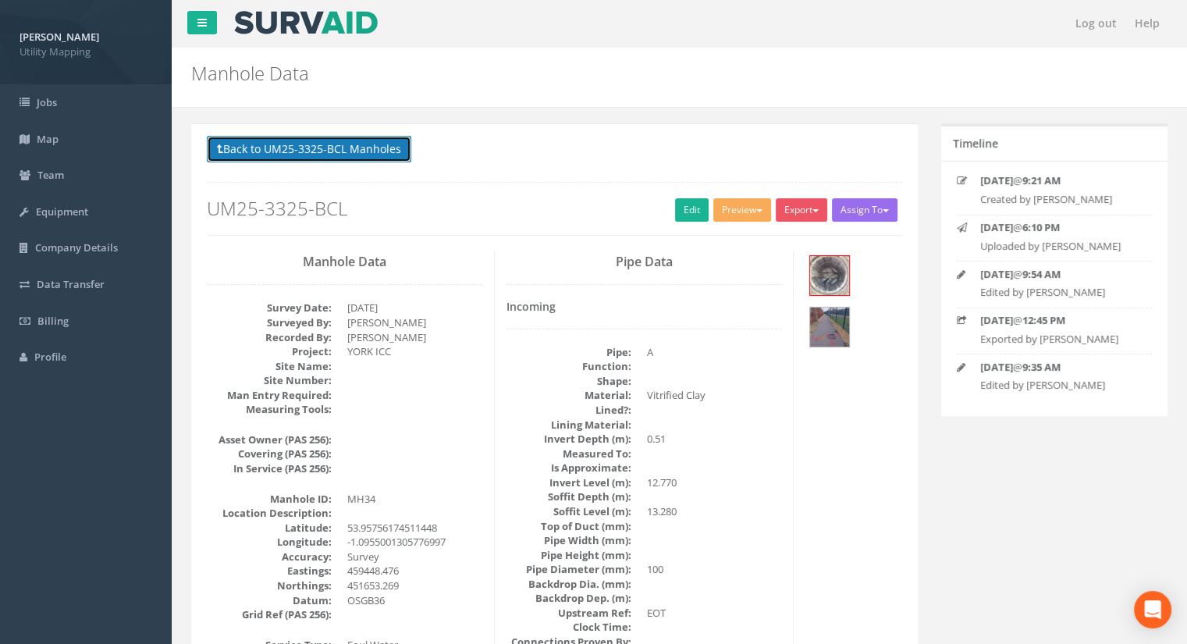
click at [355, 148] on button "Back to UM25-3325-BCL Manholes" at bounding box center [309, 149] width 204 height 27
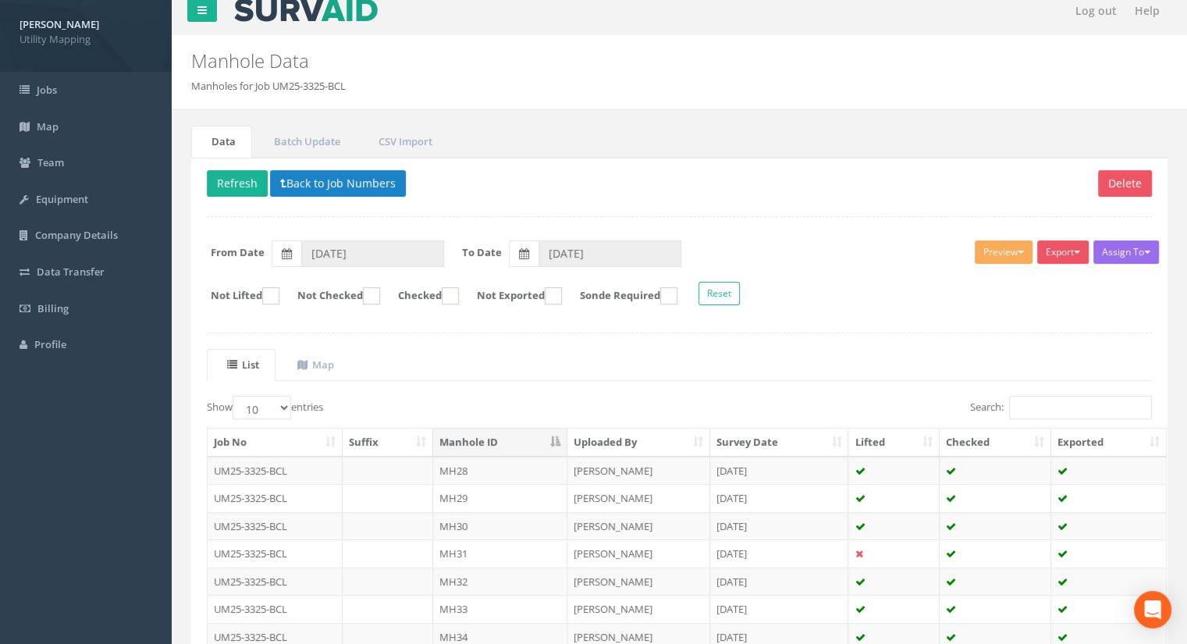
scroll to position [222, 0]
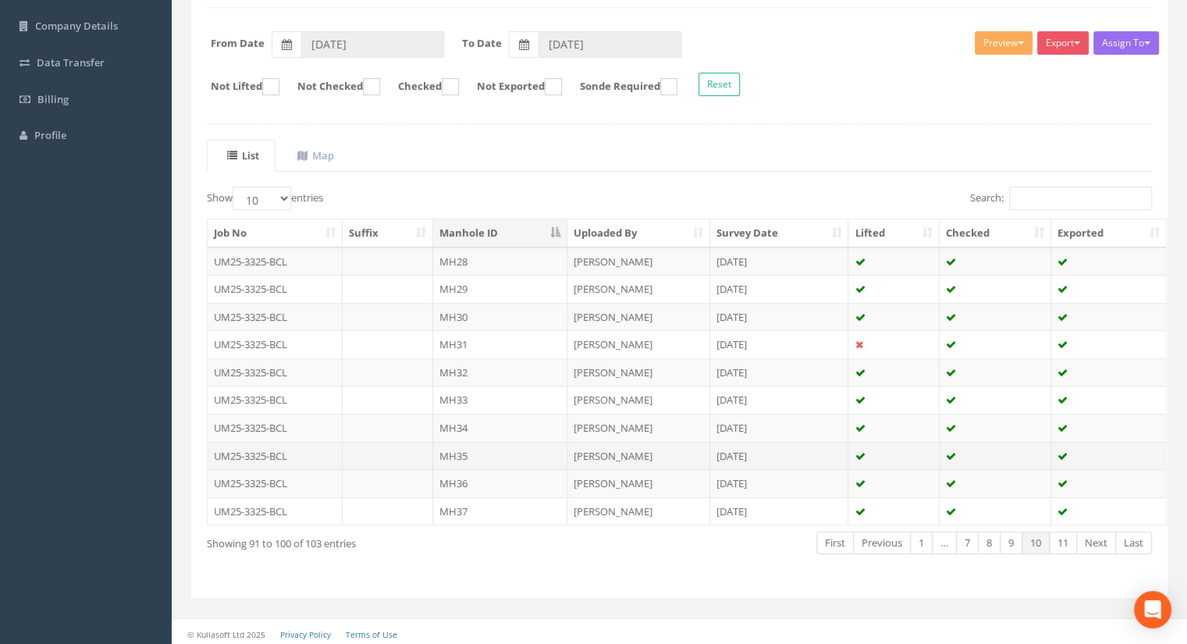
click at [478, 450] on td "MH35" at bounding box center [500, 456] width 134 height 28
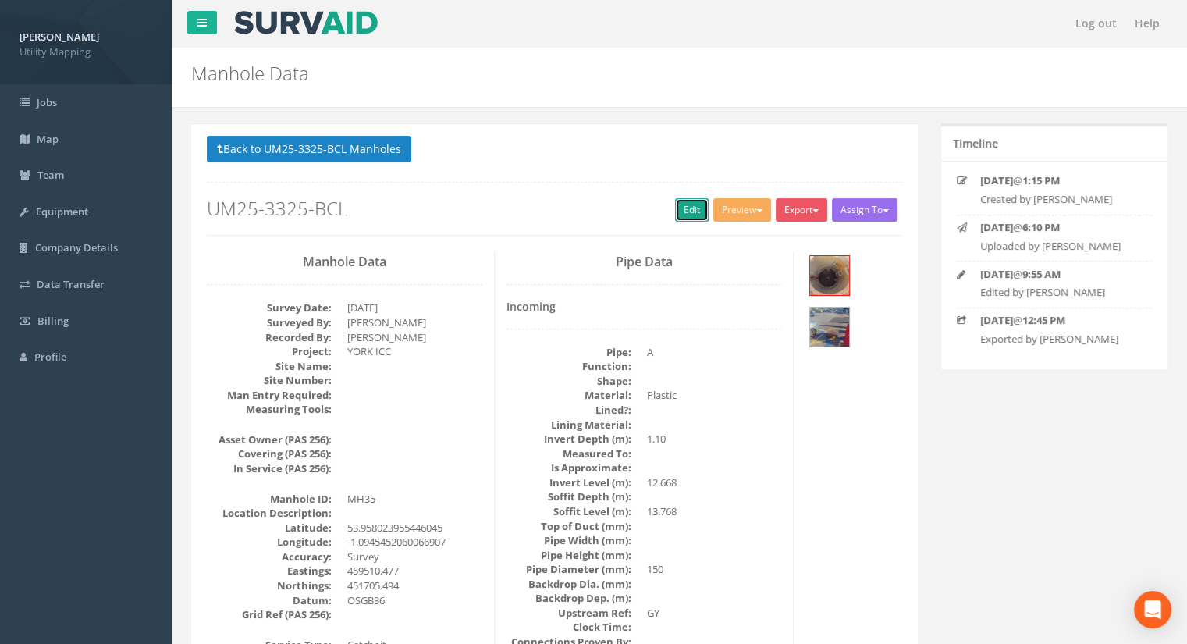
click at [689, 213] on link "Edit" at bounding box center [692, 209] width 34 height 23
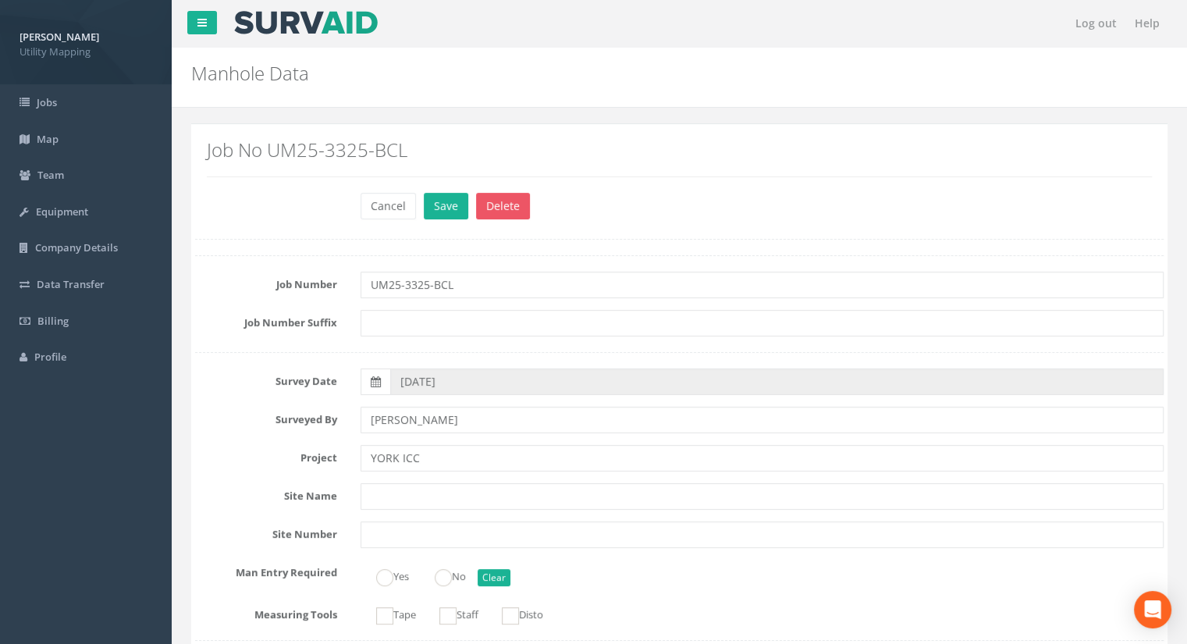
scroll to position [1404, 0]
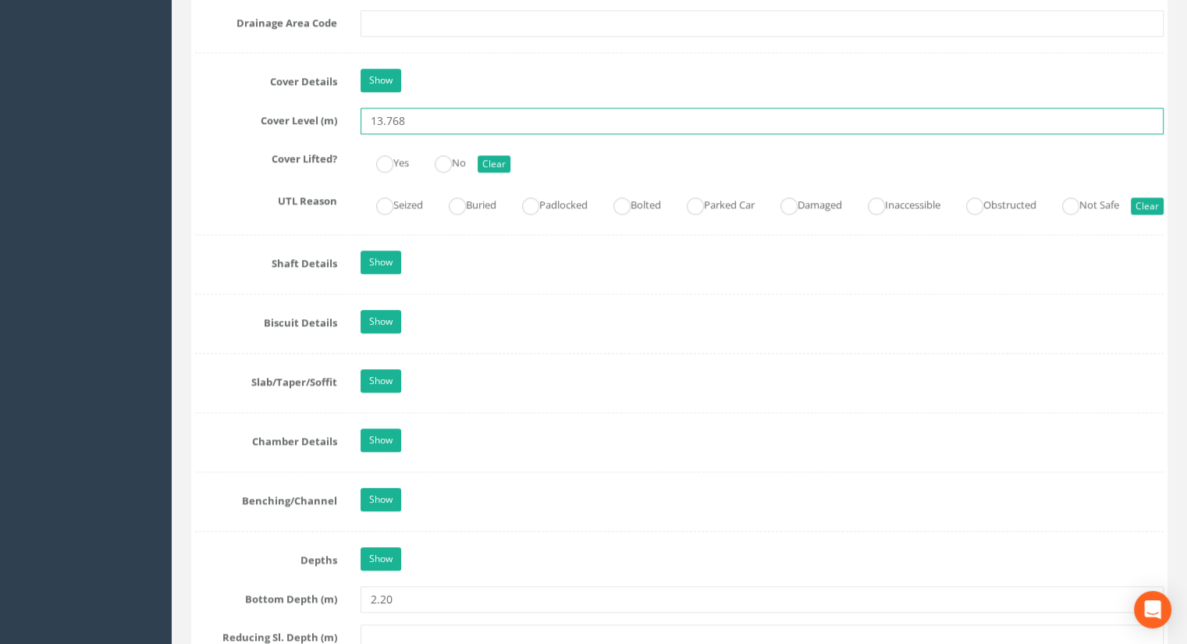
click at [420, 108] on input "13.768" at bounding box center [761, 121] width 803 height 27
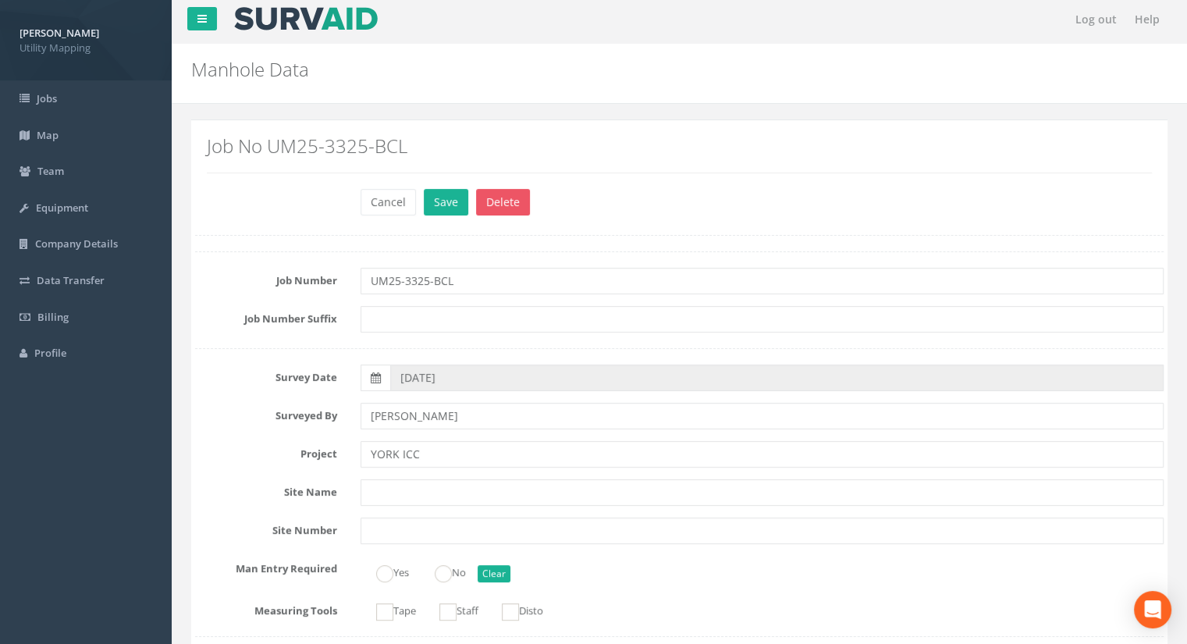
scroll to position [0, 0]
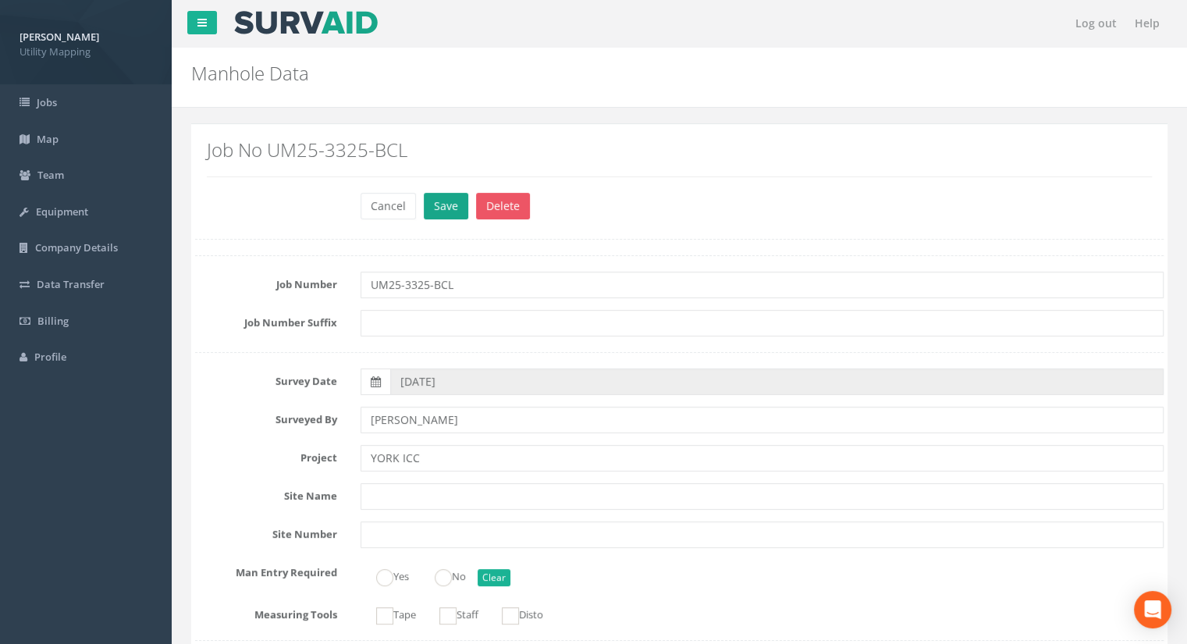
type input "13.75"
click at [457, 205] on button "Save" at bounding box center [446, 206] width 44 height 27
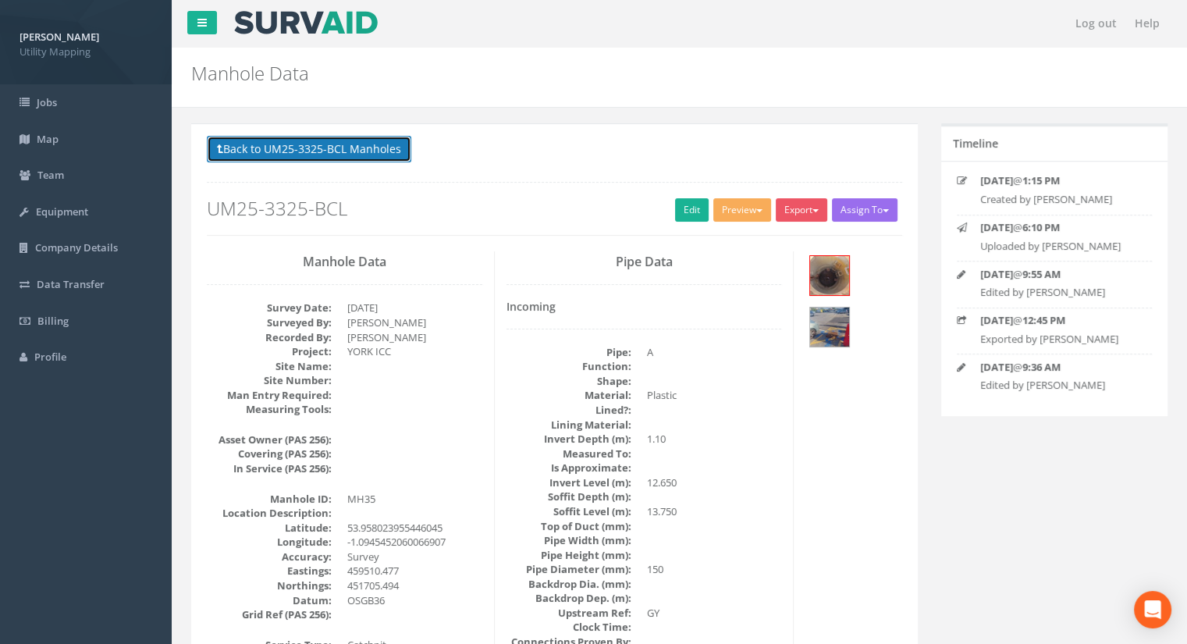
click at [339, 150] on button "Back to UM25-3325-BCL Manholes" at bounding box center [309, 149] width 204 height 27
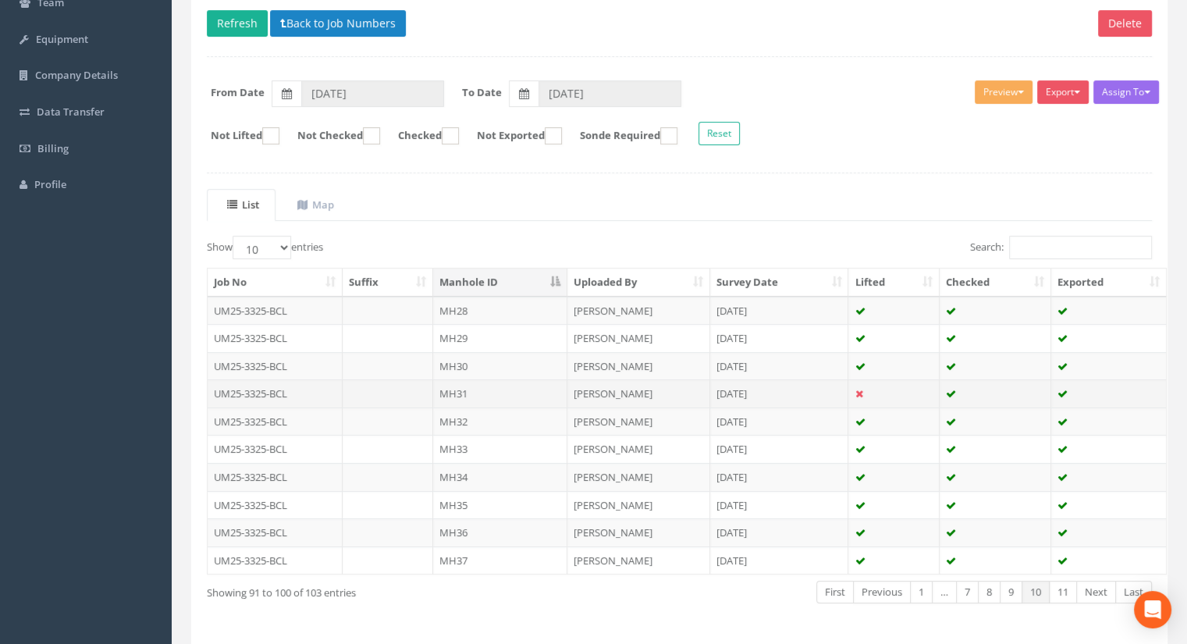
scroll to position [222, 0]
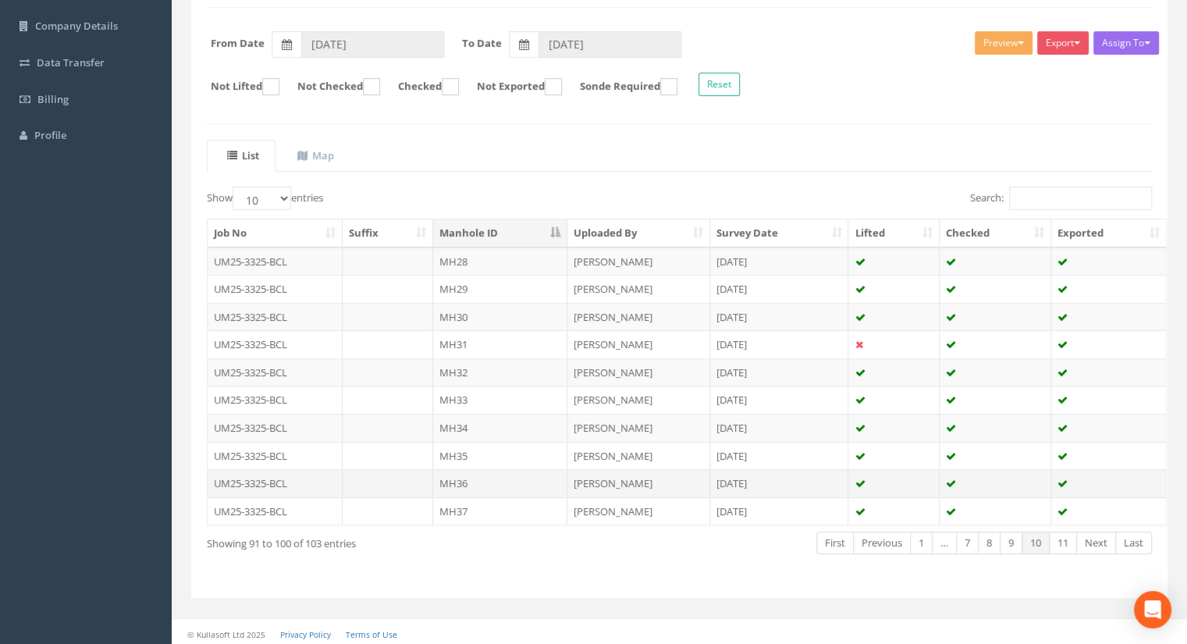
click at [472, 485] on td "MH36" at bounding box center [500, 483] width 134 height 28
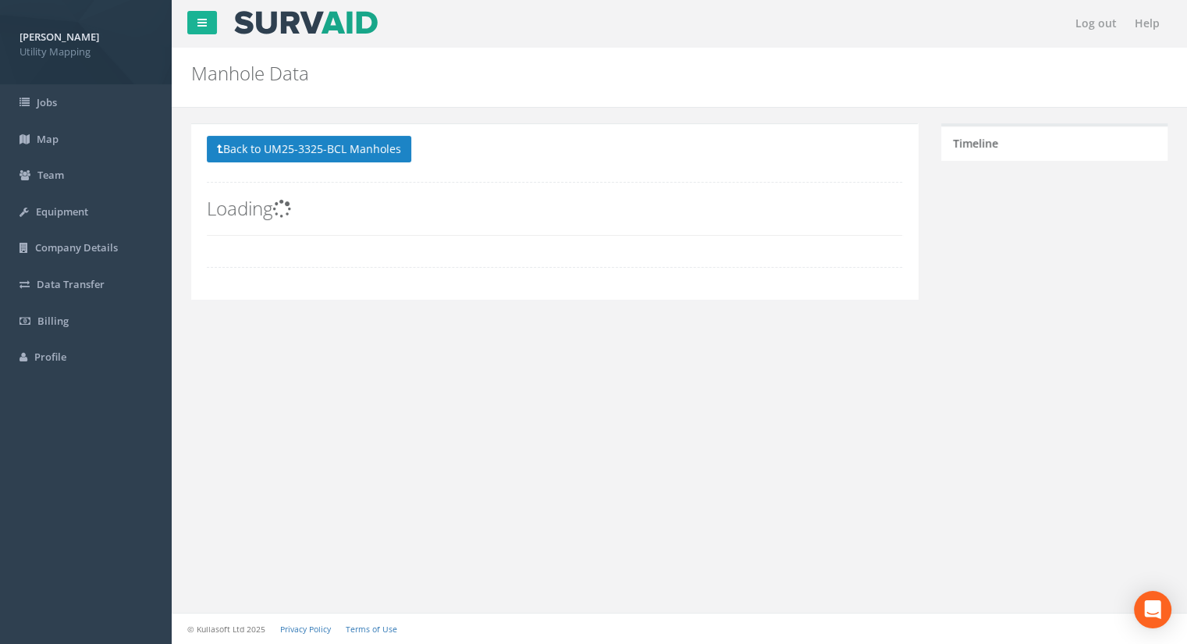
scroll to position [0, 0]
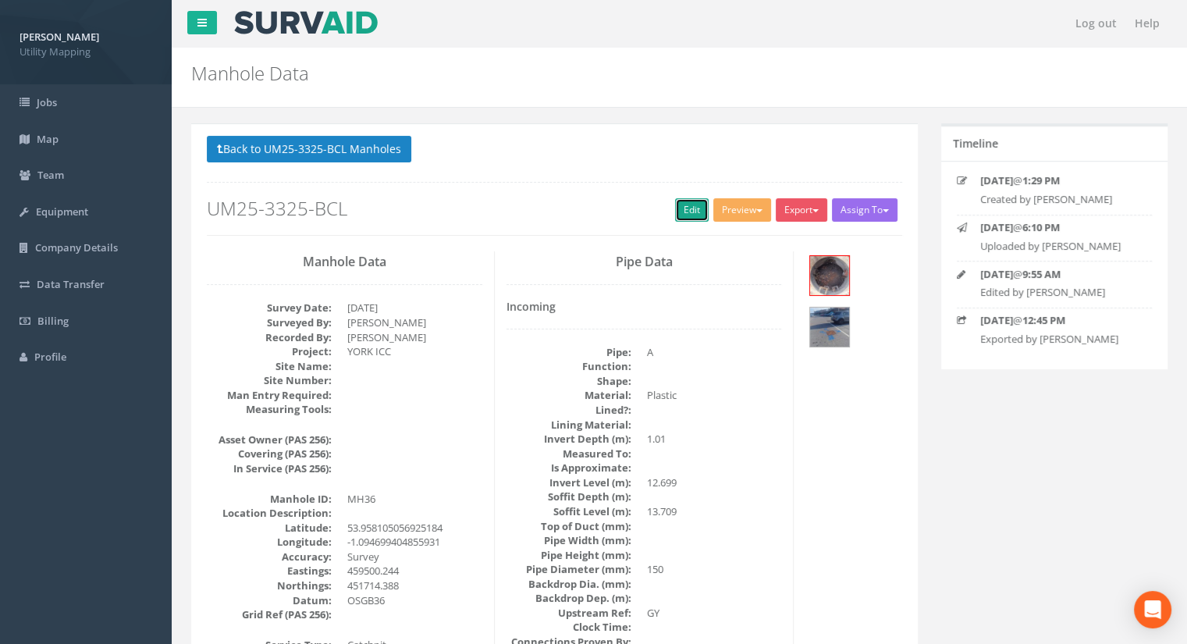
click at [688, 213] on link "Edit" at bounding box center [692, 209] width 34 height 23
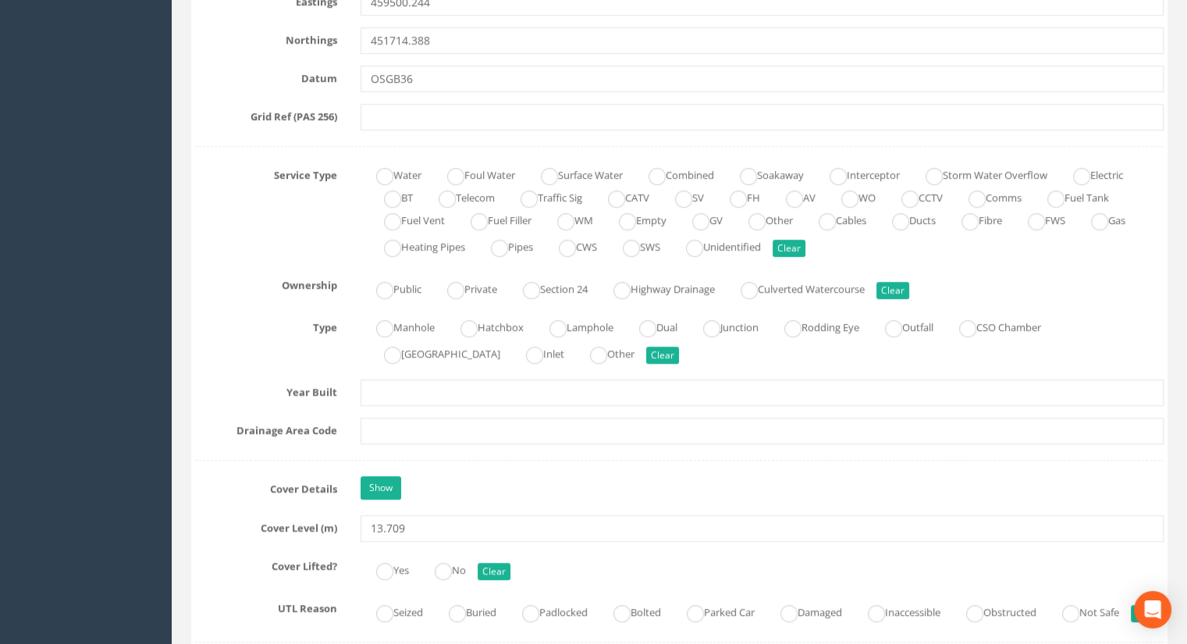
scroll to position [1092, 0]
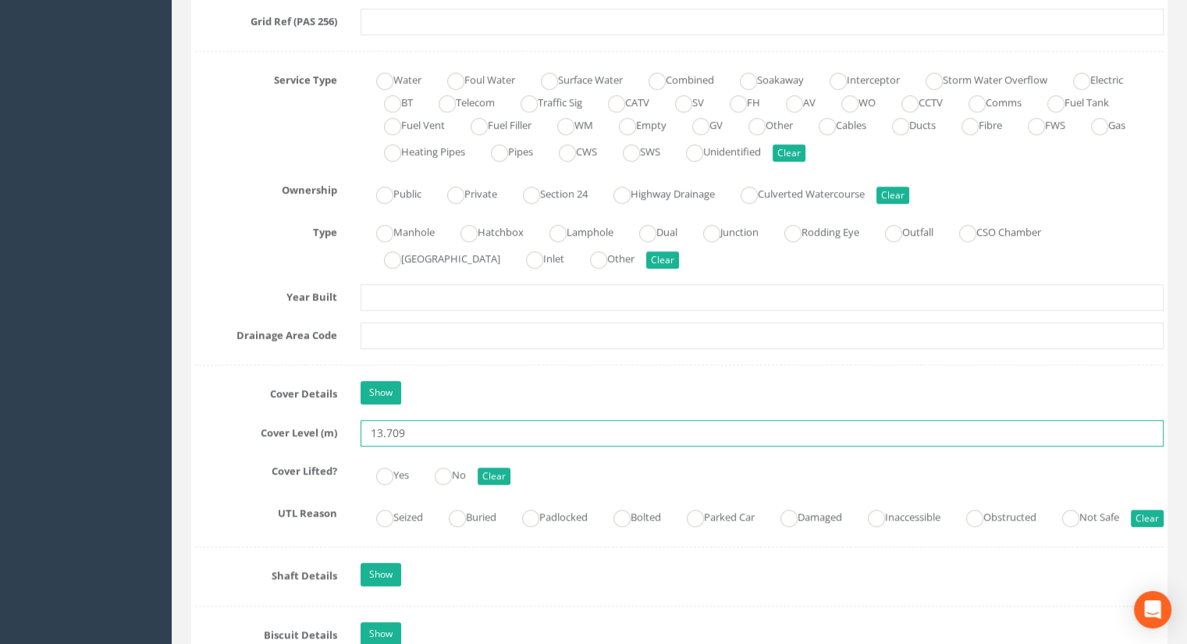
click at [459, 422] on input "13.709" at bounding box center [761, 433] width 803 height 27
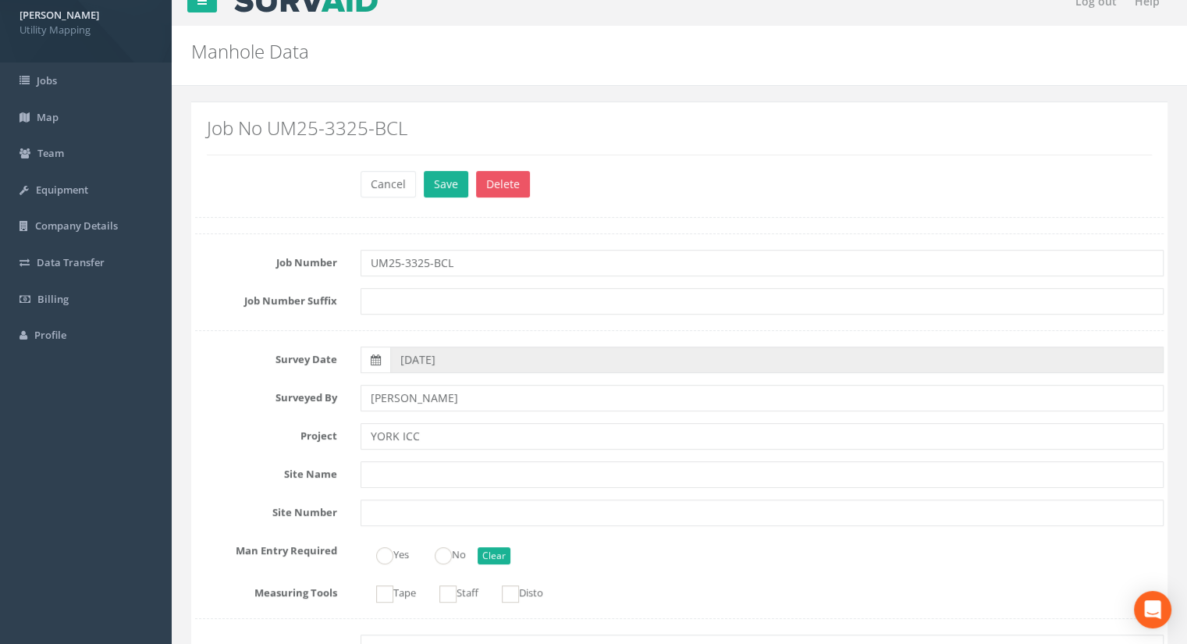
scroll to position [0, 0]
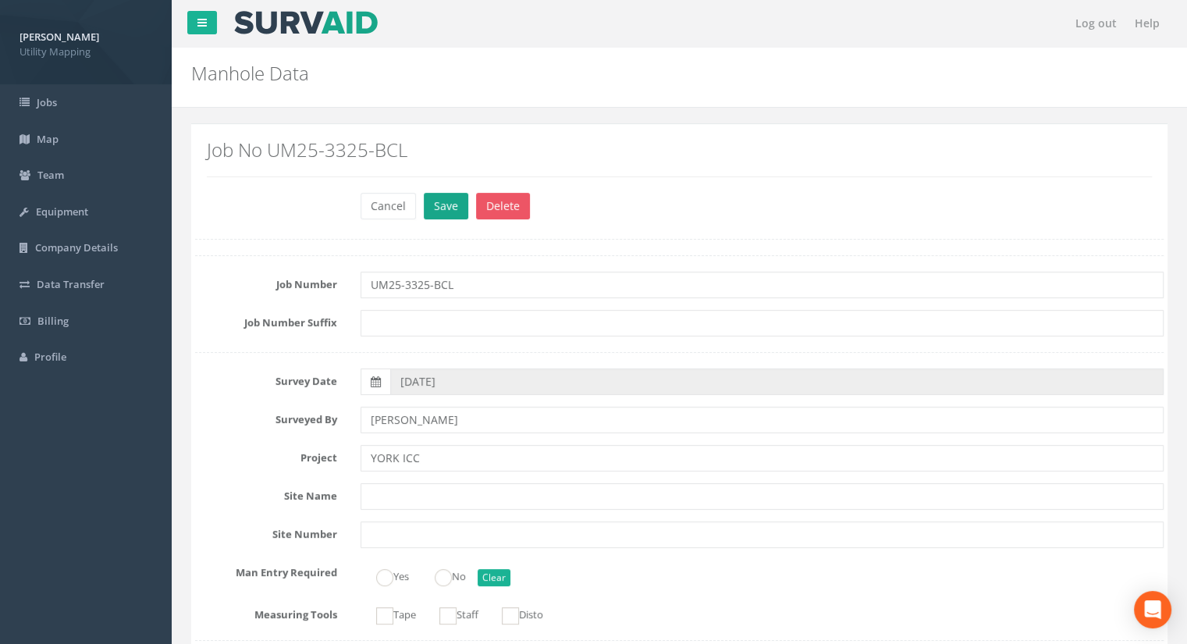
type input "13.71"
click at [453, 203] on button "Save" at bounding box center [446, 206] width 44 height 27
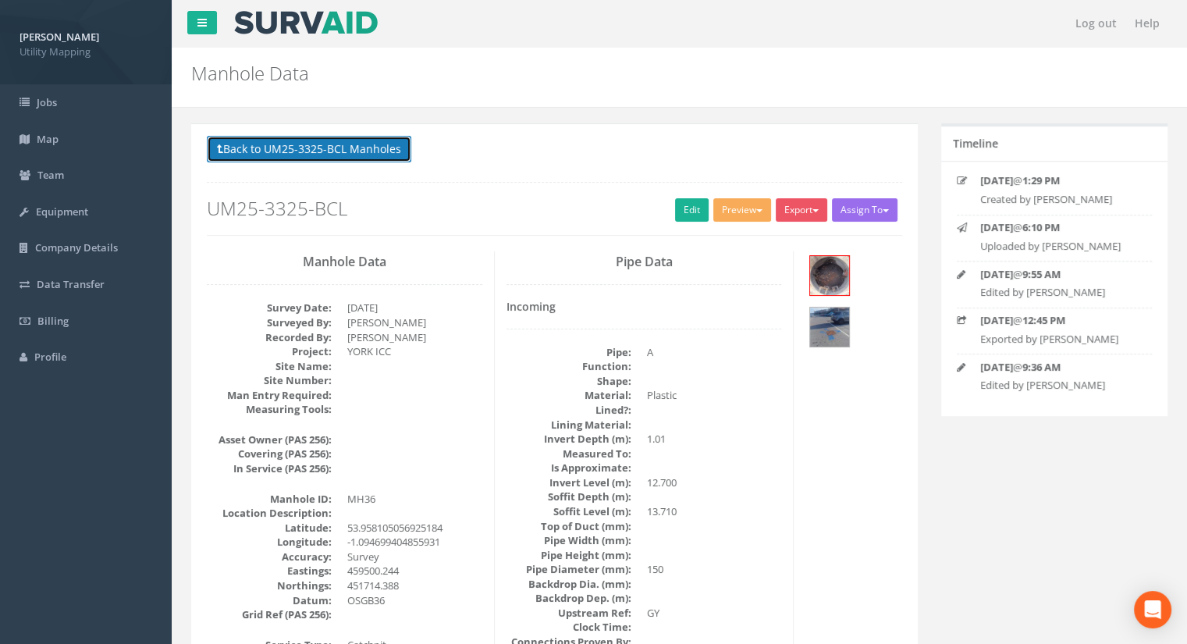
click at [279, 152] on button "Back to UM25-3325-BCL Manholes" at bounding box center [309, 149] width 204 height 27
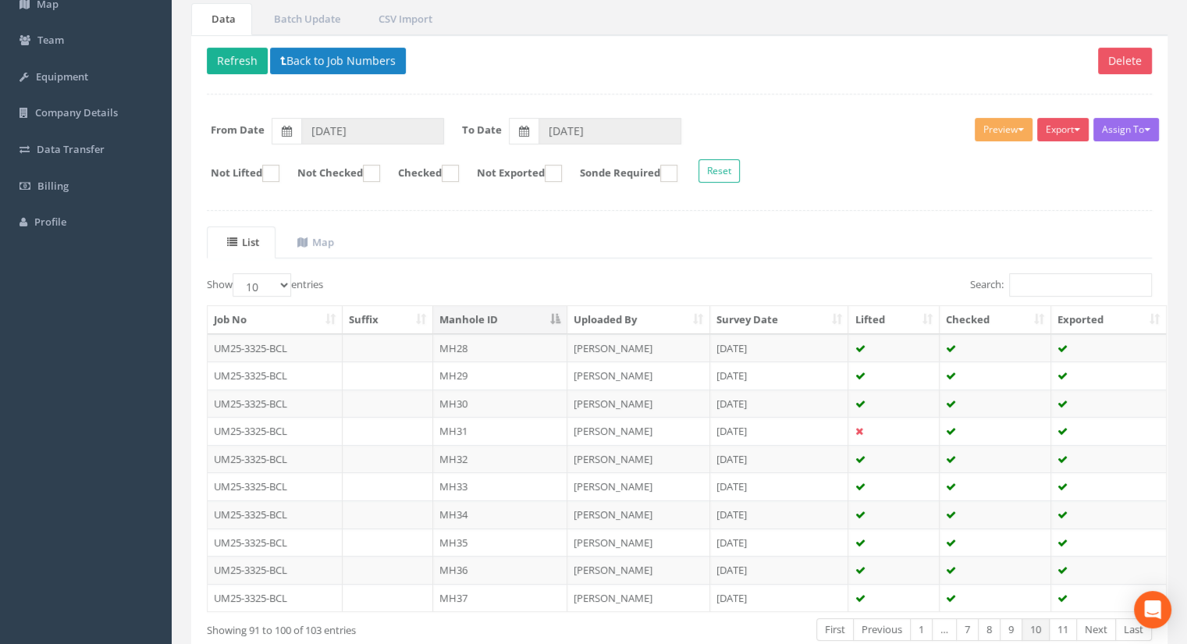
scroll to position [156, 0]
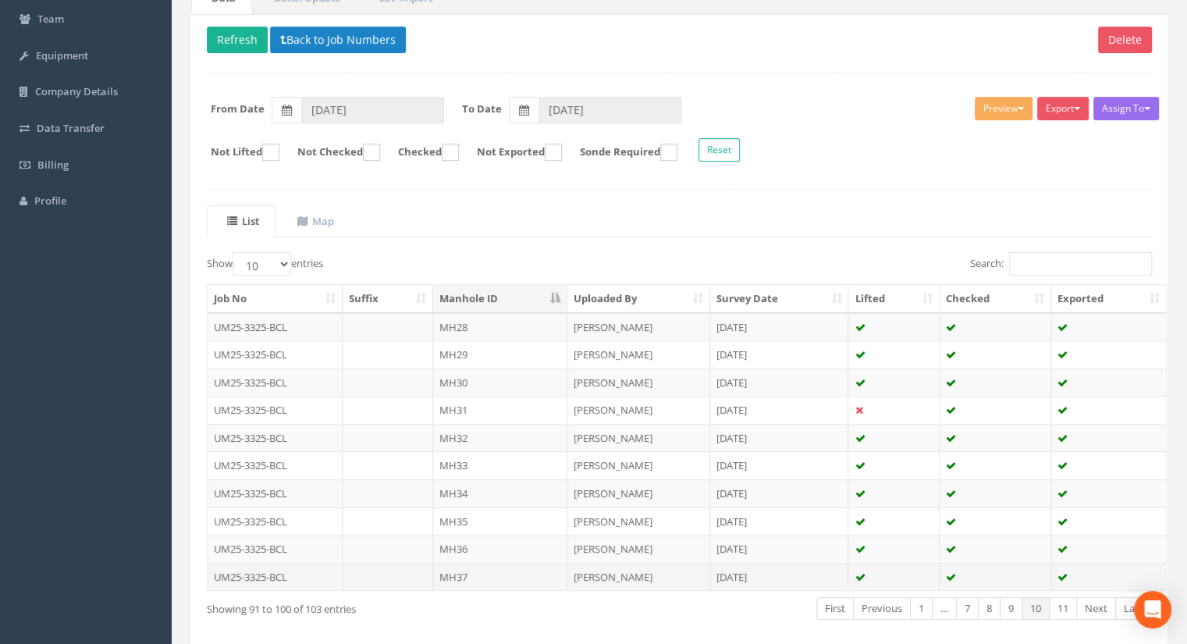
click at [502, 575] on td "MH37" at bounding box center [500, 577] width 134 height 28
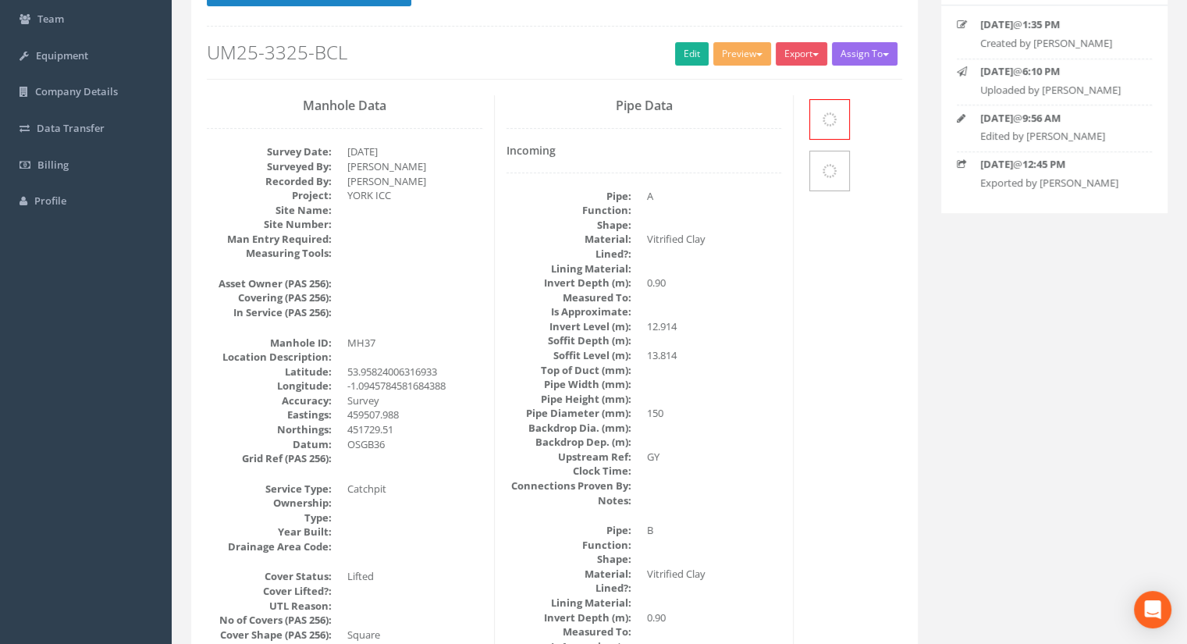
scroll to position [0, 0]
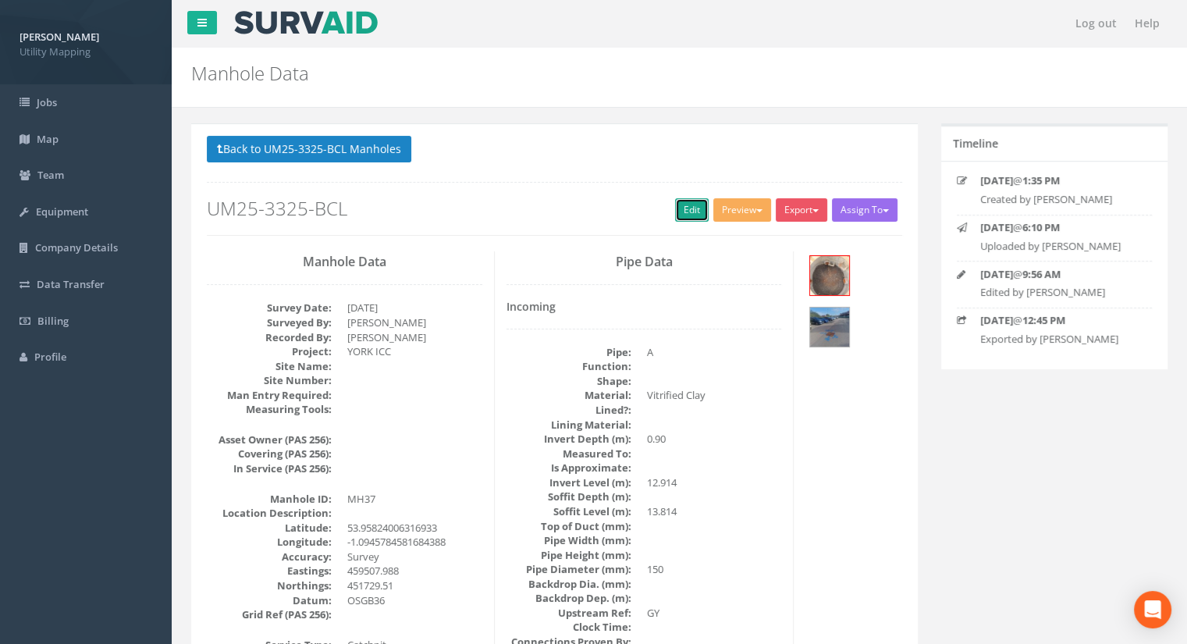
click at [692, 213] on link "Edit" at bounding box center [692, 209] width 34 height 23
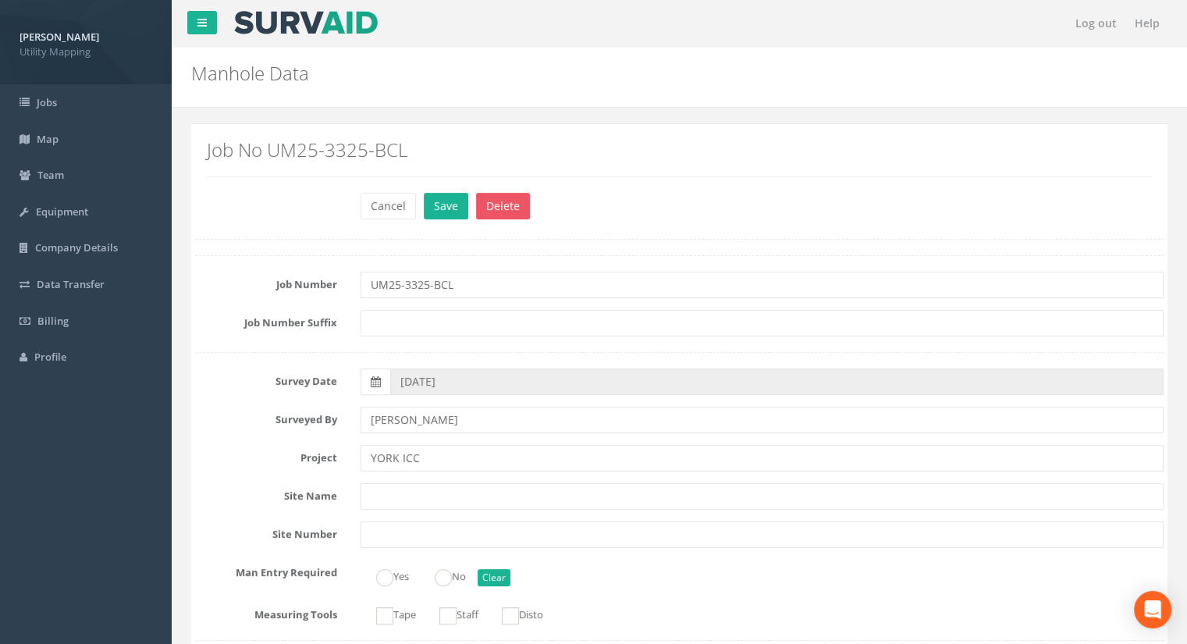
scroll to position [1014, 0]
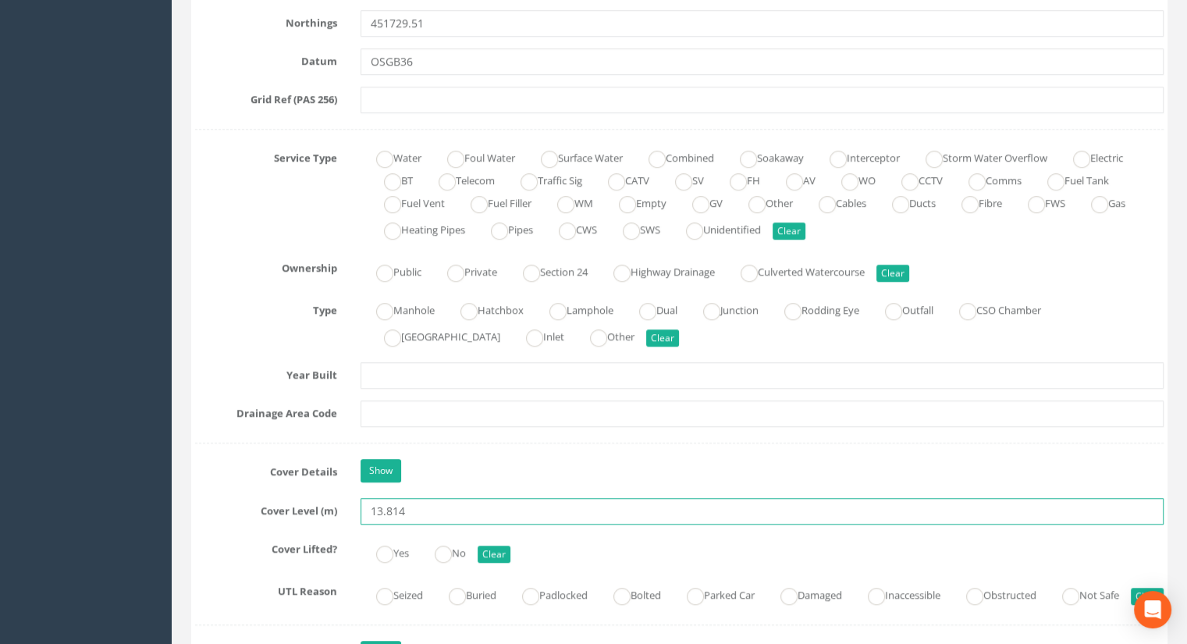
click at [435, 516] on input "13.814" at bounding box center [761, 511] width 803 height 27
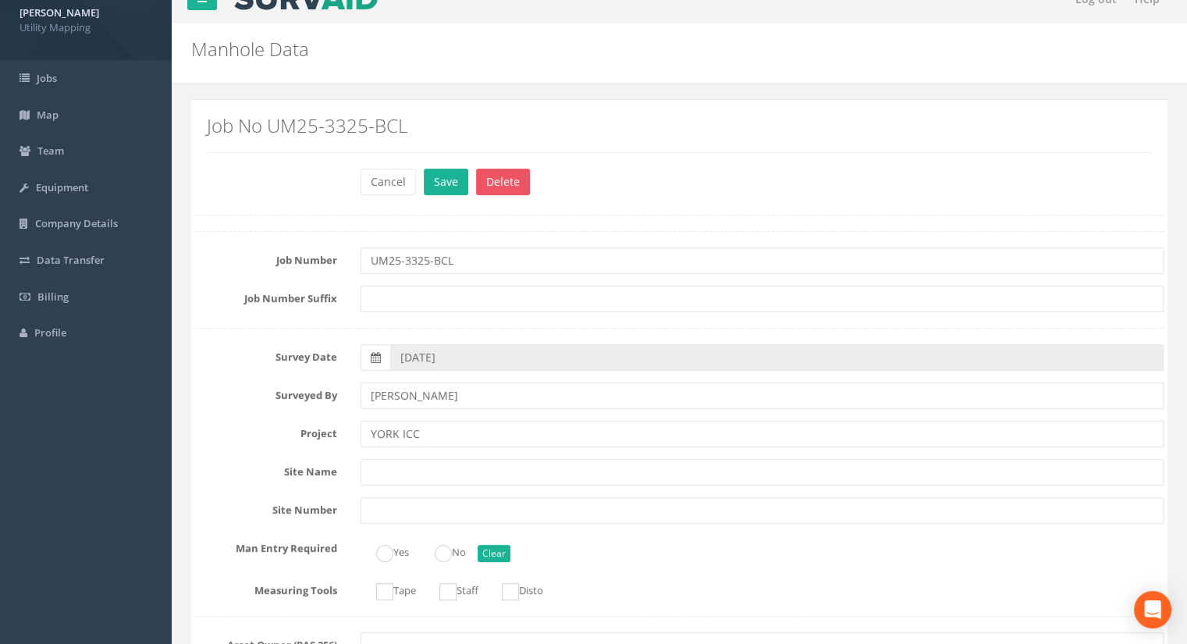
scroll to position [0, 0]
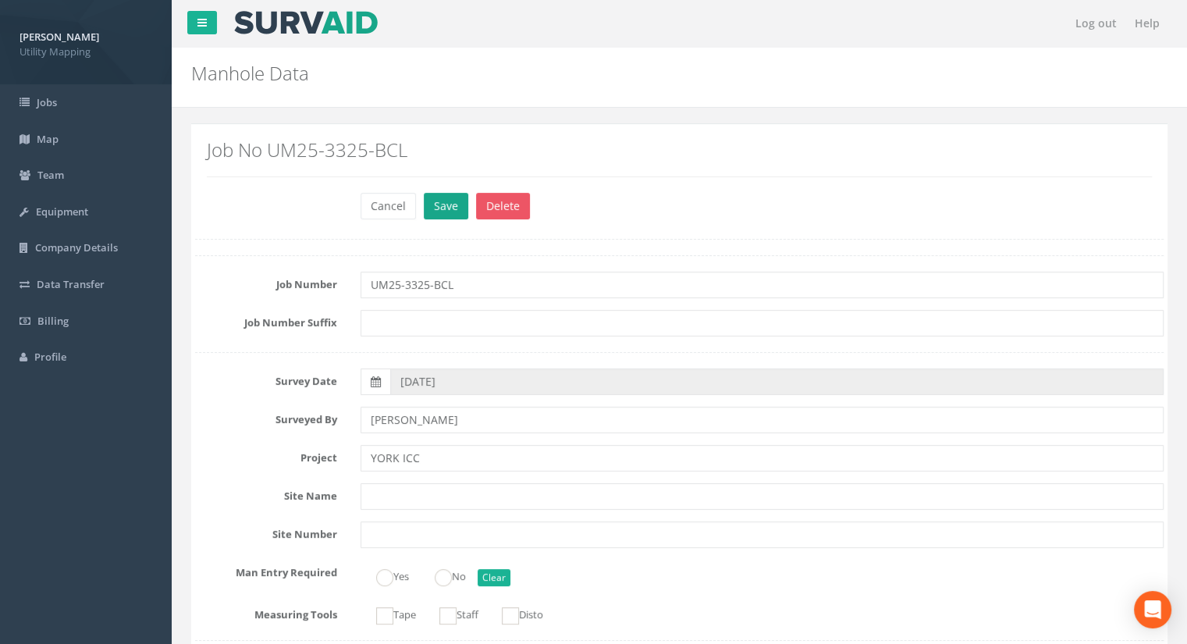
type input "13.82"
click at [437, 204] on button "Save" at bounding box center [446, 206] width 44 height 27
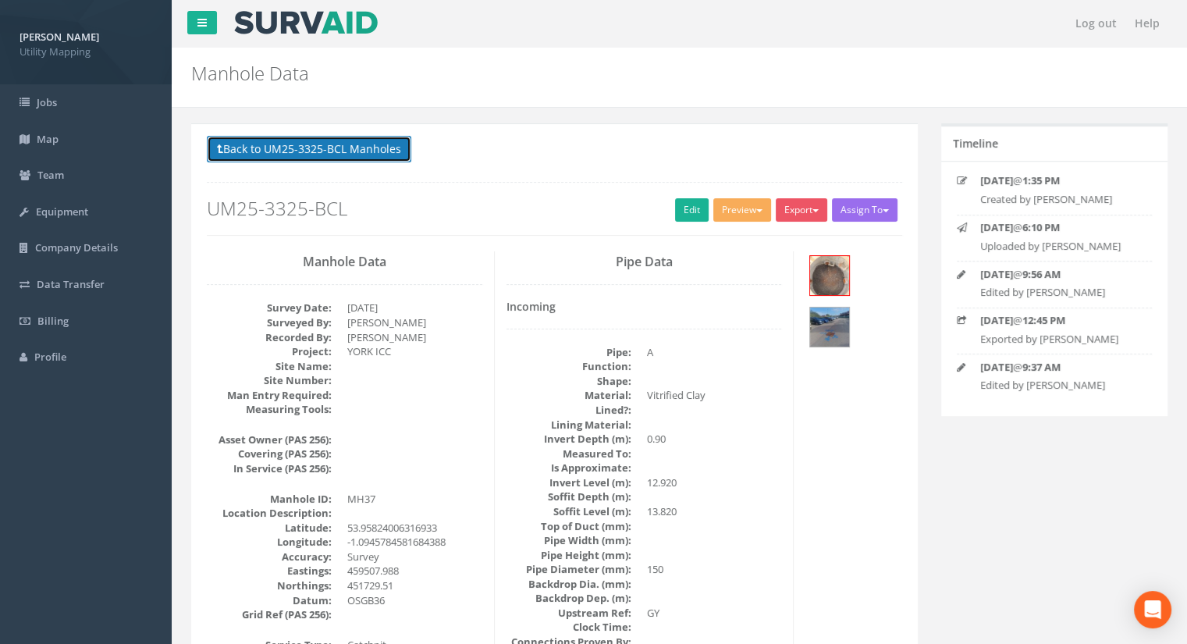
click at [357, 150] on button "Back to UM25-3325-BCL Manholes" at bounding box center [309, 149] width 204 height 27
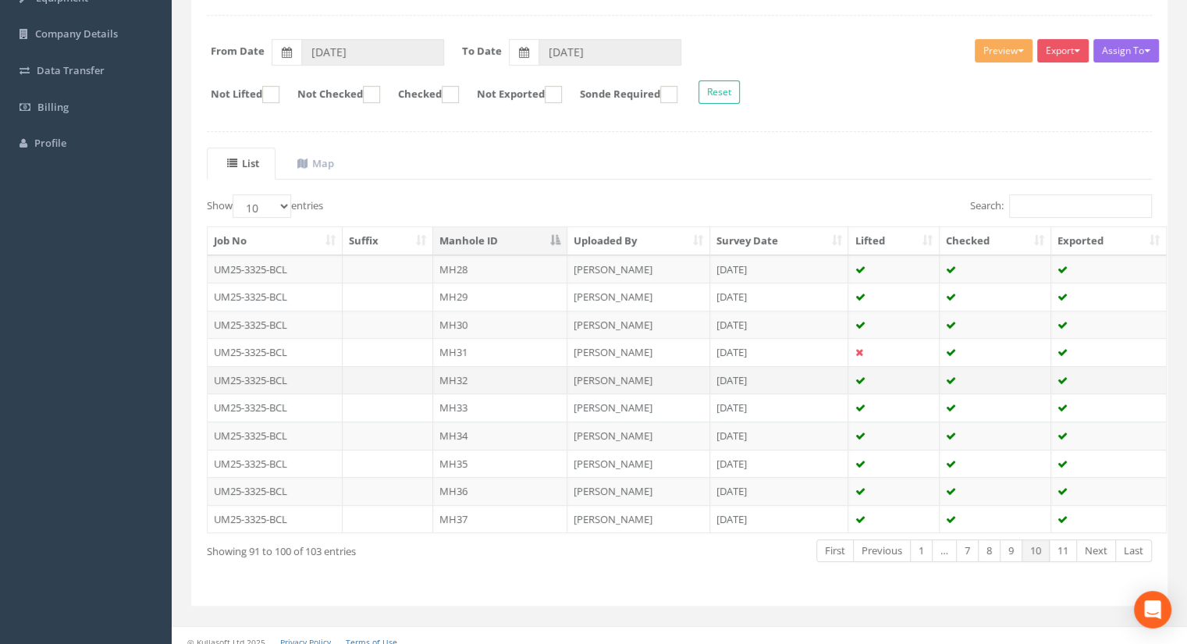
scroll to position [222, 0]
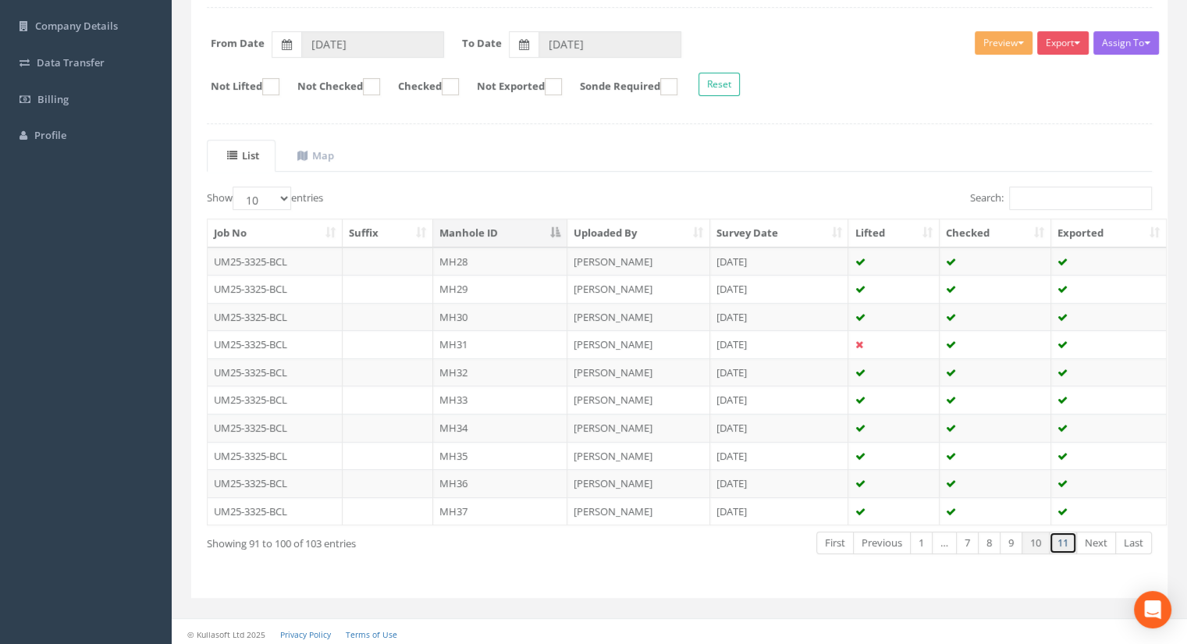
click at [1060, 531] on link "11" at bounding box center [1063, 542] width 28 height 23
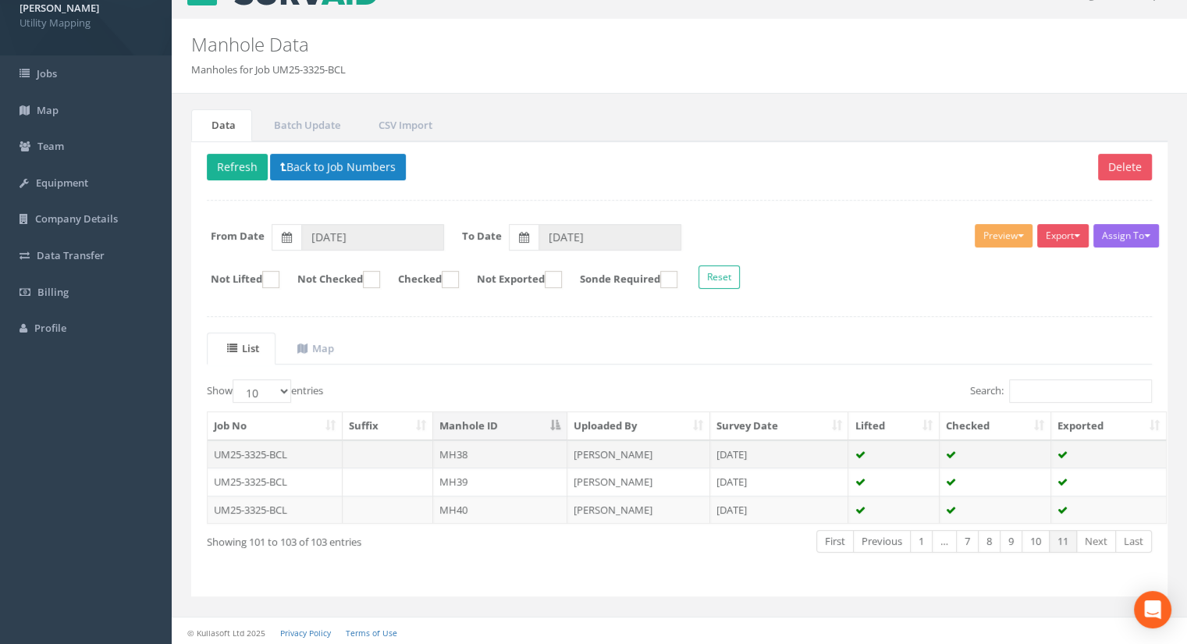
click at [453, 452] on td "MH38" at bounding box center [500, 454] width 134 height 28
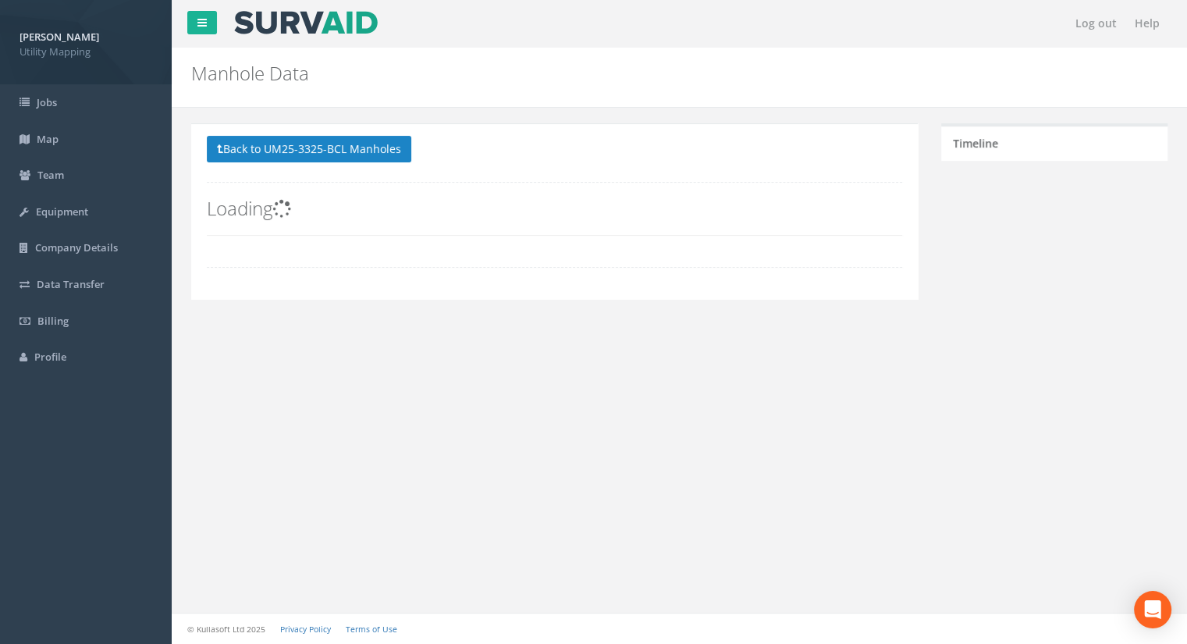
scroll to position [0, 0]
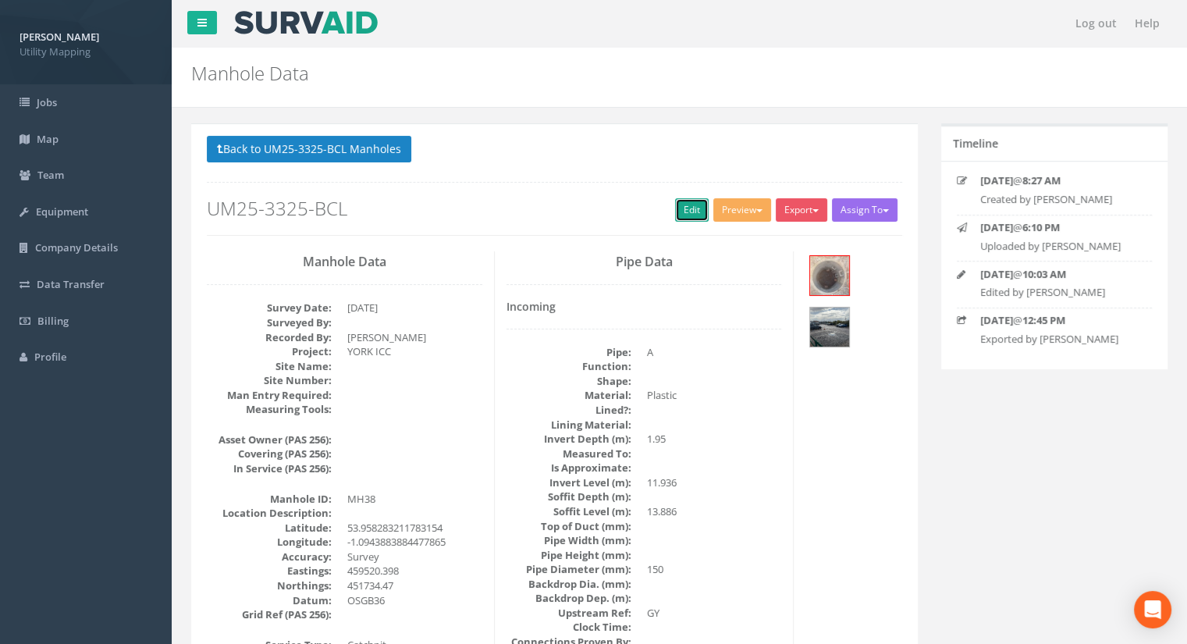
click at [676, 212] on link "Edit" at bounding box center [692, 209] width 34 height 23
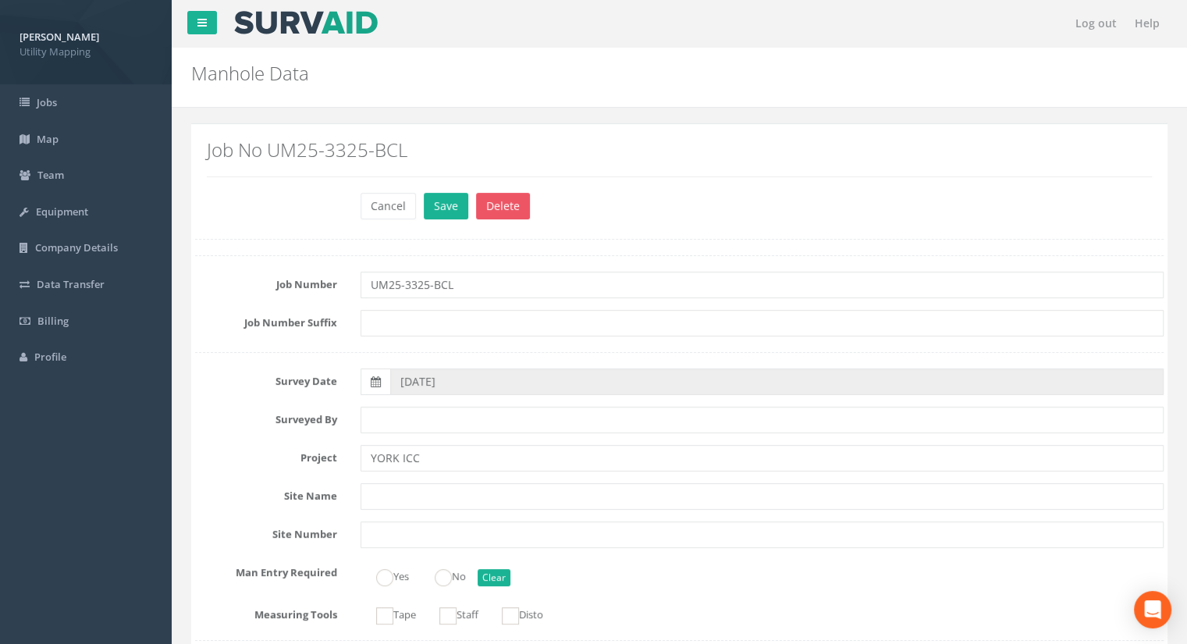
scroll to position [1014, 0]
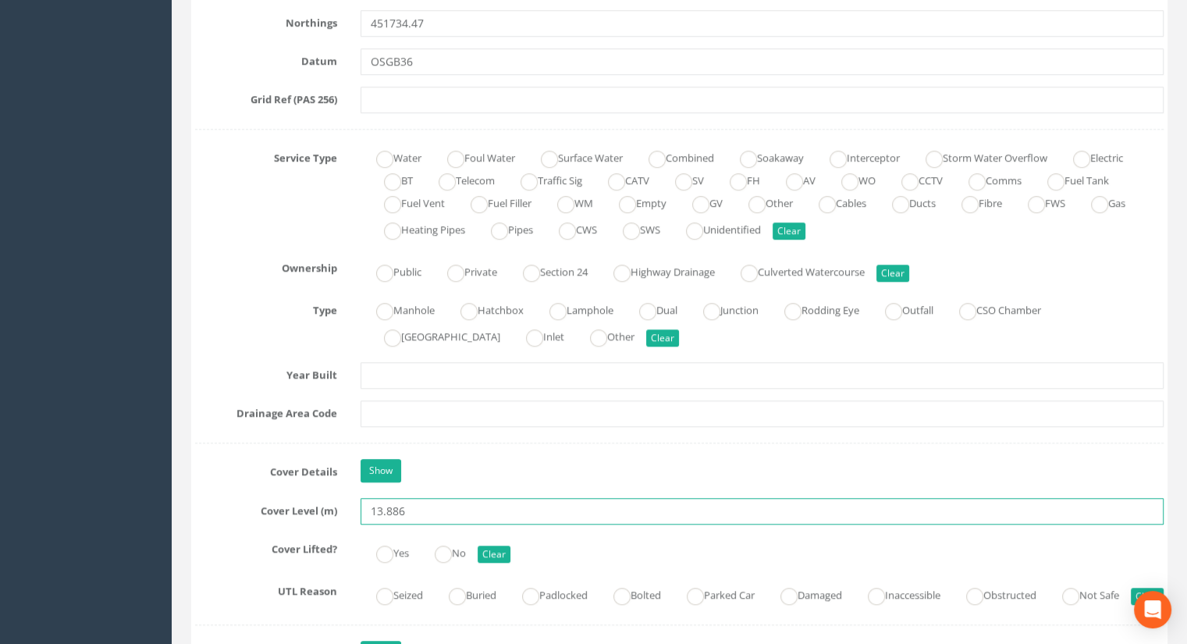
click at [412, 502] on input "13.886" at bounding box center [761, 511] width 803 height 27
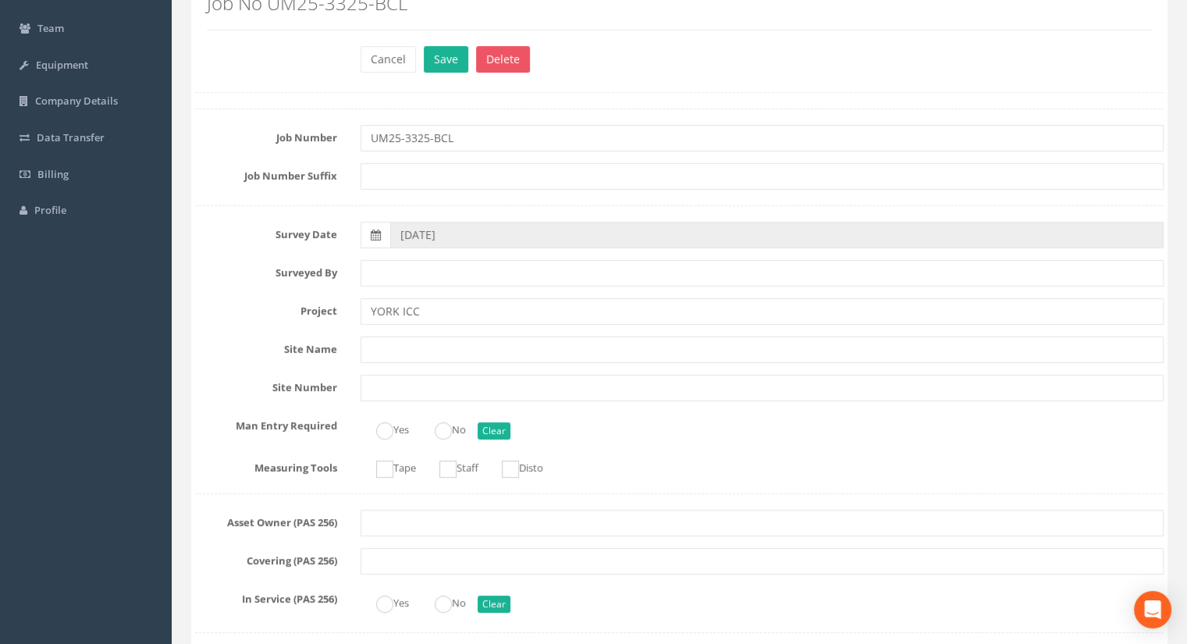
scroll to position [0, 0]
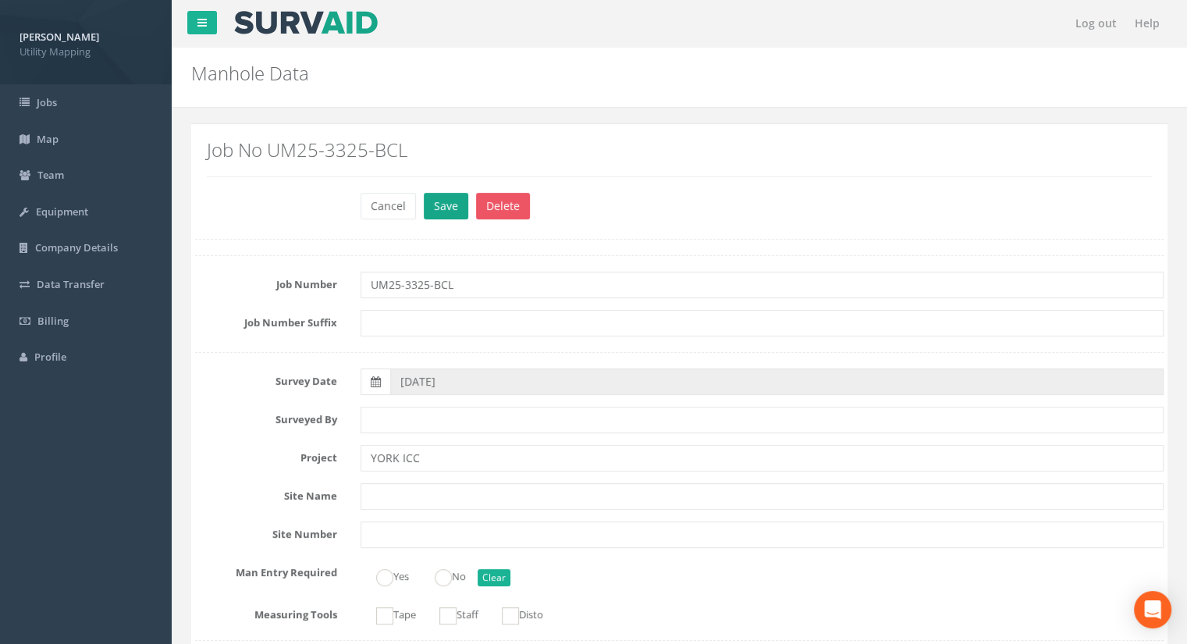
type input "13.89"
click at [432, 215] on button "Save" at bounding box center [446, 206] width 44 height 27
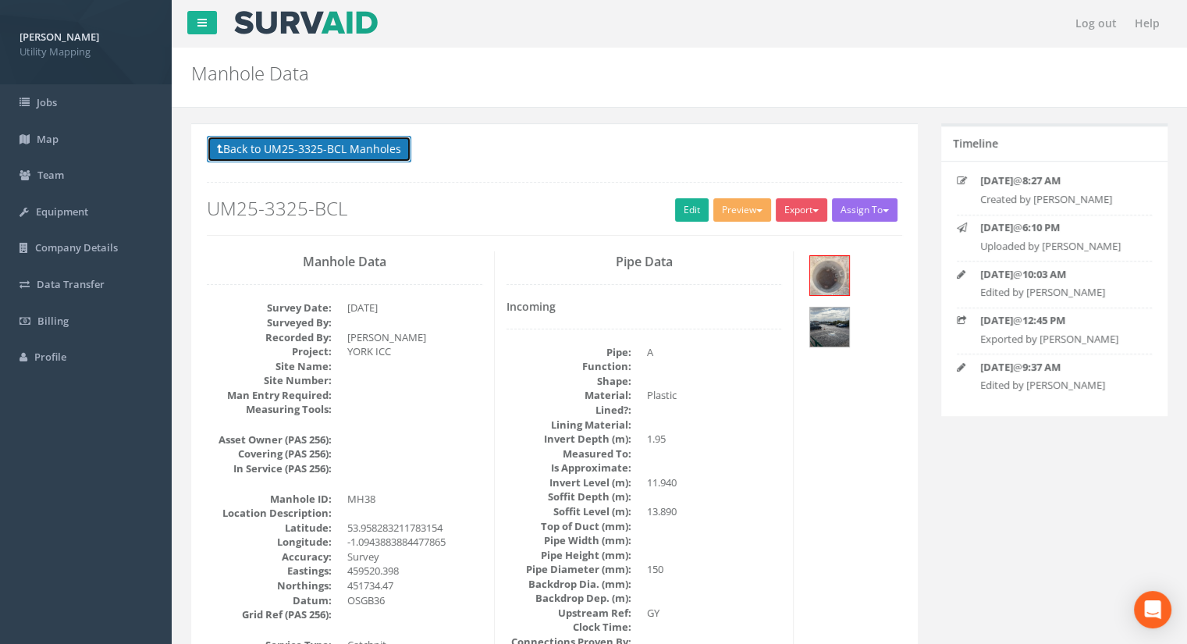
click at [346, 153] on button "Back to UM25-3325-BCL Manholes" at bounding box center [309, 149] width 204 height 27
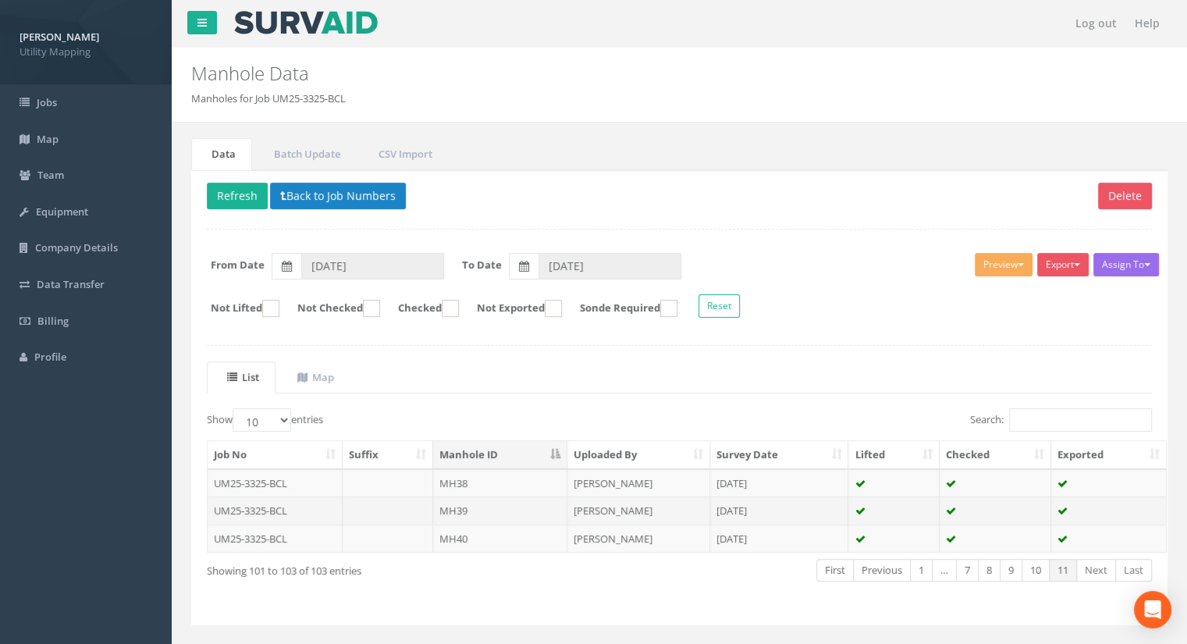
click at [448, 502] on td "MH39" at bounding box center [500, 510] width 134 height 28
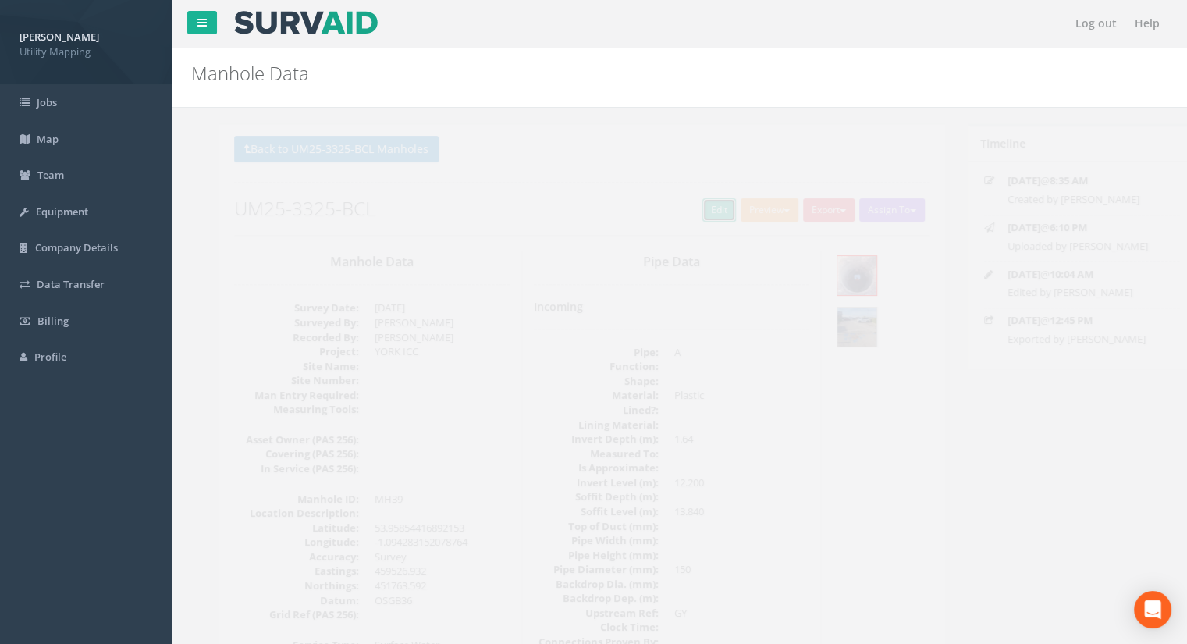
click at [675, 215] on link "Edit" at bounding box center [692, 209] width 34 height 23
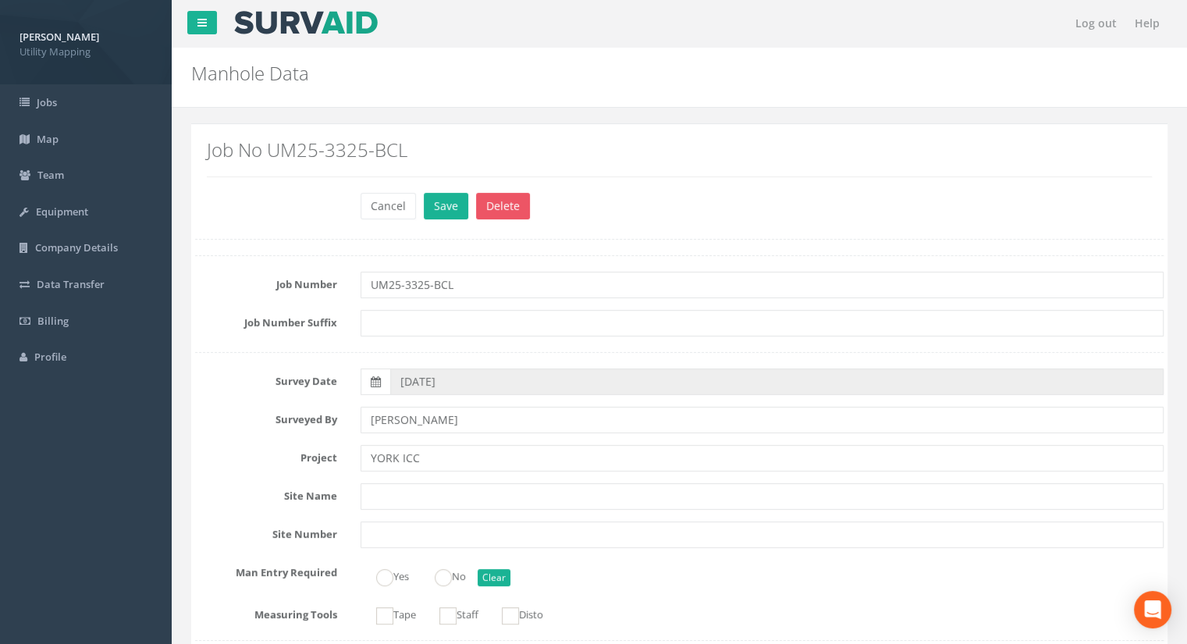
scroll to position [1248, 0]
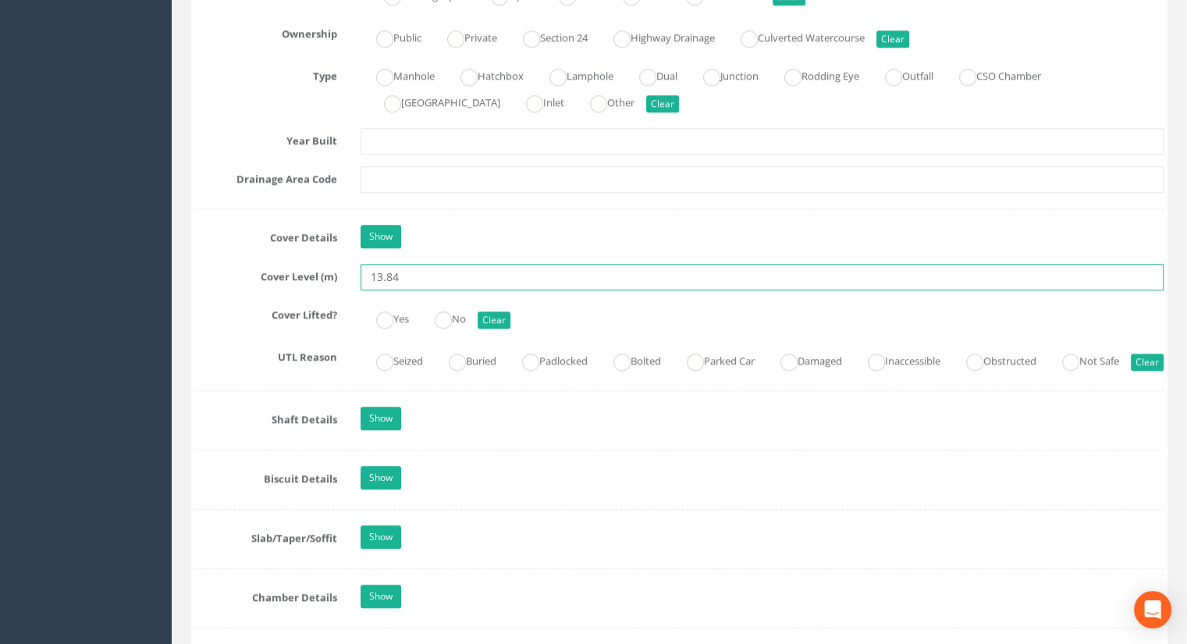
click at [421, 275] on input "13.84" at bounding box center [761, 277] width 803 height 27
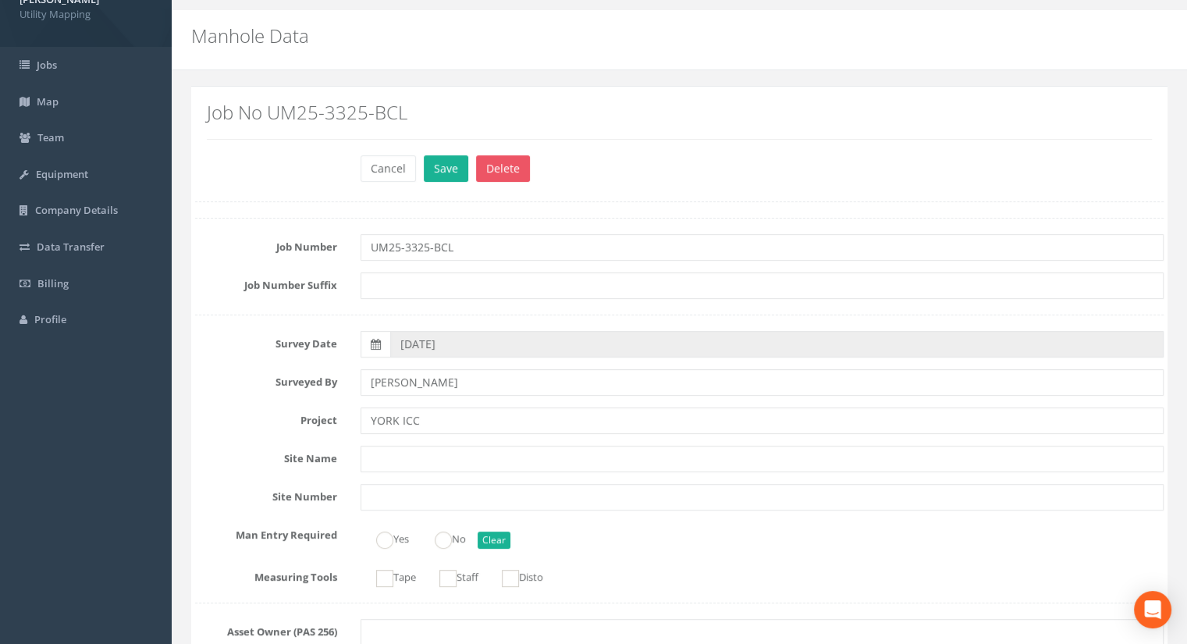
scroll to position [0, 0]
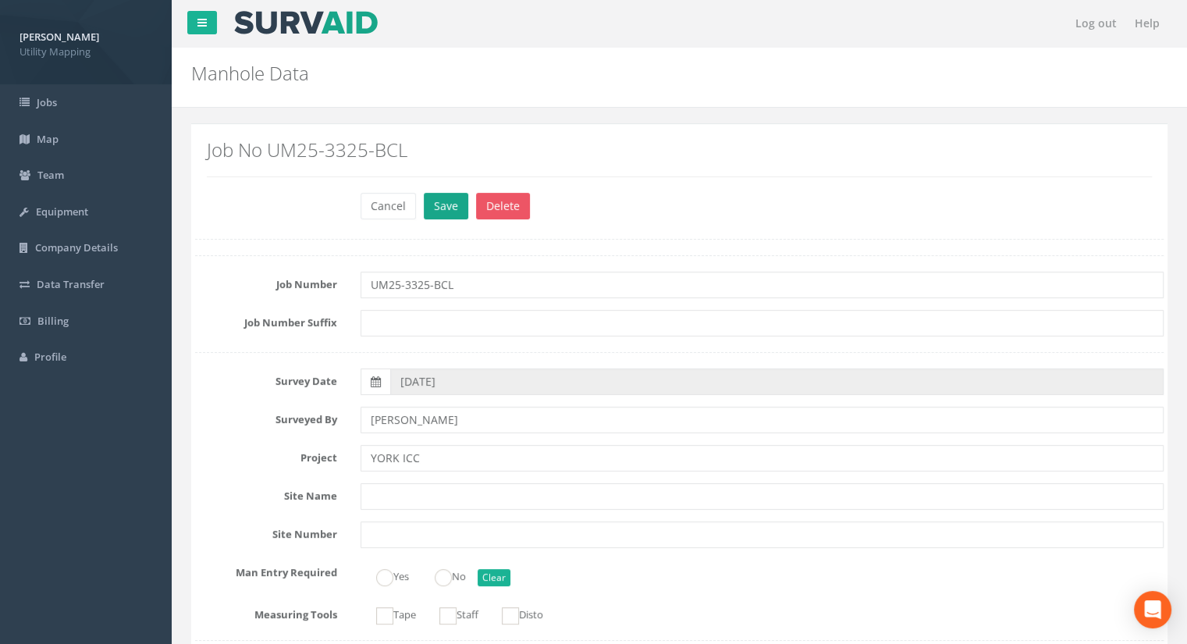
type input "13.83"
click at [438, 198] on button "Save" at bounding box center [446, 206] width 44 height 27
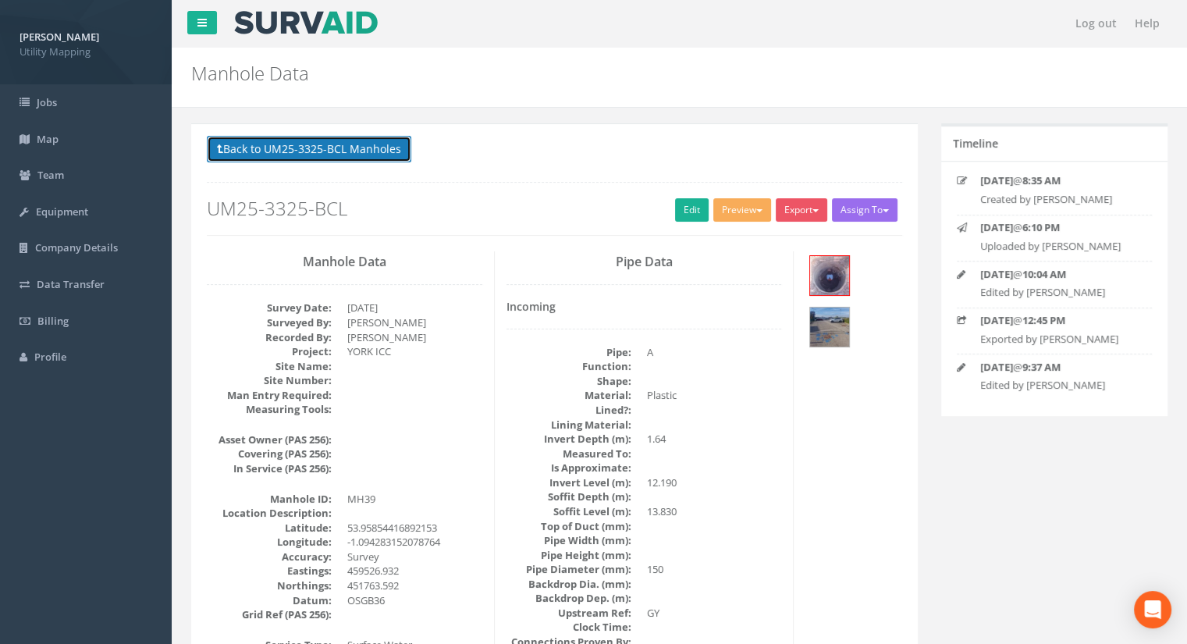
click at [384, 153] on button "Back to UM25-3325-BCL Manholes" at bounding box center [309, 149] width 204 height 27
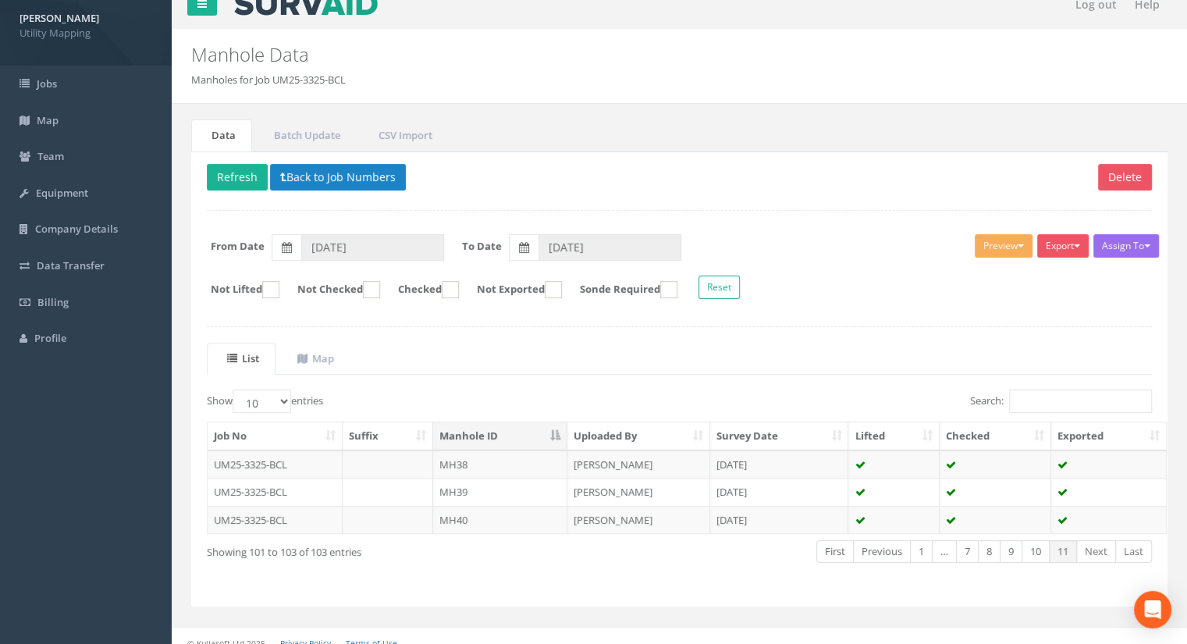
scroll to position [29, 0]
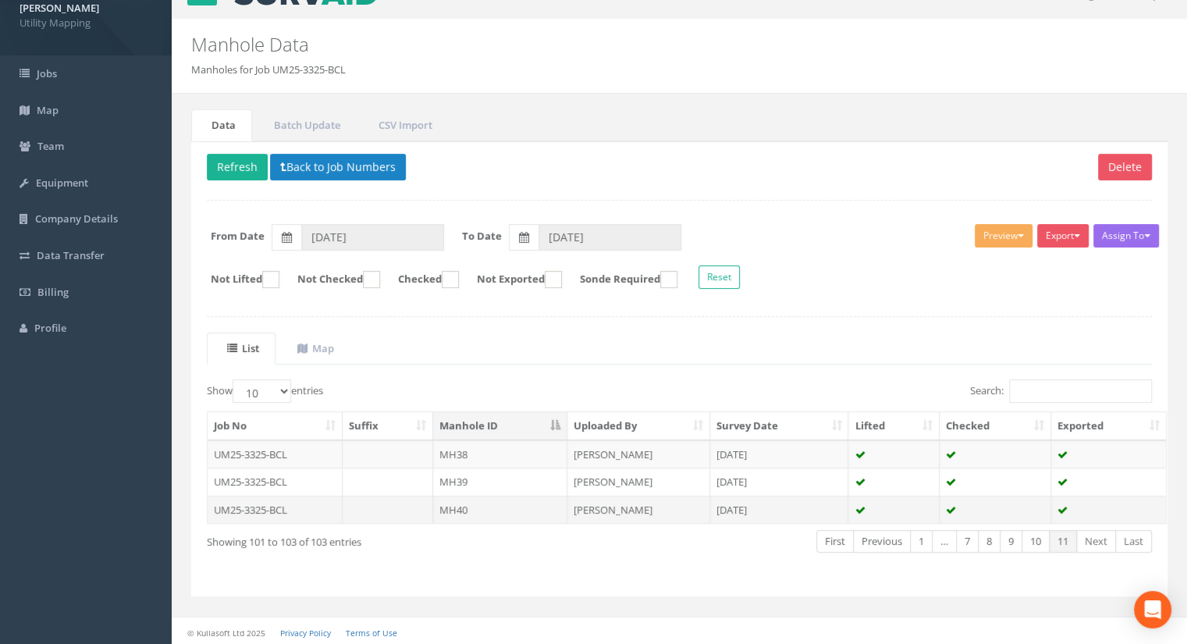
click at [481, 500] on td "MH40" at bounding box center [500, 509] width 134 height 28
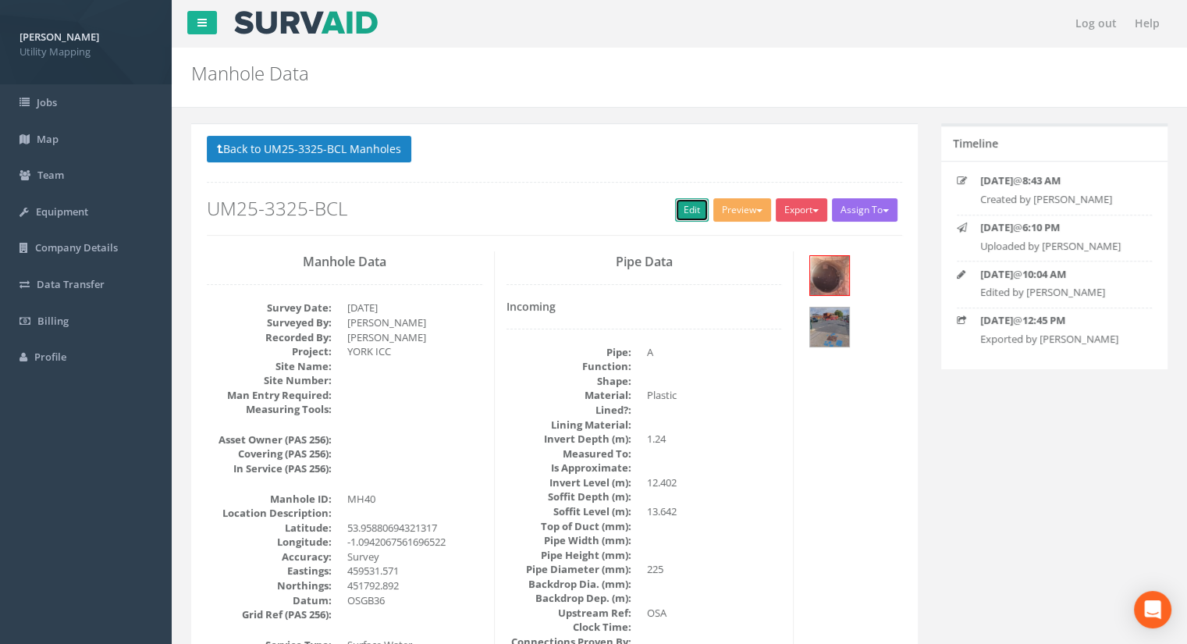
click at [675, 214] on link "Edit" at bounding box center [692, 209] width 34 height 23
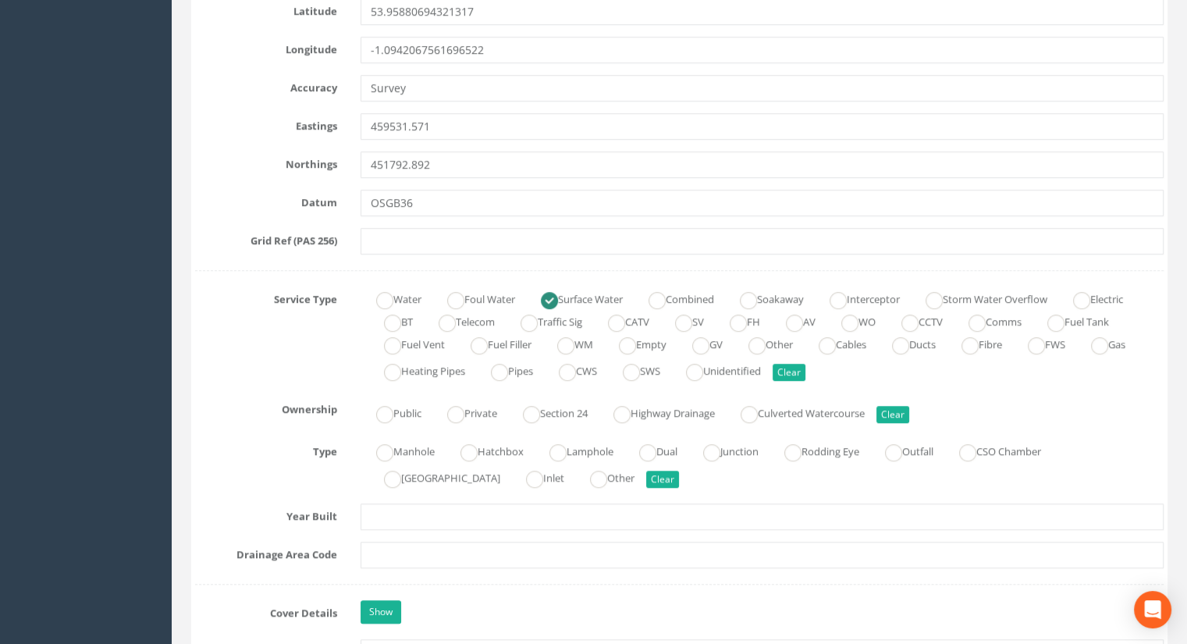
scroll to position [1014, 0]
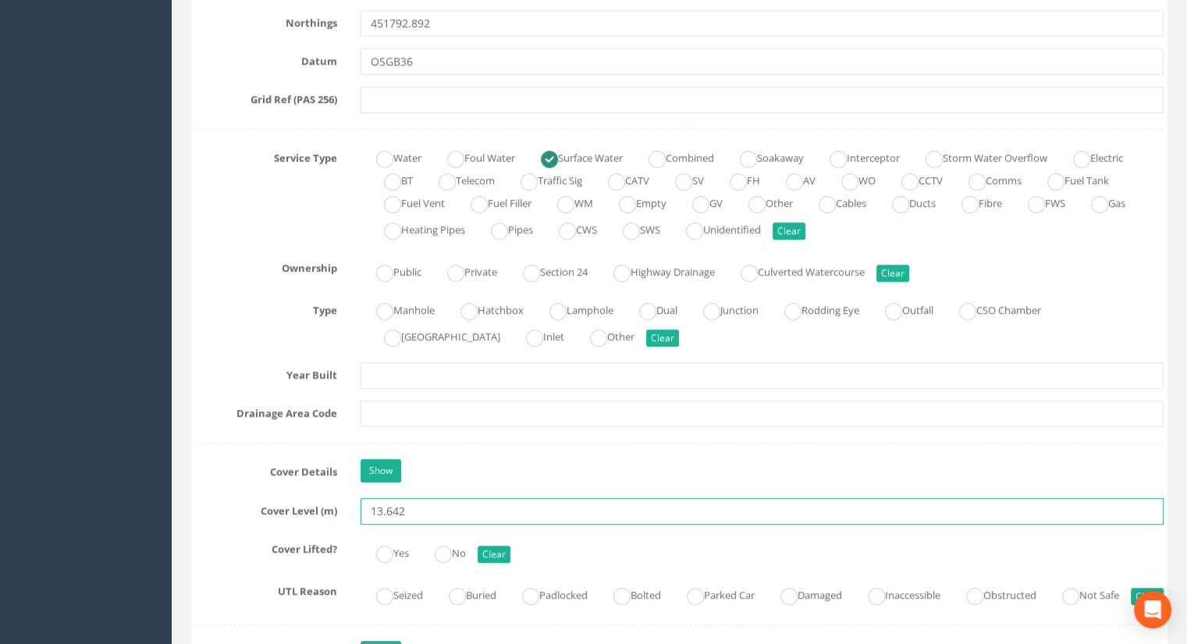
click at [431, 500] on input "13.642" at bounding box center [761, 511] width 803 height 27
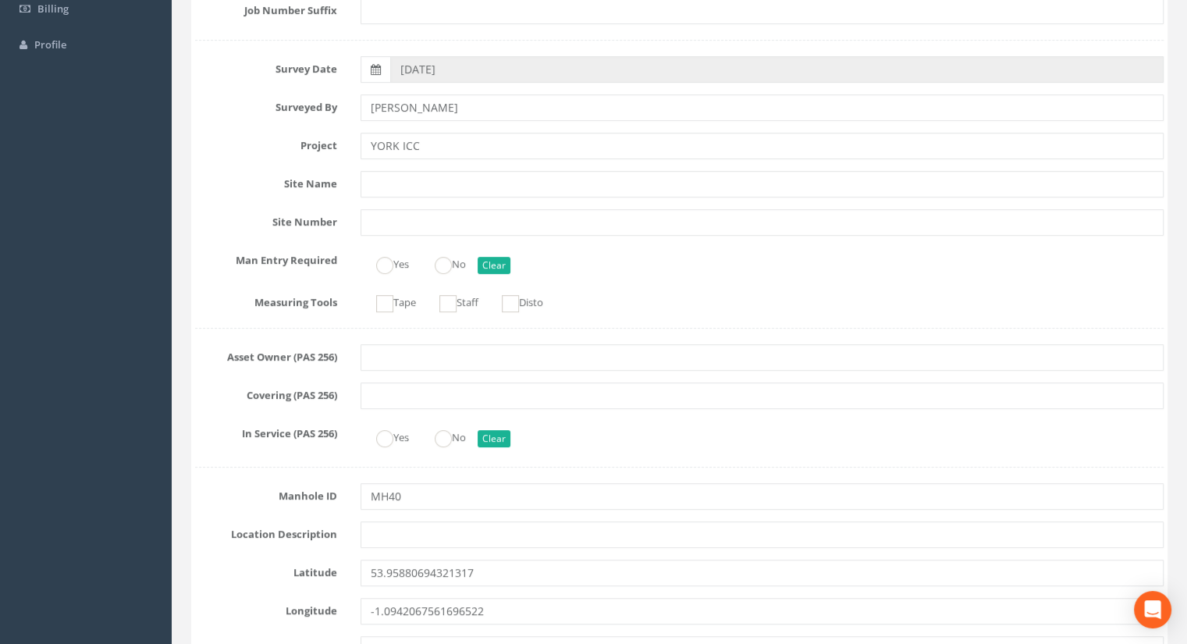
scroll to position [0, 0]
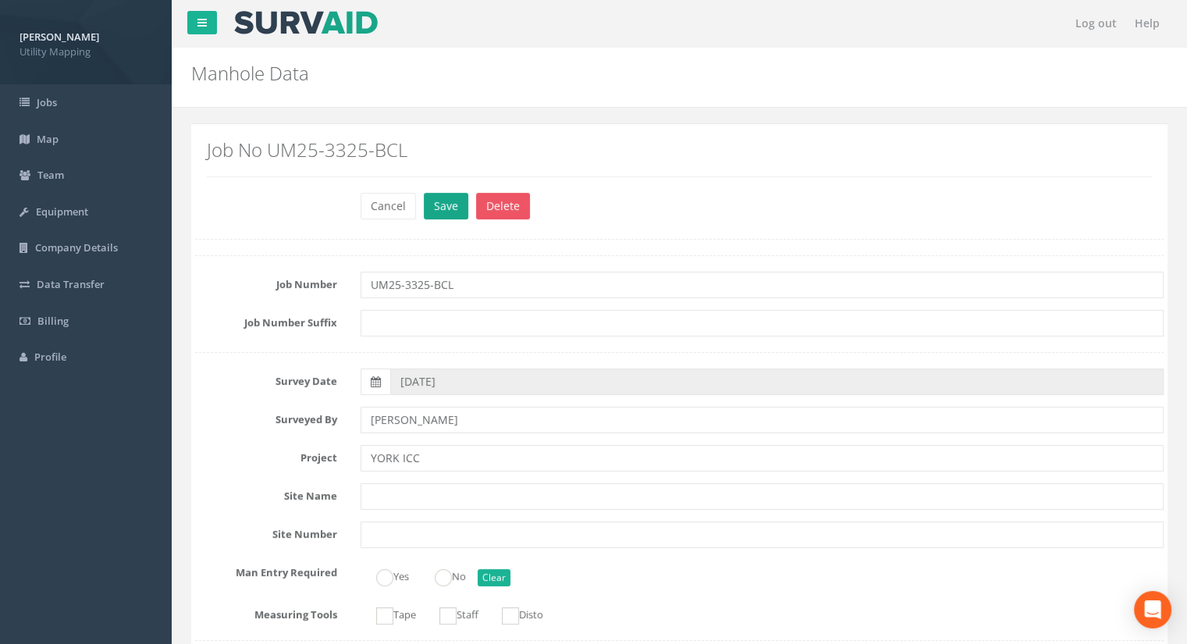
type input "13.63"
click at [439, 197] on button "Save" at bounding box center [446, 206] width 44 height 27
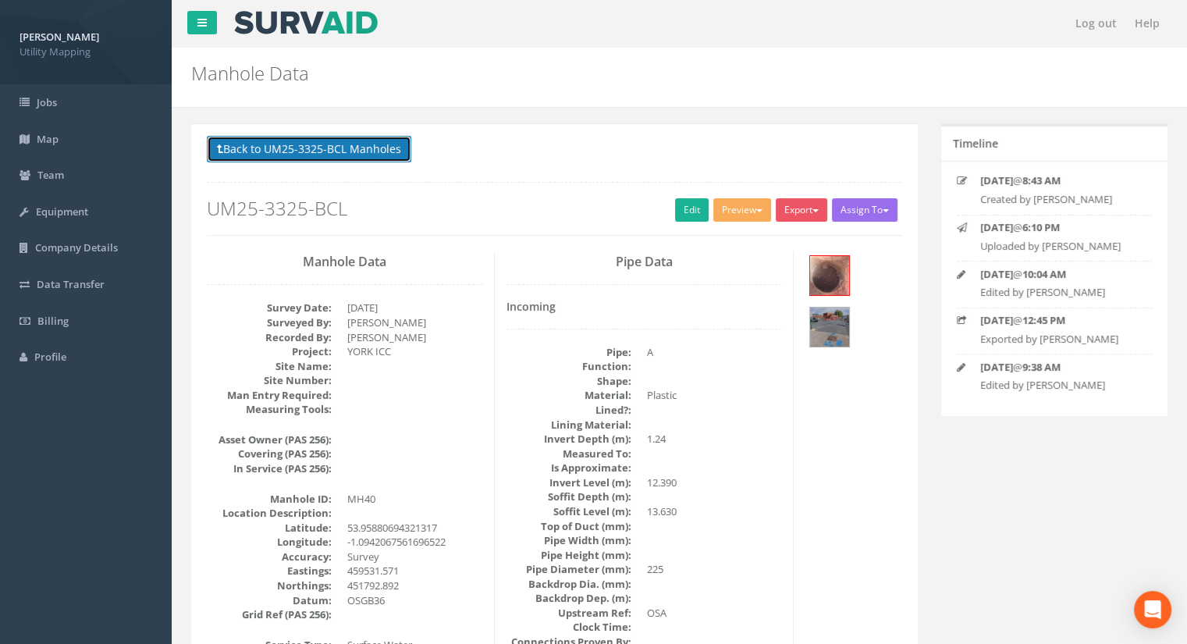
click at [289, 157] on button "Back to UM25-3325-BCL Manholes" at bounding box center [309, 149] width 204 height 27
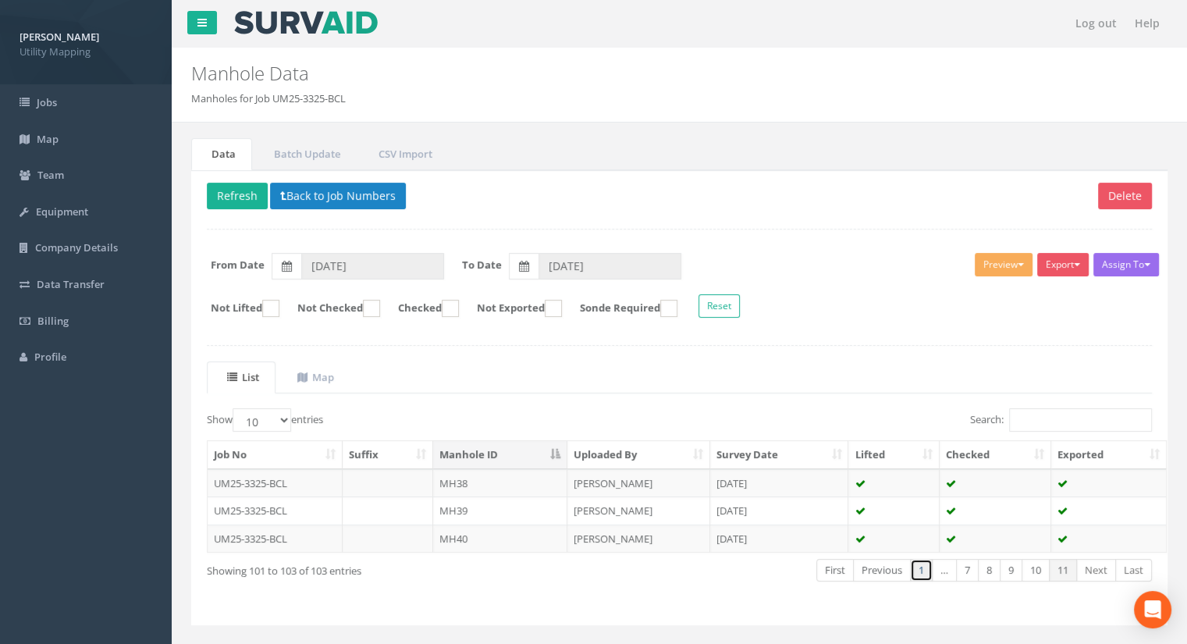
click at [930, 567] on link "1" at bounding box center [921, 570] width 23 height 23
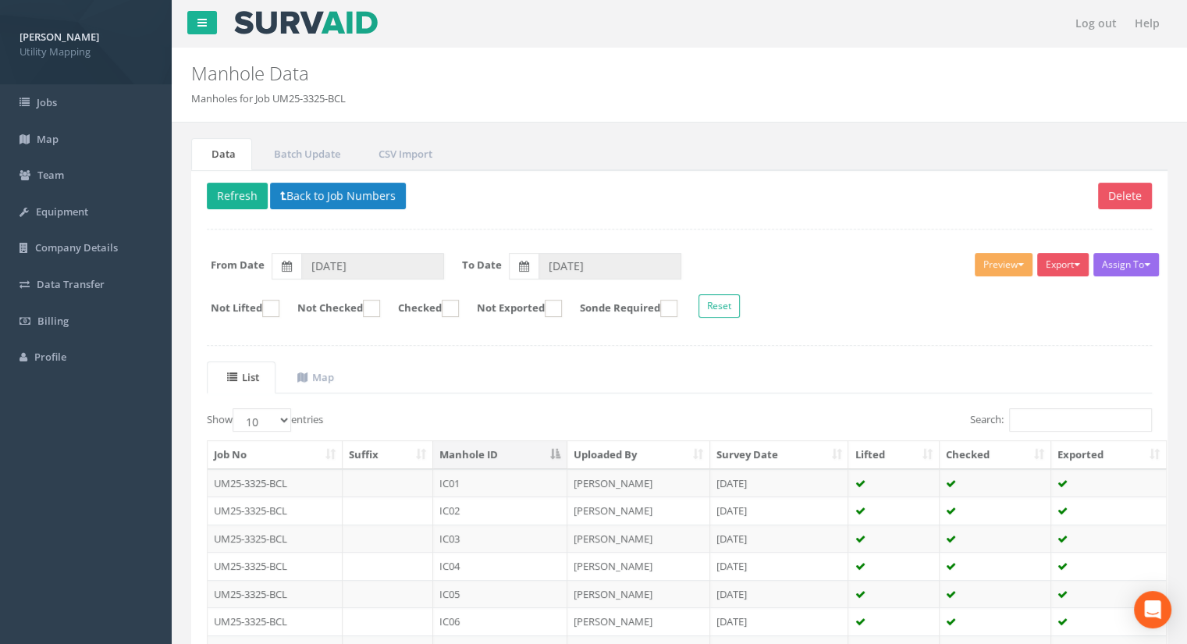
click at [512, 208] on p "Delete Refresh Back to Job Numbers" at bounding box center [679, 198] width 945 height 30
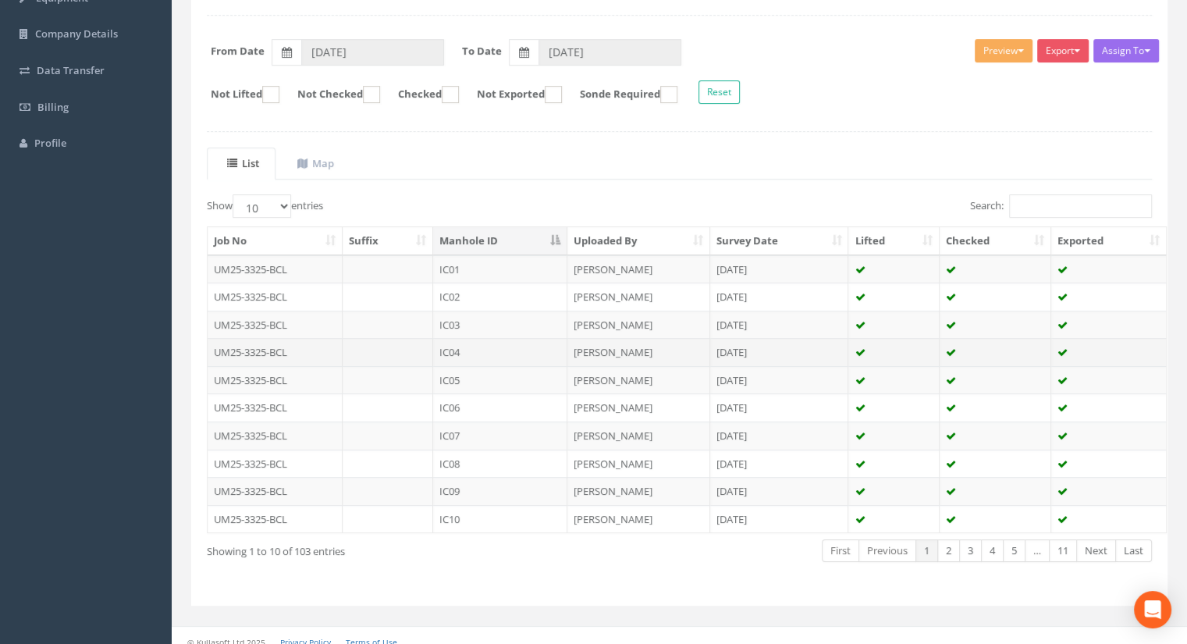
scroll to position [222, 0]
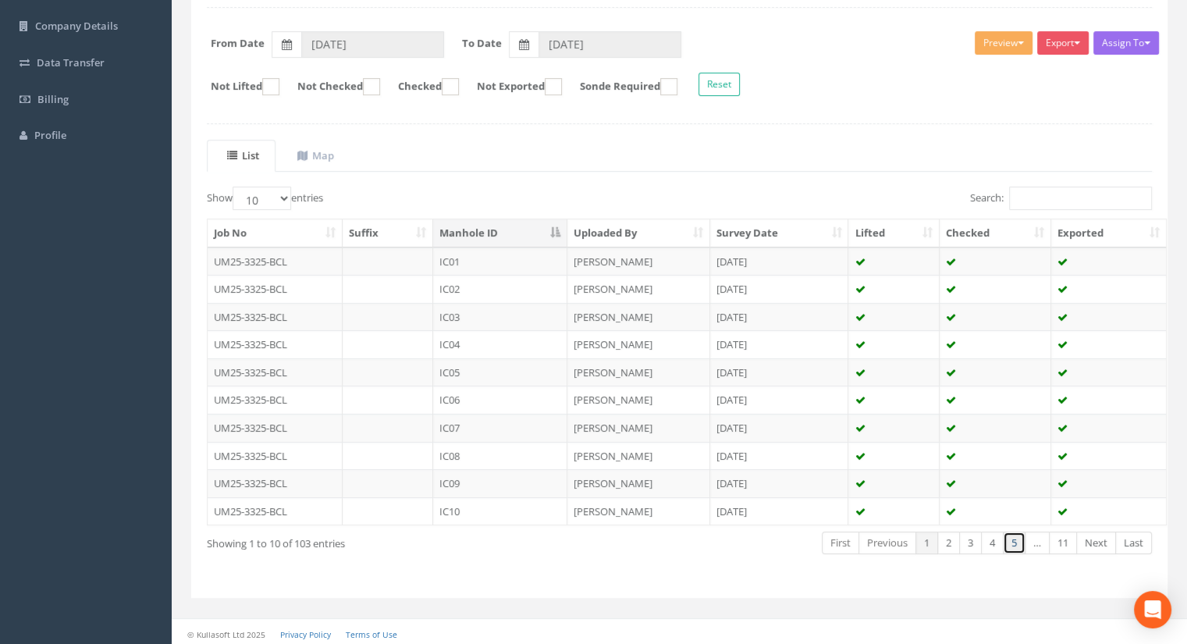
click at [1024, 539] on link "5" at bounding box center [1014, 542] width 23 height 23
click at [1017, 539] on link "6" at bounding box center [1014, 542] width 23 height 23
click at [1017, 539] on link "7" at bounding box center [1014, 542] width 23 height 23
click at [471, 469] on td "MH06" at bounding box center [500, 483] width 134 height 28
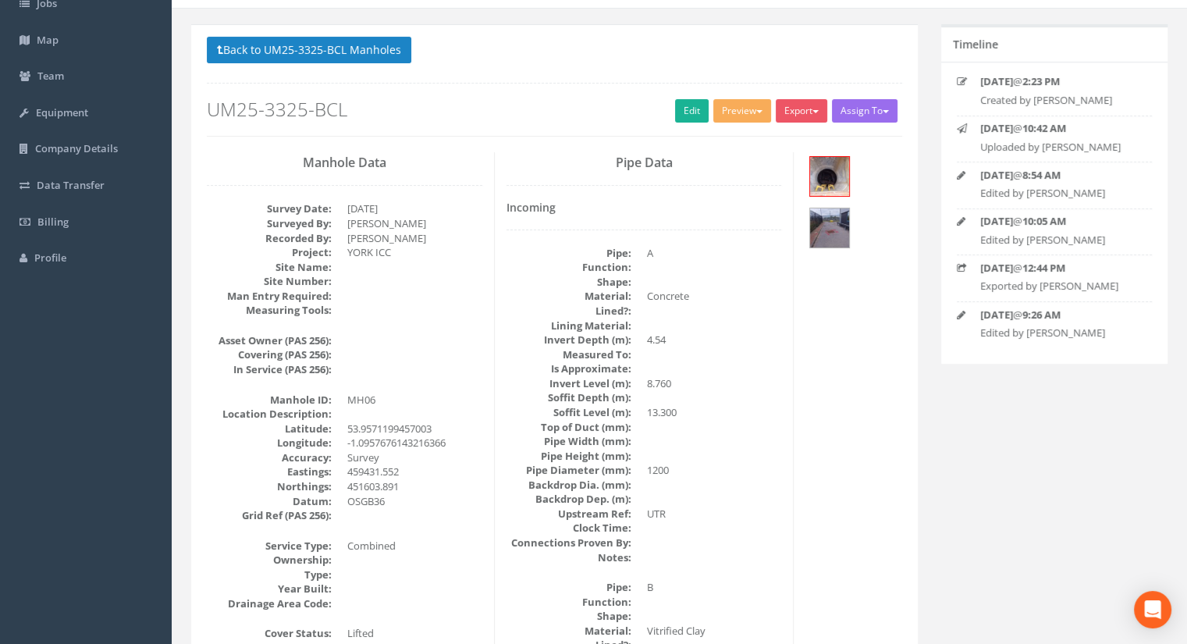
scroll to position [45, 0]
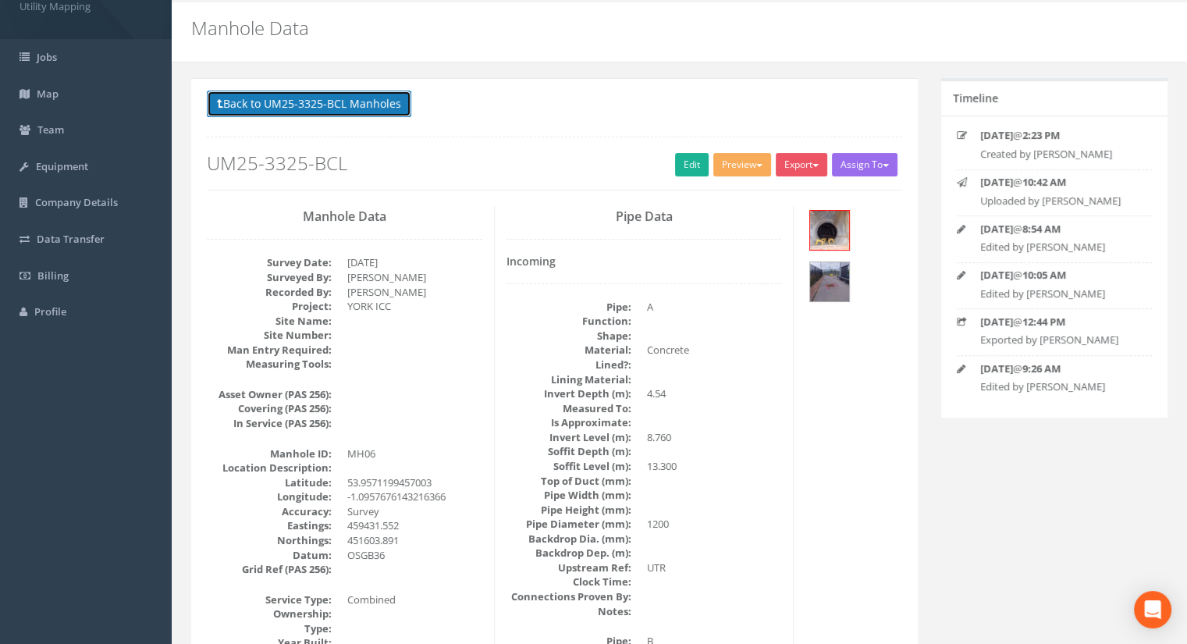
click at [385, 114] on button "Back to UM25-3325-BCL Manholes" at bounding box center [309, 104] width 204 height 27
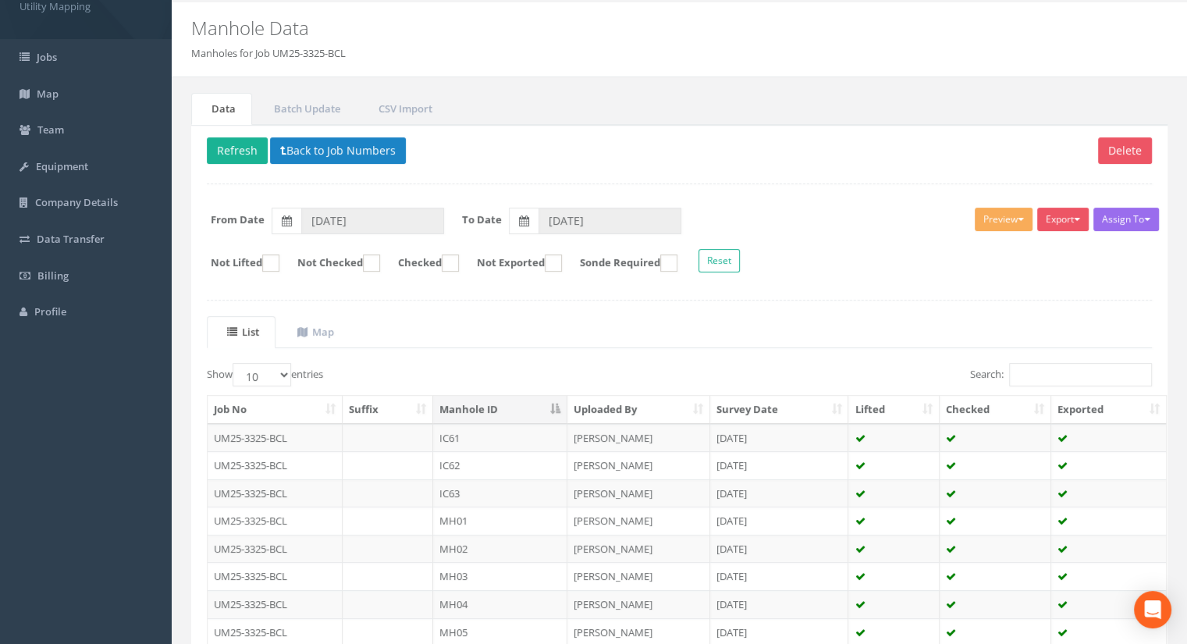
click at [468, 411] on th "Manhole ID" at bounding box center [500, 410] width 134 height 28
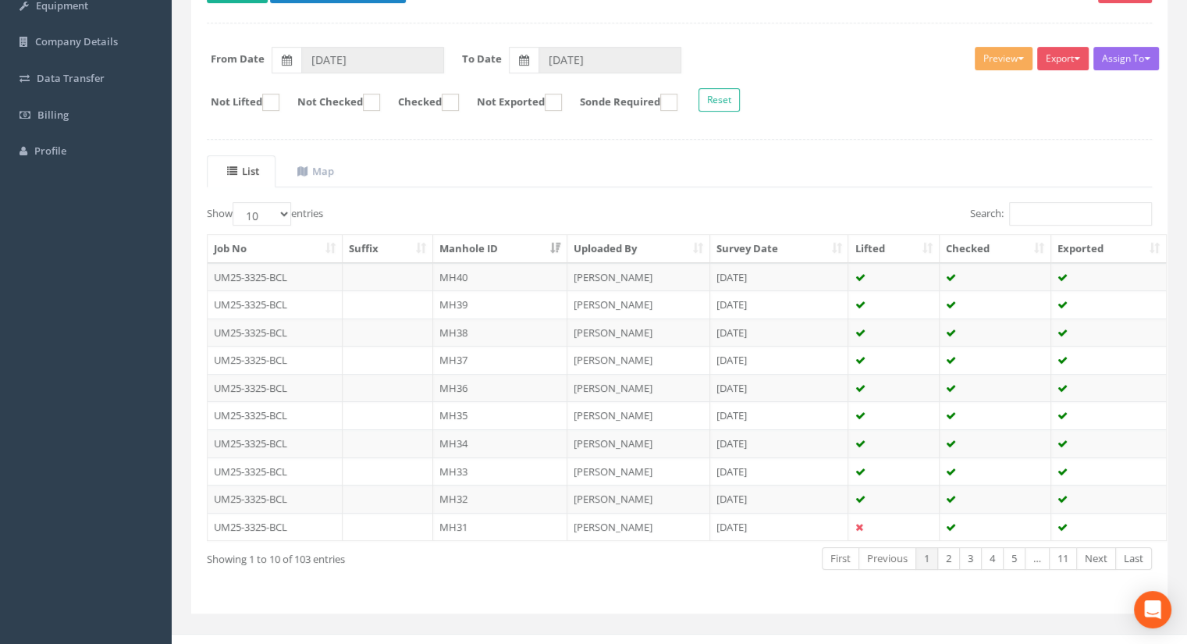
scroll to position [222, 0]
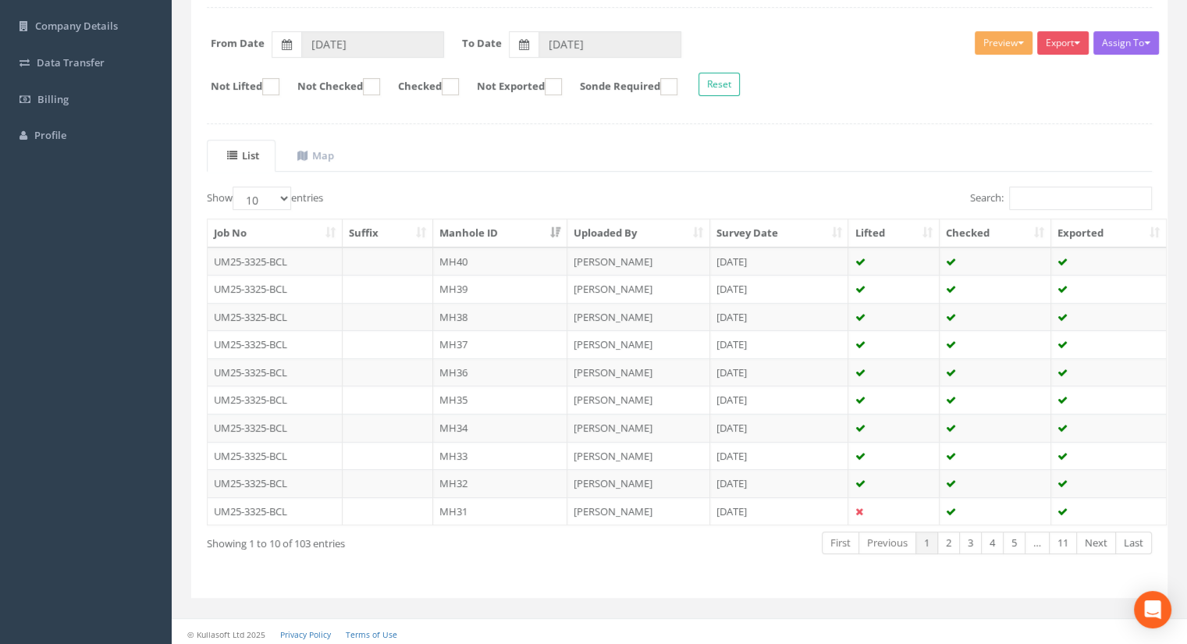
click at [451, 232] on th "Manhole ID" at bounding box center [500, 233] width 134 height 28
click at [923, 534] on link "1" at bounding box center [926, 542] width 23 height 23
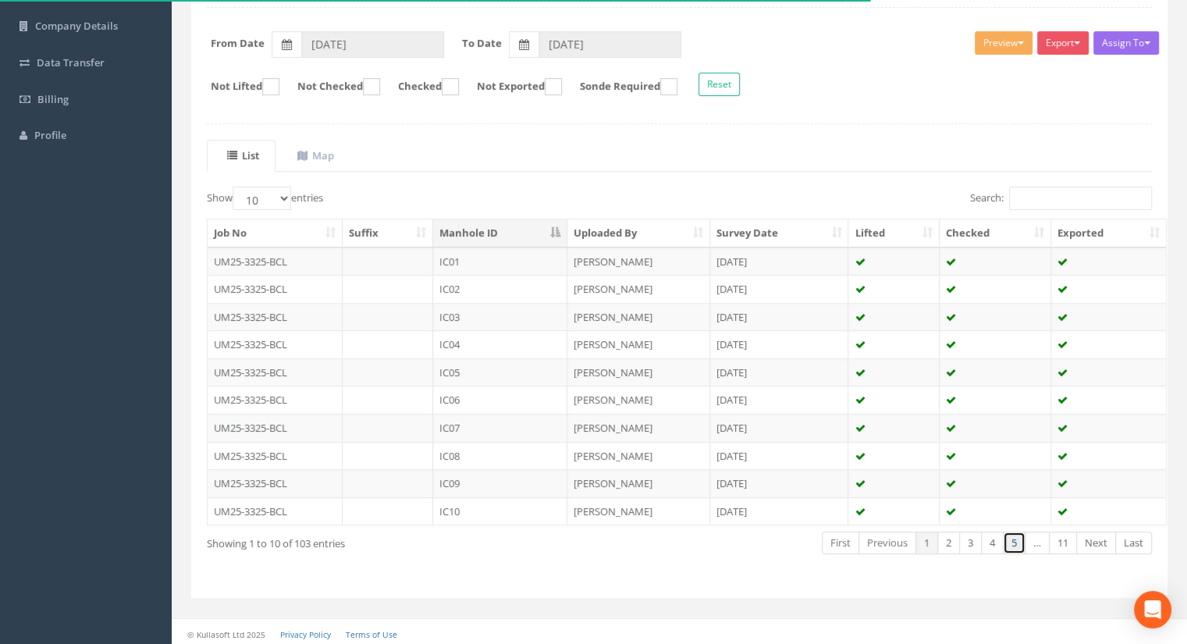
click at [1020, 534] on link "5" at bounding box center [1014, 542] width 23 height 23
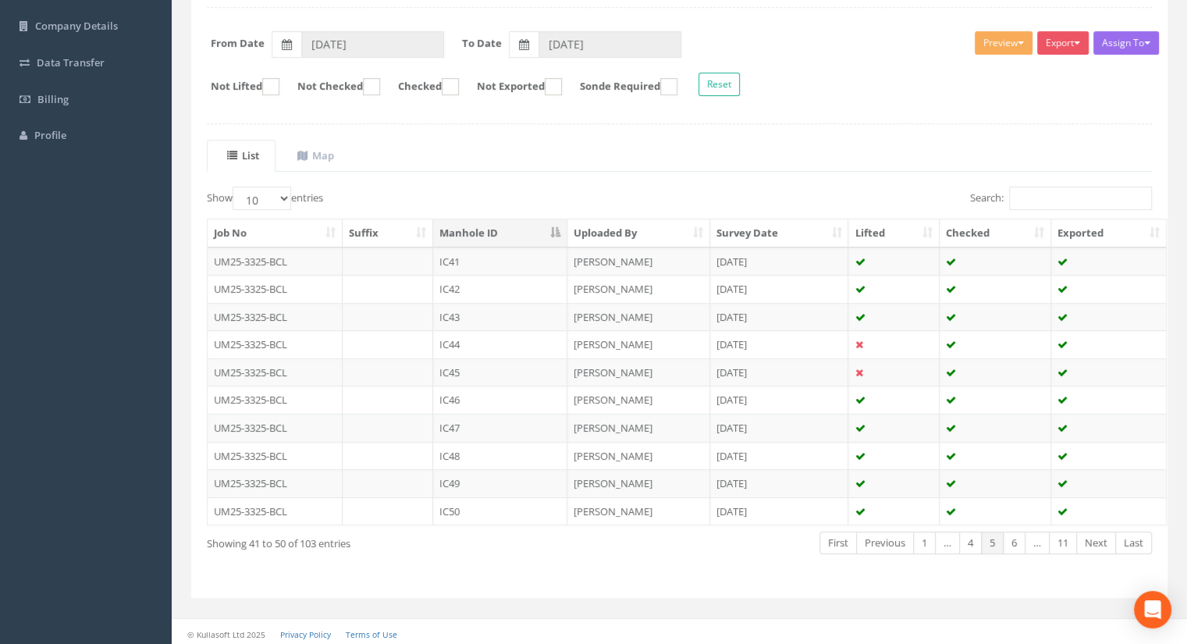
click at [1020, 534] on link "6" at bounding box center [1014, 542] width 23 height 23
click at [1020, 534] on link "7" at bounding box center [1014, 542] width 23 height 23
click at [1020, 534] on link "8" at bounding box center [1014, 542] width 23 height 23
click at [1020, 534] on link "9" at bounding box center [1011, 542] width 23 height 23
click at [1061, 541] on link "11" at bounding box center [1063, 542] width 28 height 23
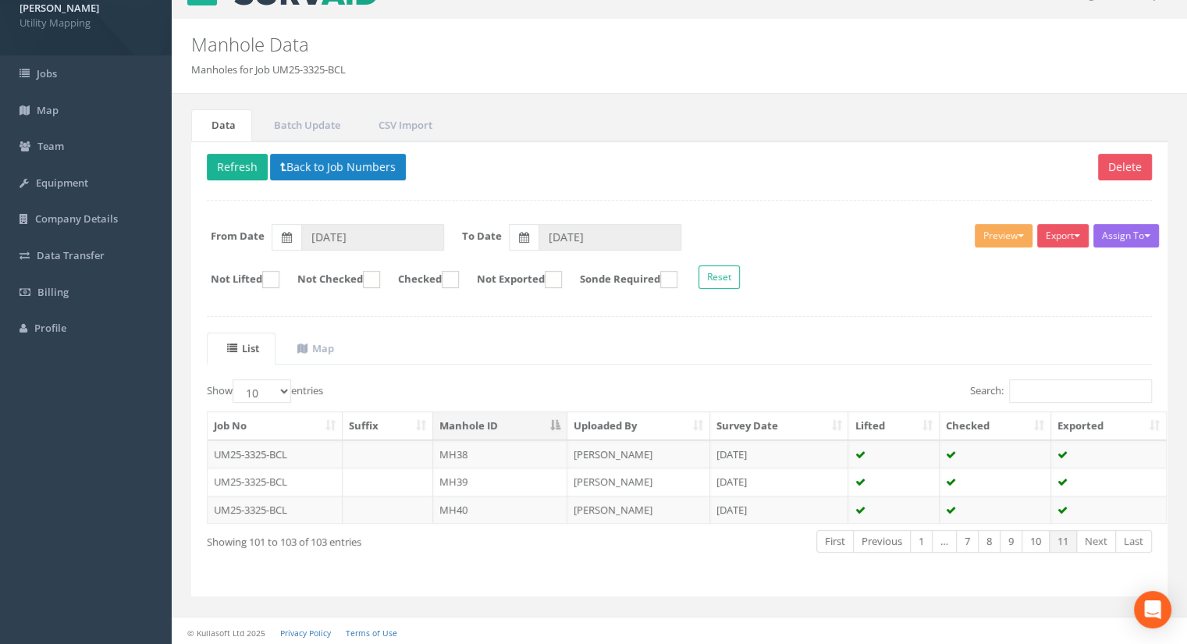
scroll to position [0, 0]
